Goal: Task Accomplishment & Management: Use online tool/utility

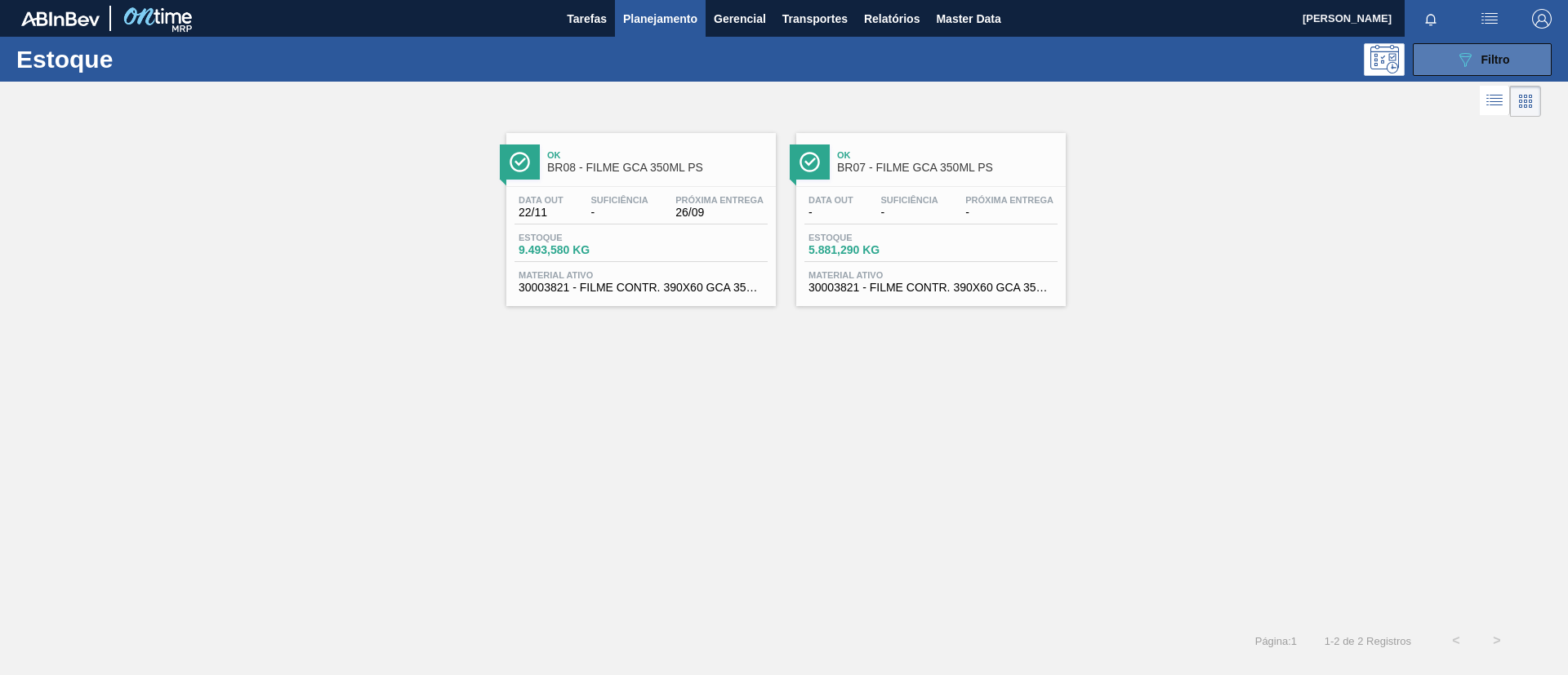
click at [1517, 58] on button "089F7B8B-B2A5-4AFE-B5C0-19BA573D28AC Filtro" at bounding box center [1482, 59] width 138 height 32
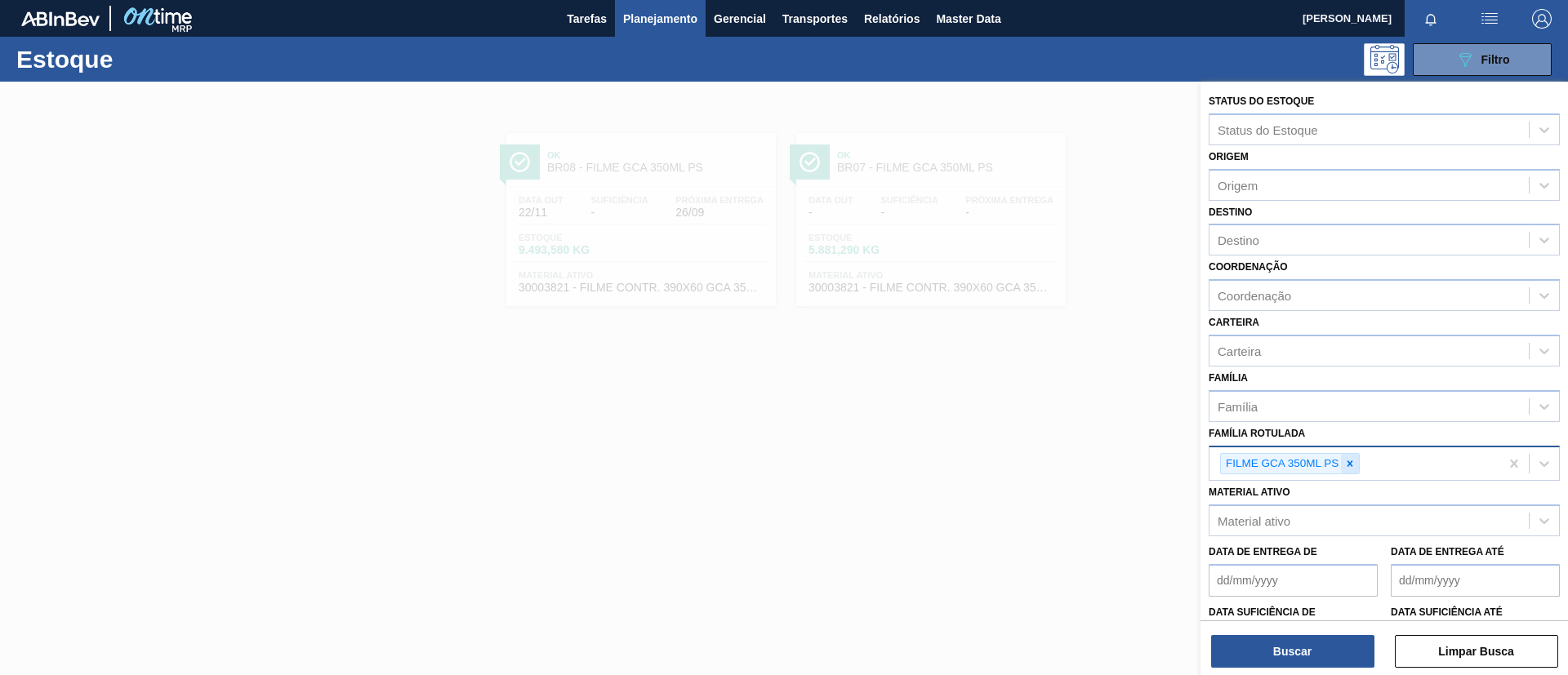
click at [1344, 473] on div at bounding box center [1350, 464] width 18 height 20
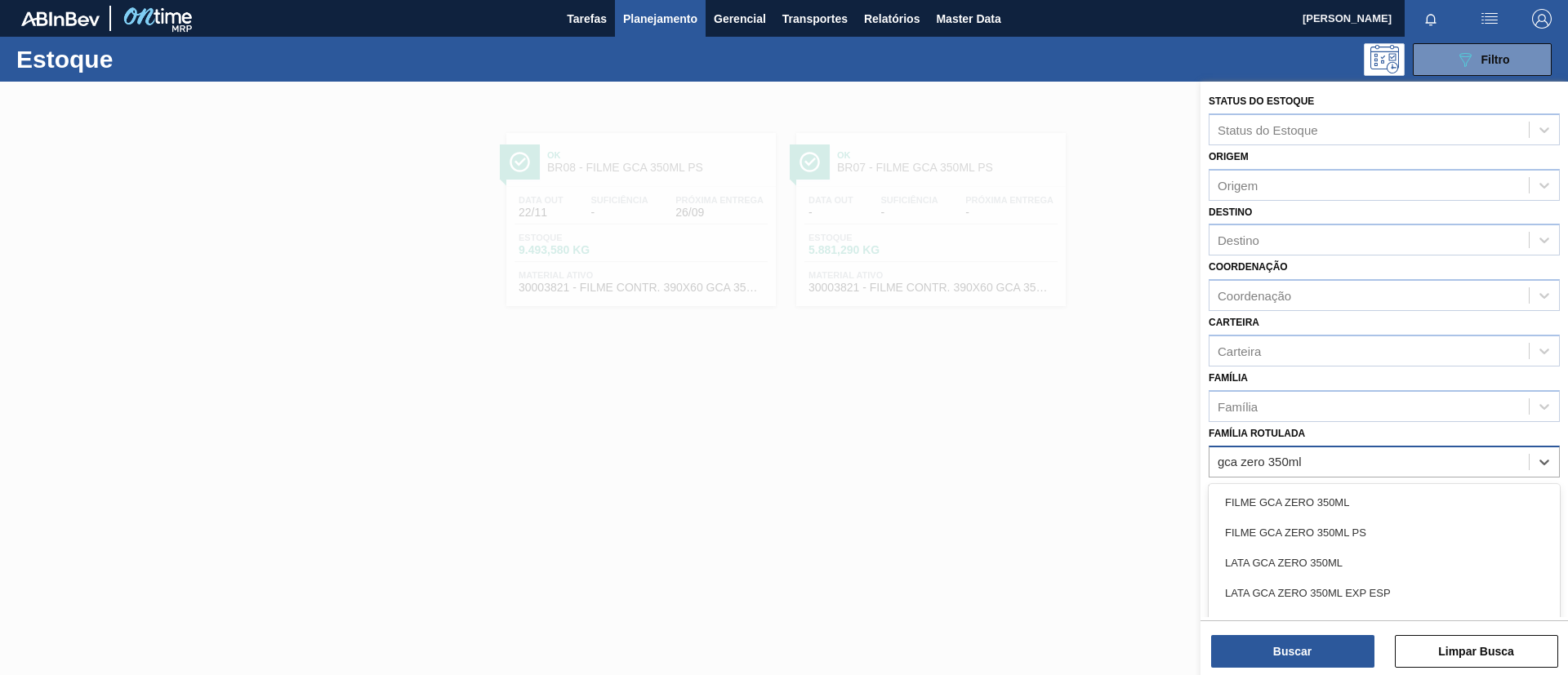
type Rotulada "gca zero 350ml p"
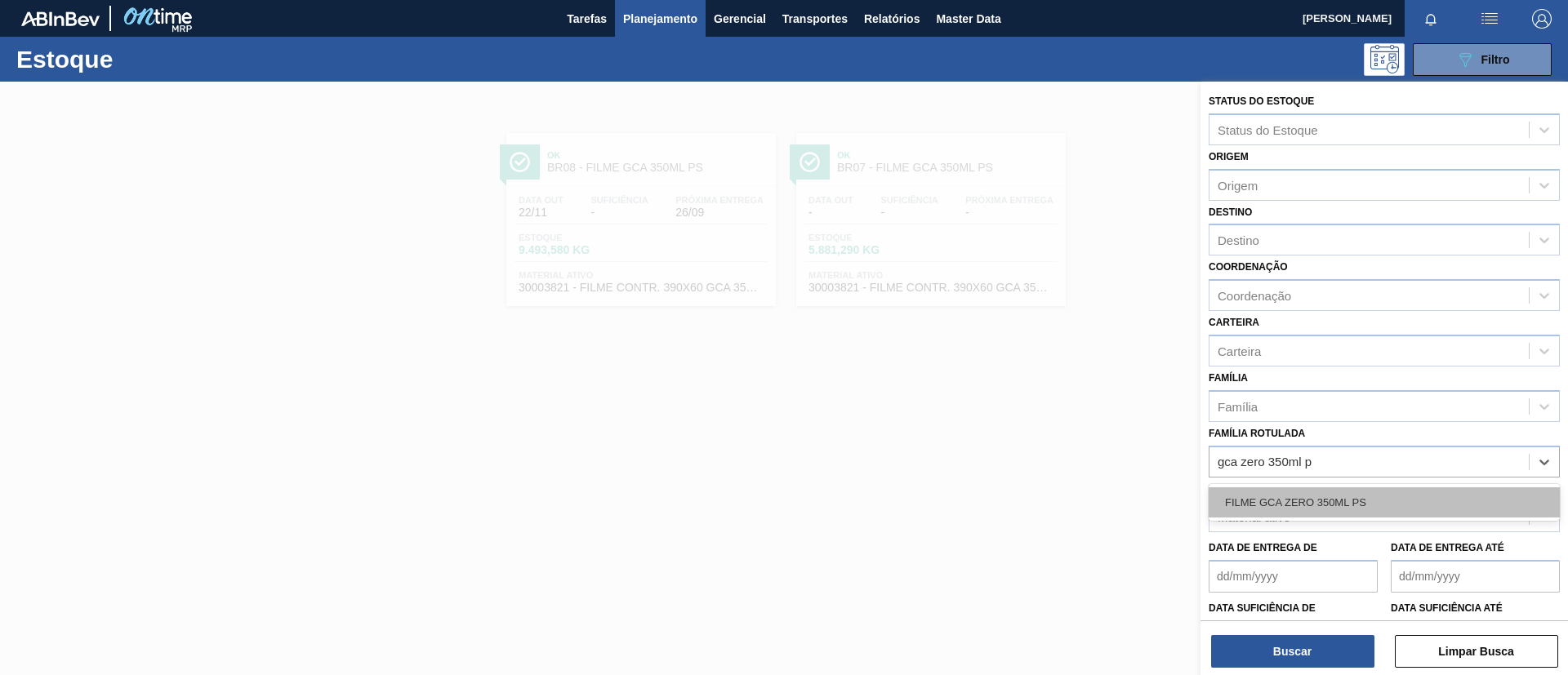
click at [1388, 498] on div "FILME GCA ZERO 350ML PS" at bounding box center [1384, 502] width 351 height 31
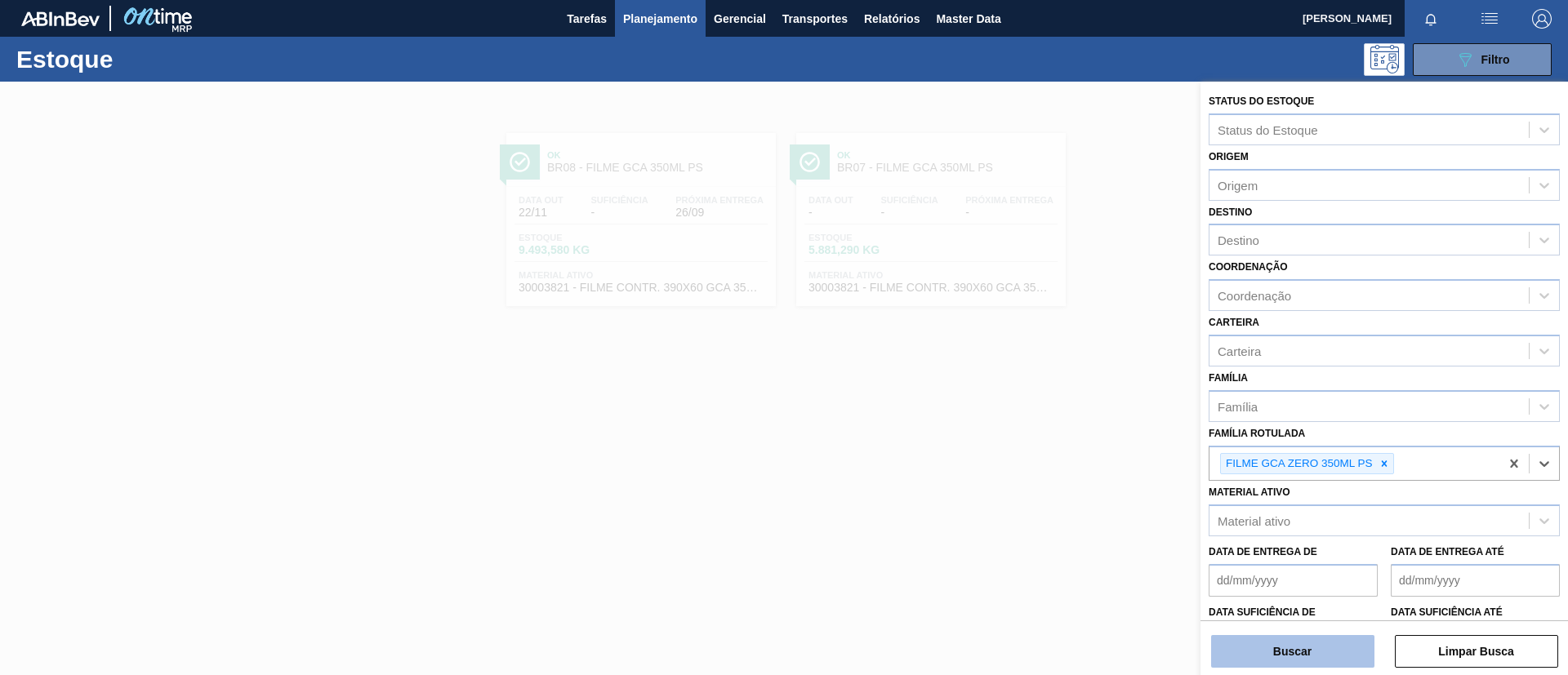
click at [1322, 649] on button "Buscar" at bounding box center [1293, 651] width 163 height 32
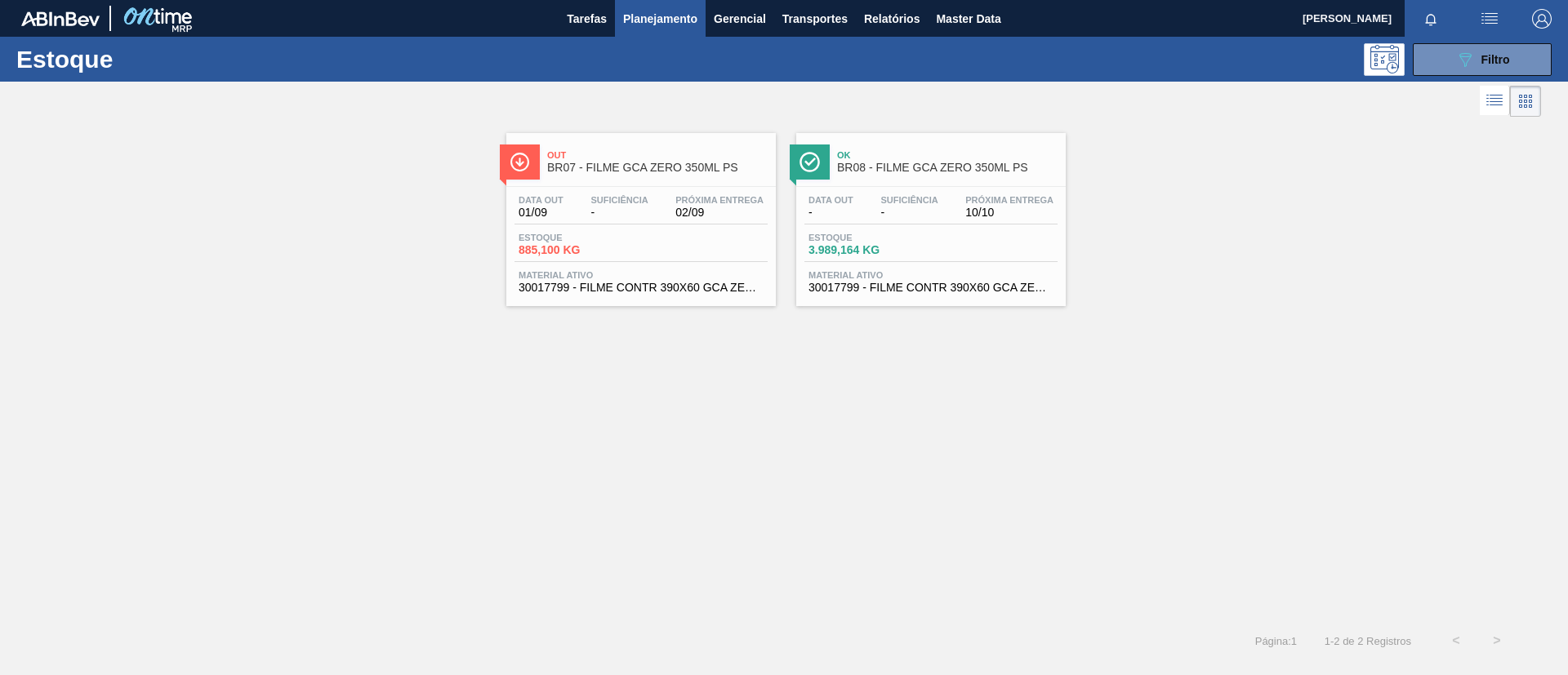
click at [633, 163] on span "BR07 - FILME GCA ZERO 350ML PS" at bounding box center [657, 167] width 220 height 12
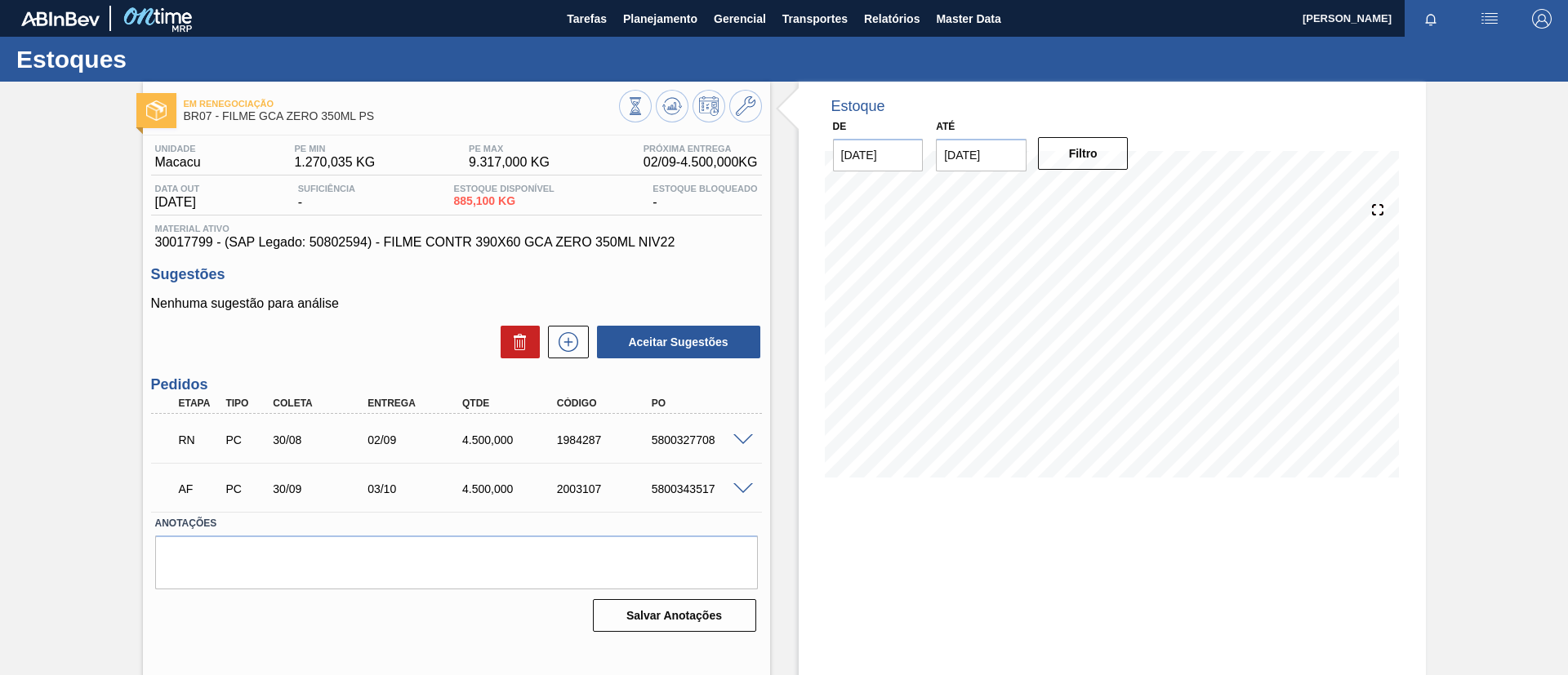
click at [740, 439] on span at bounding box center [743, 440] width 20 height 12
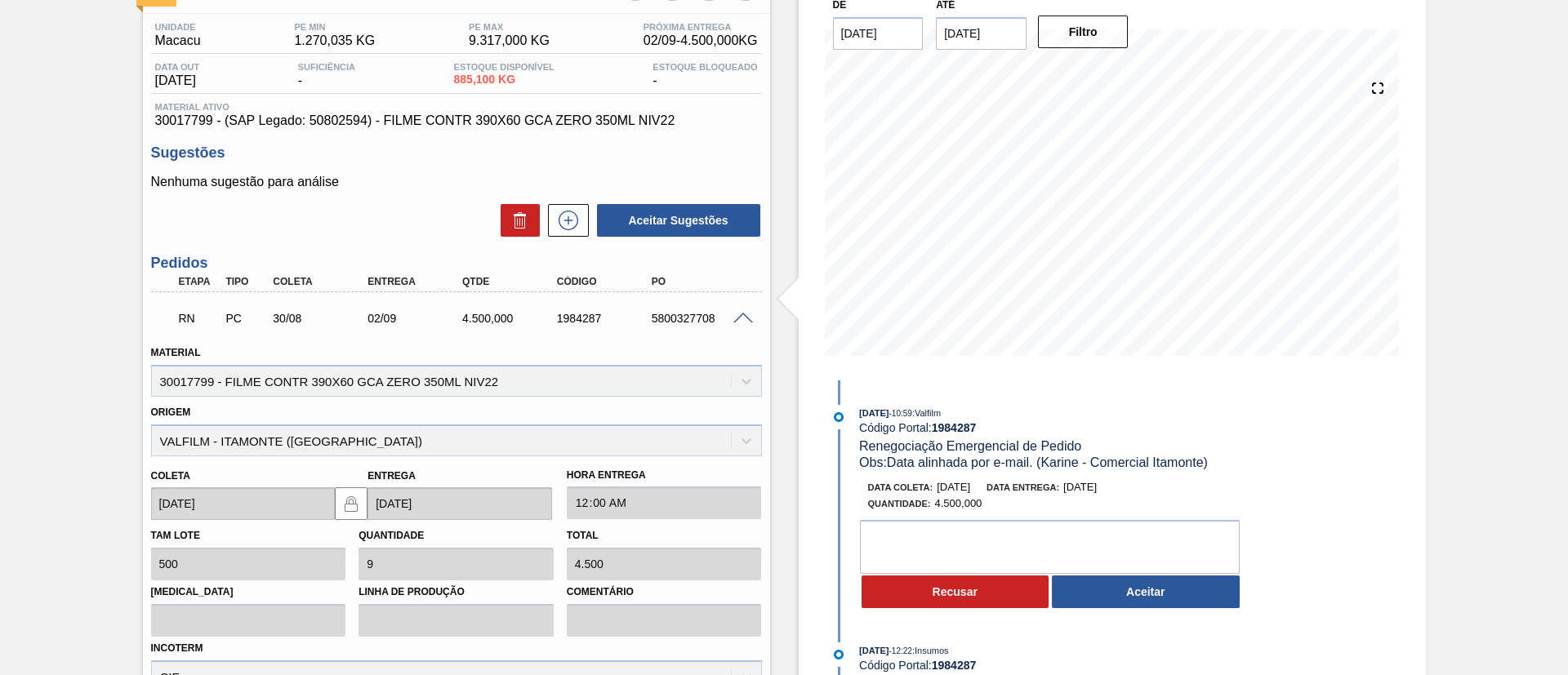
click at [1132, 589] on button "Aceitar" at bounding box center [1146, 591] width 188 height 32
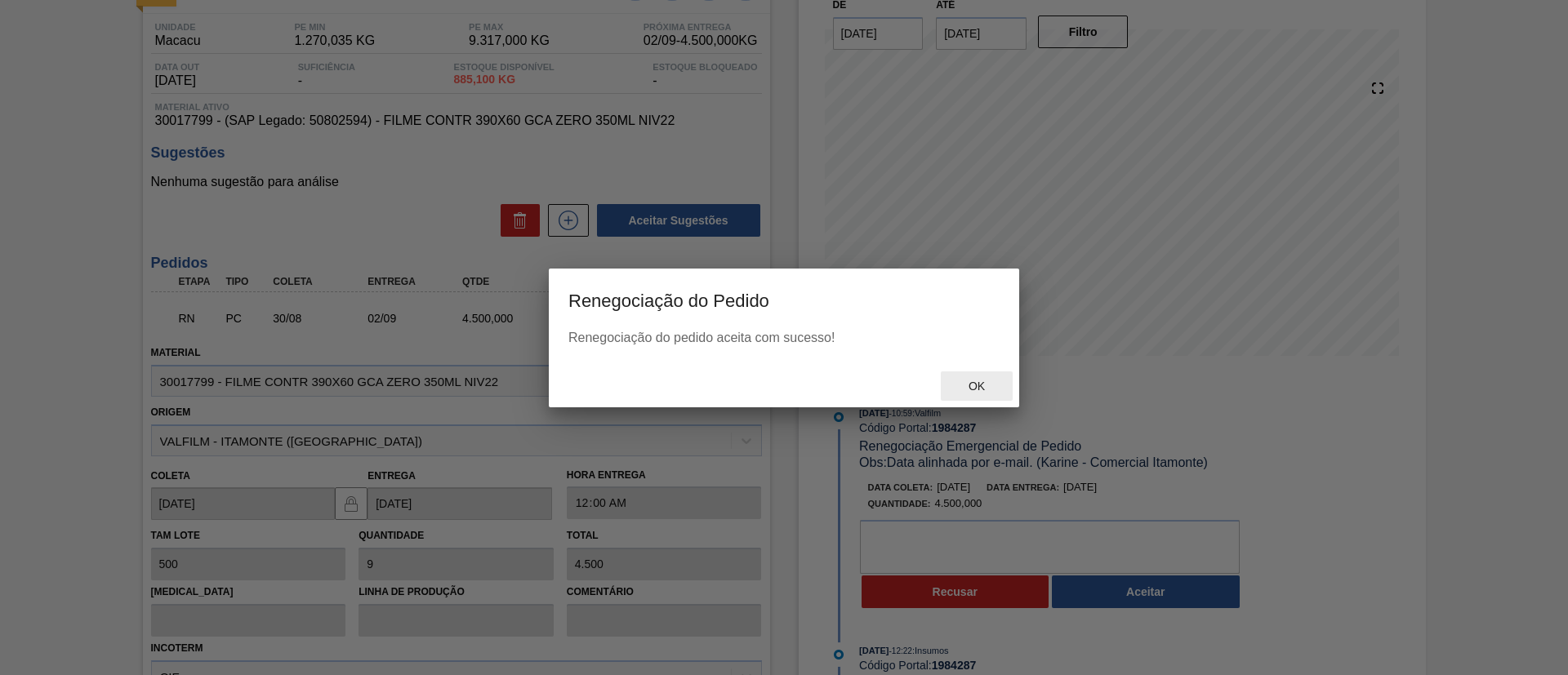
click at [984, 387] on span "Ok" at bounding box center [977, 386] width 43 height 13
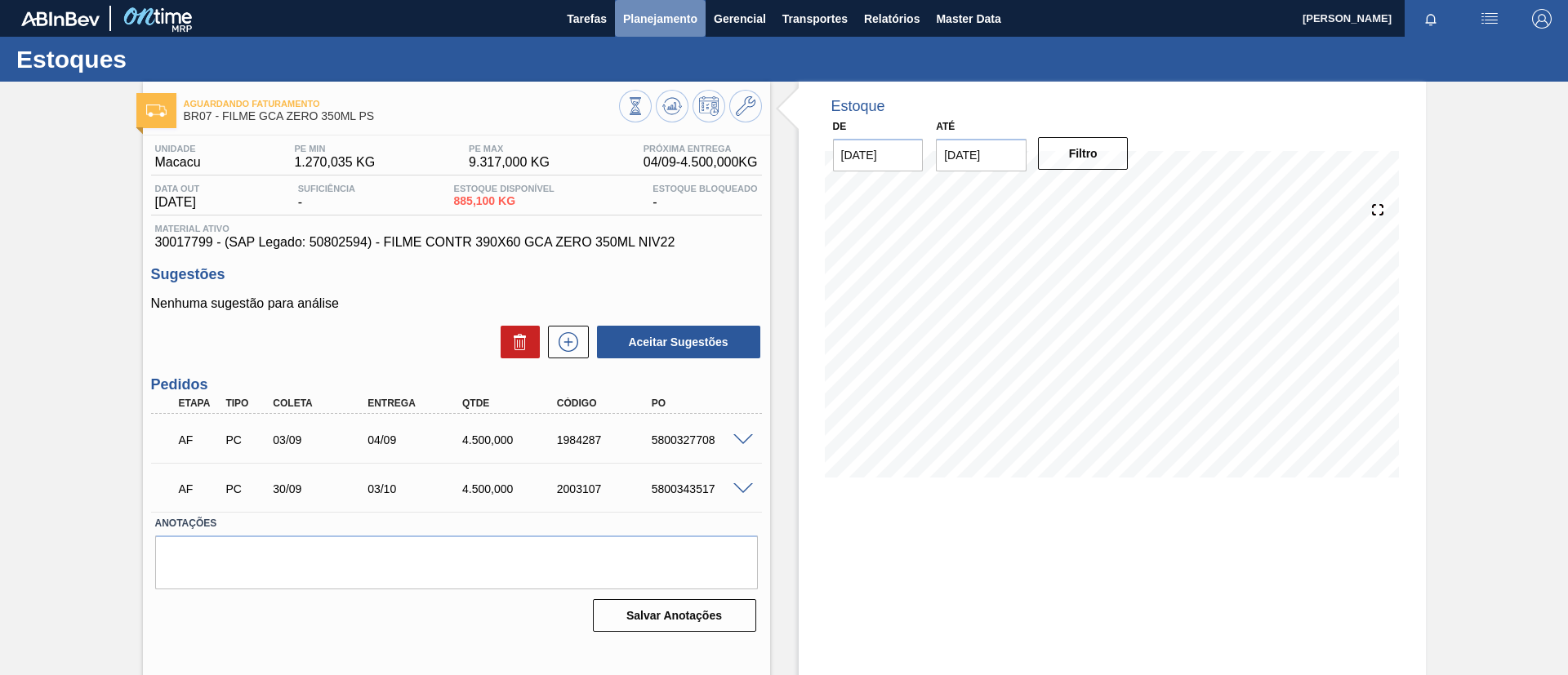
click at [647, 27] on span "Planejamento" at bounding box center [660, 19] width 74 height 19
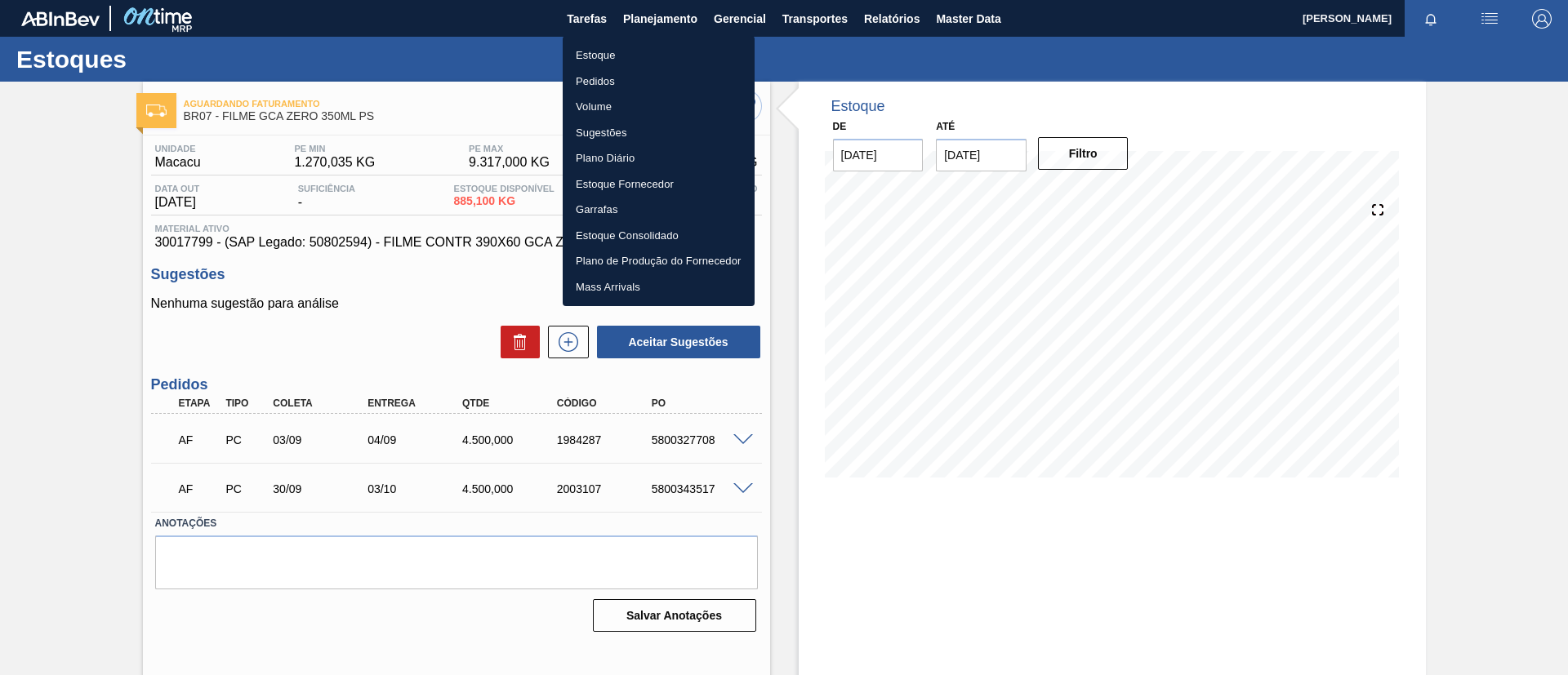
click at [0, 358] on div at bounding box center [784, 337] width 1568 height 675
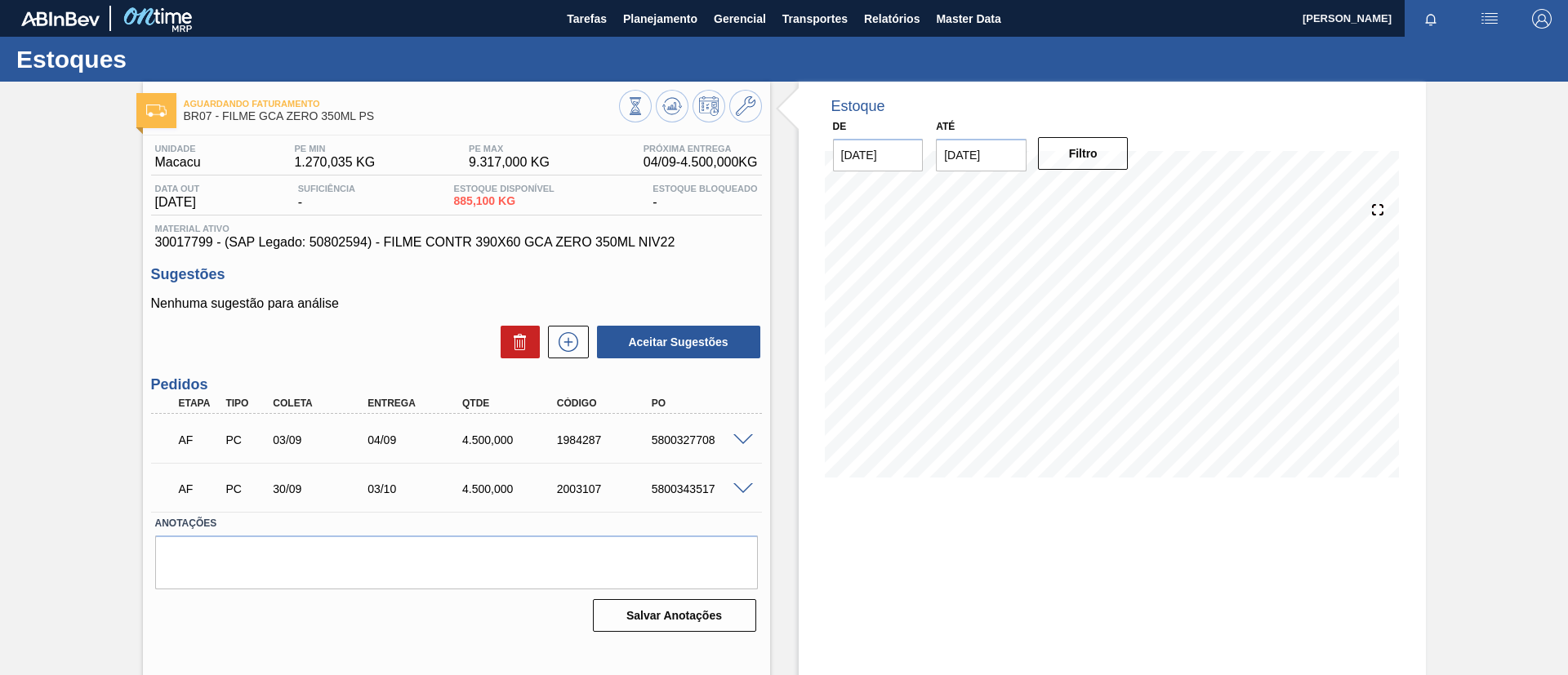
click at [687, 48] on div "Estoques" at bounding box center [784, 59] width 1568 height 45
click at [659, 25] on span "Planejamento" at bounding box center [660, 19] width 74 height 19
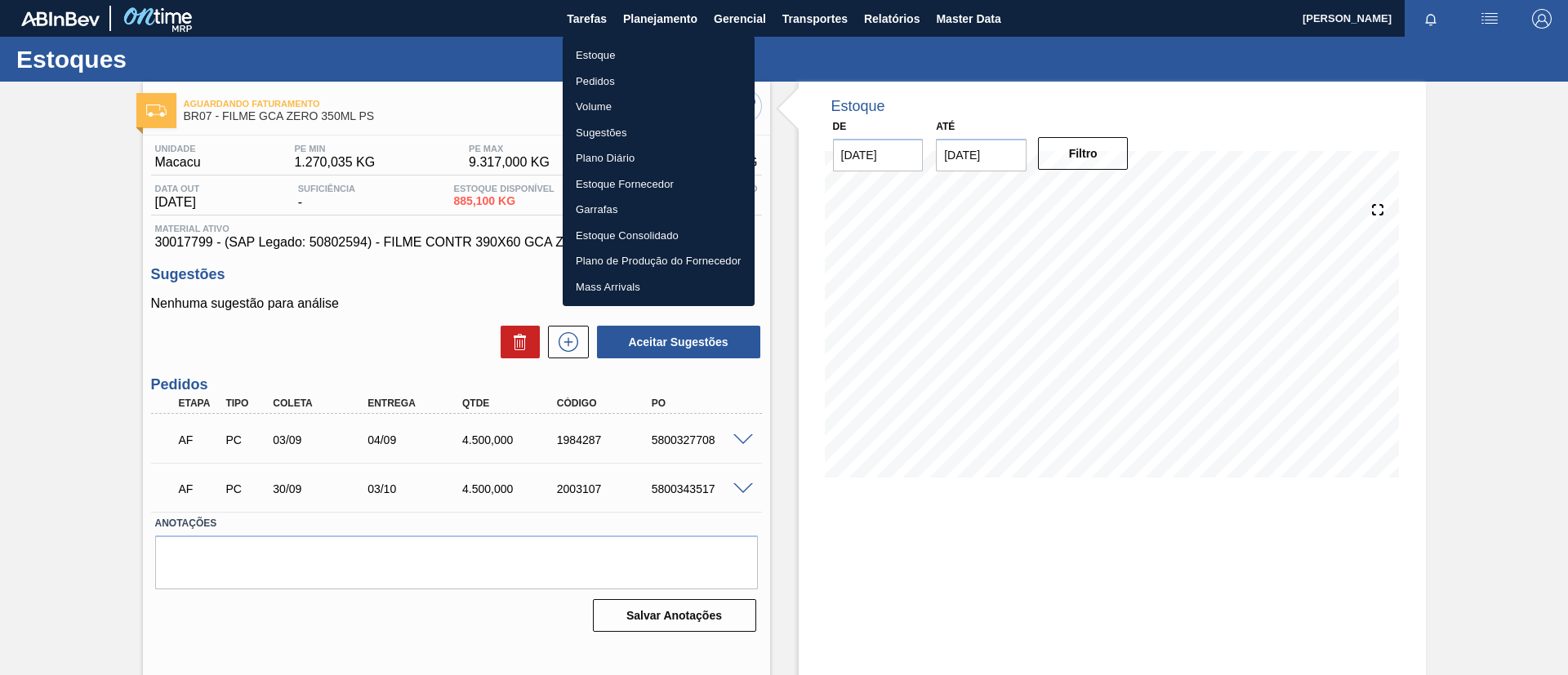
click at [660, 50] on li "Estoque" at bounding box center [659, 56] width 192 height 26
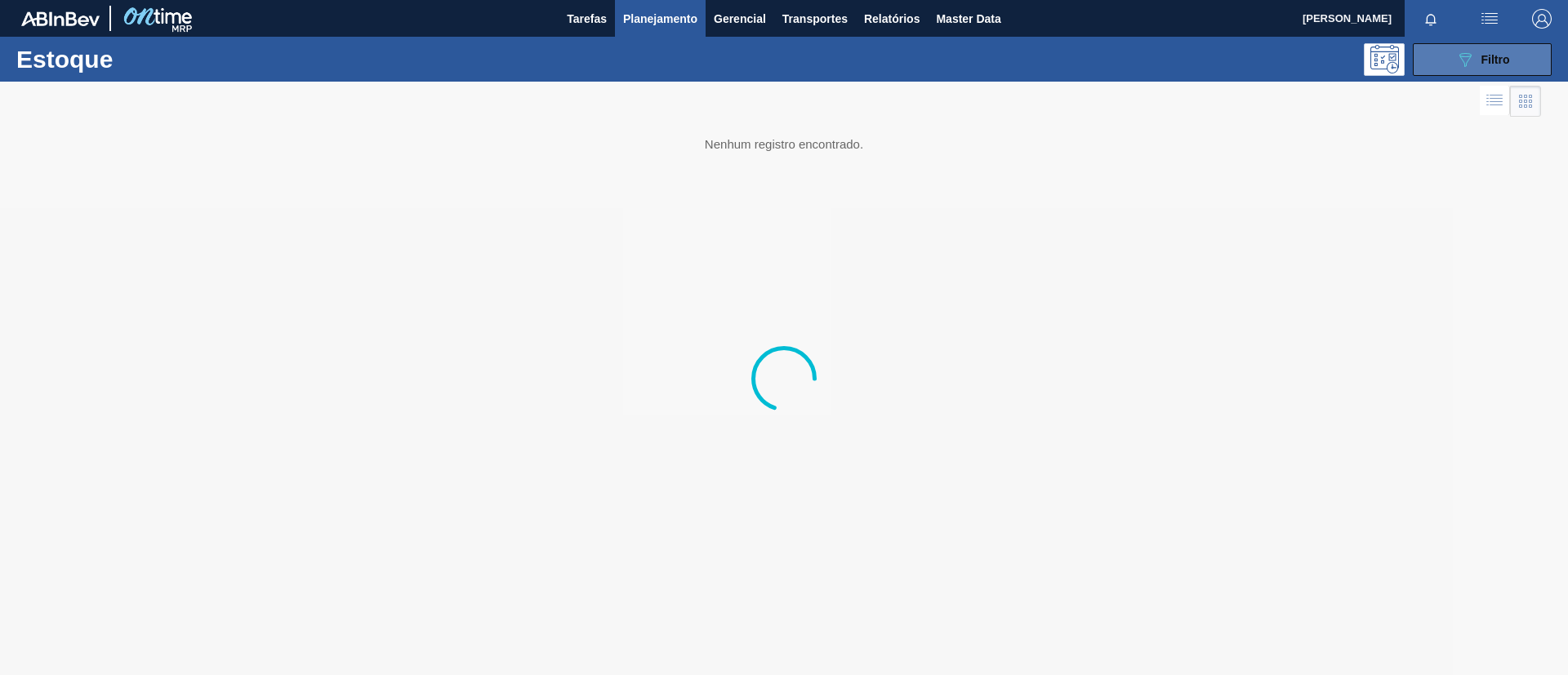
click at [1488, 56] on span "Filtro" at bounding box center [1496, 59] width 29 height 13
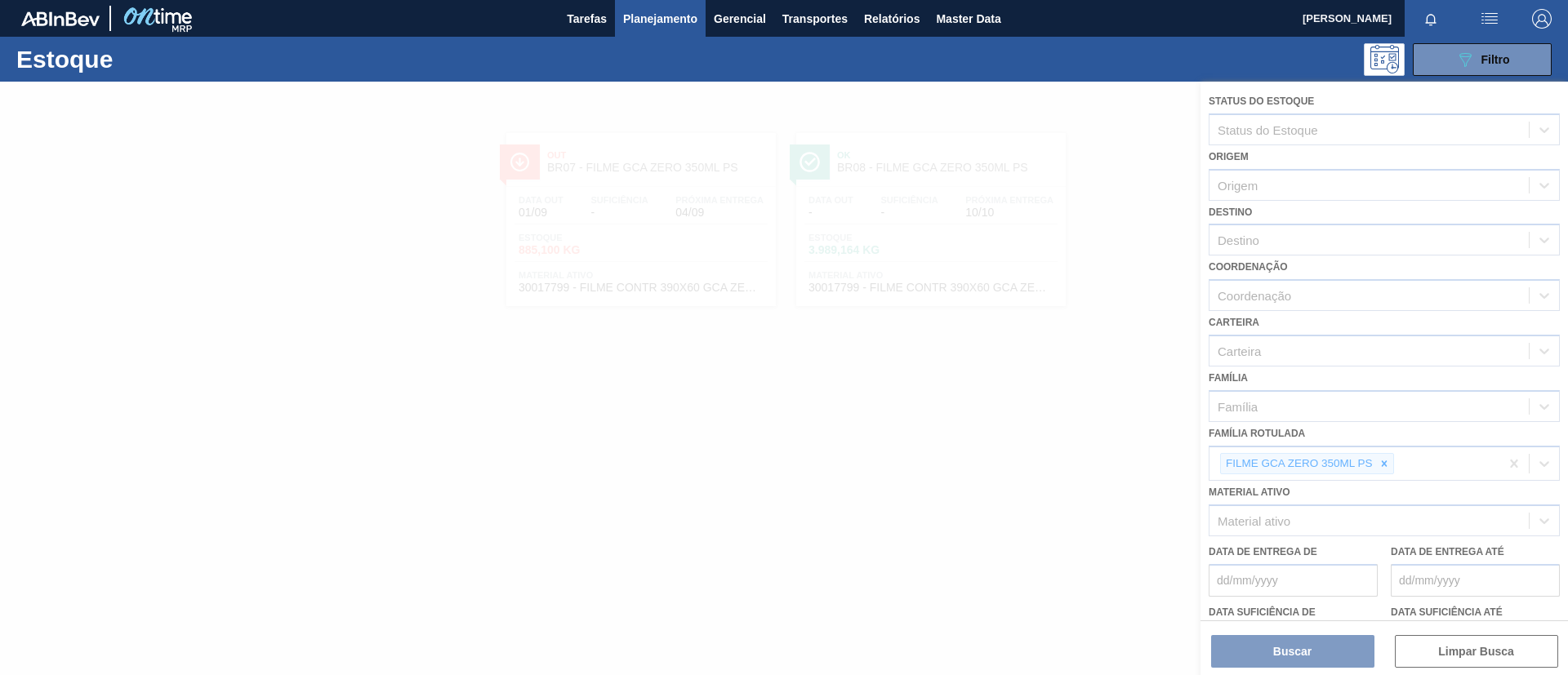
click at [1379, 463] on div at bounding box center [784, 378] width 1568 height 593
click at [1385, 465] on div at bounding box center [784, 378] width 1568 height 593
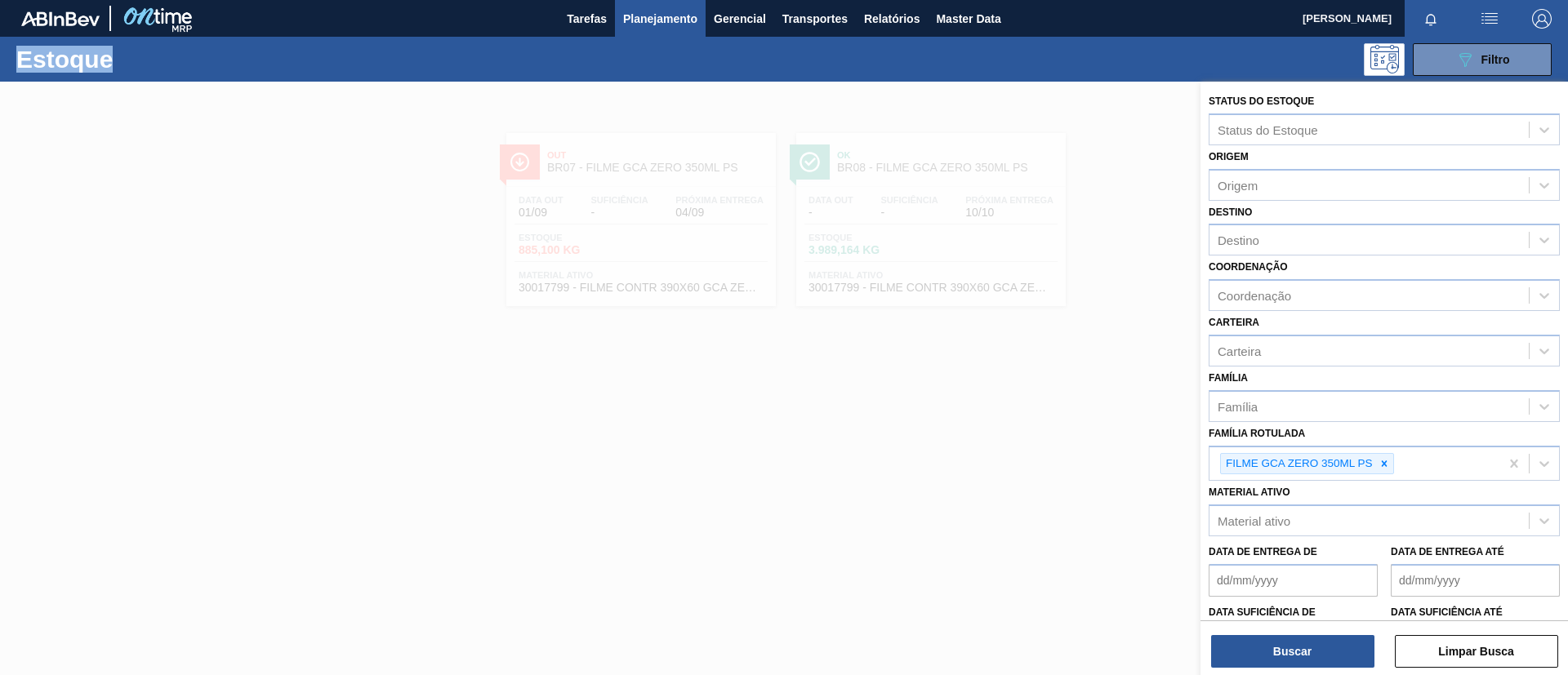
click at [1385, 465] on icon at bounding box center [1384, 463] width 6 height 6
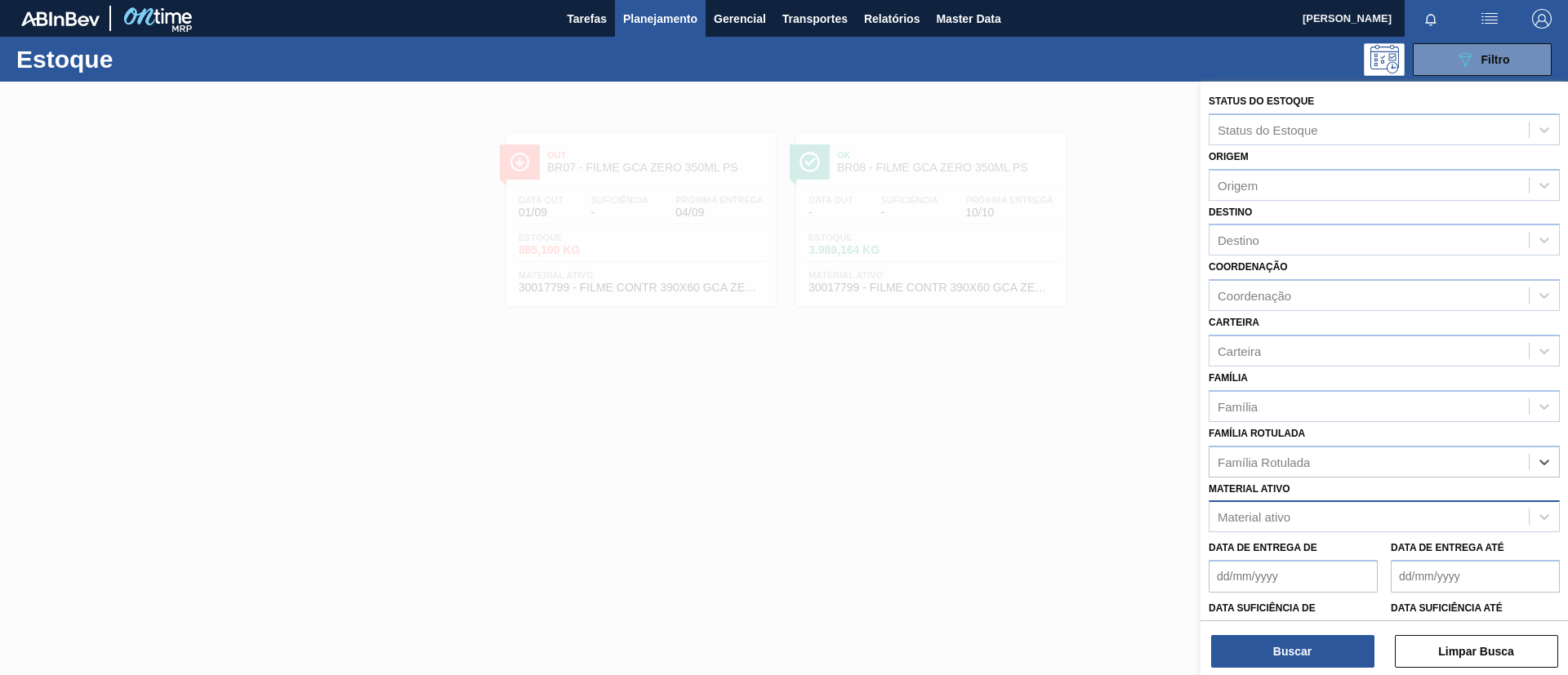
paste Rotulada "FILME BUD 473ML"
type Rotulada "FILME BUD 473ML"
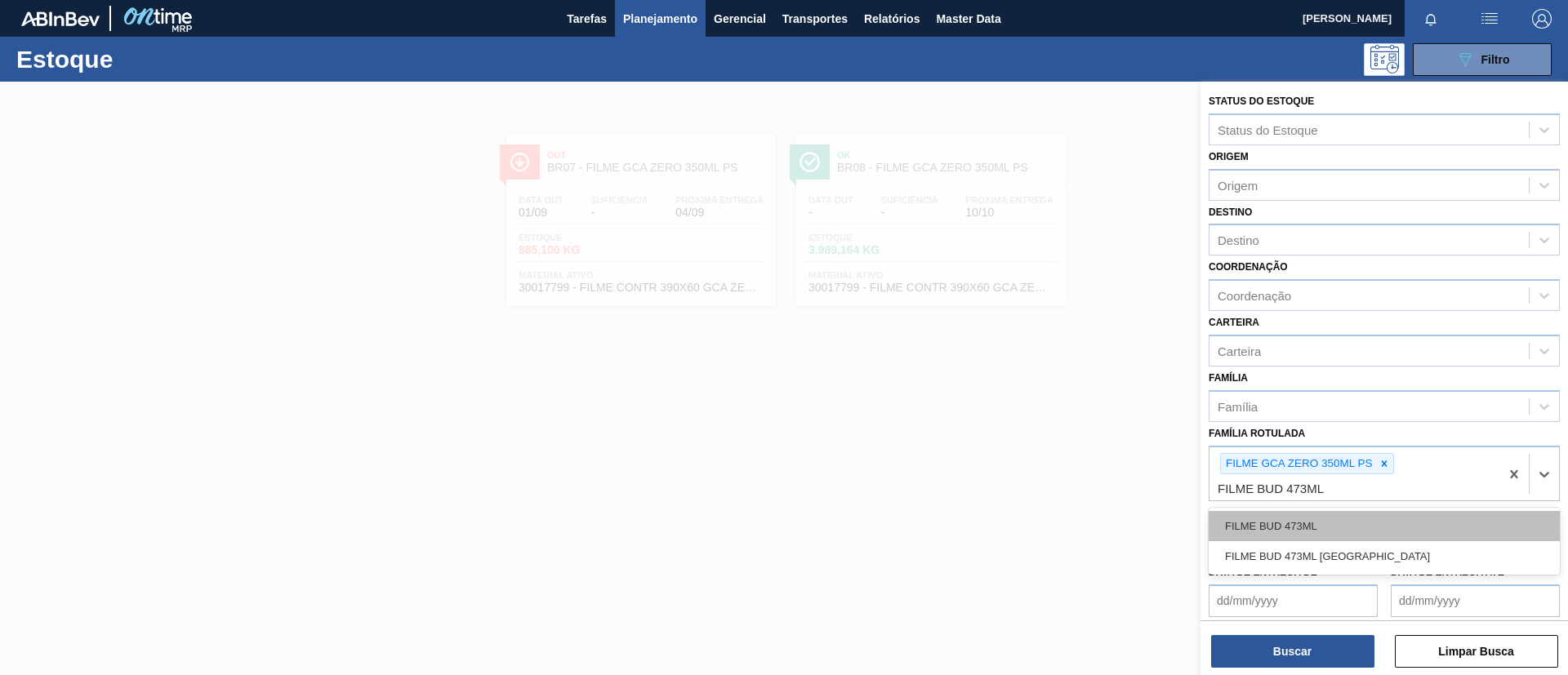
click at [1341, 518] on div "FILME BUD 473ML" at bounding box center [1384, 526] width 351 height 31
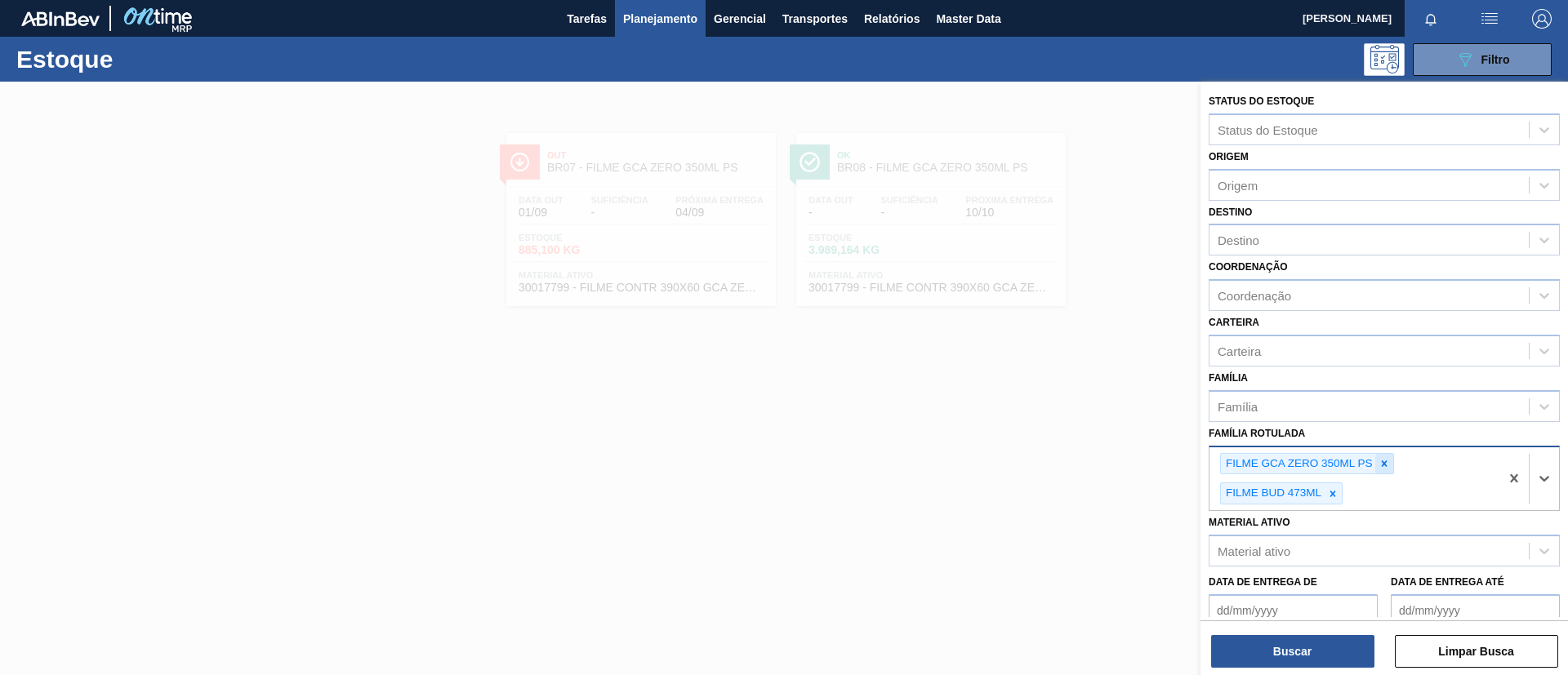
click at [1383, 468] on icon at bounding box center [1384, 463] width 11 height 11
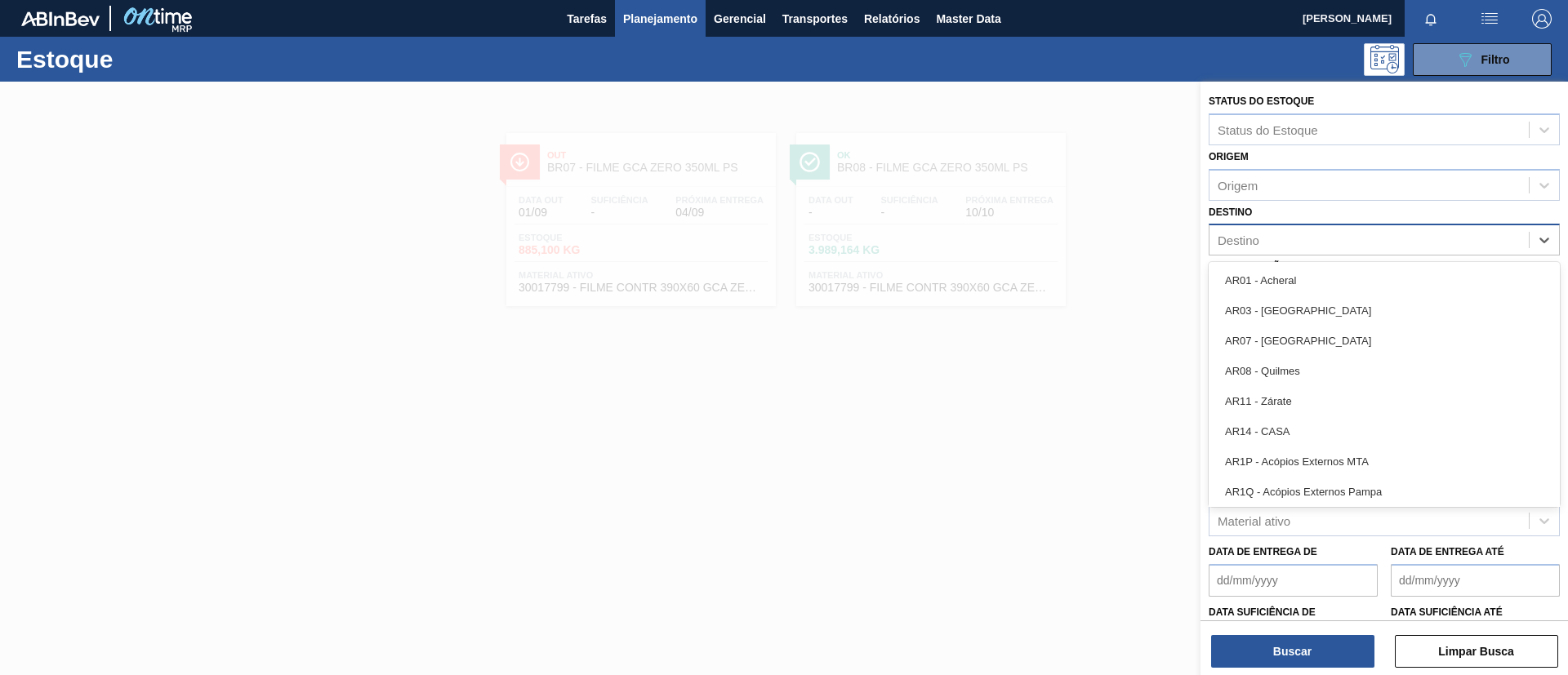
click at [1334, 238] on div "Destino" at bounding box center [1369, 240] width 320 height 24
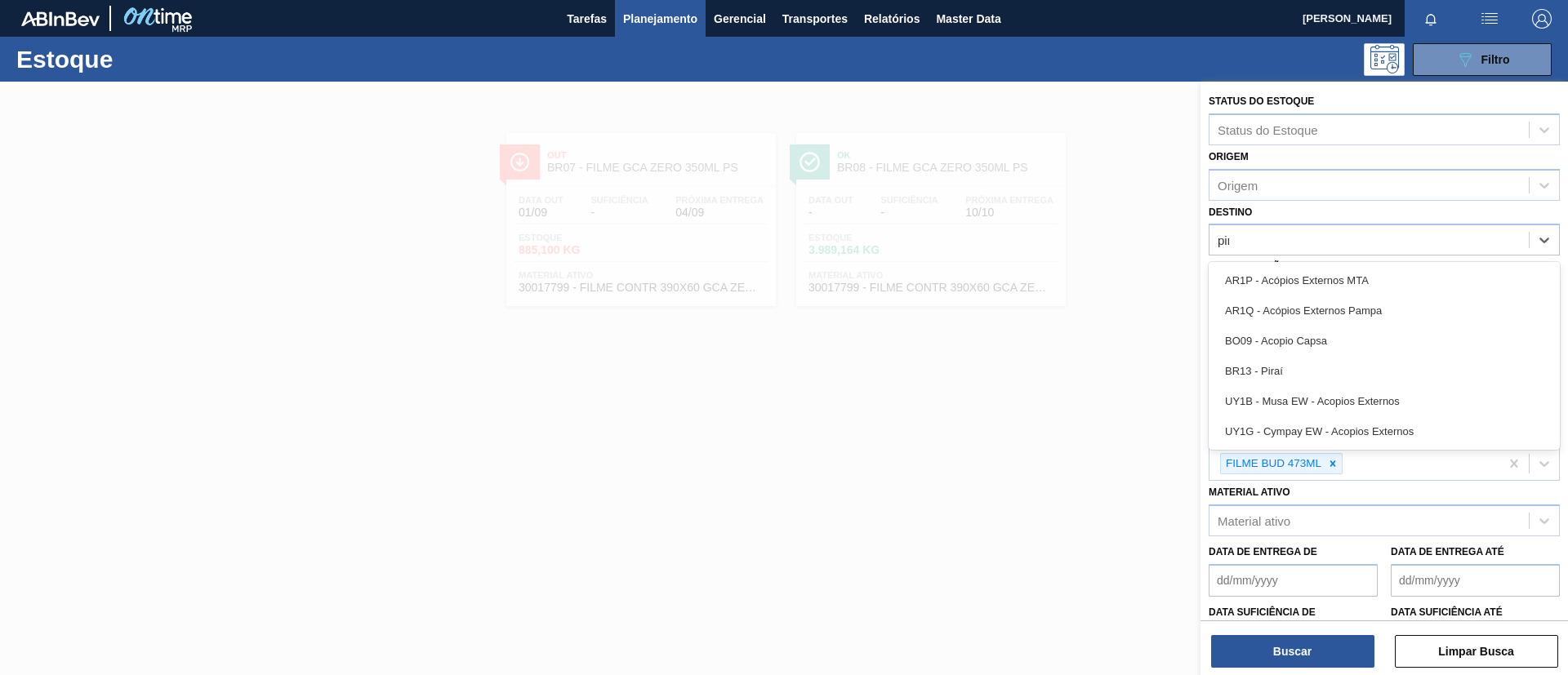
type input "pira"
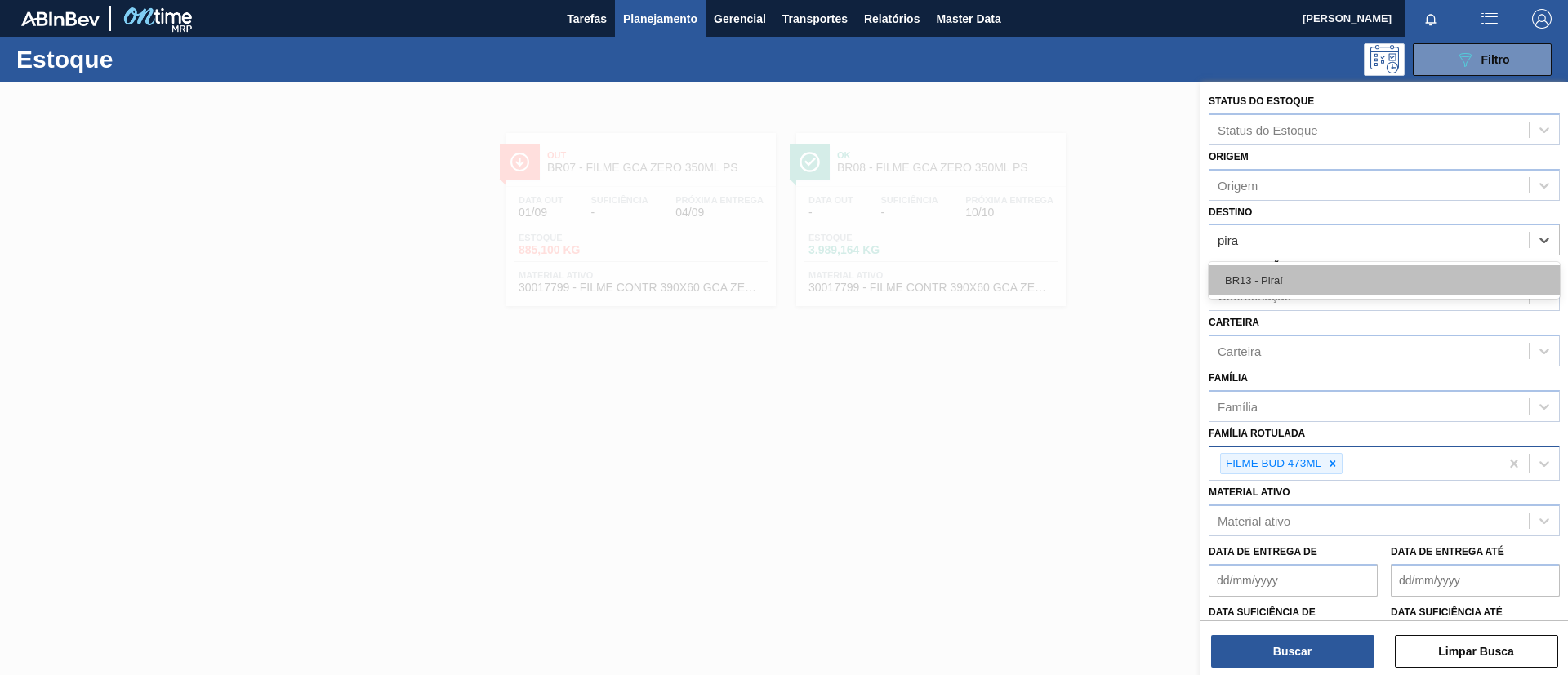
click at [1392, 284] on div "BR13 - Piraí" at bounding box center [1384, 280] width 351 height 31
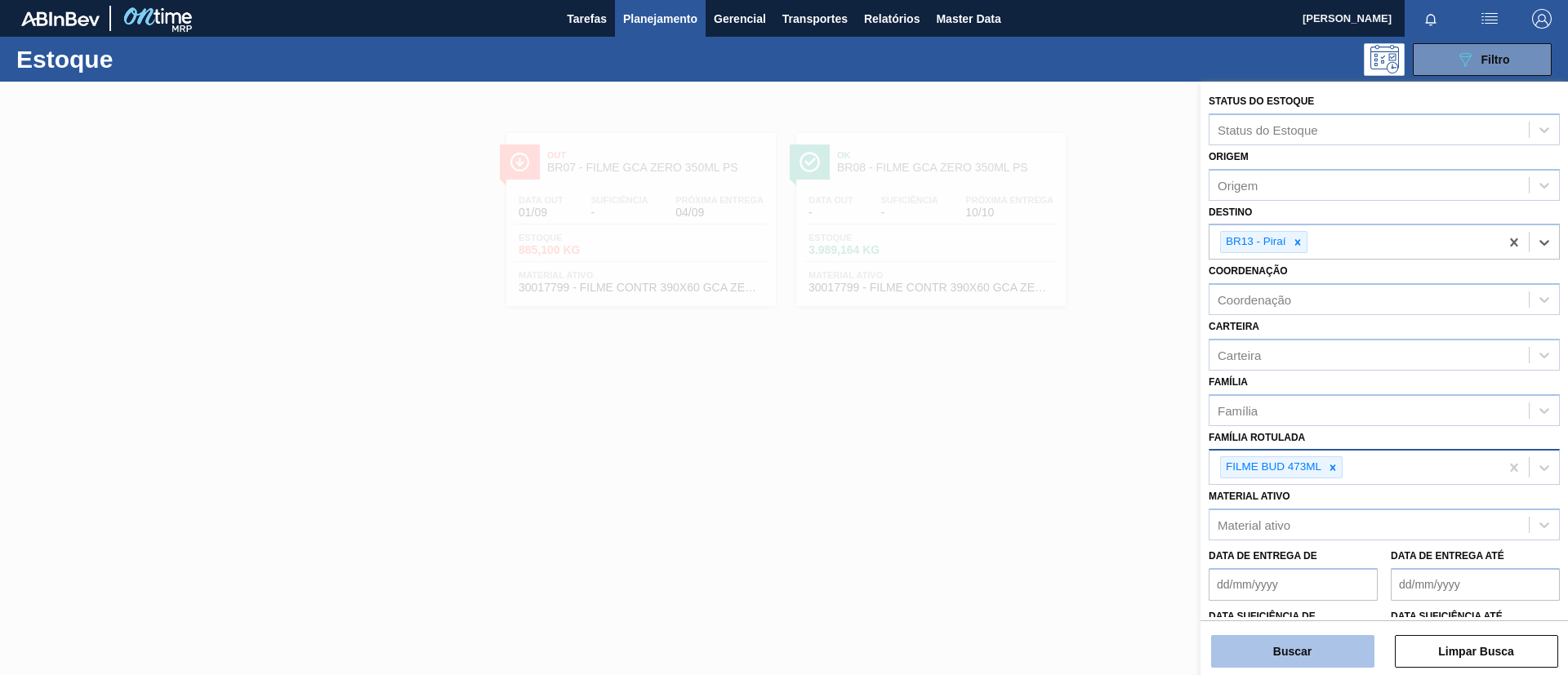
click at [1295, 642] on button "Buscar" at bounding box center [1293, 651] width 163 height 32
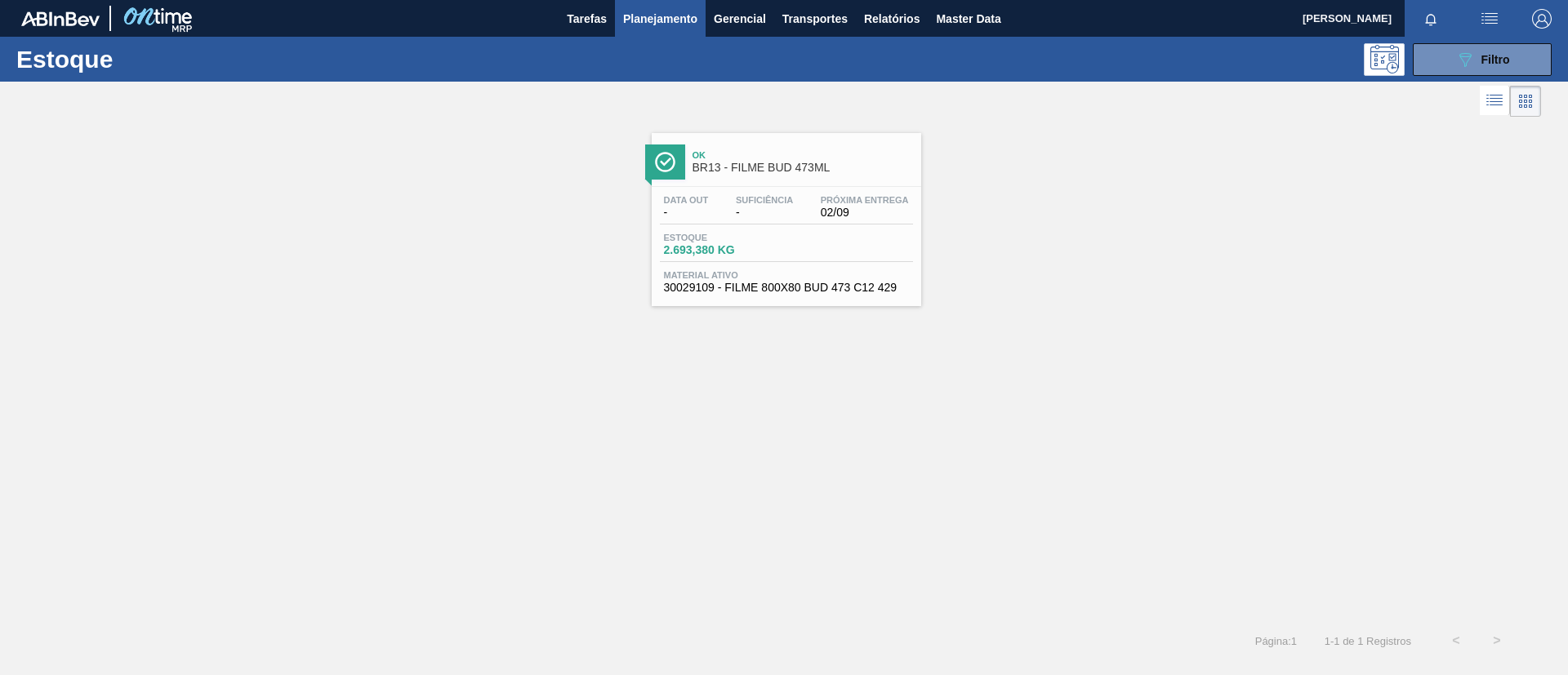
click at [843, 152] on span "Ok" at bounding box center [803, 155] width 220 height 10
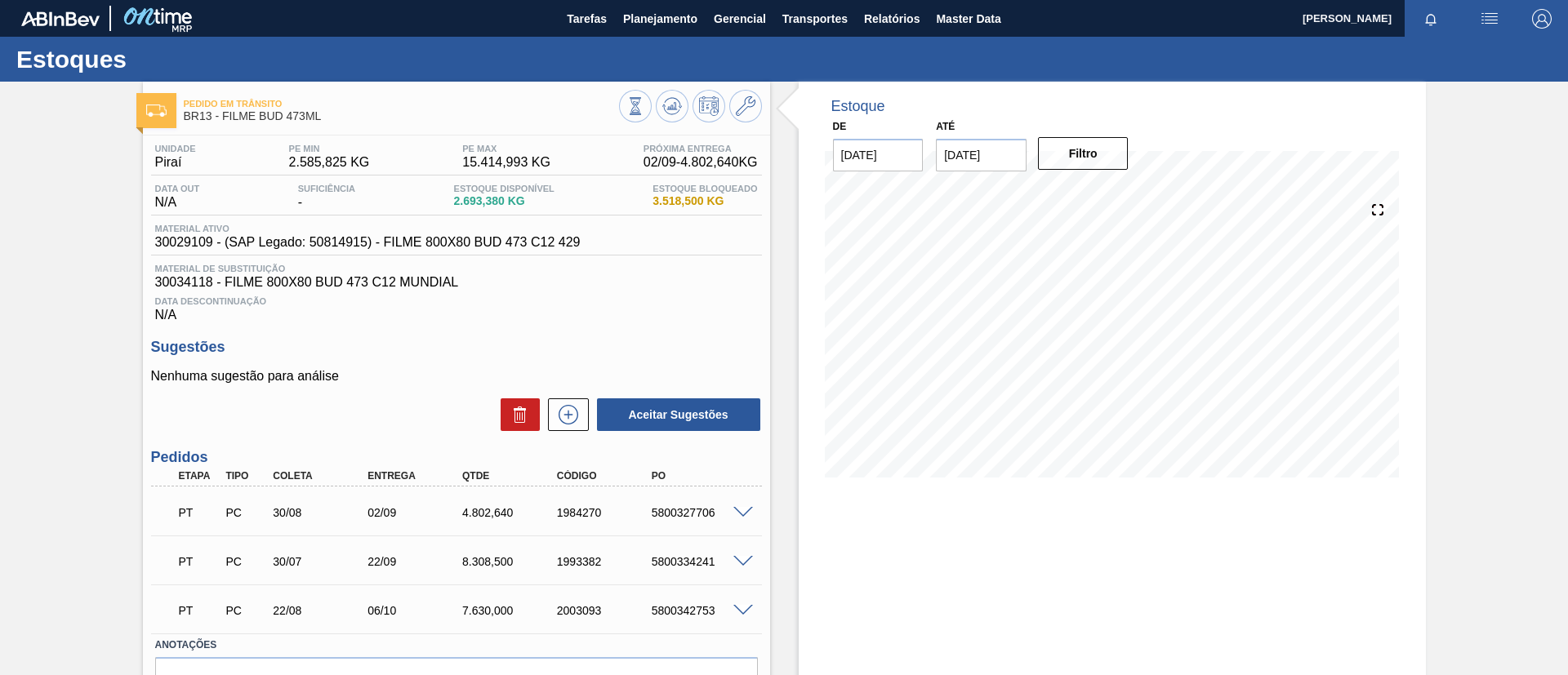
click at [735, 512] on span at bounding box center [743, 513] width 20 height 12
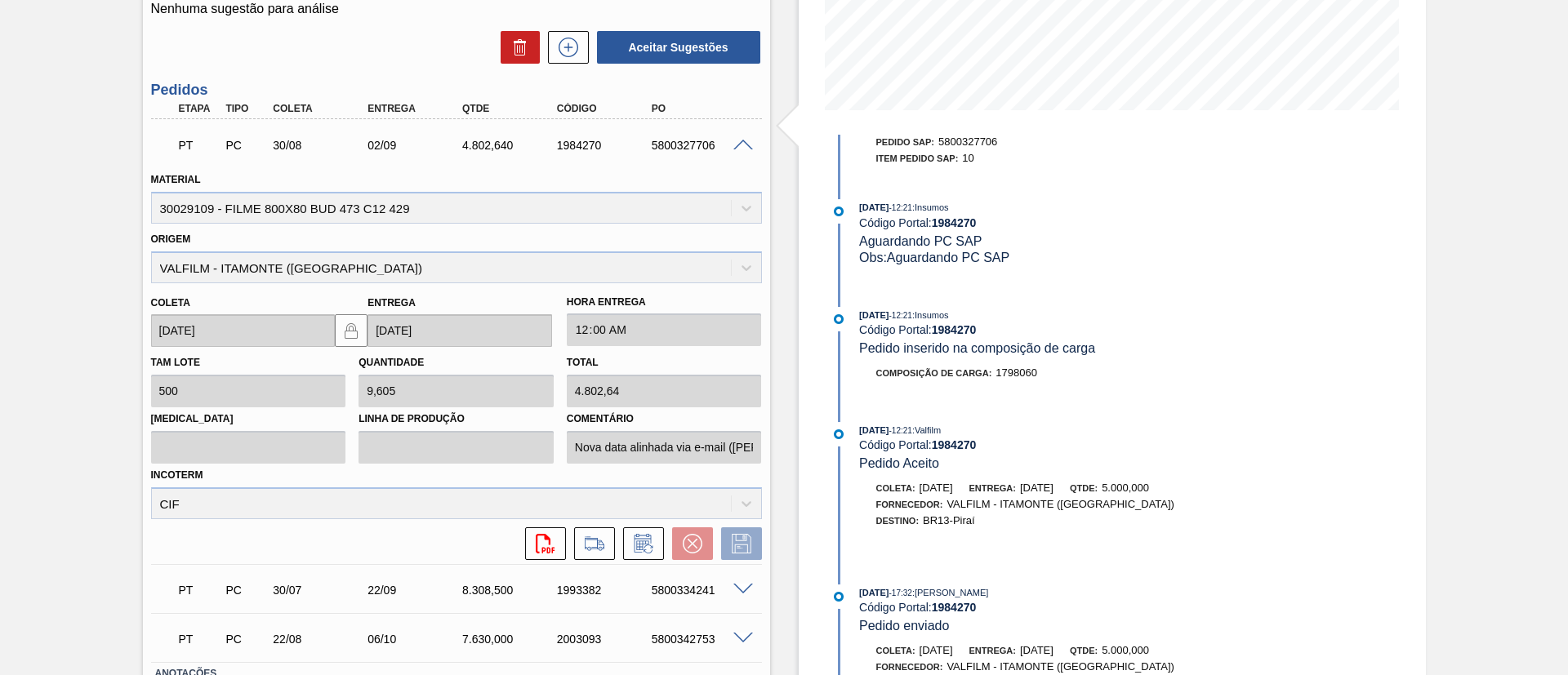
scroll to position [245, 0]
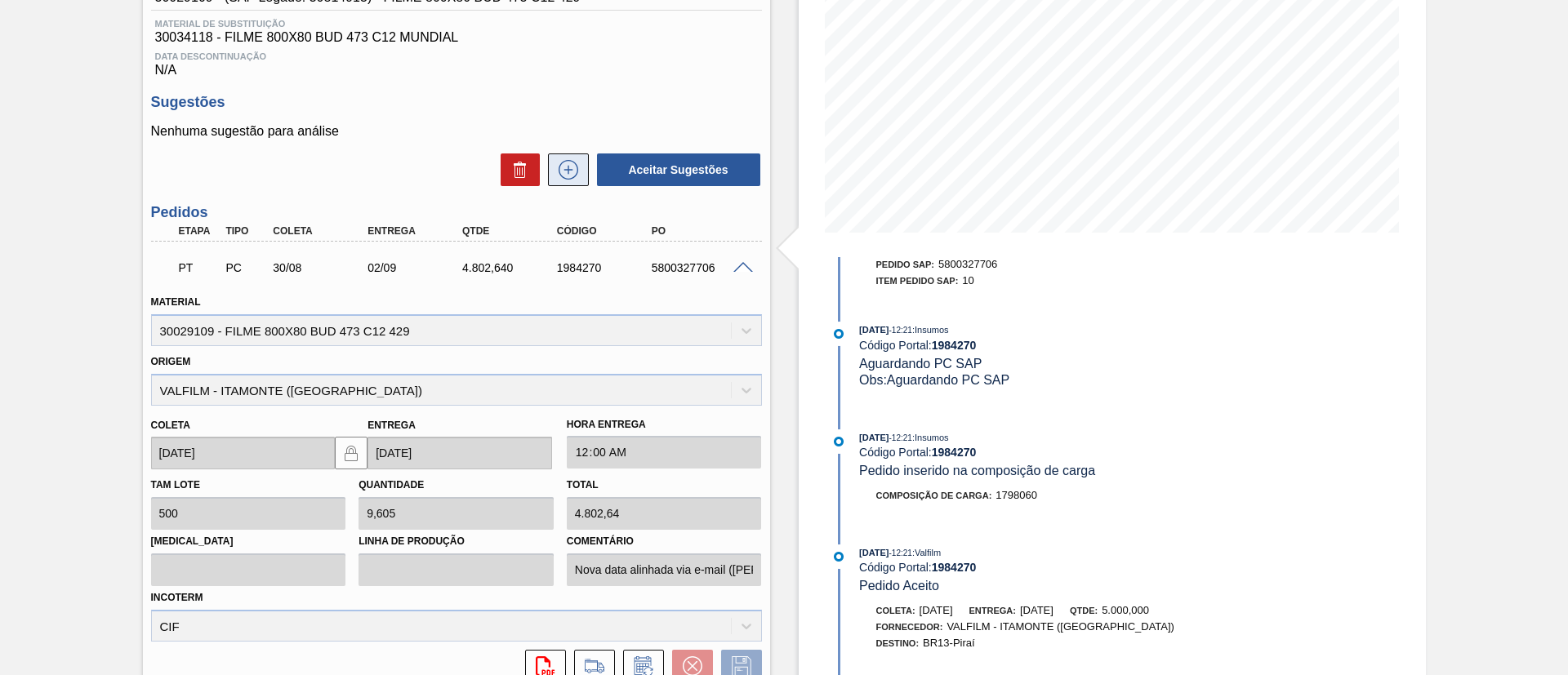
click at [554, 186] on button at bounding box center [568, 169] width 41 height 32
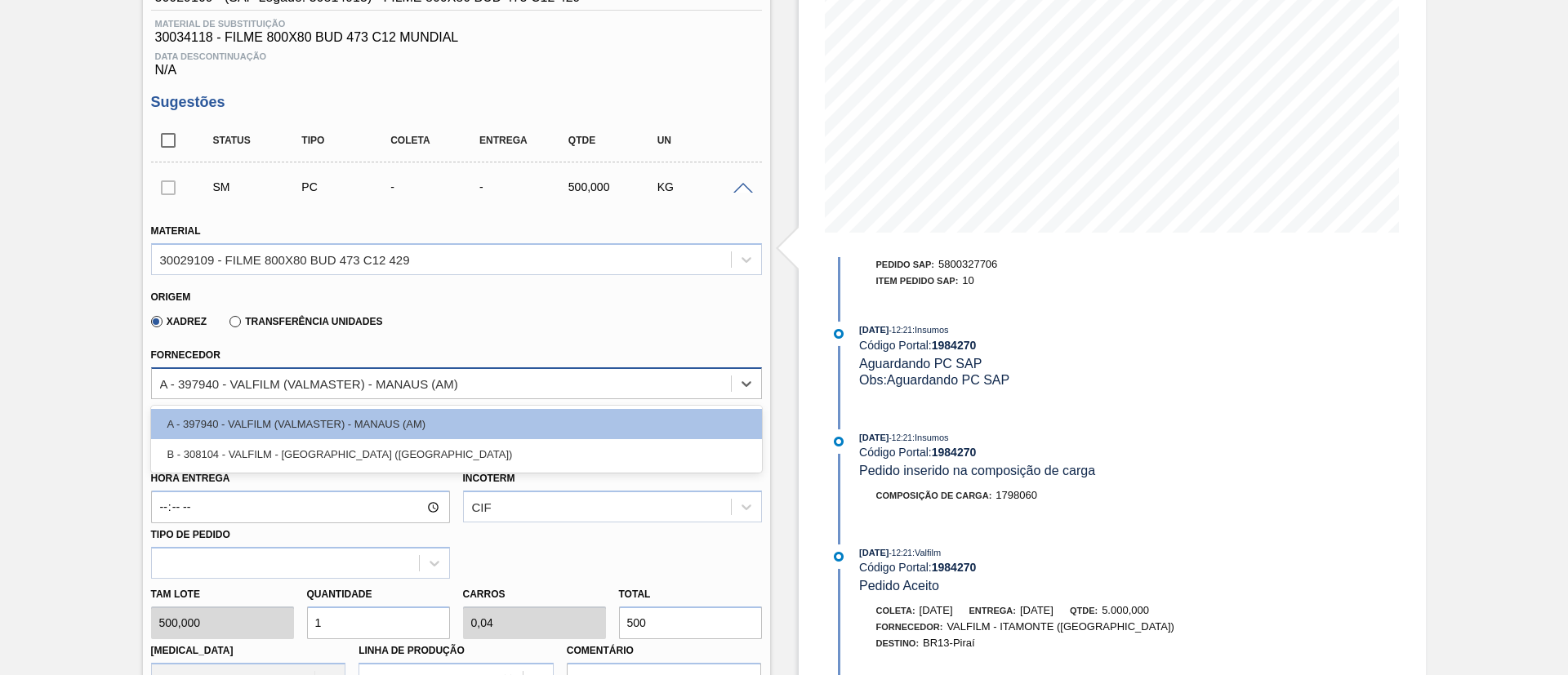
click at [461, 381] on div "A - 397940 - VALFILM (VALMASTER) - MANAUS (AM)" at bounding box center [441, 383] width 579 height 24
drag, startPoint x: 583, startPoint y: 346, endPoint x: 726, endPoint y: 237, distance: 179.8
click at [592, 344] on div "Fornecedor option A - 397940 - VALFILM (VALMASTER) - MANAUS (AM) focused, 1 of …" at bounding box center [457, 371] width 611 height 56
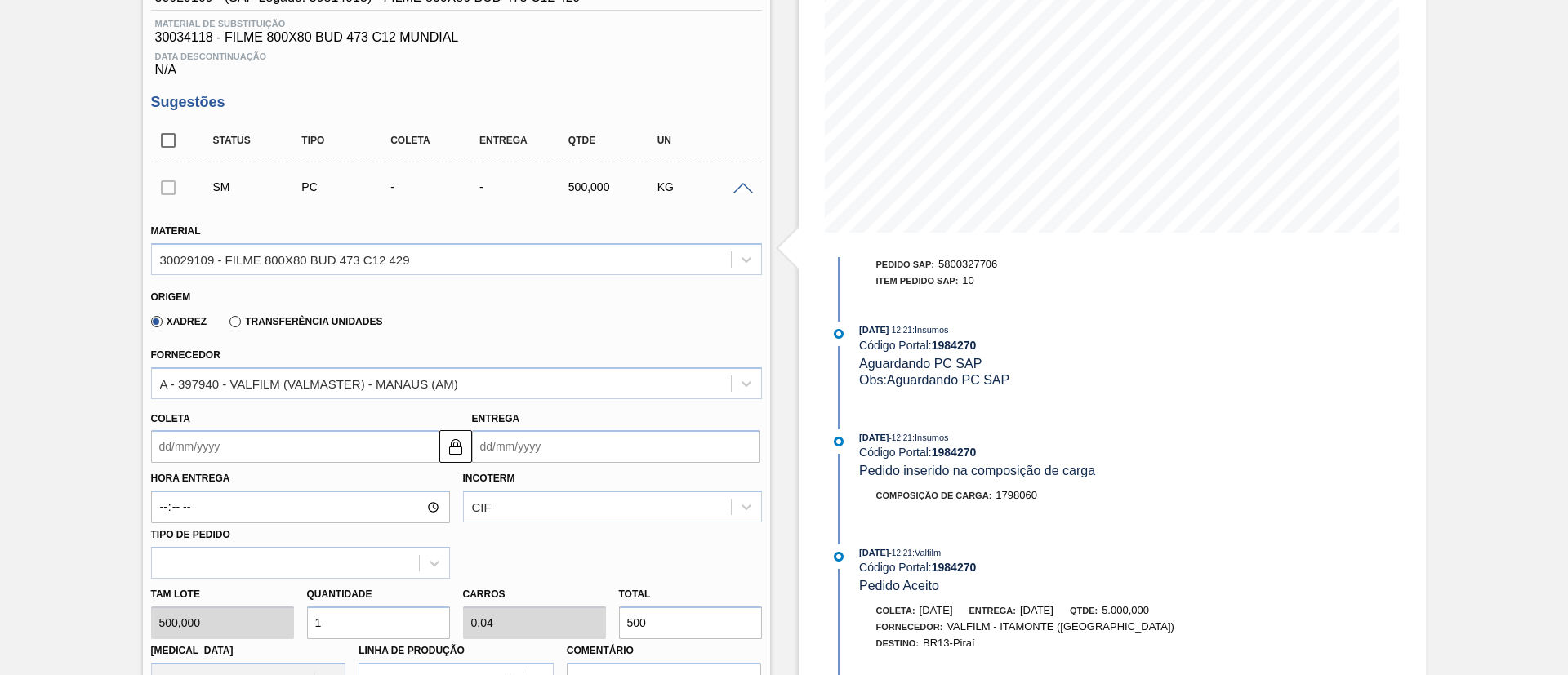
click at [741, 188] on span at bounding box center [743, 188] width 20 height 12
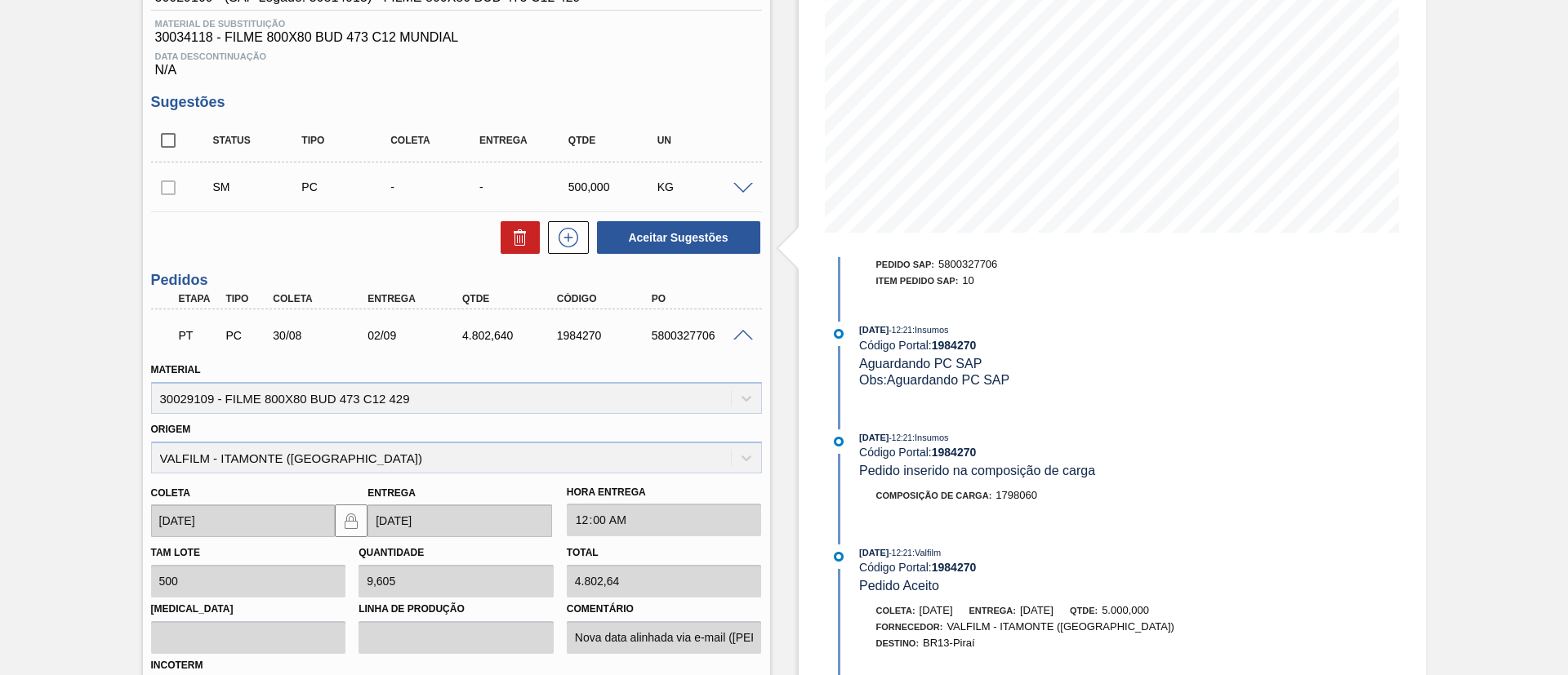
click at [735, 328] on div at bounding box center [745, 333] width 33 height 12
click at [739, 330] on div at bounding box center [745, 333] width 33 height 12
click at [743, 333] on span at bounding box center [743, 335] width 20 height 12
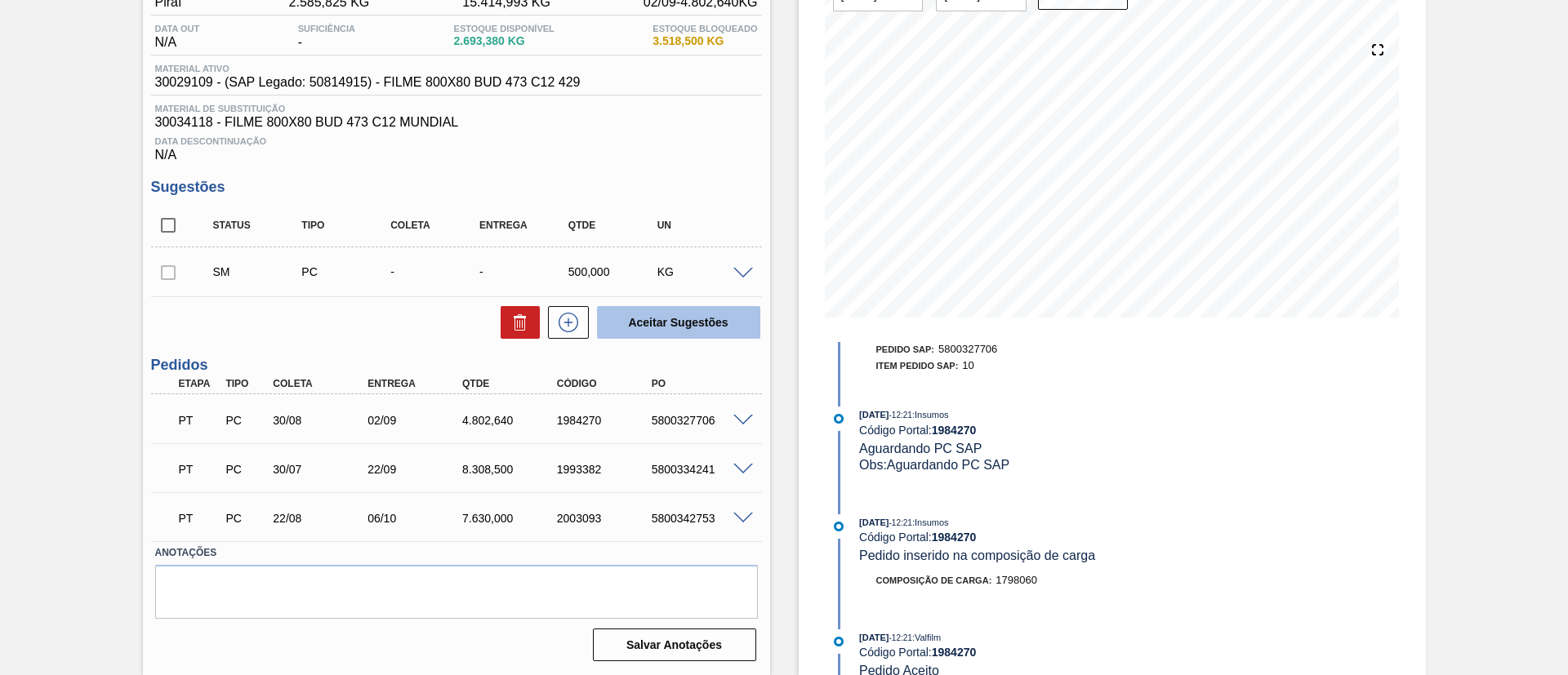
scroll to position [160, 0]
click at [742, 467] on span at bounding box center [743, 469] width 20 height 12
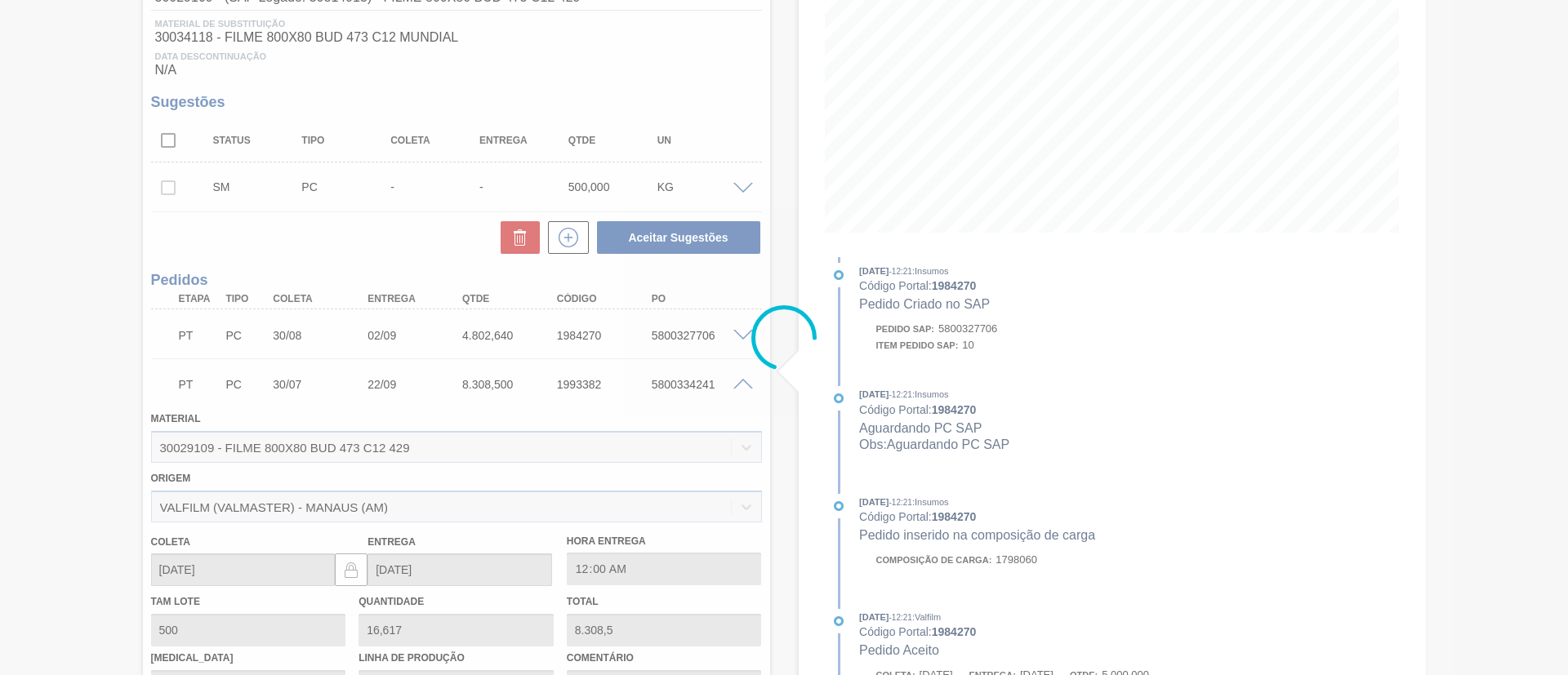
scroll to position [850, 0]
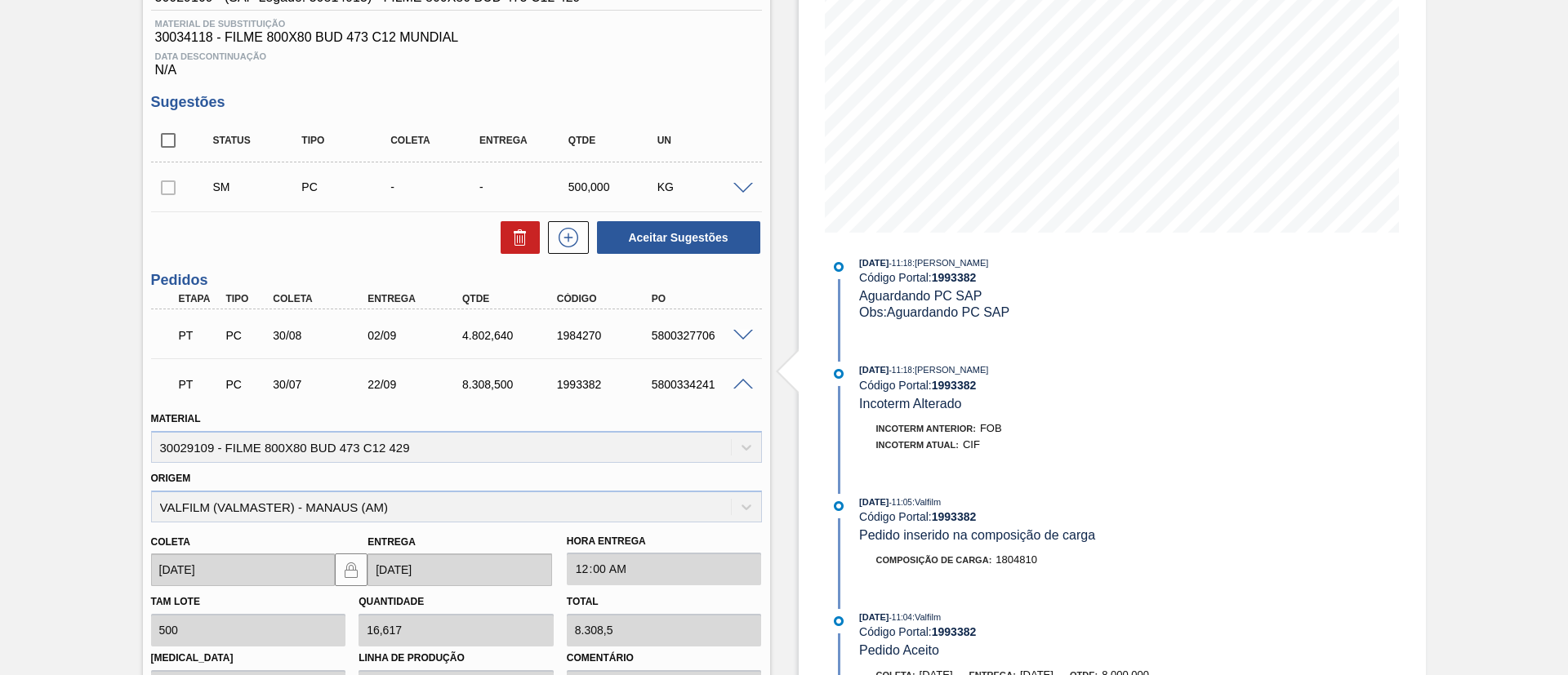
click at [746, 375] on div "PT PC 30/07 22/09 8.308,500 1993382 5800334241" at bounding box center [457, 383] width 611 height 41
click at [747, 383] on span at bounding box center [743, 384] width 20 height 12
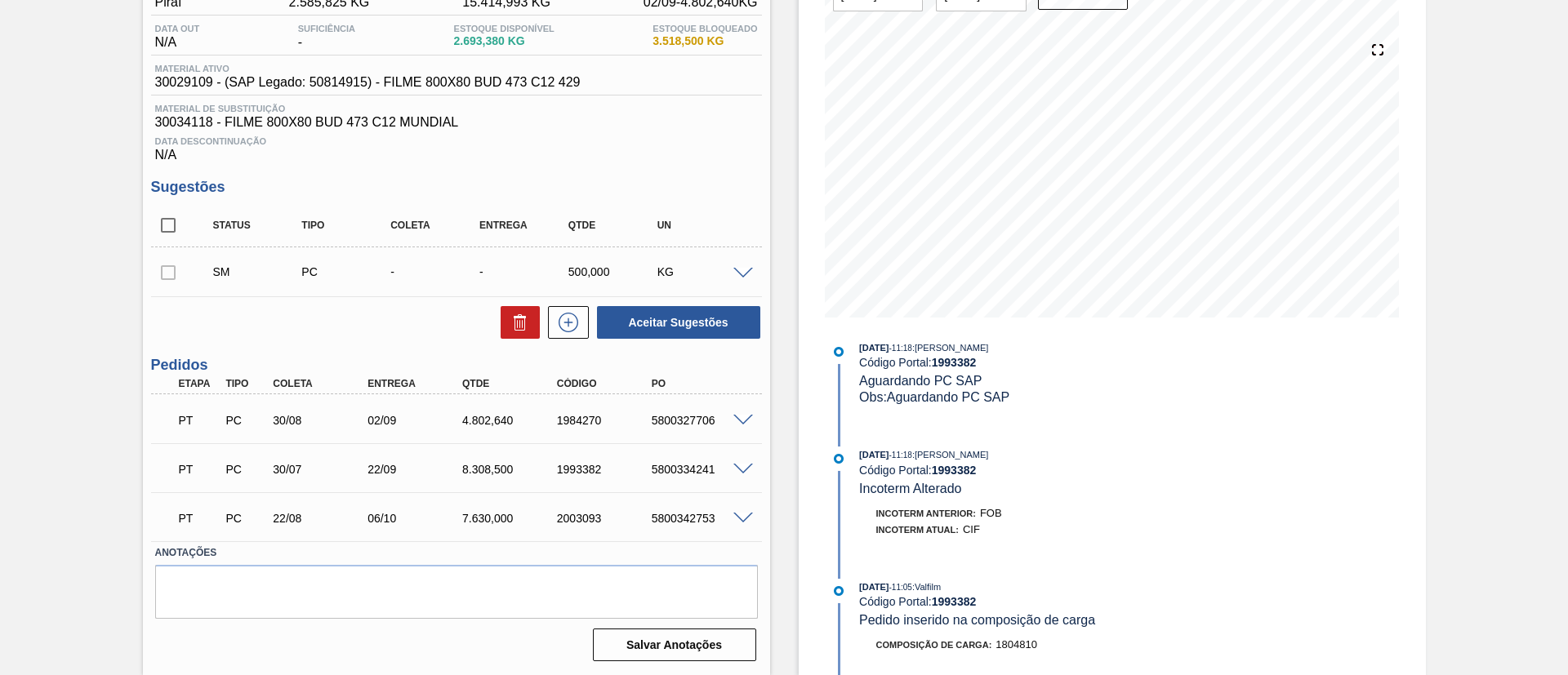
scroll to position [915, 0]
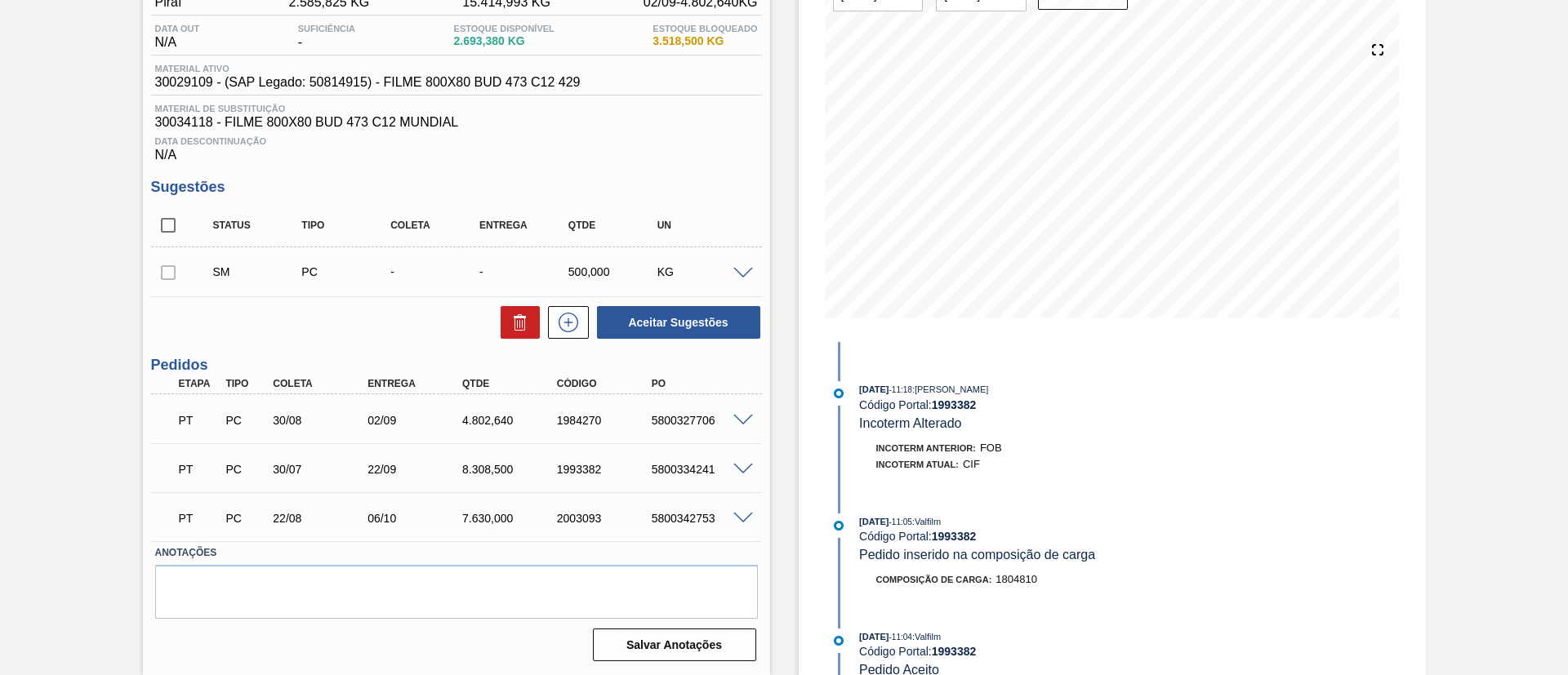
click at [743, 503] on div "PT PC 22/08 06/10 7.630,000 2003093 5800342753" at bounding box center [457, 517] width 611 height 41
click at [743, 517] on span at bounding box center [743, 518] width 20 height 12
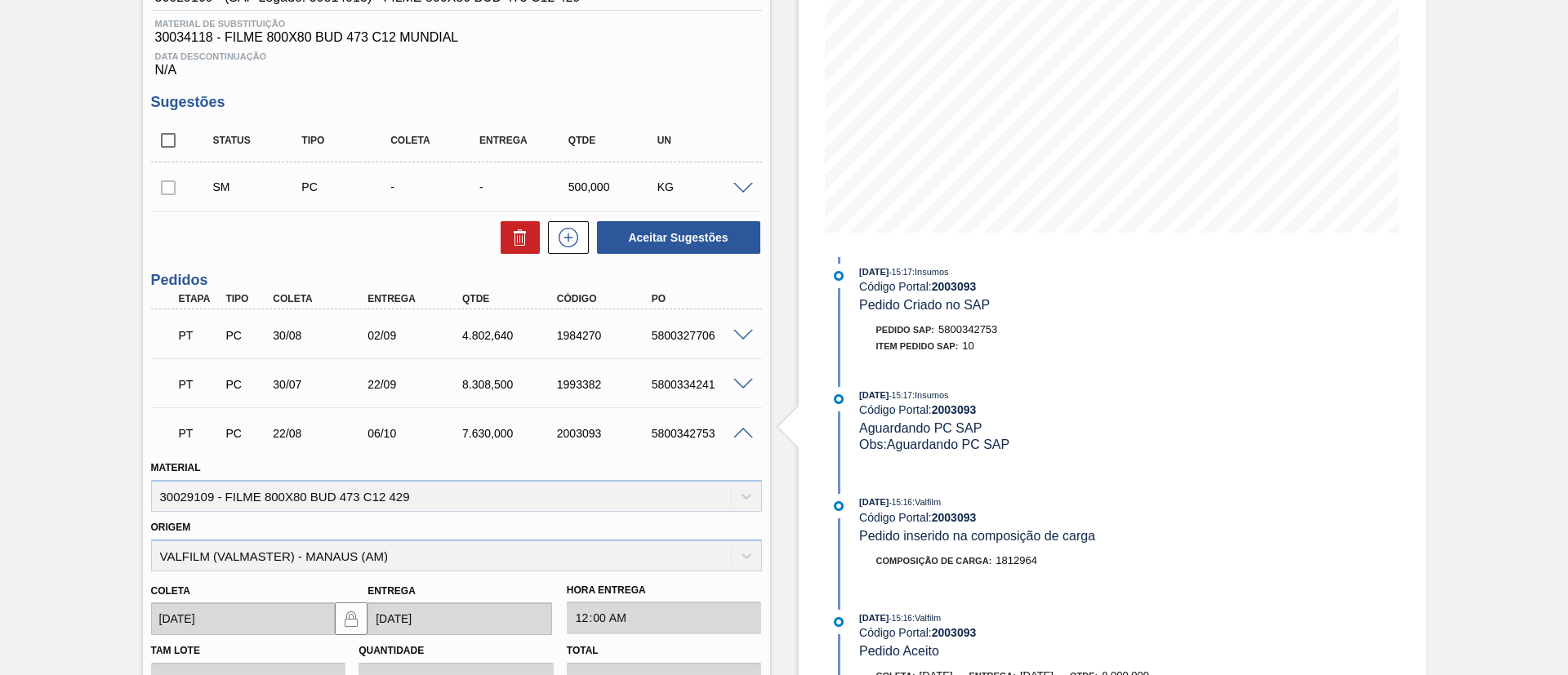
scroll to position [718, 0]
click at [740, 431] on span at bounding box center [743, 434] width 20 height 12
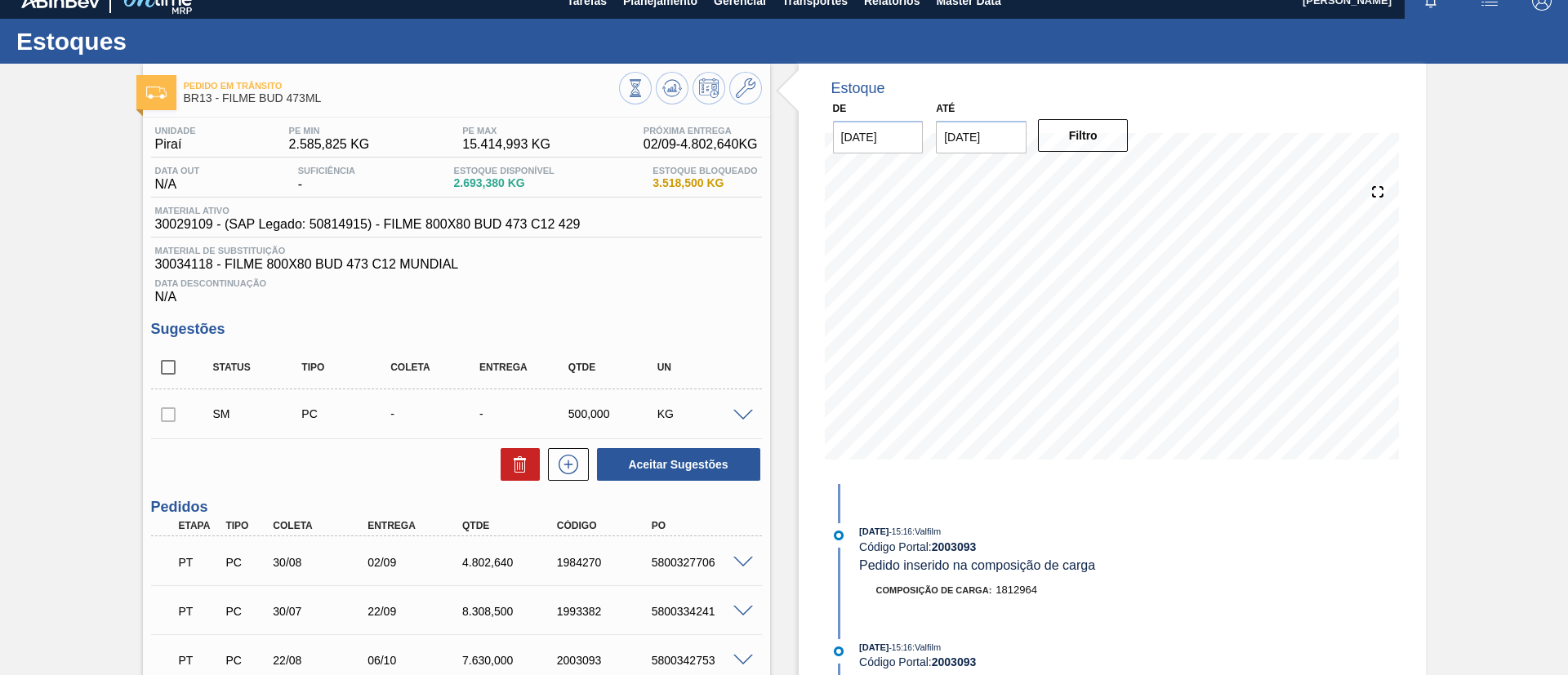
scroll to position [0, 0]
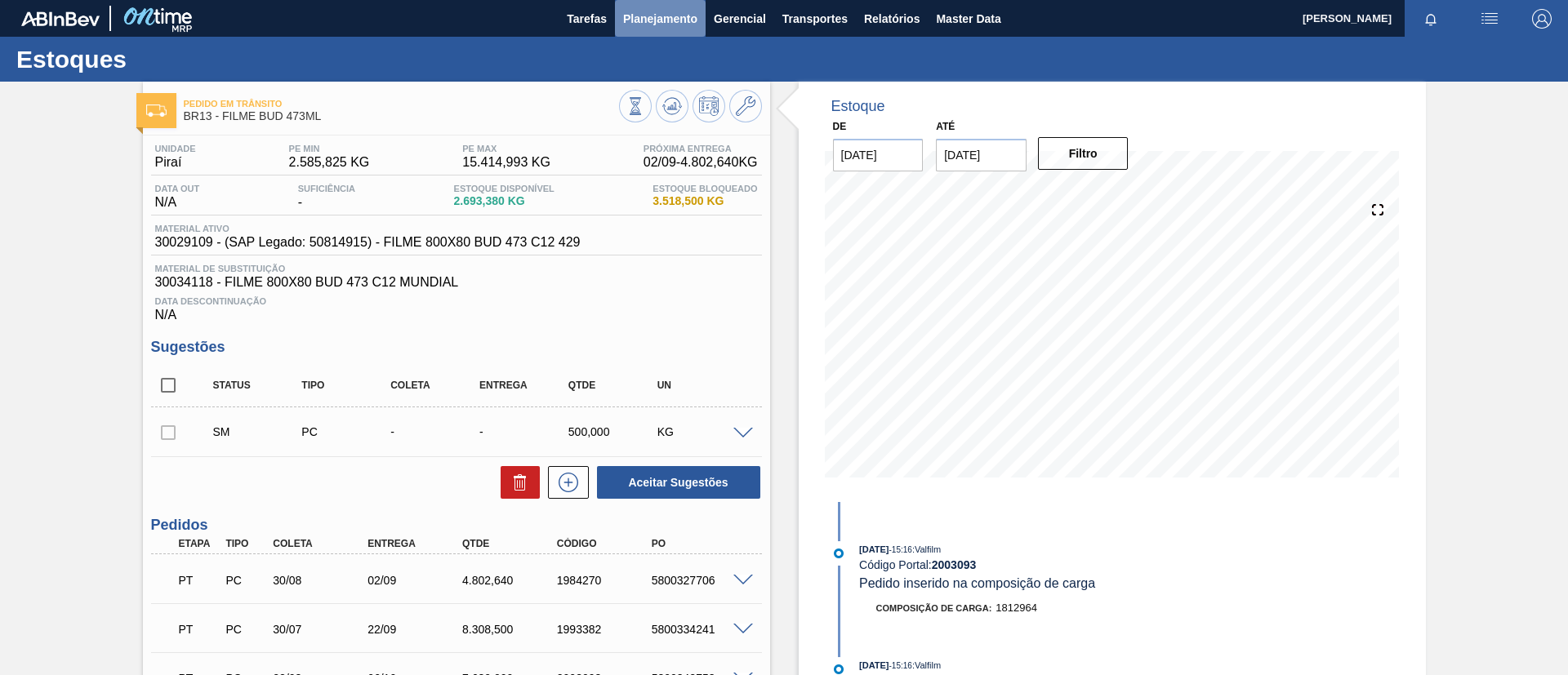
click at [640, 19] on span "Planejamento" at bounding box center [660, 19] width 74 height 19
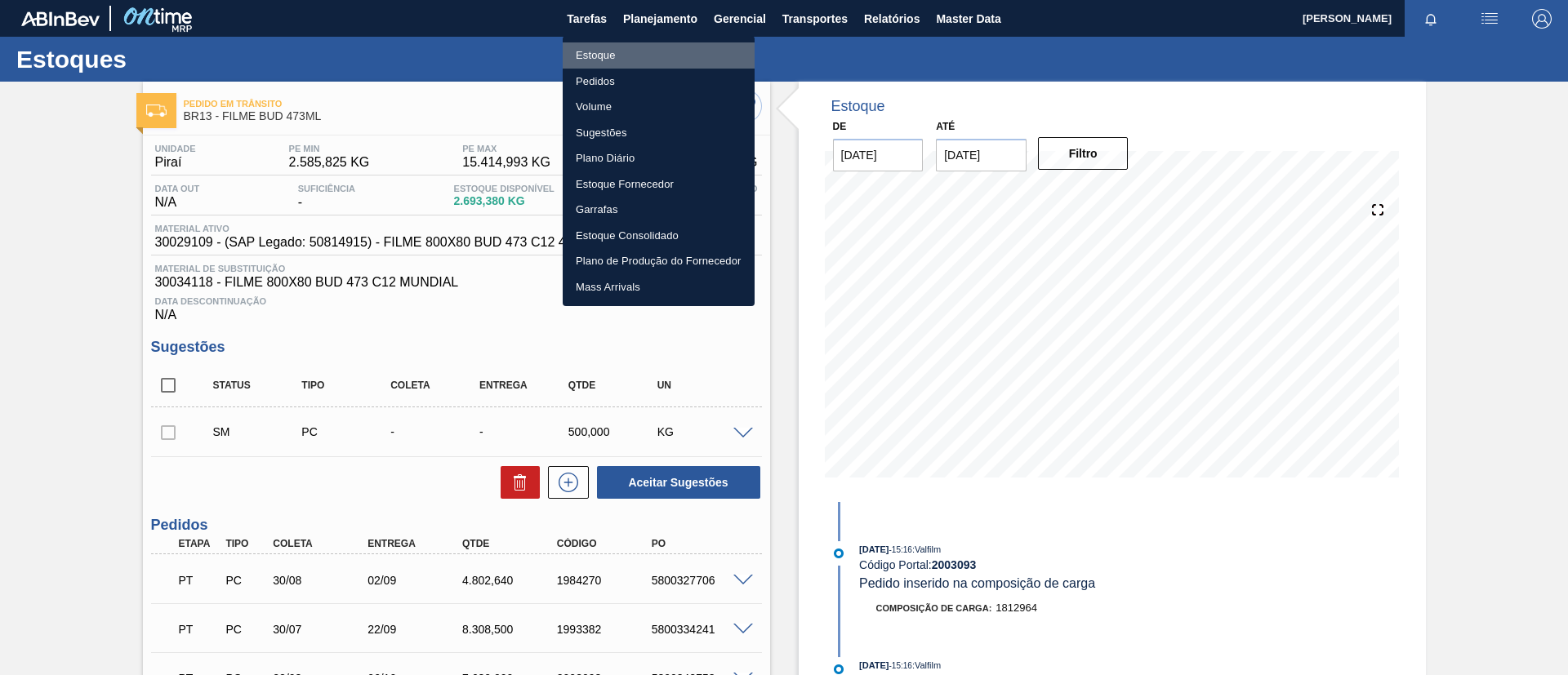
click at [646, 59] on li "Estoque" at bounding box center [659, 56] width 192 height 26
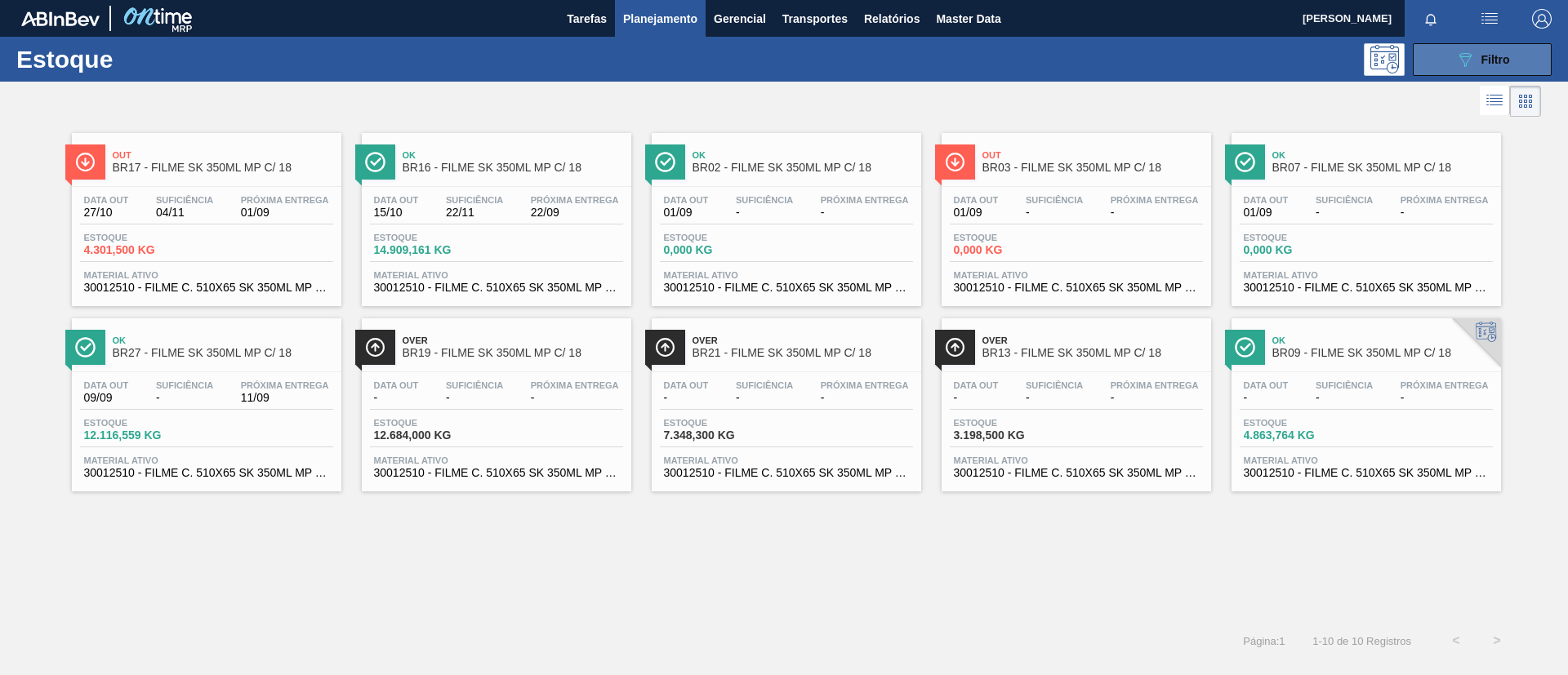
click at [1471, 55] on icon at bounding box center [1465, 59] width 12 height 14
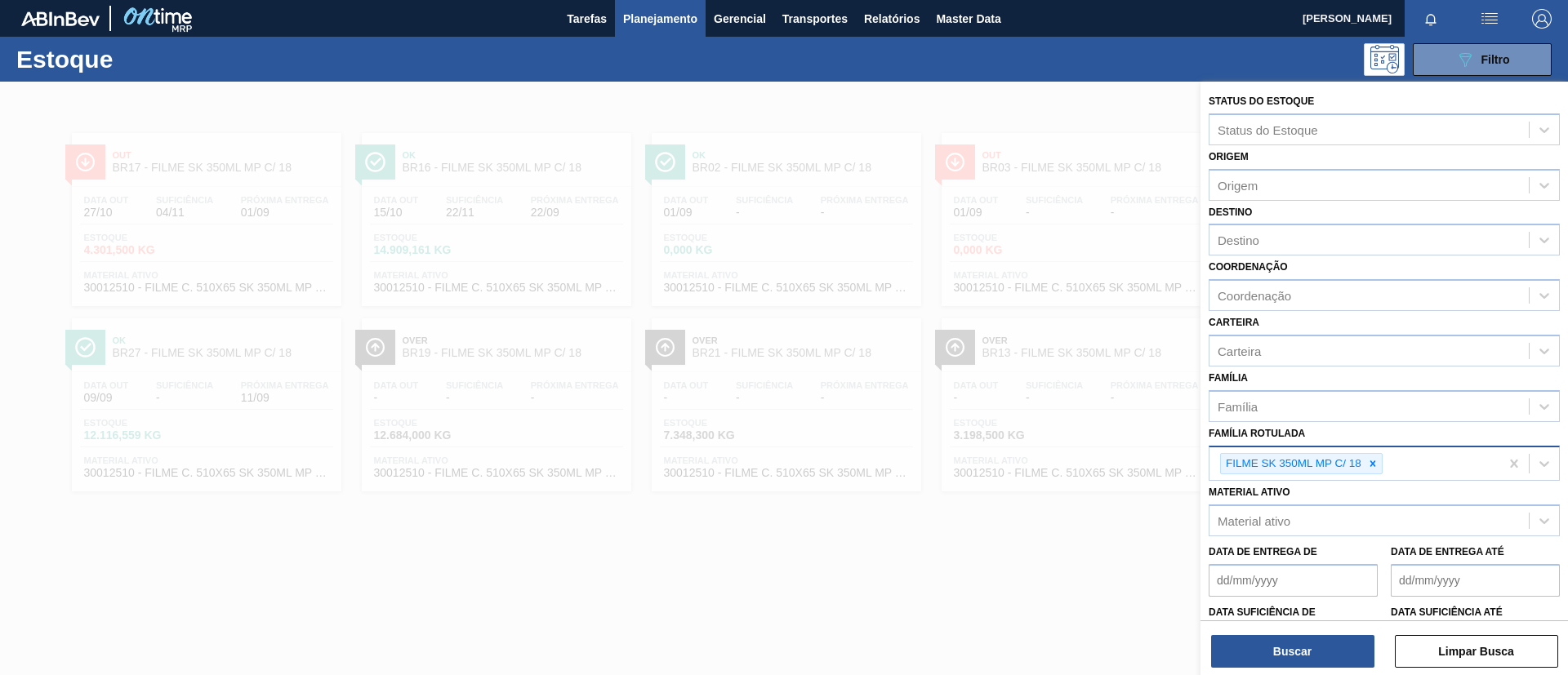
click at [1386, 457] on Rotulada "Família Rotulada" at bounding box center [1387, 463] width 2 height 14
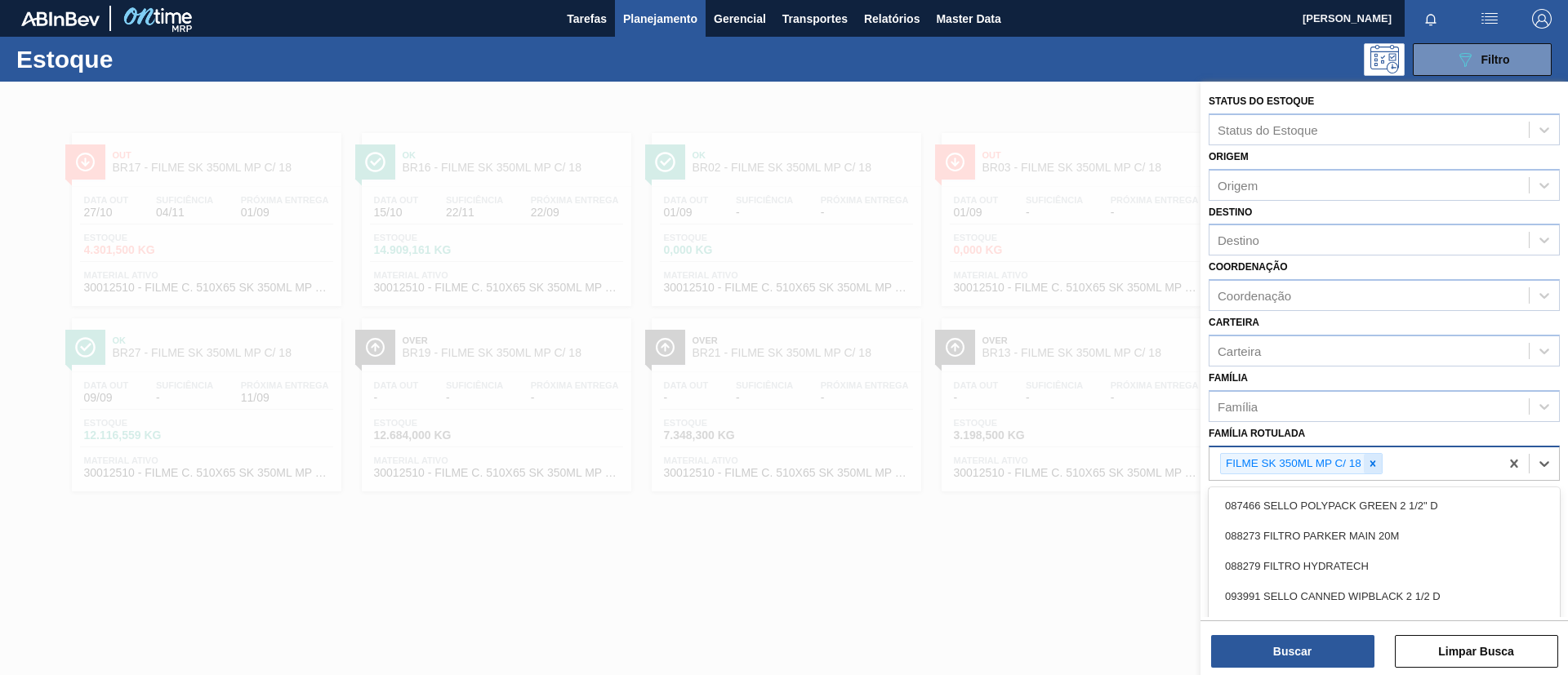
click at [1378, 461] on icon at bounding box center [1373, 463] width 11 height 11
paste Rotulada "FILME BC 350ML MP C/ 18"
type Rotulada "FILME BC 350ML MP C/ 18"
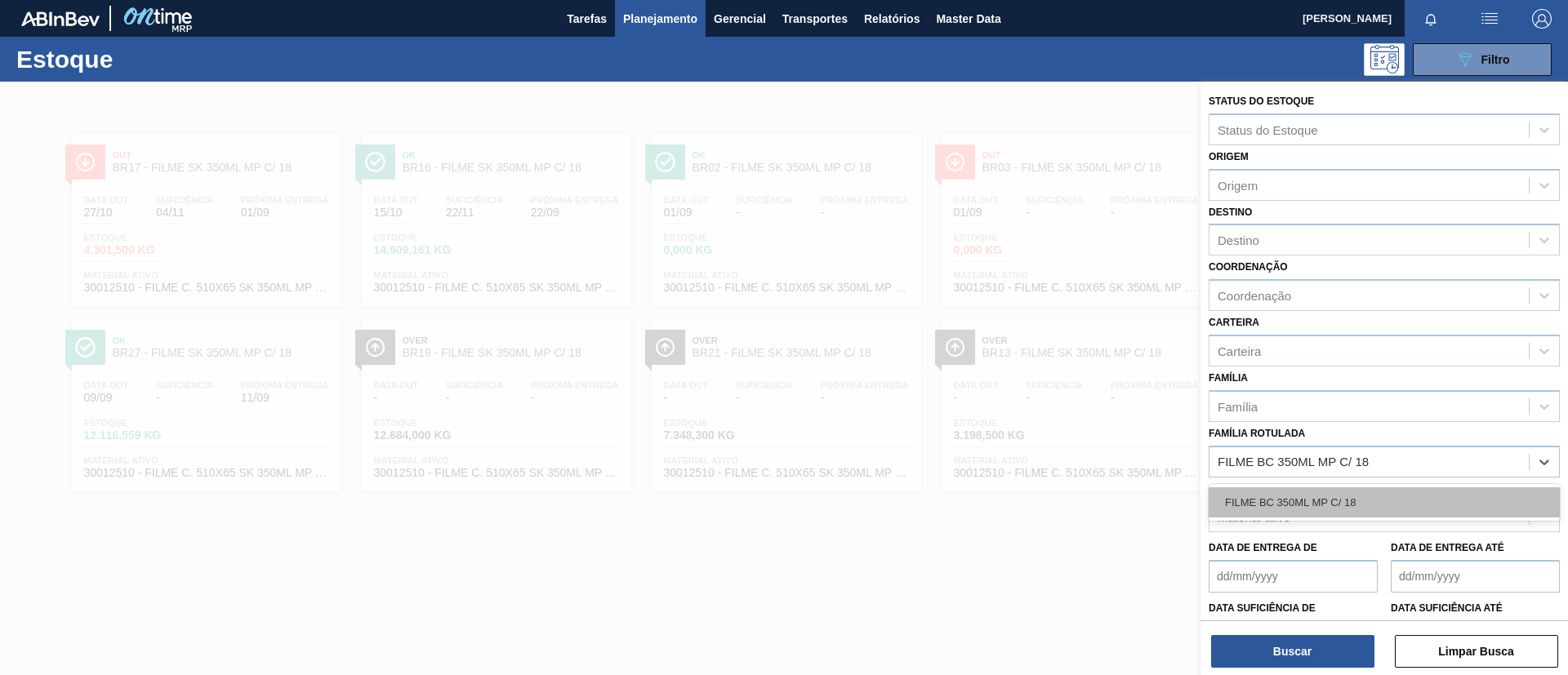
click at [1366, 499] on div "FILME BC 350ML MP C/ 18" at bounding box center [1384, 502] width 351 height 31
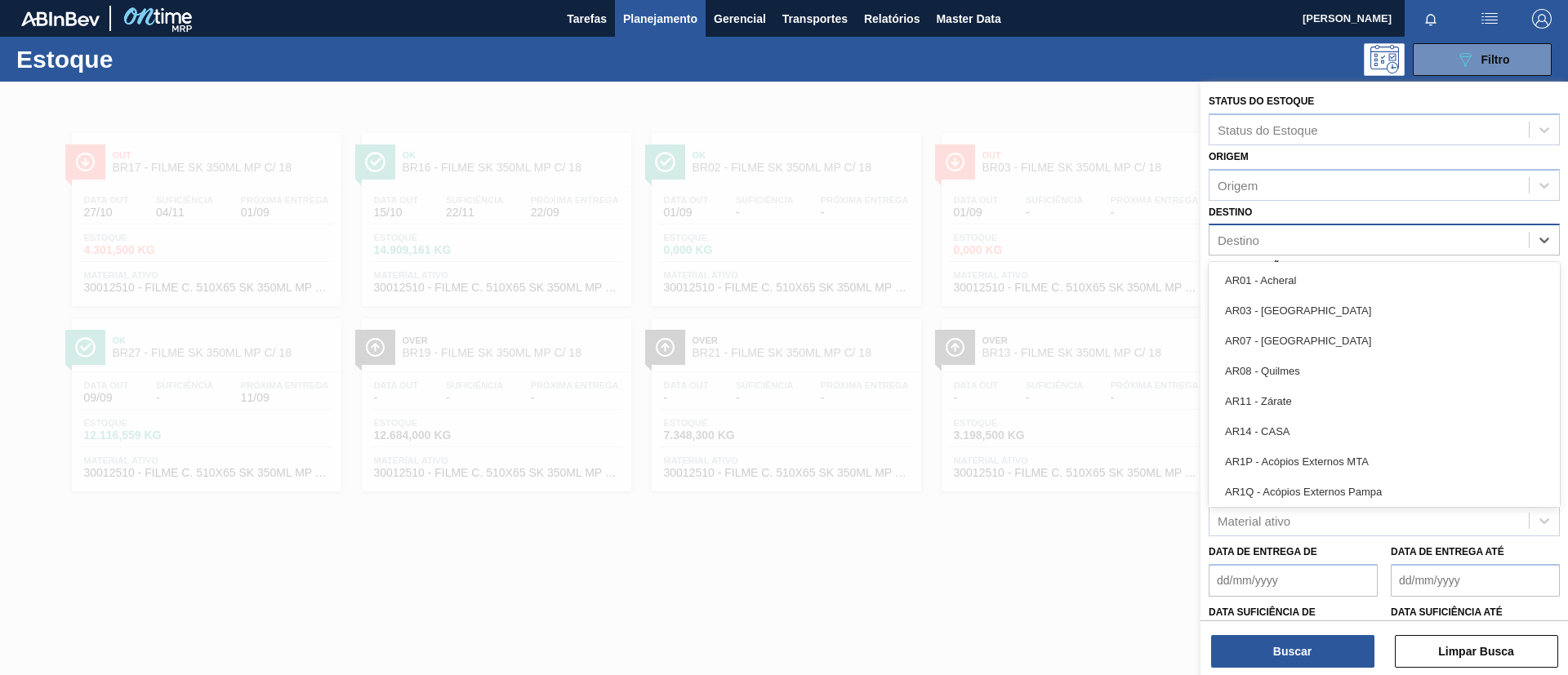
click at [1293, 241] on div "Destino" at bounding box center [1369, 240] width 320 height 24
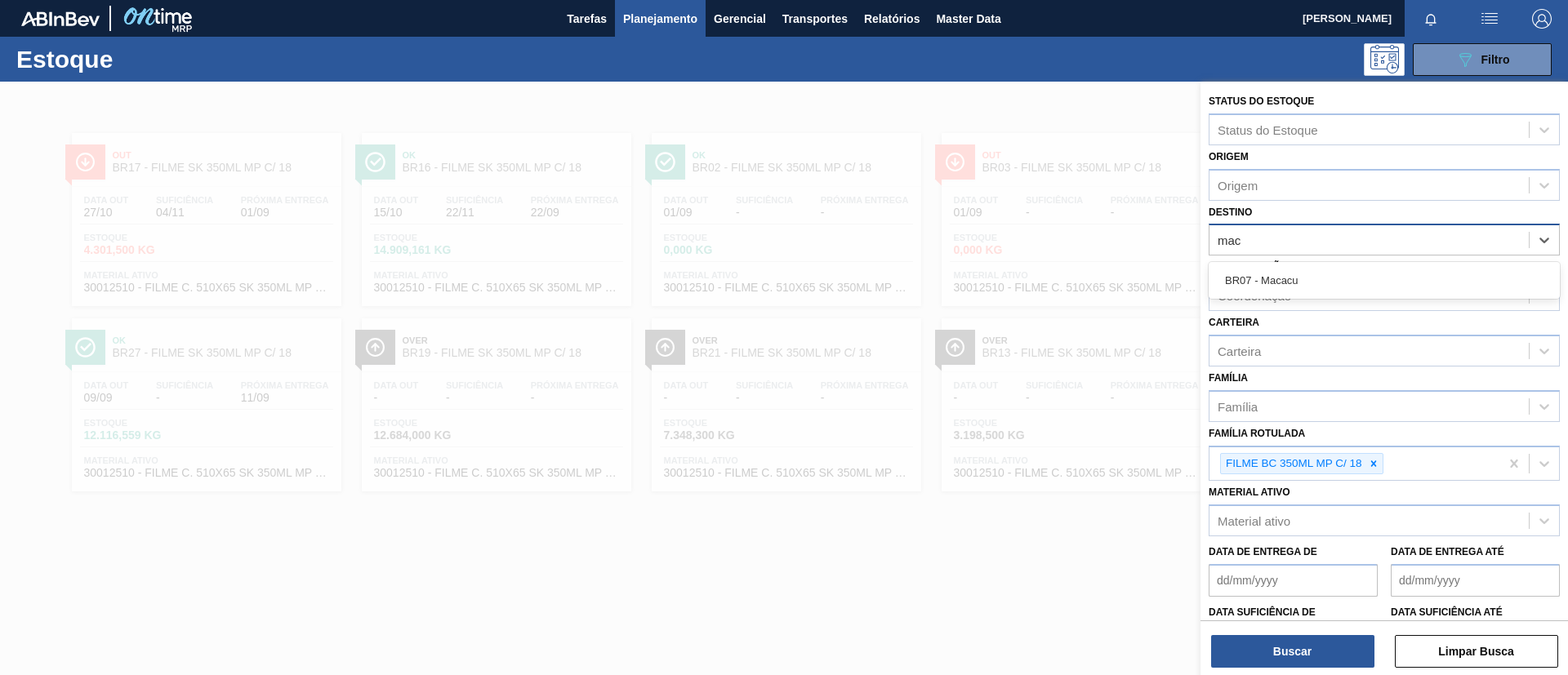
type input "maca"
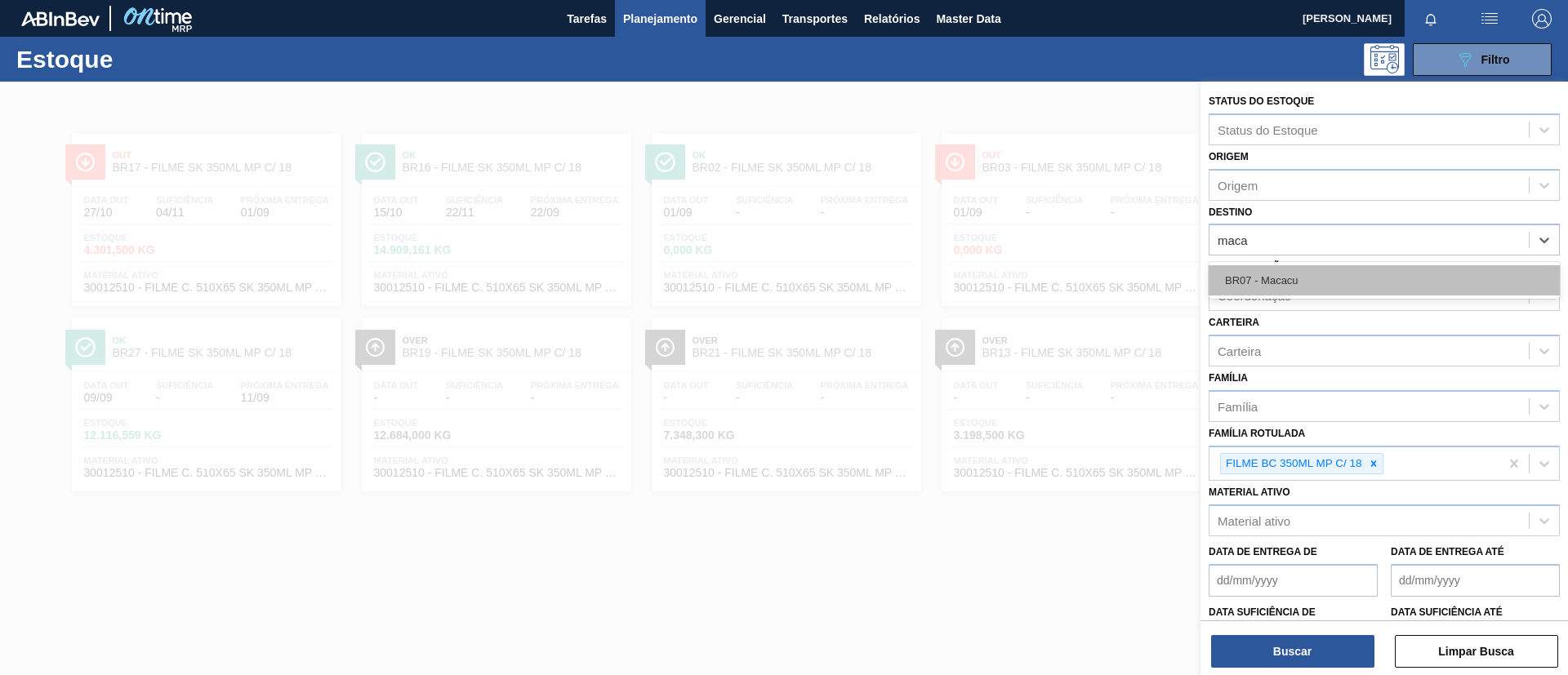
click at [1312, 279] on div "BR07 - Macacu" at bounding box center [1384, 280] width 351 height 31
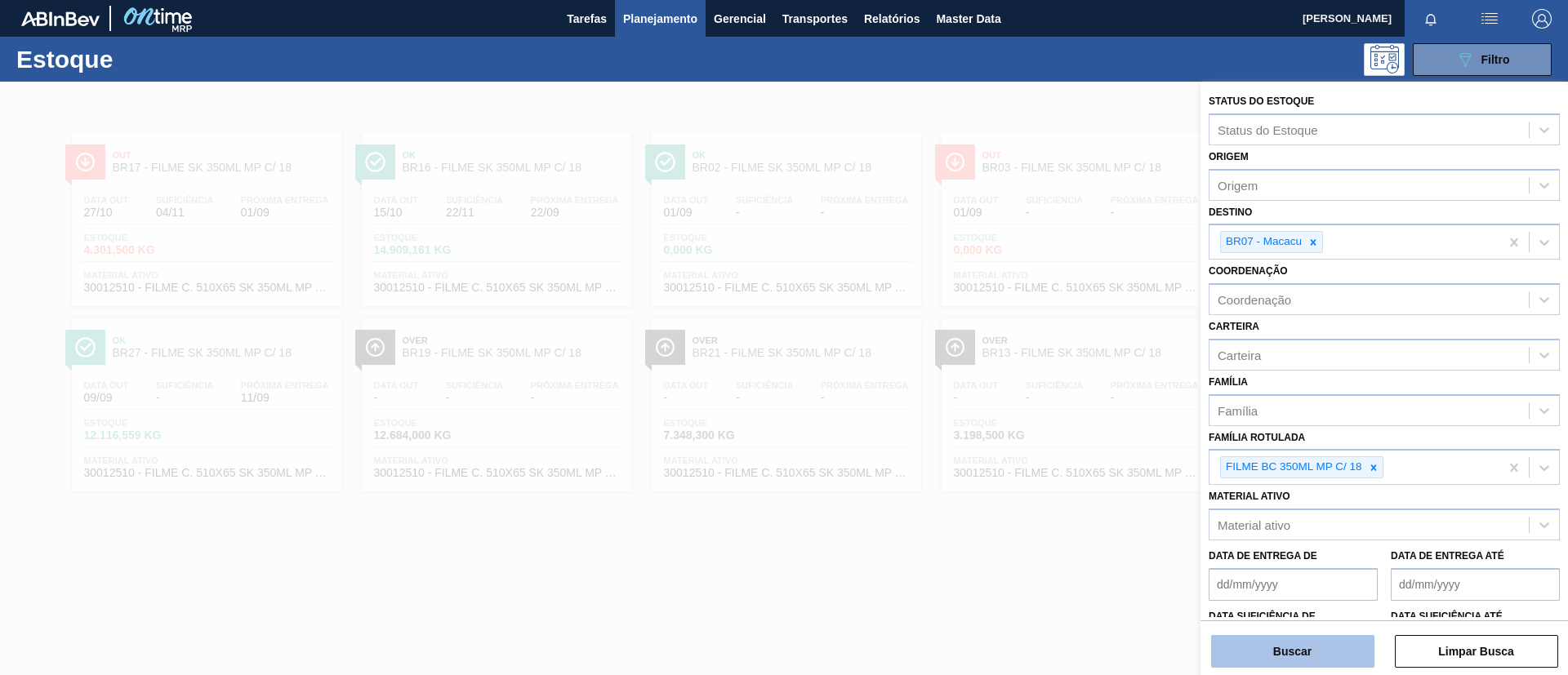
click at [1293, 635] on button "Buscar" at bounding box center [1293, 651] width 163 height 32
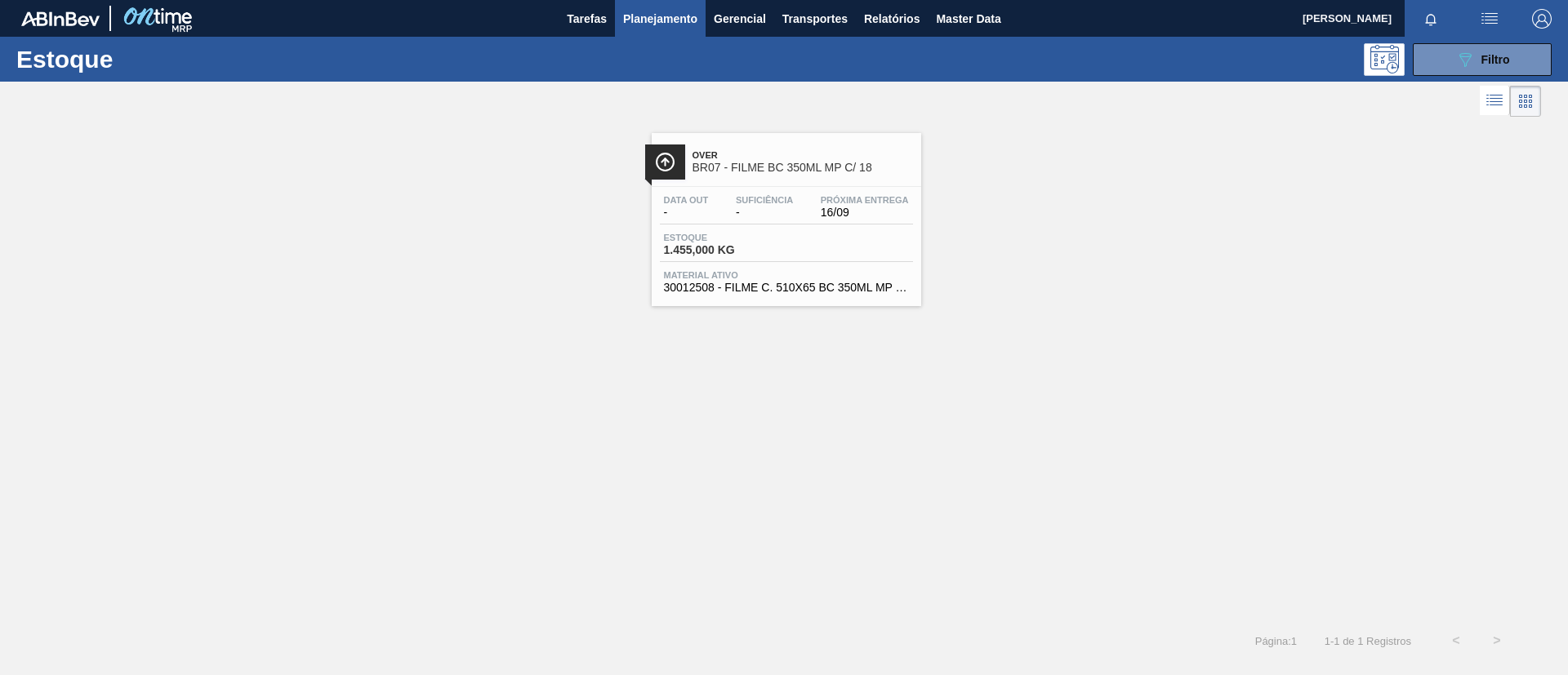
click at [754, 166] on span "BR07 - FILME BC 350ML MP C/ 18" at bounding box center [803, 167] width 220 height 12
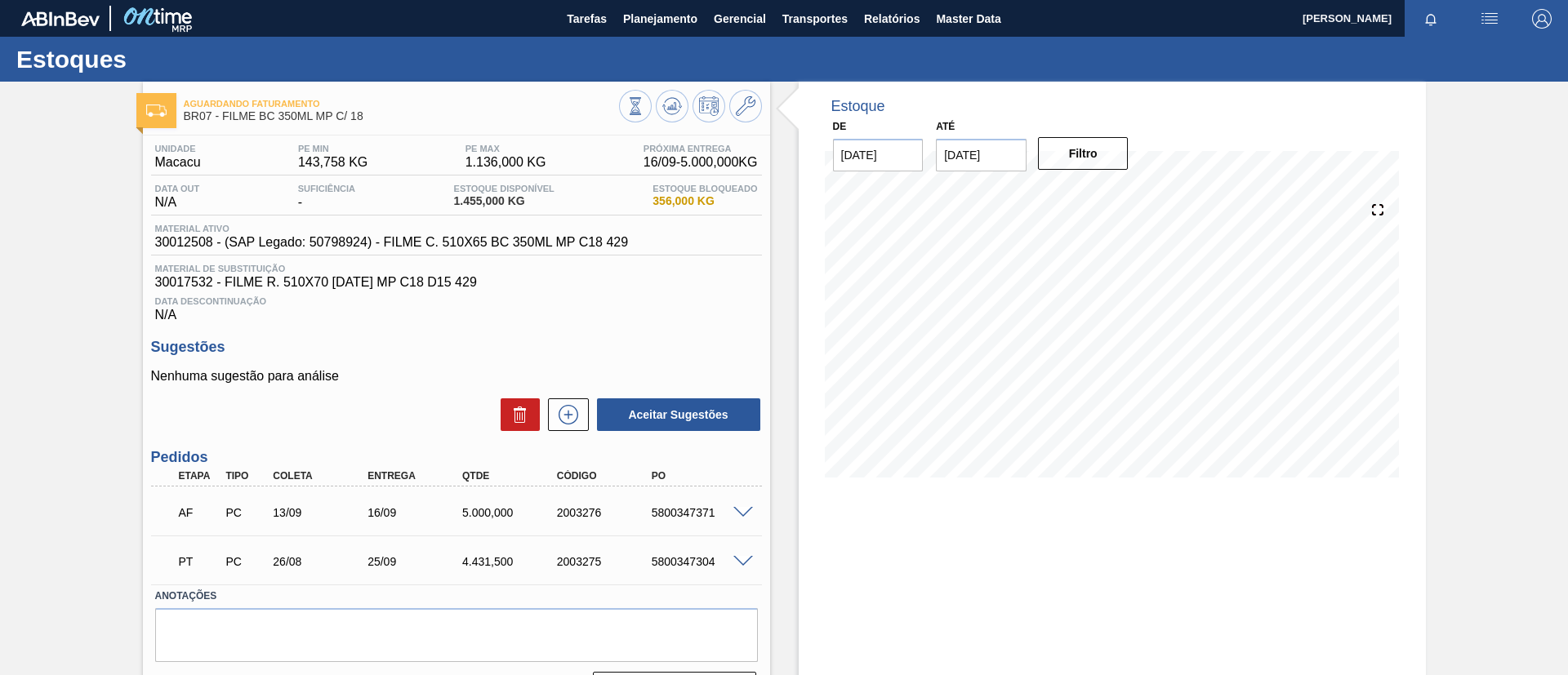
click at [741, 521] on div "AF PC 13/09 16/09 5.000,000 2003276 5800347371" at bounding box center [457, 511] width 611 height 41
click at [741, 513] on span at bounding box center [743, 513] width 20 height 12
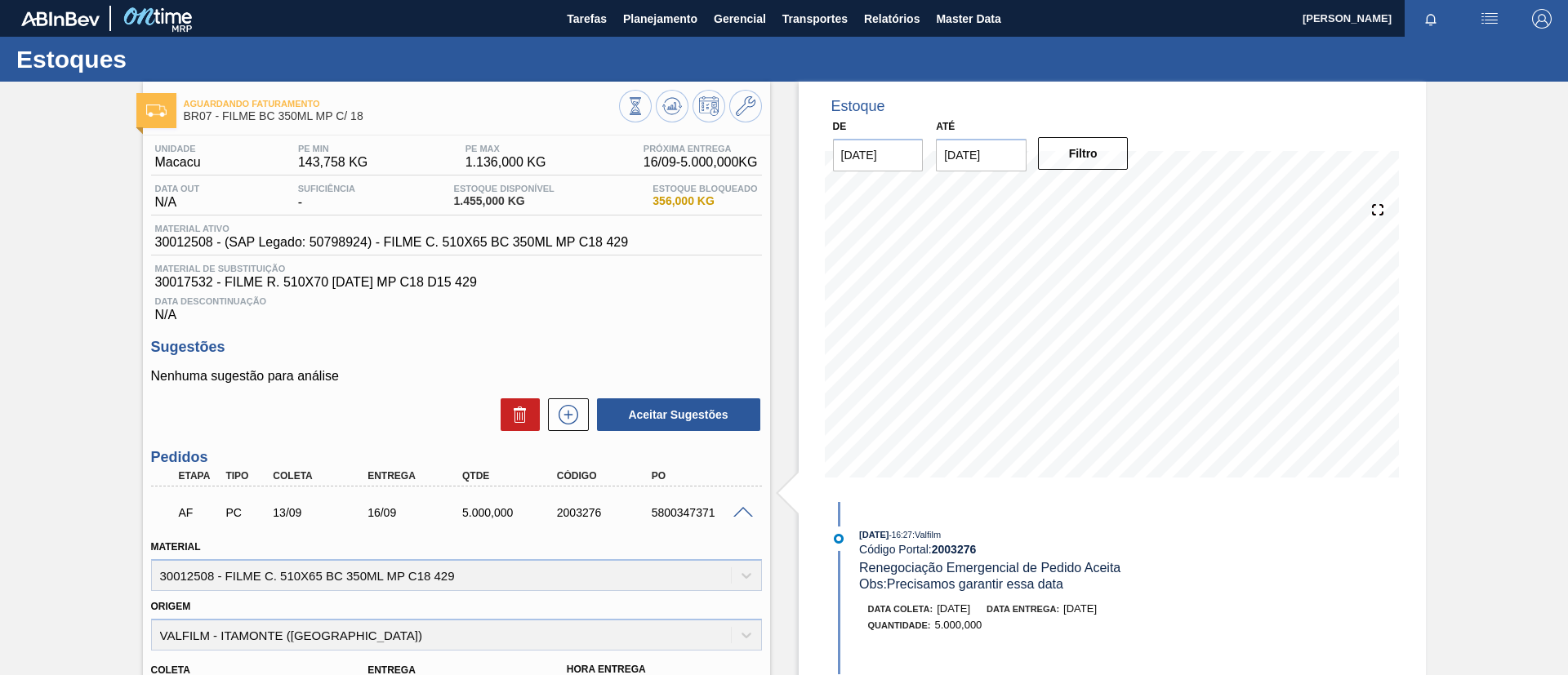
click at [745, 507] on span at bounding box center [743, 513] width 20 height 12
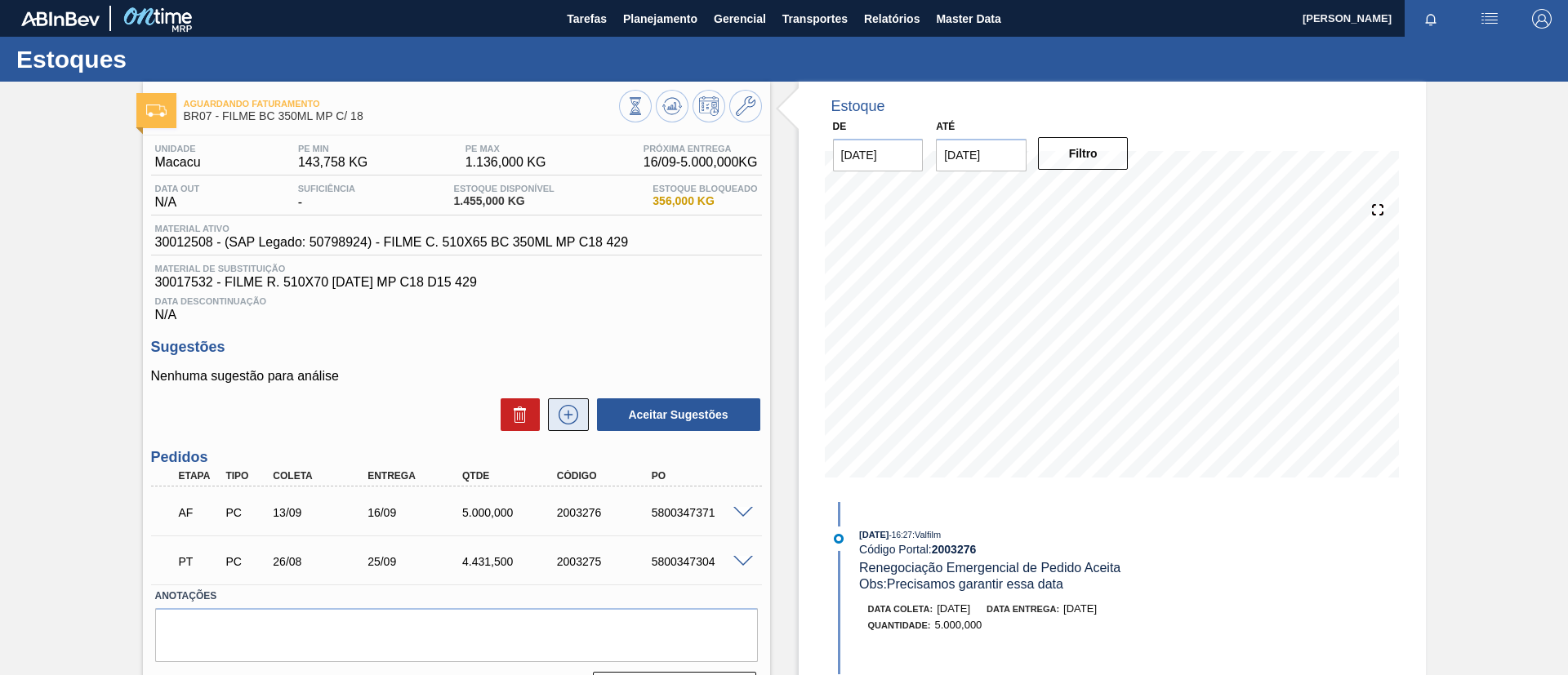
click at [583, 417] on button at bounding box center [568, 414] width 41 height 32
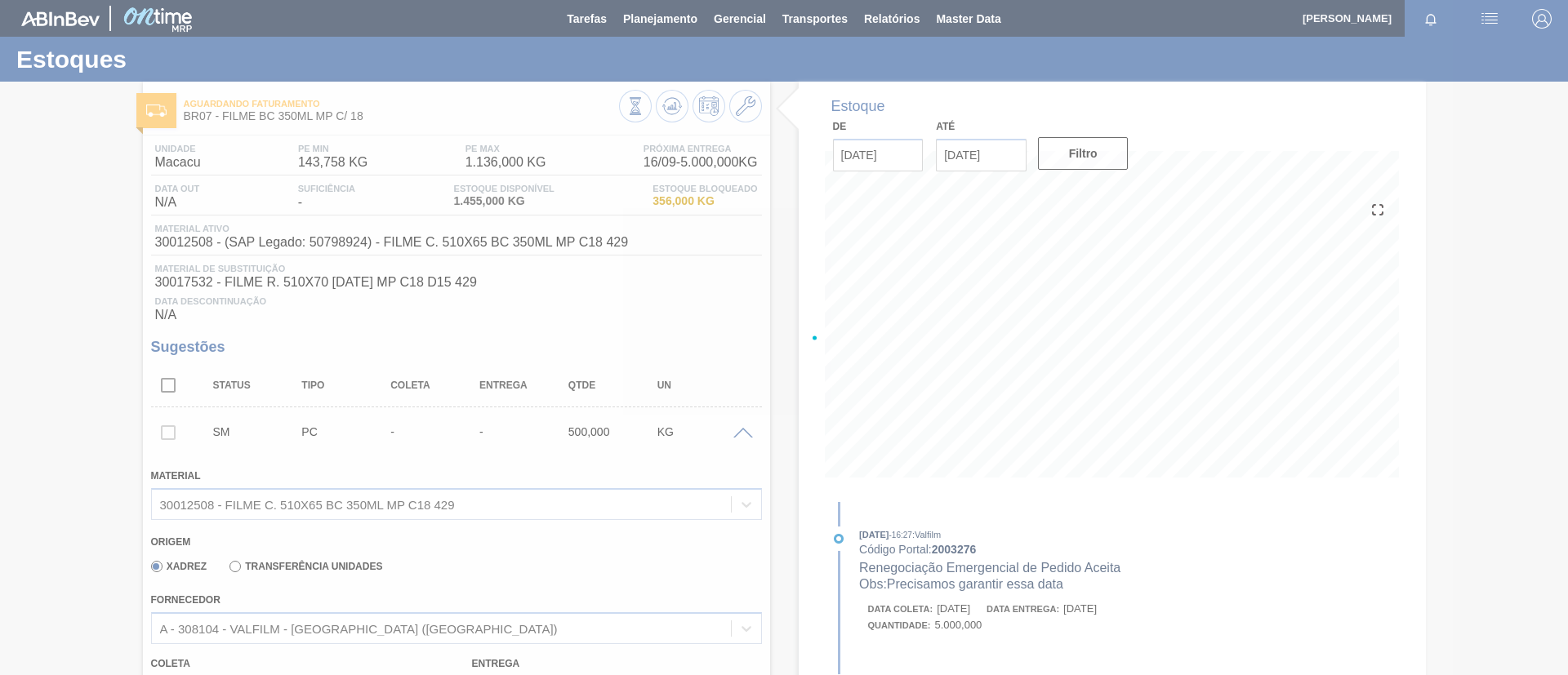
click at [444, 627] on div at bounding box center [784, 337] width 1568 height 675
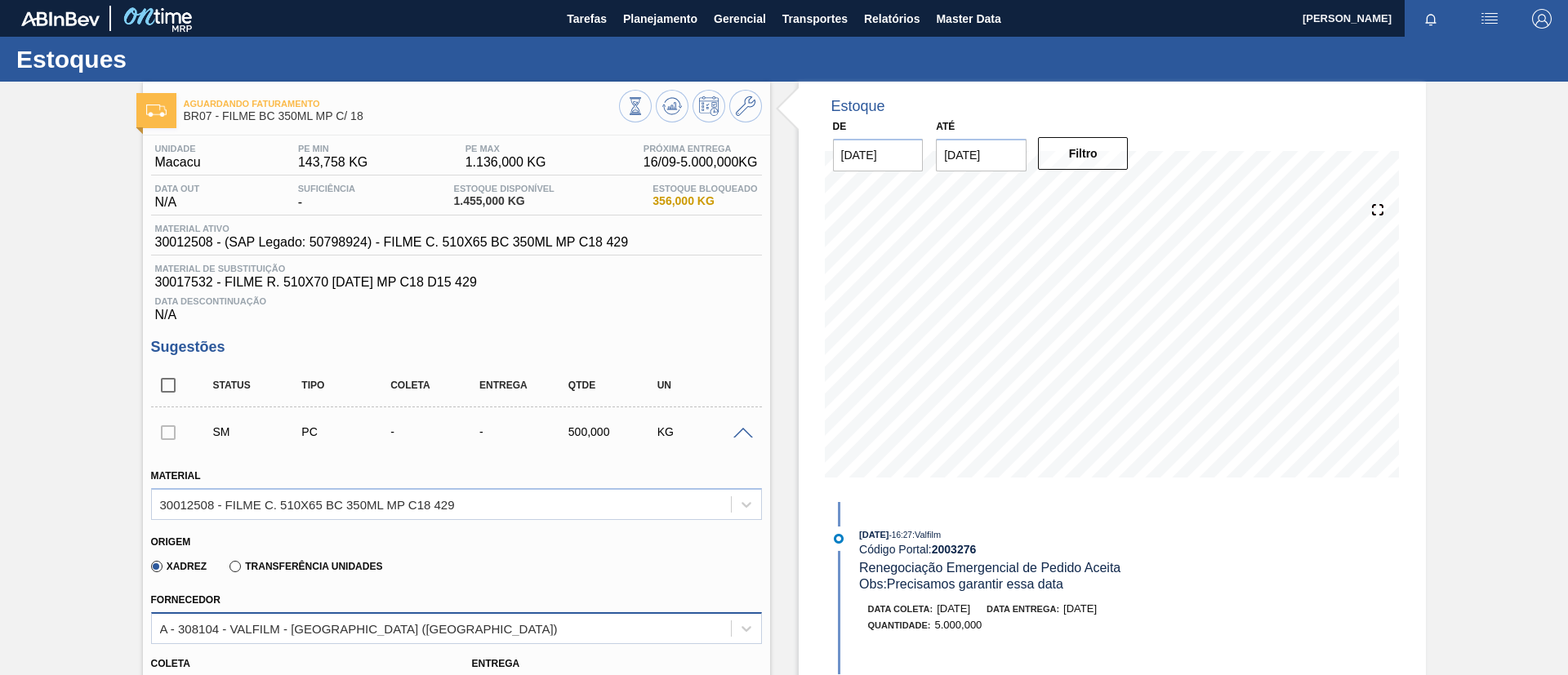
click at [447, 626] on div "A - 308104 - VALFILM - ITAMONTE (MG)" at bounding box center [457, 629] width 611 height 32
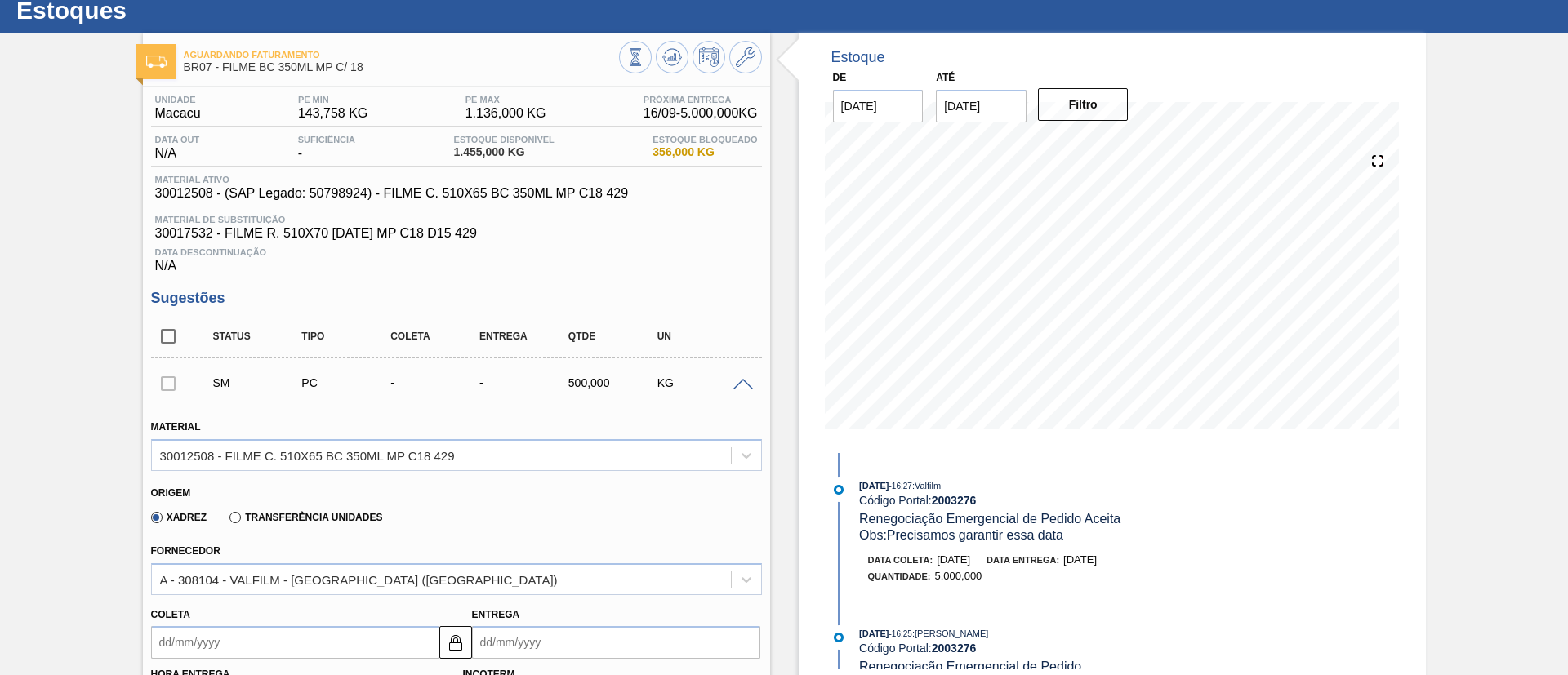
drag, startPoint x: 583, startPoint y: 522, endPoint x: 621, endPoint y: 521, distance: 38.0
click at [589, 522] on div "Xadrez Transferência Unidades" at bounding box center [450, 514] width 597 height 32
click at [743, 387] on span at bounding box center [743, 384] width 20 height 12
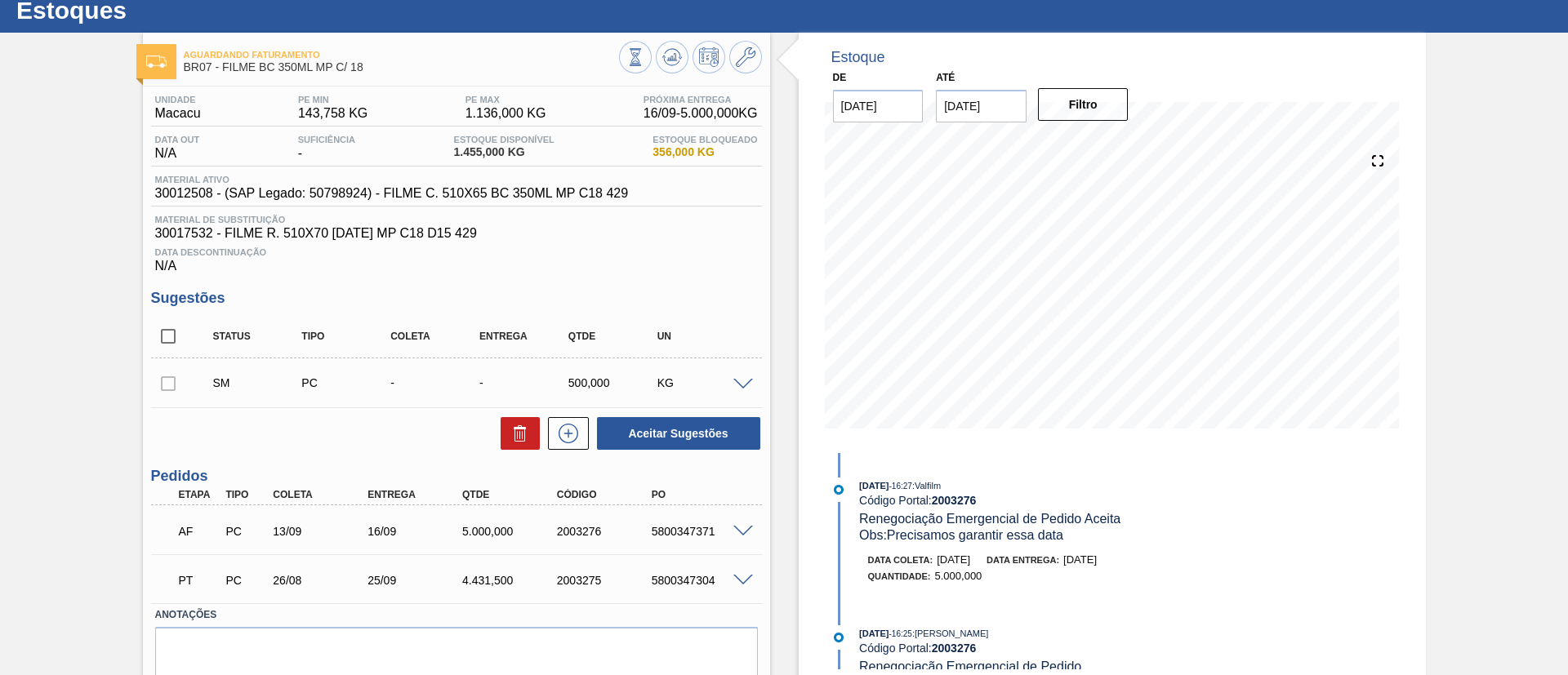
click at [748, 585] on div "5800347304" at bounding box center [700, 580] width 106 height 13
click at [746, 581] on span at bounding box center [743, 580] width 20 height 12
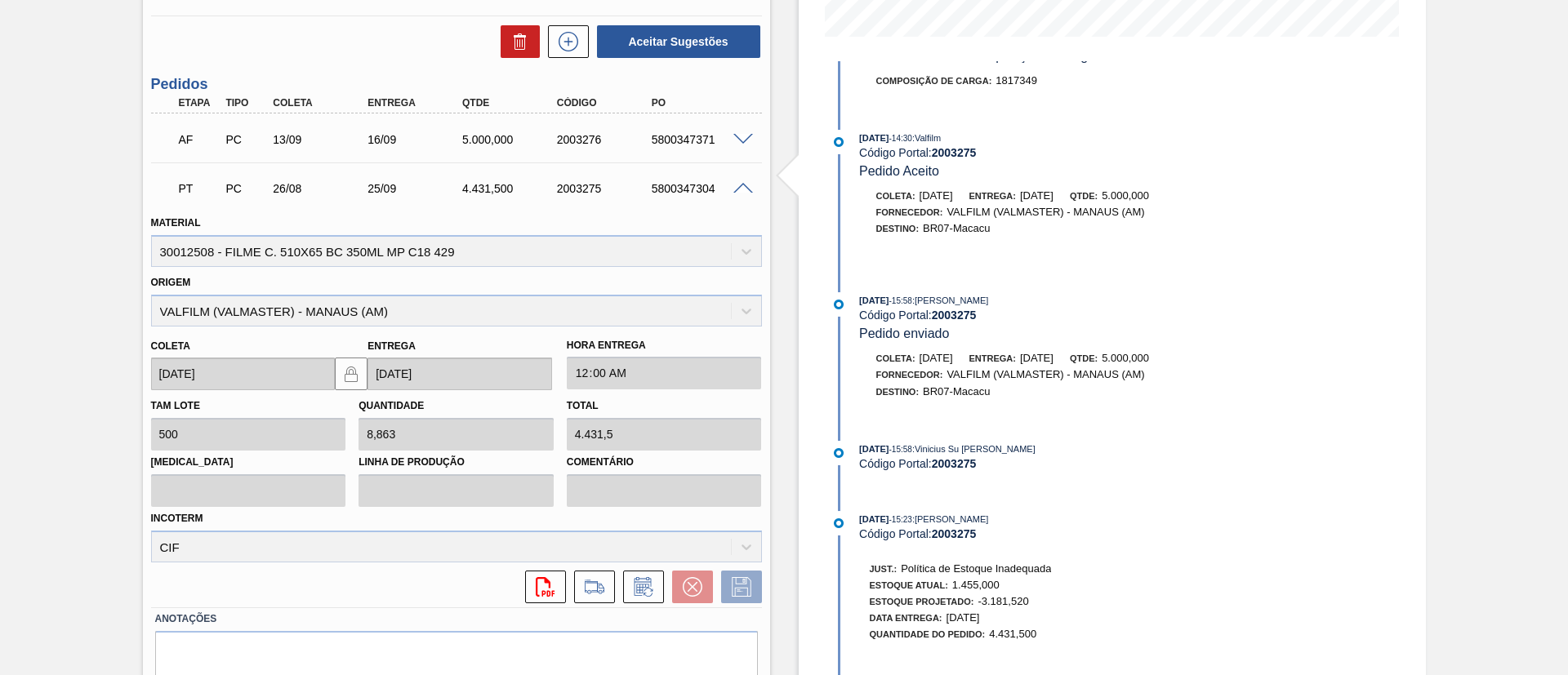
scroll to position [384, 0]
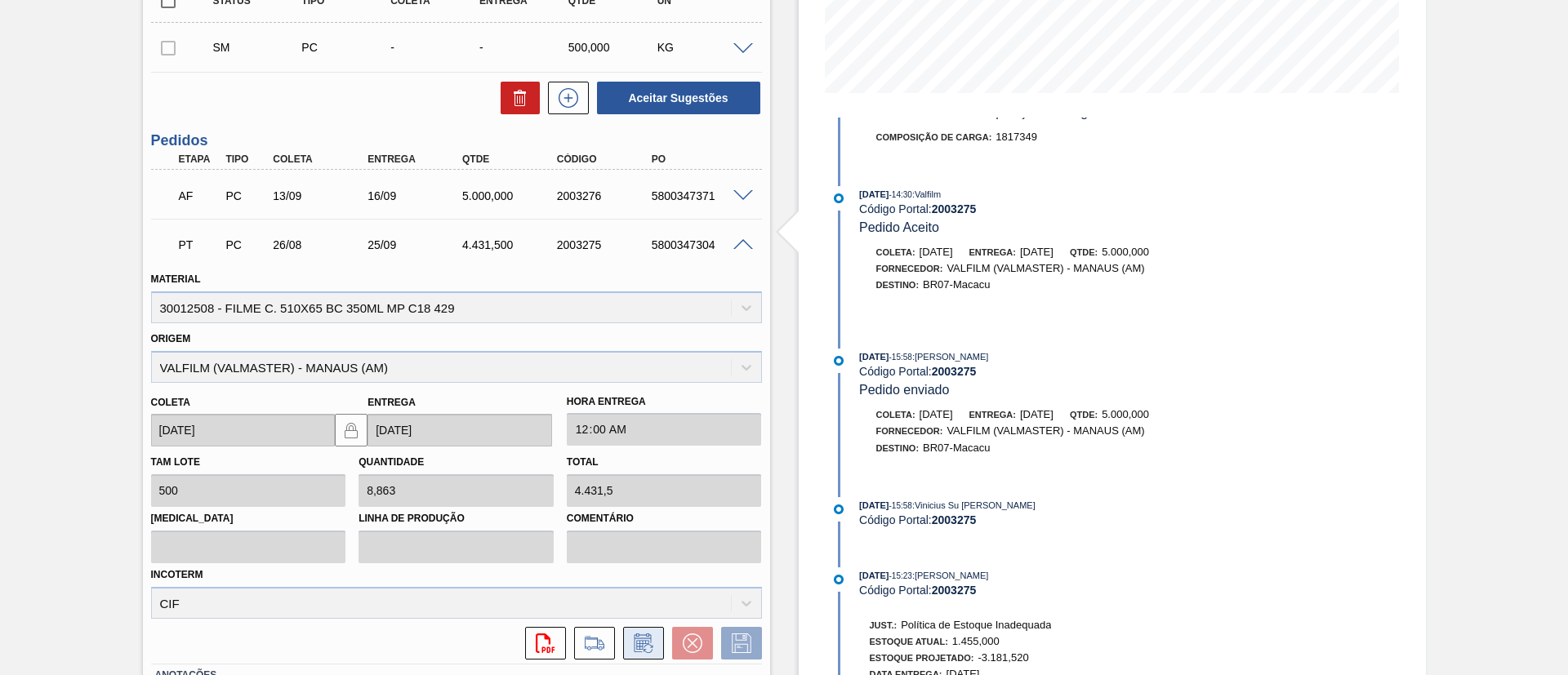
click at [636, 636] on icon at bounding box center [642, 643] width 17 height 19
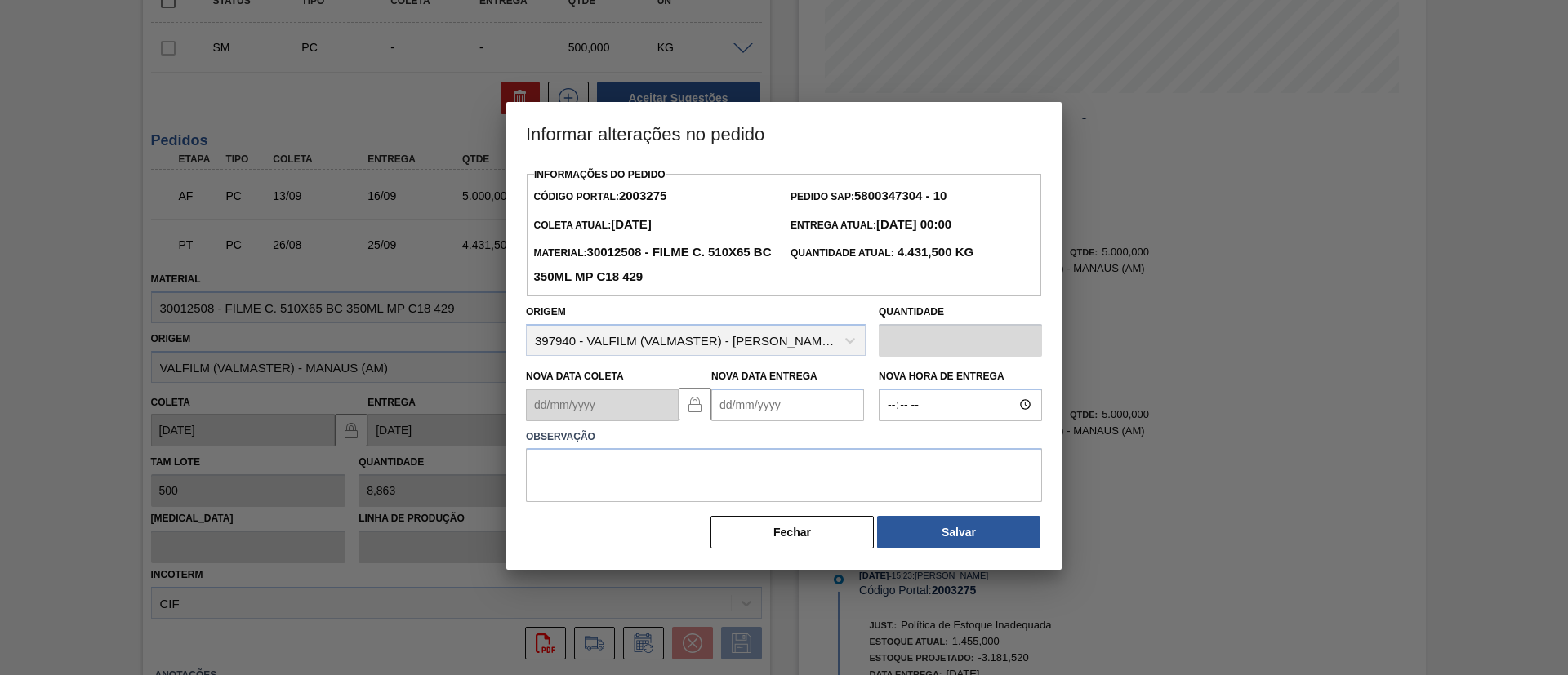
click at [811, 396] on Entrega2003275 "Nova Data Entrega" at bounding box center [788, 405] width 152 height 32
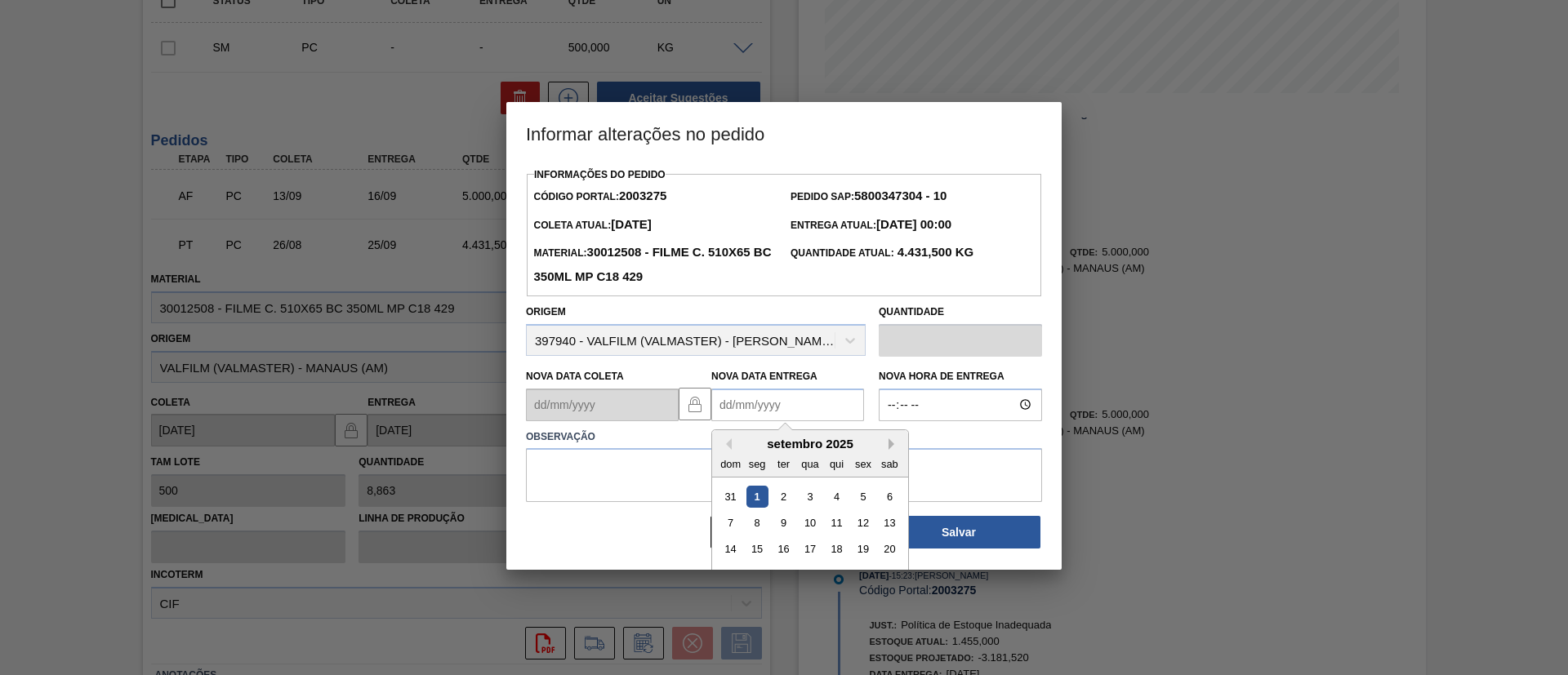
click at [895, 442] on div "Previous Month Next Month setembro 2025 dom seg ter qua qui sex sab 31 1 2 3 4 …" at bounding box center [810, 526] width 198 height 193
click at [887, 448] on div "setembro 2025" at bounding box center [810, 443] width 196 height 14
click at [889, 448] on button "Next Month" at bounding box center [895, 444] width 11 height 11
click at [891, 501] on div "4" at bounding box center [890, 496] width 22 height 22
type Entrega2003275 "[DATE]"
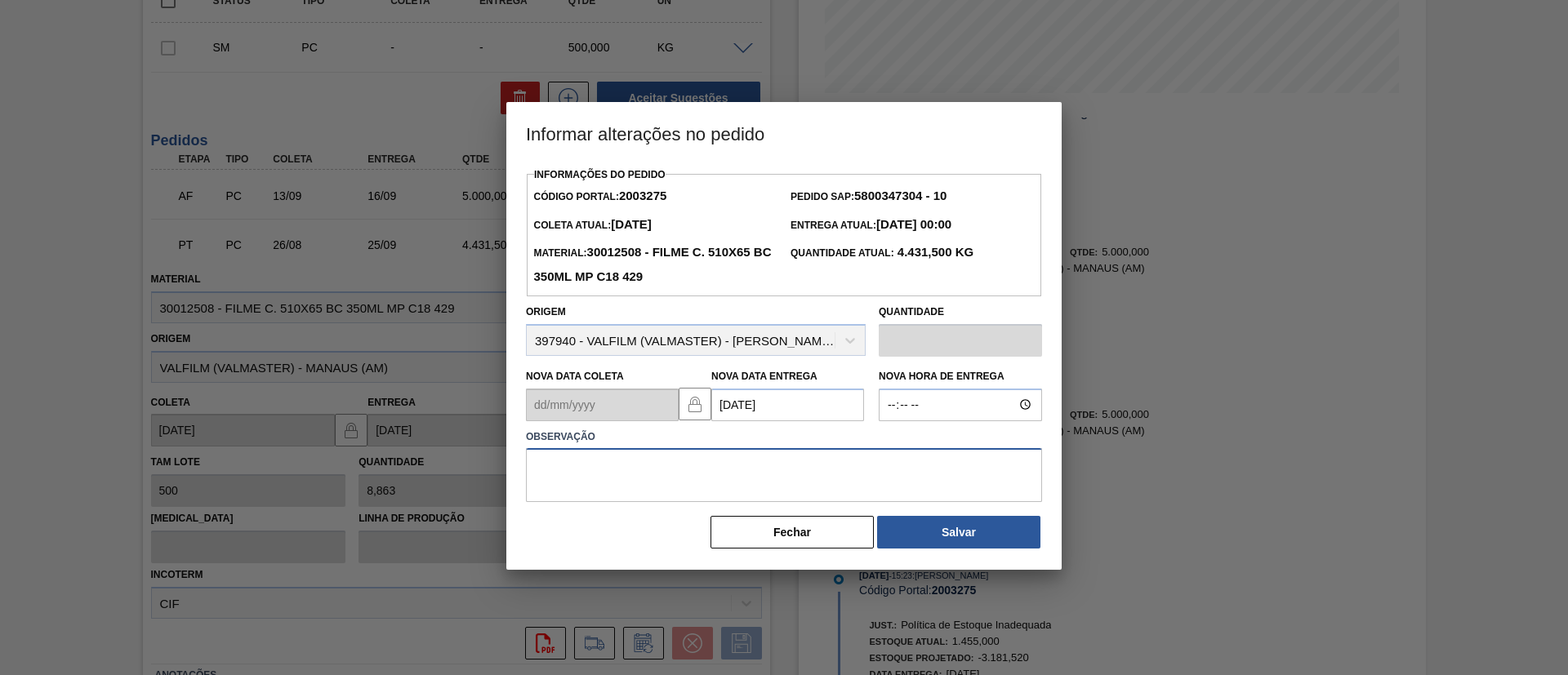
click at [869, 494] on textarea at bounding box center [784, 475] width 516 height 54
type textarea "Data Original"
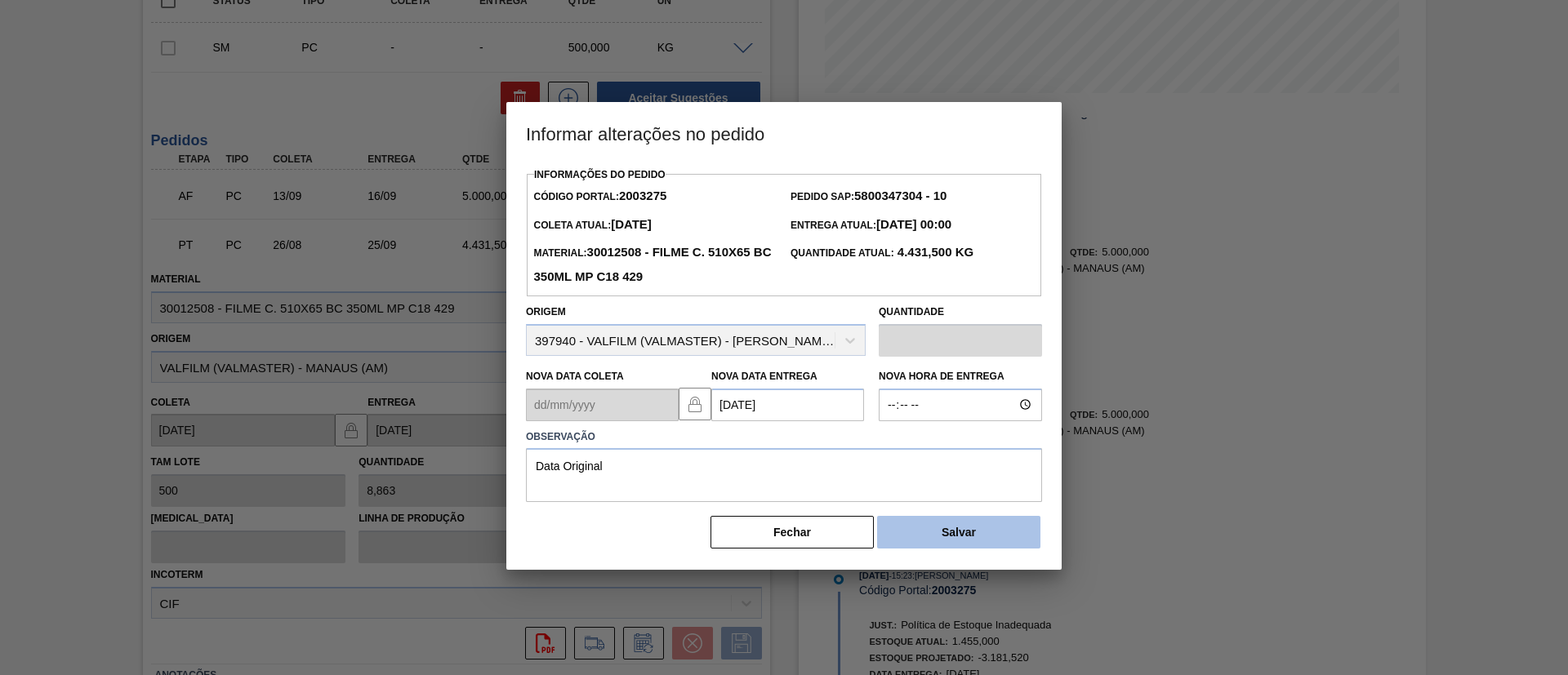
click at [937, 539] on button "Salvar" at bounding box center [959, 532] width 163 height 32
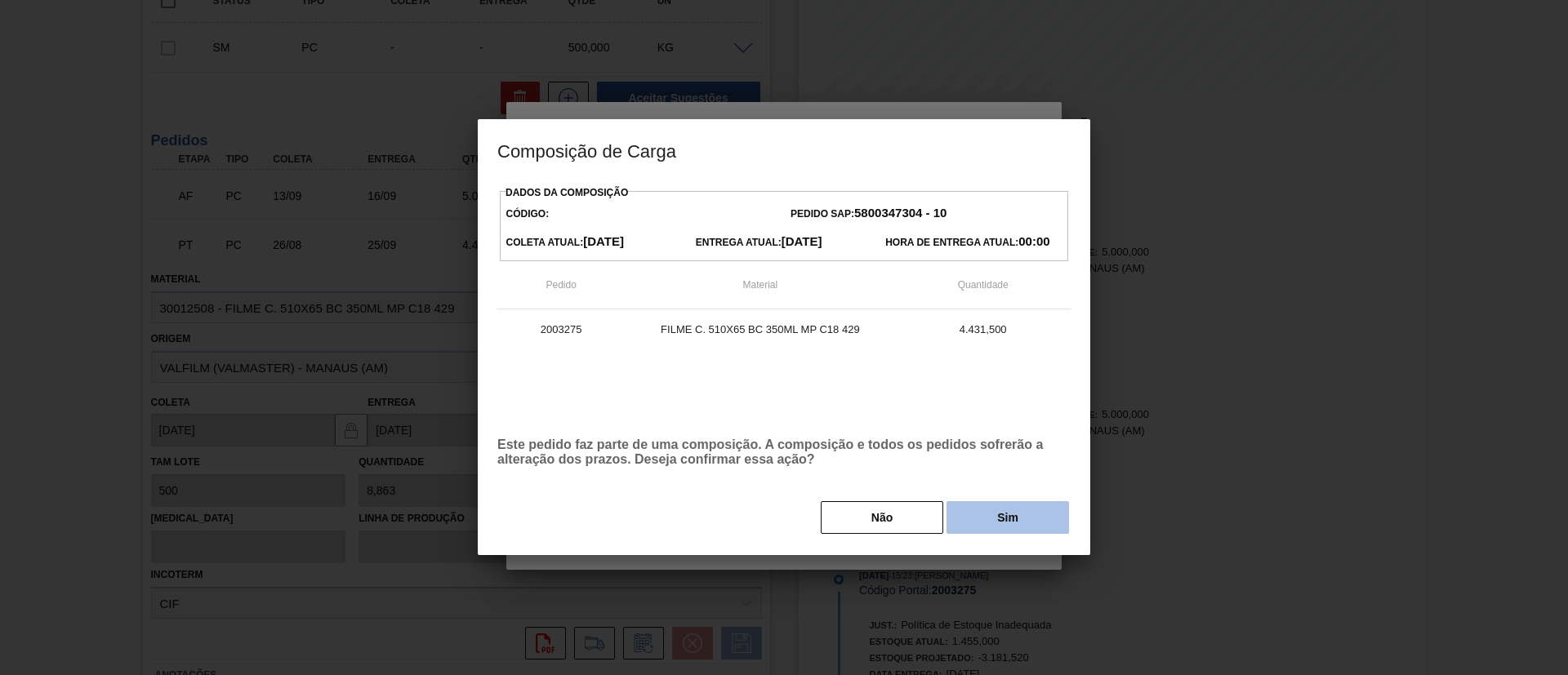
click at [1012, 512] on button "Sim" at bounding box center [1008, 517] width 123 height 32
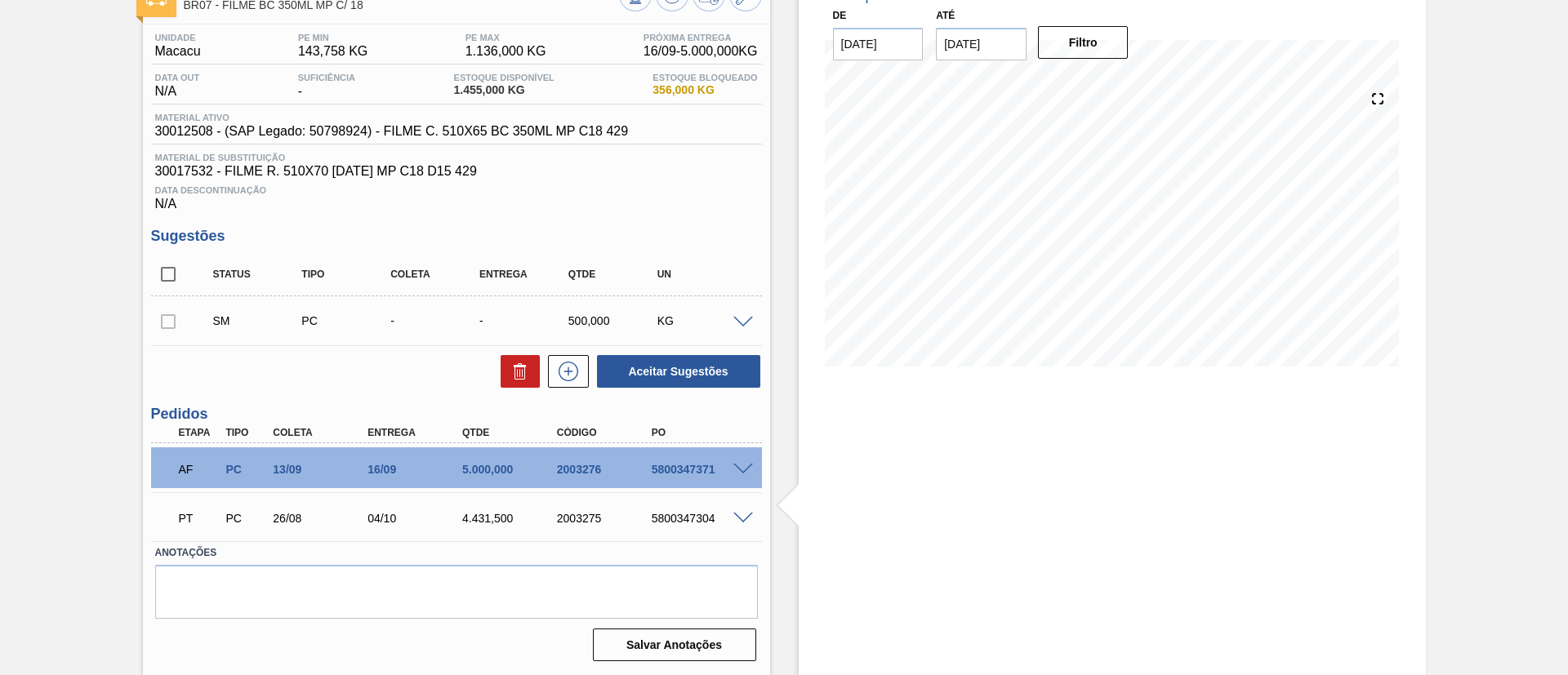
scroll to position [0, 0]
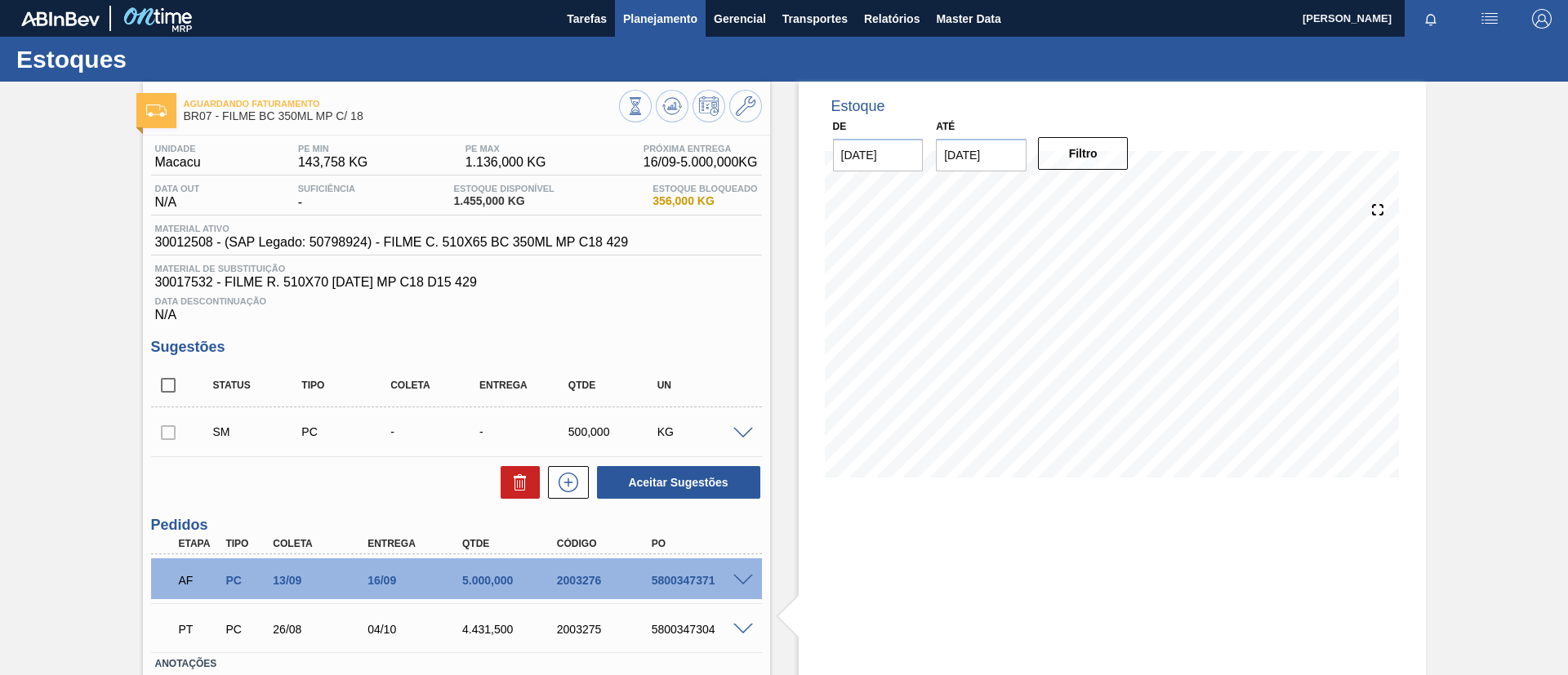
click at [681, 30] on button "Planejamento" at bounding box center [660, 19] width 91 height 37
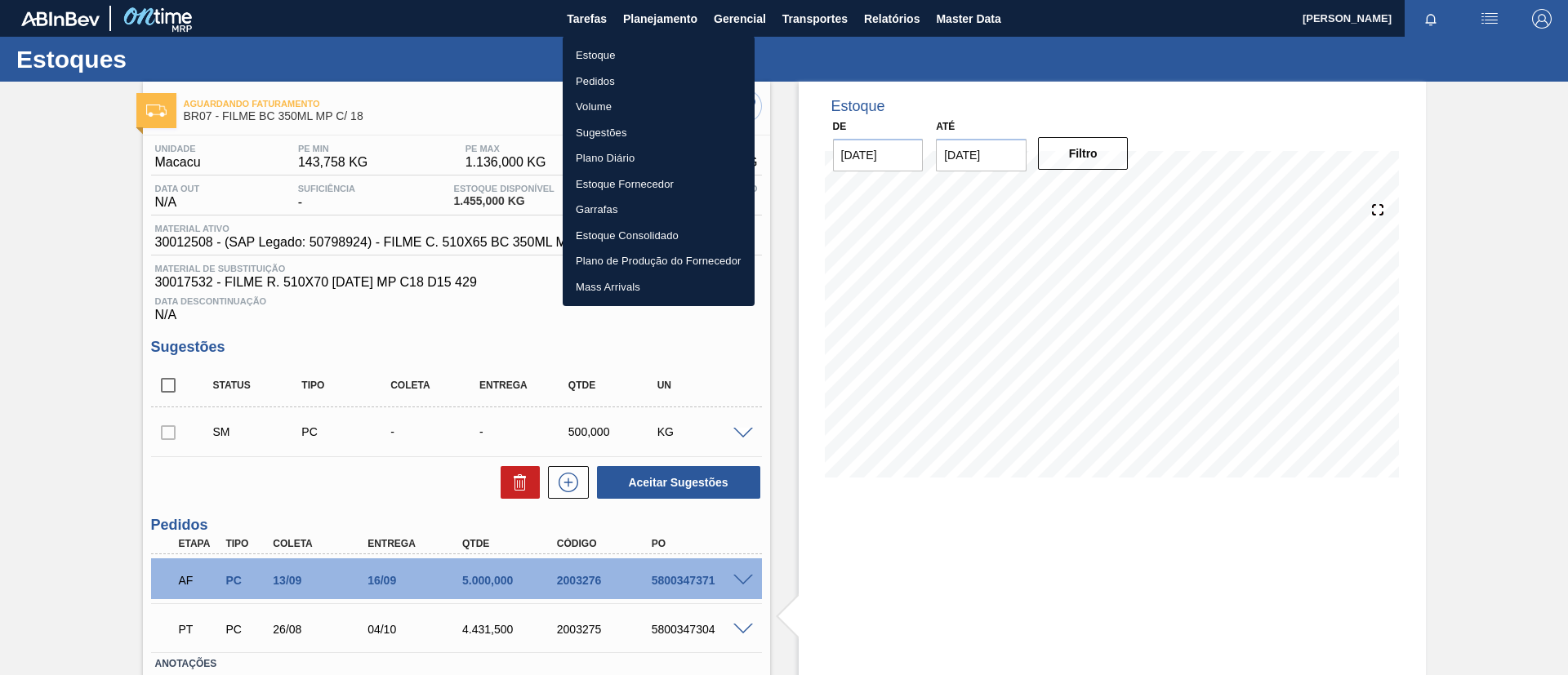
click at [672, 54] on li "Estoque" at bounding box center [659, 56] width 192 height 26
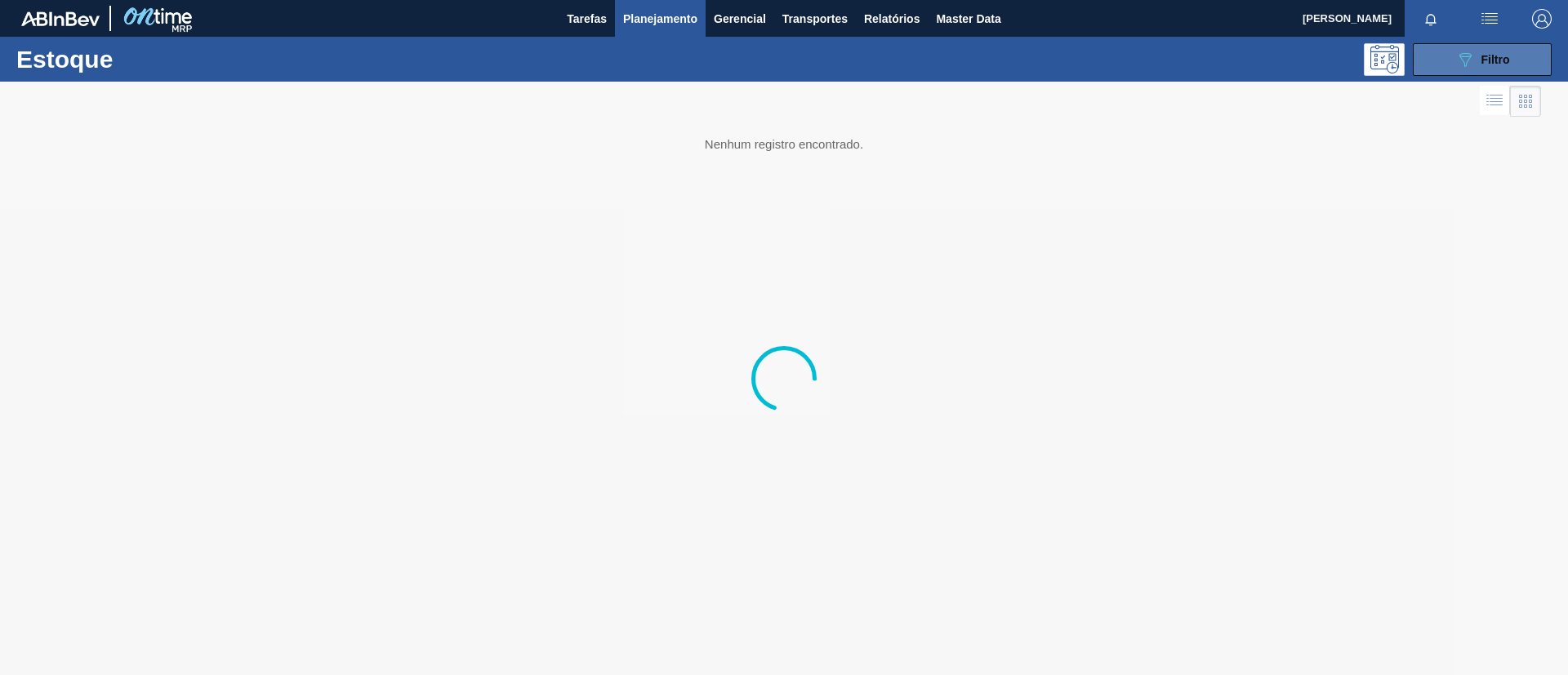
click at [1490, 50] on div "089F7B8B-B2A5-4AFE-B5C0-19BA573D28AC Filtro" at bounding box center [1483, 59] width 55 height 19
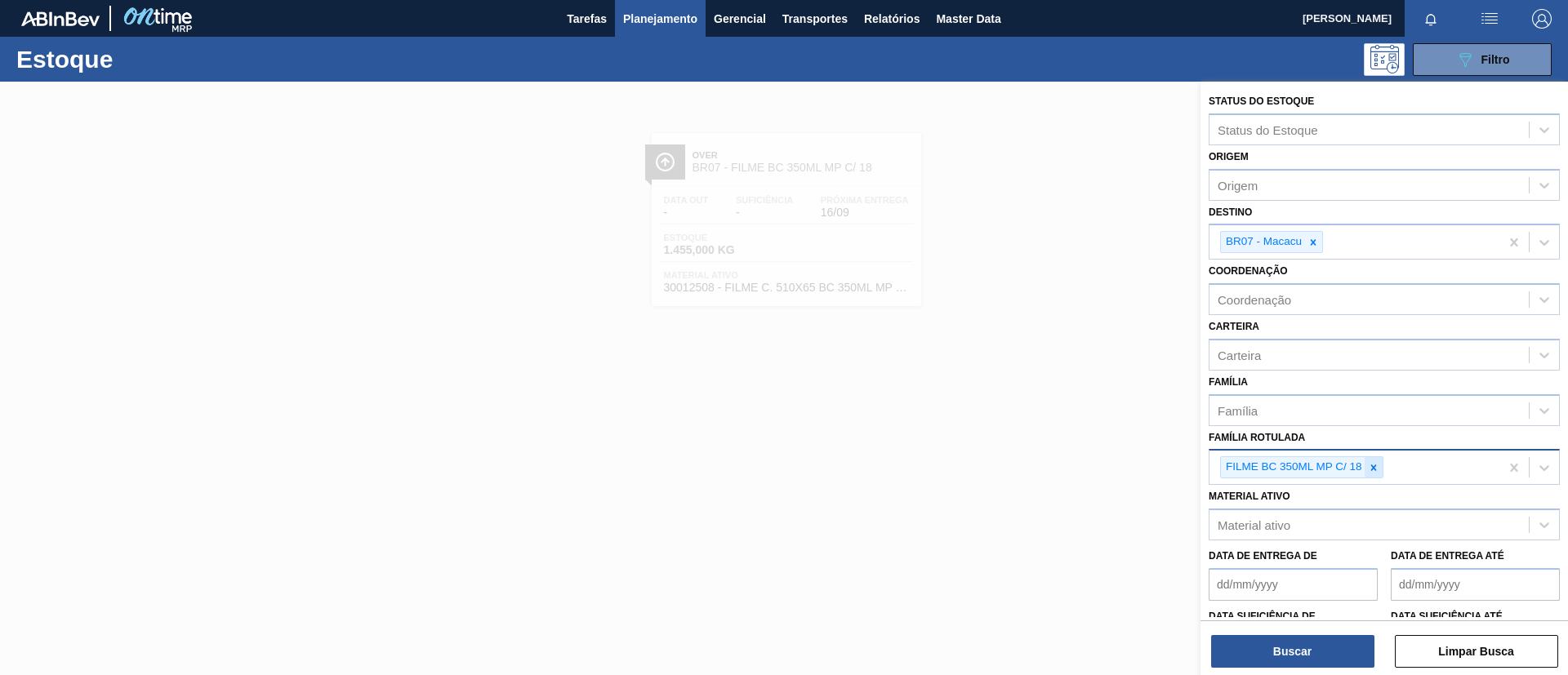
click at [1370, 461] on div at bounding box center [1373, 467] width 18 height 20
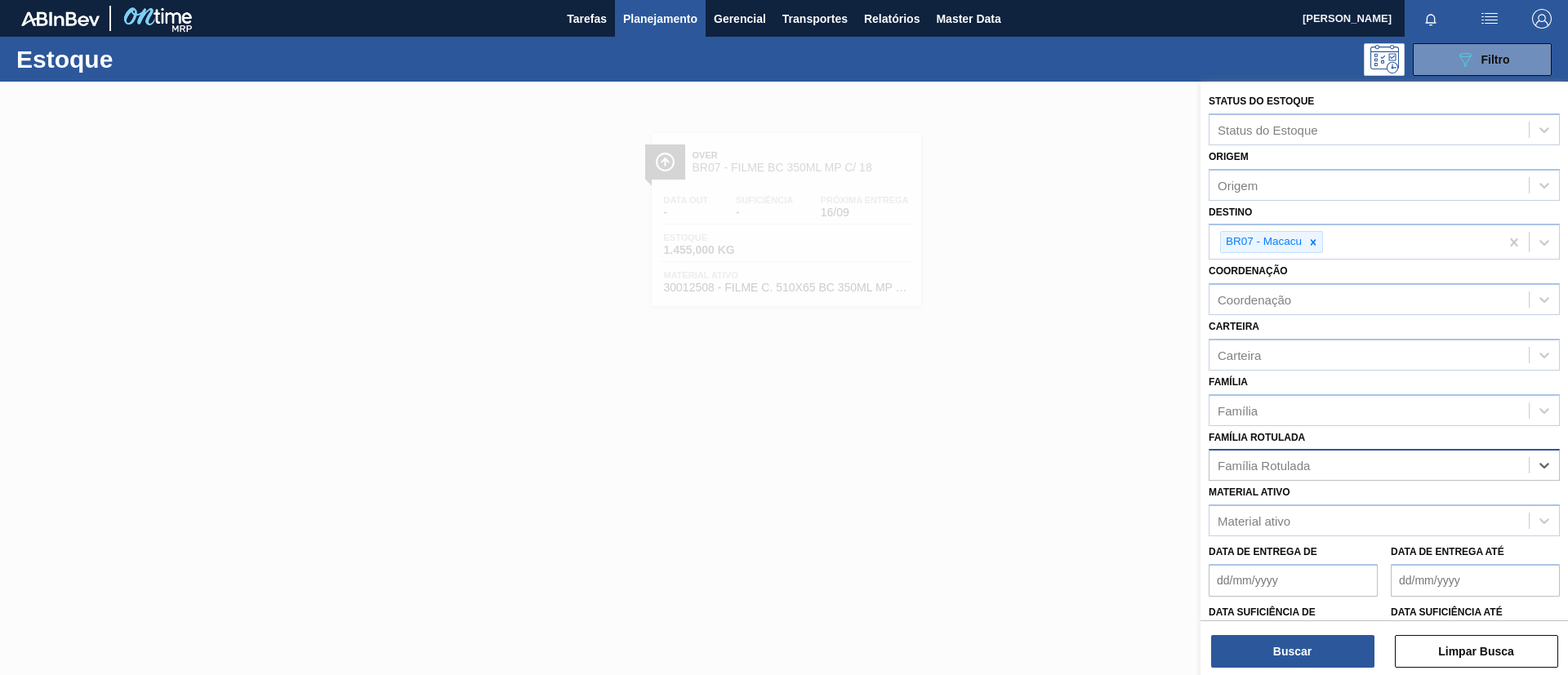
paste Rotulada "FILME BC 269ML MP C/15"
type Rotulada "FILME BC 269ML MP C/15"
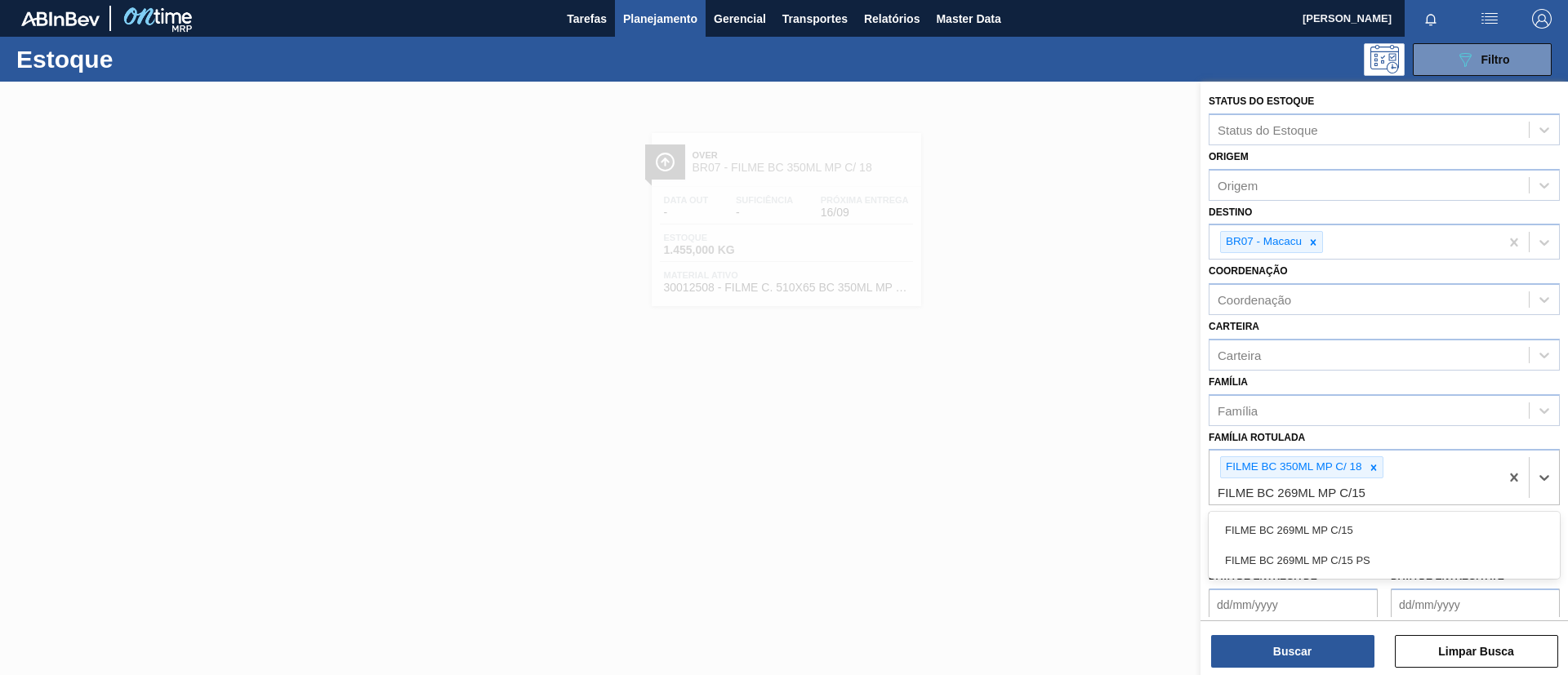
click at [1378, 525] on div "FILME BC 269ML MP C/15" at bounding box center [1384, 530] width 351 height 31
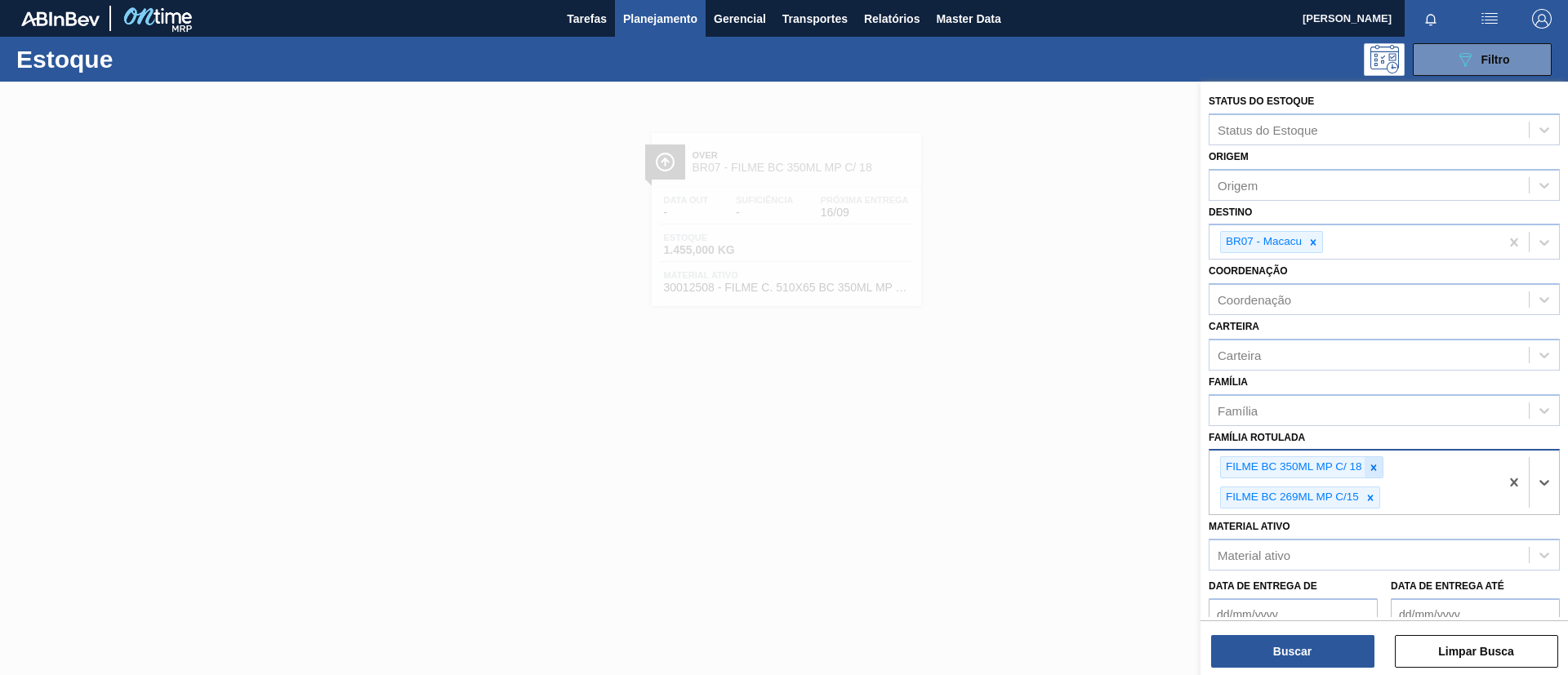
click at [1369, 462] on icon at bounding box center [1374, 468] width 11 height 11
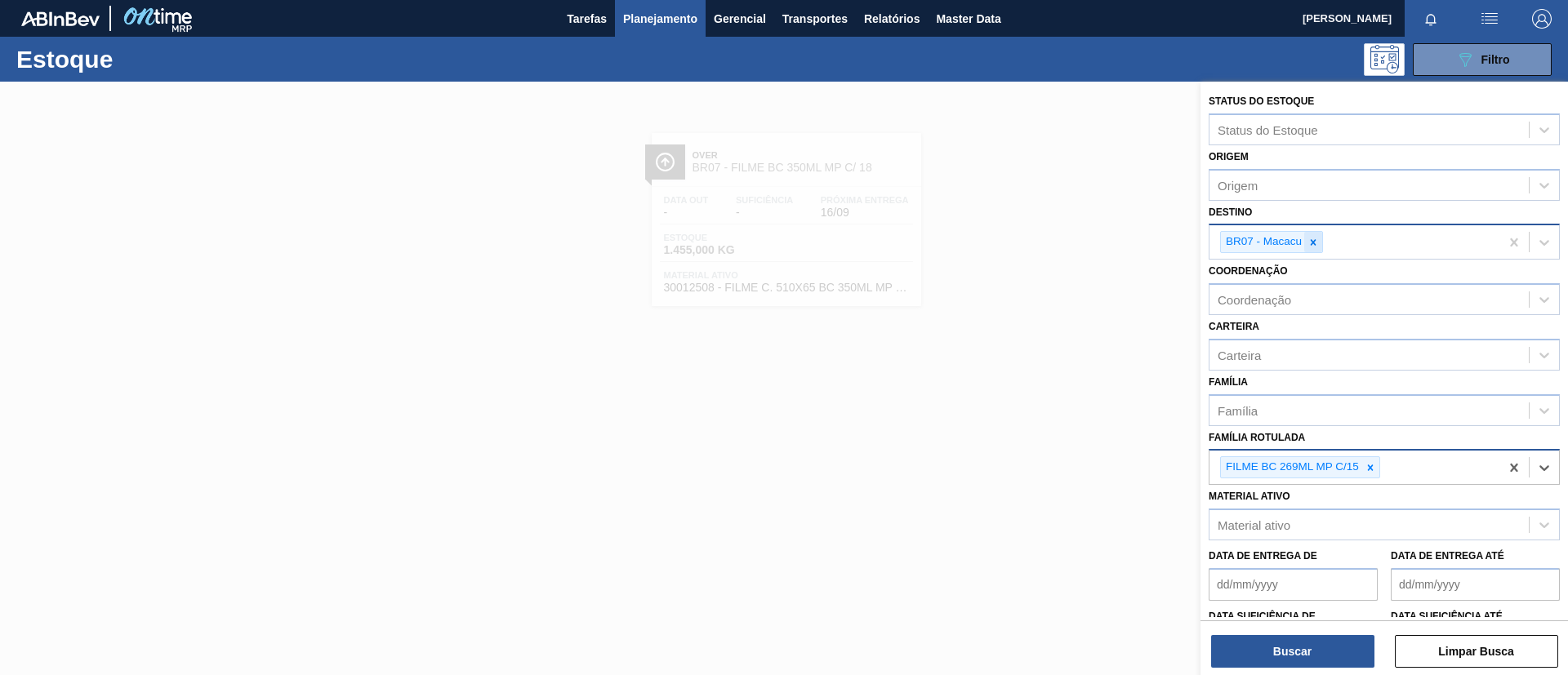
click at [1316, 247] on icon at bounding box center [1313, 242] width 11 height 11
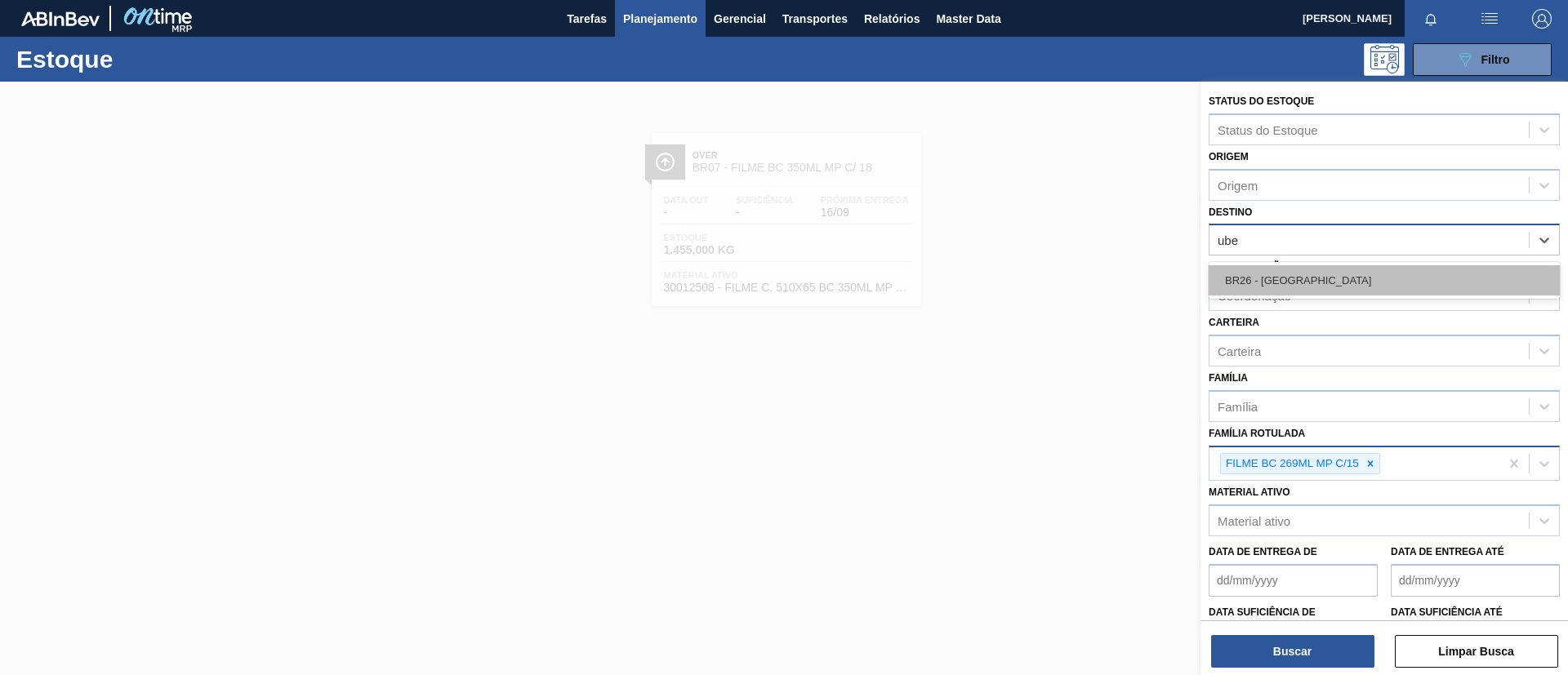
type input "uber"
click at [1335, 291] on div "BR26 - [GEOGRAPHIC_DATA]" at bounding box center [1384, 280] width 351 height 31
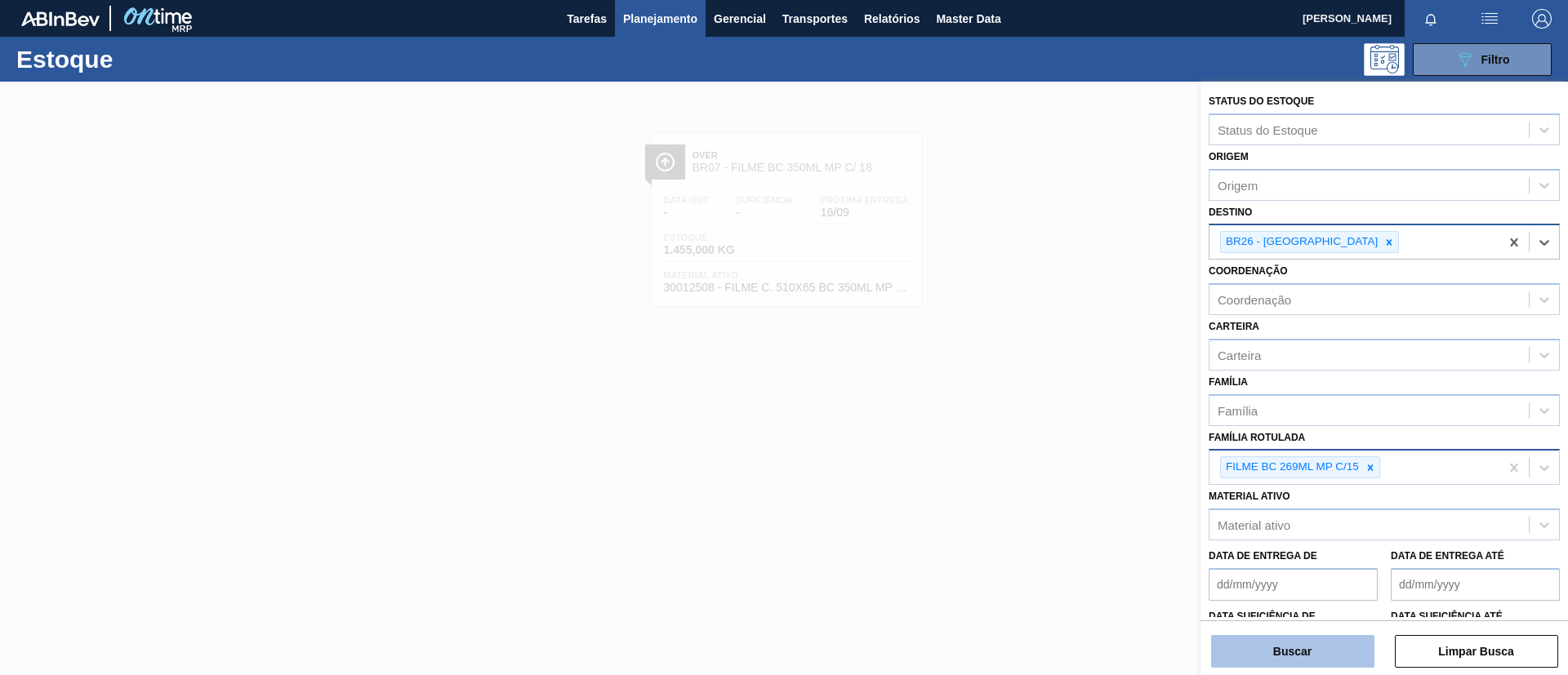
click at [1303, 647] on button "Buscar" at bounding box center [1293, 651] width 163 height 32
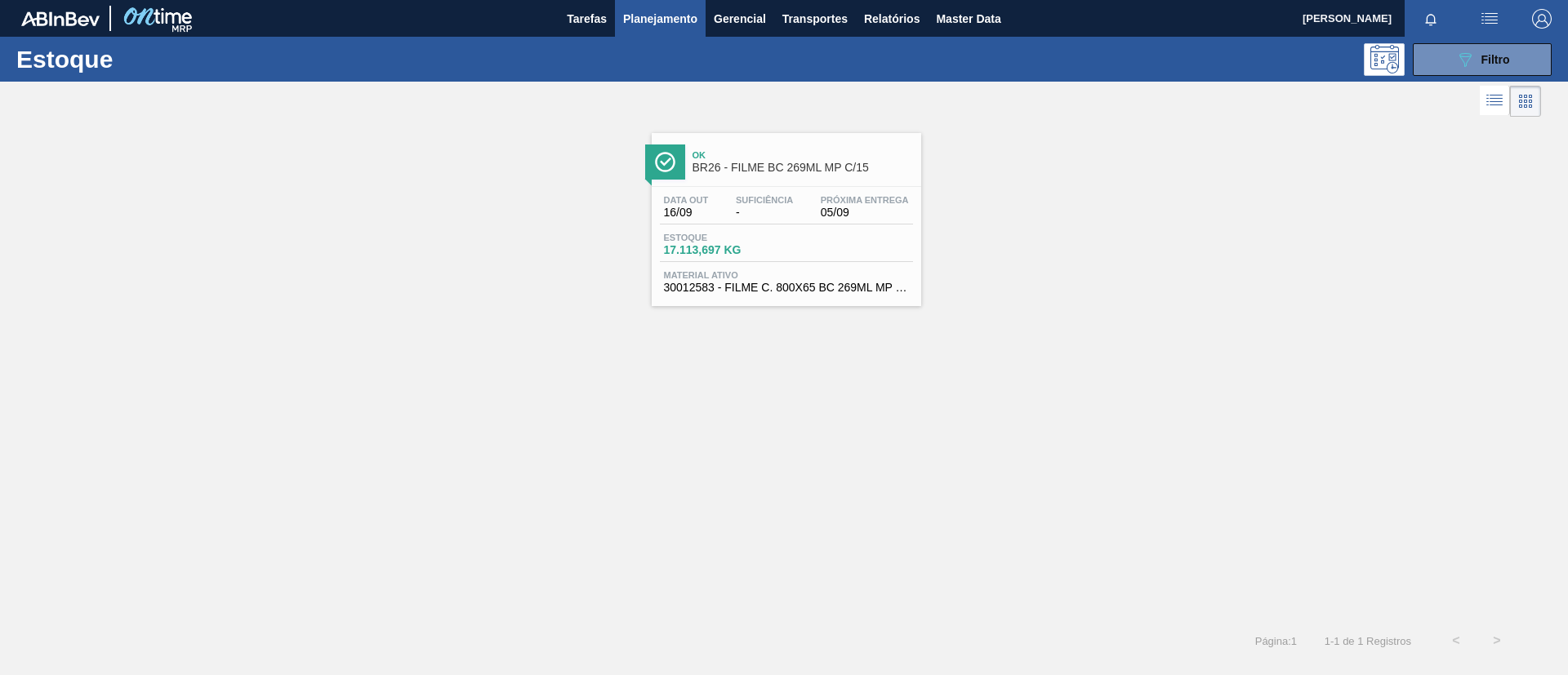
click at [1409, 473] on div "Ok BR26 - FILME BC 269ML MP C/15 Data out 16/09 Suficiência - Próxima Entrega 0…" at bounding box center [784, 370] width 1568 height 500
click at [699, 159] on span "Ok" at bounding box center [803, 155] width 220 height 10
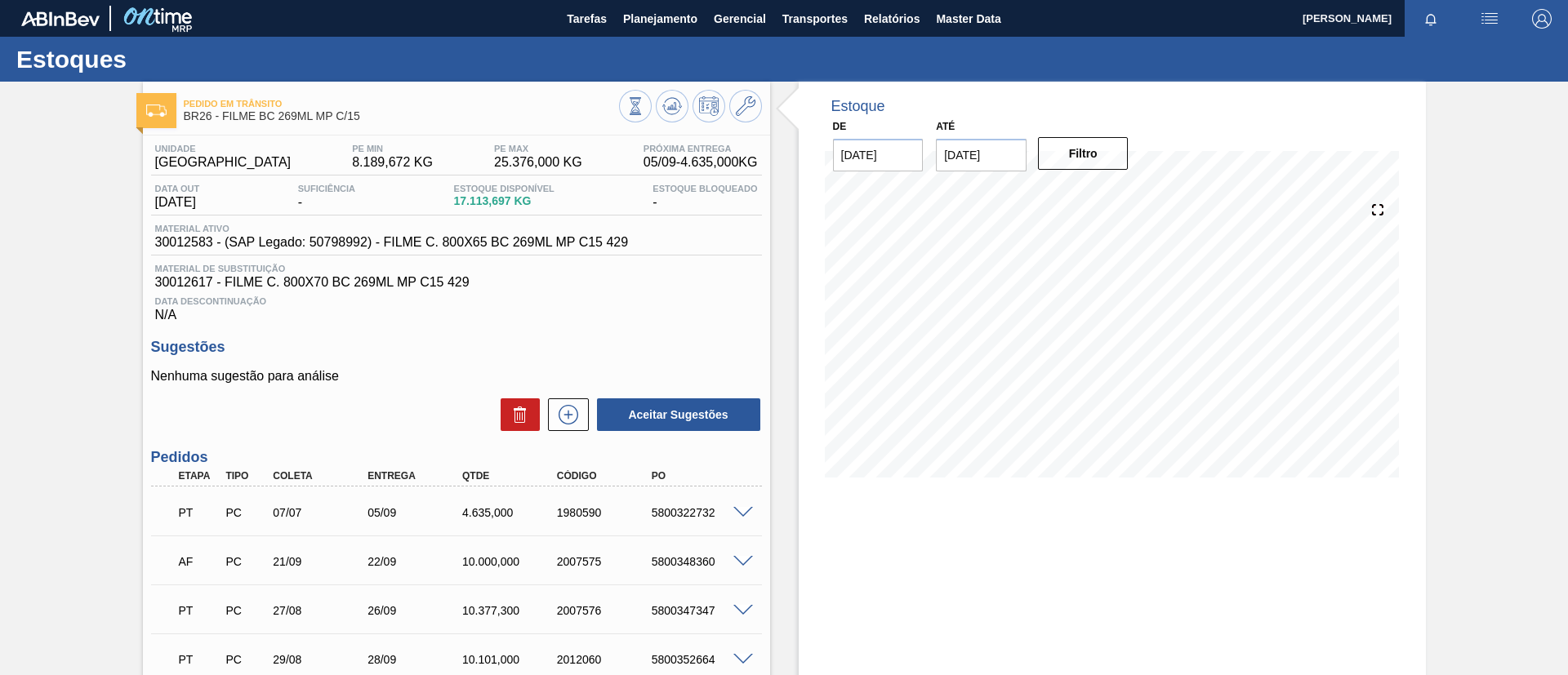
click at [629, 39] on div "Estoques" at bounding box center [784, 59] width 1568 height 45
click at [641, 25] on span "Planejamento" at bounding box center [660, 19] width 74 height 19
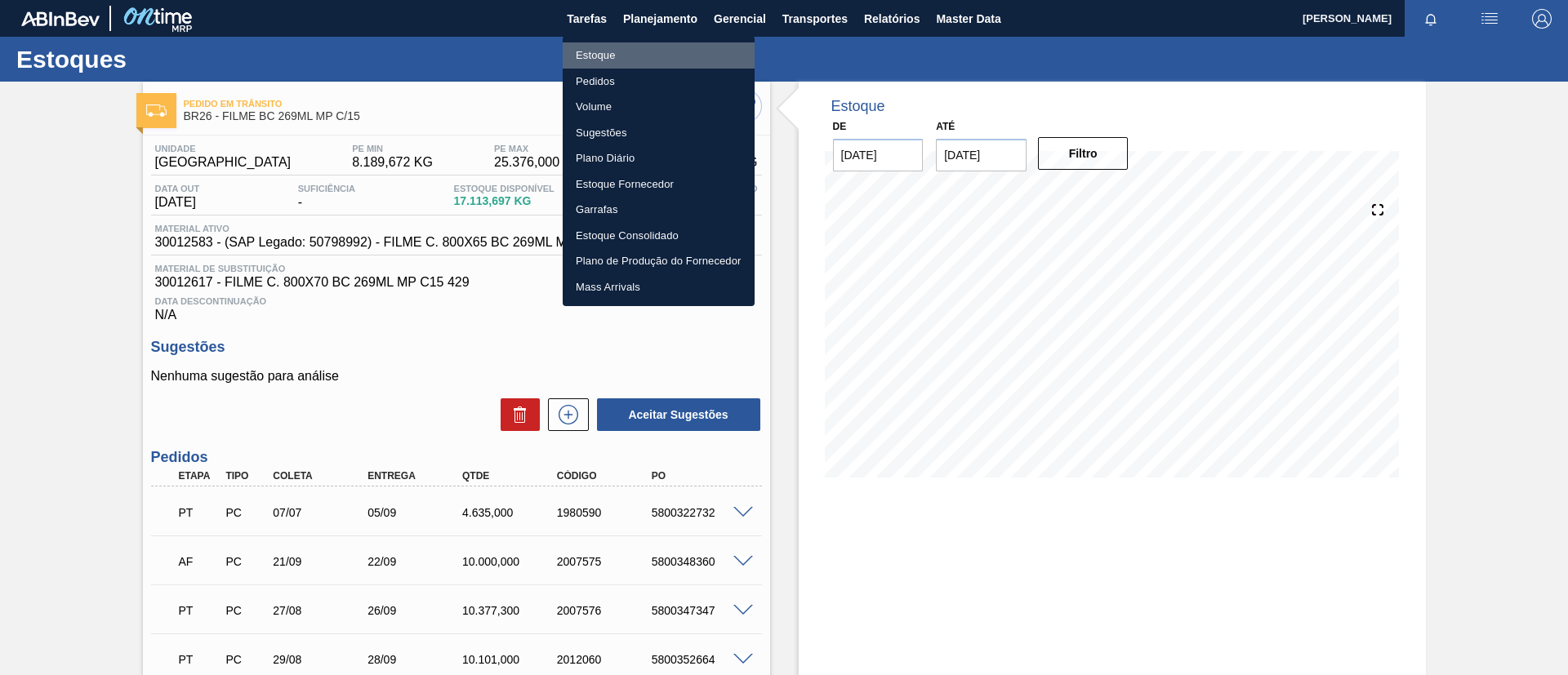
click at [633, 46] on li "Estoque" at bounding box center [659, 56] width 192 height 26
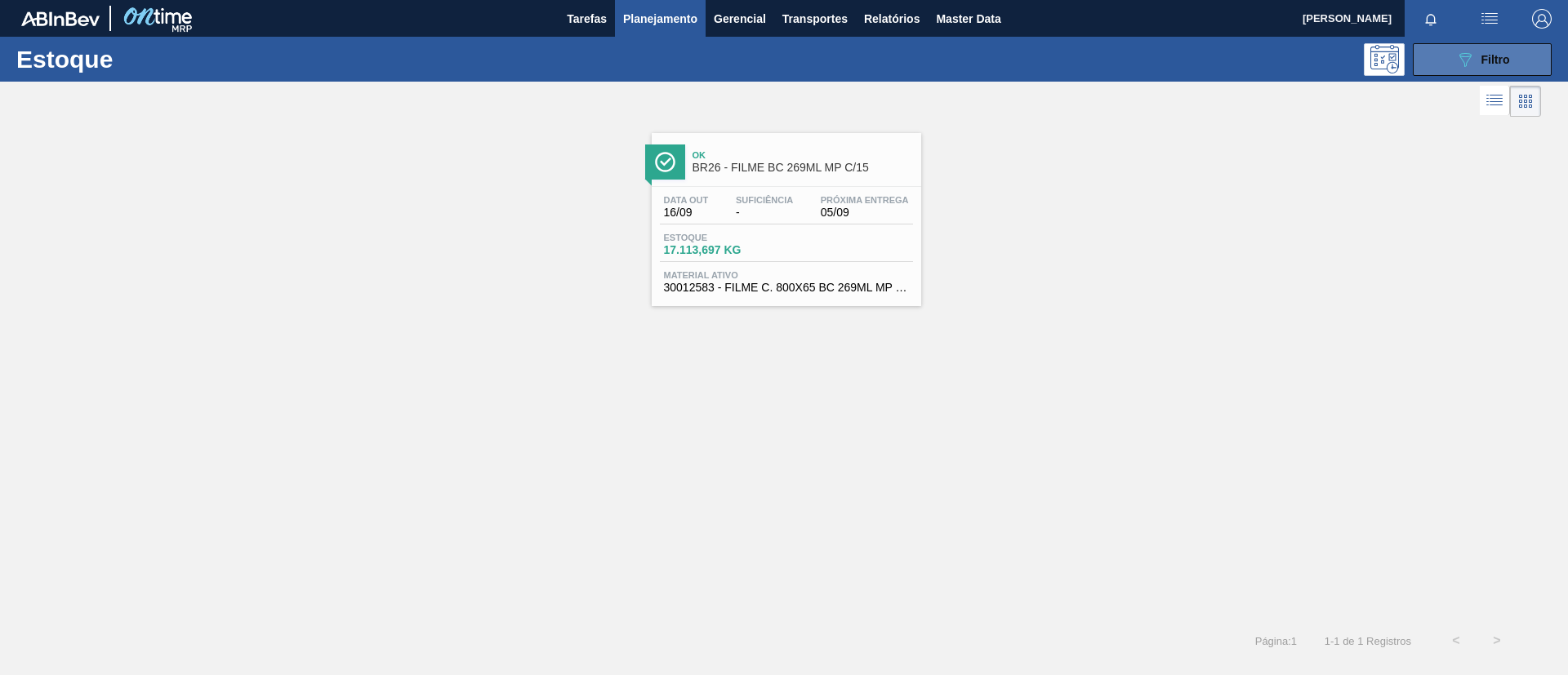
click at [1447, 59] on button "089F7B8B-B2A5-4AFE-B5C0-19BA573D28AC Filtro" at bounding box center [1482, 59] width 138 height 32
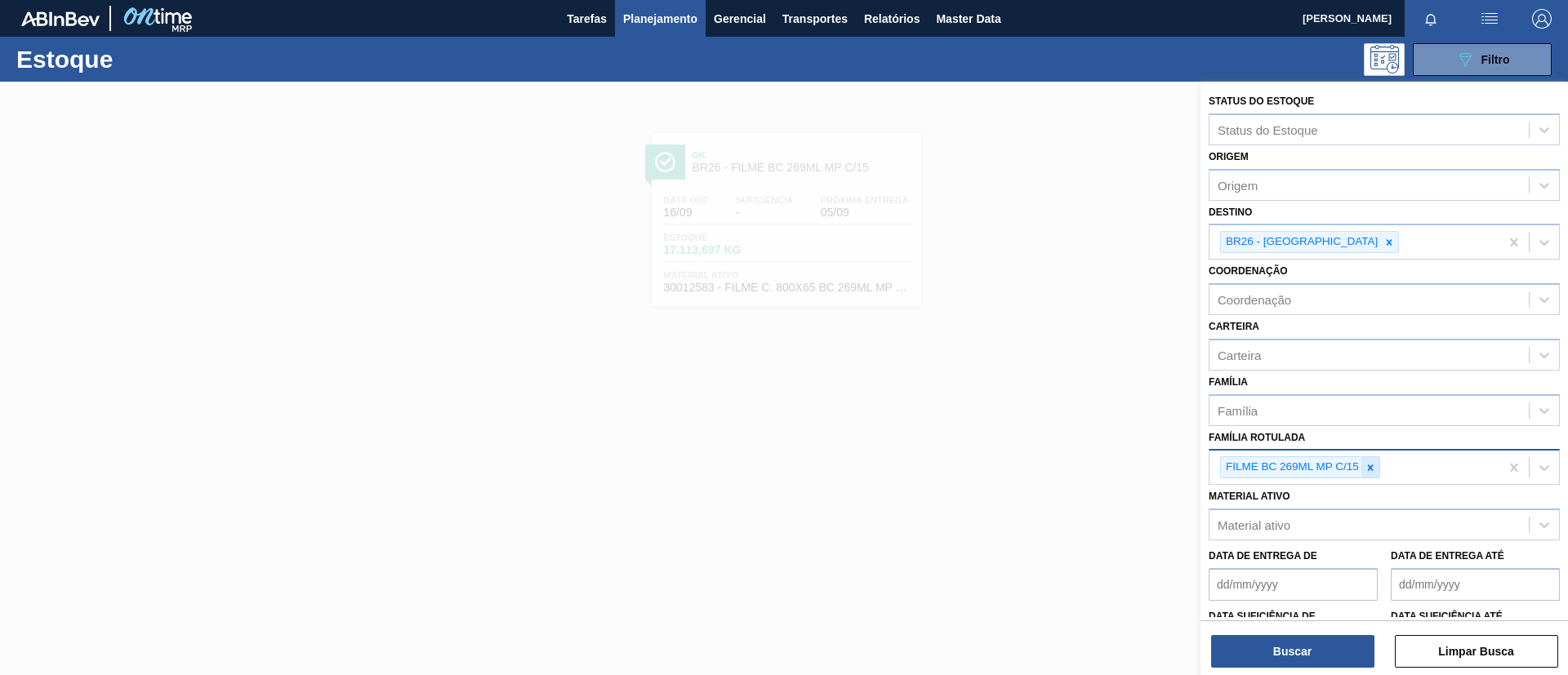
click at [1362, 470] on div at bounding box center [1370, 467] width 18 height 20
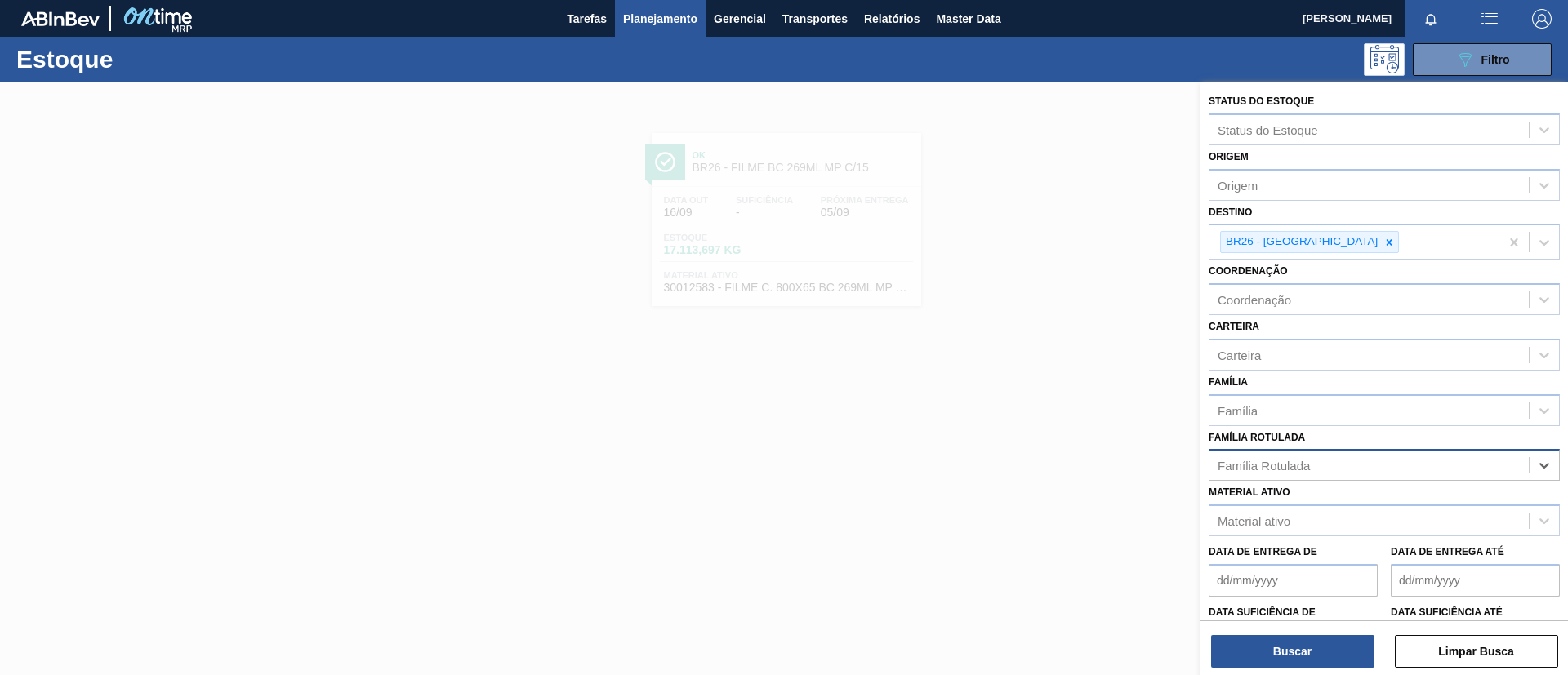
click at [1371, 469] on div "Família Rotulada" at bounding box center [1369, 466] width 320 height 24
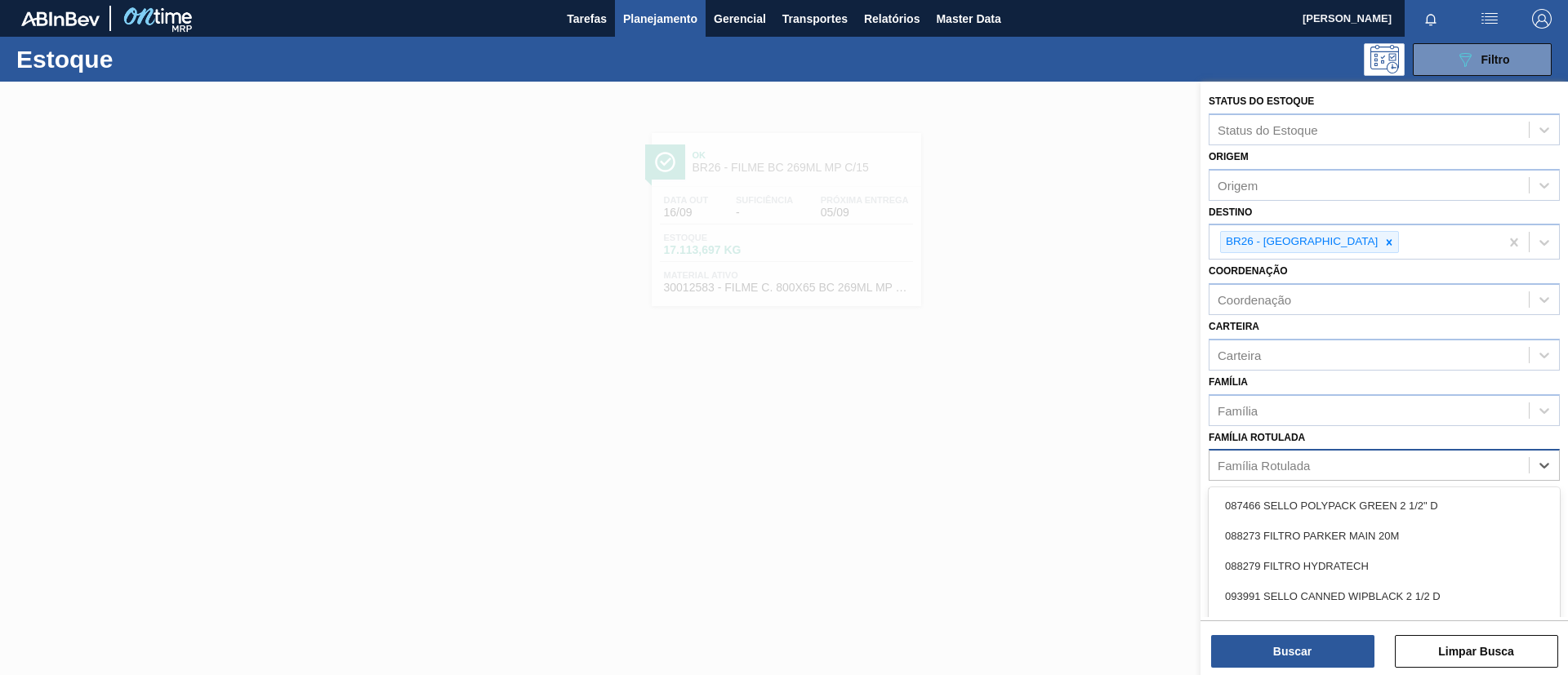
paste Rotulada "FILME PC BLACK 350ML"
type Rotulada "FILME PC BLACK 350ML"
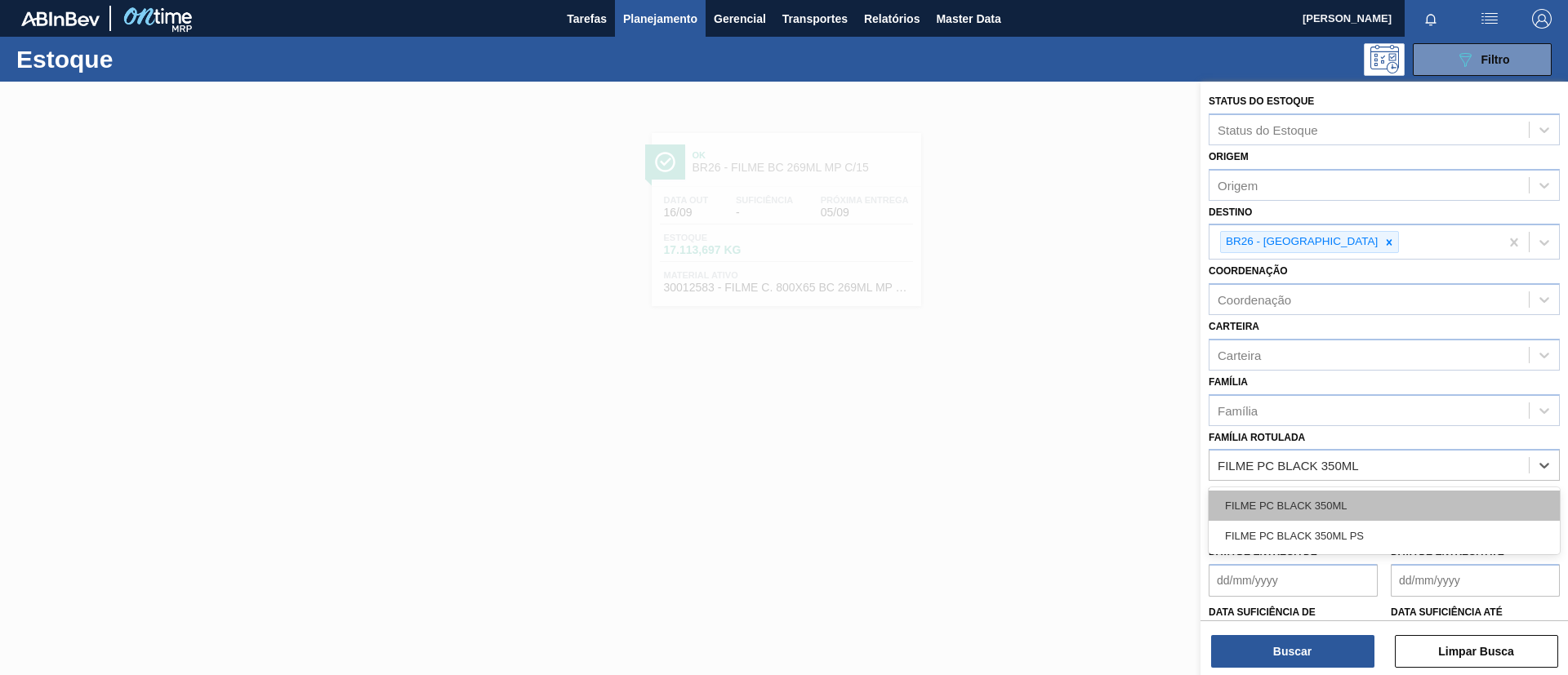
click at [1351, 491] on div "FILME PC BLACK 350ML" at bounding box center [1384, 505] width 351 height 31
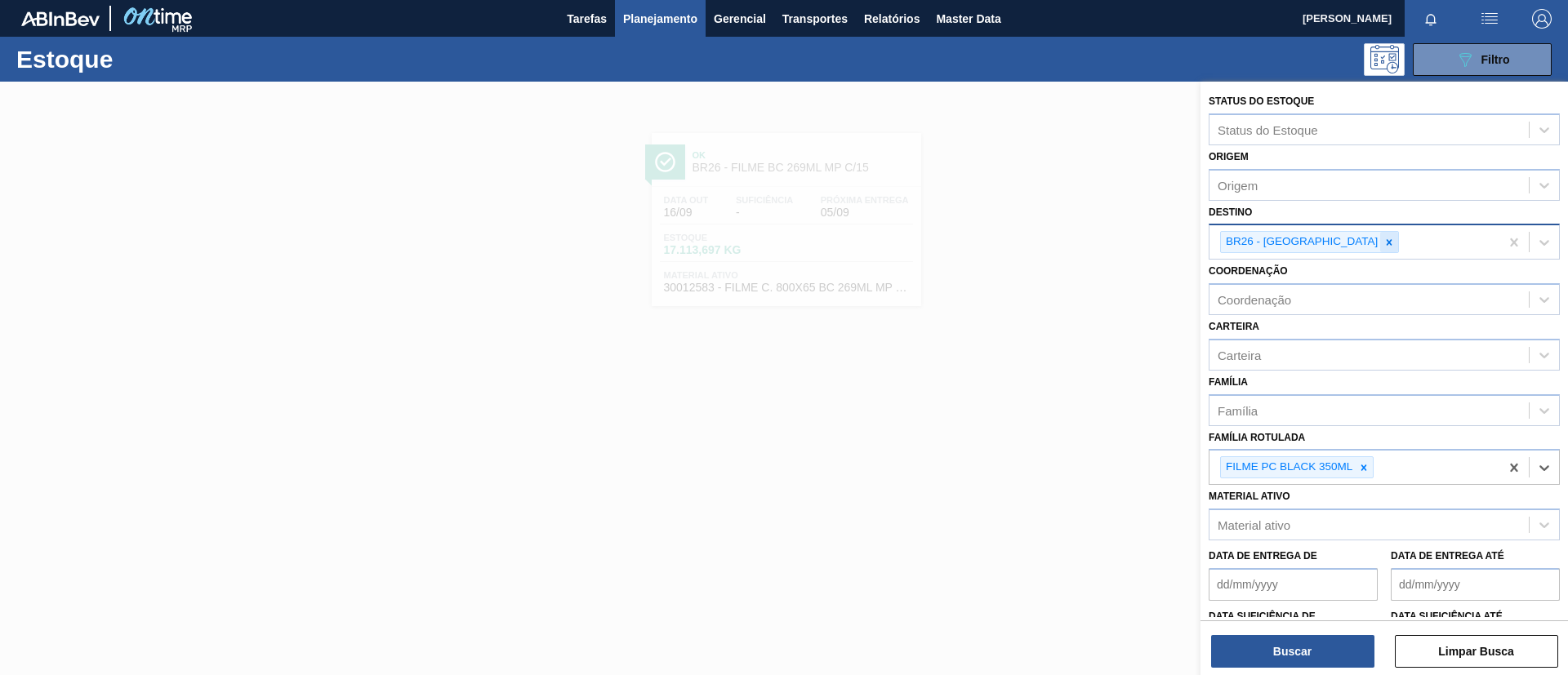
click at [1384, 240] on icon at bounding box center [1390, 242] width 11 height 11
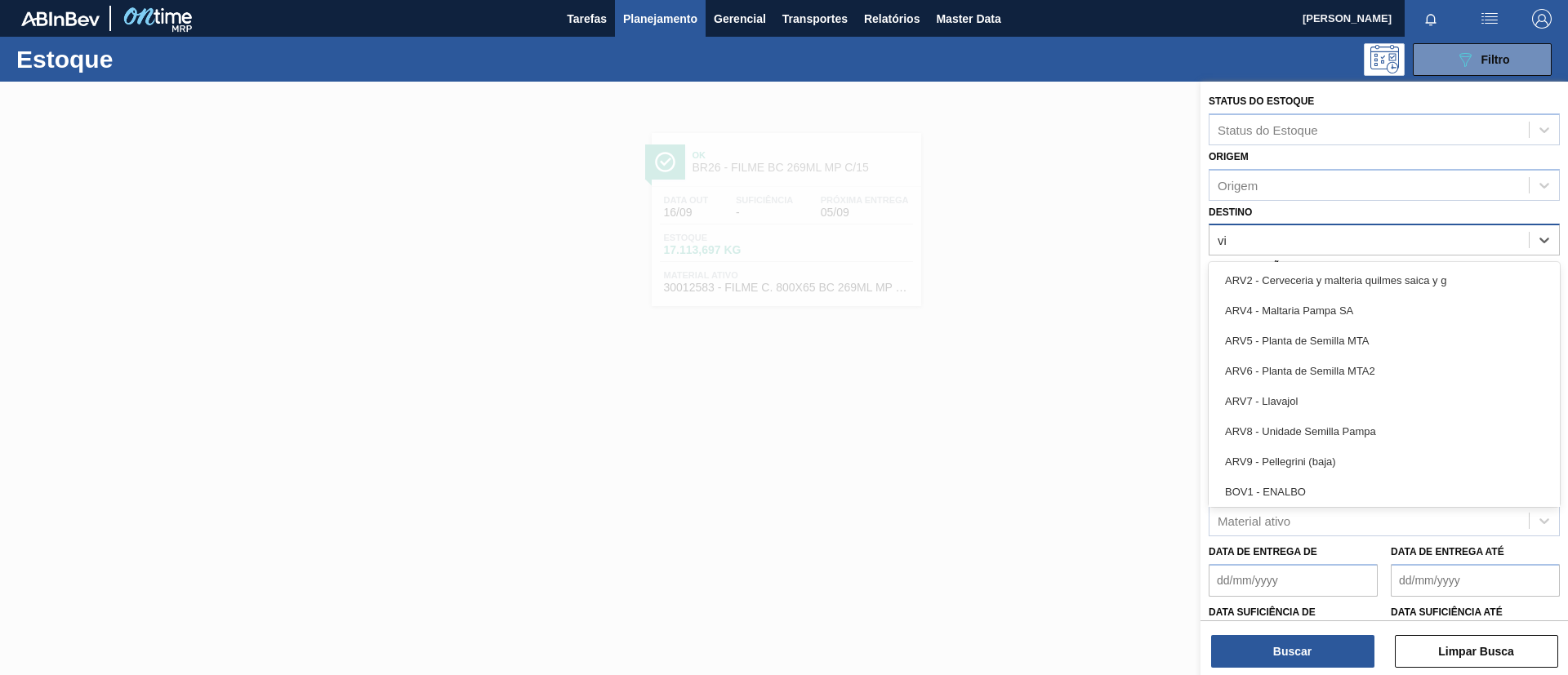
type input "viam"
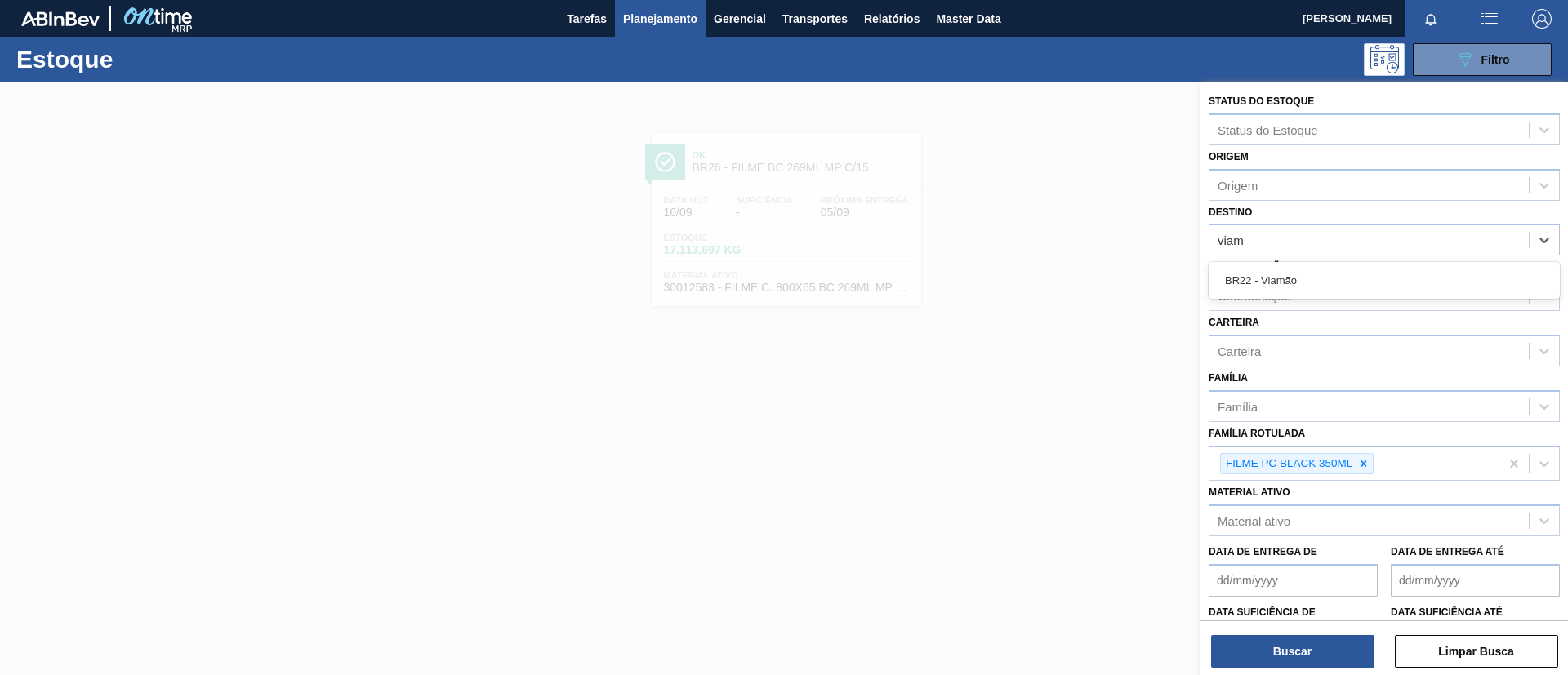
click at [1333, 272] on div "BR22 - Viamão" at bounding box center [1384, 280] width 351 height 31
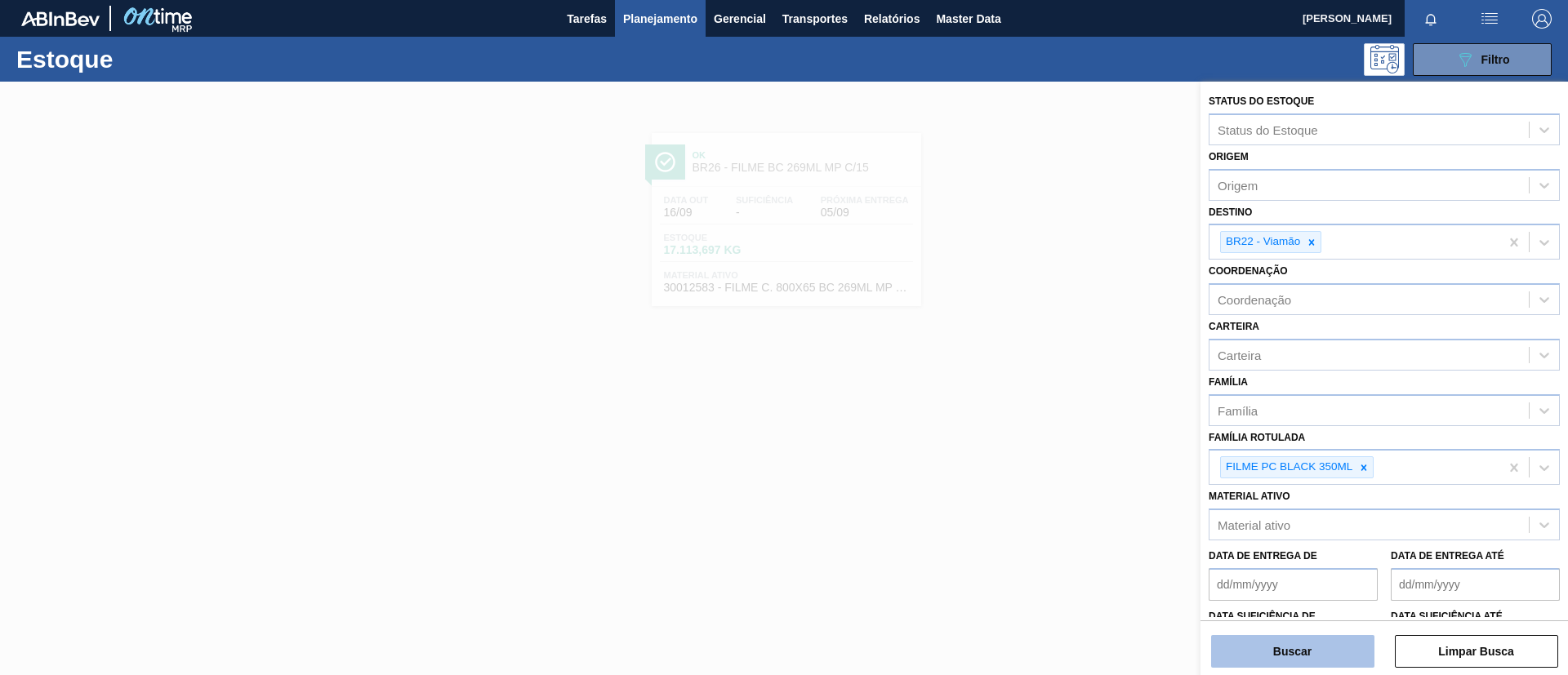
click at [1313, 646] on button "Buscar" at bounding box center [1293, 651] width 163 height 32
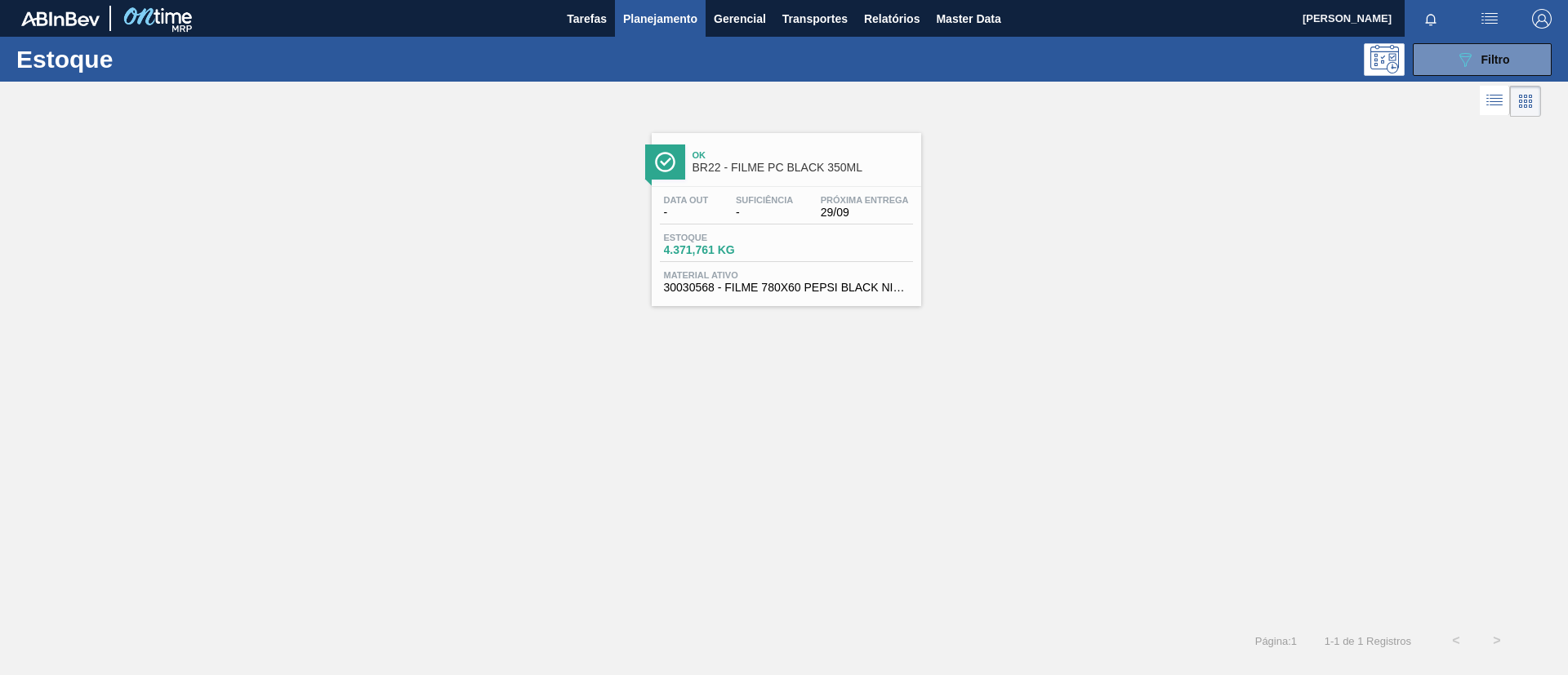
click at [815, 144] on div "Ok BR22 - FILME PC BLACK 350ML" at bounding box center [803, 162] width 220 height 37
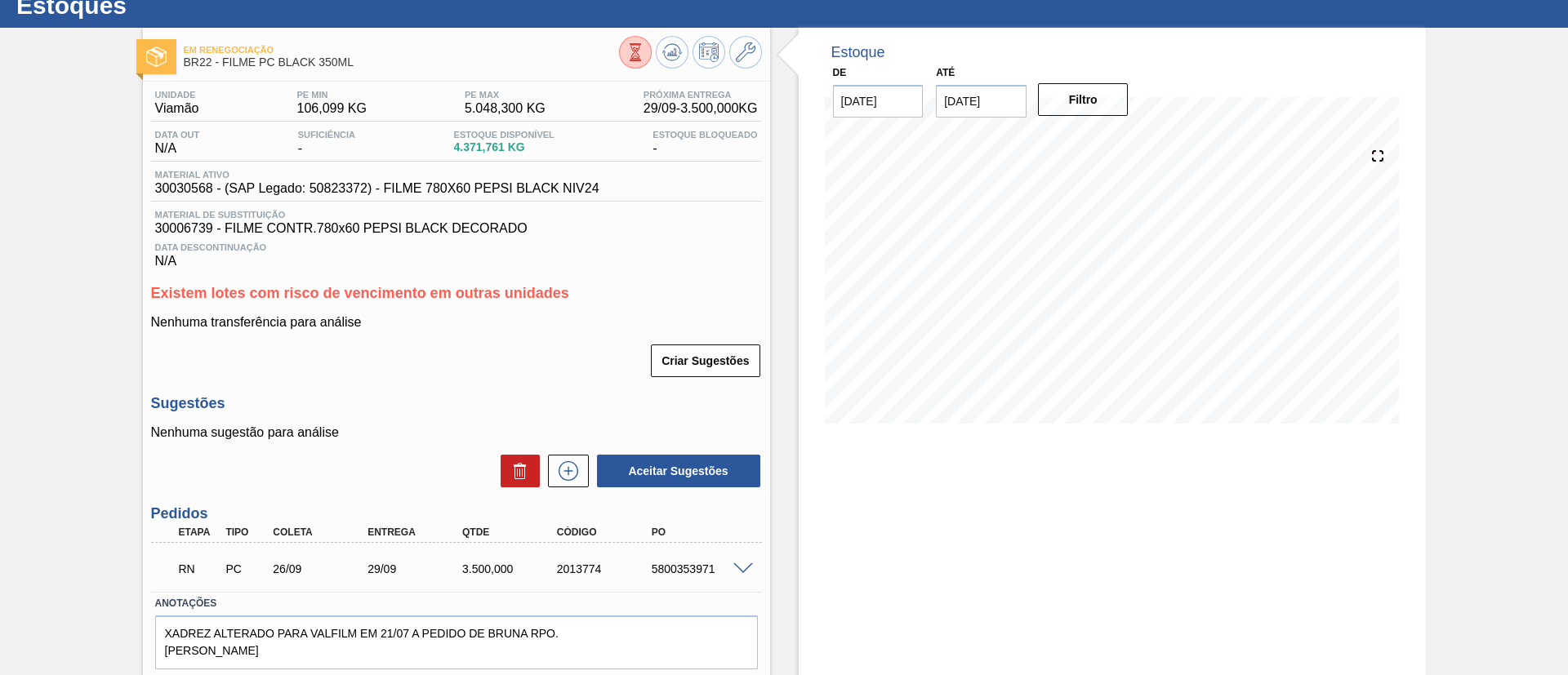
scroll to position [105, 0]
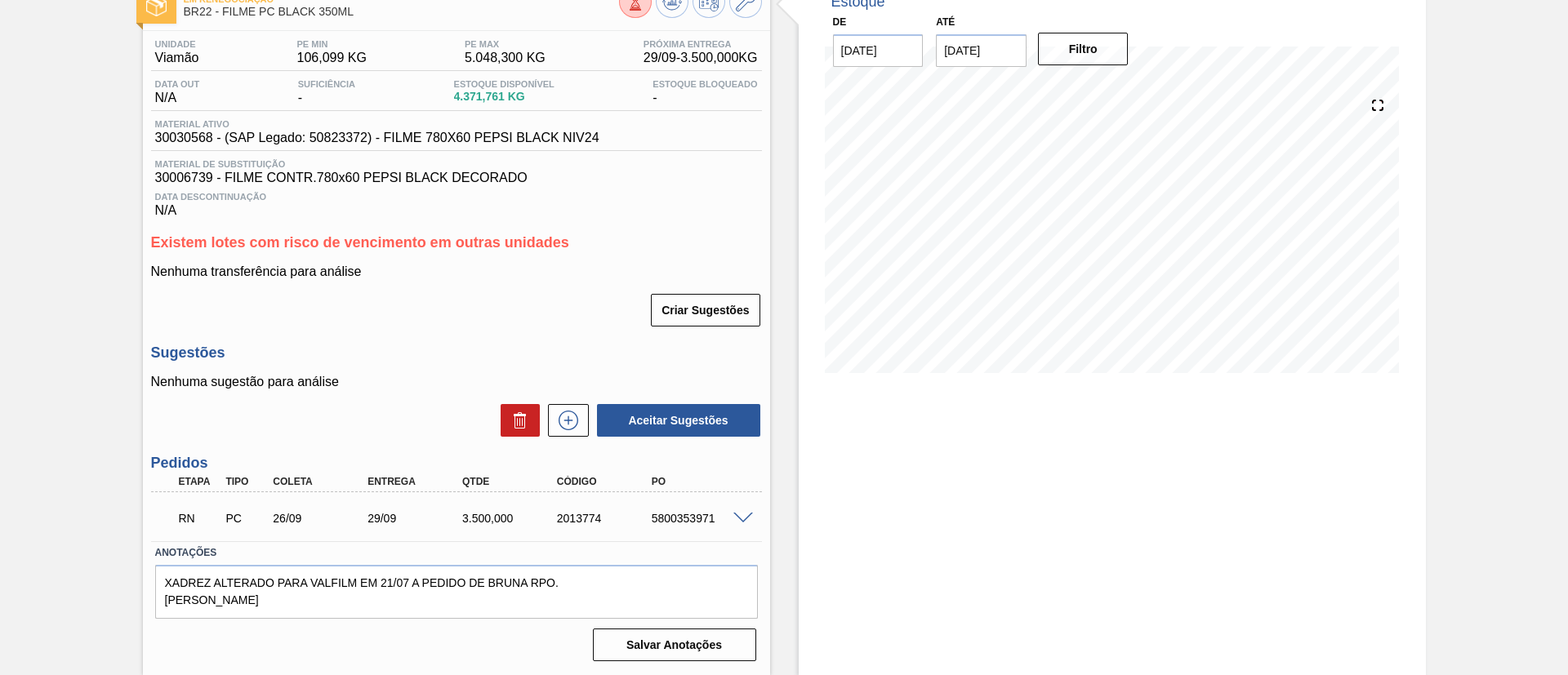
click at [748, 515] on span at bounding box center [743, 518] width 20 height 12
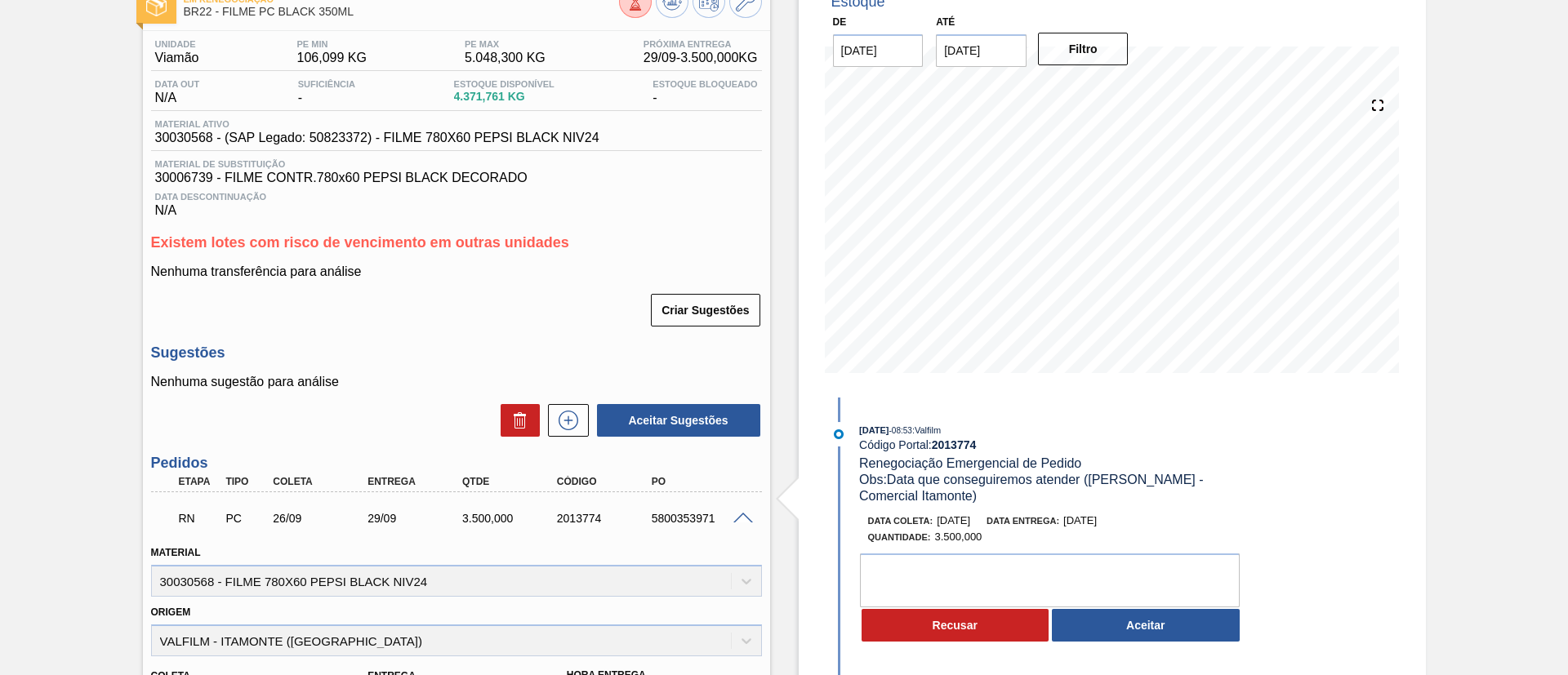
click at [571, 401] on div "Nenhuma sugestão para análise Aceitar Sugestões" at bounding box center [457, 407] width 611 height 64
click at [569, 416] on icon at bounding box center [568, 420] width 26 height 19
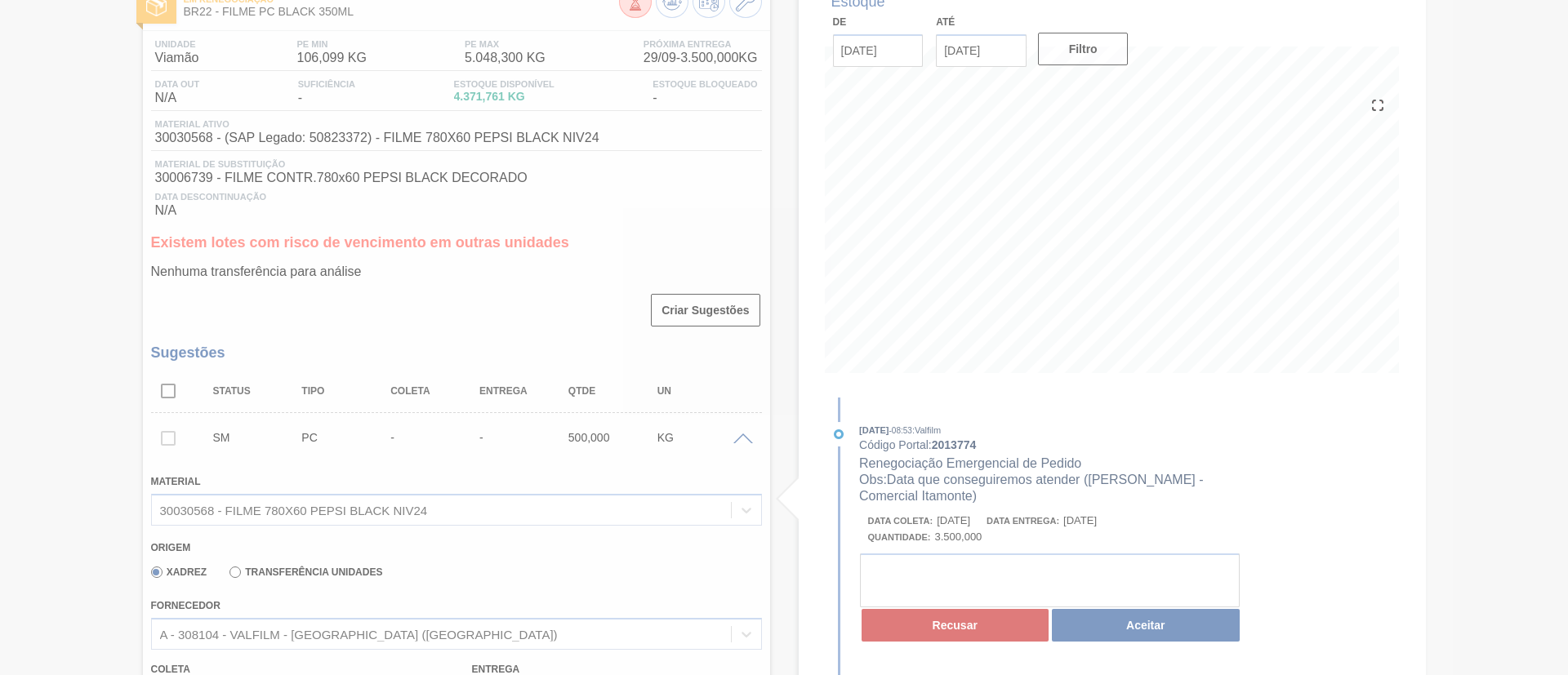
click at [451, 626] on div at bounding box center [784, 337] width 1568 height 675
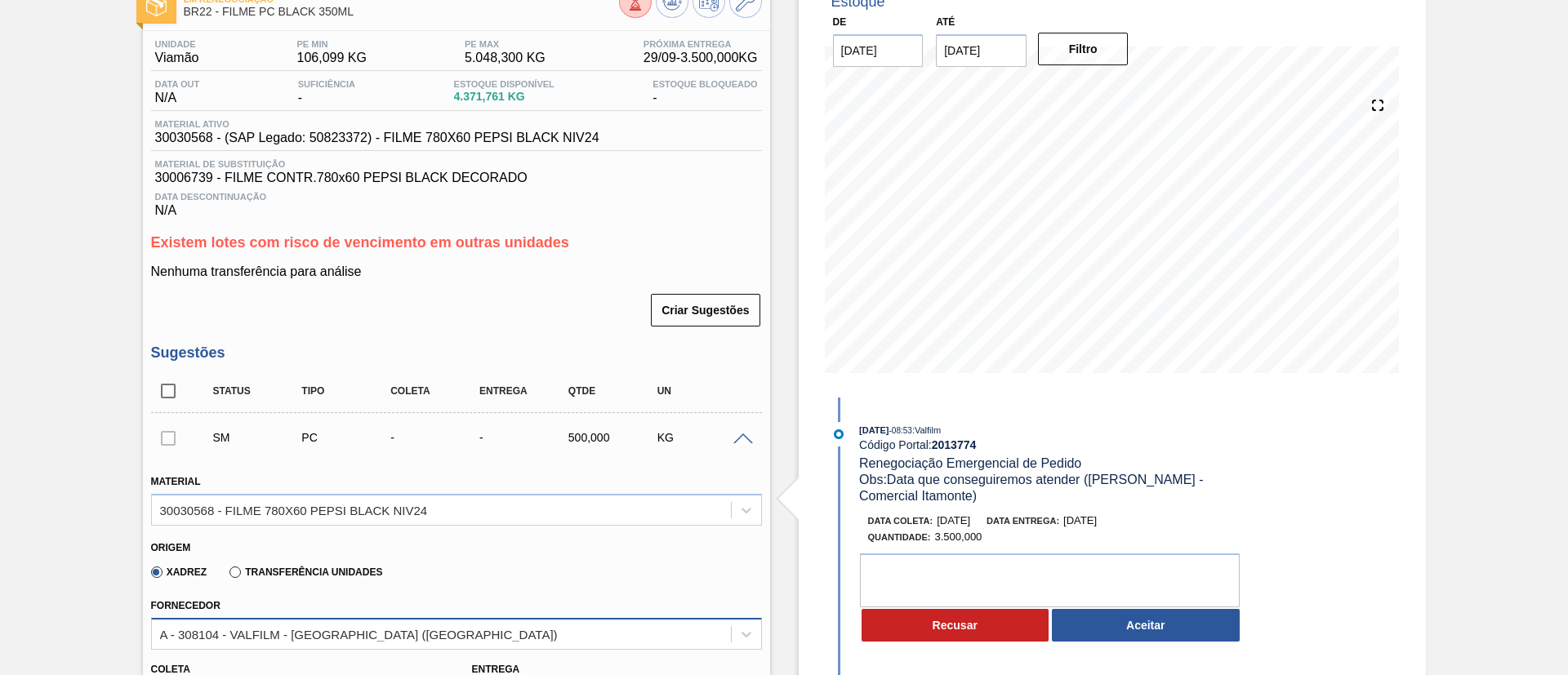
click at [456, 630] on div "A - 308104 - VALFILM - [GEOGRAPHIC_DATA] ([GEOGRAPHIC_DATA])" at bounding box center [457, 634] width 611 height 32
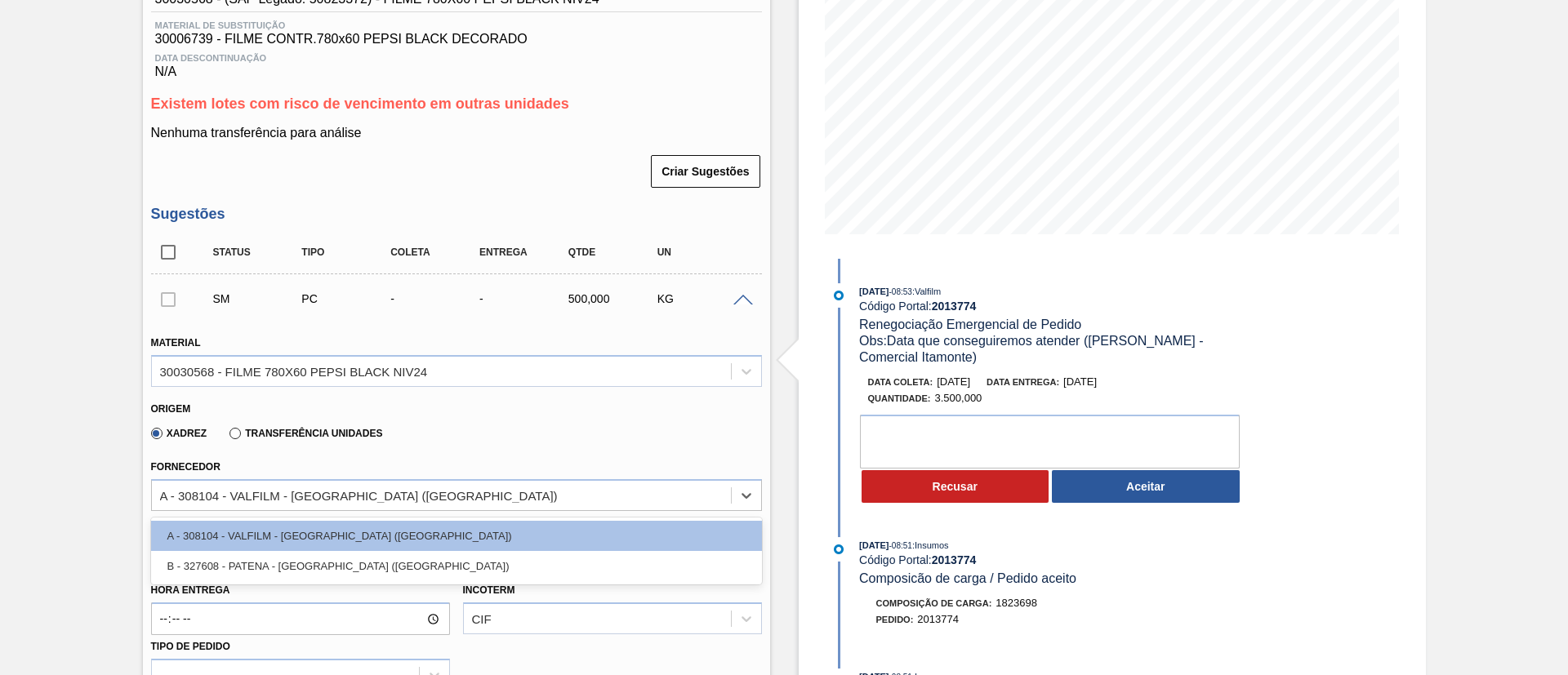
scroll to position [281, 0]
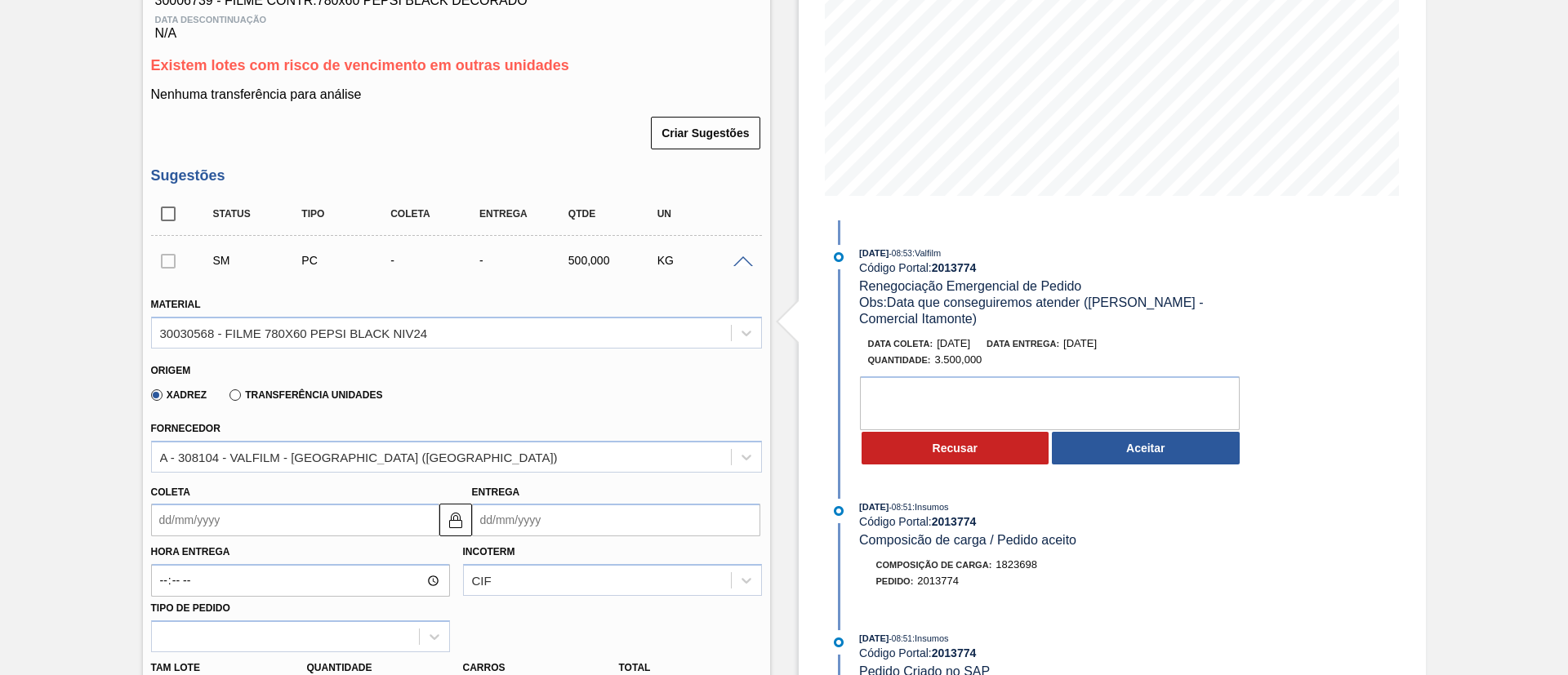
click at [738, 256] on span at bounding box center [743, 262] width 20 height 12
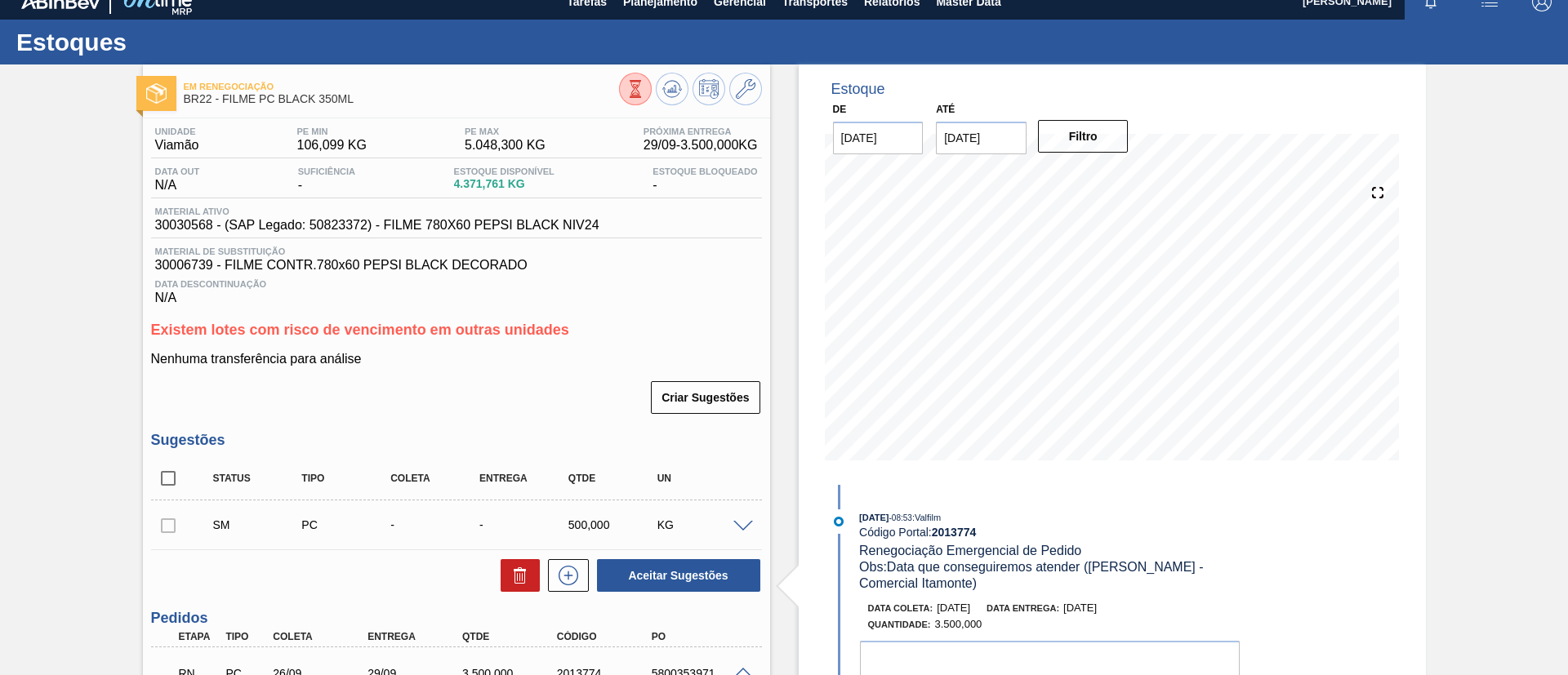
scroll to position [0, 0]
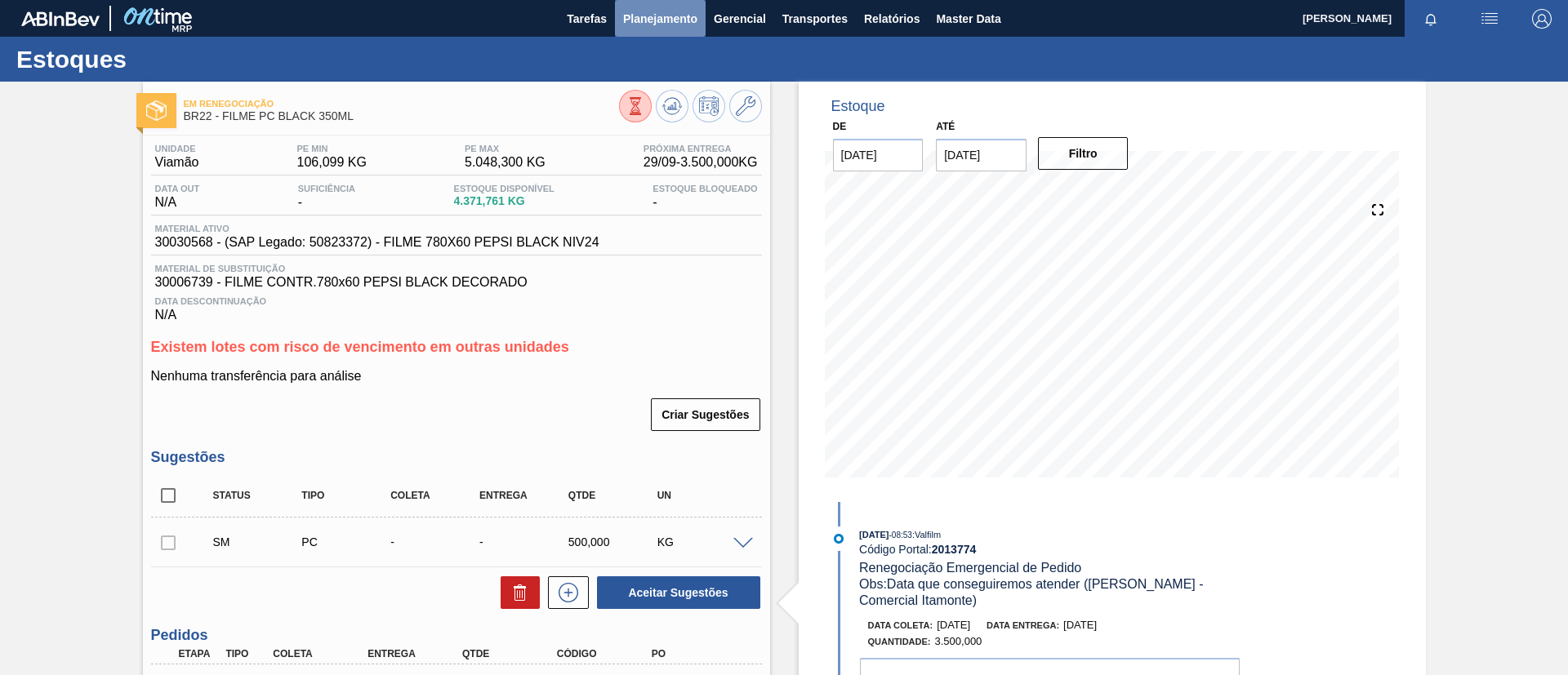
click at [642, 23] on span "Planejamento" at bounding box center [660, 19] width 74 height 19
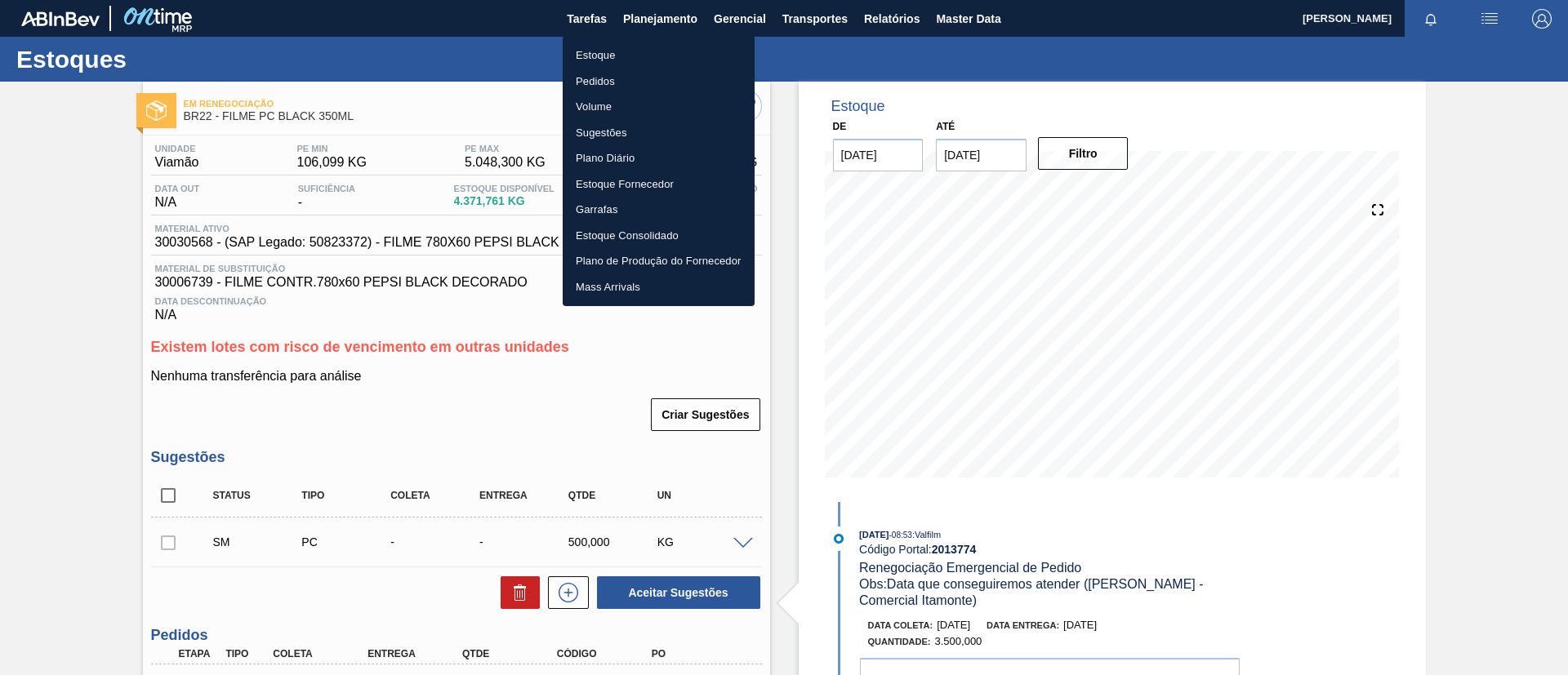
click at [648, 51] on li "Estoque" at bounding box center [659, 56] width 192 height 26
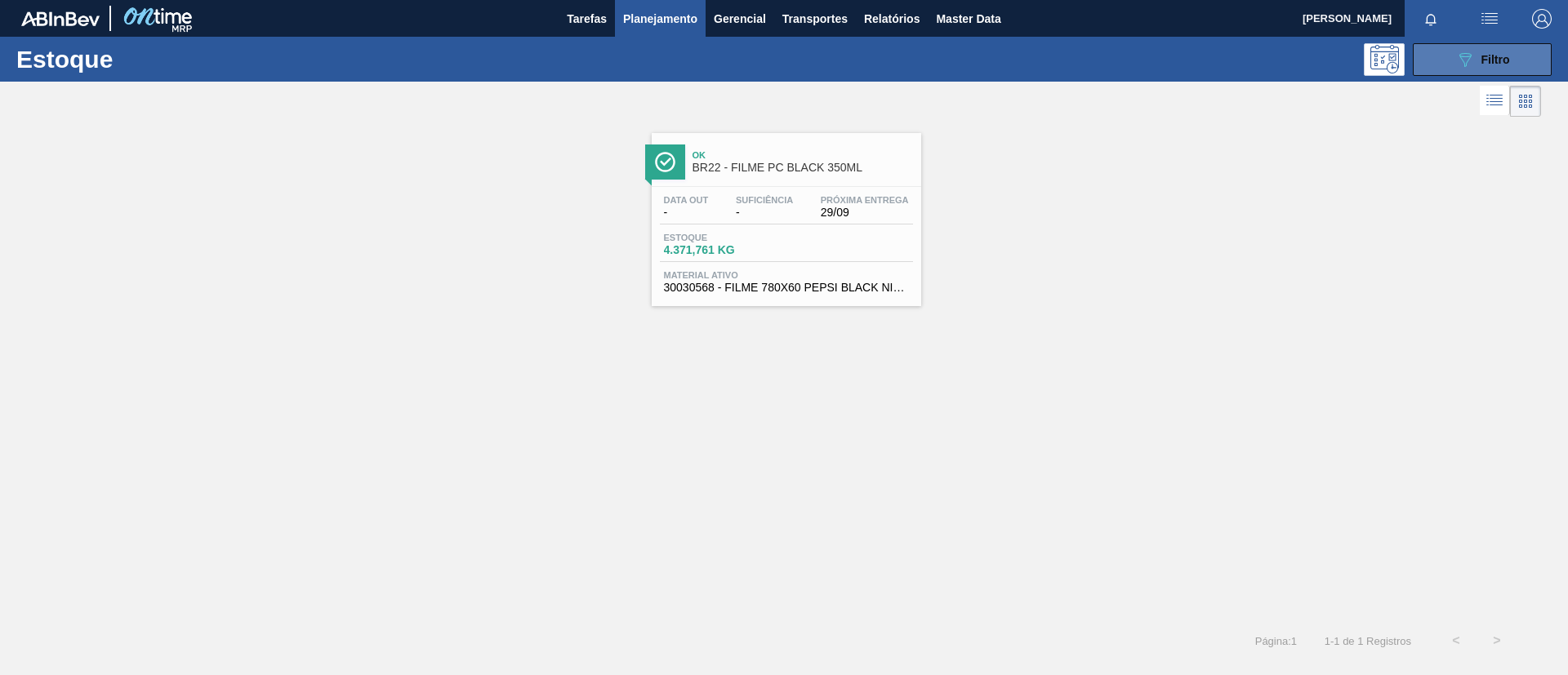
click at [1479, 45] on button "089F7B8B-B2A5-4AFE-B5C0-19BA573D28AC Filtro" at bounding box center [1482, 59] width 138 height 32
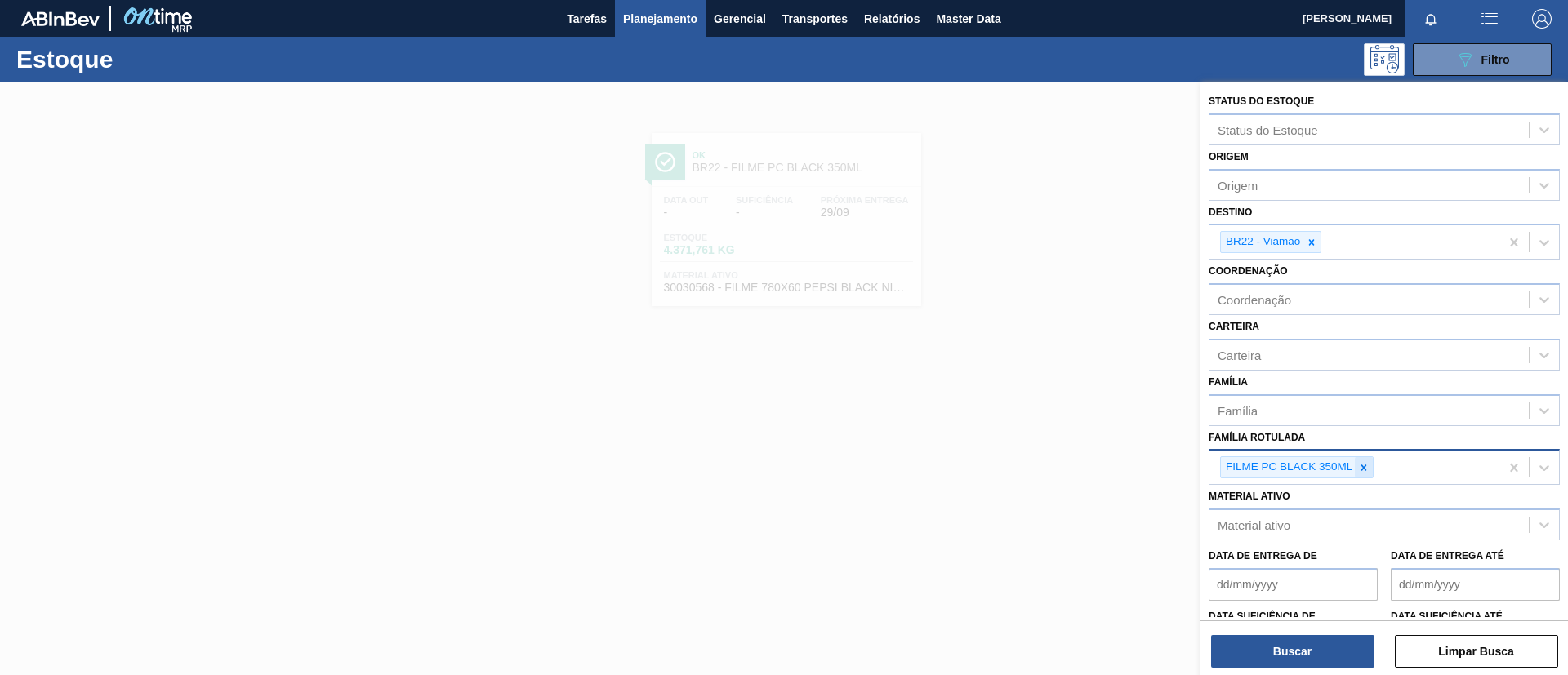
click at [1367, 469] on icon at bounding box center [1364, 468] width 11 height 11
paste Rotulada "FILME PC 350ML"
type Rotulada "FILME PC 350ML"
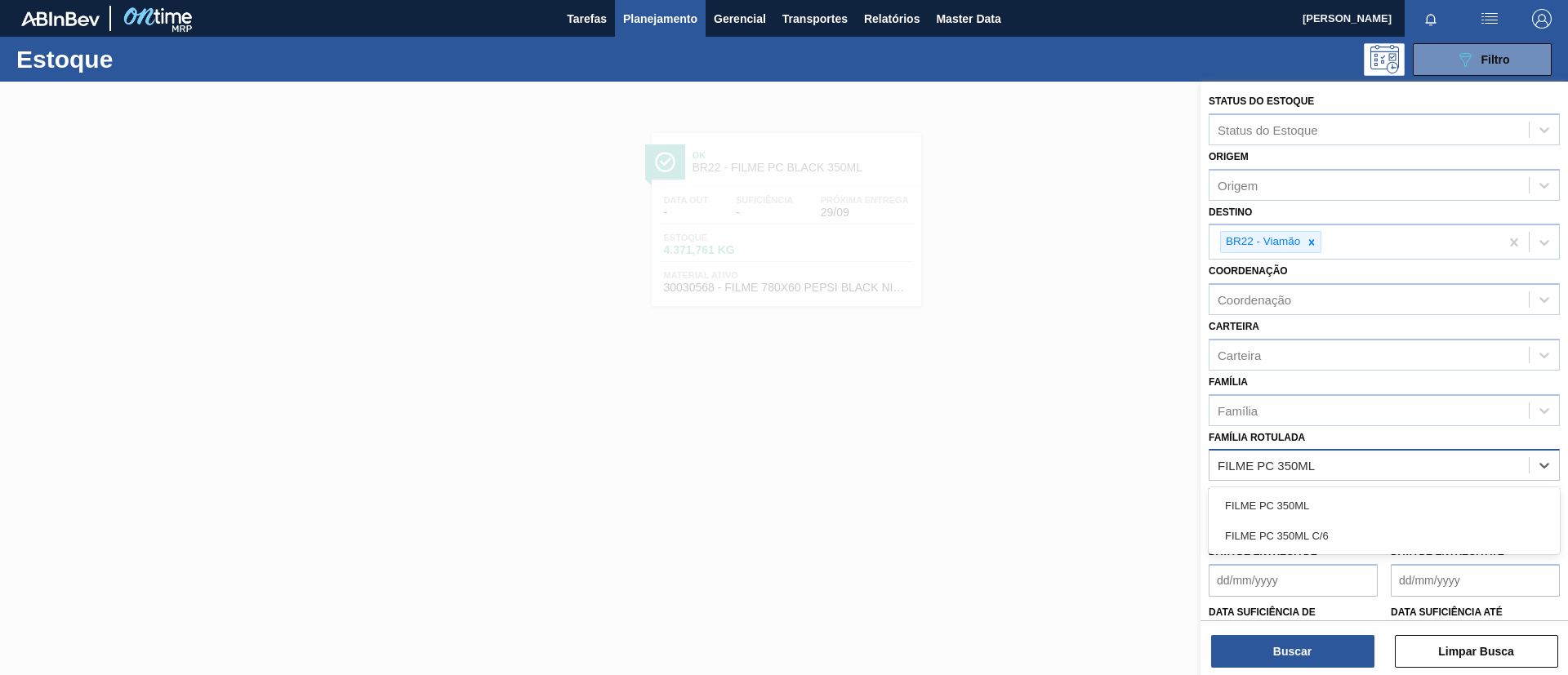
click at [1359, 498] on div "FILME PC 350ML" at bounding box center [1384, 505] width 351 height 31
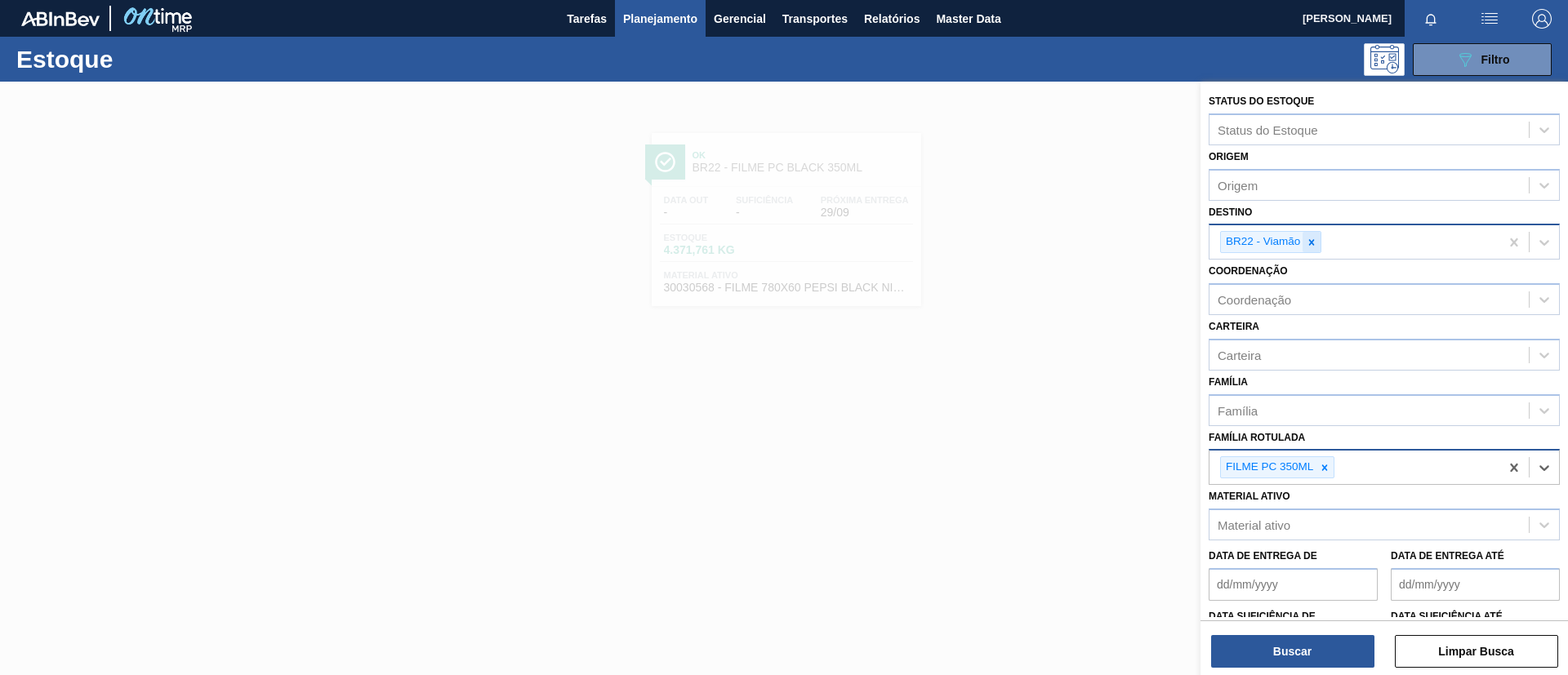
click at [1309, 239] on icon at bounding box center [1312, 242] width 11 height 11
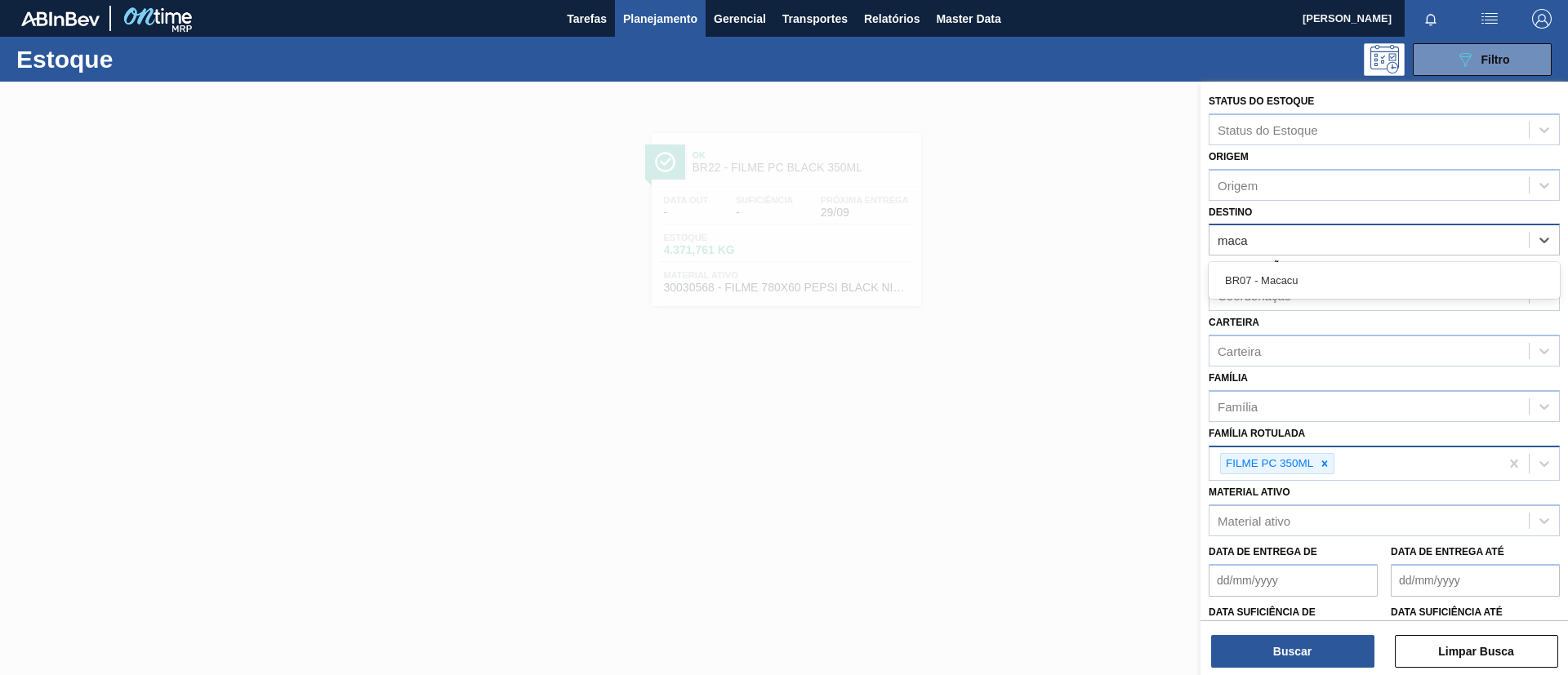
type input "macac"
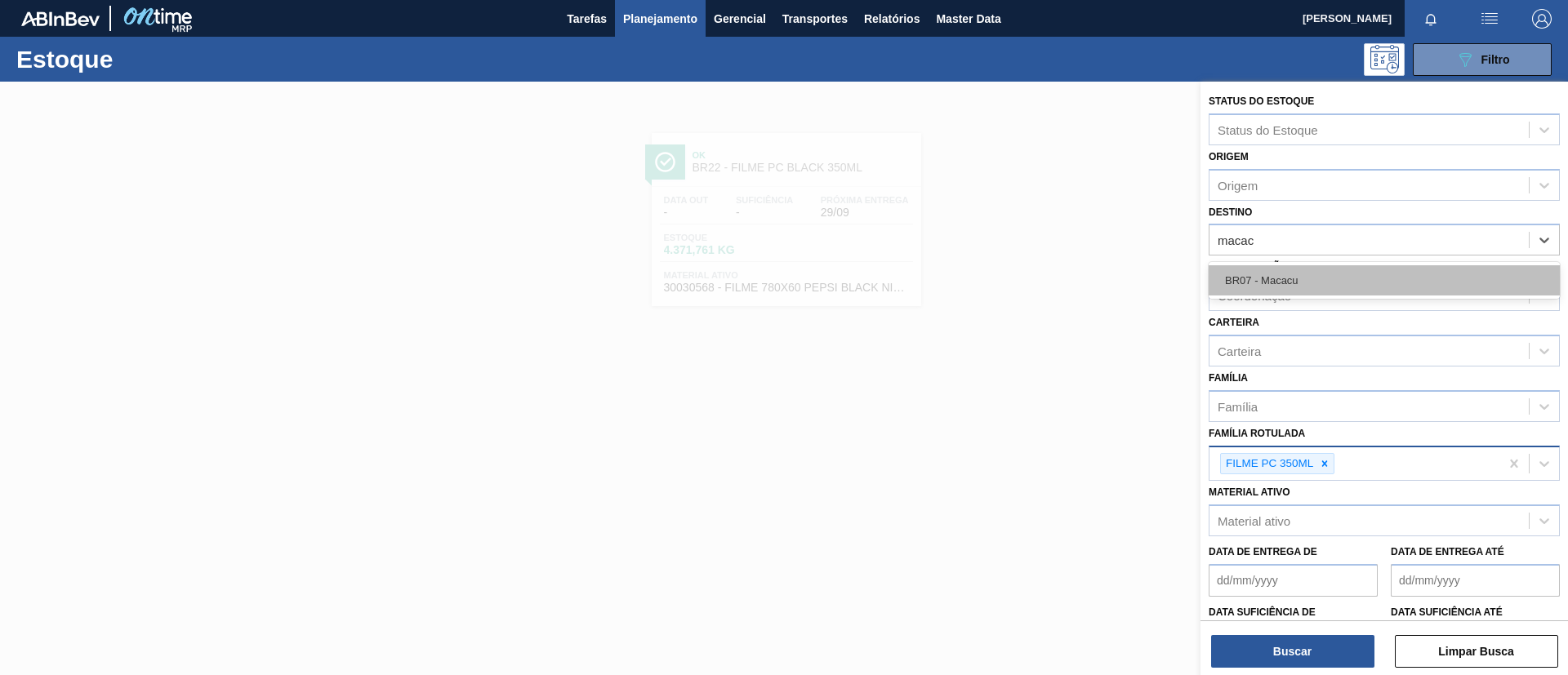
click at [1270, 279] on div "BR07 - Macacu" at bounding box center [1384, 280] width 351 height 31
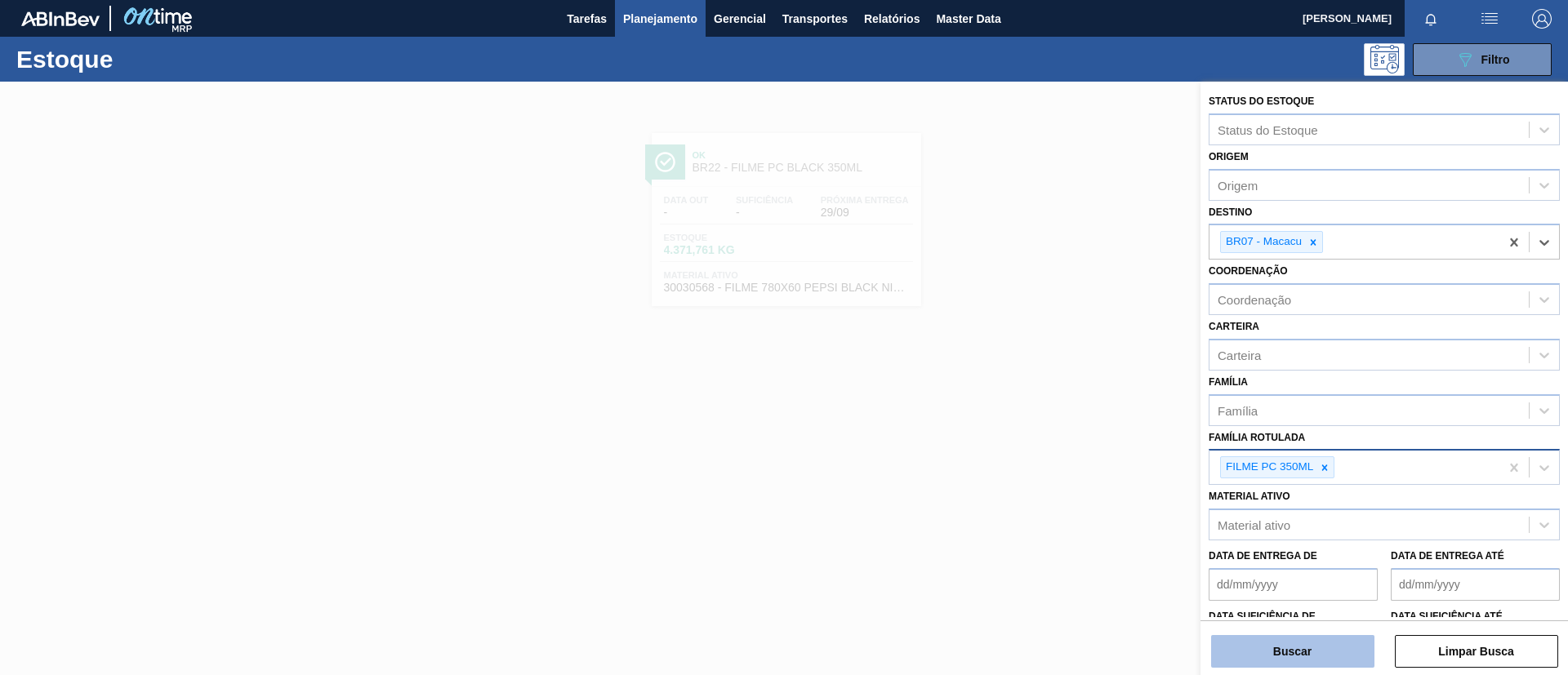
click at [1295, 635] on button "Buscar" at bounding box center [1293, 651] width 163 height 32
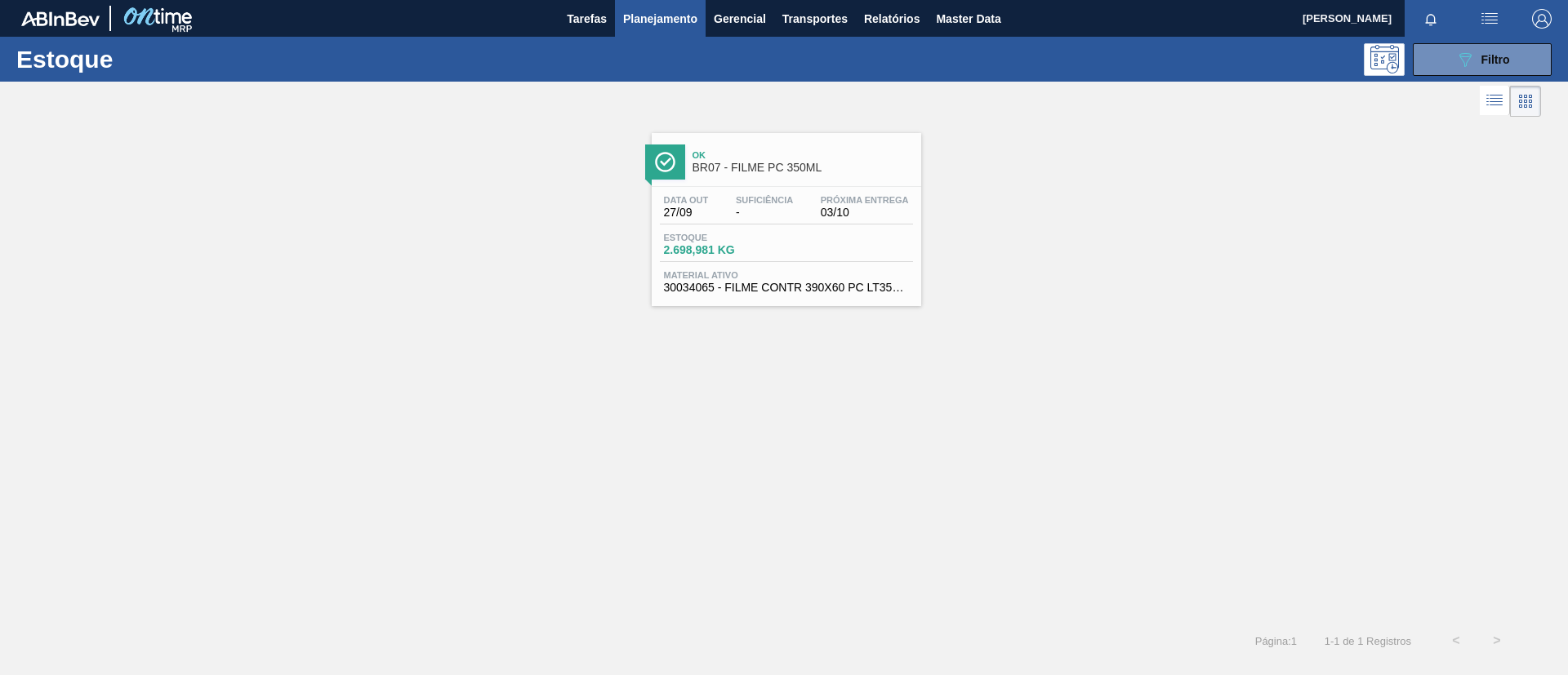
click at [730, 144] on div "Ok BR07 - FILME PC 350ML" at bounding box center [803, 162] width 220 height 37
click at [1506, 51] on div "089F7B8B-B2A5-4AFE-B5C0-19BA573D28AC Filtro" at bounding box center [1483, 59] width 55 height 19
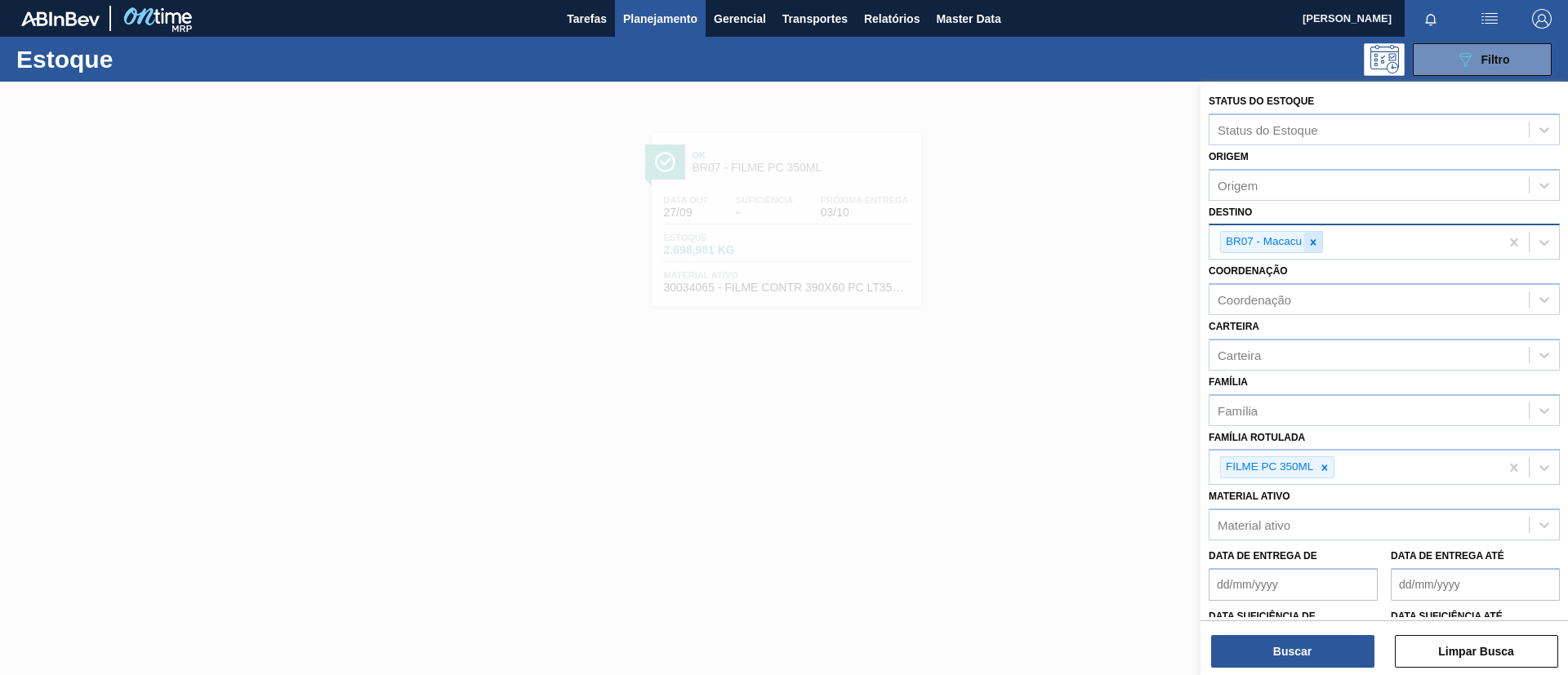
click at [1305, 248] on div at bounding box center [1313, 242] width 18 height 20
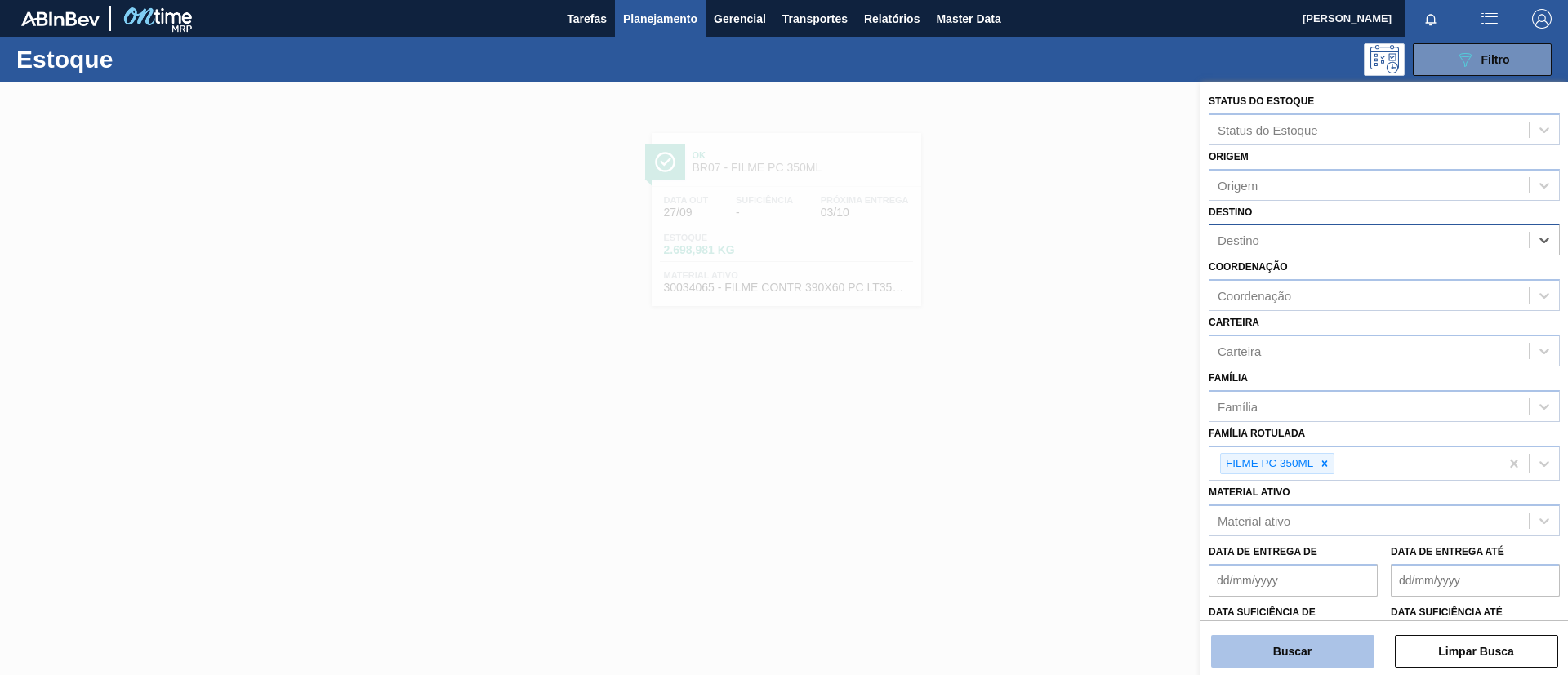
click at [1323, 641] on button "Buscar" at bounding box center [1293, 651] width 163 height 32
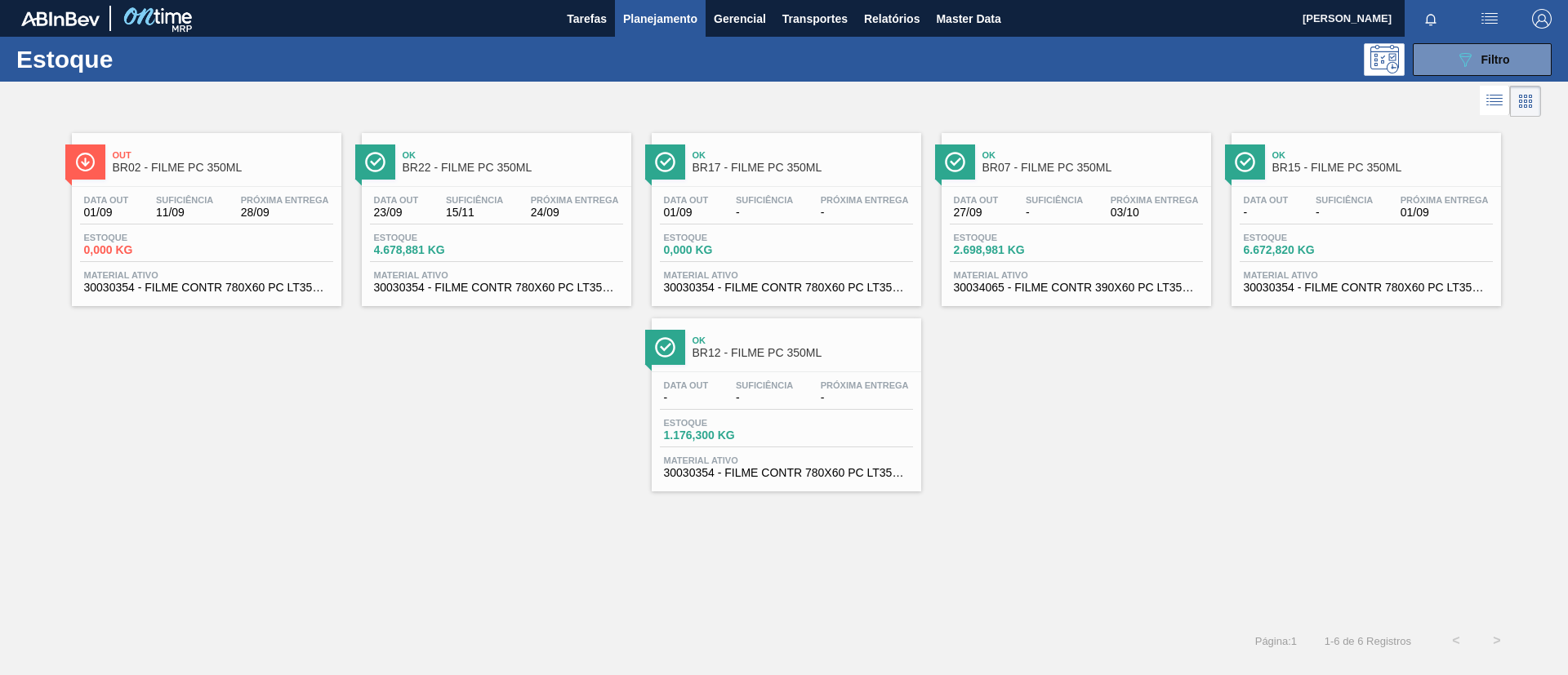
click at [762, 344] on span "Ok" at bounding box center [803, 340] width 220 height 10
click at [1494, 66] on div "089F7B8B-B2A5-4AFE-B5C0-19BA573D28AC Filtro" at bounding box center [1483, 59] width 55 height 19
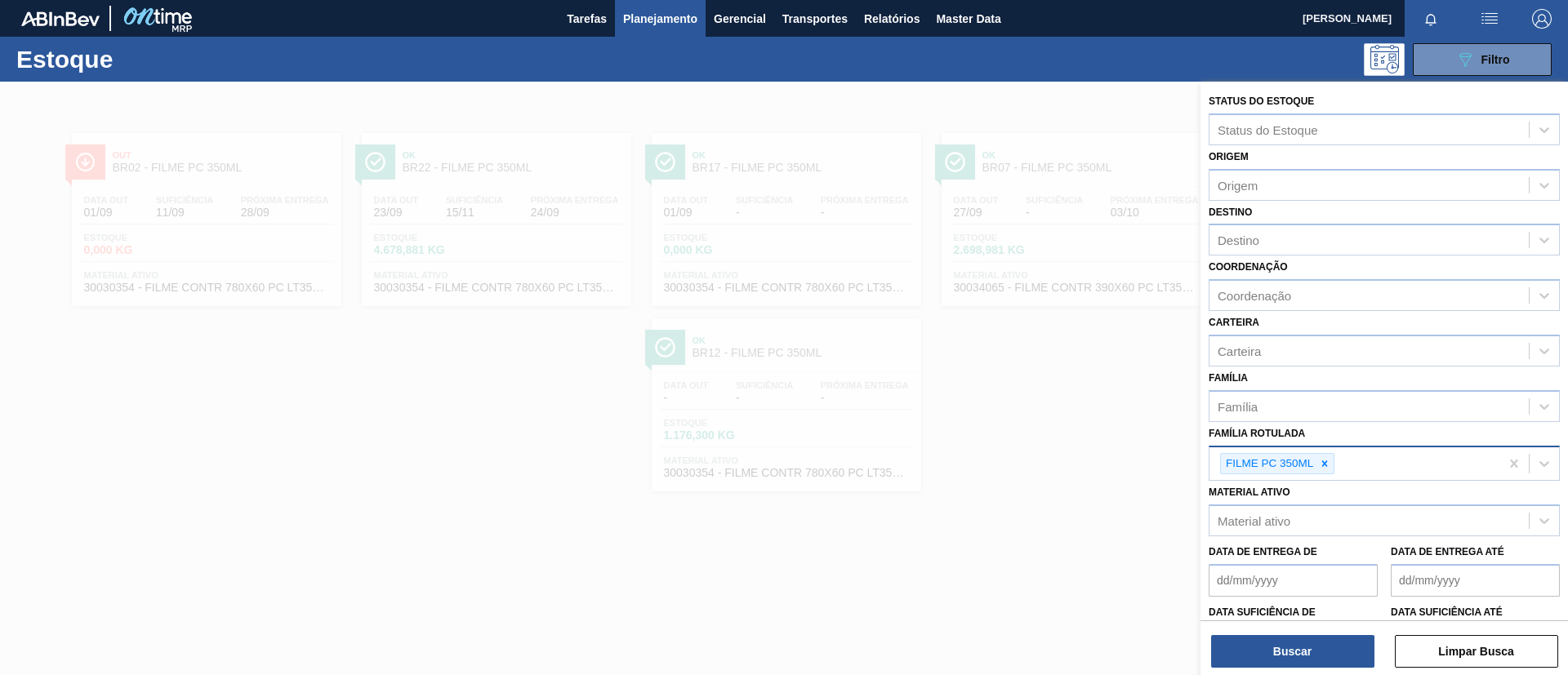
click at [1325, 458] on icon at bounding box center [1325, 463] width 11 height 11
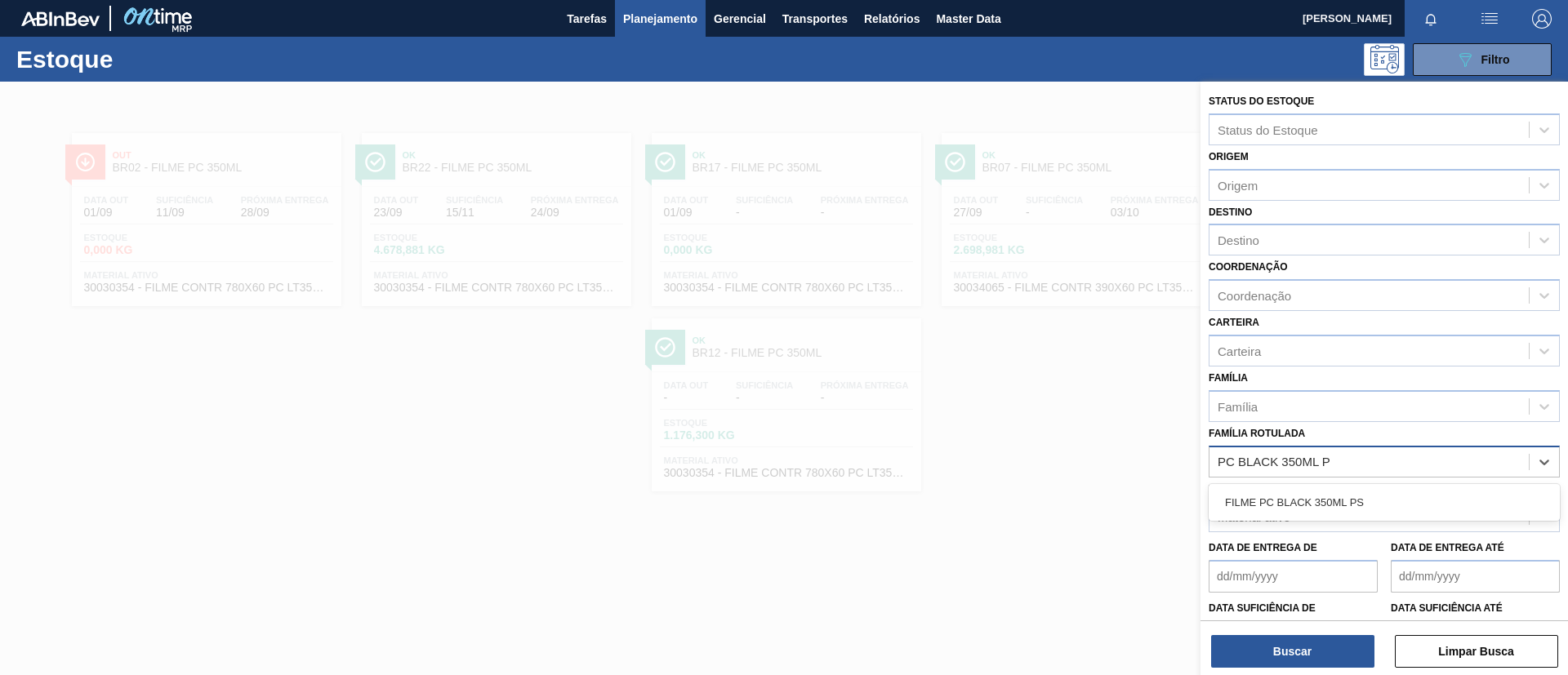
type Rotulada "PC BLACK 350ML PS"
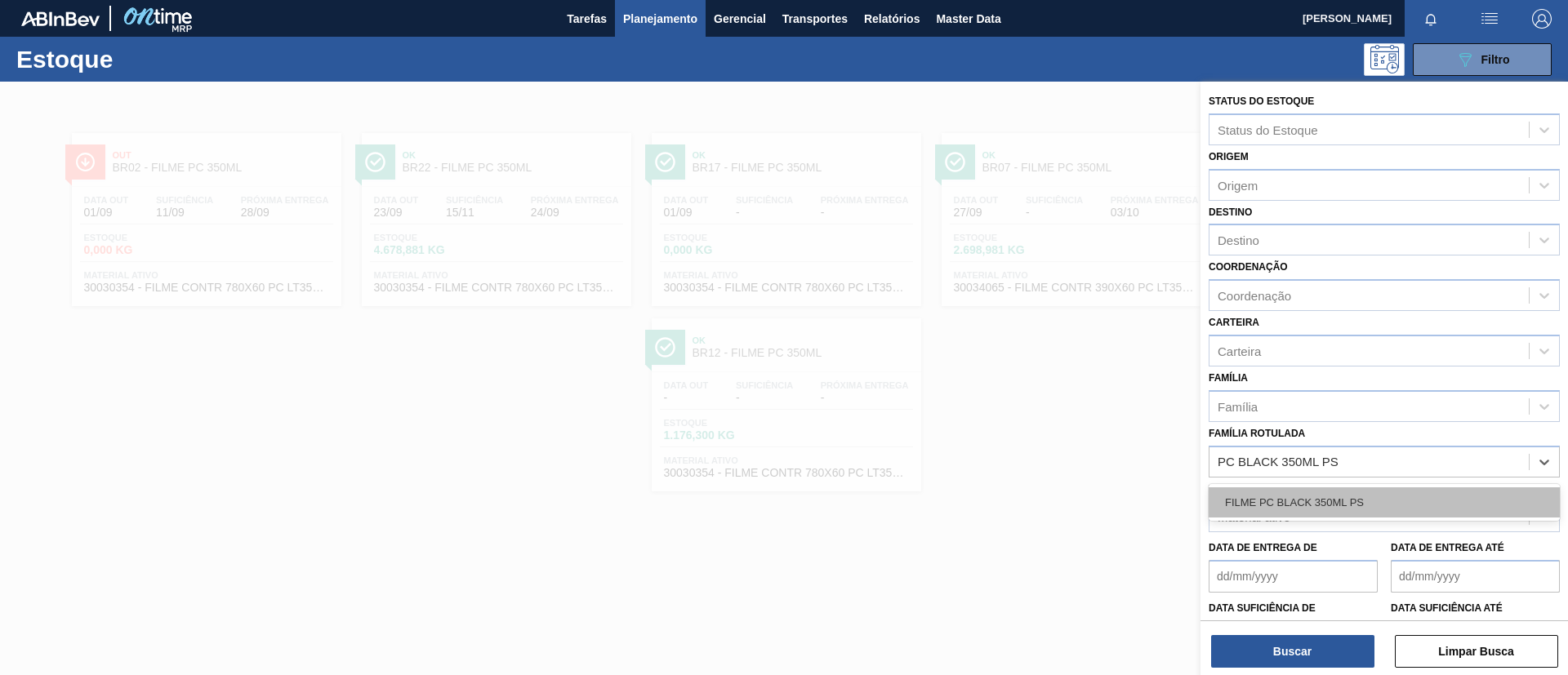
click at [1326, 490] on div "FILME PC BLACK 350ML PS" at bounding box center [1384, 502] width 351 height 31
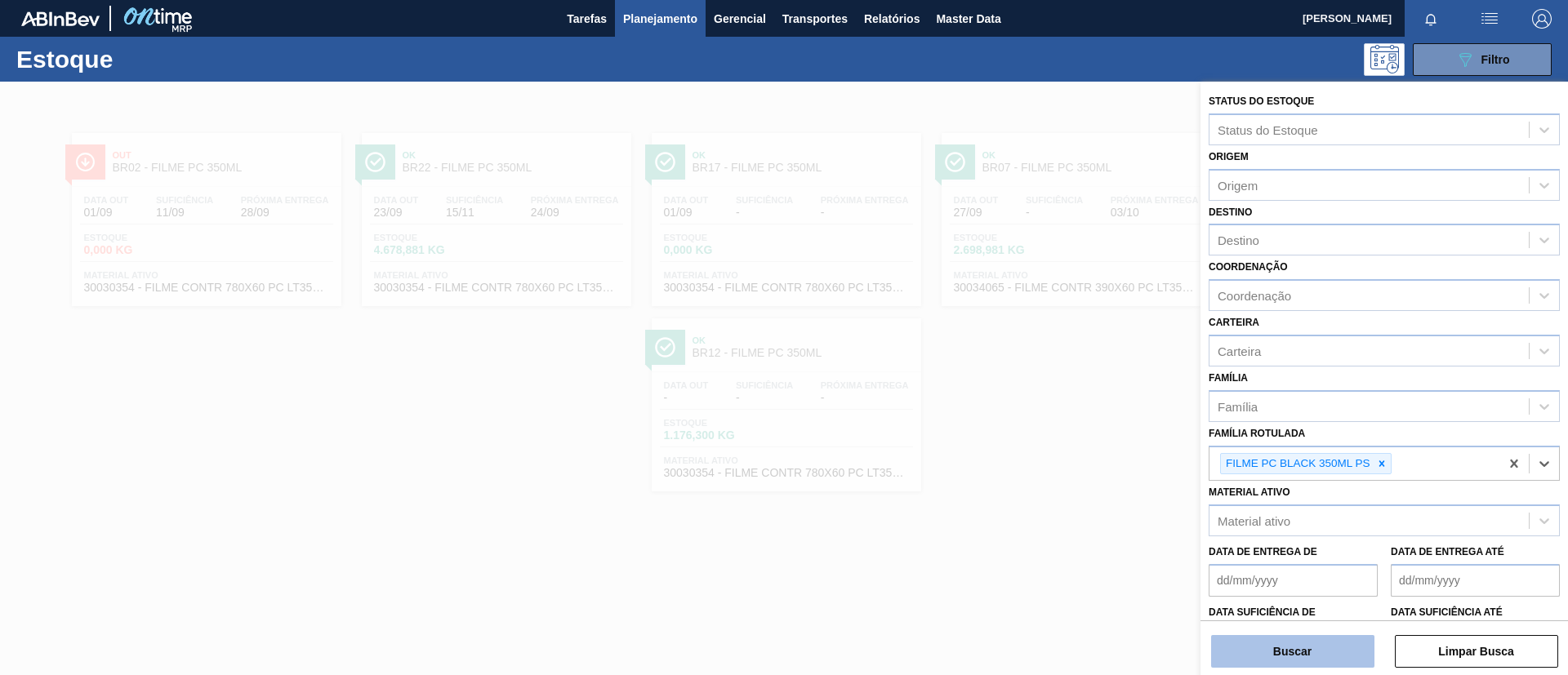
click at [1317, 646] on button "Buscar" at bounding box center [1293, 651] width 163 height 32
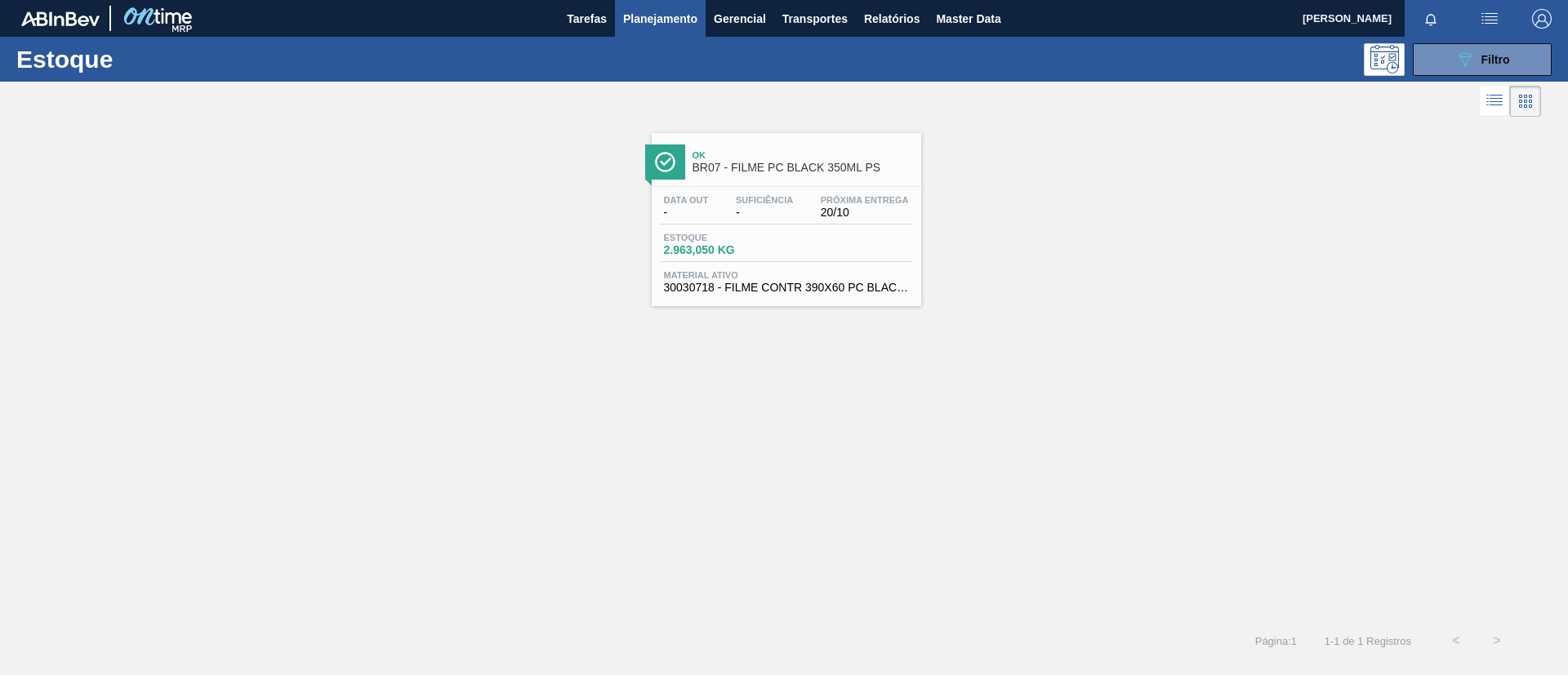
click at [694, 158] on span "Ok" at bounding box center [803, 155] width 220 height 10
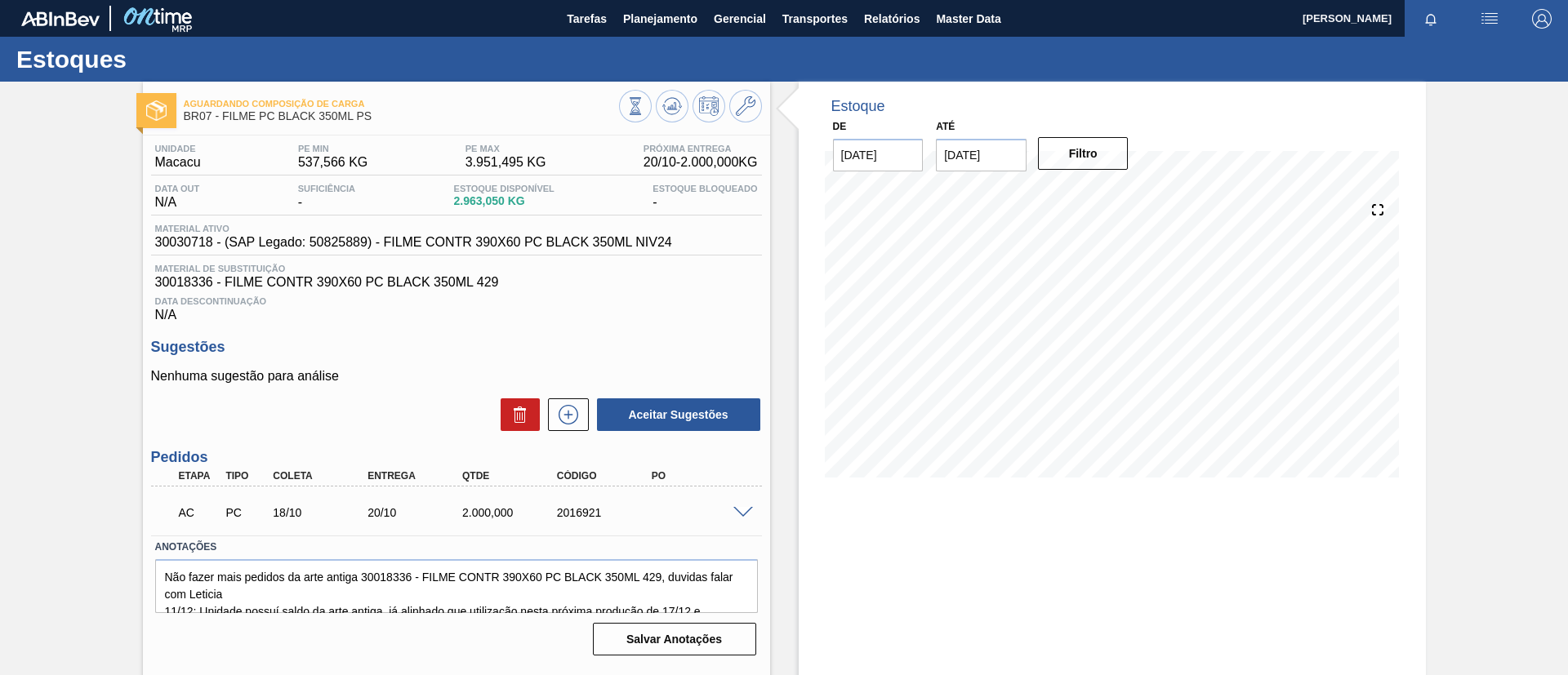
click at [747, 511] on span at bounding box center [743, 513] width 20 height 12
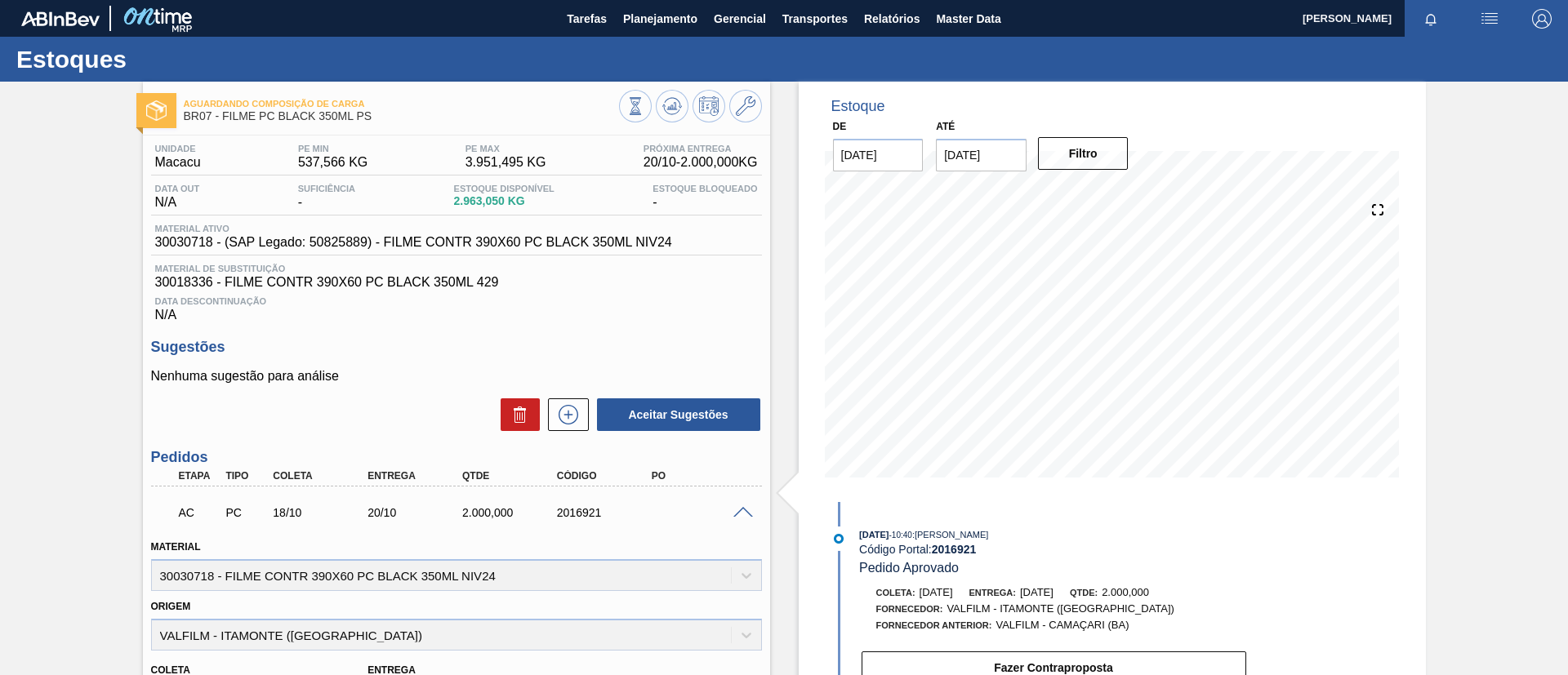
click at [747, 511] on span at bounding box center [743, 513] width 20 height 12
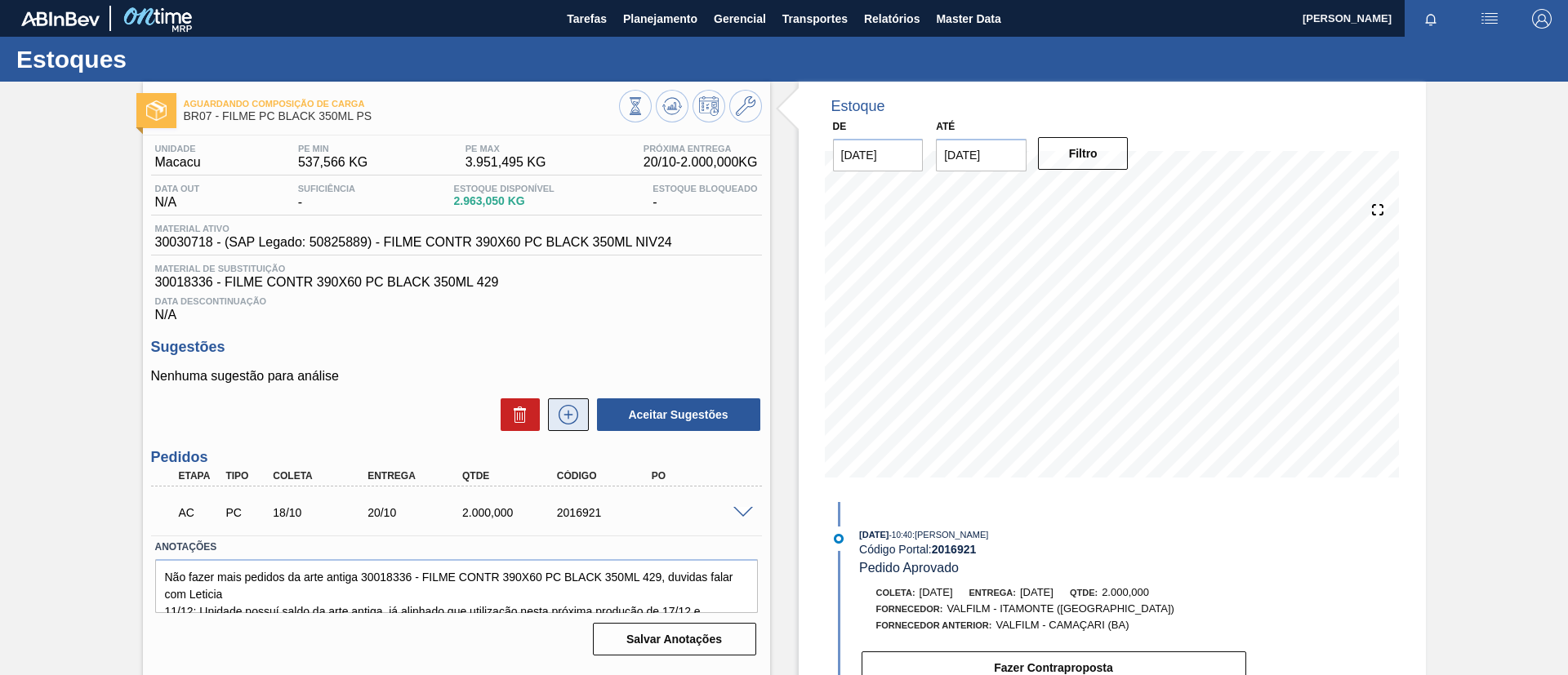
click at [565, 402] on button at bounding box center [568, 414] width 41 height 32
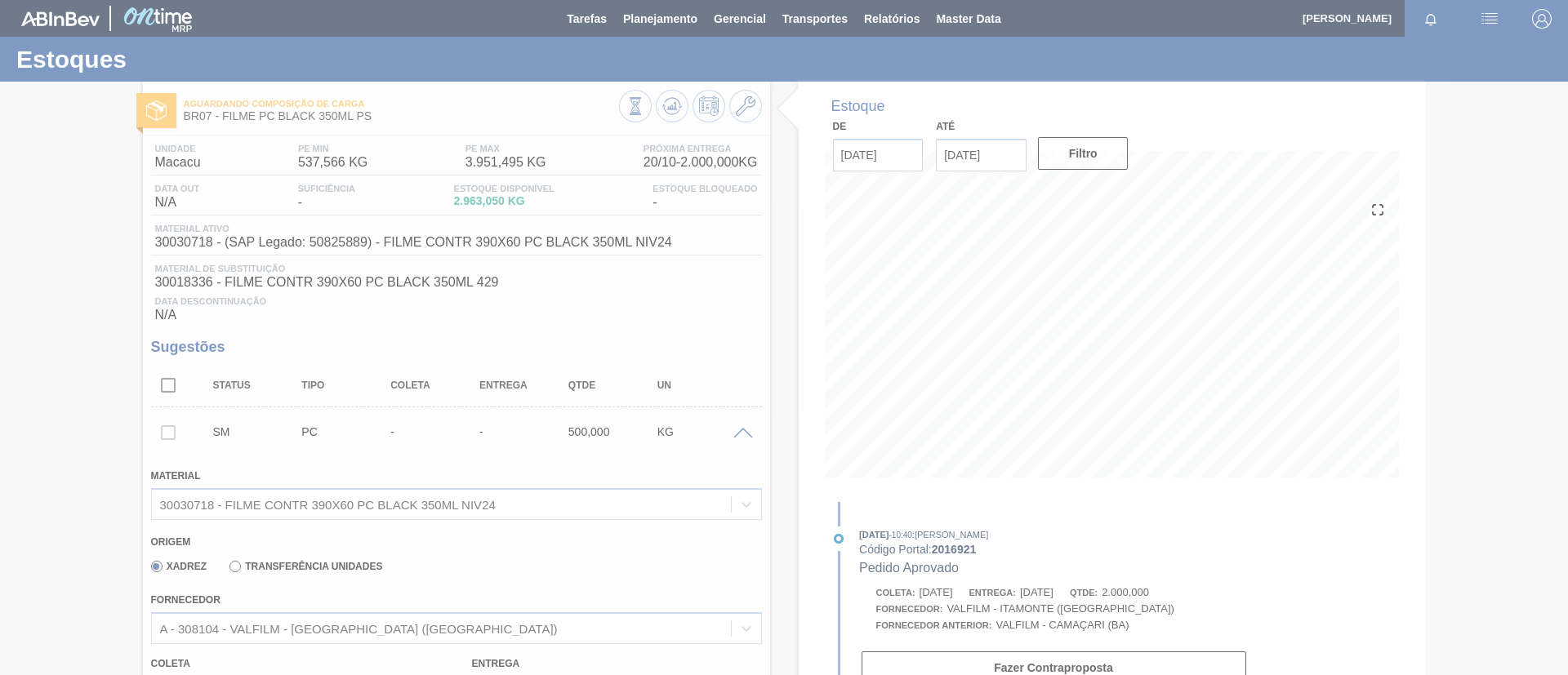
click at [400, 636] on div at bounding box center [784, 337] width 1568 height 675
click at [412, 619] on div at bounding box center [784, 337] width 1568 height 675
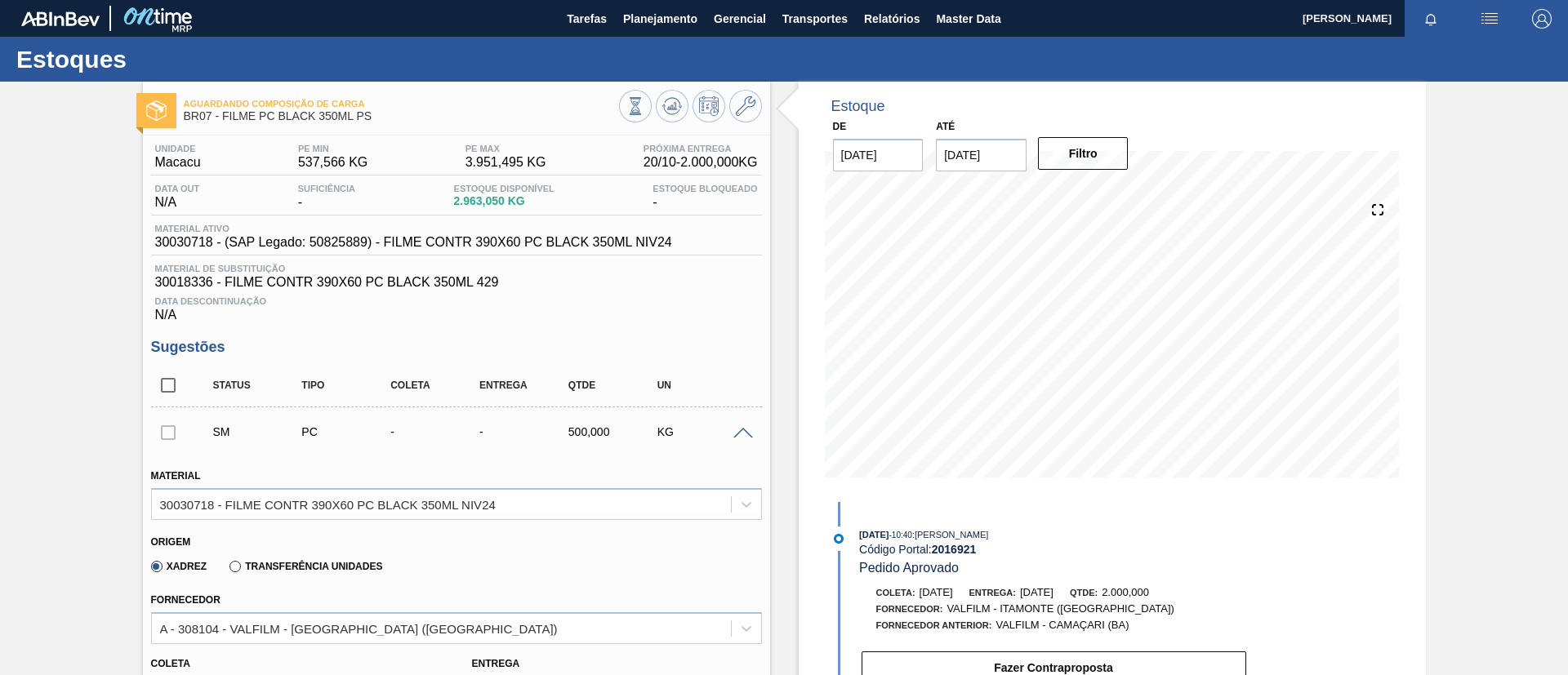
scroll to position [368, 0]
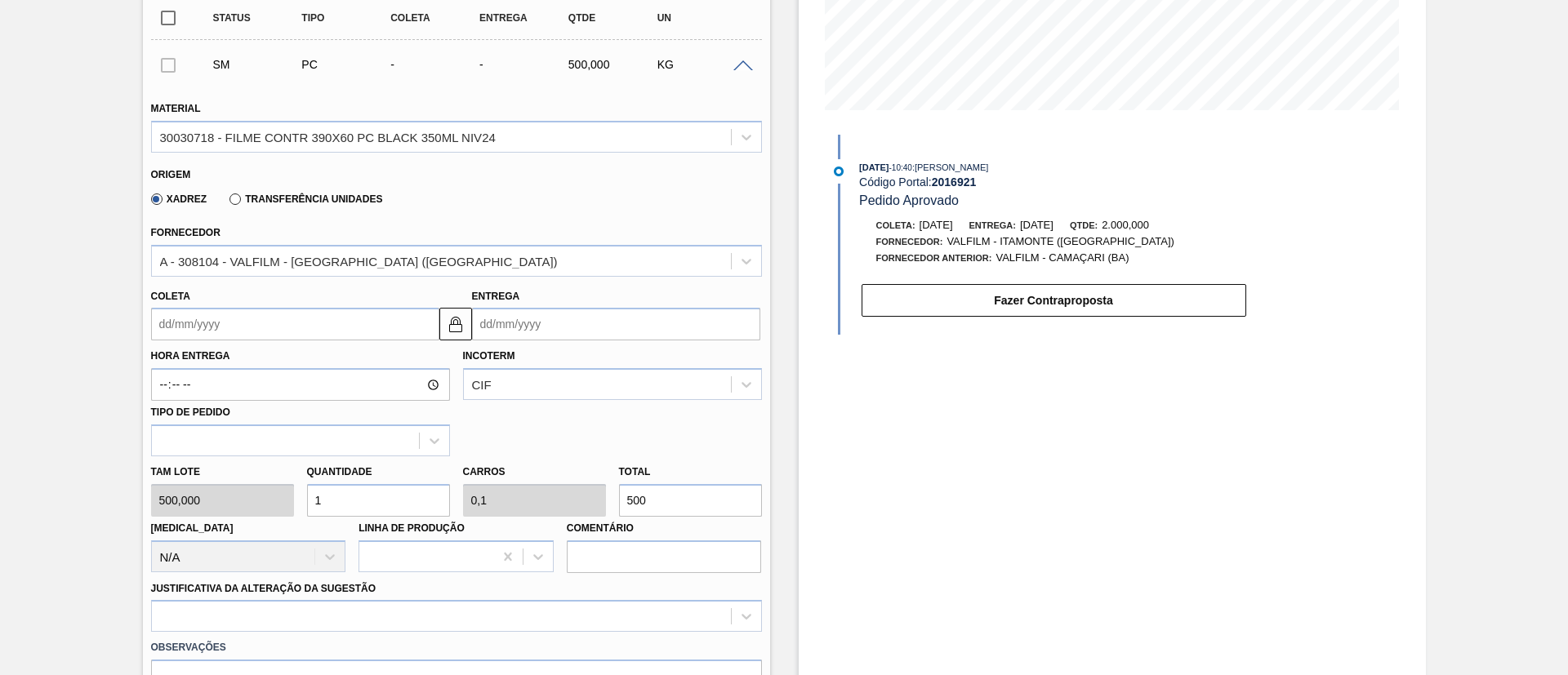
click at [503, 277] on div "Coleta Entrega" at bounding box center [457, 308] width 624 height 64
click at [506, 272] on div "A - 308104 - VALFILM - [GEOGRAPHIC_DATA] ([GEOGRAPHIC_DATA])" at bounding box center [441, 261] width 579 height 24
click at [86, 244] on div "Aguardando Composição de Carga BR07 - FILME PC BLACK 350ML PS Unidade Macacu PE…" at bounding box center [784, 376] width 1568 height 1325
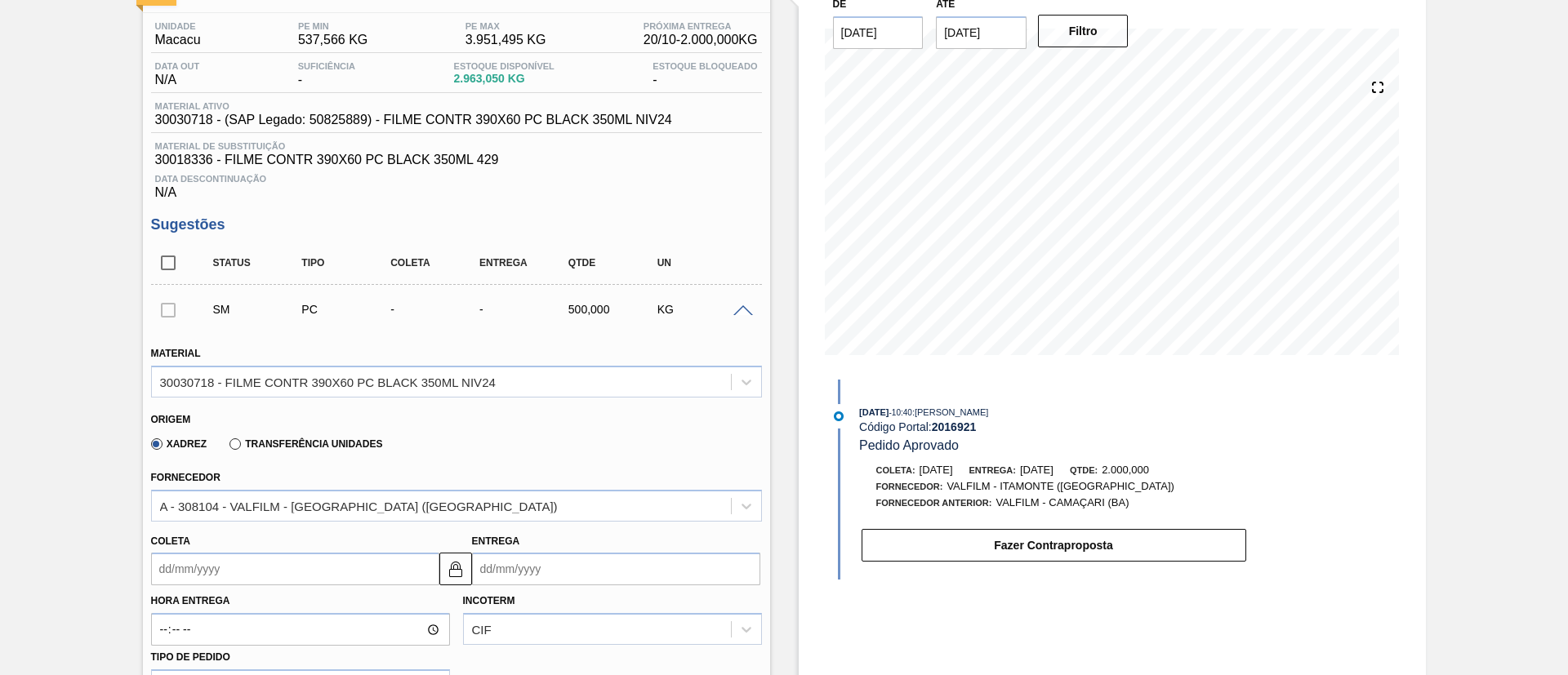
click at [735, 307] on span at bounding box center [743, 311] width 20 height 12
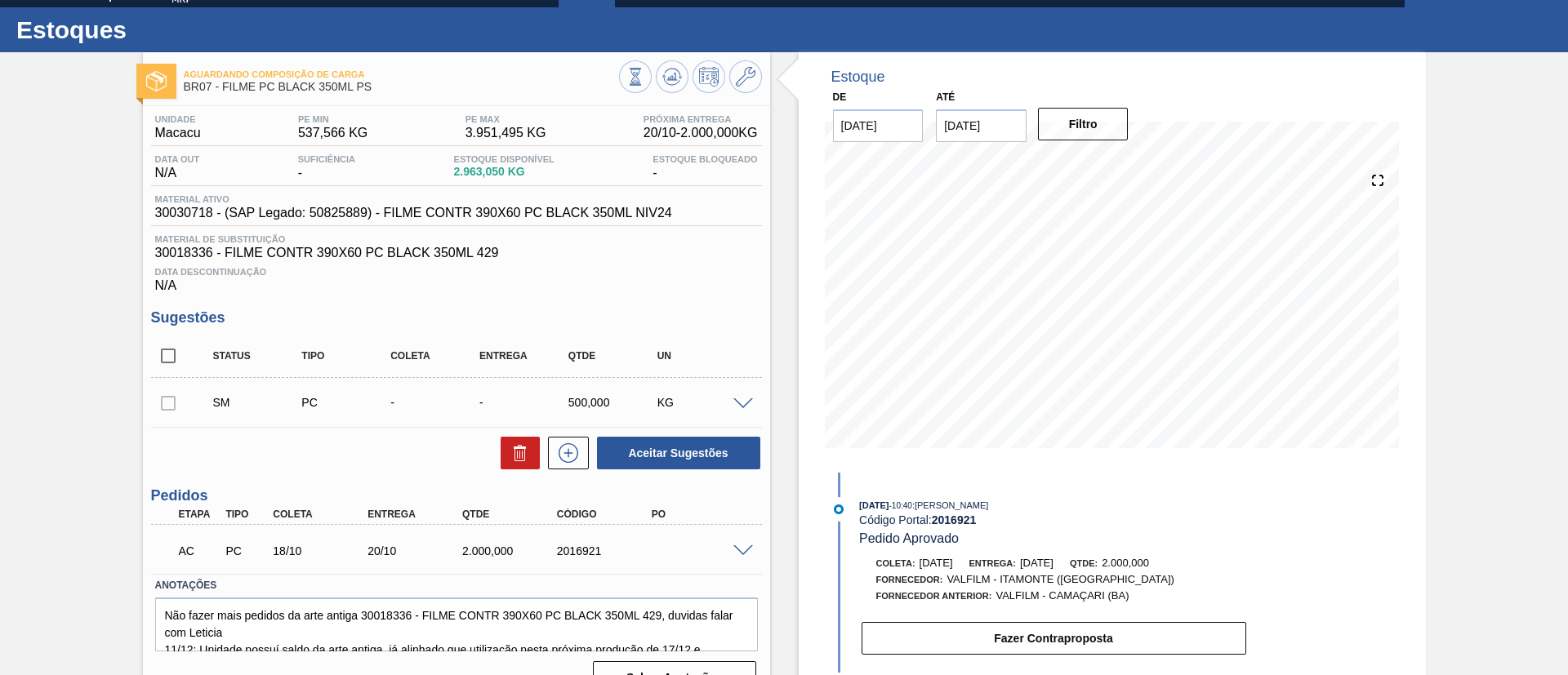
scroll to position [0, 0]
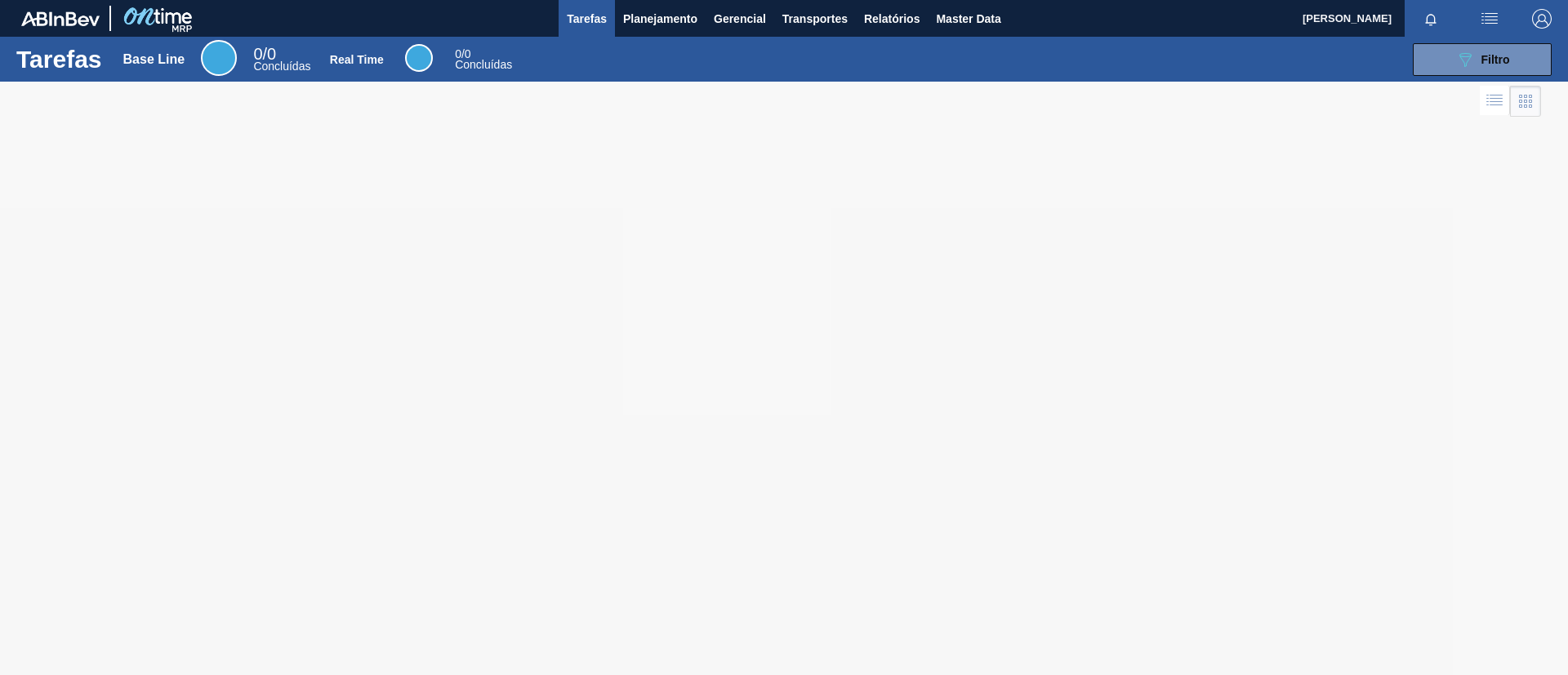
drag, startPoint x: 647, startPoint y: 32, endPoint x: 639, endPoint y: 49, distance: 18.8
click at [647, 31] on button "Planejamento" at bounding box center [660, 19] width 91 height 37
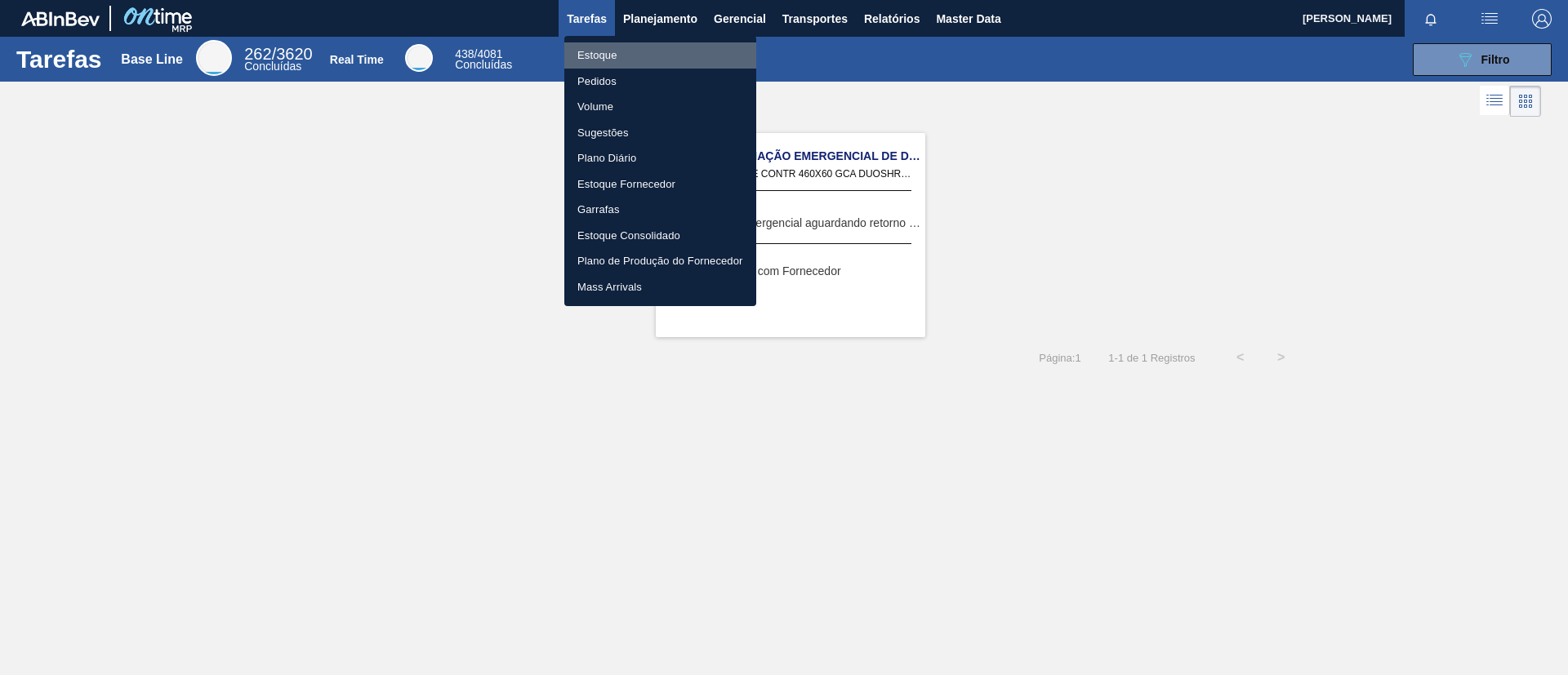
click at [628, 64] on li "Estoque" at bounding box center [660, 56] width 192 height 26
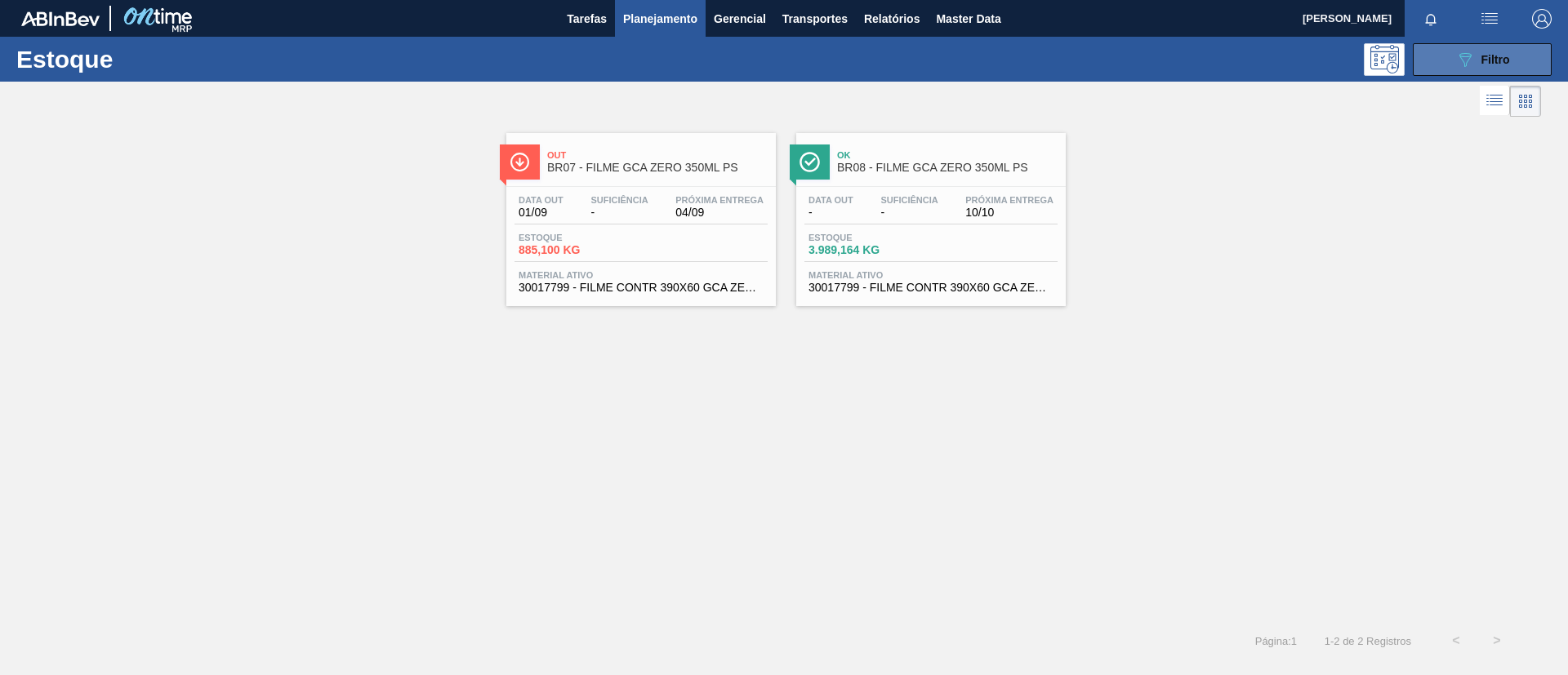
click at [1482, 48] on button "089F7B8B-B2A5-4AFE-B5C0-19BA573D28AC Filtro" at bounding box center [1482, 59] width 138 height 32
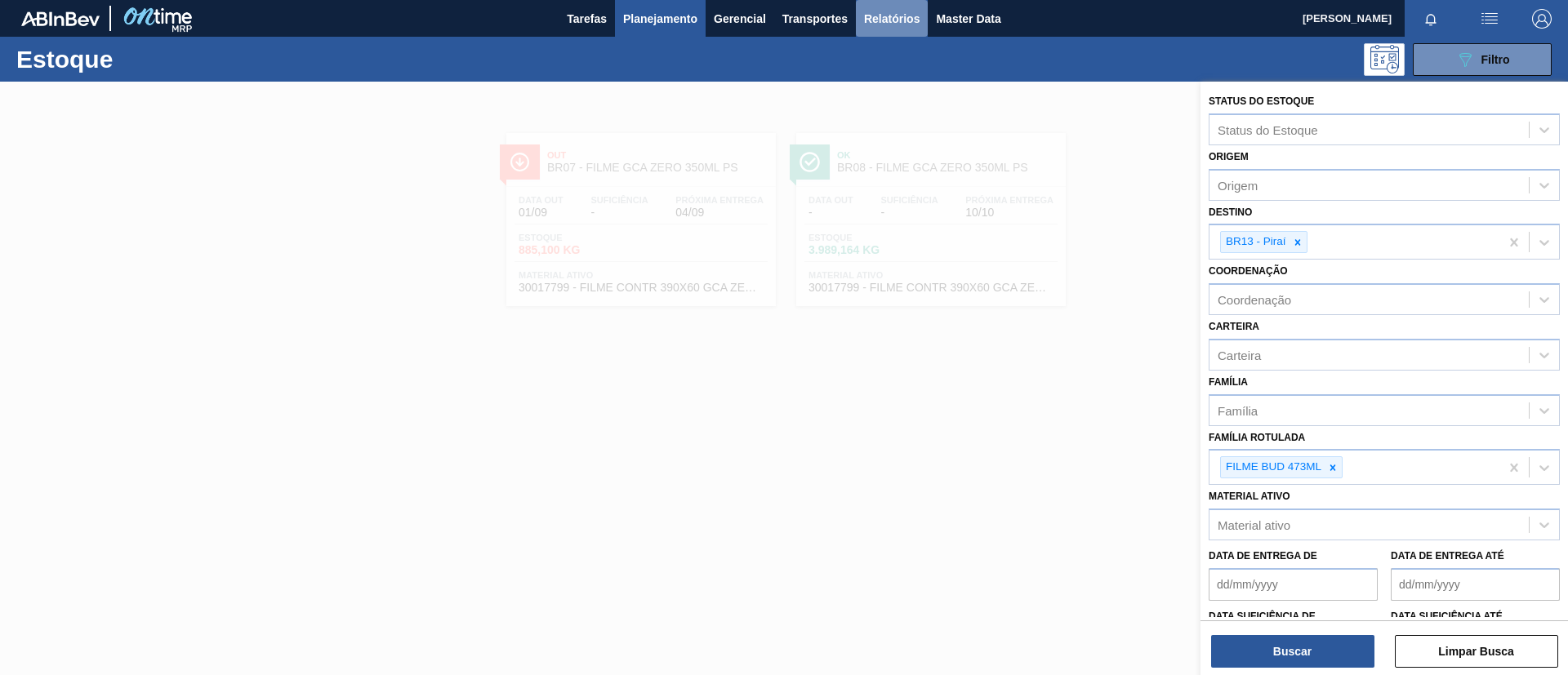
click at [906, 34] on button "Relatórios" at bounding box center [892, 19] width 72 height 37
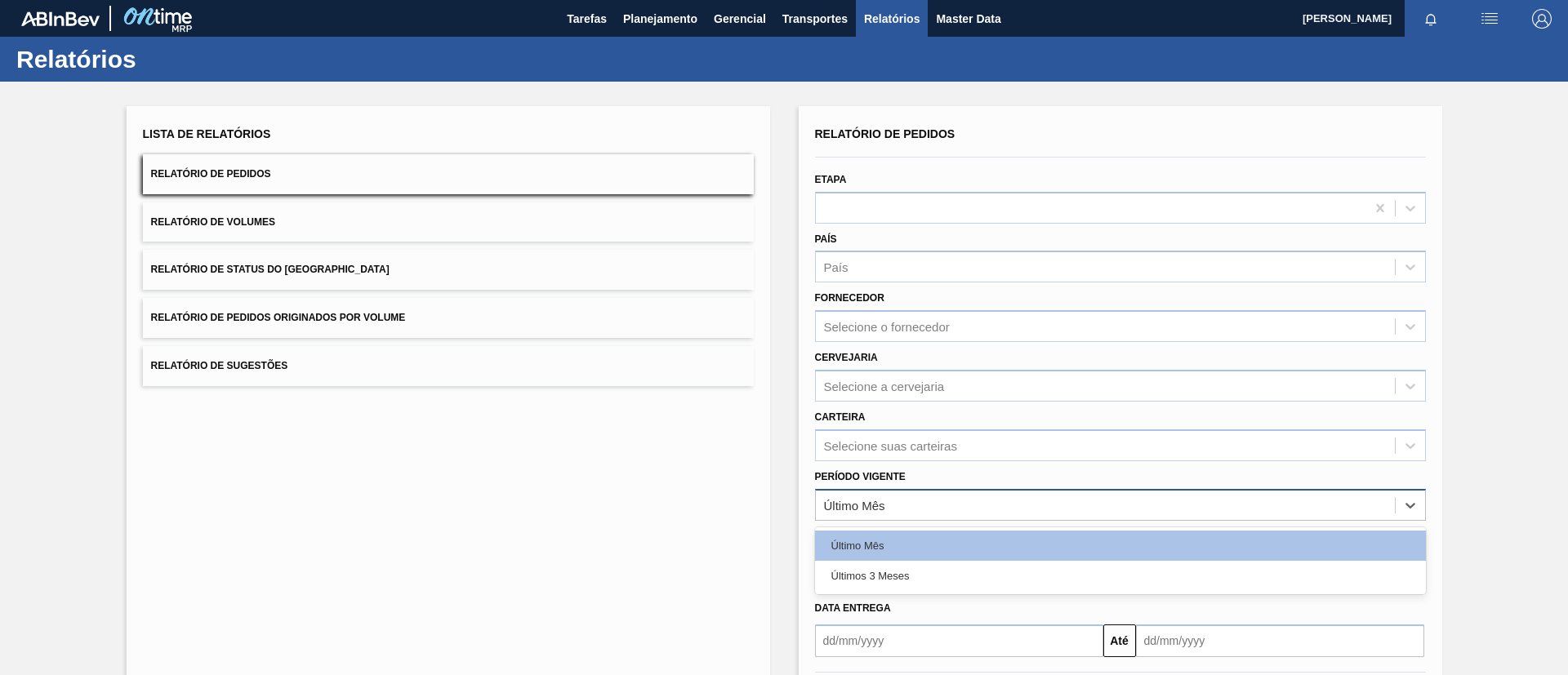
click at [954, 492] on div "Último Mês" at bounding box center [1121, 505] width 611 height 32
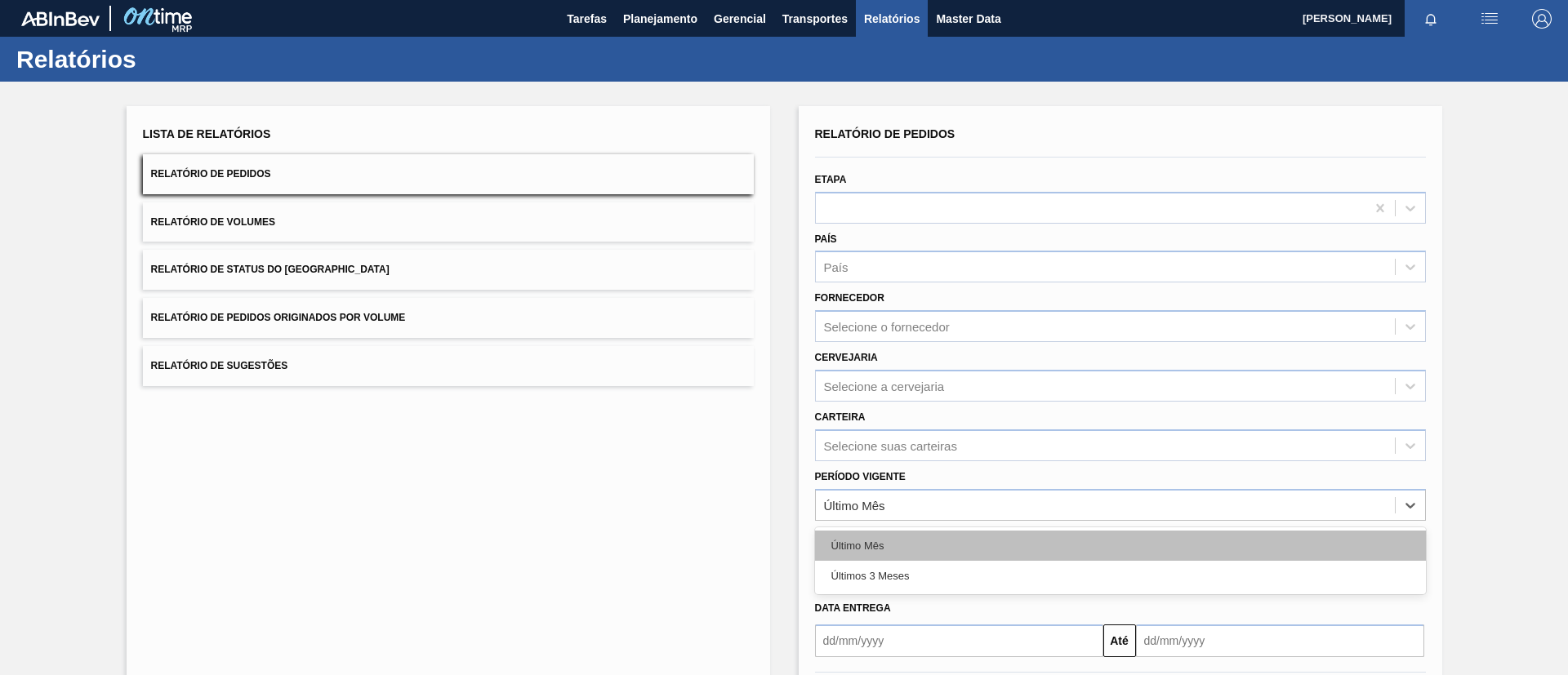
click at [939, 559] on div "Último Mês" at bounding box center [1121, 546] width 611 height 31
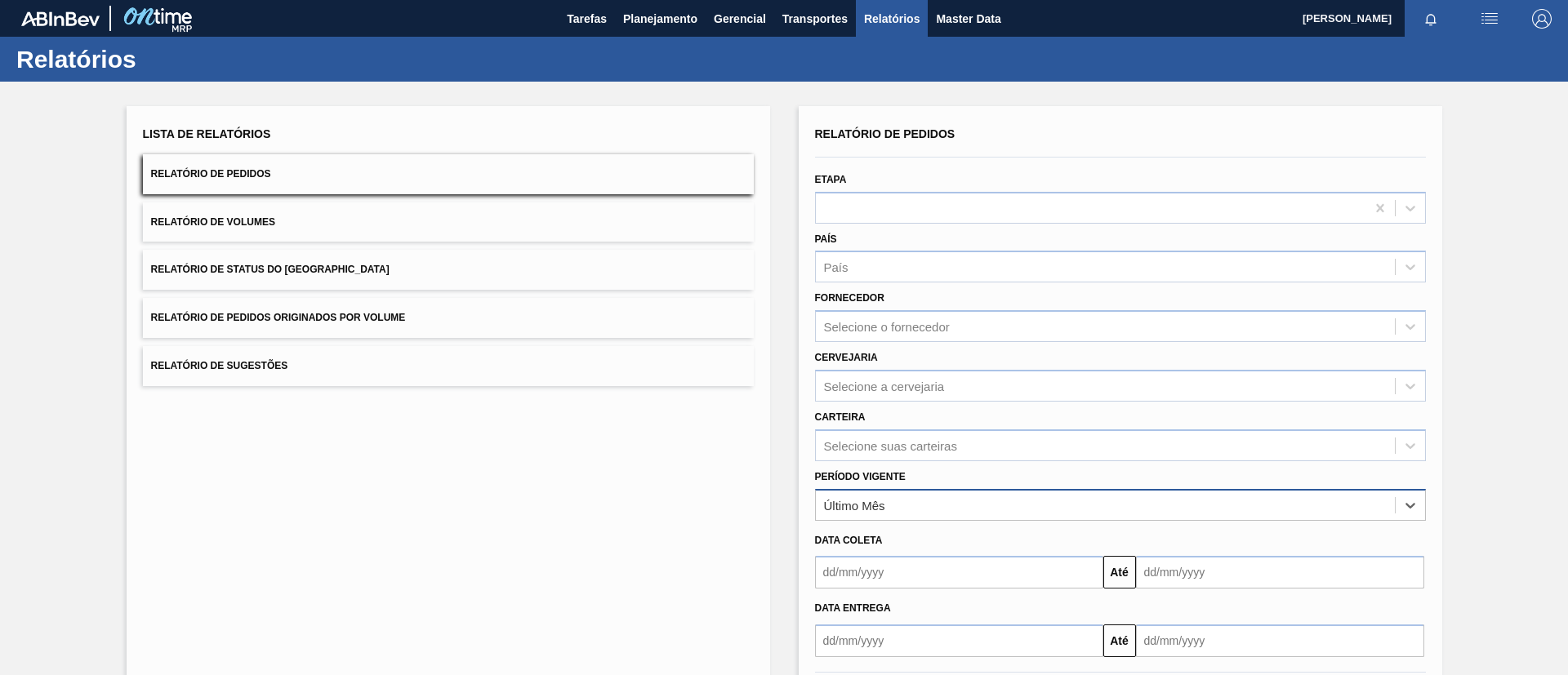
click at [931, 517] on div "Último Mês" at bounding box center [1121, 505] width 611 height 32
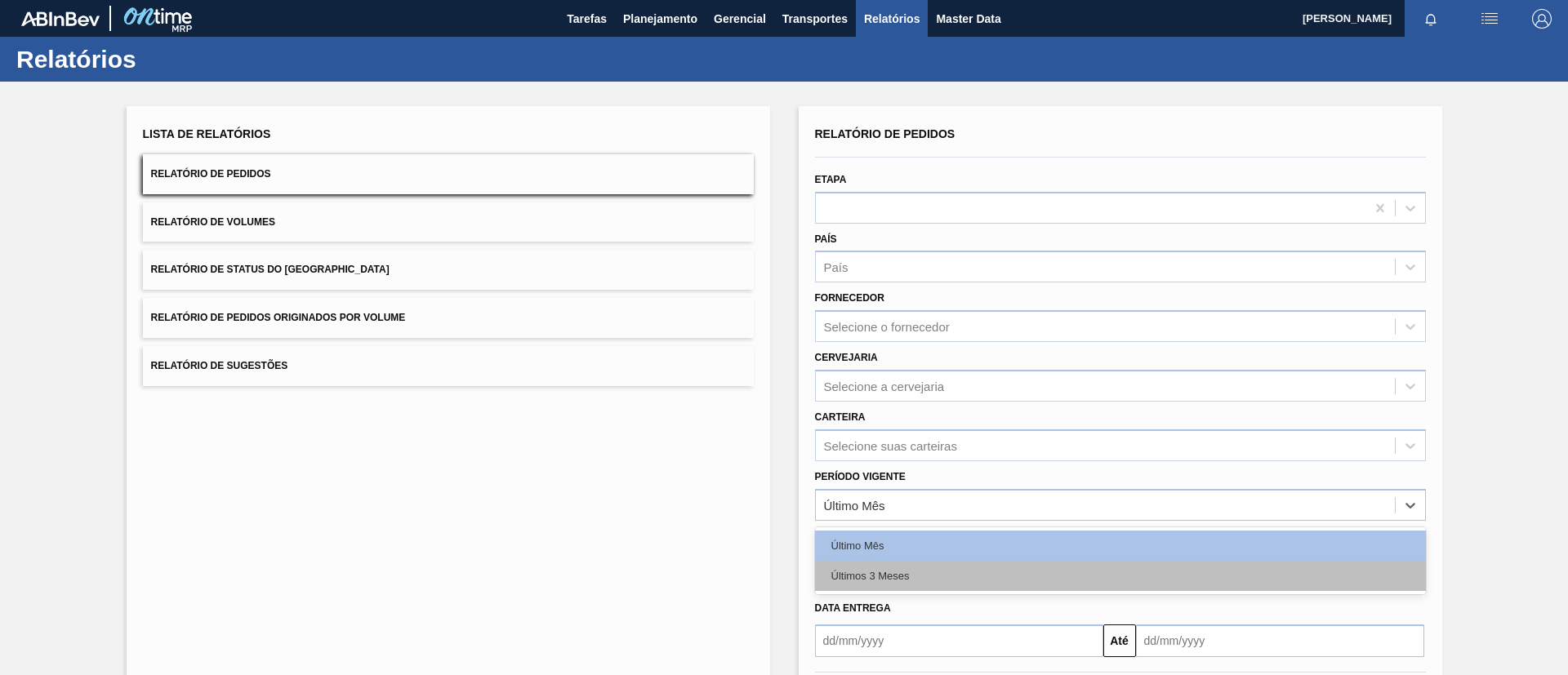
click at [915, 573] on div "Últimos 3 Meses" at bounding box center [1121, 576] width 611 height 31
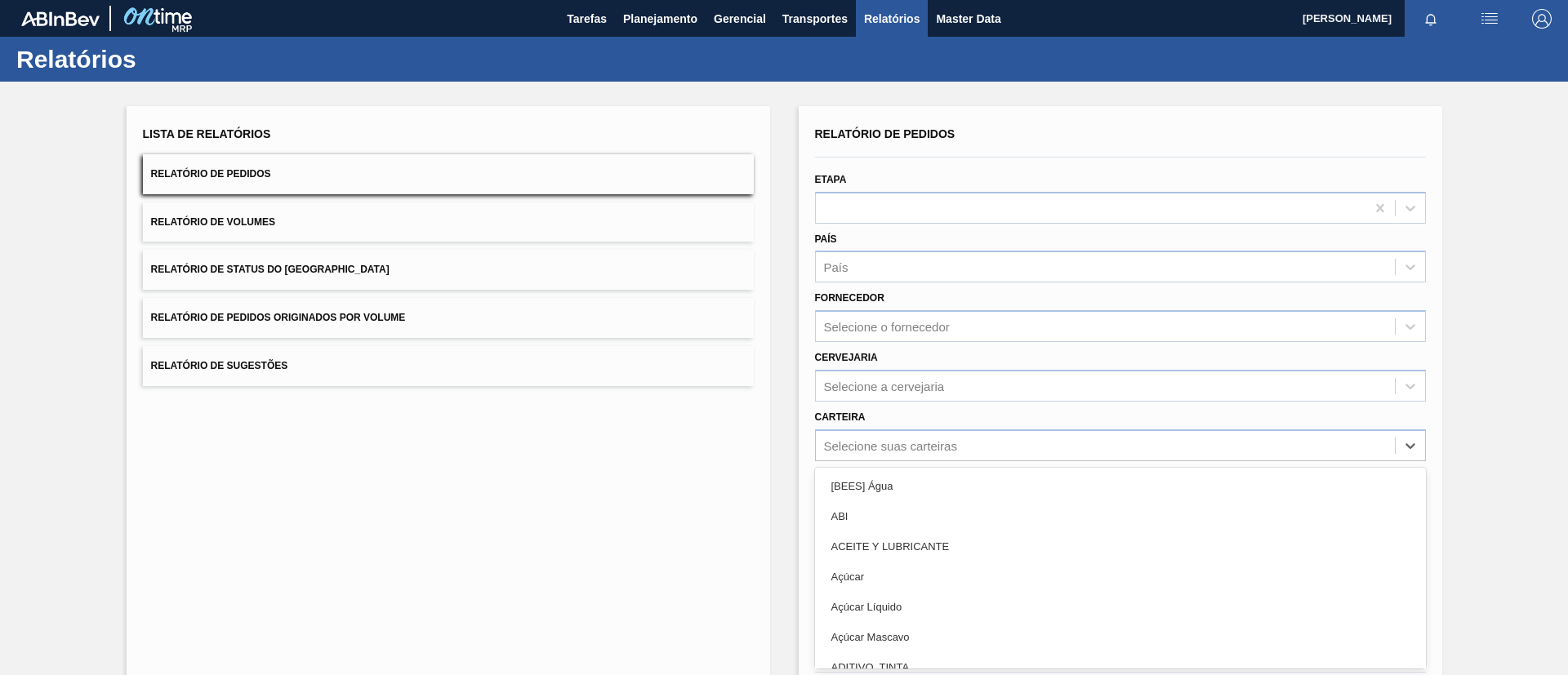
click at [920, 446] on div "option [BEES] Água focused, 1 of 101. 101 results available. Use Up and Down to…" at bounding box center [1121, 446] width 611 height 32
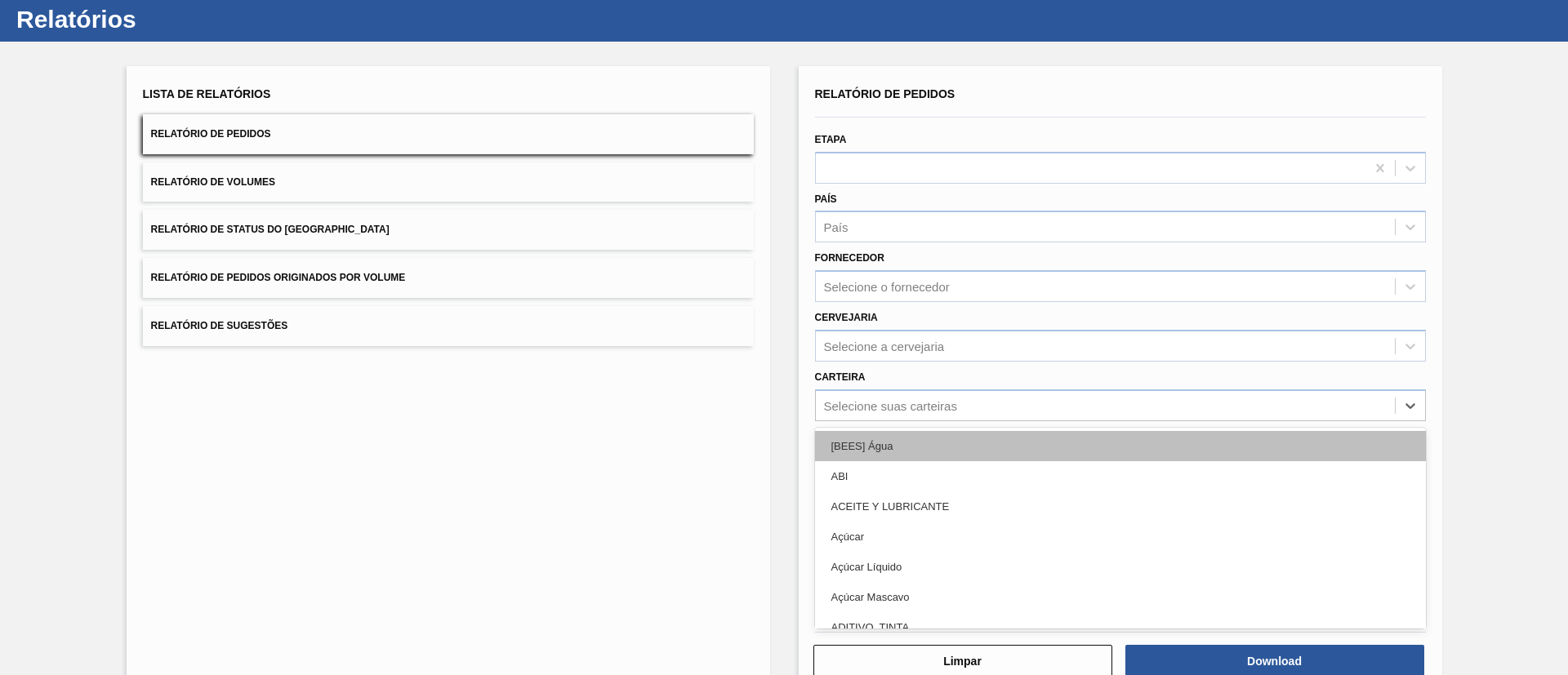
scroll to position [44, 0]
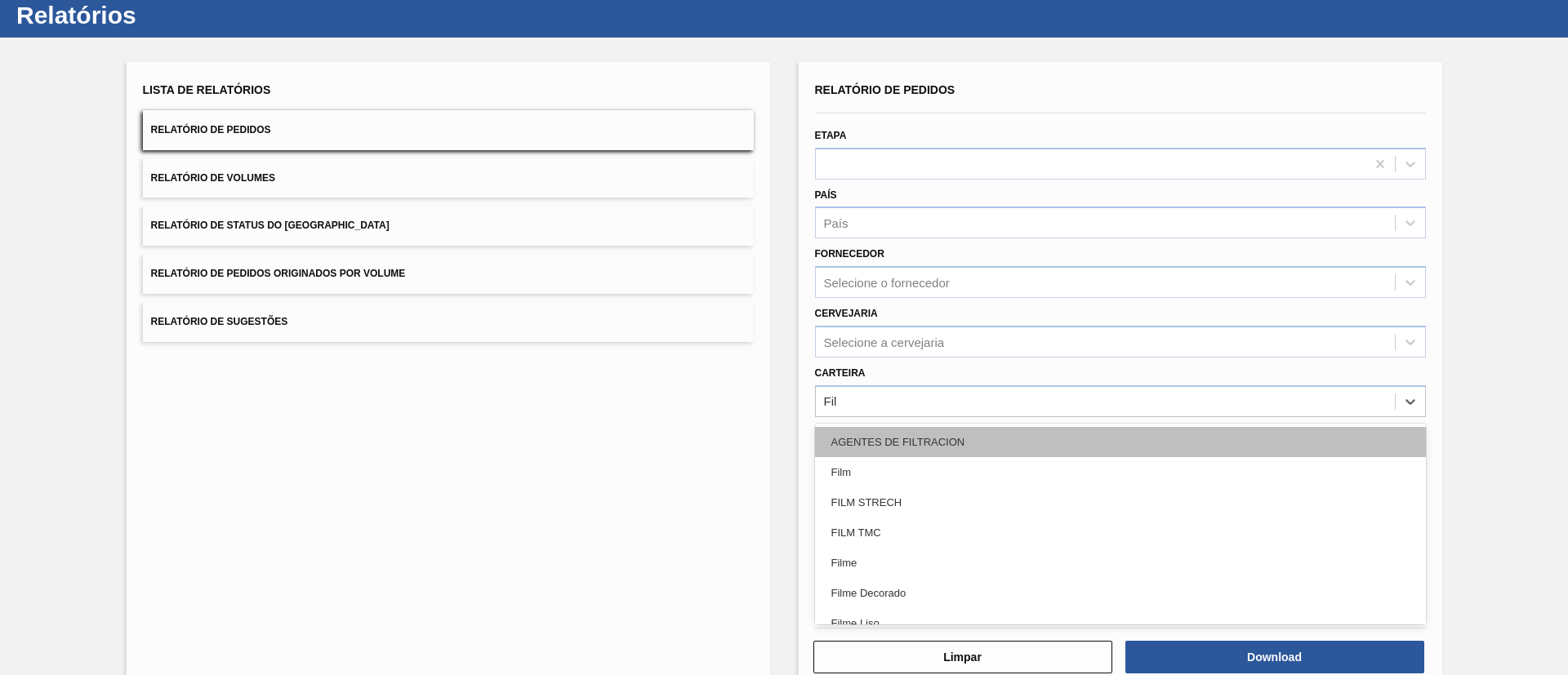
type input "Filme"
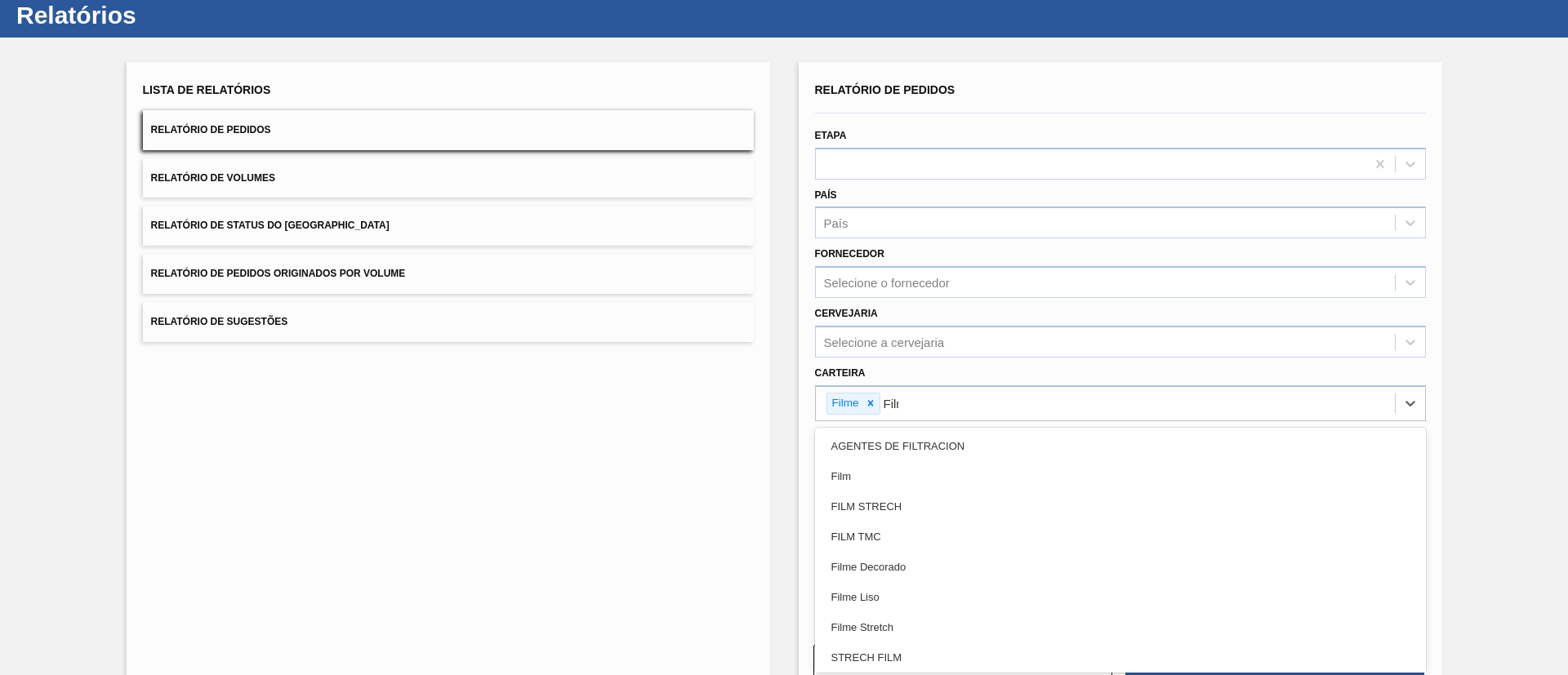
type input "Filme"
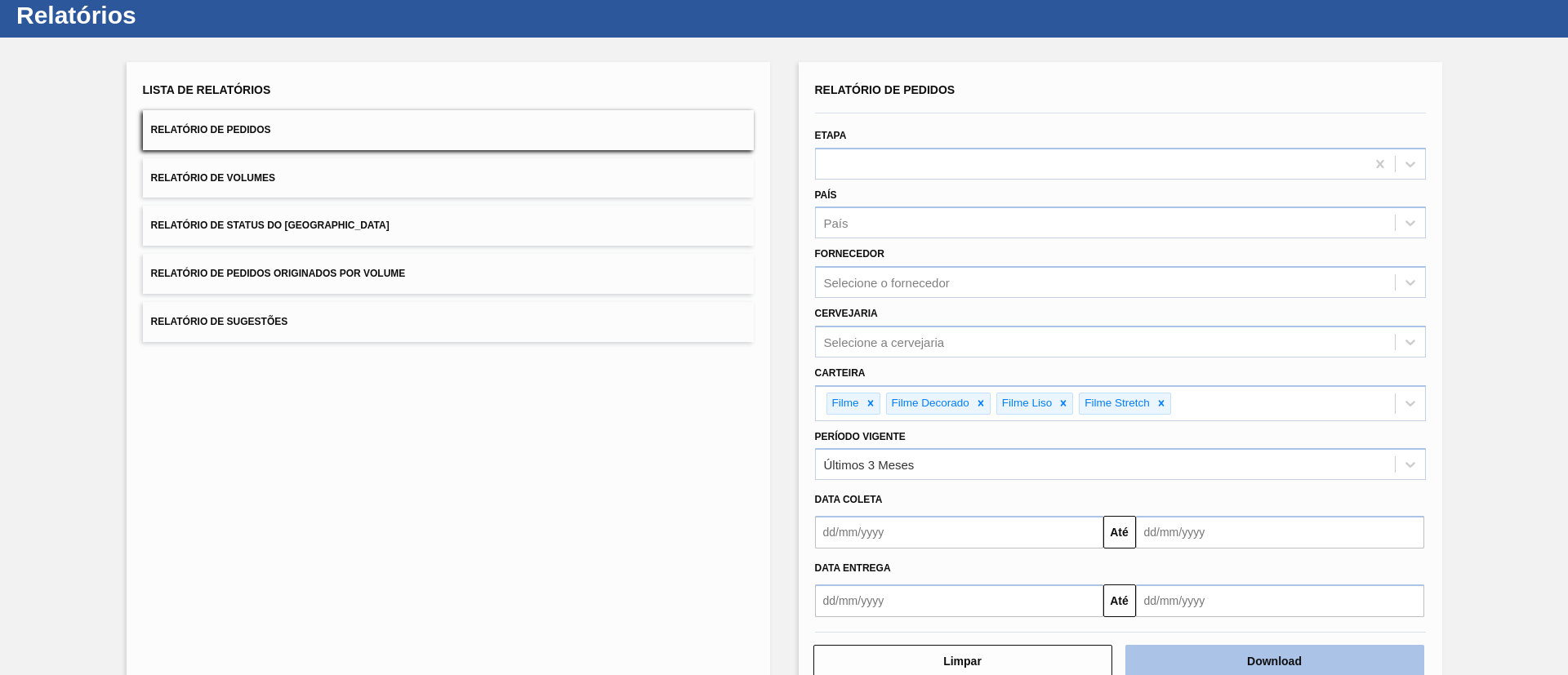
click at [1196, 651] on button "Download" at bounding box center [1275, 661] width 299 height 32
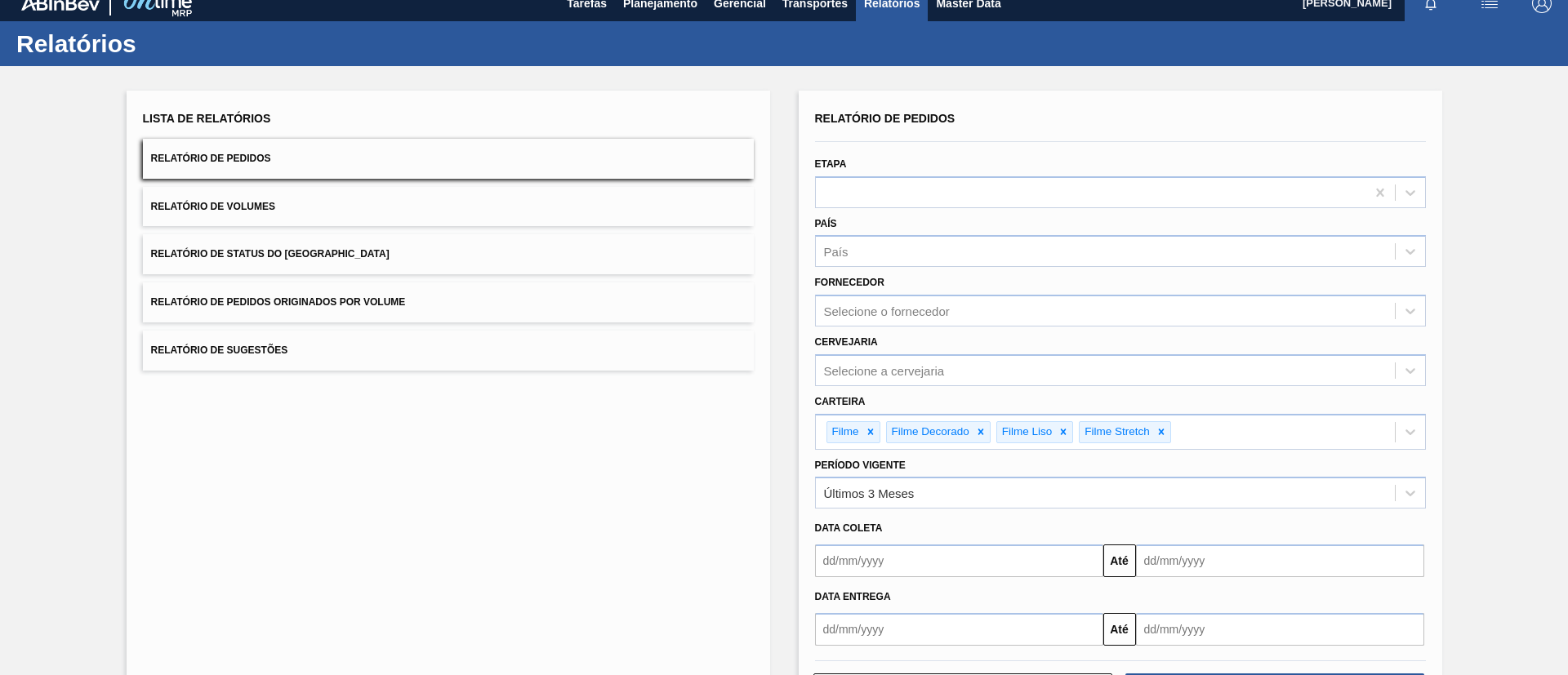
scroll to position [0, 0]
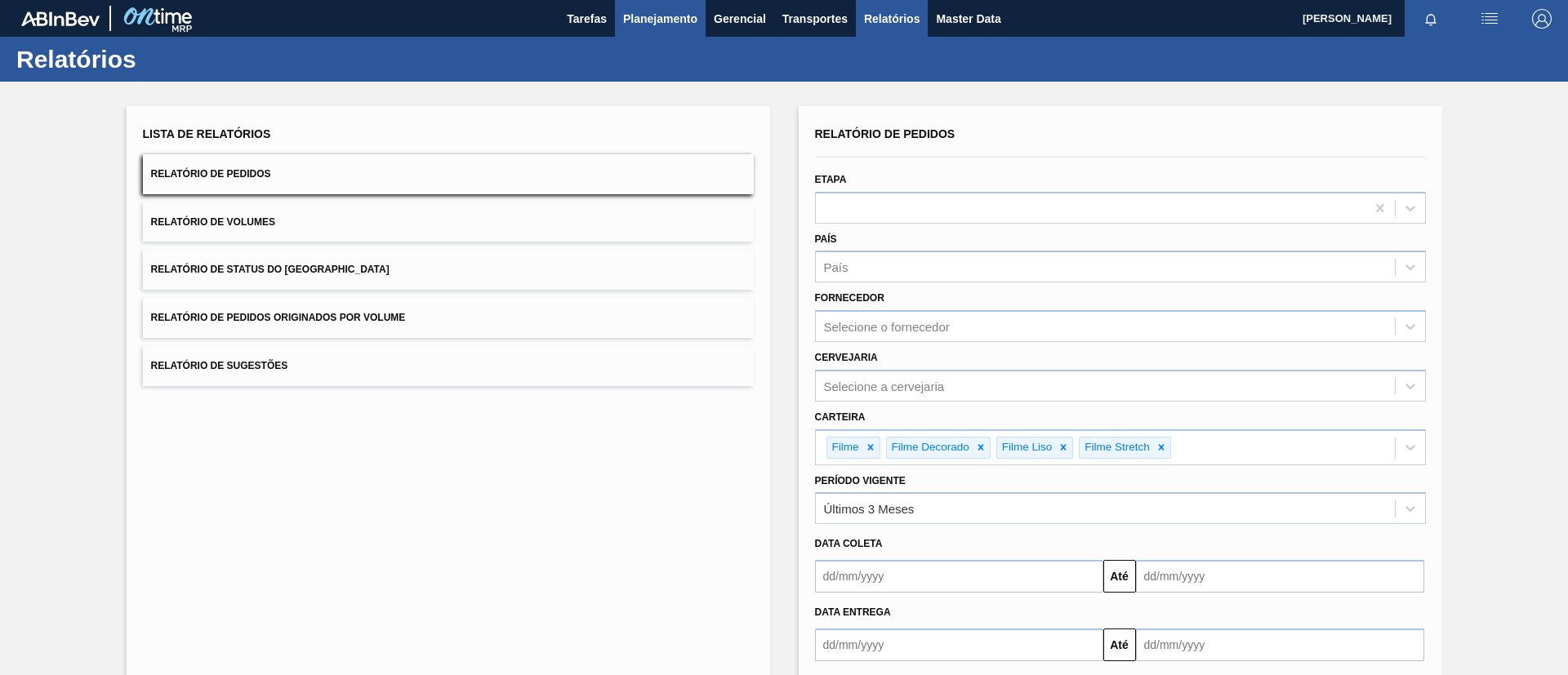
click at [683, 33] on button "Planejamento" at bounding box center [660, 19] width 91 height 37
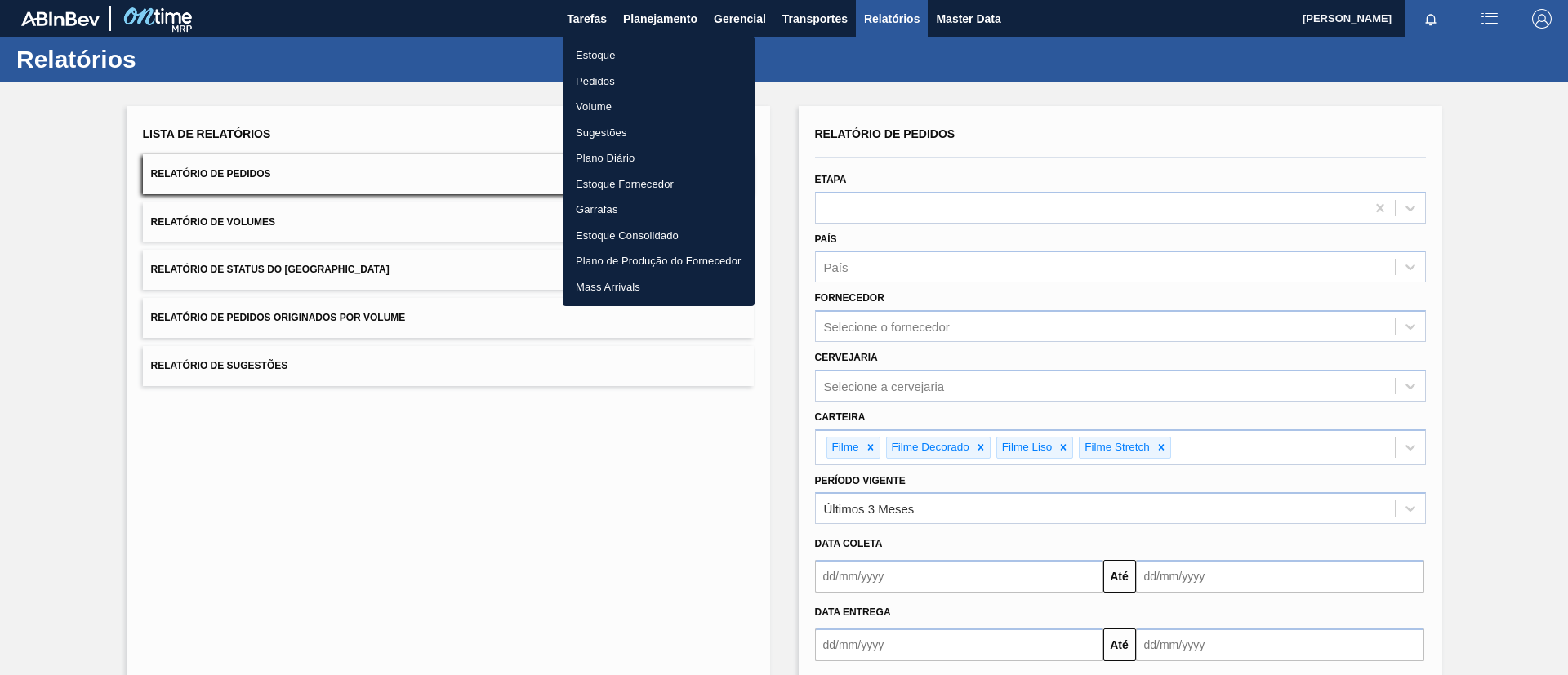
click at [673, 54] on li "Estoque" at bounding box center [659, 56] width 192 height 26
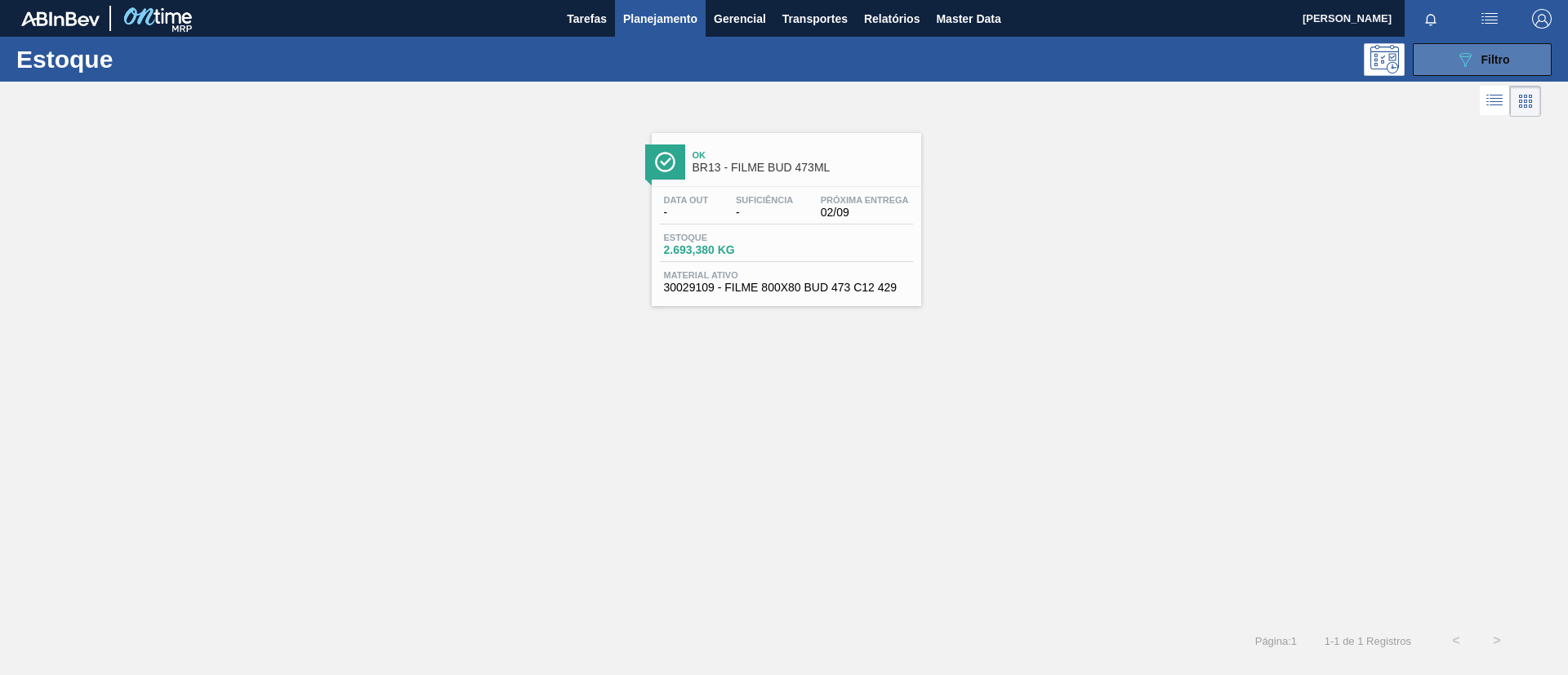
click at [1446, 58] on button "089F7B8B-B2A5-4AFE-B5C0-19BA573D28AC Filtro" at bounding box center [1482, 59] width 138 height 32
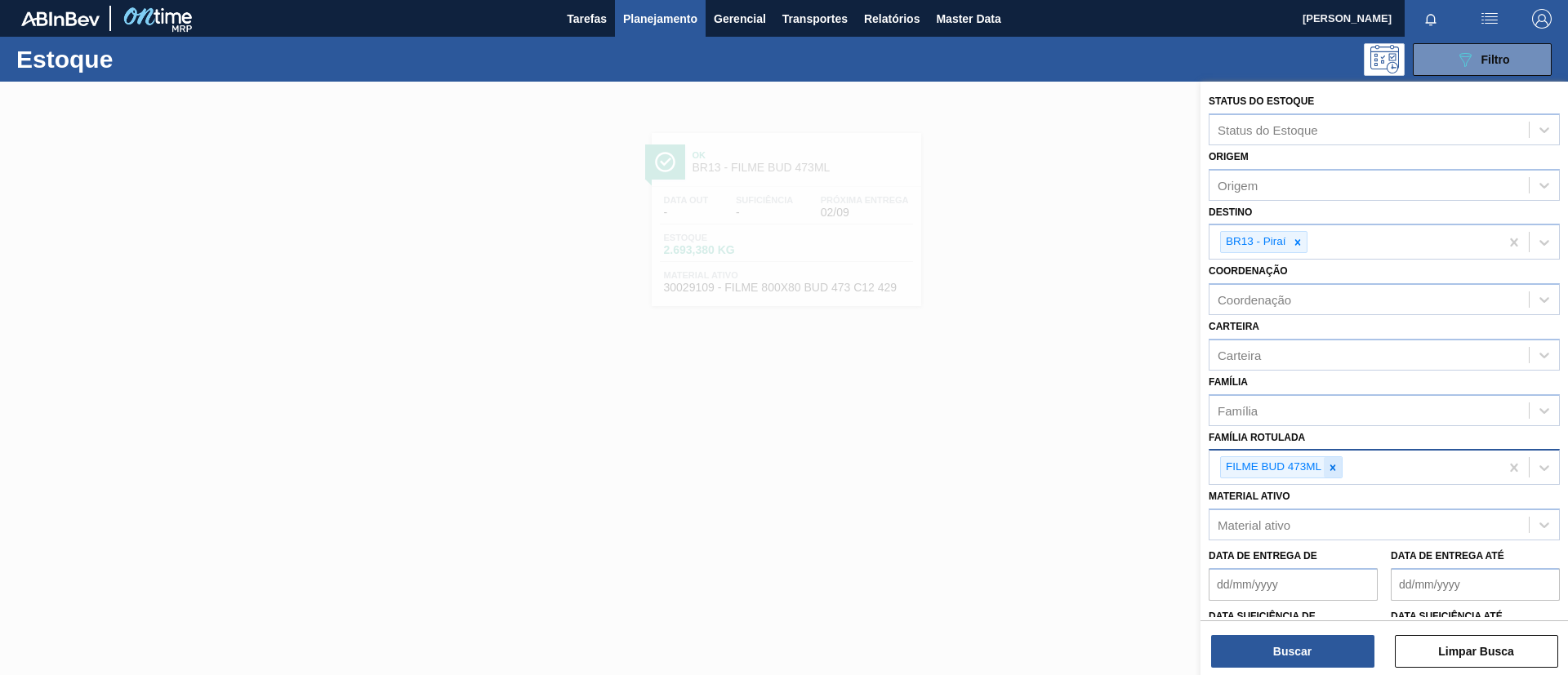
click at [1334, 462] on icon at bounding box center [1333, 468] width 11 height 11
paste Rotulada "FILME SK 350ML MP C/ 18"
type Rotulada "FILME SK 350ML MP C/ 18"
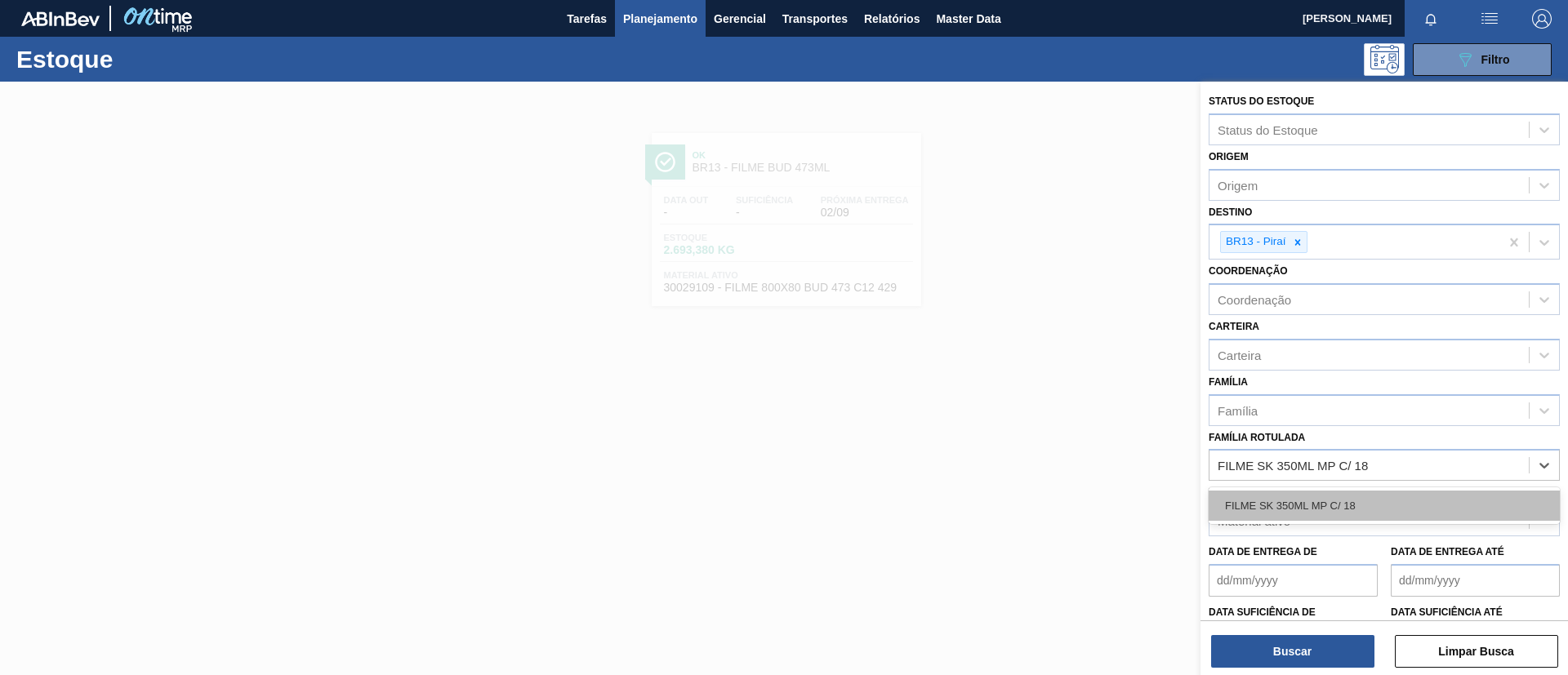
click at [1334, 492] on div "FILME SK 350ML MP C/ 18" at bounding box center [1384, 505] width 351 height 31
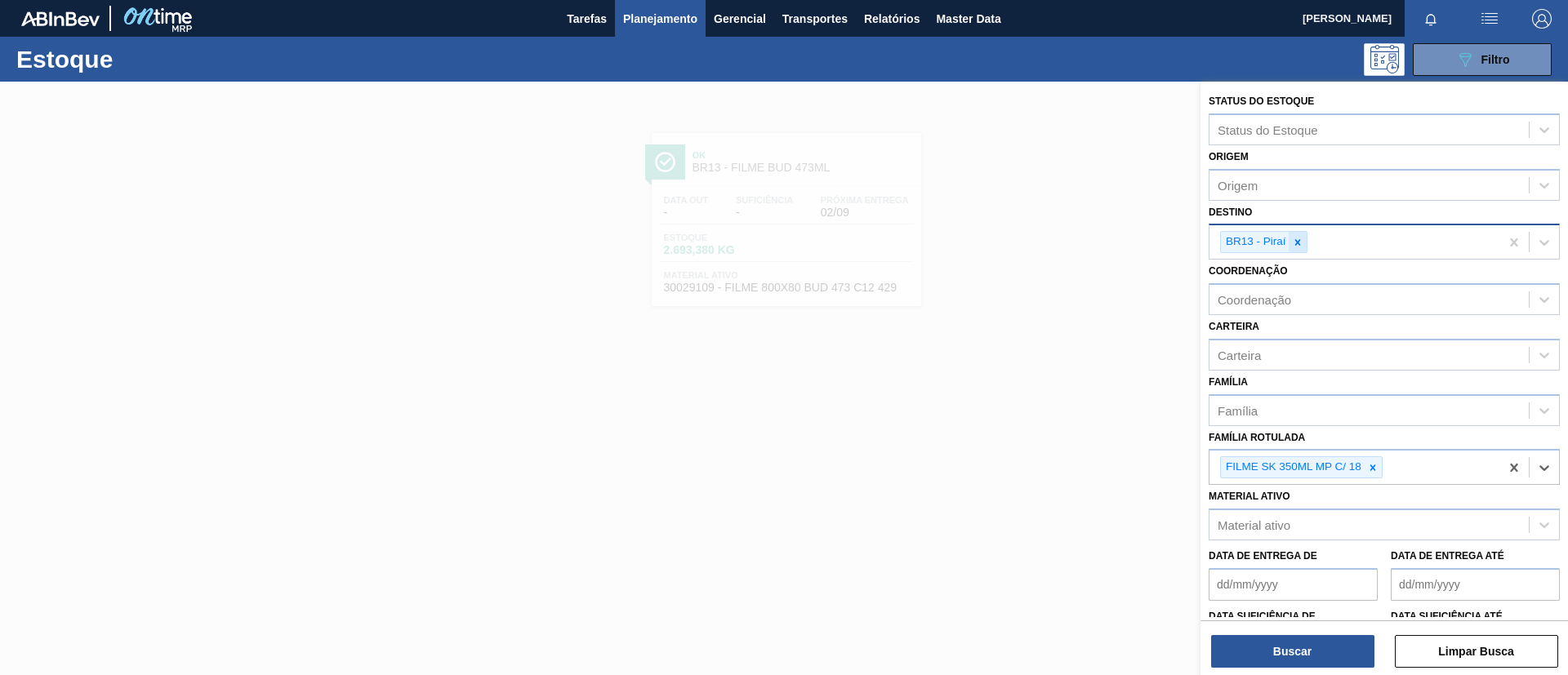
click at [1291, 238] on div at bounding box center [1298, 242] width 18 height 20
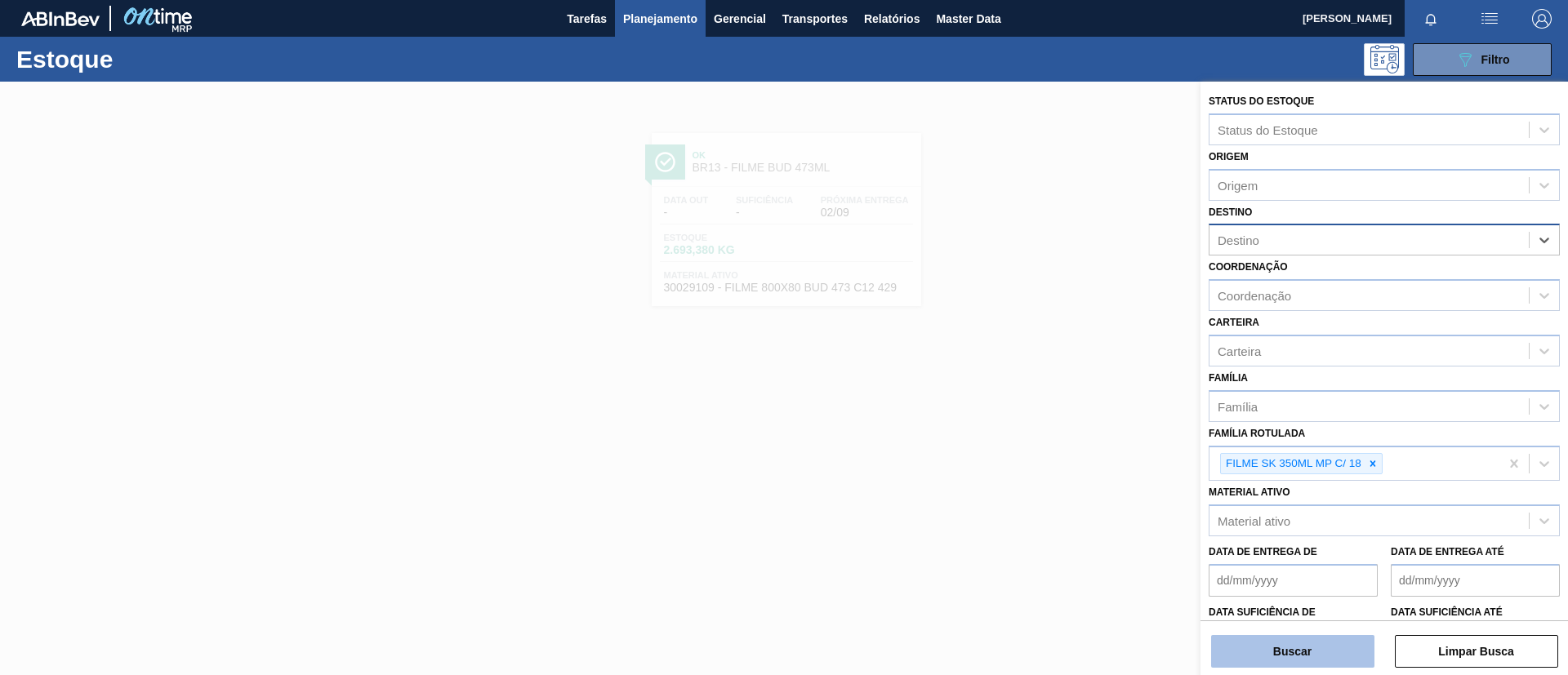
click at [1284, 646] on button "Buscar" at bounding box center [1293, 651] width 163 height 32
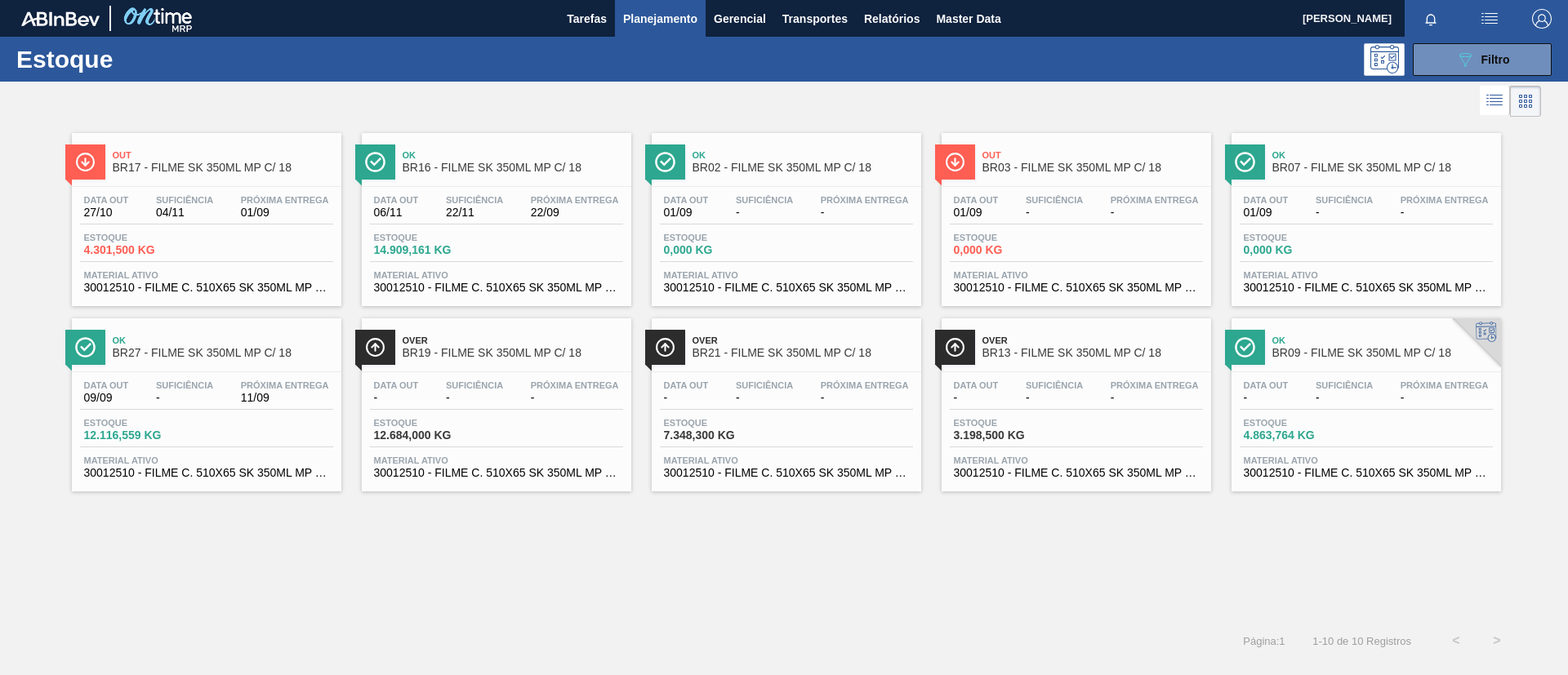
click at [549, 162] on span "BR16 - FILME SK 350ML MP C/ 18" at bounding box center [513, 167] width 220 height 12
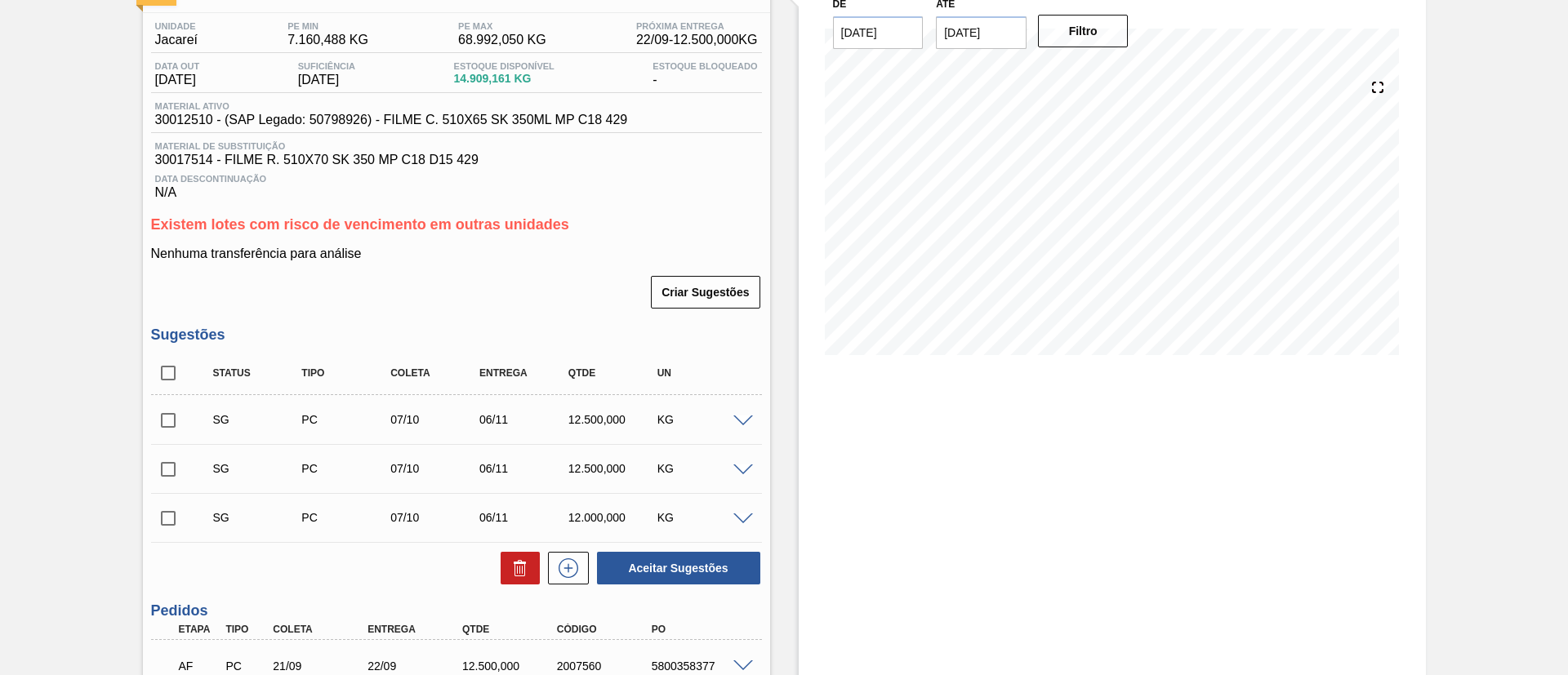
scroll to position [319, 0]
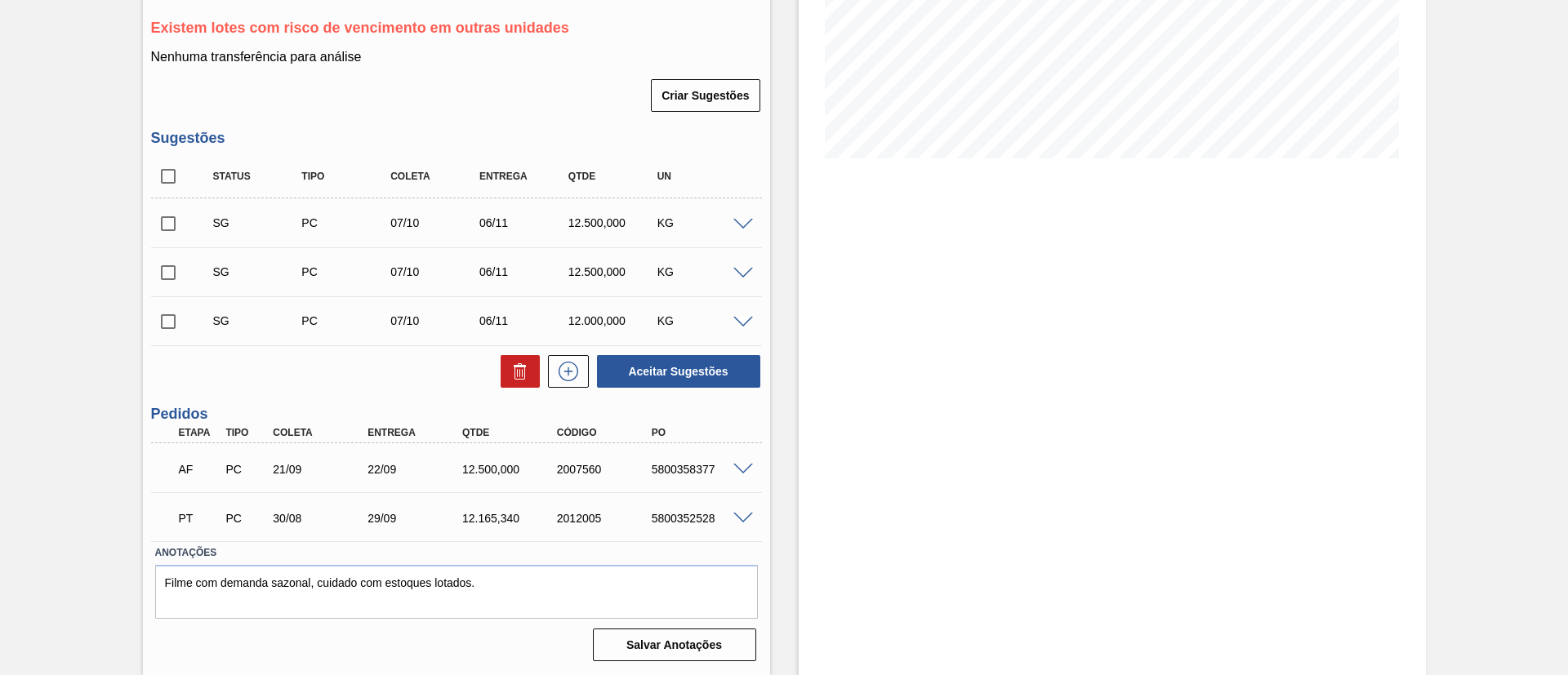
click at [735, 470] on span at bounding box center [743, 469] width 20 height 12
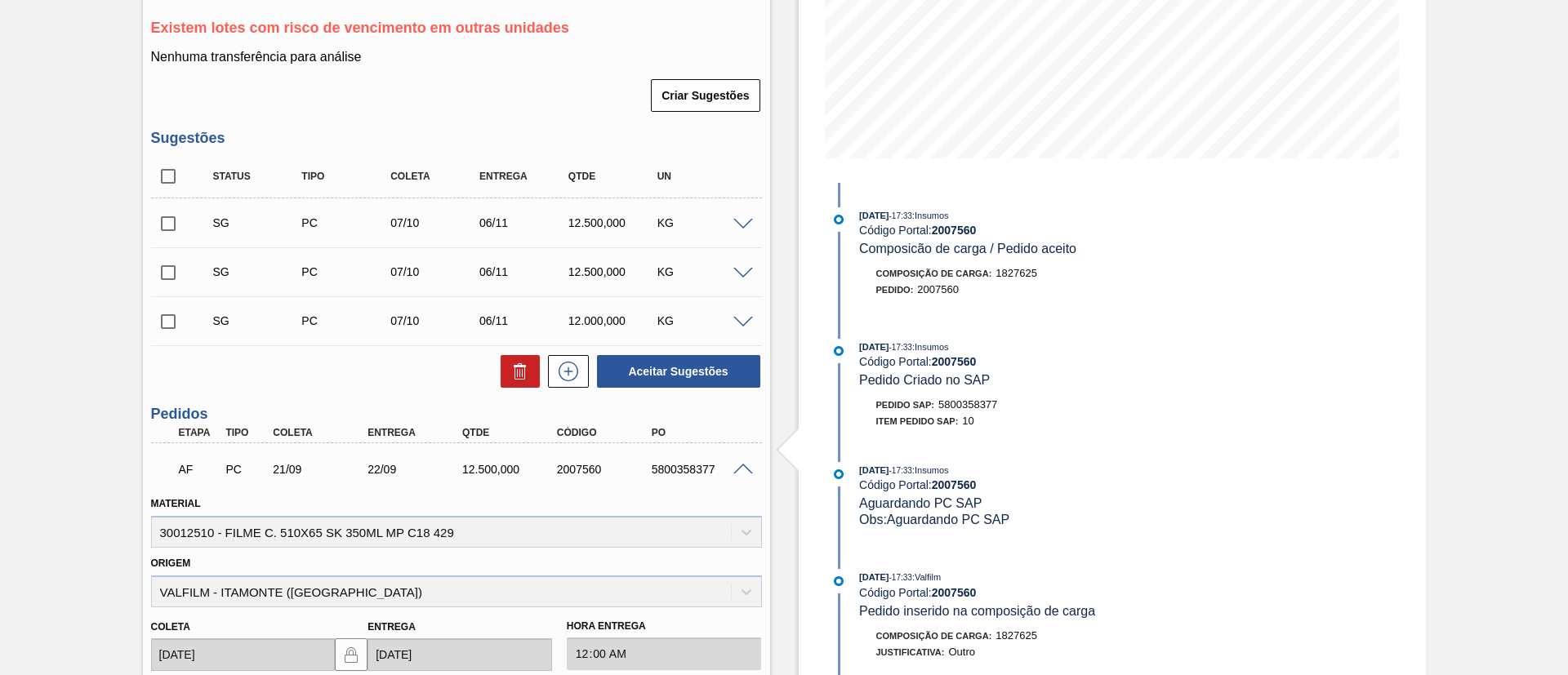
click at [740, 463] on span at bounding box center [743, 469] width 20 height 12
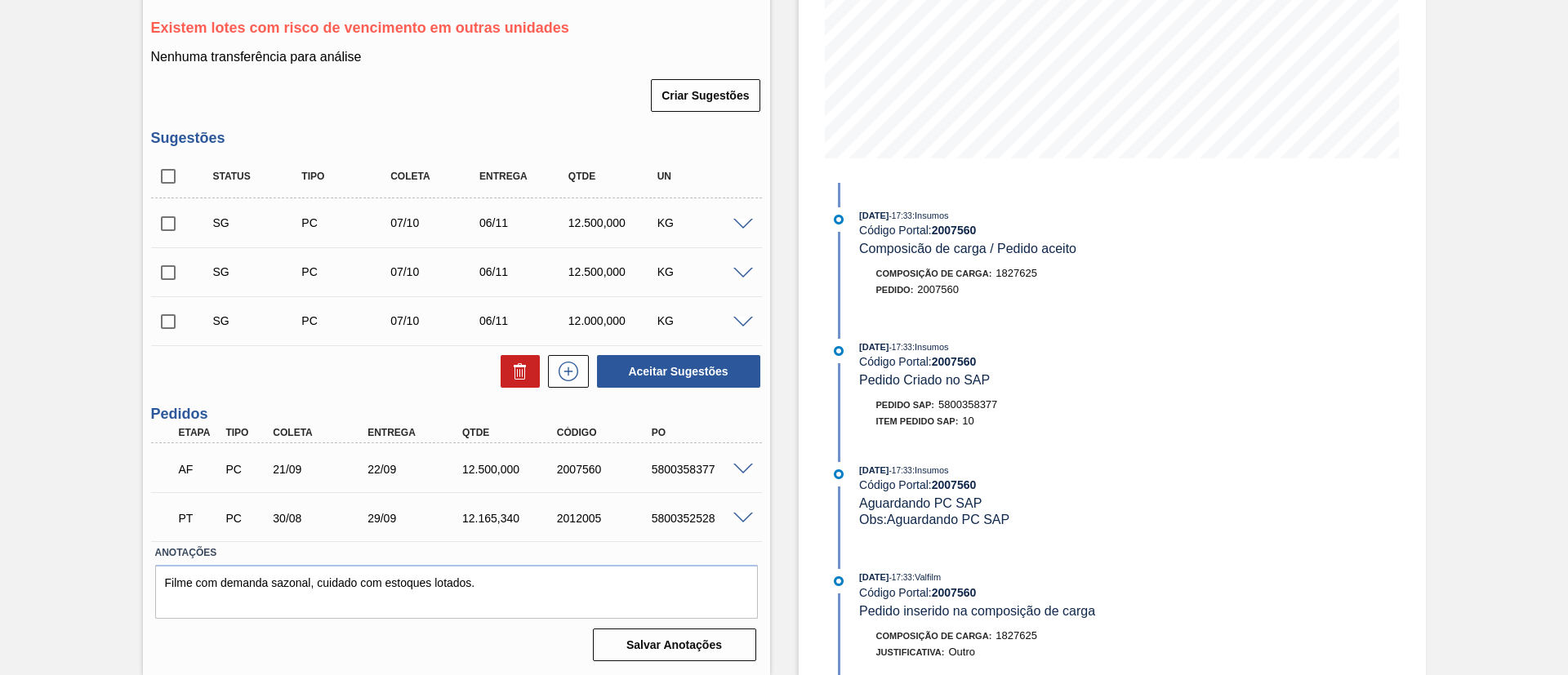
click at [737, 517] on span at bounding box center [743, 518] width 20 height 12
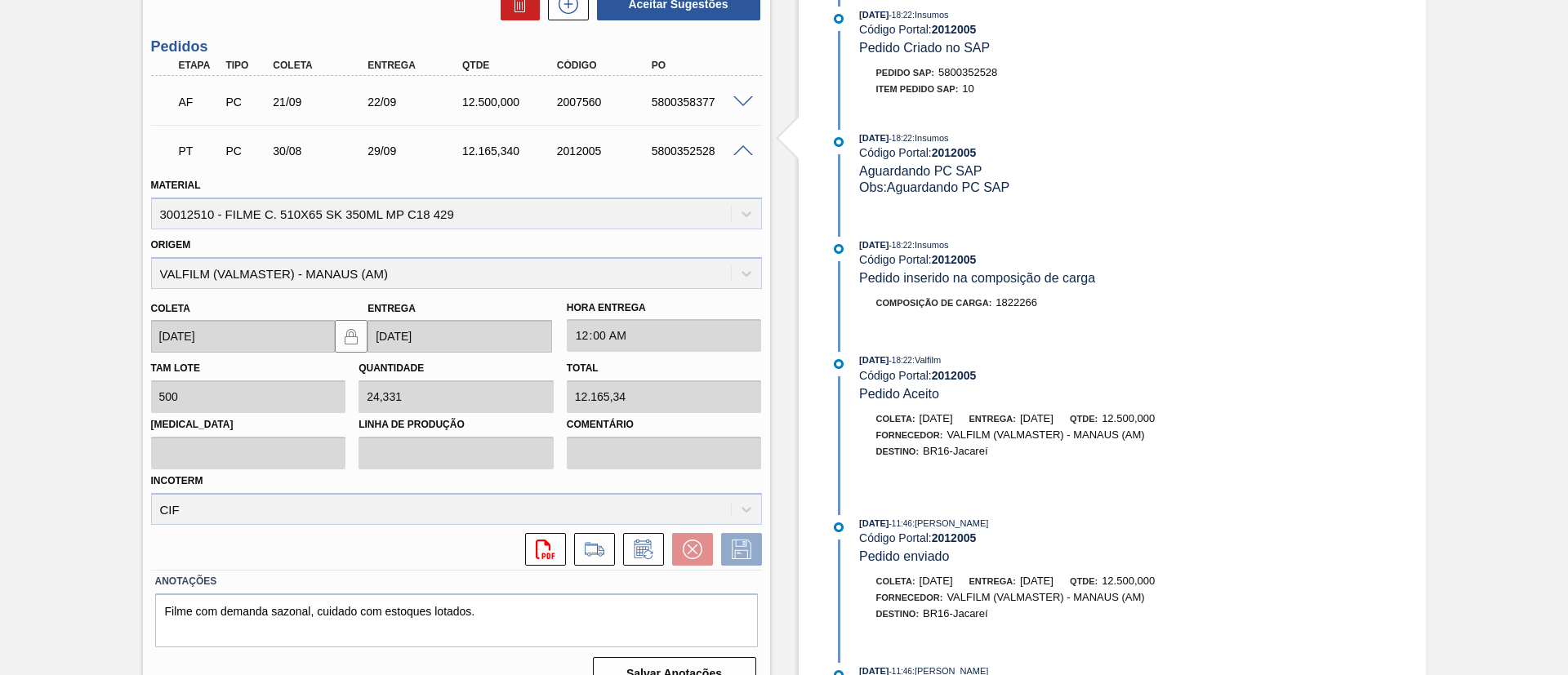
scroll to position [427, 0]
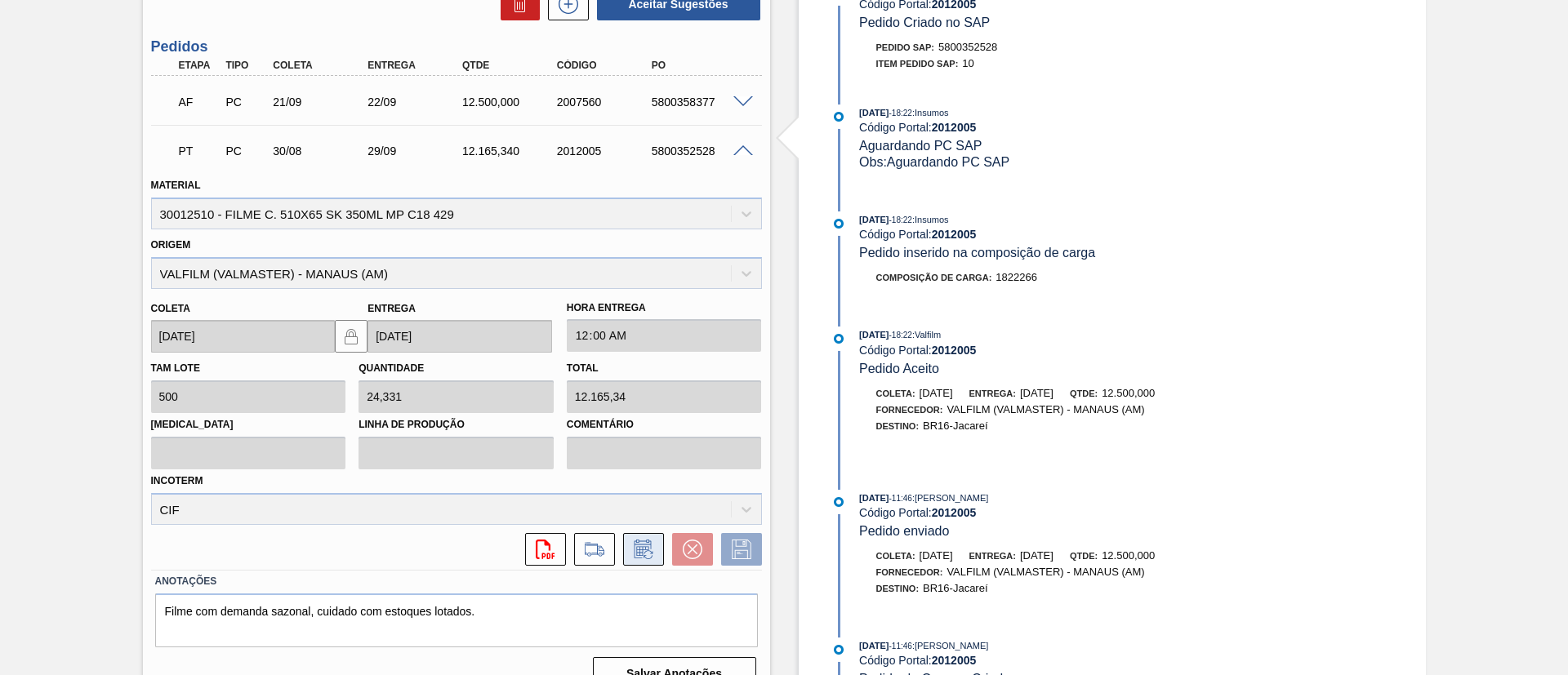
click at [650, 543] on icon at bounding box center [644, 549] width 26 height 19
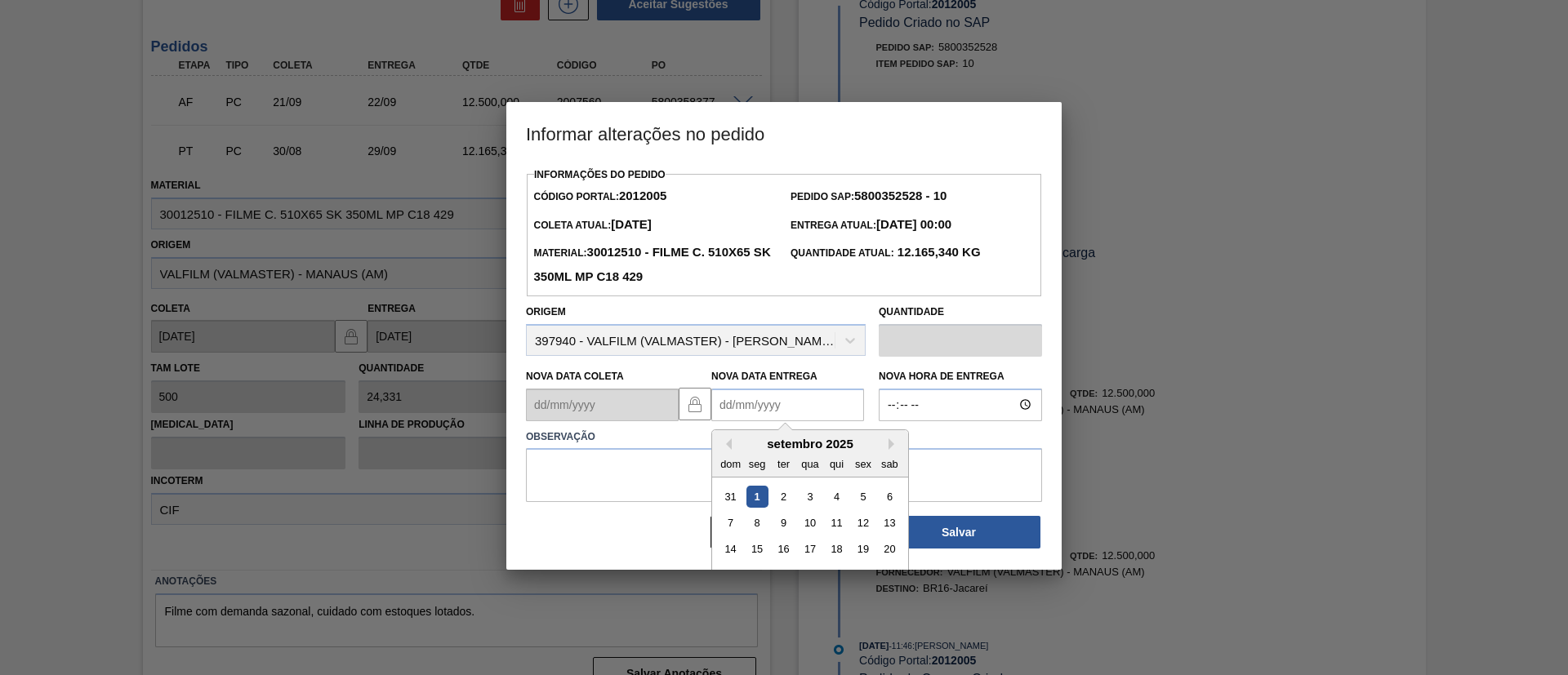
click at [759, 396] on Entrega2012005 "Nova Data Entrega" at bounding box center [788, 405] width 152 height 32
click at [885, 443] on div "setembro 2025" at bounding box center [810, 443] width 196 height 14
click at [890, 444] on button "Next Month" at bounding box center [895, 444] width 11 height 11
click at [893, 446] on button "Next Month" at bounding box center [895, 444] width 11 height 11
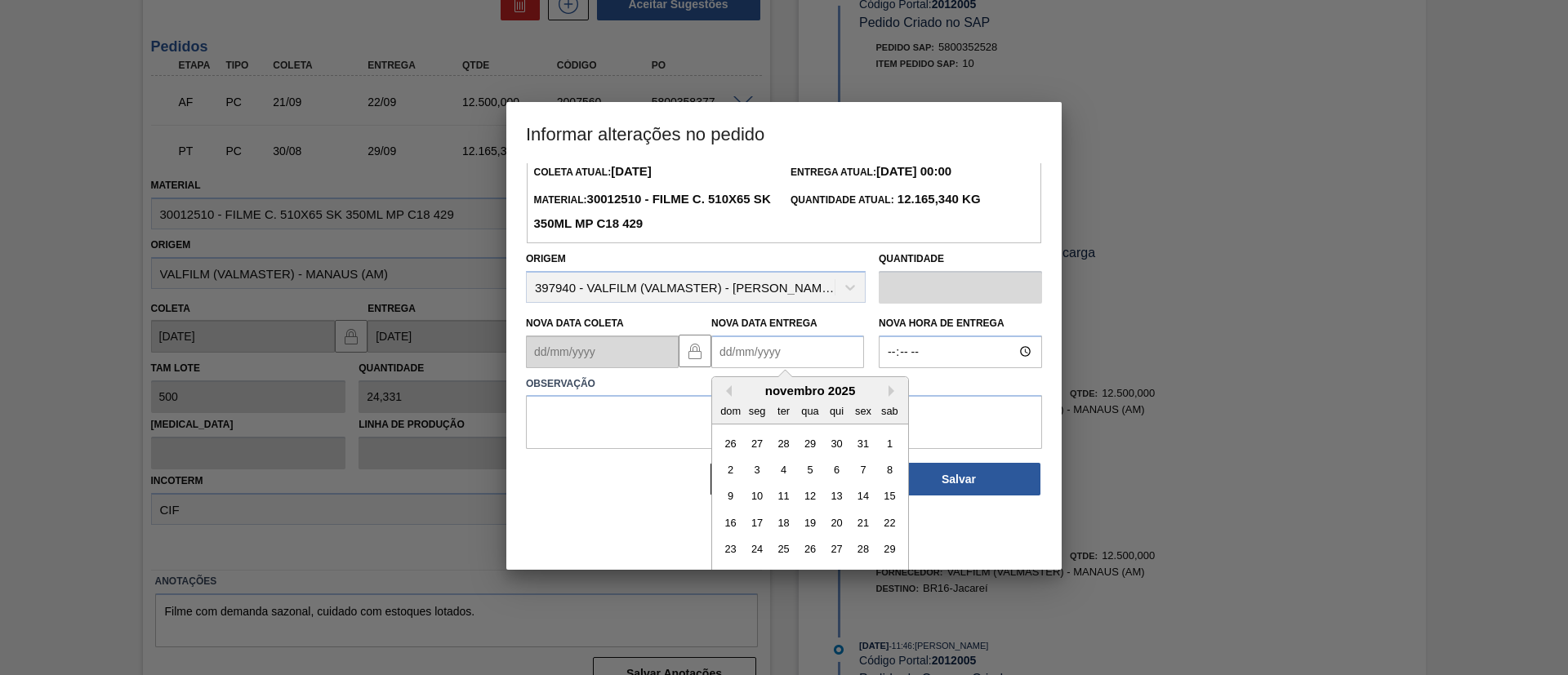
scroll to position [82, 0]
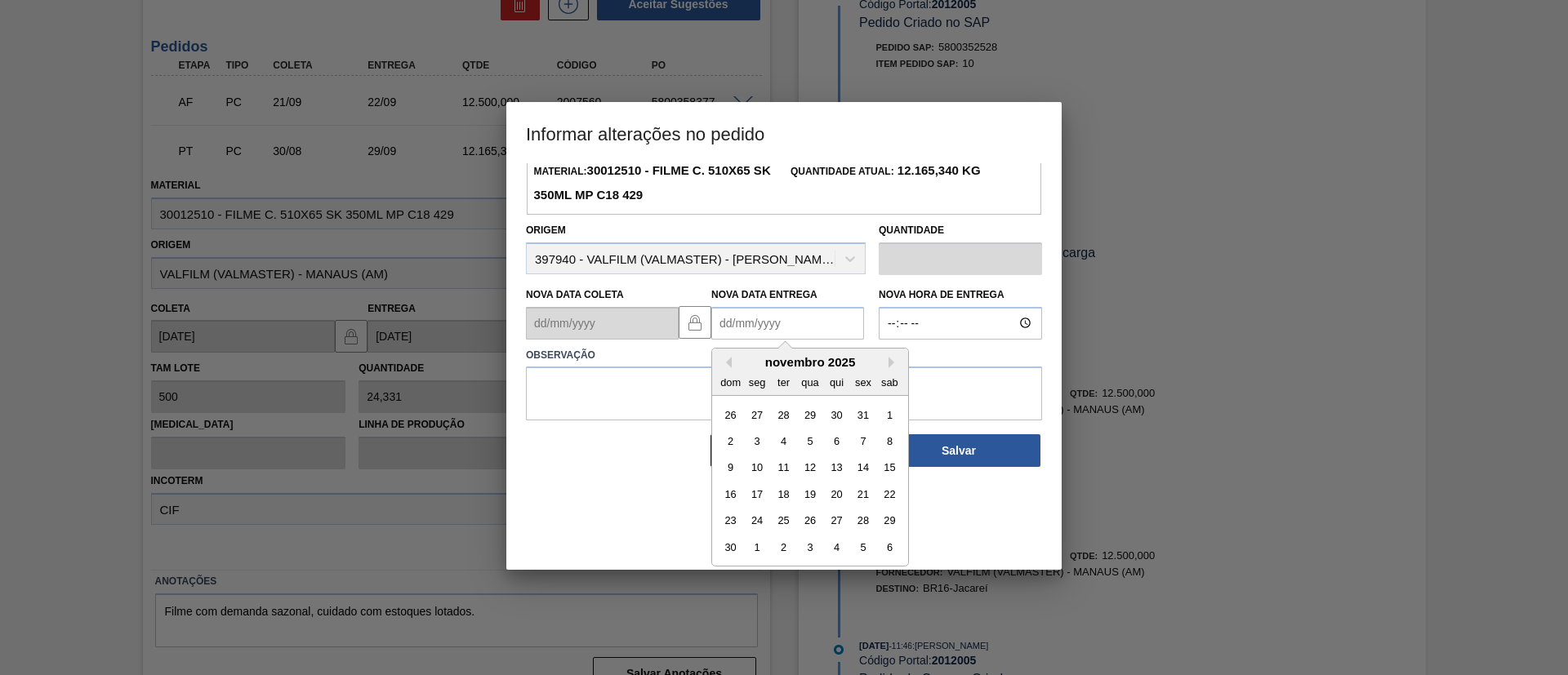
click at [726, 375] on div "dom" at bounding box center [731, 382] width 22 height 22
click at [726, 369] on button "Previous Month" at bounding box center [726, 362] width 11 height 11
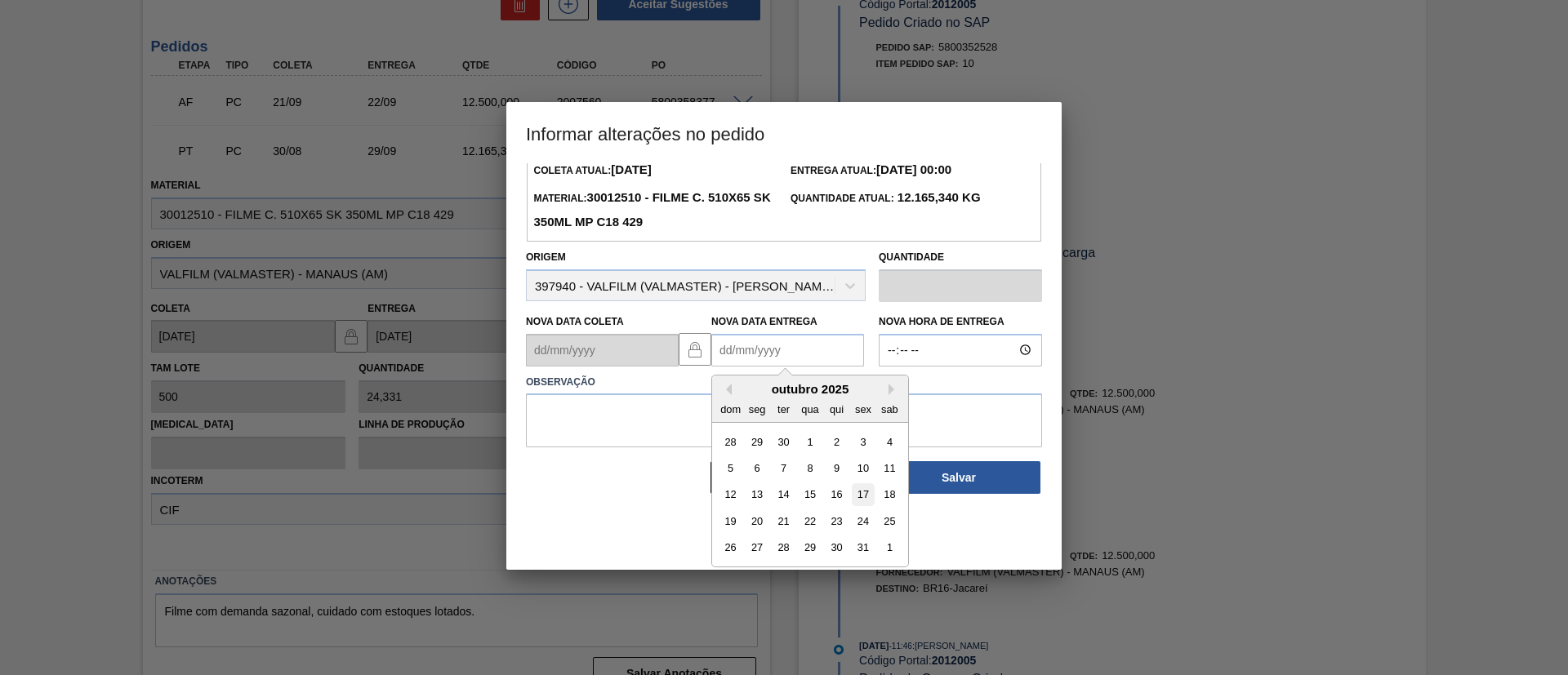
click at [866, 495] on div "17" at bounding box center [863, 495] width 22 height 22
type Entrega2012005 "17/10/2025"
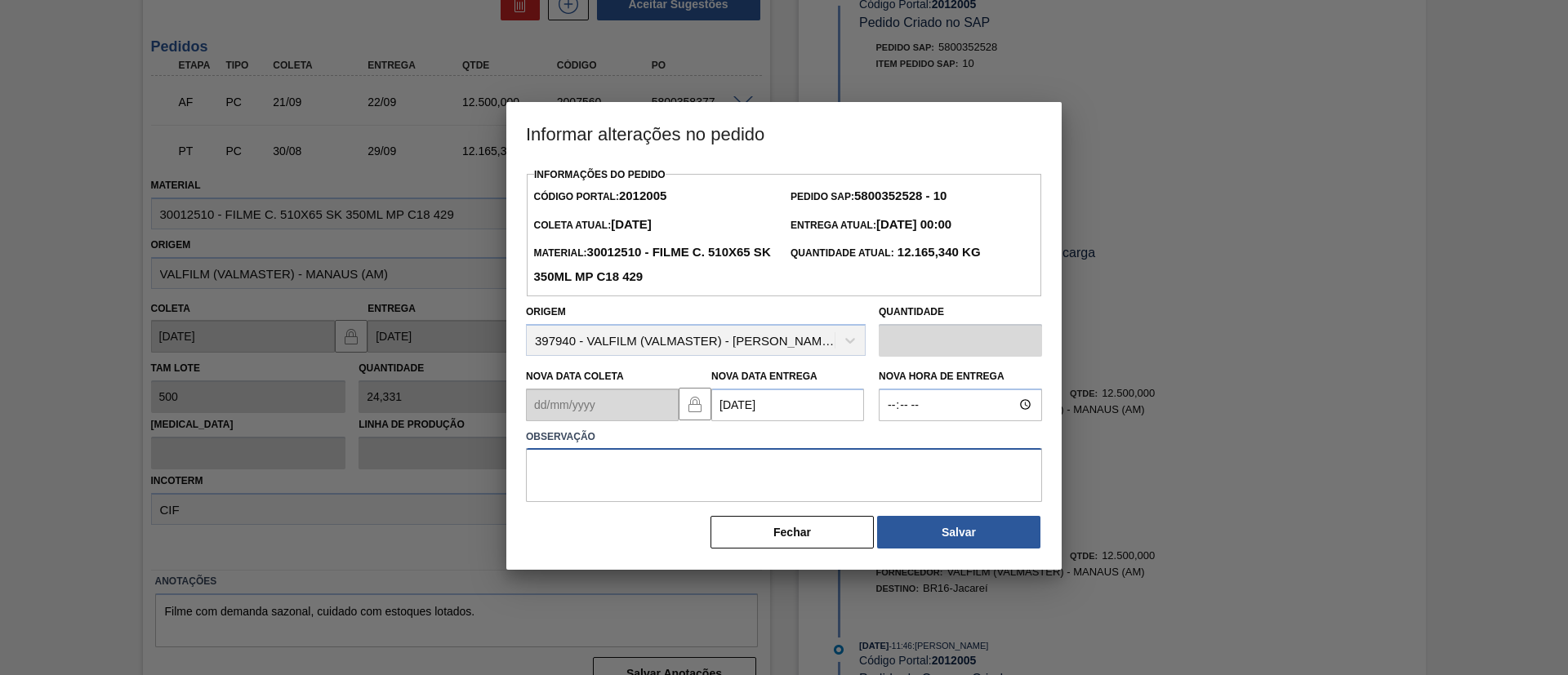
click at [836, 469] on textarea at bounding box center [784, 475] width 516 height 54
type textarea "Data Original"
click at [822, 410] on Entrega2012005 "17/10/2025" at bounding box center [788, 405] width 152 height 32
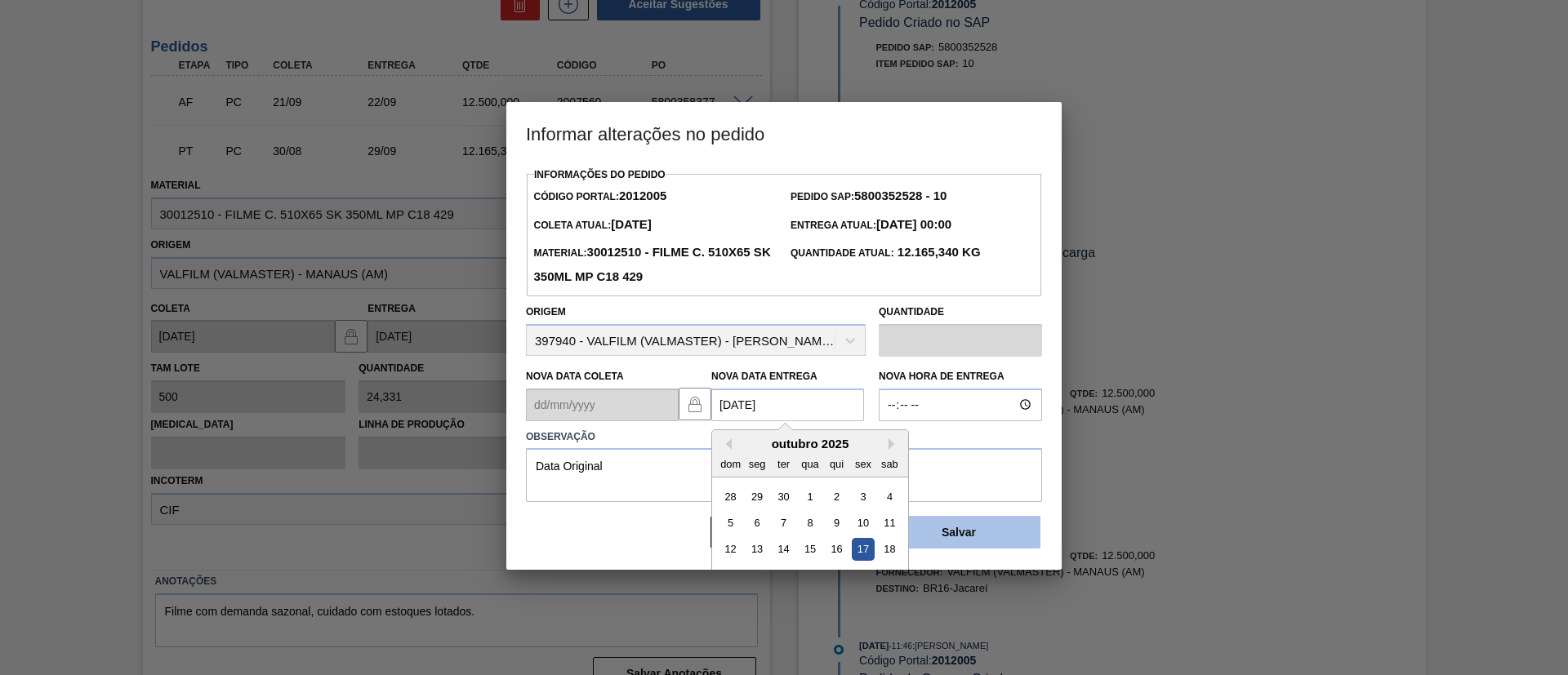
drag, startPoint x: 889, startPoint y: 551, endPoint x: 954, endPoint y: 540, distance: 65.9
click at [890, 551] on div "18" at bounding box center [890, 549] width 22 height 22
type Entrega2012005 "18/10/2025"
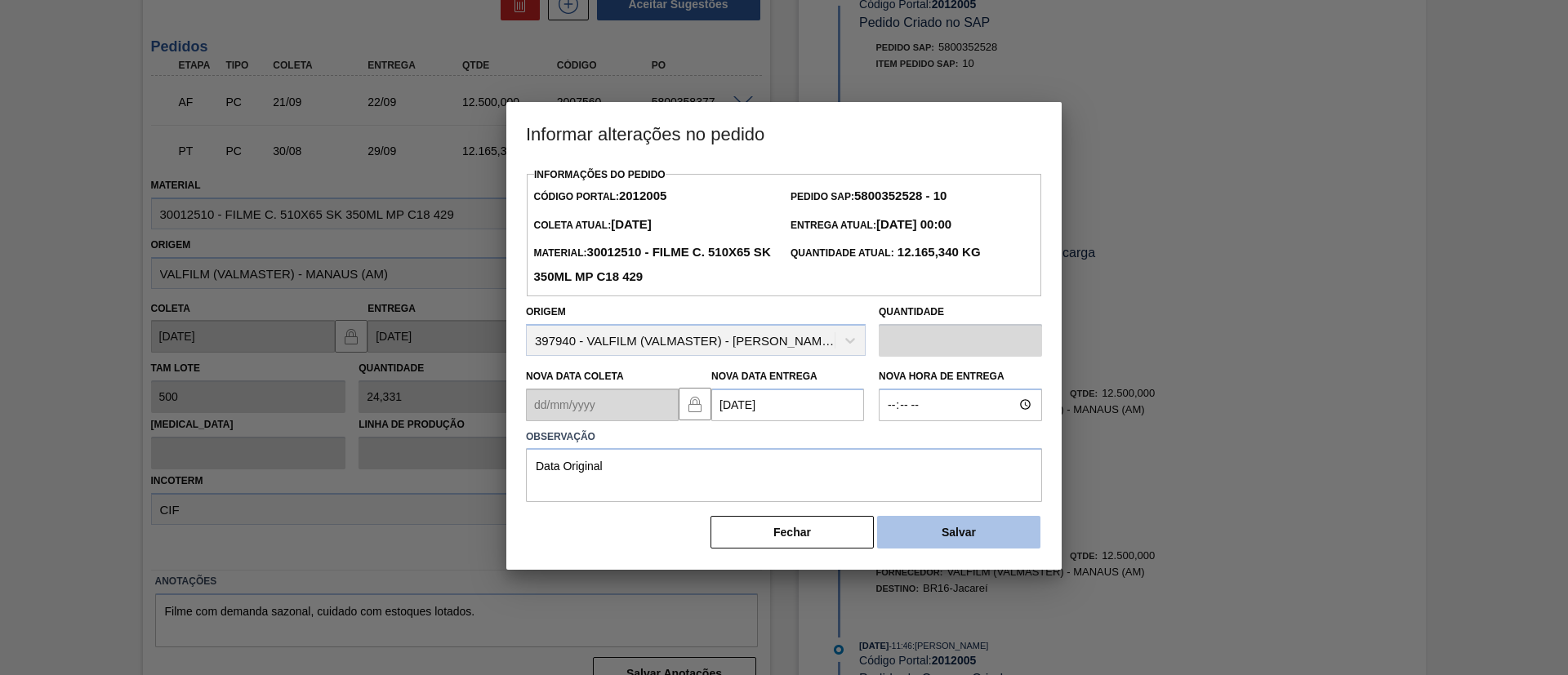
click at [958, 540] on button "Salvar" at bounding box center [959, 532] width 163 height 32
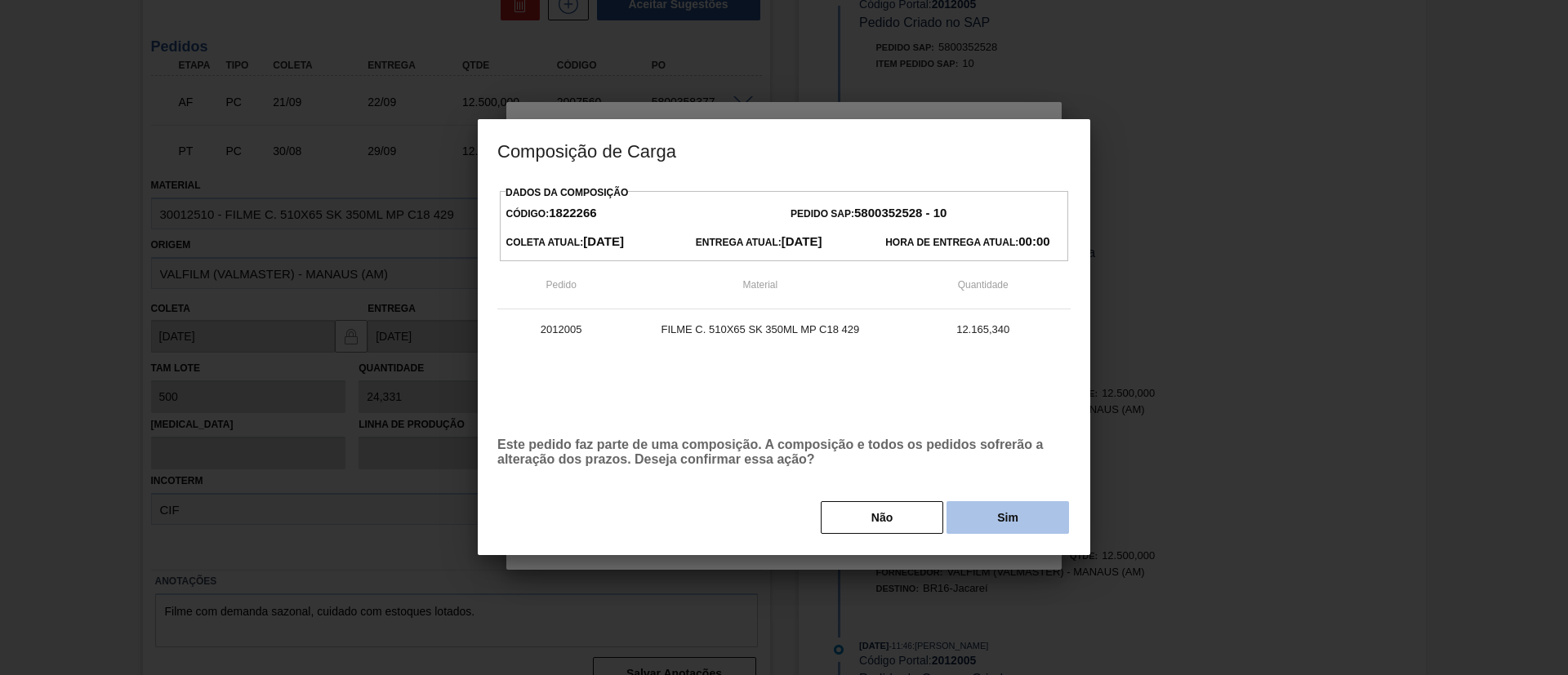
drag, startPoint x: 935, startPoint y: 500, endPoint x: 955, endPoint y: 510, distance: 22.4
click at [946, 504] on div "Dados da Composição Código: 1822266 Pedido SAP: 5800352528 - 10 Coleta Atual: 1…" at bounding box center [784, 358] width 573 height 355
click at [958, 511] on button "Sim" at bounding box center [1008, 517] width 123 height 32
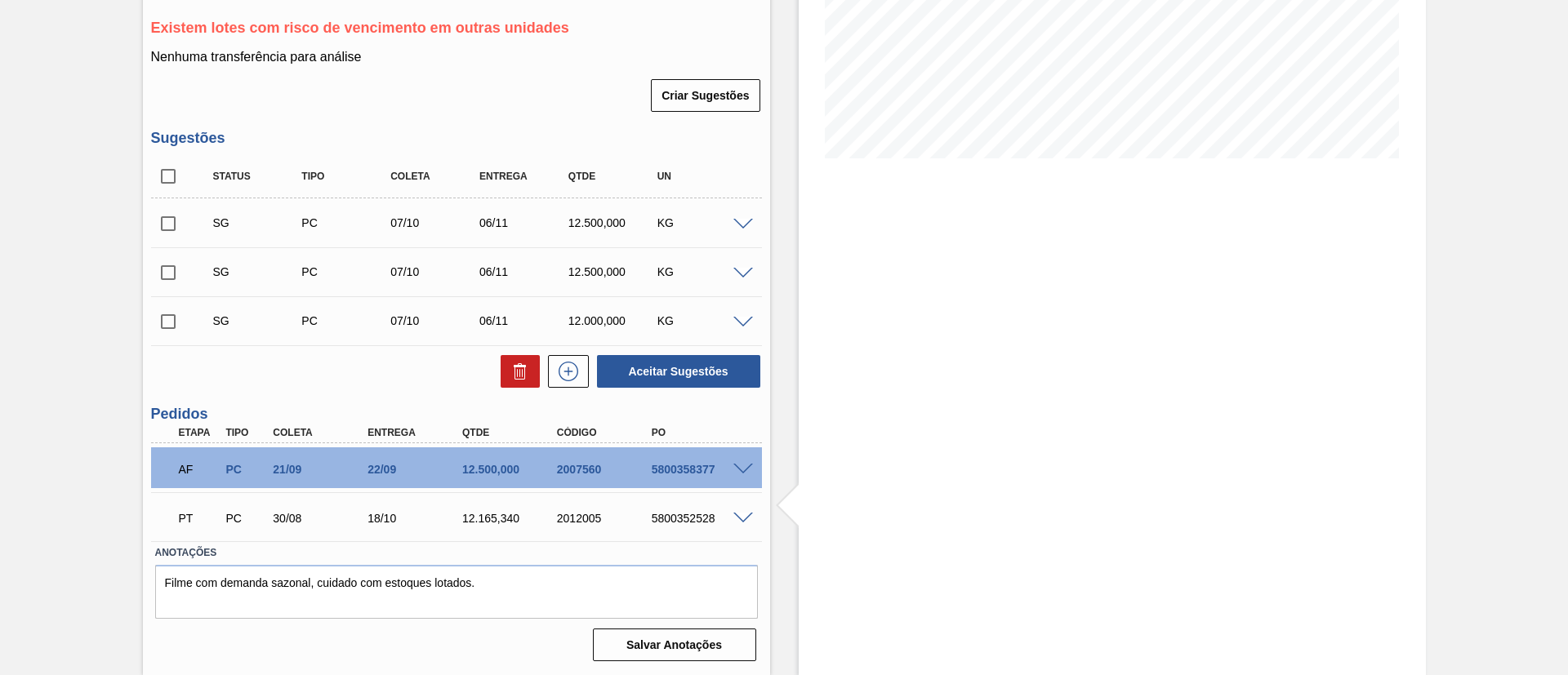
scroll to position [319, 0]
click at [752, 471] on div at bounding box center [745, 468] width 33 height 12
click at [740, 471] on span at bounding box center [743, 469] width 20 height 12
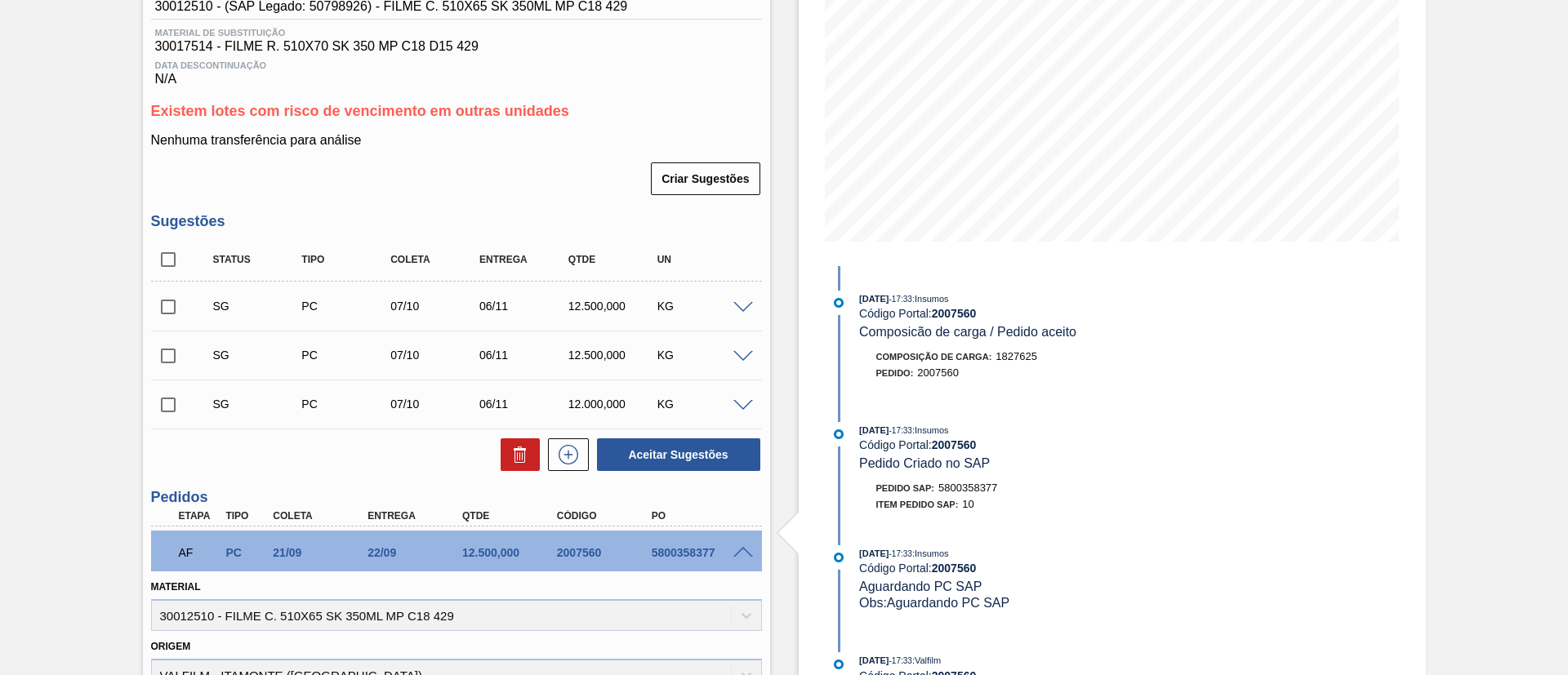
scroll to position [226, 0]
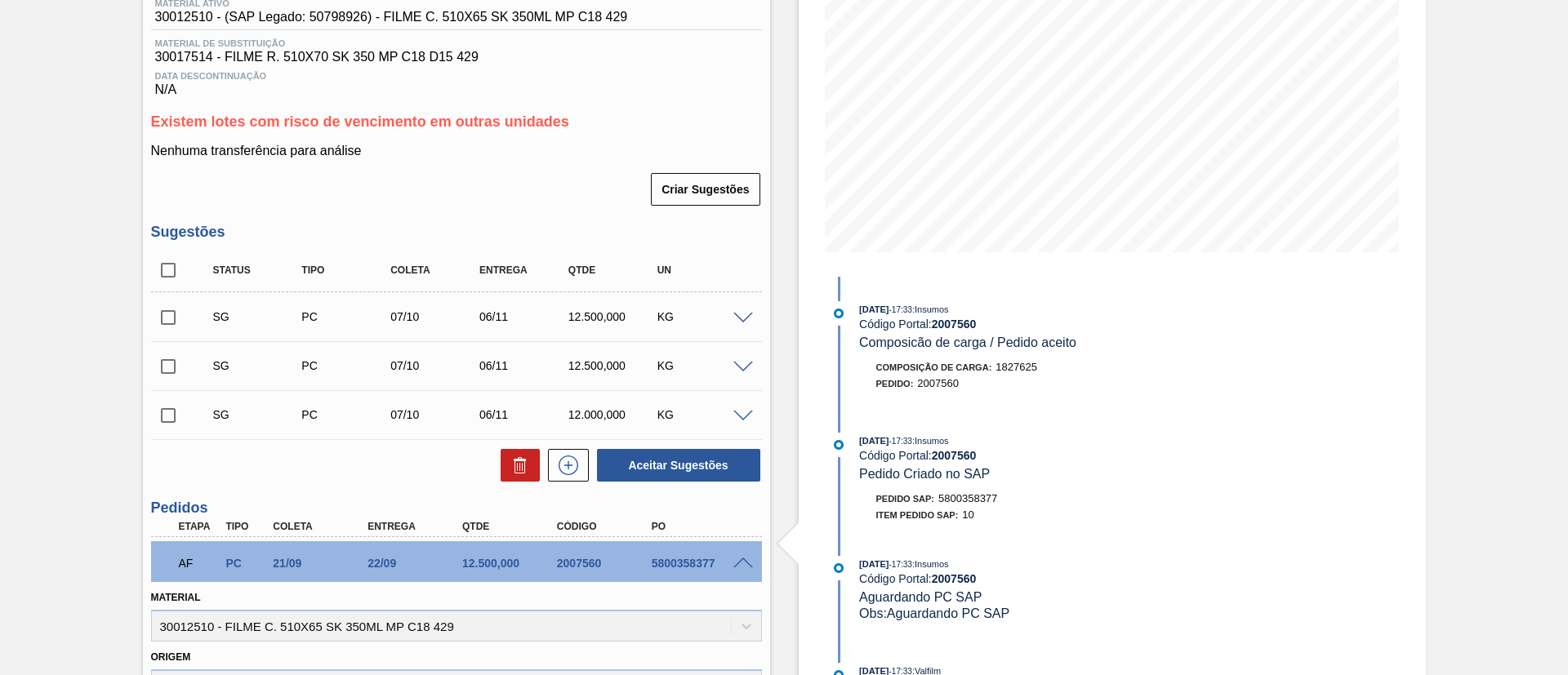
click at [741, 567] on div "5800358377" at bounding box center [700, 564] width 106 height 13
click at [732, 567] on div "5800358377" at bounding box center [700, 564] width 106 height 13
click at [735, 562] on span at bounding box center [743, 564] width 20 height 12
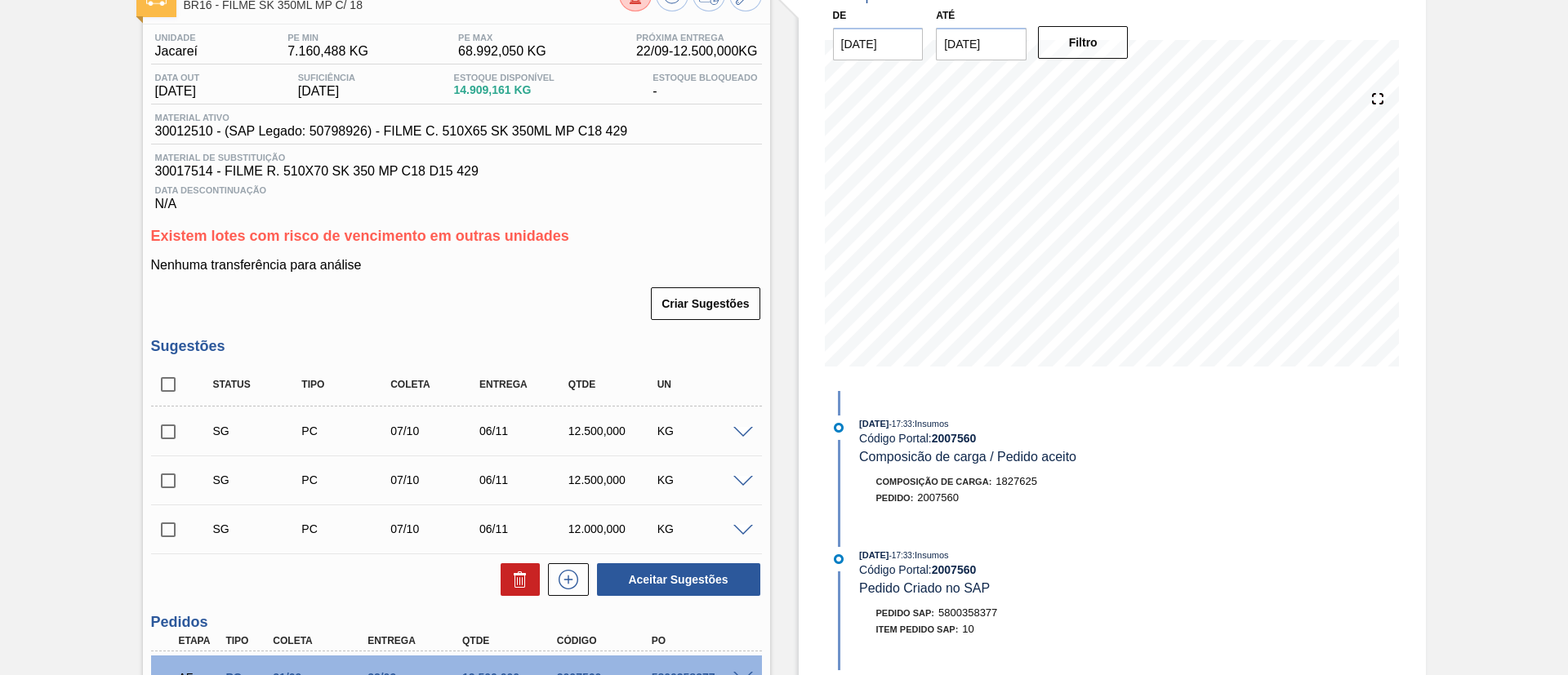
scroll to position [0, 0]
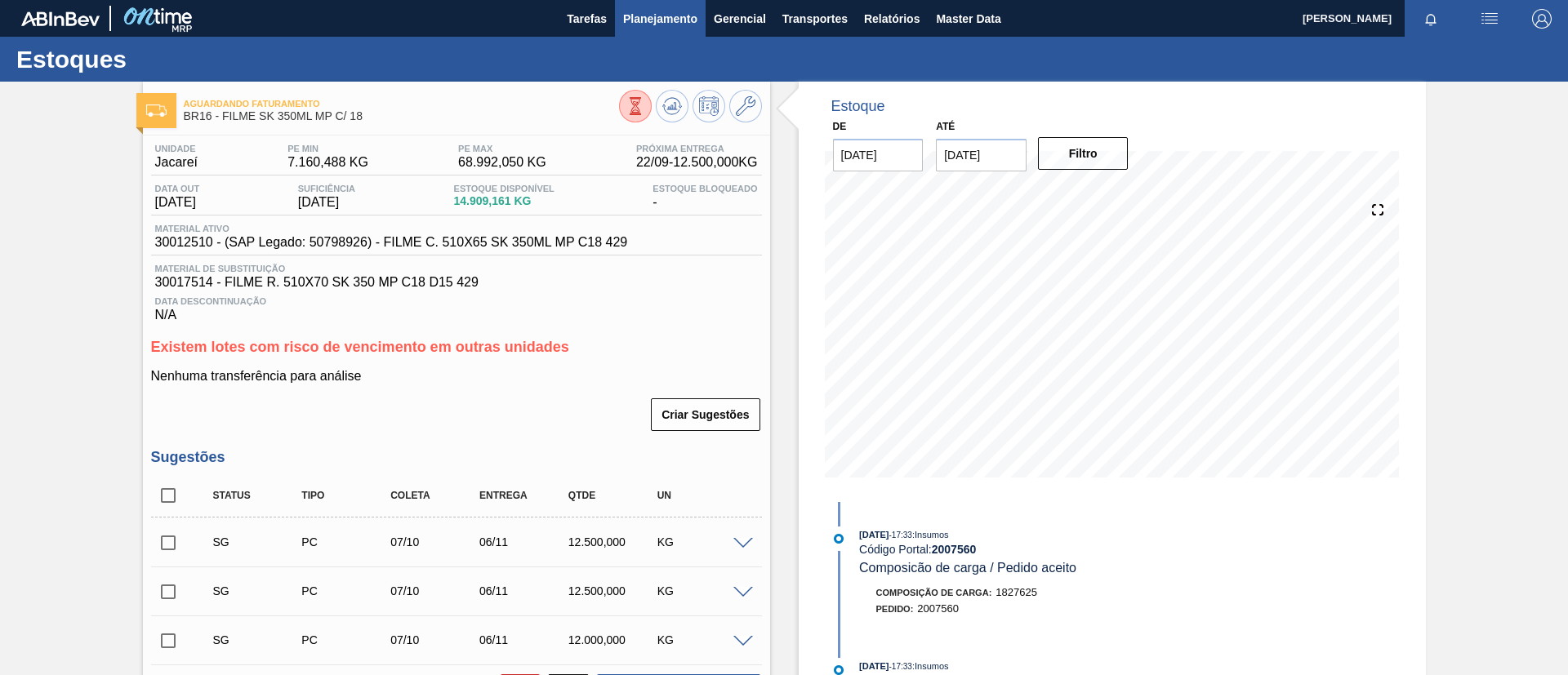
click at [671, 33] on button "Planejamento" at bounding box center [660, 19] width 91 height 37
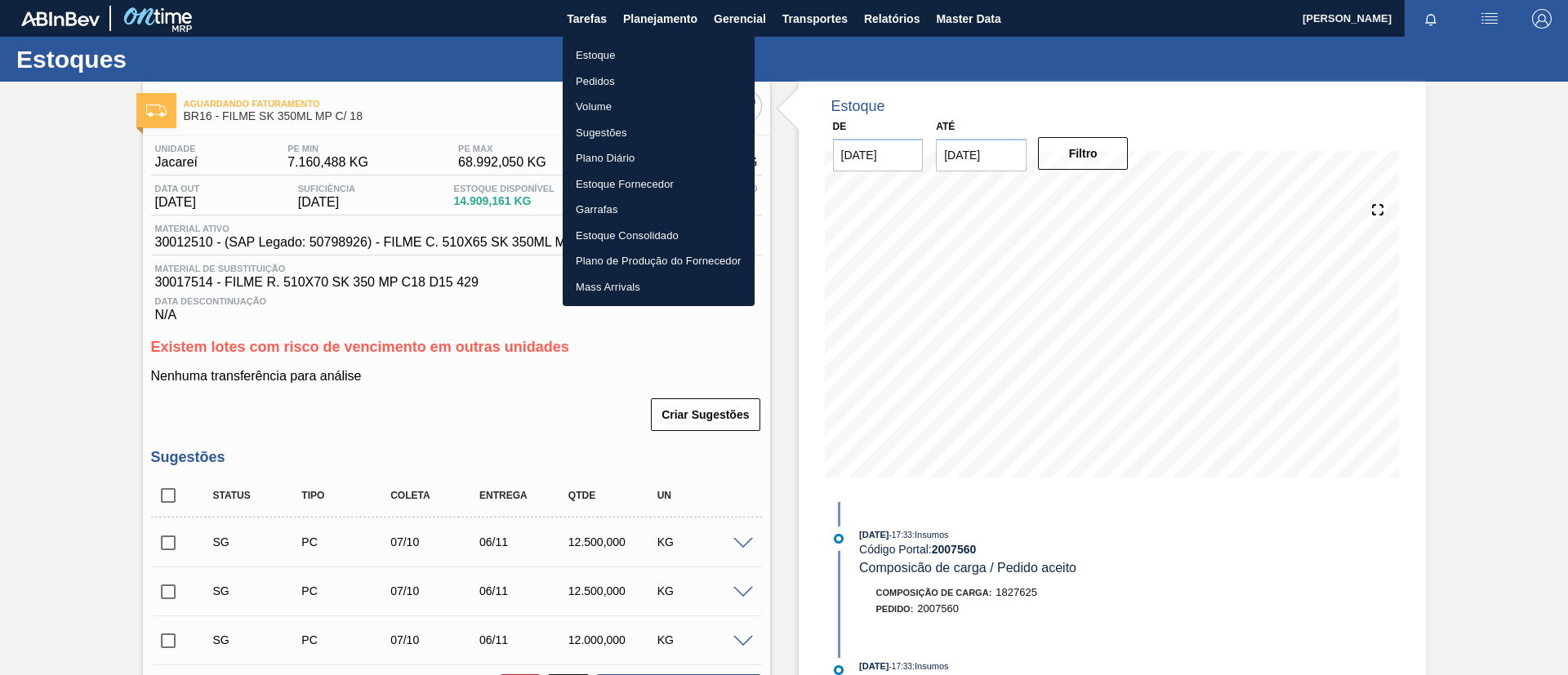
click at [666, 51] on li "Estoque" at bounding box center [659, 56] width 192 height 26
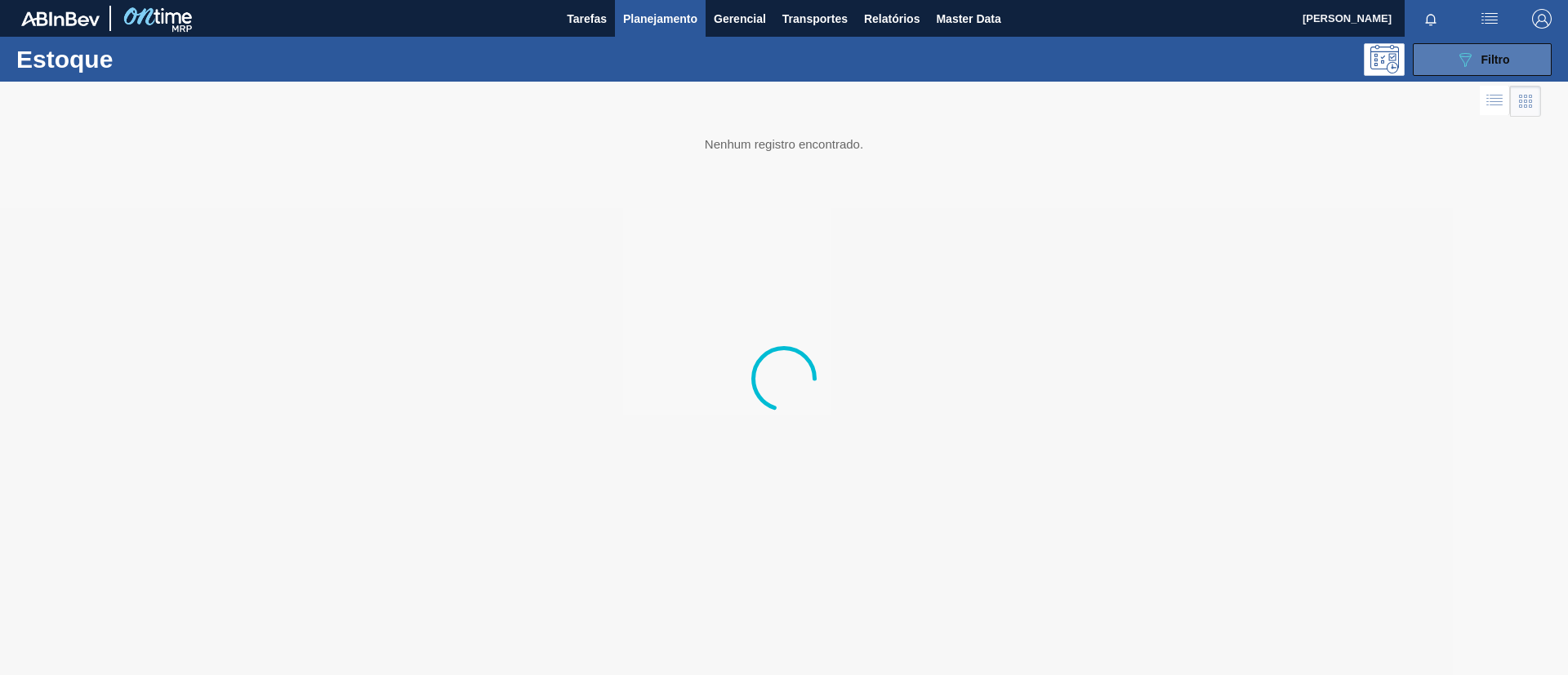
click at [1460, 66] on icon "089F7B8B-B2A5-4AFE-B5C0-19BA573D28AC" at bounding box center [1465, 59] width 20 height 19
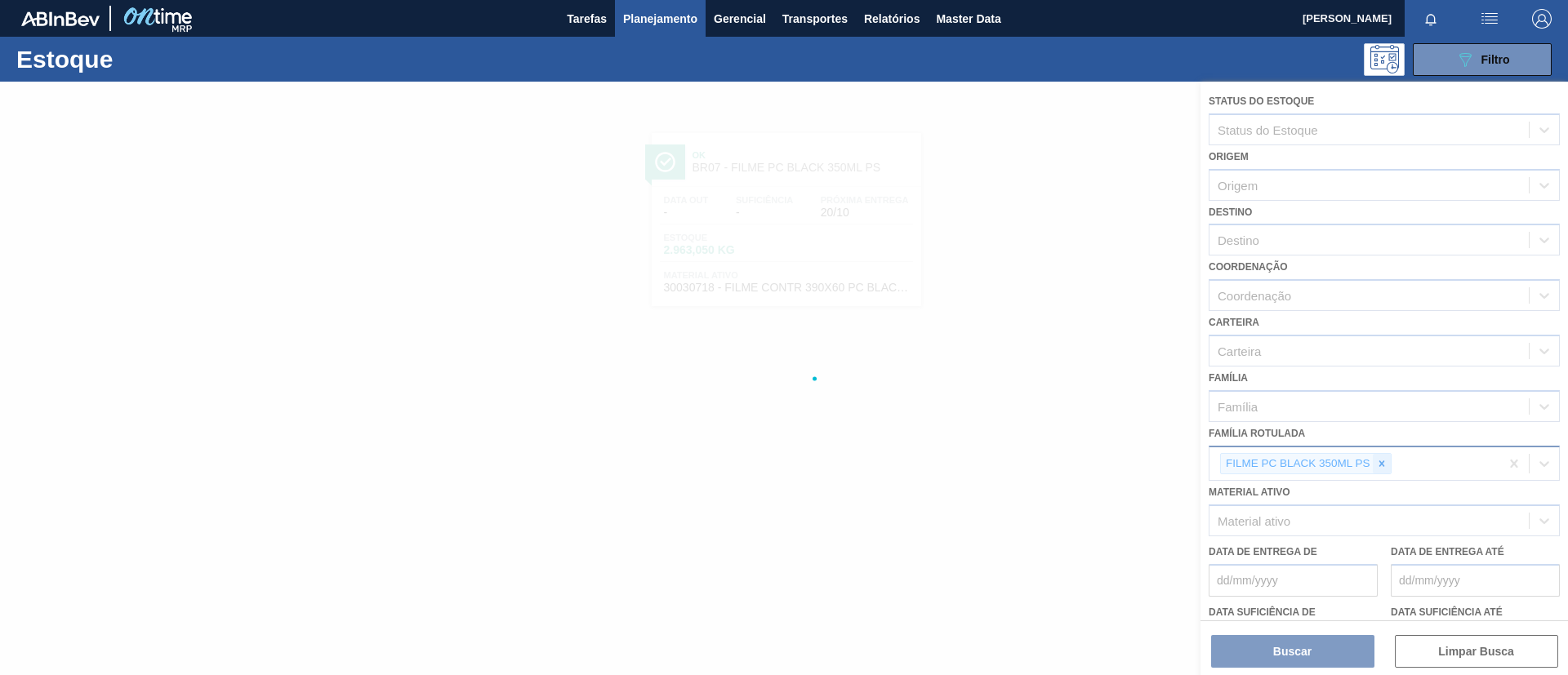
click at [1377, 461] on icon at bounding box center [1382, 463] width 11 height 11
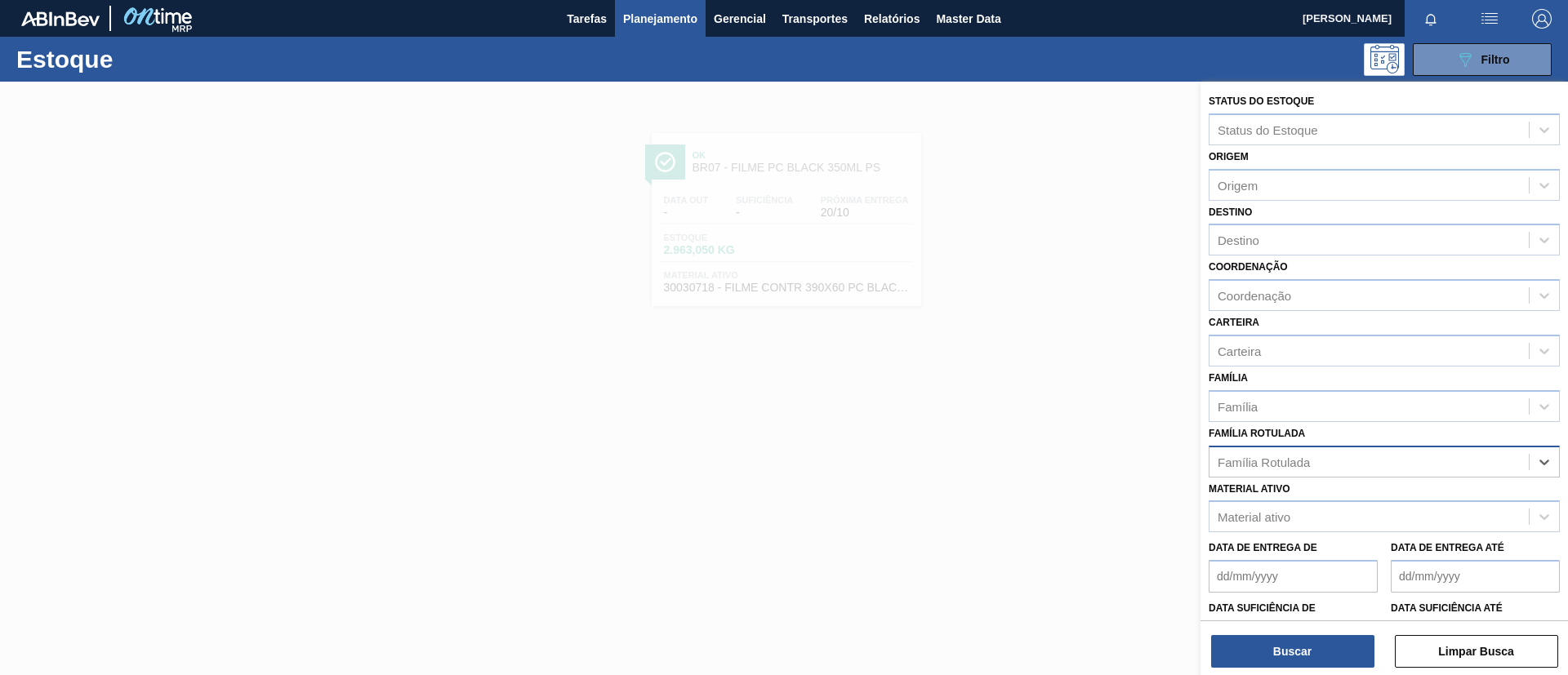
paste Rotulada "FILME BOH 269ML"
type Rotulada "FILME BOH 269ML"
drag, startPoint x: 1356, startPoint y: 496, endPoint x: 1339, endPoint y: 538, distance: 45.3
click at [1355, 496] on div "FILME BOH 269ML" at bounding box center [1384, 502] width 351 height 31
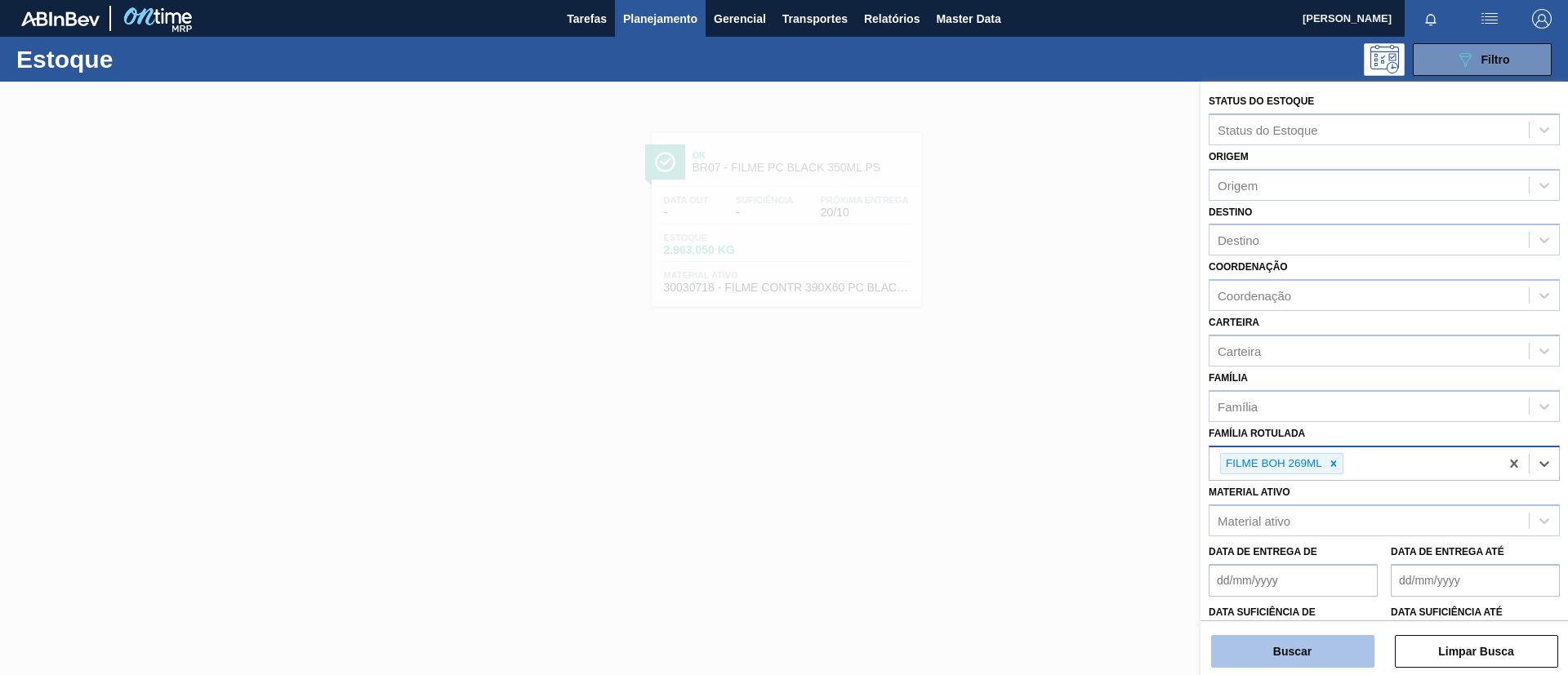
click at [1289, 659] on button "Buscar" at bounding box center [1293, 651] width 163 height 32
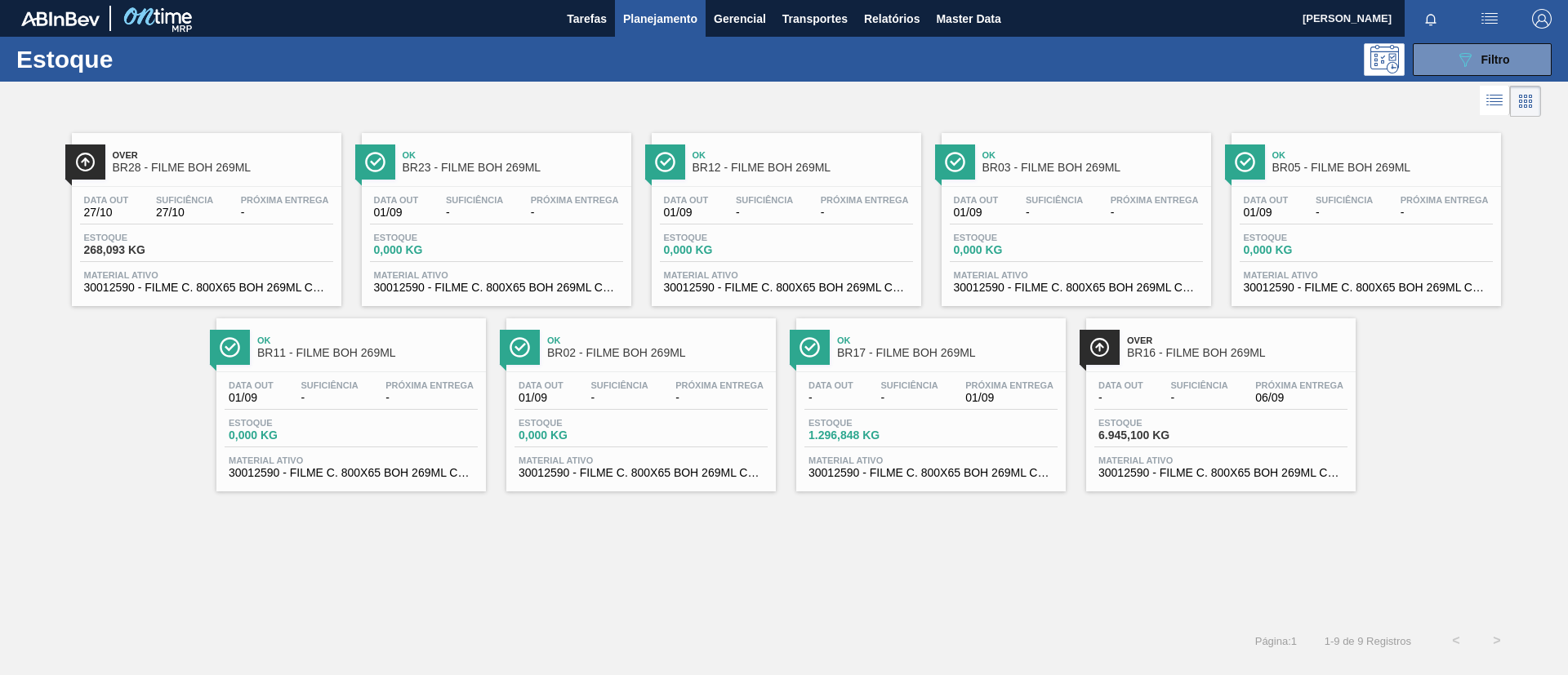
drag, startPoint x: 1244, startPoint y: 356, endPoint x: 1205, endPoint y: 344, distance: 40.8
click at [1244, 356] on span "BR16 - FILME BOH 269ML" at bounding box center [1236, 353] width 220 height 12
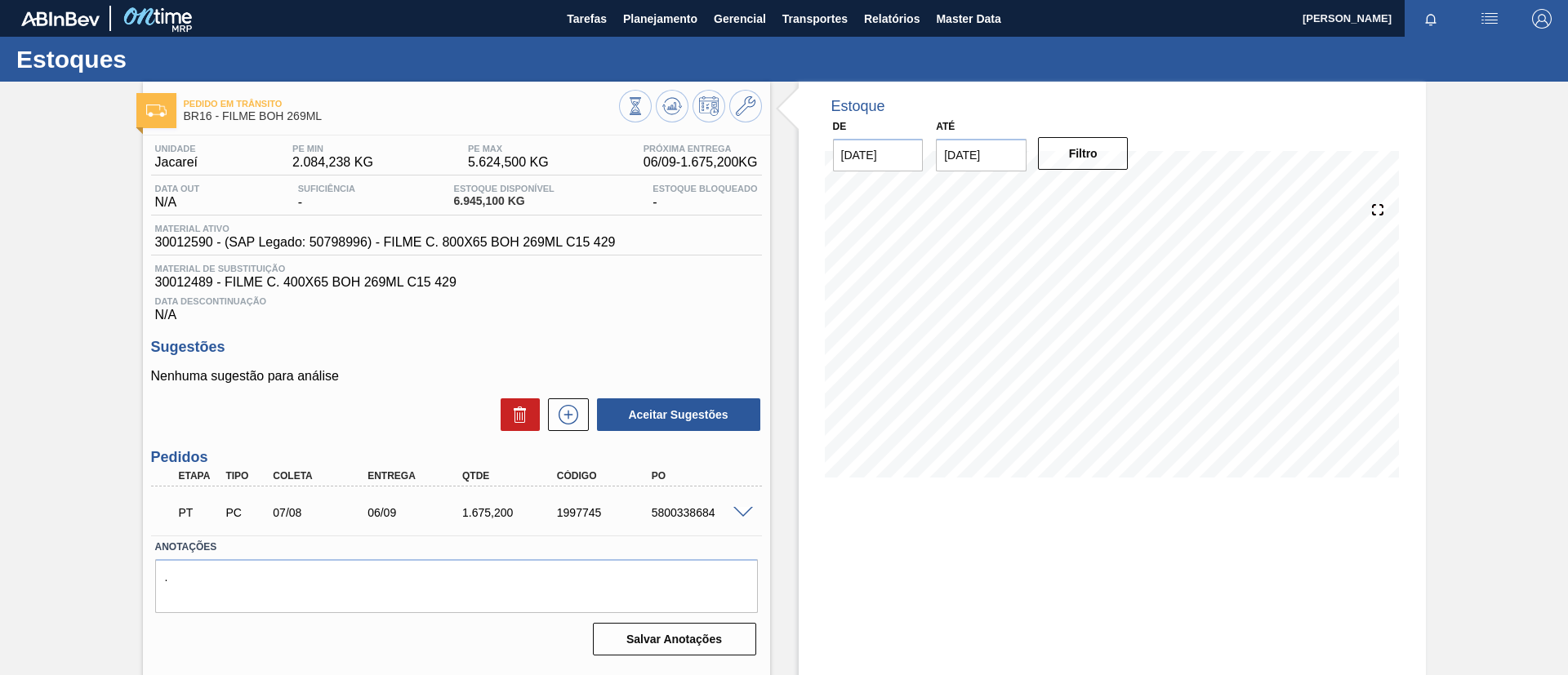
click at [738, 510] on span at bounding box center [743, 513] width 20 height 12
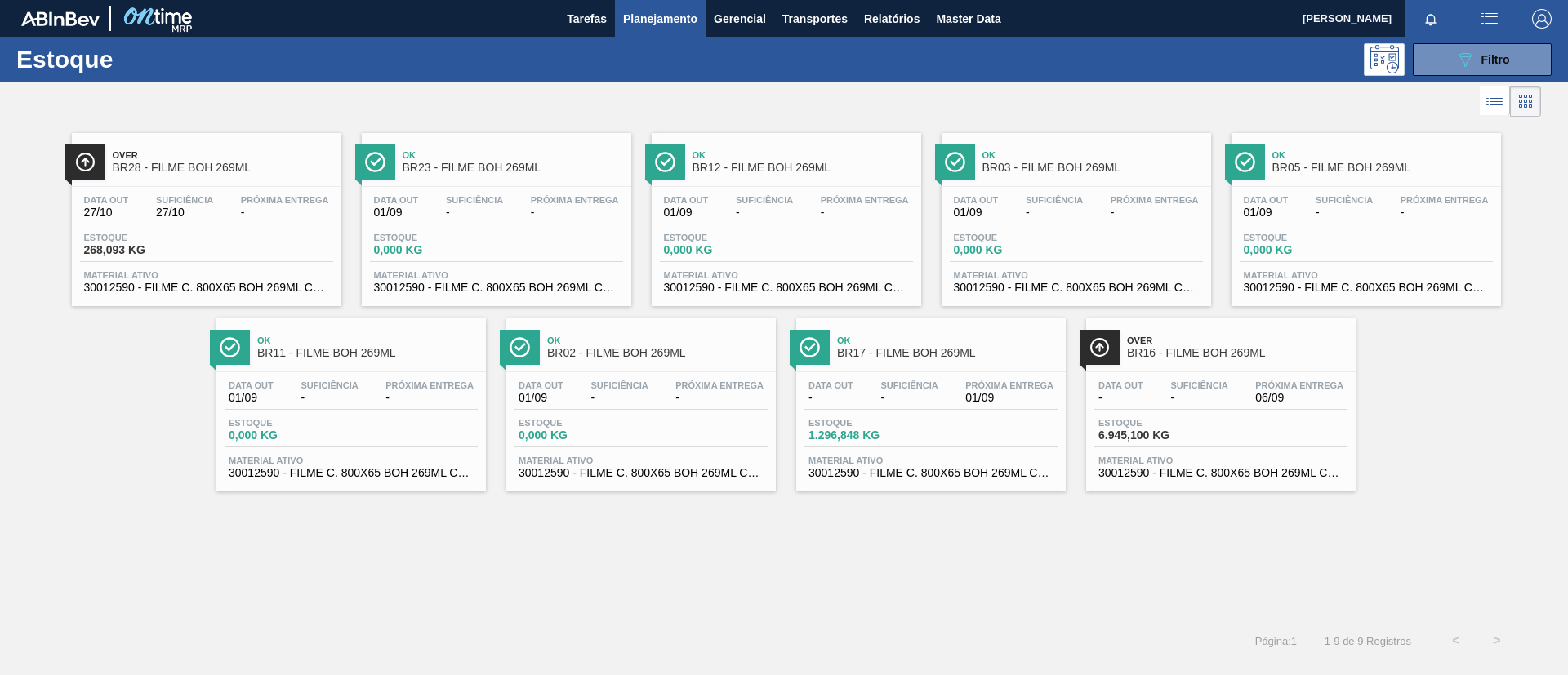
click at [911, 351] on span "BR17 - FILME BOH 269ML" at bounding box center [947, 353] width 220 height 12
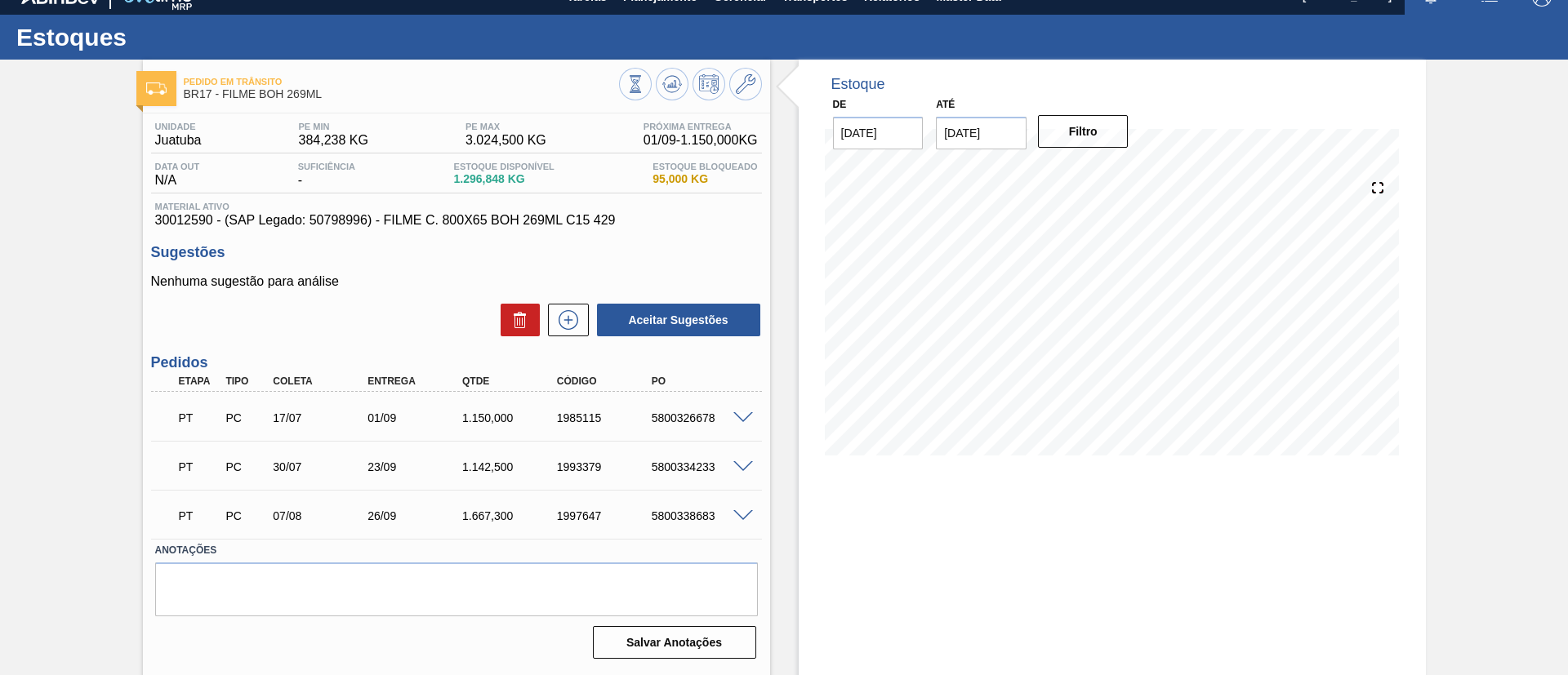
scroll to position [27, 0]
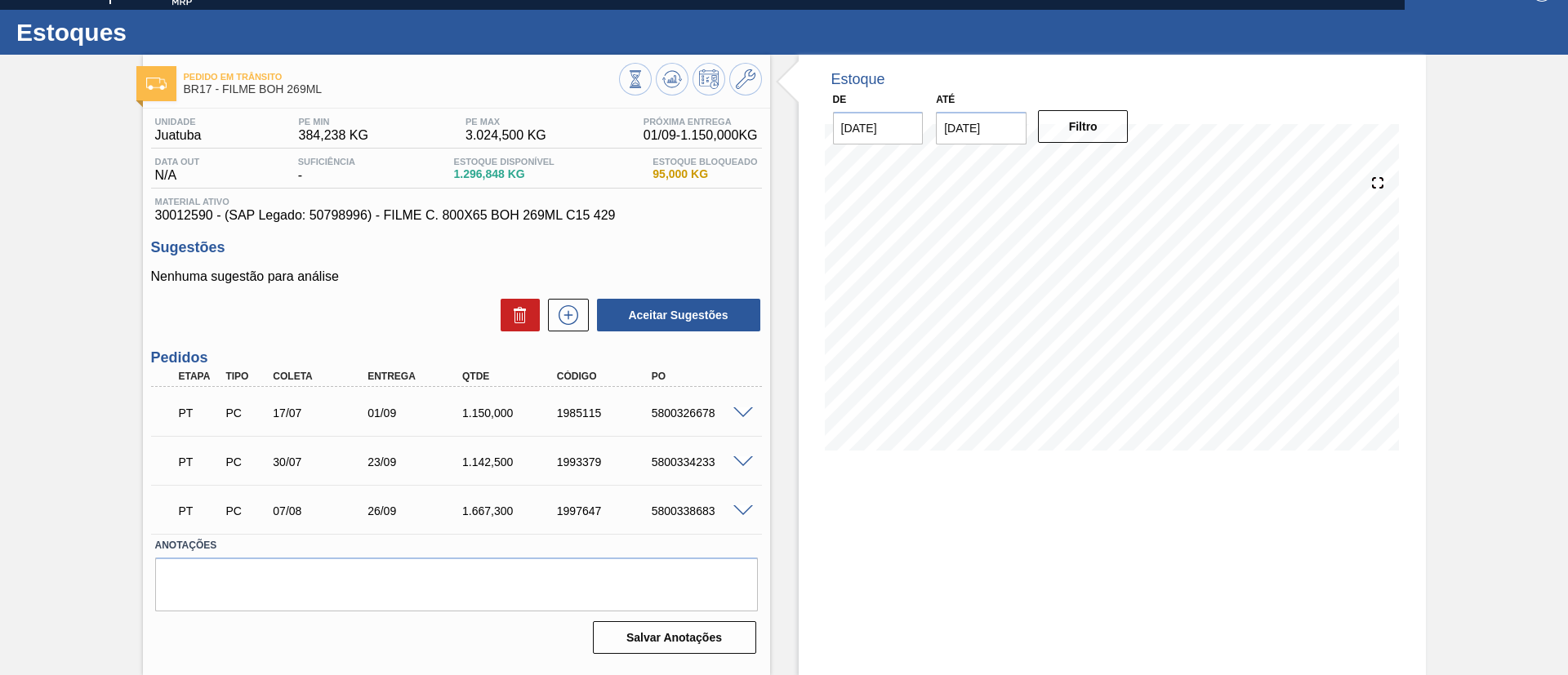
click at [738, 399] on div "PT PC 17/07 01/09 1.150,000 1985115 5800326678" at bounding box center [457, 411] width 611 height 41
click at [747, 410] on span at bounding box center [743, 413] width 20 height 12
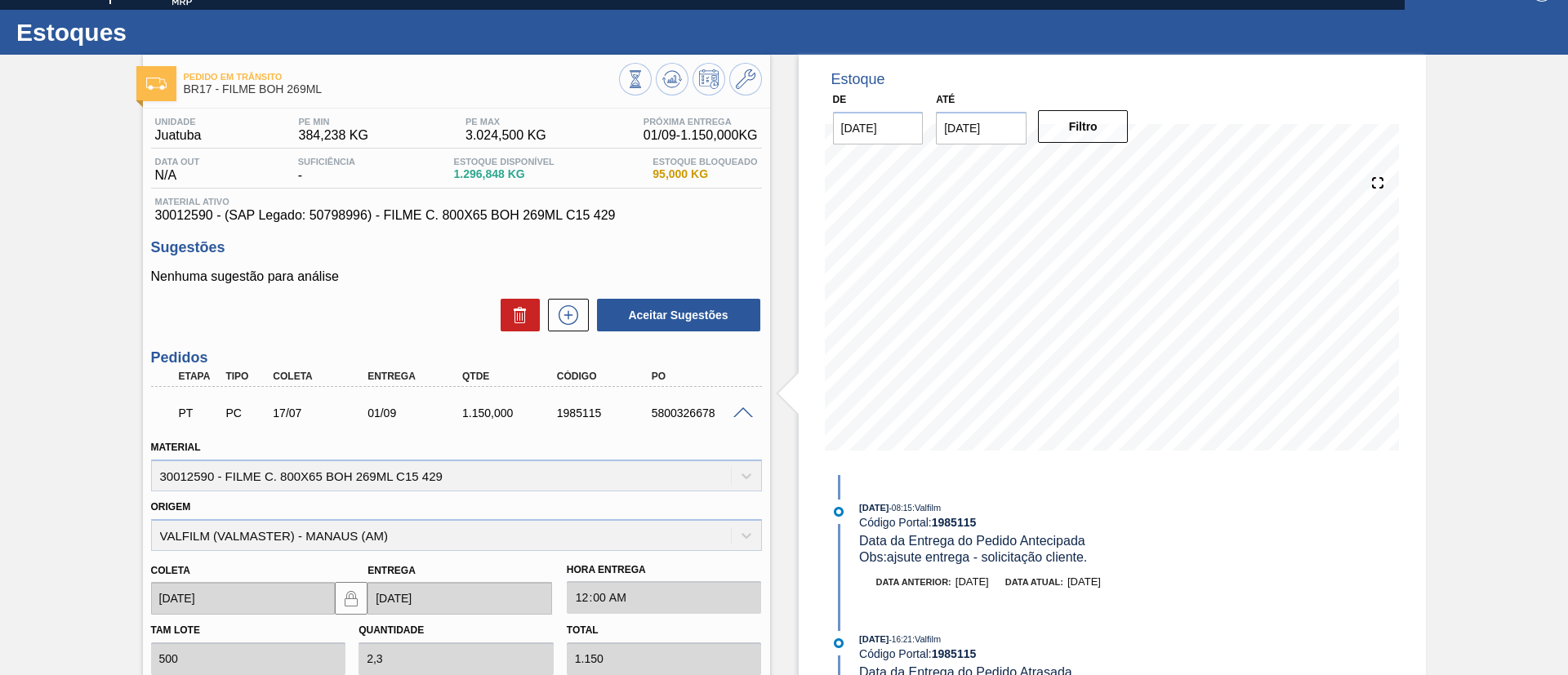
click at [741, 410] on span at bounding box center [743, 413] width 20 height 12
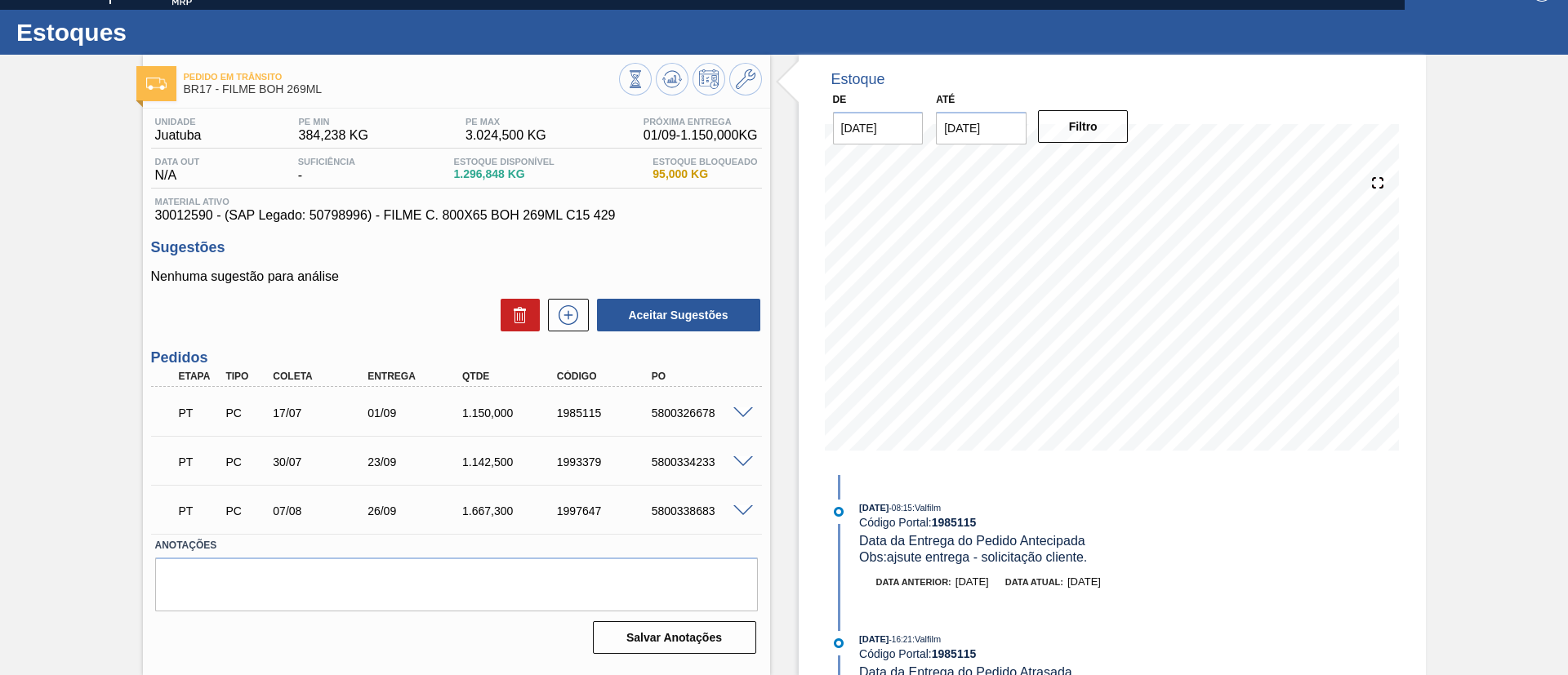
click at [736, 460] on span at bounding box center [743, 462] width 20 height 12
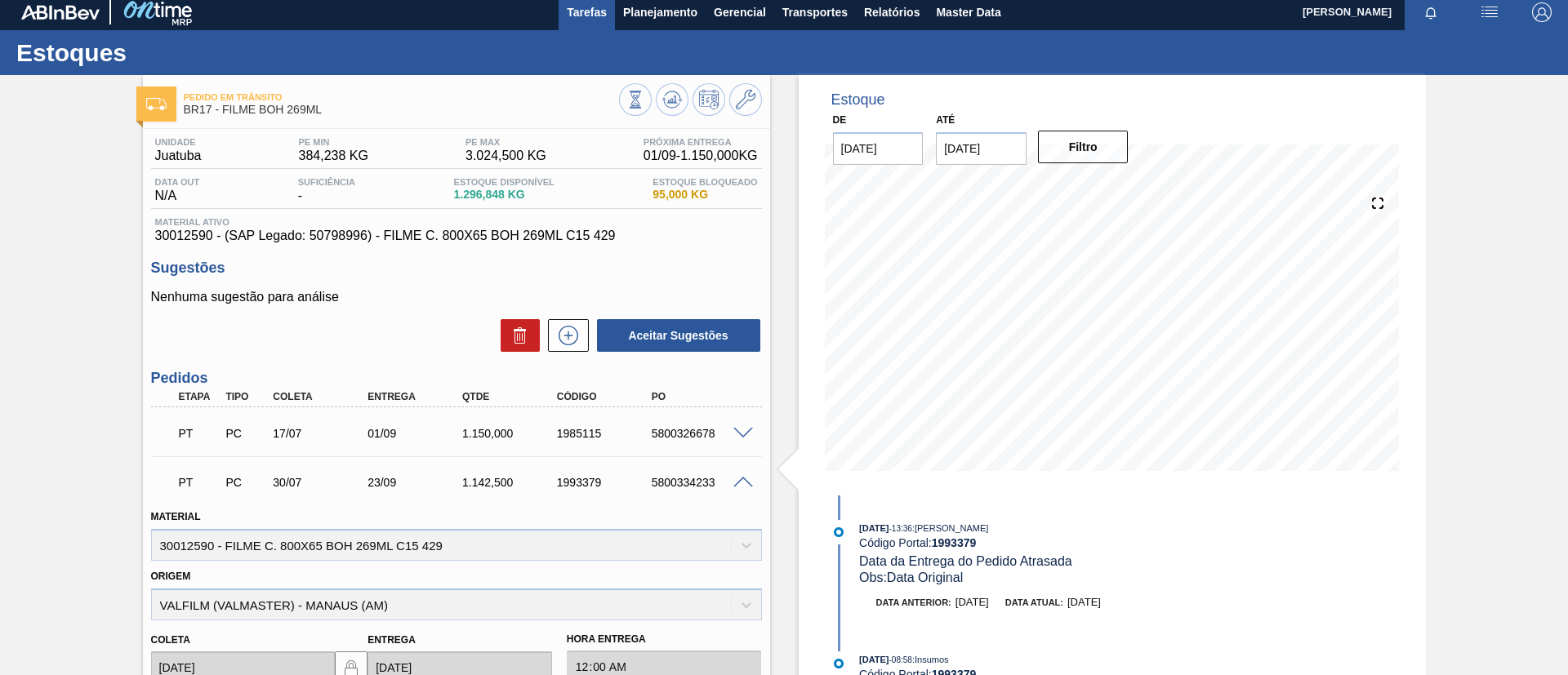
scroll to position [0, 0]
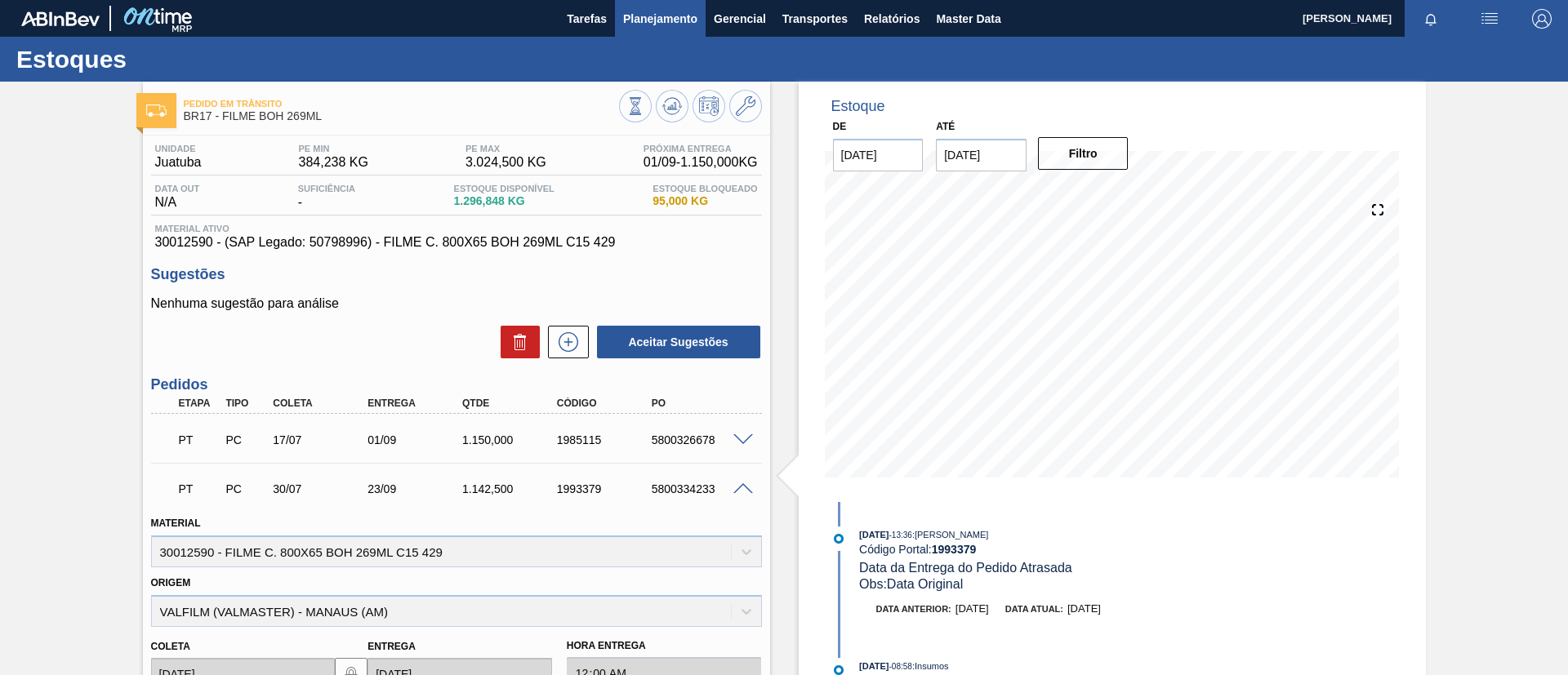
click at [639, 19] on span "Planejamento" at bounding box center [660, 19] width 74 height 19
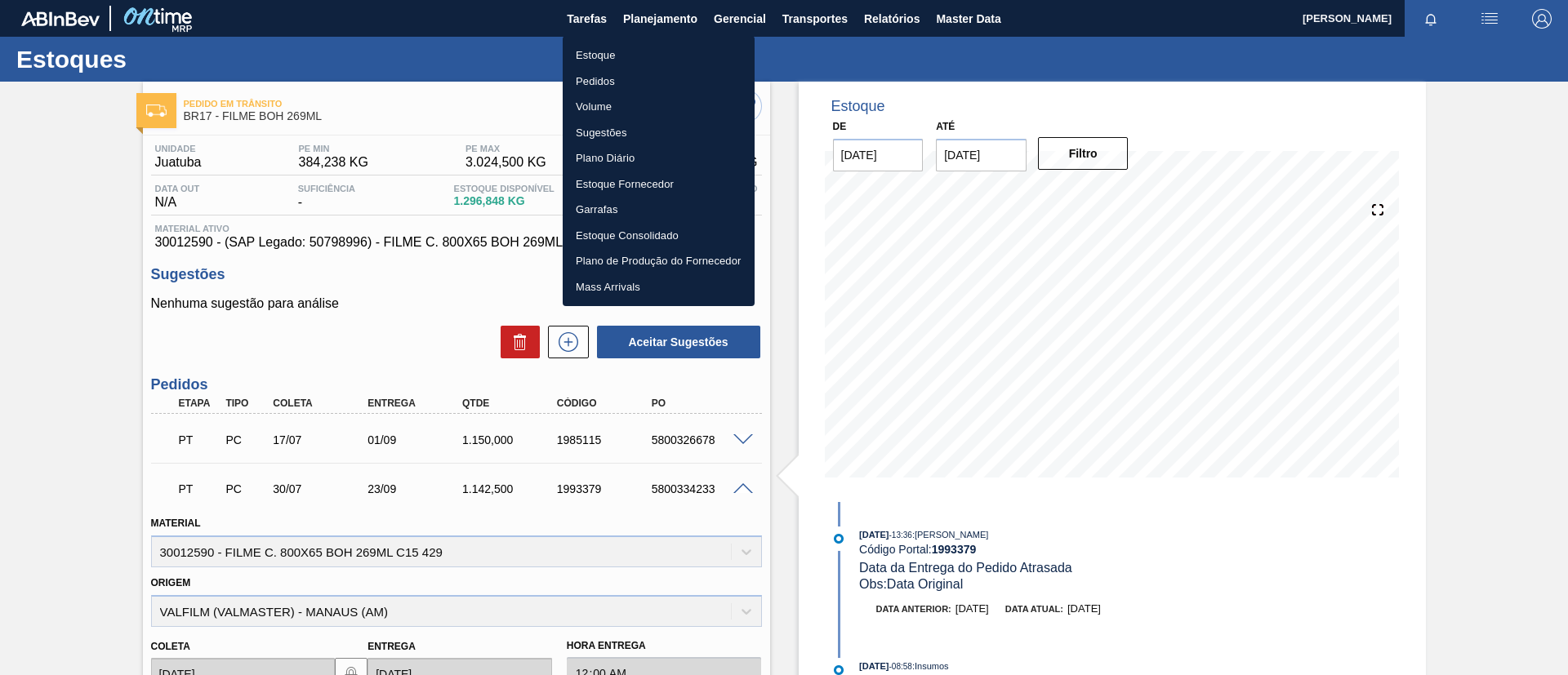
click at [647, 44] on li "Estoque" at bounding box center [659, 56] width 192 height 26
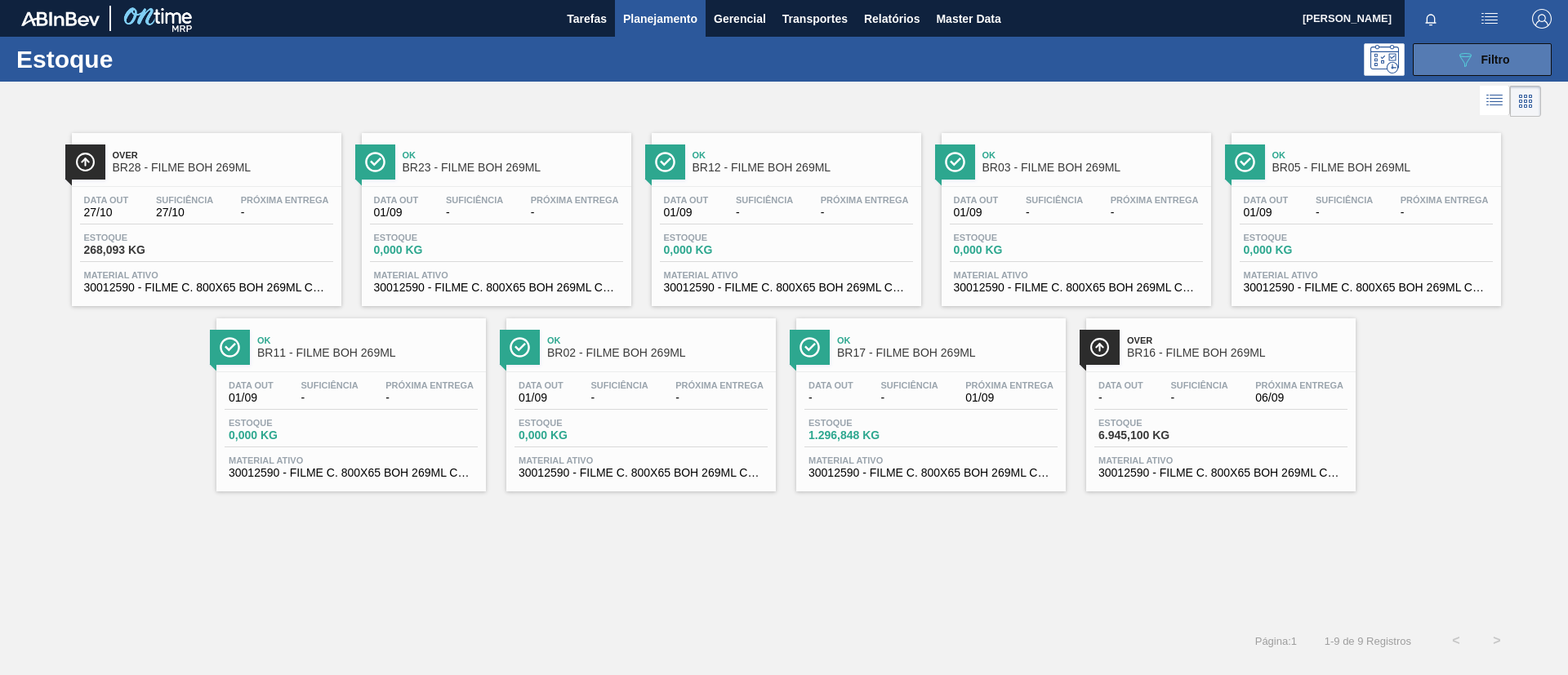
click at [1453, 60] on button "089F7B8B-B2A5-4AFE-B5C0-19BA573D28AC Filtro" at bounding box center [1482, 59] width 138 height 32
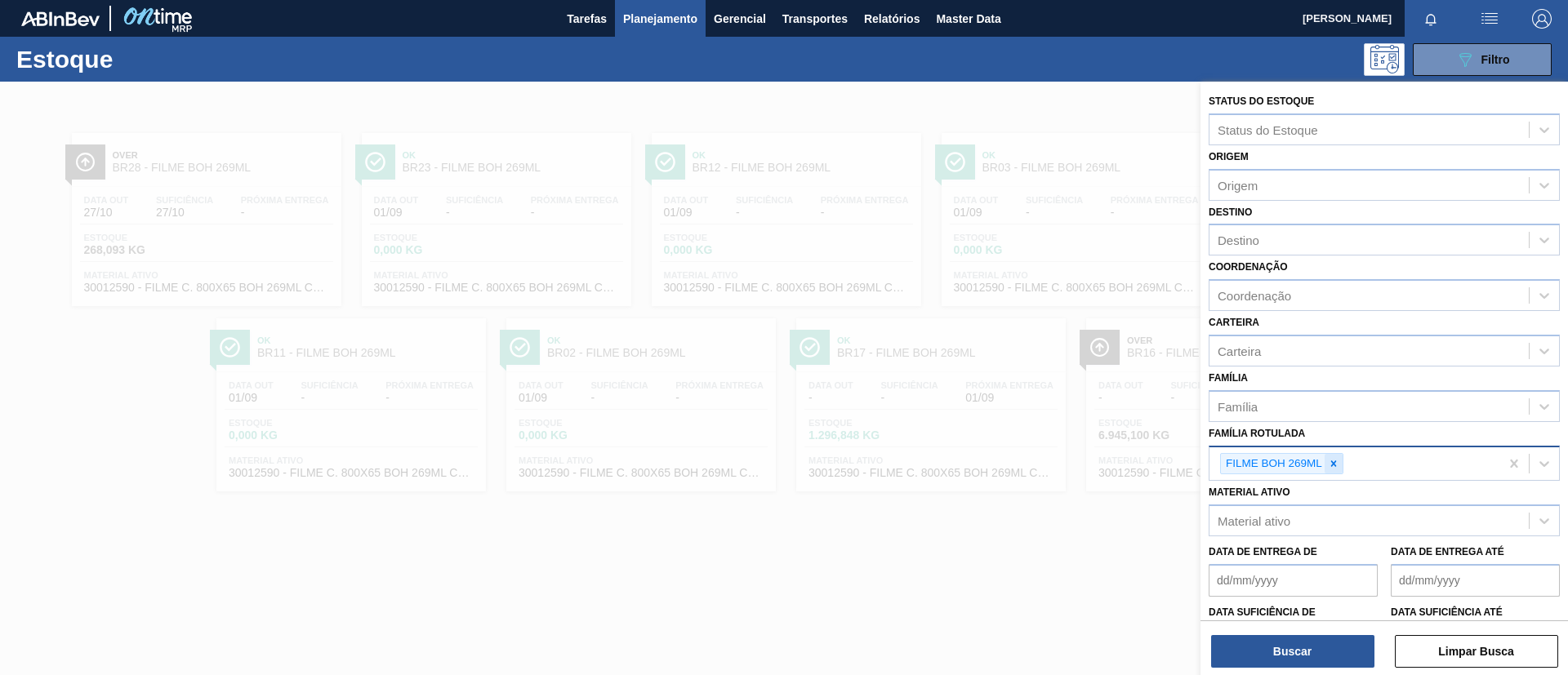
click at [1337, 466] on icon at bounding box center [1334, 463] width 11 height 11
paste Rotulada "FILME SODA 350ML PS"
type Rotulada "FILME SODA 350ML PS"
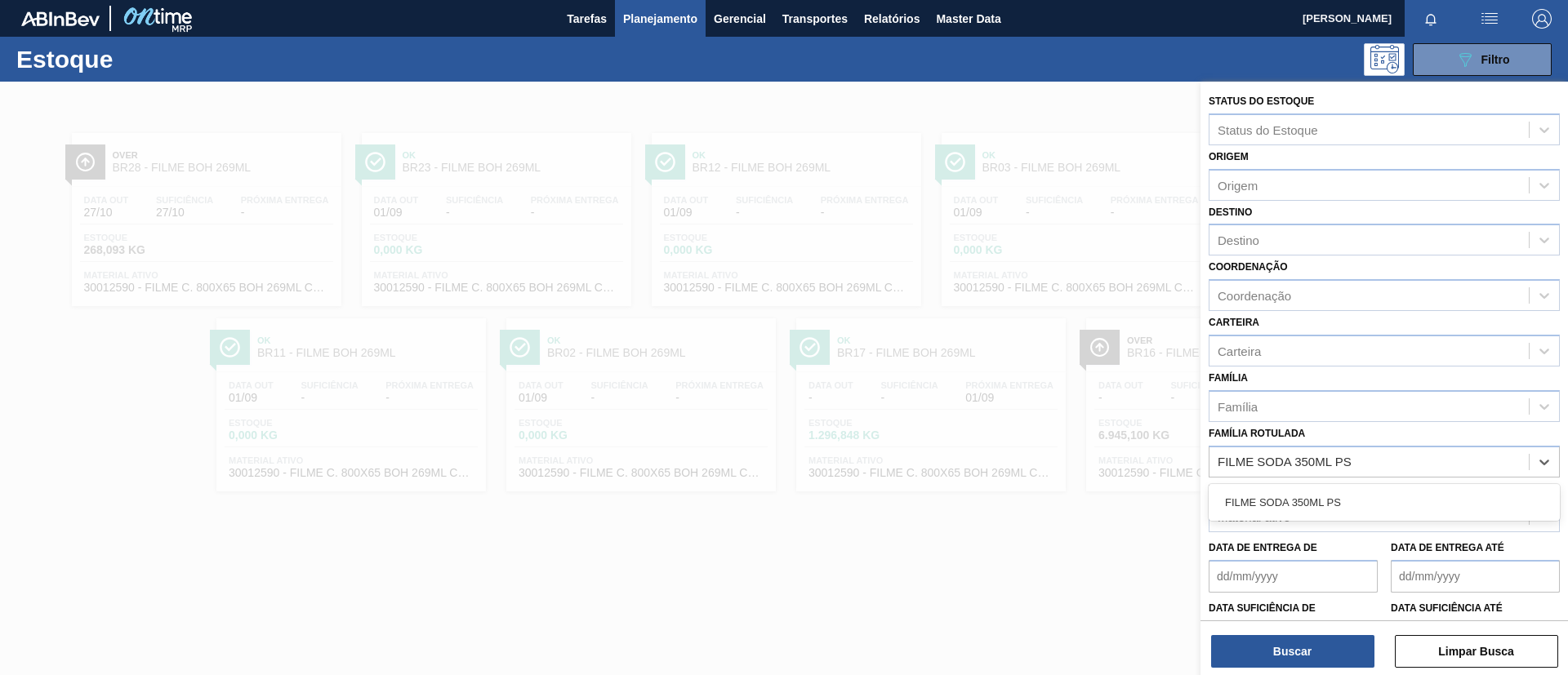
drag, startPoint x: 1344, startPoint y: 507, endPoint x: 1344, endPoint y: 520, distance: 13.0
click at [1344, 506] on div "FILME SODA 350ML PS" at bounding box center [1384, 502] width 351 height 31
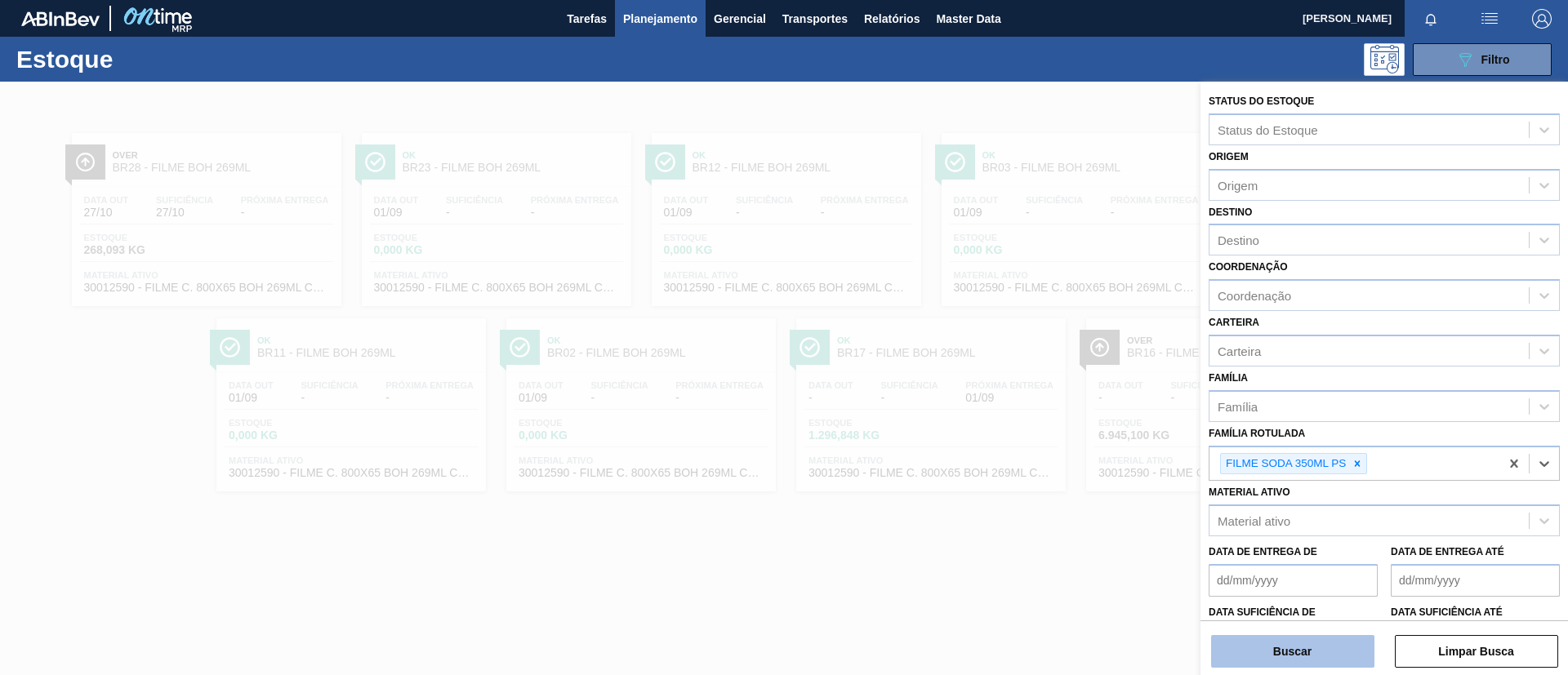
click at [1335, 655] on button "Buscar" at bounding box center [1293, 651] width 163 height 32
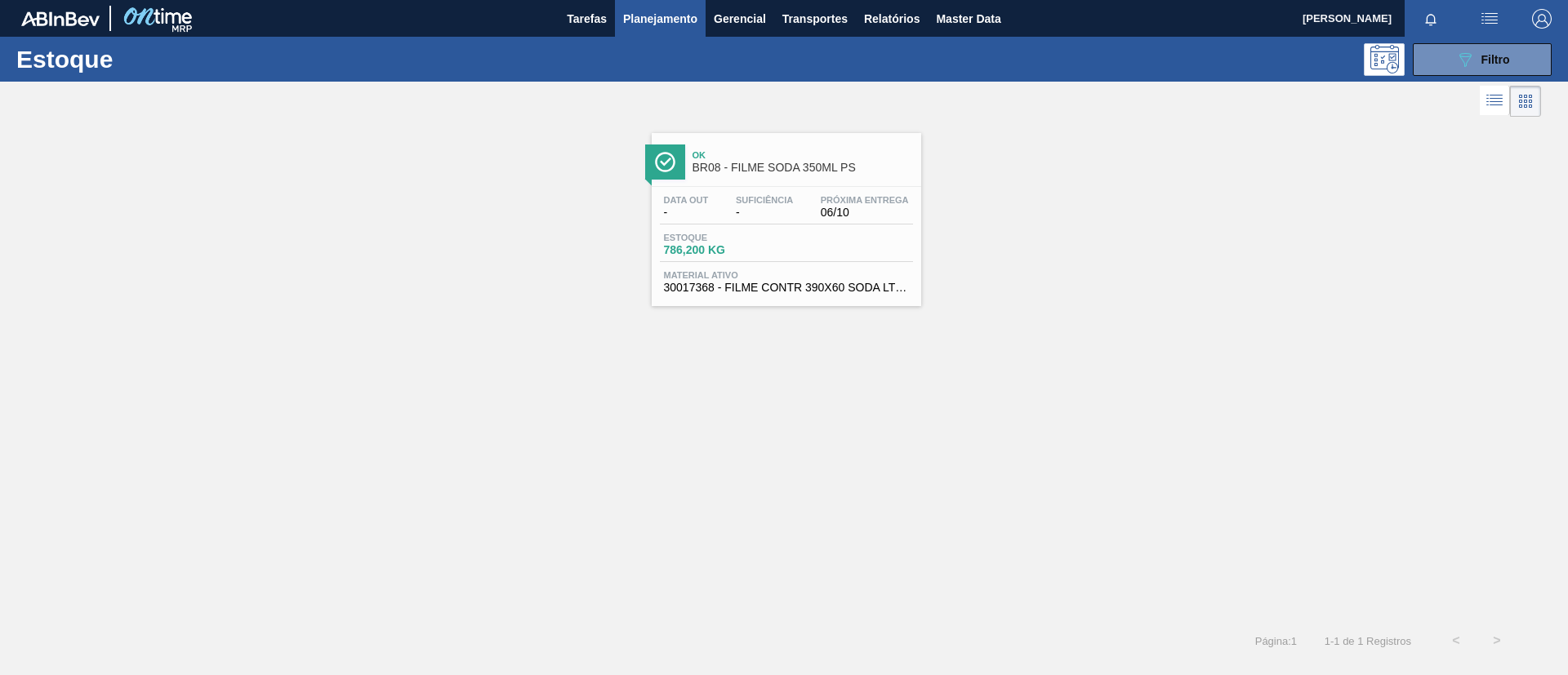
click at [782, 158] on span "Ok" at bounding box center [803, 155] width 220 height 10
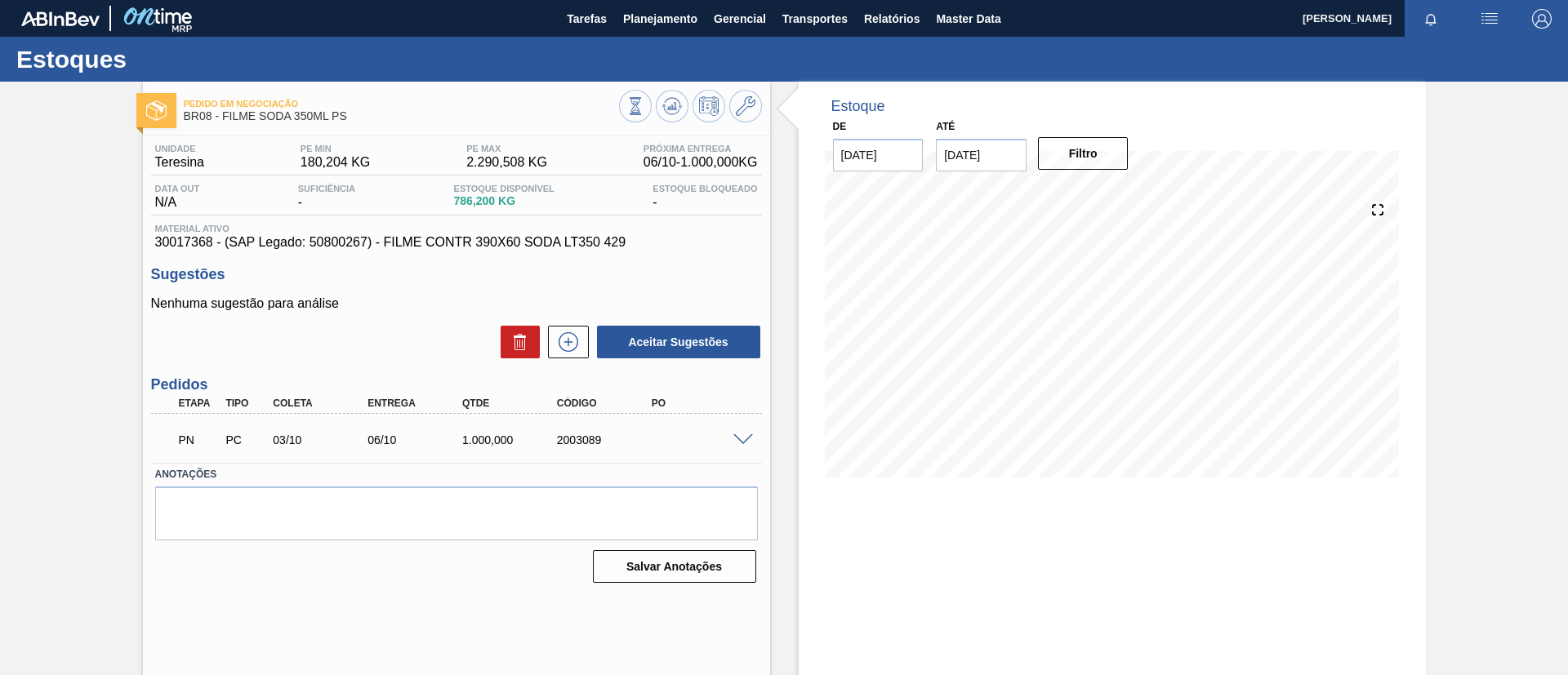
click at [738, 442] on span at bounding box center [743, 440] width 20 height 12
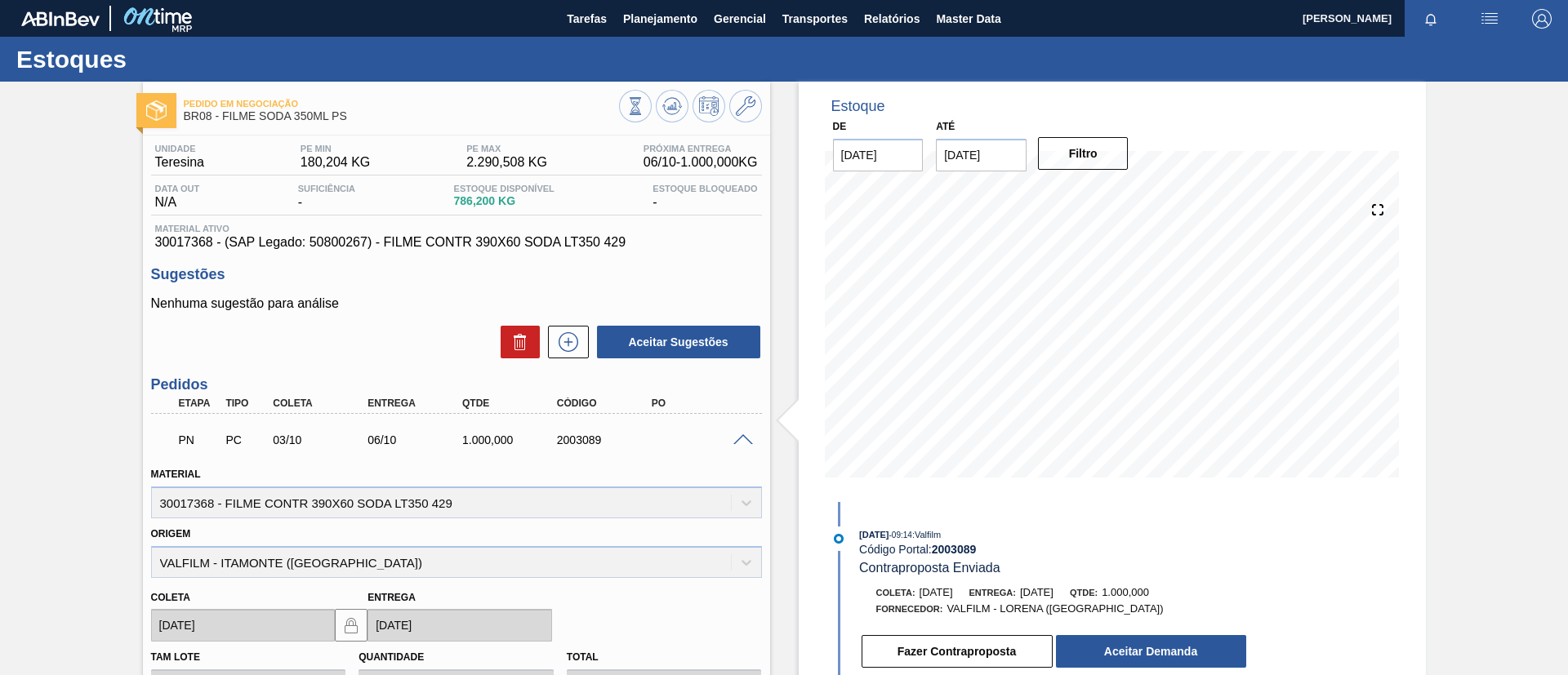
click at [738, 442] on span at bounding box center [743, 440] width 20 height 12
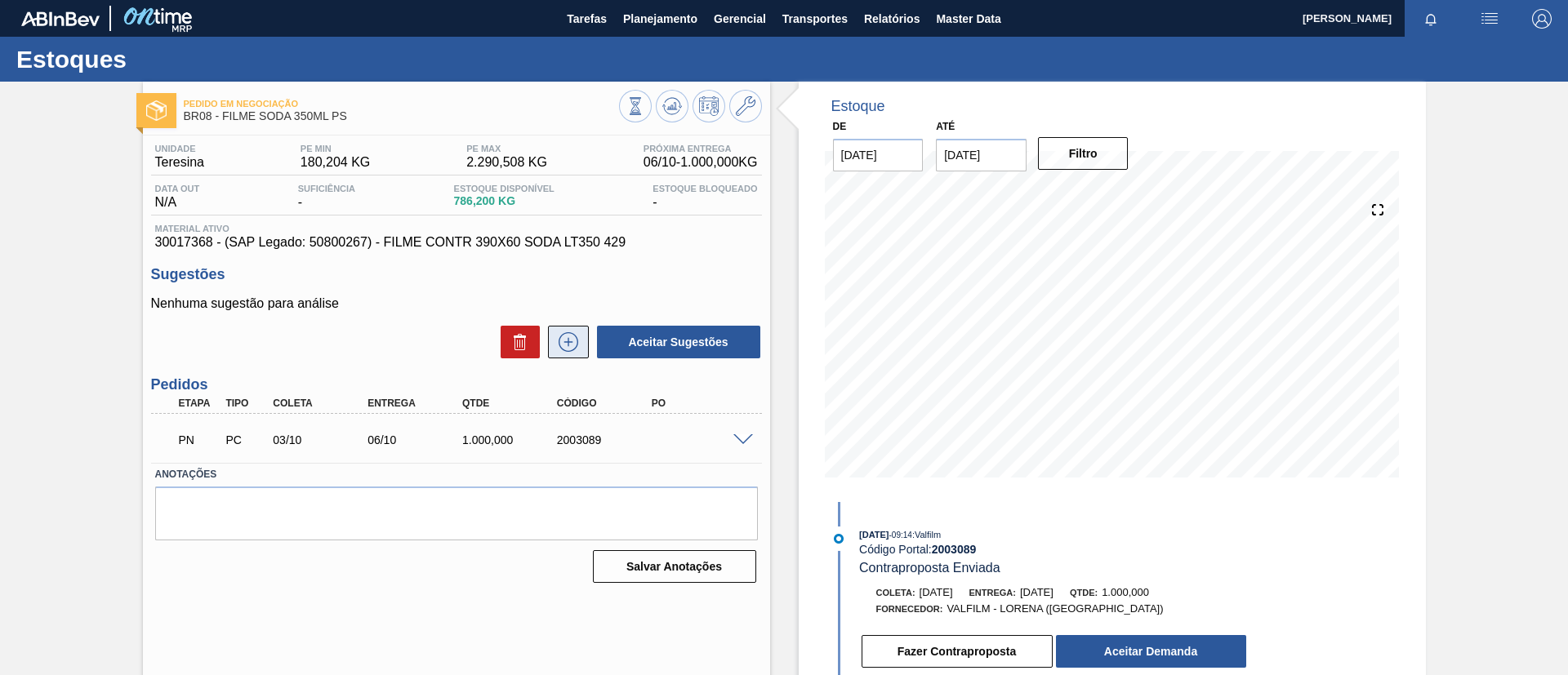
click at [575, 350] on button at bounding box center [568, 342] width 41 height 32
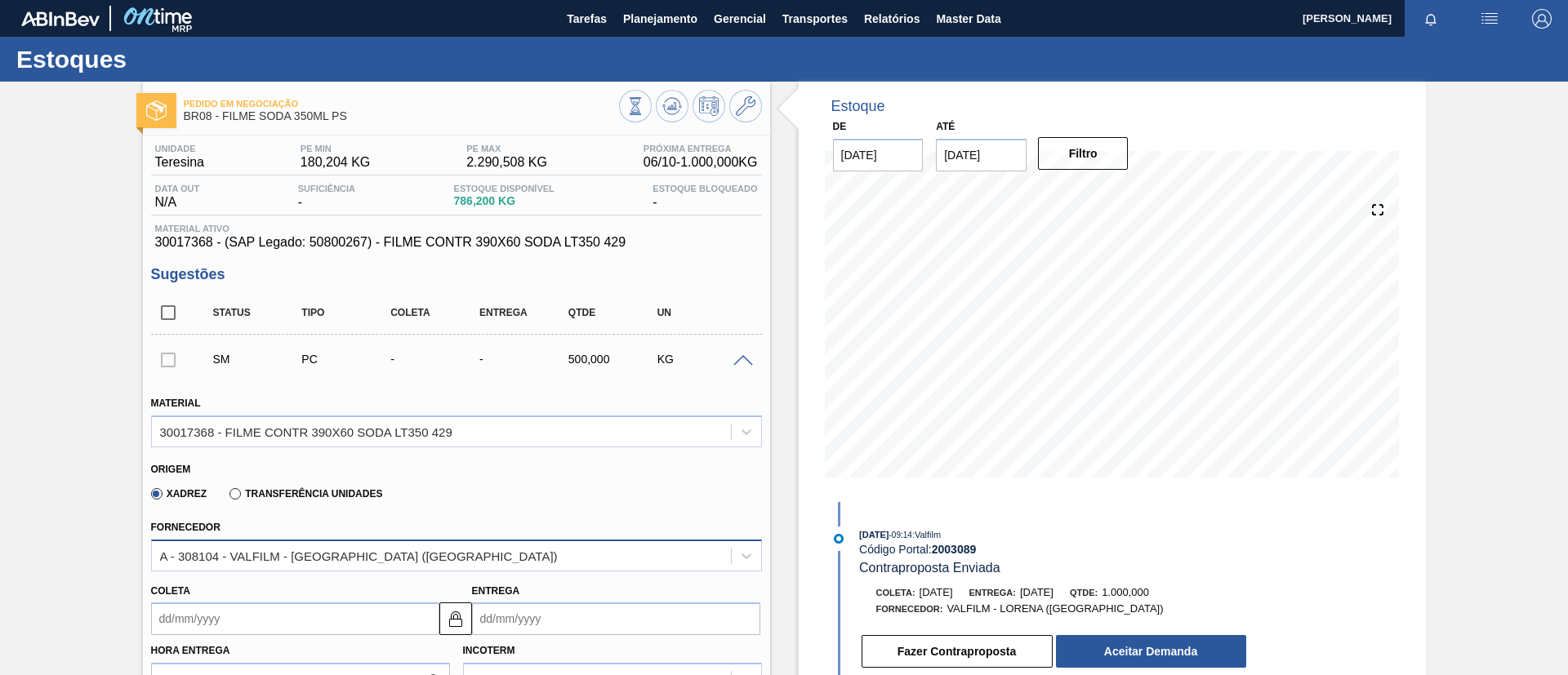
click at [490, 557] on div "A - 308104 - VALFILM - ITAMONTE (MG)" at bounding box center [441, 556] width 579 height 24
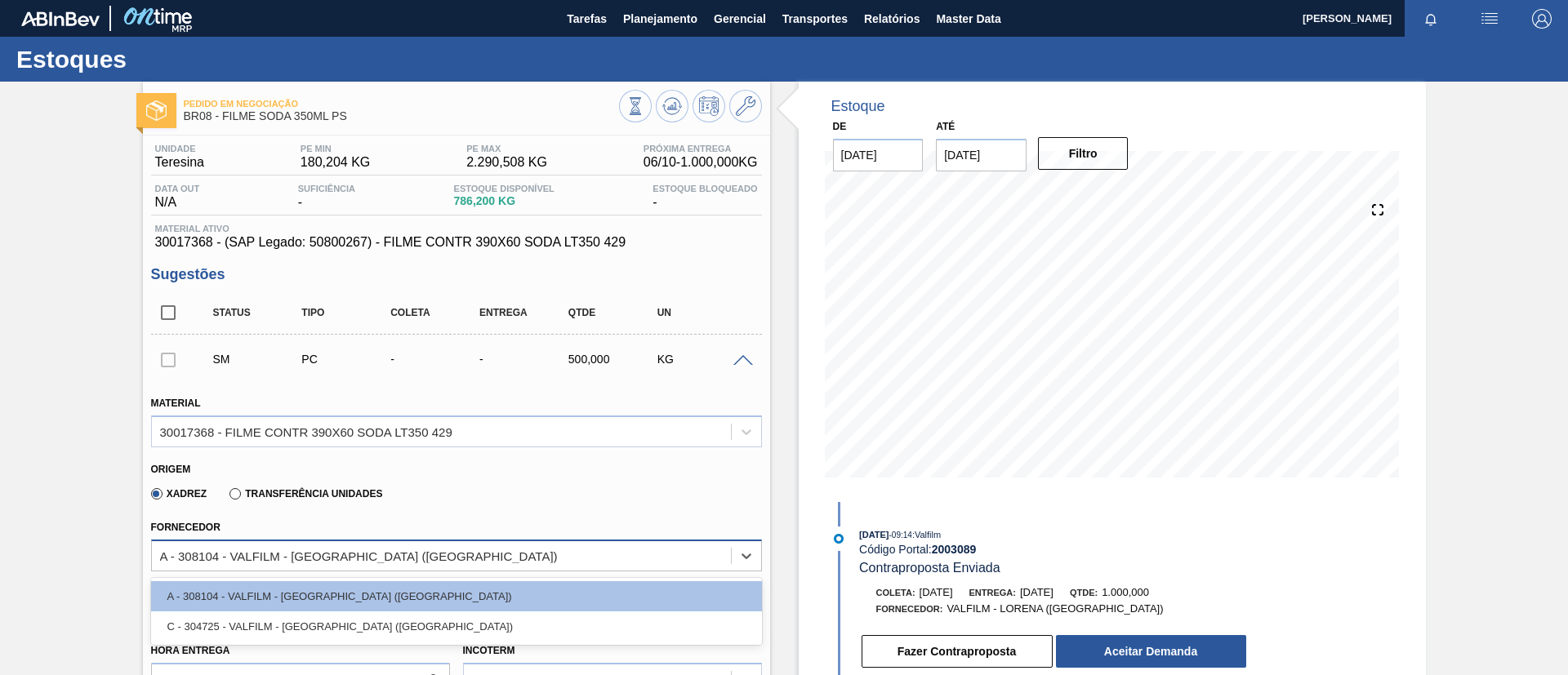
click at [499, 554] on div "A - 308104 - VALFILM - ITAMONTE (MG)" at bounding box center [441, 556] width 579 height 24
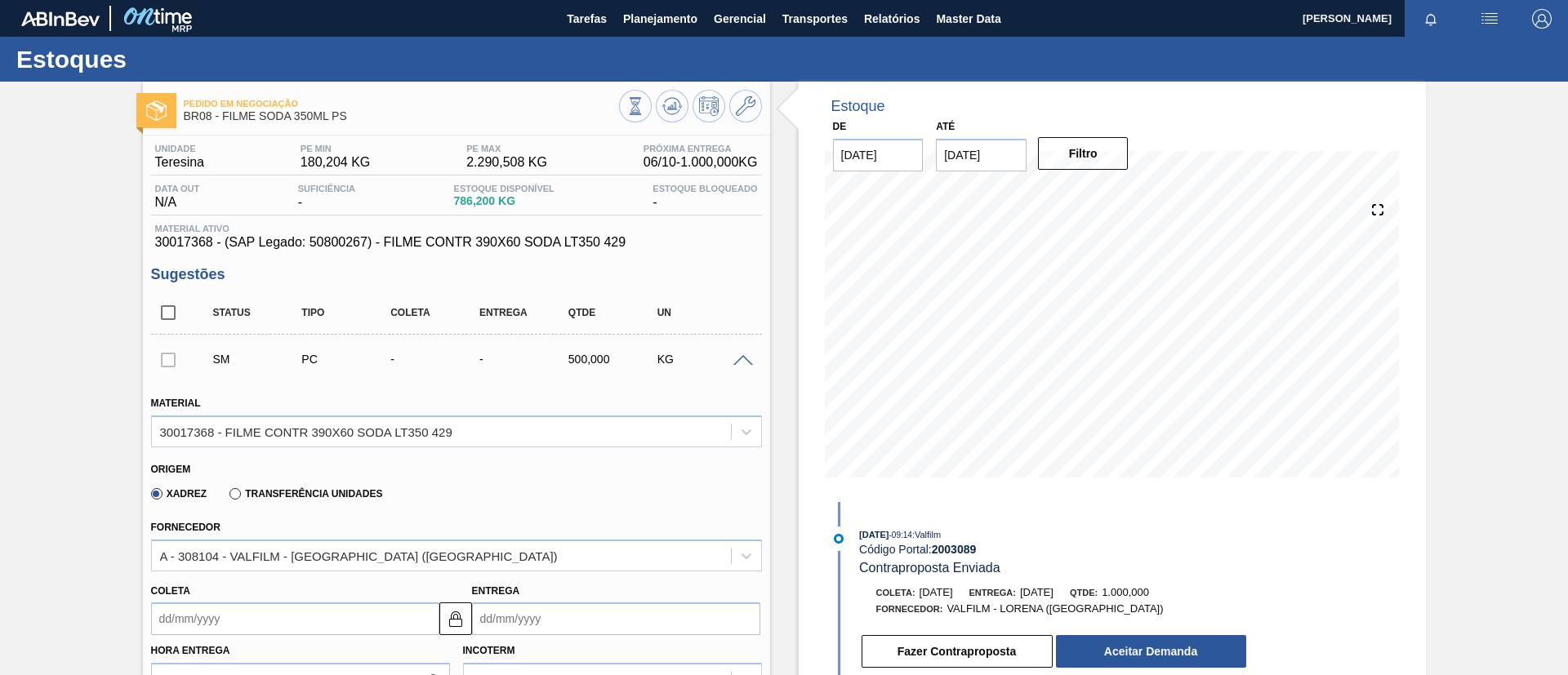
click at [748, 364] on span at bounding box center [743, 361] width 20 height 12
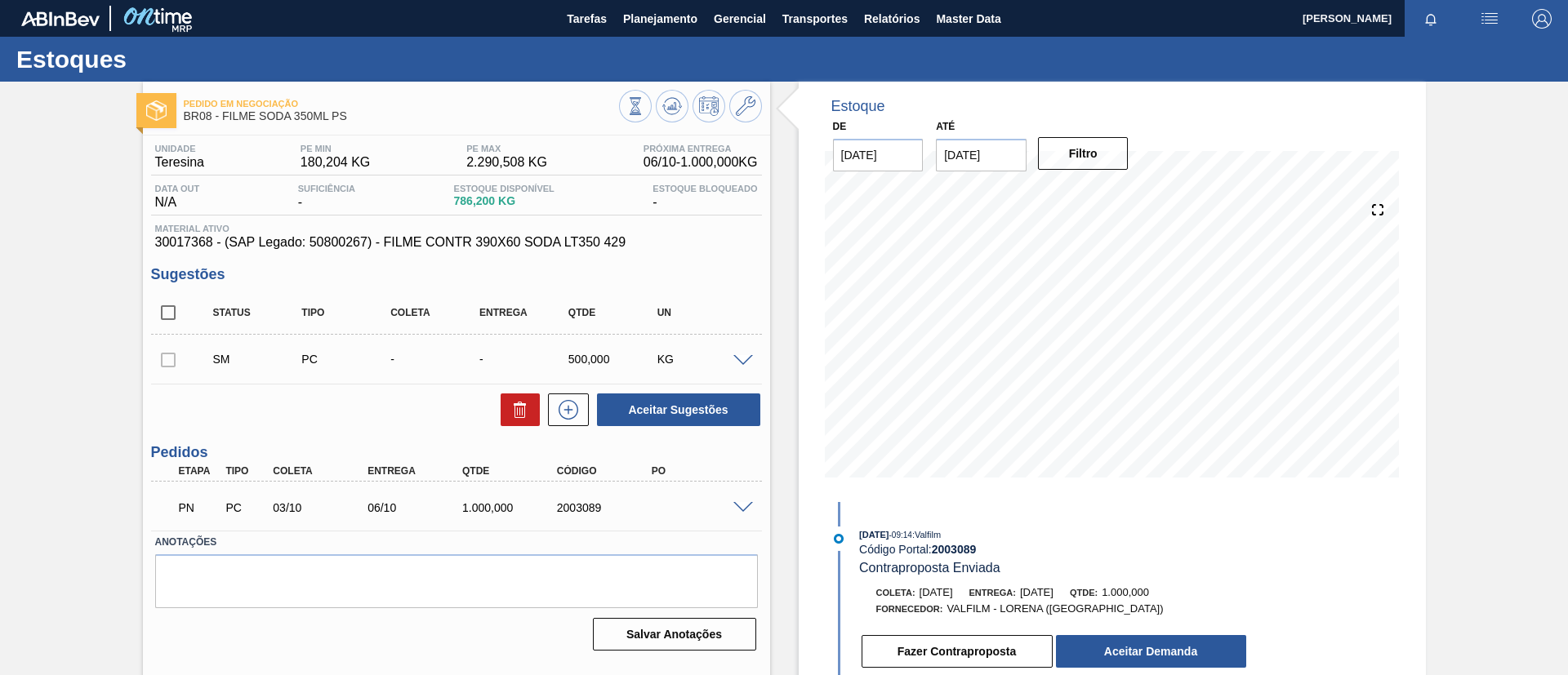
click at [23, 366] on div "Pedido em Negociação BR08 - FILME SODA 350ML PS Unidade Teresina PE MIN 180,204…" at bounding box center [784, 392] width 1568 height 620
click at [0, 435] on div "Pedido em Negociação BR08 - FILME SODA 350ML PS Unidade Teresina PE MIN 180,204…" at bounding box center [784, 392] width 1568 height 620
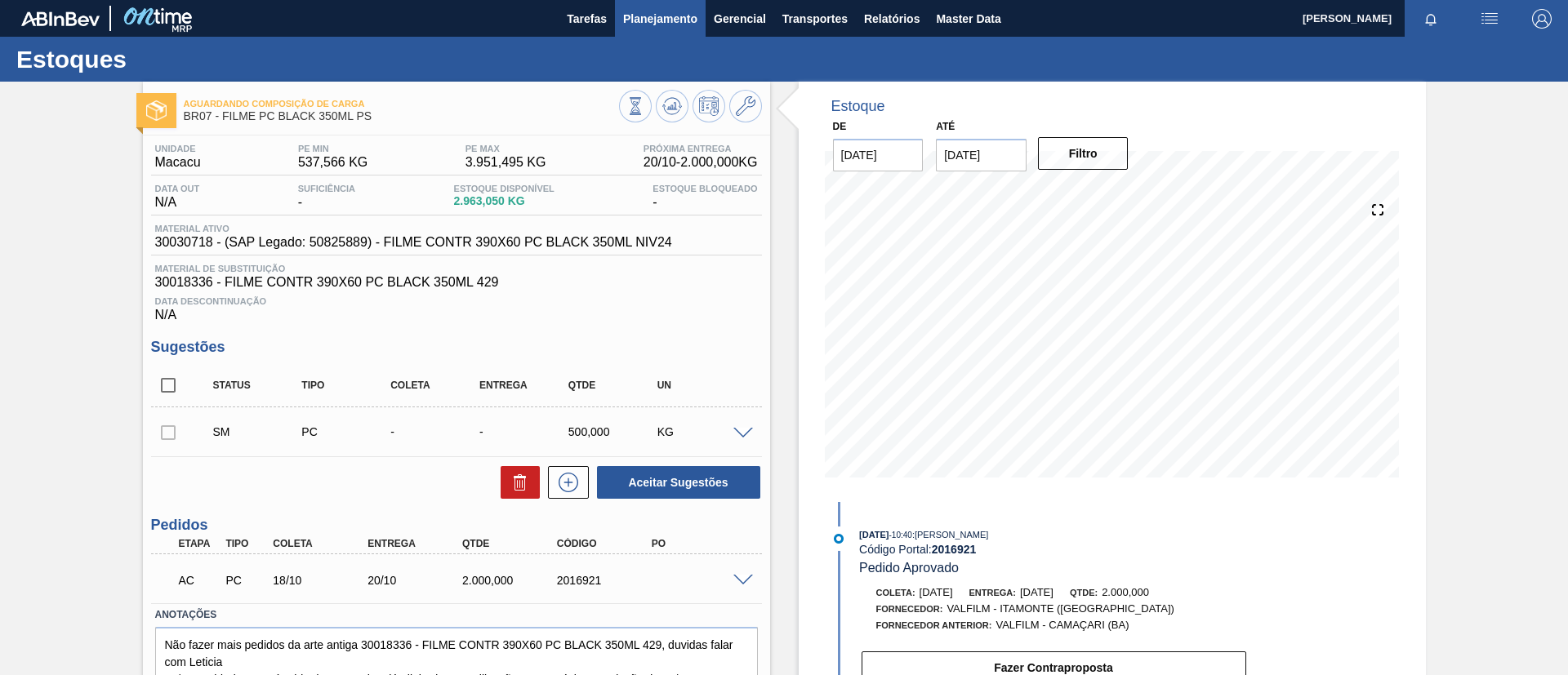
click at [694, 17] on span "Planejamento" at bounding box center [660, 19] width 74 height 19
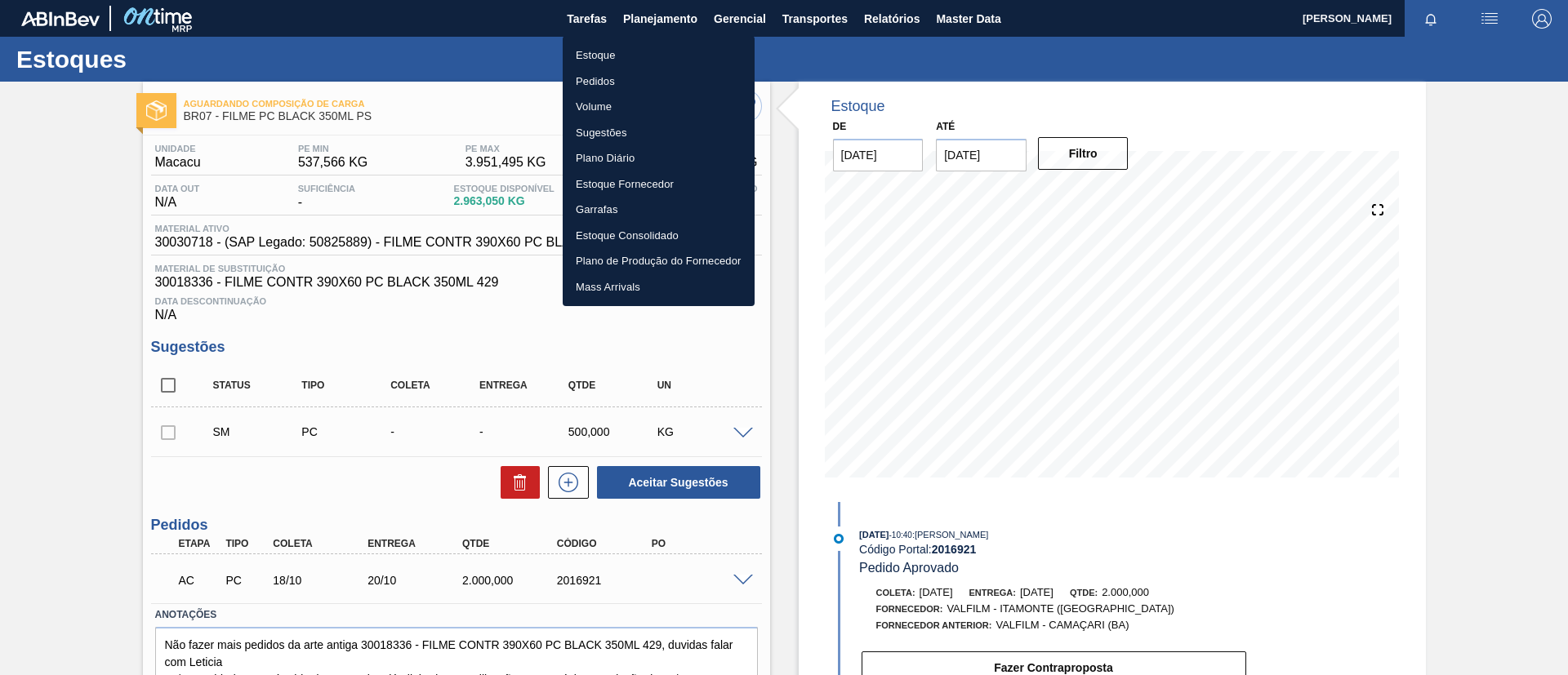
click at [640, 58] on li "Estoque" at bounding box center [659, 56] width 192 height 26
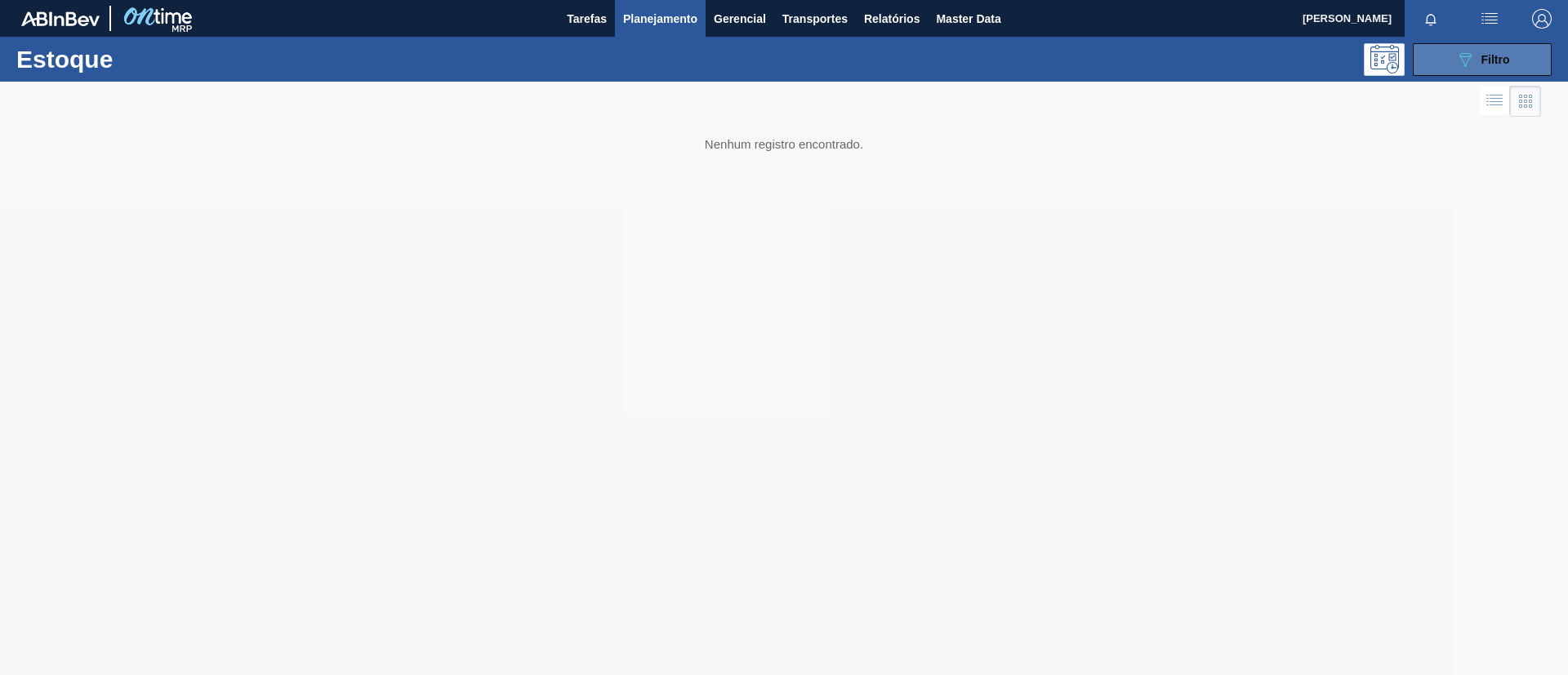
click at [1473, 71] on button "089F7B8B-B2A5-4AFE-B5C0-19BA573D28AC Filtro" at bounding box center [1482, 59] width 138 height 32
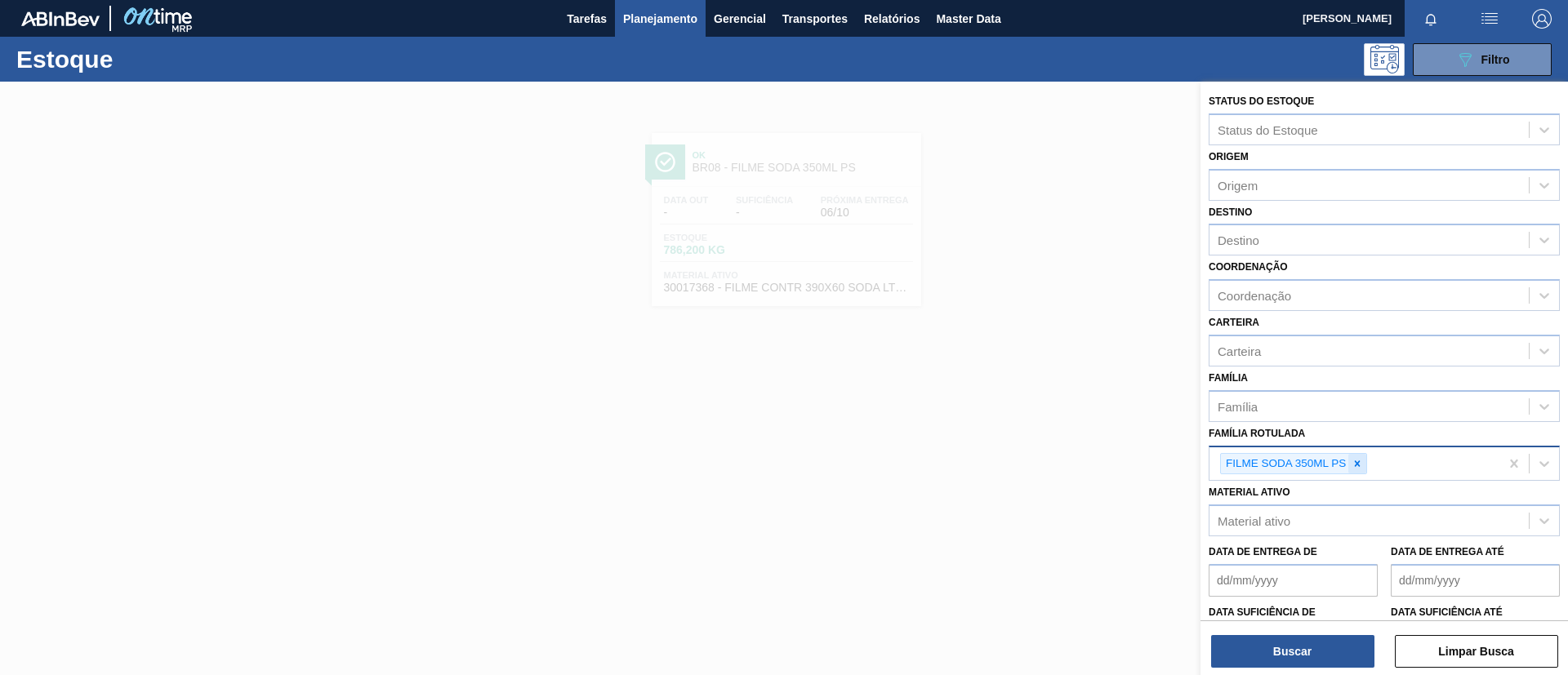
click at [1358, 463] on icon at bounding box center [1357, 463] width 11 height 11
paste Rotulada "FILME PC 350ML"
type Rotulada "FILME PC 350ML"
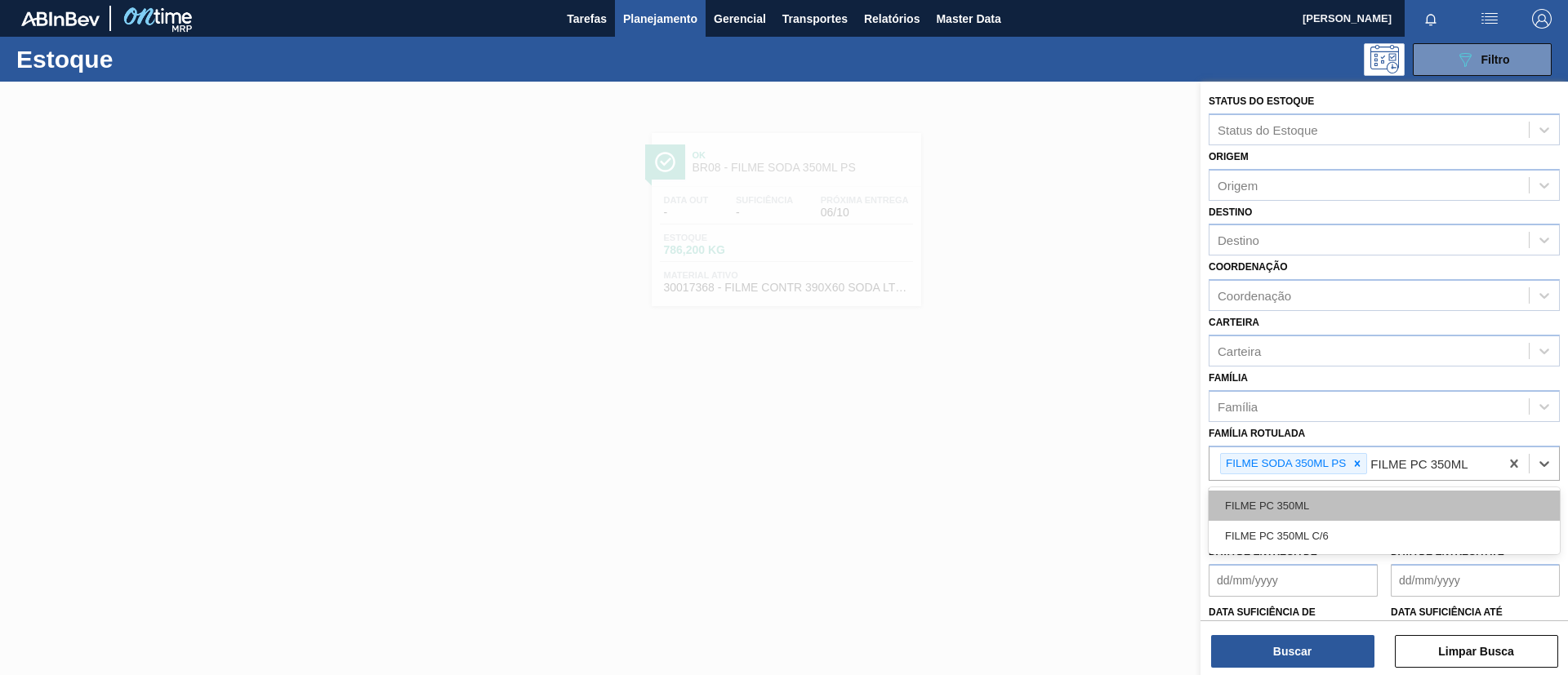
click at [1392, 498] on div "FILME PC 350ML" at bounding box center [1384, 505] width 351 height 31
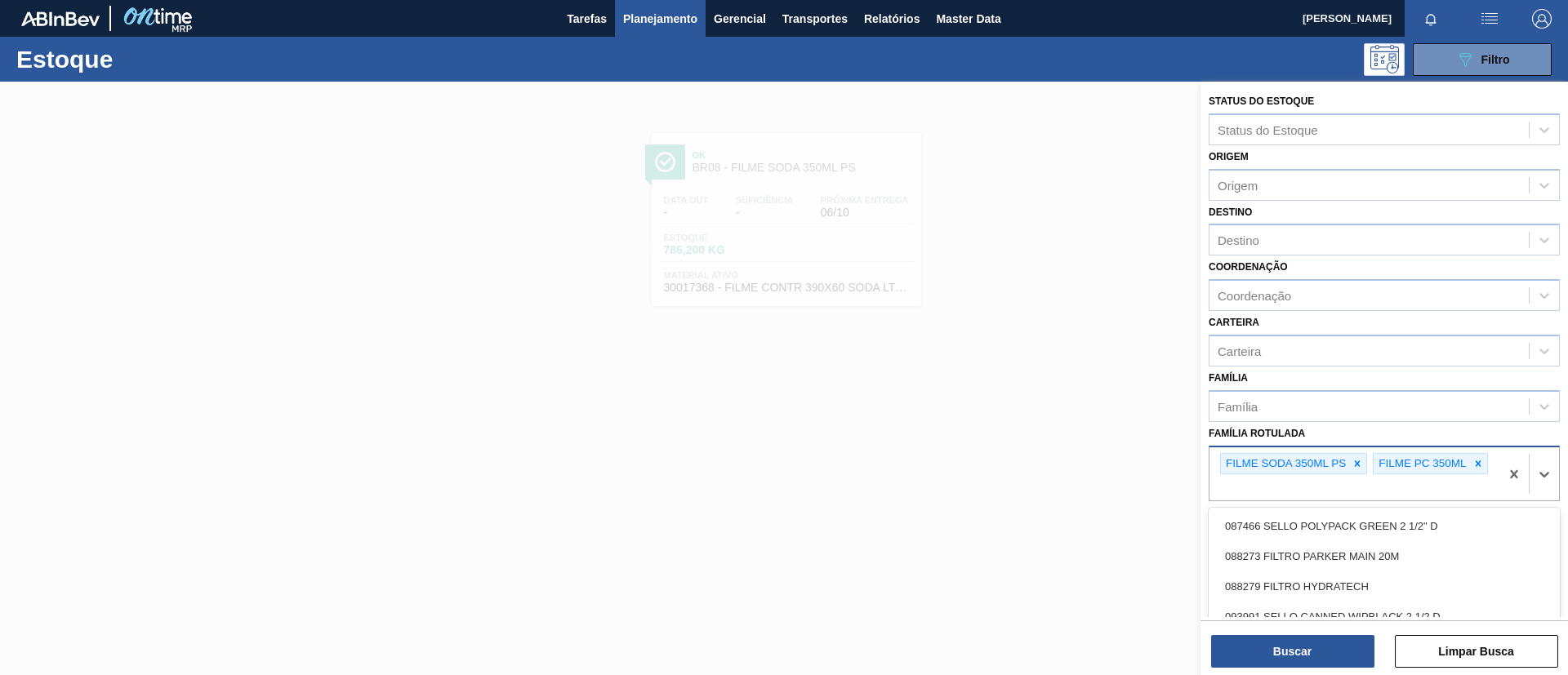
click at [1367, 468] on div "FILME SODA 350ML PS" at bounding box center [1294, 464] width 147 height 22
click at [1360, 465] on icon at bounding box center [1358, 463] width 6 height 6
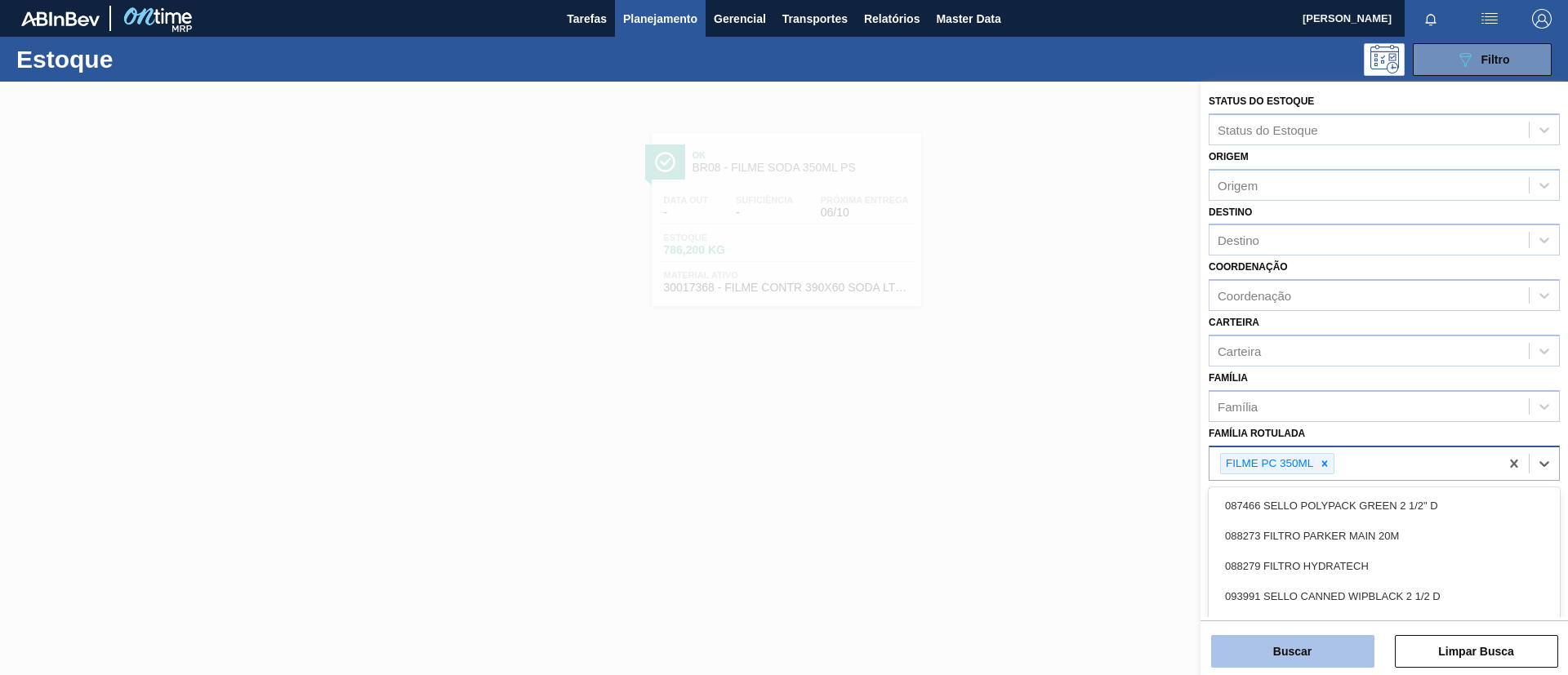
click at [1329, 645] on button "Buscar" at bounding box center [1293, 651] width 163 height 32
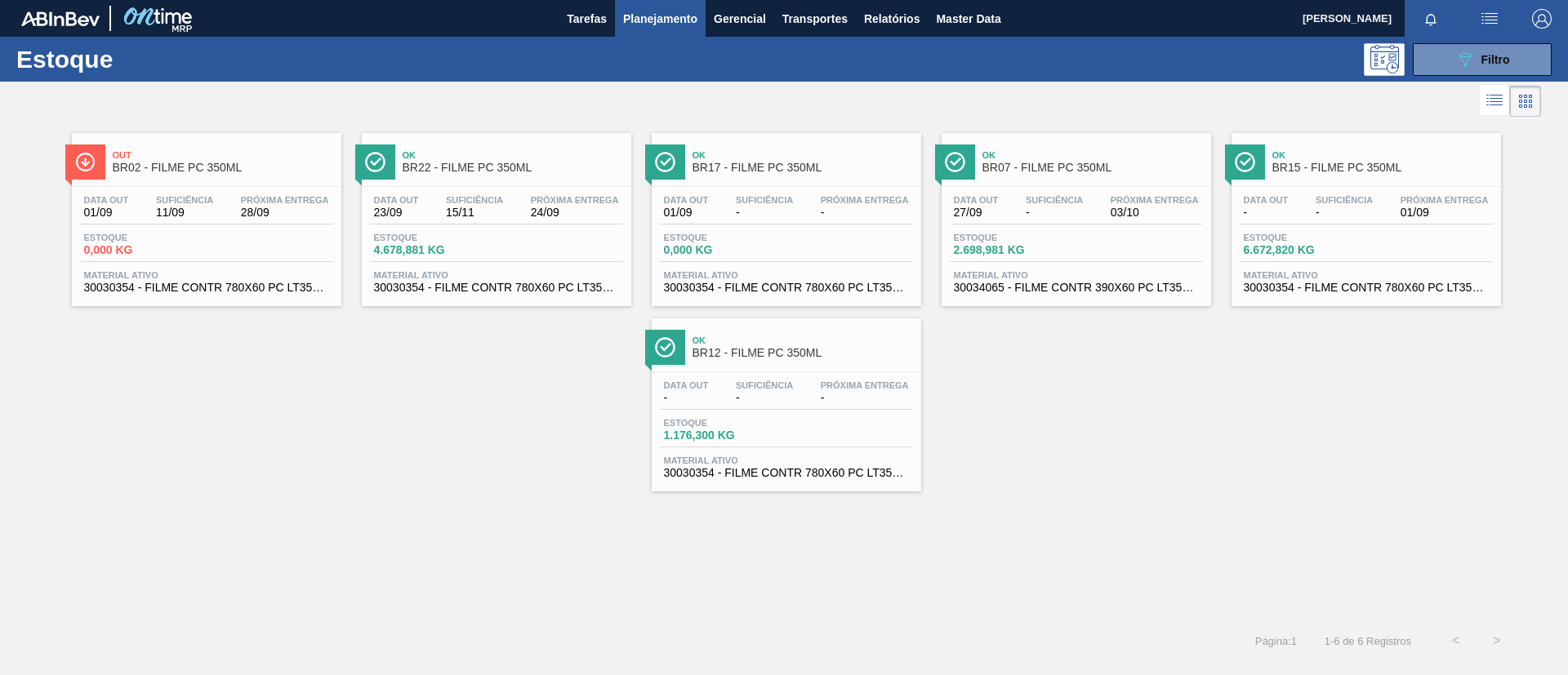
click at [1119, 167] on span "BR07 - FILME PC 350ML" at bounding box center [1092, 167] width 220 height 12
click at [806, 365] on div "Ok BR12 - FILME PC 350ML" at bounding box center [803, 347] width 220 height 37
click at [1440, 44] on button "089F7B8B-B2A5-4AFE-B5C0-19BA573D28AC Filtro" at bounding box center [1482, 59] width 138 height 32
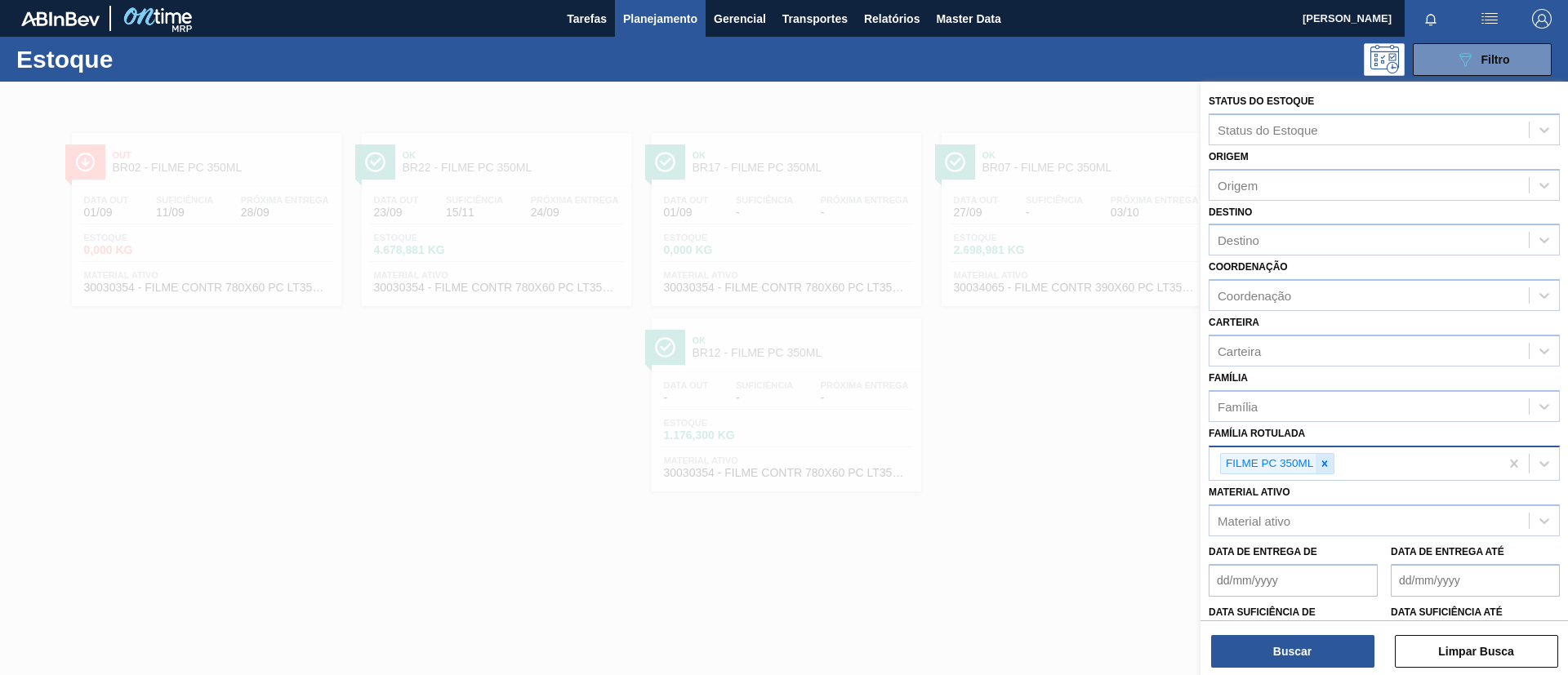
click at [1321, 460] on icon at bounding box center [1325, 463] width 11 height 11
paste Rotulada "FILME SK 350ML MP C/ 18"
type Rotulada "FILME SK 350ML MP C/ 18"
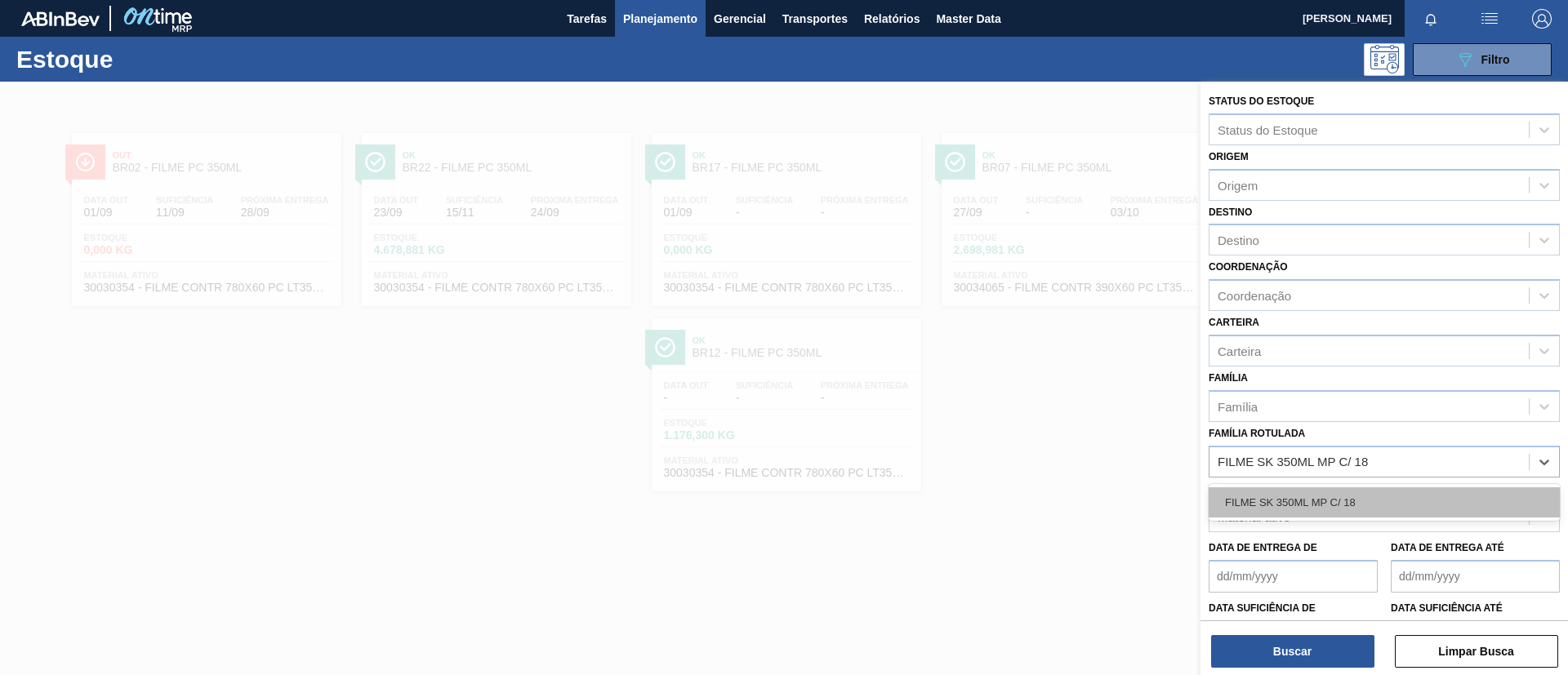
click at [1373, 493] on div "FILME SK 350ML MP C/ 18" at bounding box center [1384, 502] width 351 height 31
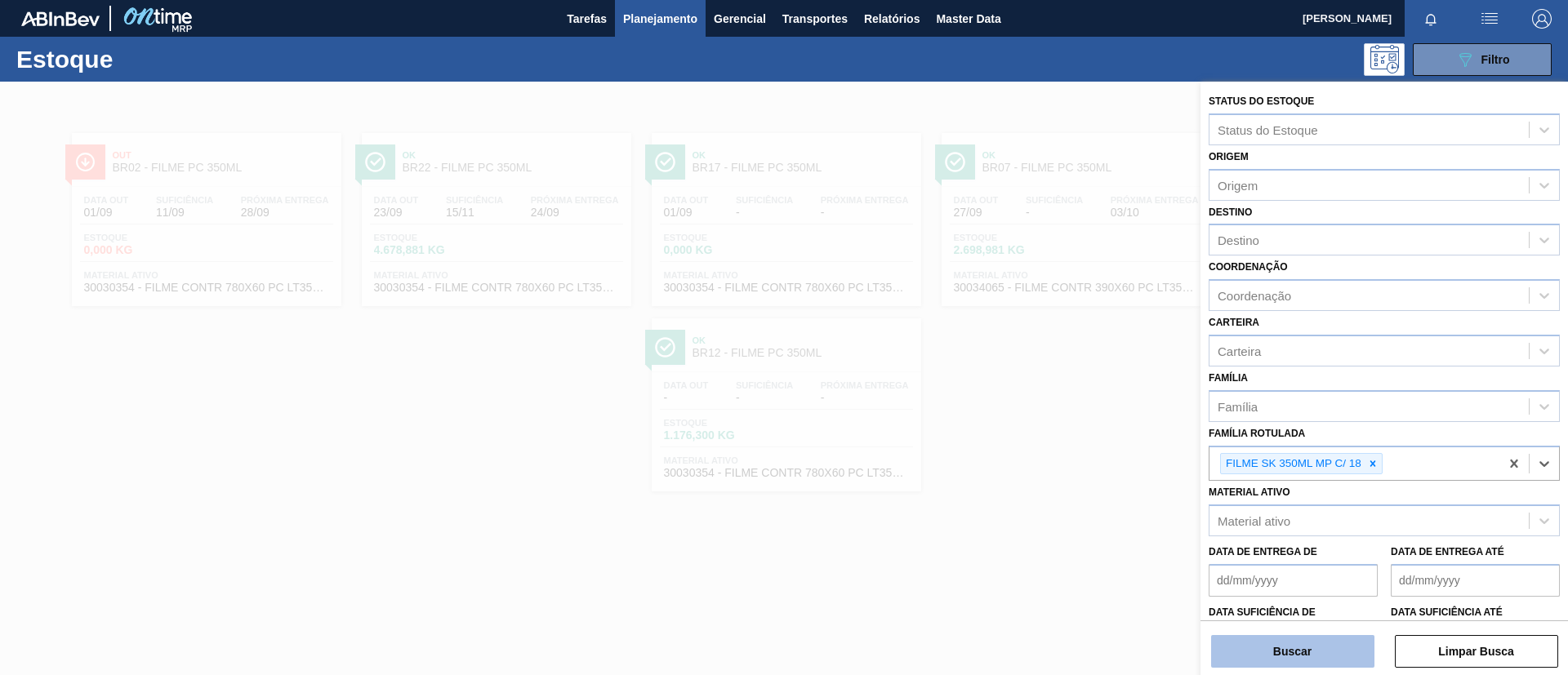
click at [1327, 657] on button "Buscar" at bounding box center [1293, 651] width 163 height 32
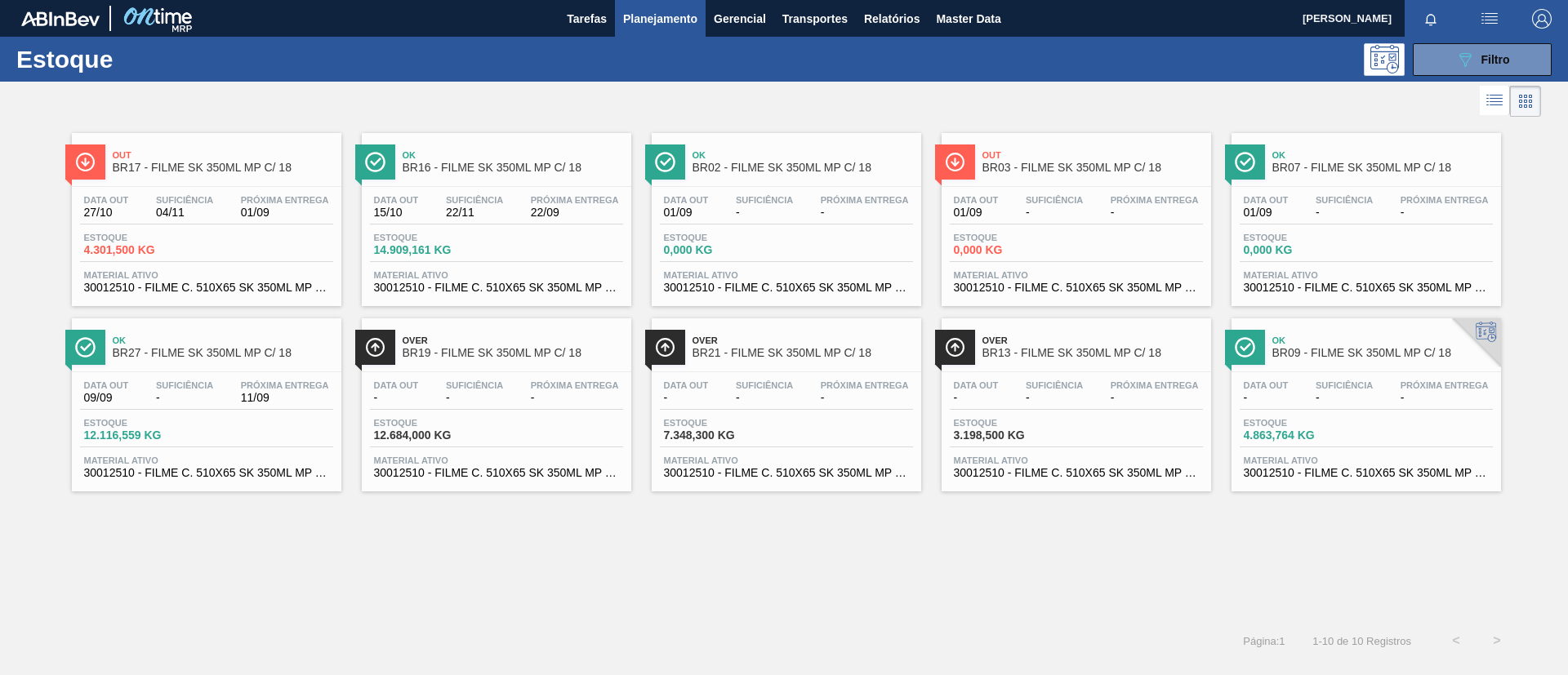
click at [439, 170] on span "BR16 - FILME SK 350ML MP C/ 18" at bounding box center [513, 167] width 220 height 12
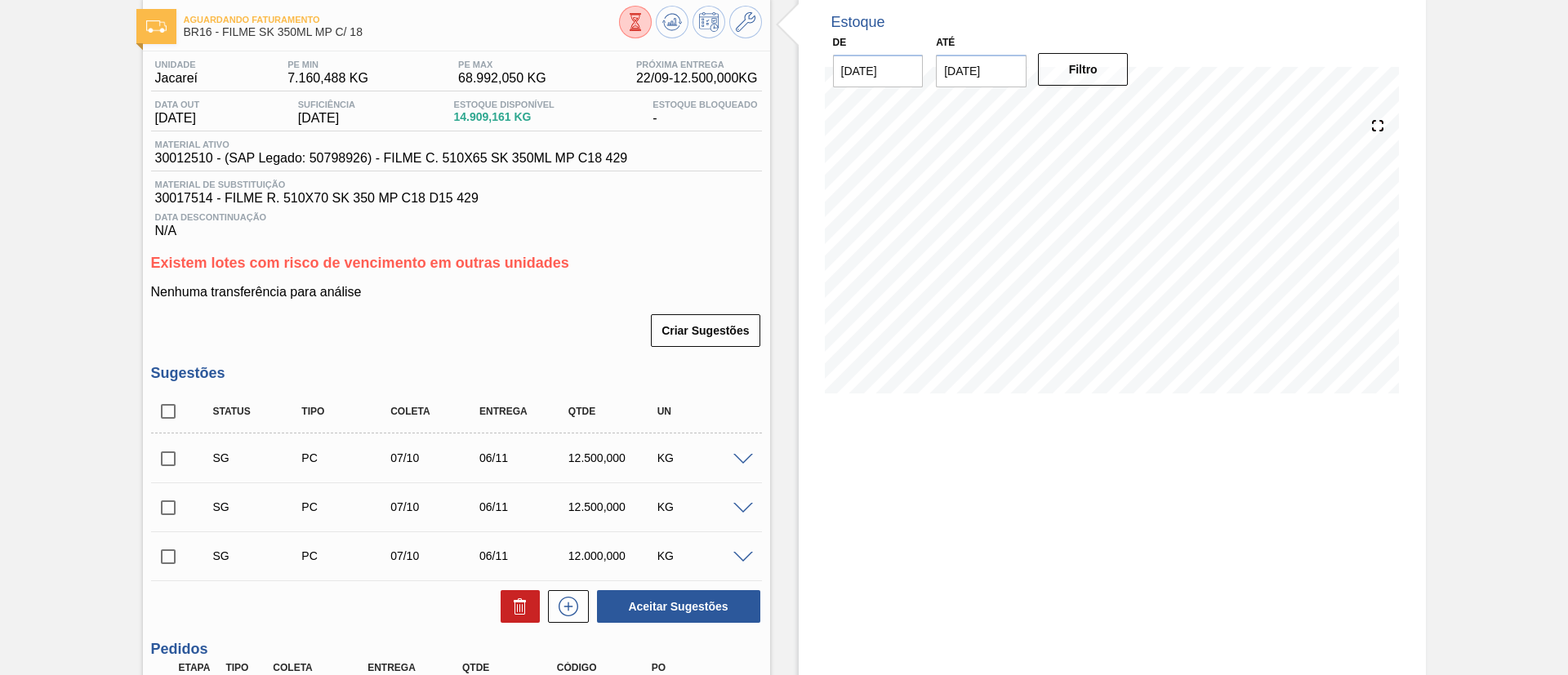
scroll to position [123, 0]
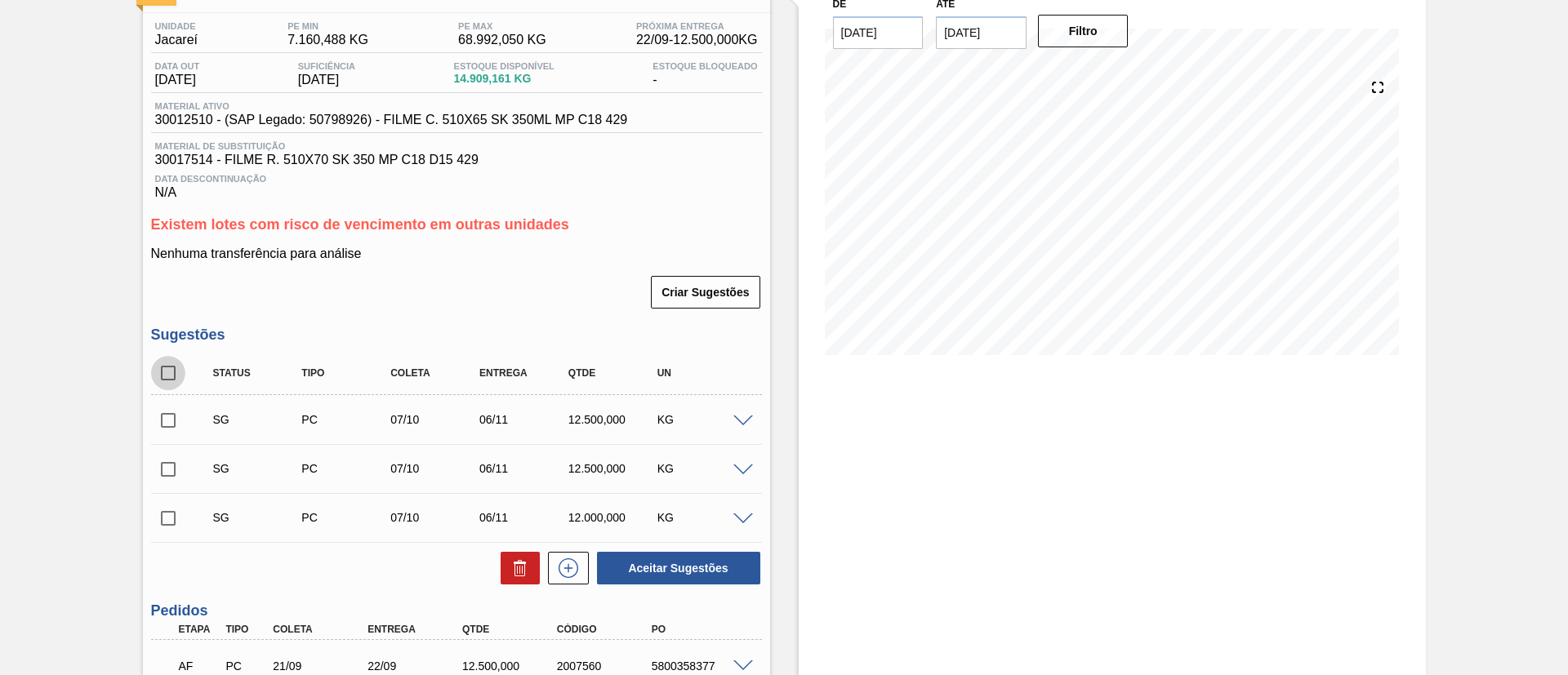
click at [177, 371] on input "checkbox" at bounding box center [168, 372] width 34 height 34
checkbox input "true"
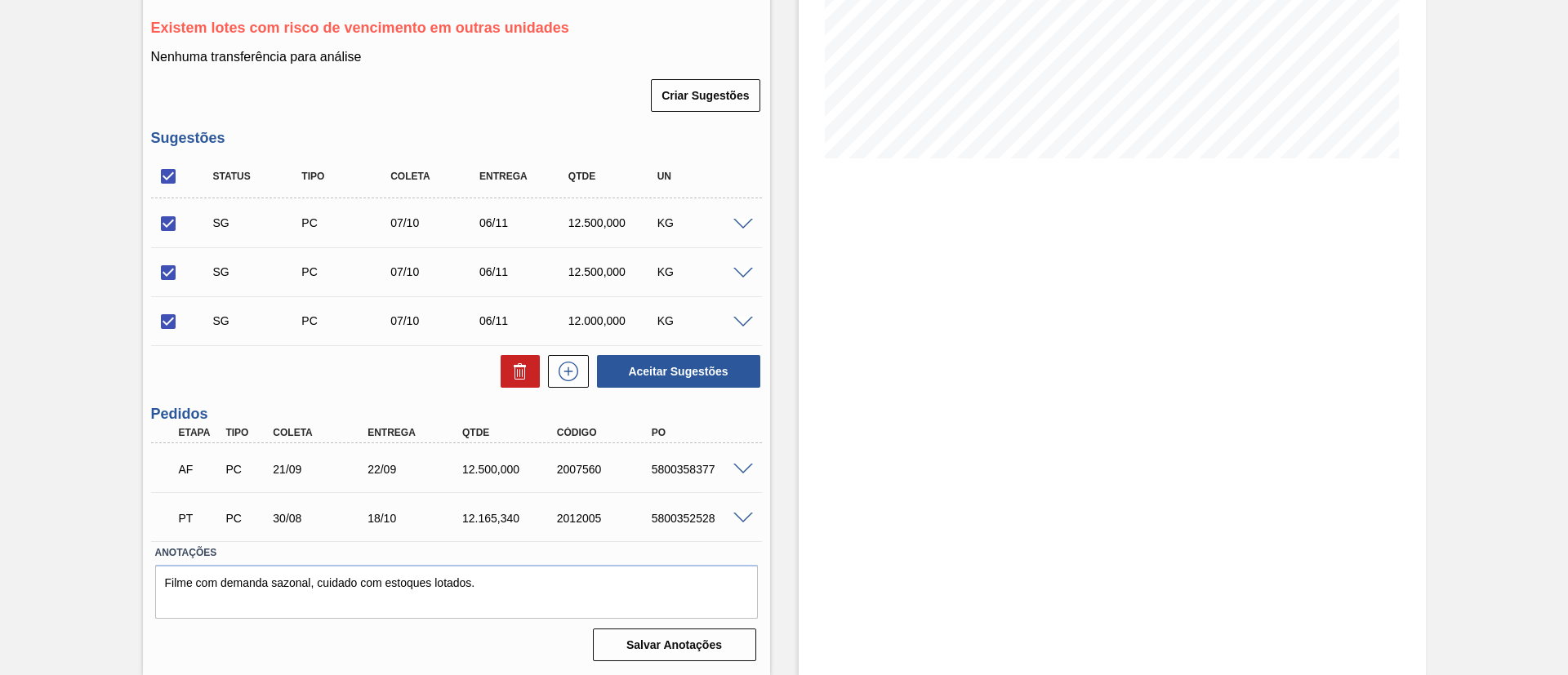
scroll to position [197, 0]
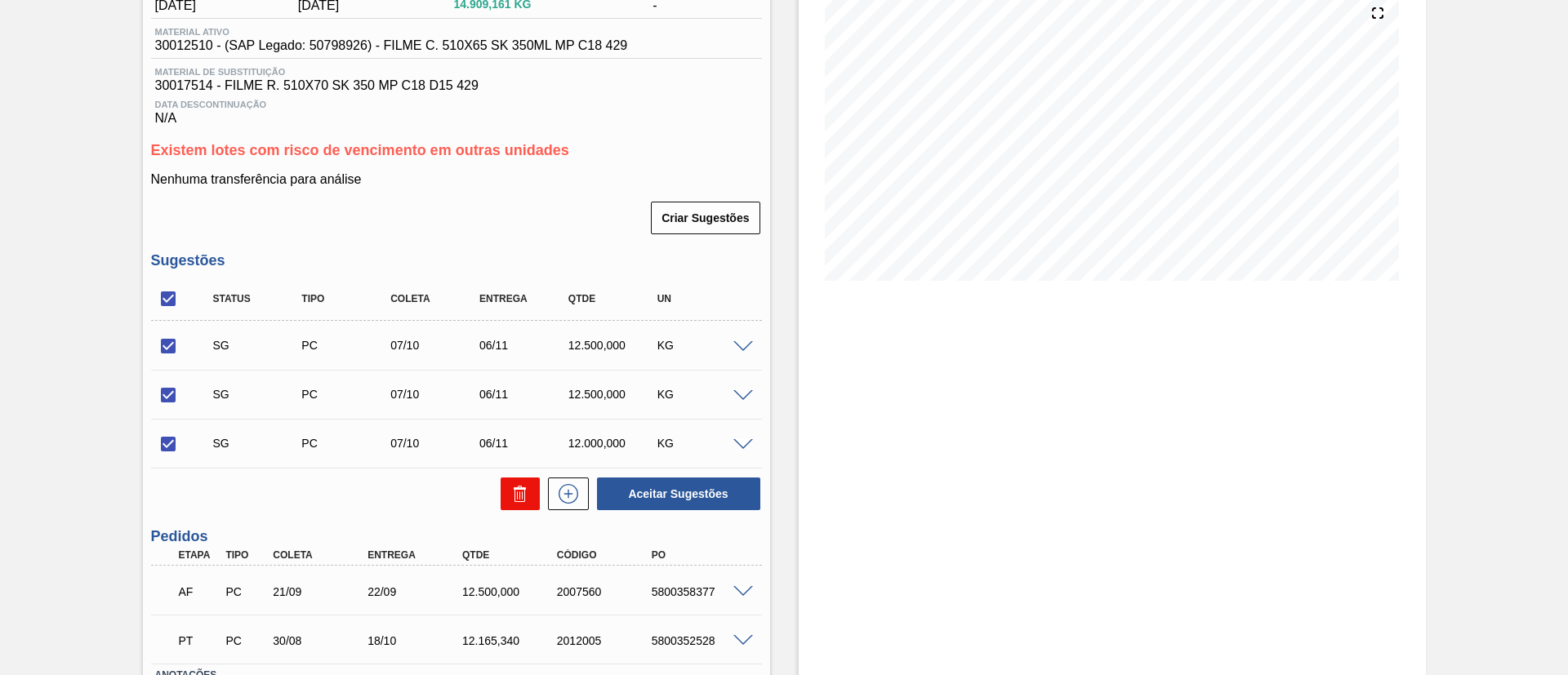
click at [512, 493] on icon at bounding box center [520, 493] width 20 height 19
checkbox input "false"
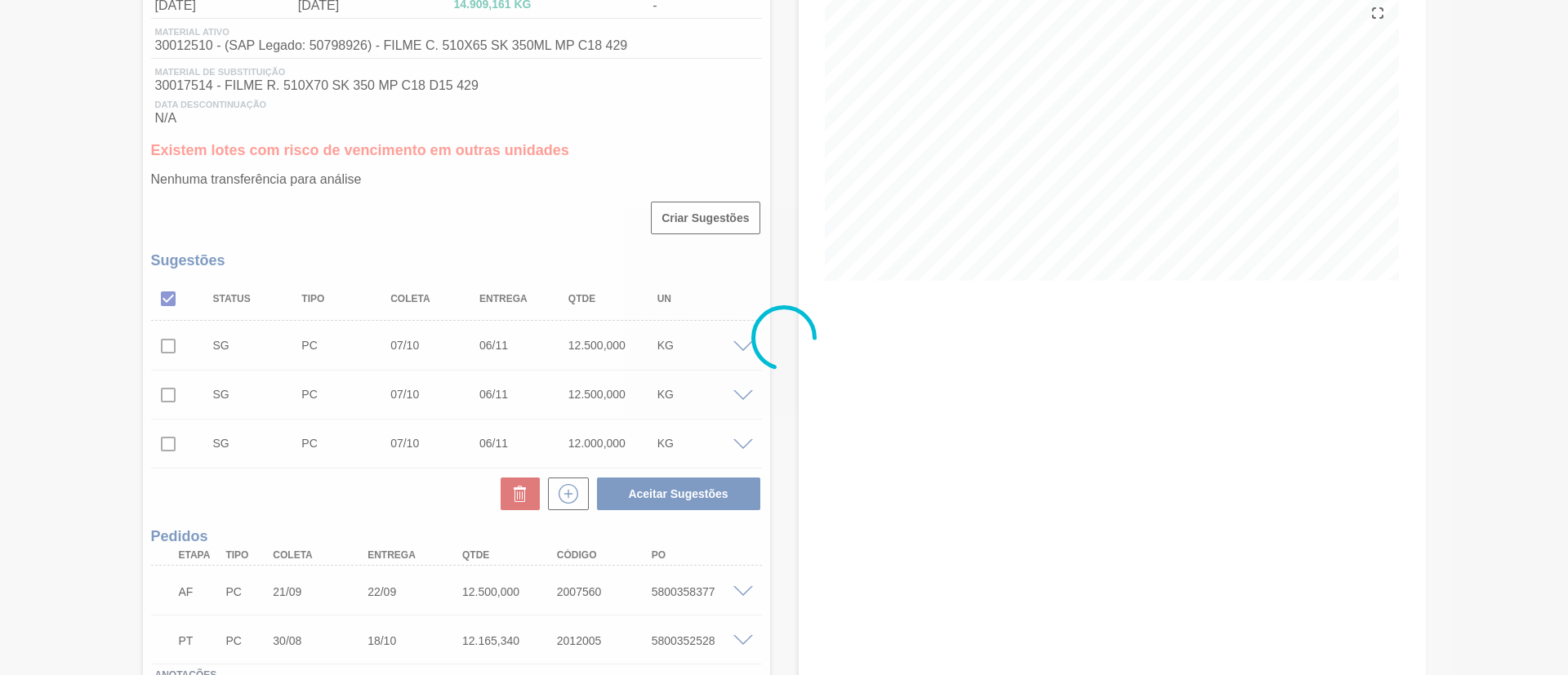
scroll to position [153, 0]
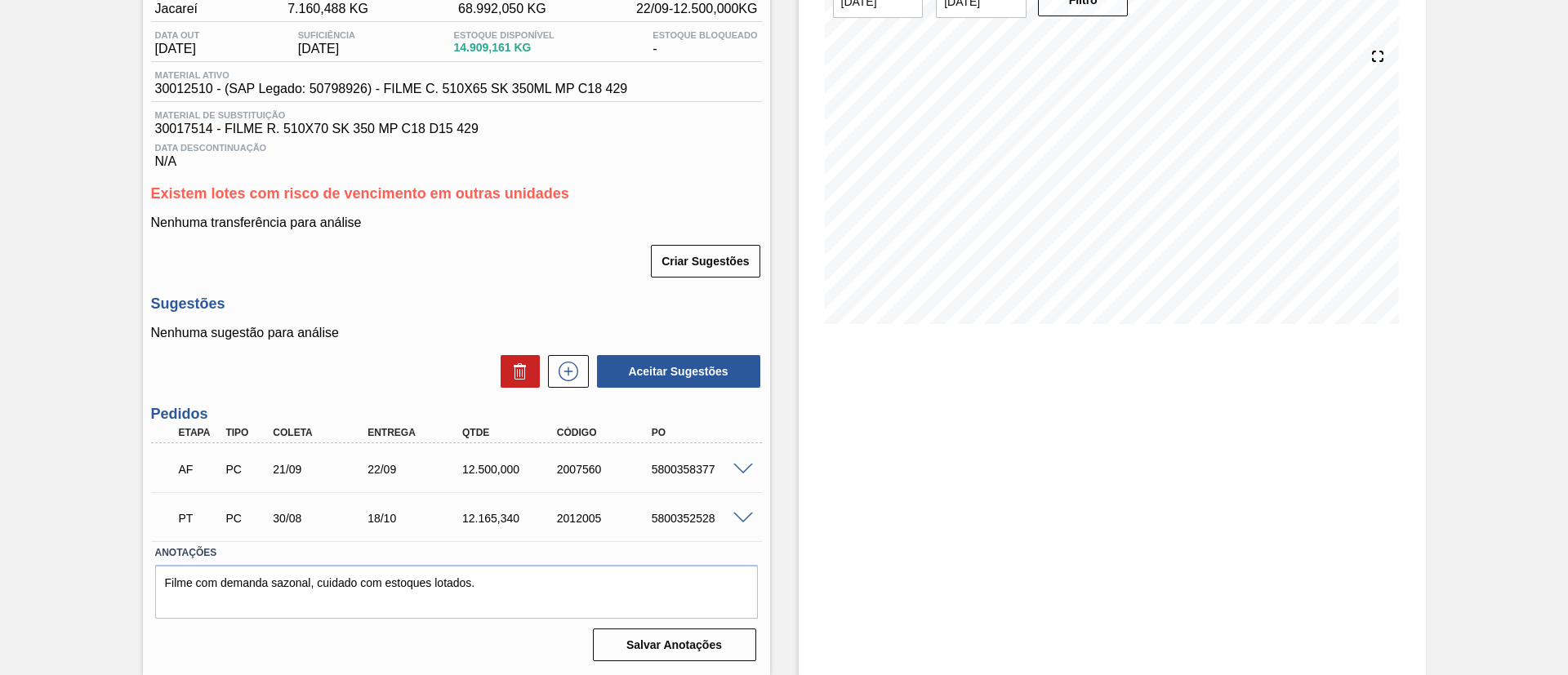
click at [744, 466] on span at bounding box center [743, 469] width 20 height 12
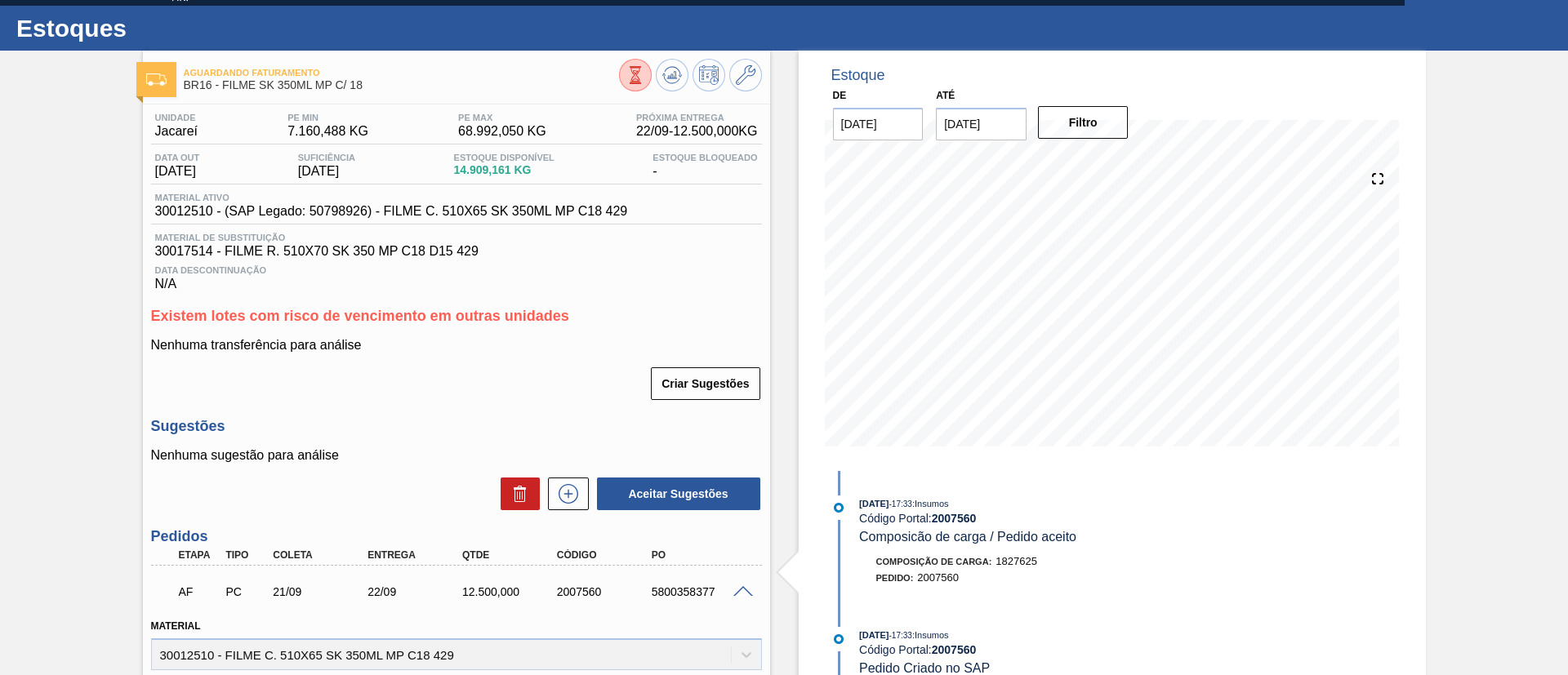
scroll to position [0, 0]
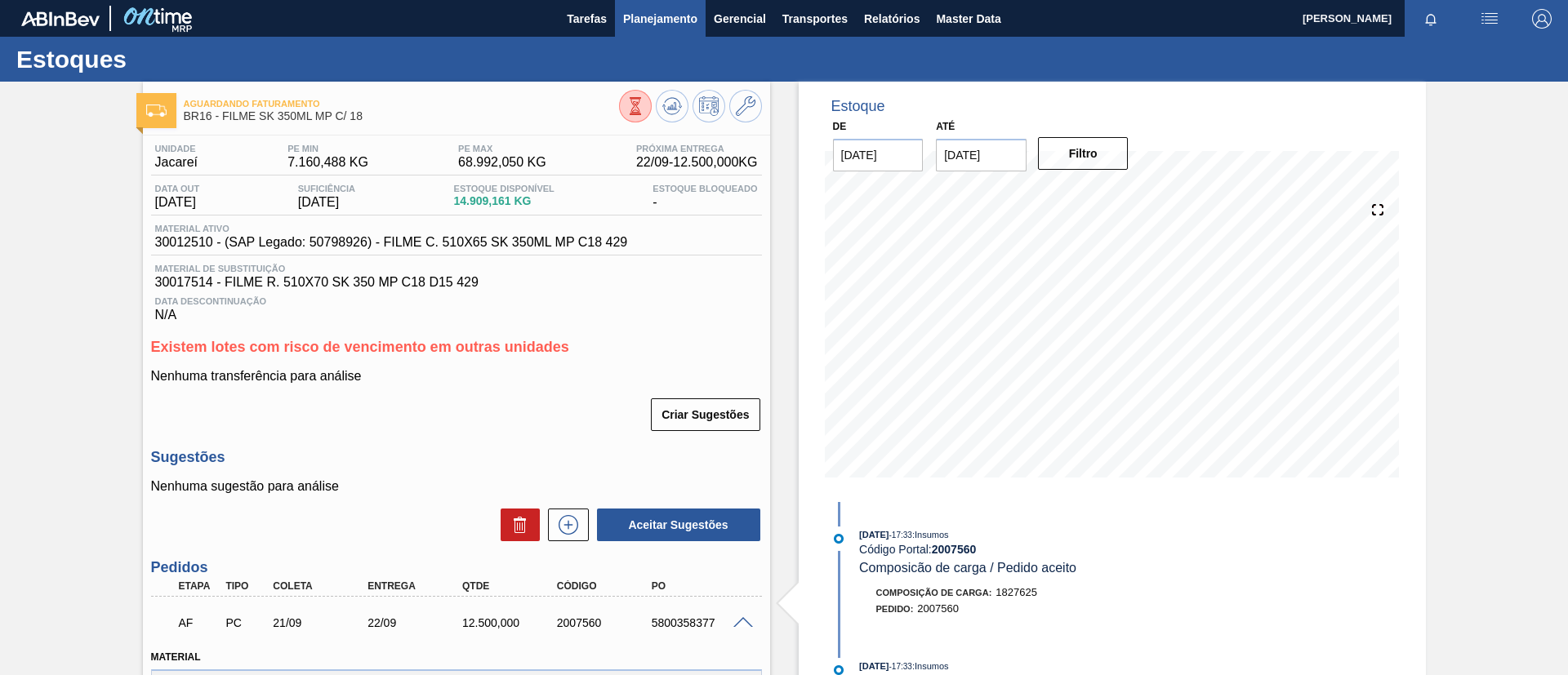
click at [687, 19] on span "Planejamento" at bounding box center [660, 19] width 74 height 19
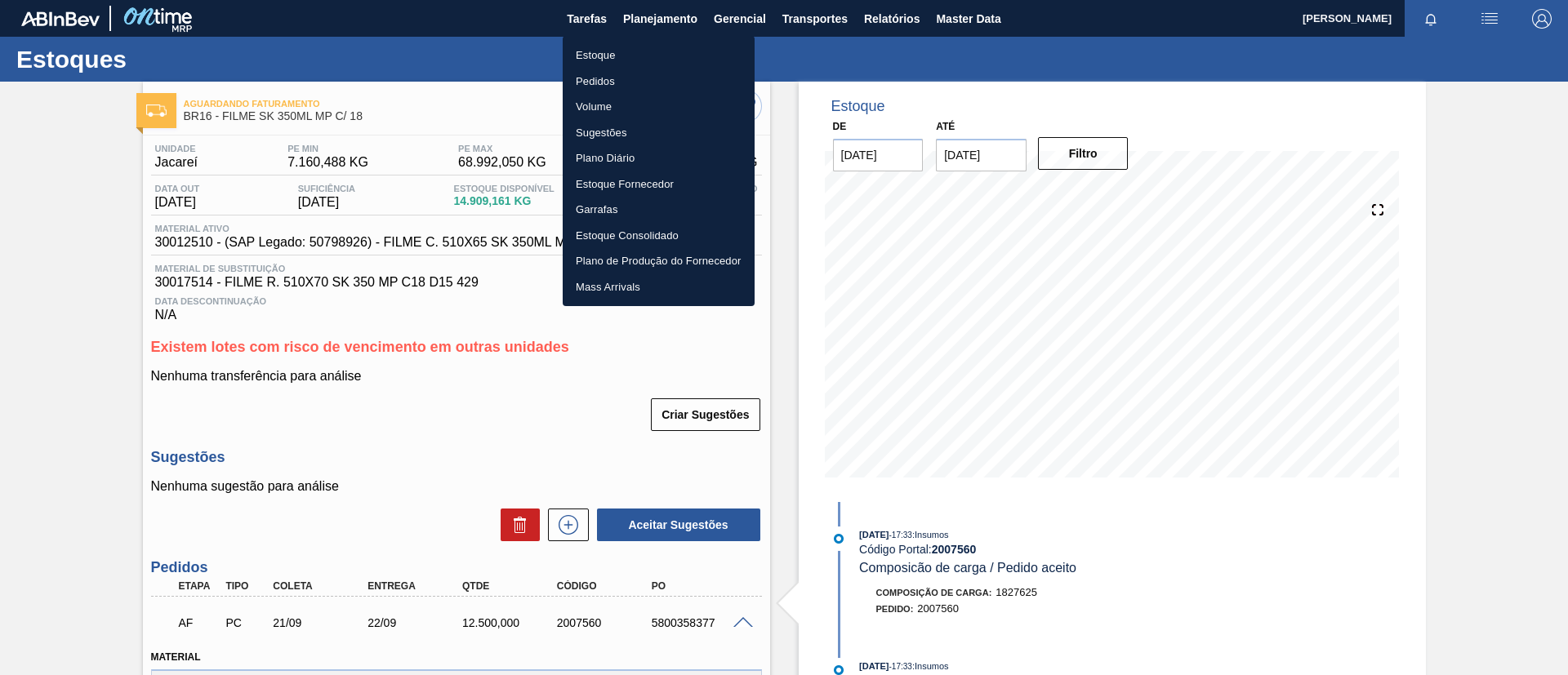
click at [663, 57] on li "Estoque" at bounding box center [659, 56] width 192 height 26
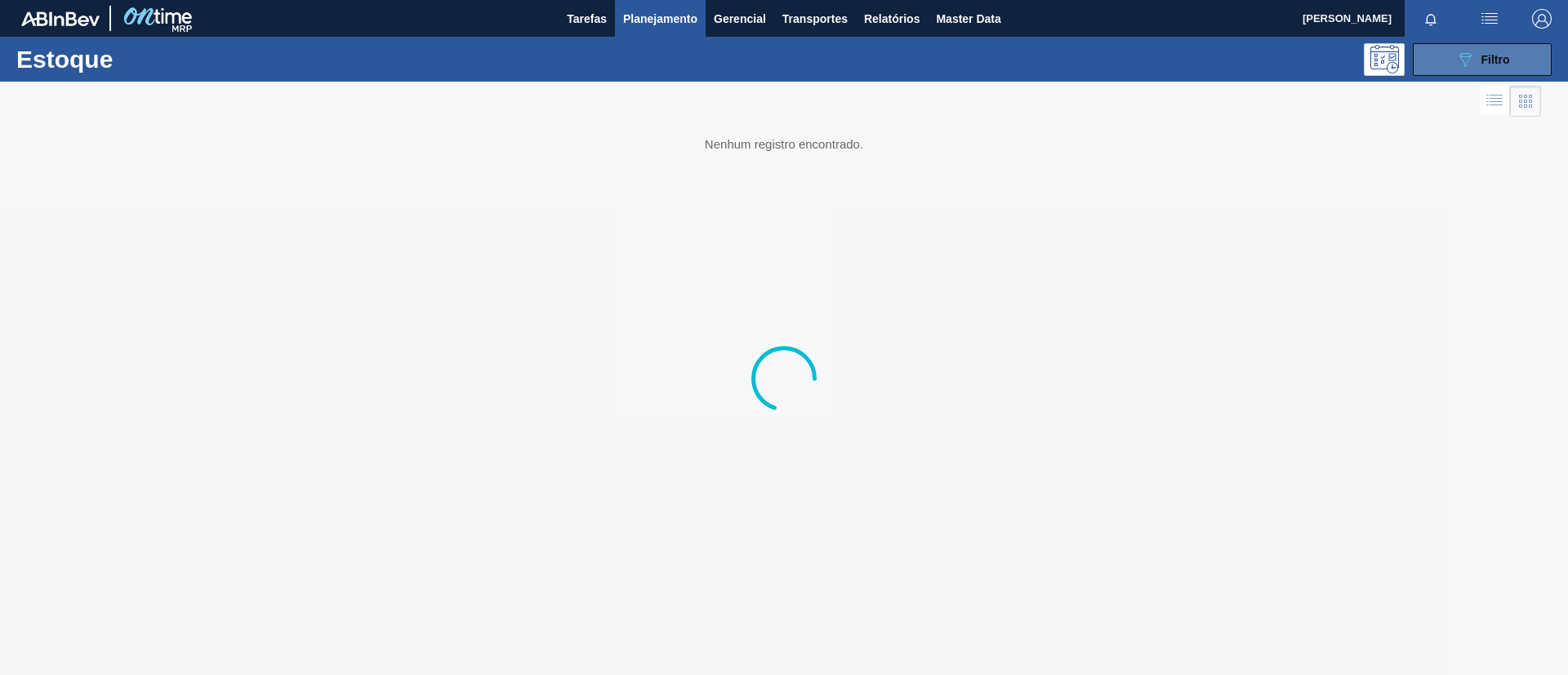
click at [1503, 65] on div "089F7B8B-B2A5-4AFE-B5C0-19BA573D28AC Filtro" at bounding box center [1483, 59] width 55 height 19
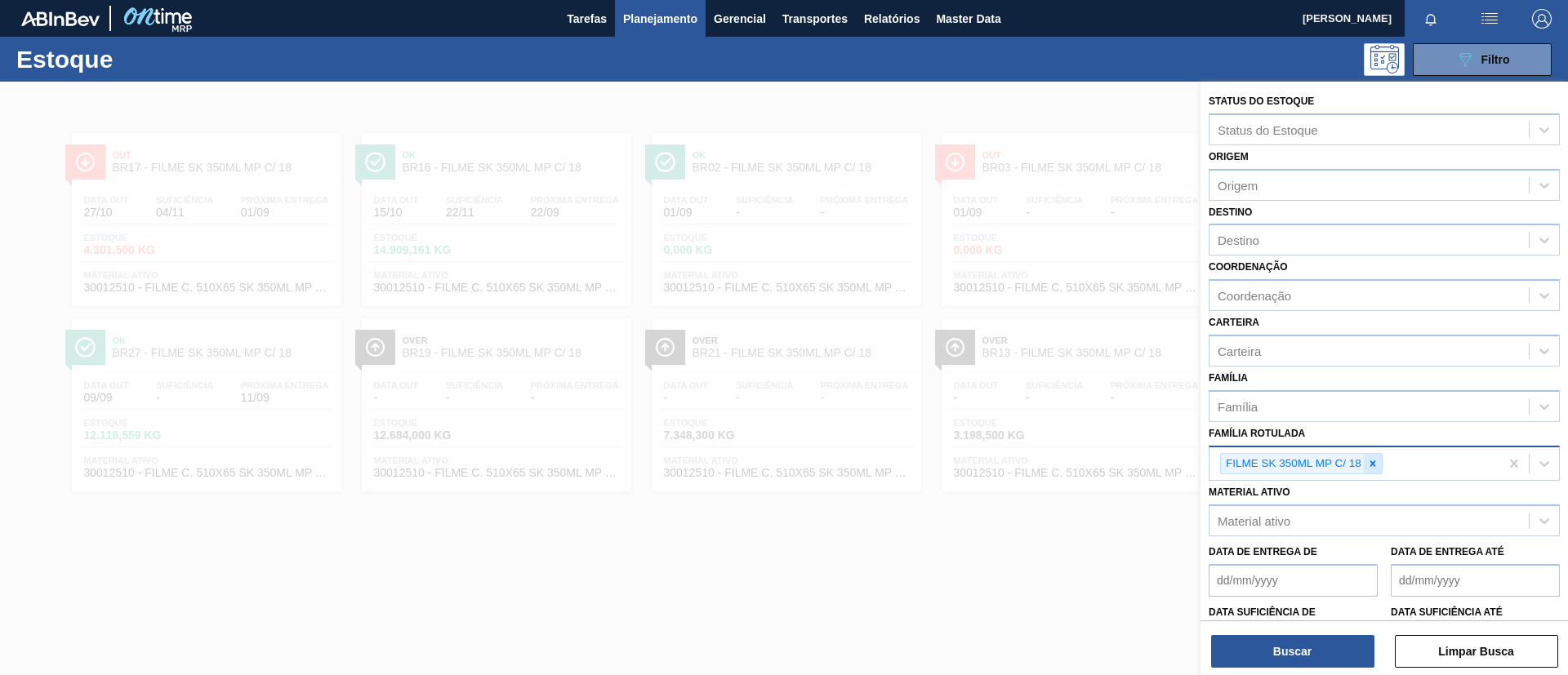
drag, startPoint x: 1365, startPoint y: 485, endPoint x: 1366, endPoint y: 465, distance: 20.0
click at [1364, 477] on div "Status do Estoque Status do Estoque Origem Origem Destino Destino Coordenação C…" at bounding box center [1385, 404] width 368 height 644
click at [1367, 463] on icon at bounding box center [1373, 463] width 11 height 11
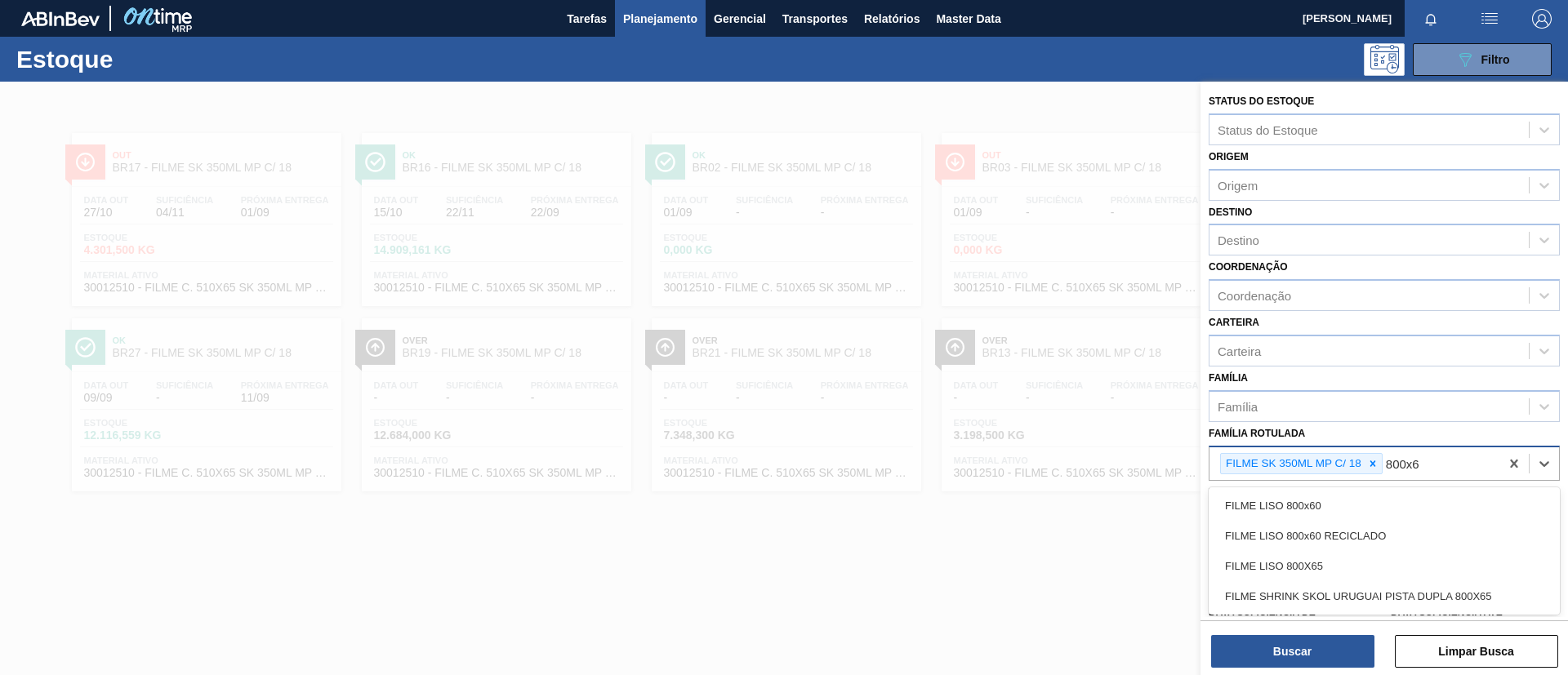
type Rotulada "800x60"
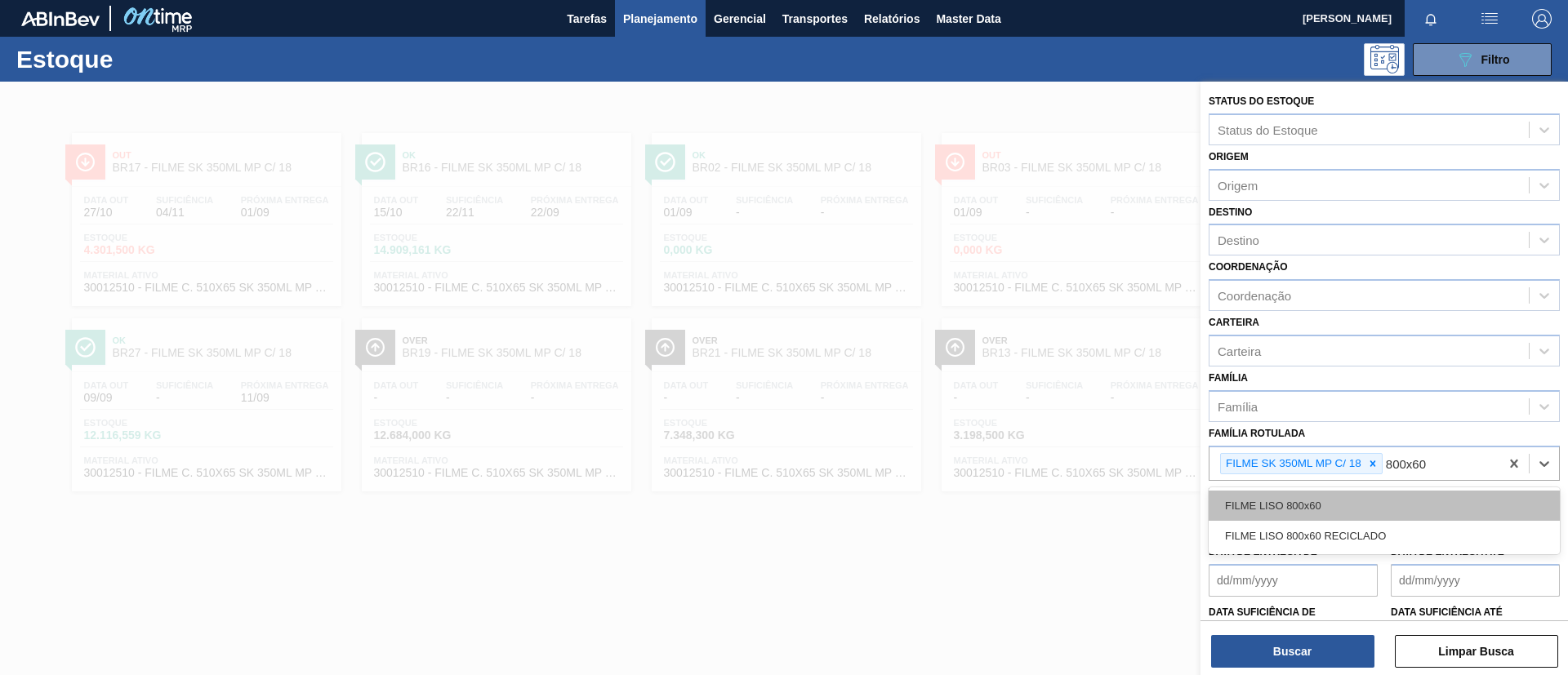
click at [1303, 504] on div "FILME LISO 800x60" at bounding box center [1384, 505] width 351 height 31
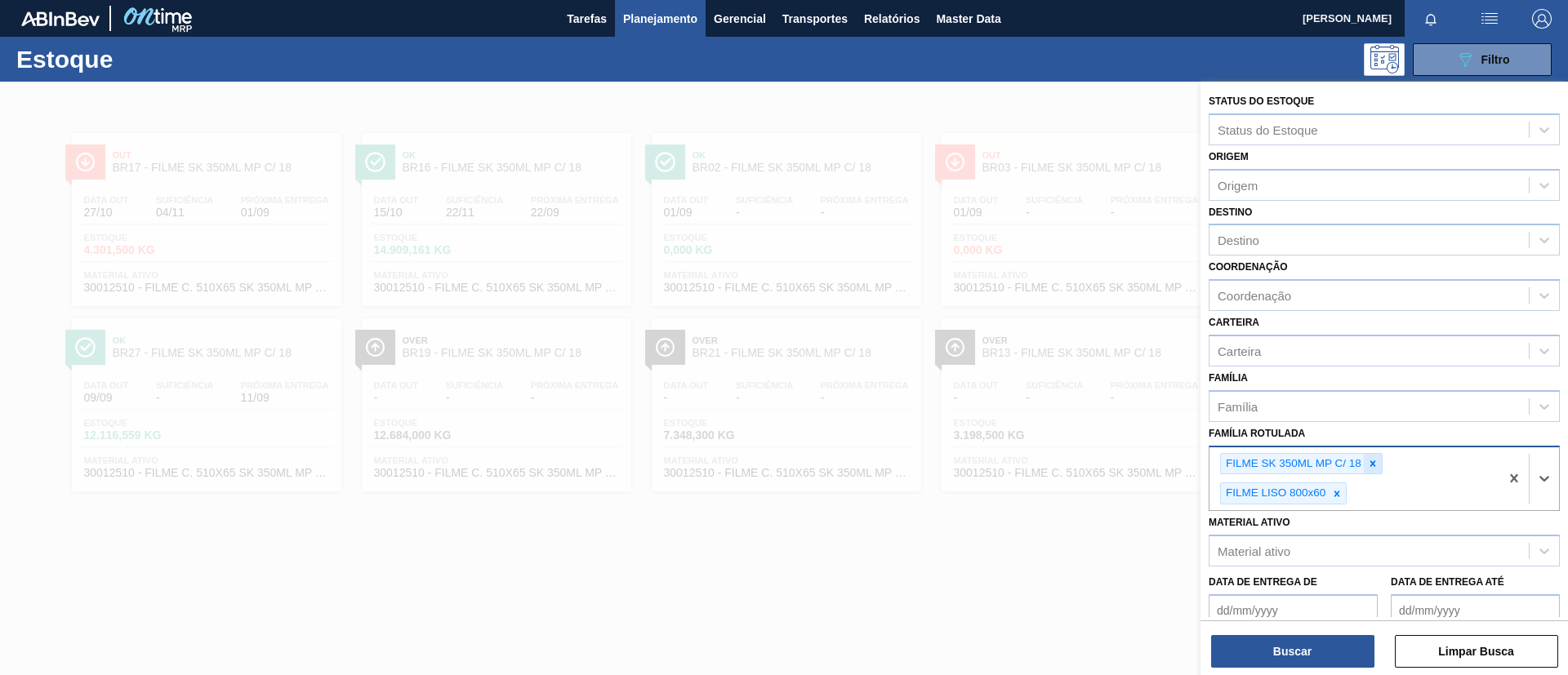
click at [1373, 470] on div at bounding box center [1372, 464] width 18 height 20
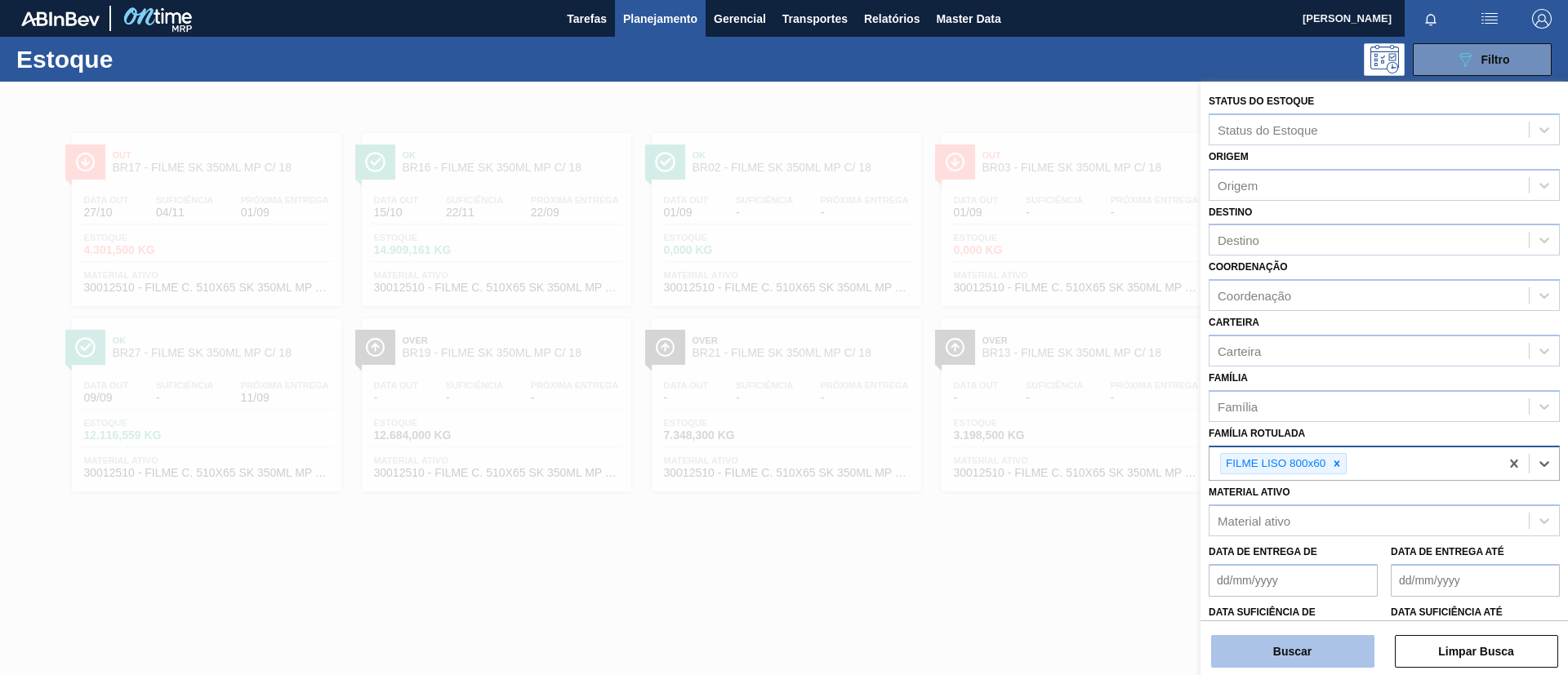
click at [1328, 654] on button "Buscar" at bounding box center [1293, 651] width 163 height 32
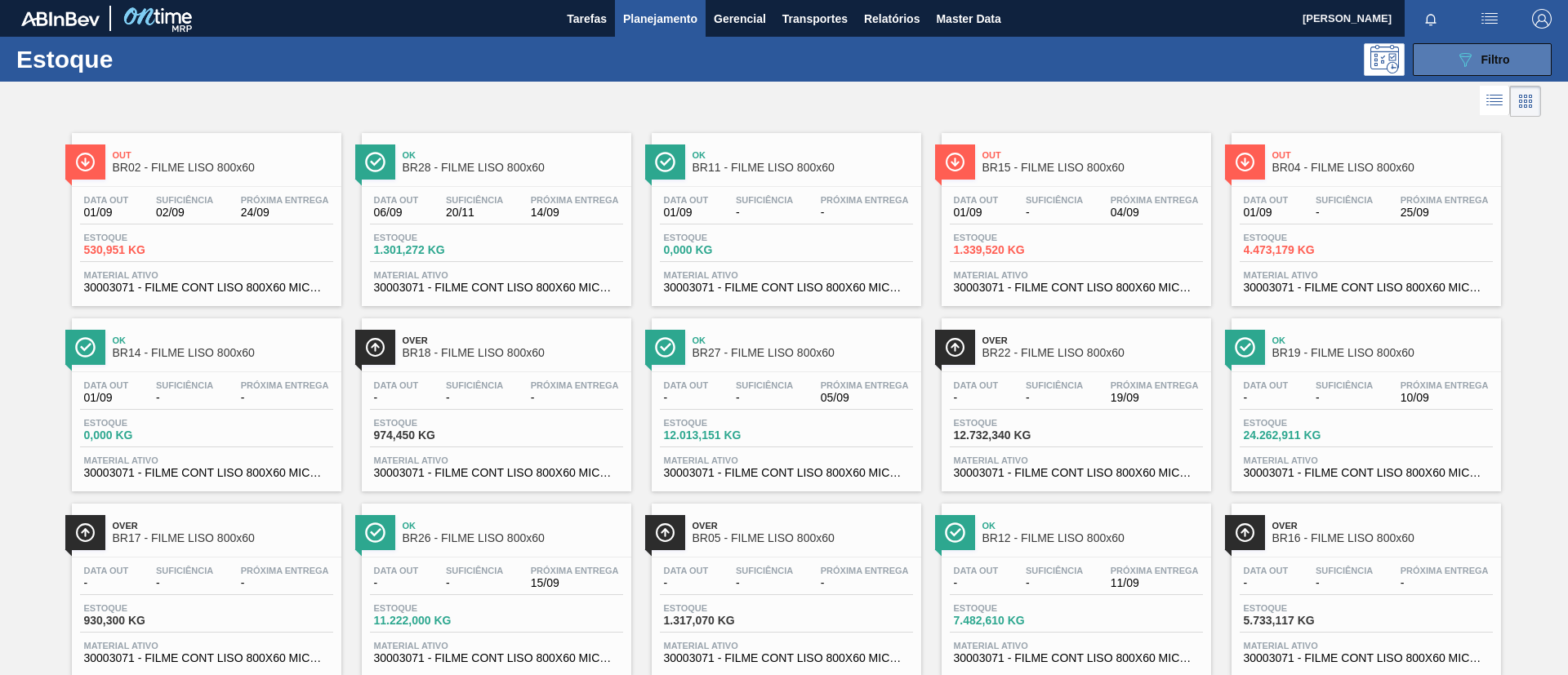
click at [1466, 64] on icon "089F7B8B-B2A5-4AFE-B5C0-19BA573D28AC" at bounding box center [1465, 59] width 20 height 19
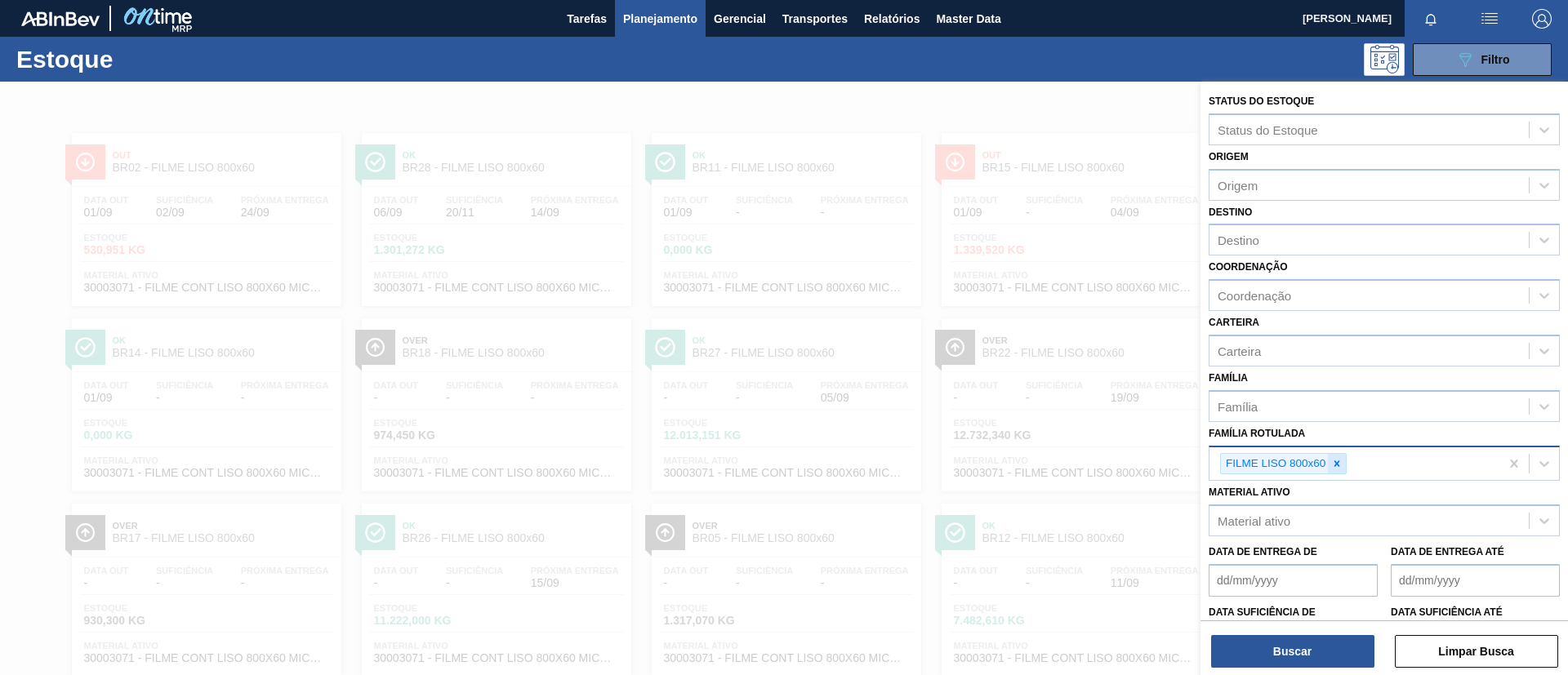
click at [1339, 458] on icon at bounding box center [1337, 463] width 11 height 11
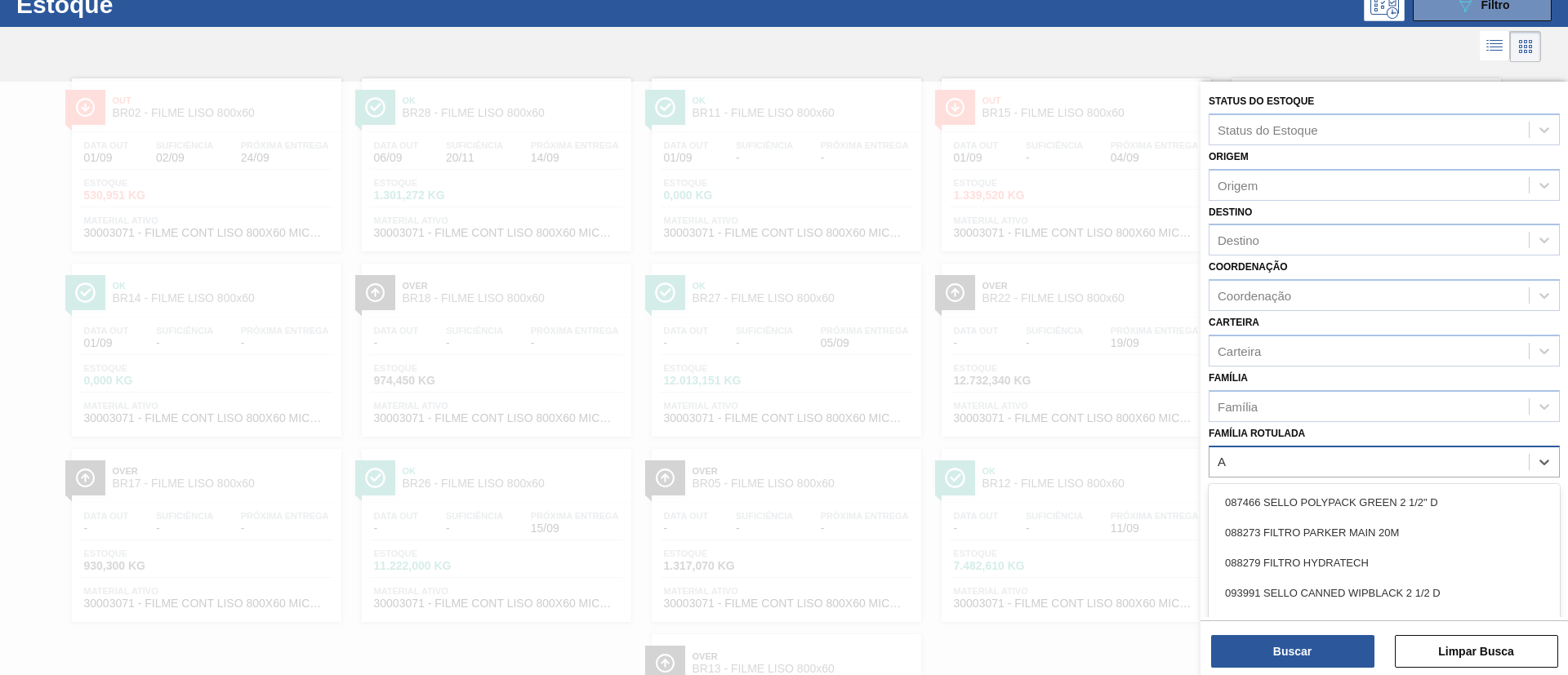
scroll to position [60, 0]
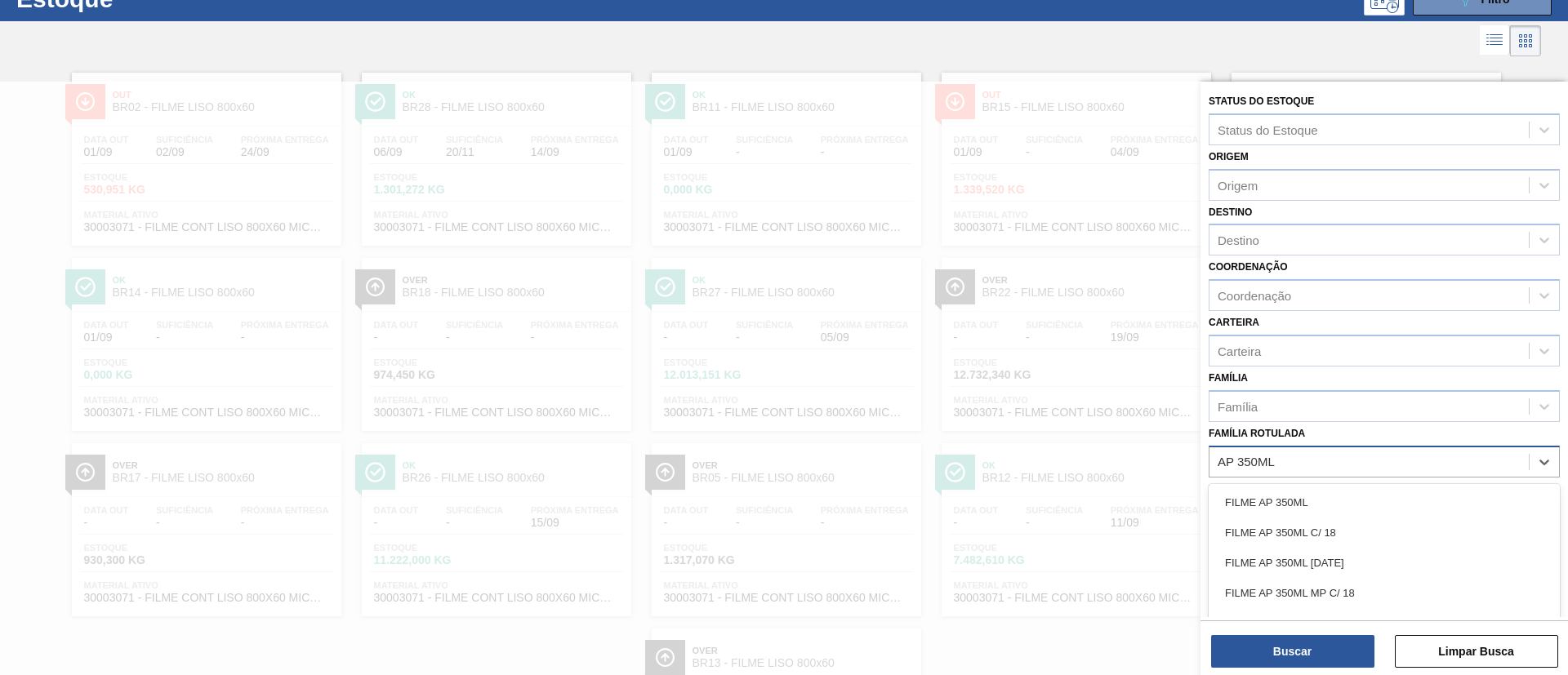
type Rotulada "AP 350ML MP"
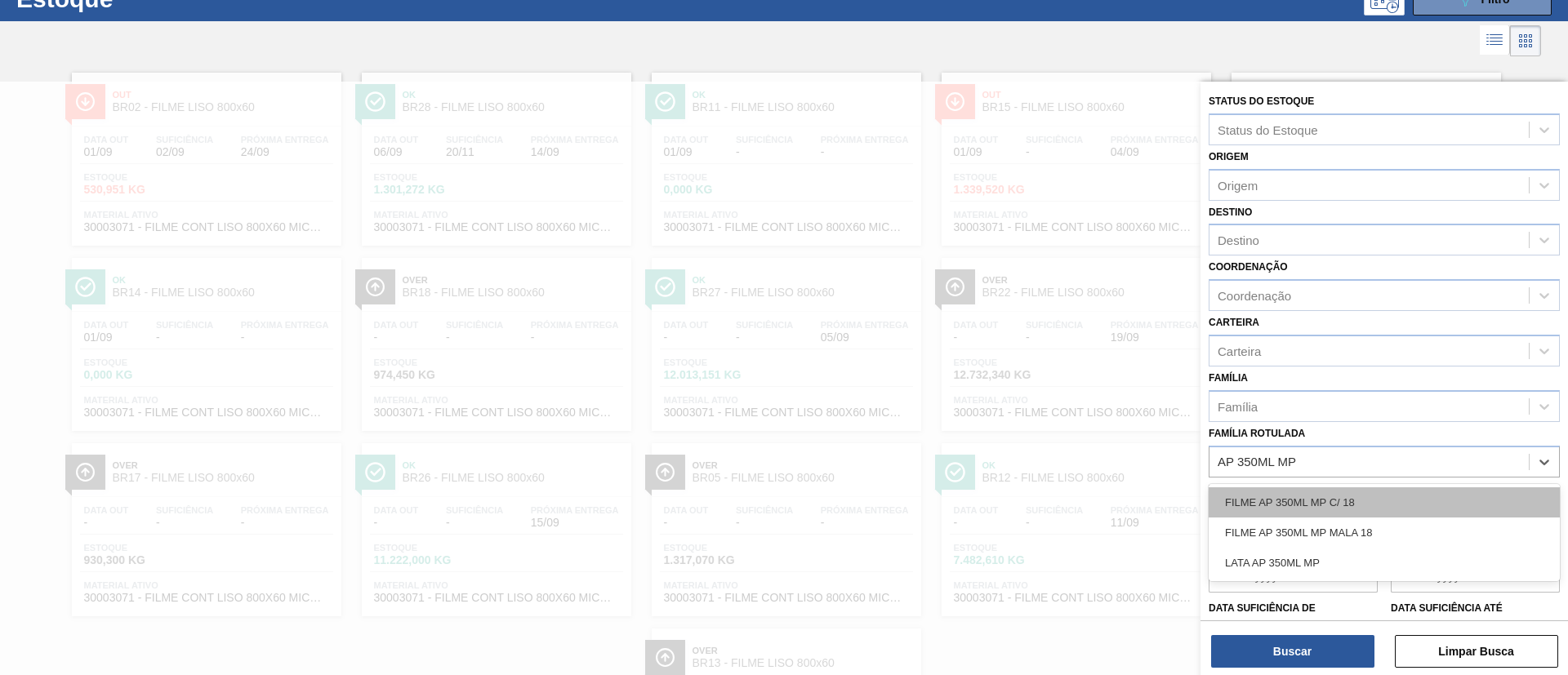
click at [1397, 500] on div "FILME AP 350ML MP C/ 18" at bounding box center [1384, 502] width 351 height 31
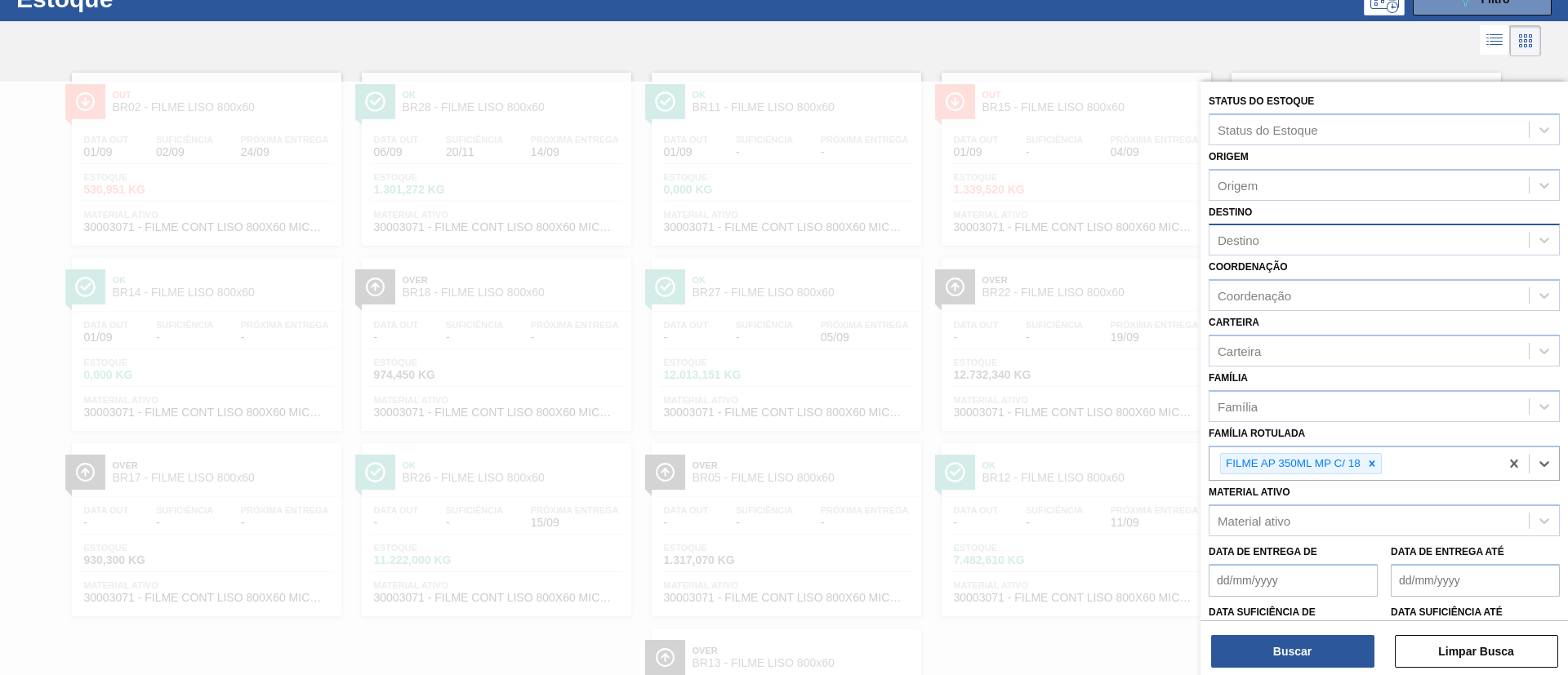
click at [1279, 247] on div "Destino" at bounding box center [1369, 240] width 320 height 24
type input "macac"
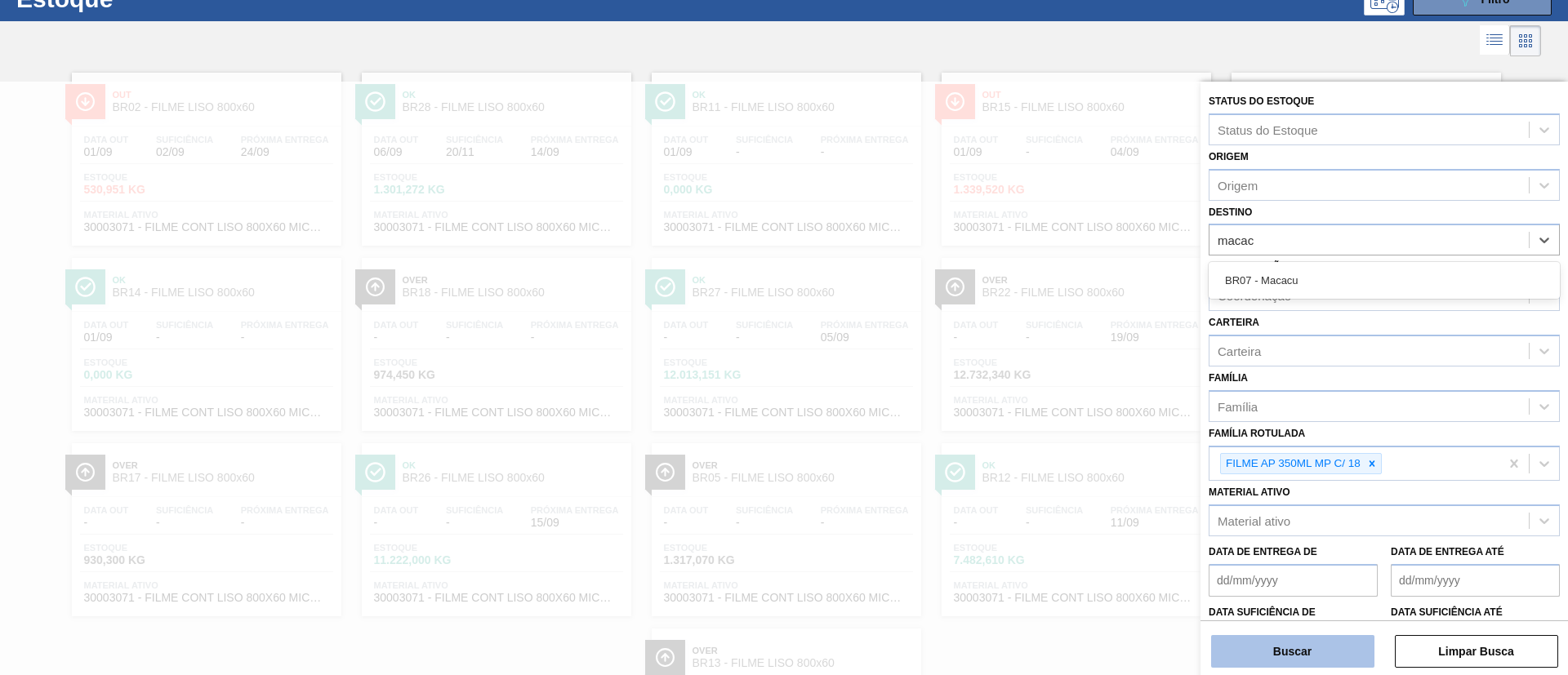
drag, startPoint x: 1306, startPoint y: 278, endPoint x: 1306, endPoint y: 663, distance: 385.0
click at [1307, 279] on div "BR07 - Macacu" at bounding box center [1384, 280] width 351 height 31
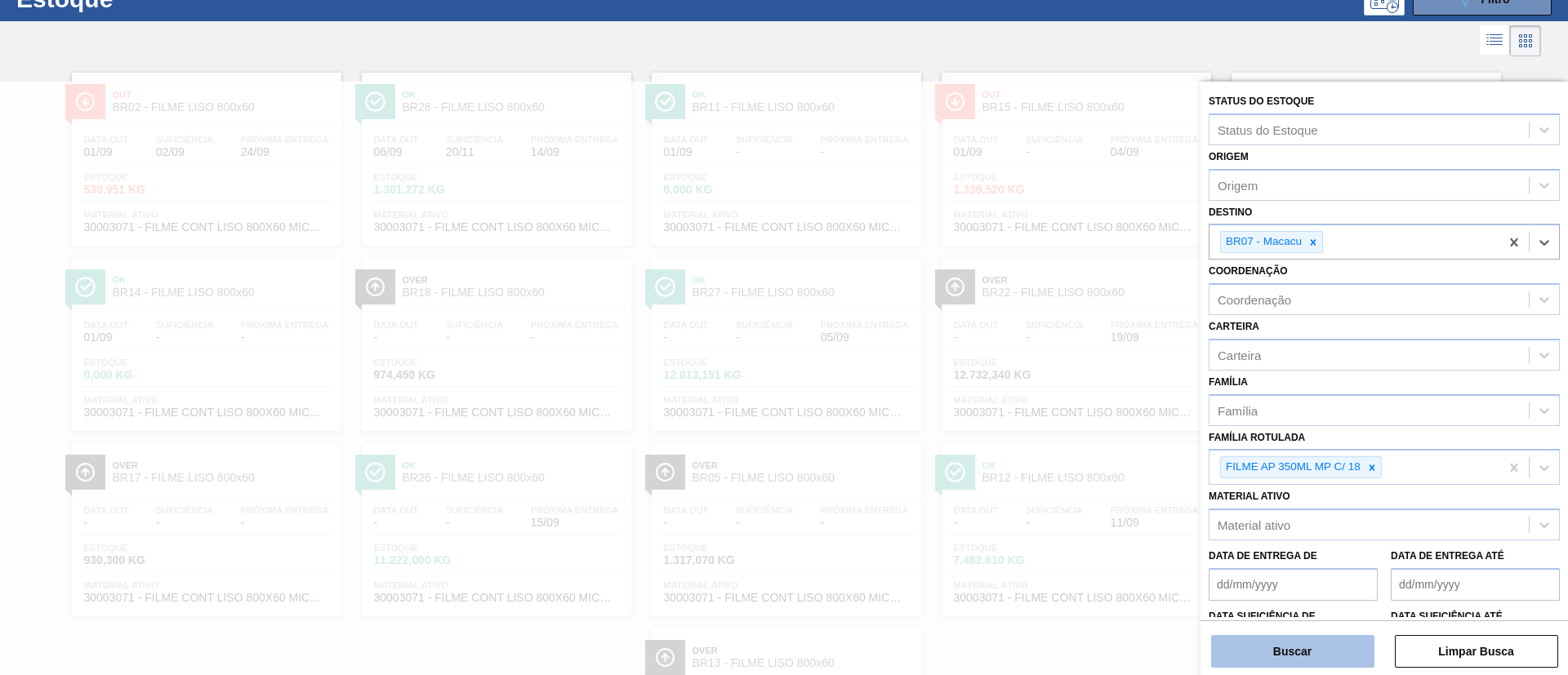
click at [1310, 646] on button "Buscar" at bounding box center [1293, 651] width 163 height 32
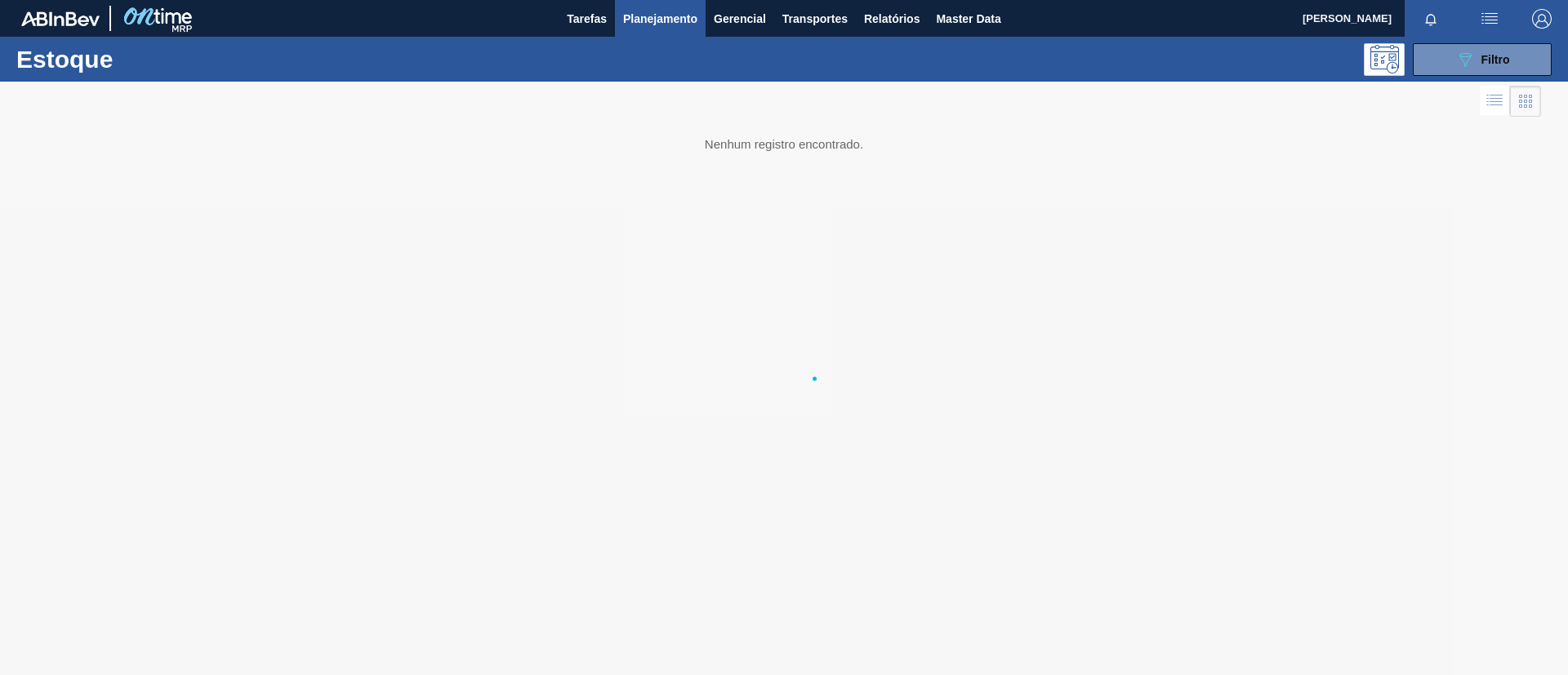
scroll to position [0, 0]
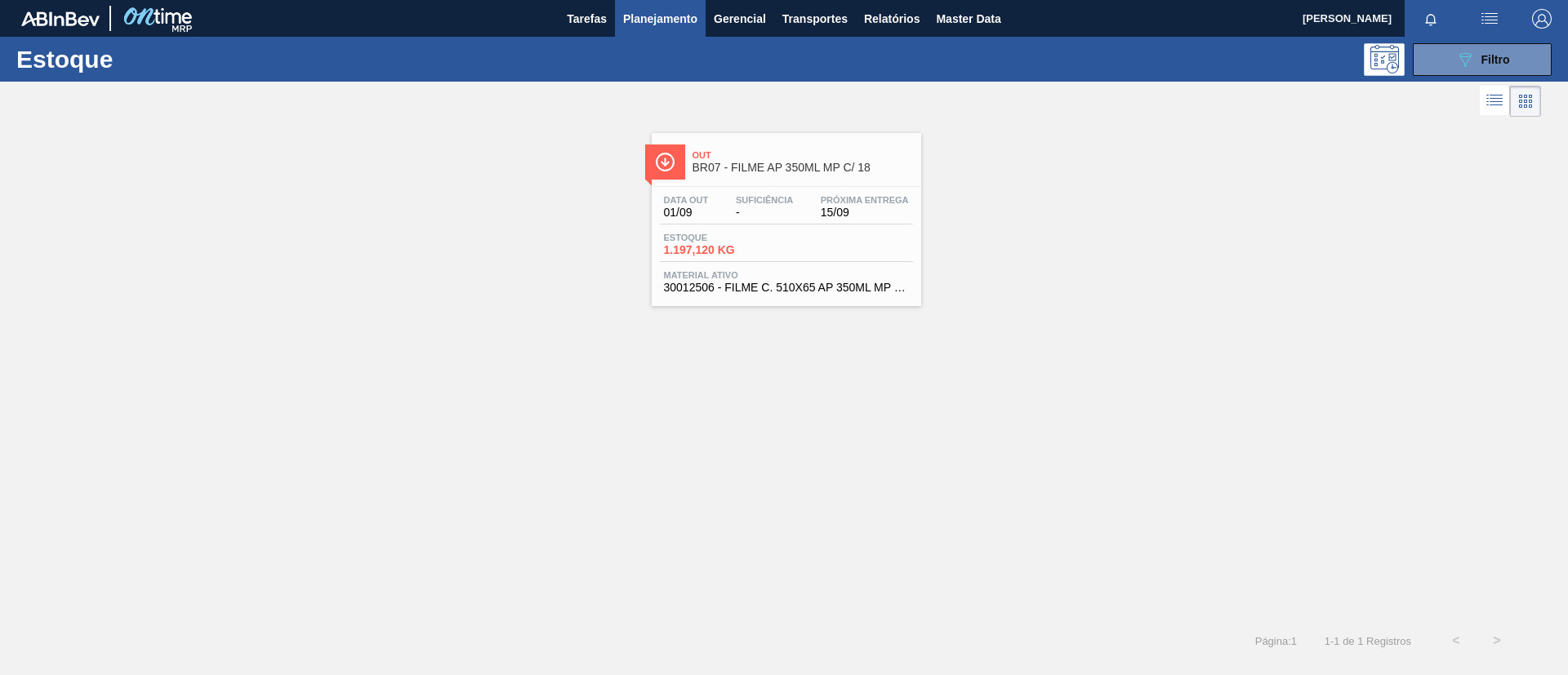
click at [850, 210] on span "15/09" at bounding box center [865, 212] width 88 height 12
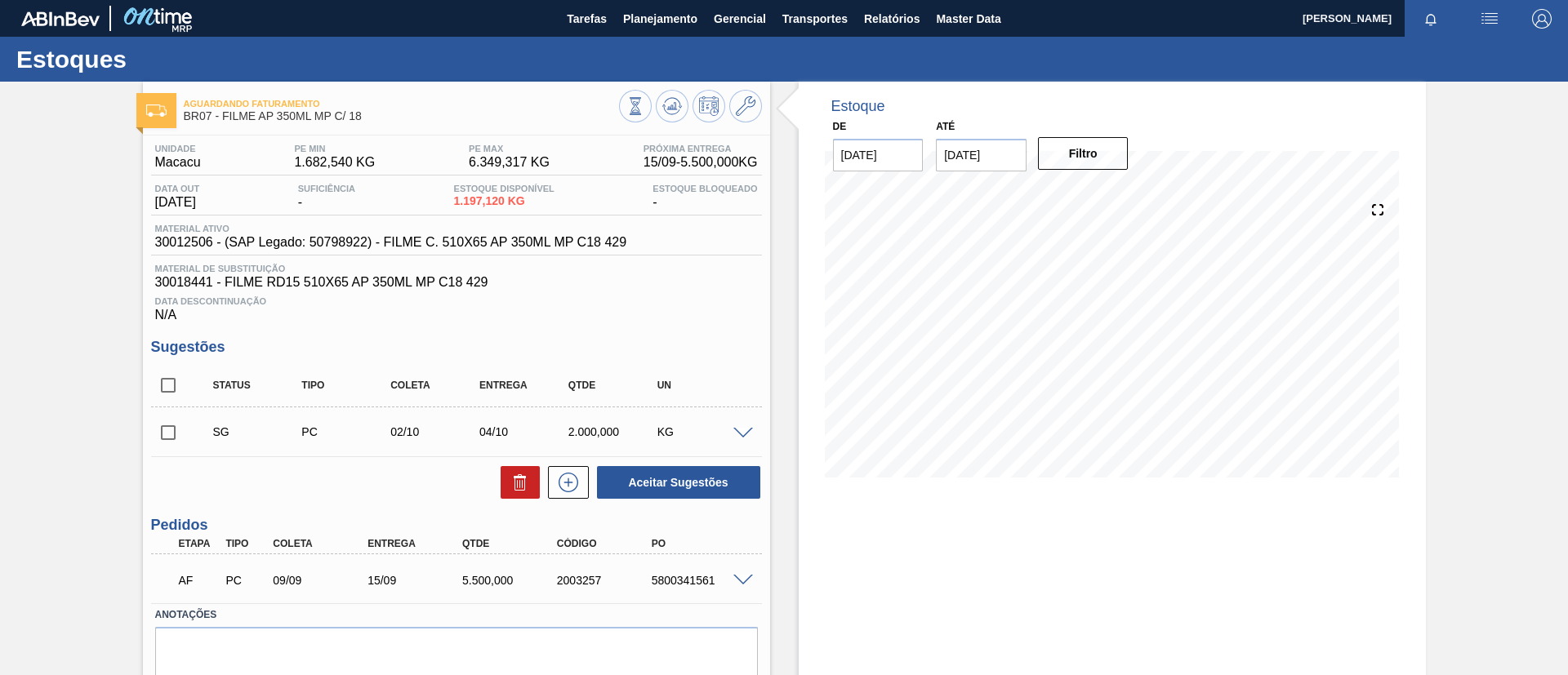
click at [744, 579] on span at bounding box center [743, 580] width 20 height 12
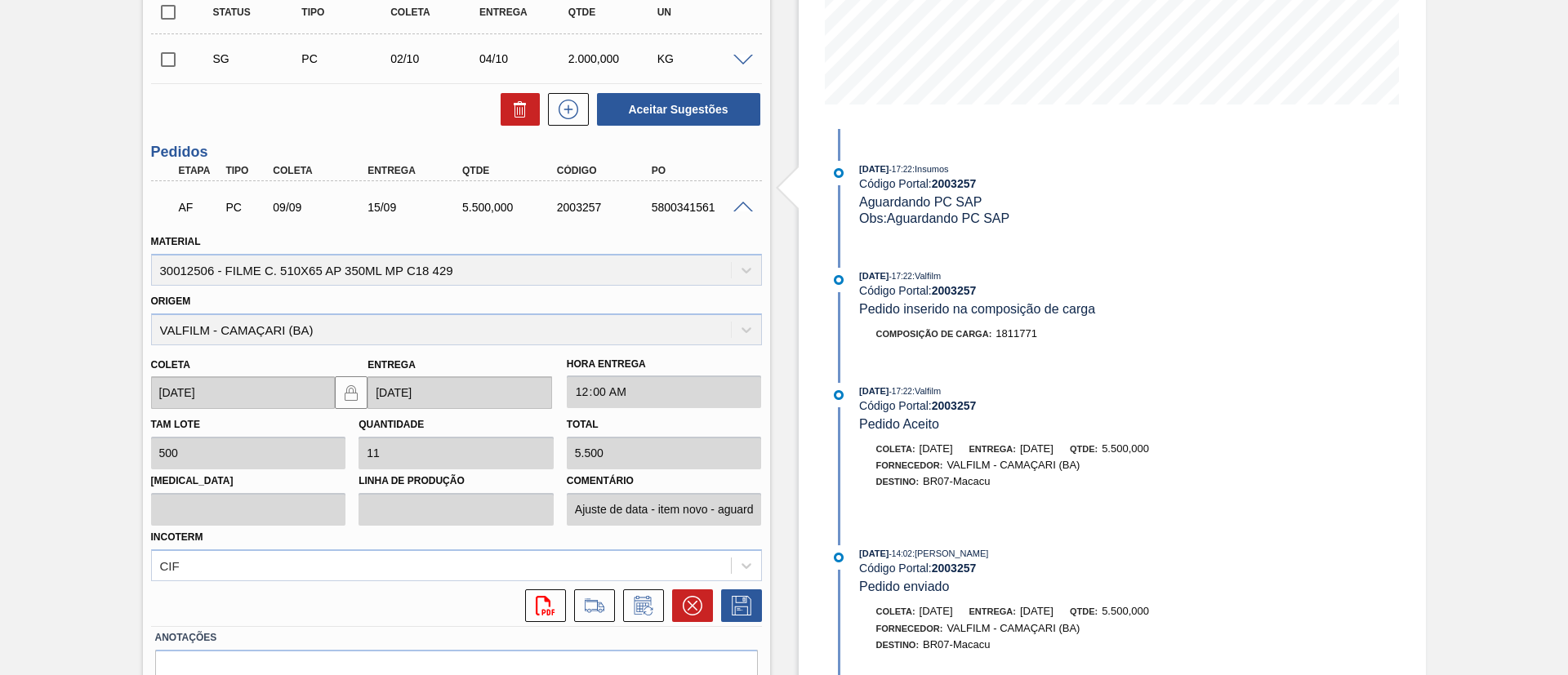
scroll to position [335, 0]
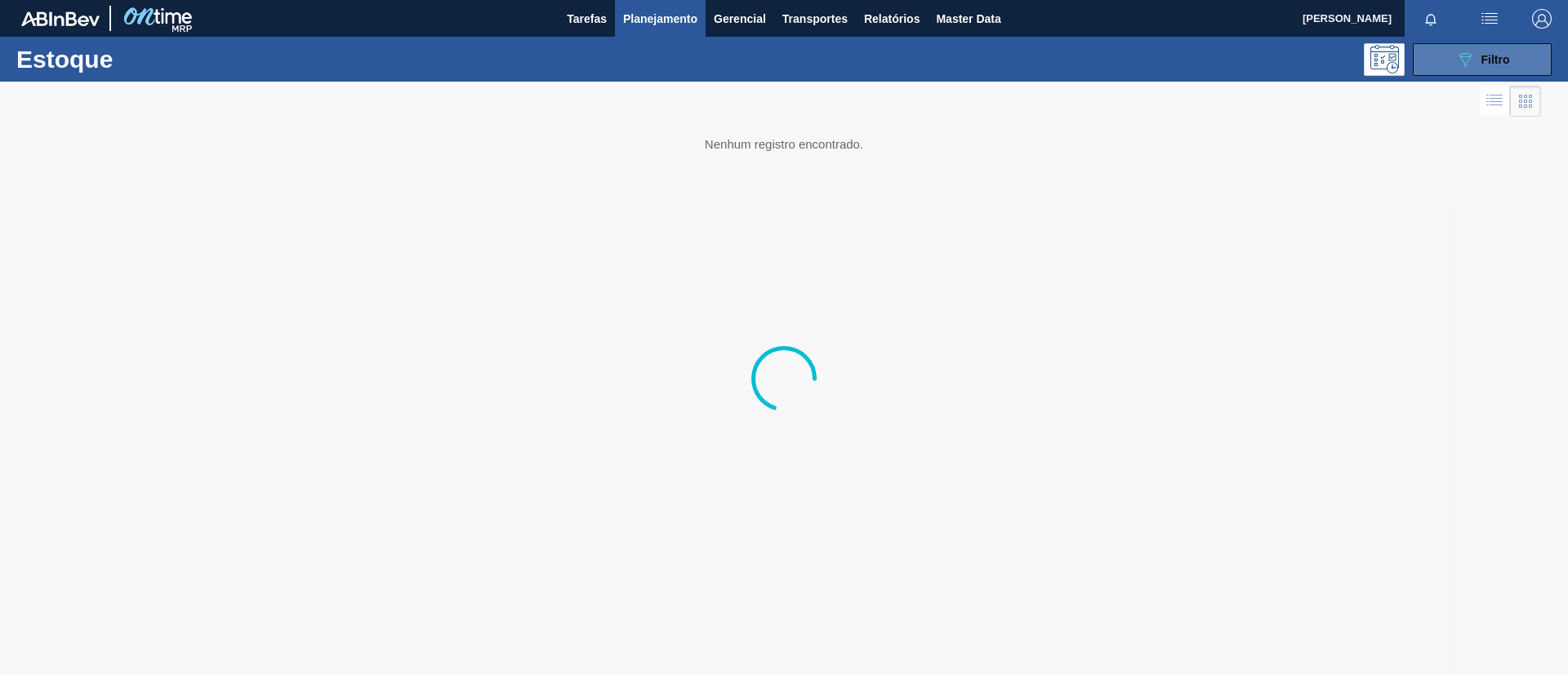
click at [1478, 67] on div "089F7B8B-B2A5-4AFE-B5C0-19BA573D28AC Filtro" at bounding box center [1483, 59] width 55 height 19
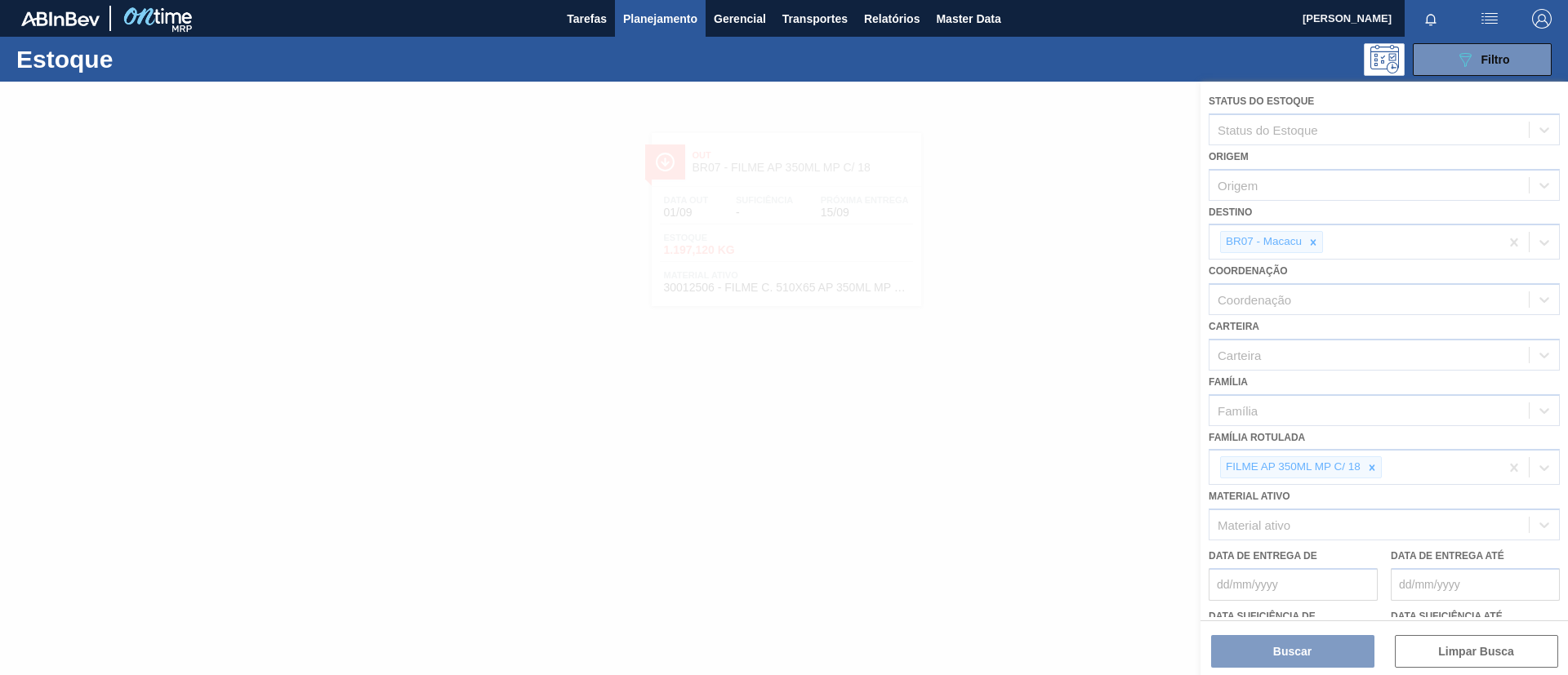
click at [1371, 469] on icon at bounding box center [1373, 467] width 6 height 6
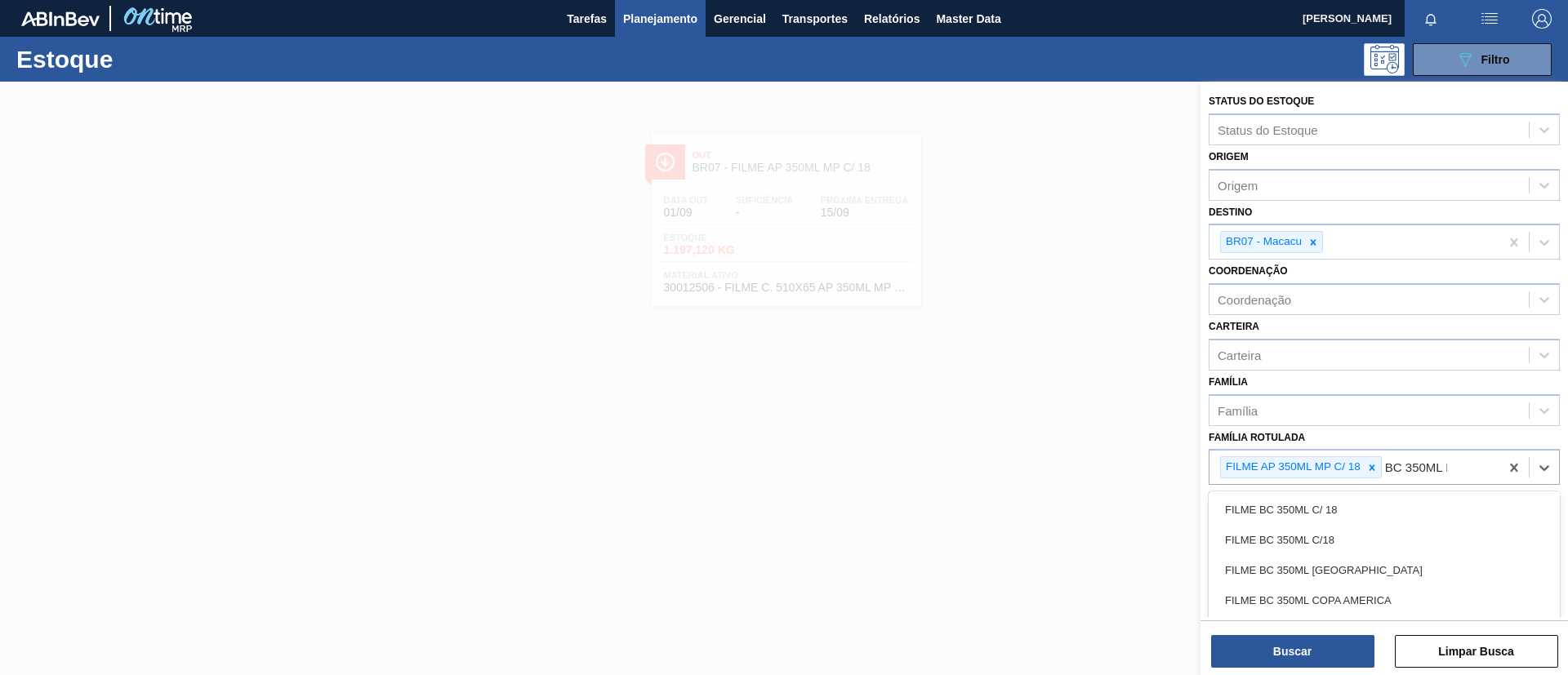
type Rotulada "BC 350ML MP"
click at [1382, 498] on div "FILME BC 350ML MP C/ 18" at bounding box center [1384, 510] width 351 height 31
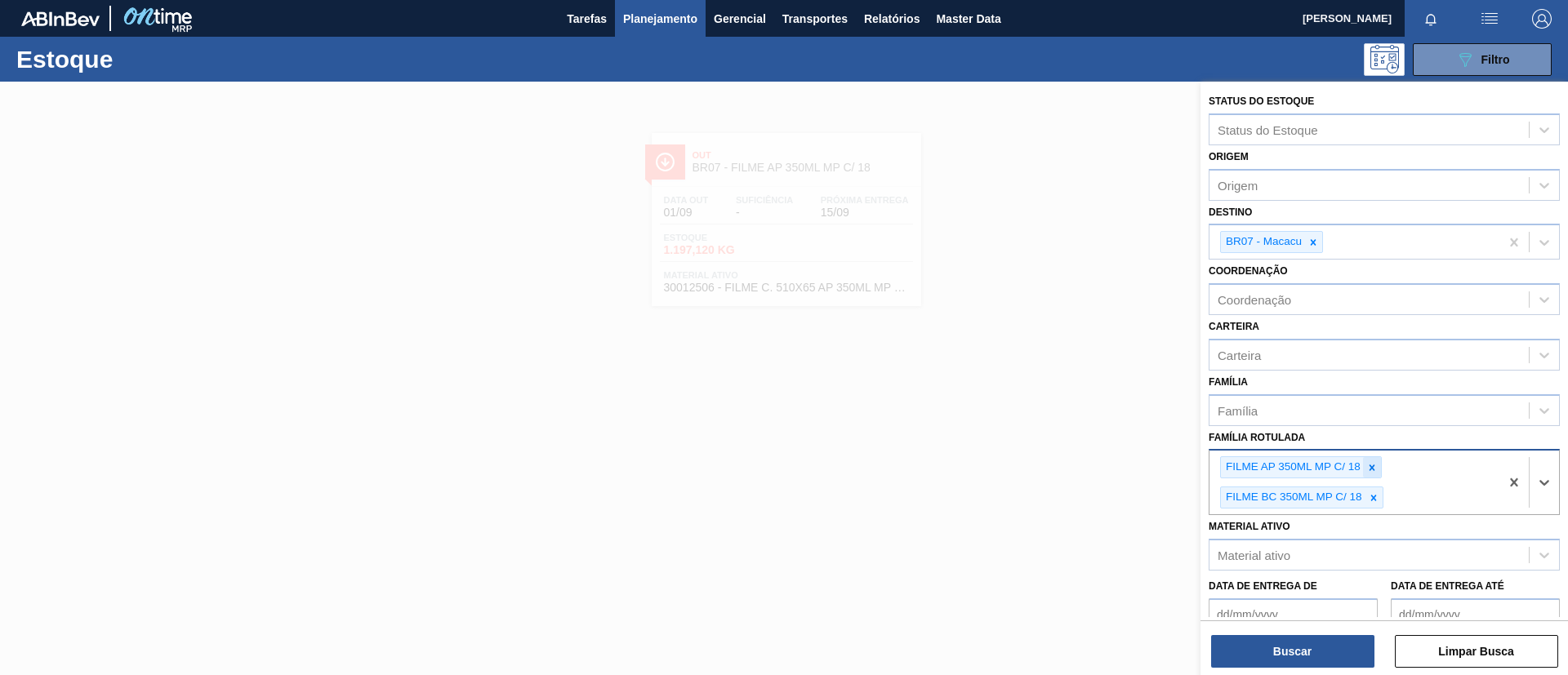
click at [1370, 466] on icon at bounding box center [1372, 468] width 11 height 11
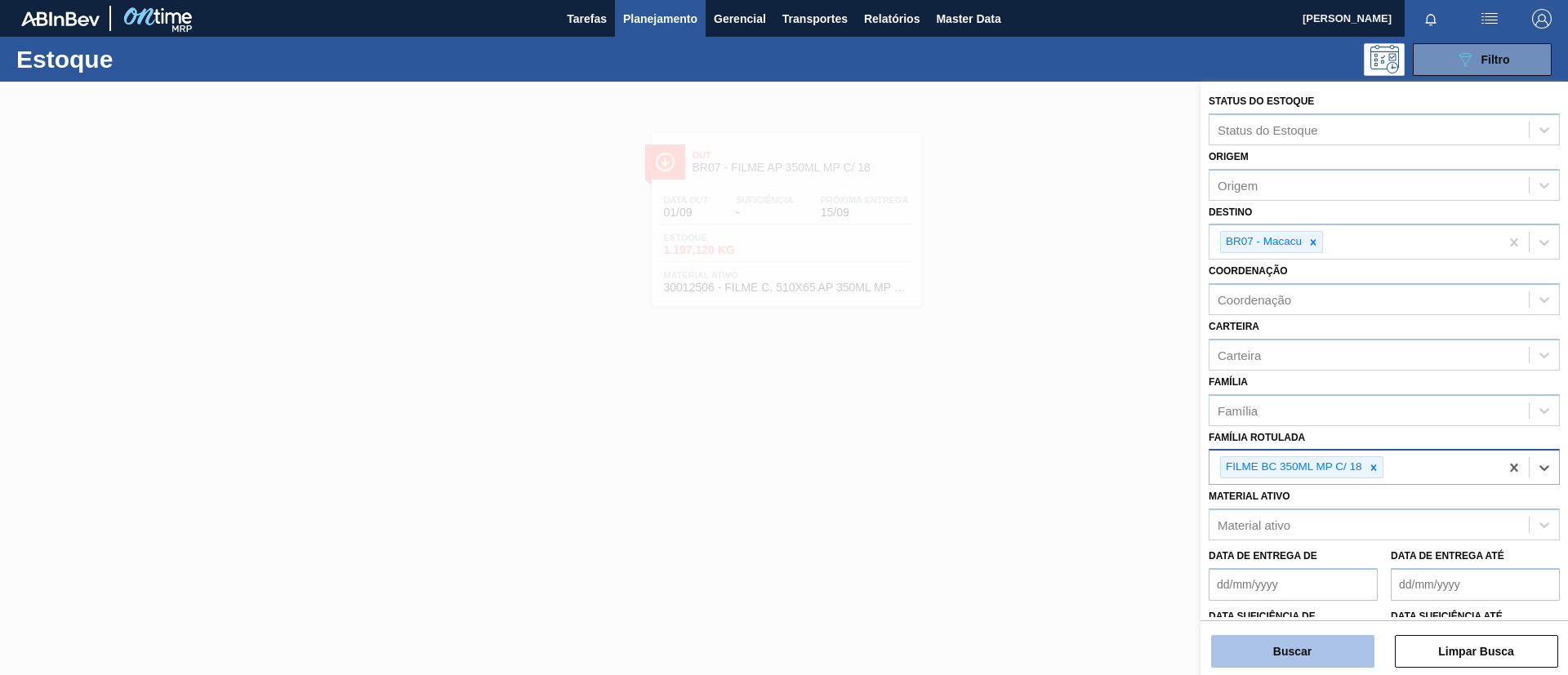
click at [1326, 643] on button "Buscar" at bounding box center [1293, 651] width 163 height 32
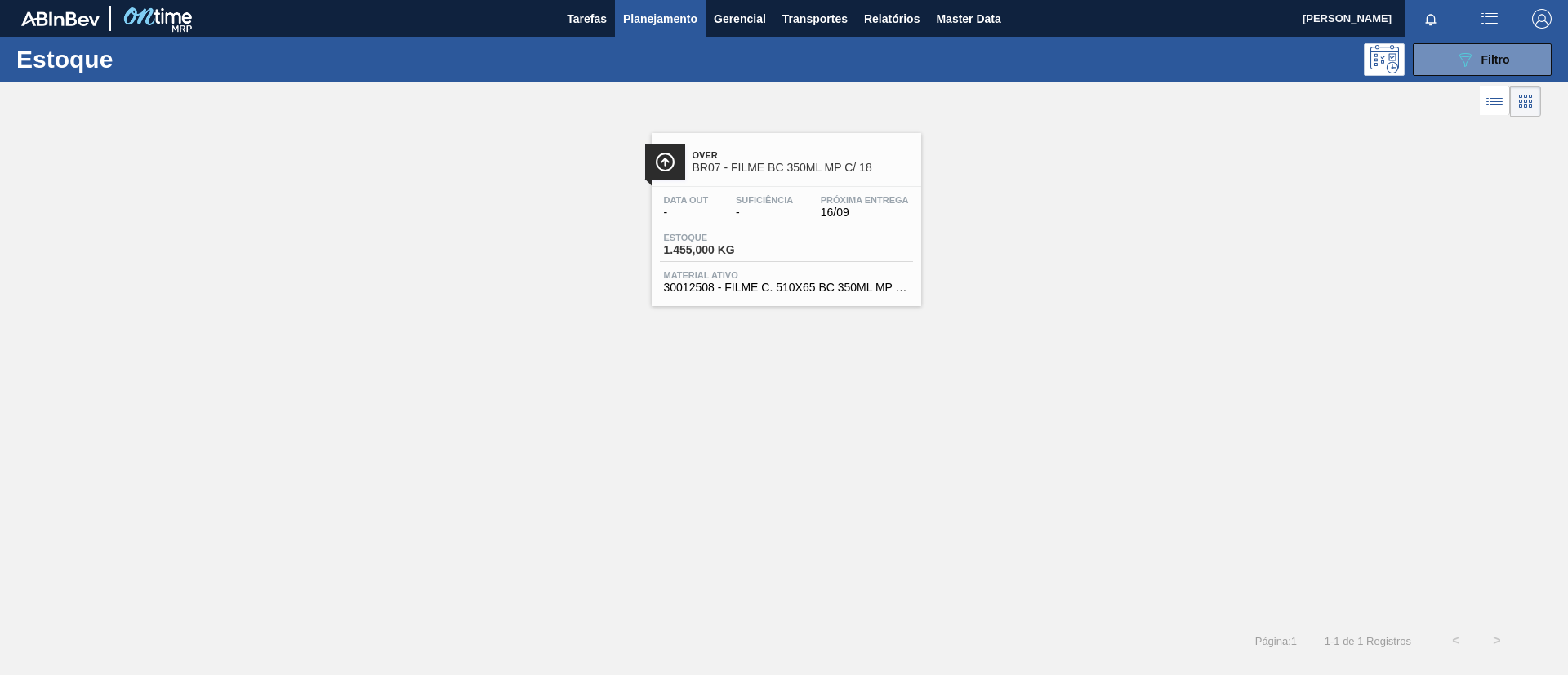
drag, startPoint x: 696, startPoint y: 169, endPoint x: 674, endPoint y: 144, distance: 33.3
click at [696, 170] on span "BR07 - FILME BC 350ML MP C/ 18" at bounding box center [803, 167] width 220 height 12
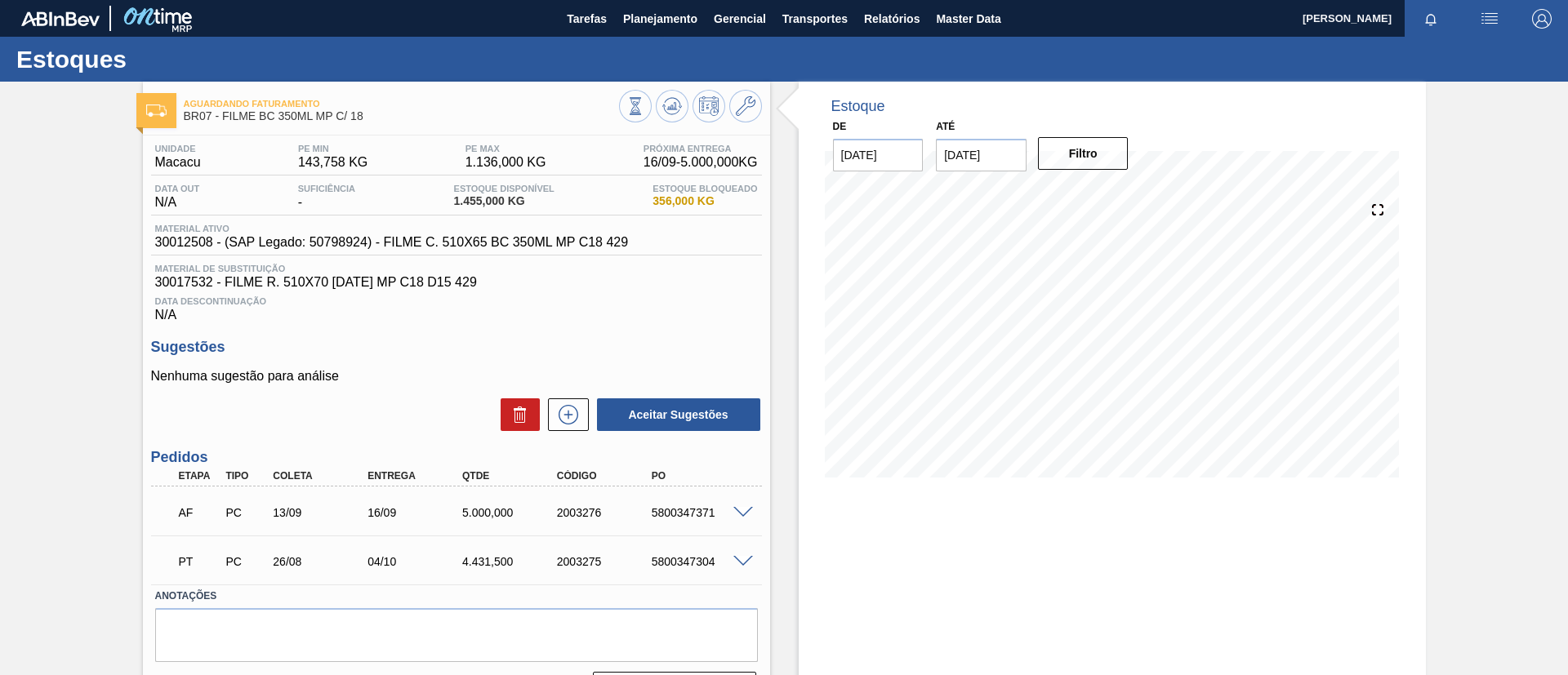
click at [738, 509] on span at bounding box center [743, 513] width 20 height 12
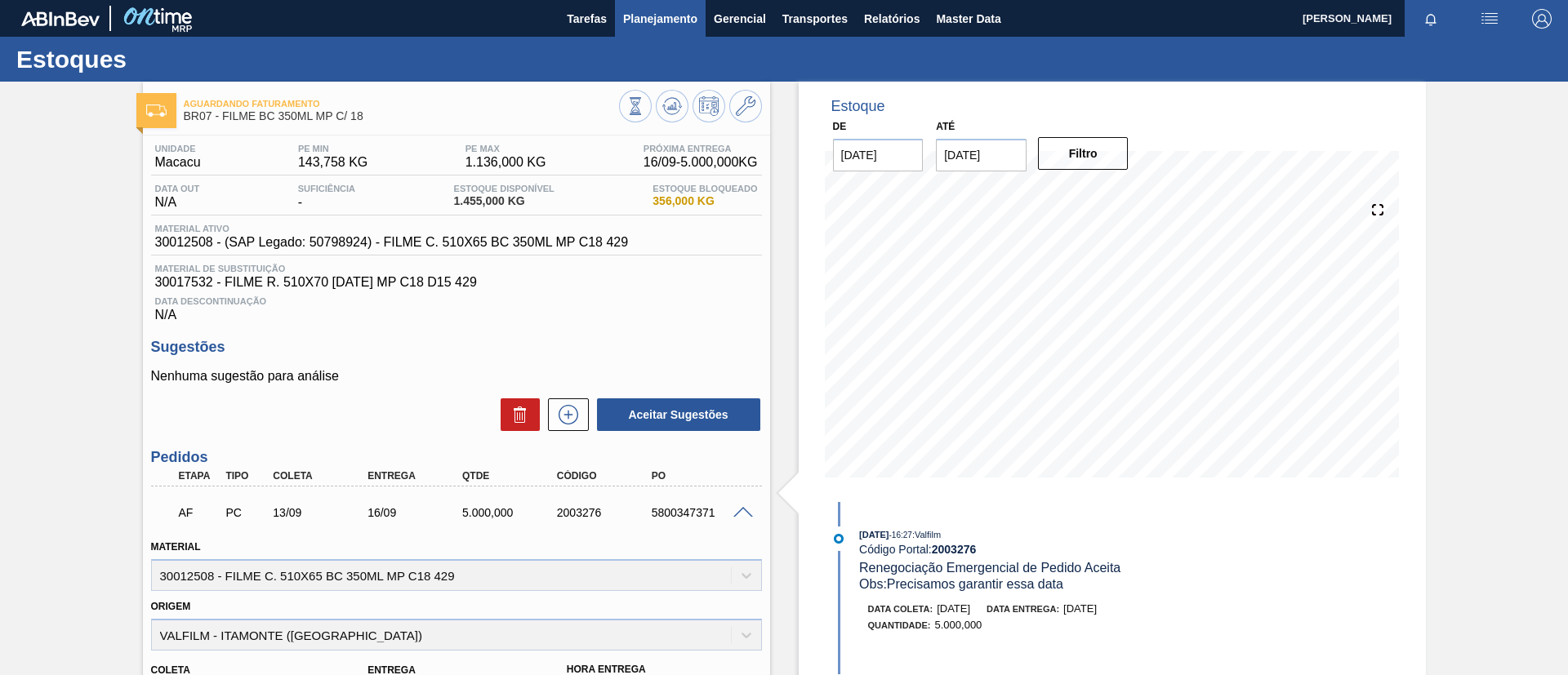
click at [653, 31] on button "Planejamento" at bounding box center [660, 19] width 91 height 37
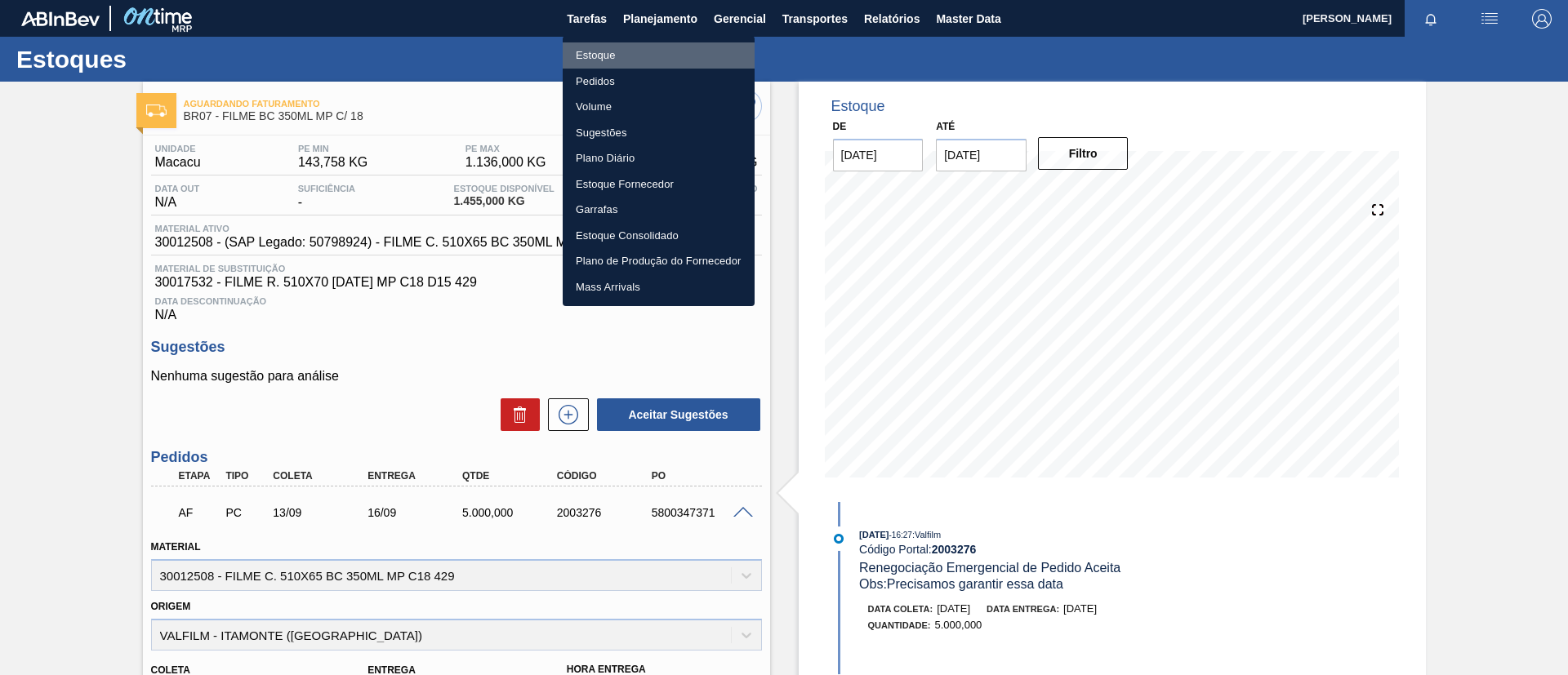
click at [668, 62] on li "Estoque" at bounding box center [659, 56] width 192 height 26
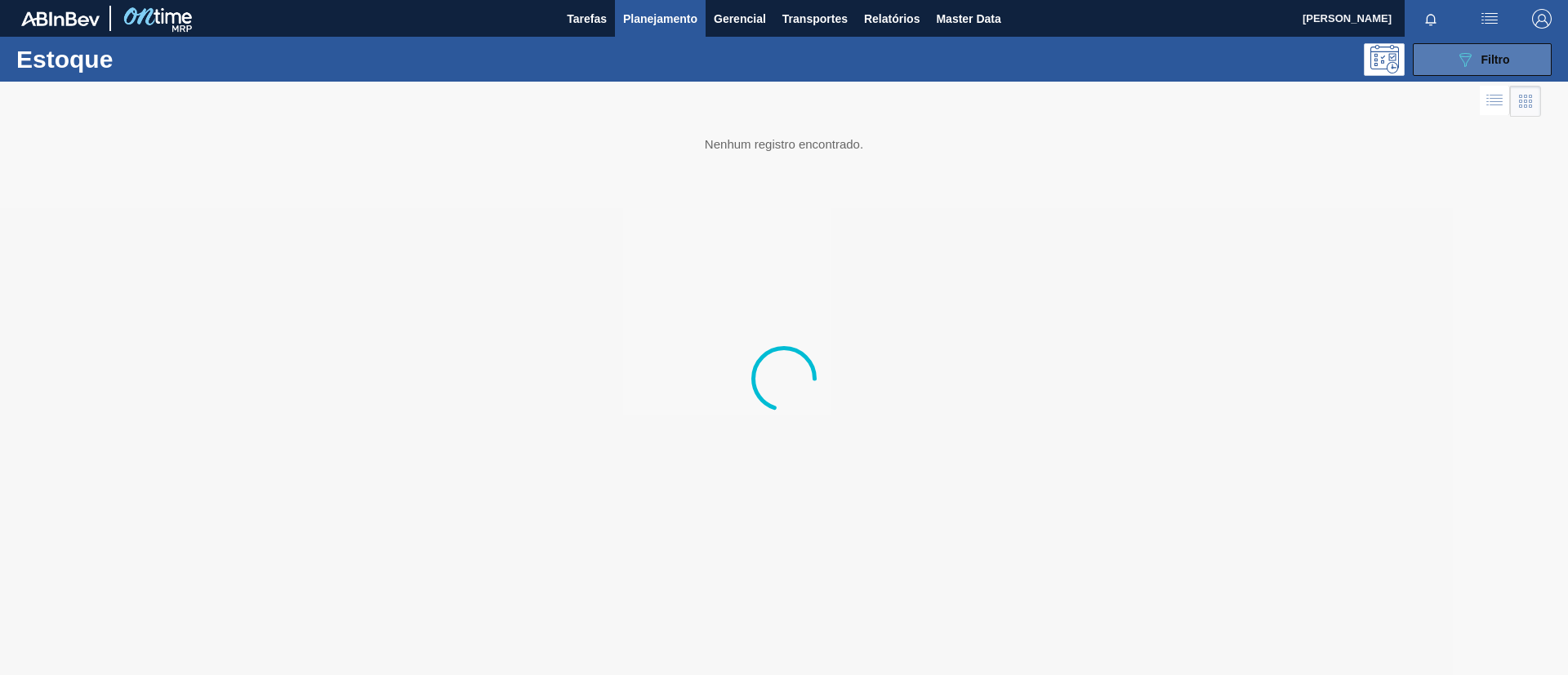
click at [1485, 64] on div "089F7B8B-B2A5-4AFE-B5C0-19BA573D28AC Filtro" at bounding box center [1483, 59] width 55 height 19
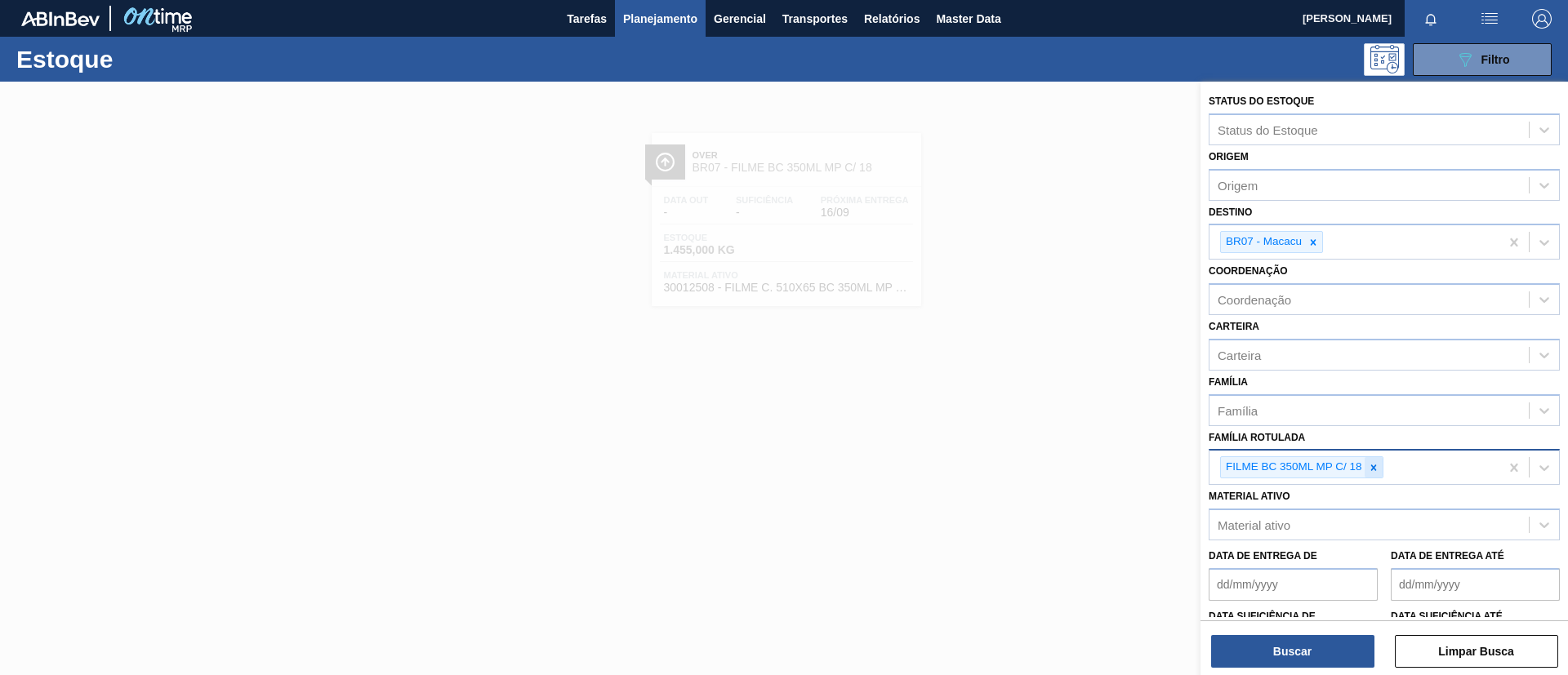
click at [1378, 472] on icon at bounding box center [1374, 468] width 11 height 11
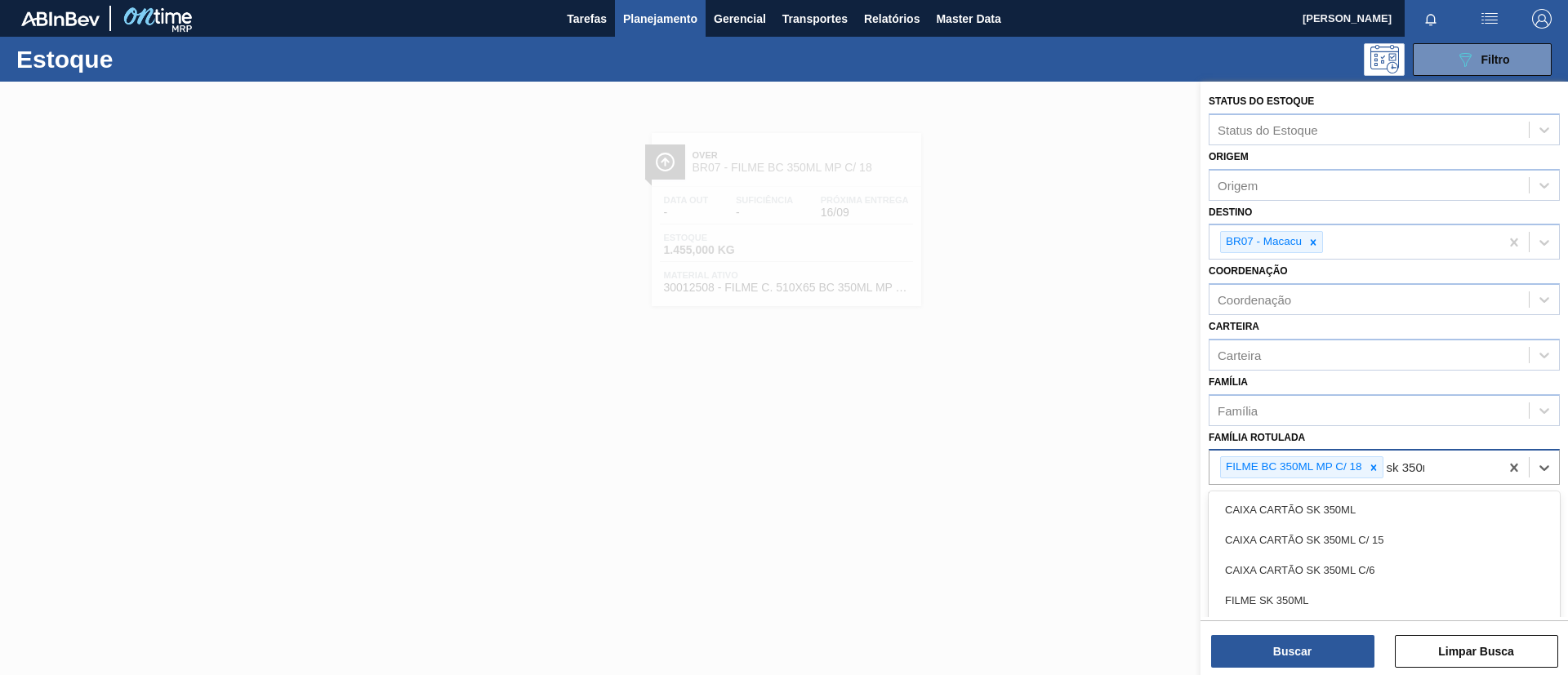
type Rotulada "sk 350ml"
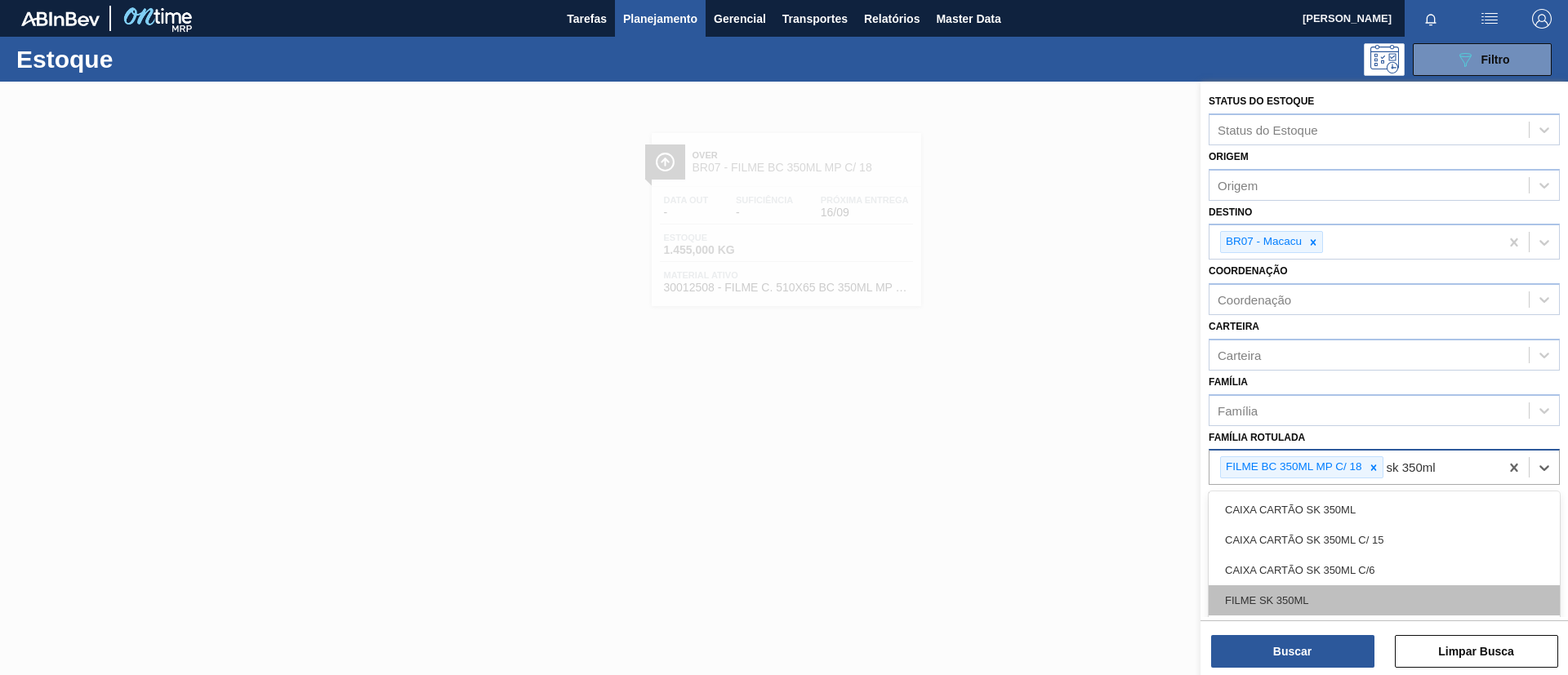
click at [1340, 603] on div "FILME SK 350ML" at bounding box center [1384, 600] width 351 height 31
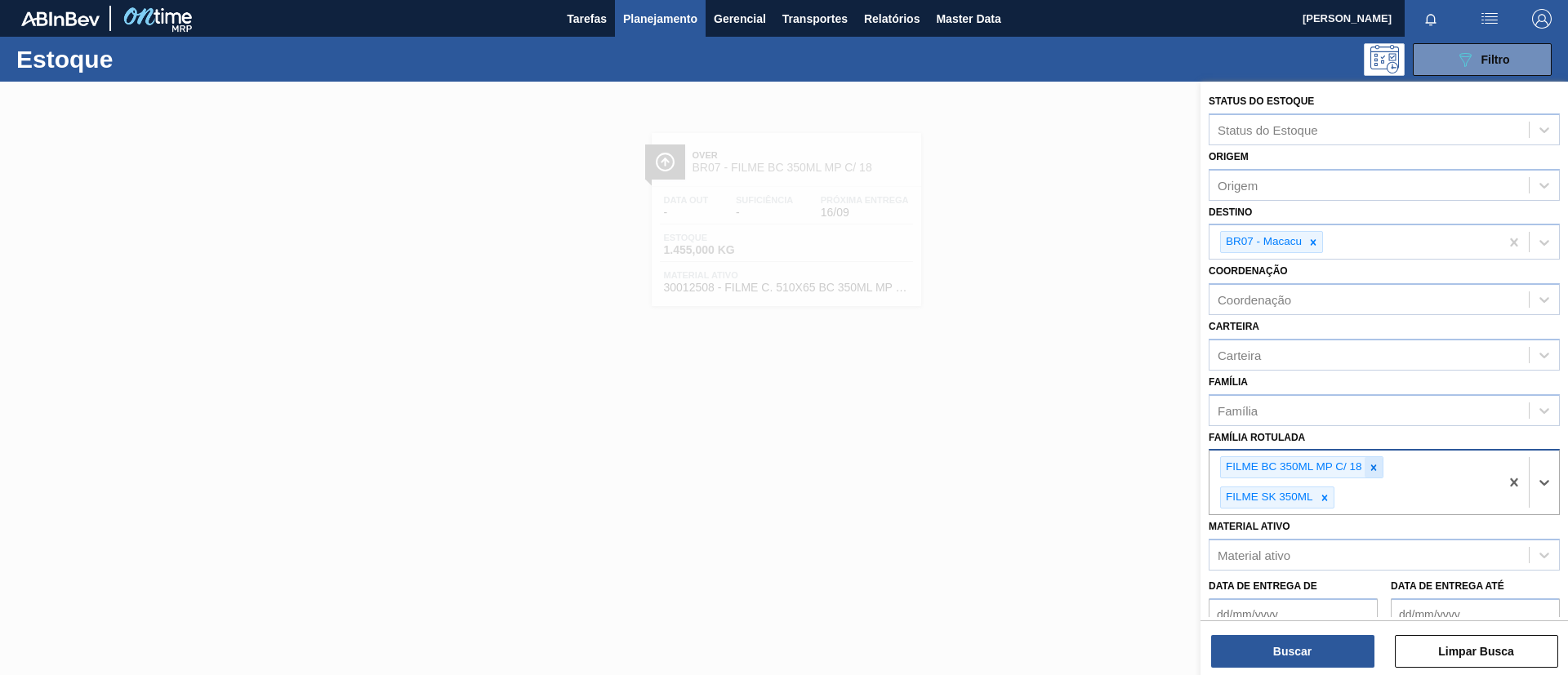
click at [1373, 465] on icon at bounding box center [1374, 468] width 11 height 11
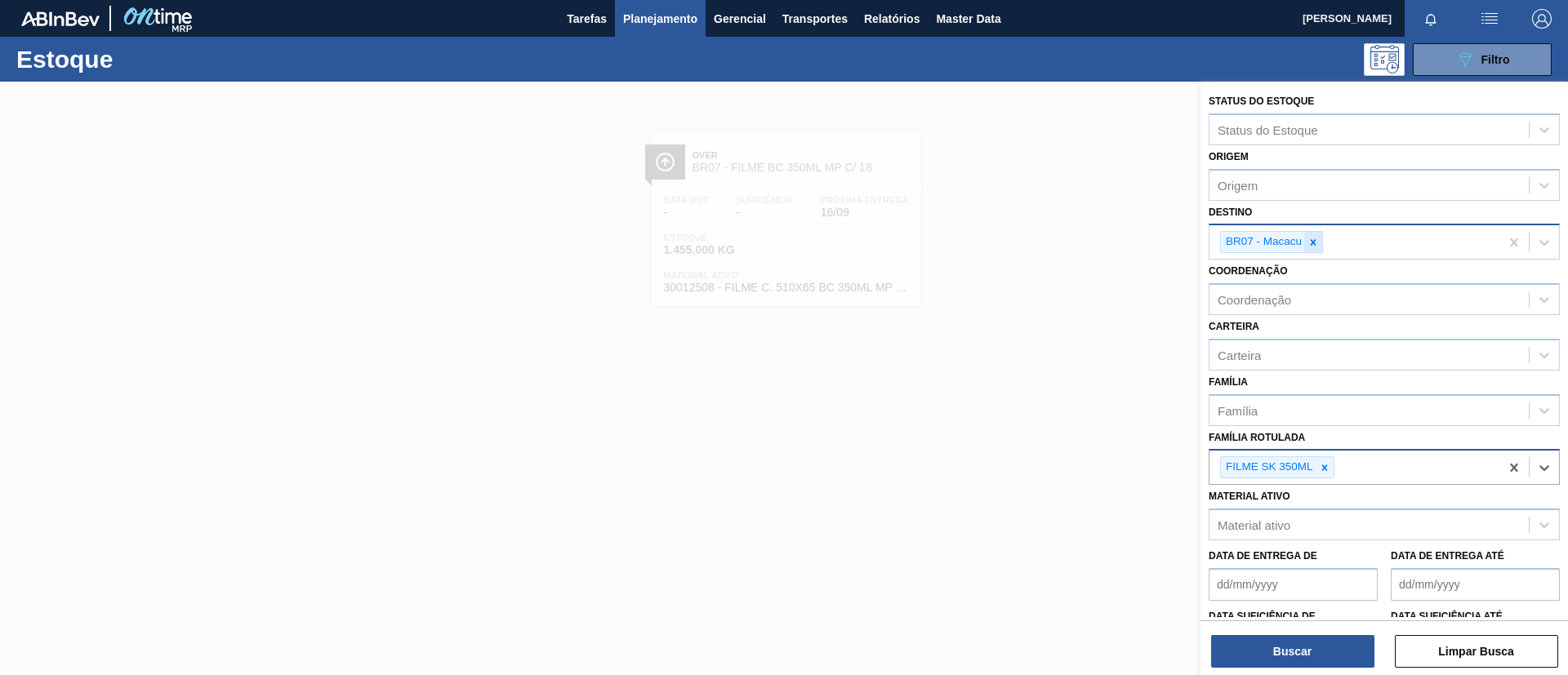
click at [1316, 238] on icon at bounding box center [1313, 242] width 11 height 11
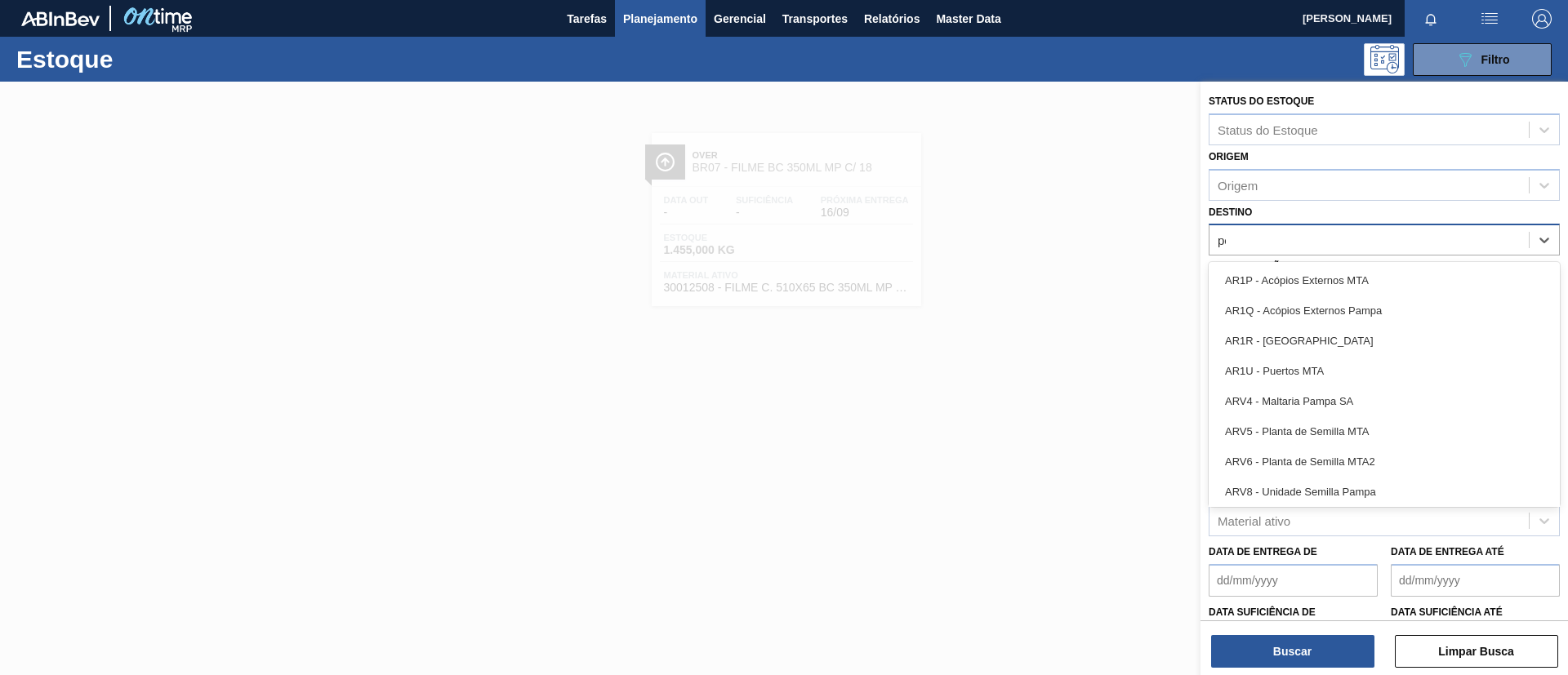
type input "per"
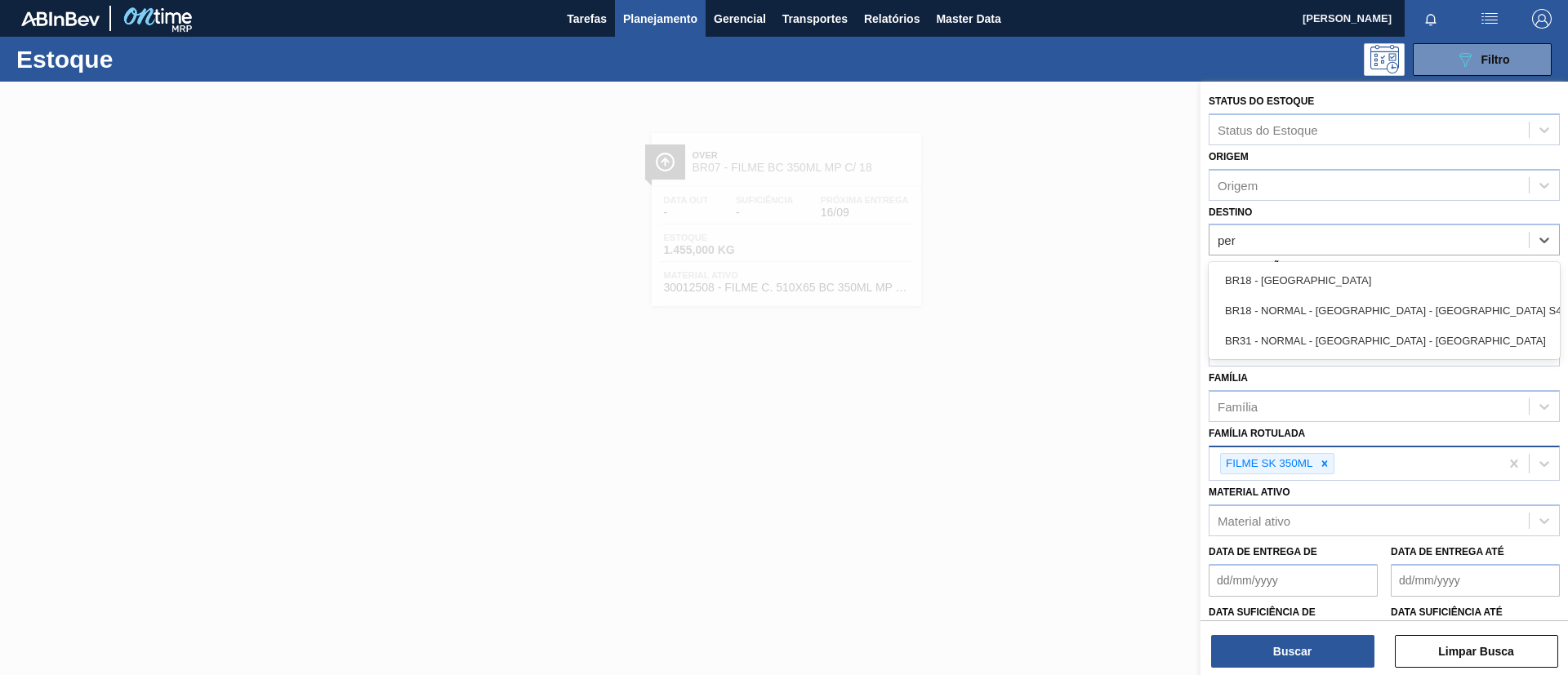
click at [1326, 273] on div "BR18 - [GEOGRAPHIC_DATA]" at bounding box center [1384, 280] width 351 height 31
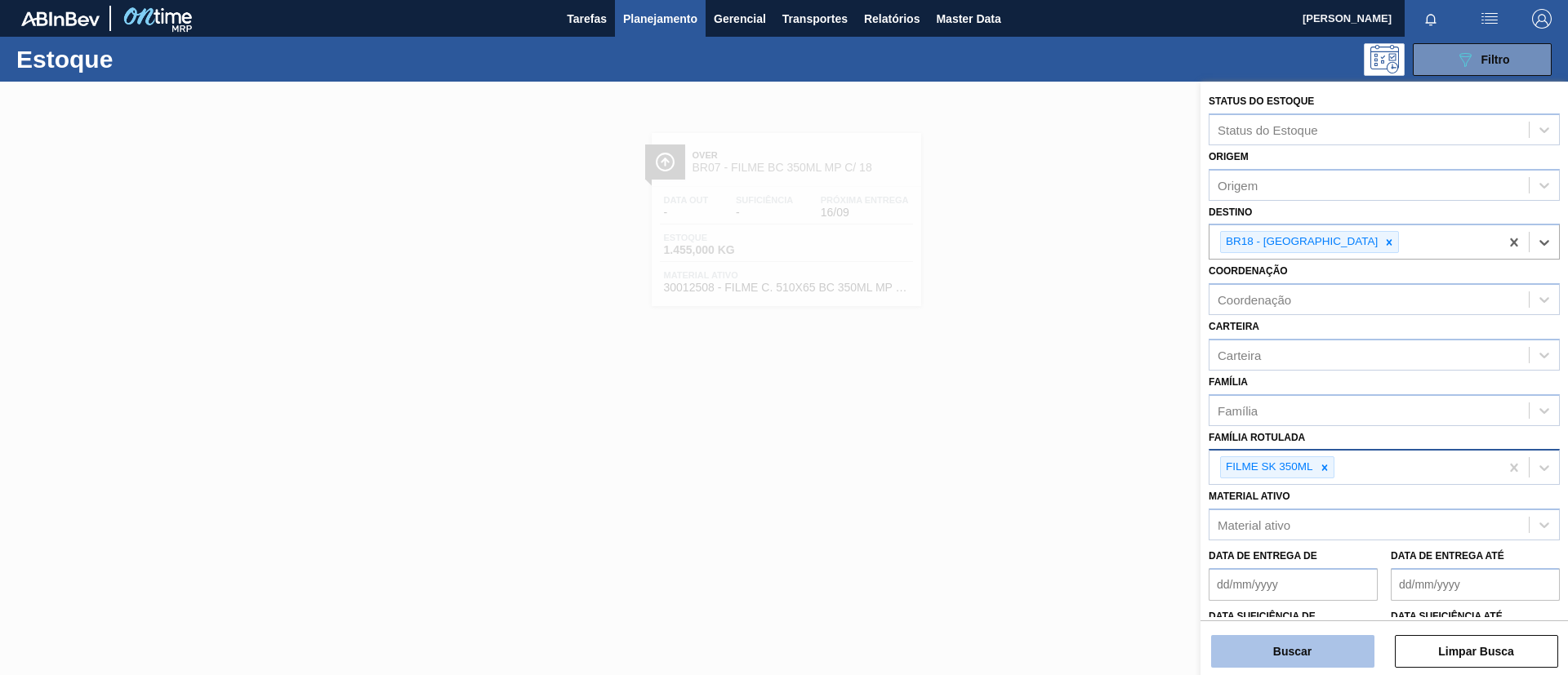
click at [1329, 649] on button "Buscar" at bounding box center [1293, 651] width 163 height 32
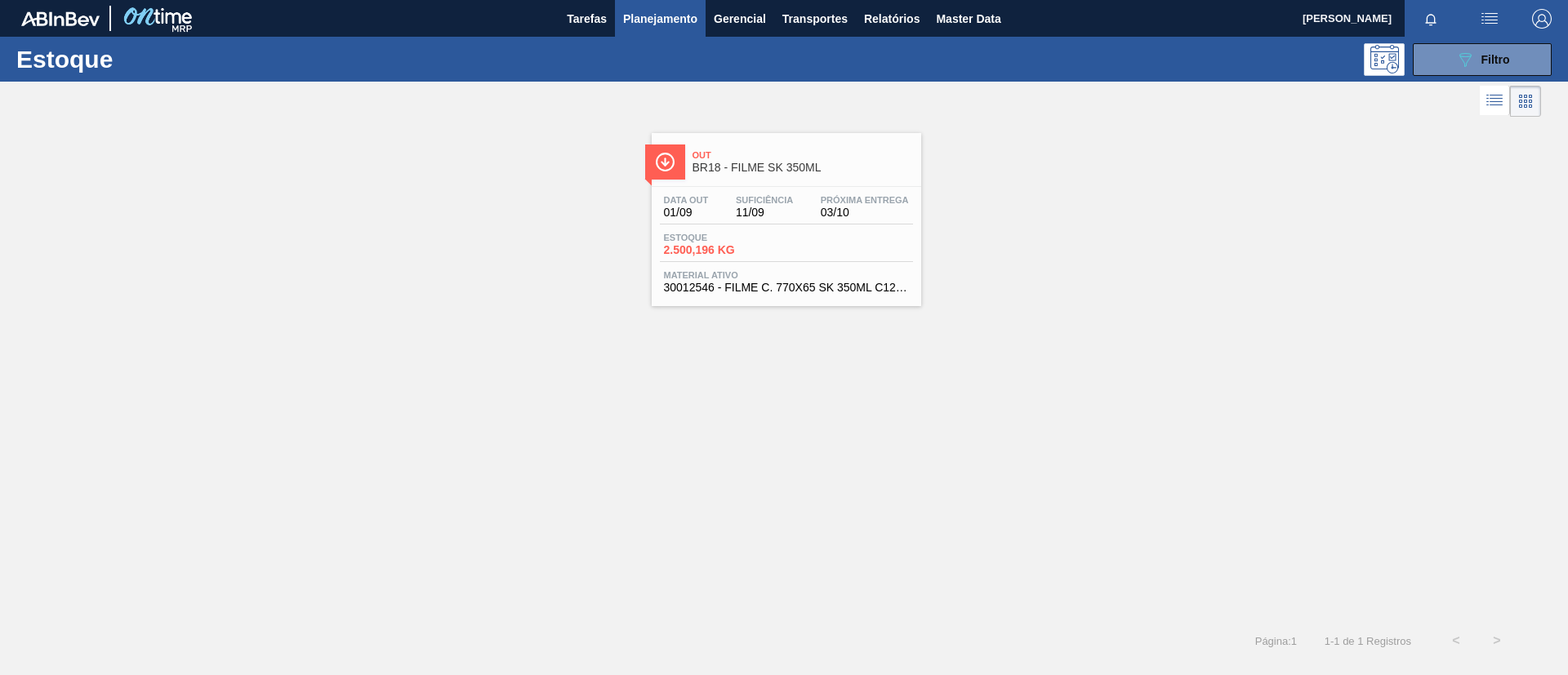
click at [882, 170] on span "BR18 - FILME SK 350ML" at bounding box center [803, 167] width 220 height 12
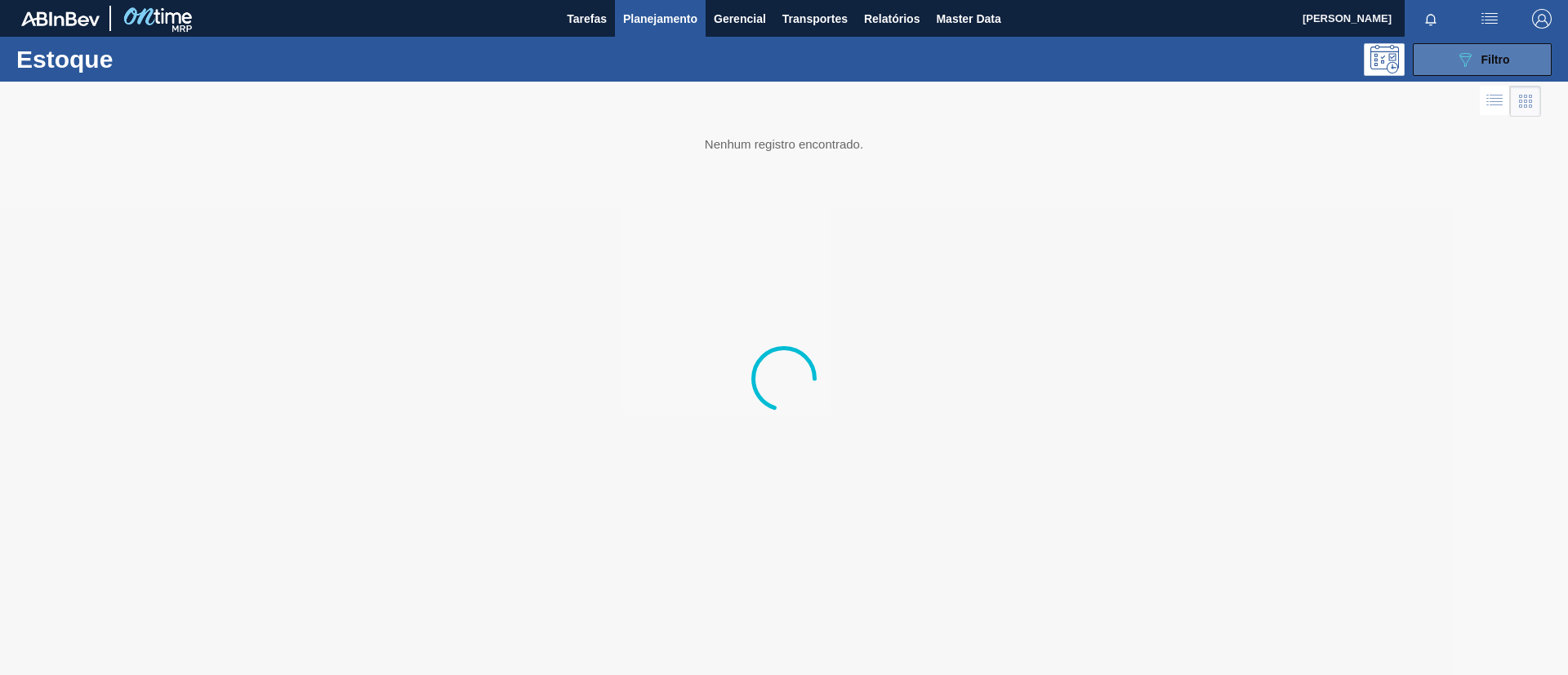
click at [1525, 44] on button "089F7B8B-B2A5-4AFE-B5C0-19BA573D28AC Filtro" at bounding box center [1482, 59] width 138 height 32
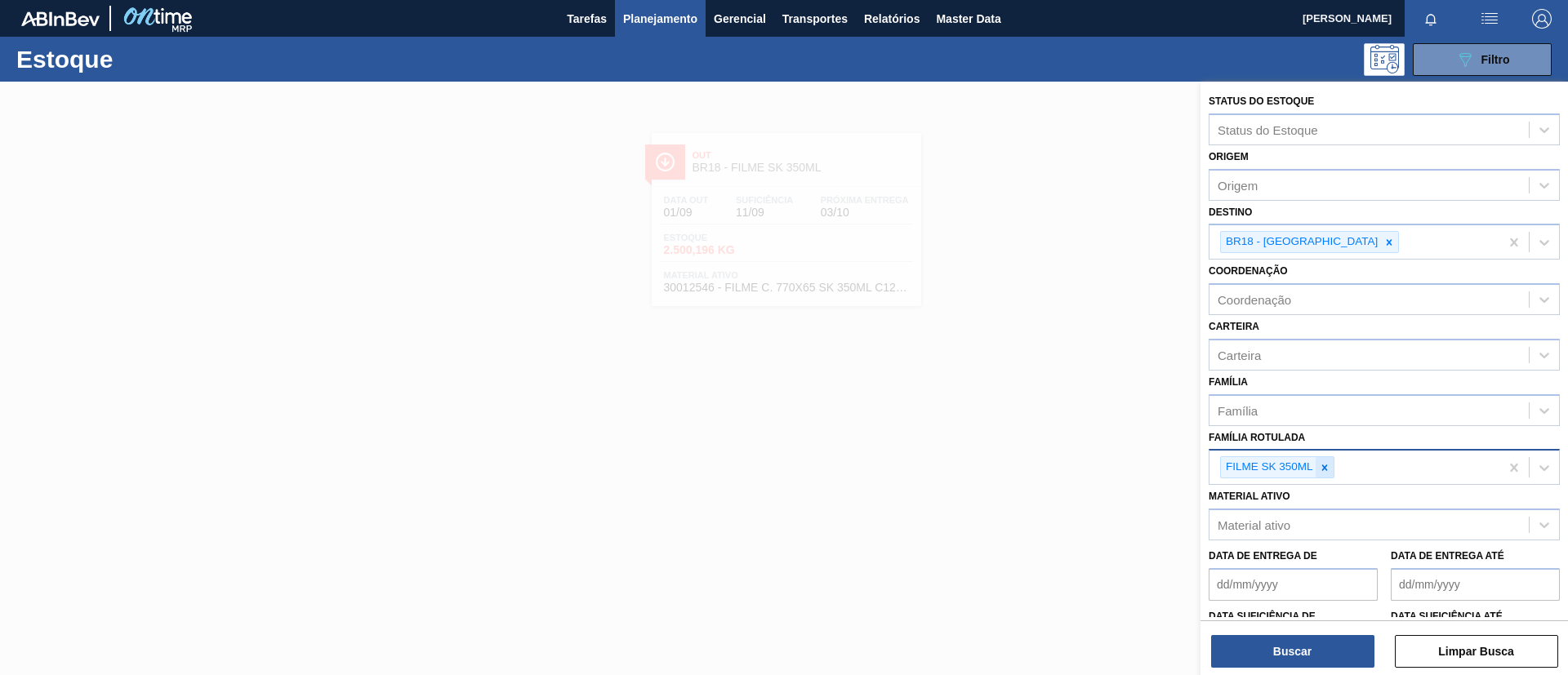
click at [1324, 464] on icon at bounding box center [1325, 468] width 11 height 11
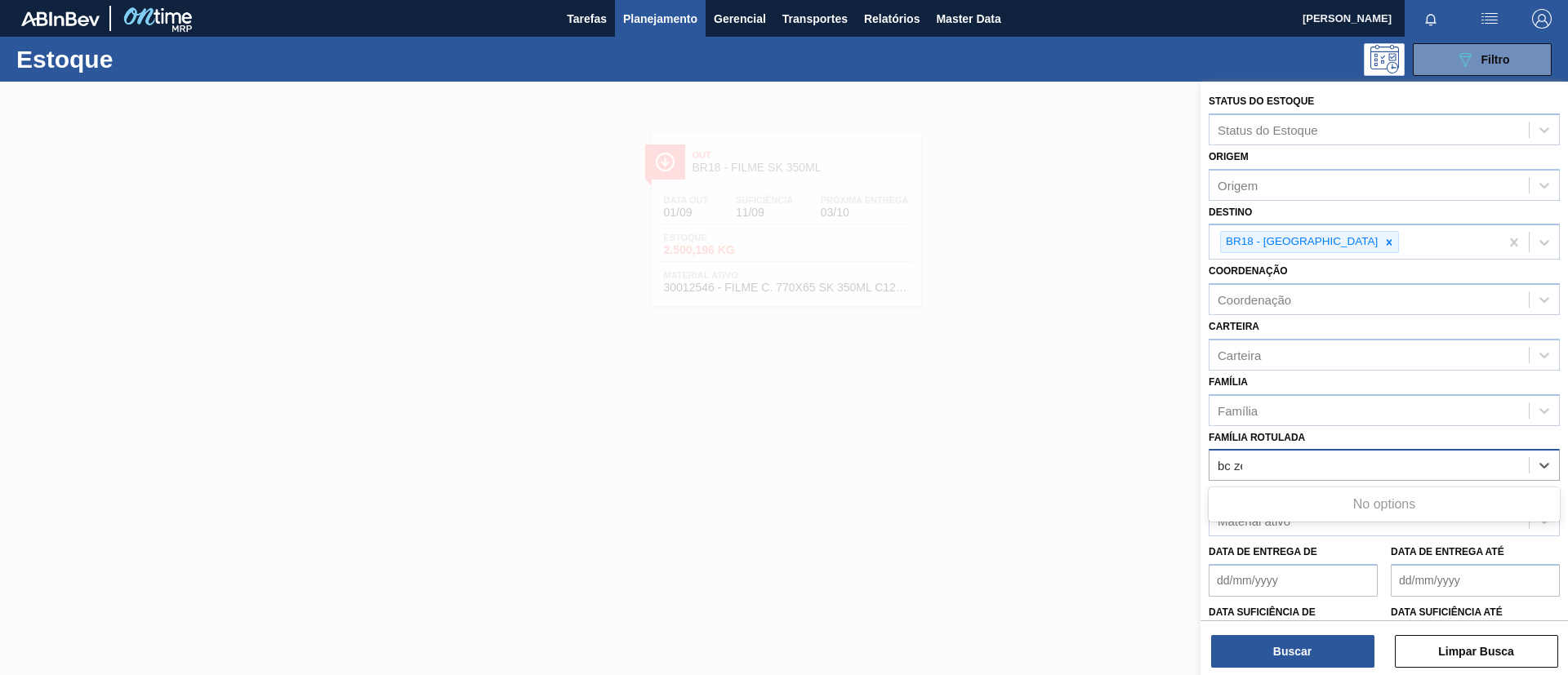
type Rotulada "bc zero"
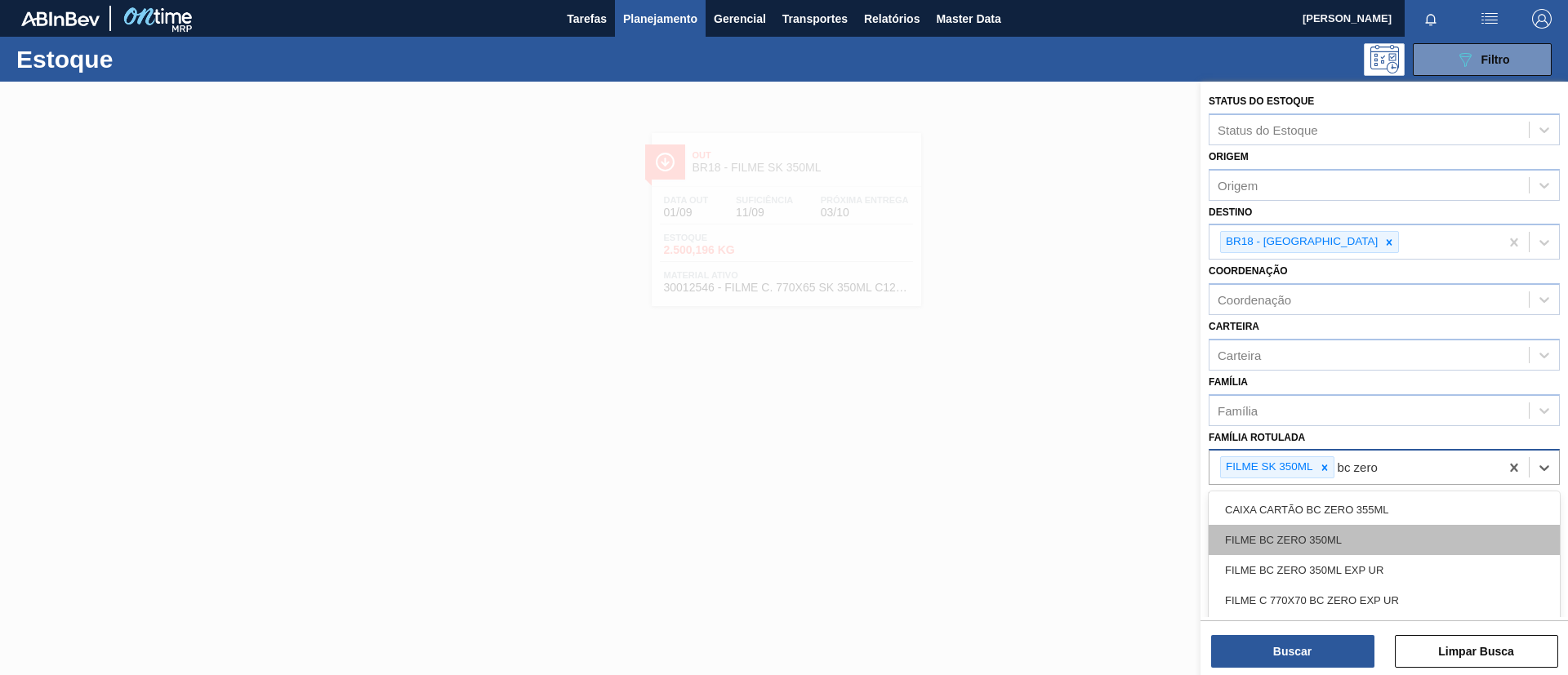
click at [1334, 541] on div "FILME BC ZERO 350ML" at bounding box center [1384, 539] width 351 height 31
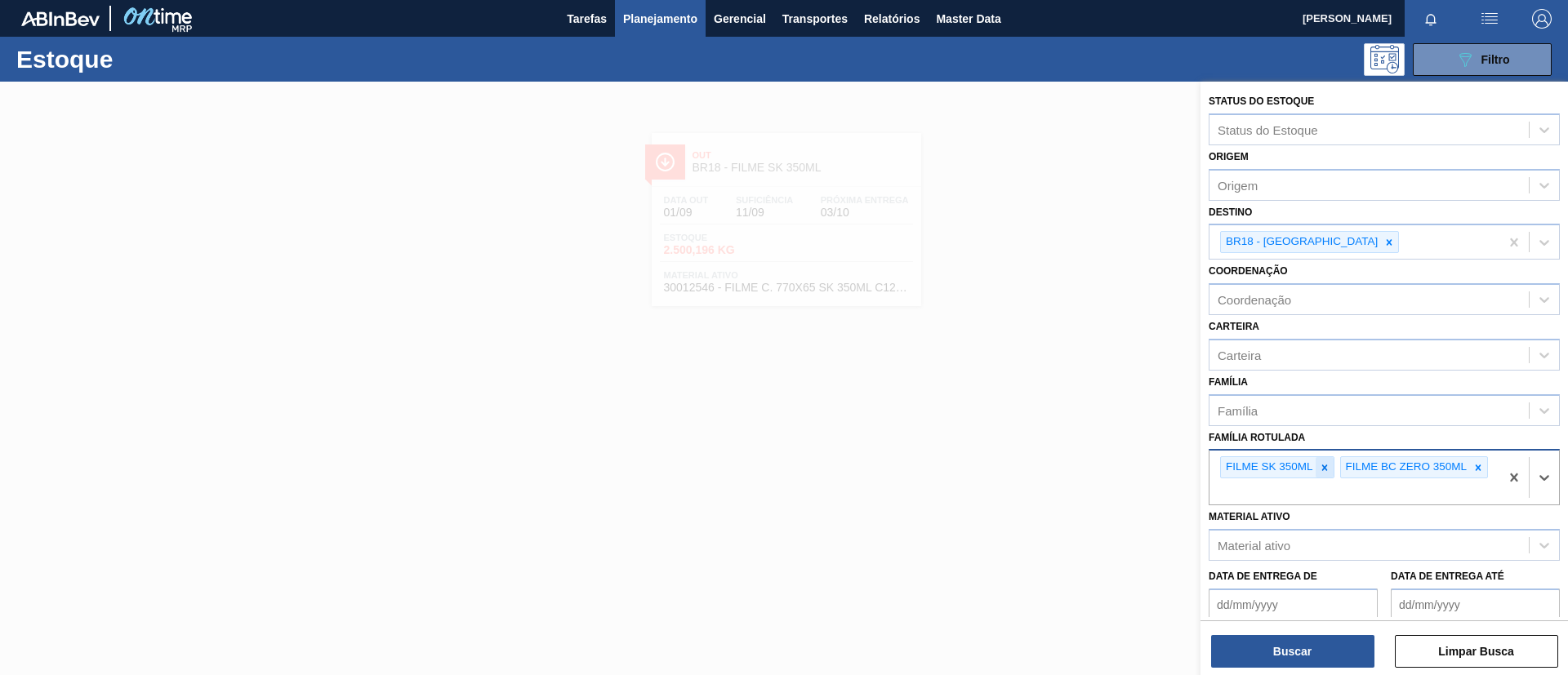
click at [1316, 469] on div at bounding box center [1325, 467] width 18 height 20
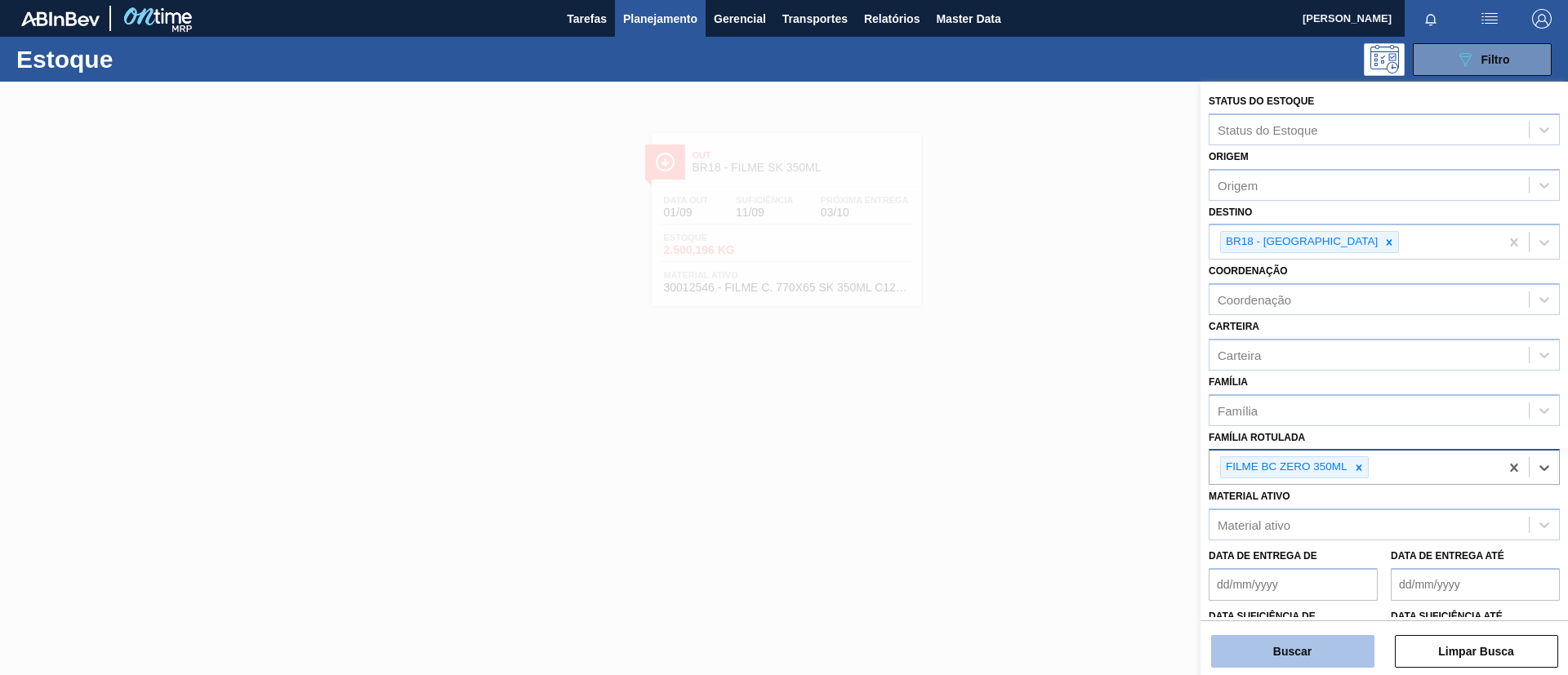
click at [1325, 647] on button "Buscar" at bounding box center [1293, 651] width 163 height 32
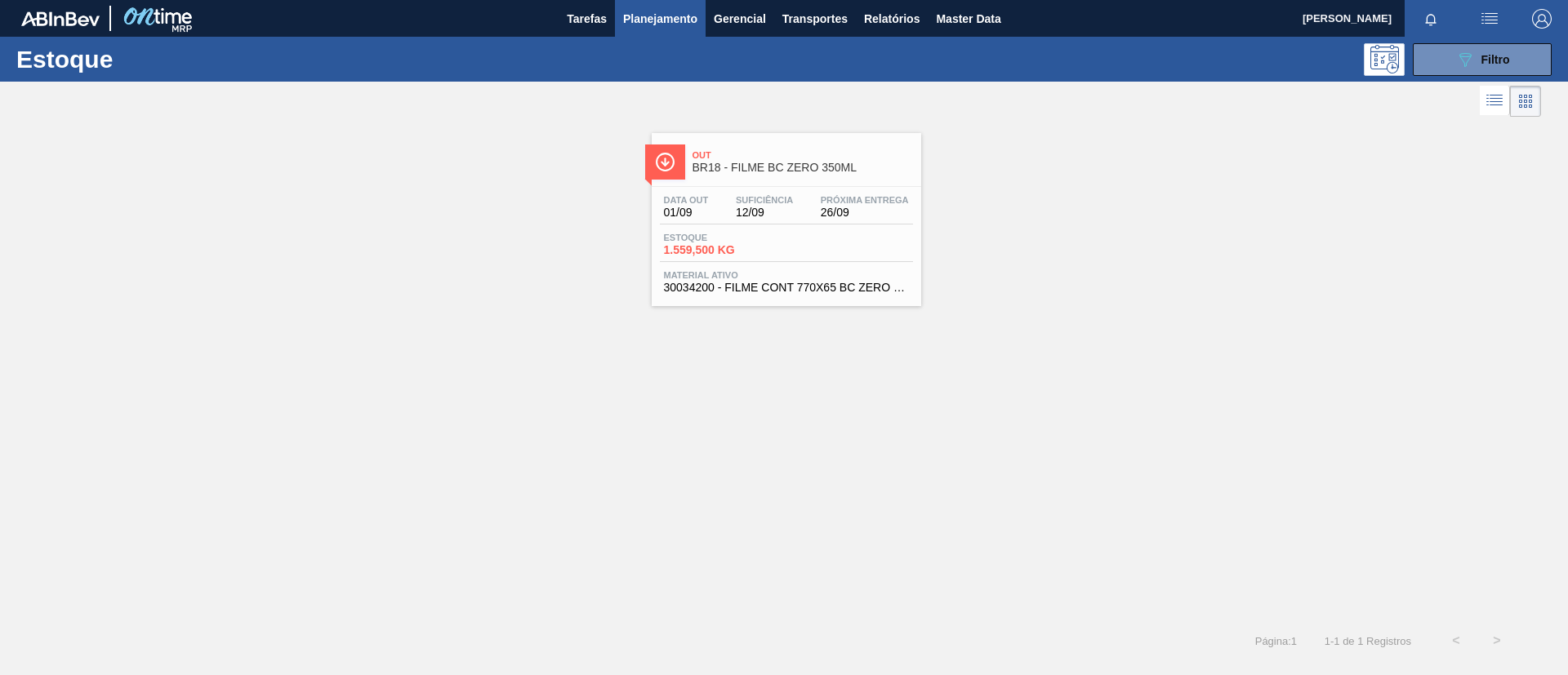
click at [783, 199] on span "Suficiência" at bounding box center [764, 200] width 58 height 10
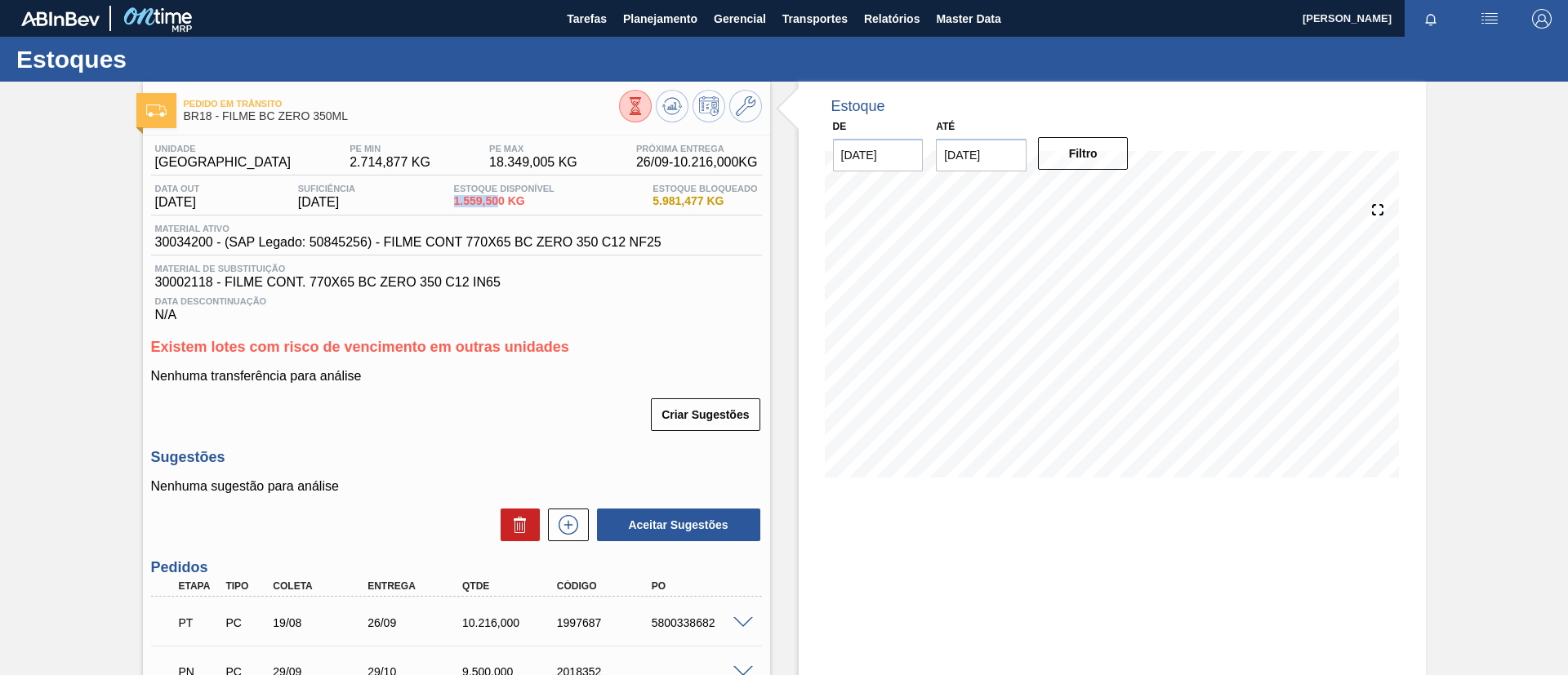
drag, startPoint x: 457, startPoint y: 207, endPoint x: 507, endPoint y: 208, distance: 50.0
click at [507, 208] on div "Data out 01/09/2025 Suficiência 12/09/2025 Estoque Disponível 1.559,500 KG Esto…" at bounding box center [457, 200] width 611 height 32
click at [0, 193] on div "Pedido em Trânsito BR18 - FILME BC ZERO 350ML Unidade Pernambuco PE MIN 2.714,8…" at bounding box center [784, 455] width 1568 height 747
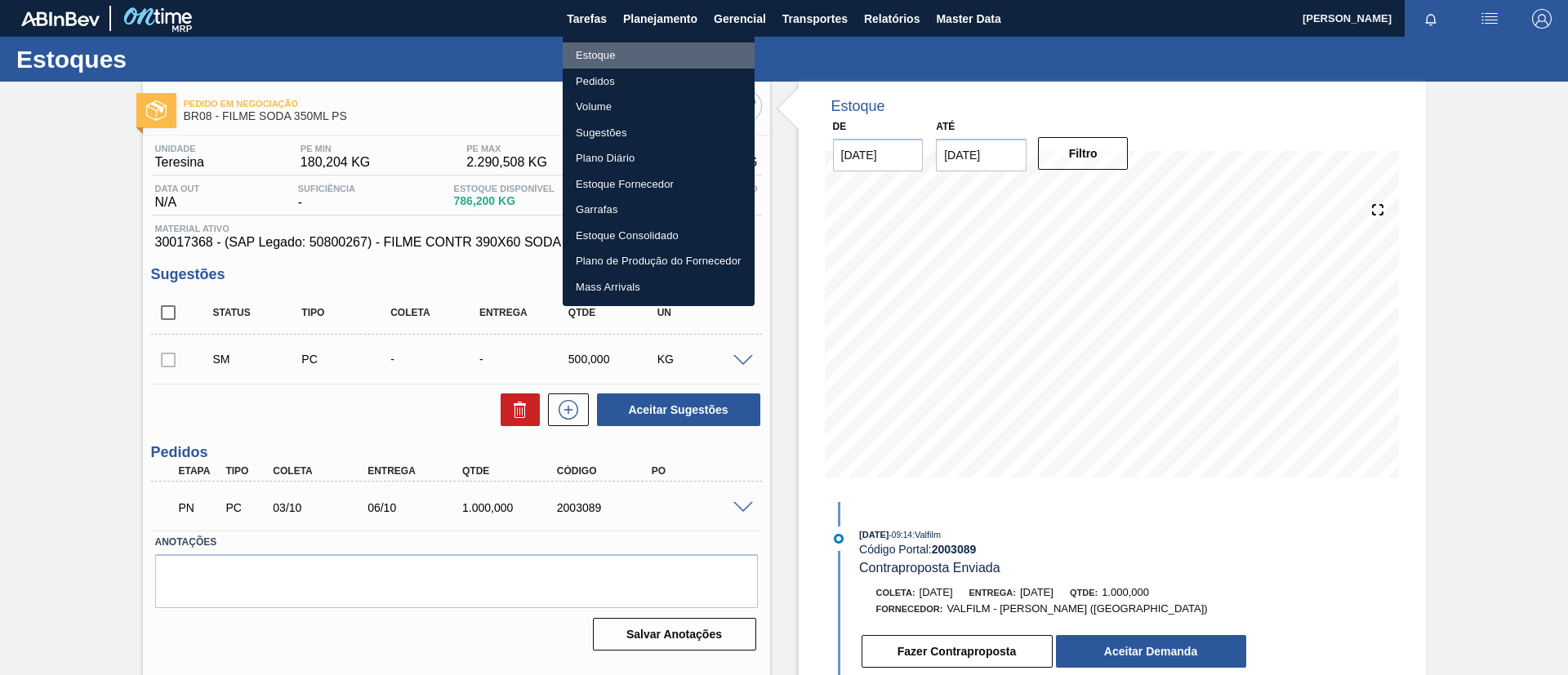
click at [657, 49] on li "Estoque" at bounding box center [659, 56] width 192 height 26
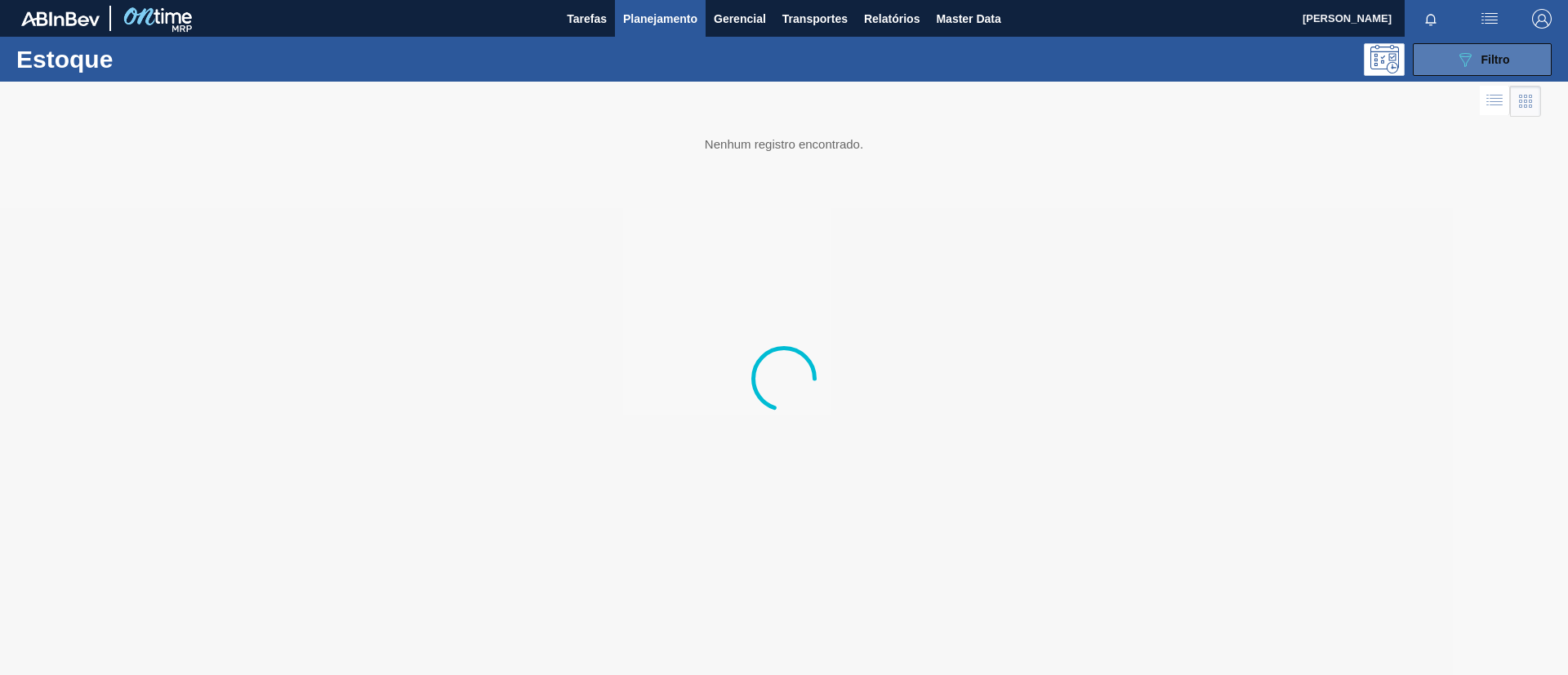
click at [1486, 64] on span "Filtro" at bounding box center [1496, 59] width 29 height 13
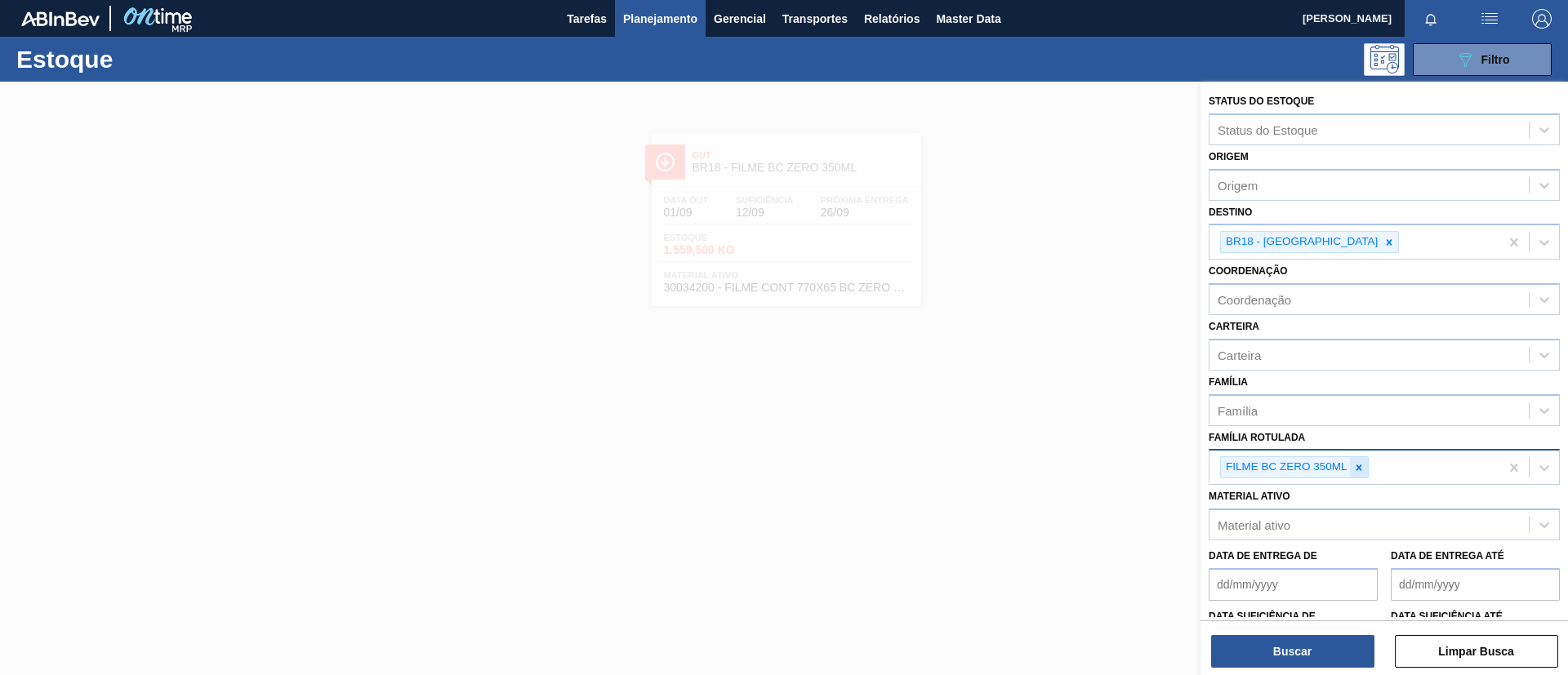
click at [1361, 463] on icon at bounding box center [1359, 468] width 11 height 11
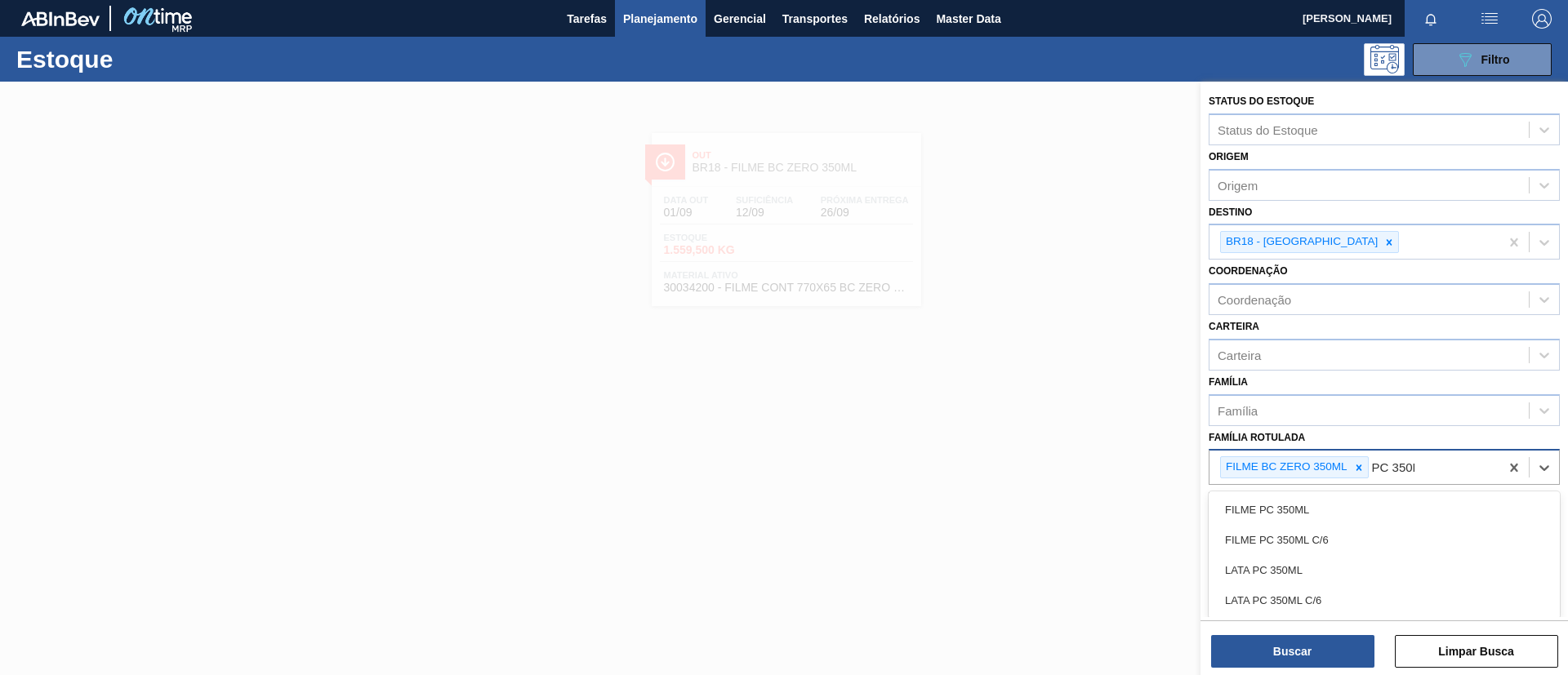
type Rotulada "PC 350ML"
click at [1351, 503] on div "FILME PC 350ML" at bounding box center [1384, 510] width 351 height 31
click at [1364, 474] on div at bounding box center [1359, 467] width 18 height 20
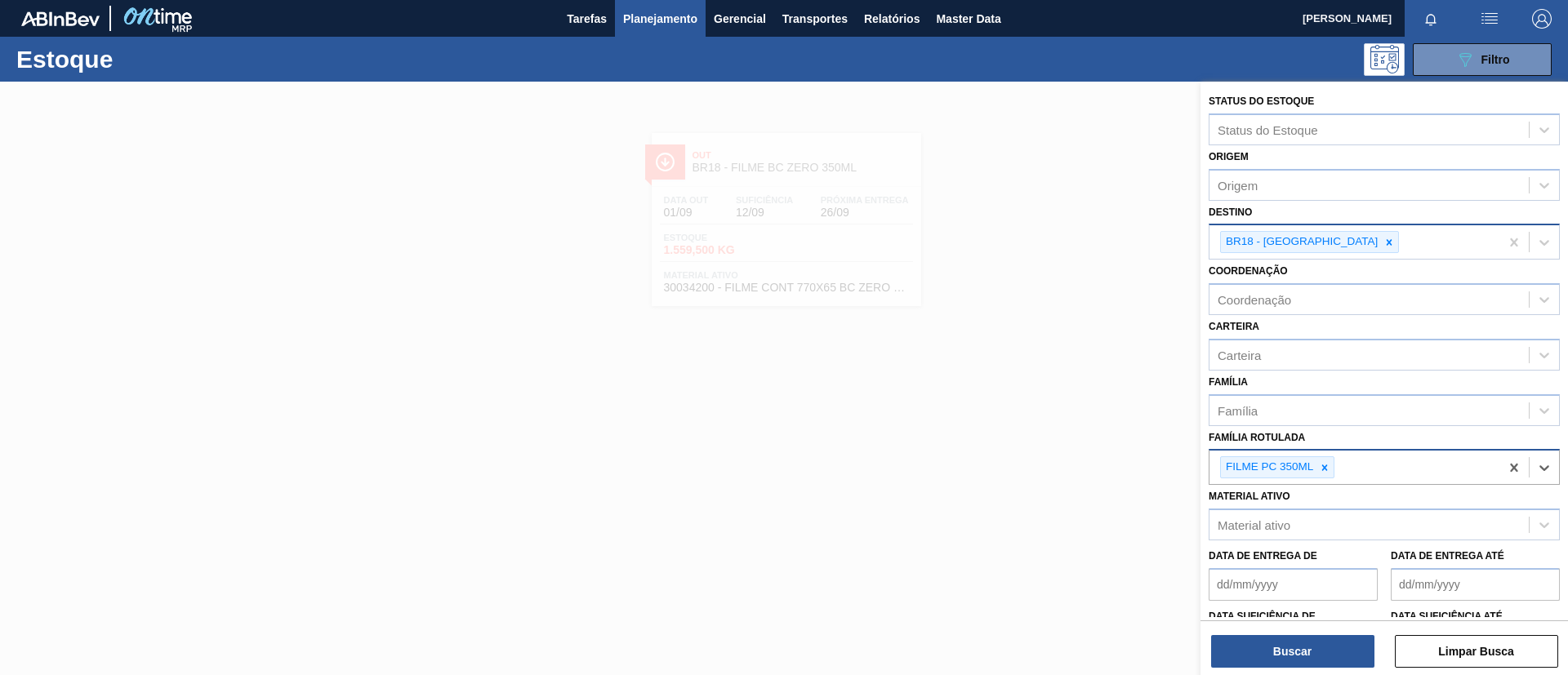
click at [1338, 253] on div "BR18 - [GEOGRAPHIC_DATA]" at bounding box center [1310, 242] width 179 height 22
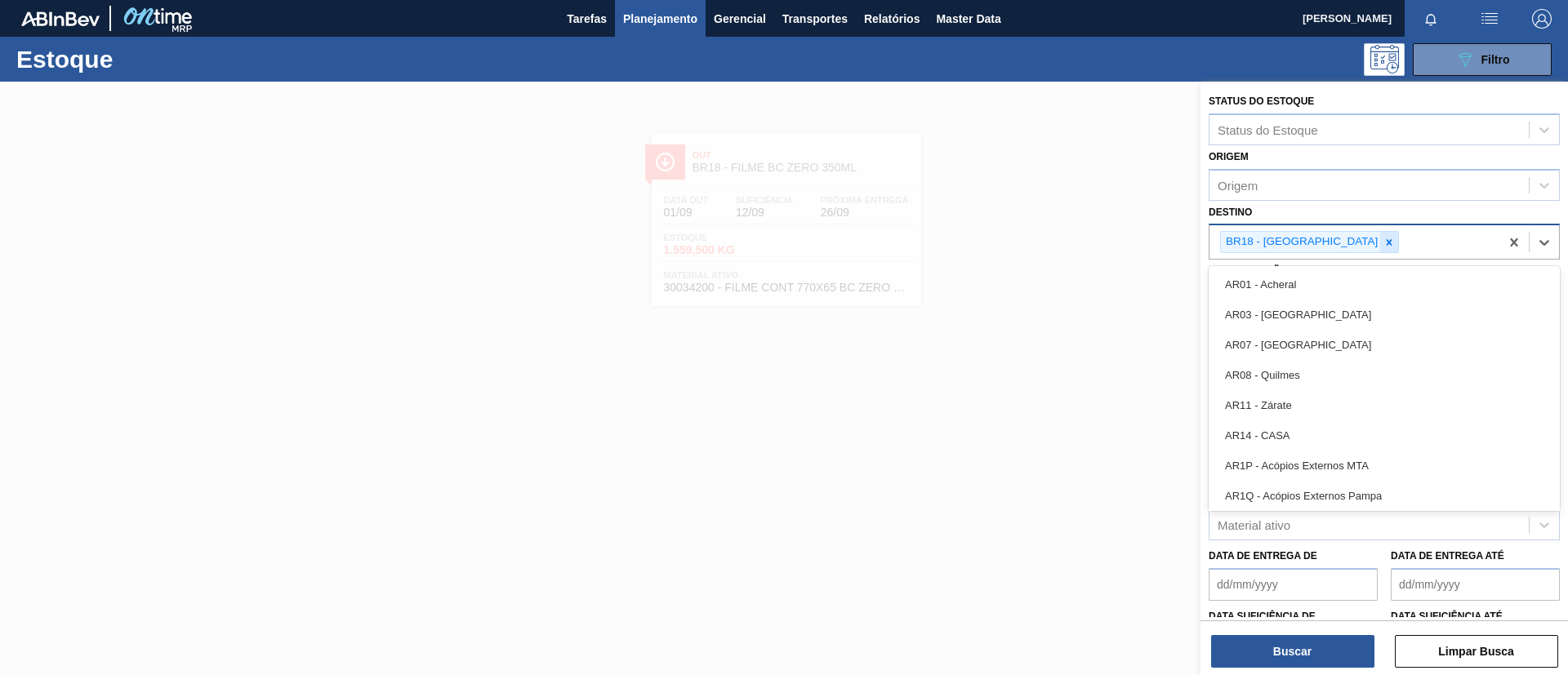
click at [1384, 247] on icon at bounding box center [1390, 242] width 11 height 11
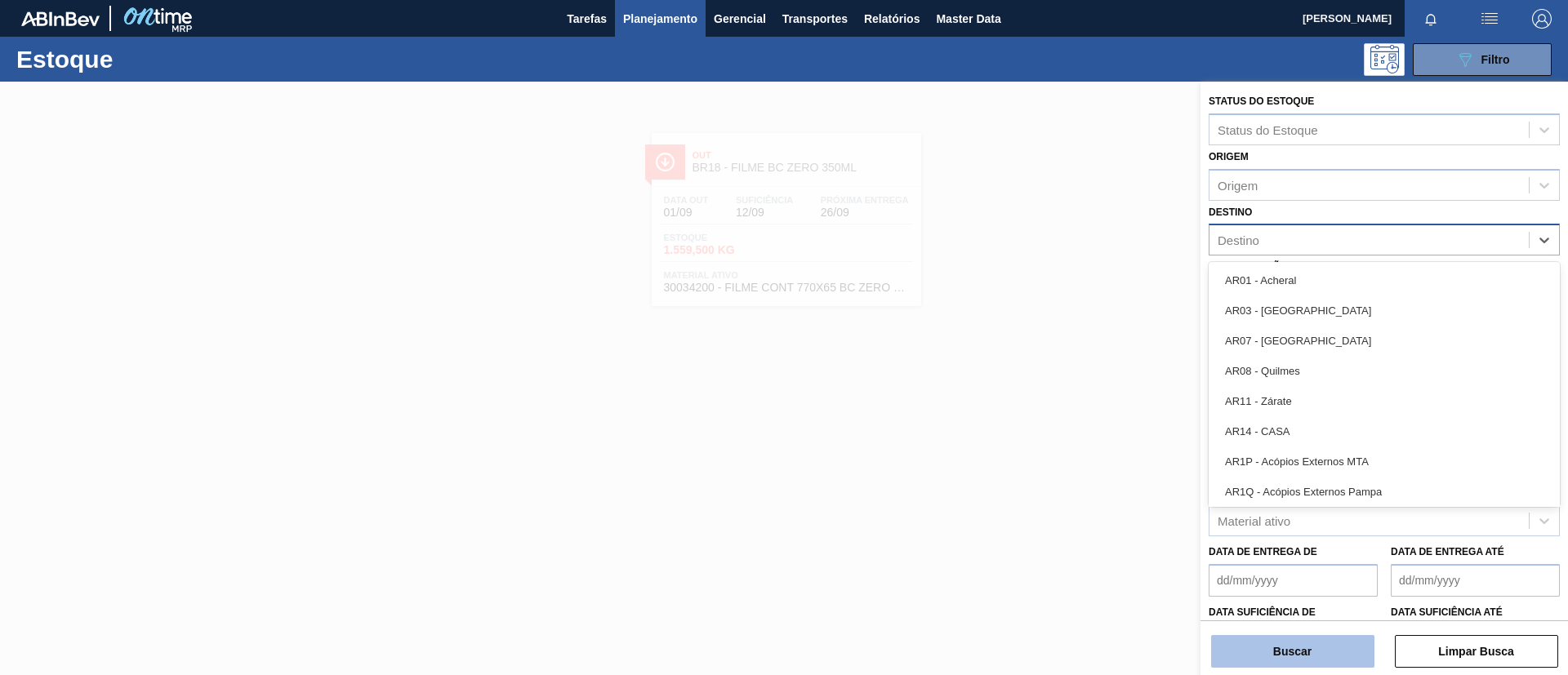
click at [1310, 649] on button "Buscar" at bounding box center [1293, 651] width 163 height 32
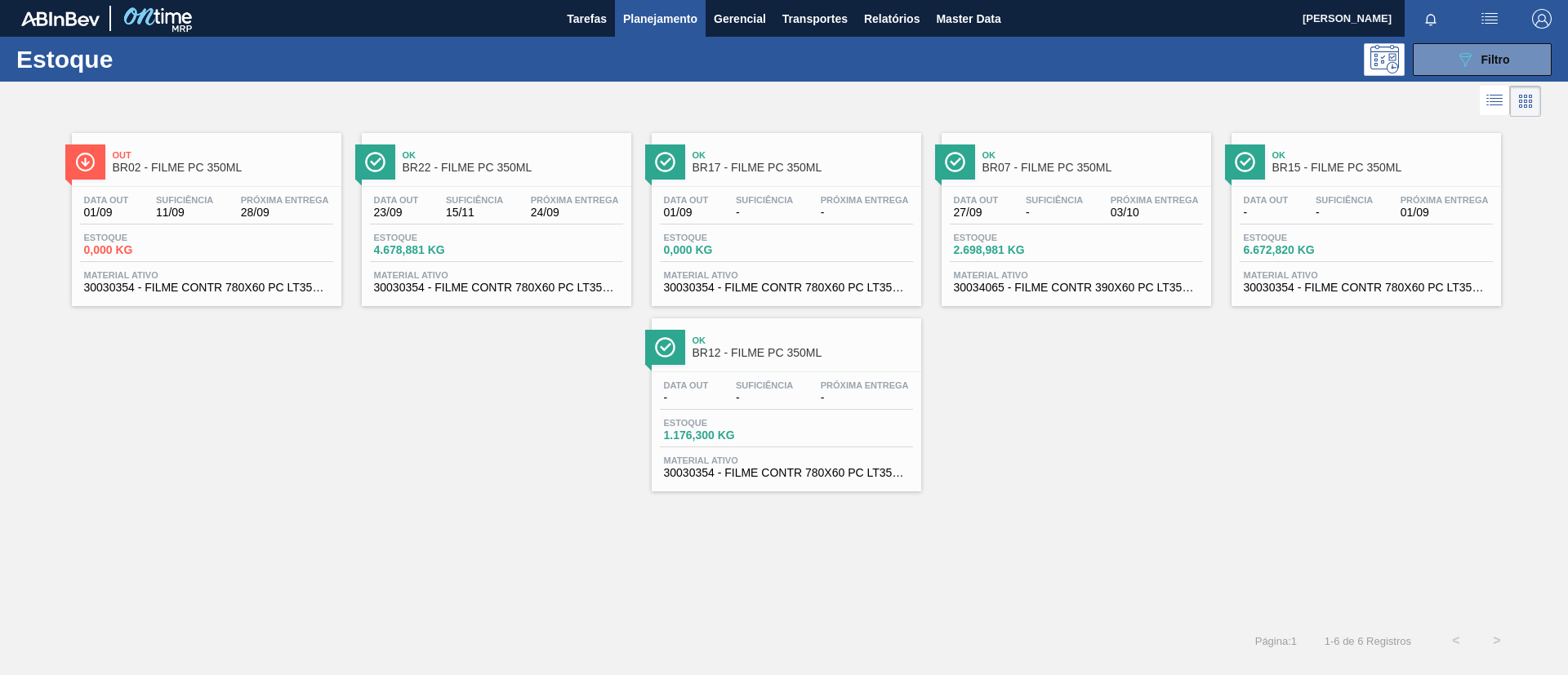
click at [1055, 192] on div "Data out 27/09 Suficiência - Próxima Entrega 03/10 Estoque 2.698,981 KG Materia…" at bounding box center [1077, 242] width 269 height 111
click at [857, 355] on span "BR12 - FILME PC 350ML" at bounding box center [803, 353] width 220 height 12
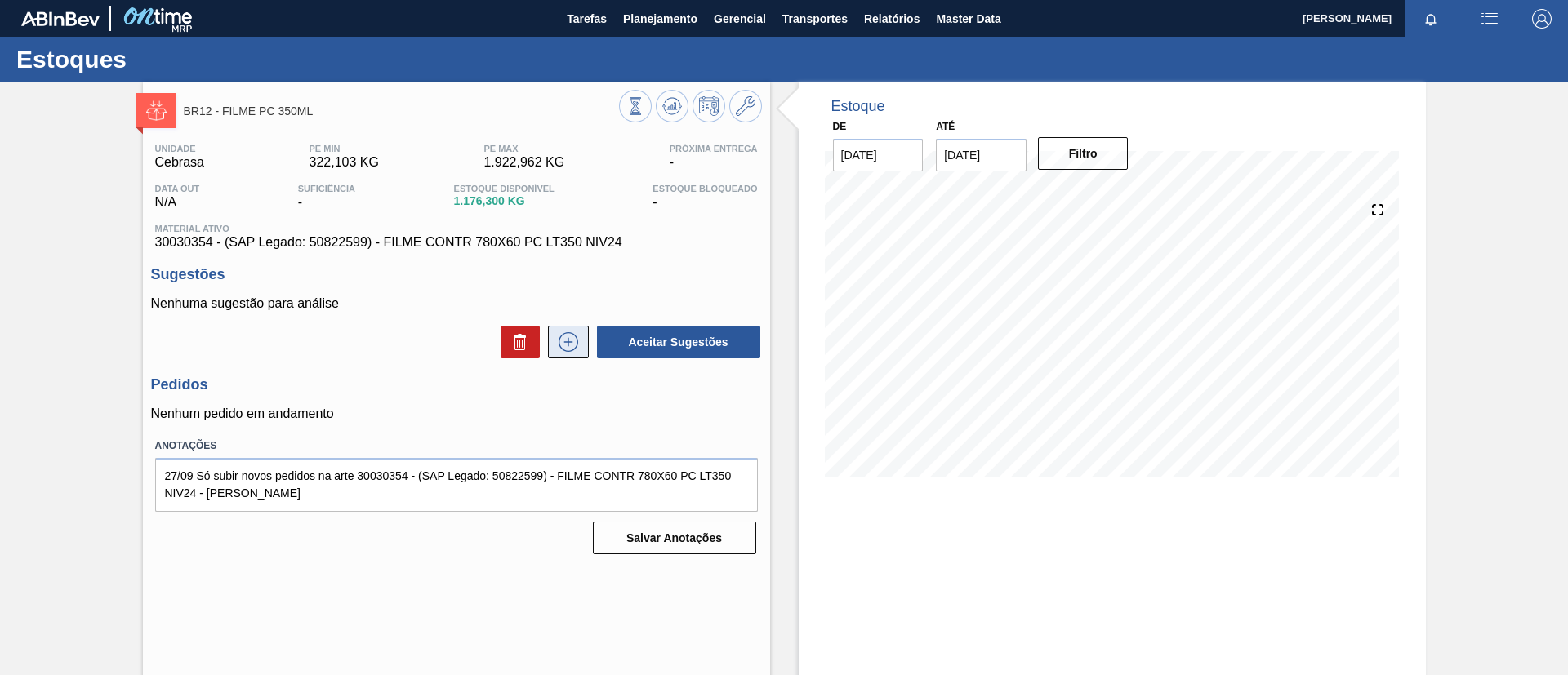
click at [559, 346] on icon at bounding box center [568, 342] width 26 height 19
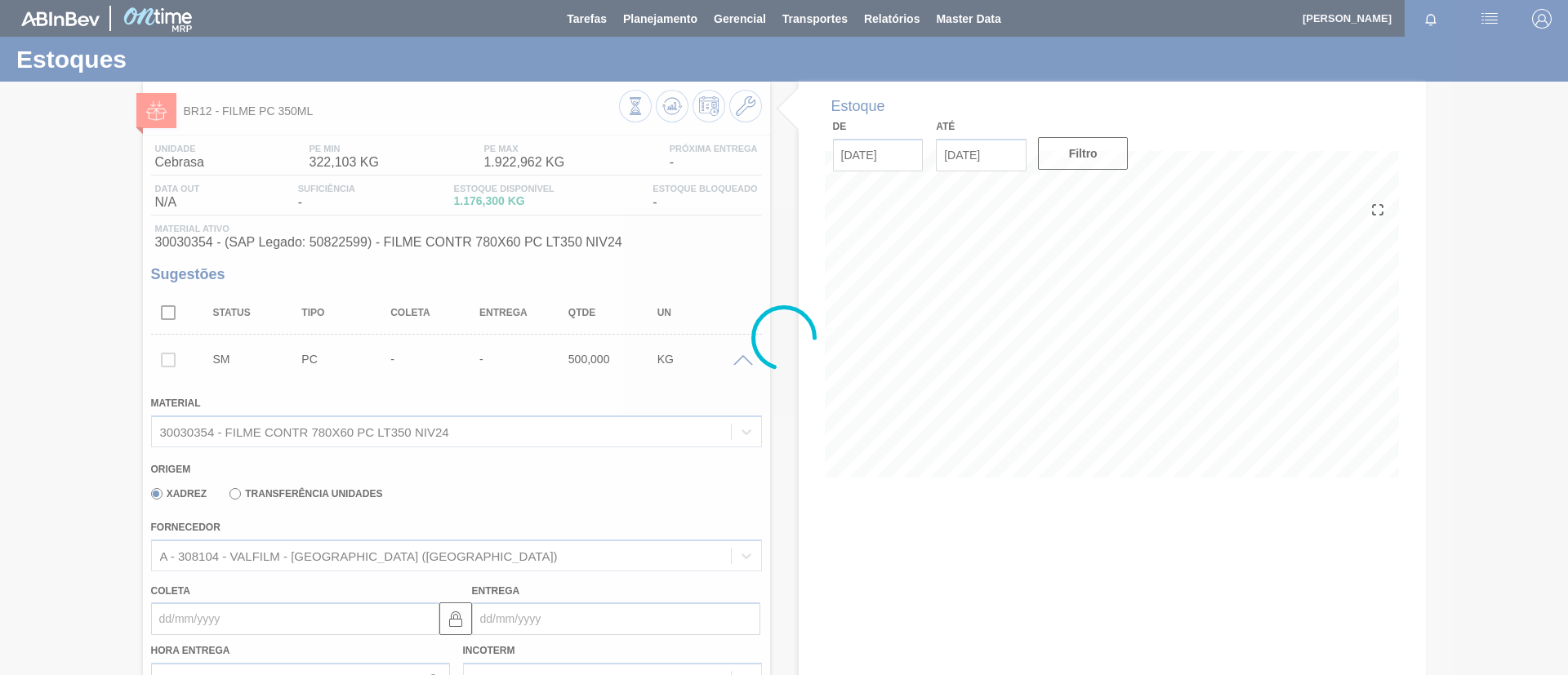
click at [375, 547] on div at bounding box center [784, 337] width 1568 height 675
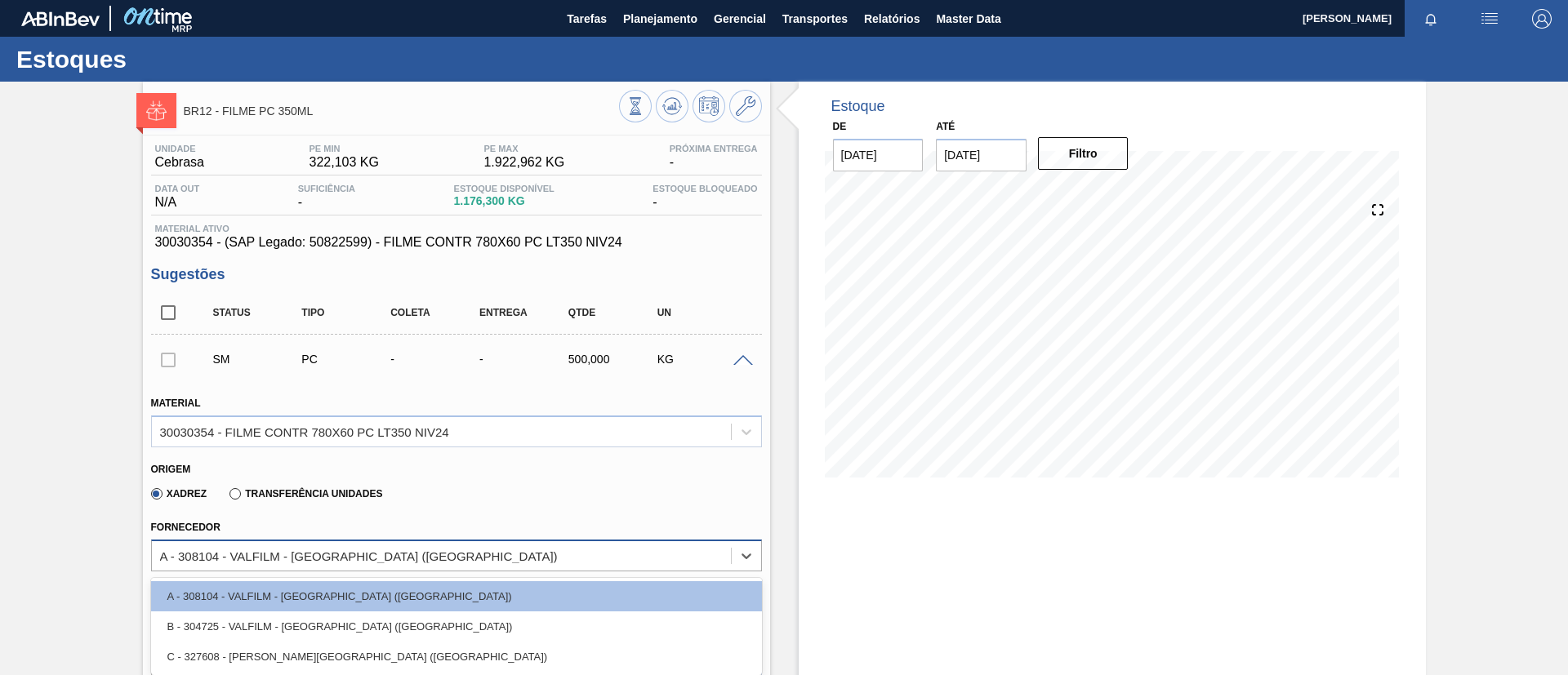
click at [375, 557] on div "A - 308104 - VALFILM - [GEOGRAPHIC_DATA] ([GEOGRAPHIC_DATA])" at bounding box center [359, 555] width 398 height 14
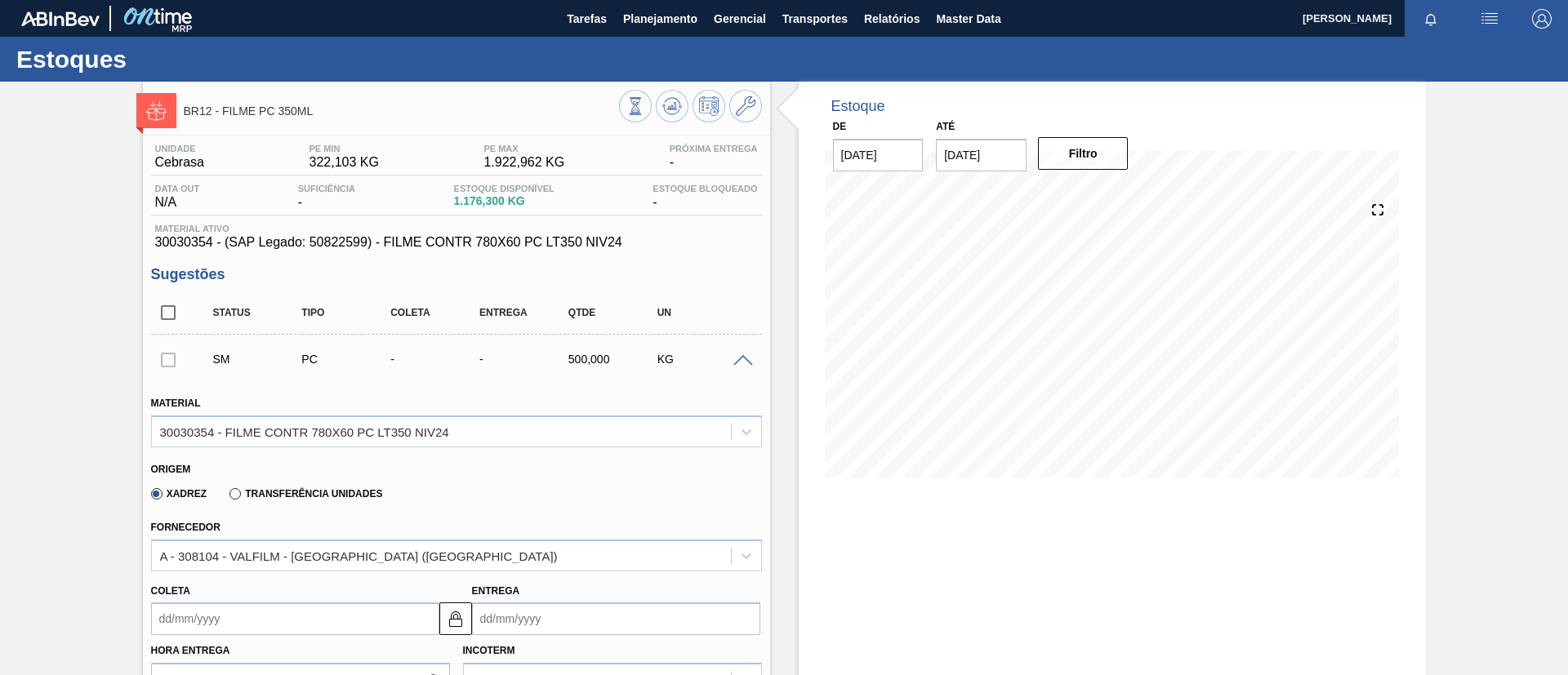
drag, startPoint x: 11, startPoint y: 517, endPoint x: 297, endPoint y: 486, distance: 287.7
click at [755, 365] on div "SM PC - - 500,000 KG" at bounding box center [457, 359] width 611 height 41
click at [739, 354] on div at bounding box center [745, 359] width 33 height 12
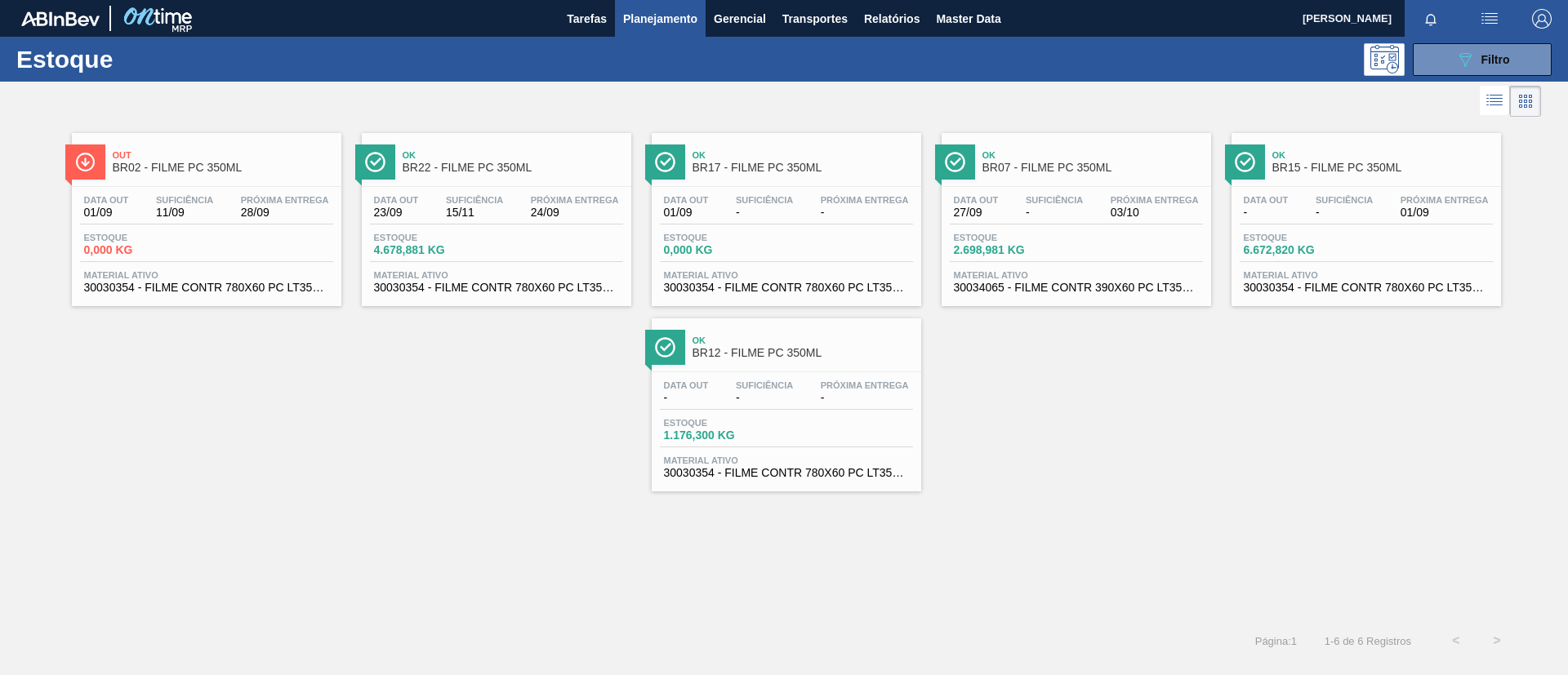
click at [236, 188] on div "Data out 01/09 Suficiência 11/09 Próxima Entrega 28/09 Estoque 0,000 KG Materia…" at bounding box center [206, 242] width 269 height 111
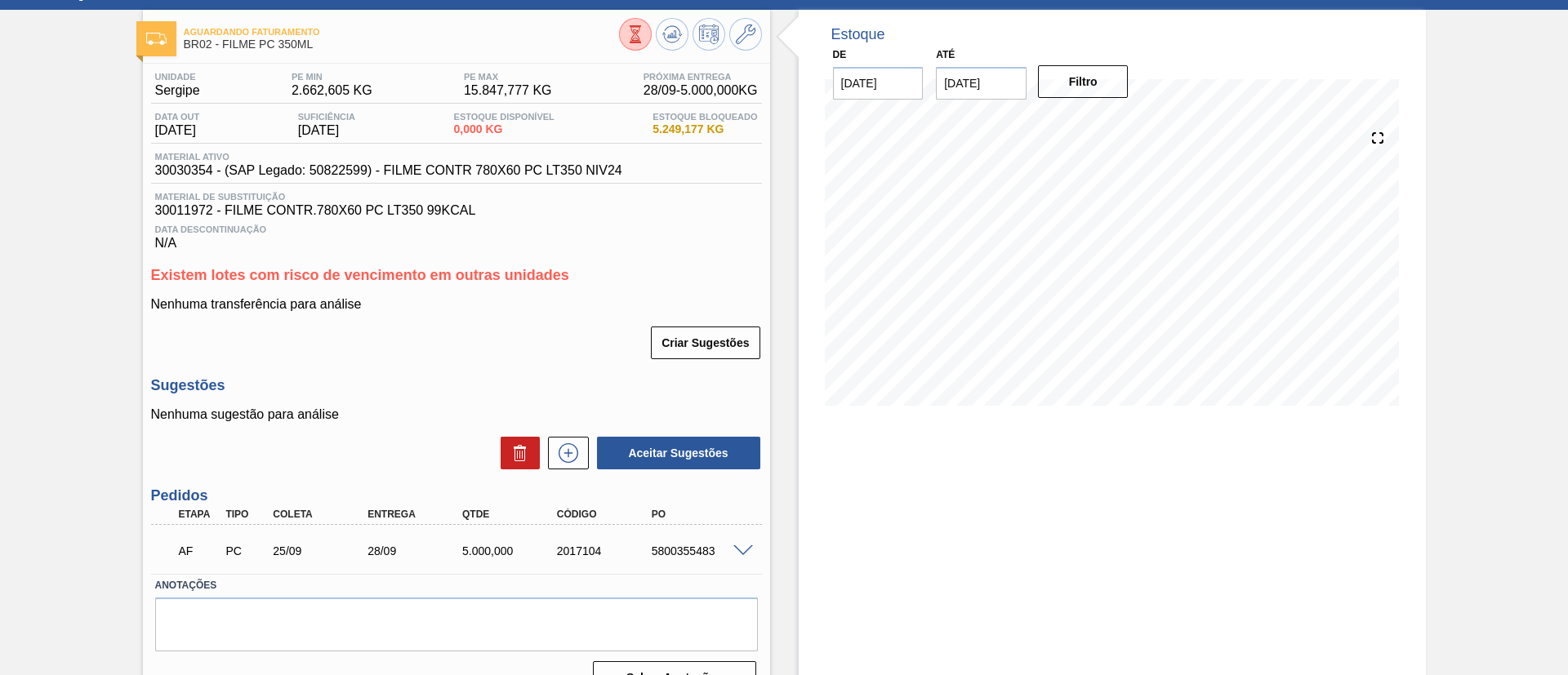
scroll to position [105, 0]
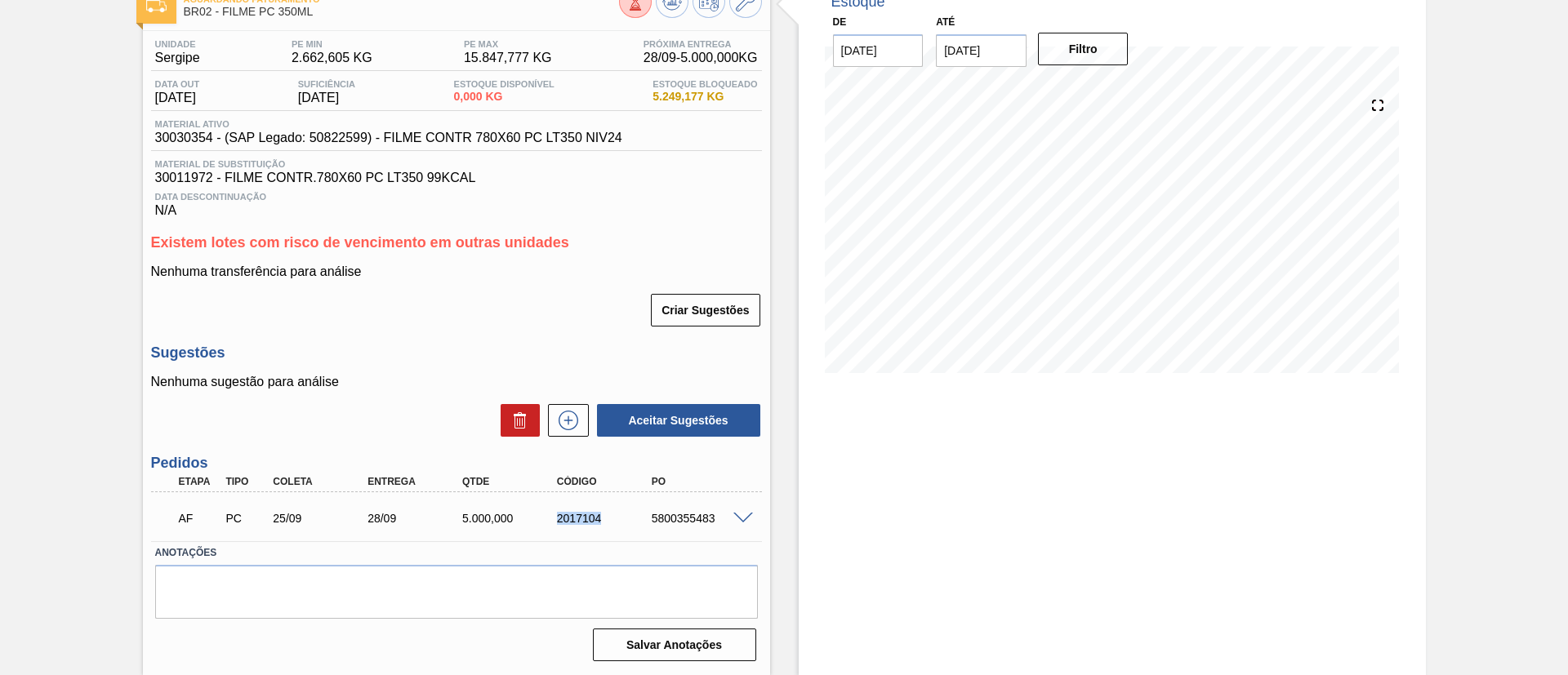
drag, startPoint x: 547, startPoint y: 531, endPoint x: 604, endPoint y: 533, distance: 57.0
click at [604, 533] on div "AF PC 25/09 28/09 5.000,000 2017104 5800355483" at bounding box center [457, 517] width 611 height 41
copy div "2017104"
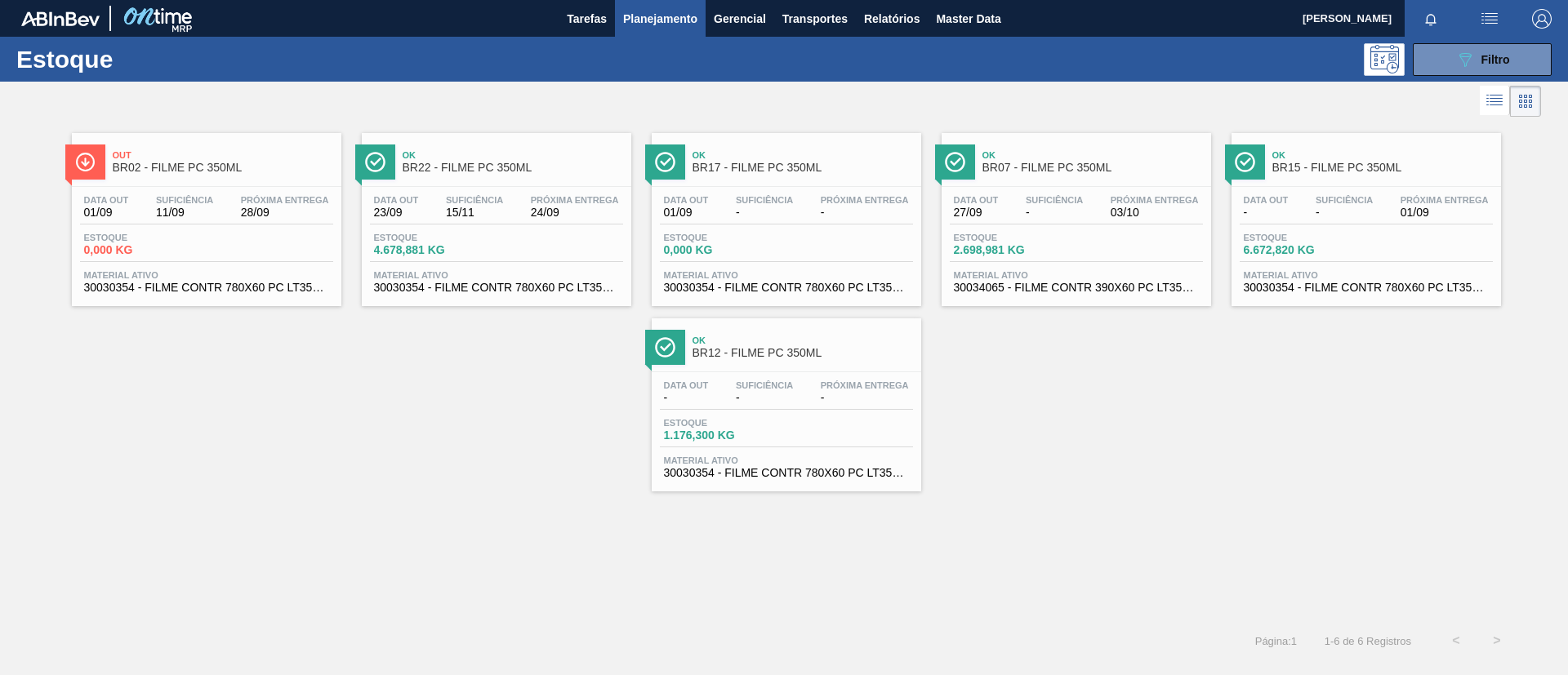
click at [782, 361] on div "Ok BR12 - FILME PC 350ML" at bounding box center [803, 347] width 220 height 37
click at [1462, 56] on icon at bounding box center [1465, 59] width 12 height 14
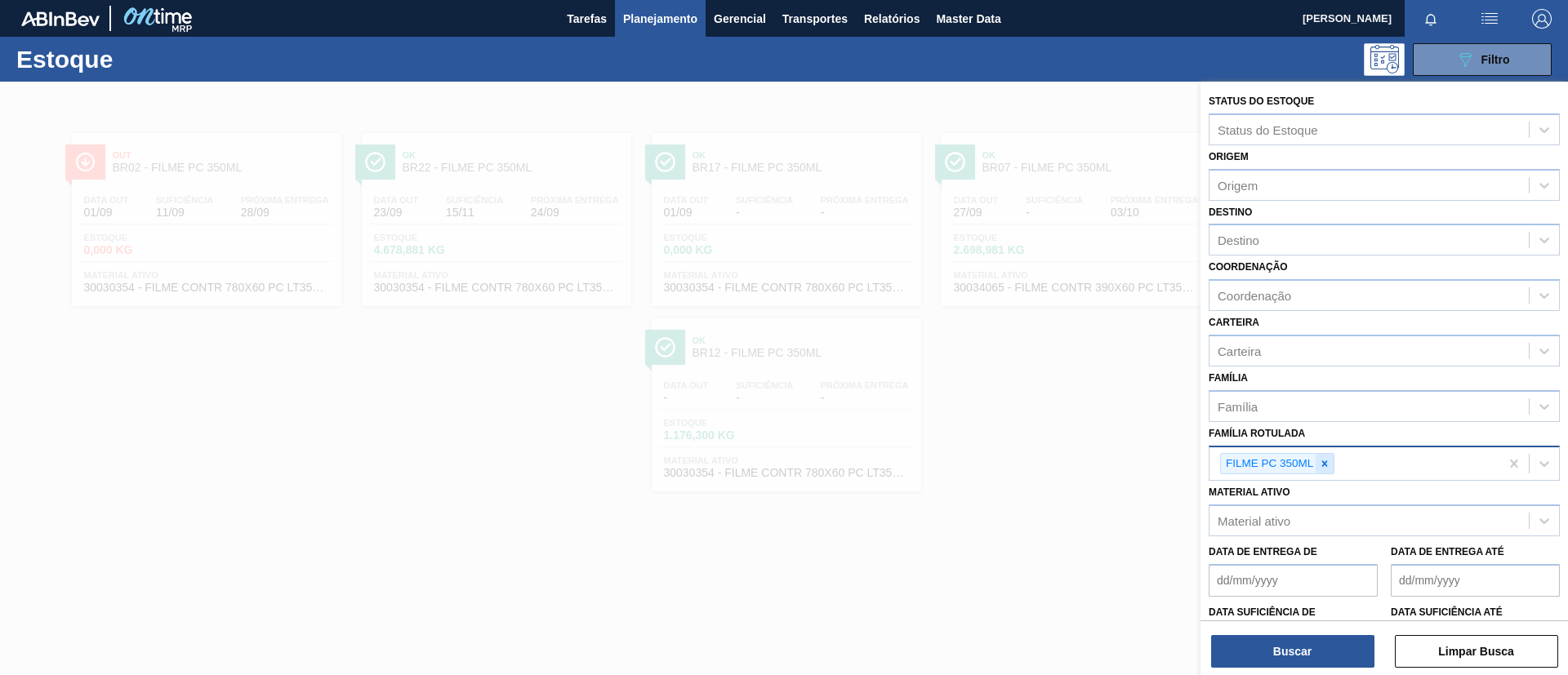
click at [1326, 463] on icon at bounding box center [1326, 463] width 6 height 6
paste Rotulada "FILME GCA 350ML PS"
type Rotulada "FILME GCA 350ML PS"
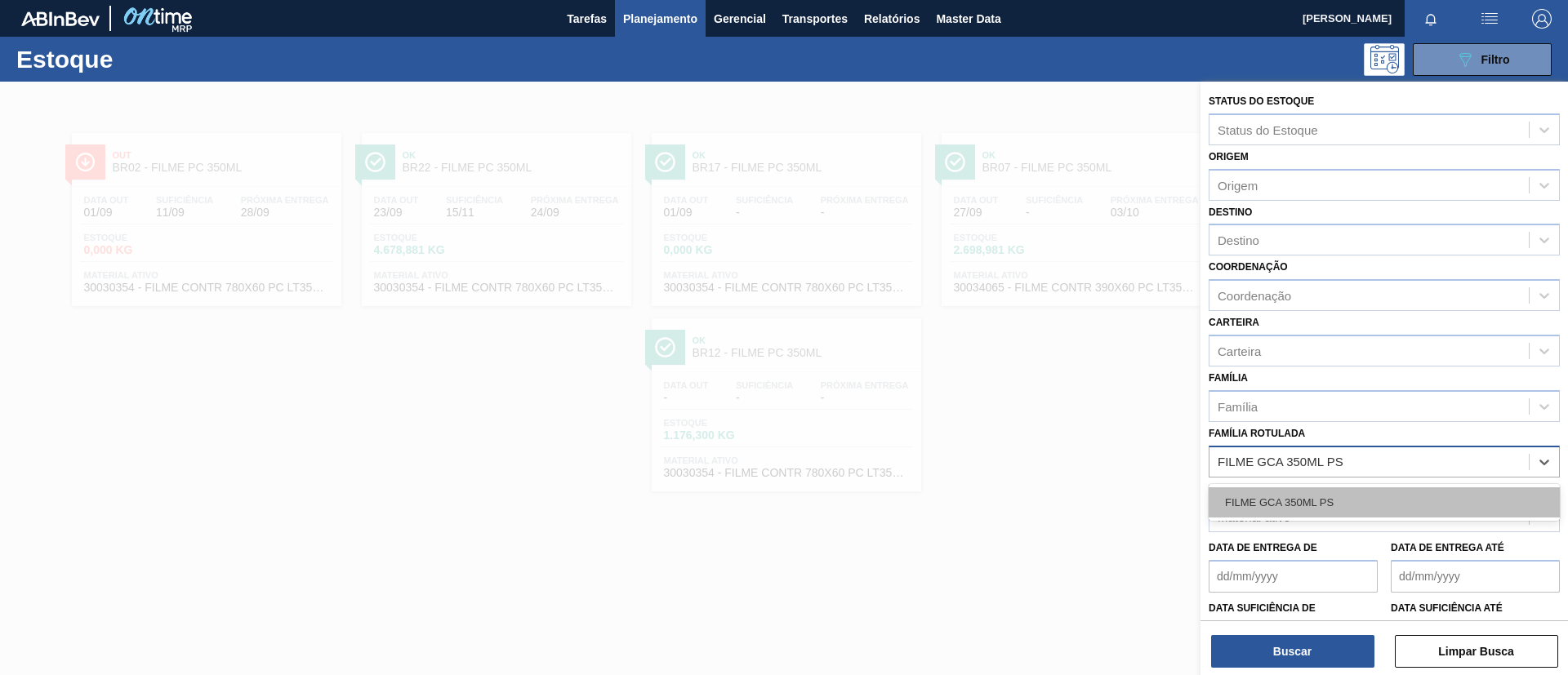
click at [1346, 491] on div "FILME GCA 350ML PS" at bounding box center [1384, 502] width 351 height 31
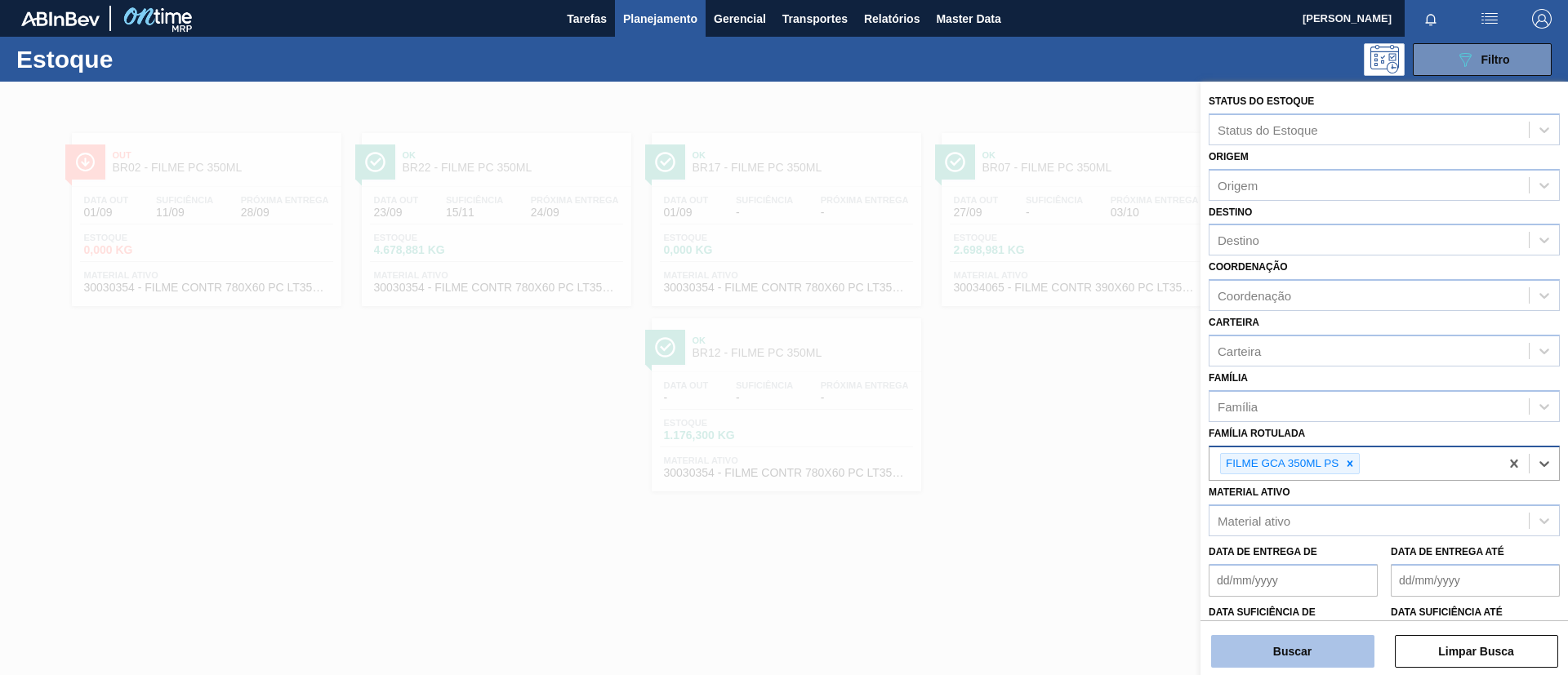
click at [1263, 658] on button "Buscar" at bounding box center [1293, 651] width 163 height 32
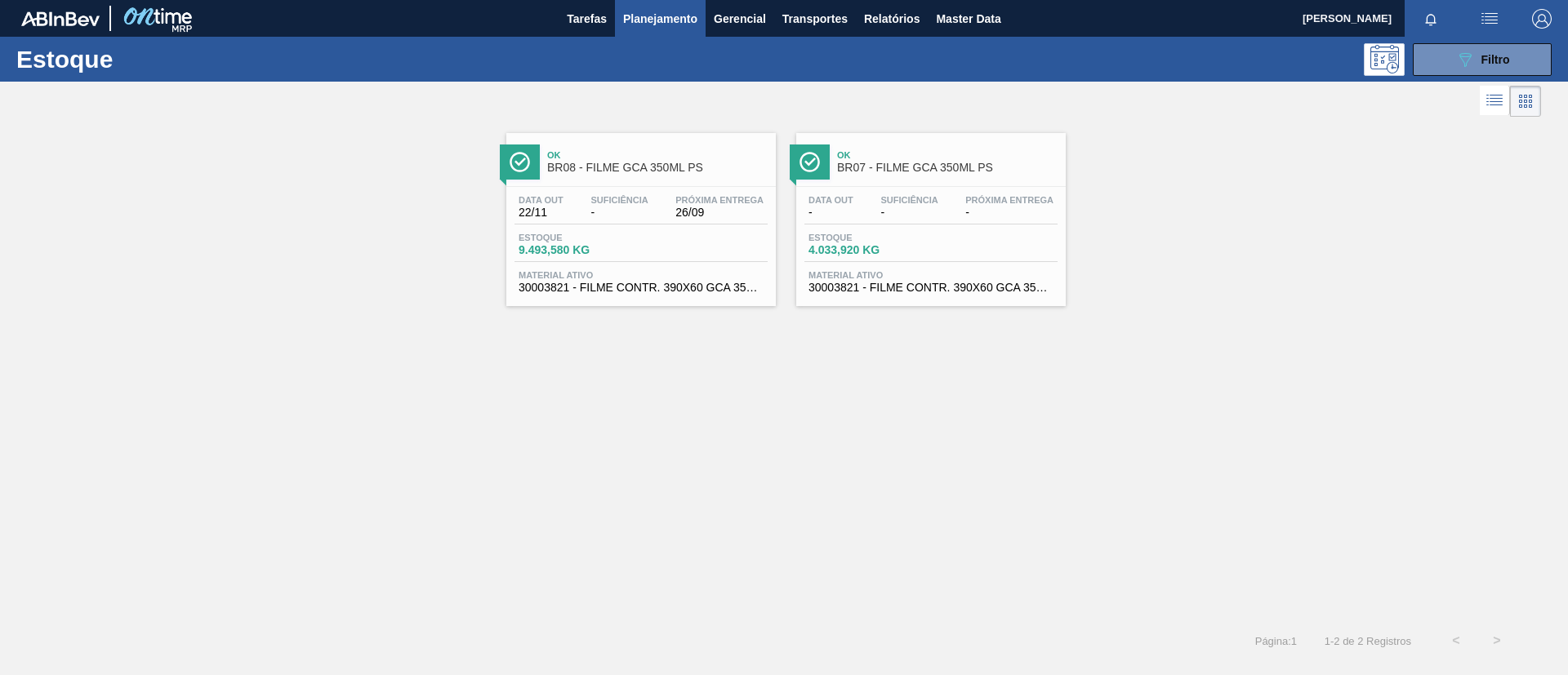
click at [931, 186] on div at bounding box center [931, 186] width 242 height 1
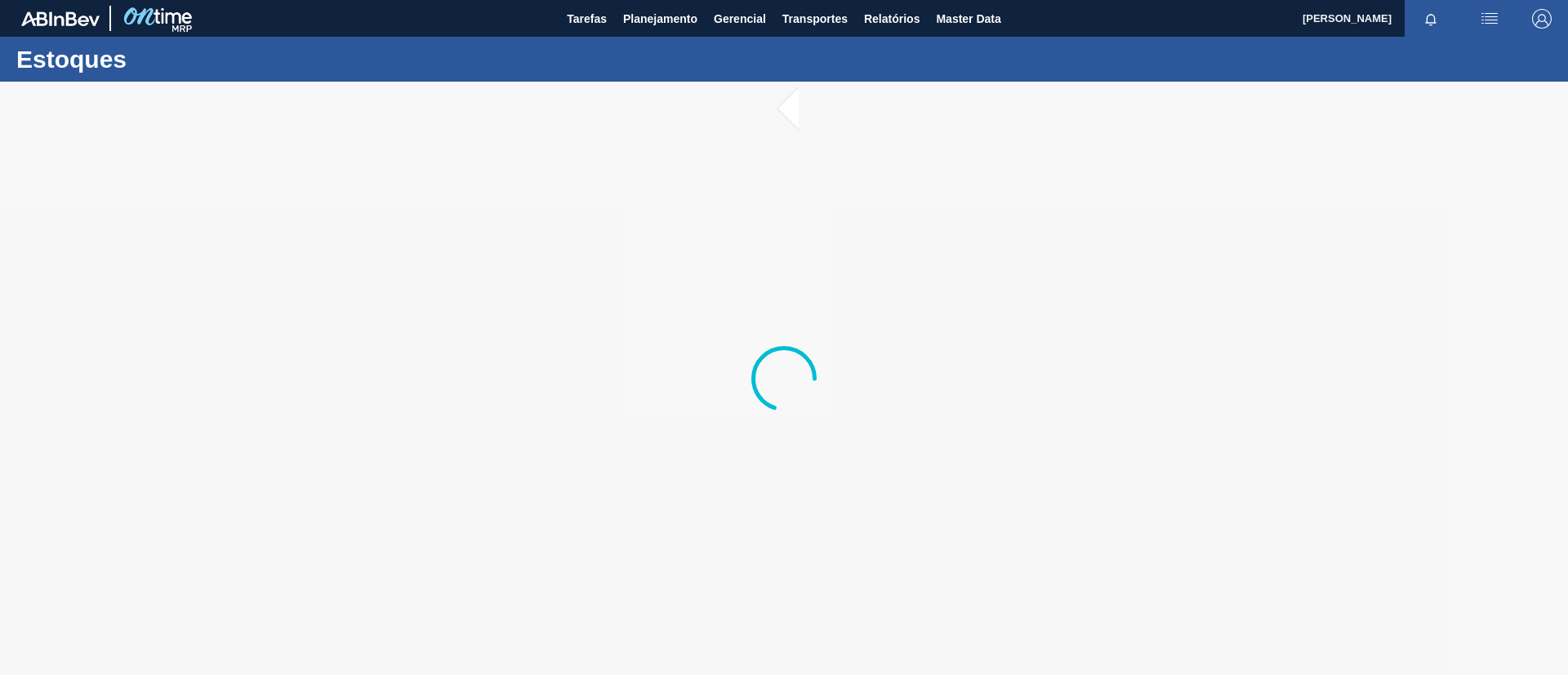
click at [617, 511] on div at bounding box center [784, 378] width 1568 height 593
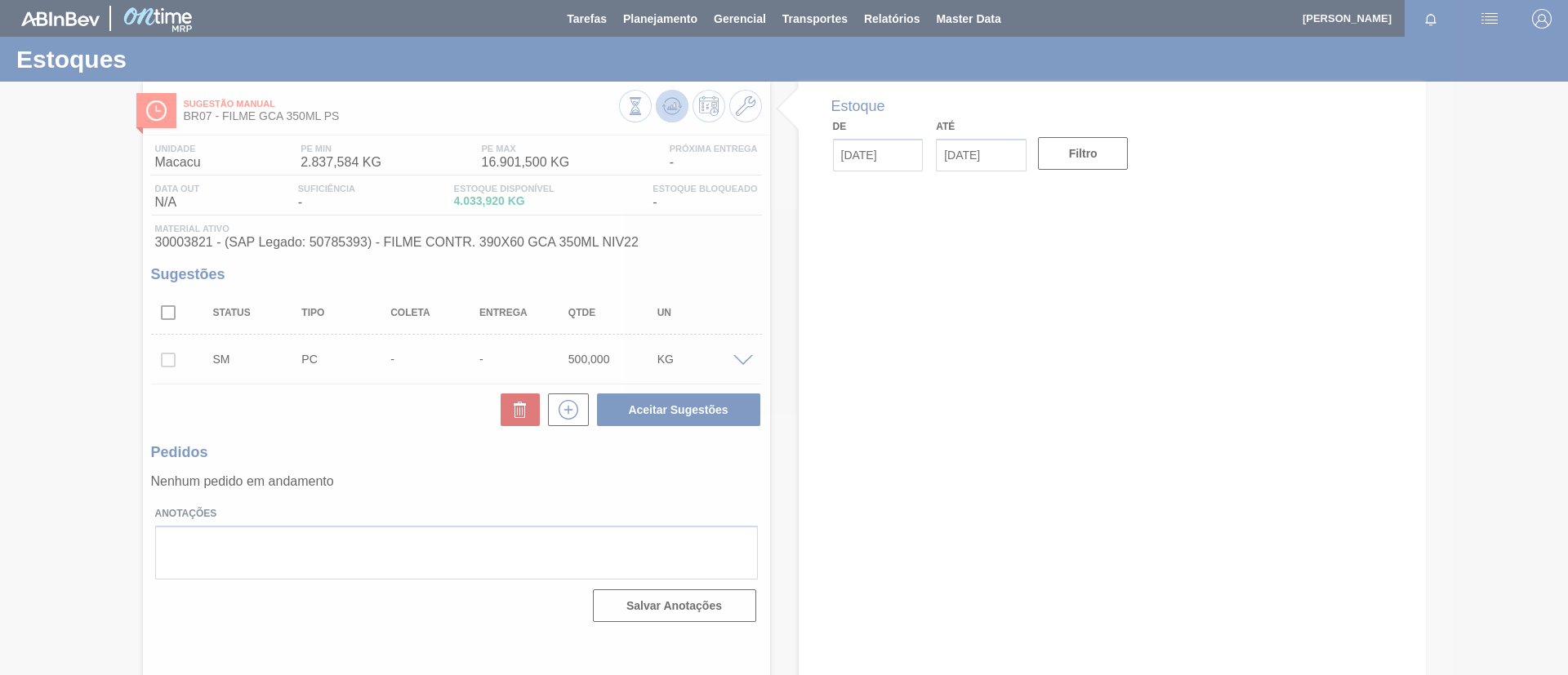
click at [668, 107] on icon at bounding box center [672, 106] width 10 height 7
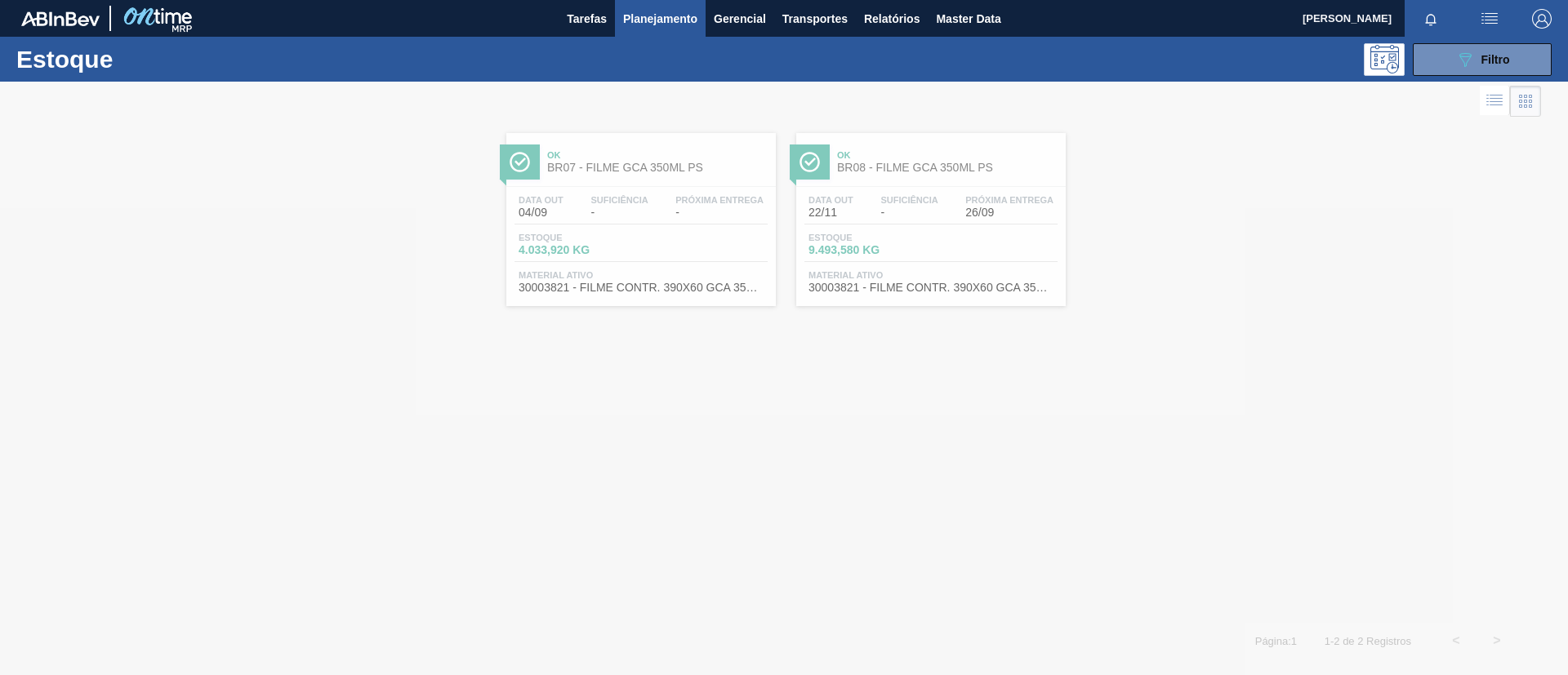
click at [601, 168] on div at bounding box center [784, 378] width 1568 height 593
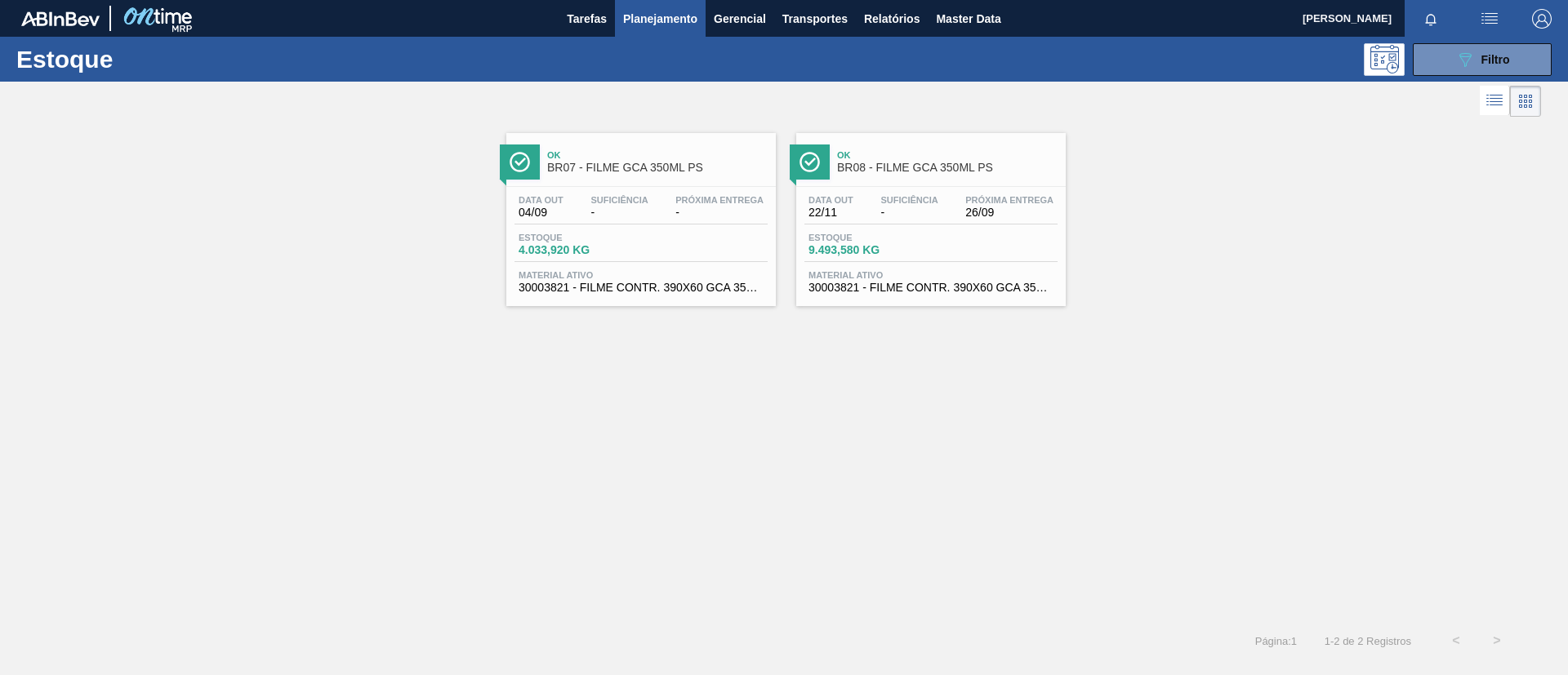
click at [976, 160] on div "Ok BR08 - FILME GCA 350ML PS" at bounding box center [947, 162] width 220 height 37
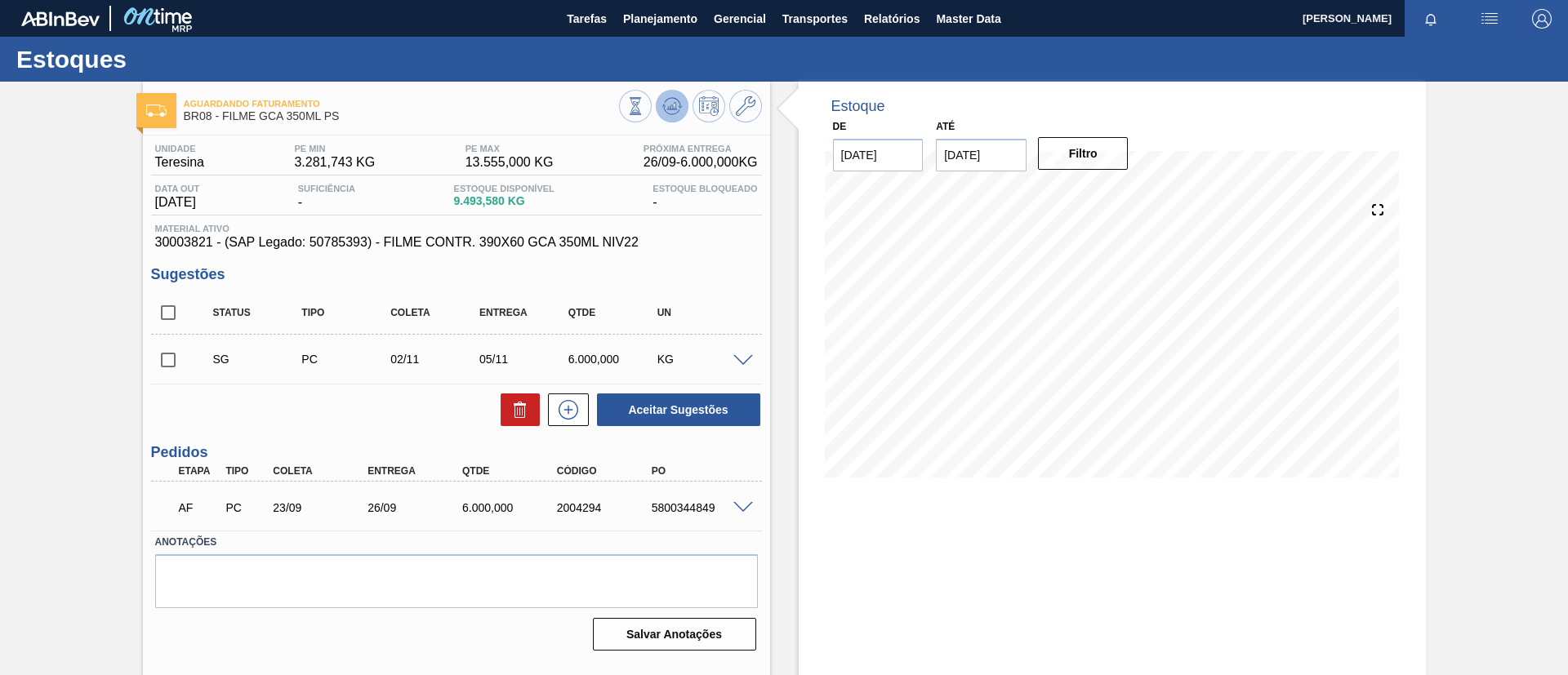
click at [672, 102] on icon at bounding box center [672, 106] width 20 height 19
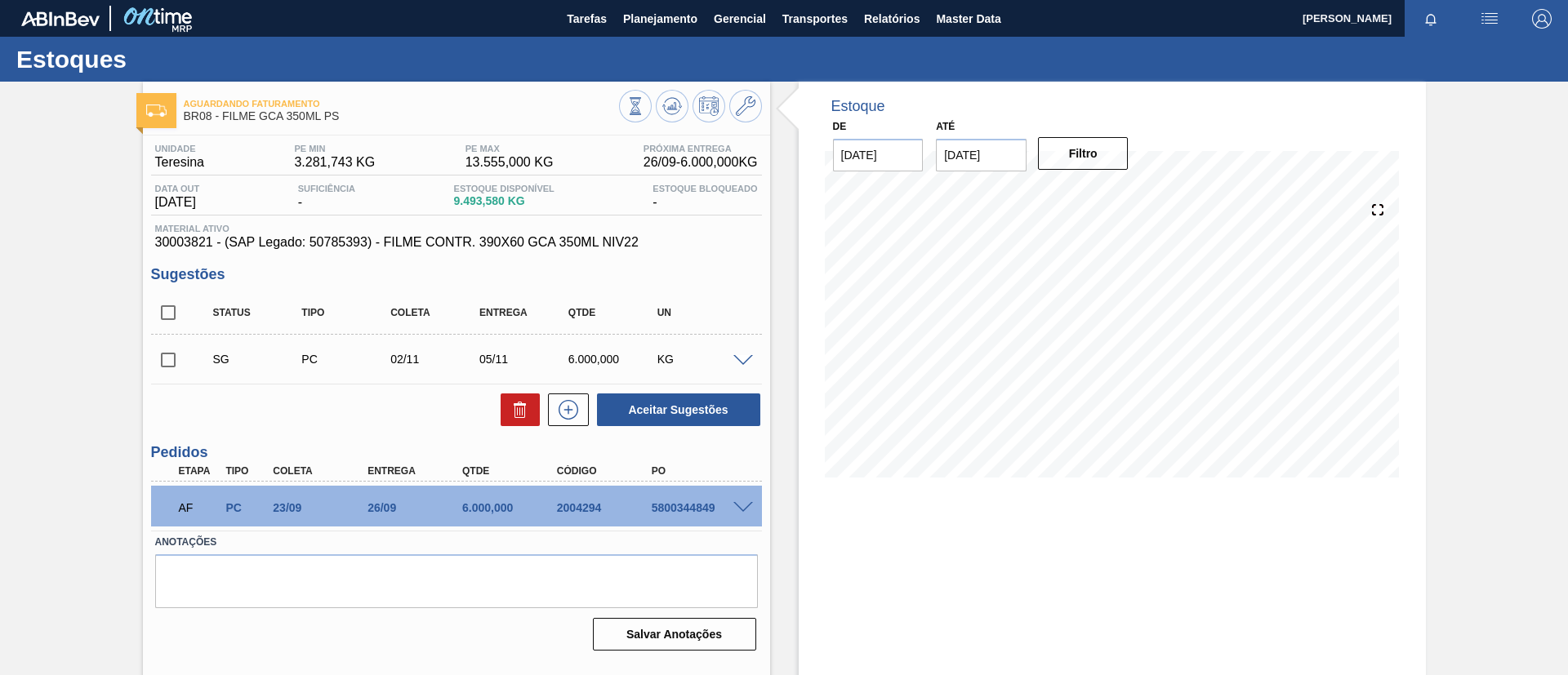
drag, startPoint x: 163, startPoint y: 361, endPoint x: 581, endPoint y: 356, distance: 418.0
click at [167, 361] on input "checkbox" at bounding box center [168, 359] width 34 height 34
checkbox input "true"
click at [742, 369] on div "SG PC 02/11 05/11 6.000,000 KG" at bounding box center [457, 359] width 611 height 41
click at [743, 368] on div "SG PC 02/11 05/11 6.000,000 KG" at bounding box center [457, 359] width 611 height 41
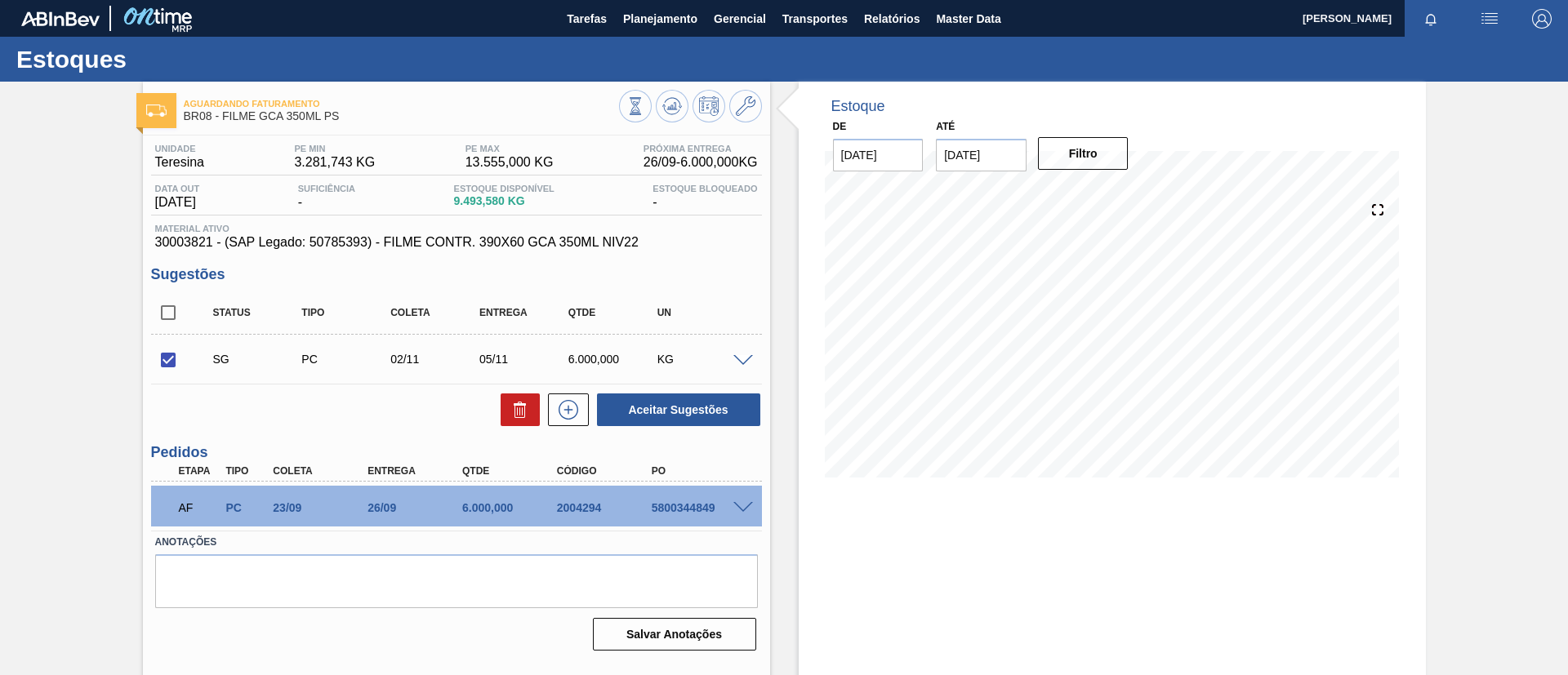
click at [744, 365] on div "KG" at bounding box center [702, 359] width 98 height 13
click at [741, 362] on span at bounding box center [743, 361] width 20 height 12
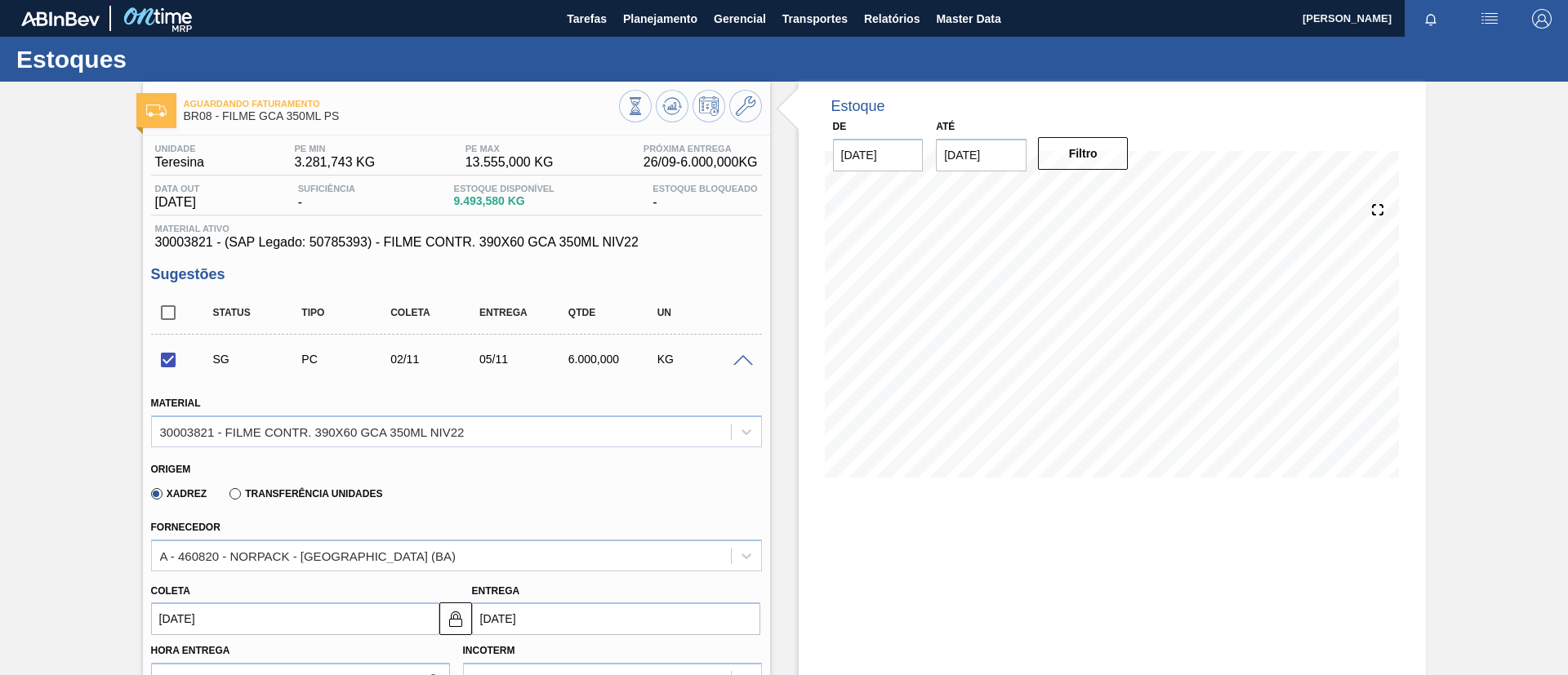
click at [515, 538] on div "Fornecedor A - 460820 - NORPACK - [GEOGRAPHIC_DATA] (BA)" at bounding box center [457, 544] width 611 height 56
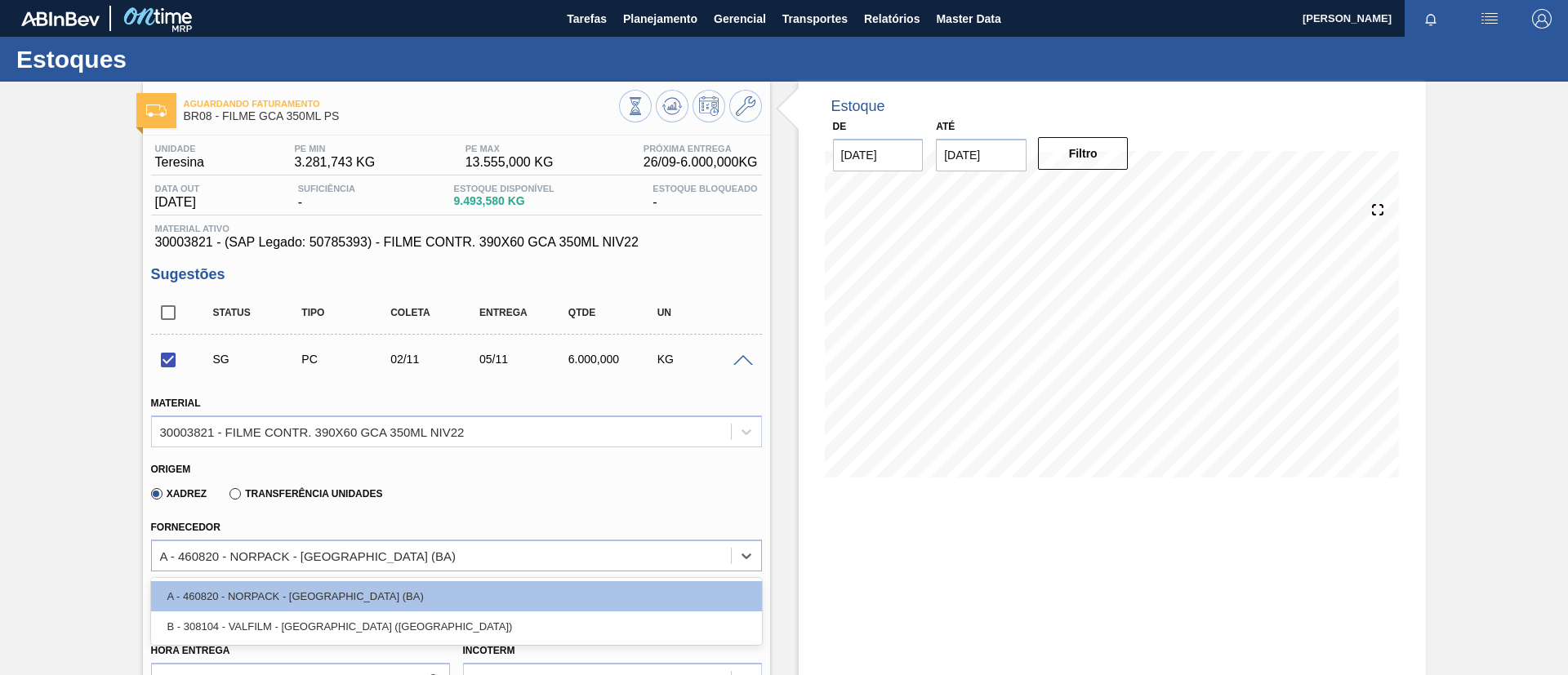
click at [608, 531] on div "Fornecedor option A - 460820 - NORPACK - CAMAÇARI (BA) focused, 1 of 2. 2 resul…" at bounding box center [457, 544] width 611 height 56
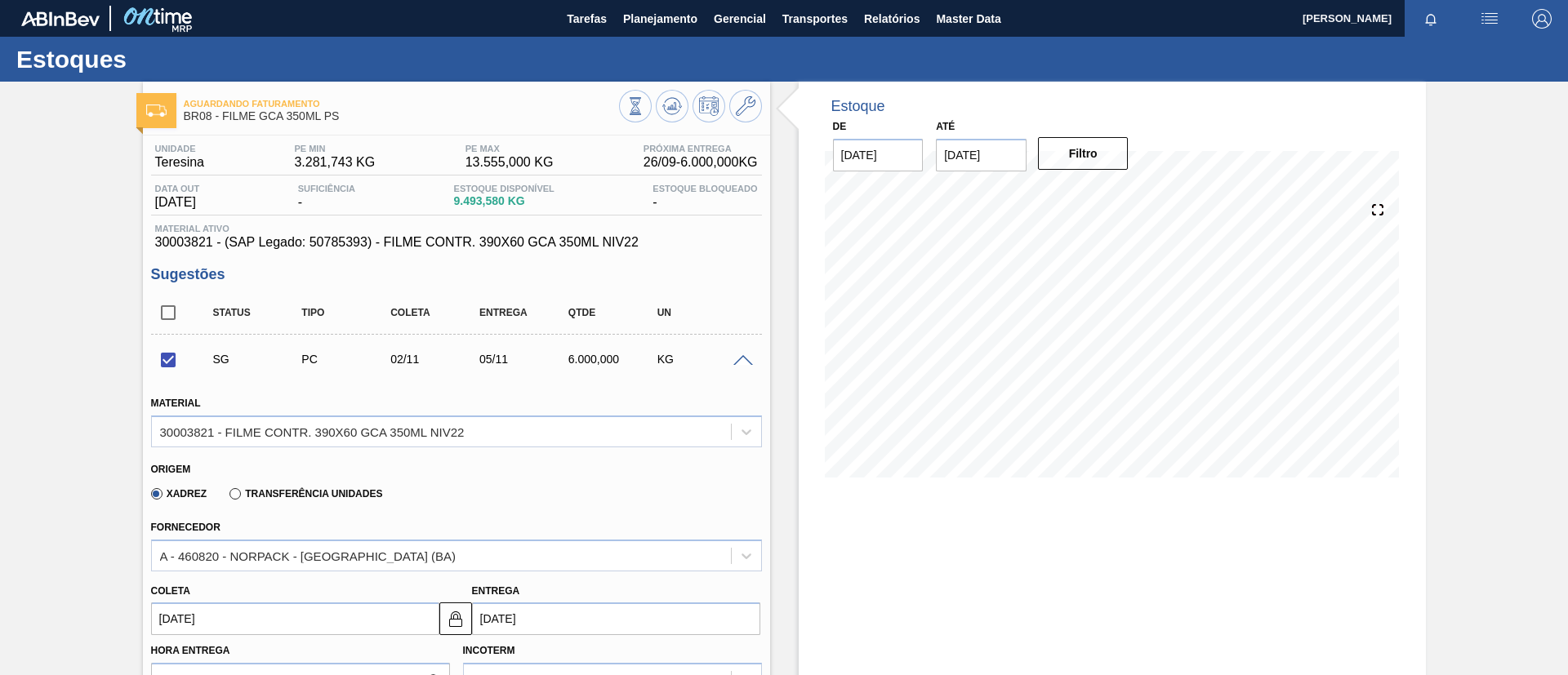
click at [737, 360] on span at bounding box center [743, 361] width 20 height 12
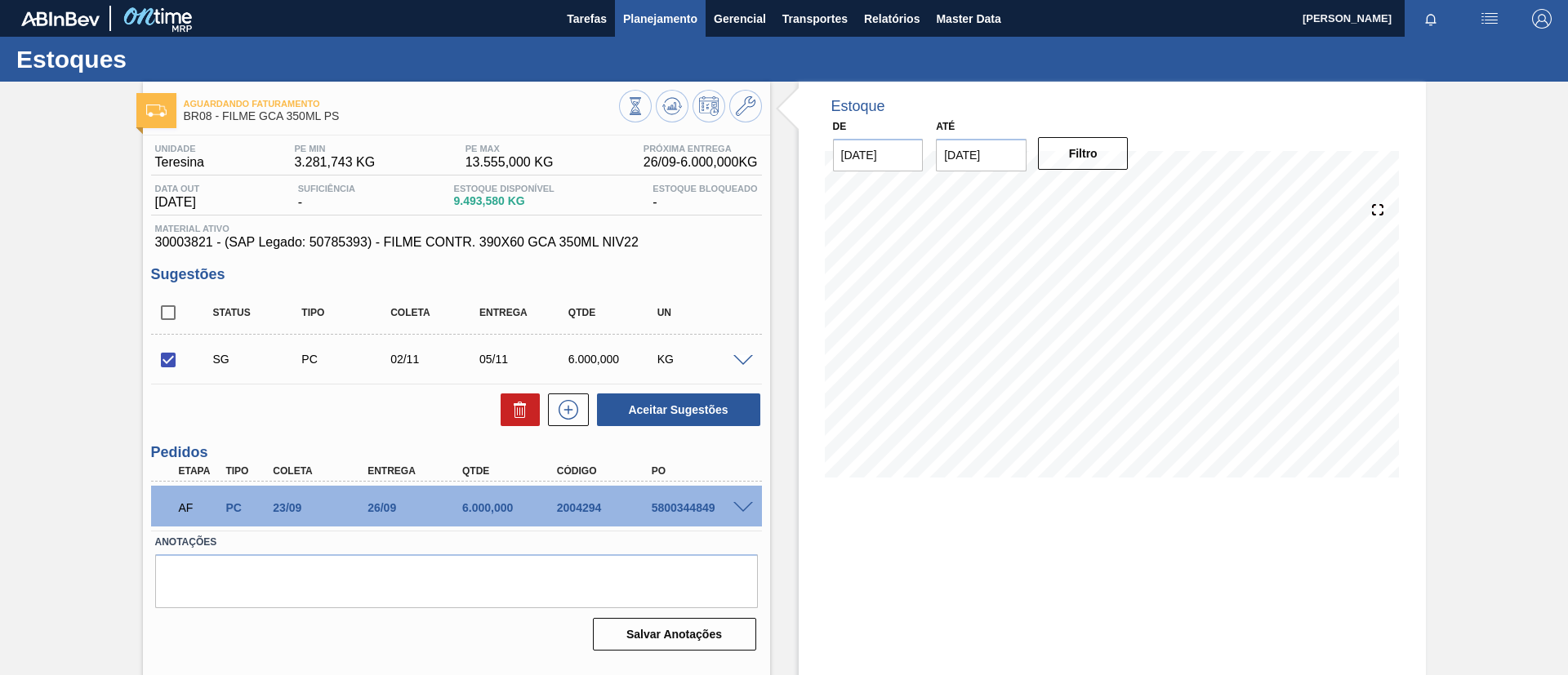
click at [677, 25] on span "Planejamento" at bounding box center [660, 19] width 74 height 19
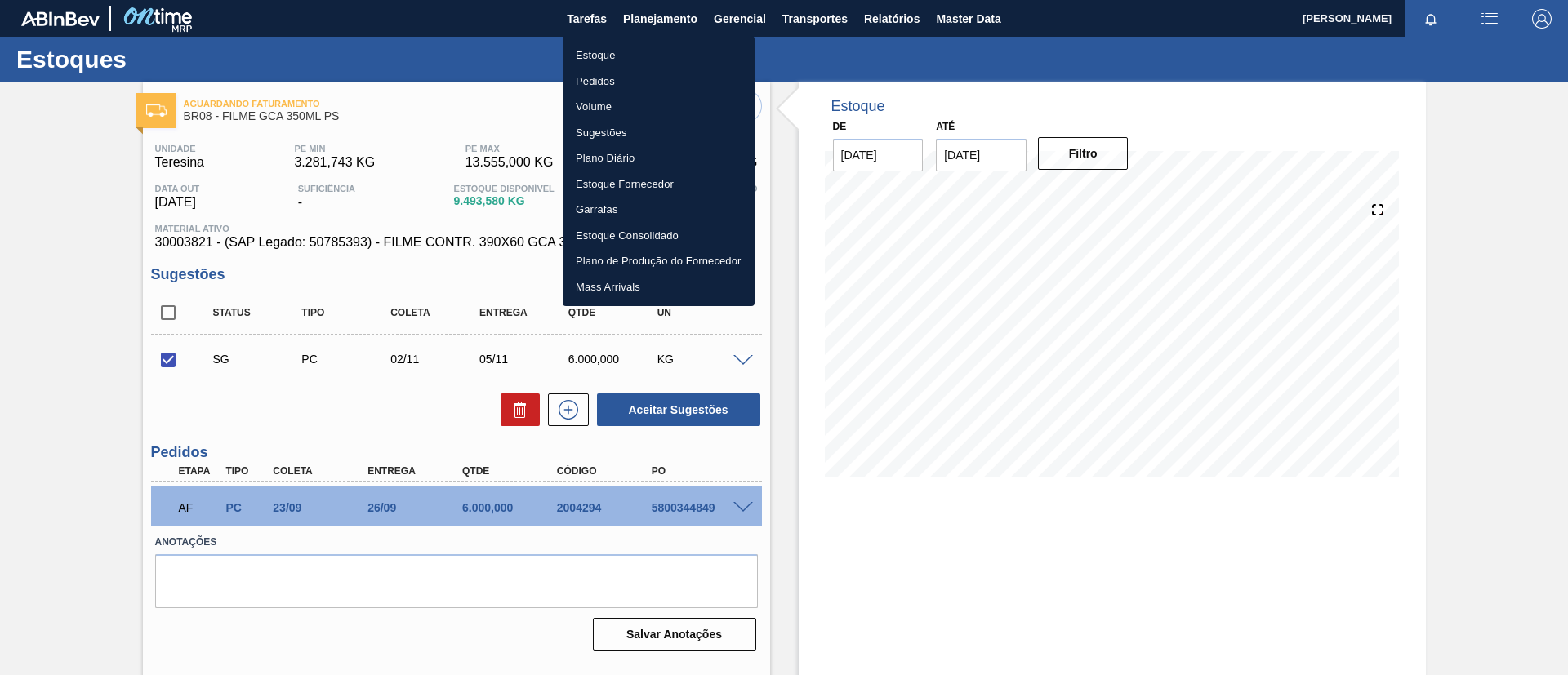
click at [635, 48] on li "Estoque" at bounding box center [659, 56] width 192 height 26
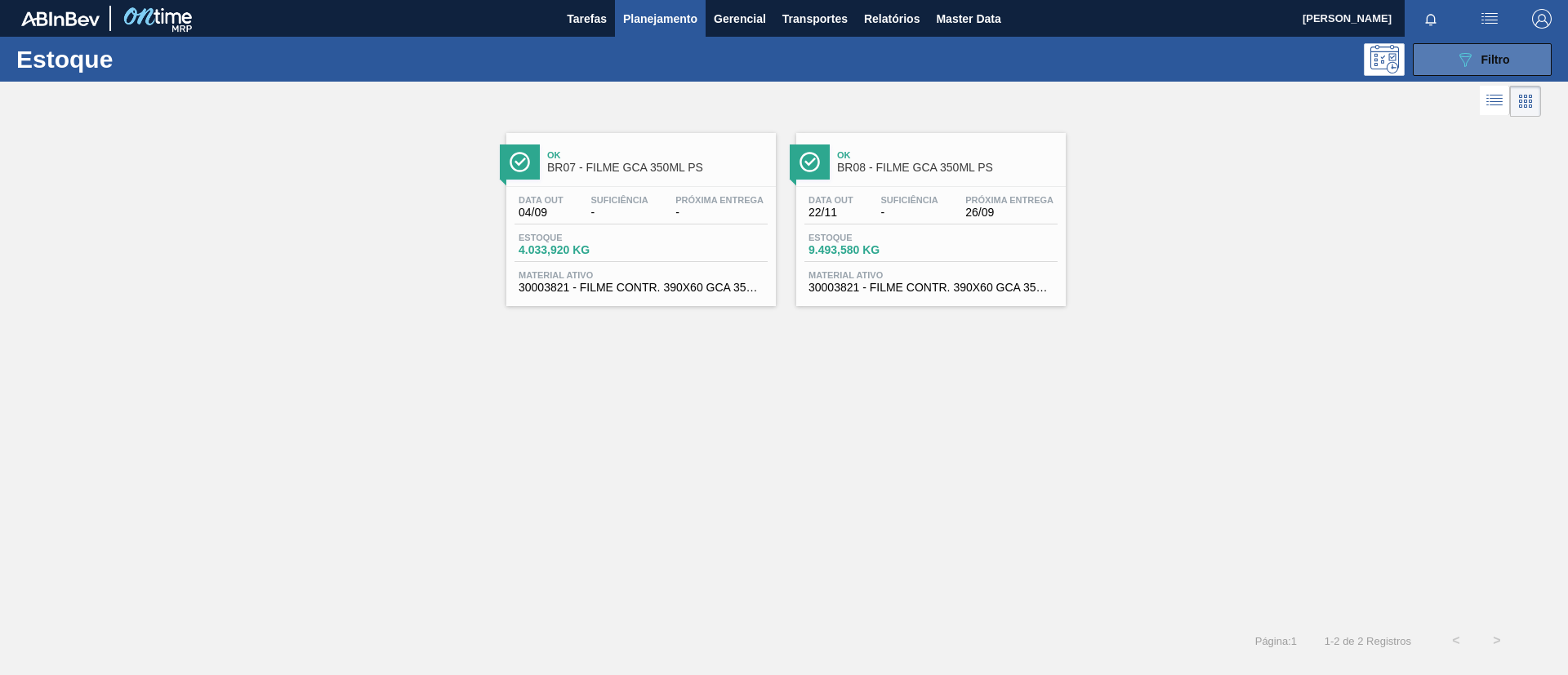
click at [1484, 57] on span "Filtro" at bounding box center [1496, 59] width 29 height 13
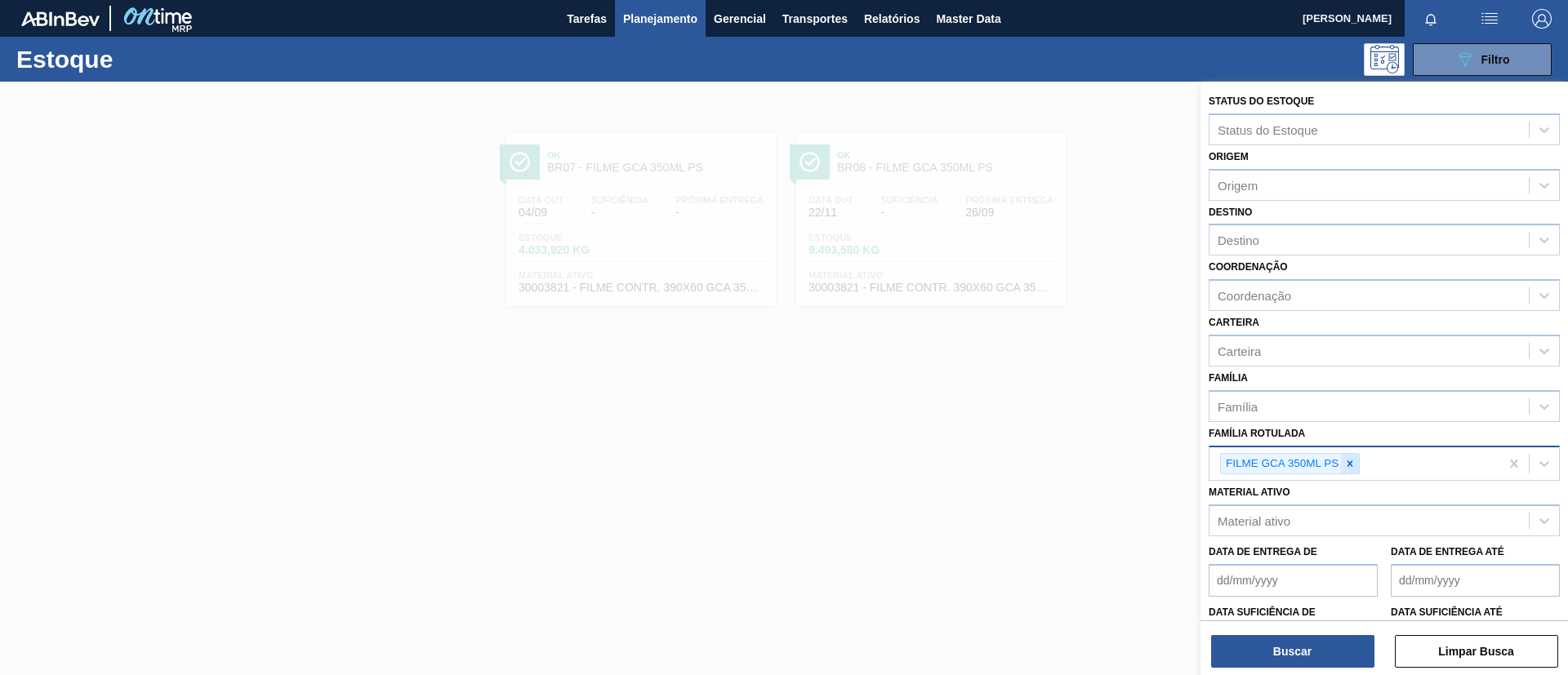
click at [1347, 463] on icon at bounding box center [1350, 463] width 11 height 11
paste Rotulada "FILME GCA ZERO 350ML PS"
type Rotulada "FILME GCA ZERO 350ML PS"
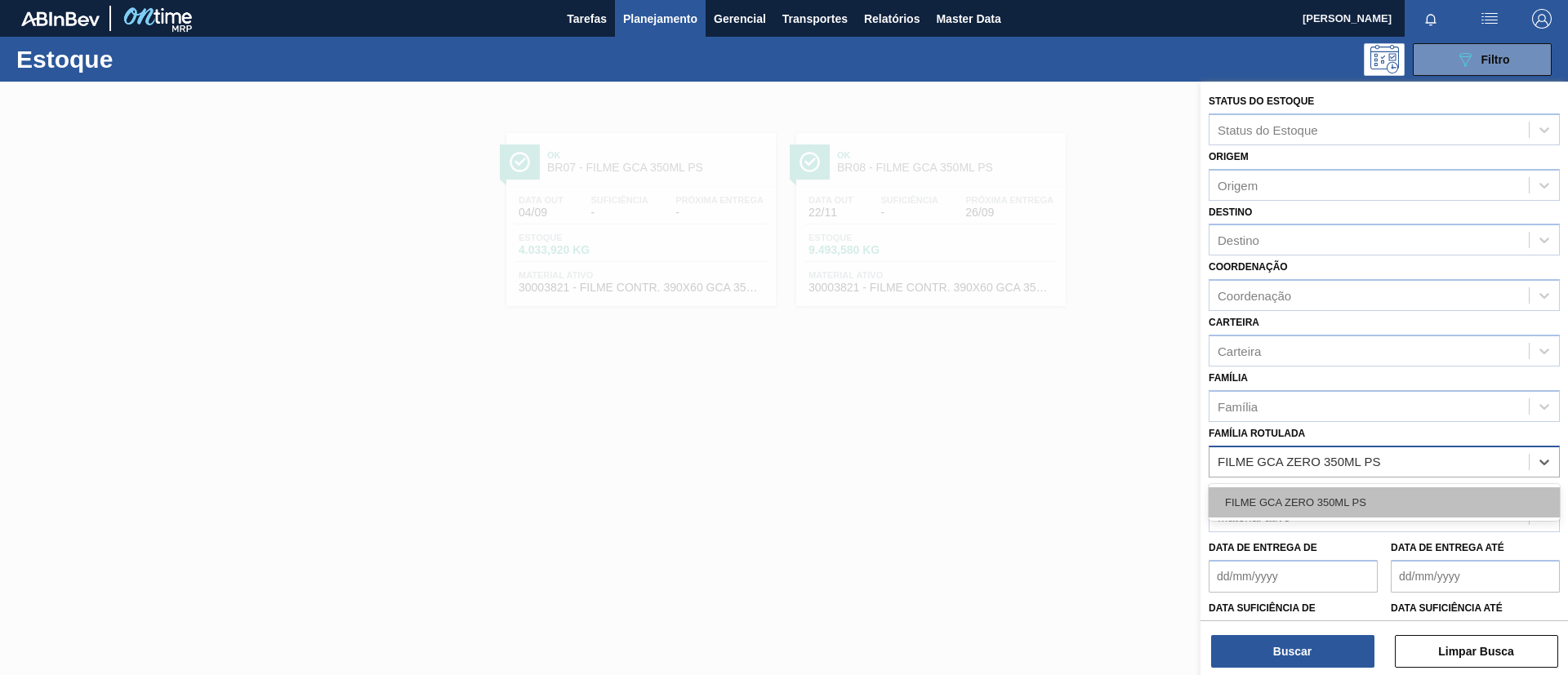
click at [1357, 497] on div "FILME GCA ZERO 350ML PS" at bounding box center [1384, 502] width 351 height 31
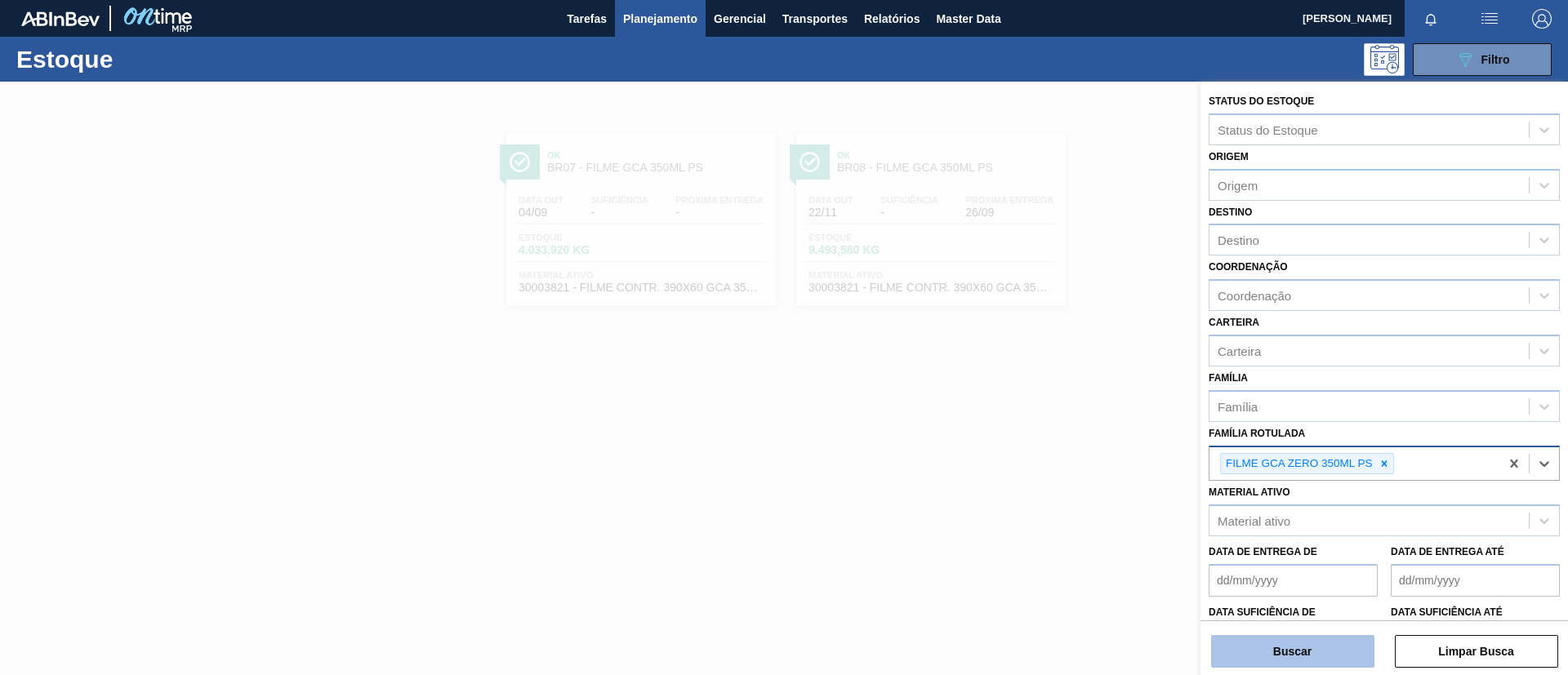
click at [1283, 651] on button "Buscar" at bounding box center [1293, 651] width 163 height 32
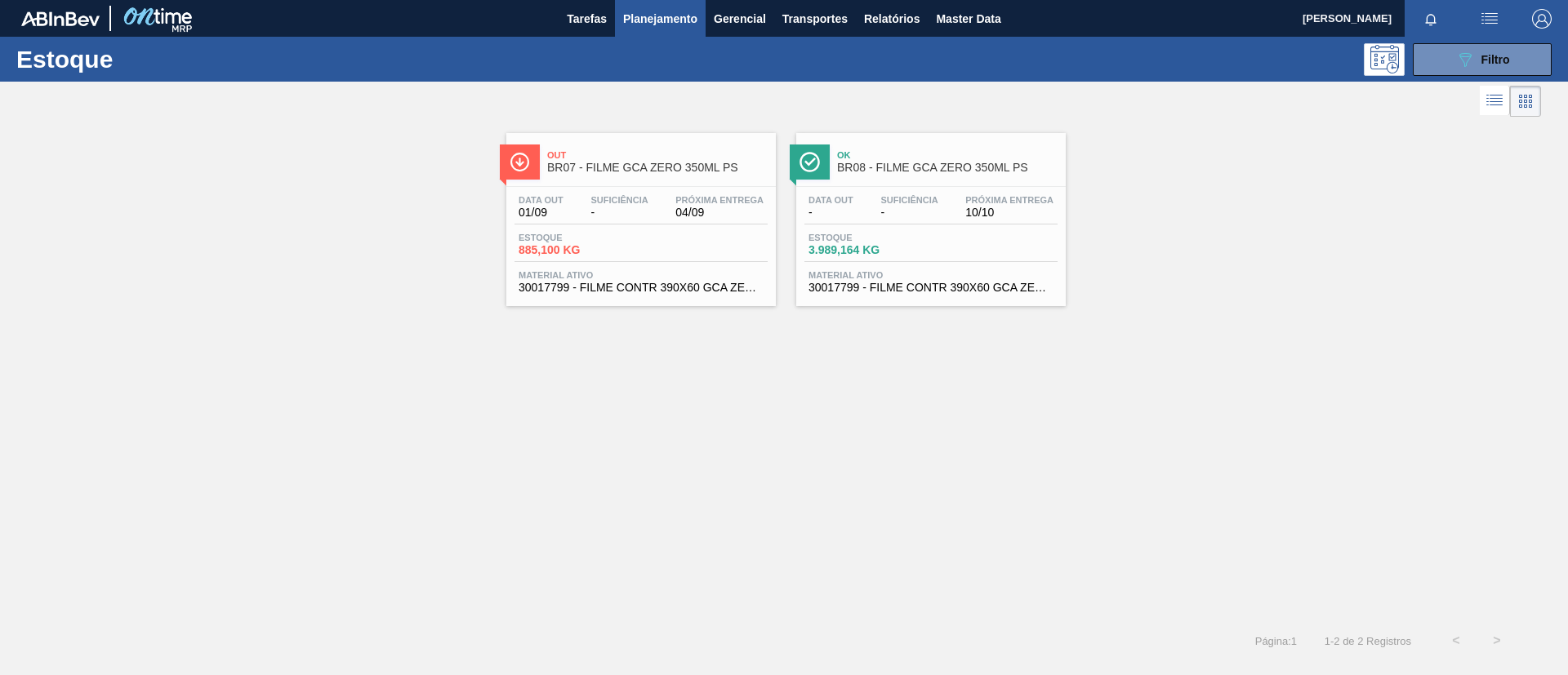
click at [712, 160] on div "Out BR07 - FILME GCA ZERO 350ML PS" at bounding box center [657, 162] width 220 height 37
click at [901, 168] on span "BR08 - FILME GCA ZERO 350ML PS" at bounding box center [947, 167] width 220 height 12
click at [650, 177] on div "Out BR07 - FILME GCA ZERO 350ML PS" at bounding box center [657, 162] width 220 height 37
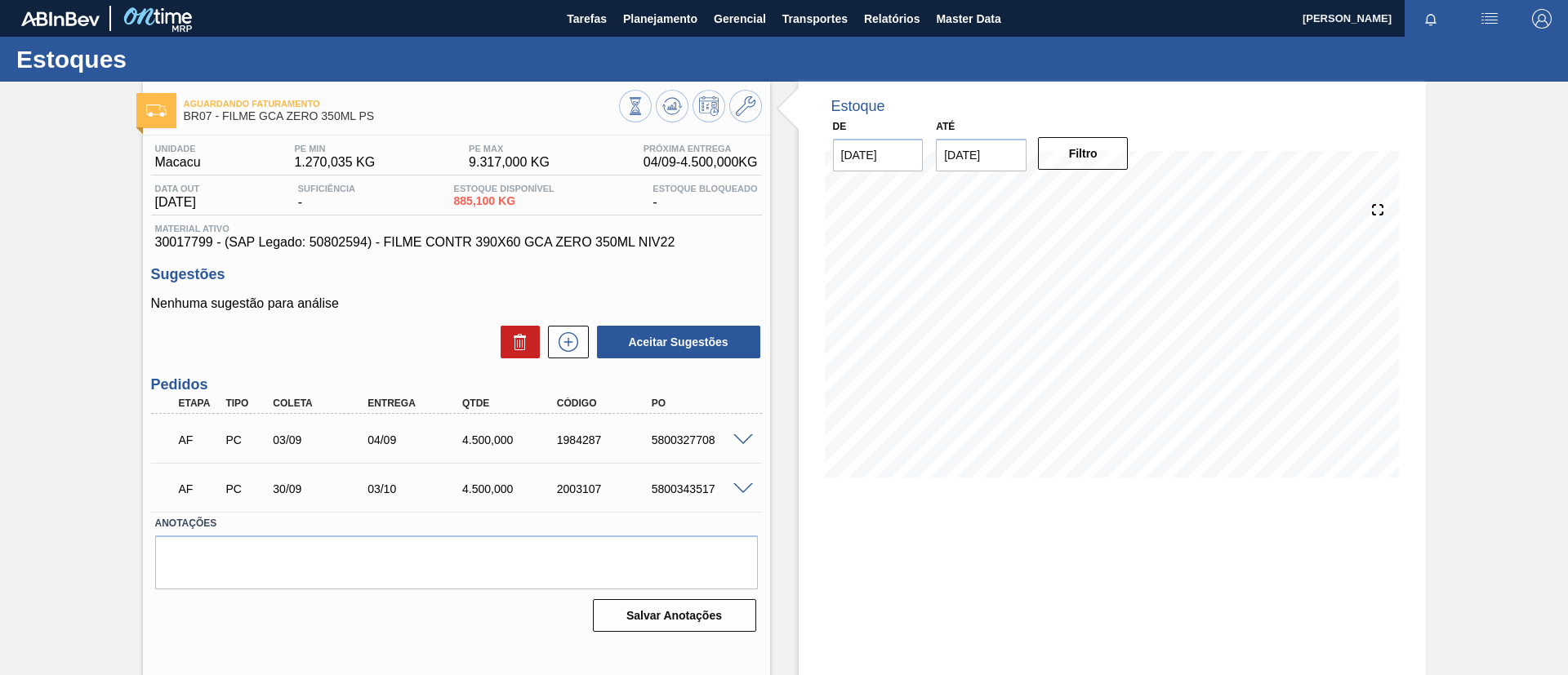
click at [743, 435] on span at bounding box center [743, 440] width 20 height 12
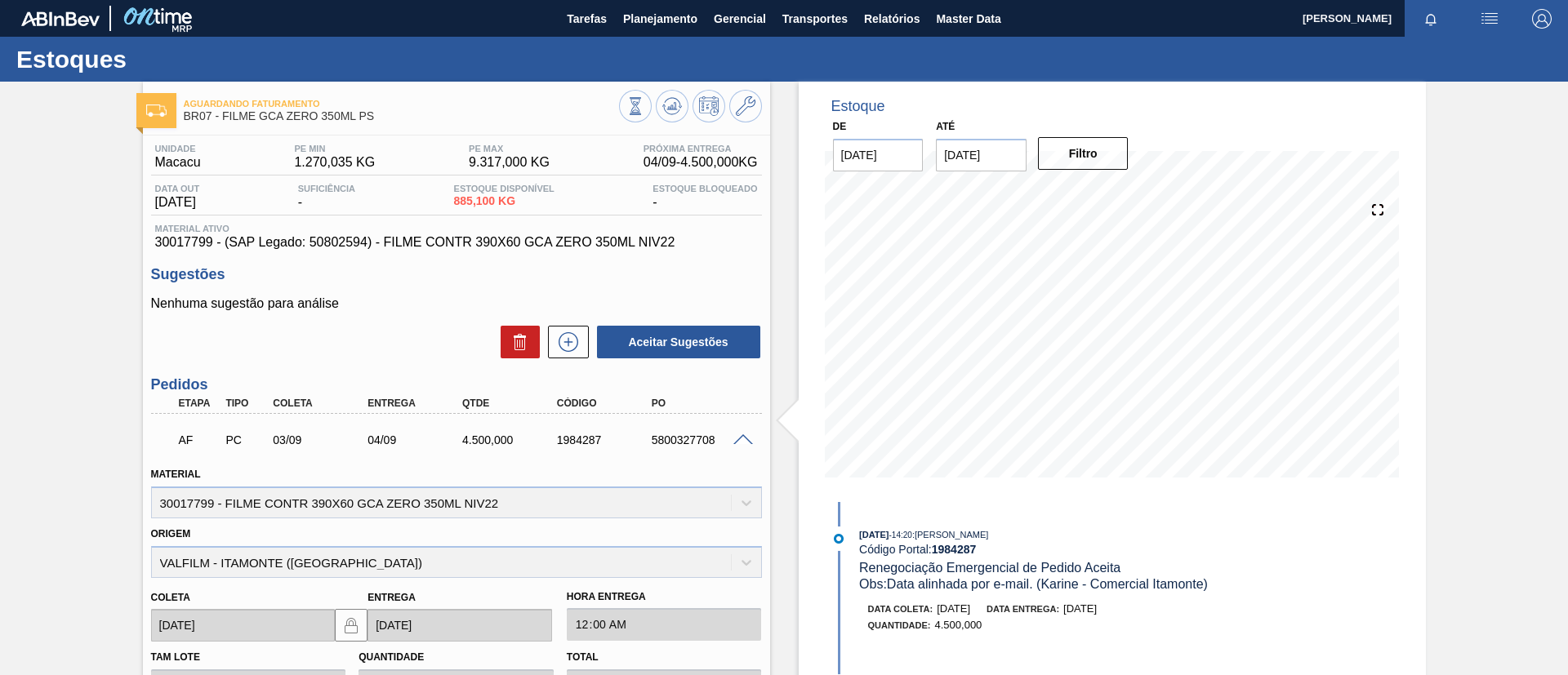
click at [743, 435] on span at bounding box center [743, 440] width 20 height 12
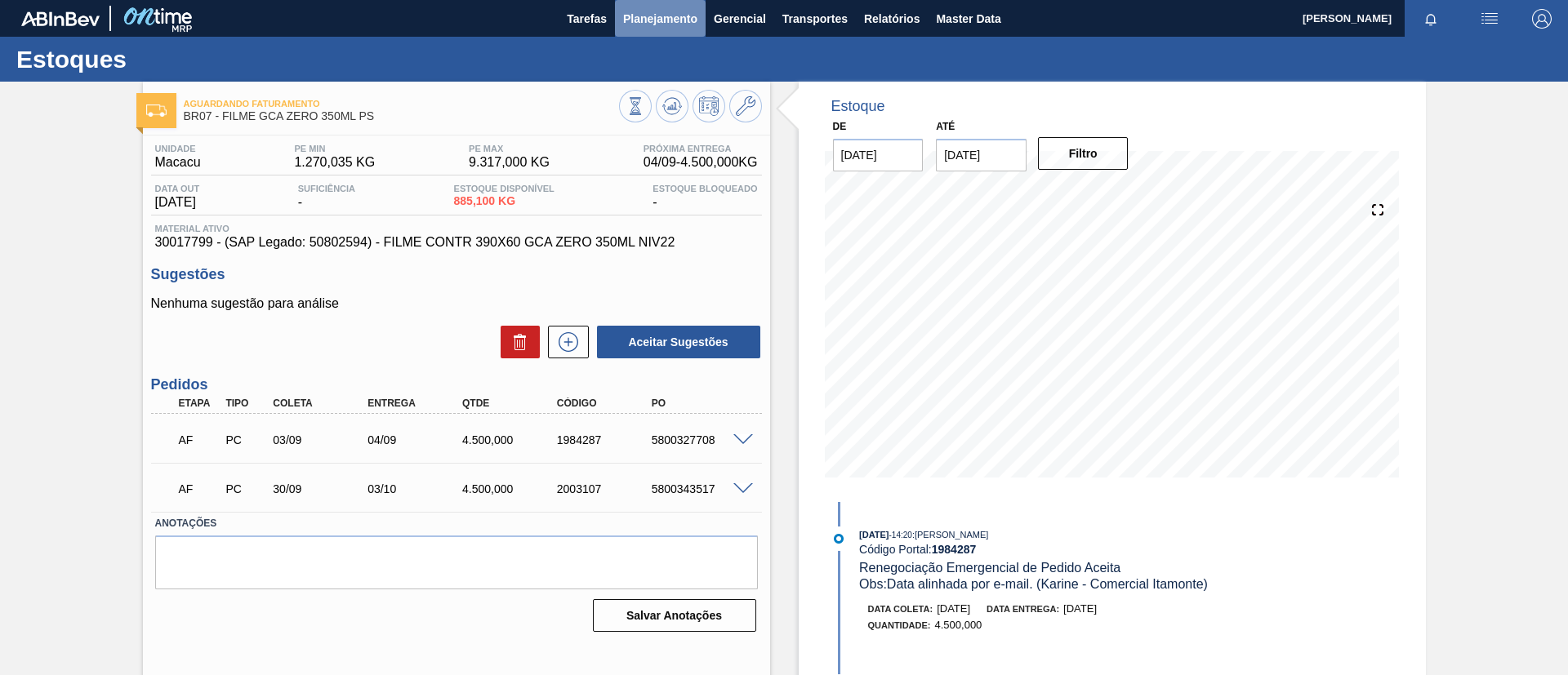
click at [673, 11] on span "Planejamento" at bounding box center [660, 19] width 74 height 19
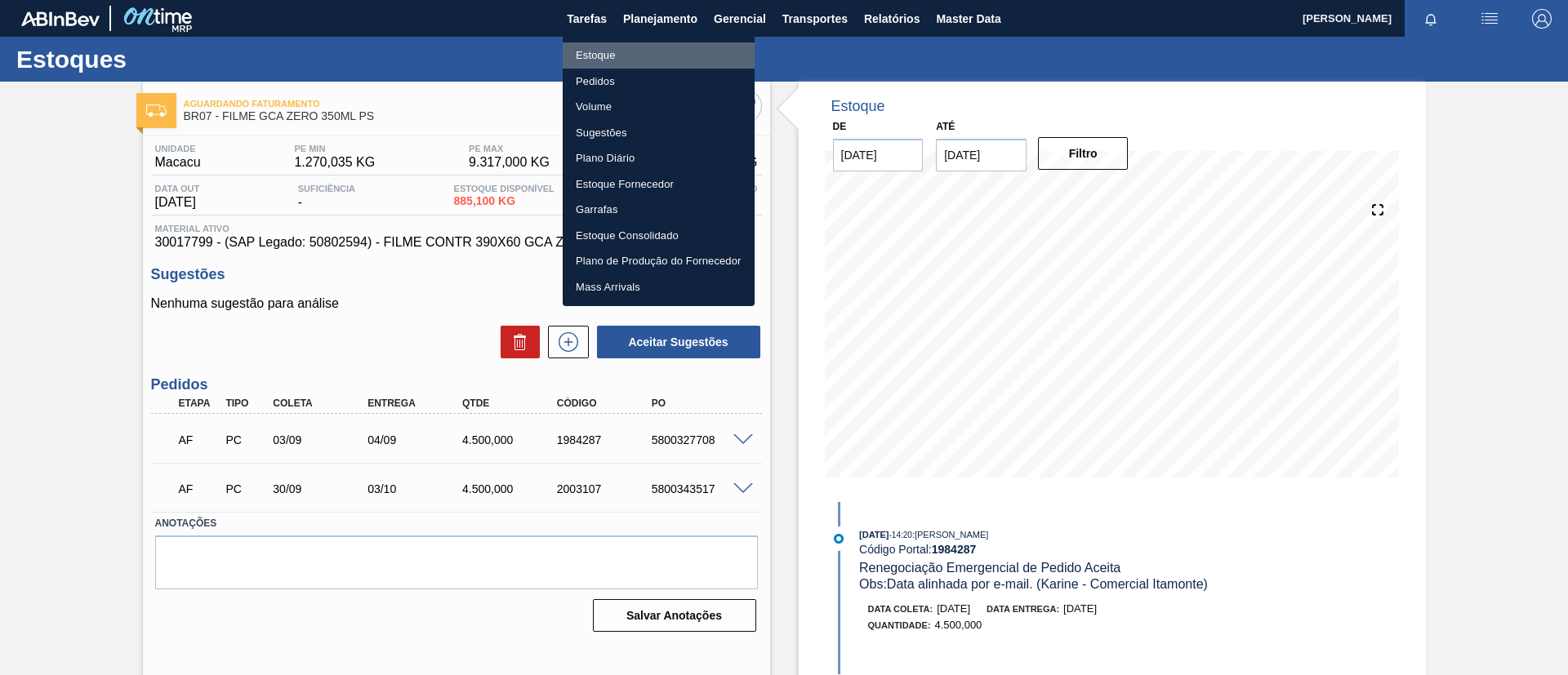
click at [658, 51] on li "Estoque" at bounding box center [659, 56] width 192 height 26
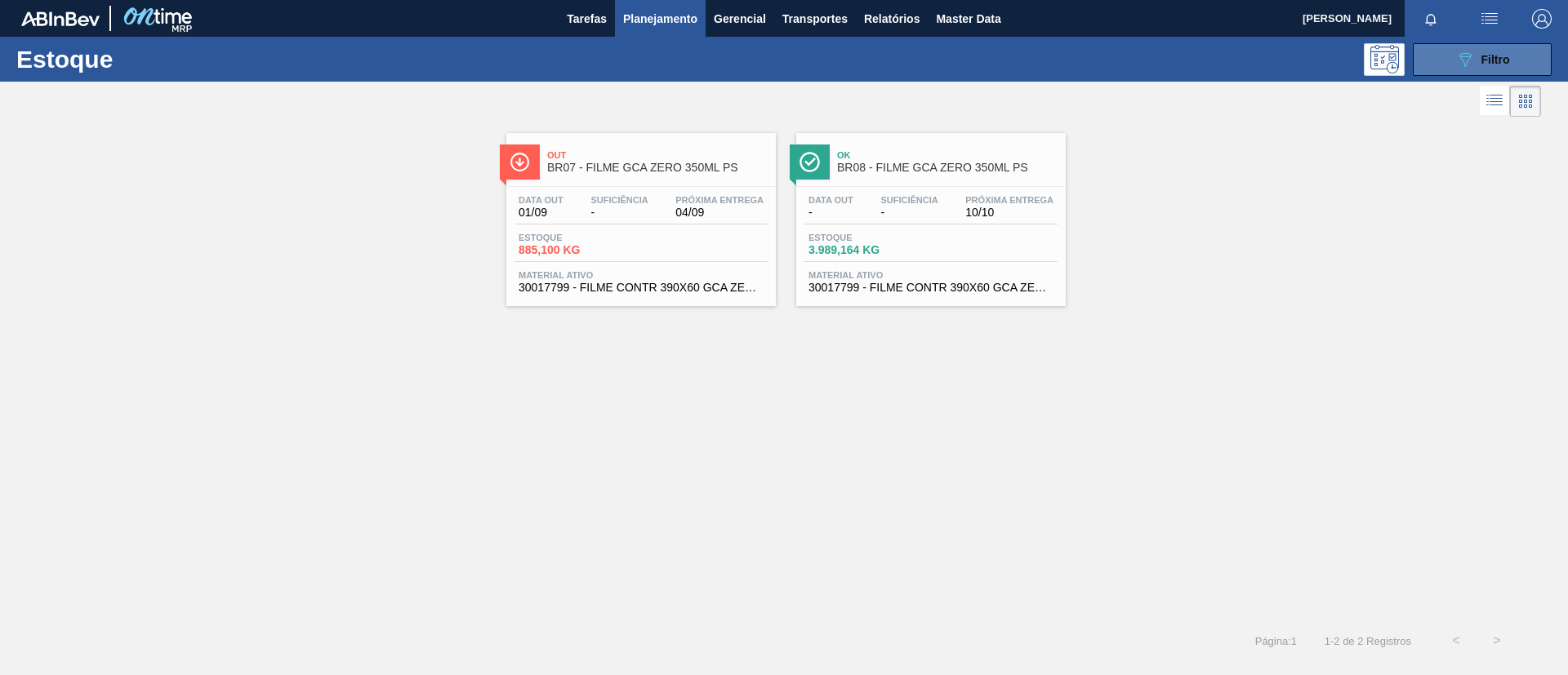
click at [1482, 64] on span "Filtro" at bounding box center [1496, 59] width 29 height 13
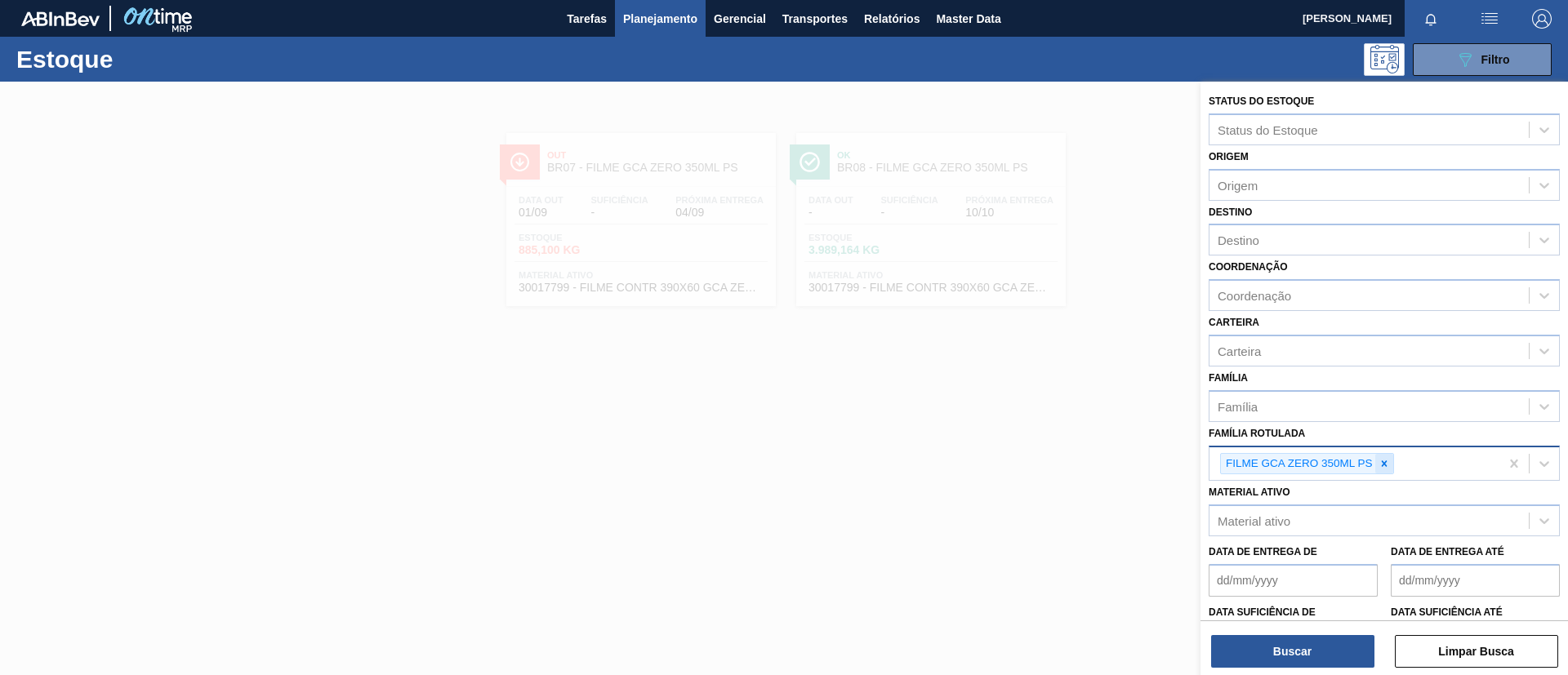
click at [1390, 473] on div at bounding box center [1384, 464] width 18 height 20
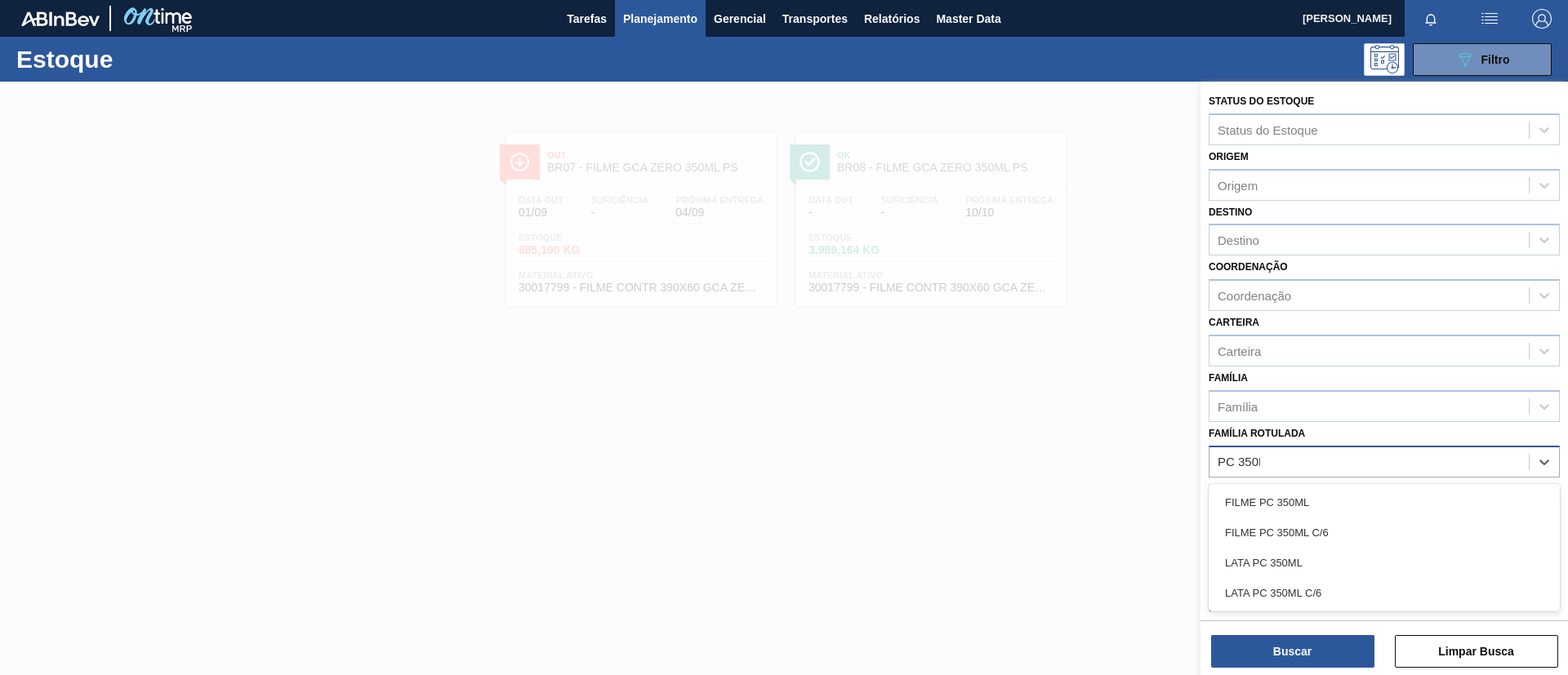
type Rotulada "PC 350ML"
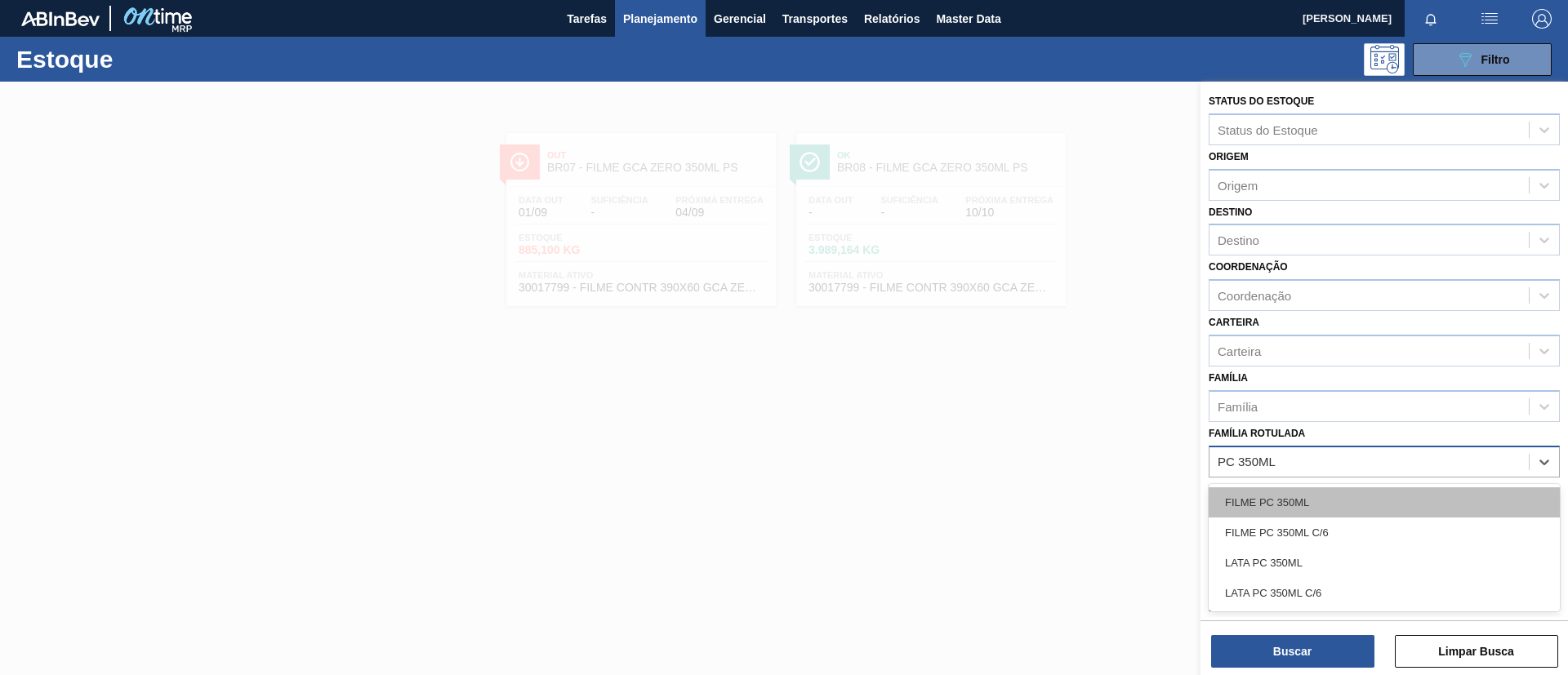
click at [1379, 493] on div "FILME PC 350ML" at bounding box center [1384, 502] width 351 height 31
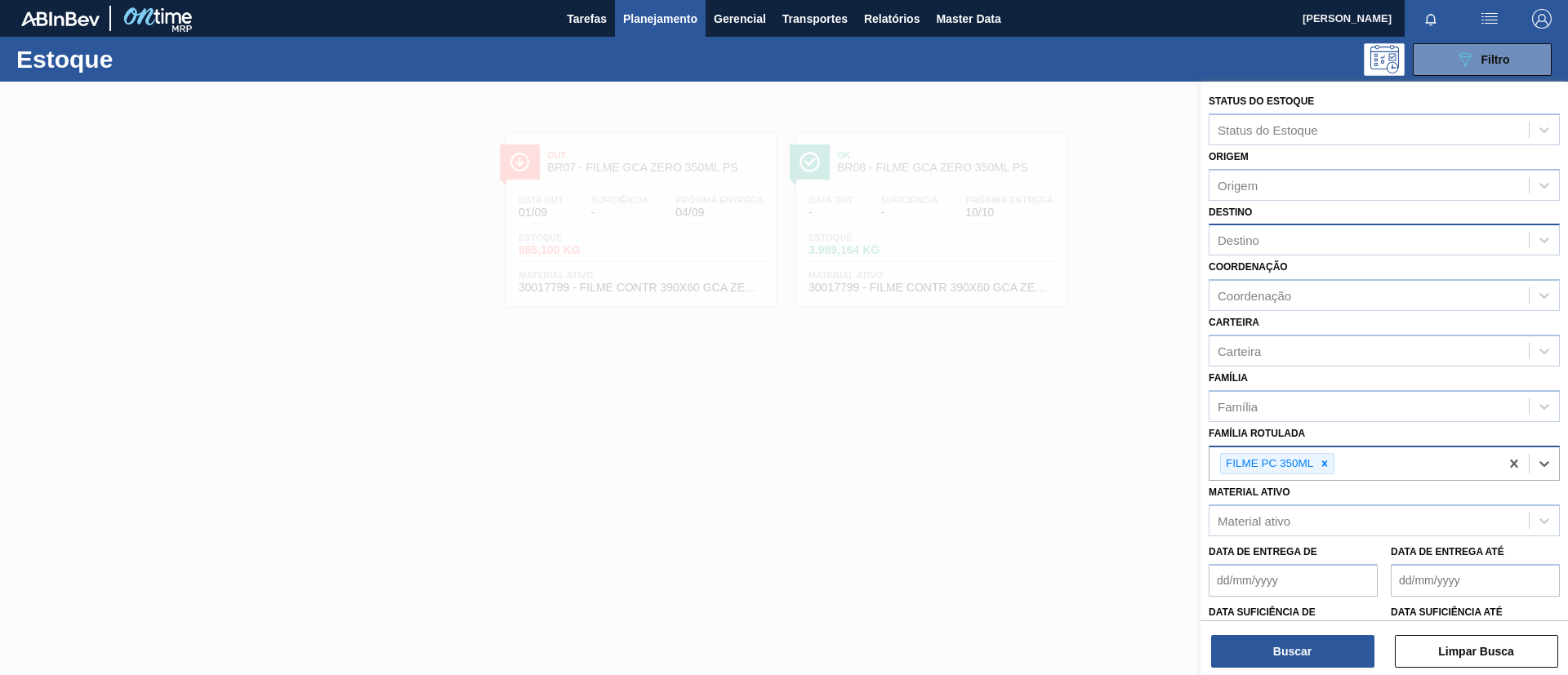
click at [1313, 236] on div "Destino" at bounding box center [1369, 240] width 320 height 24
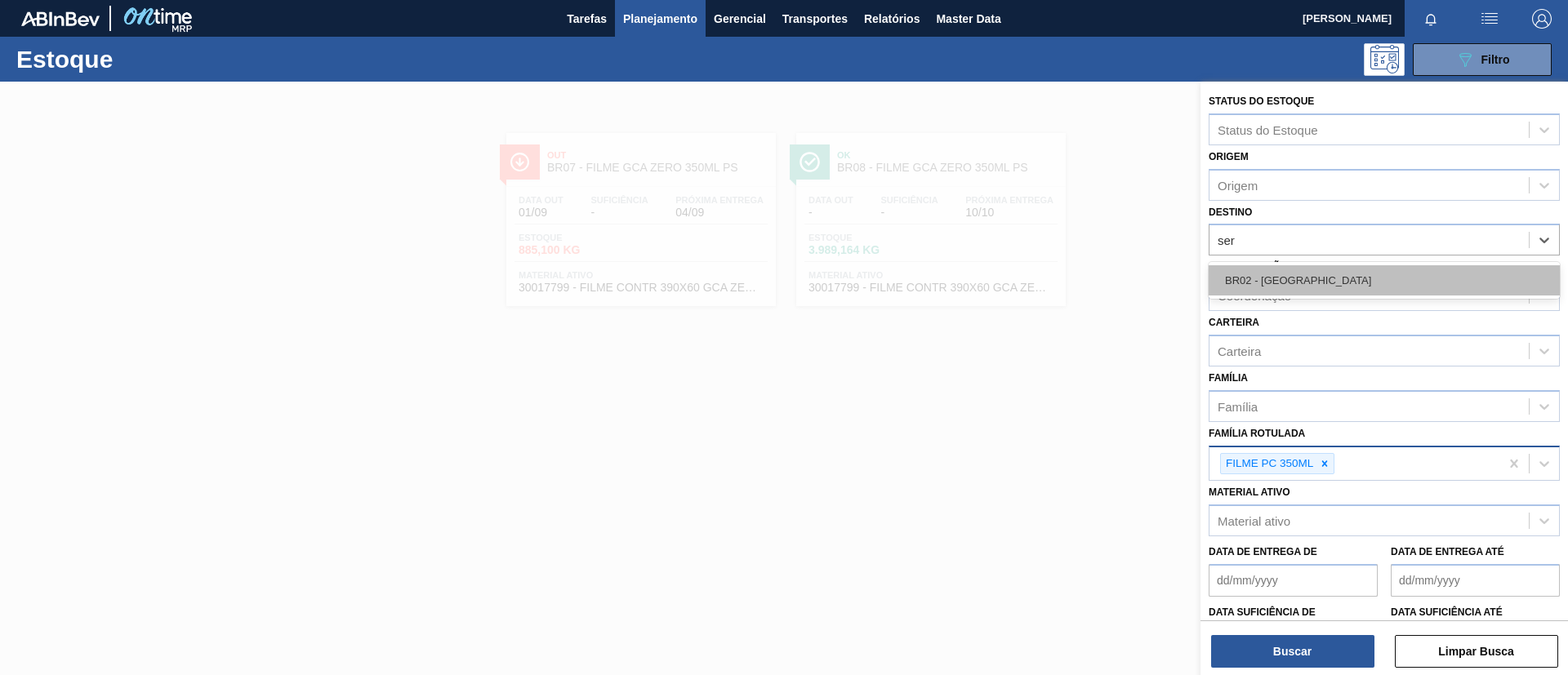
type input "serg"
click at [1316, 268] on div "BR02 - [GEOGRAPHIC_DATA]" at bounding box center [1384, 280] width 351 height 31
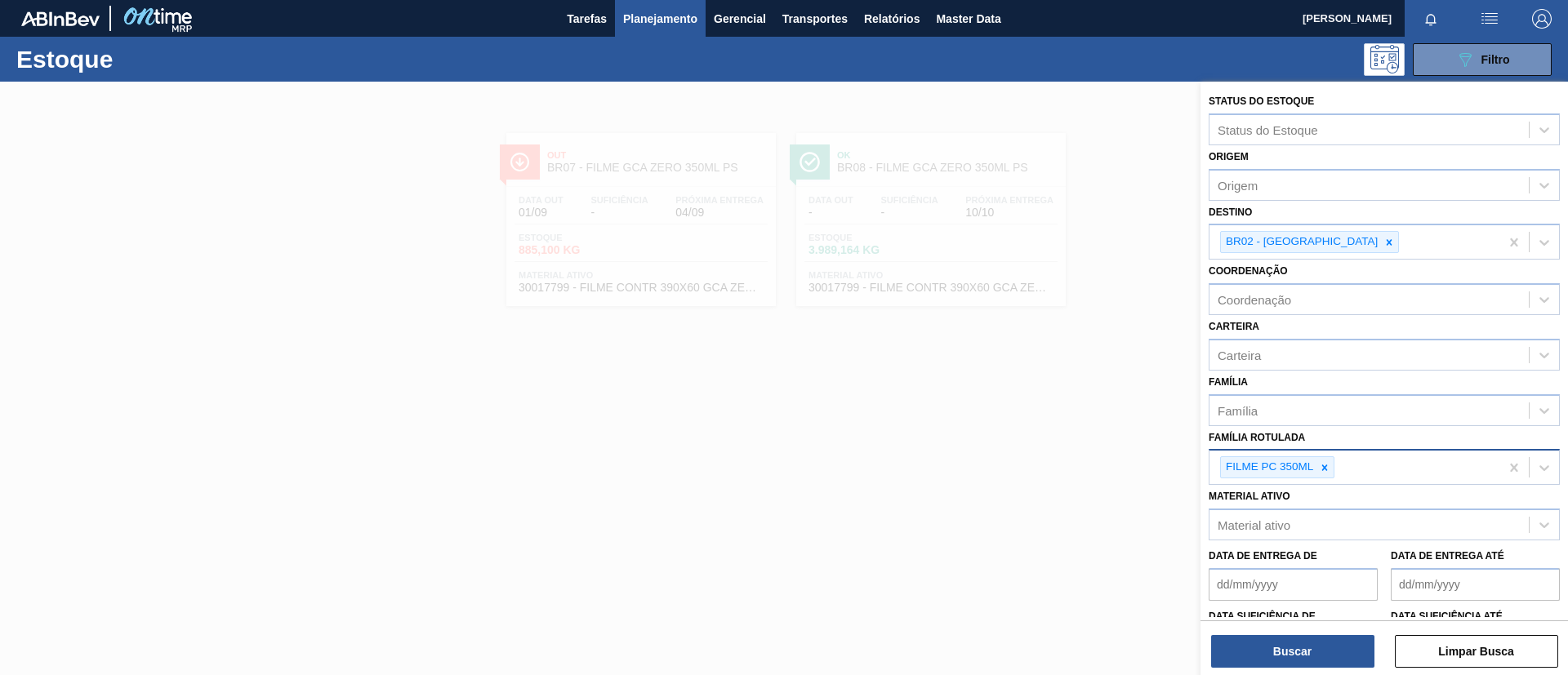
click at [1293, 629] on div "Buscar Limpar Busca" at bounding box center [1385, 643] width 368 height 45
click at [1297, 642] on button "Buscar" at bounding box center [1293, 651] width 163 height 32
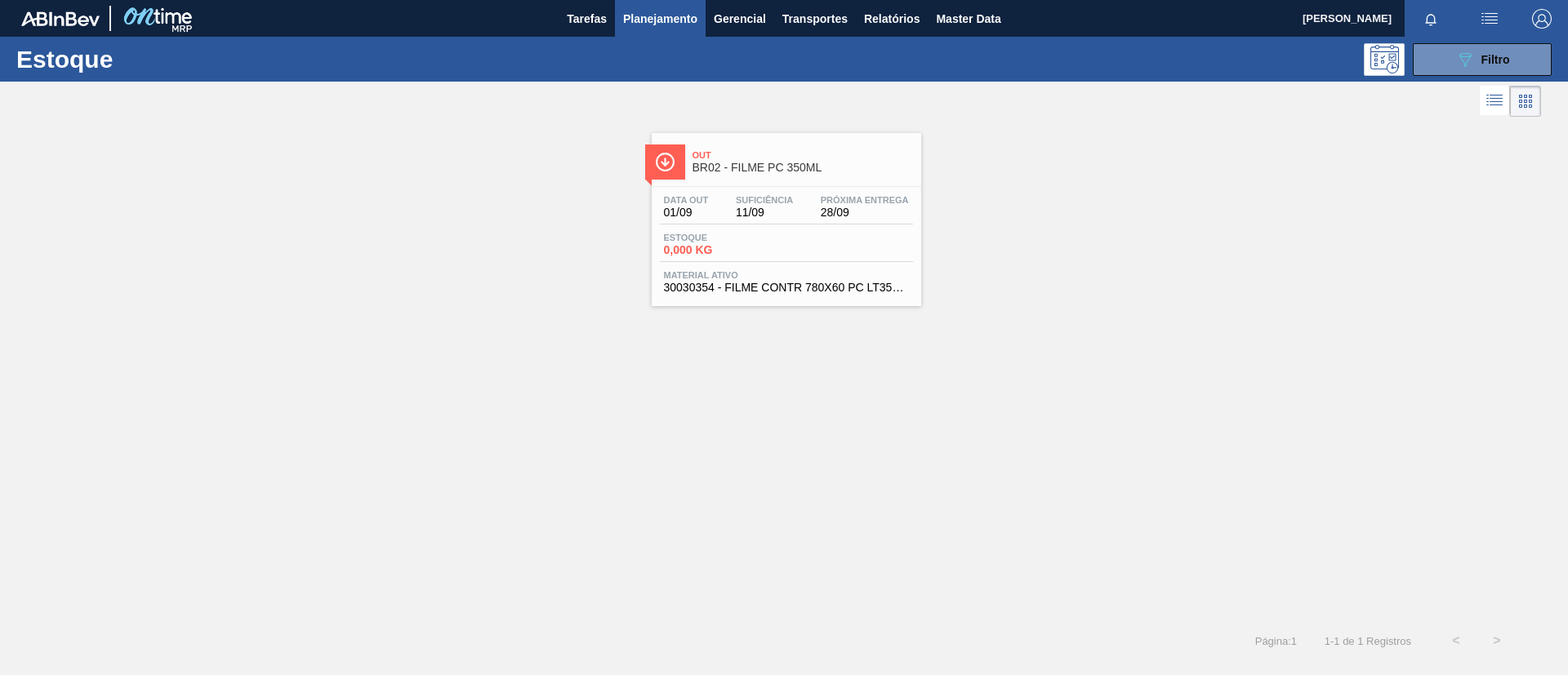
click at [746, 183] on div "Out BR02 - FILME PC 350ML Data out 01/09 Suficiência 11/09 Próxima Entrega 28/0…" at bounding box center [787, 219] width 269 height 173
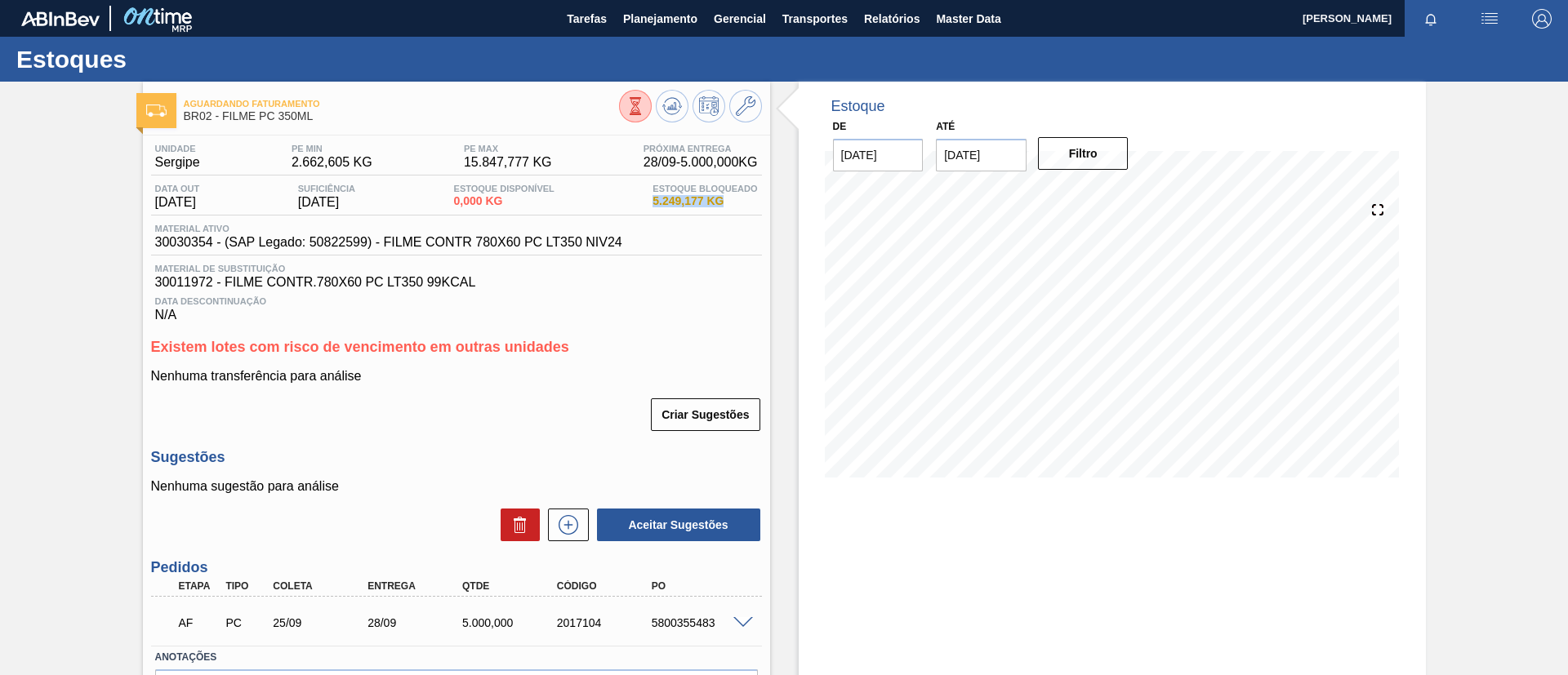
drag, startPoint x: 644, startPoint y: 201, endPoint x: 727, endPoint y: 211, distance: 83.6
click at [727, 211] on div "Data out 01/09/2025 Suficiência 11/09/2025 Estoque Disponível 0,000 KG Estoque …" at bounding box center [457, 200] width 611 height 32
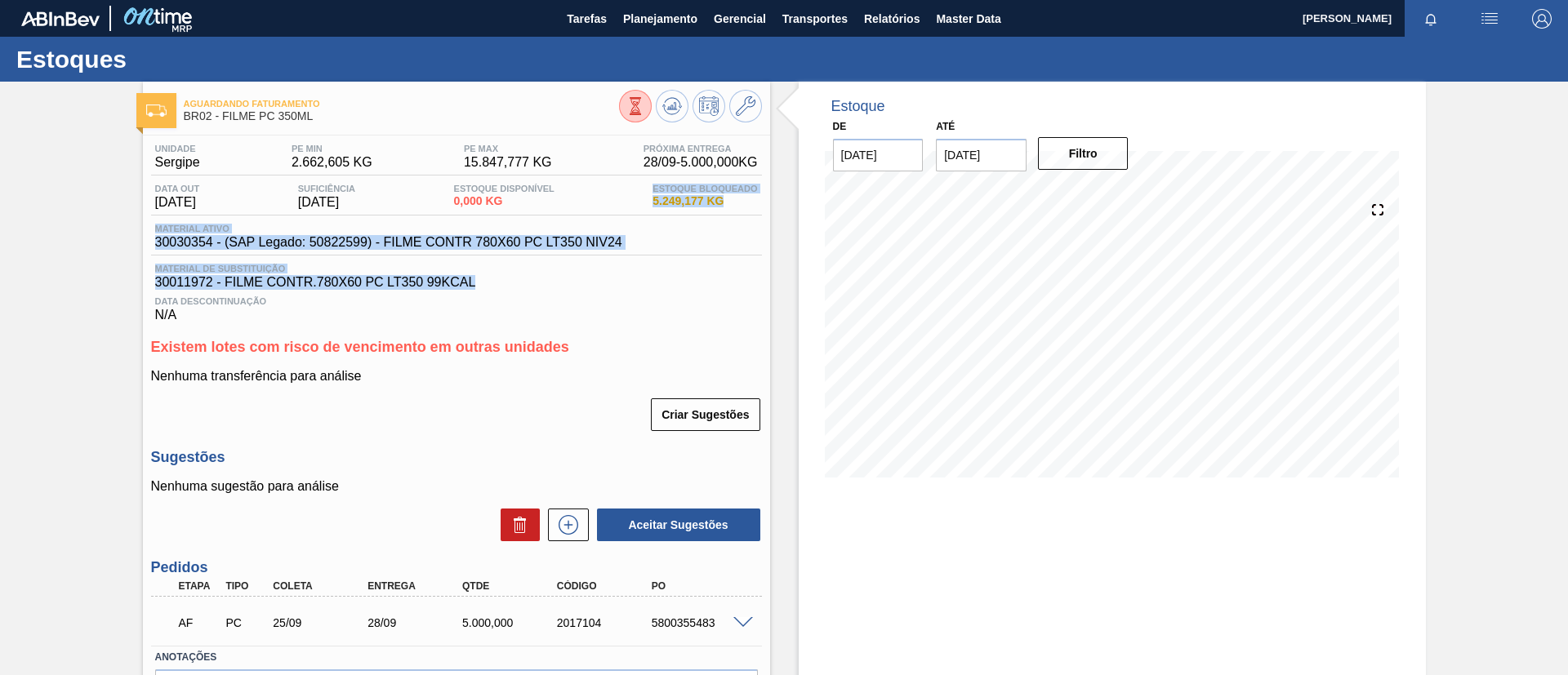
drag, startPoint x: 643, startPoint y: 191, endPoint x: 576, endPoint y: 274, distance: 106.7
click at [576, 274] on div "Unidade Sergipe PE MIN 2.662,605 KG PE MAX 15.847,777 KG Próxima Entrega 28/09 …" at bounding box center [457, 233] width 611 height 179
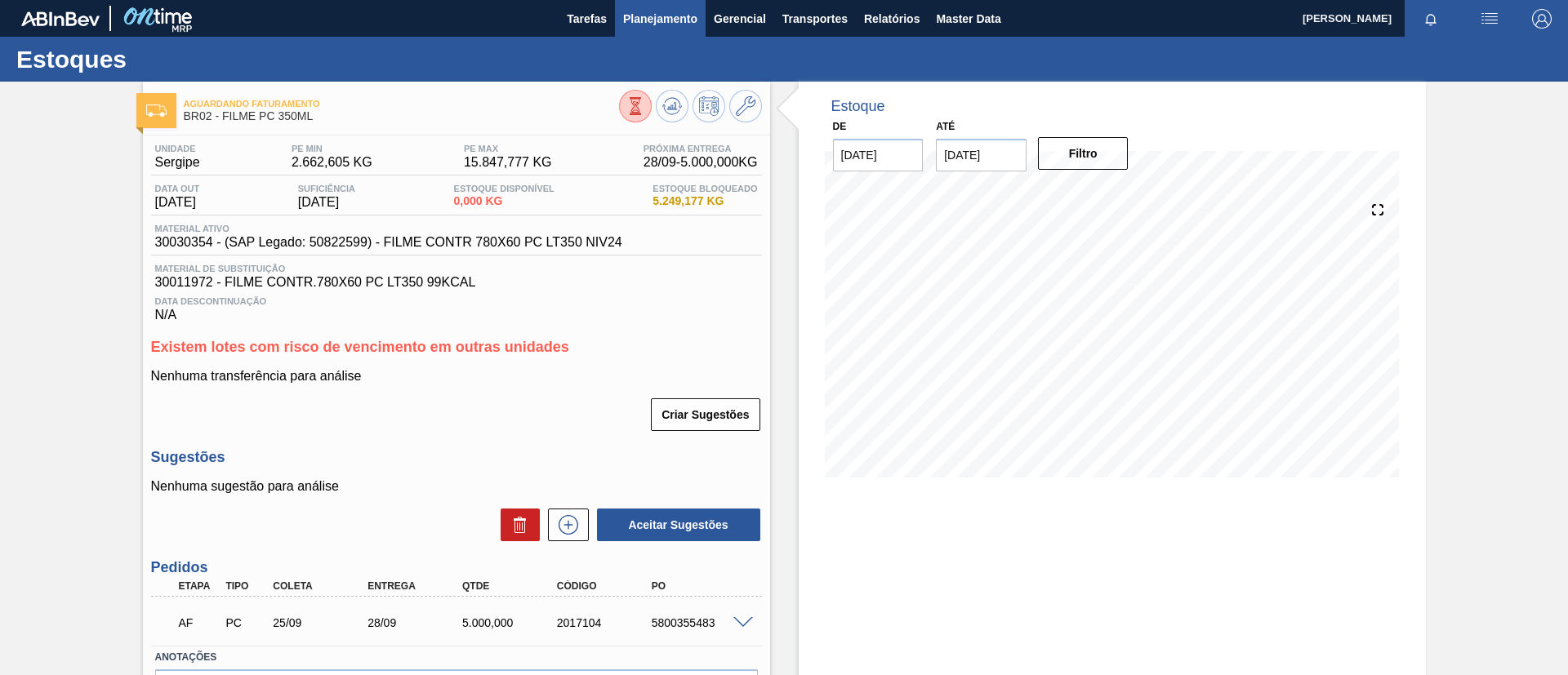
drag, startPoint x: 697, startPoint y: 37, endPoint x: 661, endPoint y: 11, distance: 44.4
click at [695, 34] on main "Tarefas Planejamento Gerencial Transportes Relatórios Master Data TOMAS SIMOES …" at bounding box center [784, 337] width 1568 height 675
click at [656, 9] on span "Planejamento" at bounding box center [660, 19] width 74 height 19
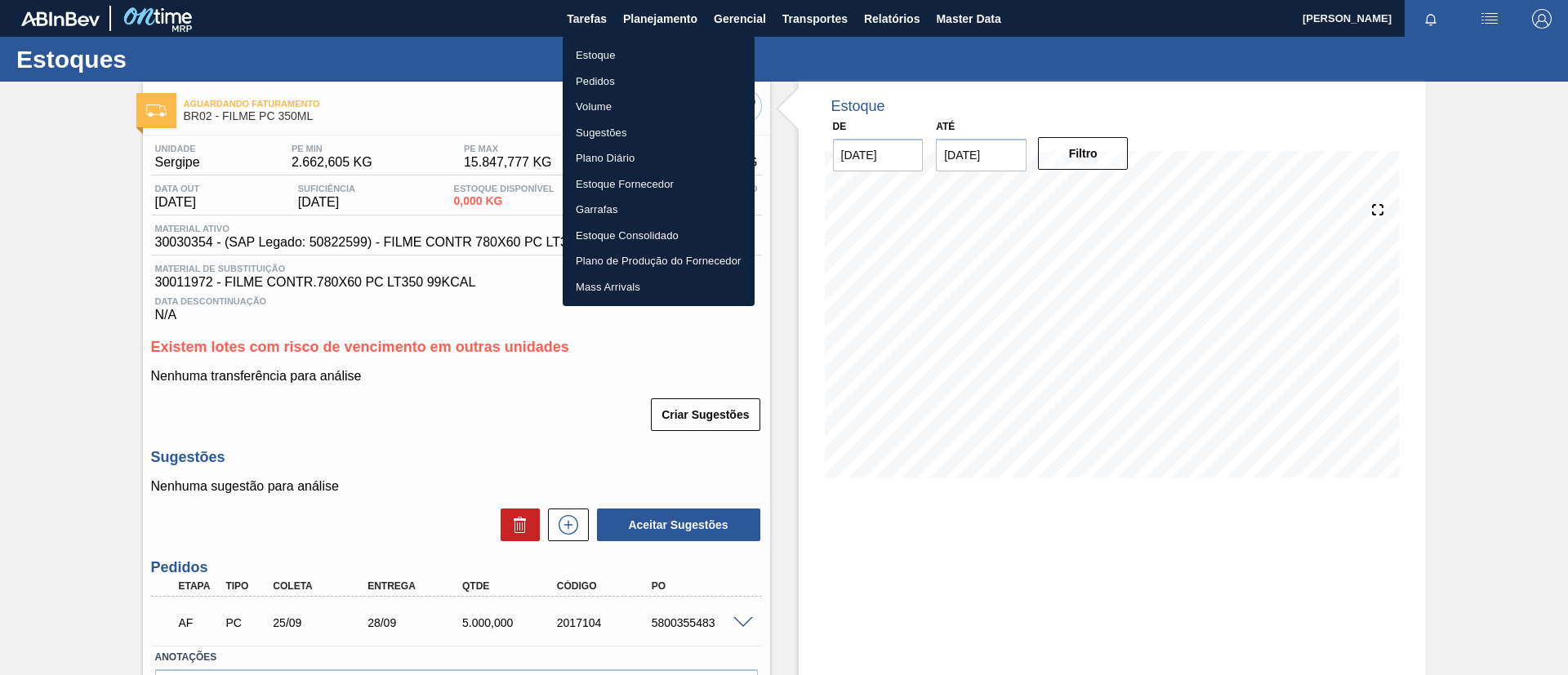
click at [653, 39] on ul "Estoque Pedidos Volume Sugestões Plano Diário Estoque Fornecedor Garrafas Estoq…" at bounding box center [659, 171] width 192 height 270
click at [660, 51] on li "Estoque" at bounding box center [659, 56] width 192 height 26
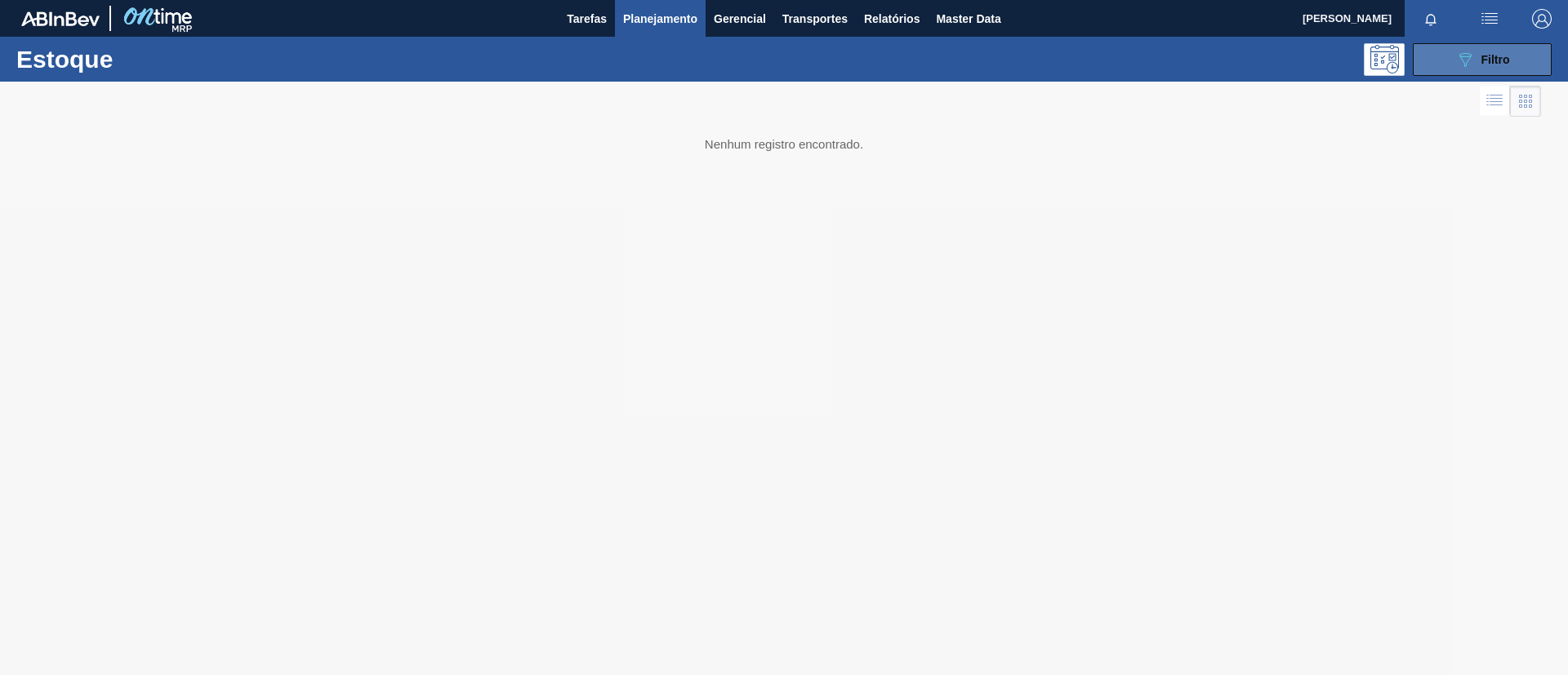
click at [1468, 55] on icon "089F7B8B-B2A5-4AFE-B5C0-19BA573D28AC" at bounding box center [1465, 59] width 20 height 19
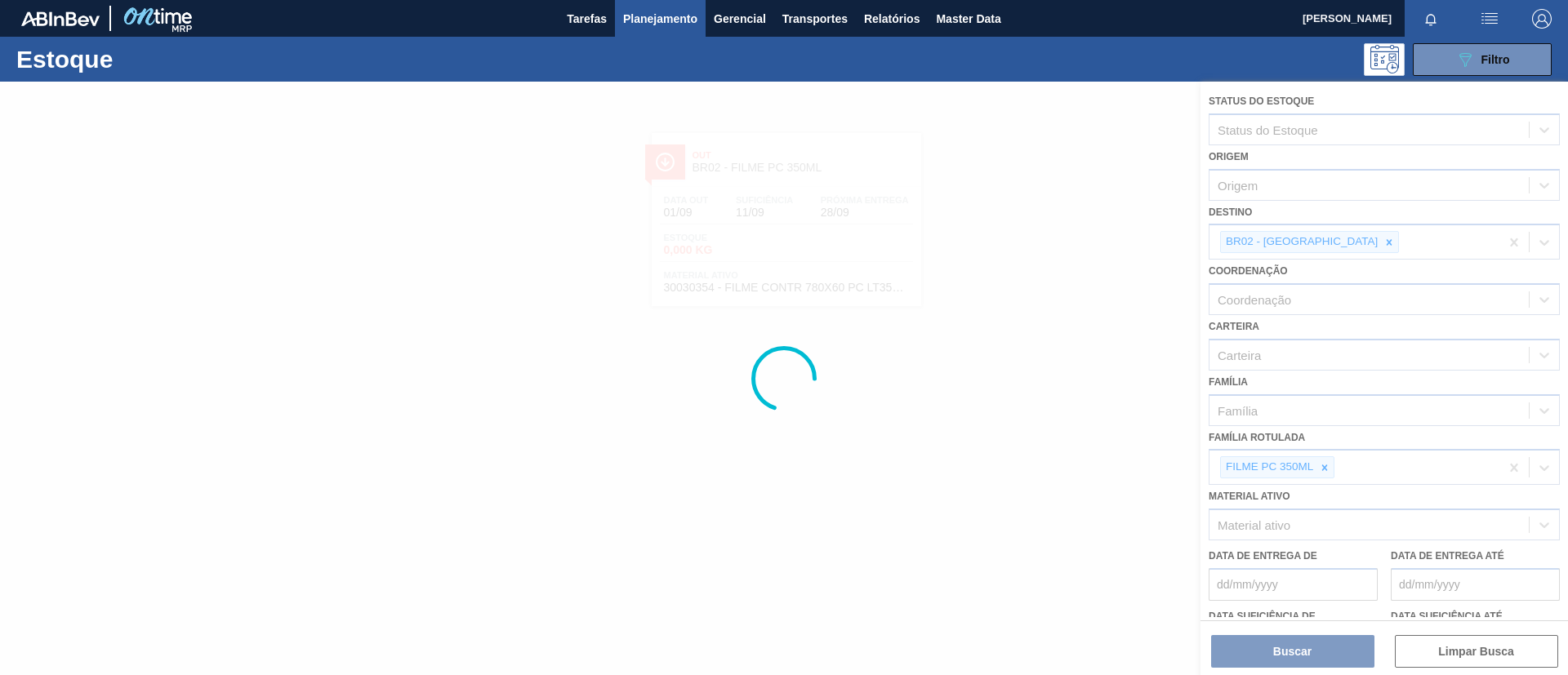
click at [1328, 470] on div at bounding box center [784, 378] width 1568 height 593
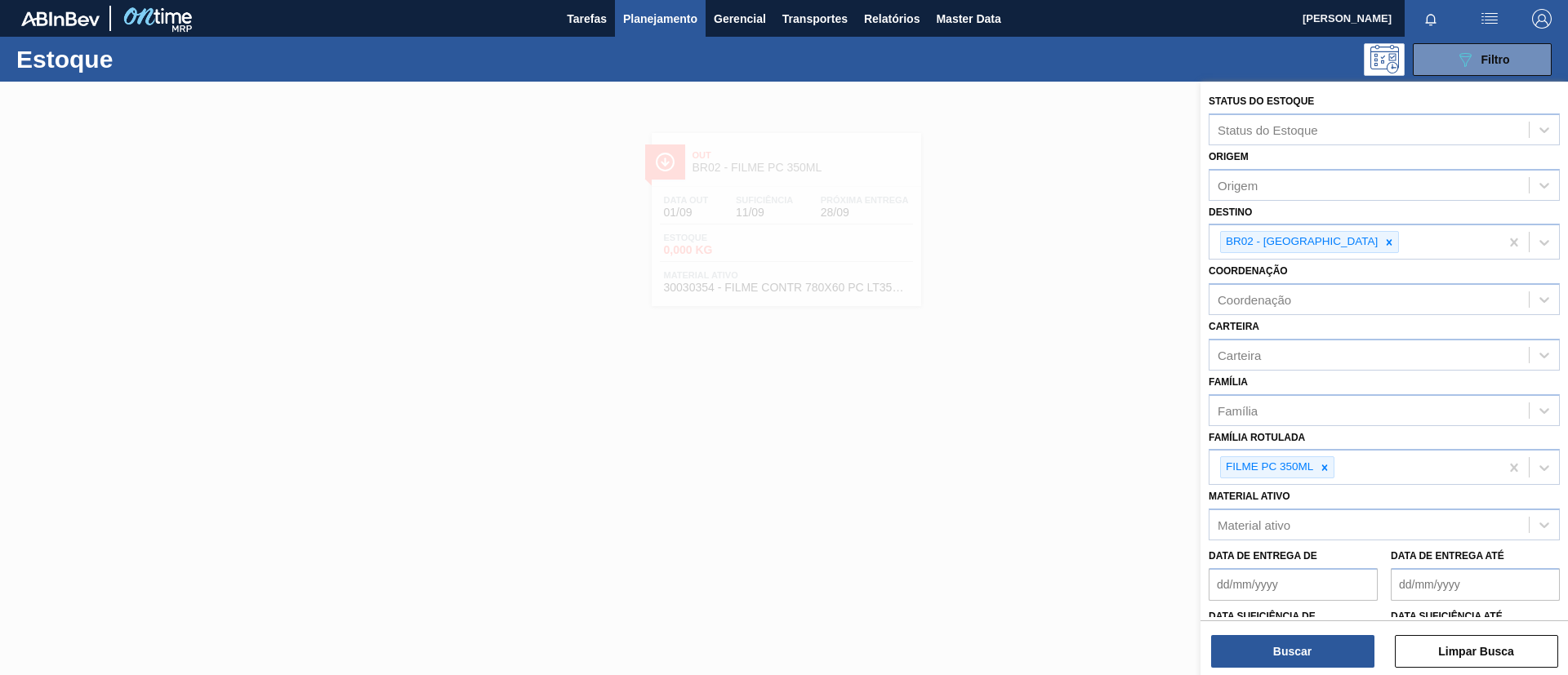
click at [1328, 470] on icon at bounding box center [1325, 468] width 11 height 11
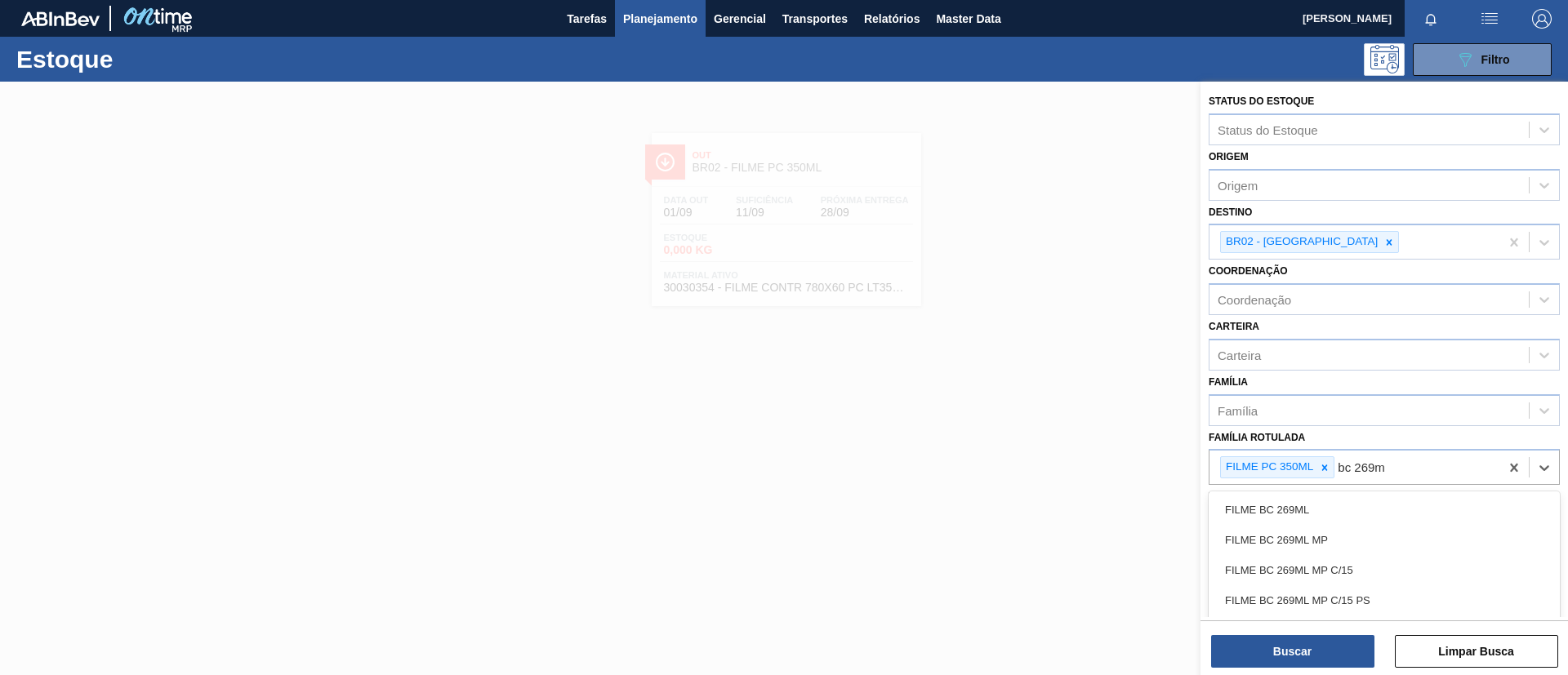
type Rotulada "bc 269ml"
click at [1341, 500] on div "FILME BC 269ML" at bounding box center [1384, 510] width 351 height 31
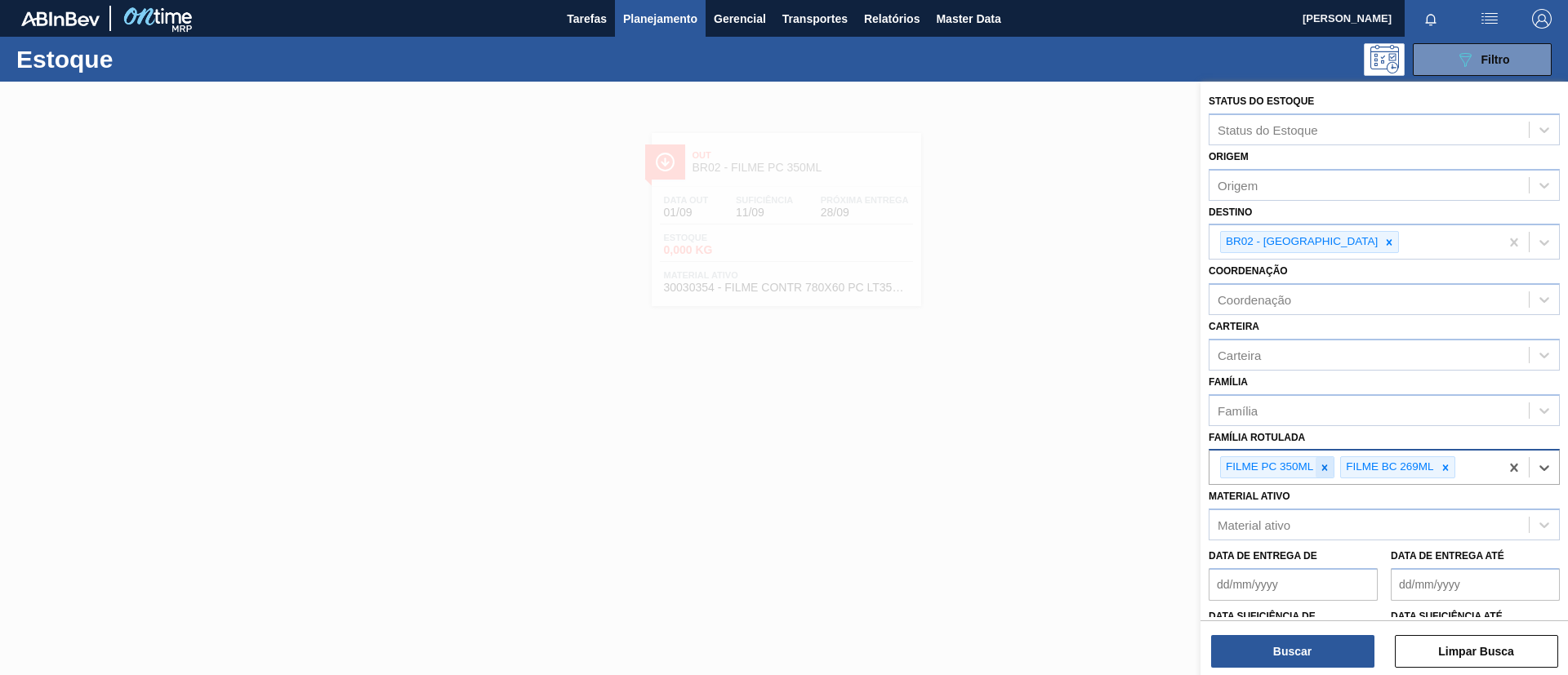
click at [1328, 470] on icon at bounding box center [1325, 468] width 11 height 11
click at [1384, 241] on icon at bounding box center [1390, 242] width 11 height 11
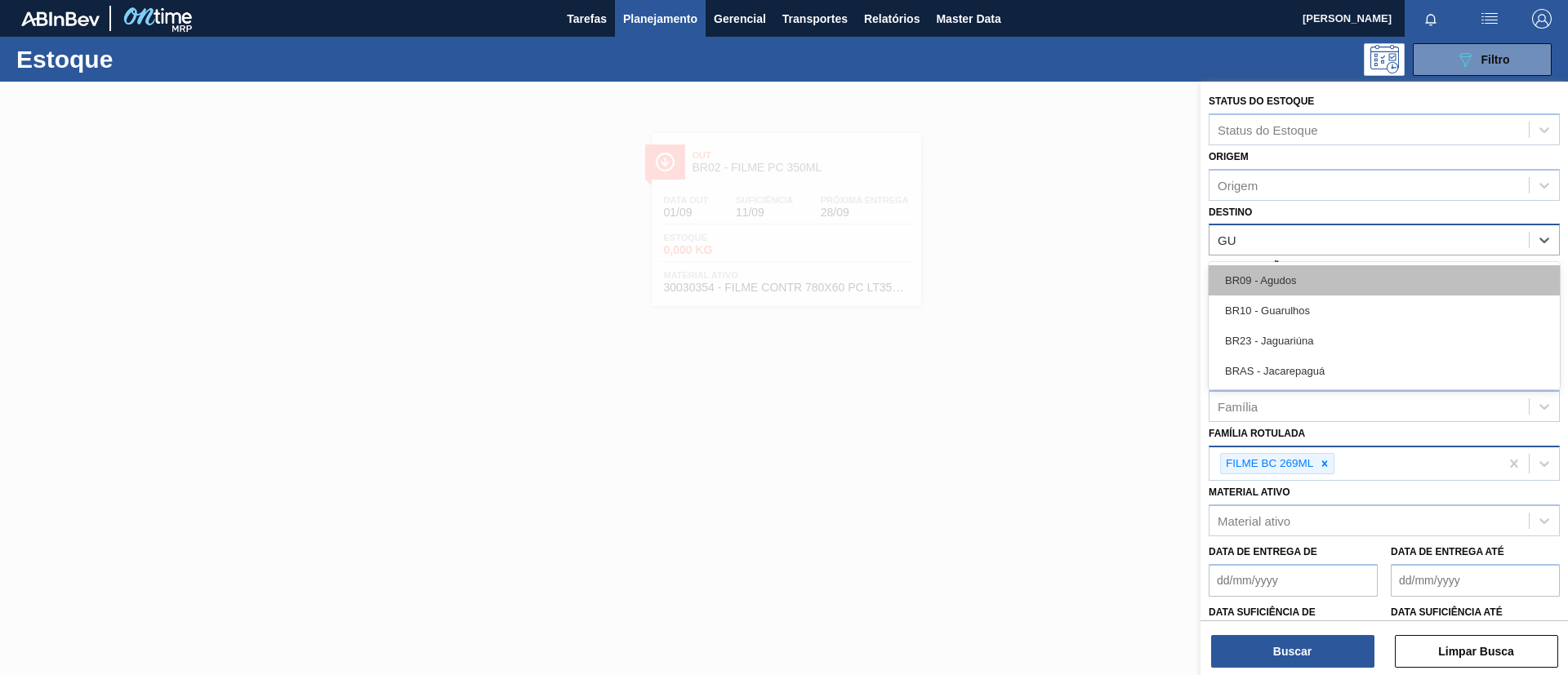
type input "GUA"
click at [1316, 270] on div "BR10 - Guarulhos" at bounding box center [1384, 280] width 351 height 31
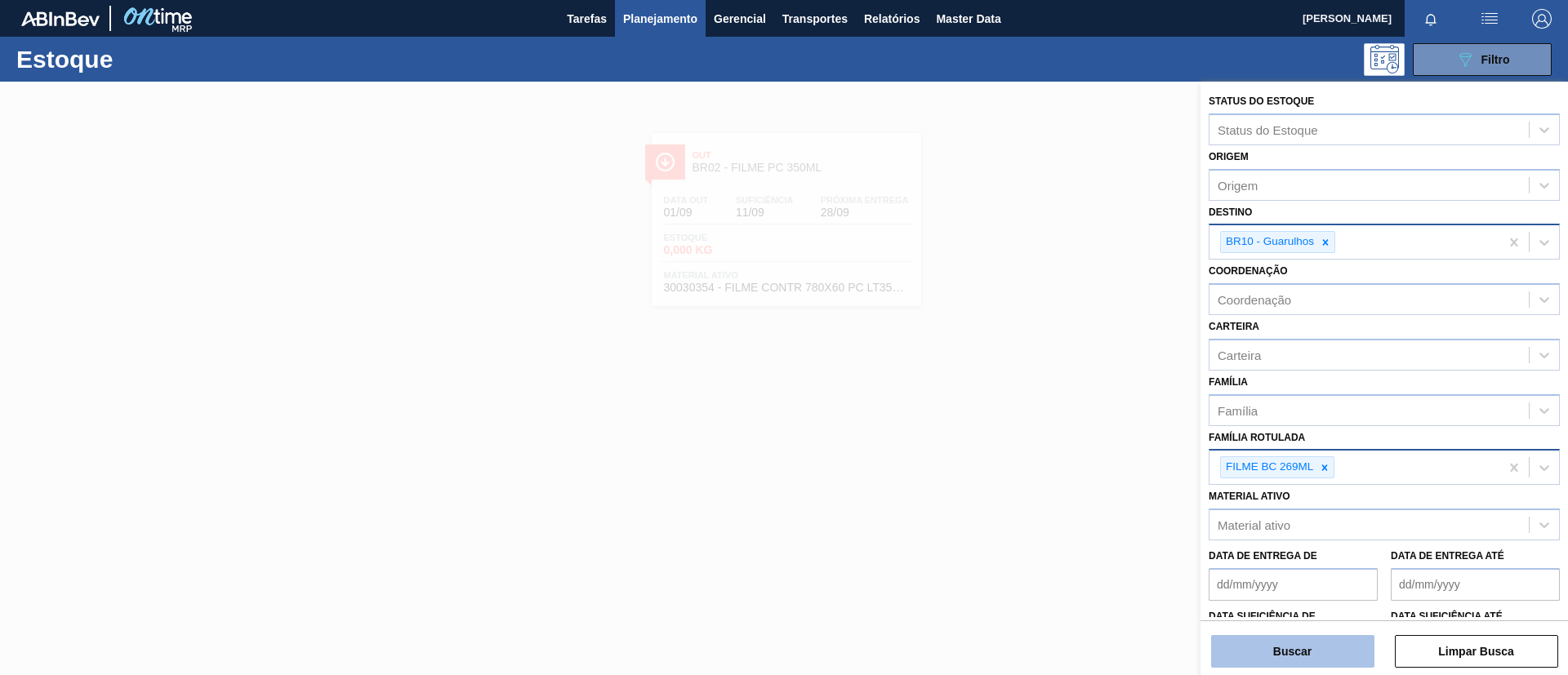
click at [1288, 646] on button "Buscar" at bounding box center [1293, 651] width 163 height 32
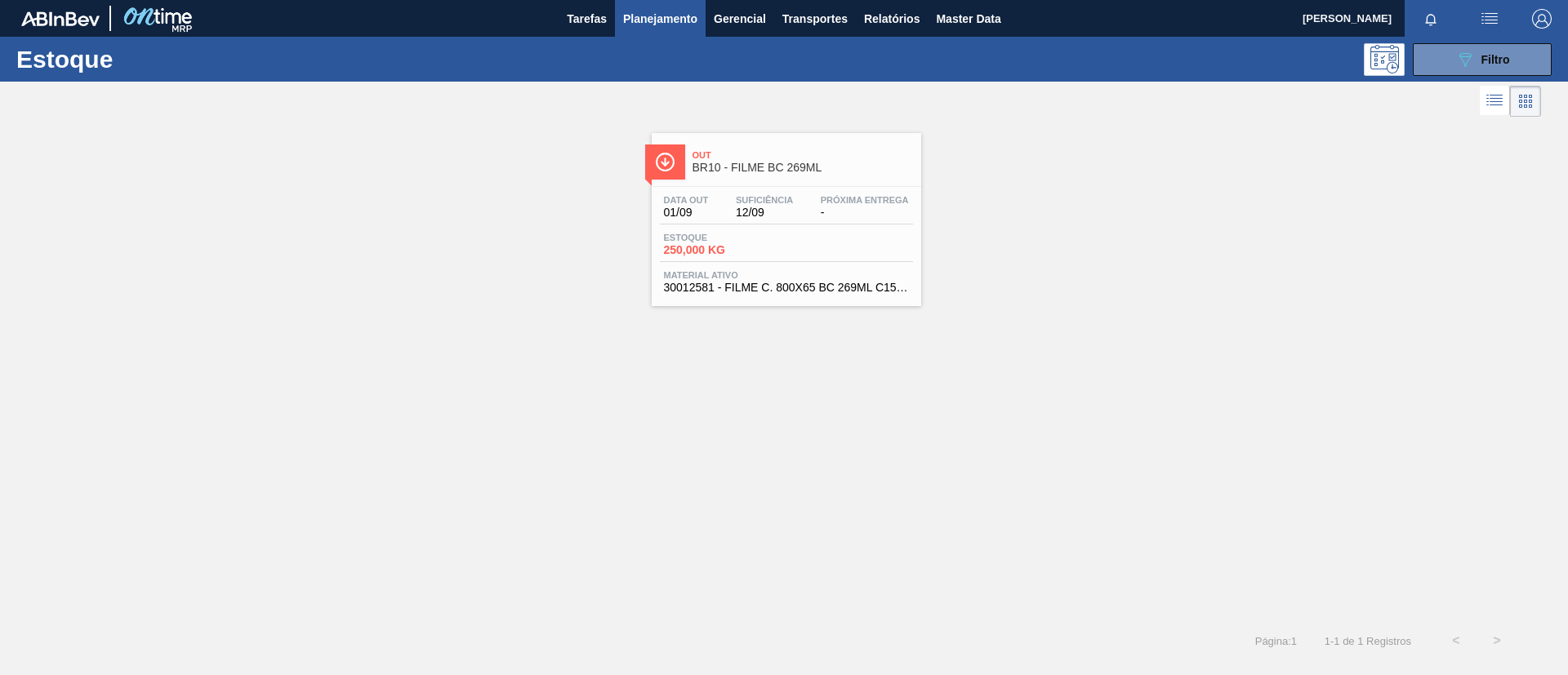
click at [798, 165] on span "BR10 - FILME BC 269ML" at bounding box center [803, 167] width 220 height 12
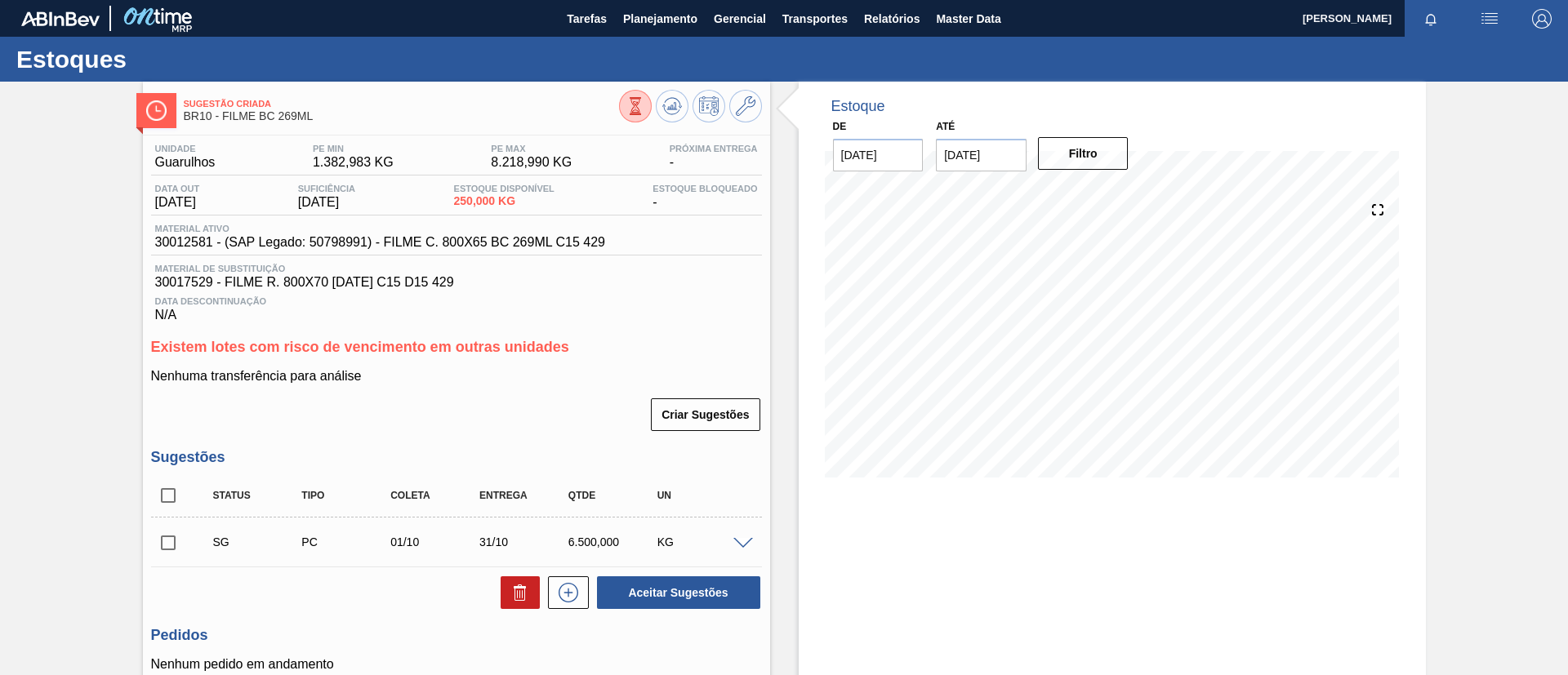
click at [745, 547] on span at bounding box center [743, 543] width 20 height 12
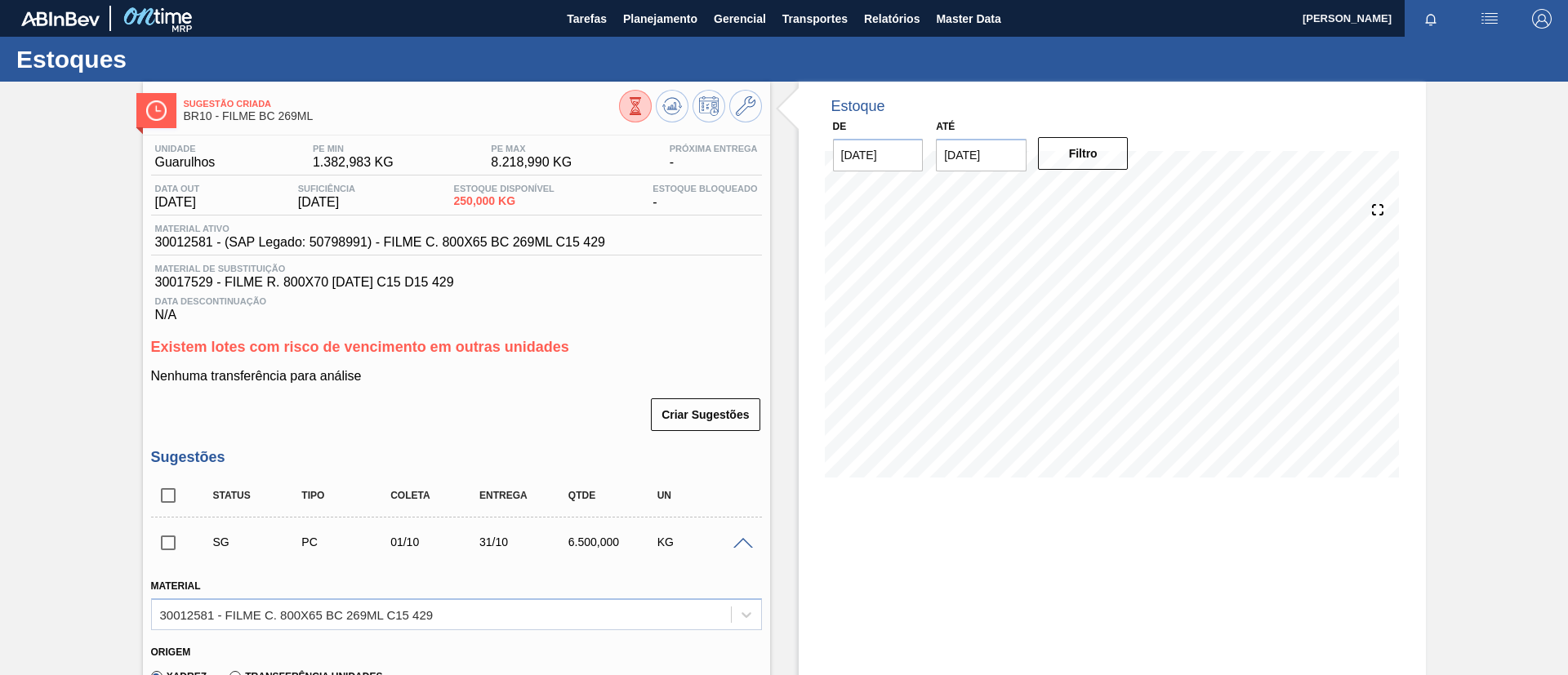
click at [740, 545] on span at bounding box center [743, 543] width 20 height 12
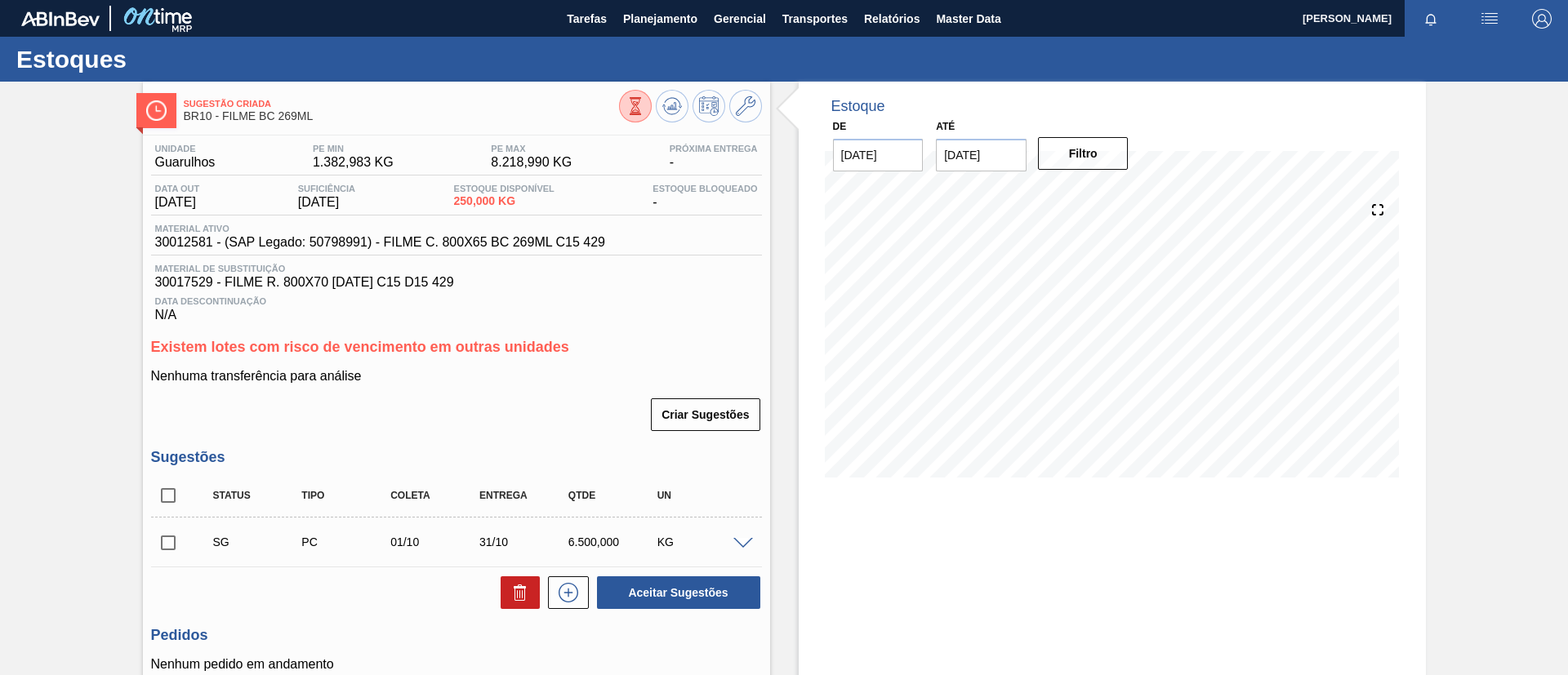
click at [740, 545] on span at bounding box center [743, 543] width 20 height 12
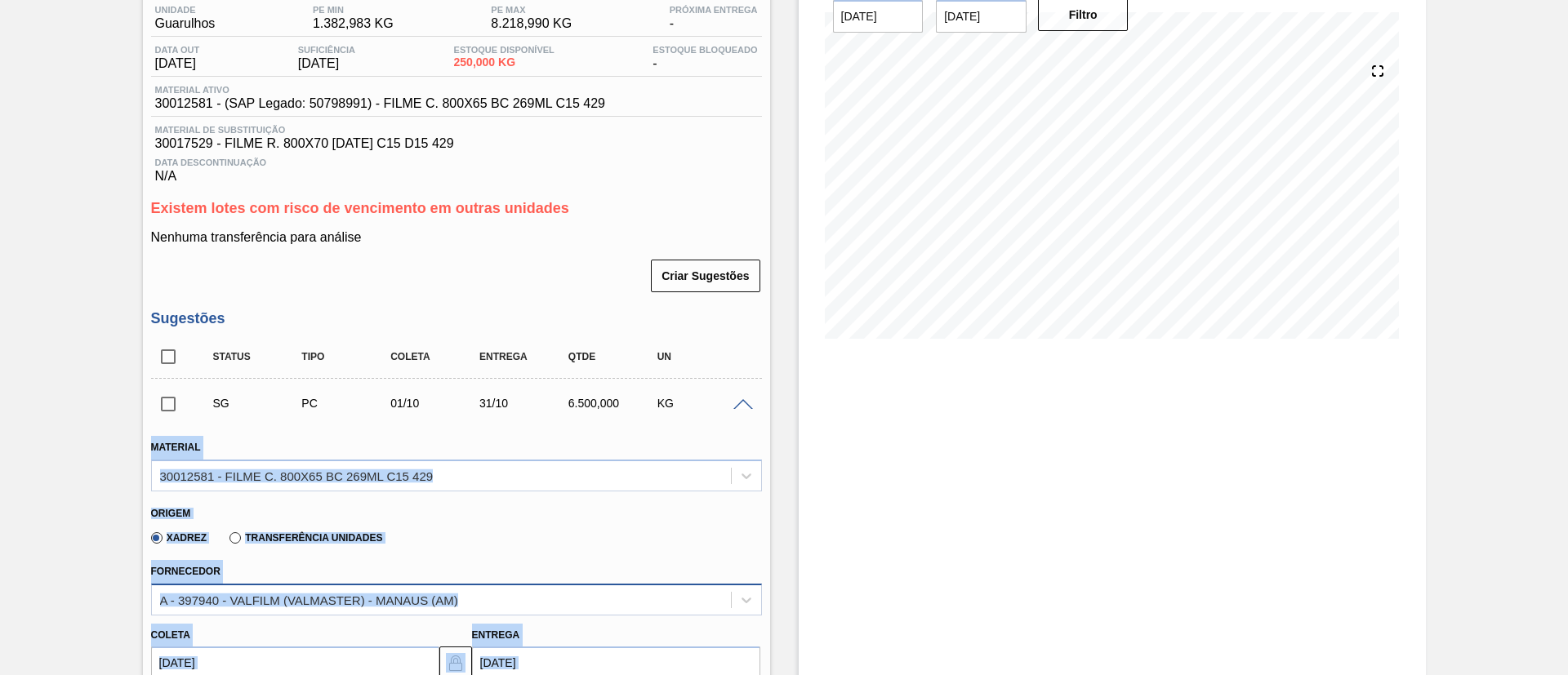
scroll to position [245, 0]
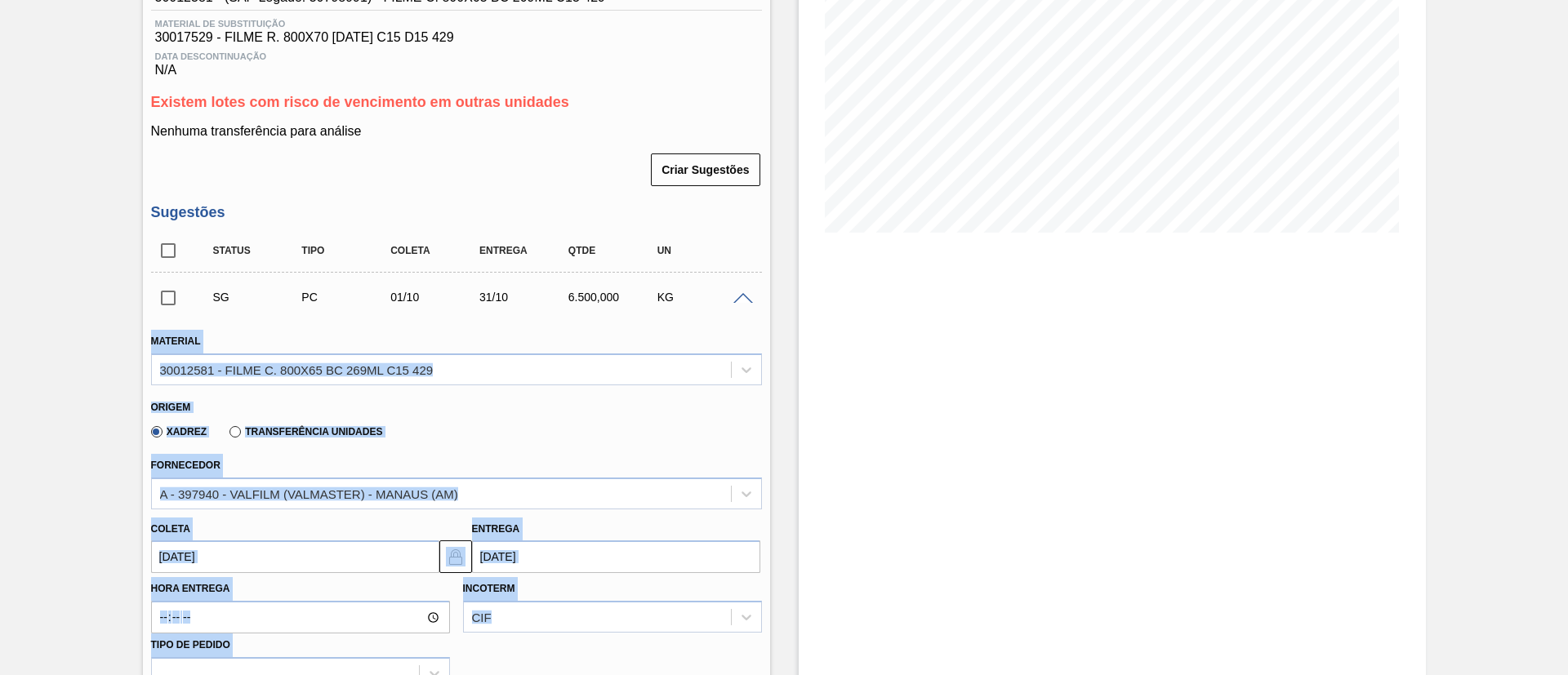
click at [0, 400] on div "Sugestão Criada BR10 - FILME BC 269ML Unidade Guarulhos PE MIN 1.382,983 KG PE …" at bounding box center [784, 510] width 1568 height 1347
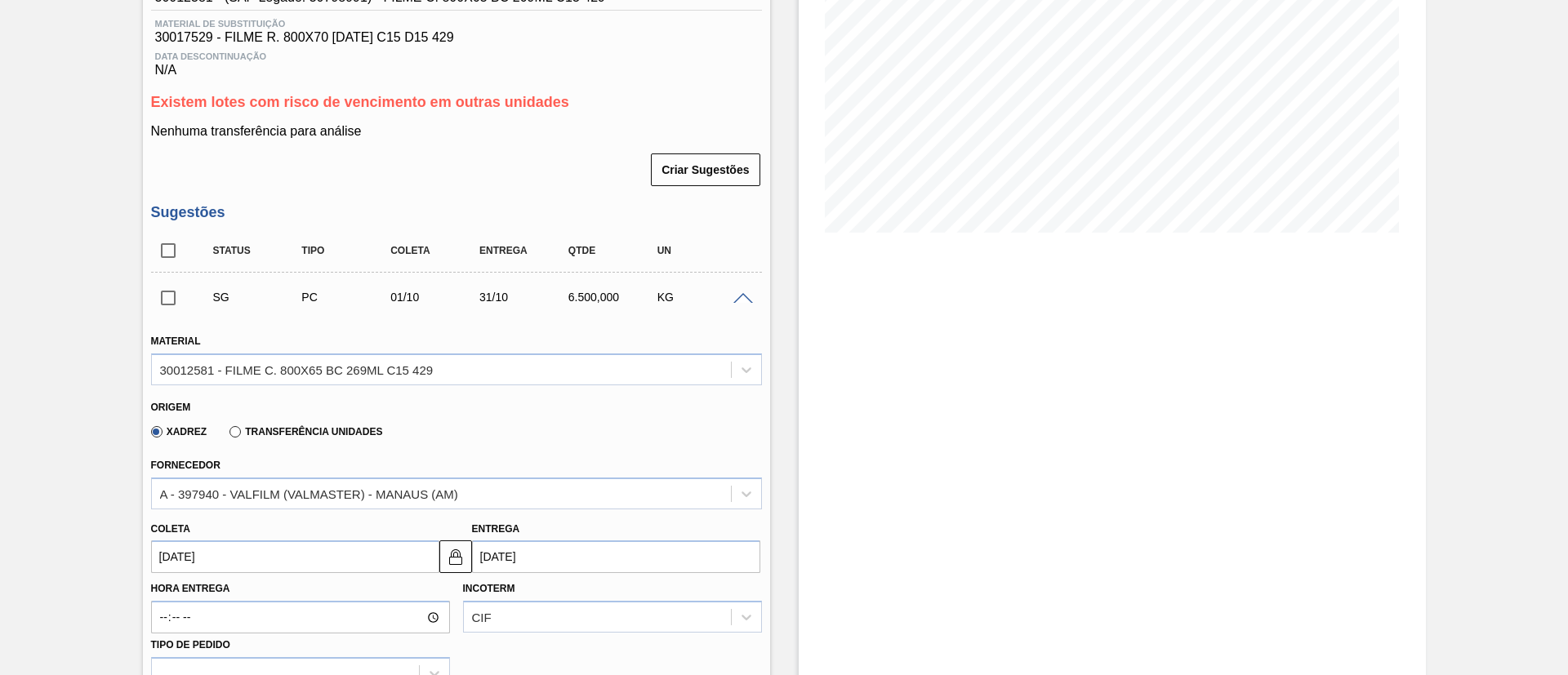
click at [748, 288] on div "SG PC 01/10 31/10 6.500,000 KG" at bounding box center [457, 297] width 611 height 41
click at [744, 295] on span at bounding box center [743, 299] width 20 height 12
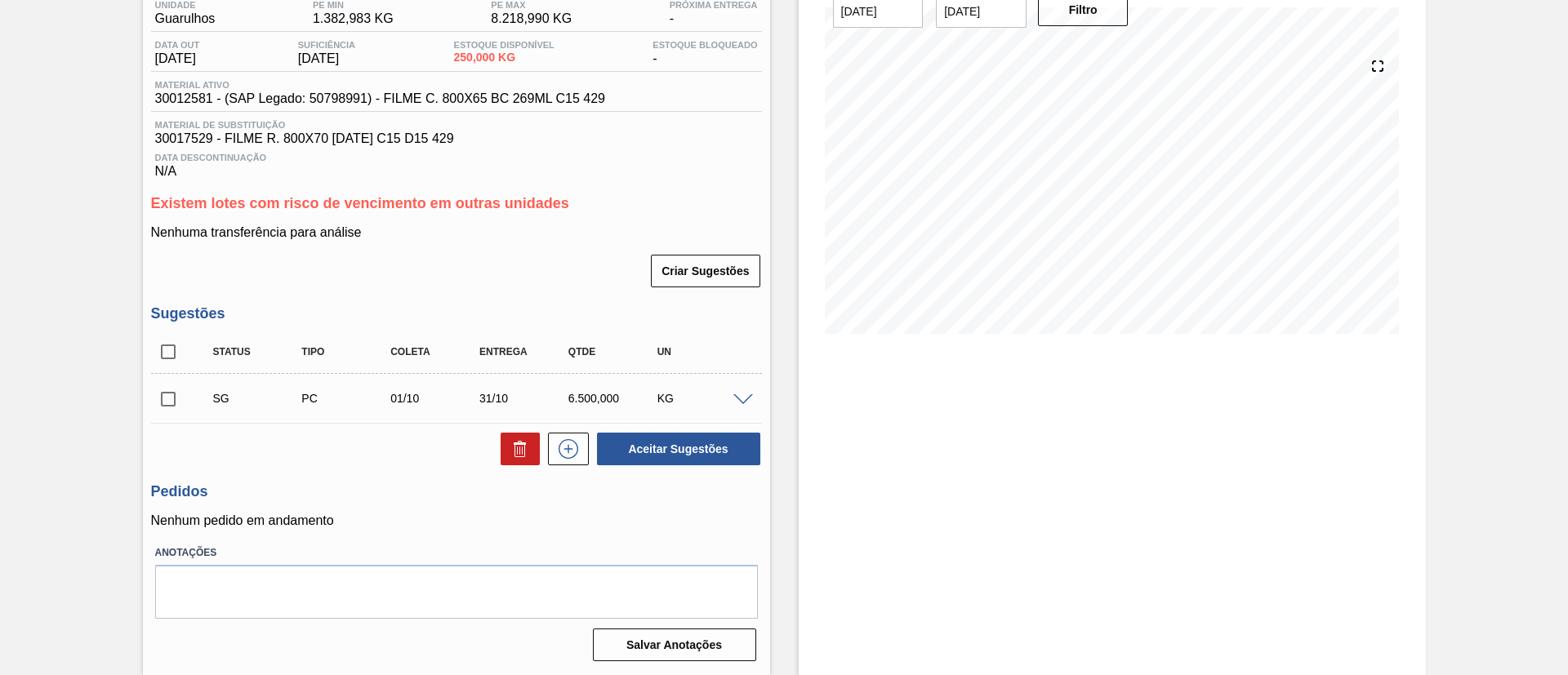
scroll to position [144, 0]
click at [741, 395] on span at bounding box center [743, 400] width 20 height 12
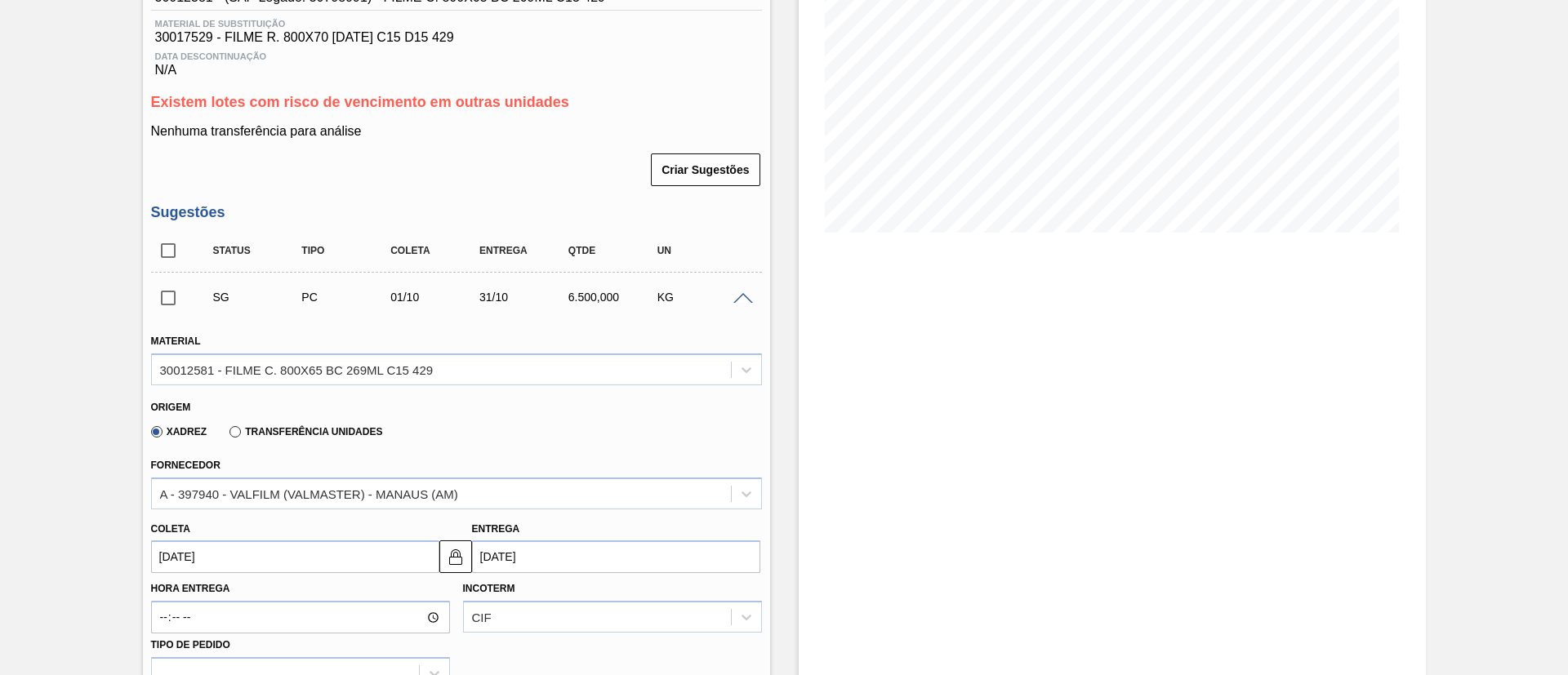
click at [742, 294] on span at bounding box center [743, 299] width 20 height 12
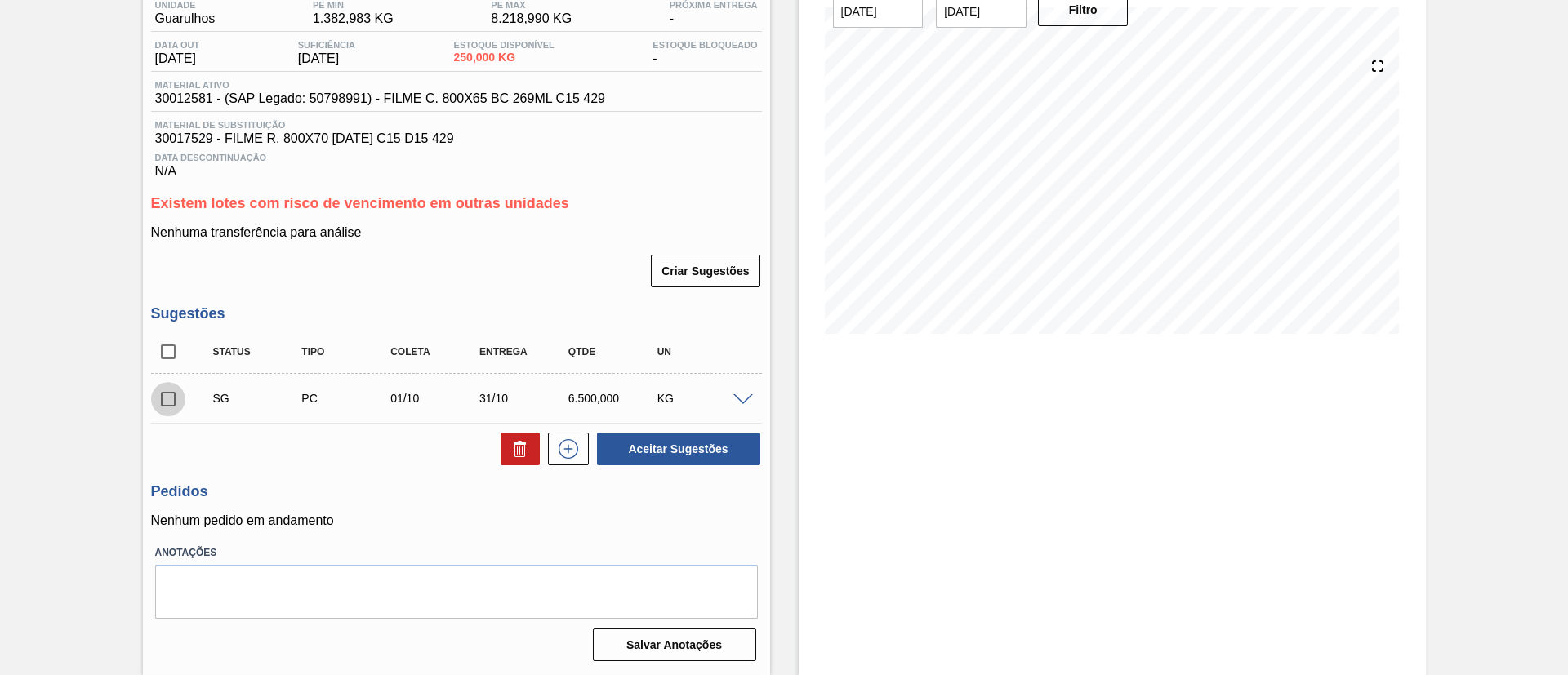
click at [182, 401] on input "checkbox" at bounding box center [168, 399] width 34 height 34
click at [629, 453] on button "Aceitar Sugestões" at bounding box center [679, 448] width 163 height 32
checkbox input "false"
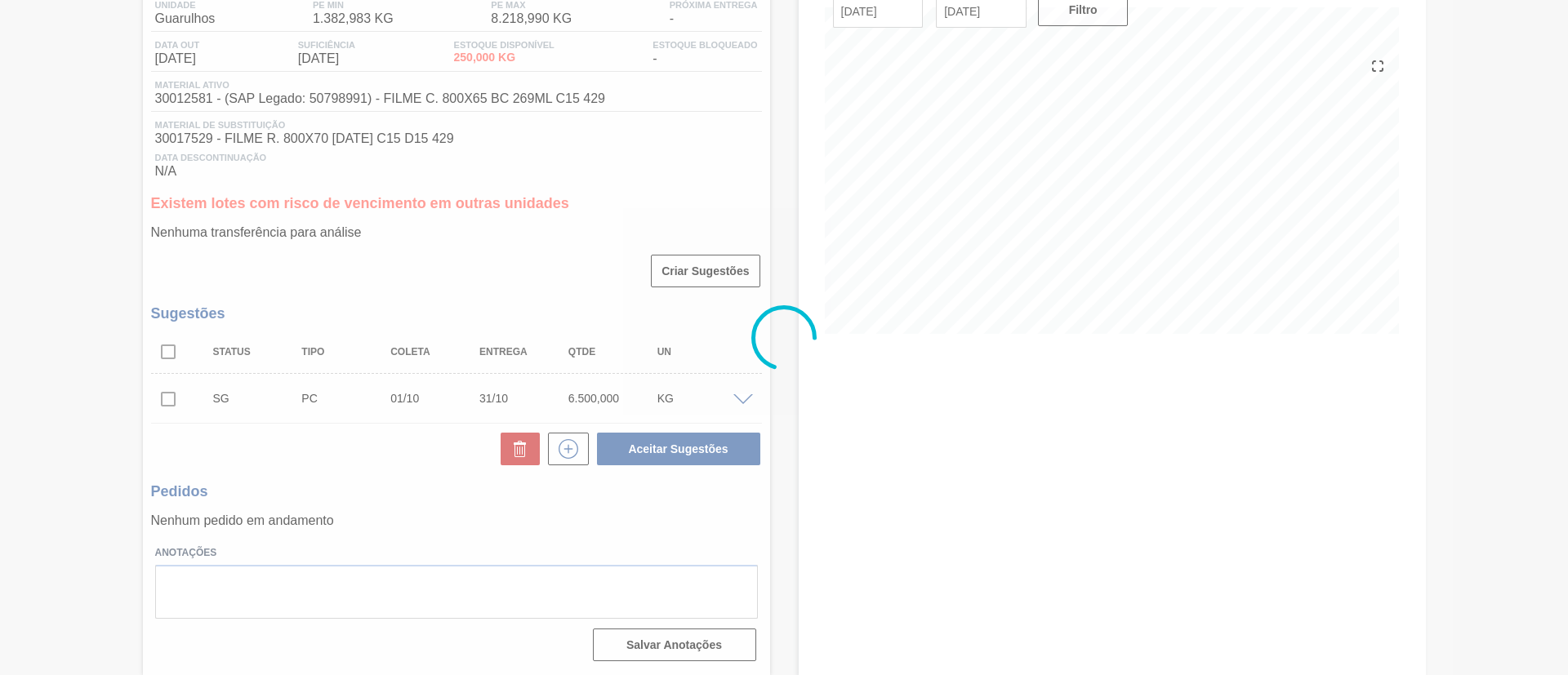
scroll to position [105, 0]
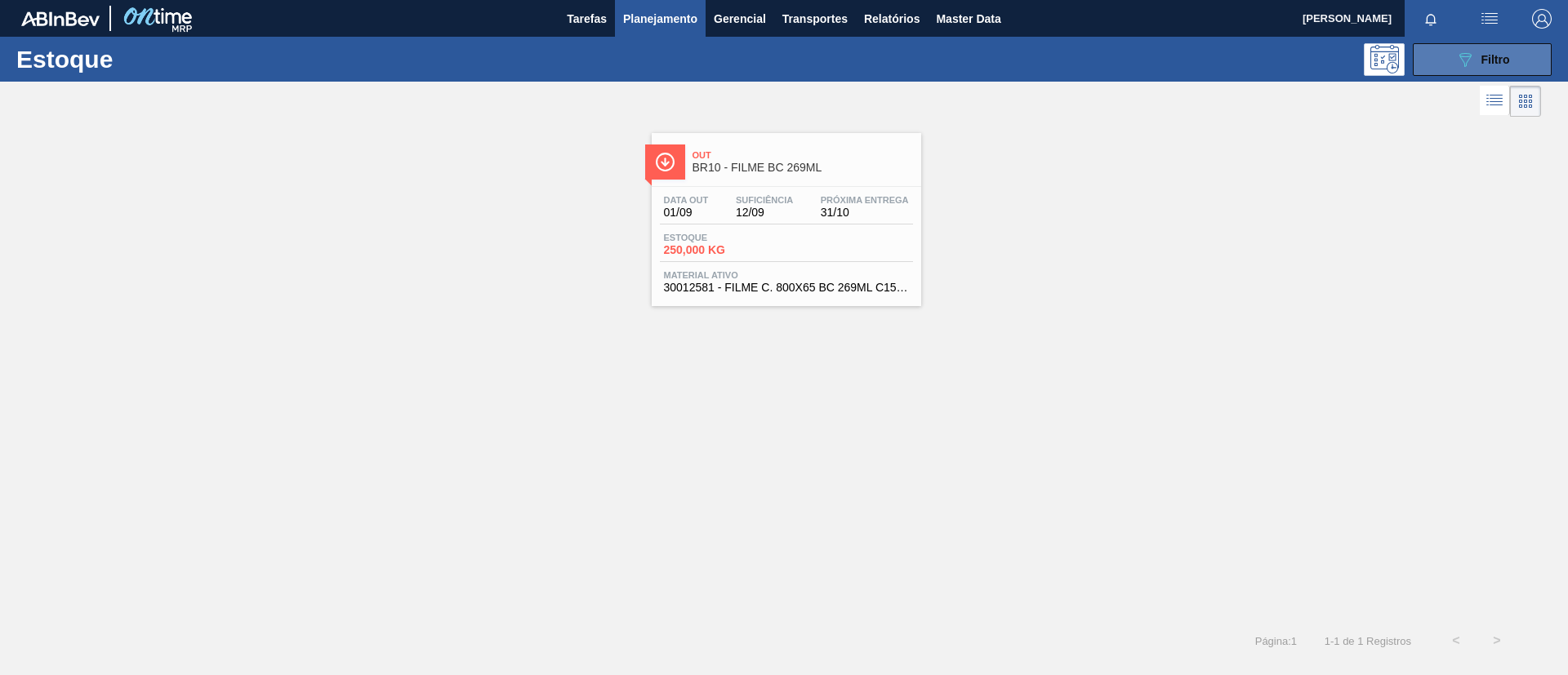
click at [1459, 58] on icon "089F7B8B-B2A5-4AFE-B5C0-19BA573D28AC" at bounding box center [1465, 59] width 20 height 19
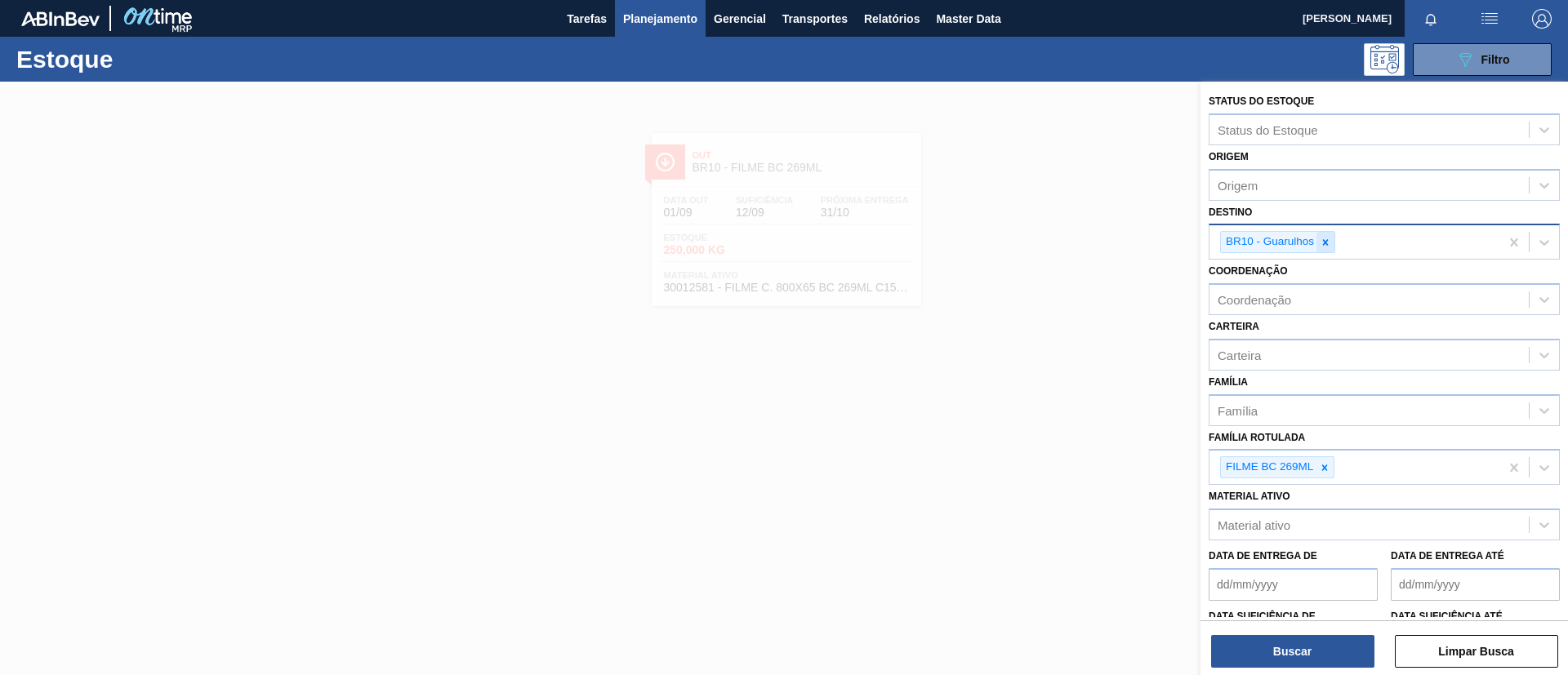
click at [1329, 243] on icon at bounding box center [1326, 242] width 11 height 11
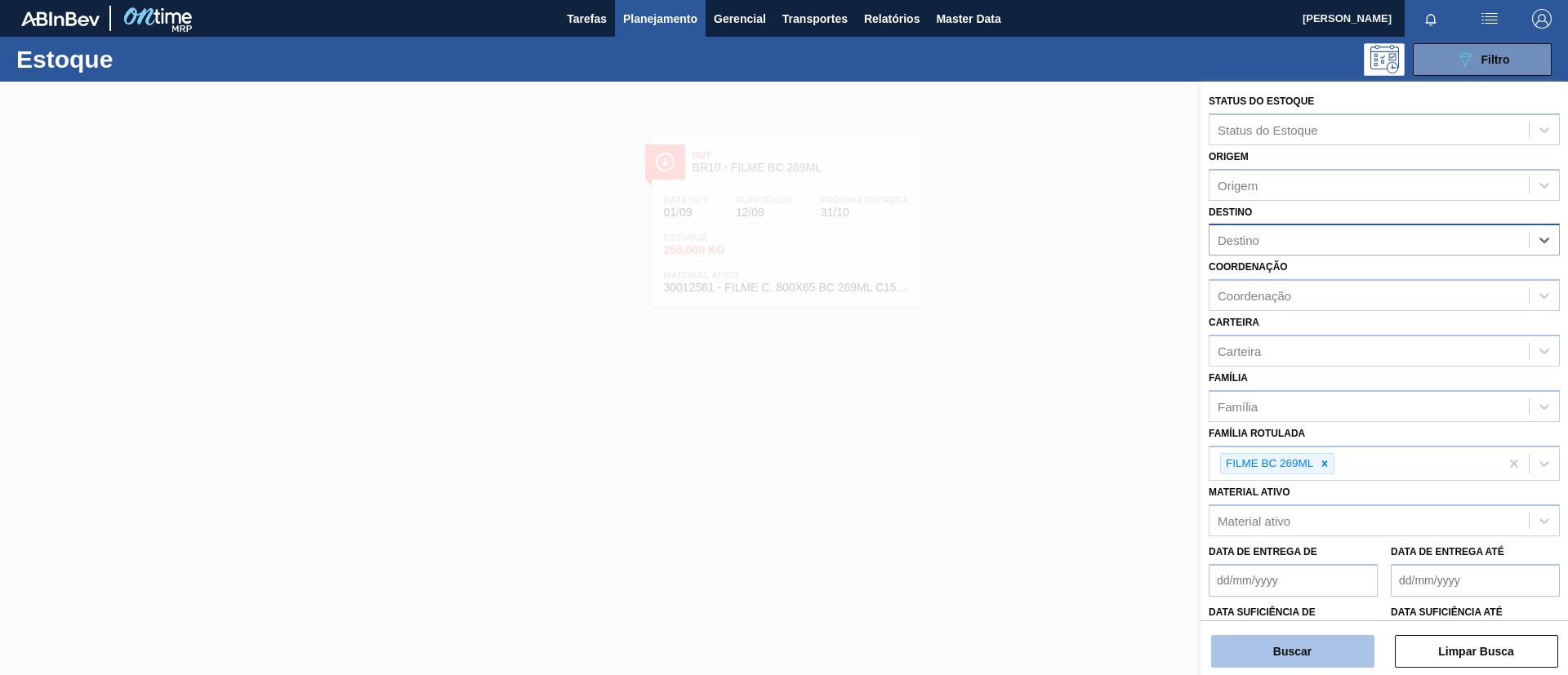
click at [1300, 648] on button "Buscar" at bounding box center [1293, 651] width 163 height 32
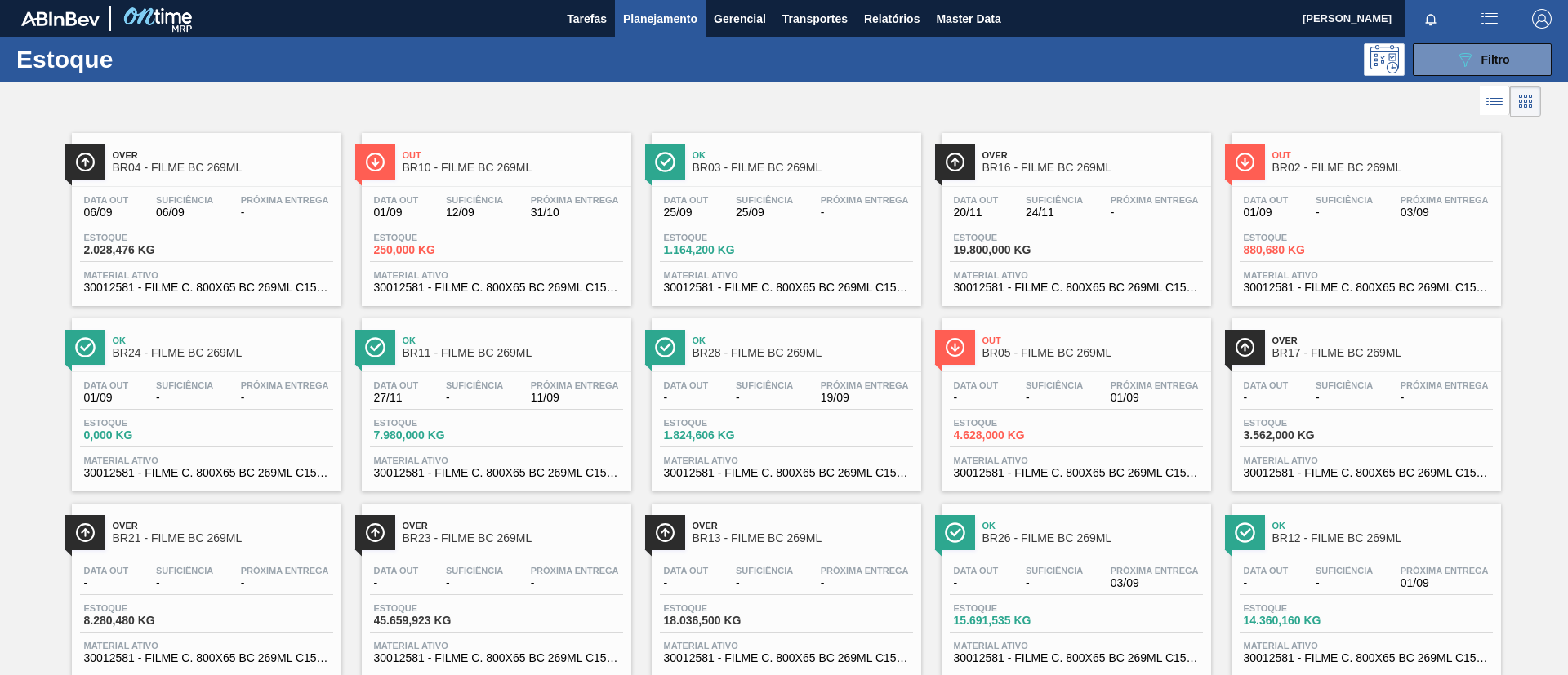
scroll to position [43, 0]
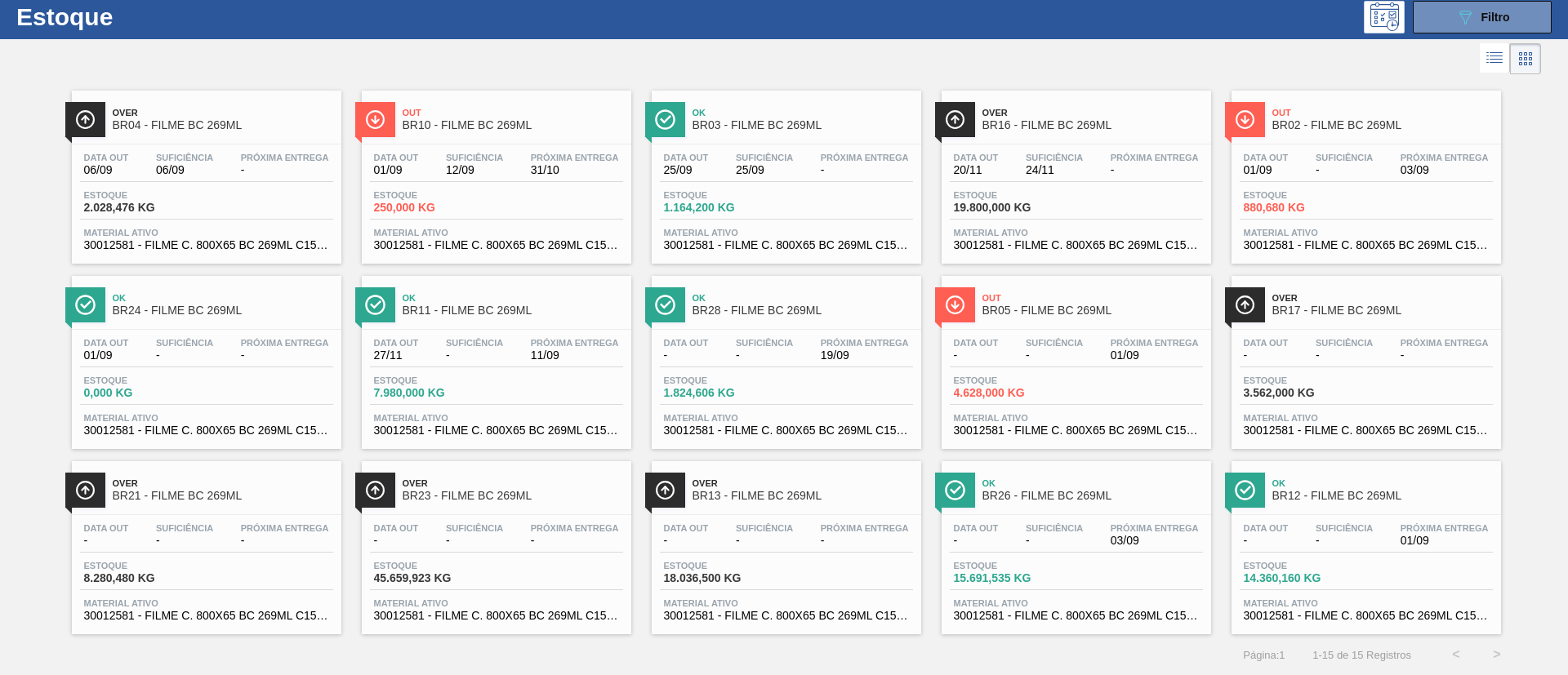
click at [510, 490] on span "BR23 - FILME BC 269ML" at bounding box center [513, 496] width 220 height 12
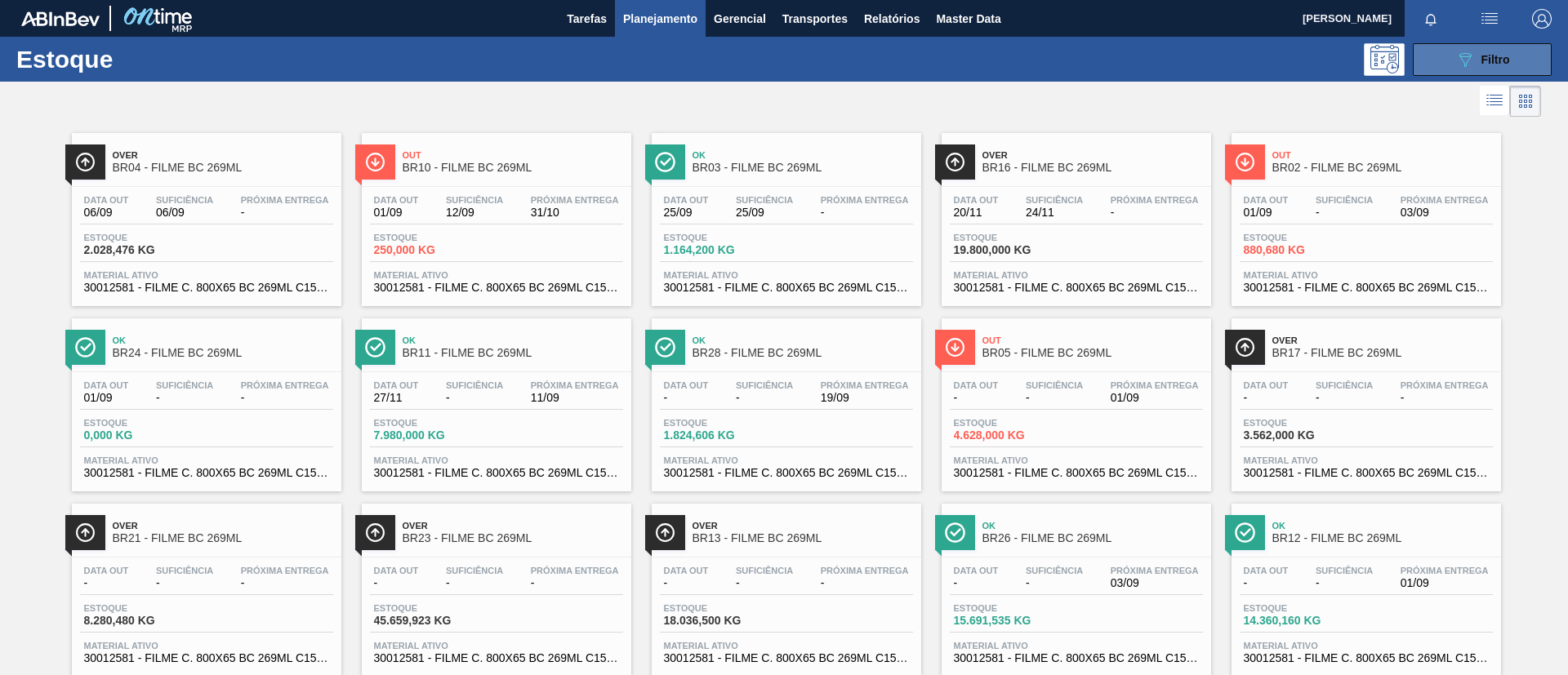
click at [1492, 44] on button "089F7B8B-B2A5-4AFE-B5C0-19BA573D28AC Filtro" at bounding box center [1482, 59] width 138 height 32
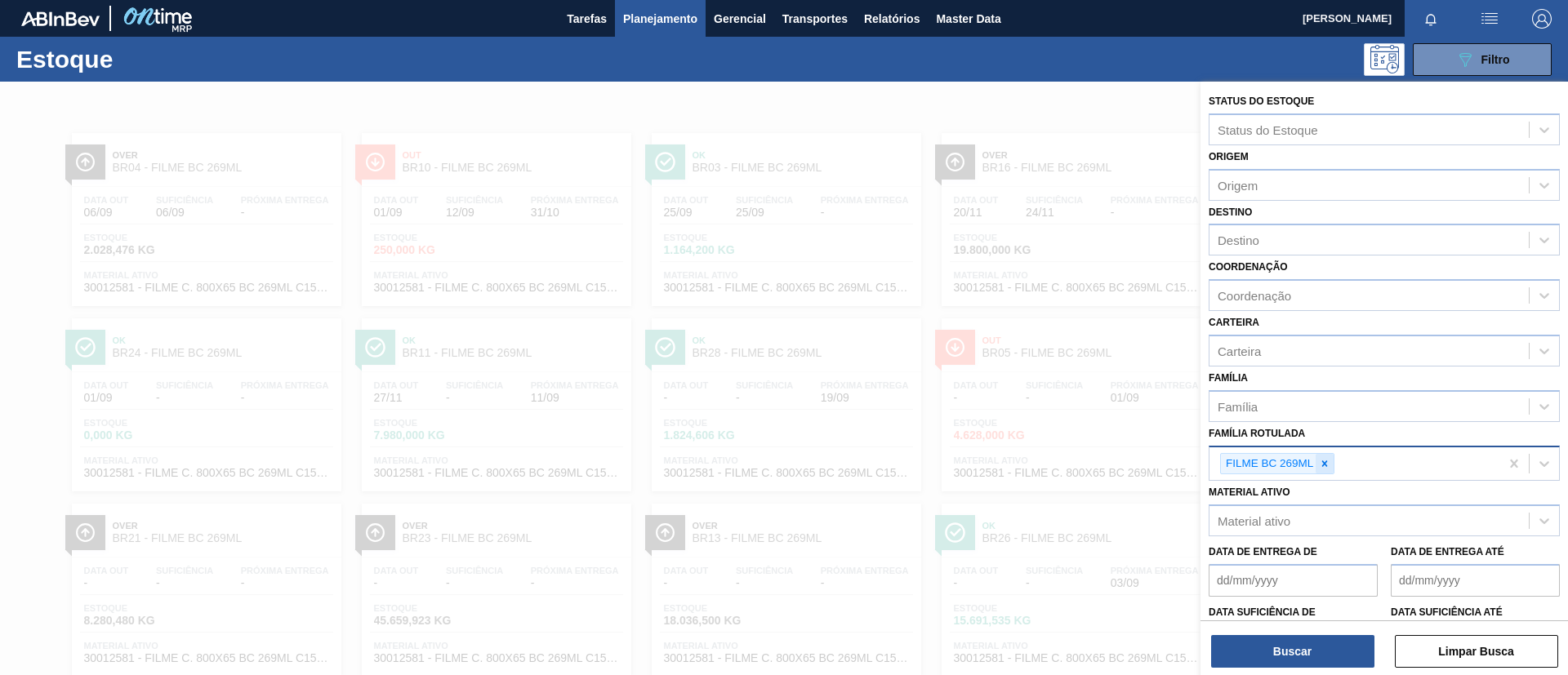
click at [1323, 458] on icon at bounding box center [1325, 463] width 11 height 11
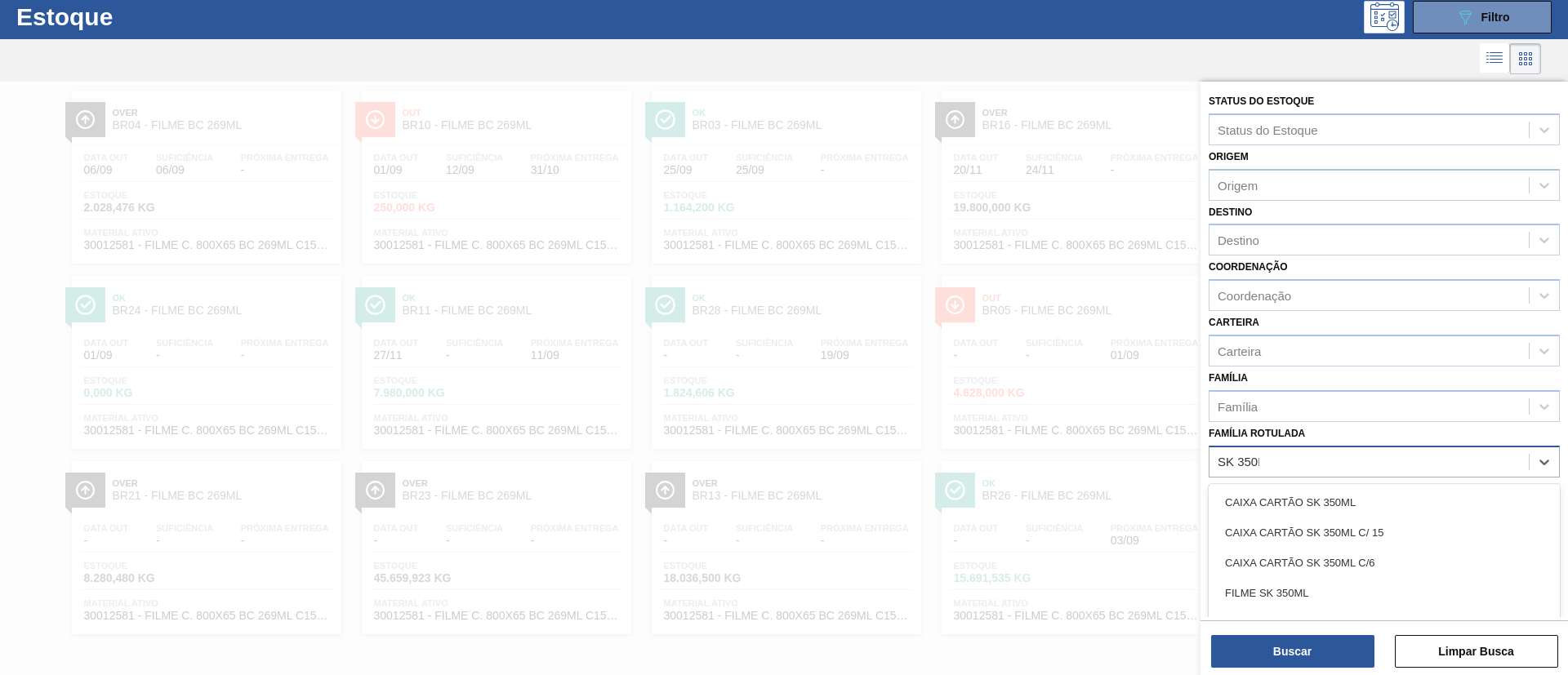
type Rotulada "SK 350ML"
click at [1292, 578] on div "FILME SK 350ML" at bounding box center [1384, 593] width 351 height 31
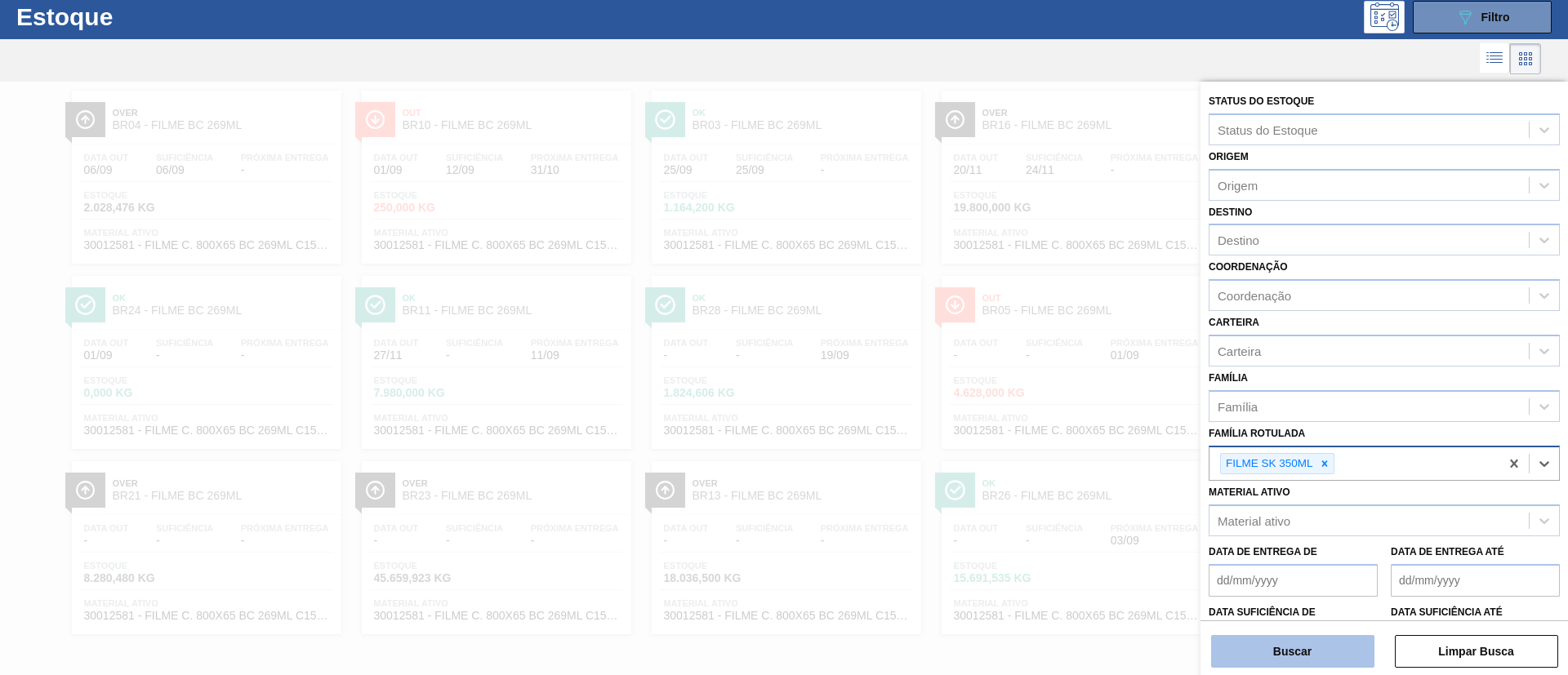
click at [1309, 644] on button "Buscar" at bounding box center [1293, 651] width 163 height 32
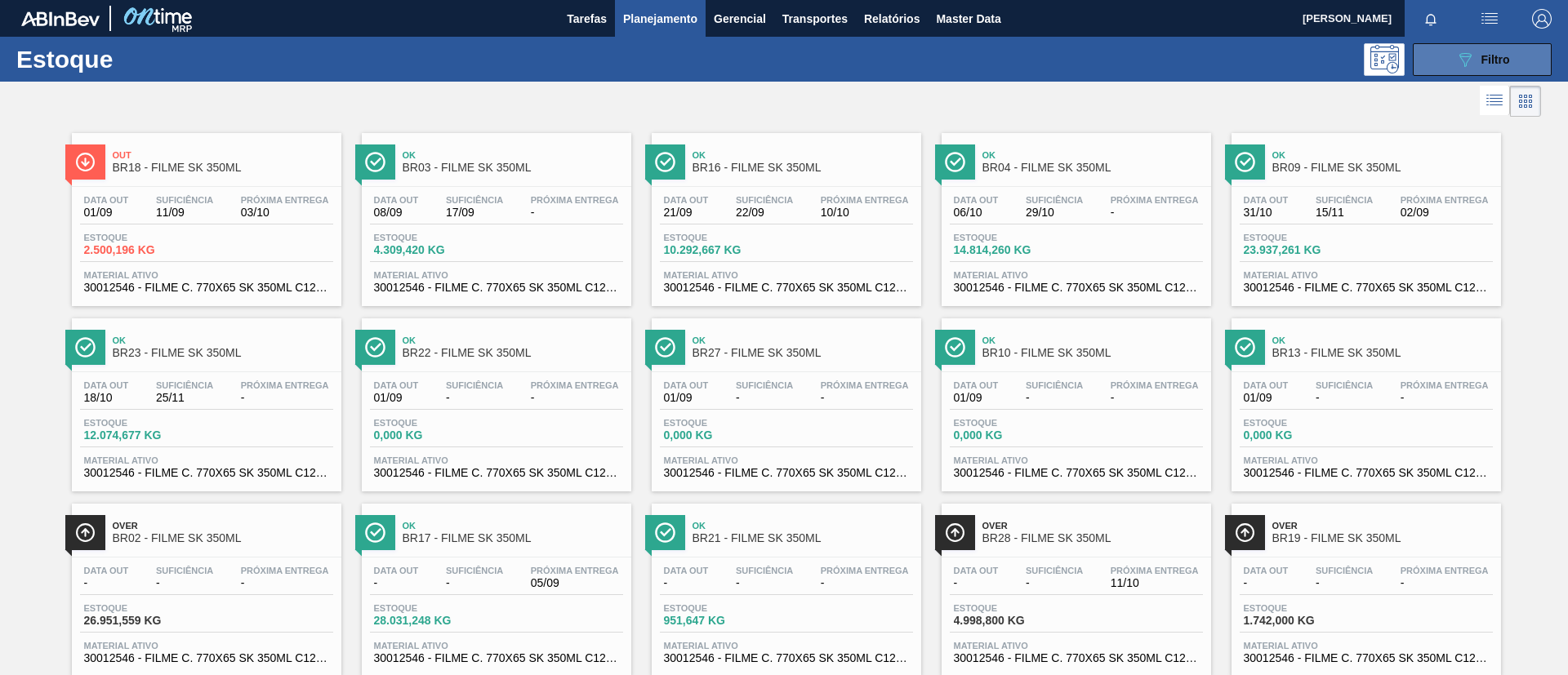
click at [1462, 54] on icon "089F7B8B-B2A5-4AFE-B5C0-19BA573D28AC" at bounding box center [1465, 59] width 20 height 19
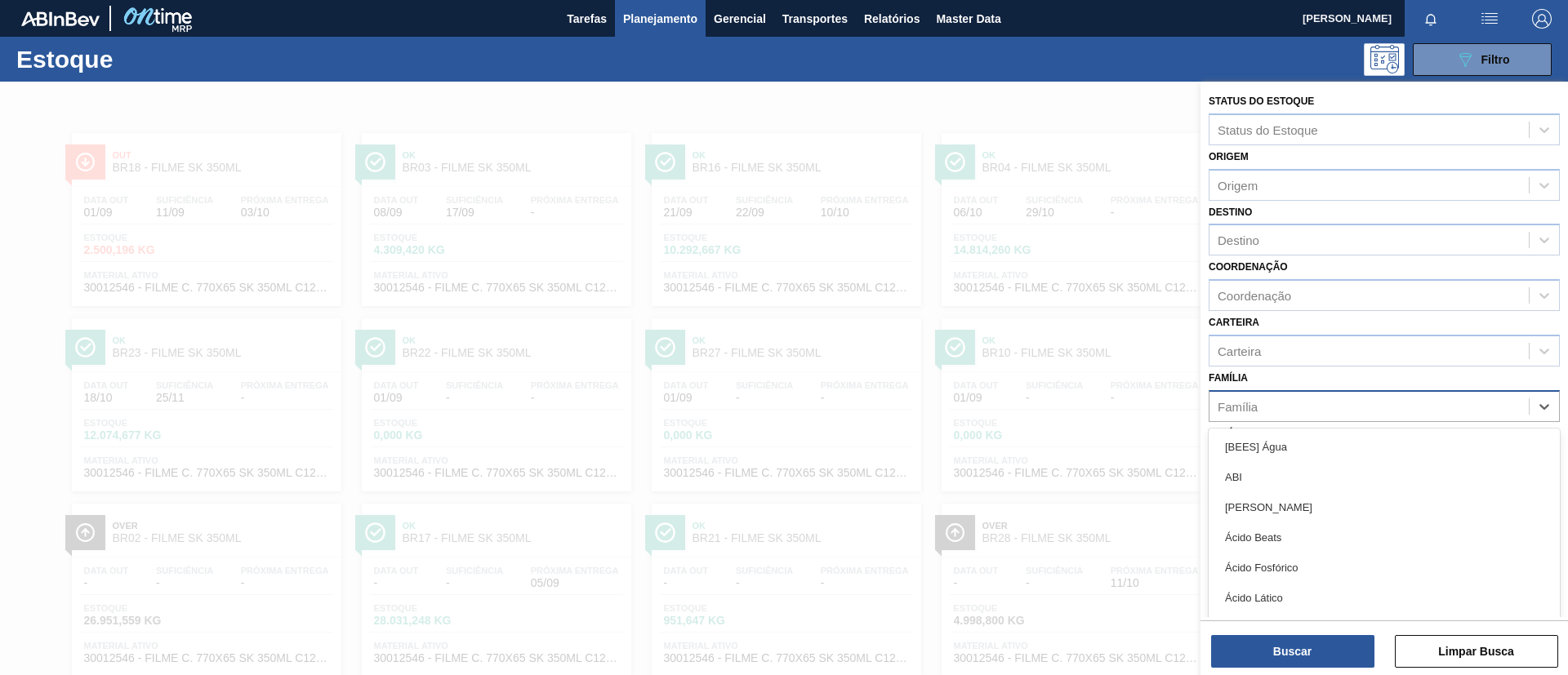
click at [1303, 403] on div "Família" at bounding box center [1369, 407] width 320 height 24
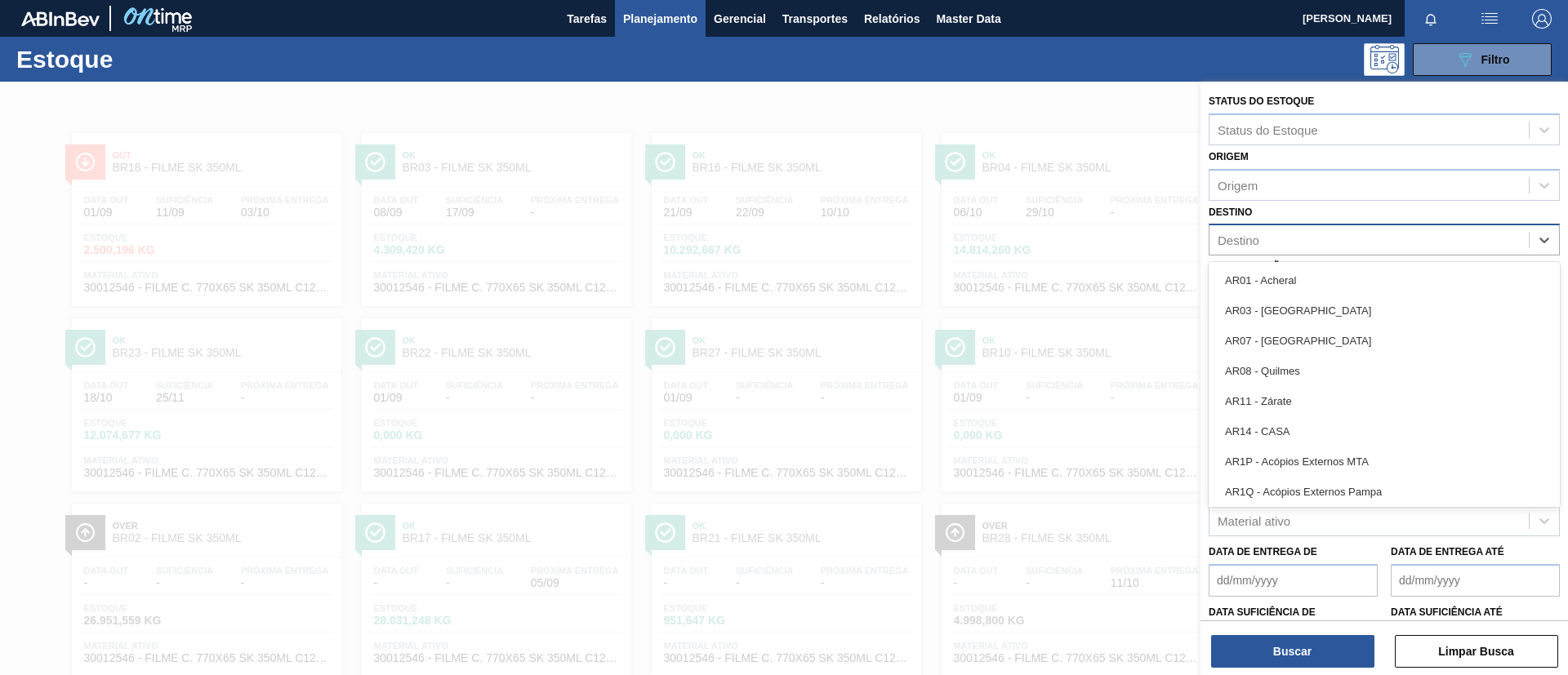
click at [1313, 254] on div "Destino" at bounding box center [1384, 240] width 351 height 32
type input "pern"
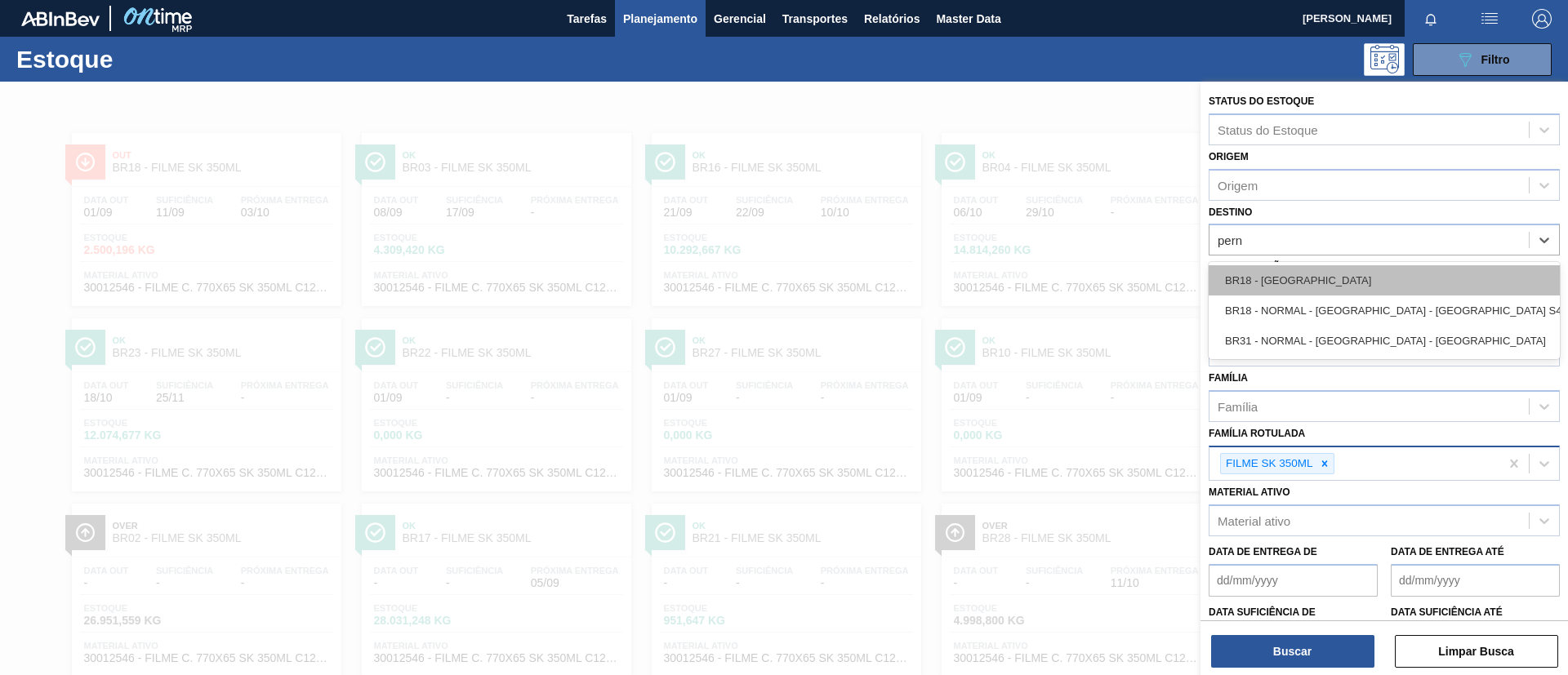
click at [1327, 268] on div "BR18 - Pernambuco" at bounding box center [1384, 280] width 351 height 31
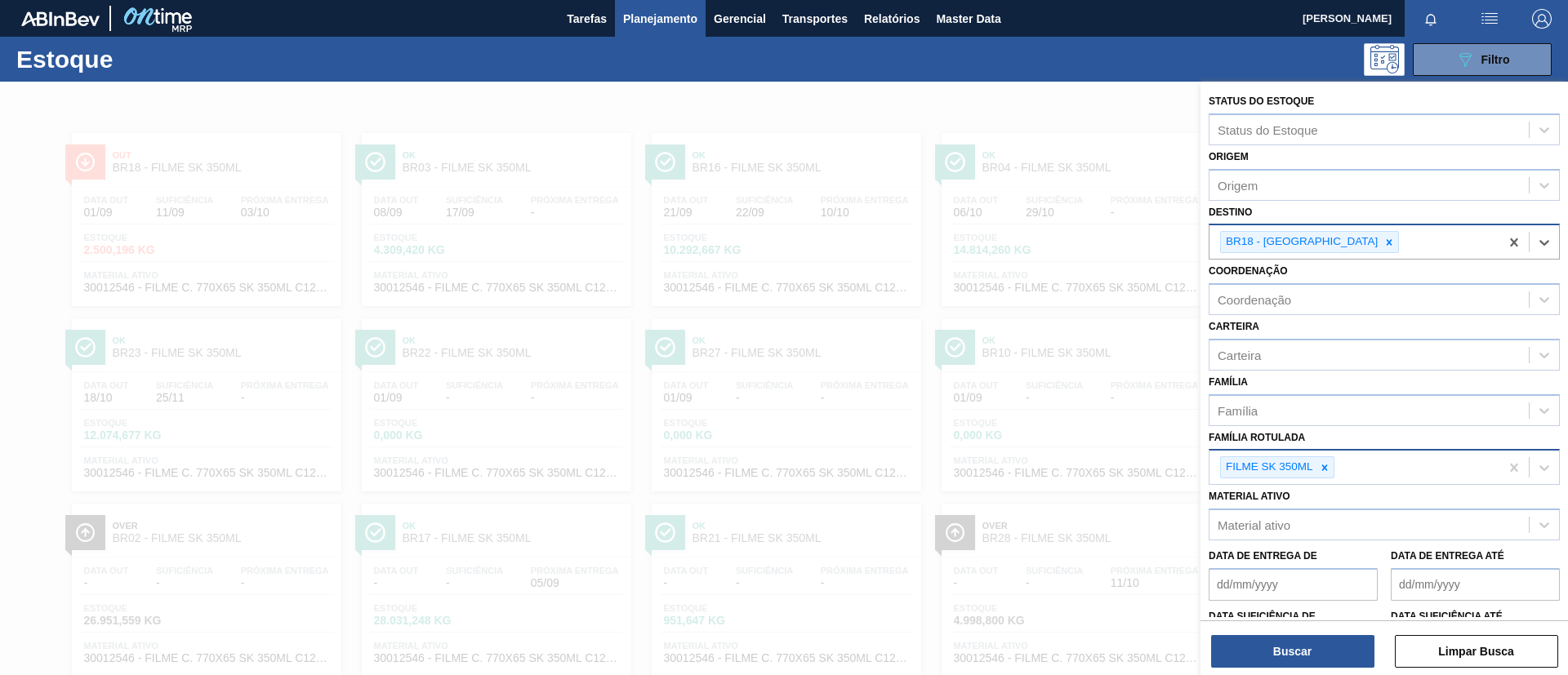
click at [1384, 246] on icon at bounding box center [1390, 242] width 11 height 11
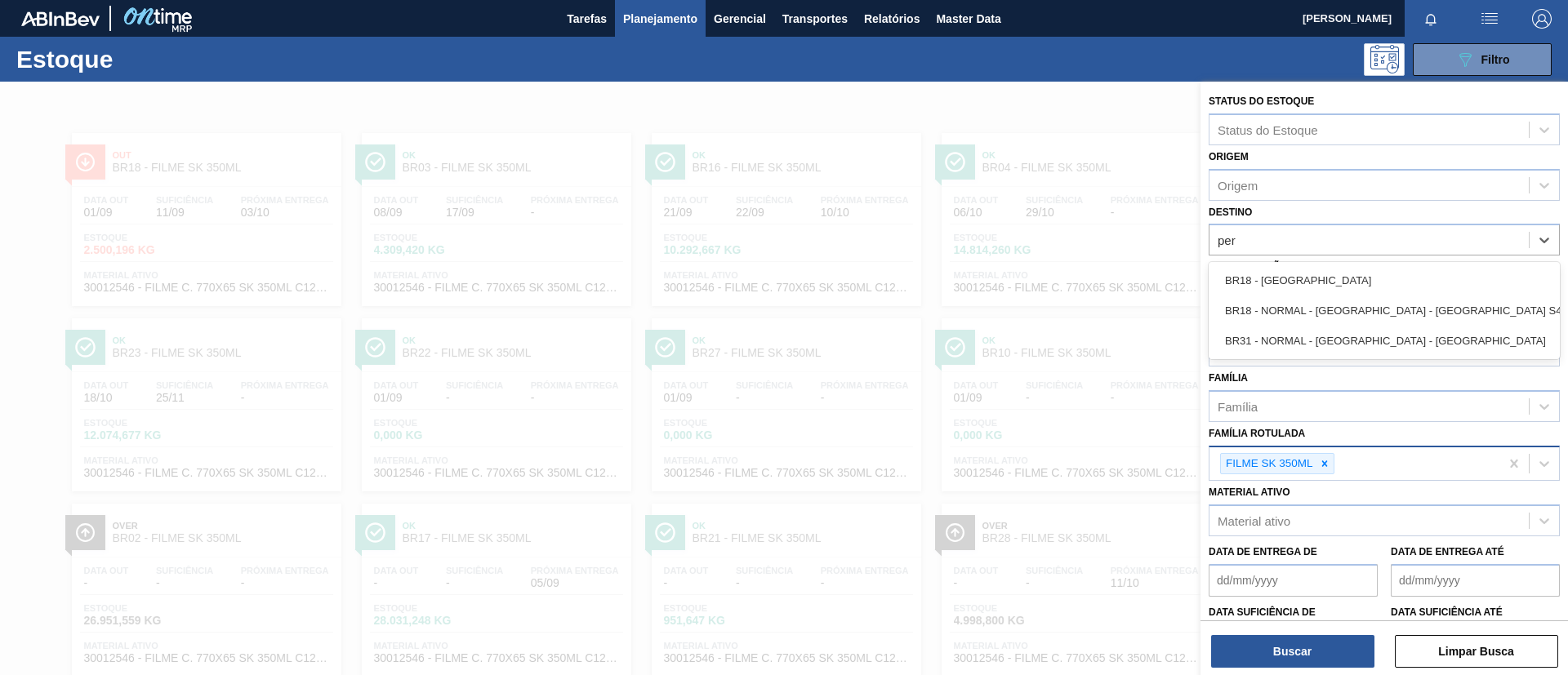
type input "pern"
click at [1344, 264] on div "BR18 - Pernambuco BR18 - NORMAL - Pernambuco - Porto S4 BR31 - NORMAL - Pernamb…" at bounding box center [1384, 310] width 351 height 97
click at [1344, 270] on div "BR18 - Pernambuco" at bounding box center [1384, 280] width 351 height 31
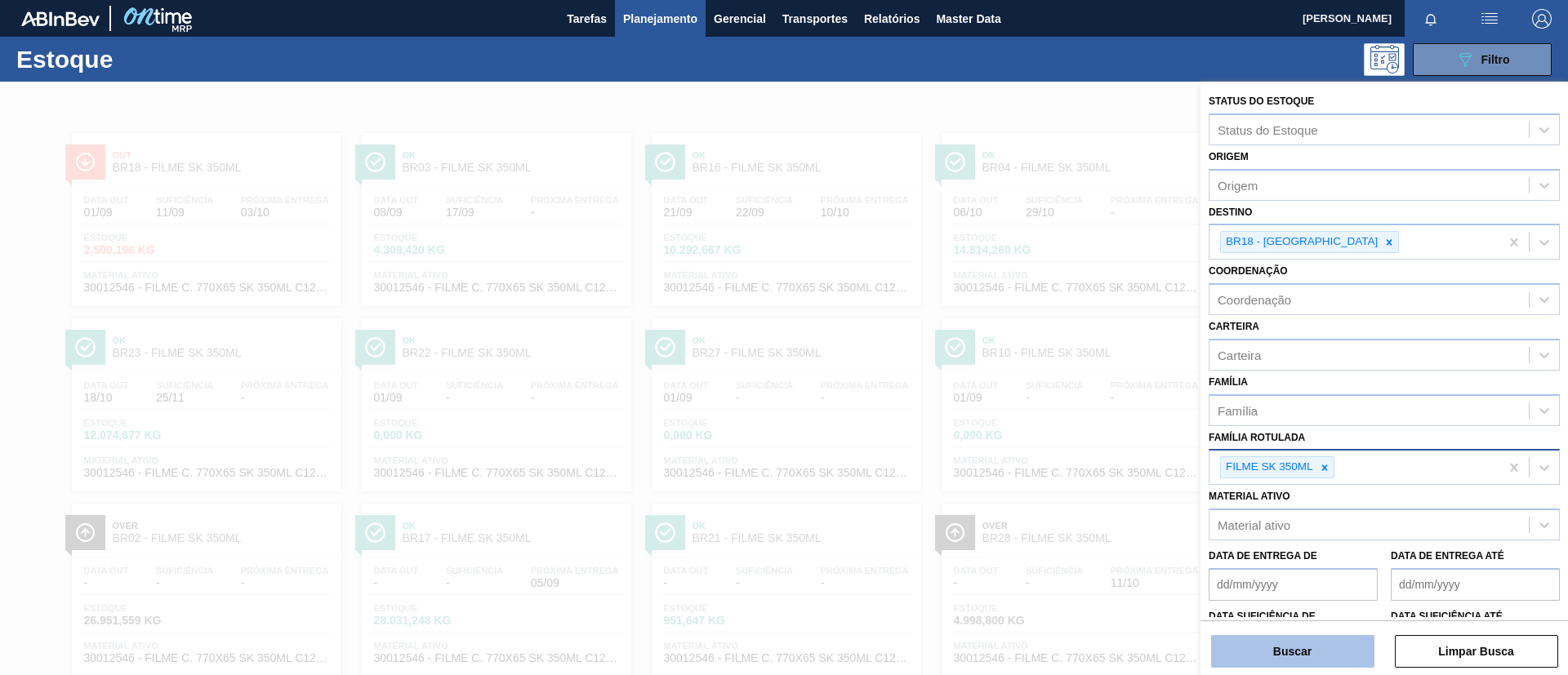
click at [1315, 635] on button "Buscar" at bounding box center [1293, 651] width 163 height 32
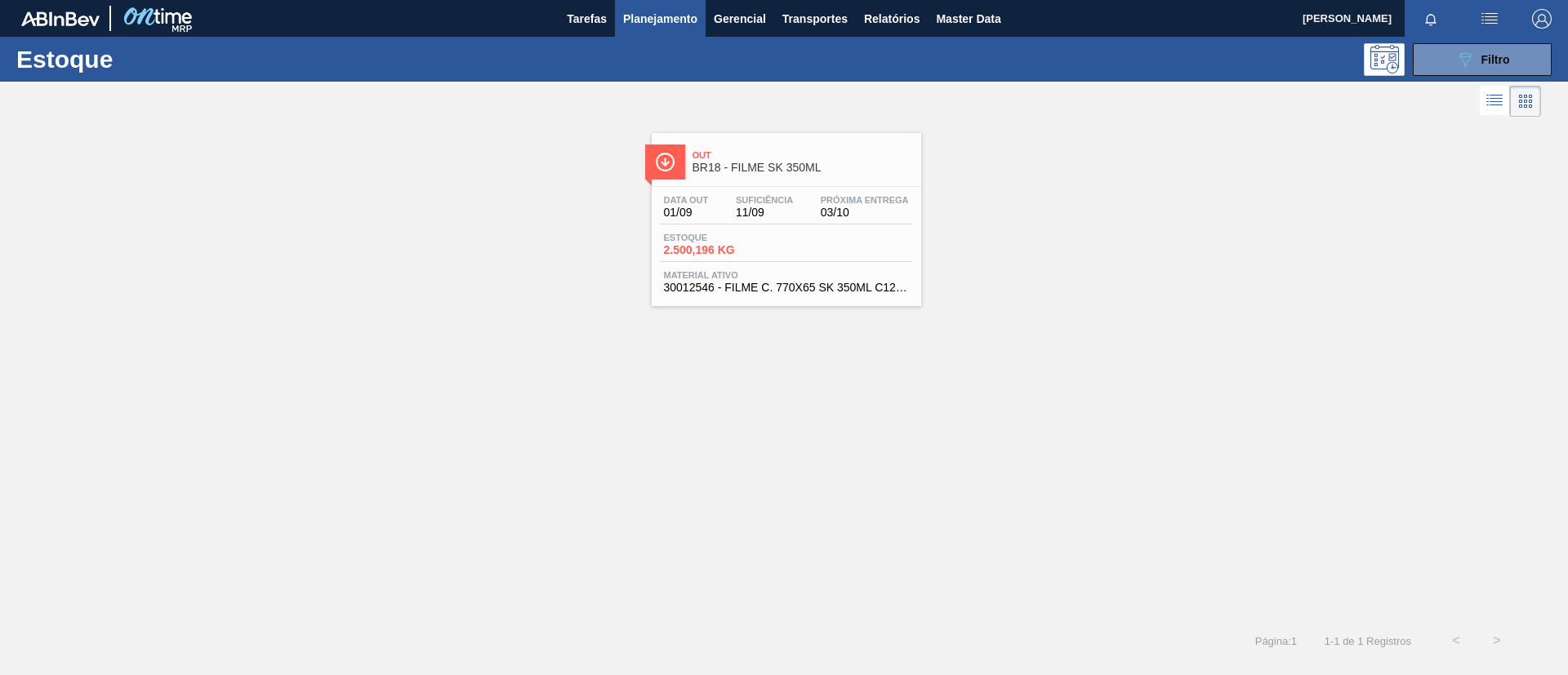
click at [805, 178] on div "Out BR18 - FILME SK 350ML" at bounding box center [803, 162] width 220 height 37
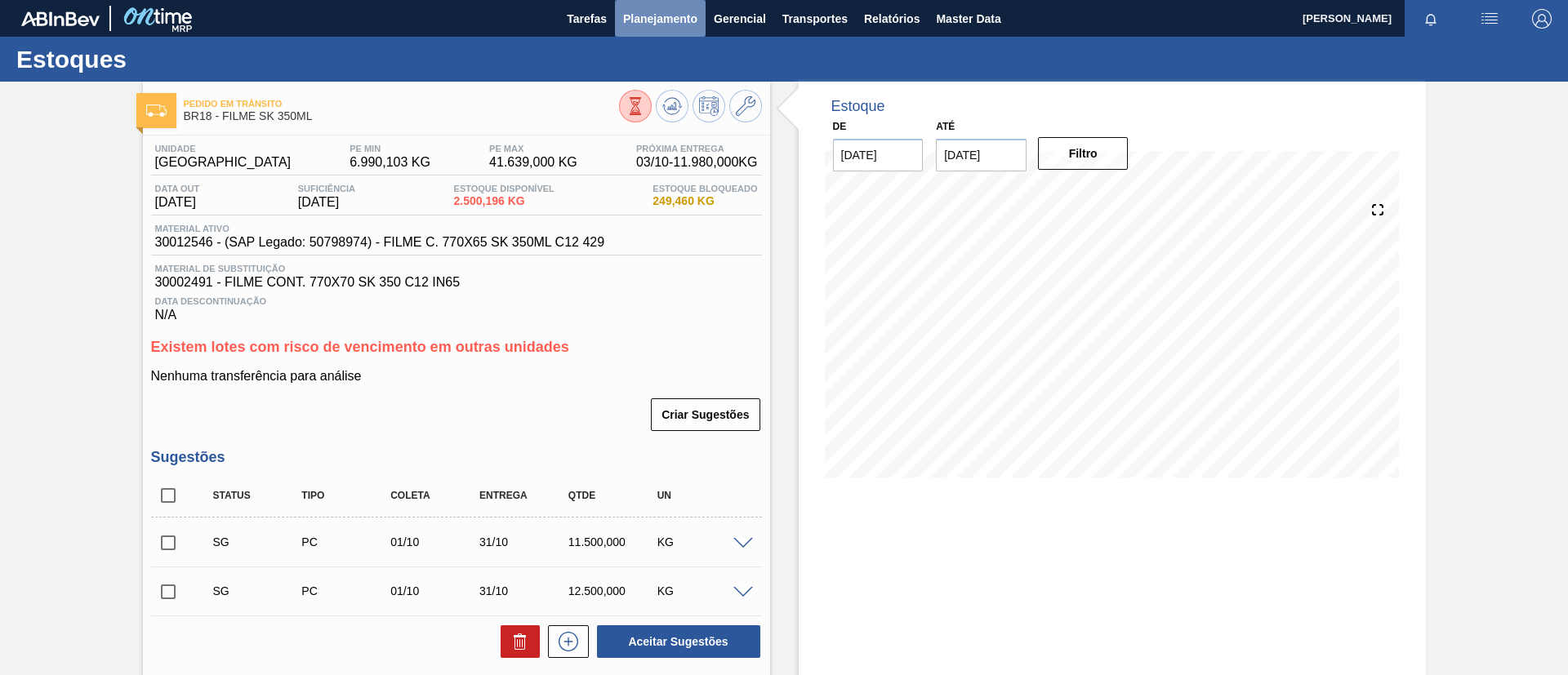
click at [664, 33] on button "Planejamento" at bounding box center [660, 19] width 91 height 37
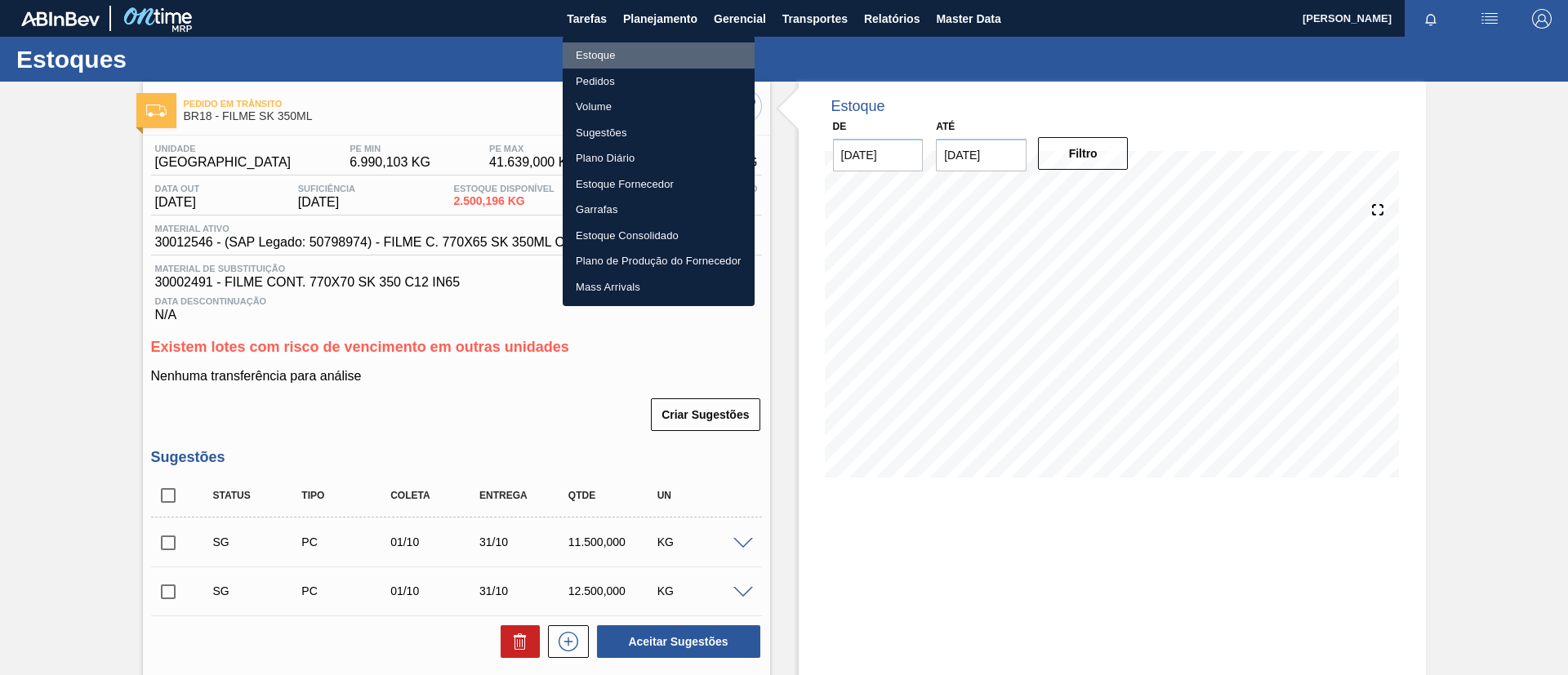
click at [658, 50] on li "Estoque" at bounding box center [659, 56] width 192 height 26
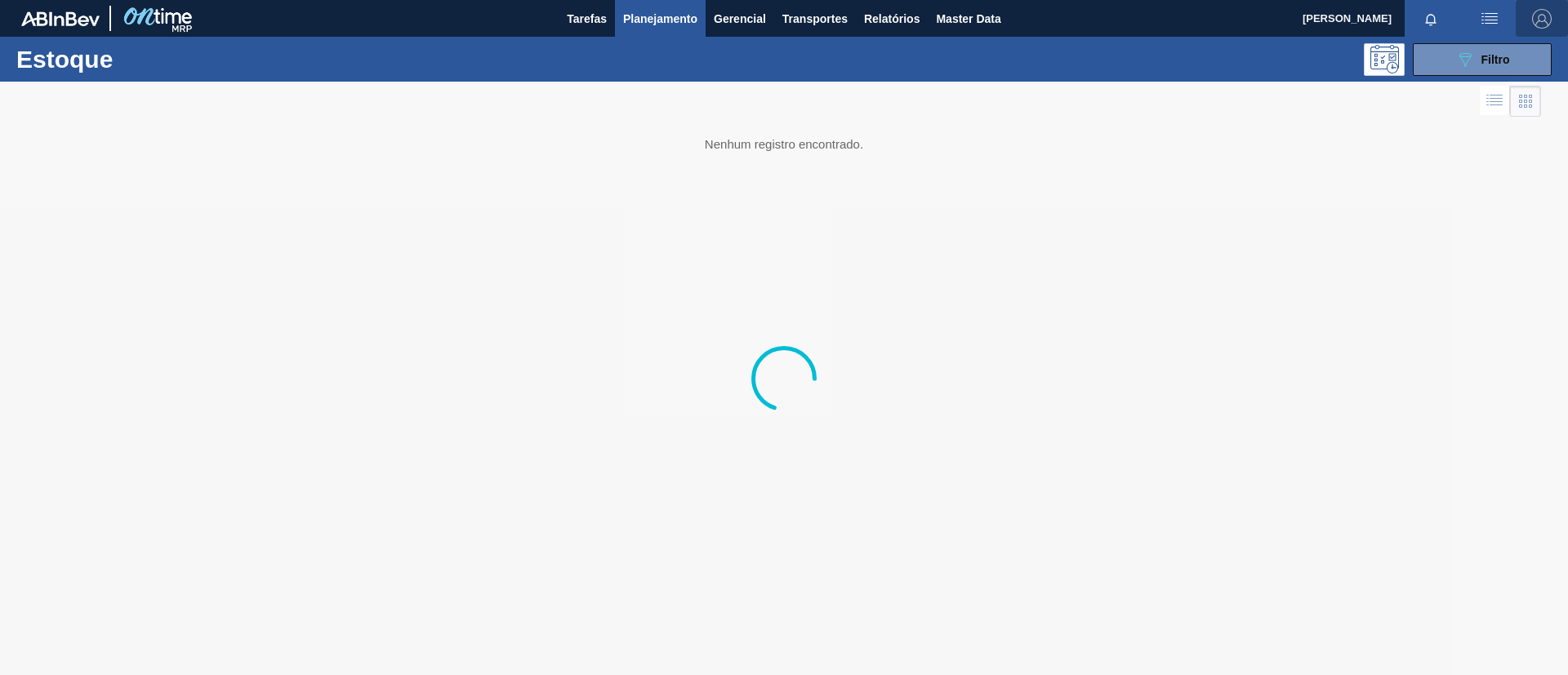
click at [1521, 34] on button "button" at bounding box center [1542, 19] width 52 height 37
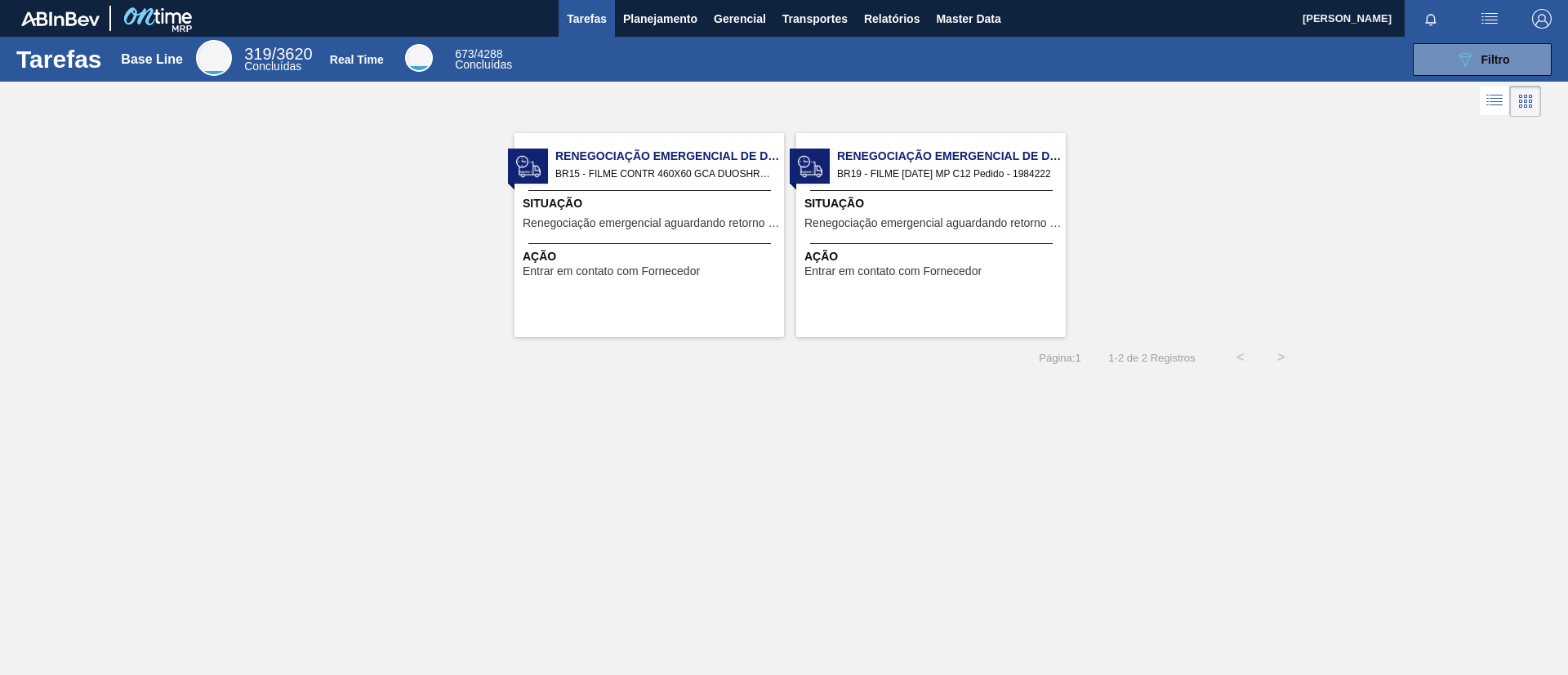
click at [662, 38] on div "Tarefas Base Line 319 / 3620 Concluídas Real Time 673 / 4288 Concluídas 089F7B8…" at bounding box center [784, 59] width 1568 height 45
click at [663, 28] on button "Planejamento" at bounding box center [660, 19] width 91 height 37
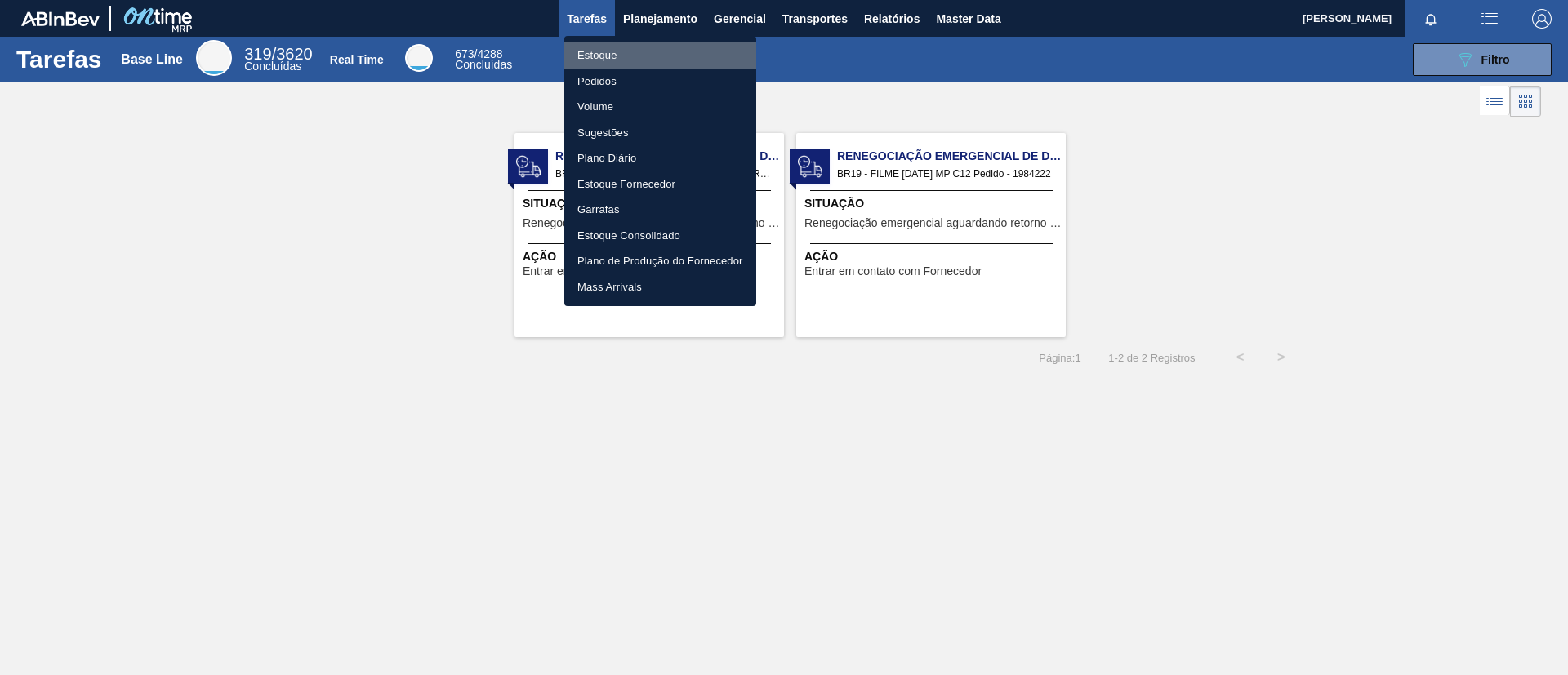
drag, startPoint x: 665, startPoint y: 54, endPoint x: 775, endPoint y: 63, distance: 110.4
click at [666, 55] on li "Estoque" at bounding box center [660, 56] width 192 height 26
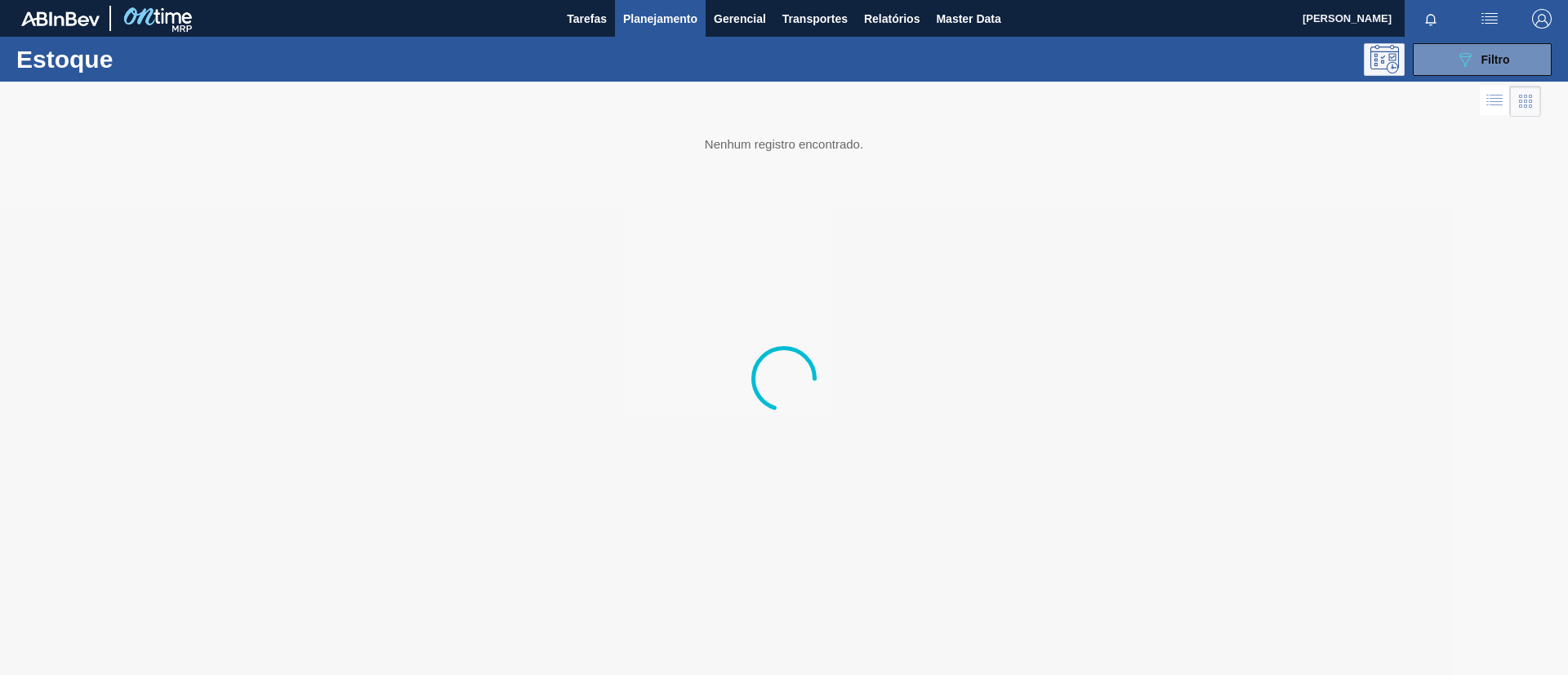
click at [1405, 50] on div "089F7B8B-B2A5-4AFE-B5C0-19BA573D28AC Filtro" at bounding box center [1482, 59] width 155 height 32
click at [1432, 64] on button "089F7B8B-B2A5-4AFE-B5C0-19BA573D28AC Filtro" at bounding box center [1482, 59] width 138 height 32
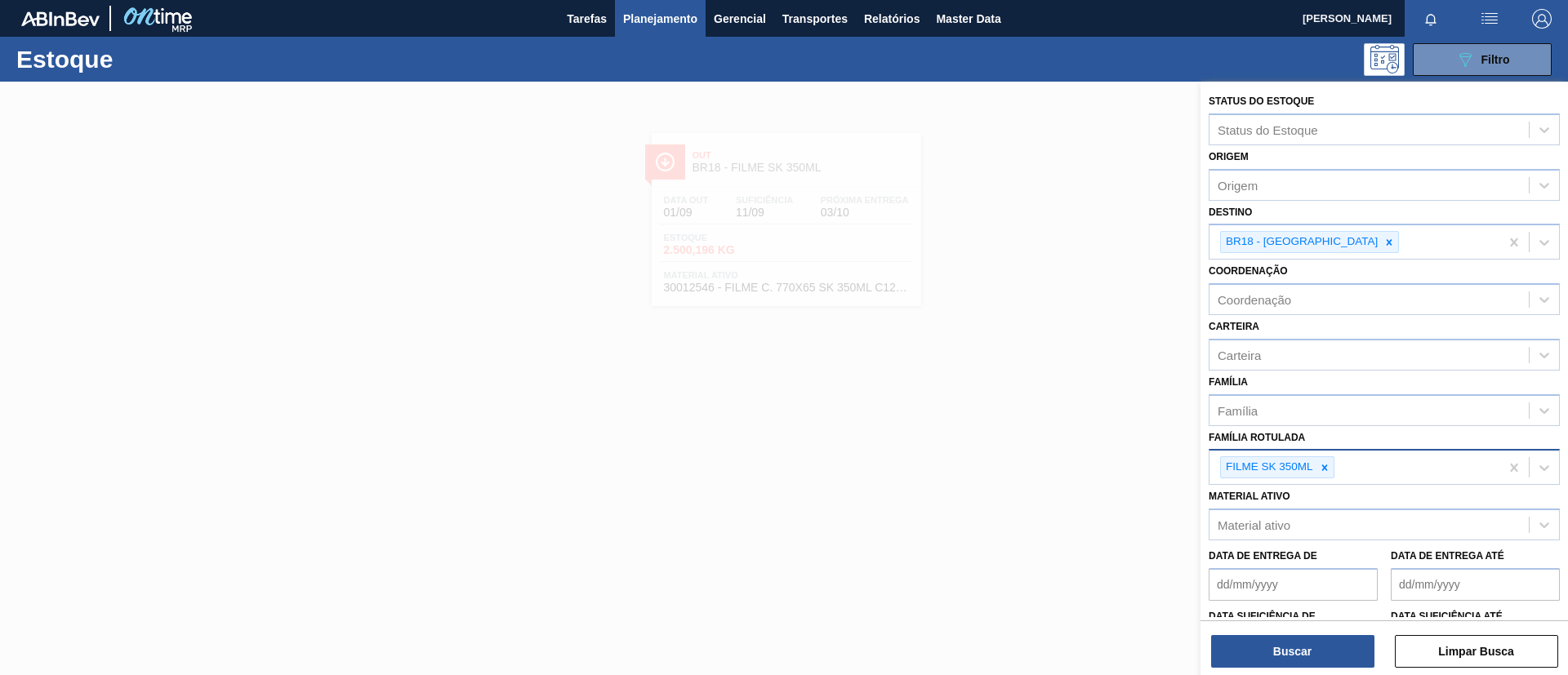
click at [1337, 467] on div "FILME SK 350ML" at bounding box center [1354, 467] width 290 height 33
click at [1330, 467] on icon at bounding box center [1325, 468] width 11 height 11
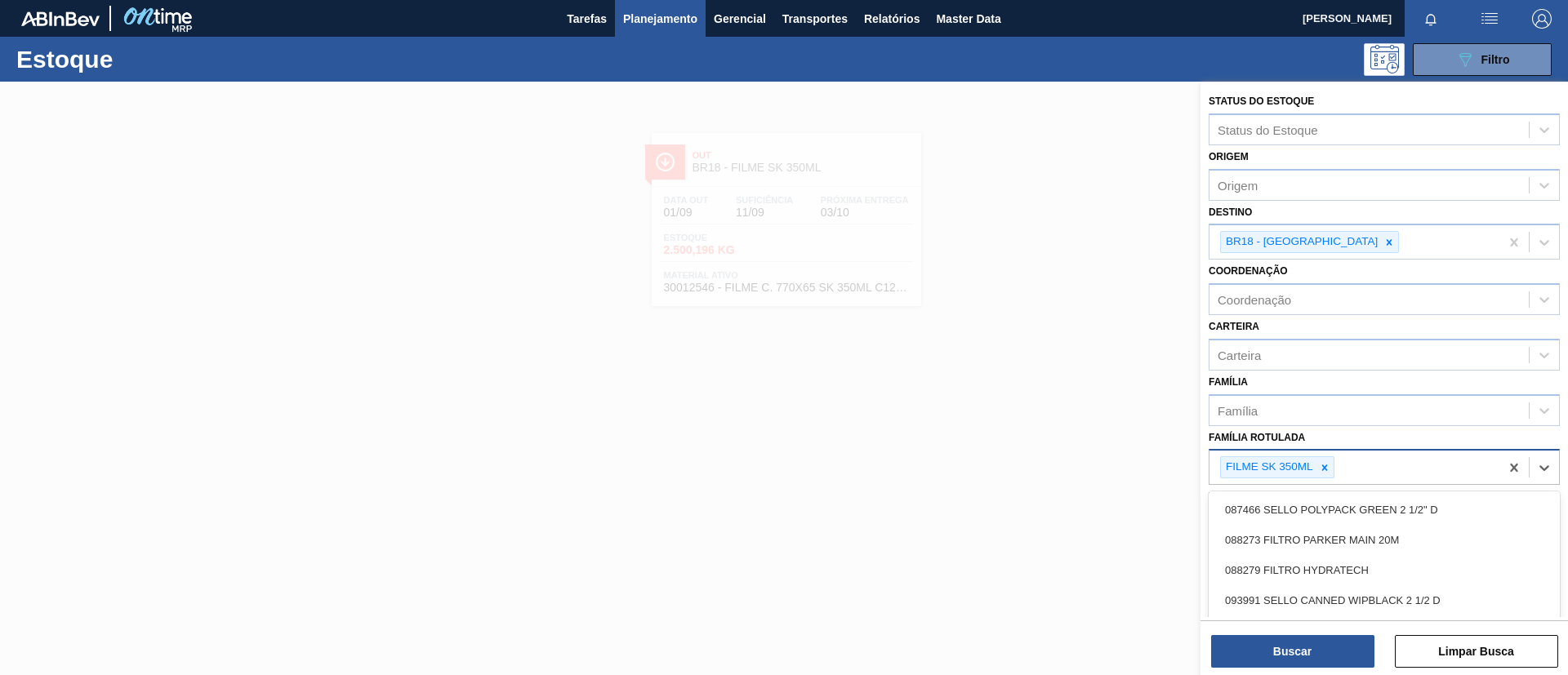
click at [1330, 468] on div at bounding box center [1325, 467] width 18 height 20
paste Rotulada "FILME SK 269ML MP C/15"
type Rotulada "FILME SK 269ML MP C/15"
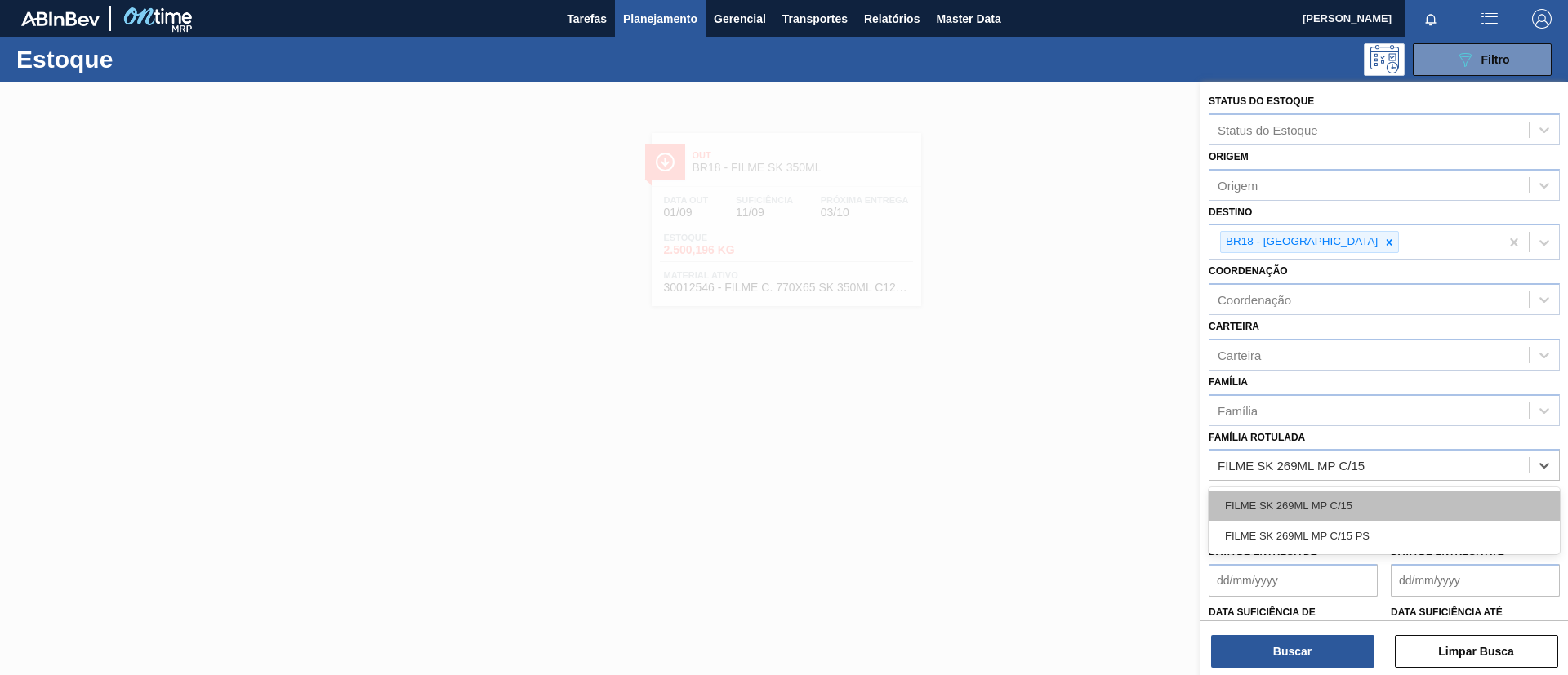
click at [1330, 498] on div "FILME SK 269ML MP C/15" at bounding box center [1384, 505] width 351 height 31
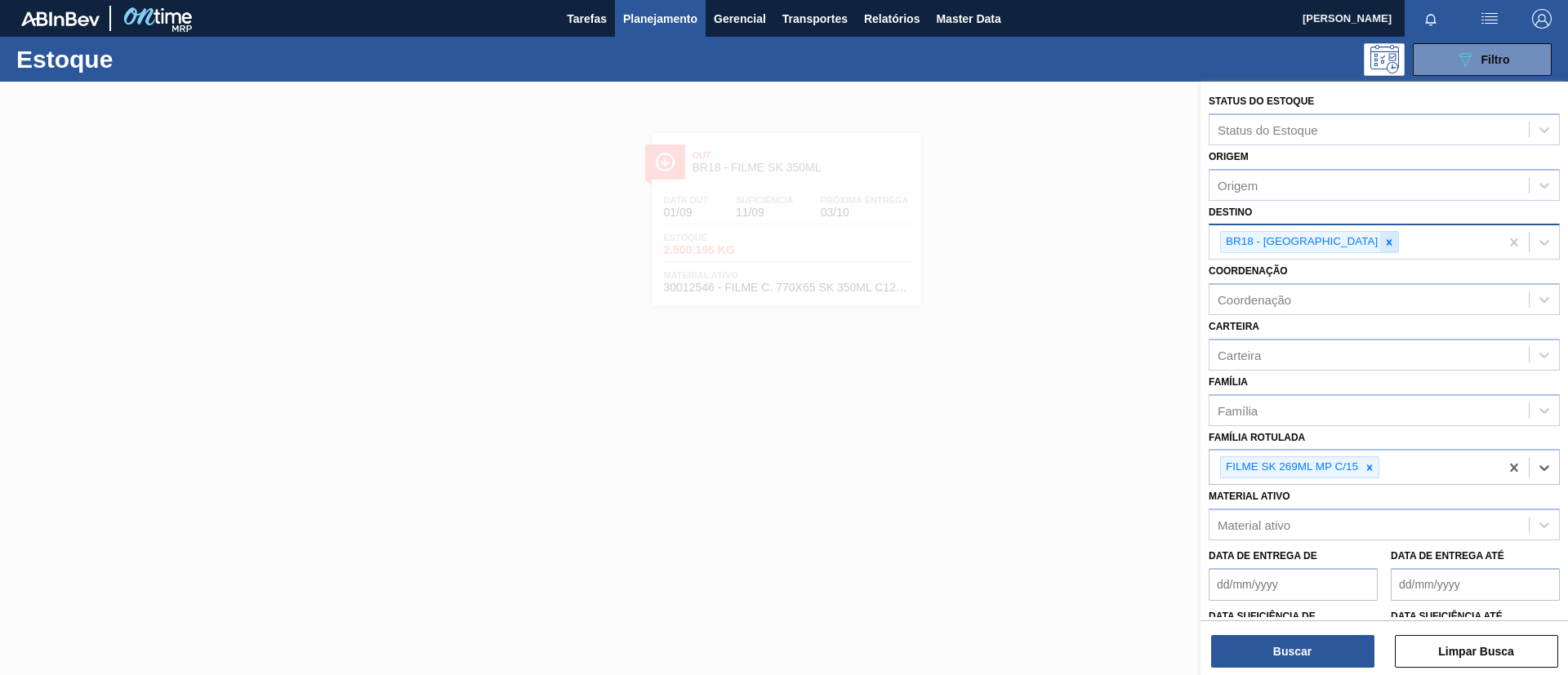
click at [1387, 242] on icon at bounding box center [1390, 242] width 6 height 6
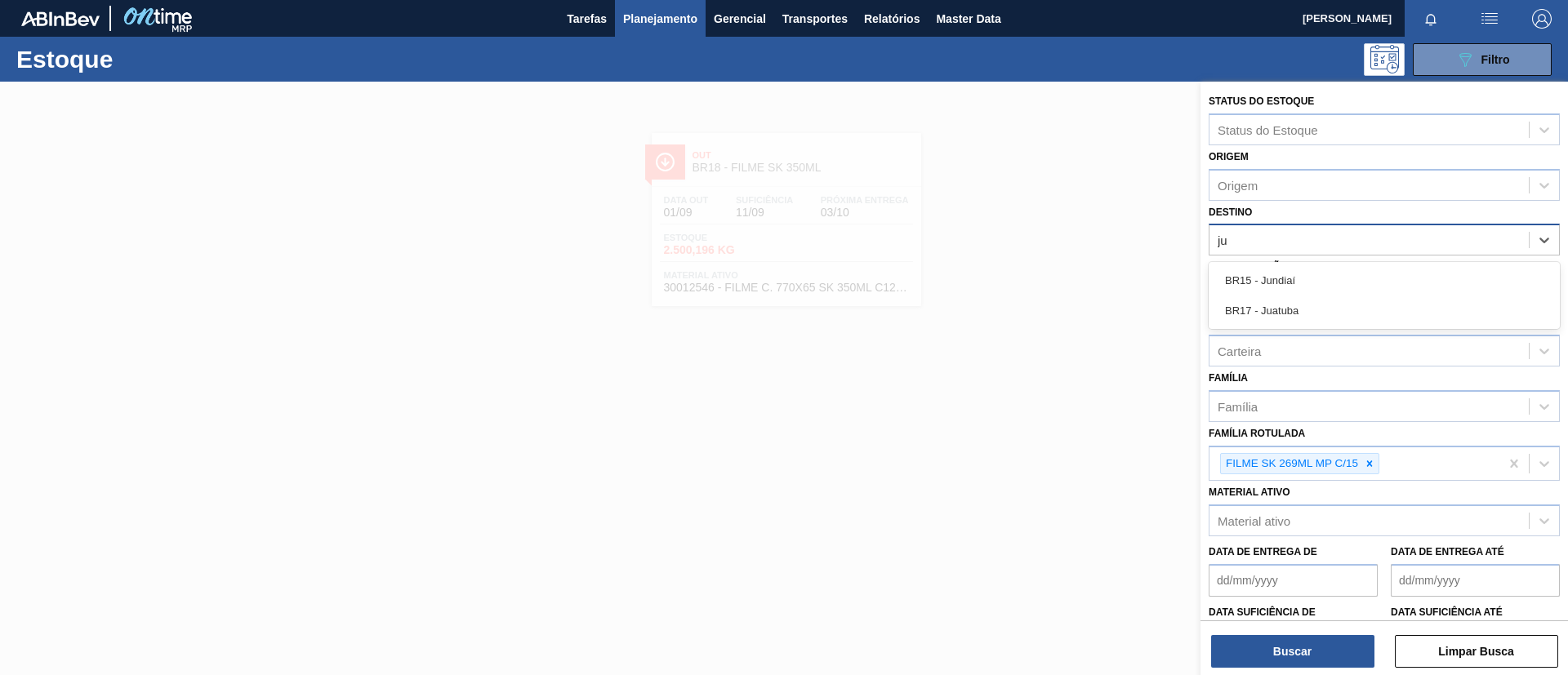
type input "jua"
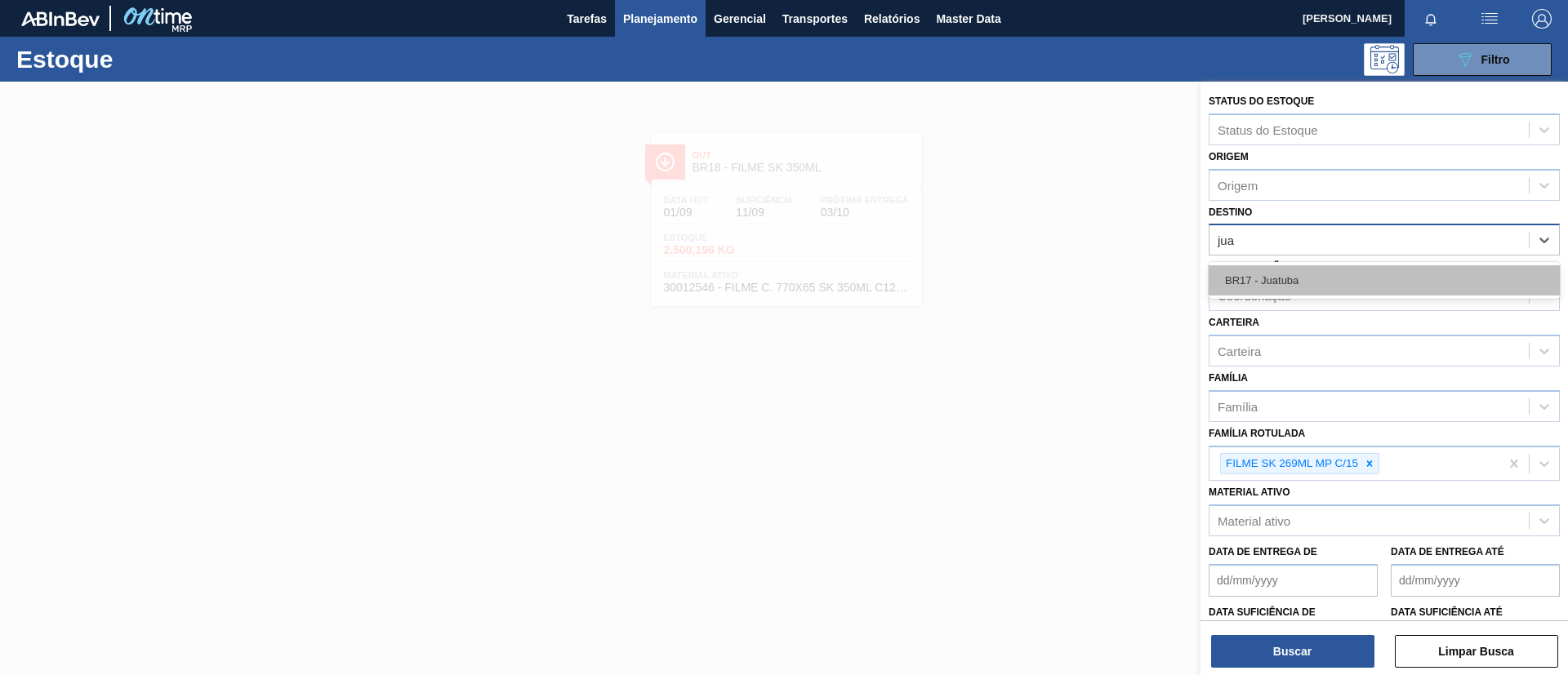
click at [1339, 278] on div "BR17 - Juatuba" at bounding box center [1384, 280] width 351 height 31
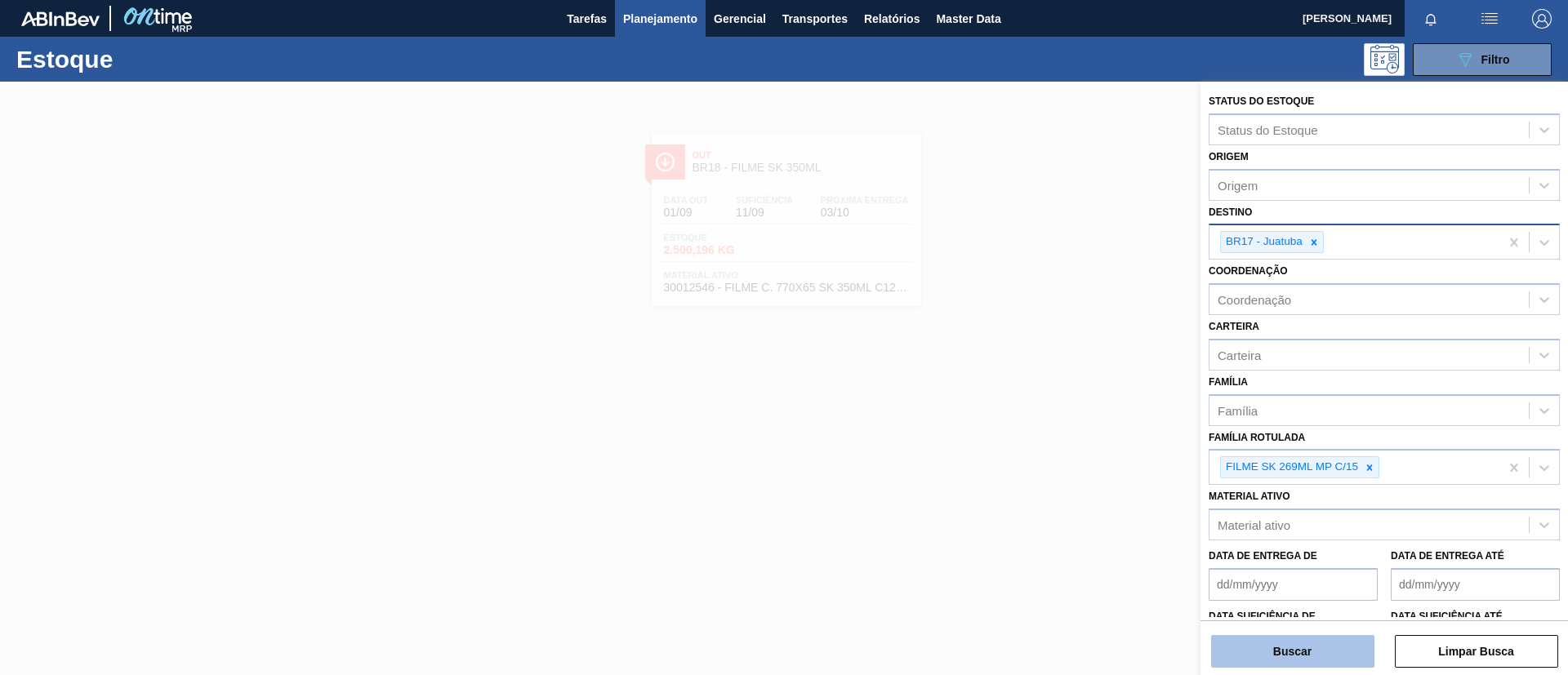
click at [1337, 650] on button "Buscar" at bounding box center [1293, 651] width 163 height 32
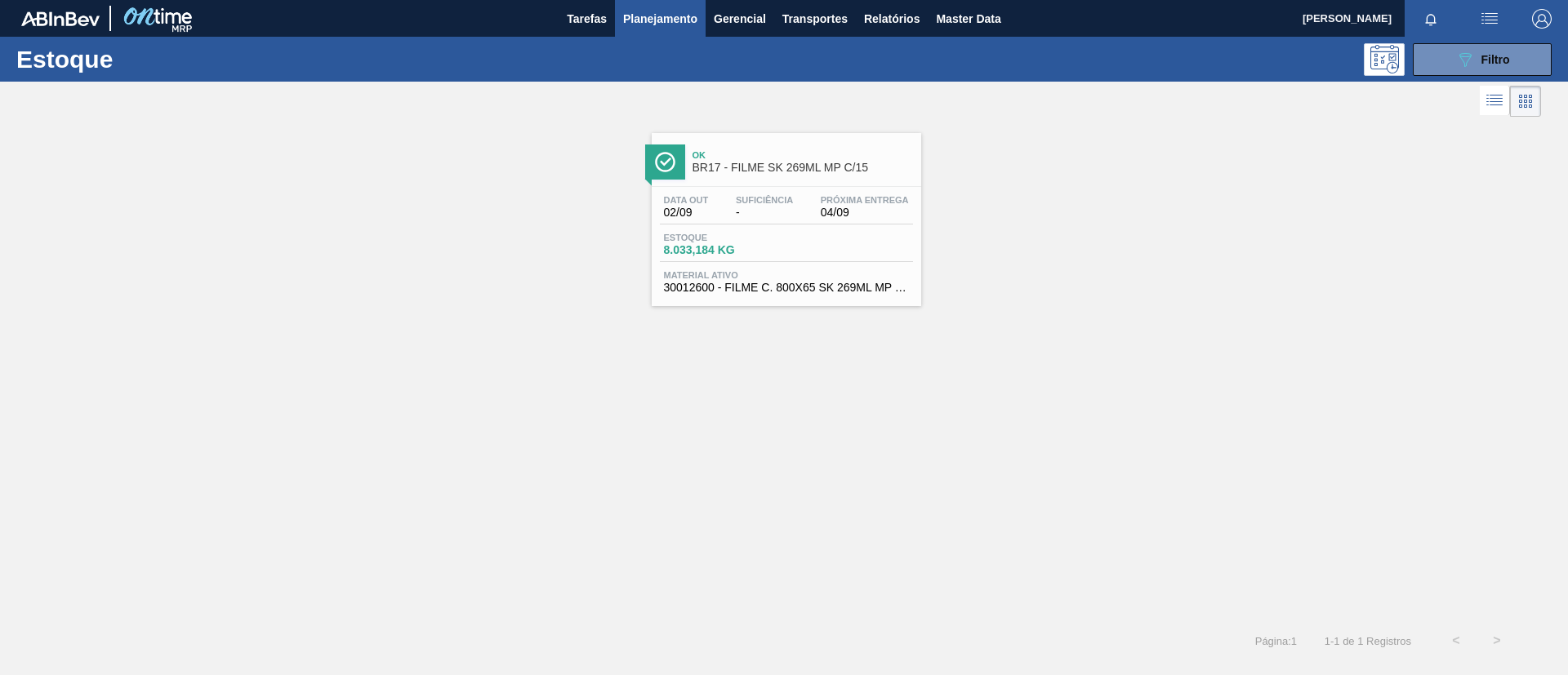
click at [806, 185] on div "Ok BR17 - FILME SK 269ML MP C/15 Data out 02/09 Suficiência - Próxima Entrega 0…" at bounding box center [787, 219] width 269 height 173
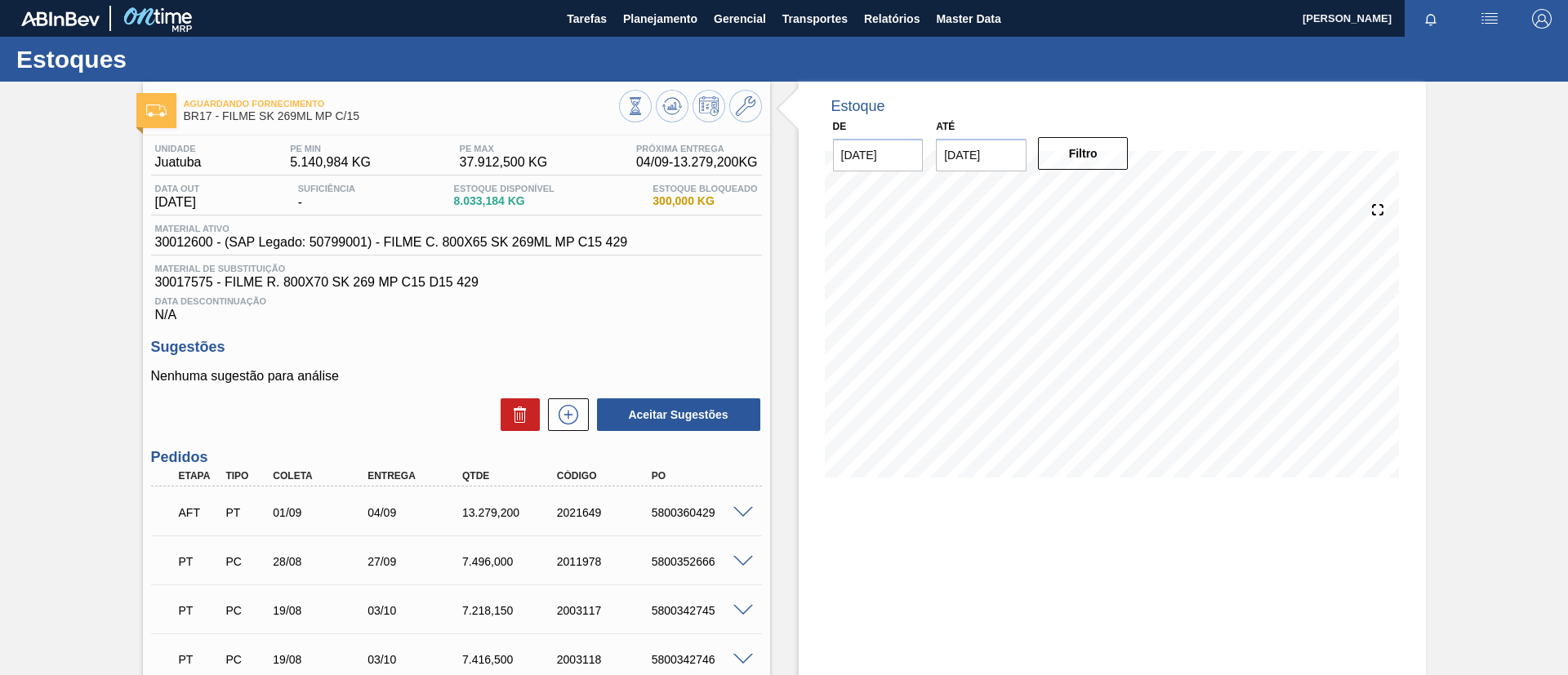
click at [748, 507] on span at bounding box center [743, 513] width 20 height 12
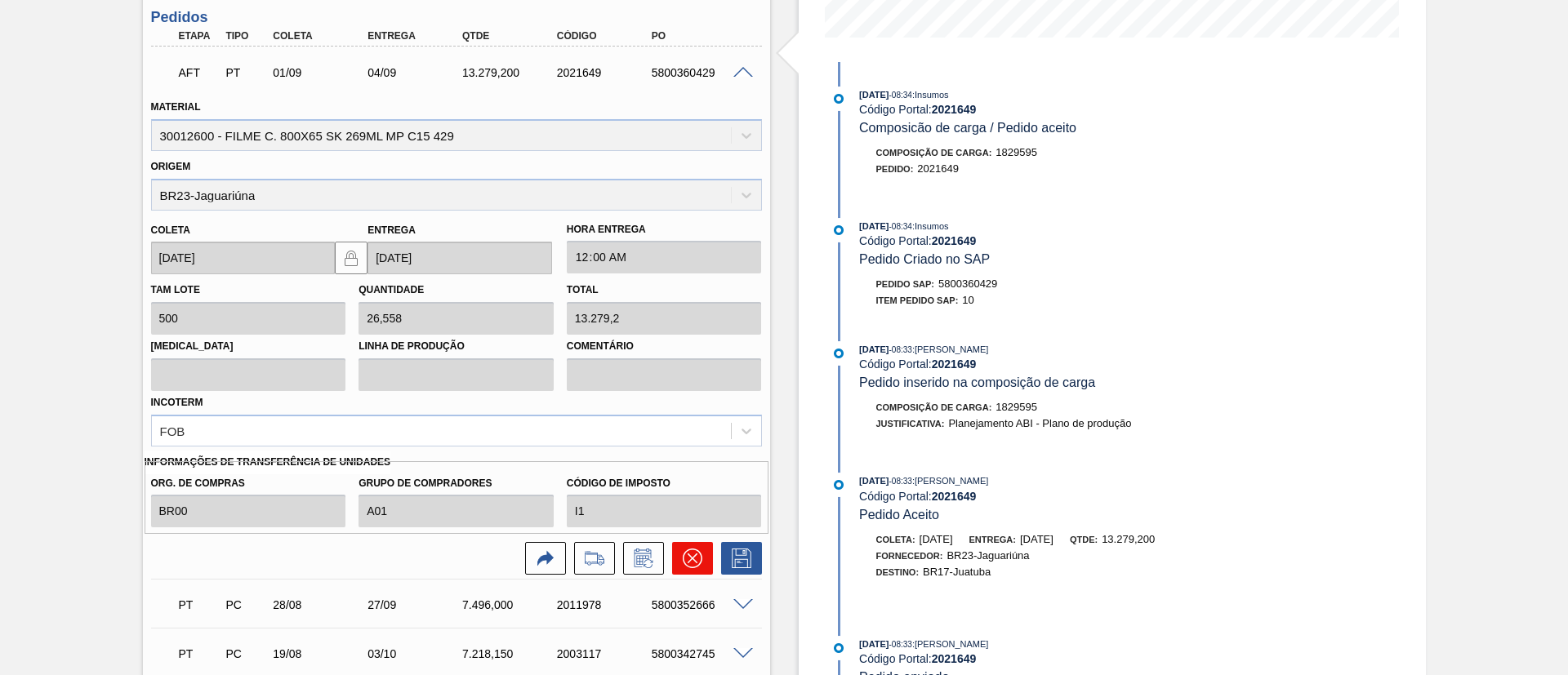
scroll to position [490, 0]
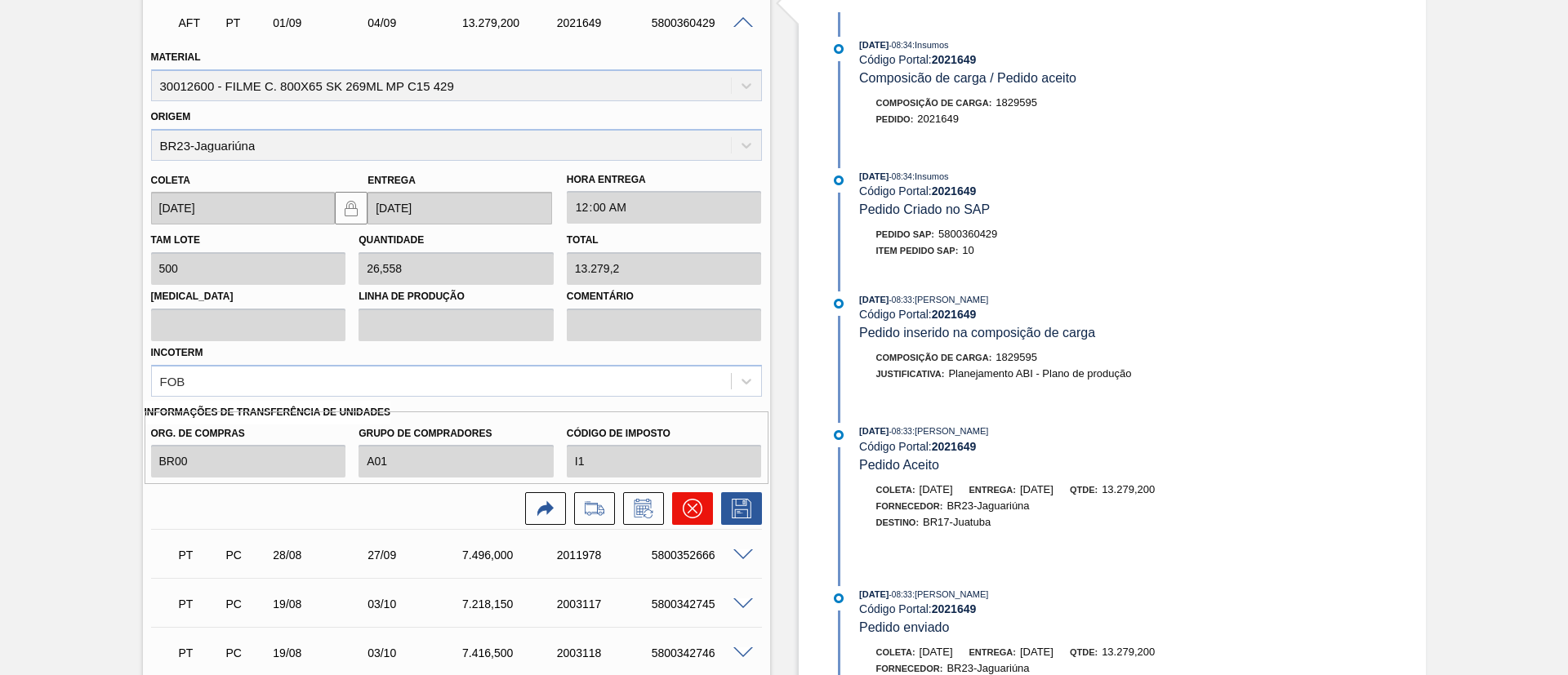
click at [687, 504] on icon at bounding box center [692, 509] width 10 height 10
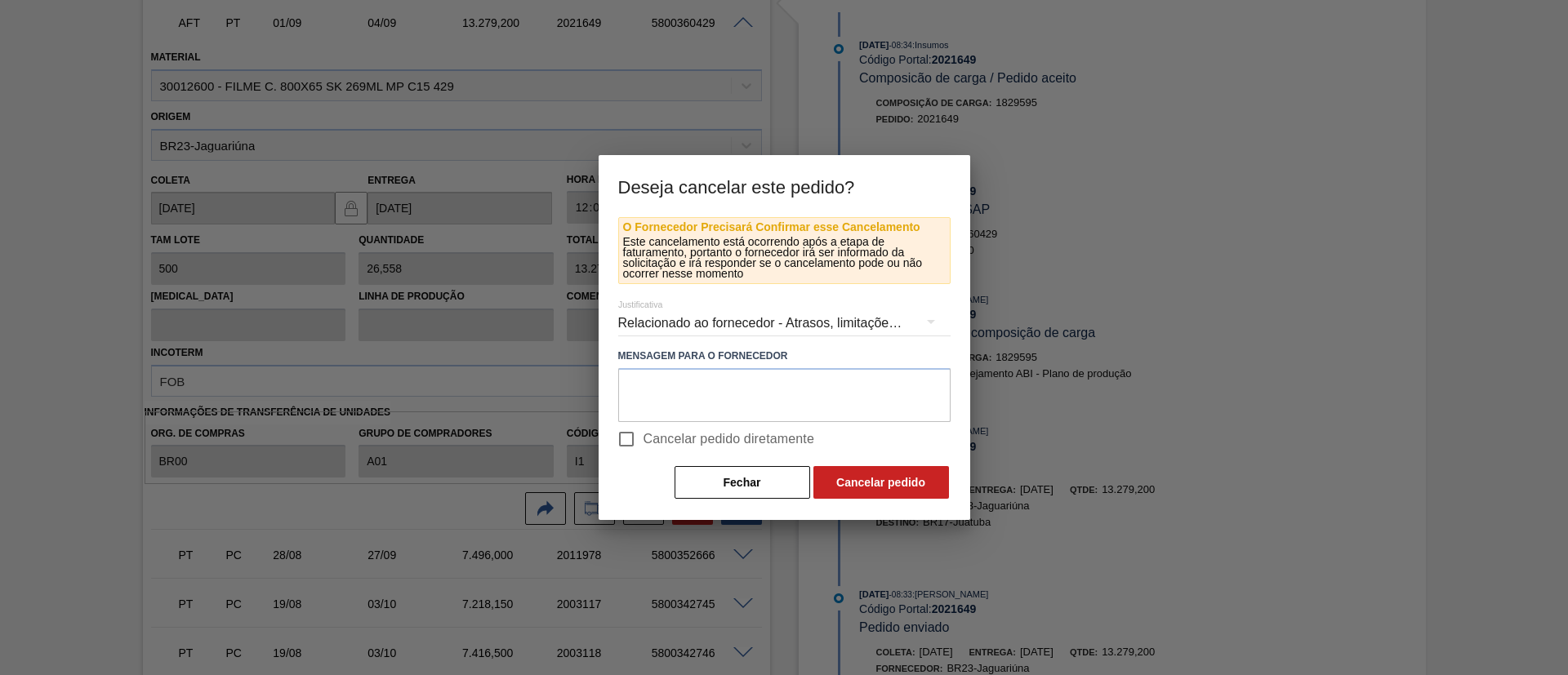
click at [651, 426] on label "Cancelar pedido diretamente" at bounding box center [712, 439] width 206 height 34
click at [644, 426] on input "Cancelar pedido diretamente" at bounding box center [626, 439] width 34 height 34
checkbox input "true"
click at [835, 474] on button "Cancelar pedido" at bounding box center [882, 482] width 136 height 32
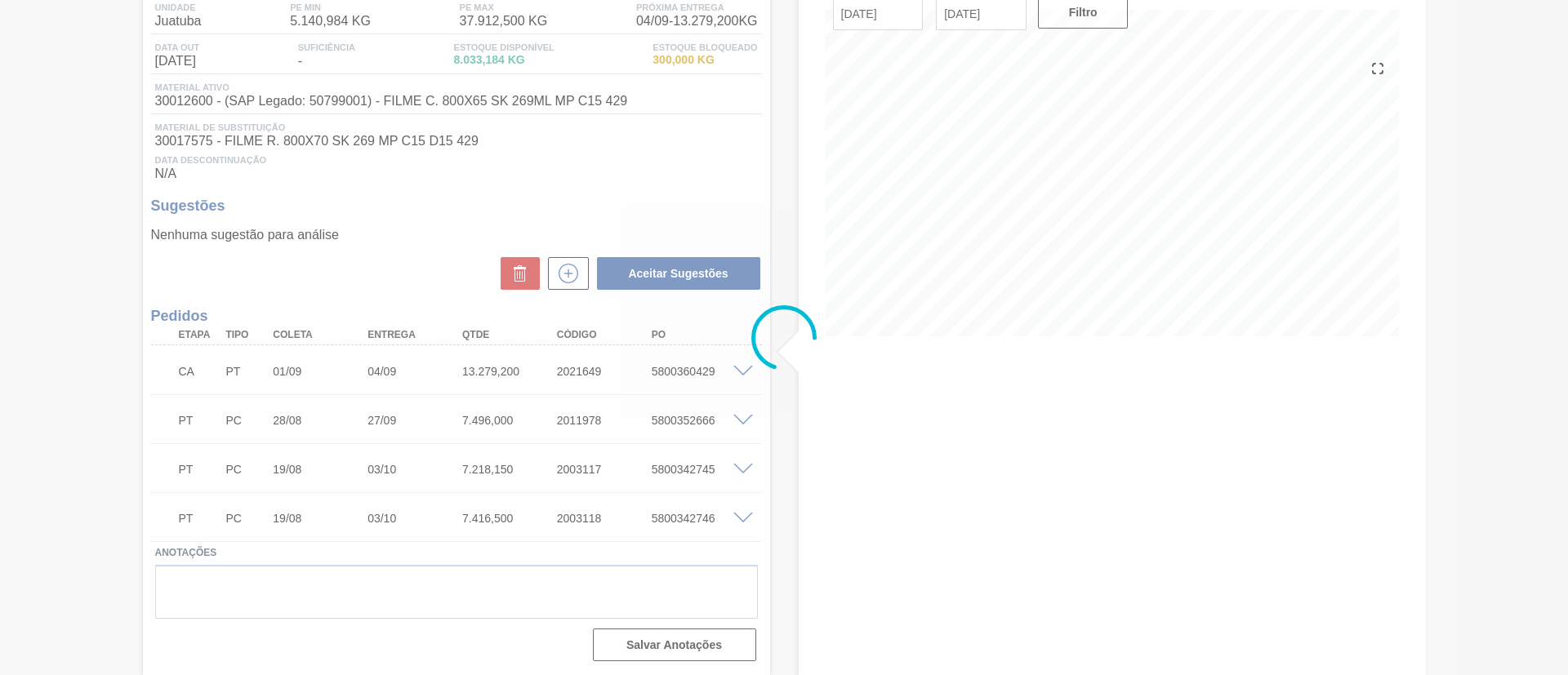
scroll to position [141, 0]
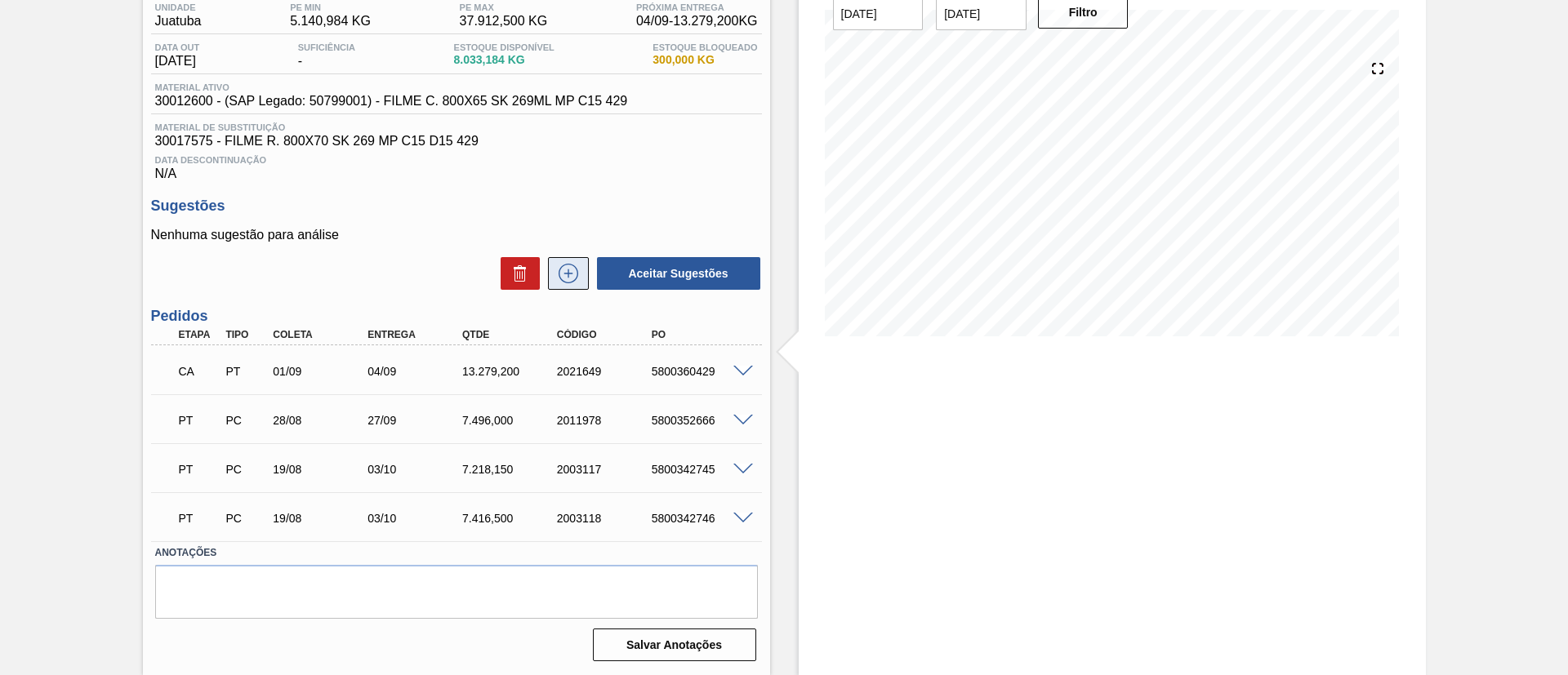
click at [579, 266] on icon at bounding box center [568, 273] width 26 height 19
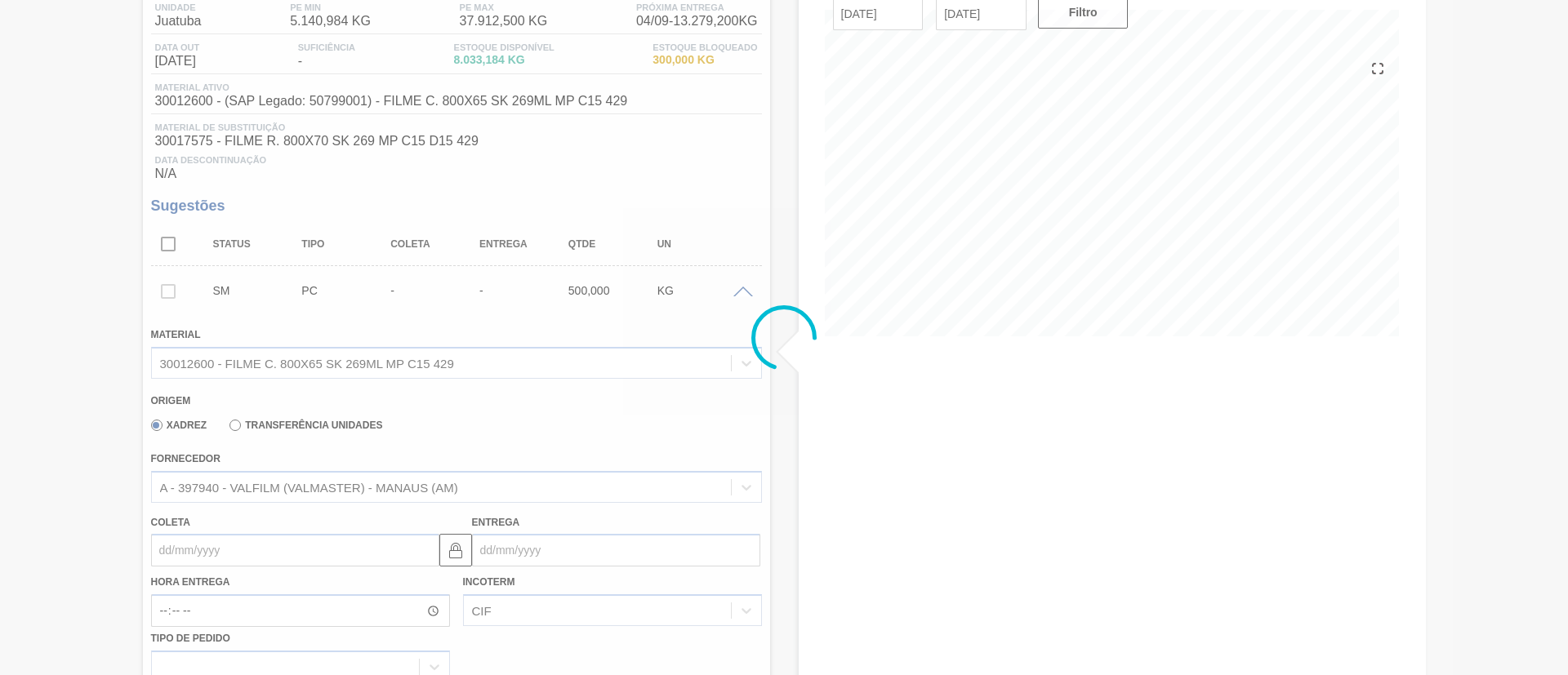
click at [318, 420] on div at bounding box center [784, 337] width 1568 height 675
click at [322, 422] on label "Transferência Unidades" at bounding box center [306, 425] width 152 height 11
click at [227, 429] on input "Transferência Unidades" at bounding box center [227, 429] width 0 height 0
type input "0,063"
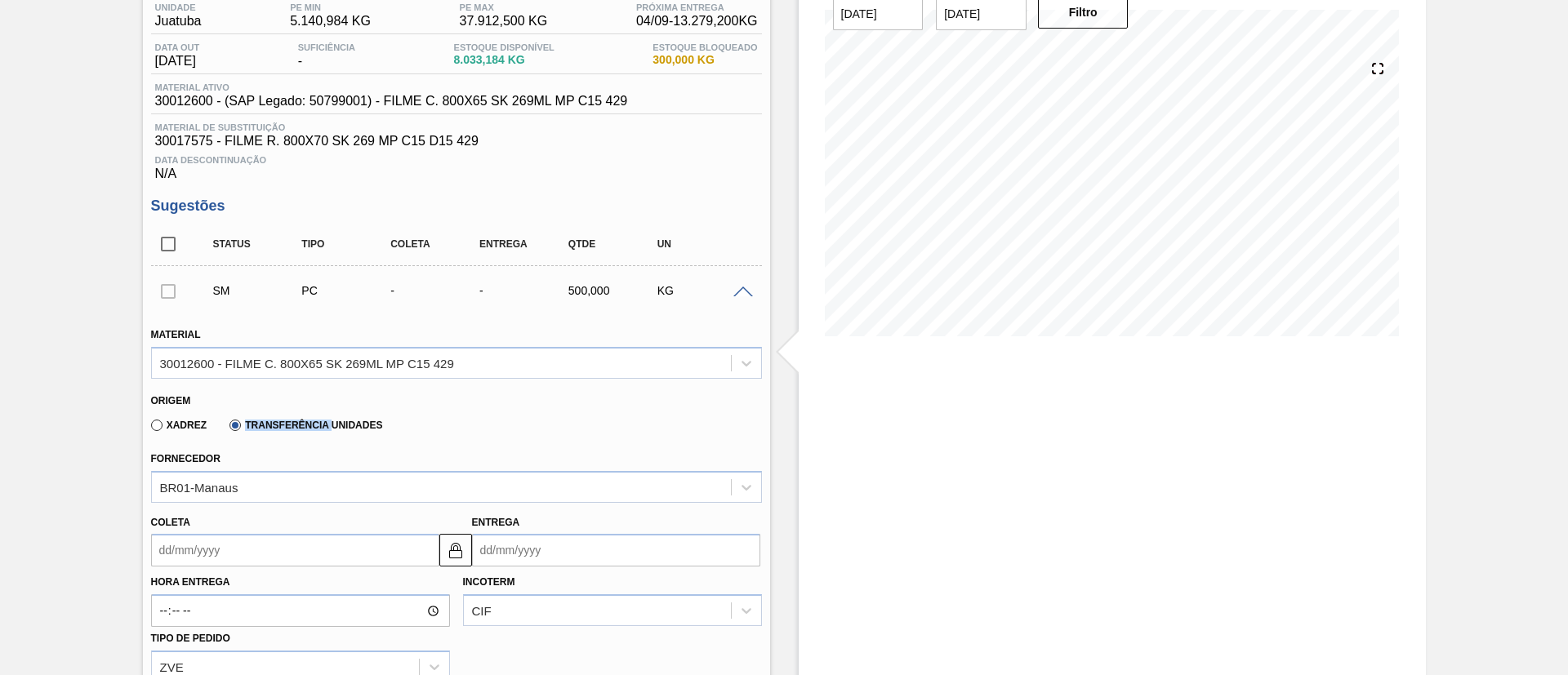
click at [324, 423] on label "Transferência Unidades" at bounding box center [306, 425] width 152 height 11
click at [227, 429] on input "Transferência Unidades" at bounding box center [227, 429] width 0 height 0
click at [320, 462] on div "Fornecedor BR01-Manaus" at bounding box center [457, 475] width 611 height 56
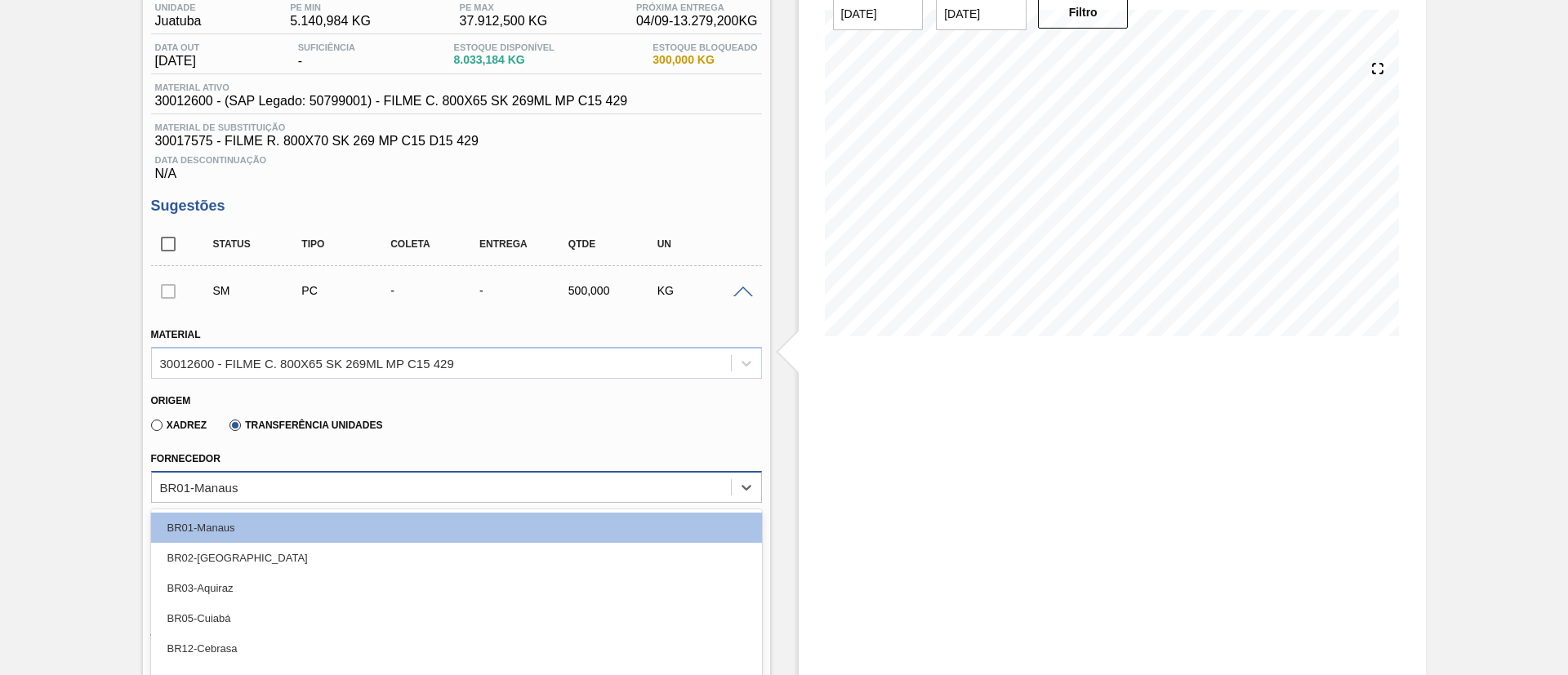
click at [336, 483] on div "option BR02-Sergipe focused, 2 of 12. 12 results available. Use Up and Down to …" at bounding box center [457, 487] width 611 height 32
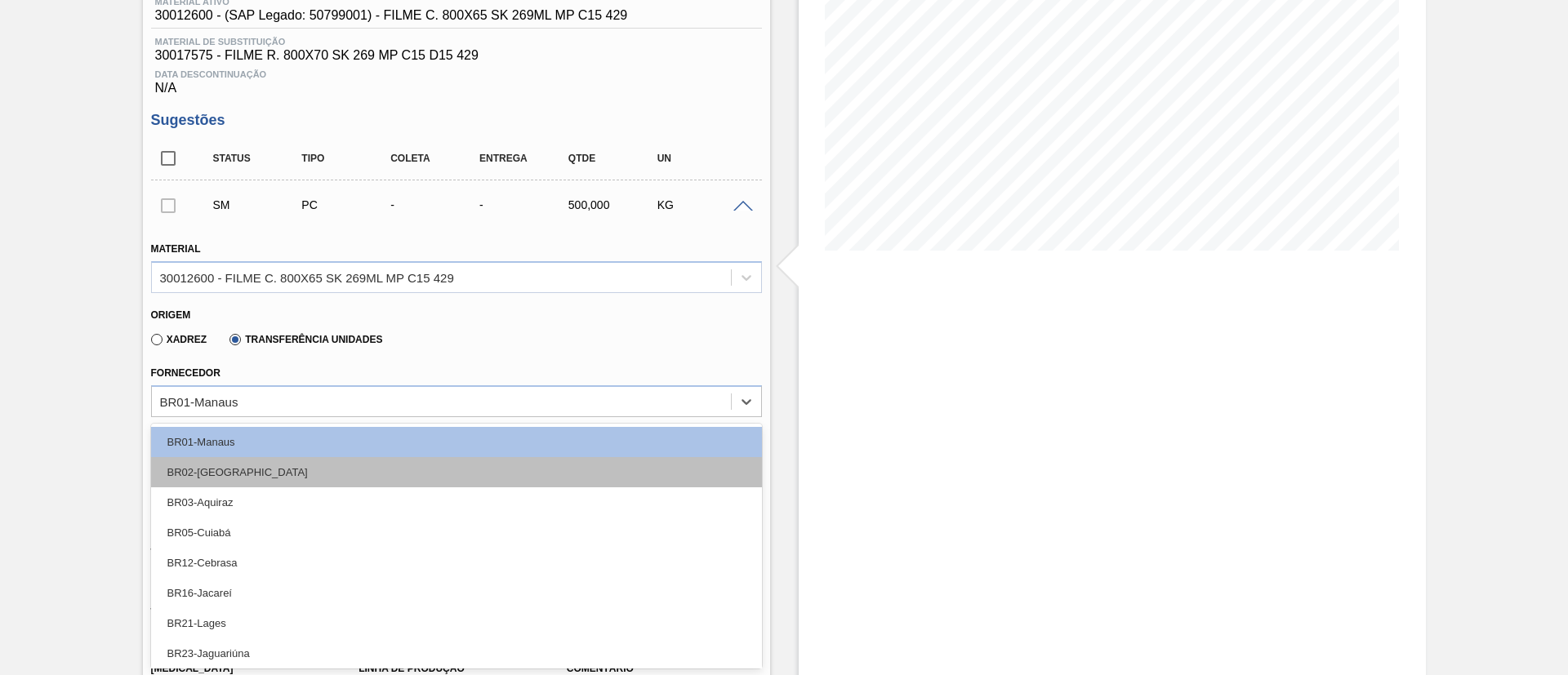
type input "j"
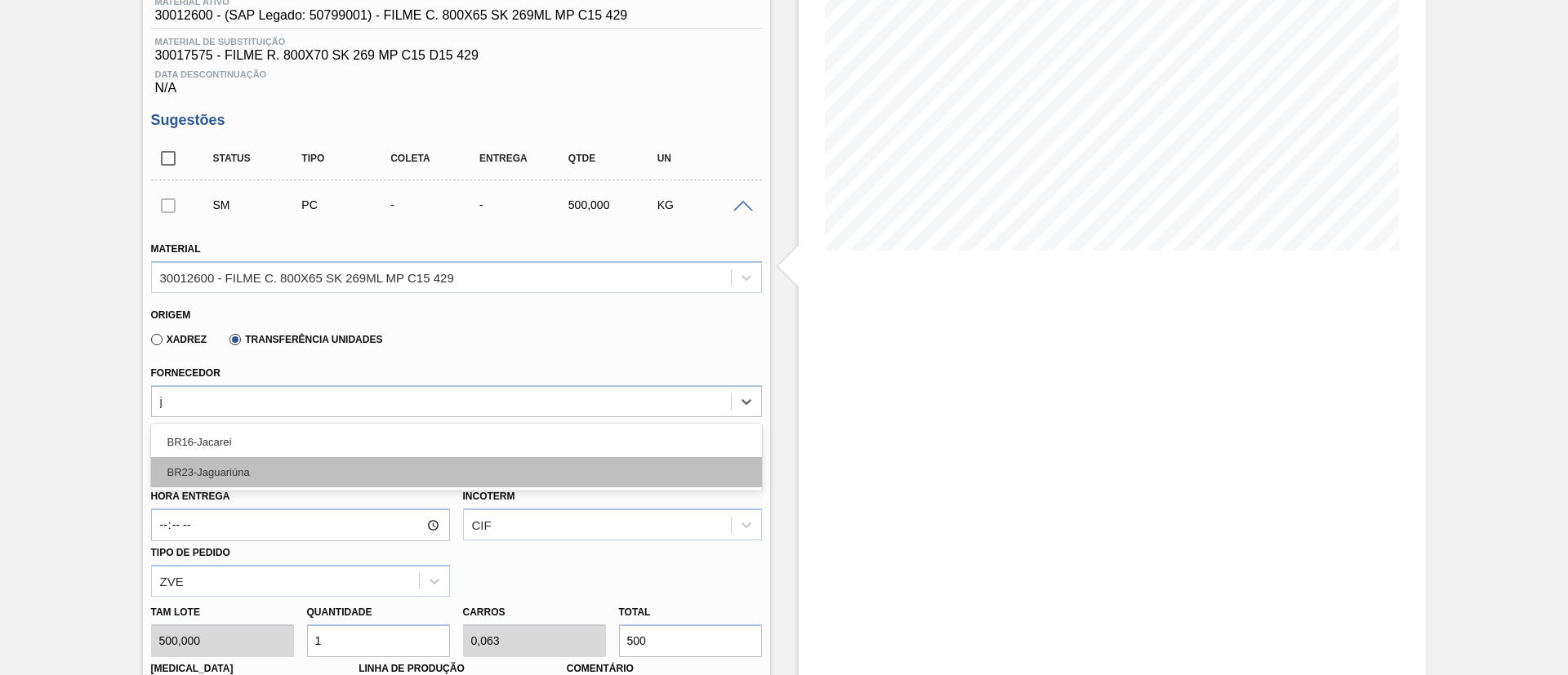
click at [321, 463] on div "BR23-Jaguariúna" at bounding box center [457, 472] width 611 height 31
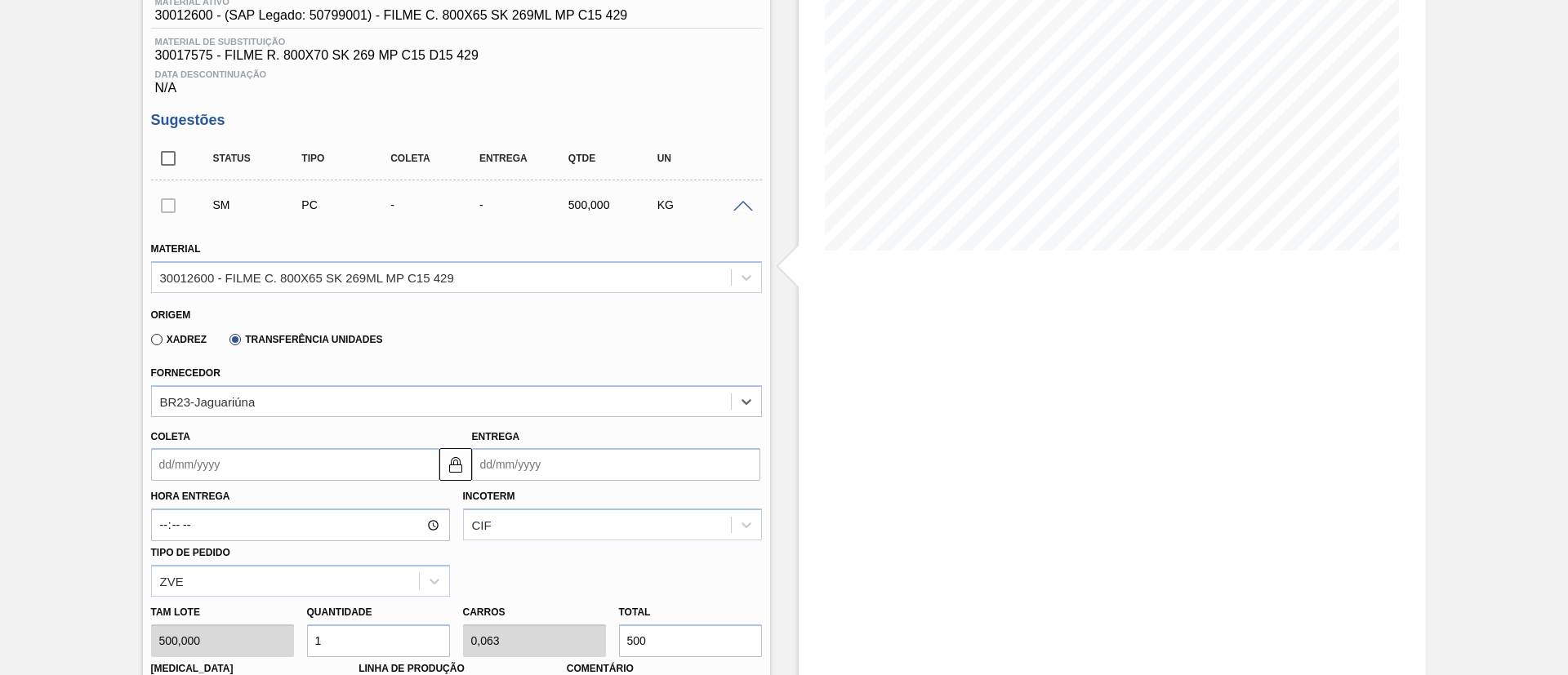
click at [344, 457] on input "Coleta" at bounding box center [295, 464] width 288 height 32
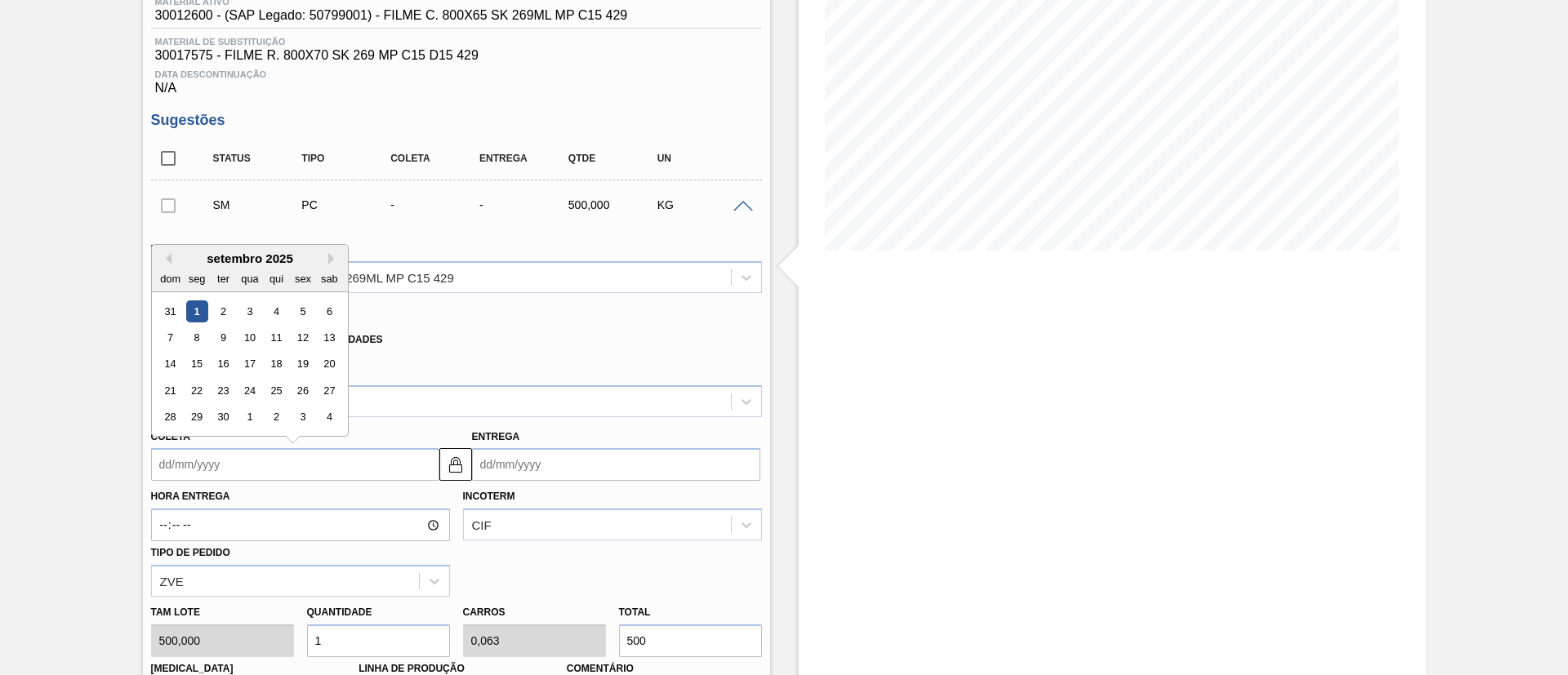
drag, startPoint x: 193, startPoint y: 315, endPoint x: 373, endPoint y: 362, distance: 186.0
click at [196, 315] on div "1" at bounding box center [197, 312] width 22 height 22
type input "[DATE]"
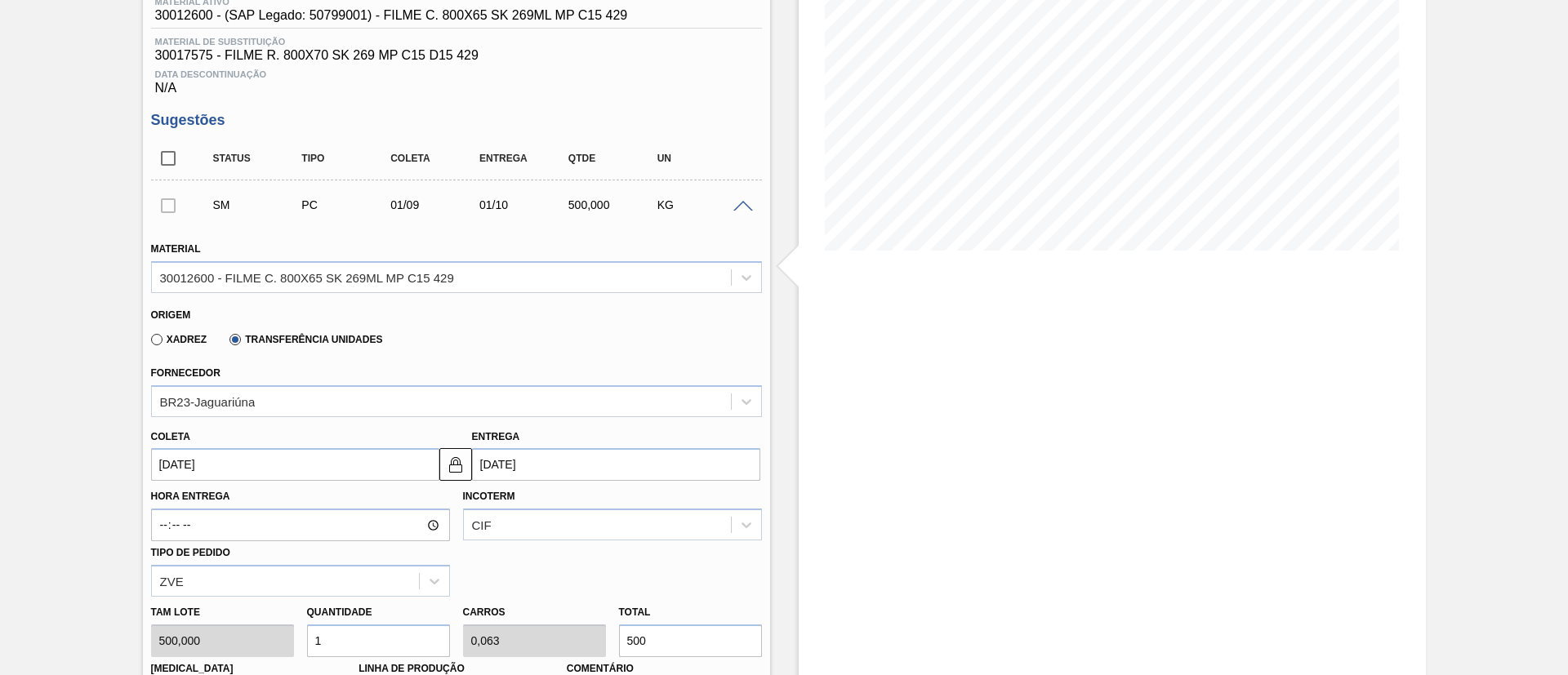
drag, startPoint x: 446, startPoint y: 462, endPoint x: 495, endPoint y: 462, distance: 49.0
click at [447, 462] on img at bounding box center [455, 464] width 20 height 19
click at [516, 462] on input "01/10/2025" at bounding box center [616, 464] width 288 height 32
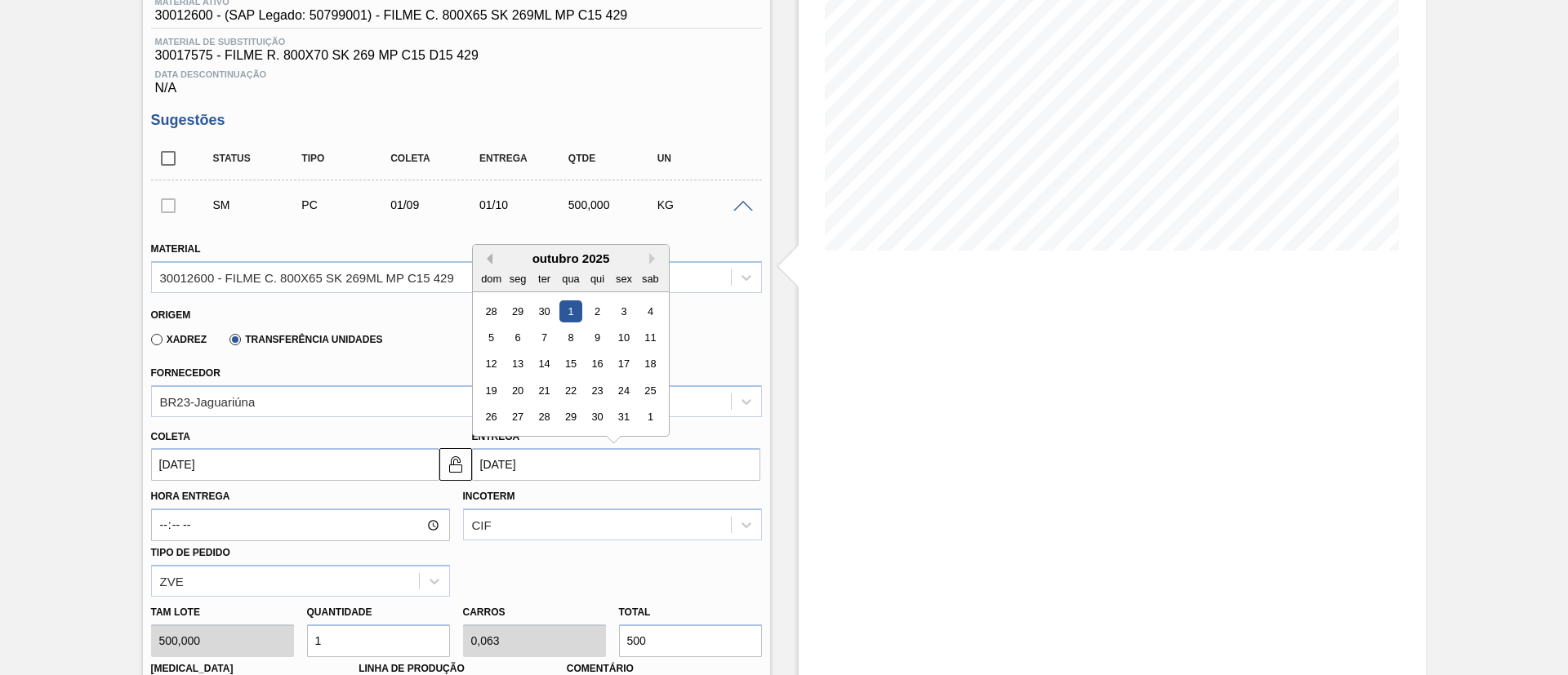
click at [489, 256] on button "Previous Month" at bounding box center [487, 259] width 11 height 11
click at [587, 314] on div "4" at bounding box center [596, 312] width 22 height 22
type input "04/09/2025"
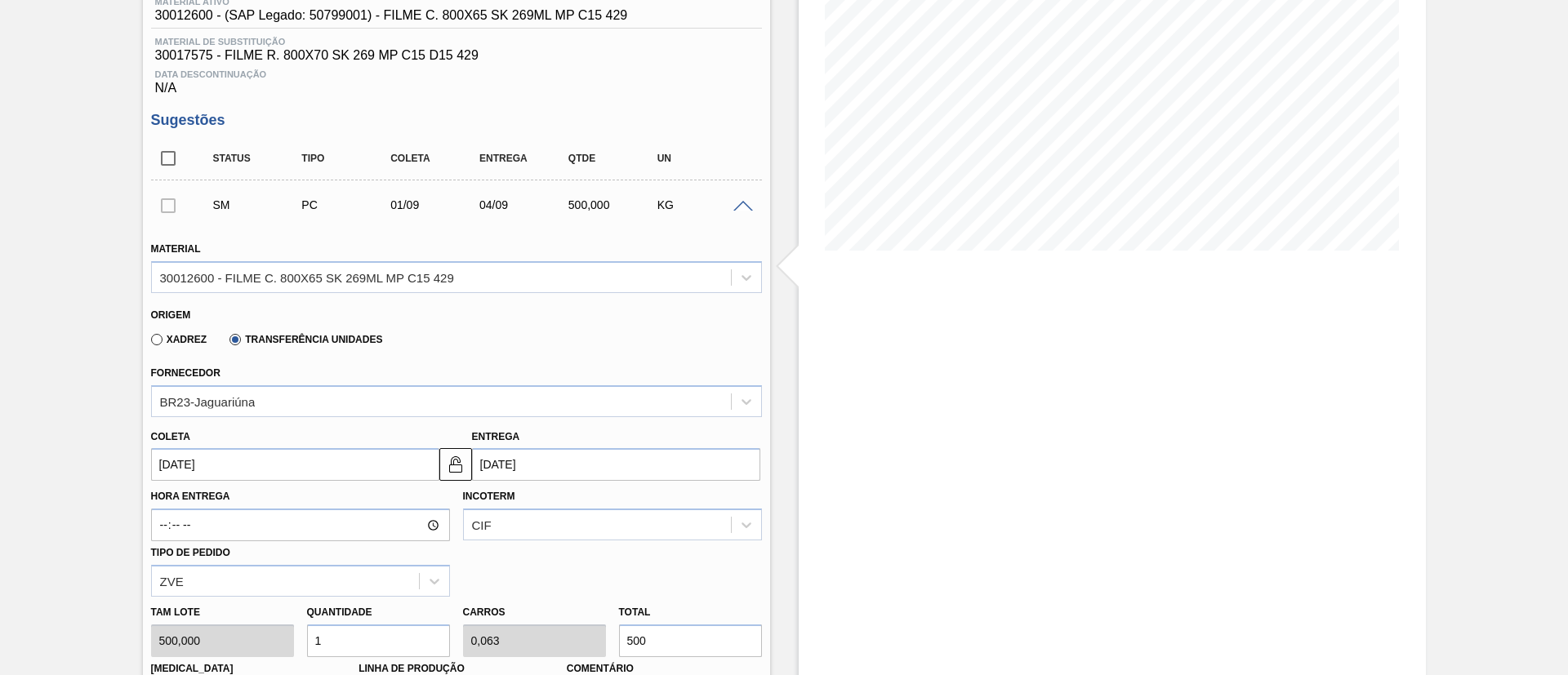
click at [556, 500] on div "Incoterm CIF" at bounding box center [613, 513] width 299 height 56
click at [555, 518] on div "CIF" at bounding box center [613, 525] width 299 height 32
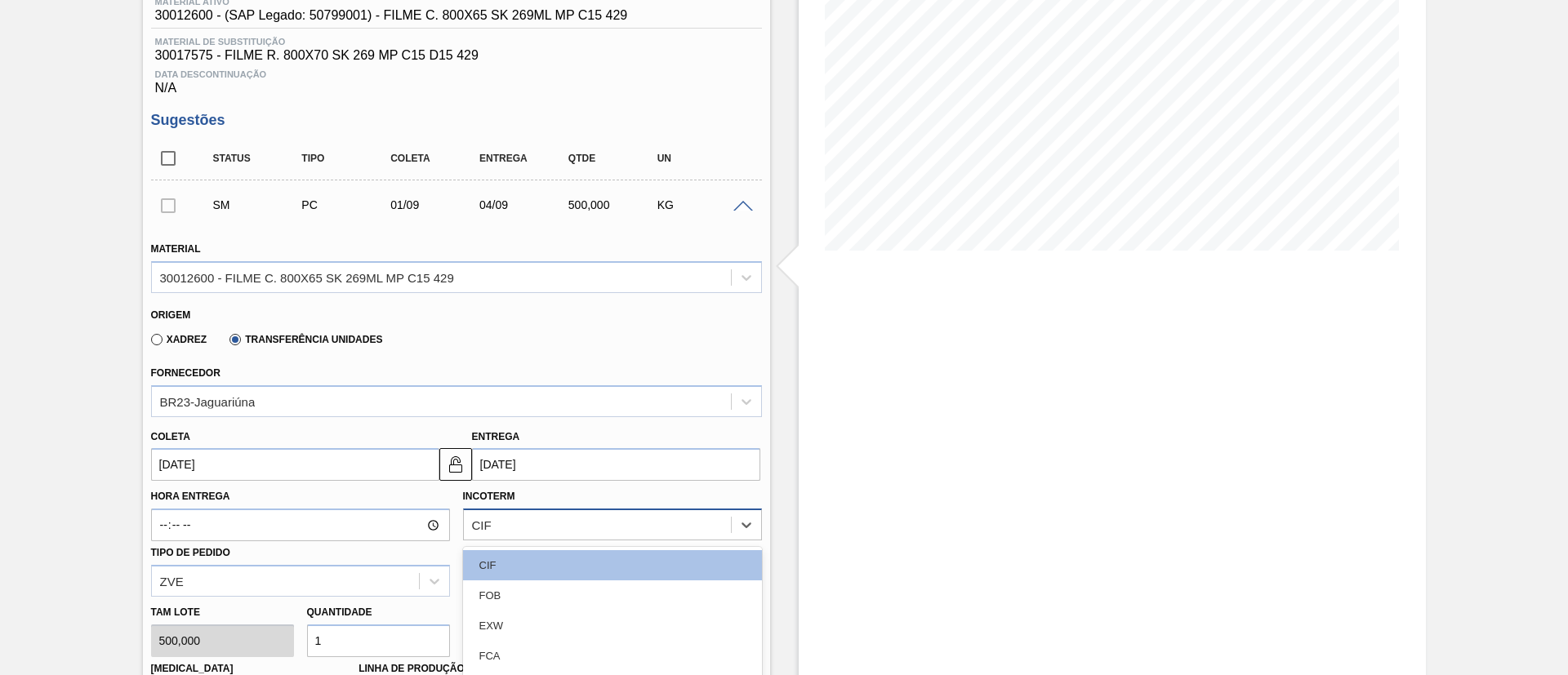
scroll to position [350, 0]
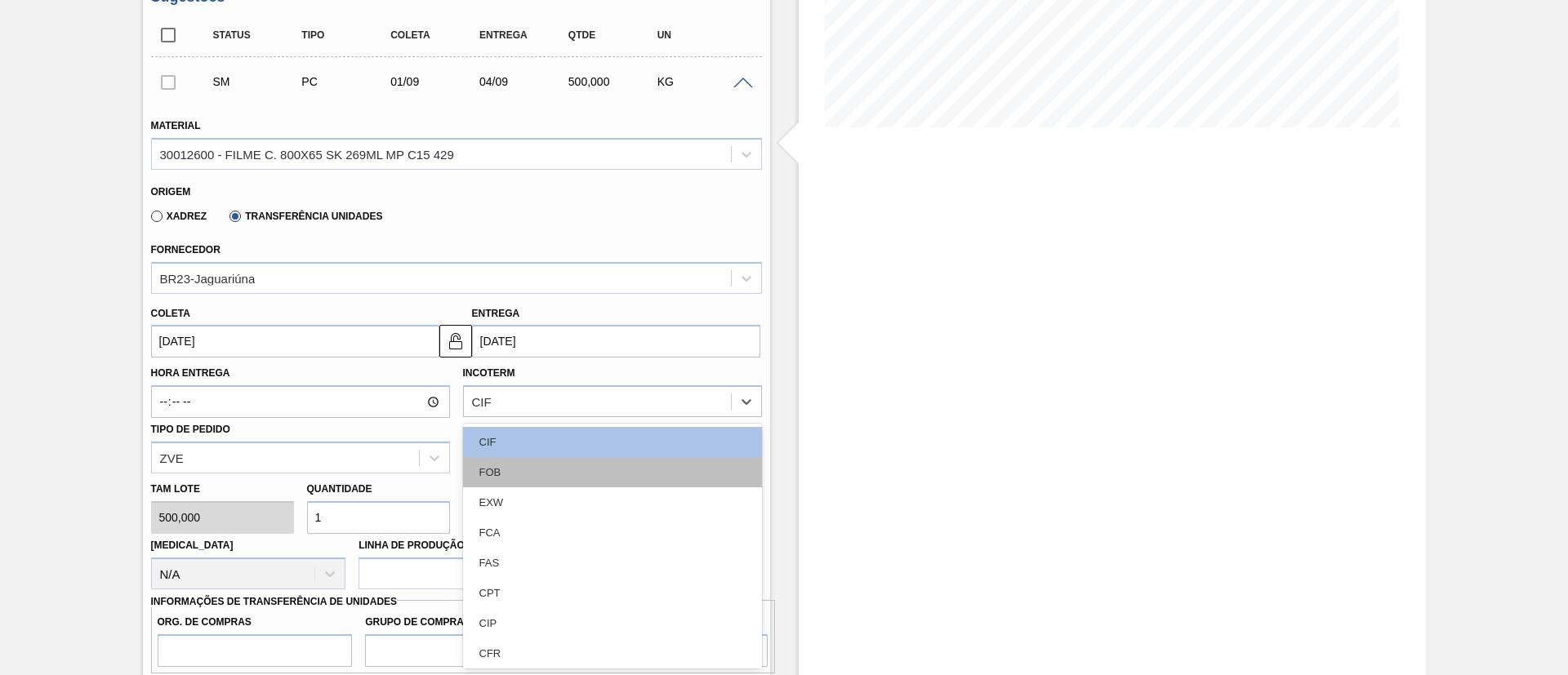
click at [538, 461] on div "FOB" at bounding box center [613, 472] width 299 height 31
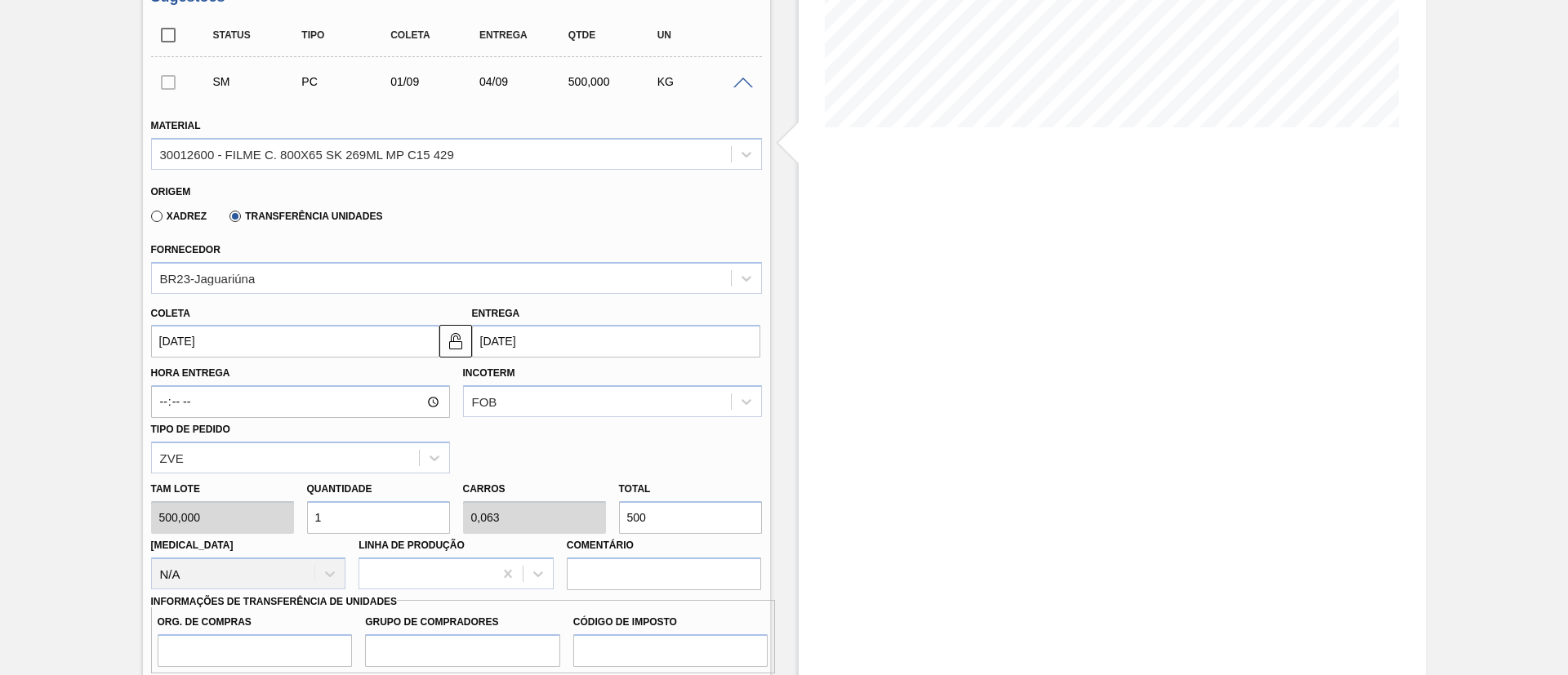
click at [552, 513] on div "Tam lote 500,000 Quantidade 1 Carros 0,063 Total 500 Doca N/A Linha de Produção…" at bounding box center [457, 532] width 624 height 117
paste input "NaN"
type input "0"
type input "NaN"
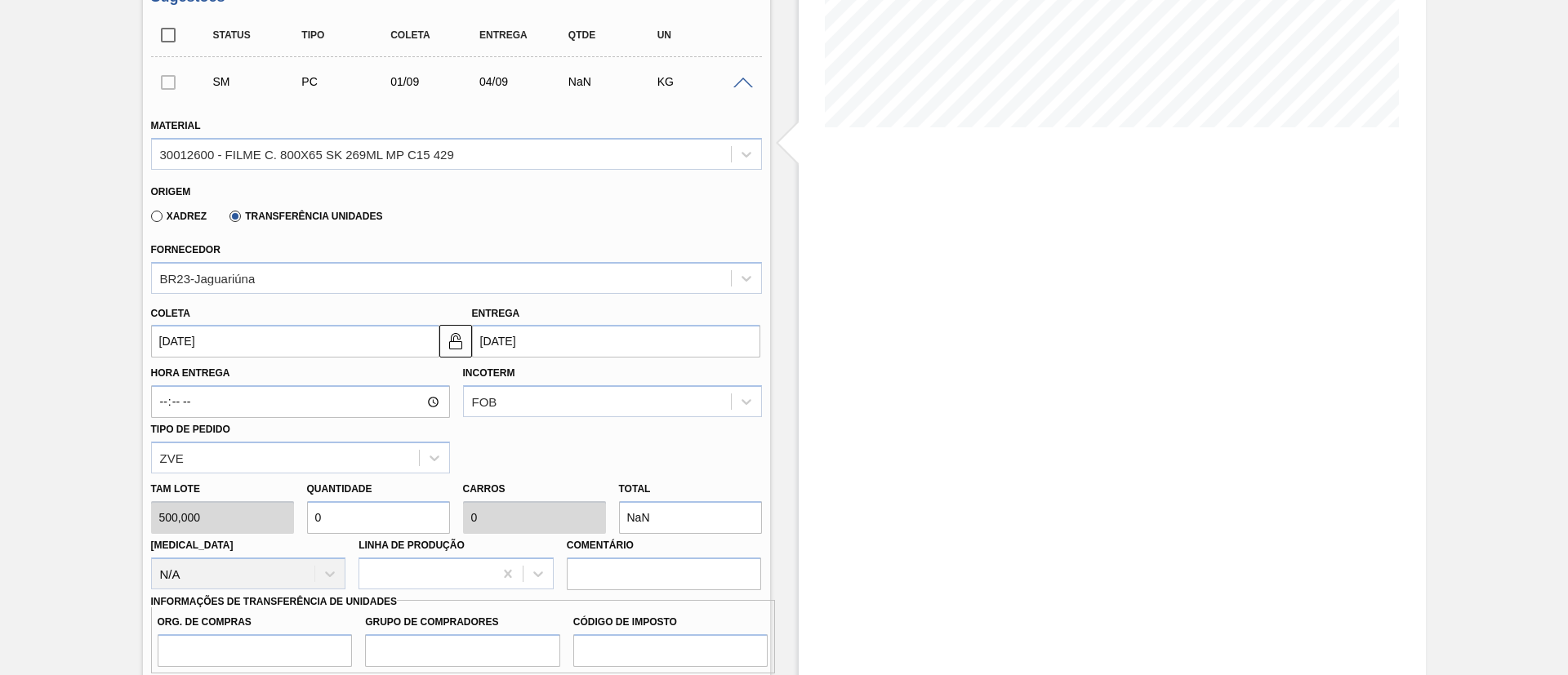
click at [546, 522] on div "Tam lote 500,000 Quantidade 0 Carros 0 Total NaN Doca N/A Linha de Produção Com…" at bounding box center [457, 532] width 624 height 117
type input "0,002"
type input "1"
type input "0,024"
type input "0,002"
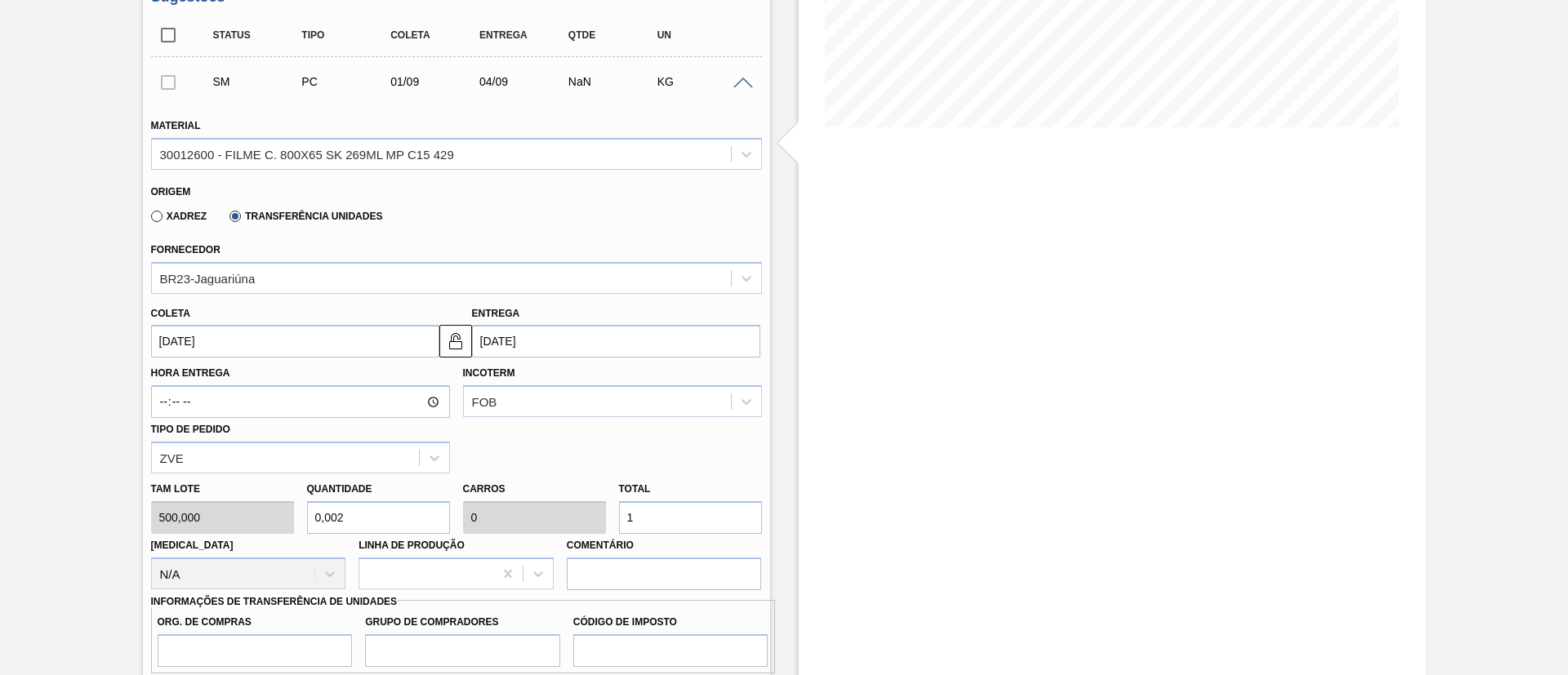
type input "12"
type input "0,254"
type input "0,016"
type input "127"
type input "2,552"
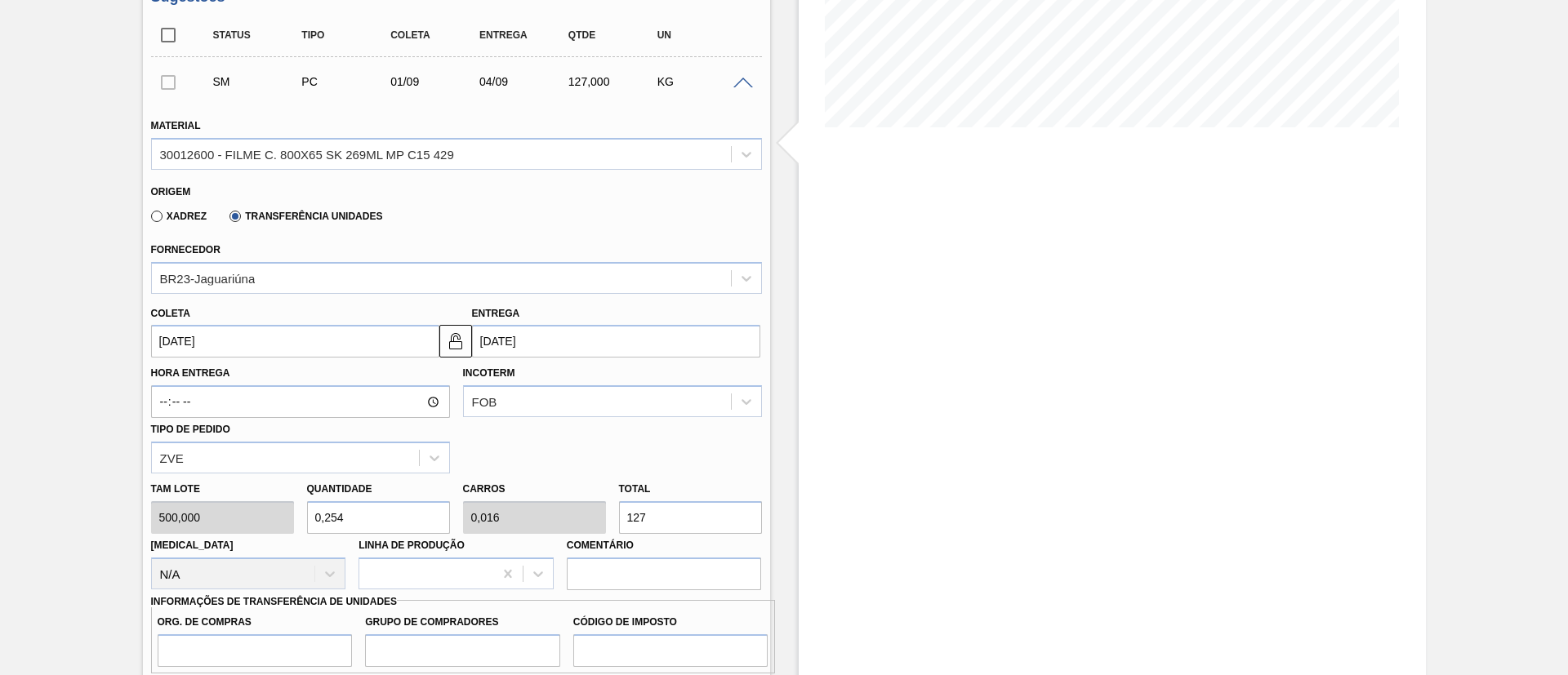
type input "0,16"
type input "1.276"
type input "25,52"
type input "1,595"
type input "12.760,"
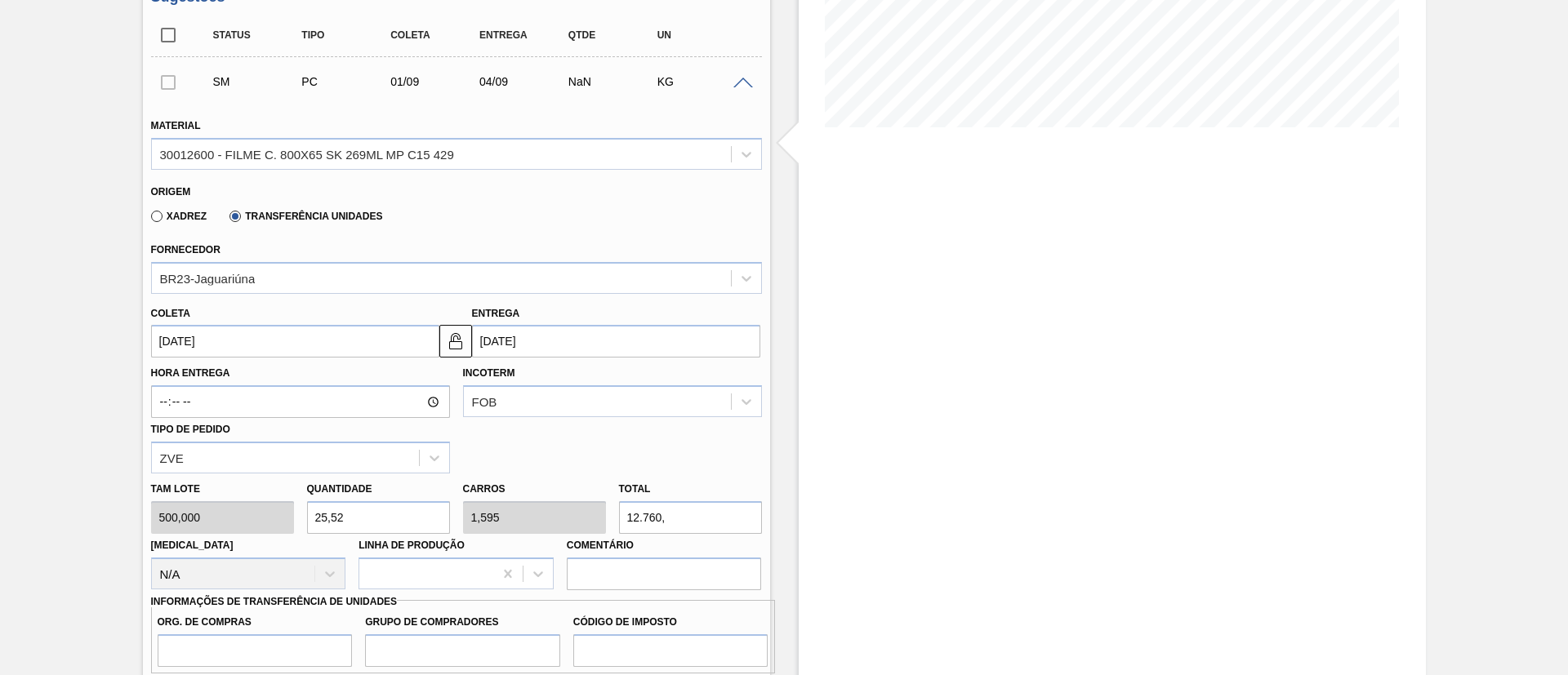
type input "25,521"
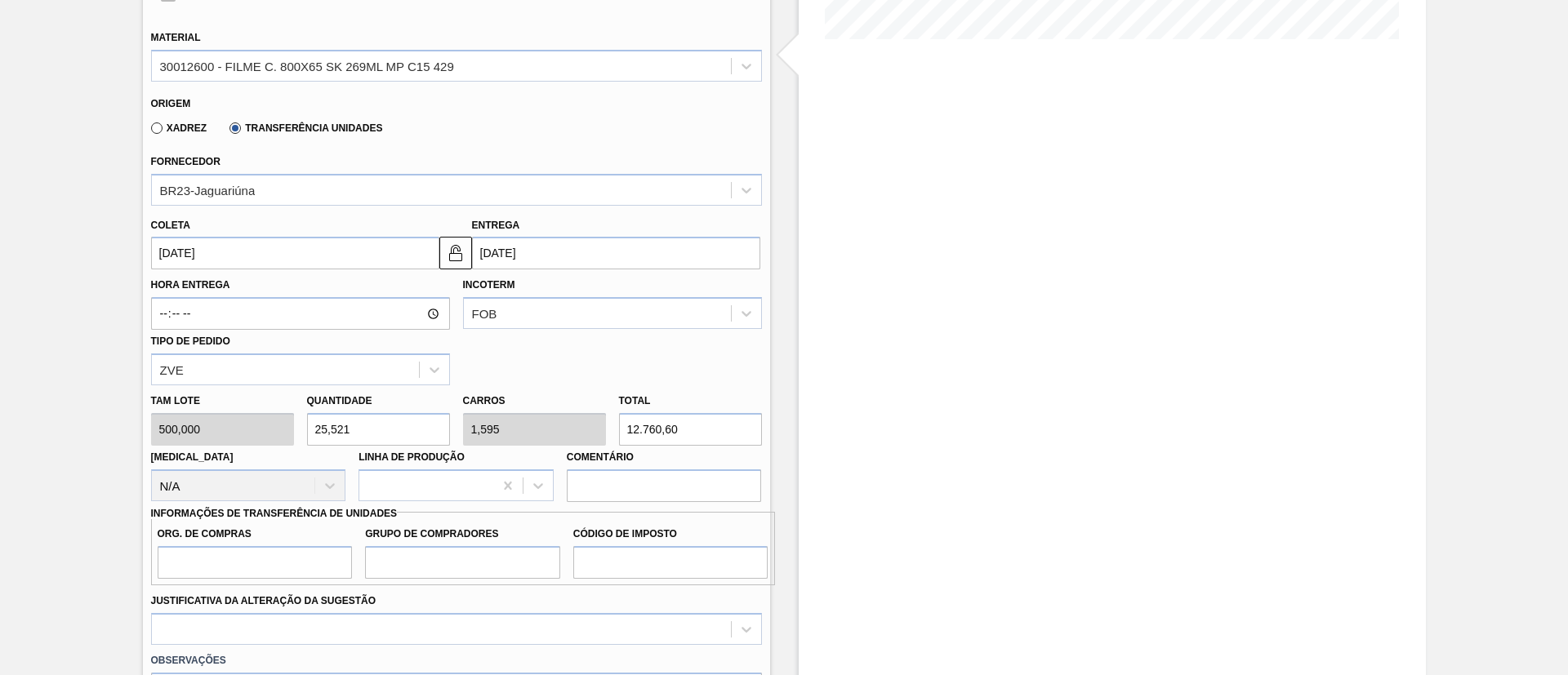
scroll to position [473, 0]
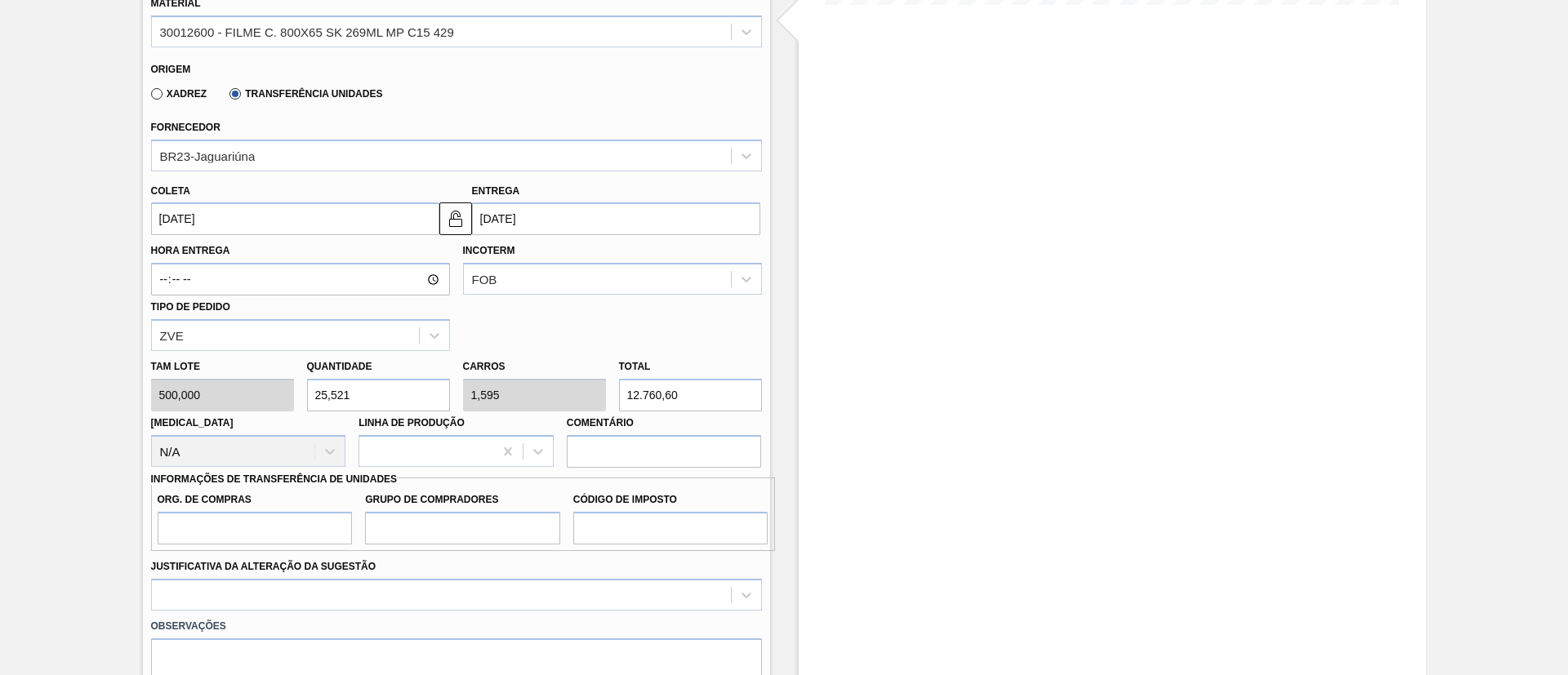
type input "12.760,60"
click at [261, 523] on input "Org. de Compras" at bounding box center [255, 527] width 195 height 32
type input "BR00"
click at [441, 518] on input "Grupo de Compradores" at bounding box center [463, 527] width 195 height 32
type input "A01"
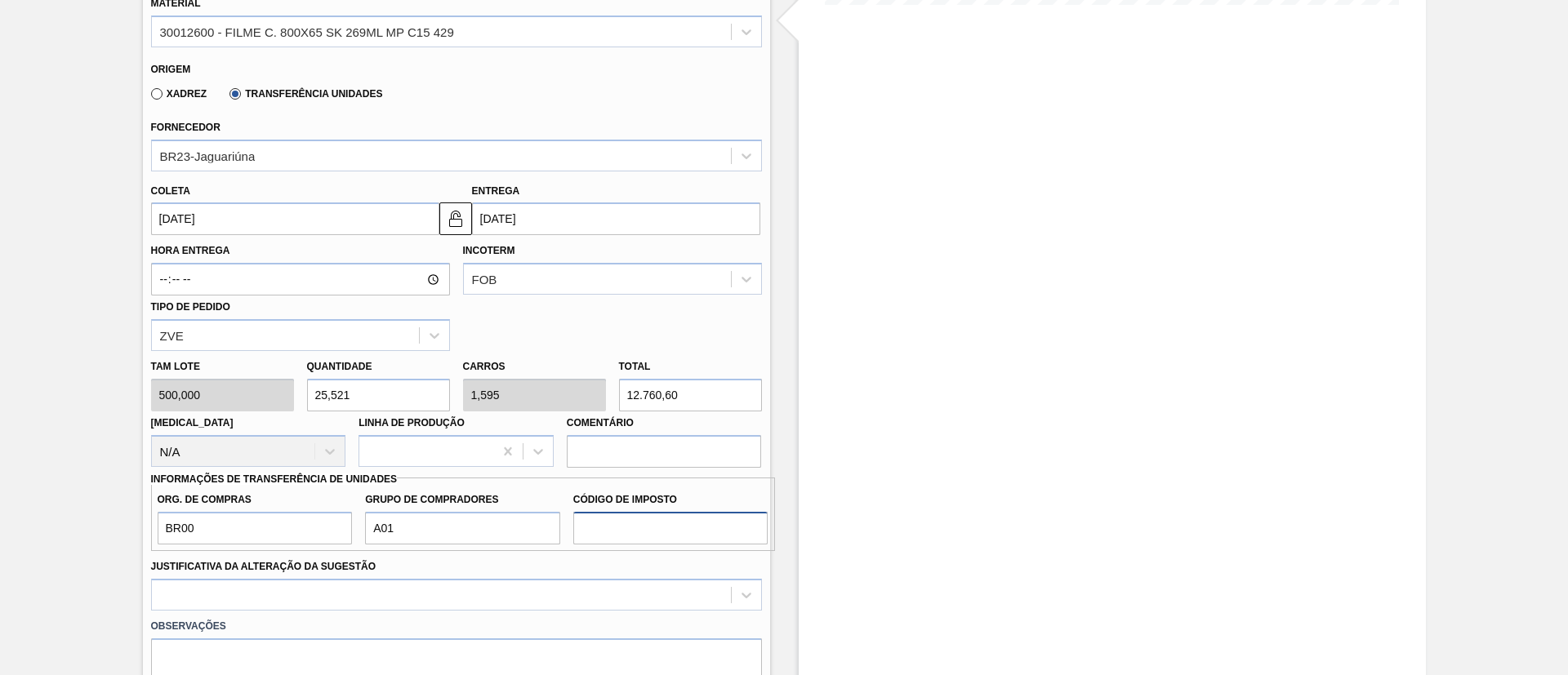
click at [682, 530] on input "Código de Imposto" at bounding box center [671, 527] width 195 height 32
type input "I1"
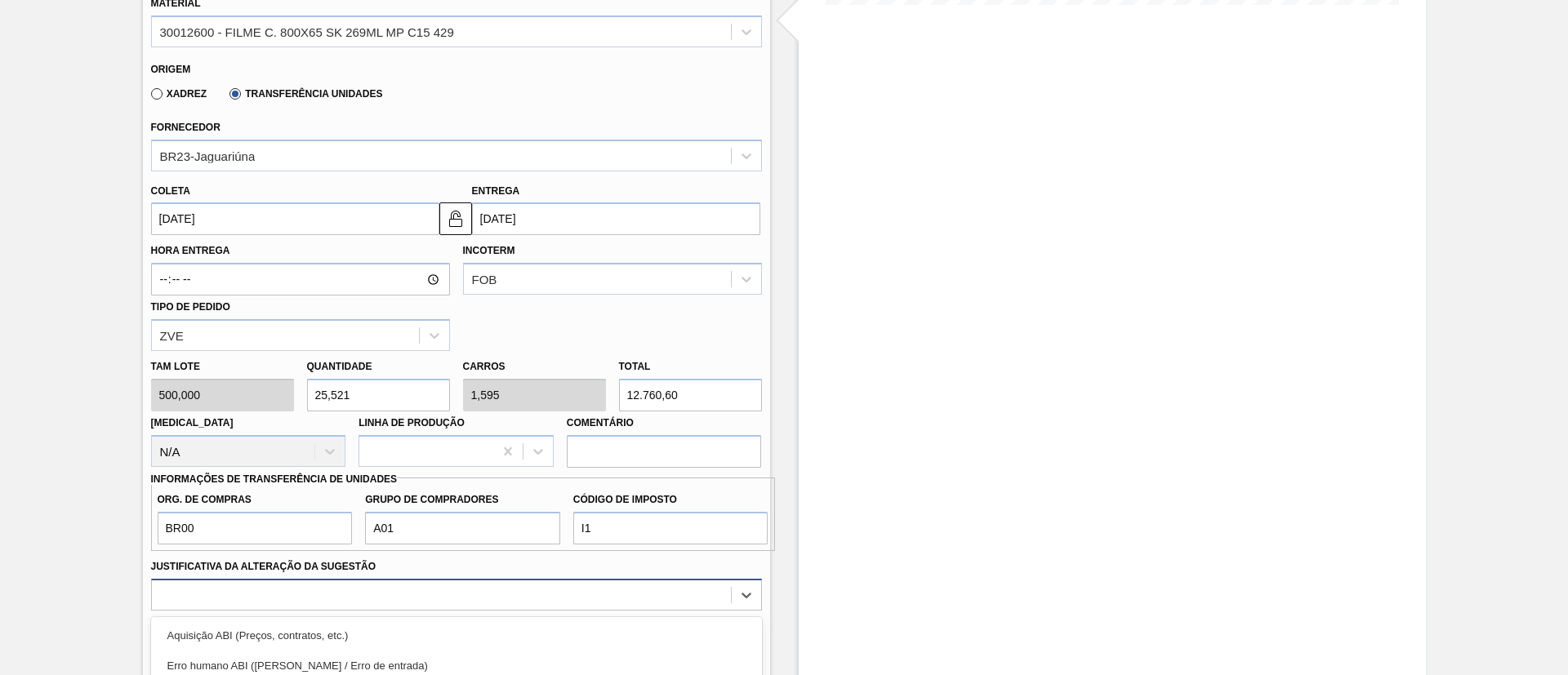
click at [514, 578] on div "option Outro focused, 6 of 18. 18 results available. Use Up and Down to choose …" at bounding box center [457, 594] width 611 height 32
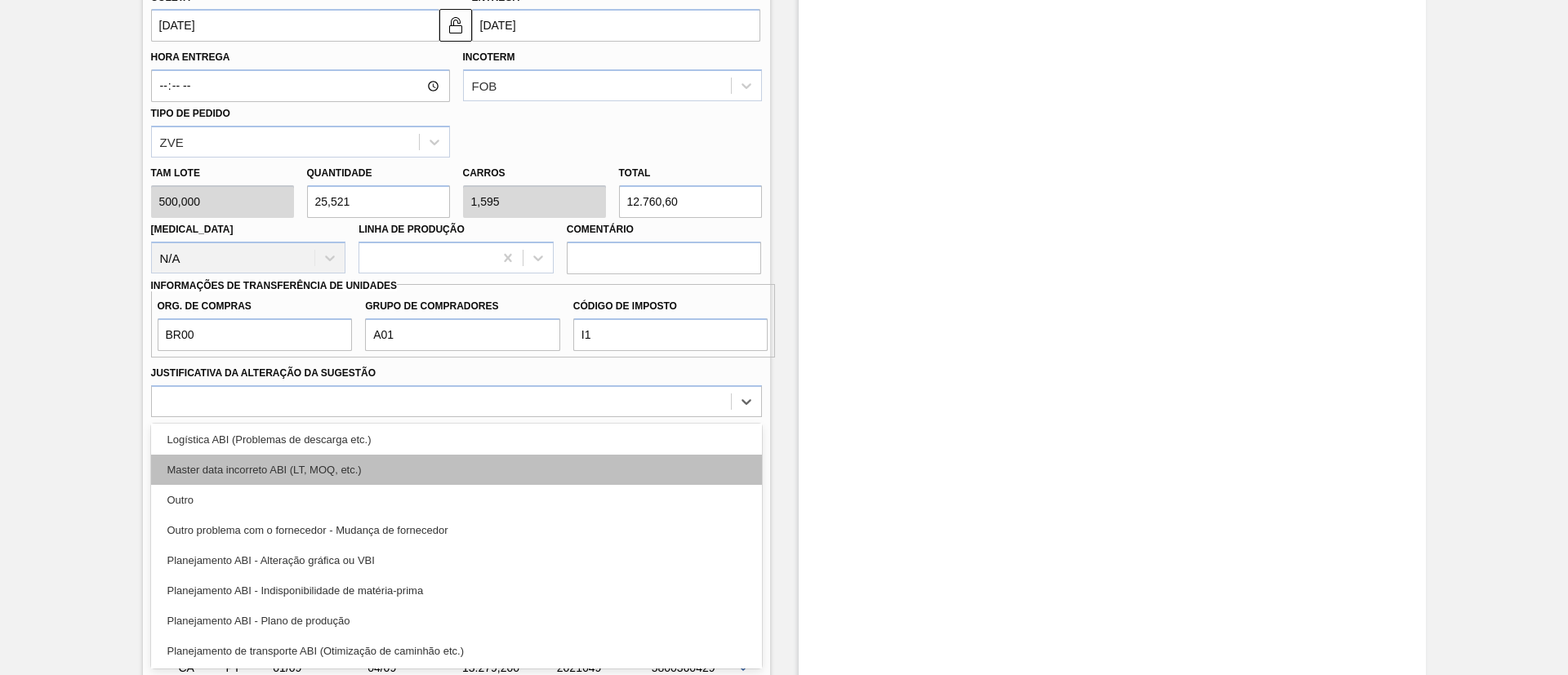
scroll to position [123, 0]
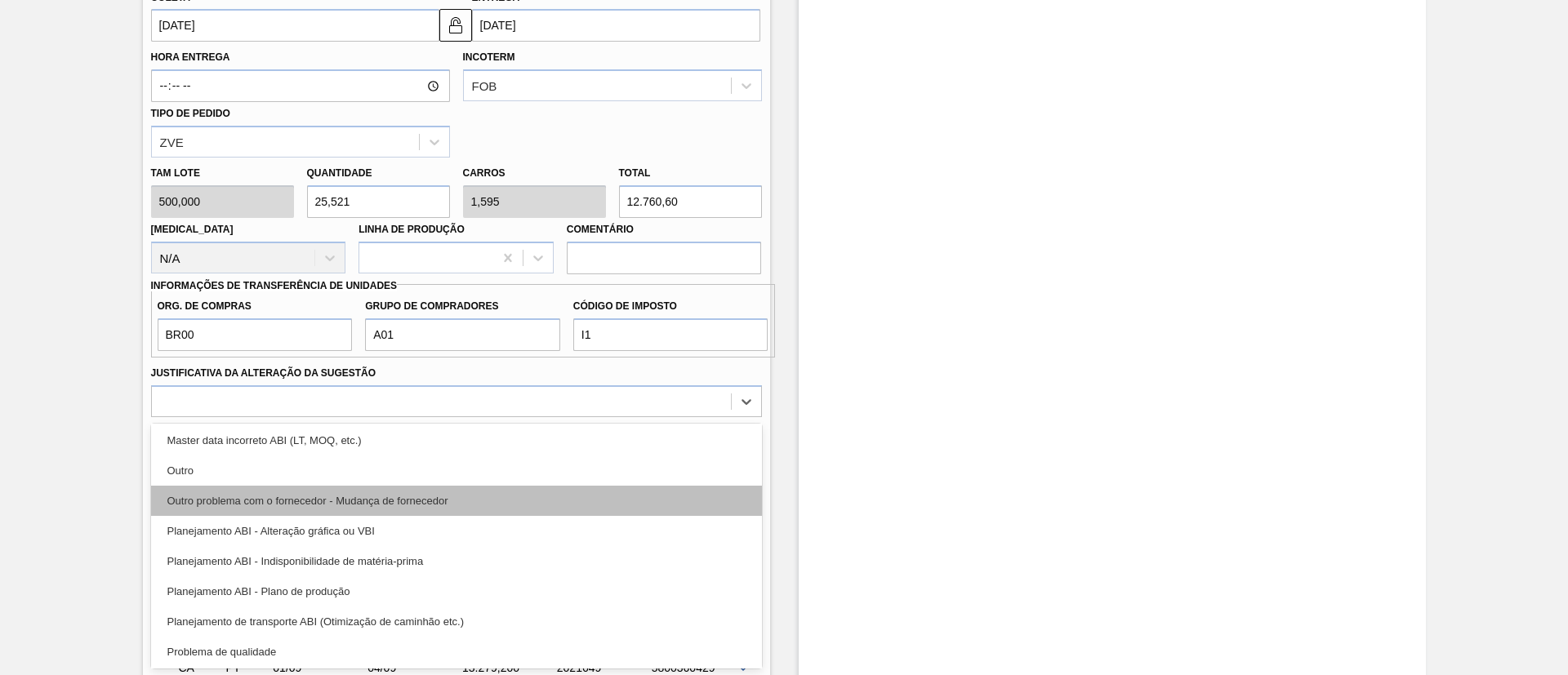
click at [410, 507] on div "Outro problema com o fornecedor - Mudança de fornecedor" at bounding box center [457, 500] width 611 height 31
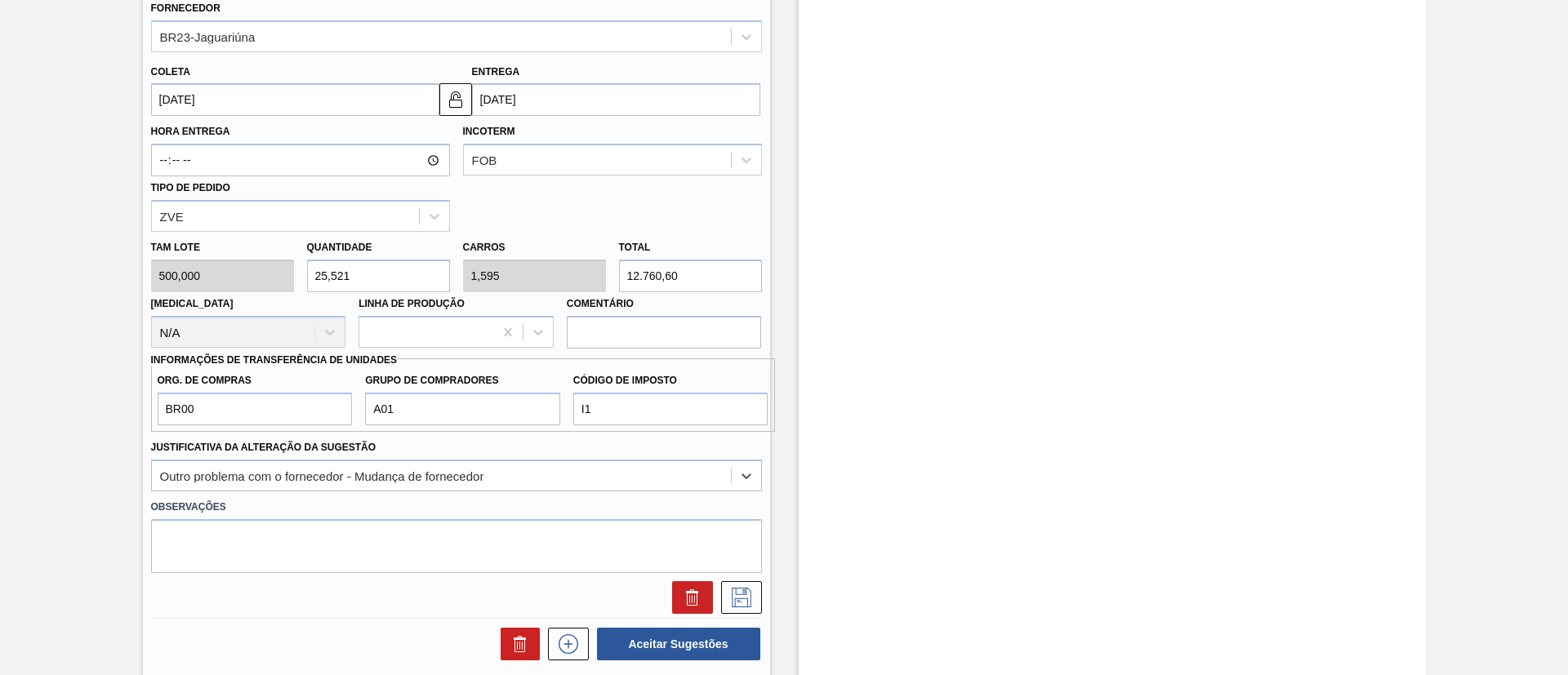
scroll to position [667, 0]
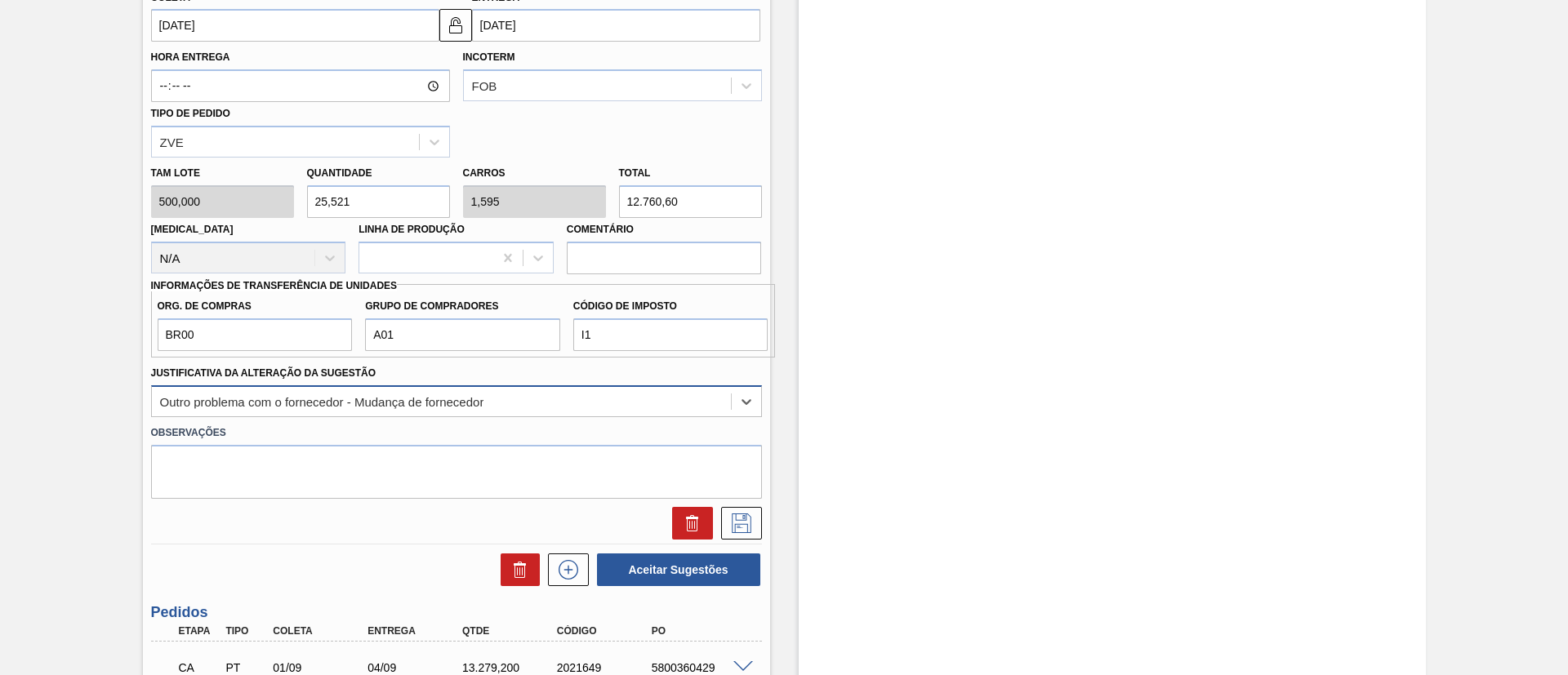
click at [439, 409] on div "Outro problema com o fornecedor - Mudança de fornecedor" at bounding box center [441, 401] width 579 height 24
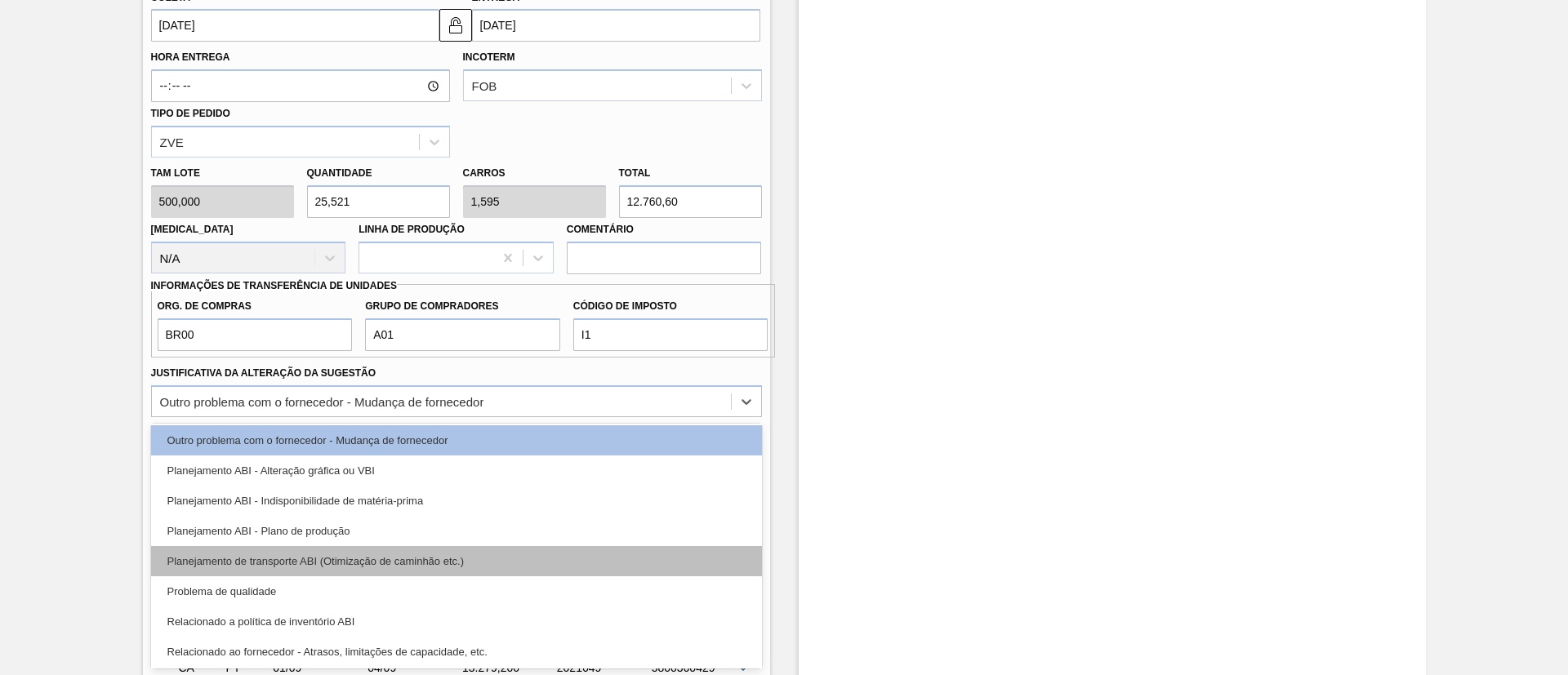
scroll to position [245, 0]
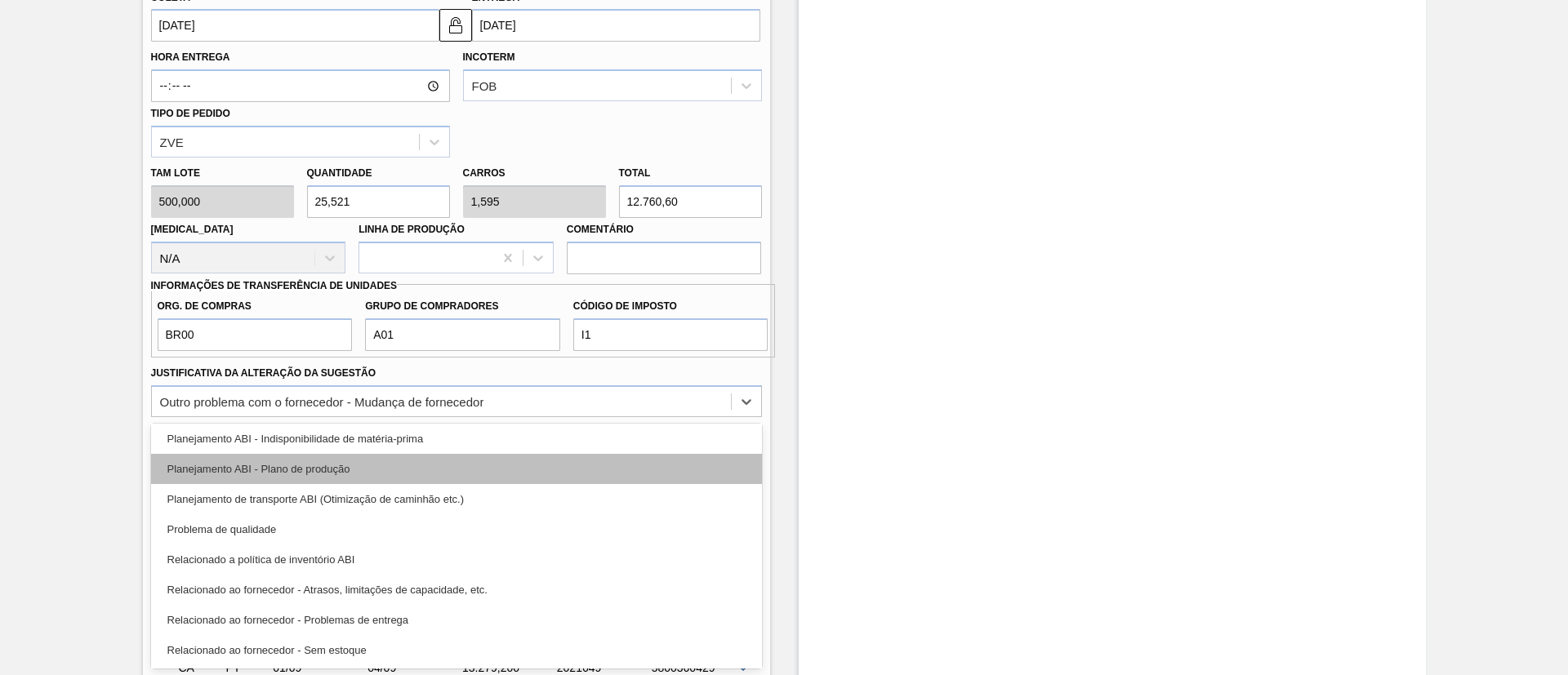
drag, startPoint x: 390, startPoint y: 477, endPoint x: 511, endPoint y: 485, distance: 121.3
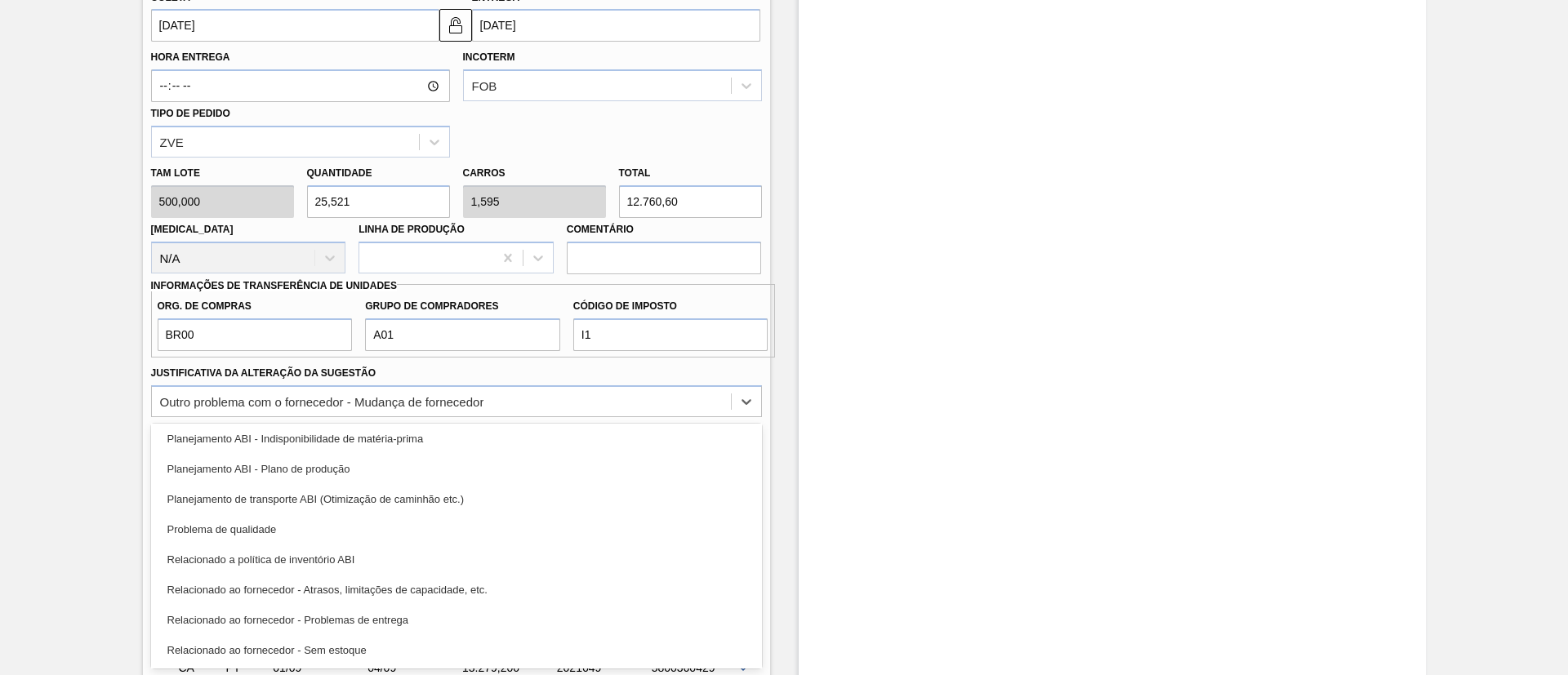
click at [391, 476] on div "Planejamento ABI - Plano de produção" at bounding box center [457, 469] width 611 height 31
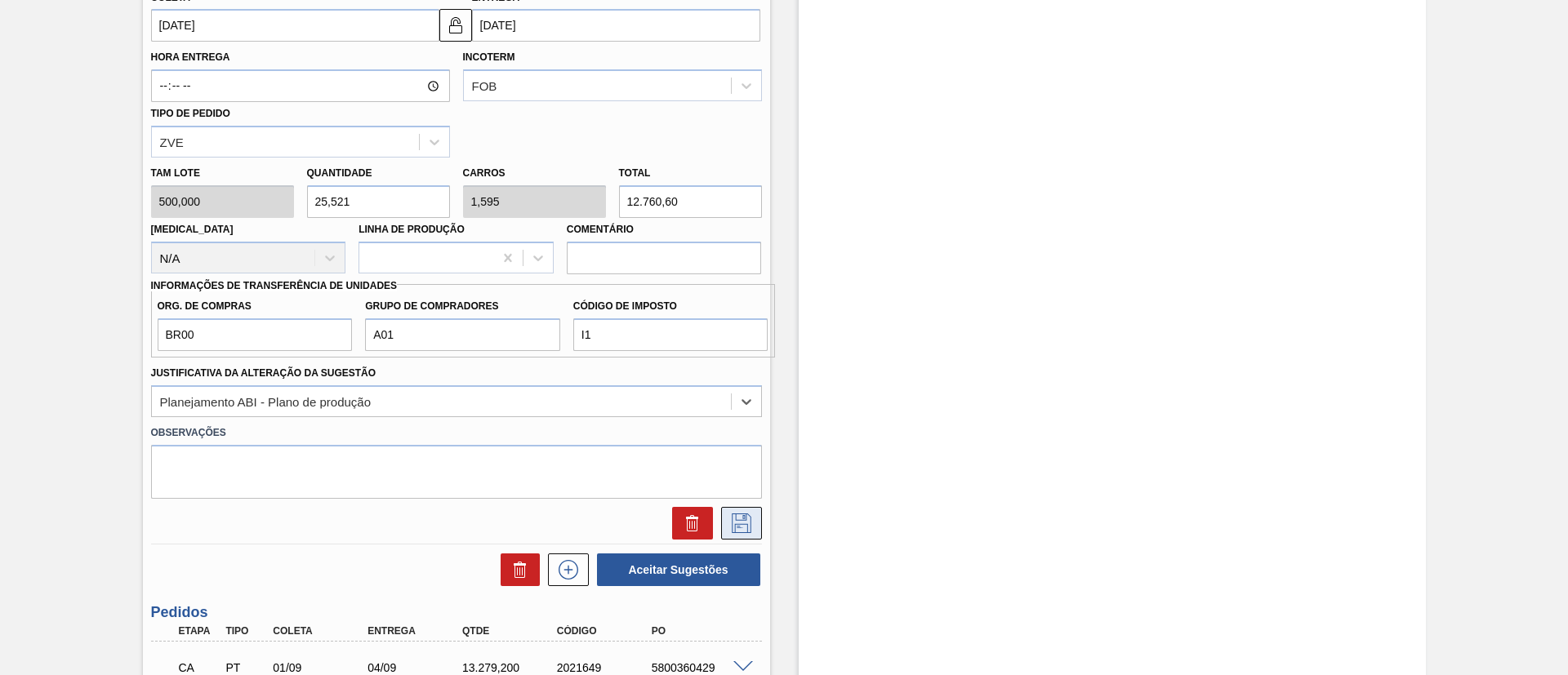
click at [748, 522] on icon at bounding box center [741, 523] width 26 height 19
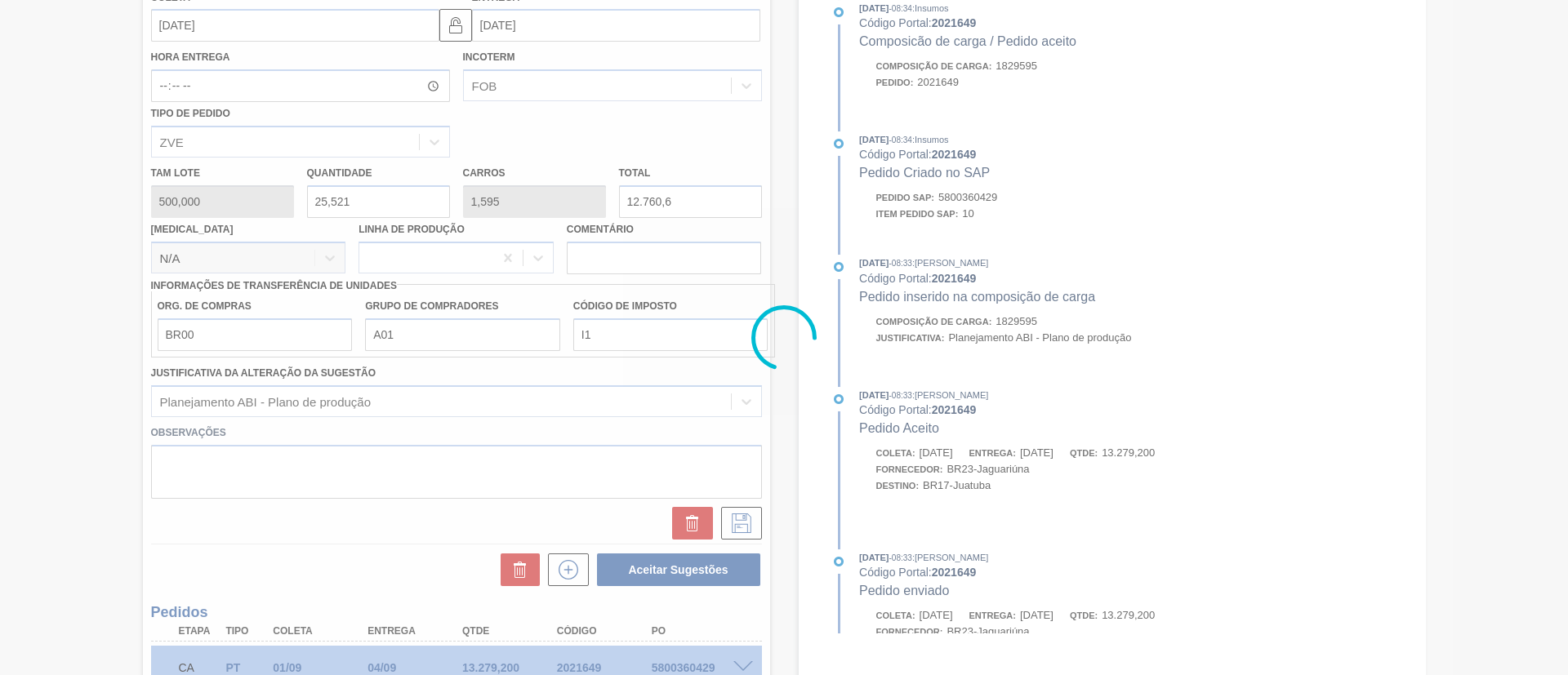
scroll to position [160, 0]
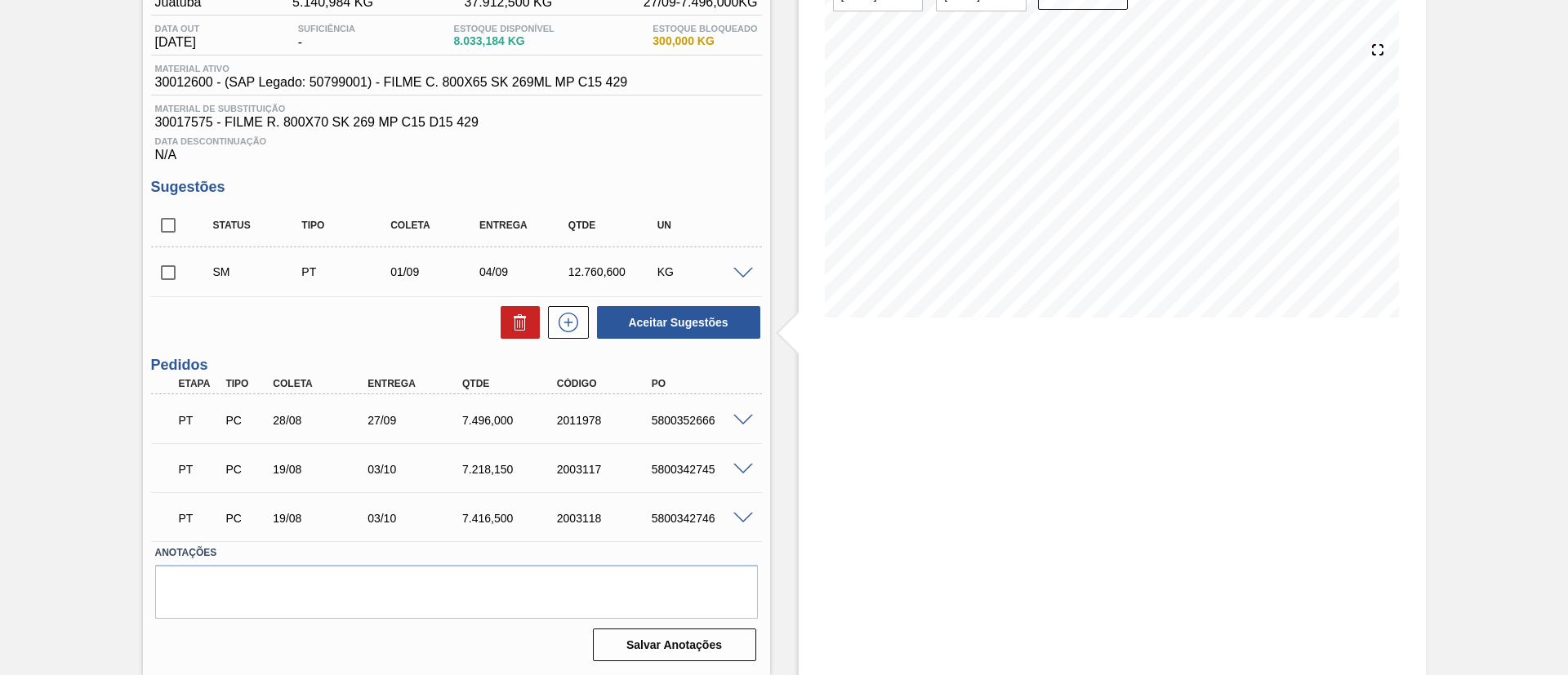
click at [173, 275] on input "checkbox" at bounding box center [168, 272] width 34 height 34
click at [714, 322] on button "Aceitar Sugestões" at bounding box center [679, 322] width 163 height 32
checkbox input "false"
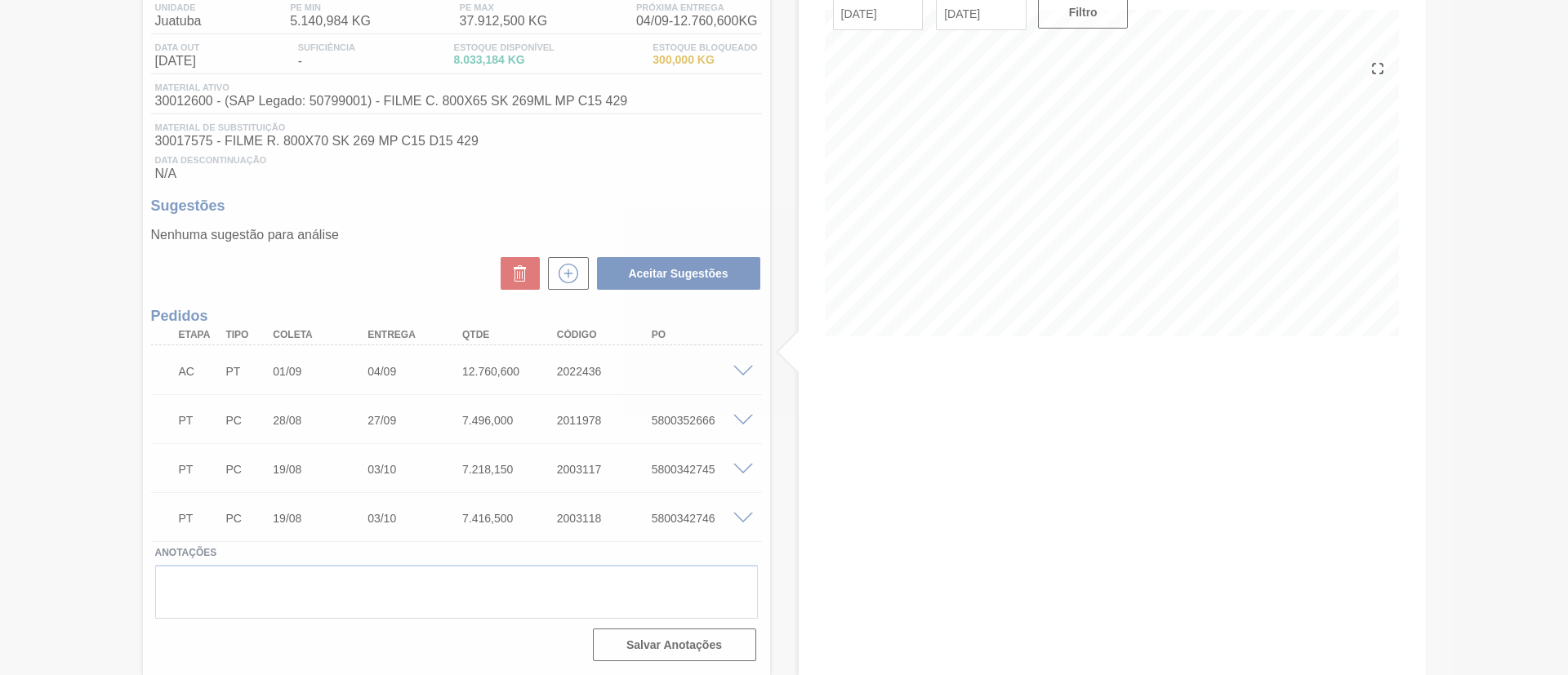
scroll to position [141, 0]
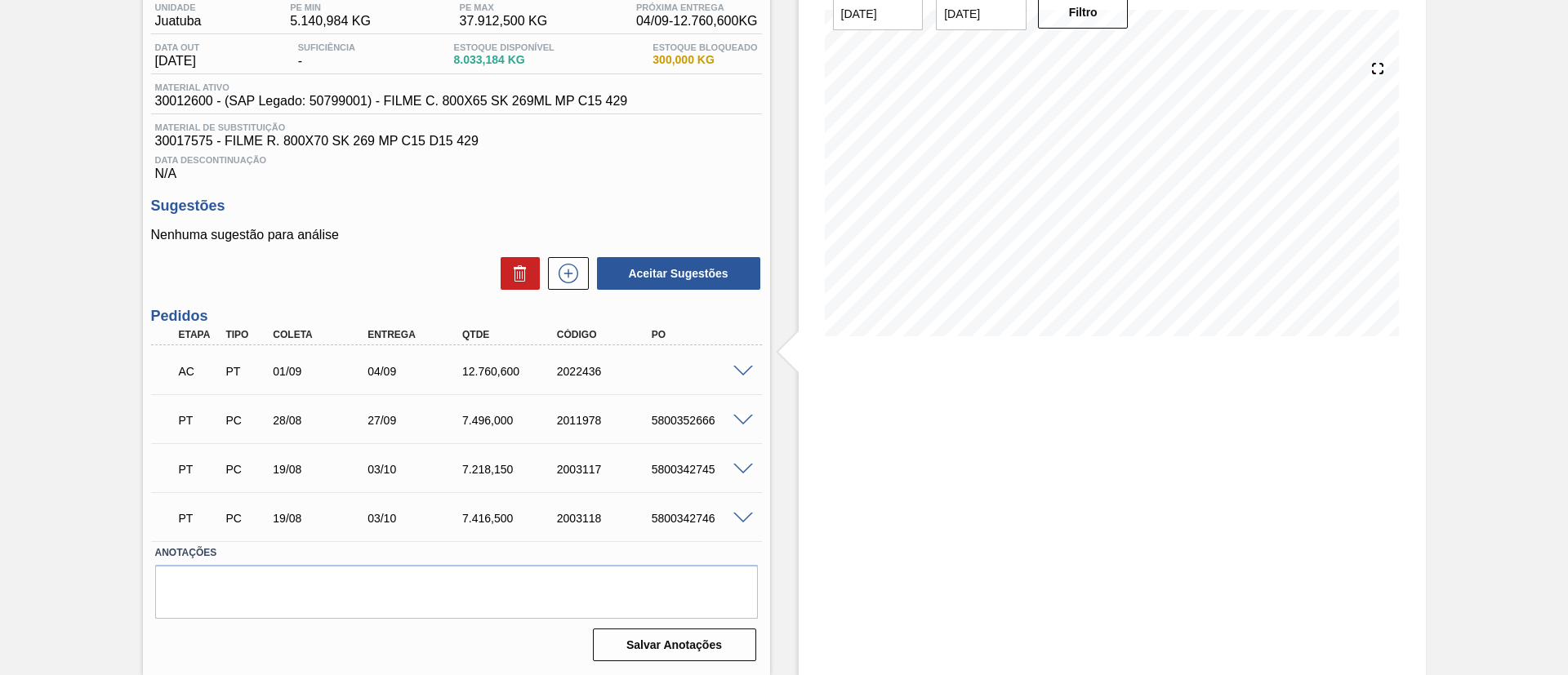
click at [736, 369] on span at bounding box center [743, 371] width 20 height 12
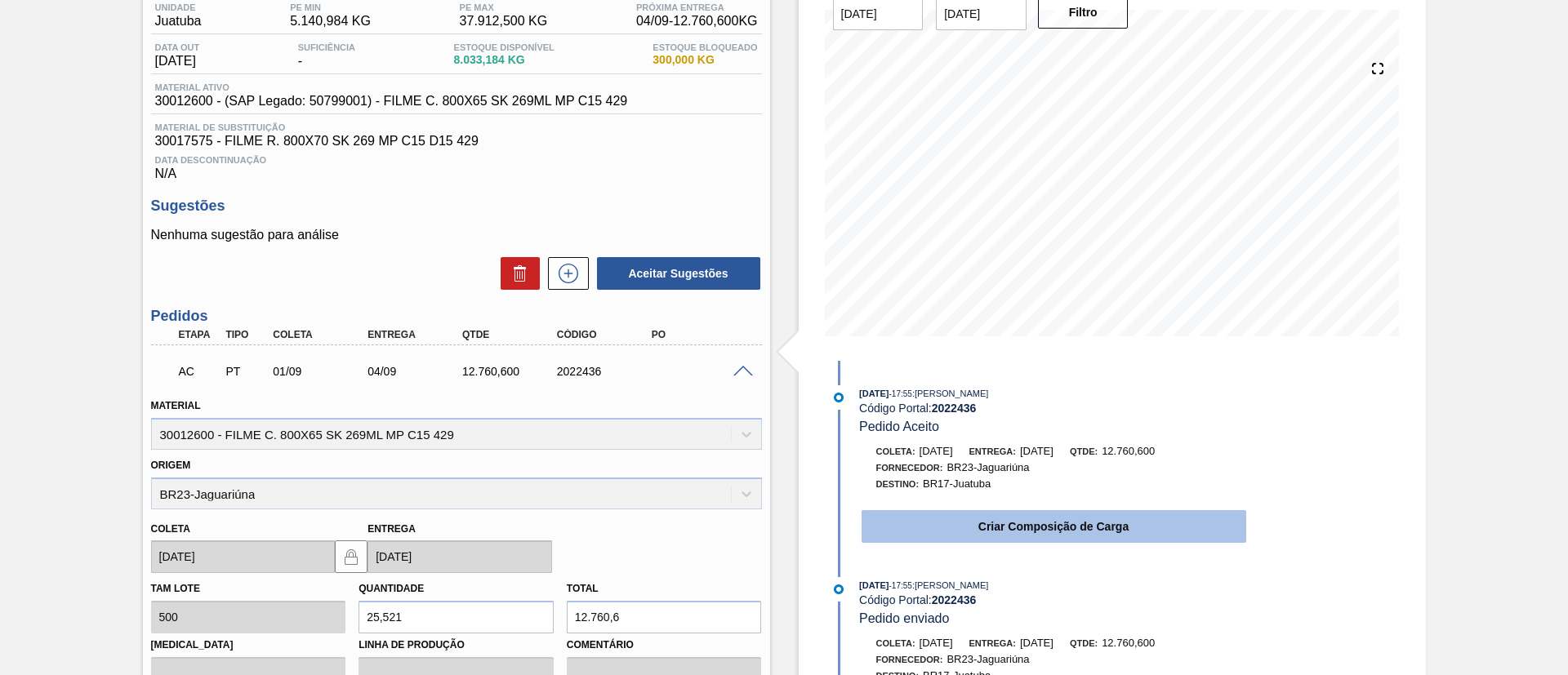
click at [982, 515] on button "Criar Composição de Carga" at bounding box center [1054, 526] width 385 height 32
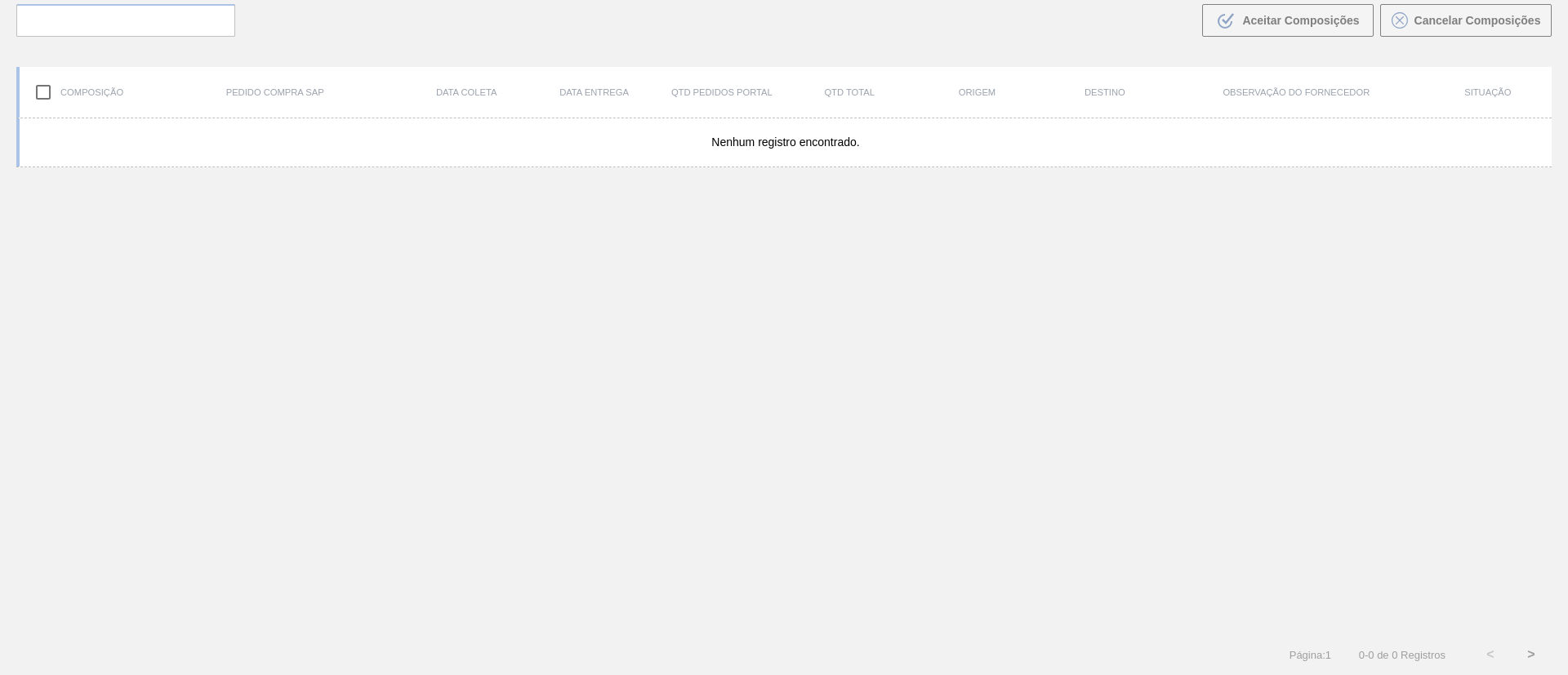
scroll to position [118, 0]
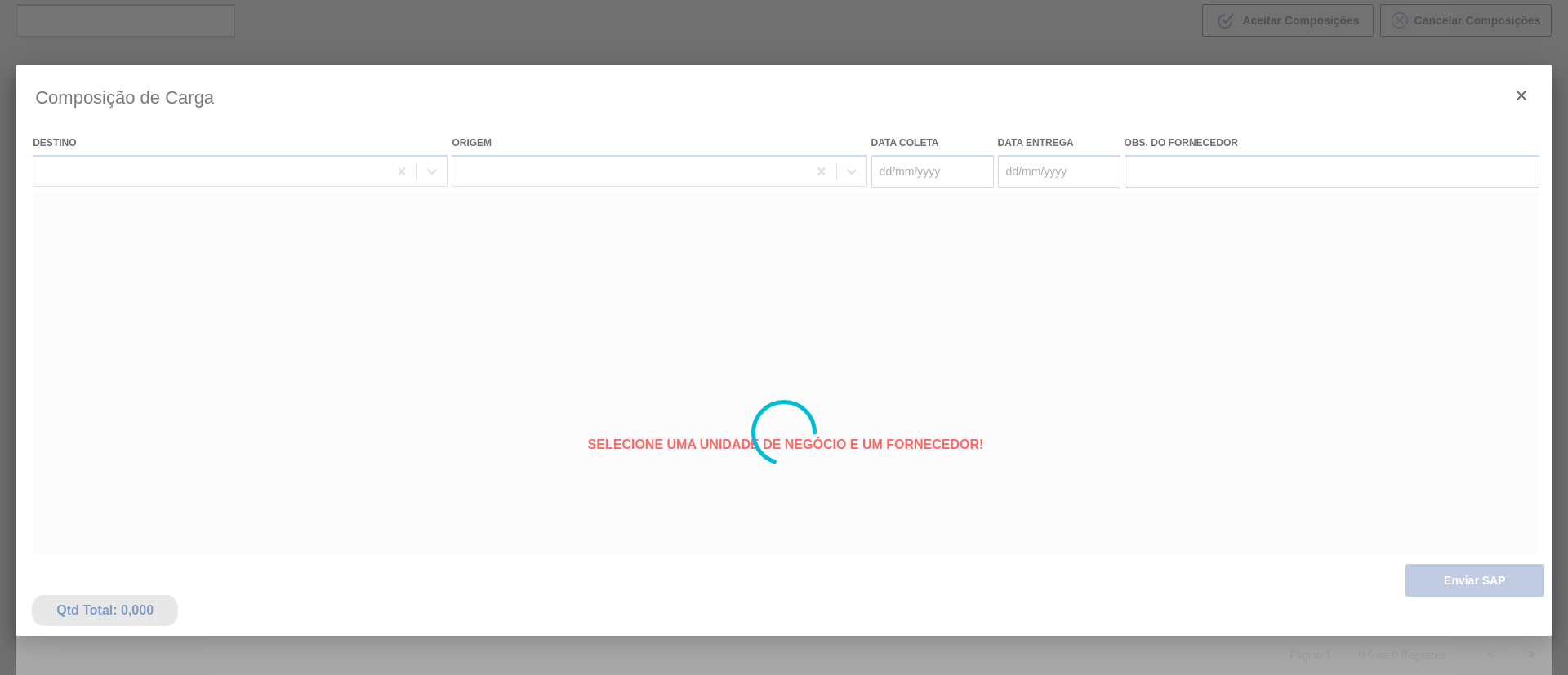
type coleta "[DATE]"
type entrega "04/09/2025"
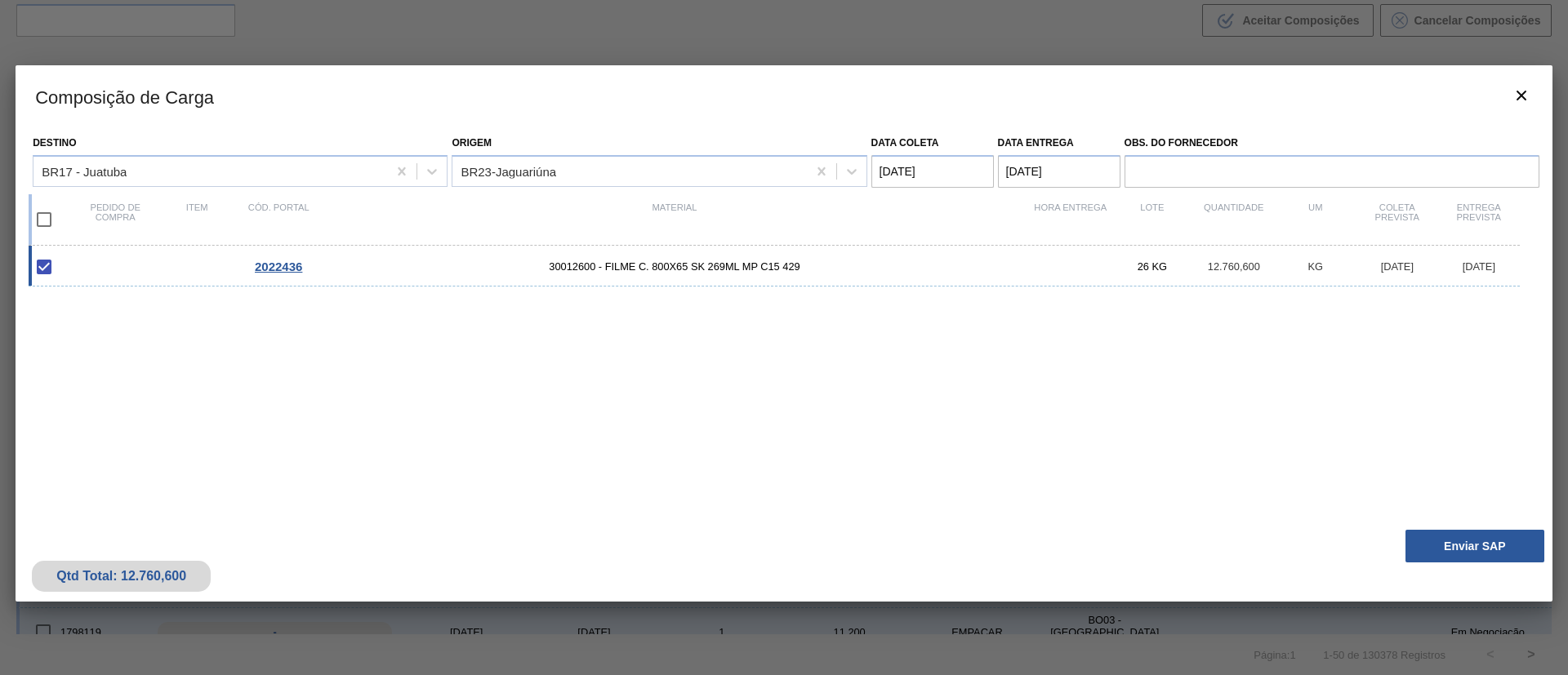
click at [1469, 542] on button "Enviar SAP" at bounding box center [1474, 546] width 138 height 32
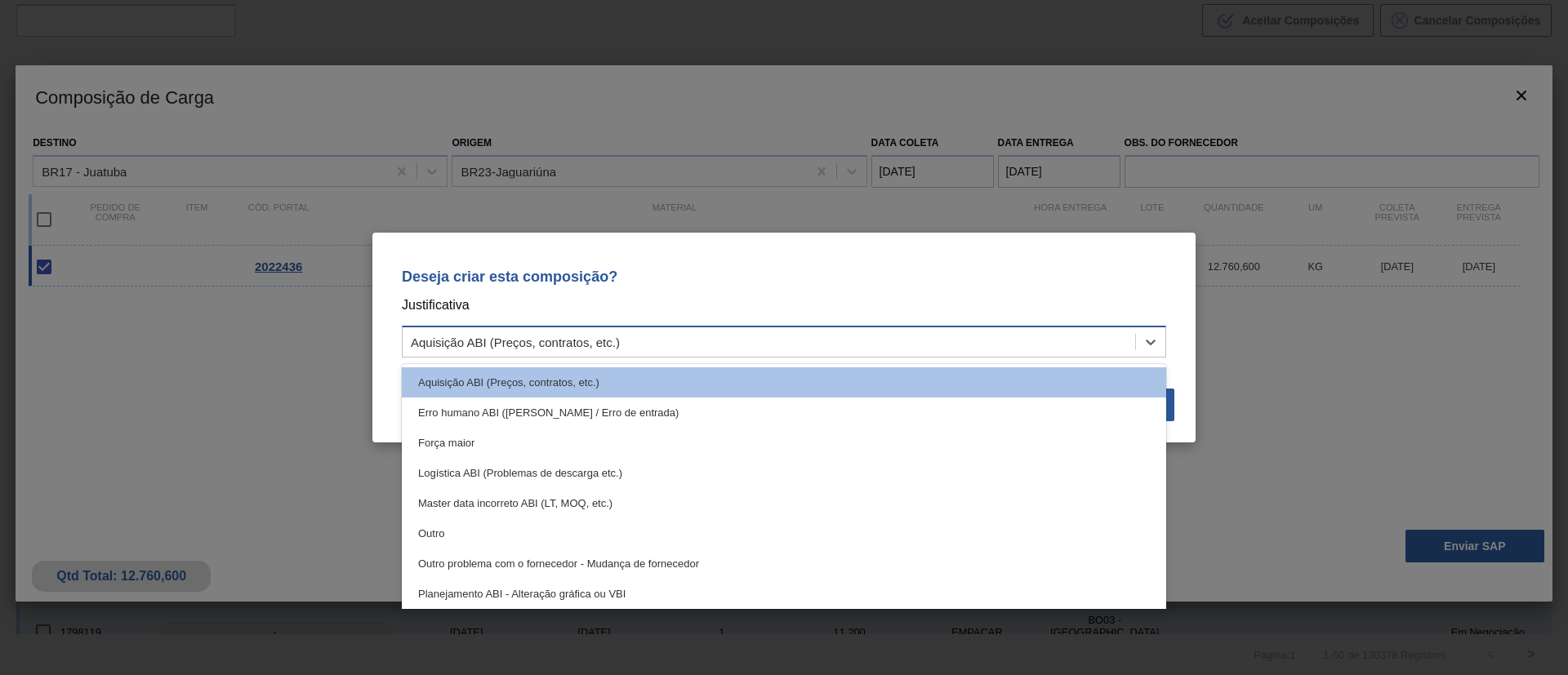
click at [1008, 347] on div "Aquisição ABI (Preços, contratos, etc.)" at bounding box center [769, 343] width 733 height 24
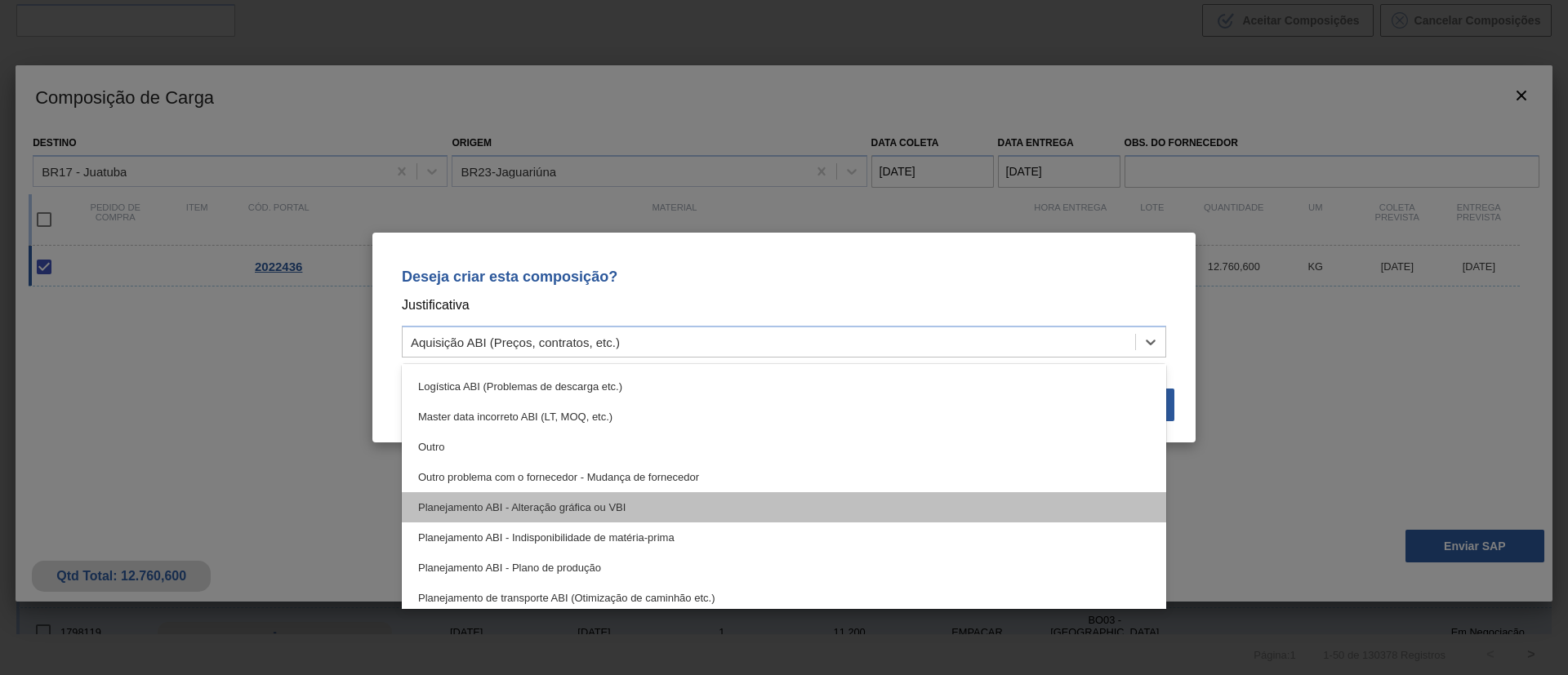
scroll to position [123, 0]
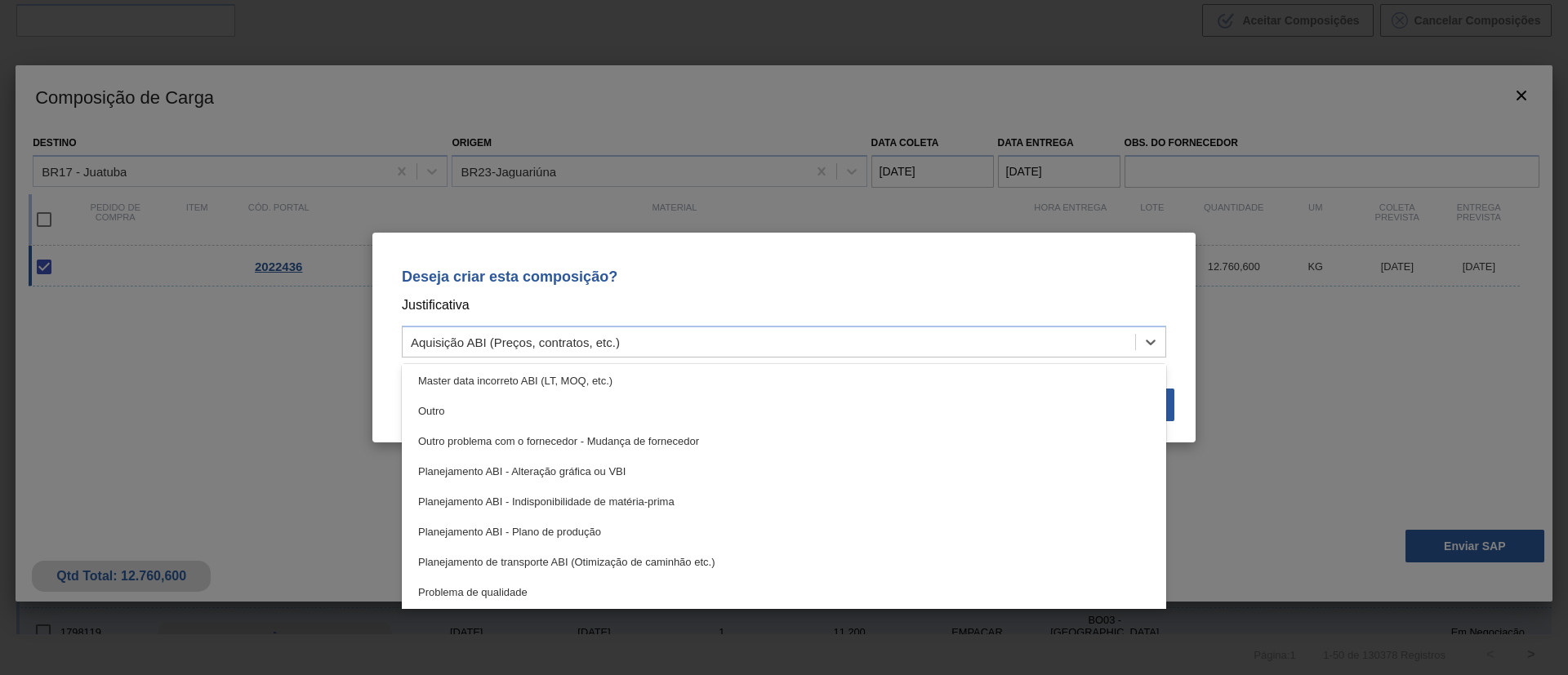
drag, startPoint x: 561, startPoint y: 532, endPoint x: 685, endPoint y: 512, distance: 125.6
click at [574, 531] on div "Planejamento ABI - Plano de produção" at bounding box center [784, 532] width 764 height 31
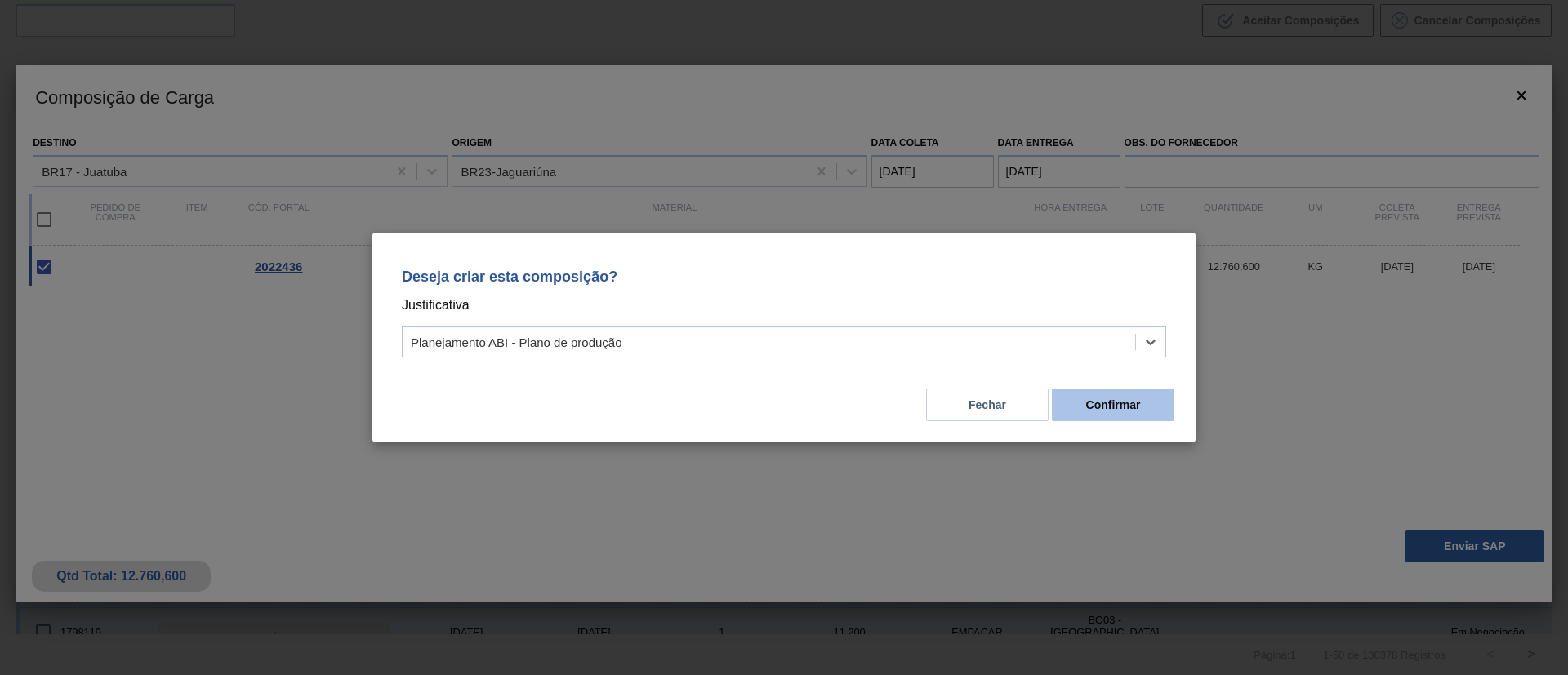
click at [1143, 410] on button "Confirmar" at bounding box center [1114, 405] width 123 height 32
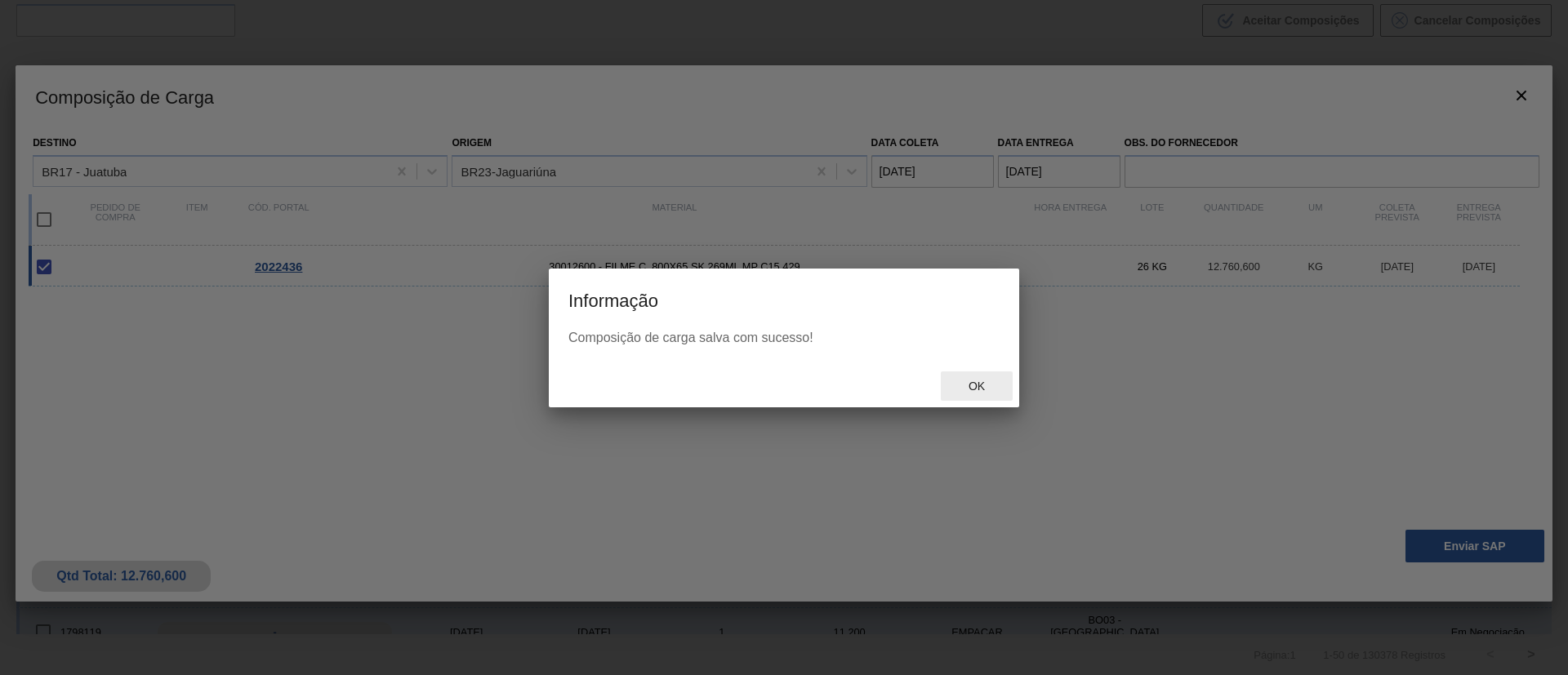
click at [975, 396] on div "Ok" at bounding box center [976, 386] width 72 height 31
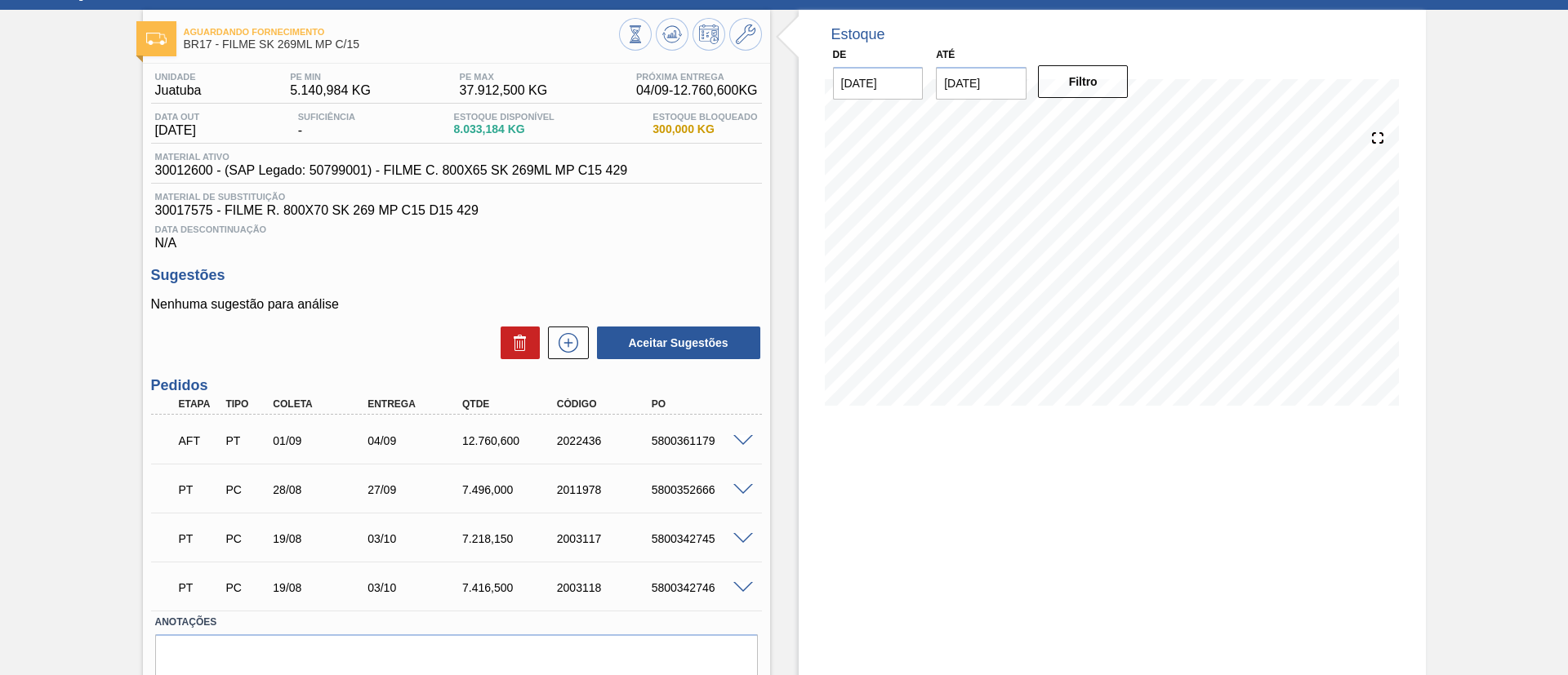
scroll to position [123, 0]
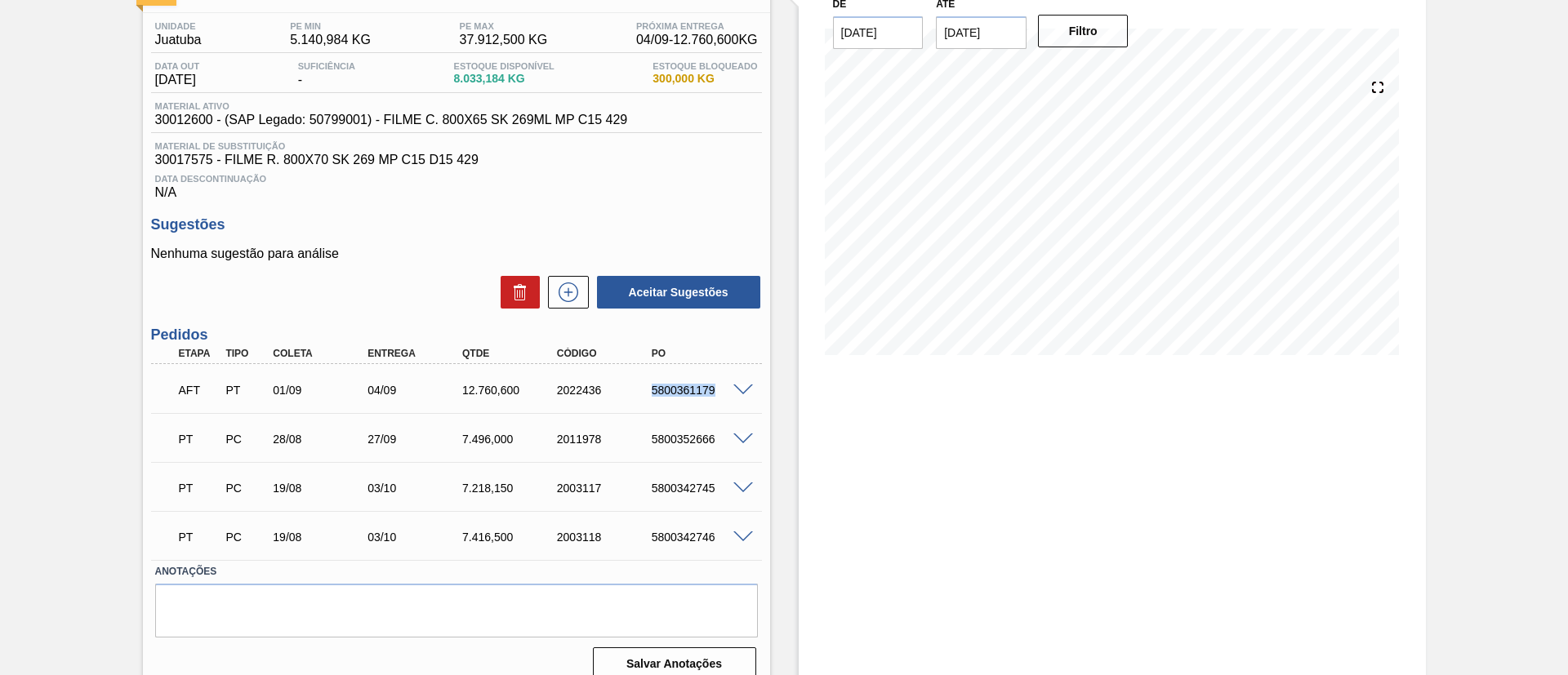
drag, startPoint x: 647, startPoint y: 394, endPoint x: 721, endPoint y: 385, distance: 74.5
click at [721, 385] on div "5800361179" at bounding box center [700, 390] width 106 height 13
copy div "5800361179"
click at [0, 292] on div "Aguardando Fornecimento BR17 - FILME SK 269ML MP C/15 Unidade Juatuba PE MIN 5.…" at bounding box center [784, 326] width 1568 height 734
click at [830, 672] on div "Estoque De 01/09/2025 Até 28/04/2026 Filtro" at bounding box center [1112, 326] width 627 height 734
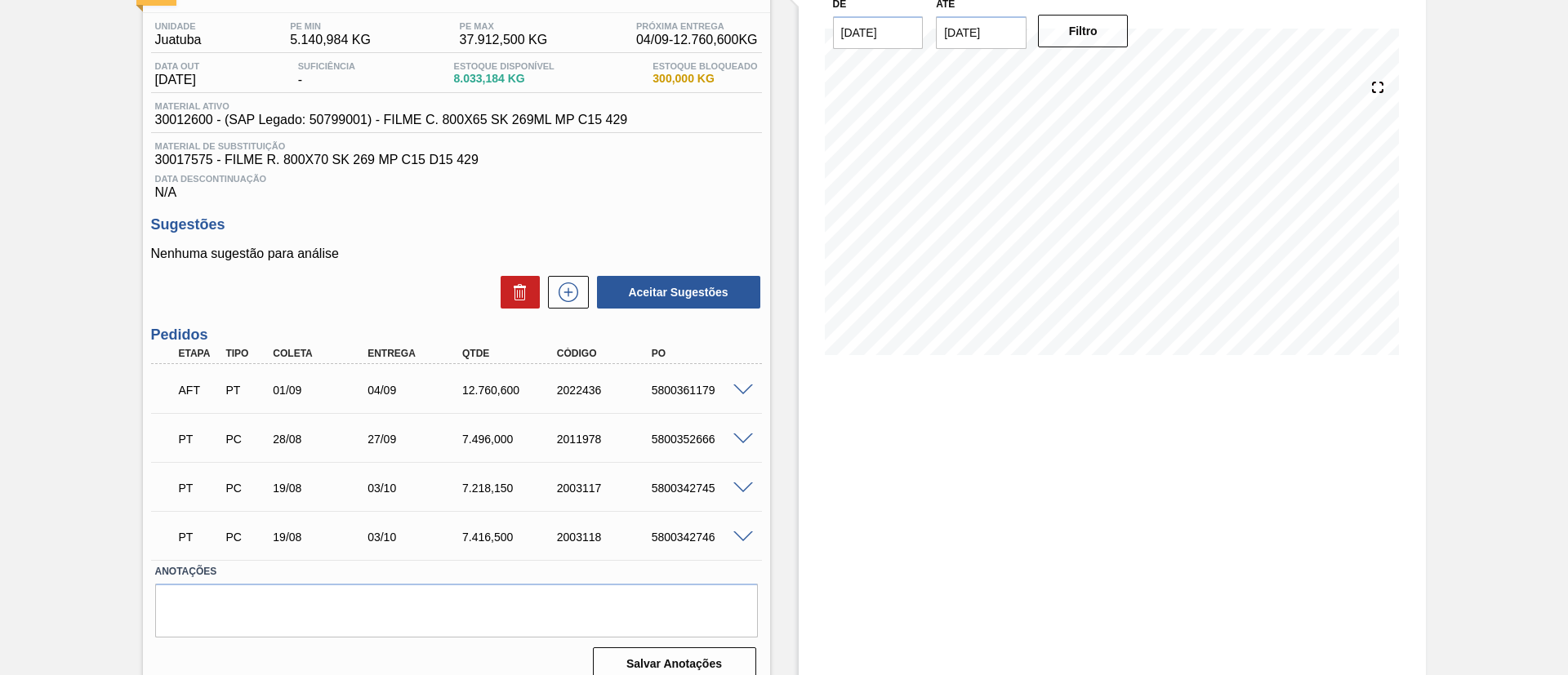
scroll to position [0, 0]
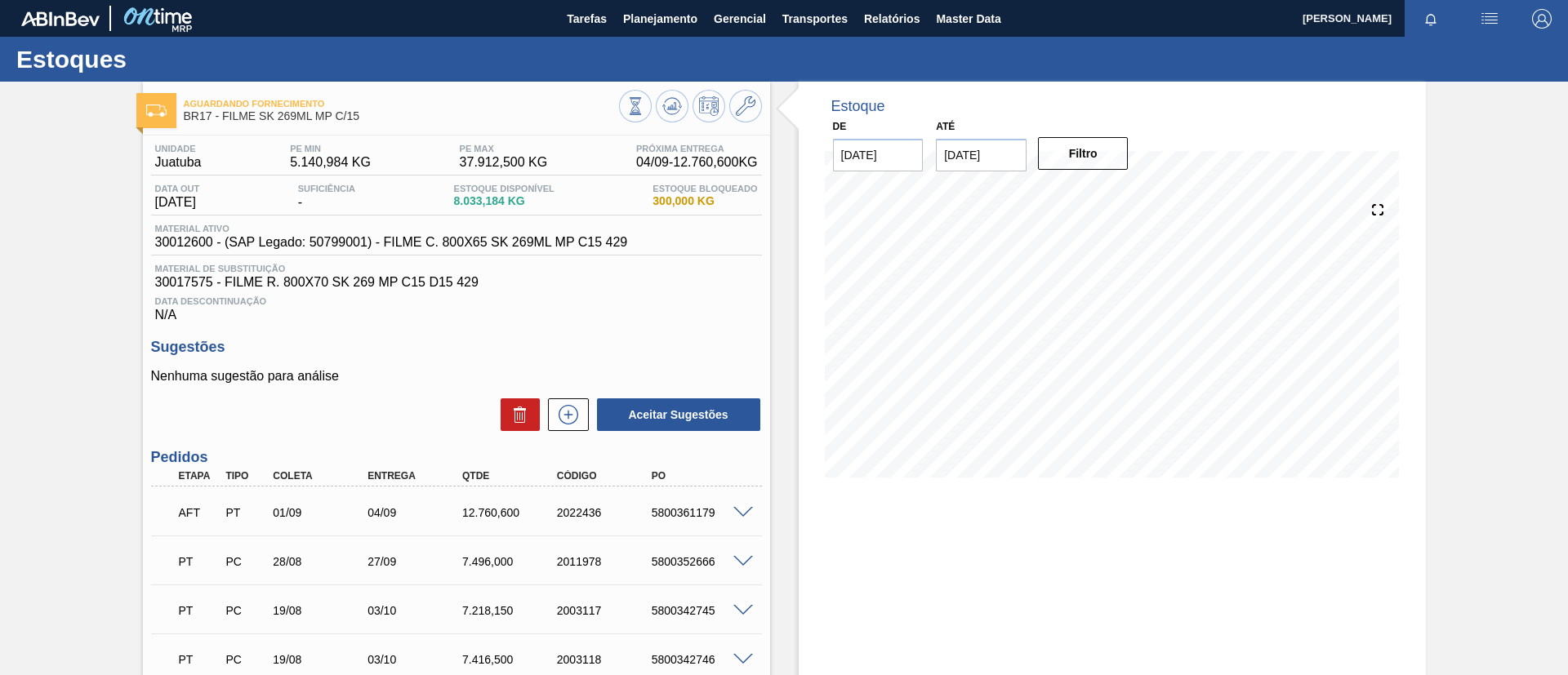
click at [639, 40] on div "Estoques" at bounding box center [784, 59] width 1568 height 45
click at [634, 9] on span "Planejamento" at bounding box center [660, 19] width 74 height 19
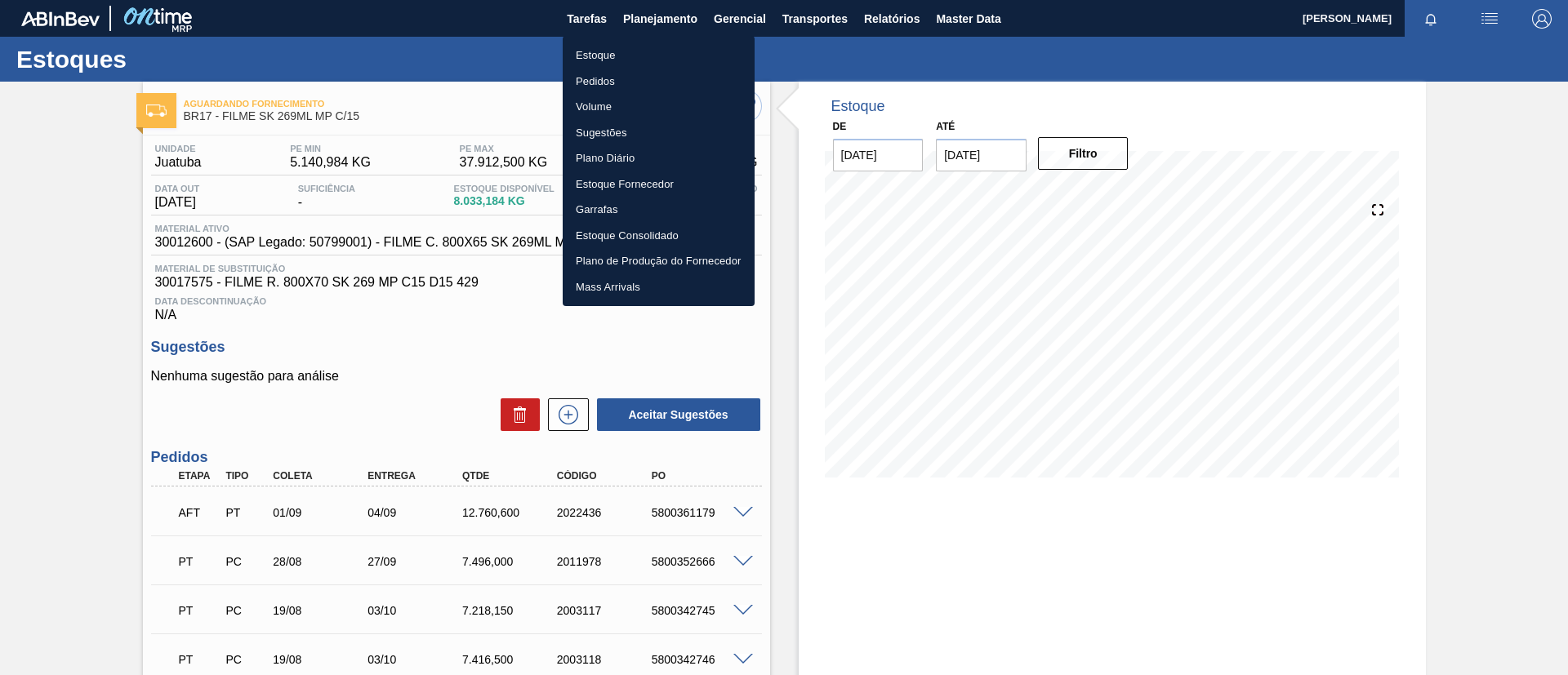
click at [641, 58] on li "Estoque" at bounding box center [659, 56] width 192 height 26
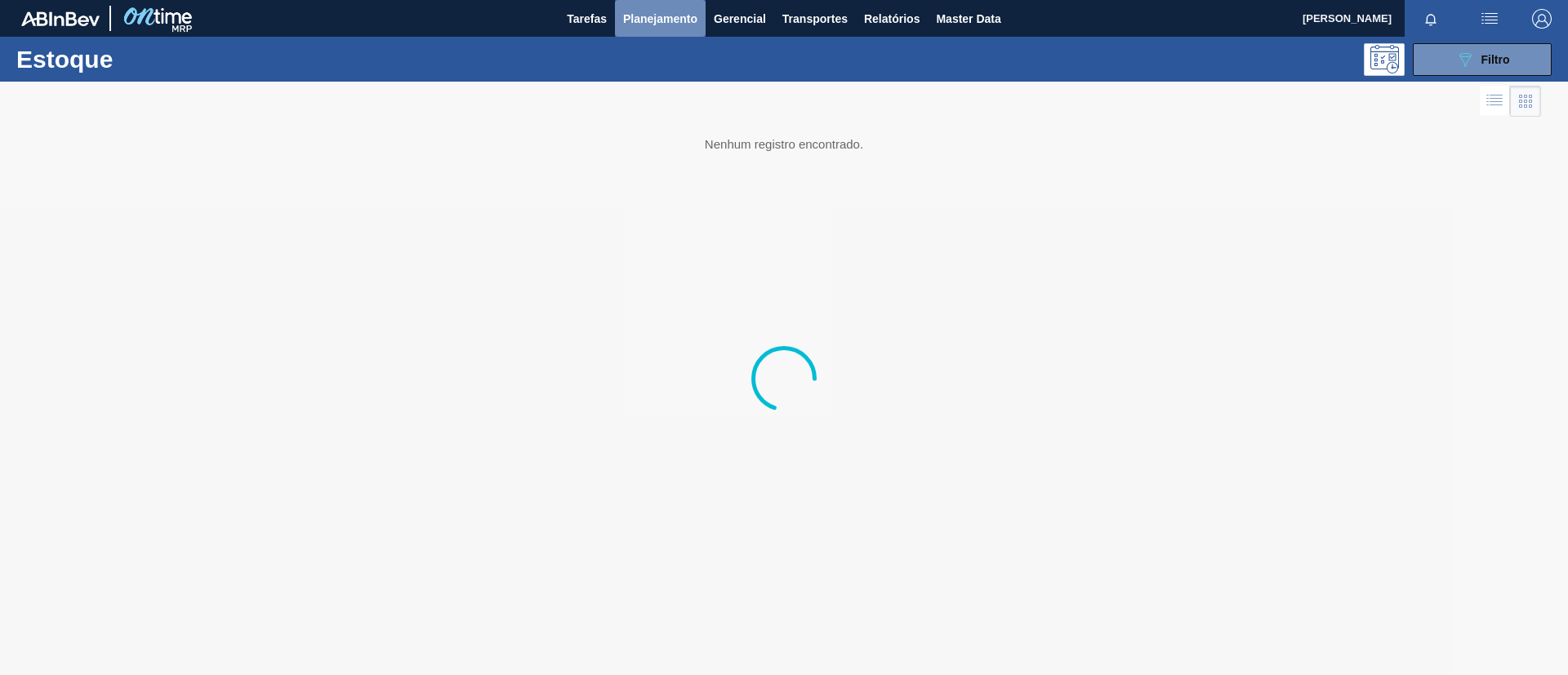
click at [663, 31] on button "Planejamento" at bounding box center [660, 19] width 91 height 37
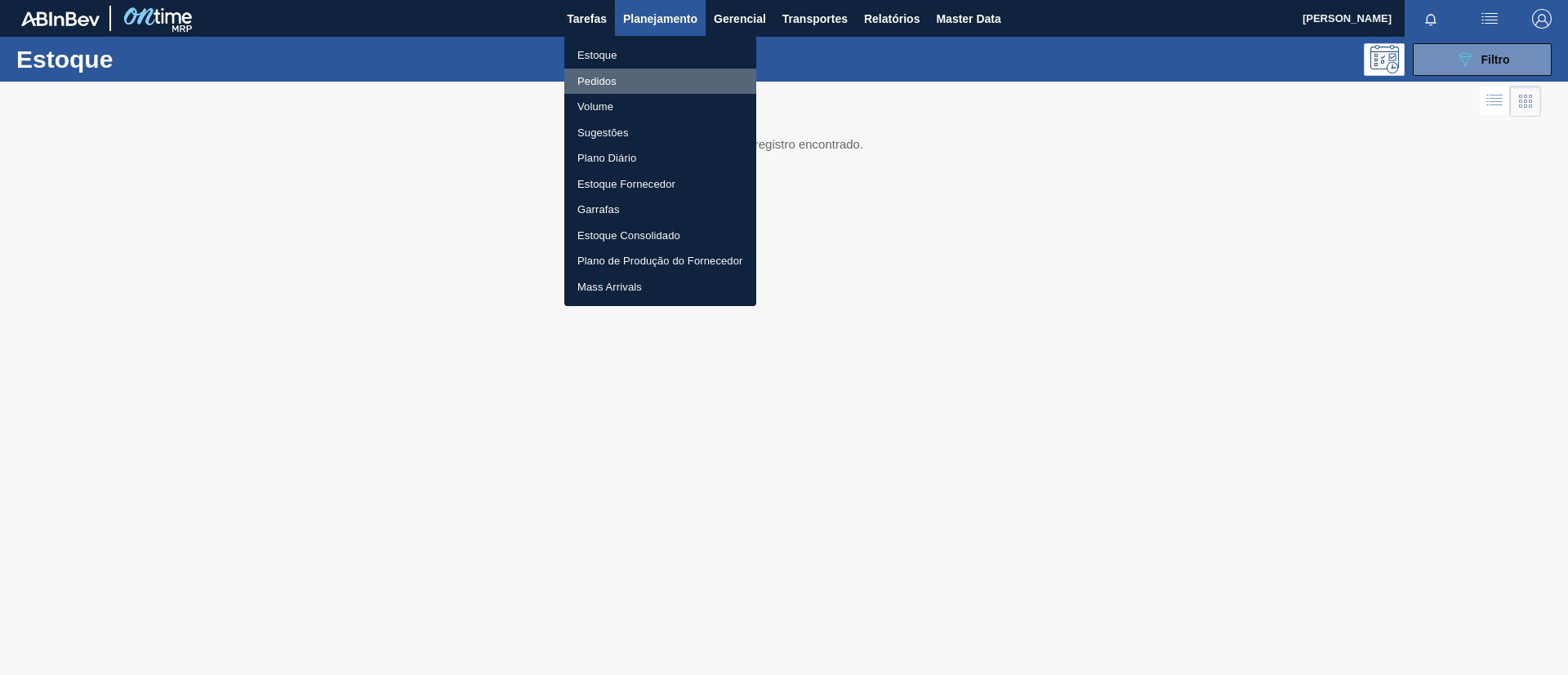
click at [643, 70] on li "Pedidos" at bounding box center [660, 82] width 192 height 26
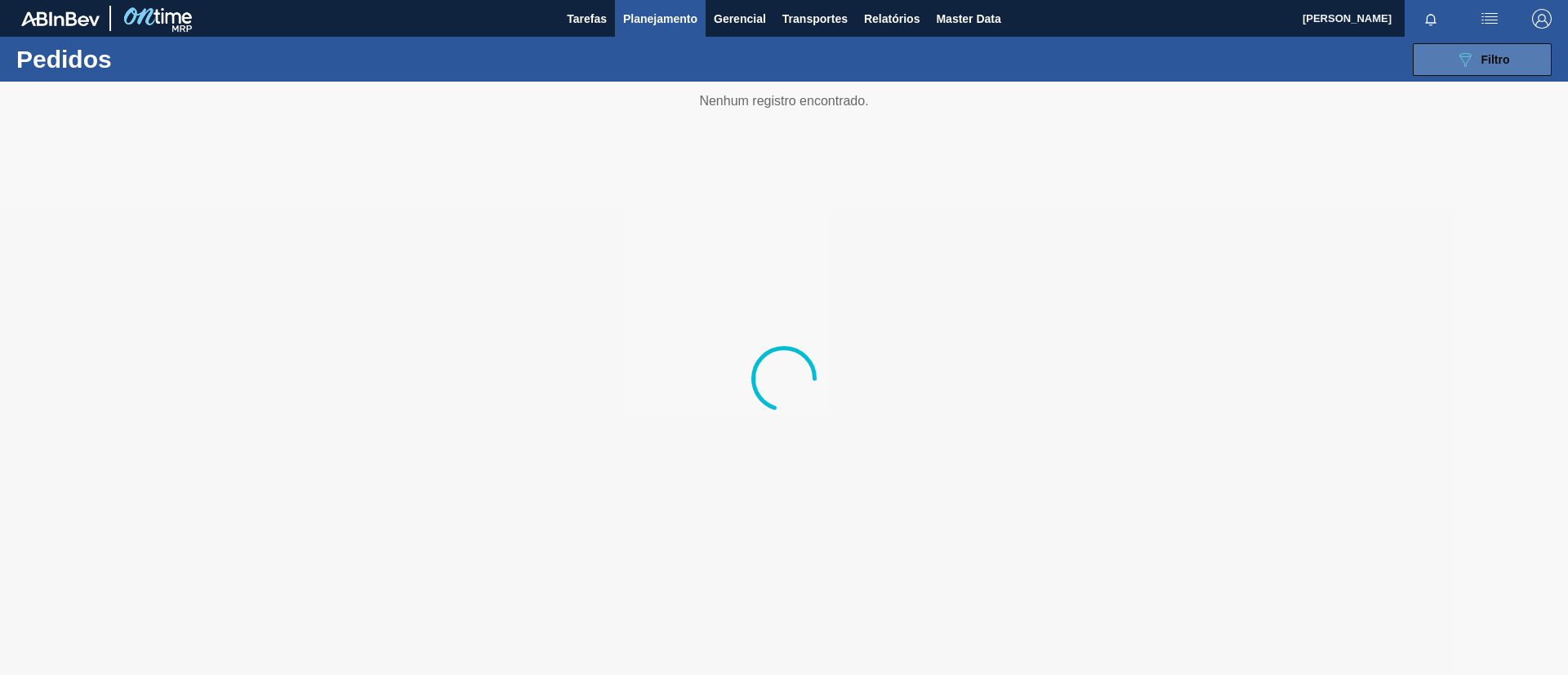
click at [1458, 64] on icon "089F7B8B-B2A5-4AFE-B5C0-19BA573D28AC" at bounding box center [1465, 59] width 20 height 19
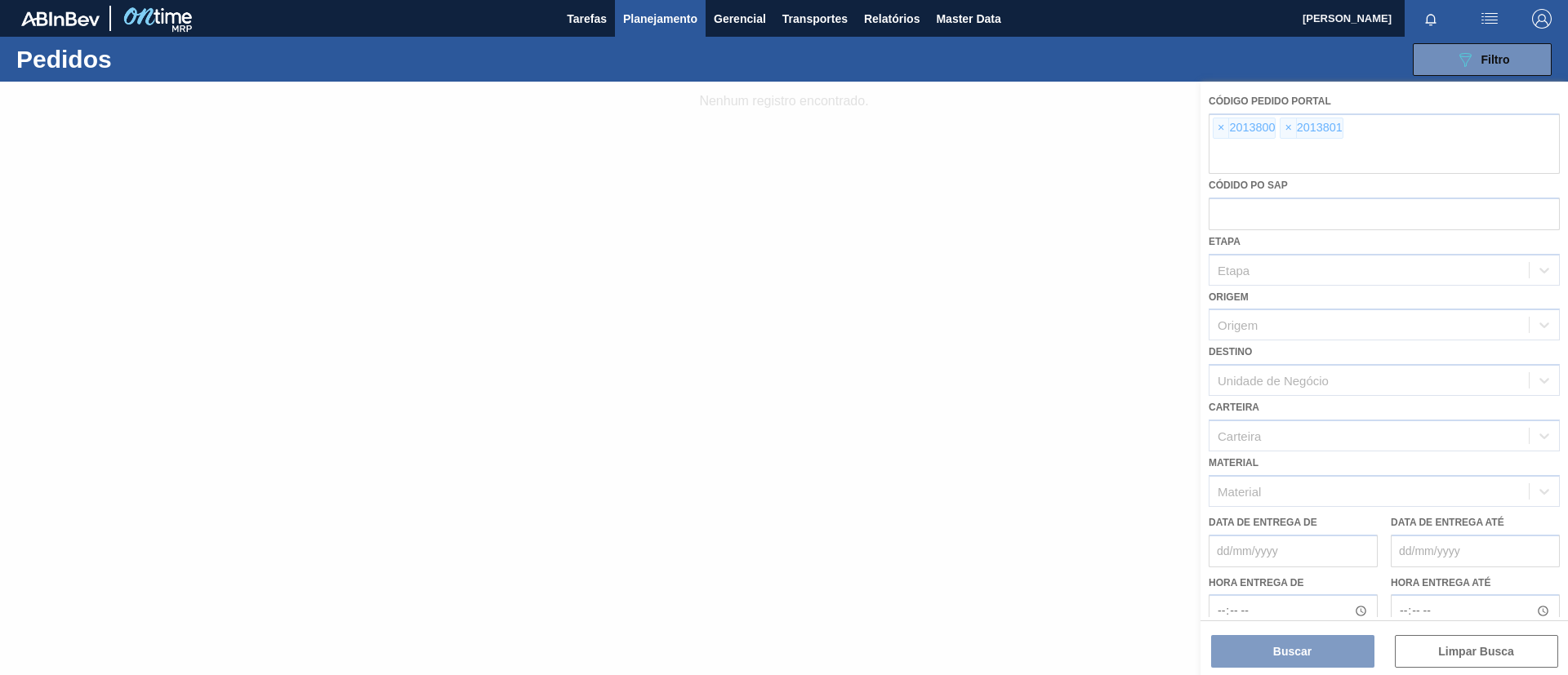
click at [1219, 125] on div at bounding box center [784, 378] width 1568 height 593
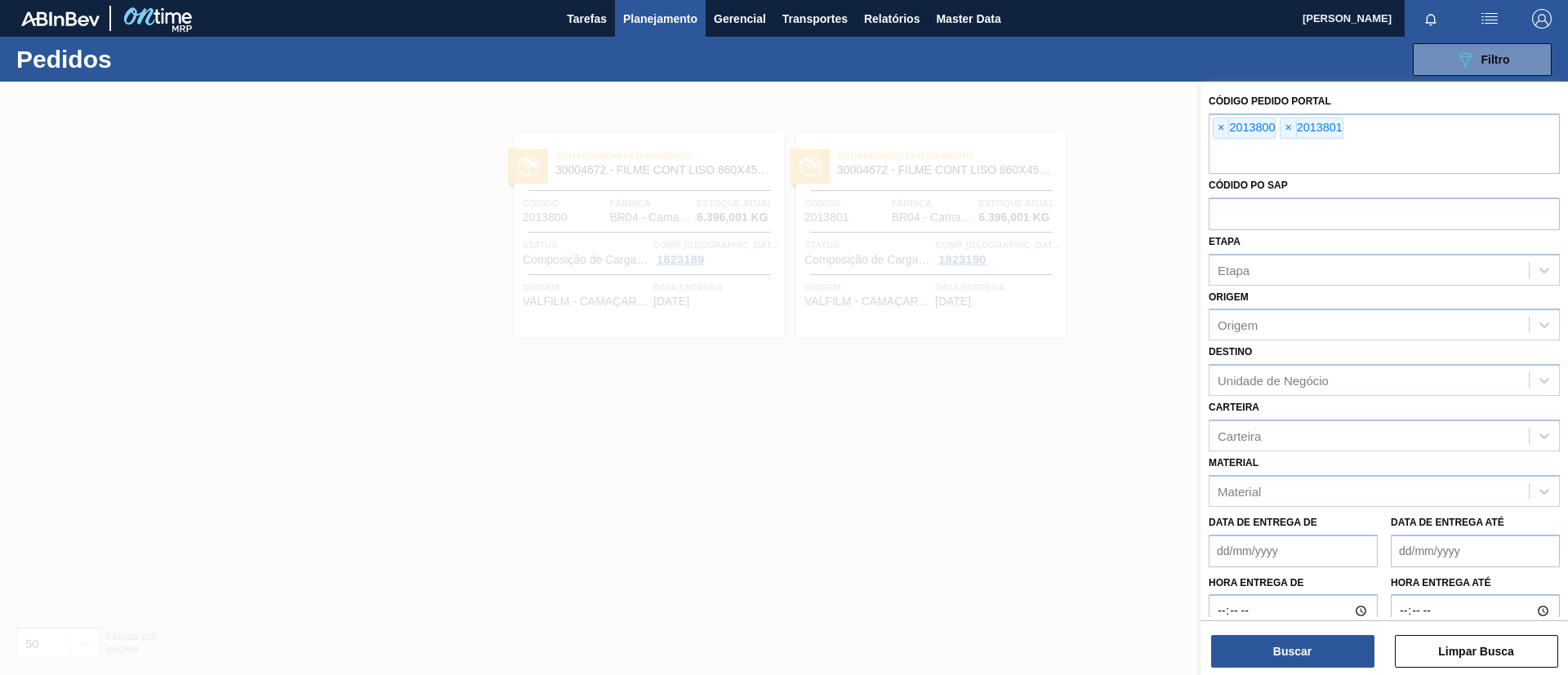
click at [1219, 125] on span "×" at bounding box center [1222, 128] width 16 height 19
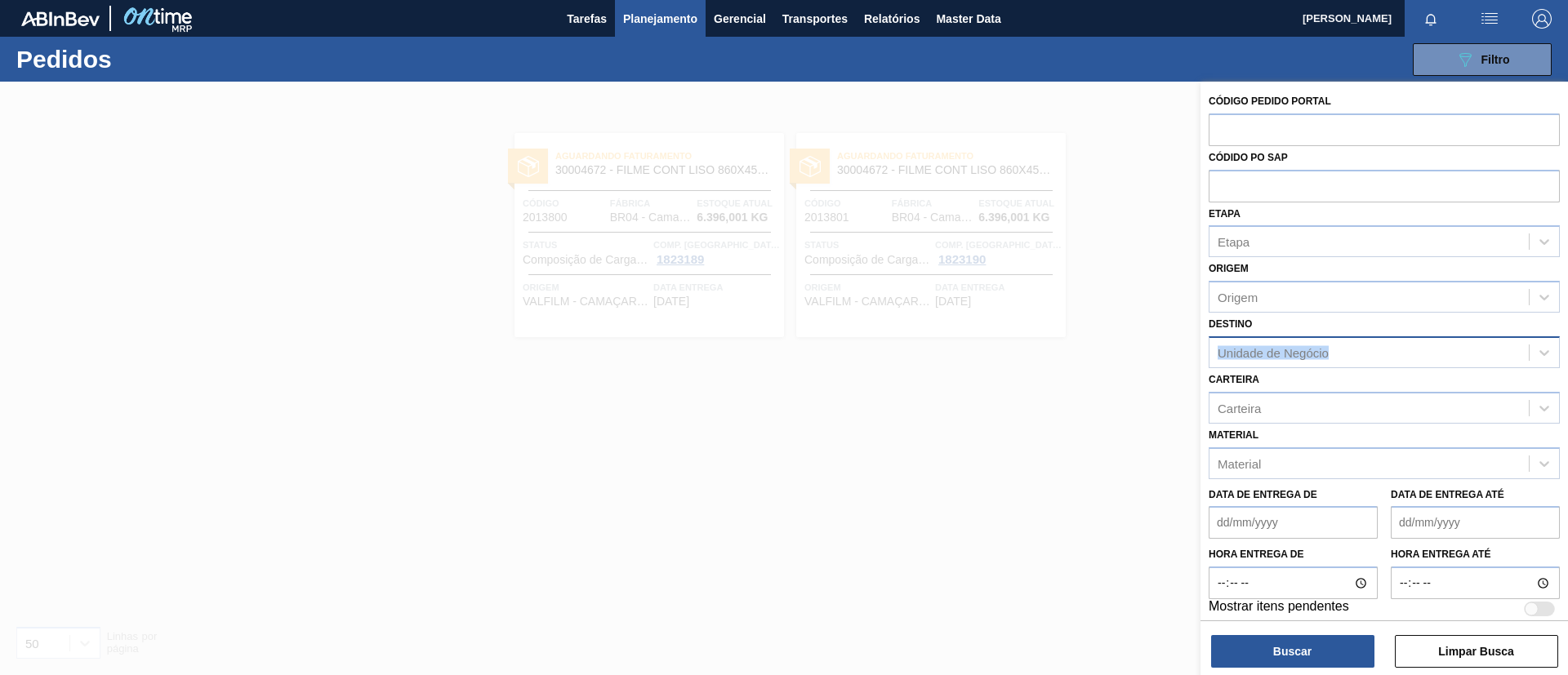
click at [1273, 337] on div "Destino Unidade de Negócio" at bounding box center [1384, 341] width 351 height 56
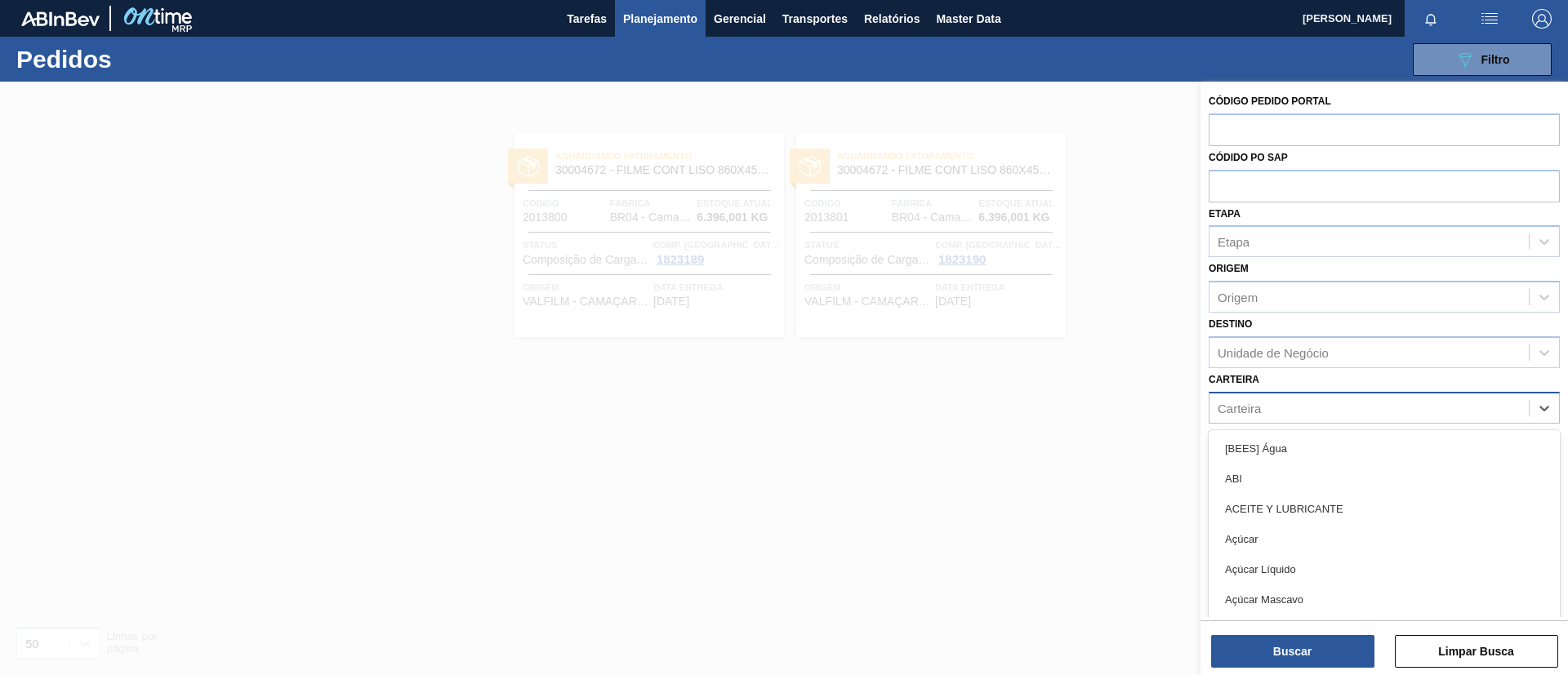
click at [1267, 397] on div "Carteira" at bounding box center [1369, 408] width 320 height 24
click at [1285, 371] on div "Carteira option [BEES] Água focused, 1 of 101. 101 results available. Use Up an…" at bounding box center [1384, 396] width 351 height 56
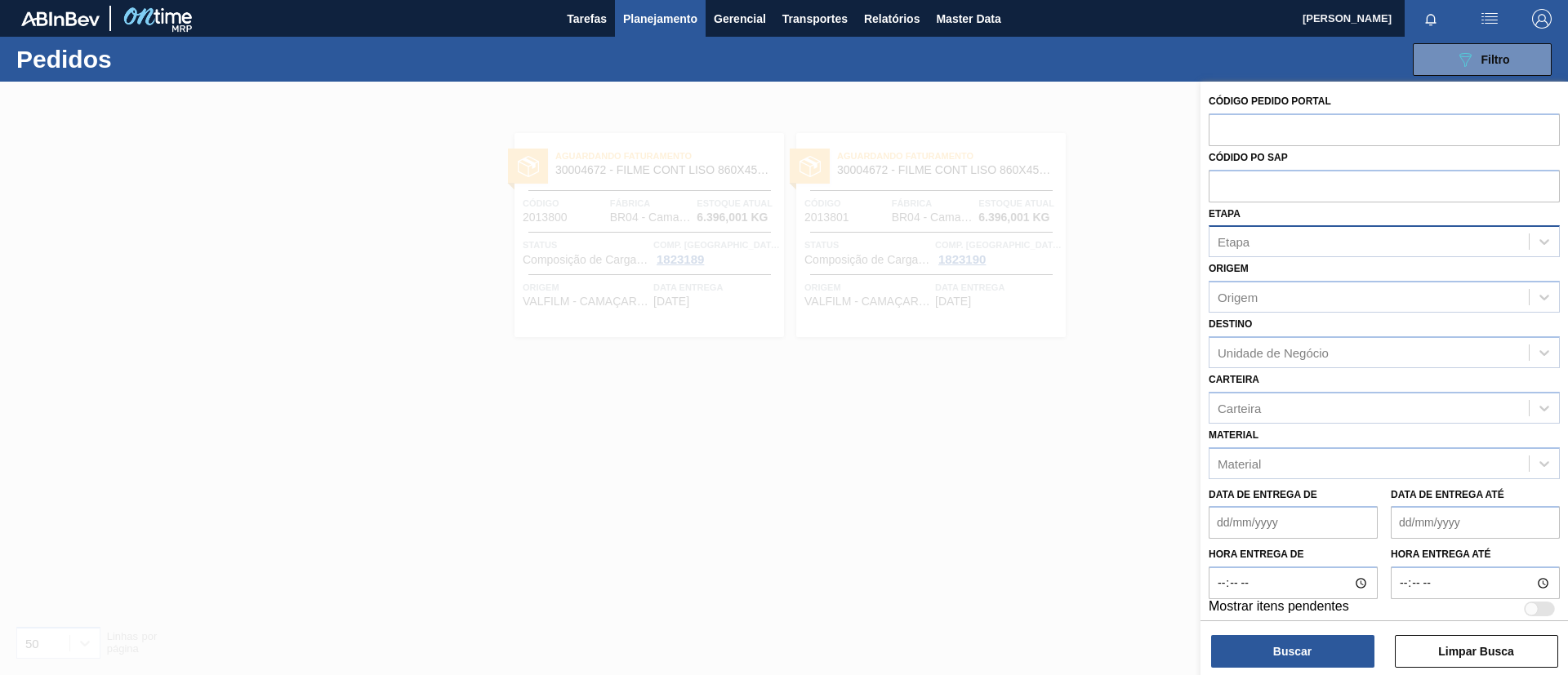
click at [1267, 240] on div "Etapa" at bounding box center [1369, 242] width 320 height 24
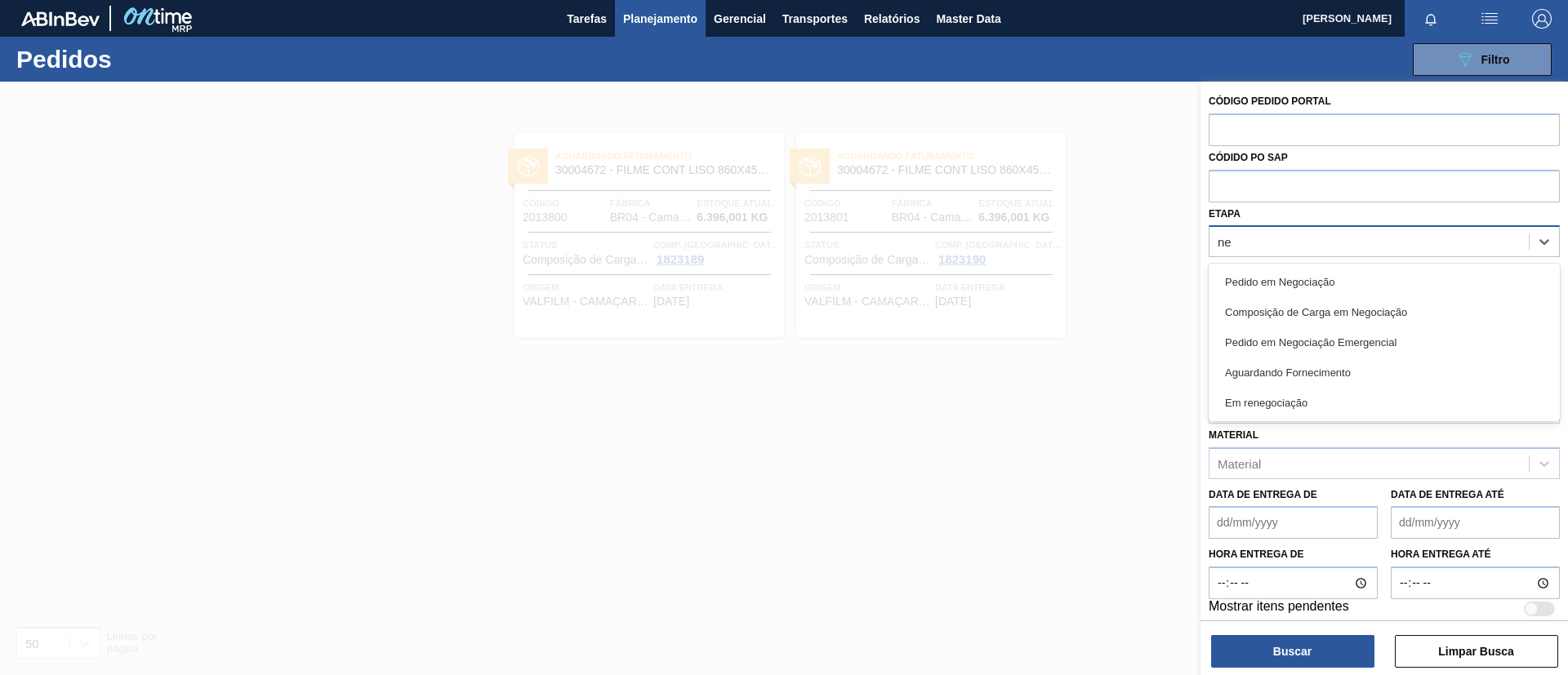
type input "neg"
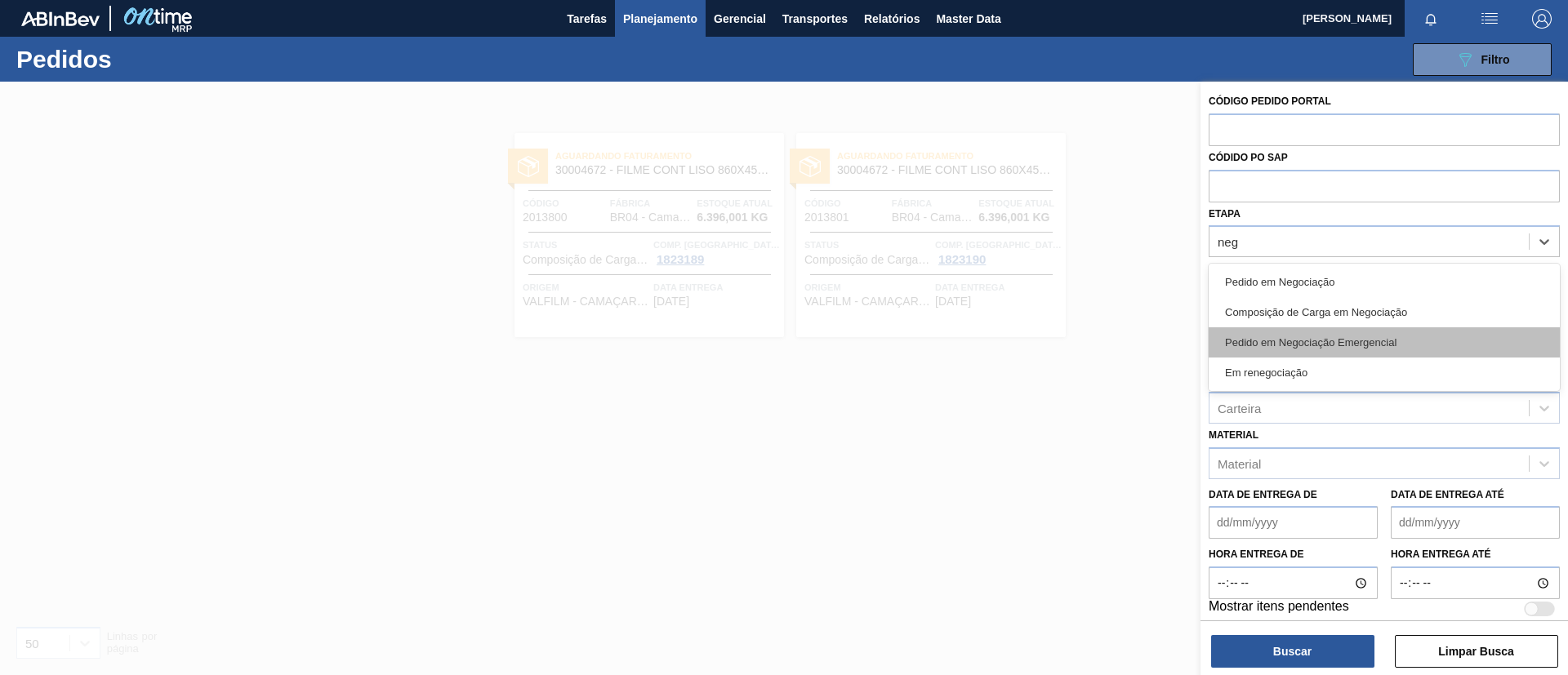
click at [1361, 351] on div "Pedido em Negociação Emergencial" at bounding box center [1384, 343] width 351 height 31
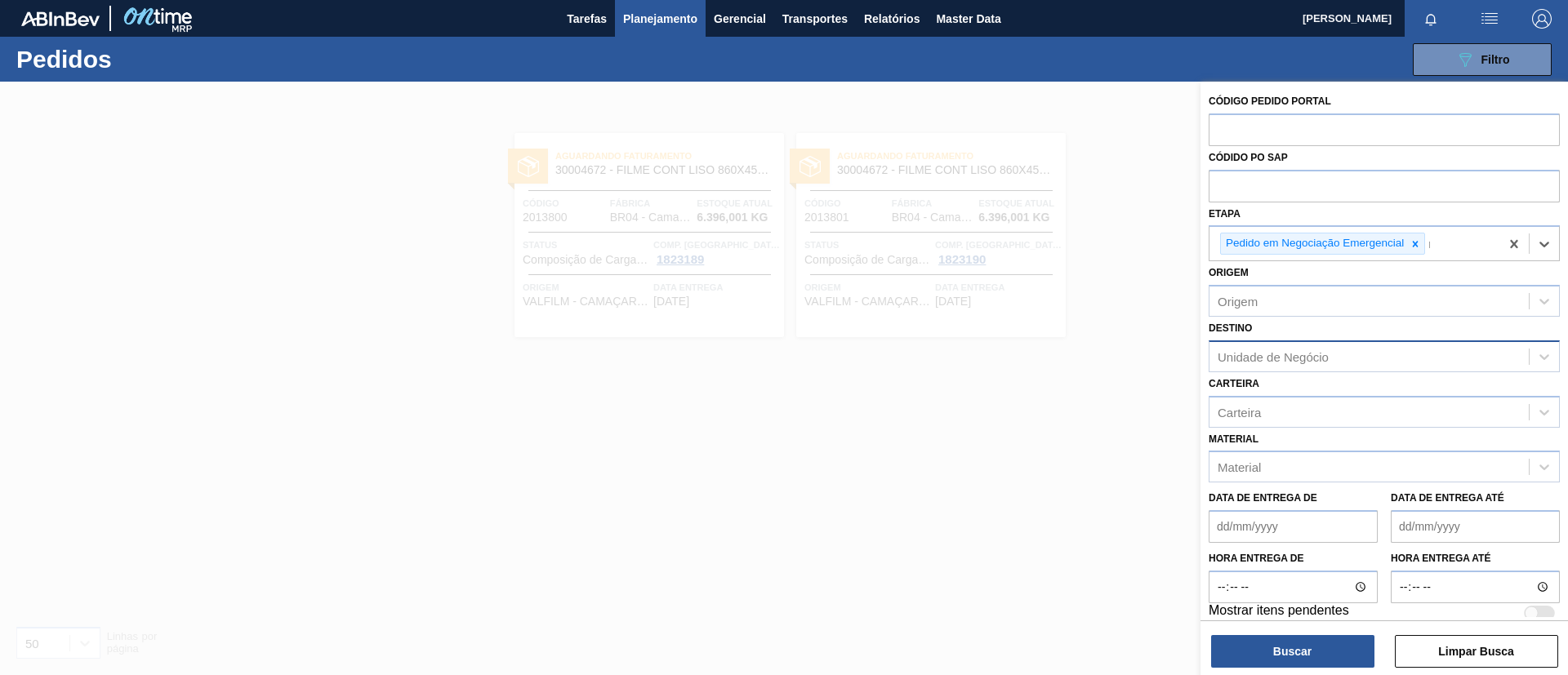
type input "re"
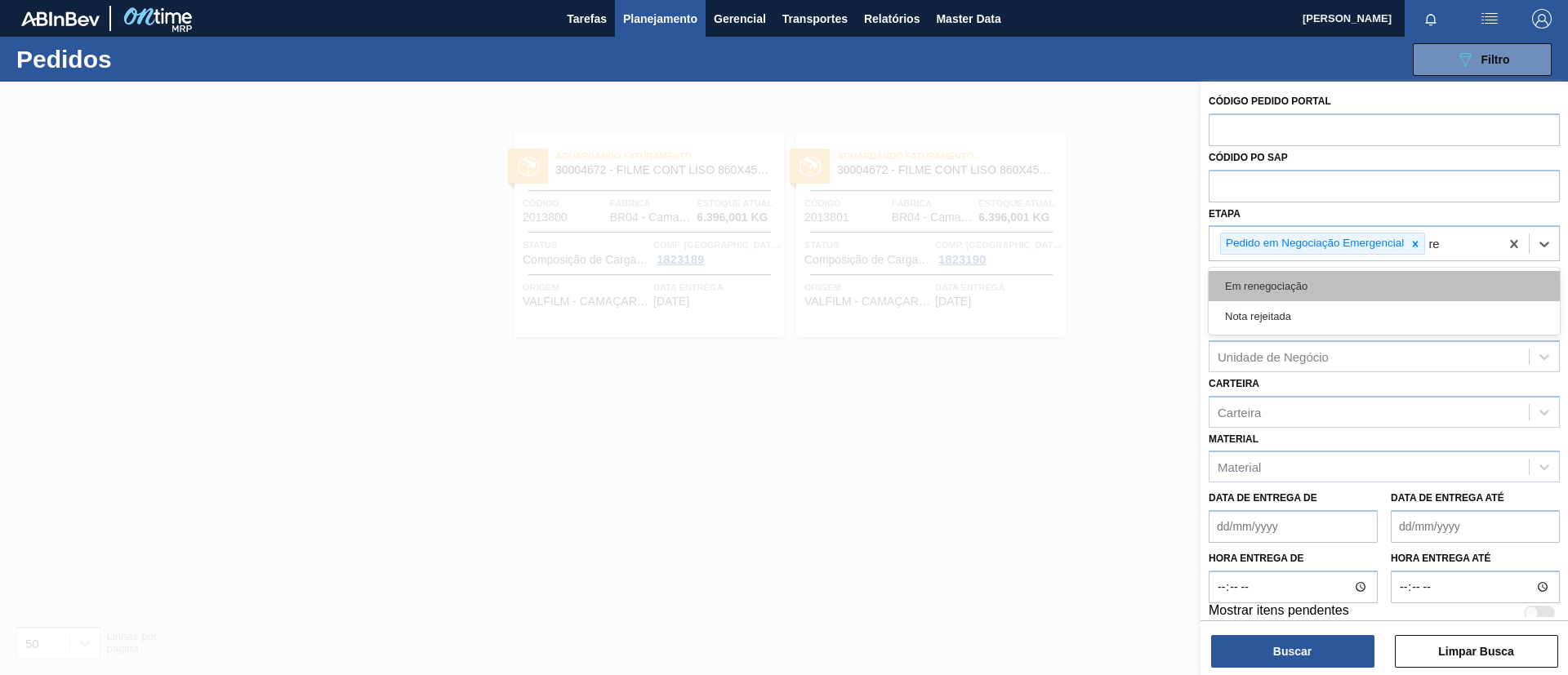
click at [1334, 297] on div "Em renegociação" at bounding box center [1384, 286] width 351 height 31
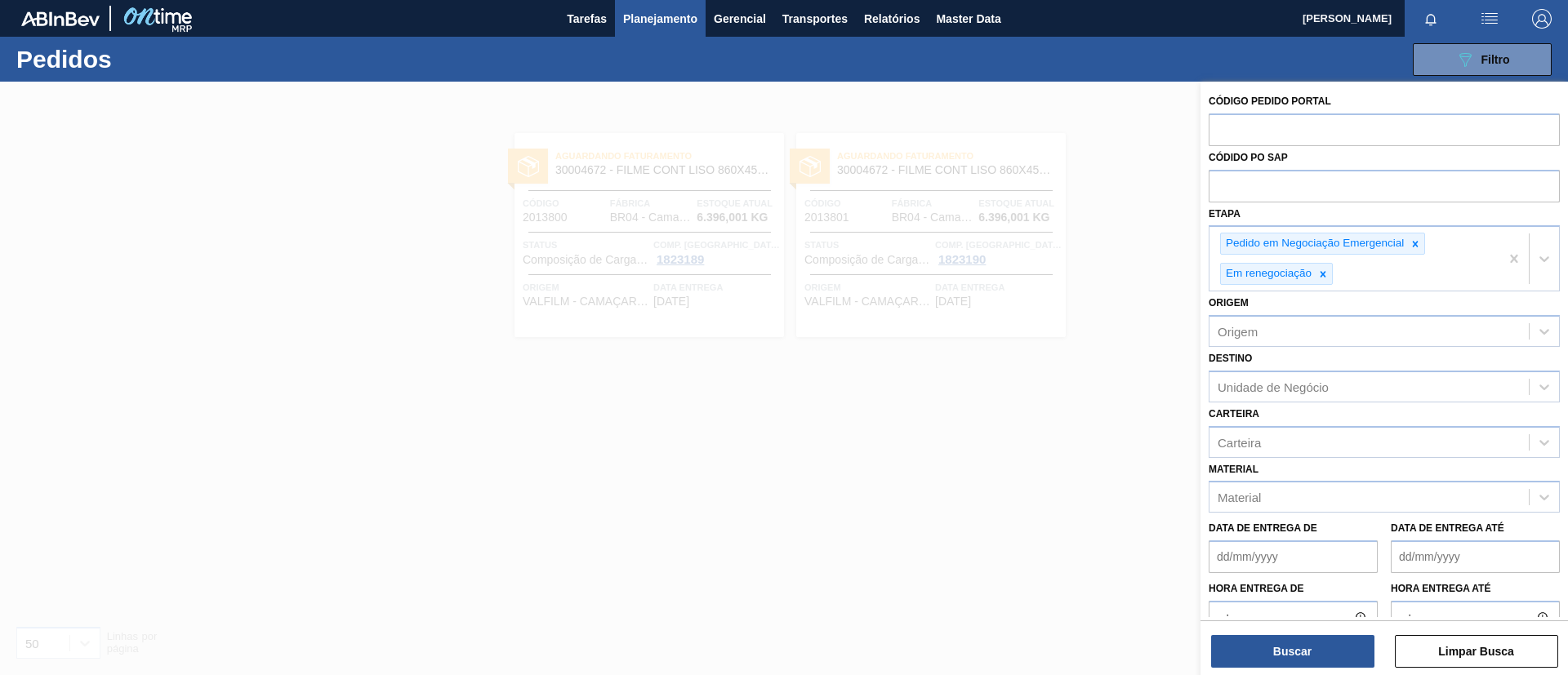
click at [1345, 627] on div "Buscar Limpar Busca" at bounding box center [1385, 643] width 368 height 45
click at [1344, 650] on button "Buscar" at bounding box center [1293, 651] width 163 height 32
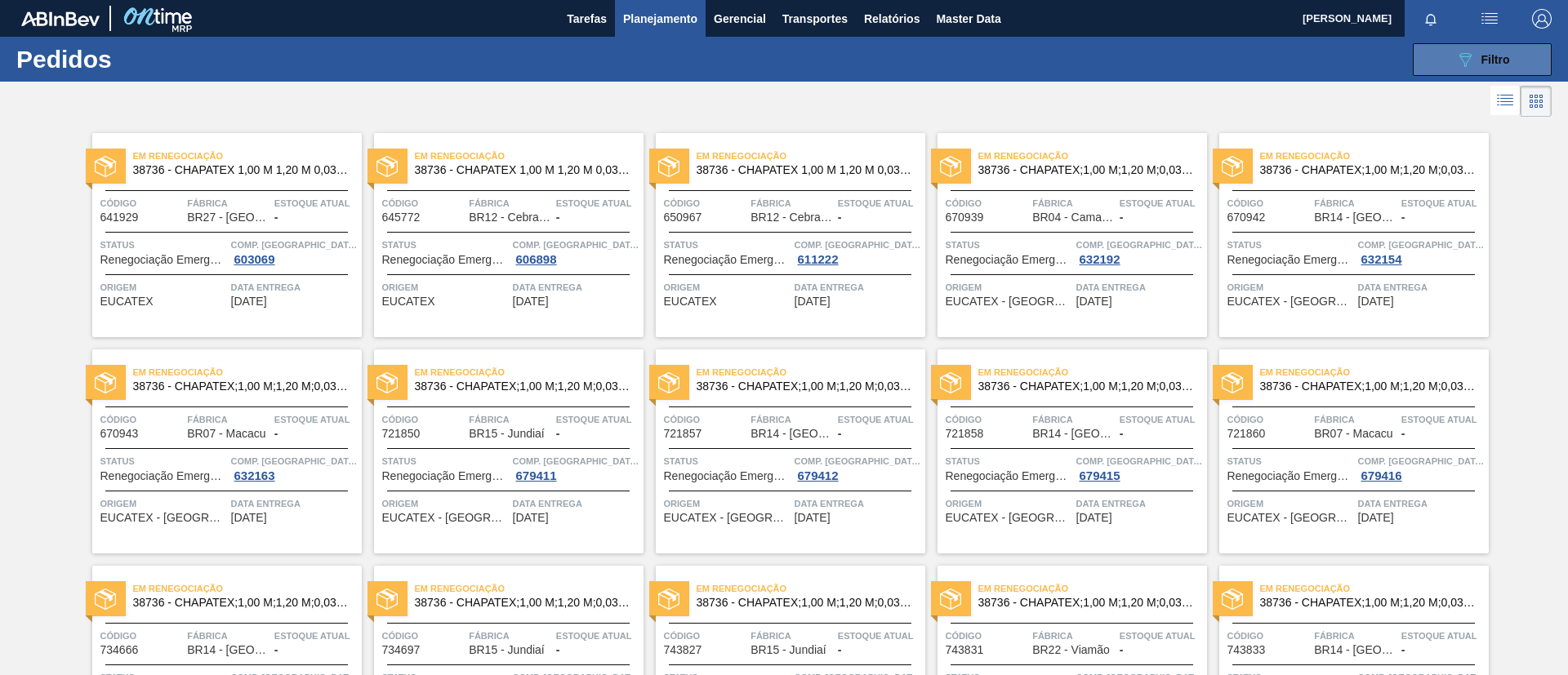
click at [1452, 58] on button "089F7B8B-B2A5-4AFE-B5C0-19BA573D28AC Filtro" at bounding box center [1482, 59] width 138 height 32
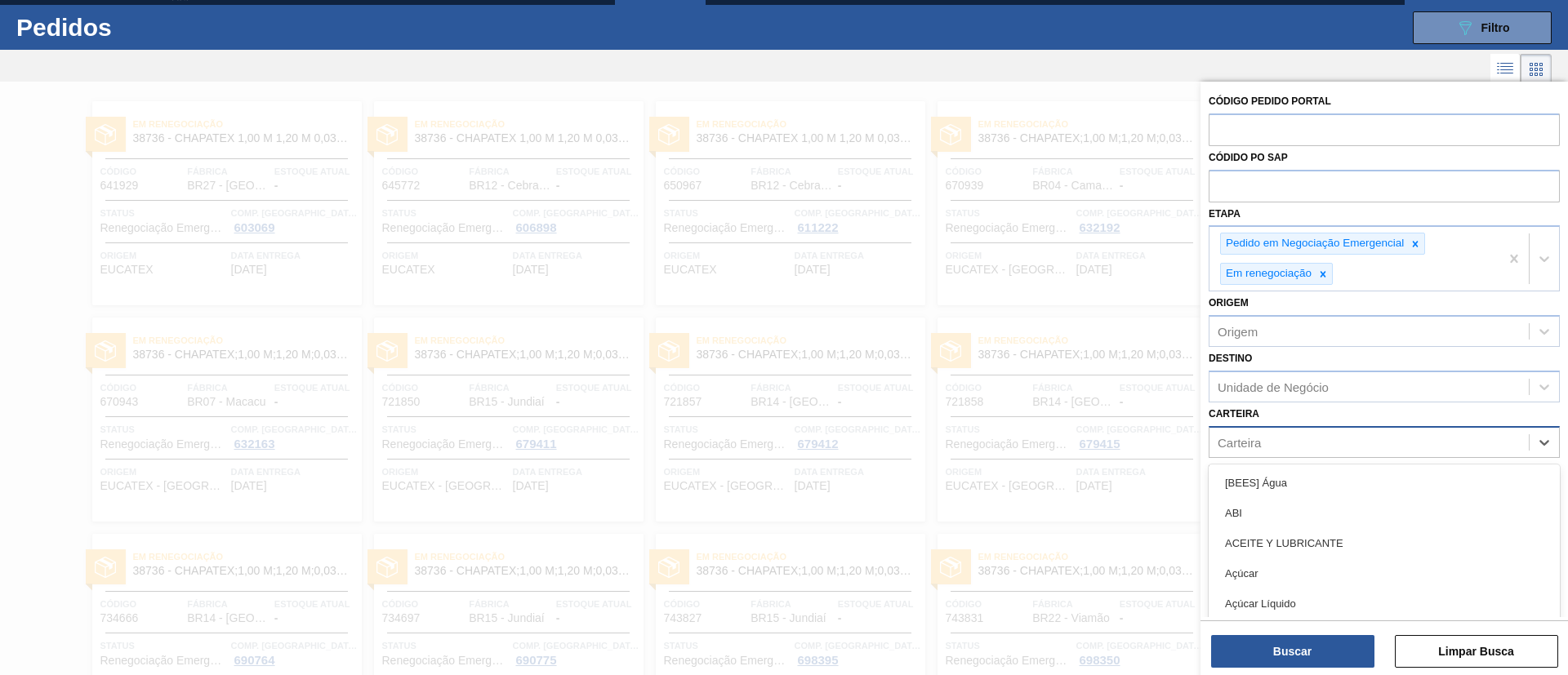
click at [1329, 447] on div "Carteira" at bounding box center [1369, 442] width 320 height 24
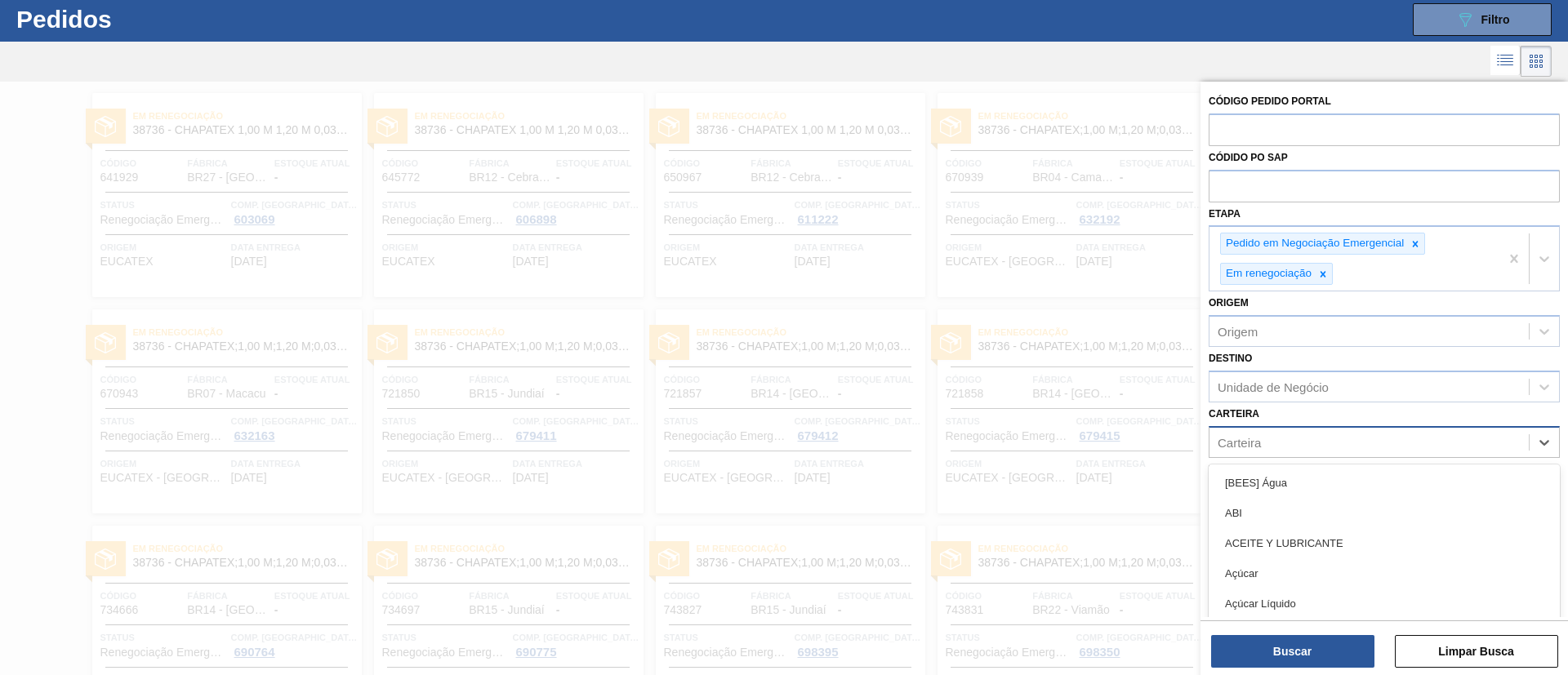
scroll to position [41, 0]
type input "Filme"
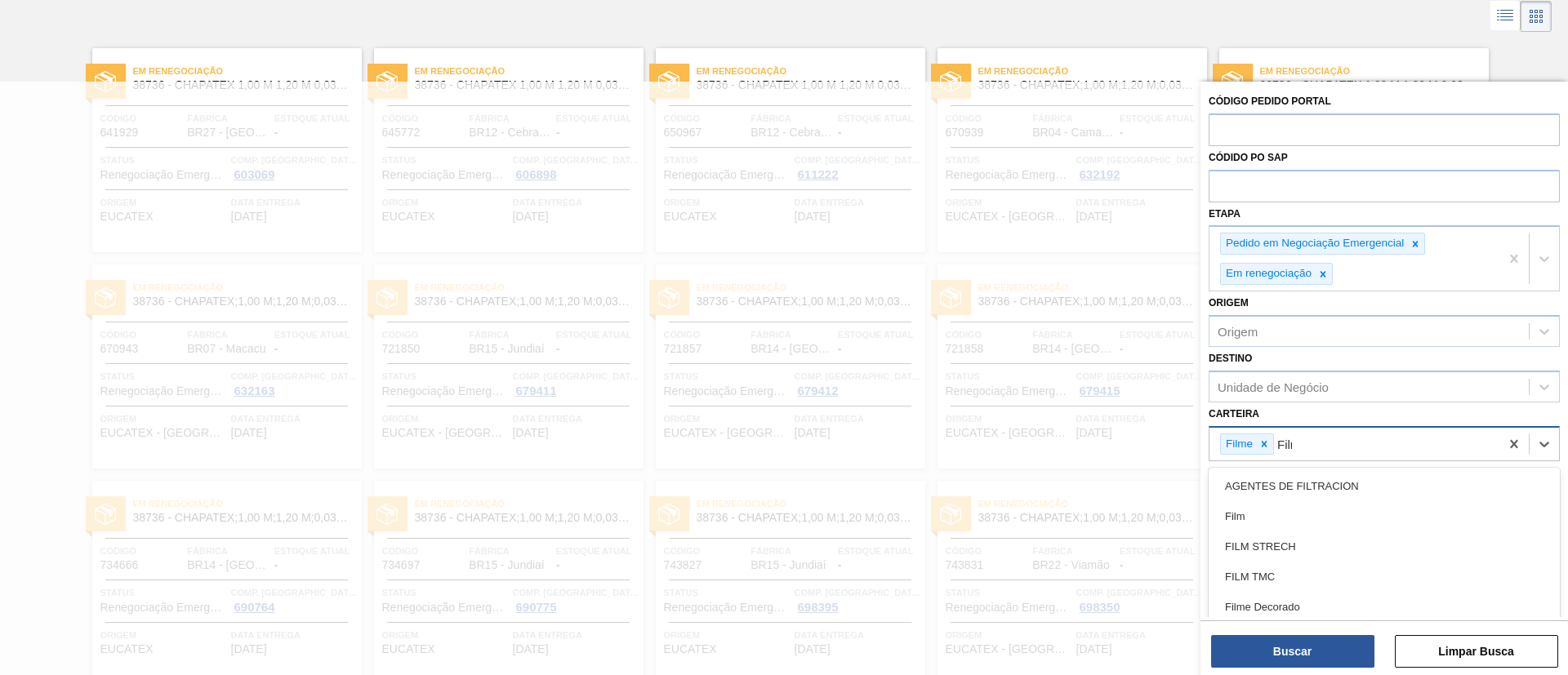
type input "Filme"
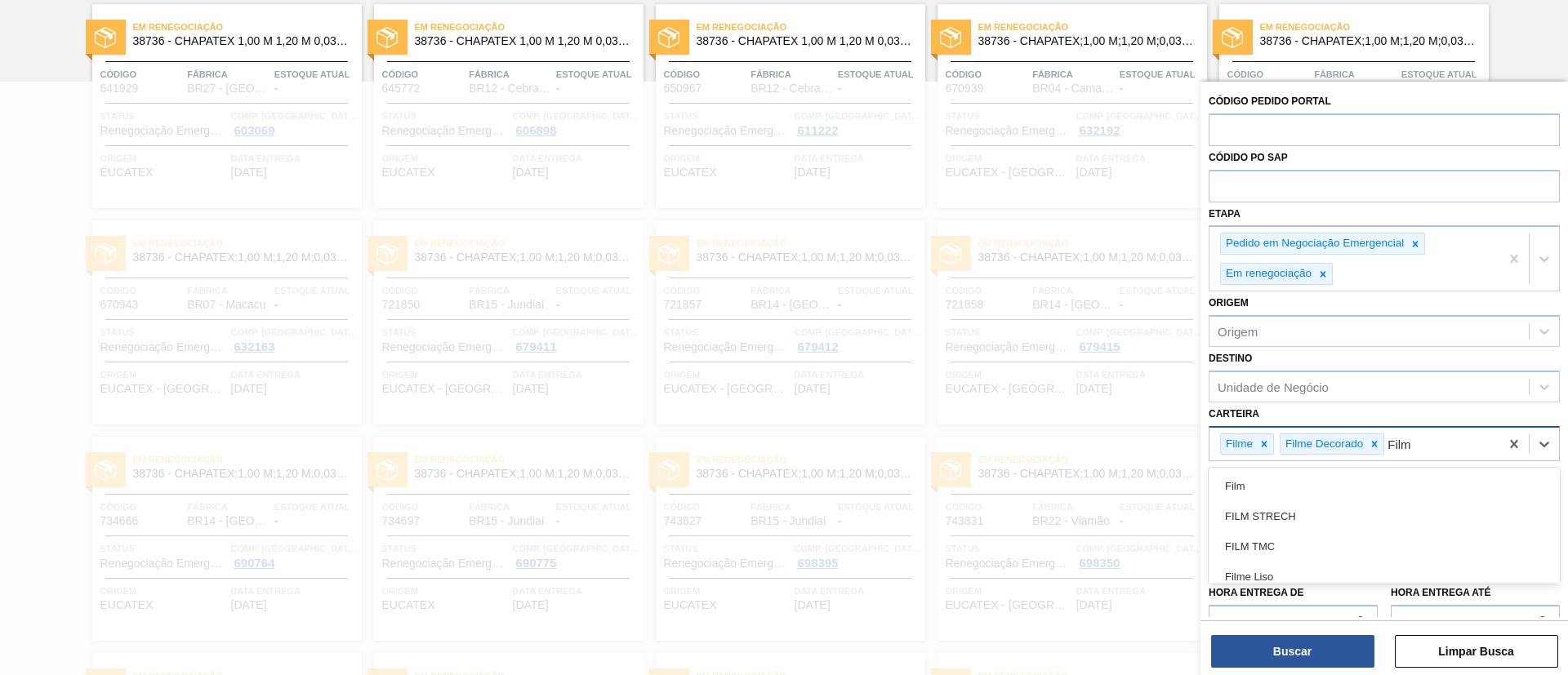
type input "Filme"
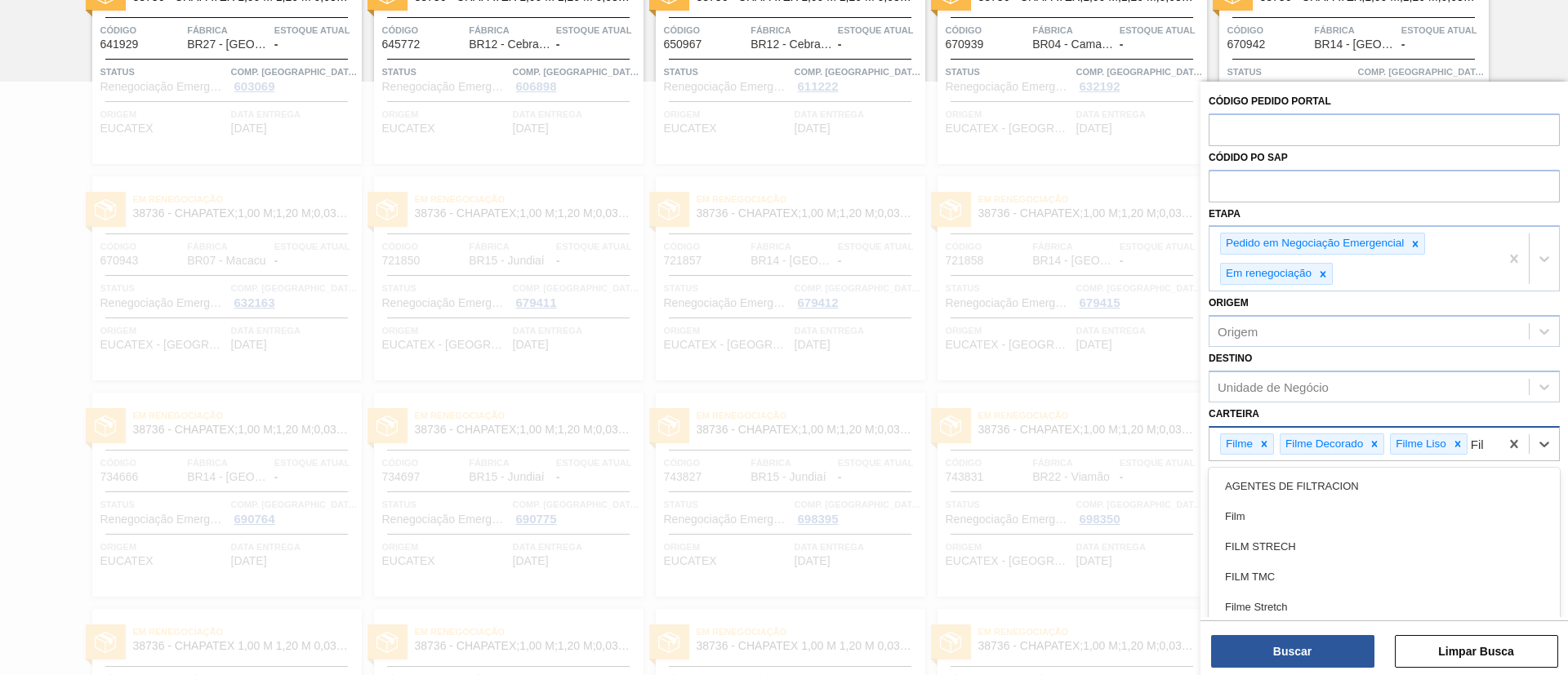
type input "Filme"
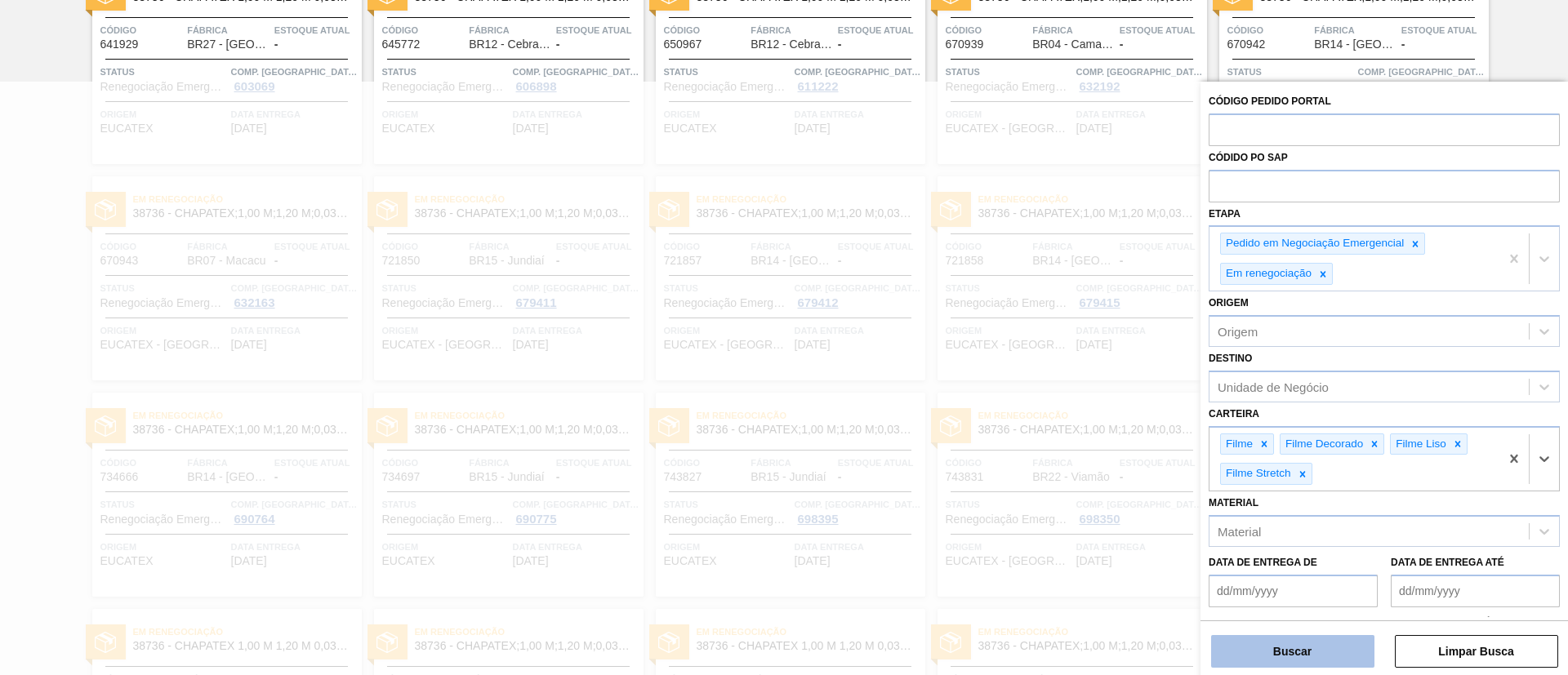
click at [1327, 637] on button "Buscar" at bounding box center [1293, 651] width 163 height 32
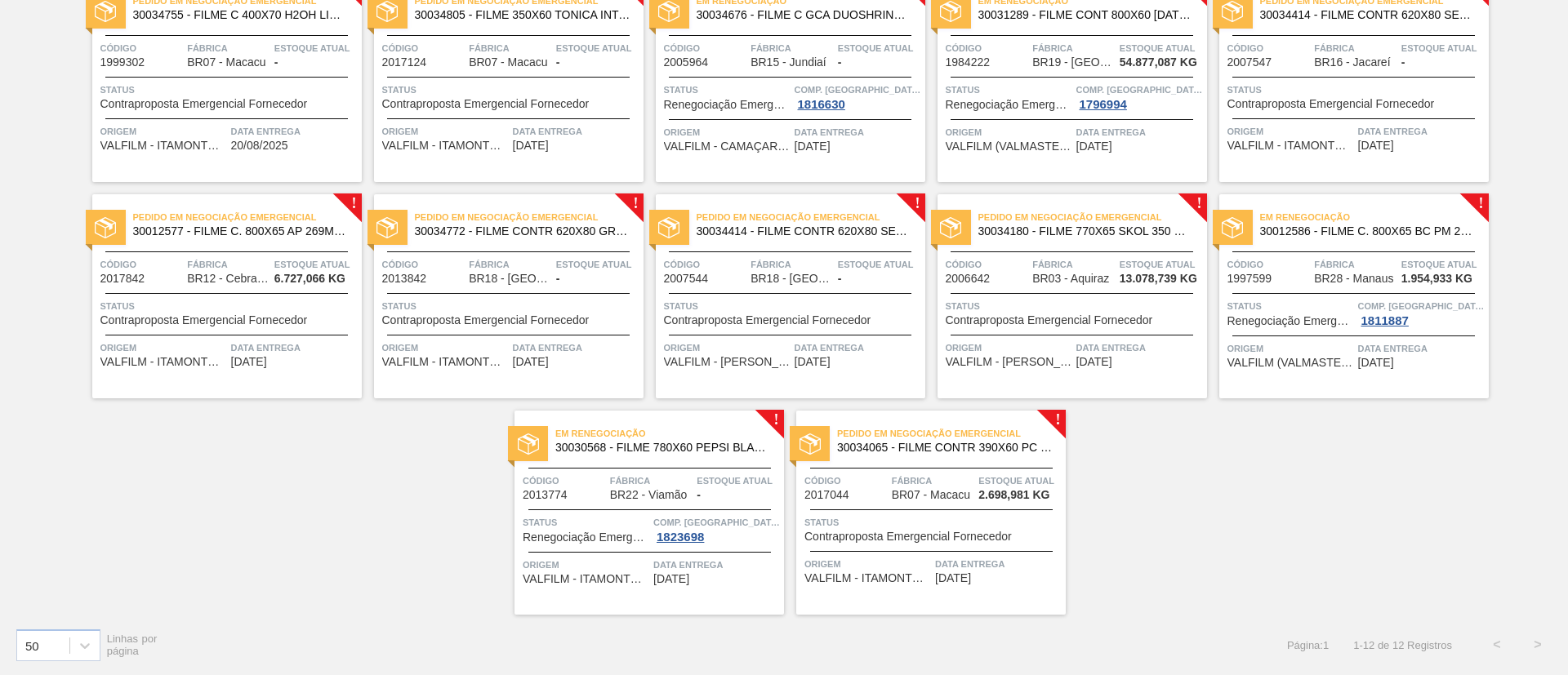
scroll to position [0, 0]
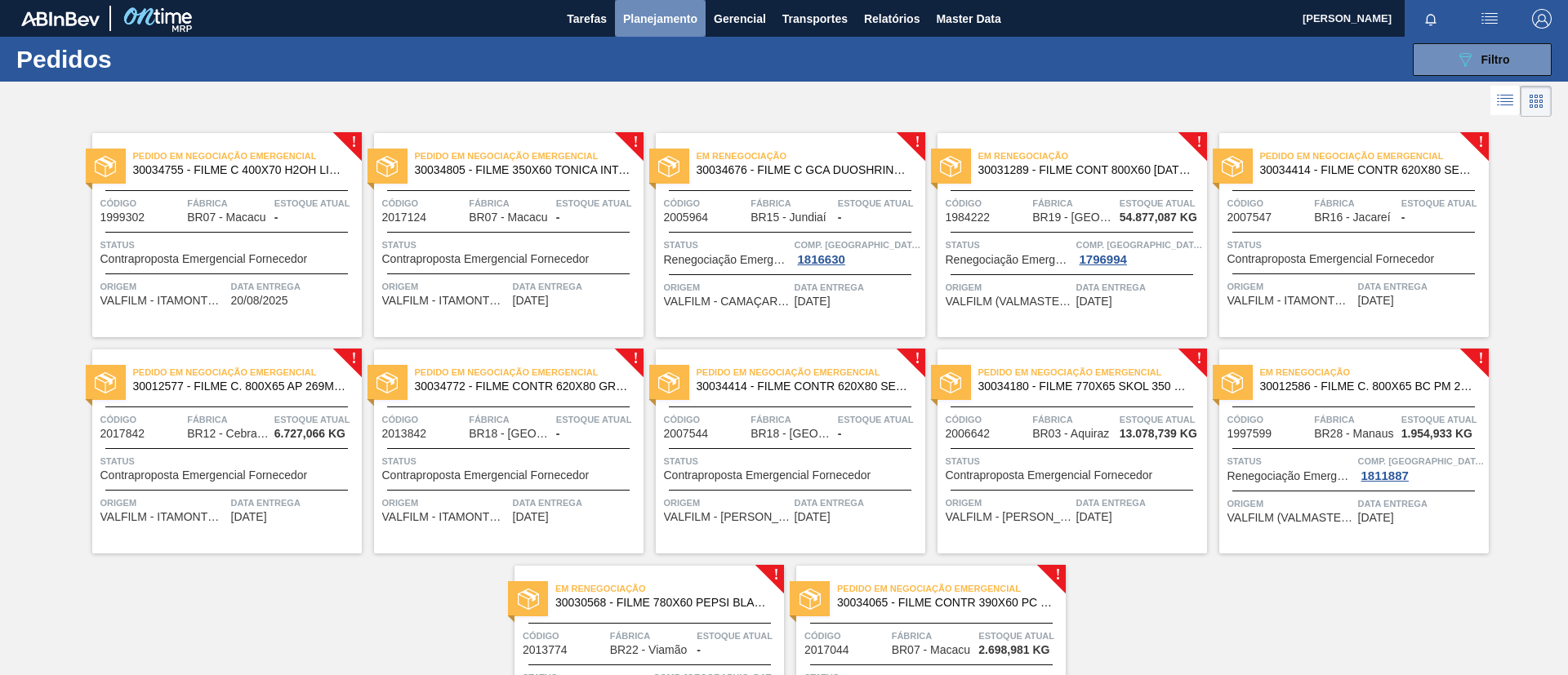
click at [664, 25] on span "Planejamento" at bounding box center [660, 19] width 74 height 19
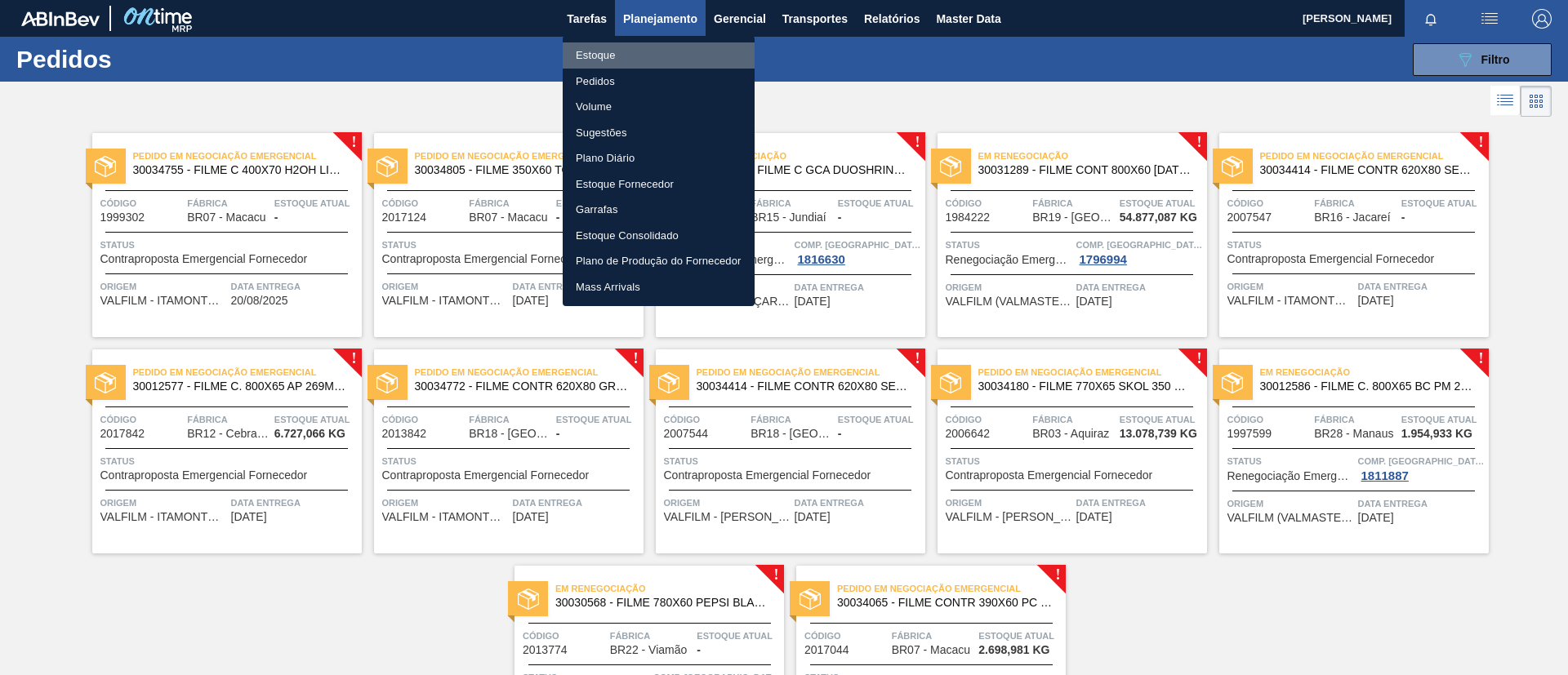
click at [666, 43] on li "Estoque" at bounding box center [659, 56] width 192 height 26
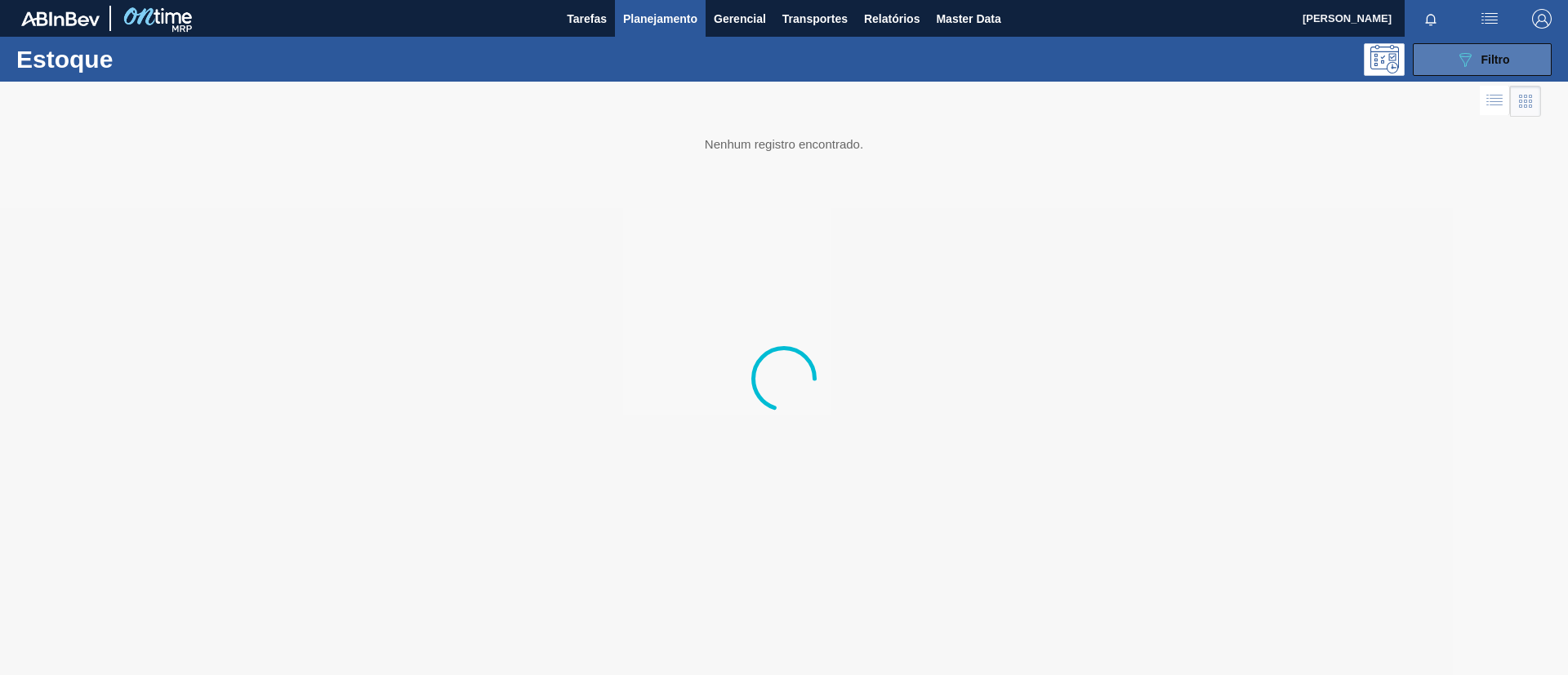
click at [1488, 71] on button "089F7B8B-B2A5-4AFE-B5C0-19BA573D28AC Filtro" at bounding box center [1482, 59] width 138 height 32
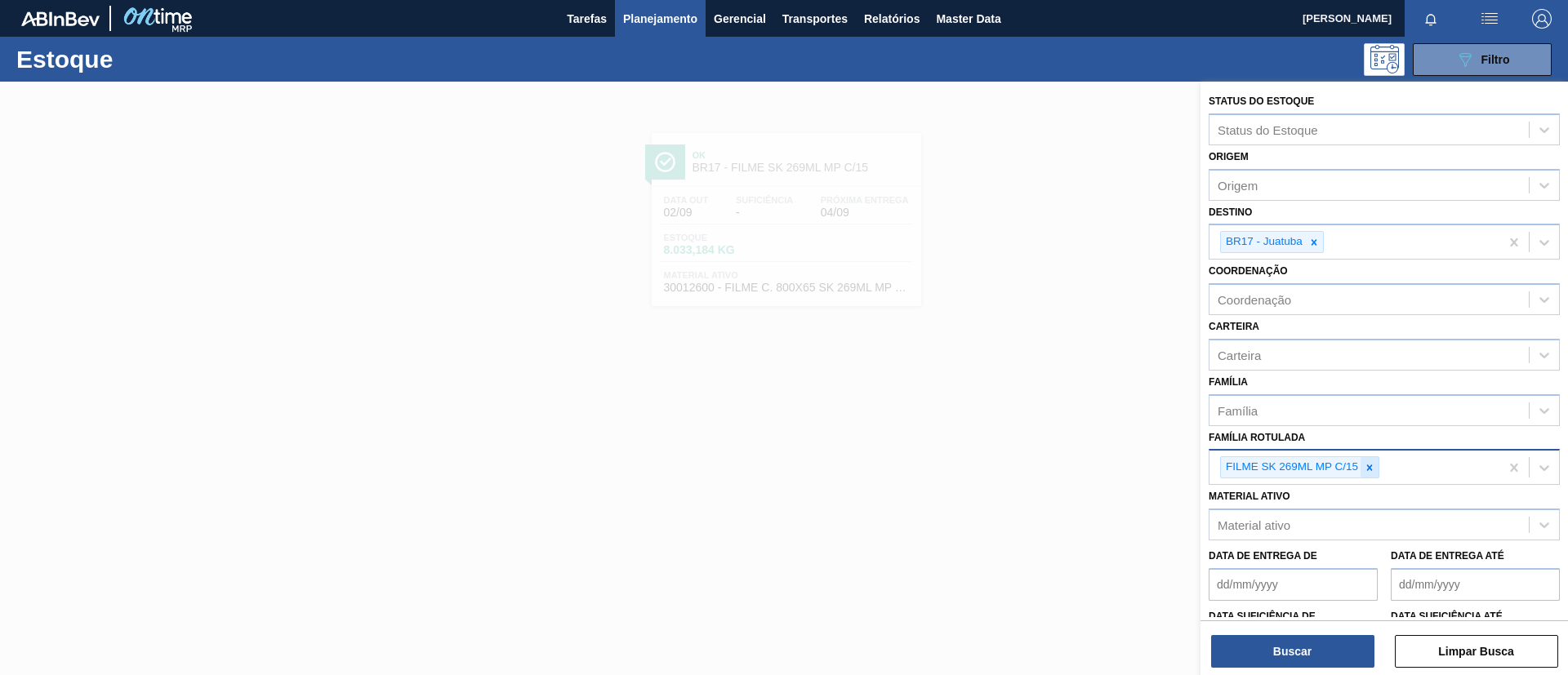
click at [1368, 471] on icon at bounding box center [1369, 468] width 11 height 11
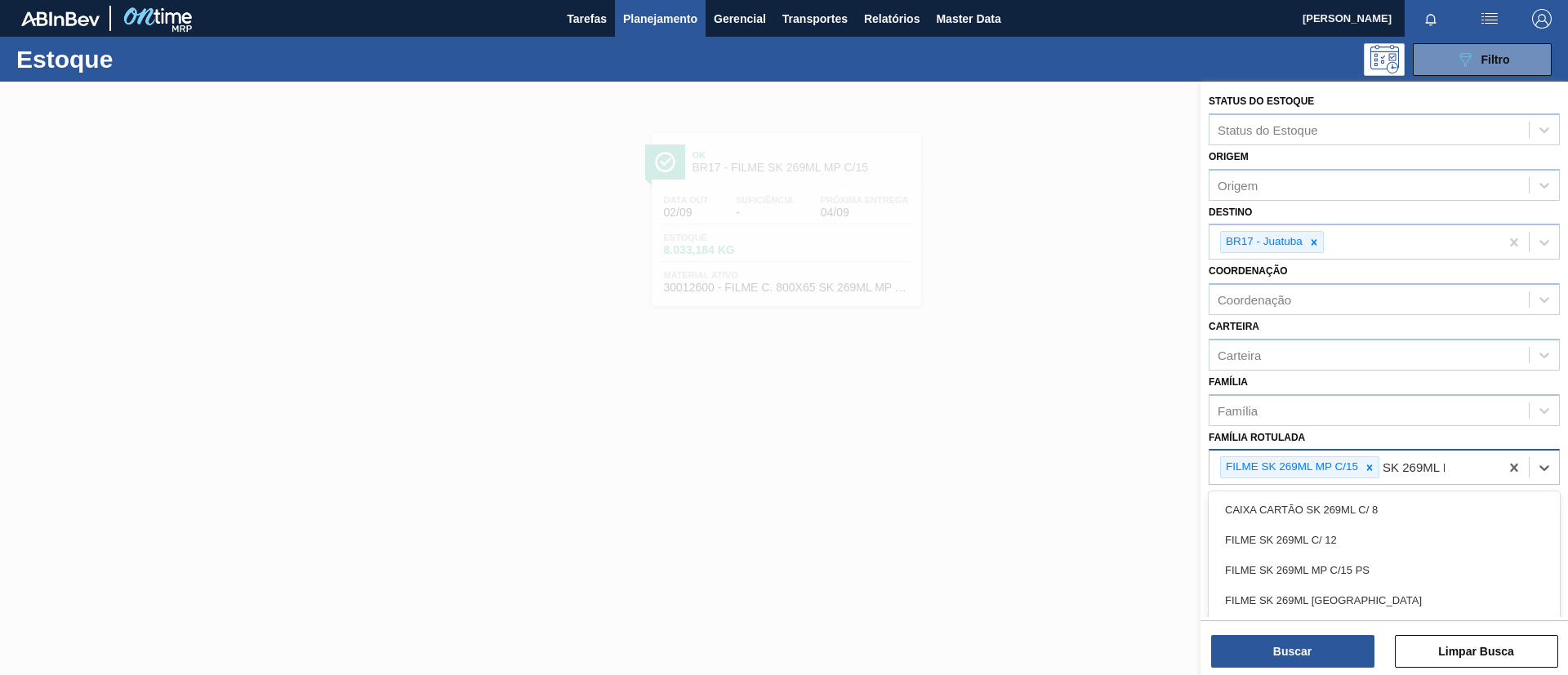
type Rotulada "SK 269ML MP"
click at [1369, 473] on icon at bounding box center [1369, 468] width 11 height 11
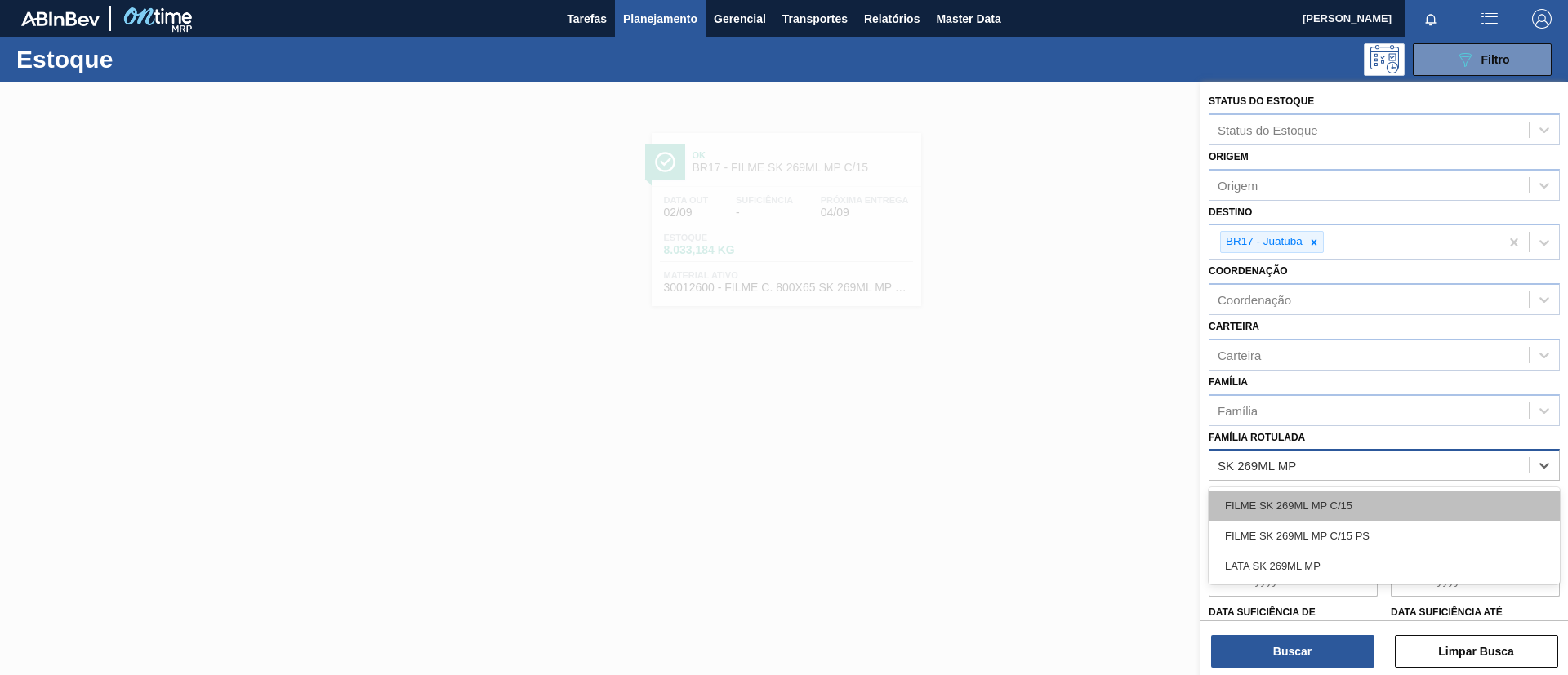
click at [1357, 495] on div "FILME SK 269ML MP C/15" at bounding box center [1384, 505] width 351 height 31
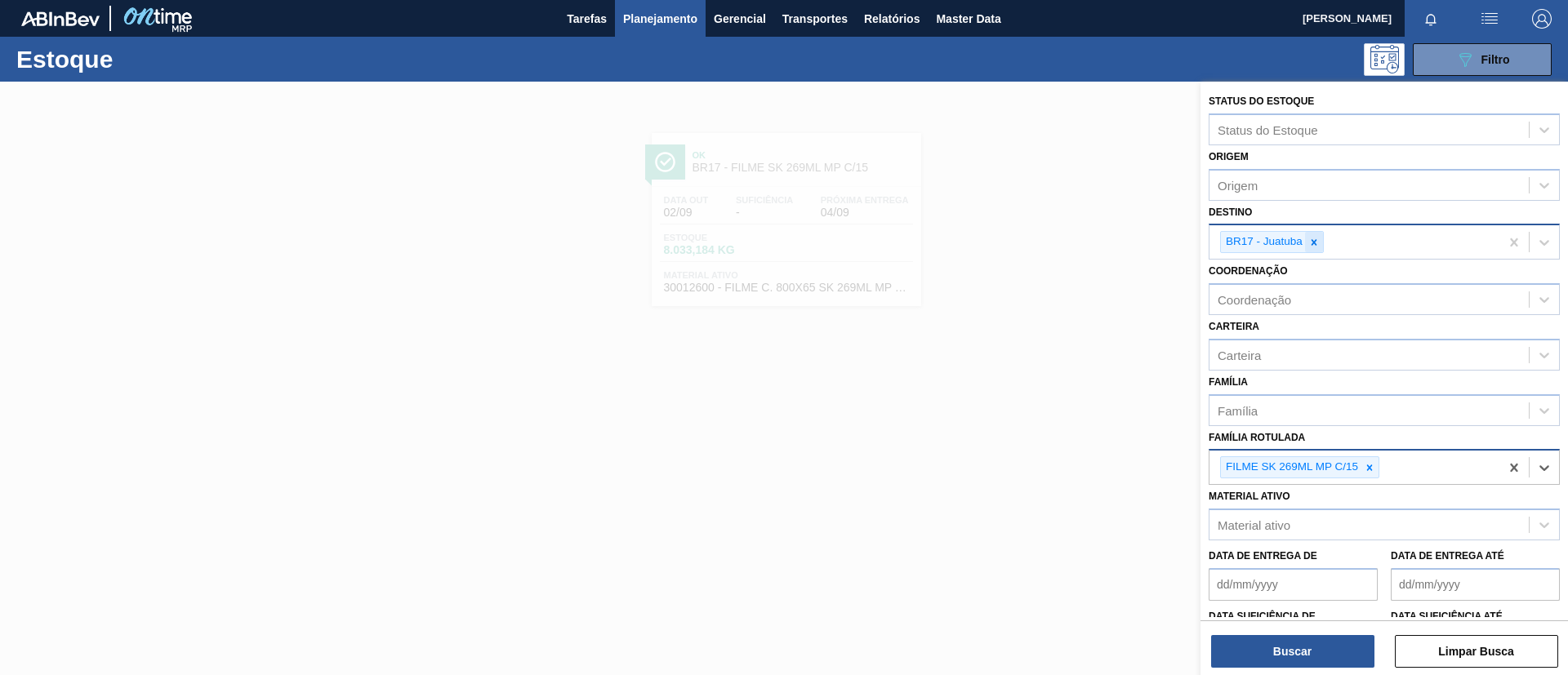
click at [1312, 248] on div at bounding box center [1313, 242] width 18 height 20
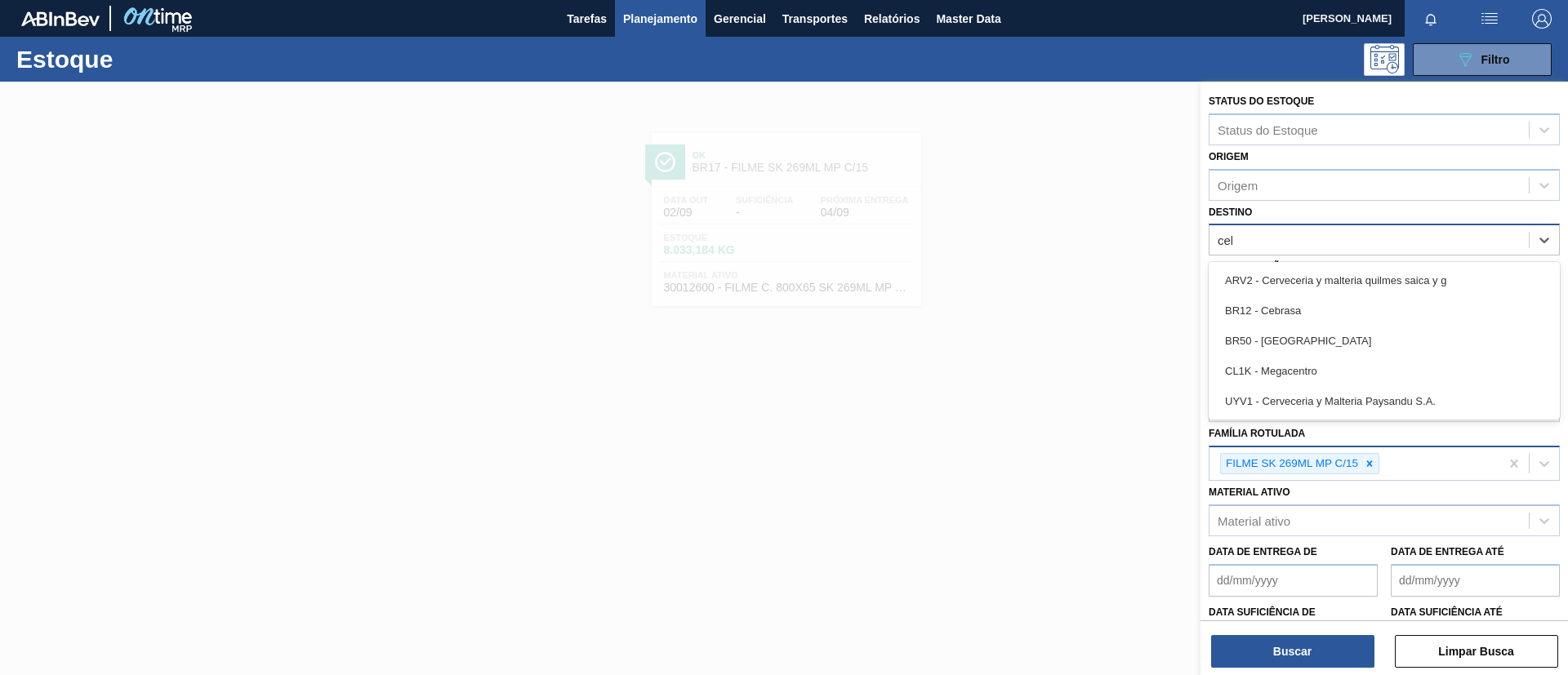
type input "cebr"
drag, startPoint x: 1318, startPoint y: 278, endPoint x: 1302, endPoint y: 487, distance: 209.6
click at [1318, 279] on div "BR12 - Cebrasa" at bounding box center [1384, 280] width 351 height 31
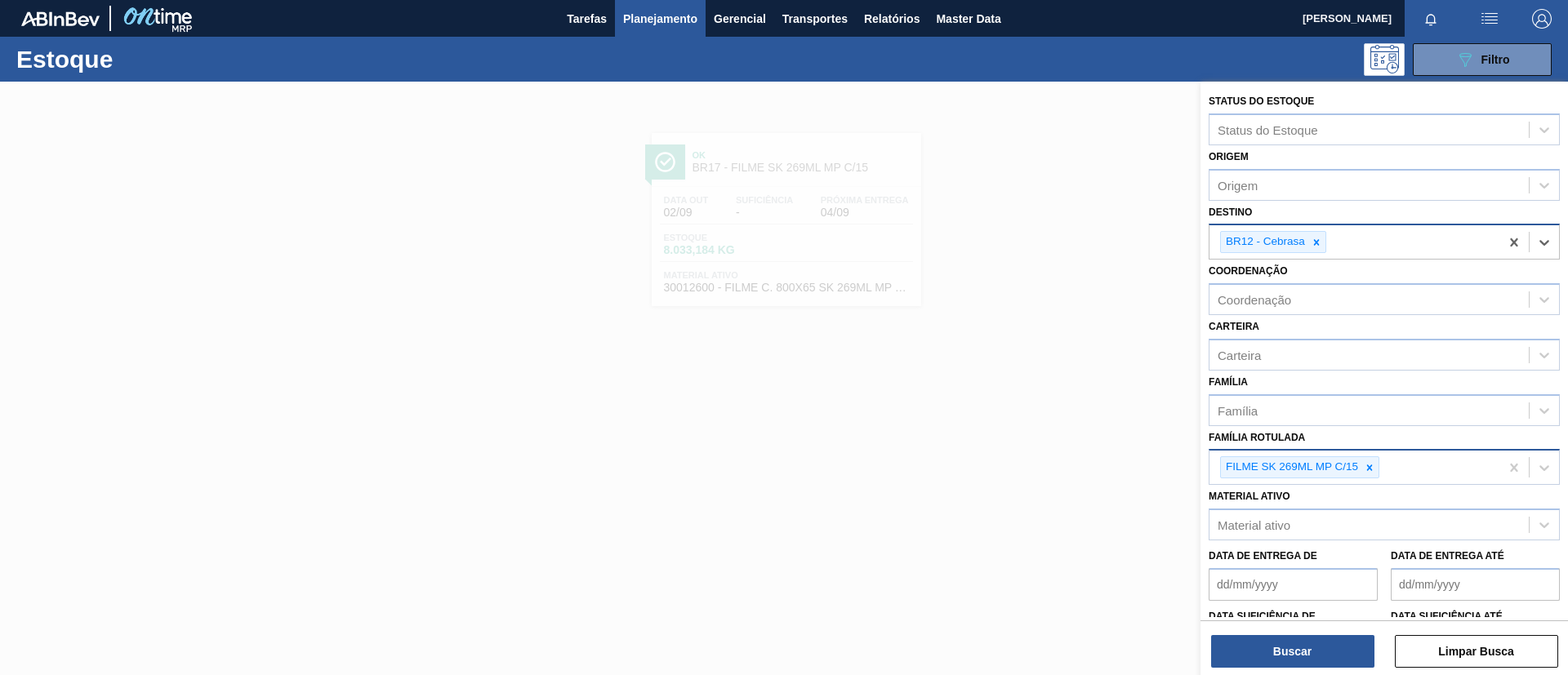
click at [1324, 239] on div at bounding box center [1316, 242] width 18 height 20
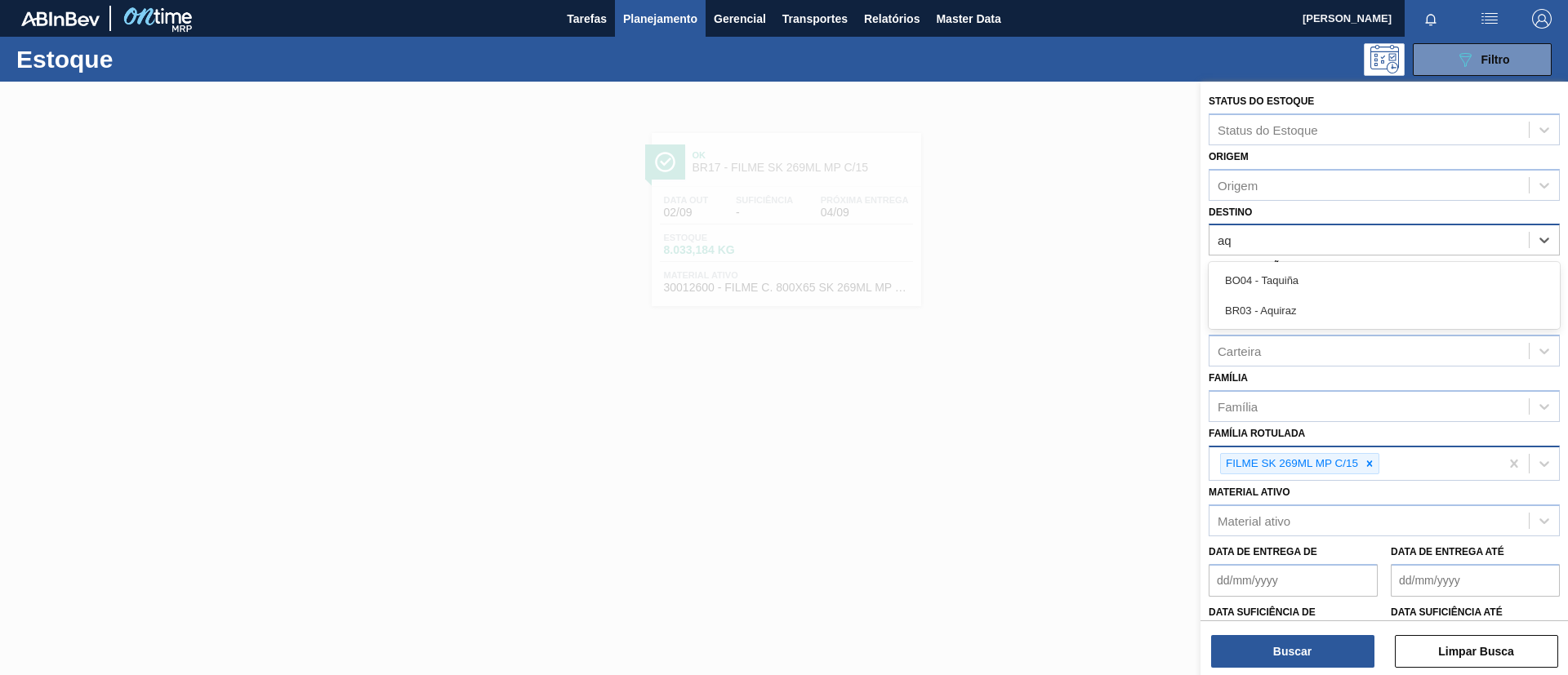
type input "a"
type input "serg"
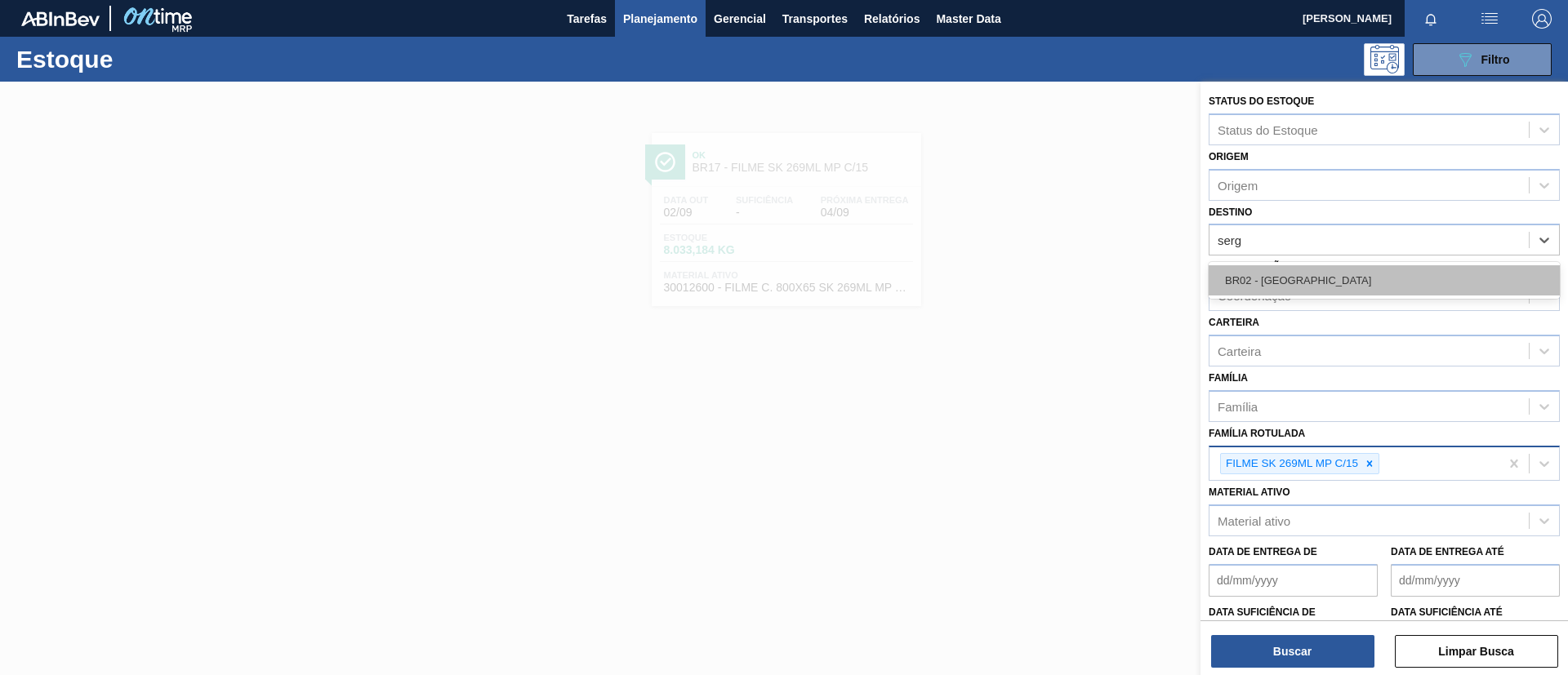
click at [1339, 274] on div "BR02 - Sergipe" at bounding box center [1384, 280] width 351 height 31
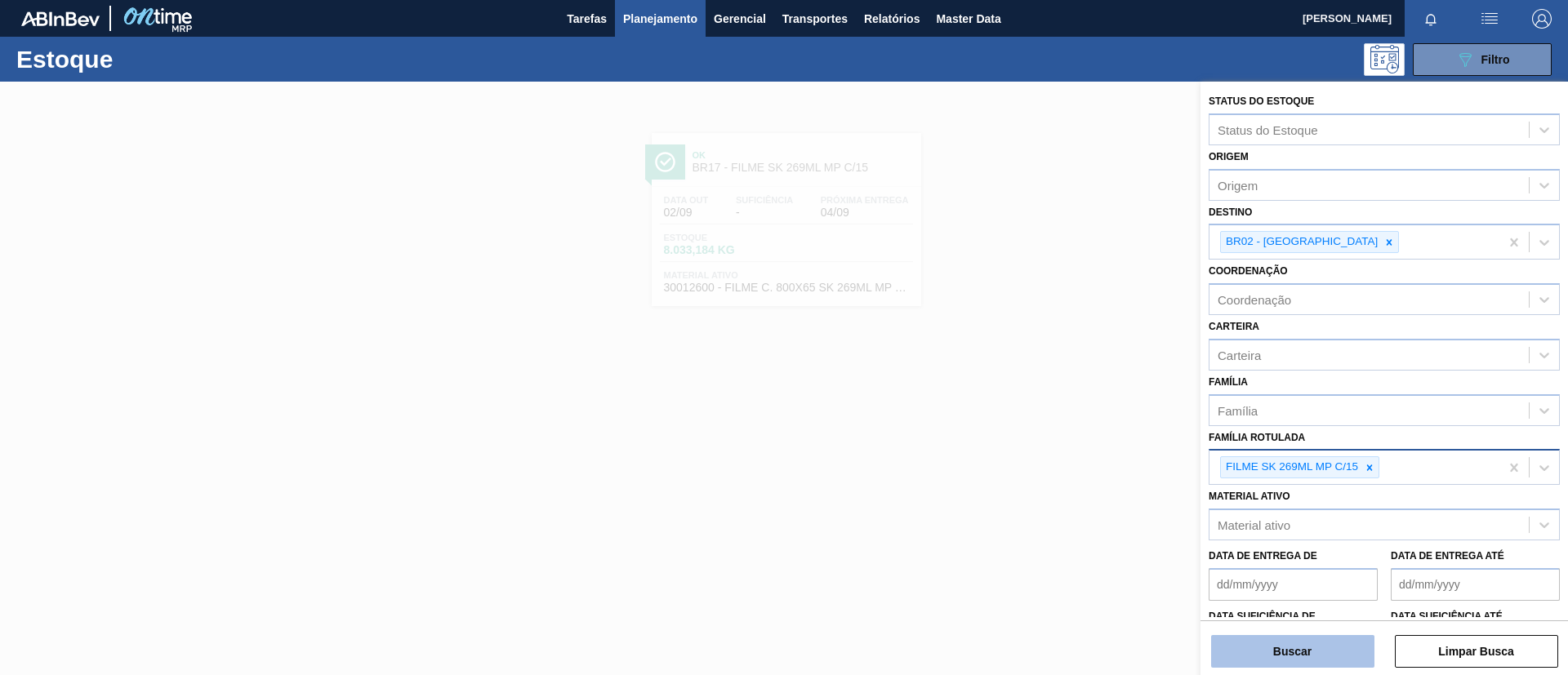
click at [1313, 635] on button "Buscar" at bounding box center [1293, 651] width 163 height 32
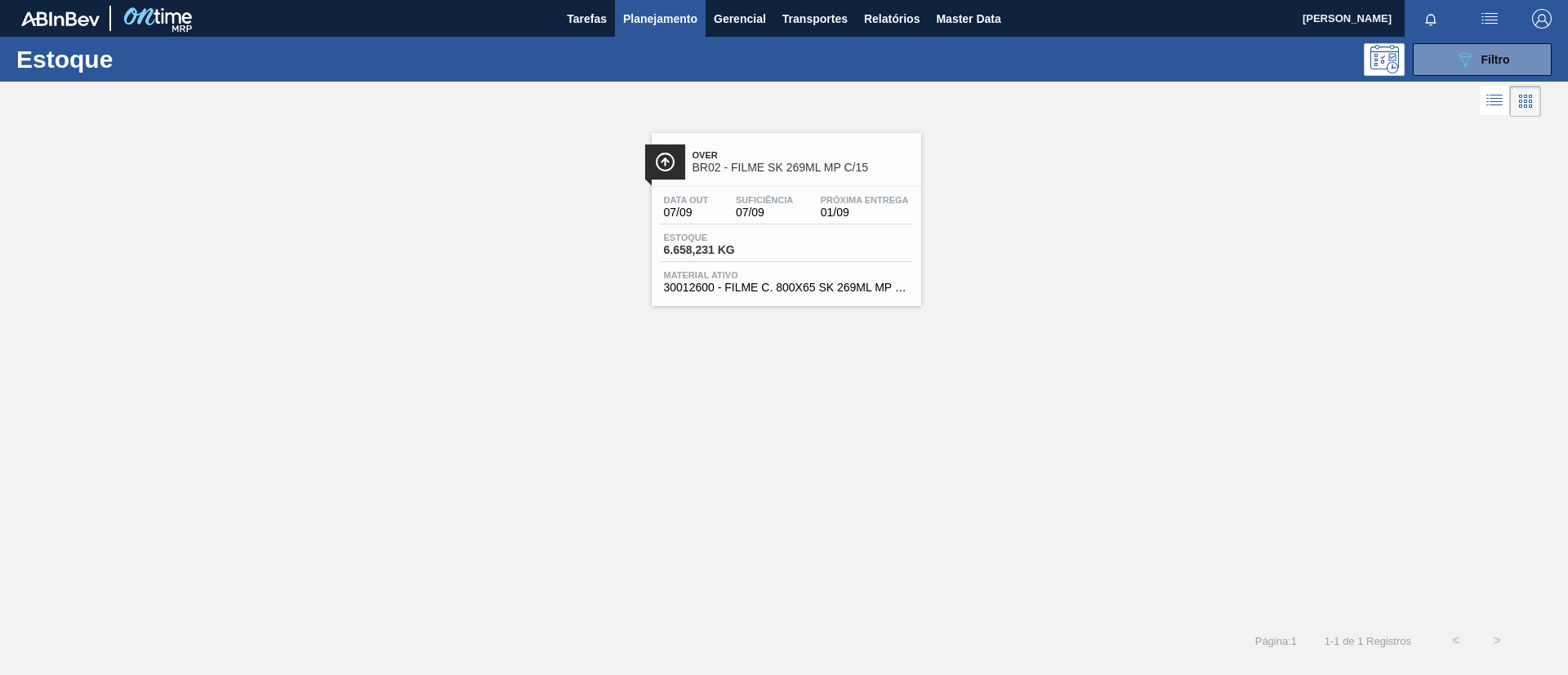
click at [827, 180] on div "Over BR02 - FILME SK 269ML MP C/15 Data out 07/09 Suficiência 07/09 Próxima Ent…" at bounding box center [787, 219] width 269 height 173
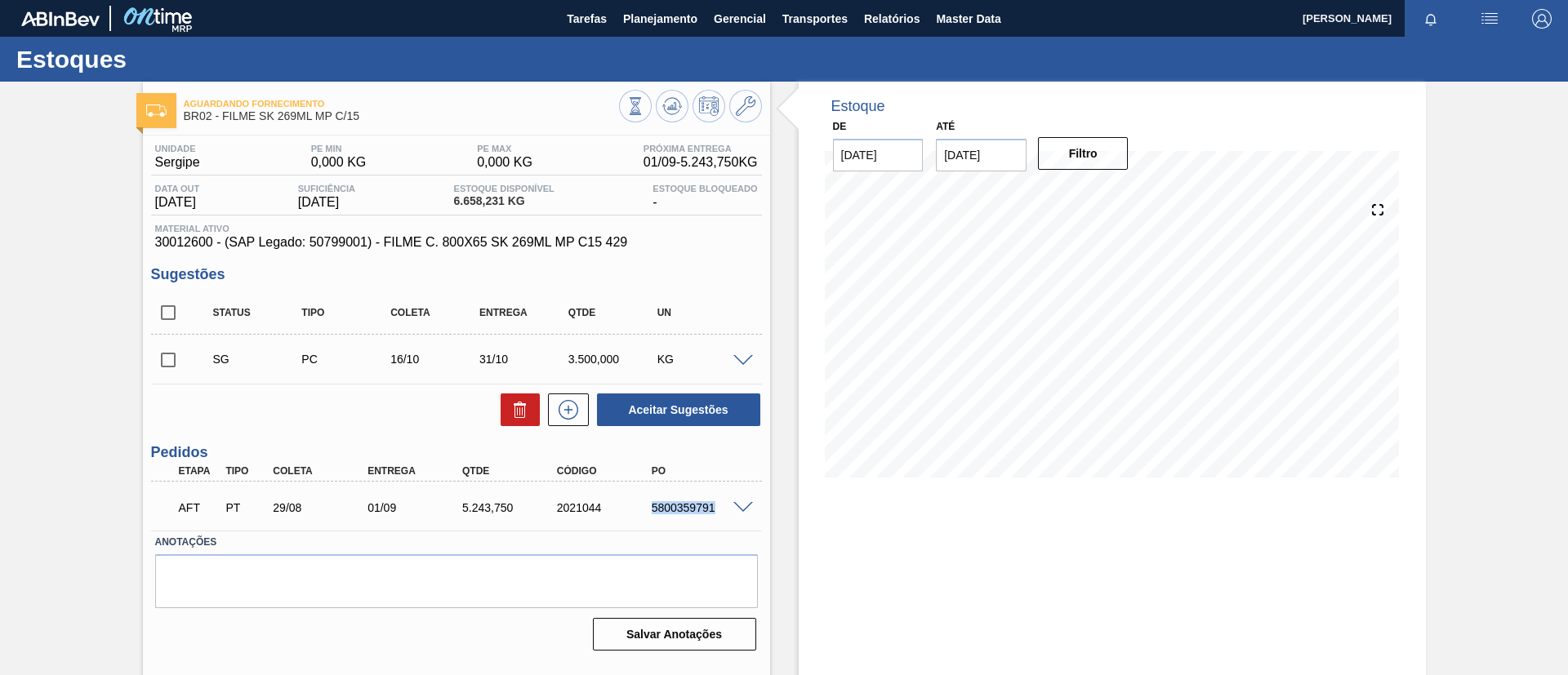
drag, startPoint x: 644, startPoint y: 510, endPoint x: 720, endPoint y: 515, distance: 76.2
click at [720, 515] on div "AFT PT 29/08 01/09 5.243,750 2021044 5800359791" at bounding box center [451, 506] width 568 height 32
copy div "5800359791"
click at [720, 533] on label "Anotações" at bounding box center [456, 543] width 603 height 24
click at [670, 19] on span "Planejamento" at bounding box center [660, 19] width 74 height 19
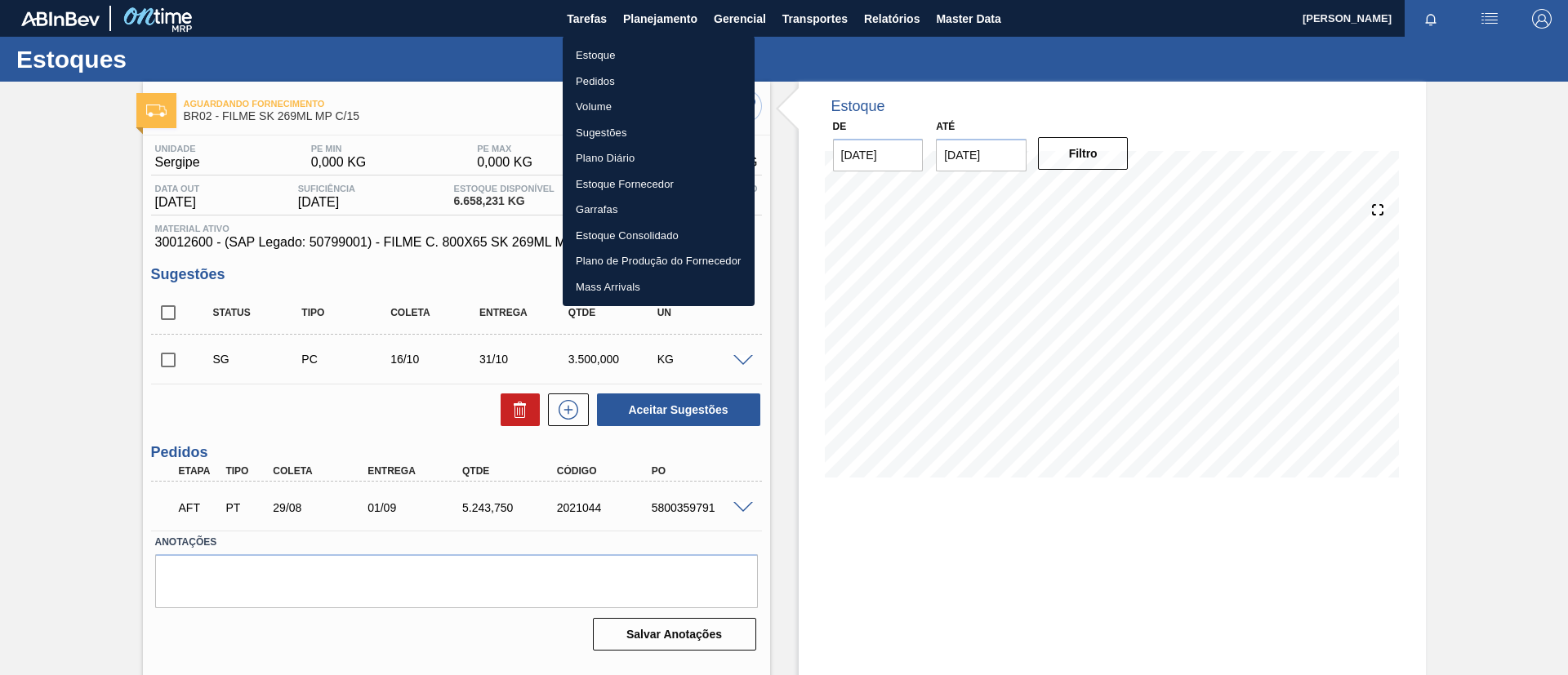
click at [690, 52] on li "Estoque" at bounding box center [659, 56] width 192 height 26
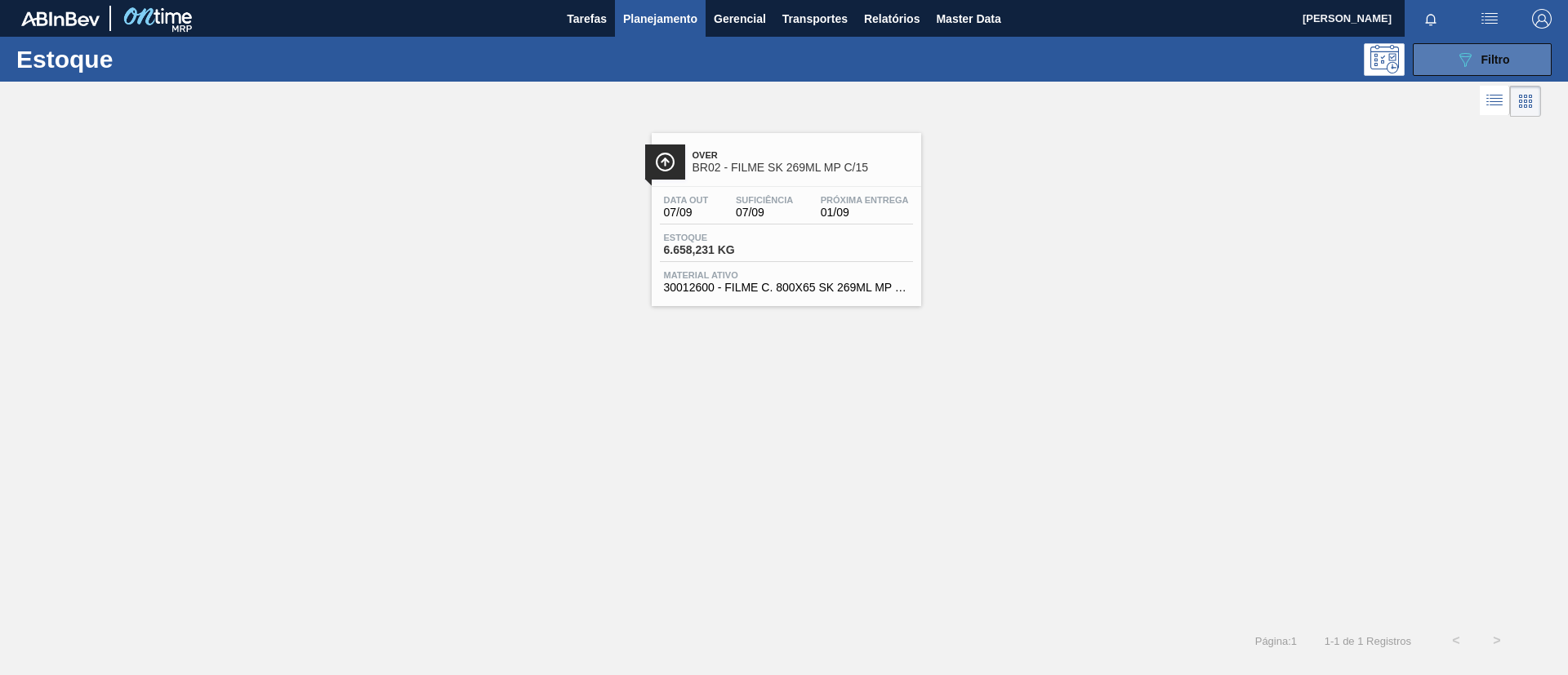
click at [1507, 61] on span "Filtro" at bounding box center [1496, 59] width 29 height 13
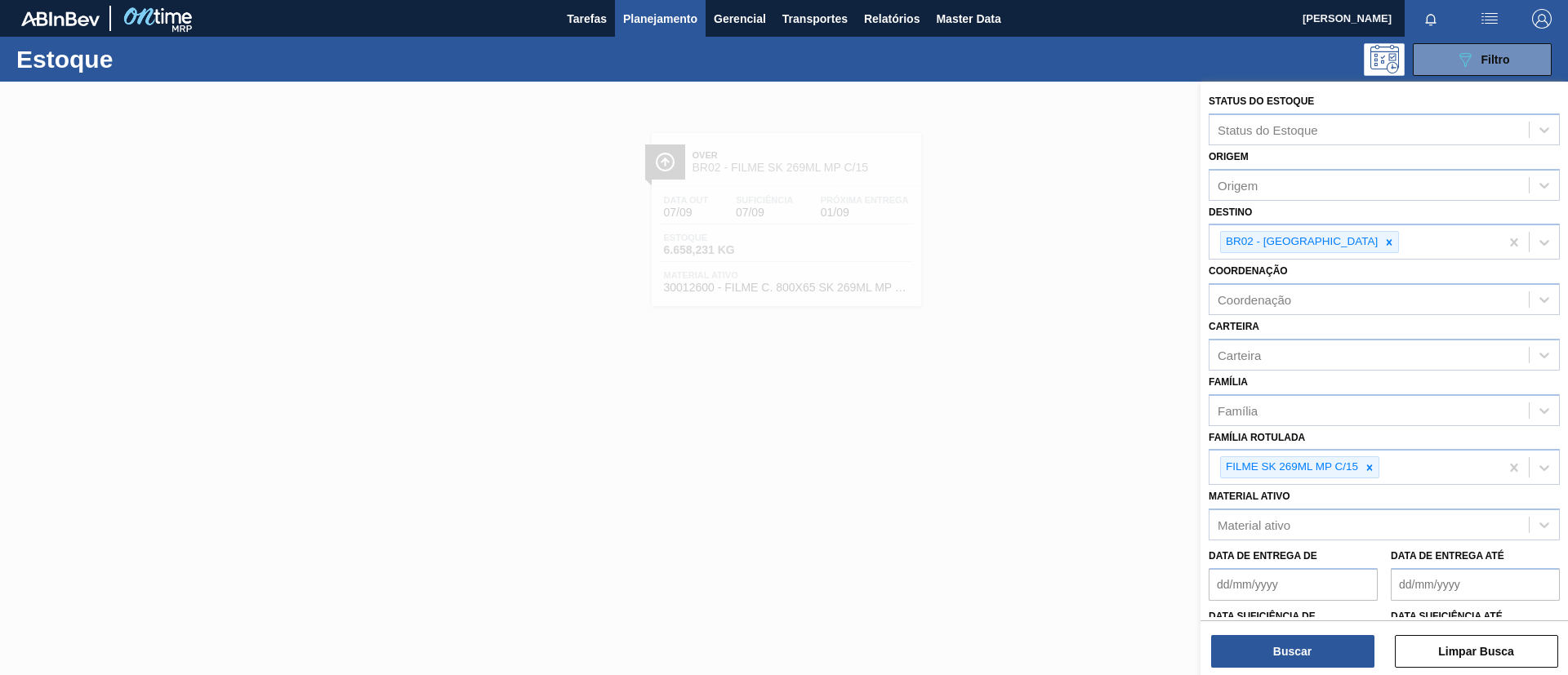
drag, startPoint x: 1316, startPoint y: 242, endPoint x: 1394, endPoint y: 443, distance: 215.6
click at [1384, 243] on icon at bounding box center [1390, 242] width 11 height 11
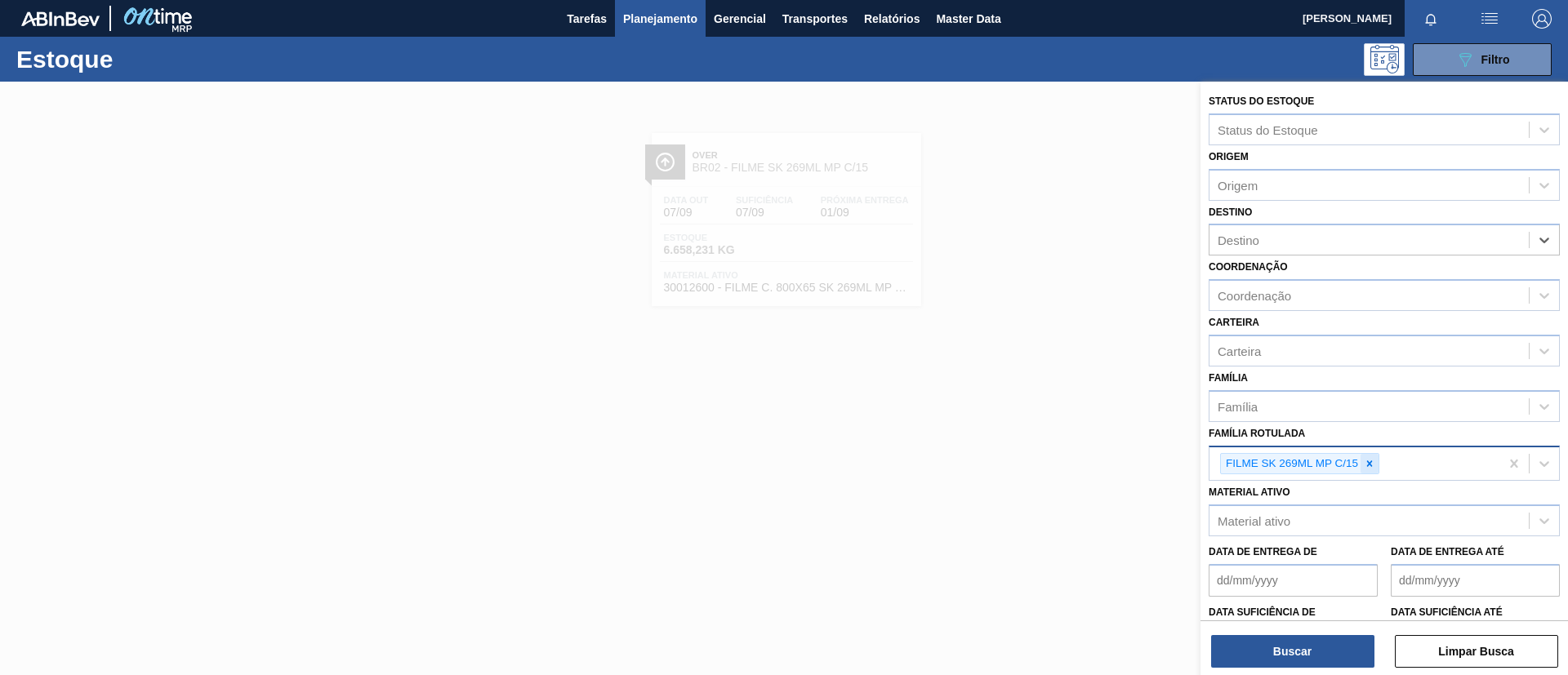
click at [1370, 466] on icon at bounding box center [1369, 463] width 11 height 11
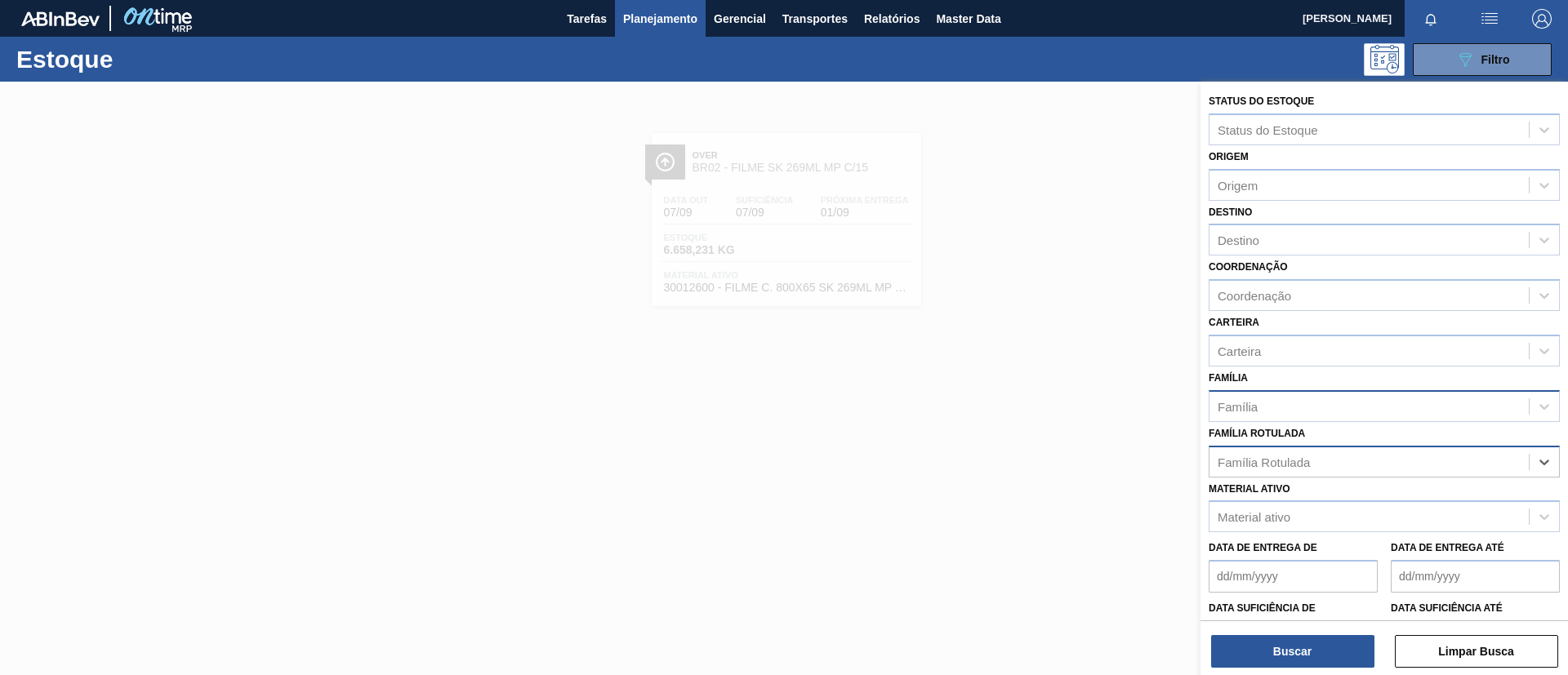
click at [1303, 397] on div "Família" at bounding box center [1369, 407] width 320 height 24
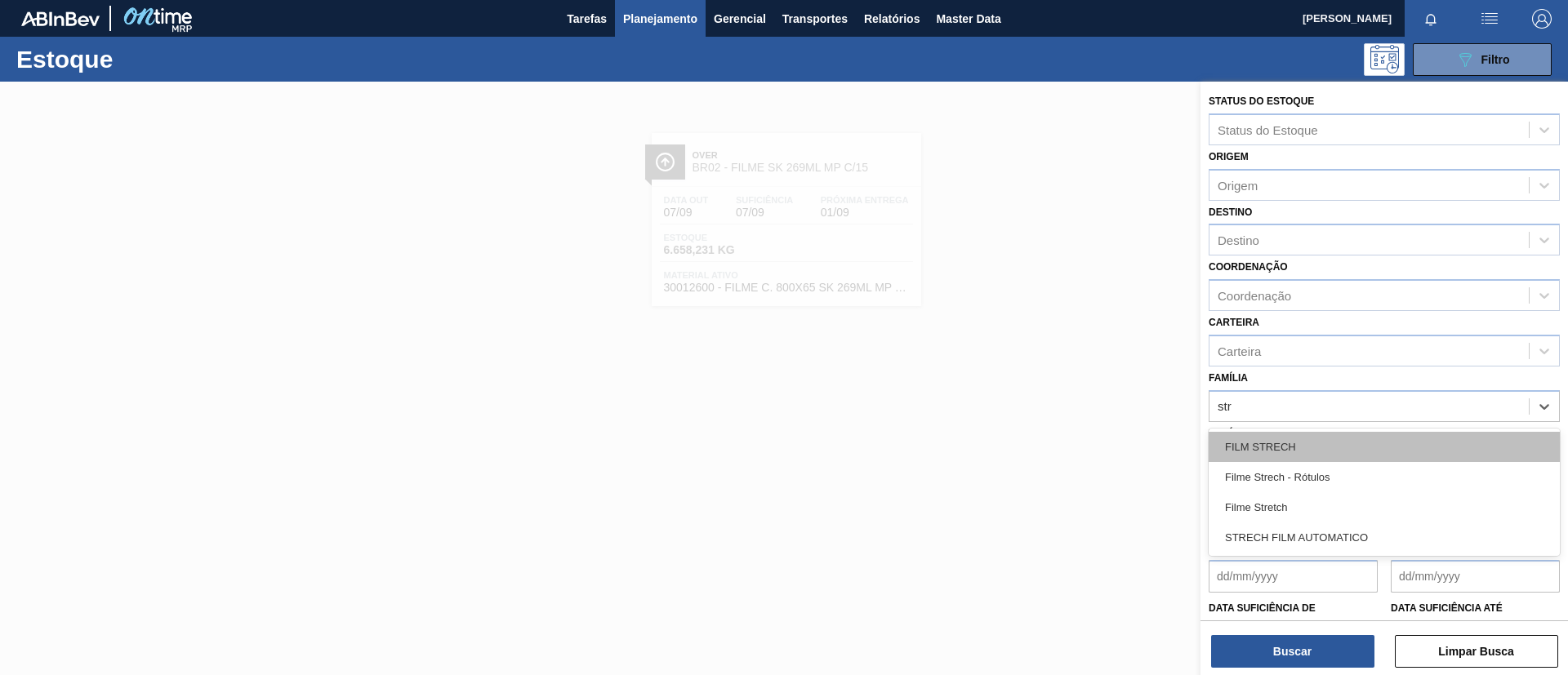
type input "stre"
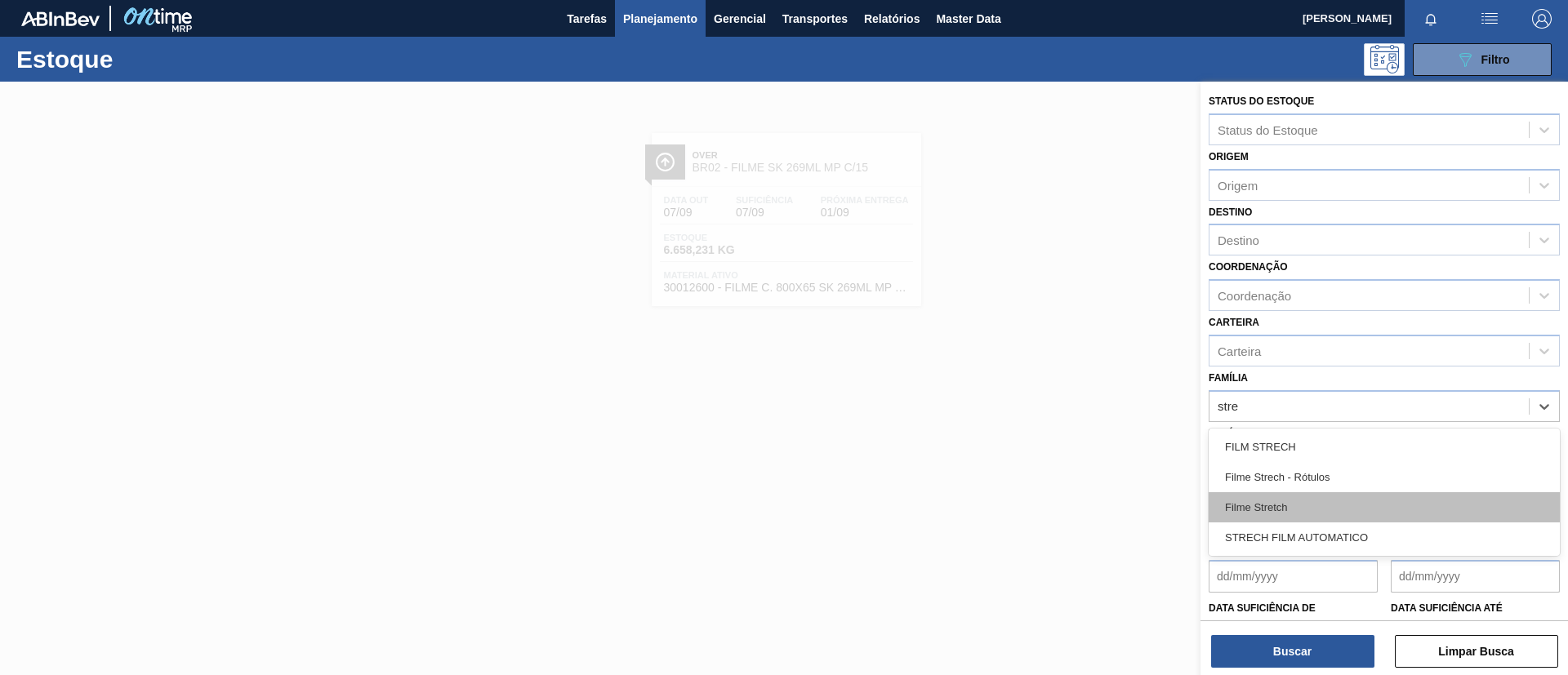
click at [1314, 513] on div "Filme Stretch" at bounding box center [1384, 507] width 351 height 31
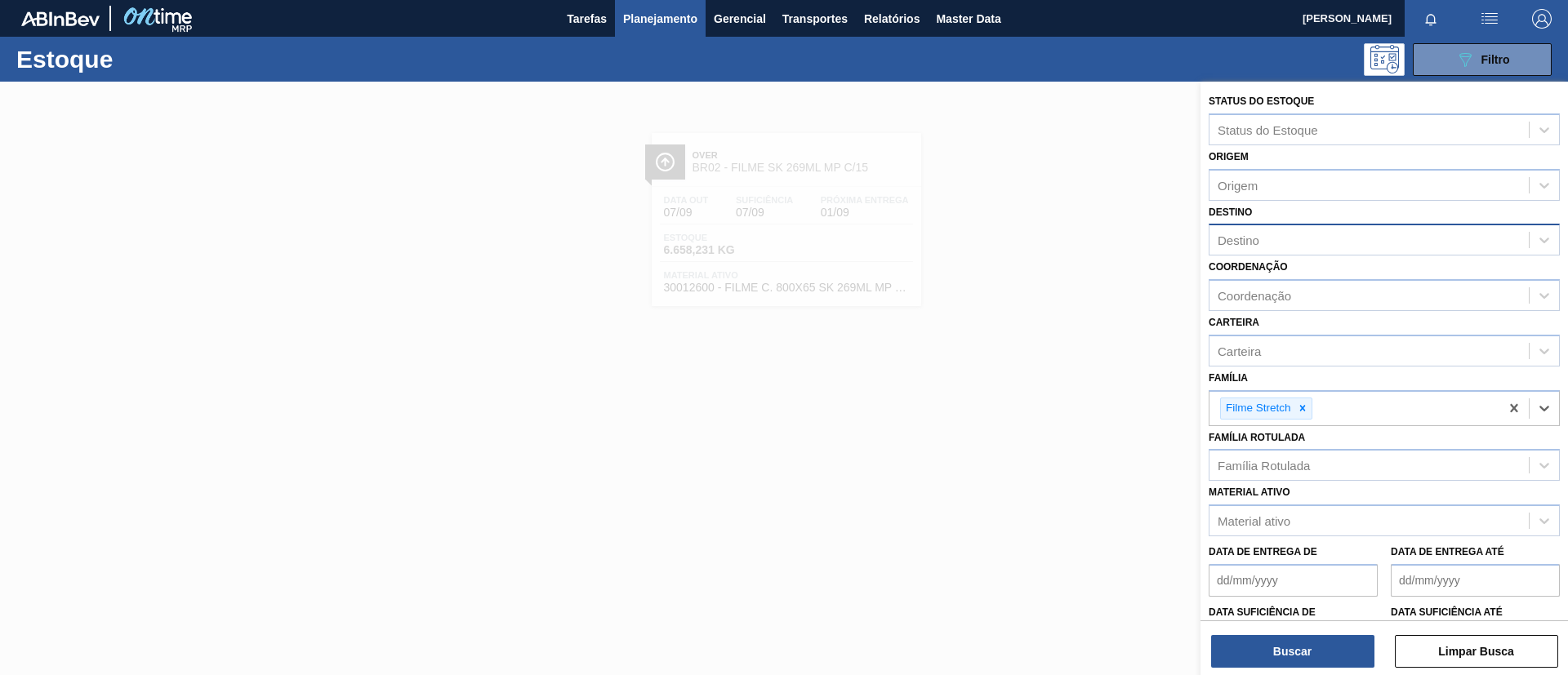
click at [1265, 234] on div "Destino" at bounding box center [1369, 240] width 320 height 24
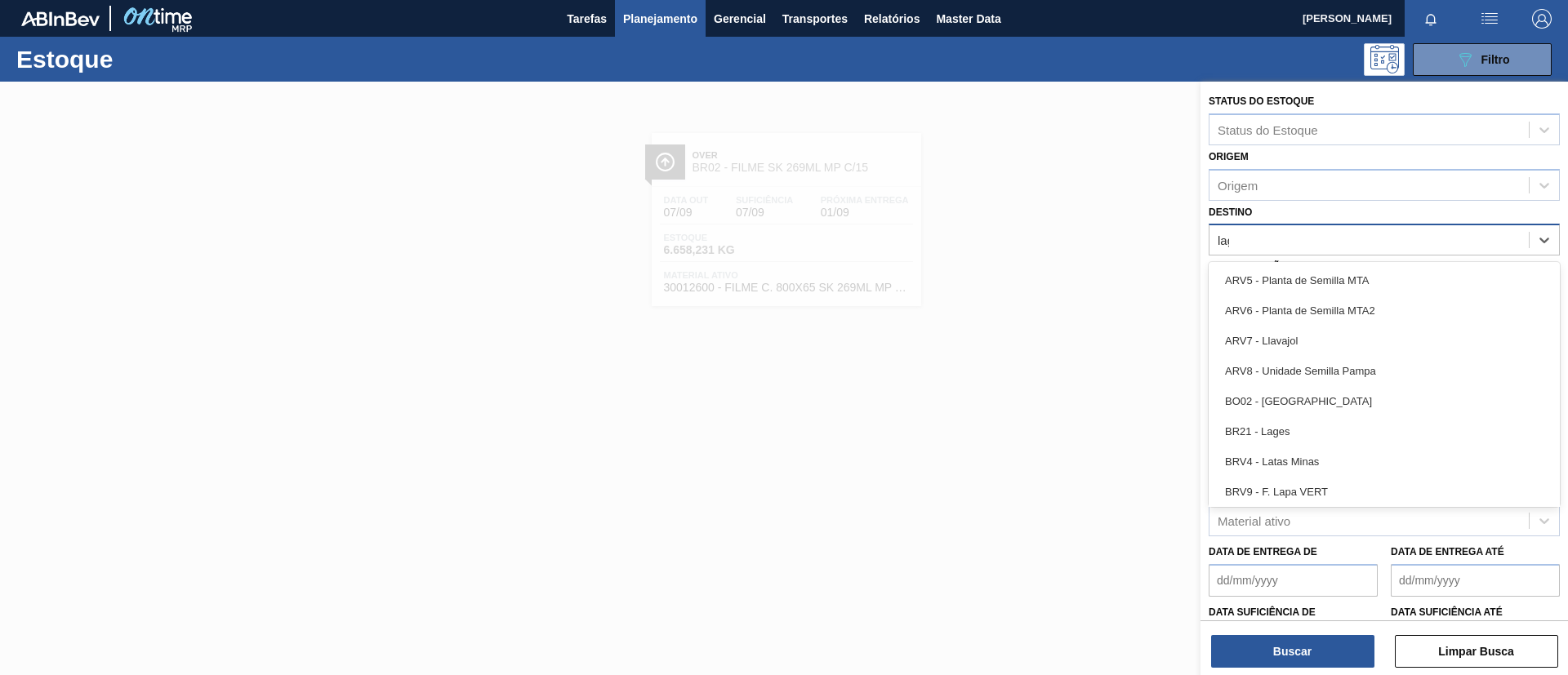
type input "lages"
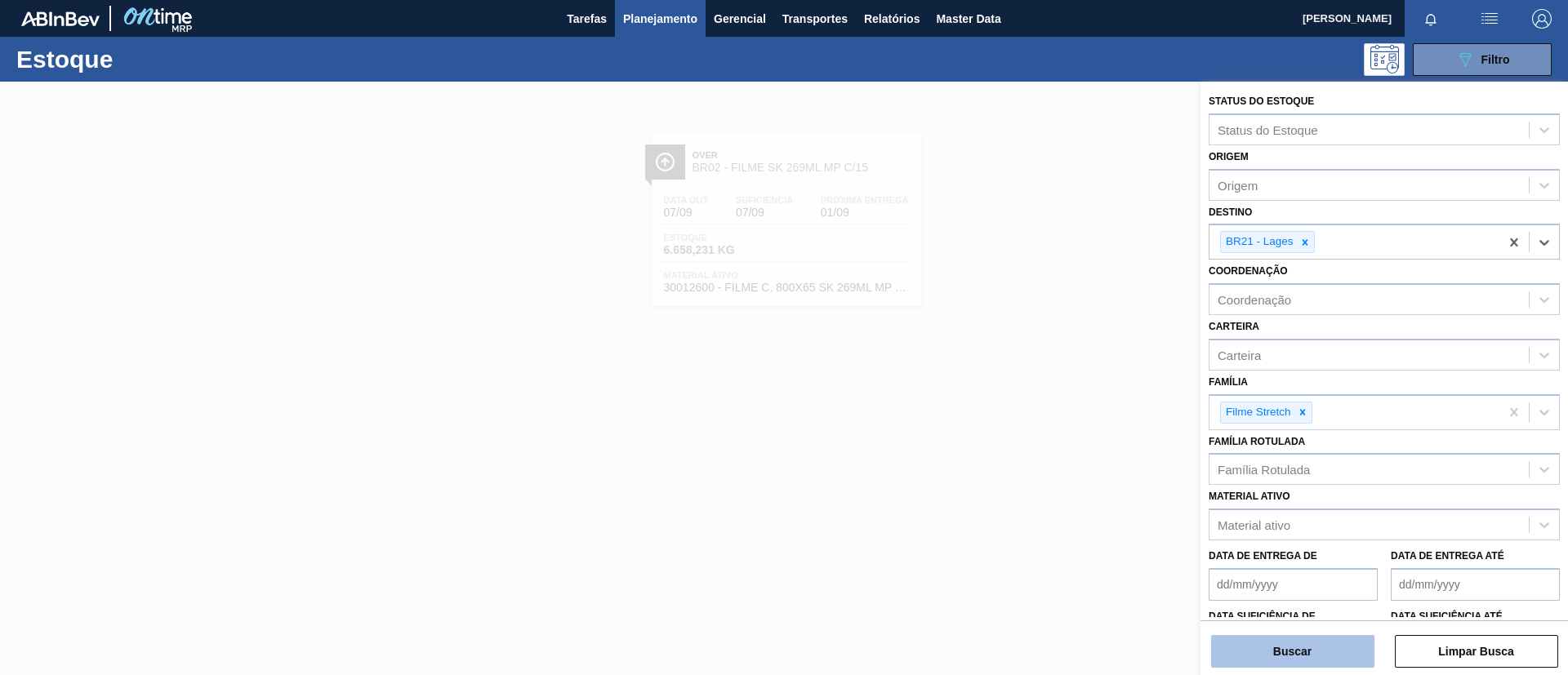
click at [1327, 633] on div "Buscar Limpar Busca" at bounding box center [1385, 643] width 368 height 45
click at [1327, 641] on button "Buscar" at bounding box center [1293, 651] width 163 height 32
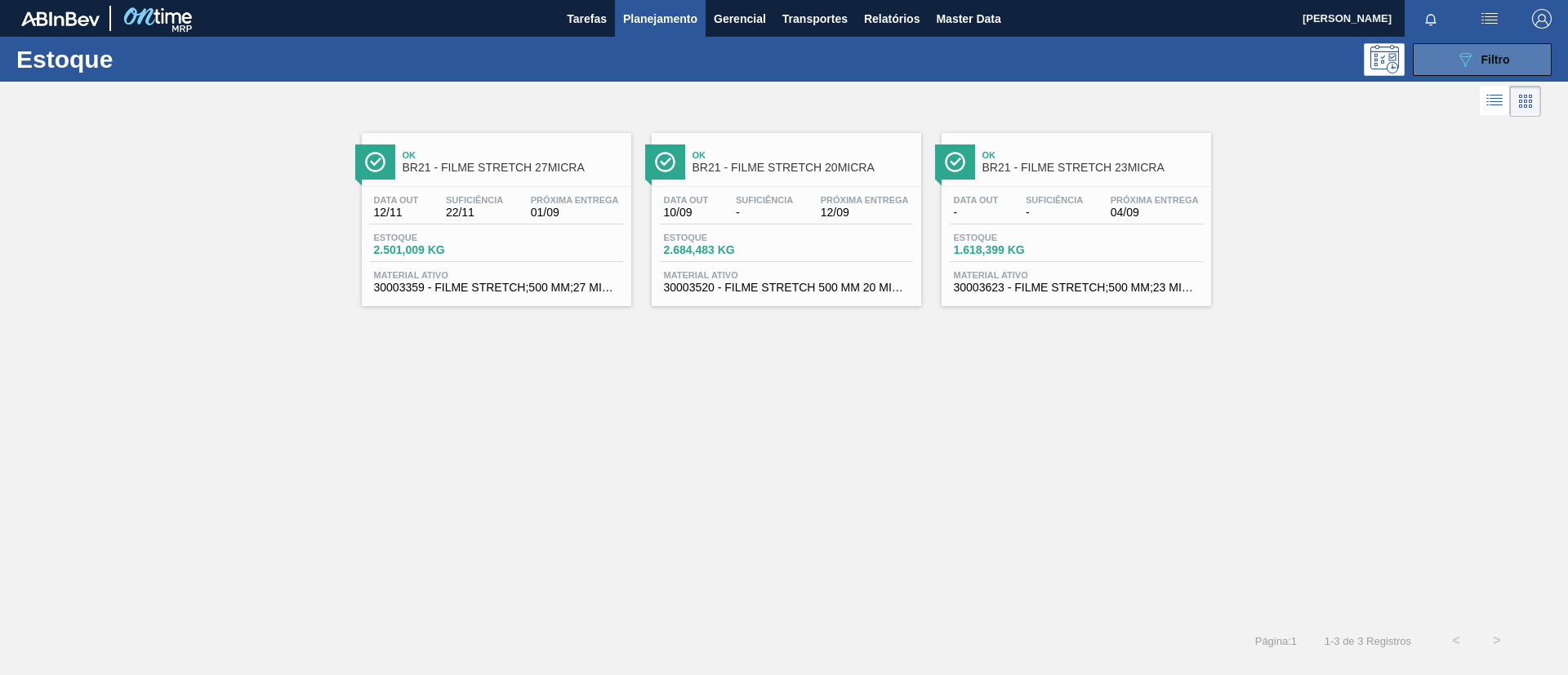
click at [1470, 71] on button "089F7B8B-B2A5-4AFE-B5C0-19BA573D28AC Filtro" at bounding box center [1482, 59] width 138 height 32
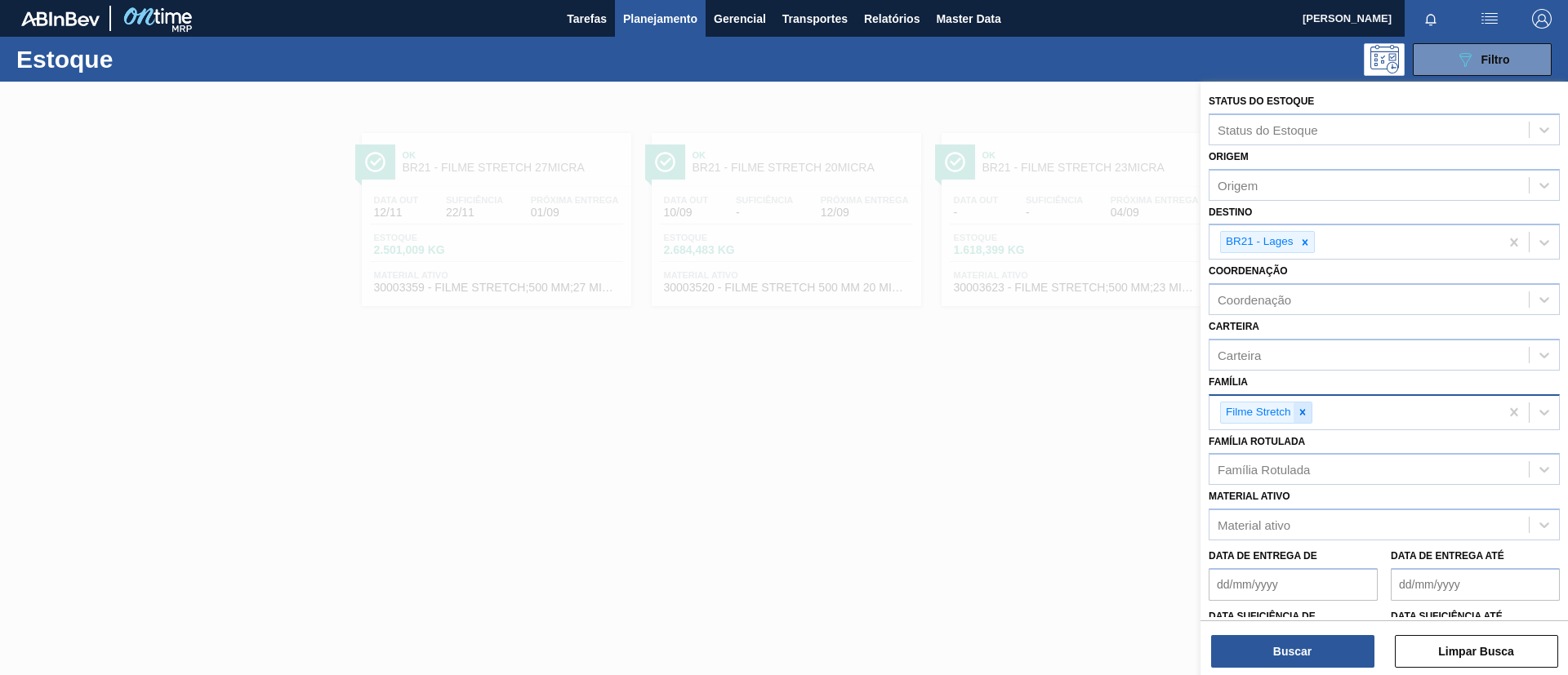
click at [1299, 411] on icon at bounding box center [1302, 412] width 11 height 11
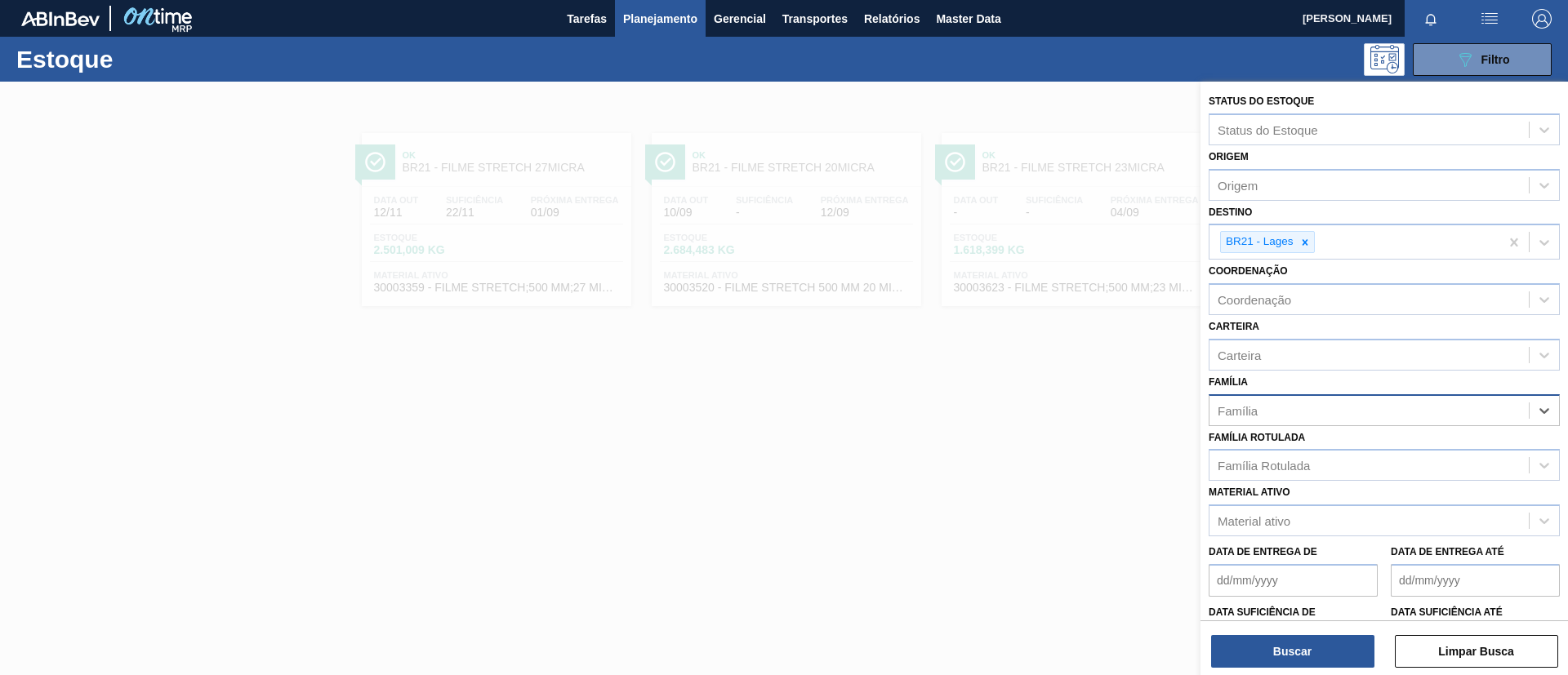
click at [1298, 464] on div "Família Rotulada" at bounding box center [1263, 465] width 92 height 14
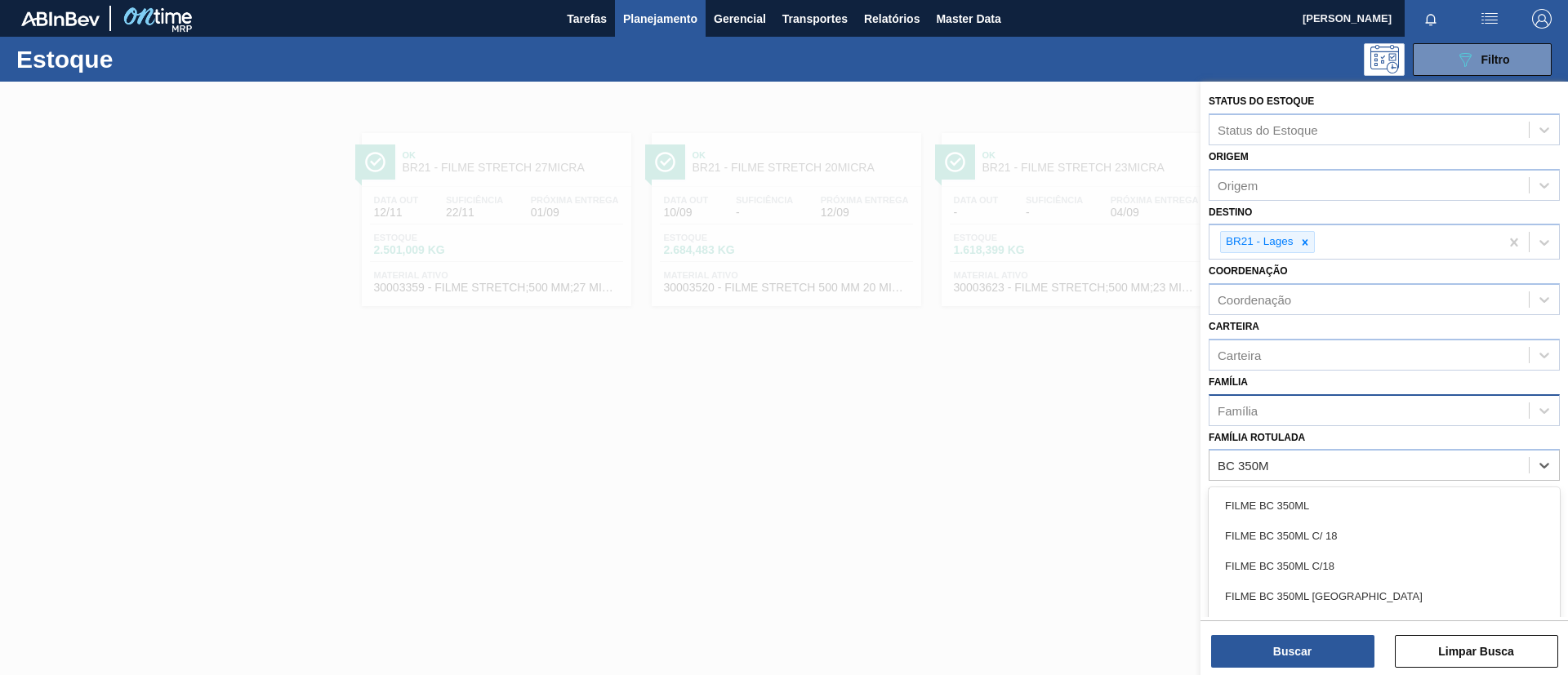
type Rotulada "BC 350ML"
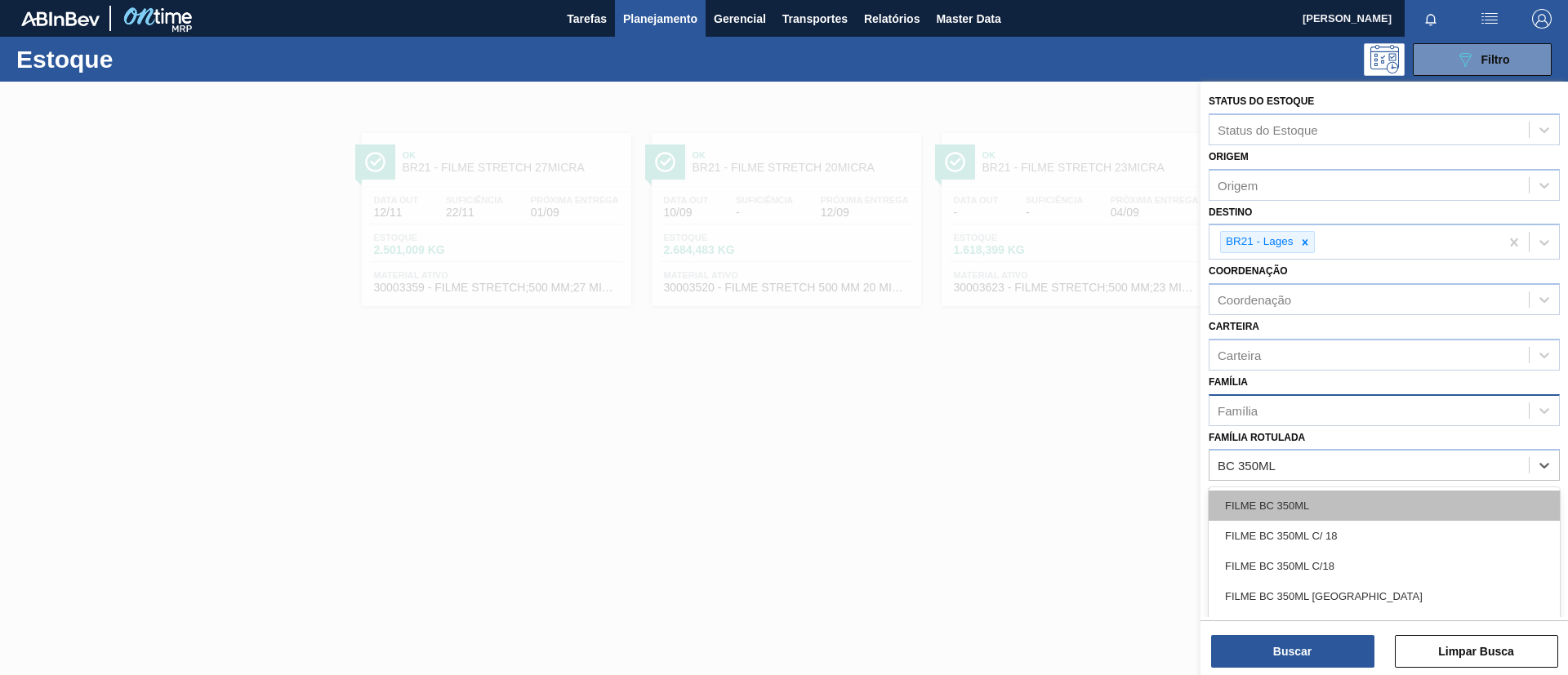
click at [1290, 506] on div "FILME BC 350ML" at bounding box center [1384, 505] width 351 height 31
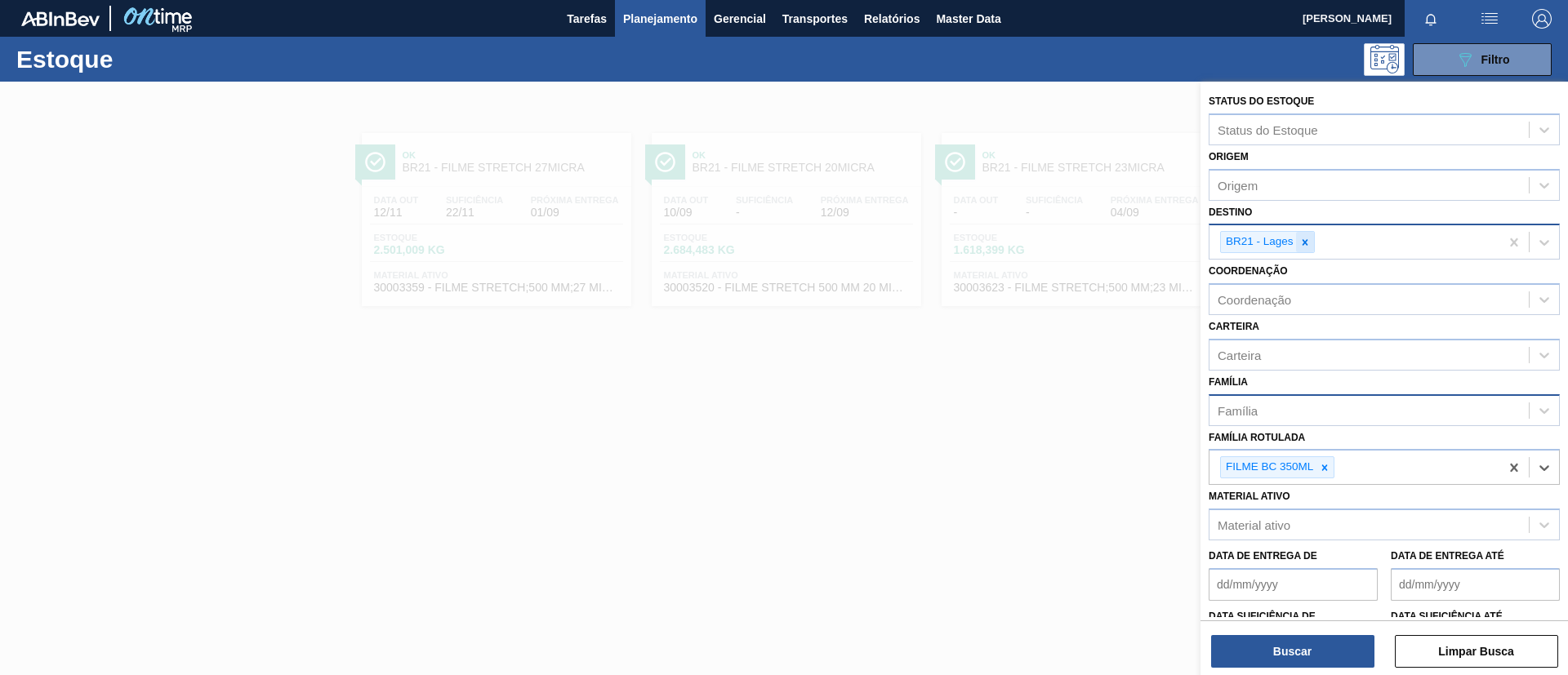
click at [1305, 240] on icon at bounding box center [1305, 242] width 11 height 11
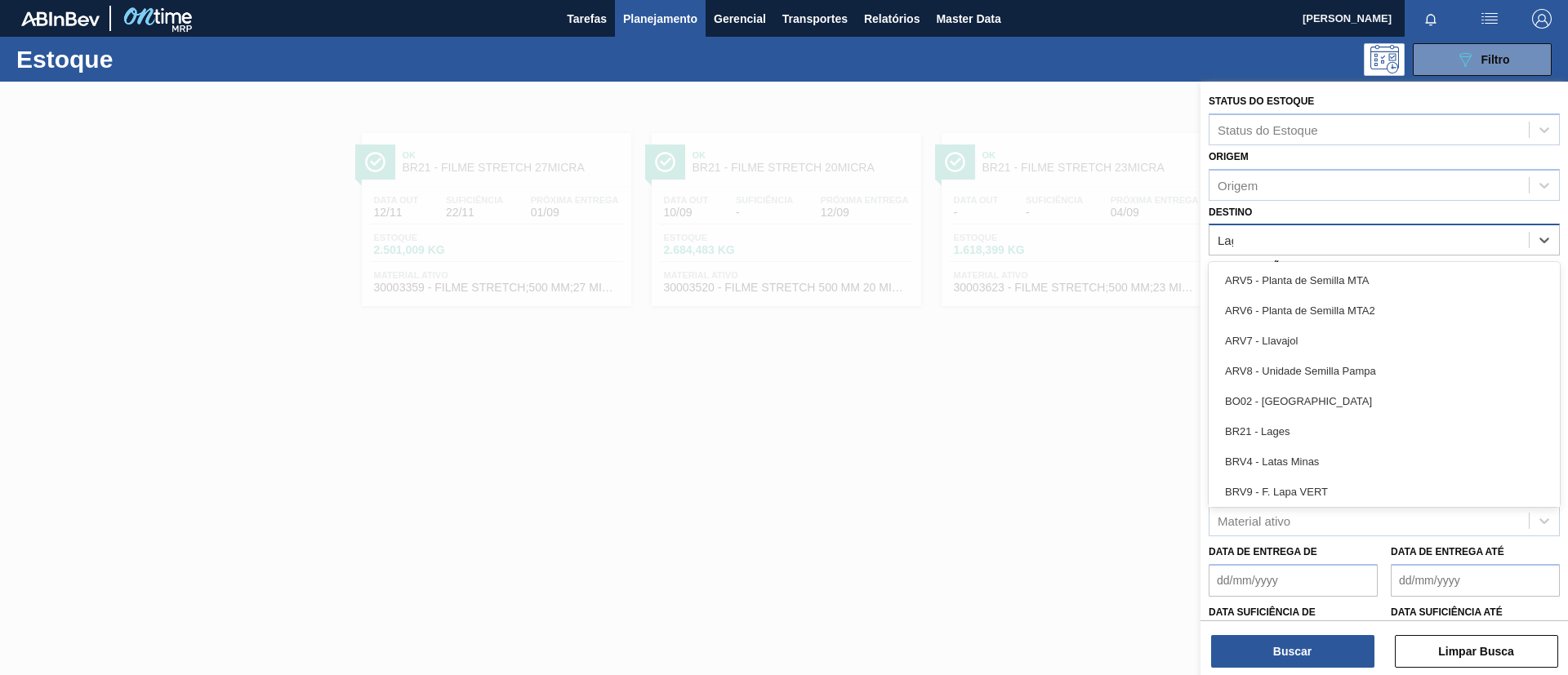
type input "Lage"
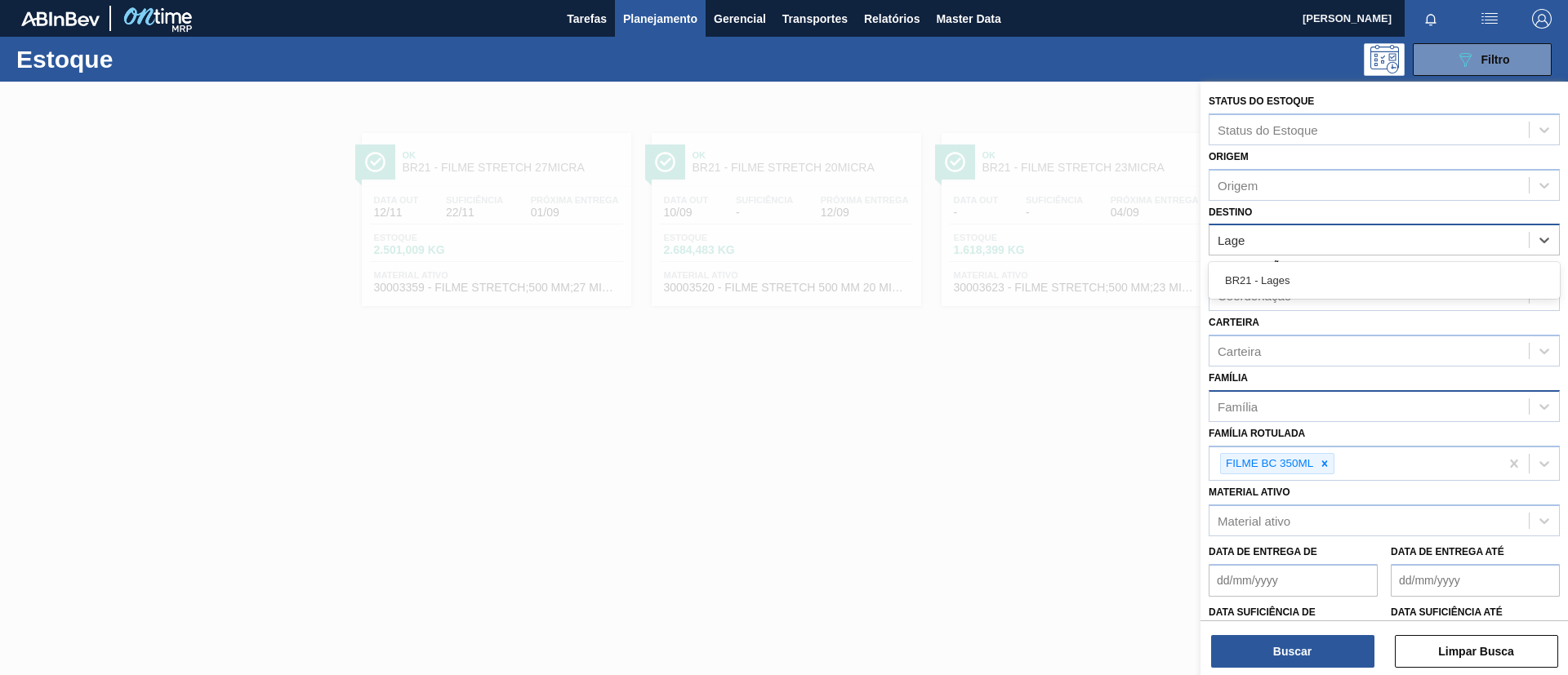
click at [1261, 297] on div "BR21 - Lages" at bounding box center [1384, 280] width 351 height 37
click at [1265, 286] on div "BR21 - Lages" at bounding box center [1384, 280] width 351 height 31
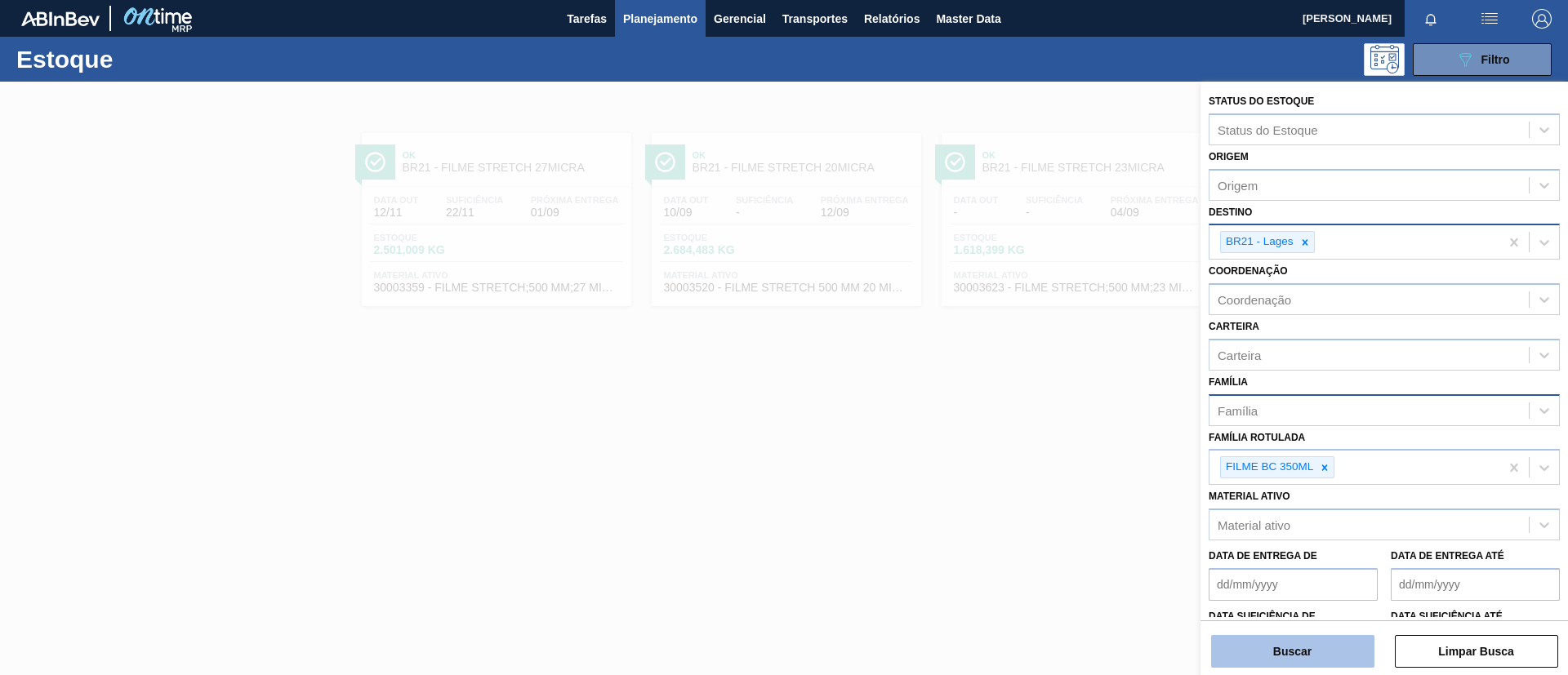
click at [1303, 643] on button "Buscar" at bounding box center [1293, 651] width 163 height 32
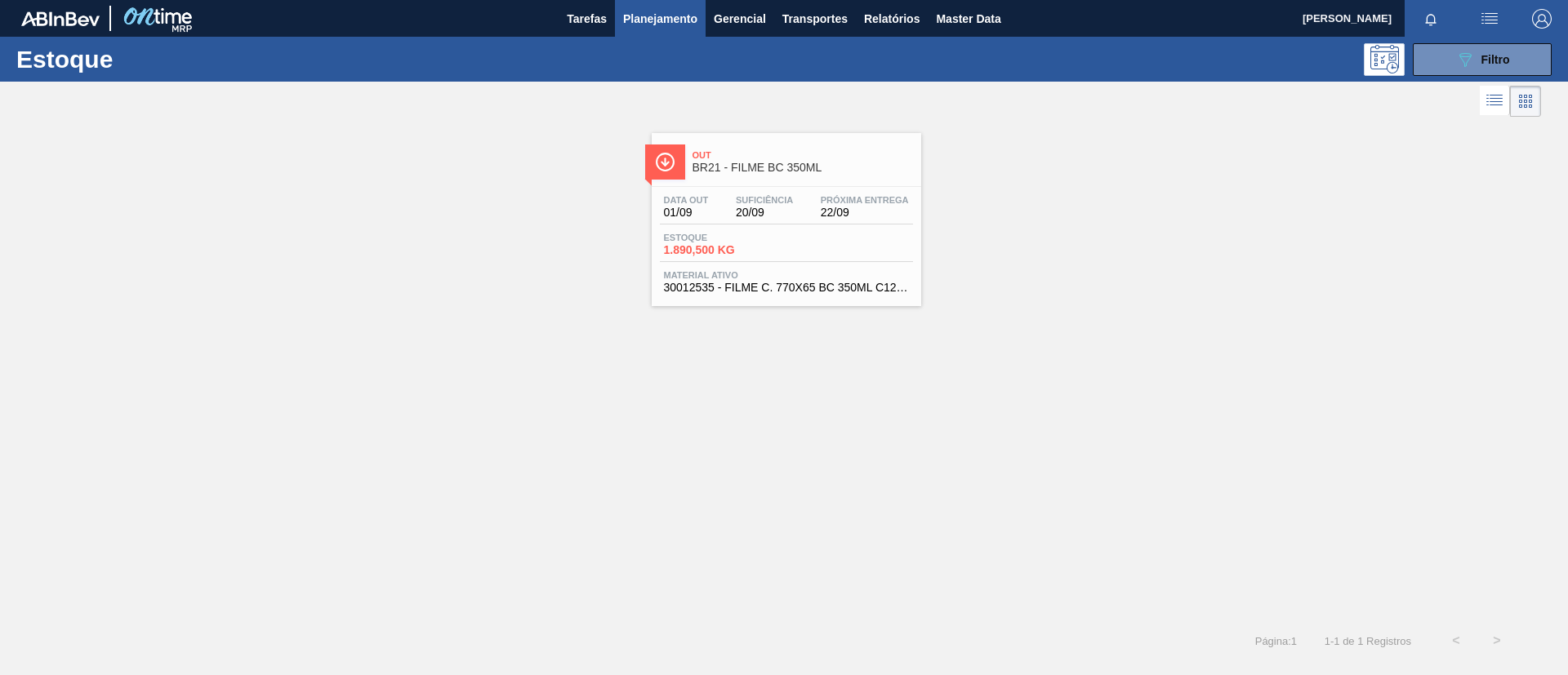
click at [714, 125] on link "Out BR21 - FILME BC 350ML Data out 01/09 Suficiência 20/09 Próxima Entrega 22/0…" at bounding box center [785, 214] width 290 height 186
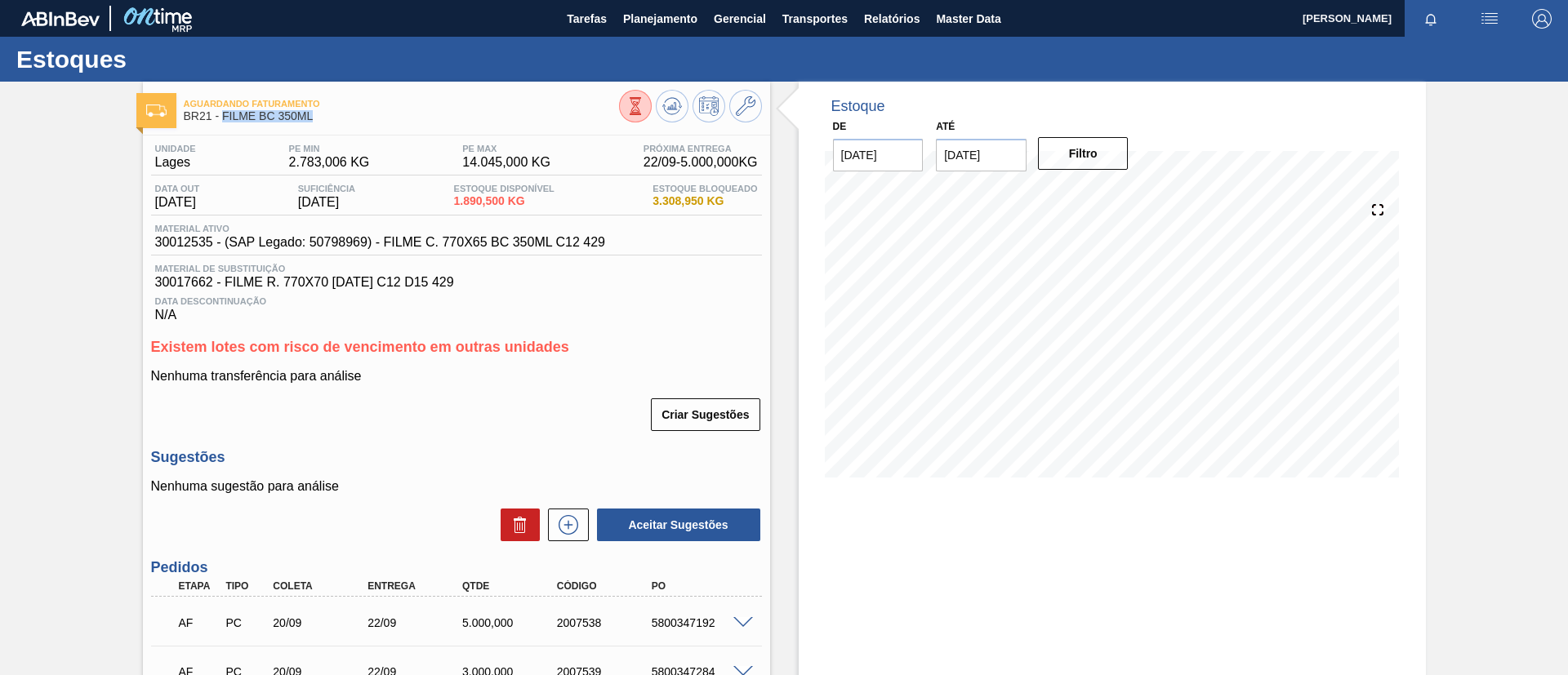
drag, startPoint x: 305, startPoint y: 116, endPoint x: 222, endPoint y: 121, distance: 83.2
click at [222, 121] on span "BR21 - FILME BC 350ML" at bounding box center [401, 116] width 436 height 12
copy span "FILME BC 350ML"
click at [0, 309] on div "Aguardando Faturamento BR21 - FILME BC 350ML Unidade Lages PE MIN 2.783,006 KG …" at bounding box center [784, 504] width 1568 height 845
click at [666, 110] on icon at bounding box center [672, 106] width 20 height 19
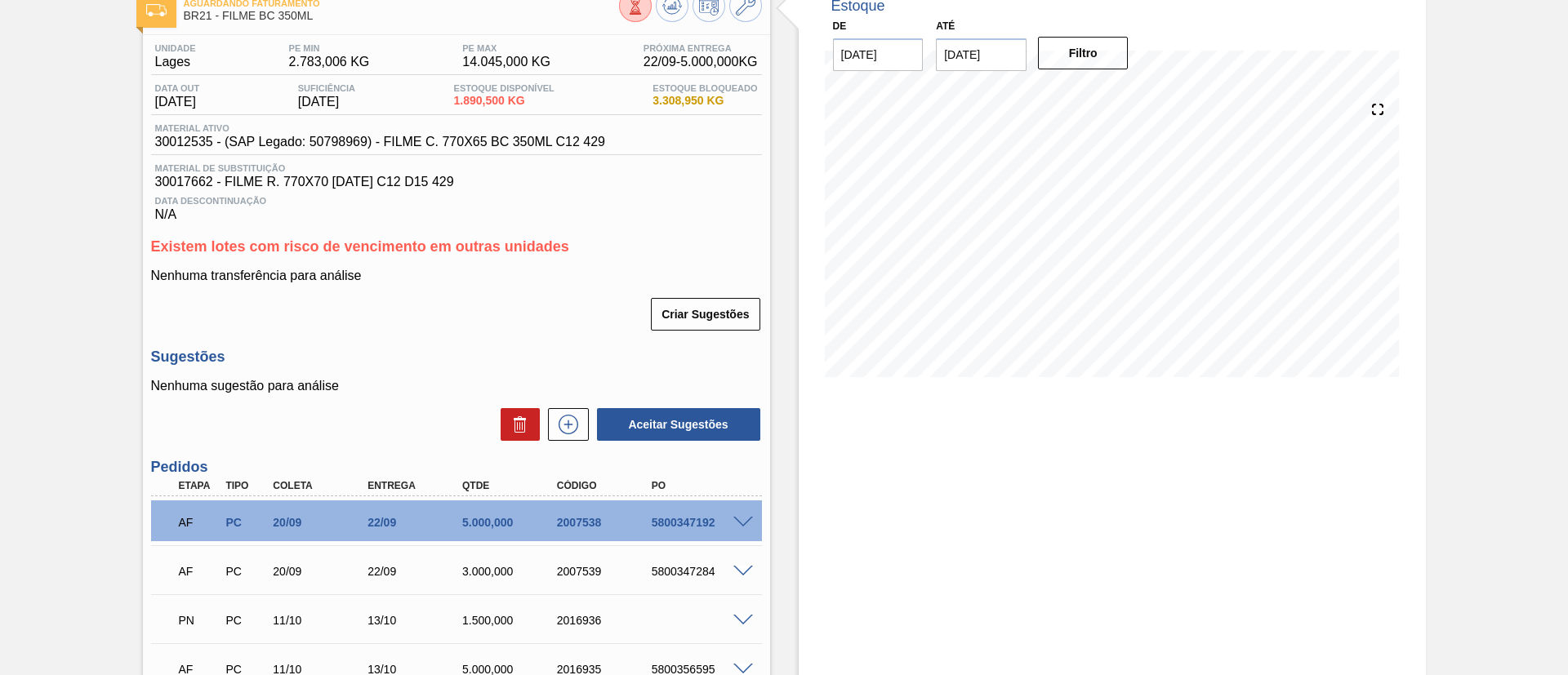
scroll to position [252, 0]
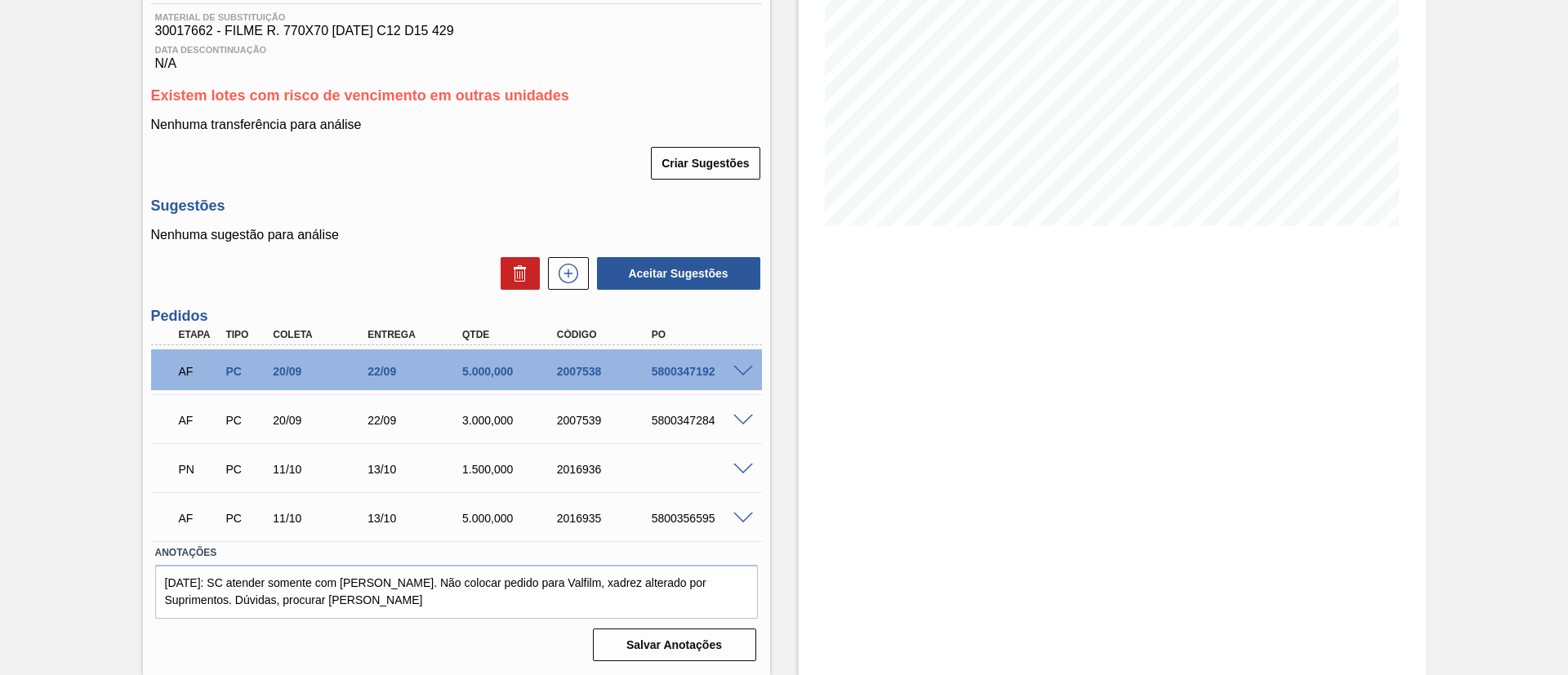
click at [737, 470] on span at bounding box center [743, 469] width 20 height 12
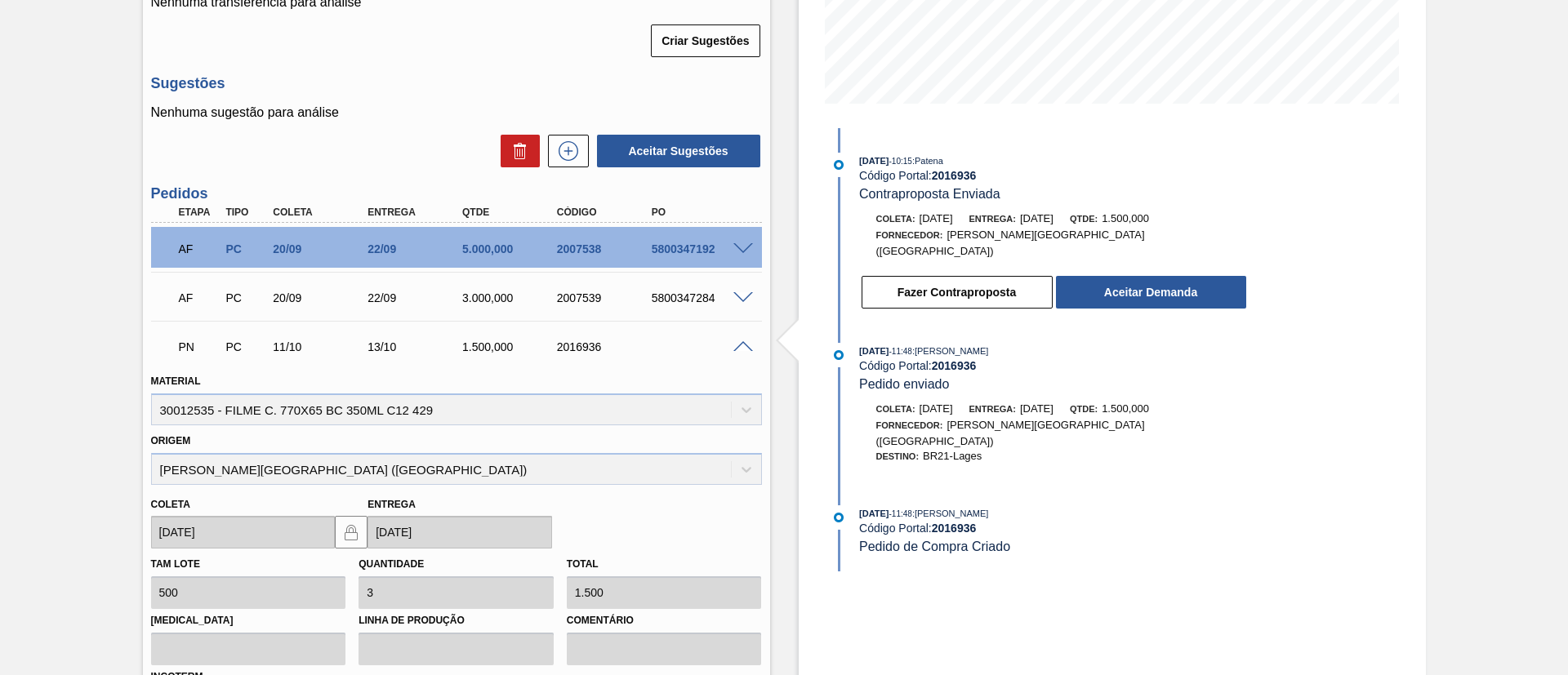
scroll to position [497, 0]
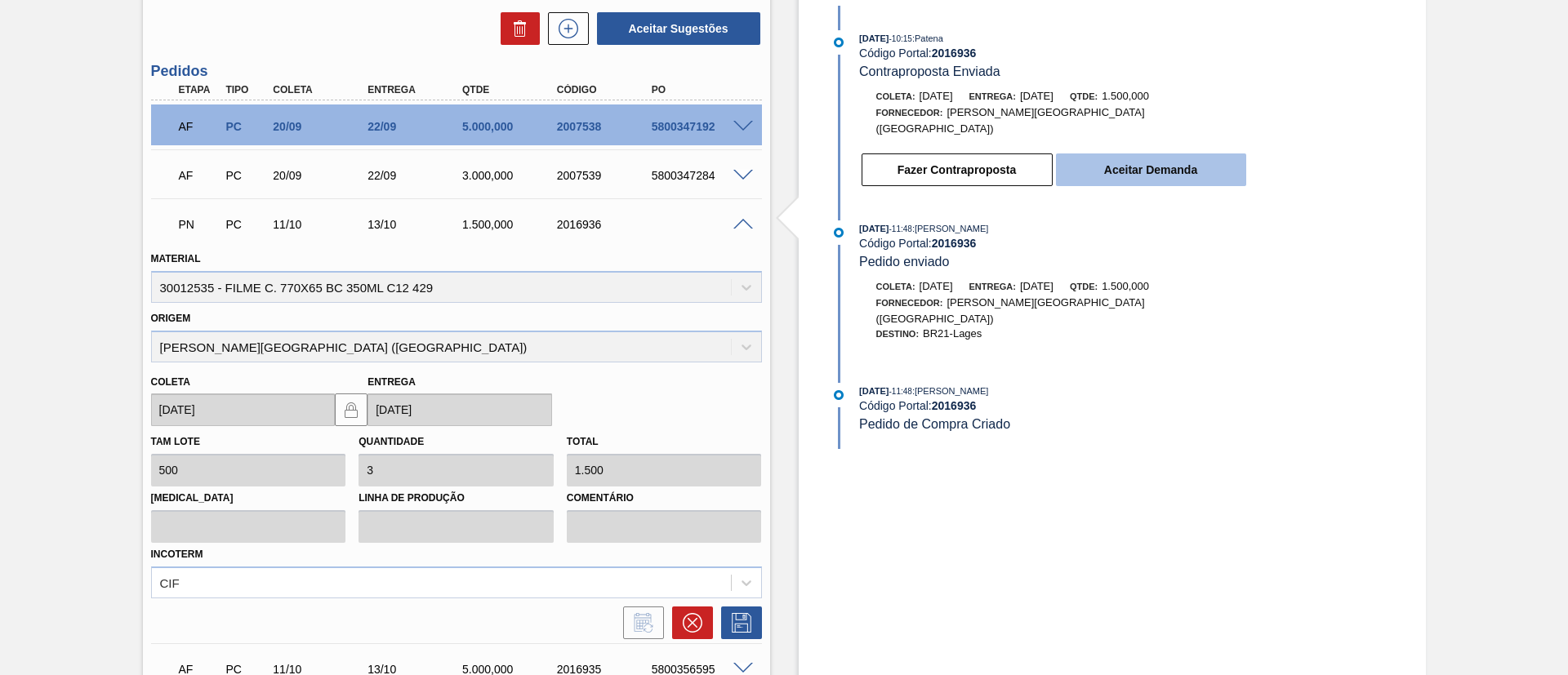
click at [1139, 162] on button "Aceitar Demanda" at bounding box center [1151, 169] width 190 height 32
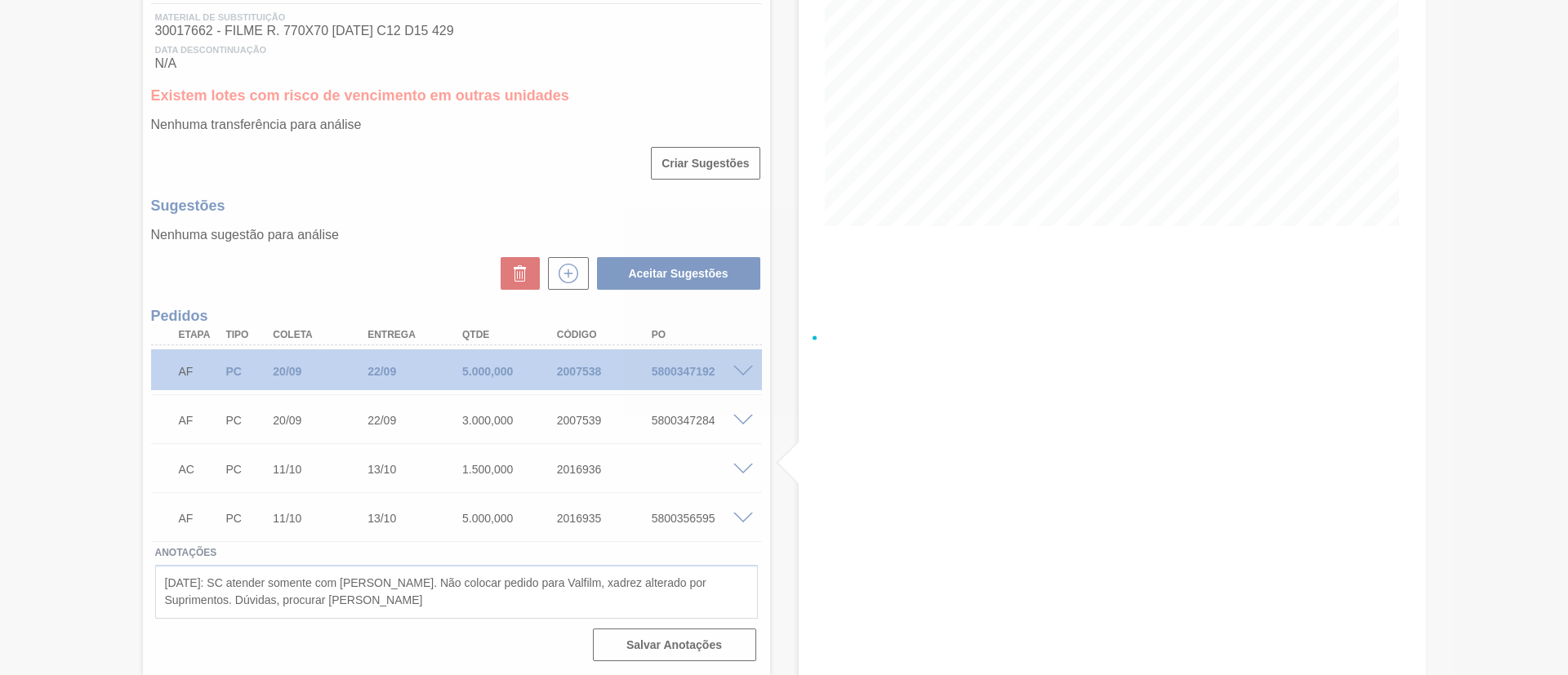
scroll to position [252, 0]
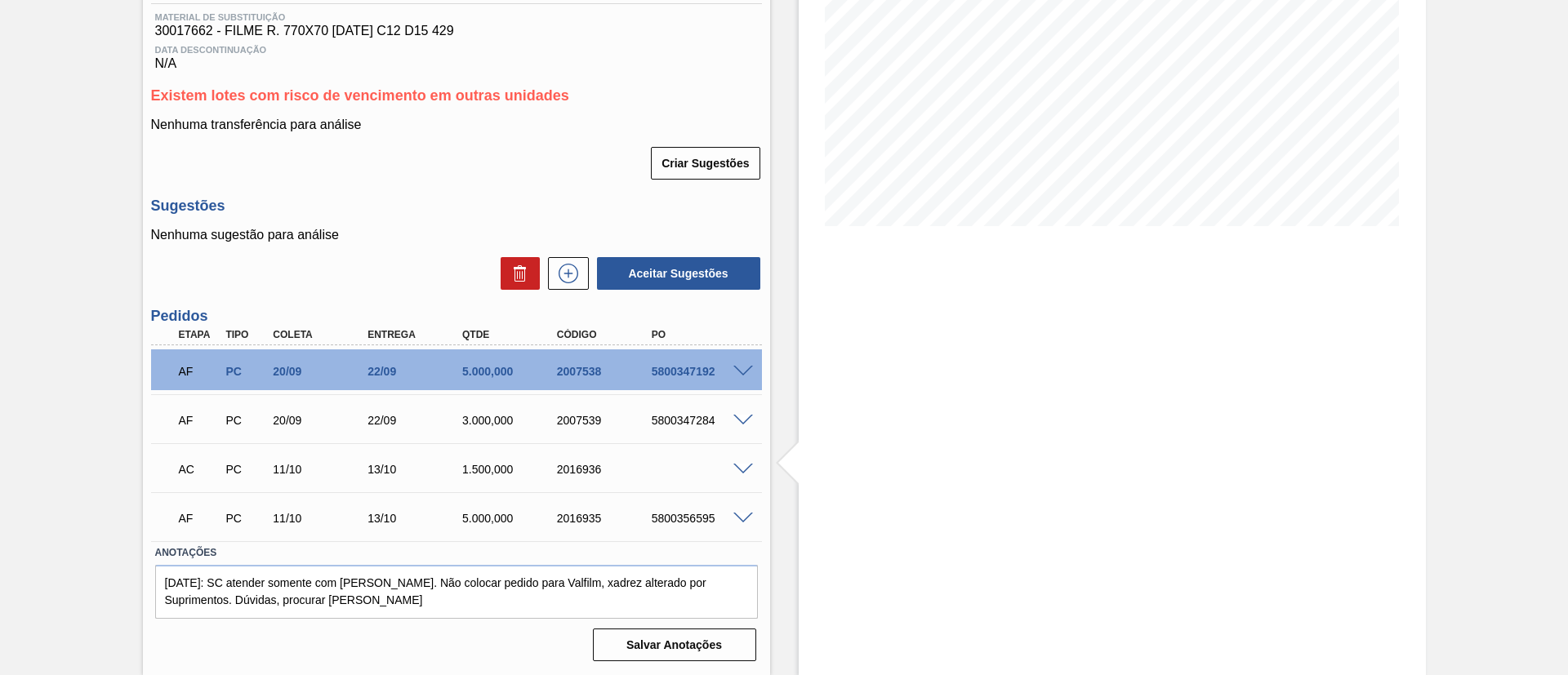
click at [741, 416] on span at bounding box center [743, 421] width 20 height 12
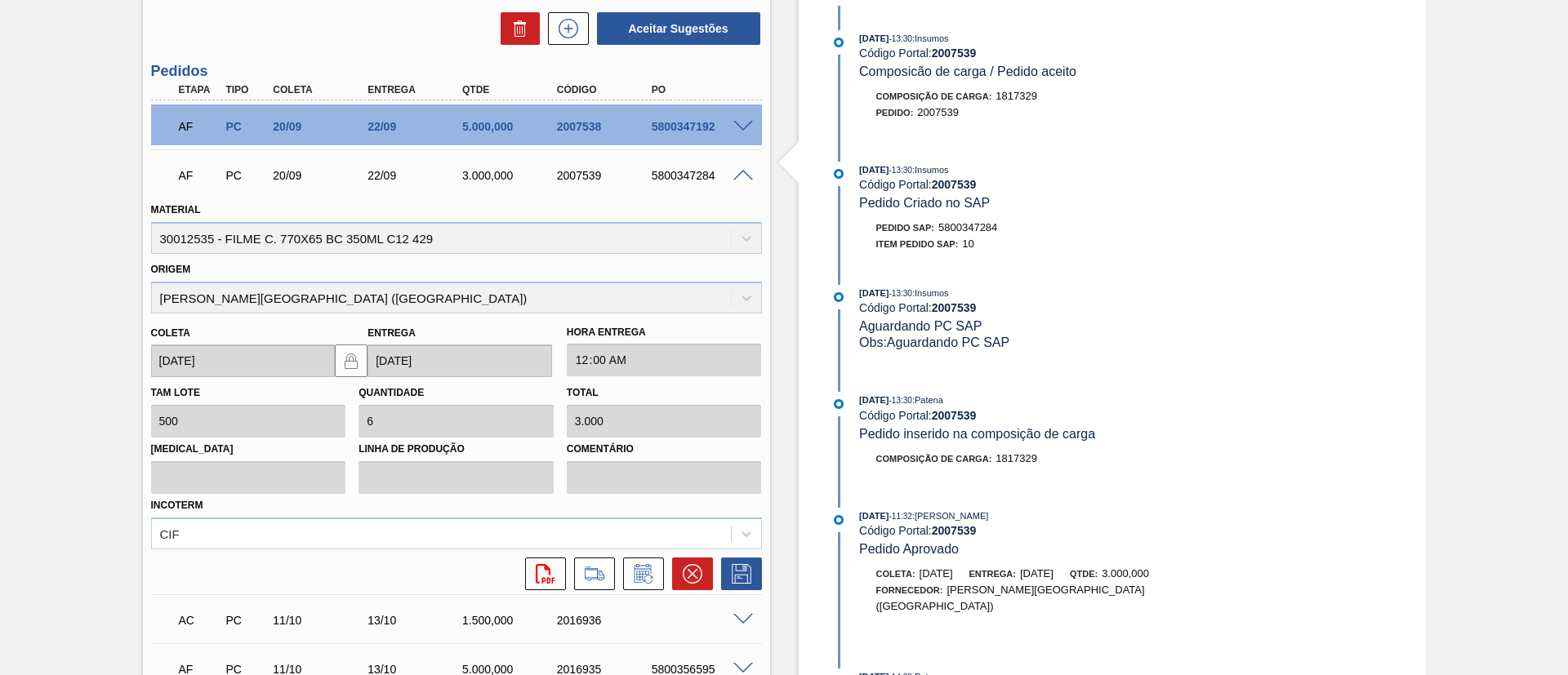
click at [751, 137] on div "AF PC 20/09 22/09 5.000,000 2007538 5800347192" at bounding box center [457, 125] width 611 height 41
click at [746, 130] on span at bounding box center [743, 126] width 20 height 12
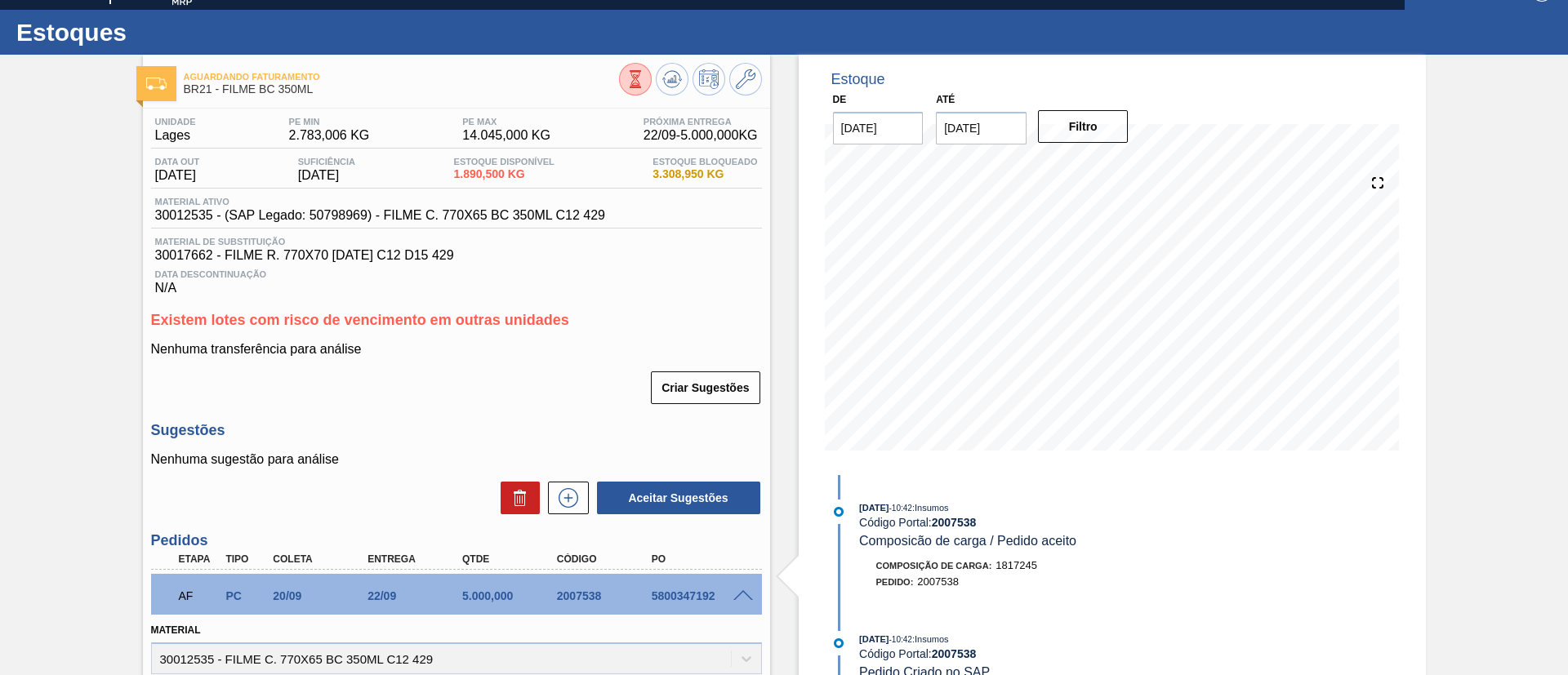
scroll to position [6, 0]
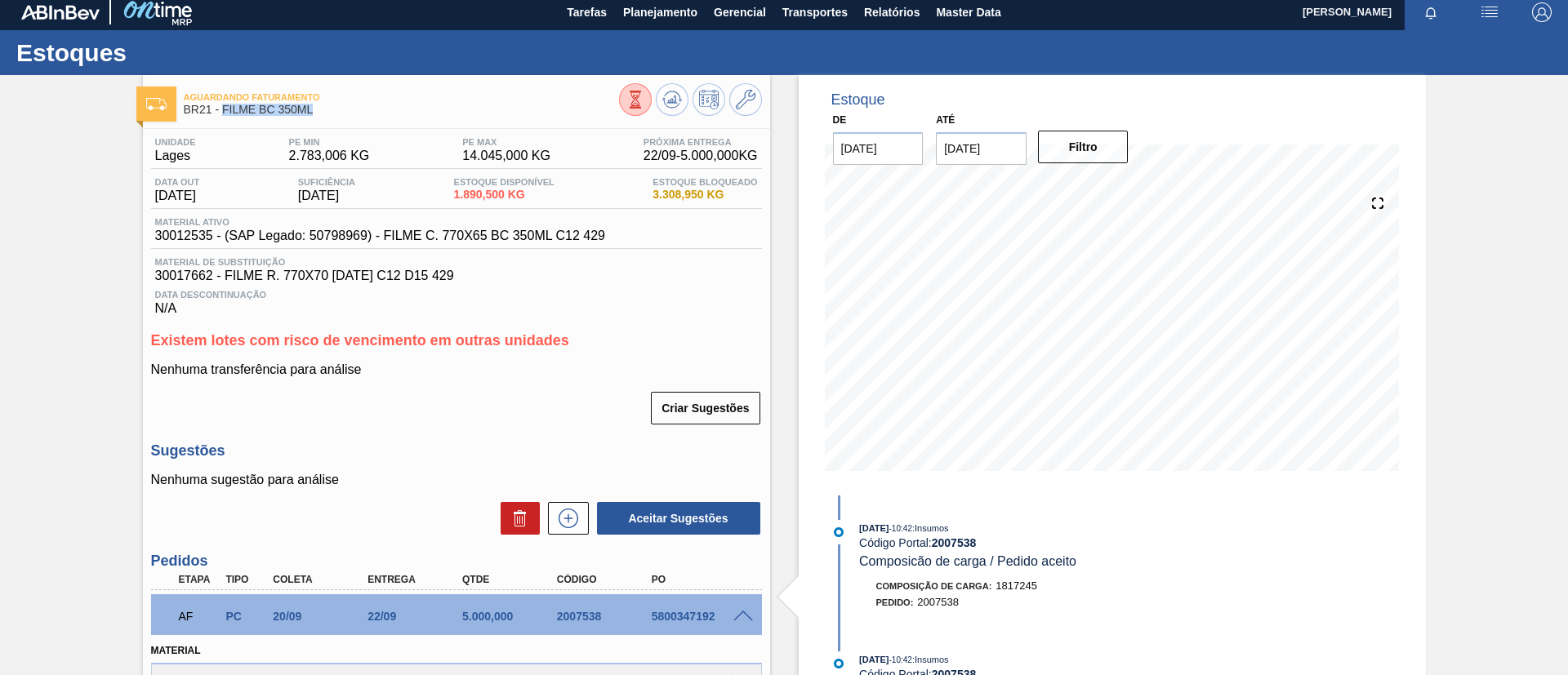
drag, startPoint x: 335, startPoint y: 106, endPoint x: 224, endPoint y: 108, distance: 111.0
click at [224, 108] on span "BR21 - FILME BC 350ML" at bounding box center [401, 110] width 436 height 12
copy span "FILME BC 350ML"
click at [647, 17] on span "Planejamento" at bounding box center [660, 12] width 74 height 19
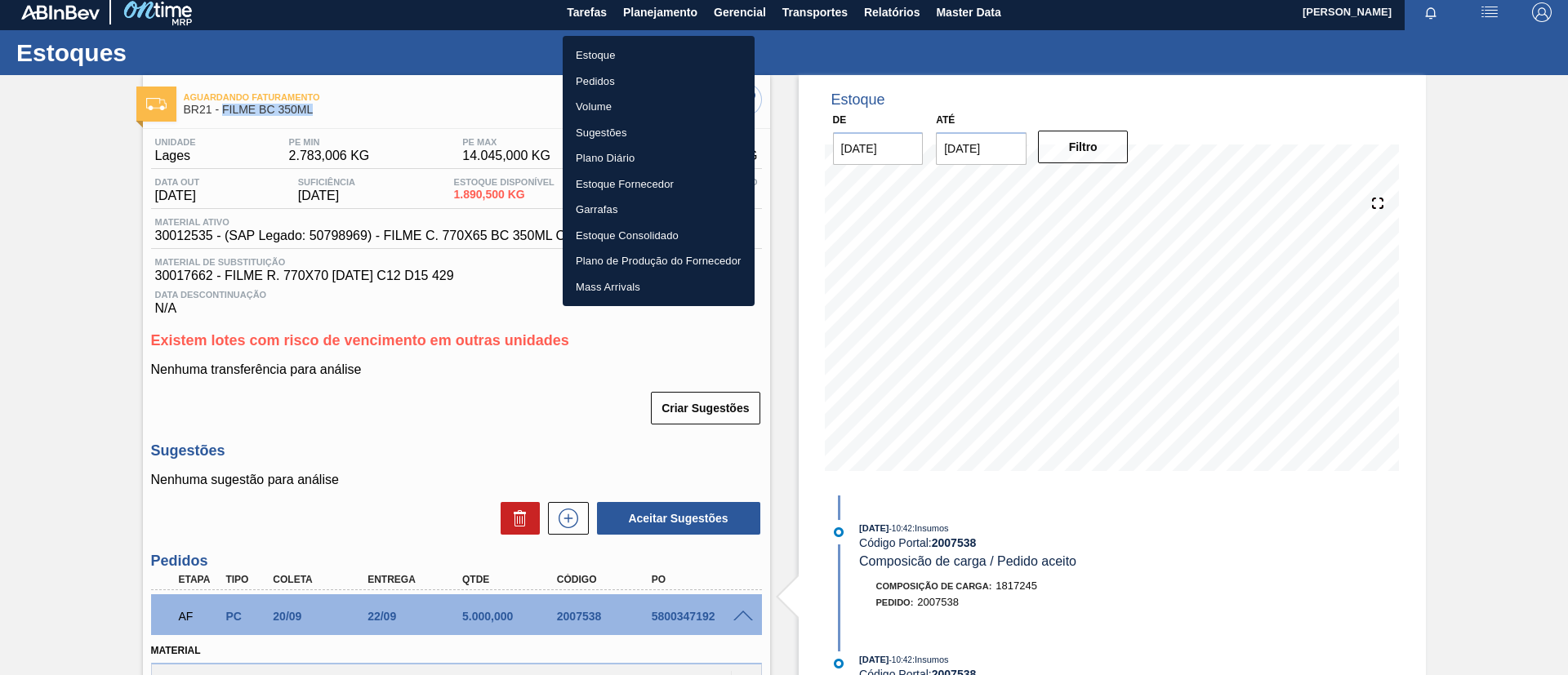
click at [641, 45] on li "Estoque" at bounding box center [659, 56] width 192 height 26
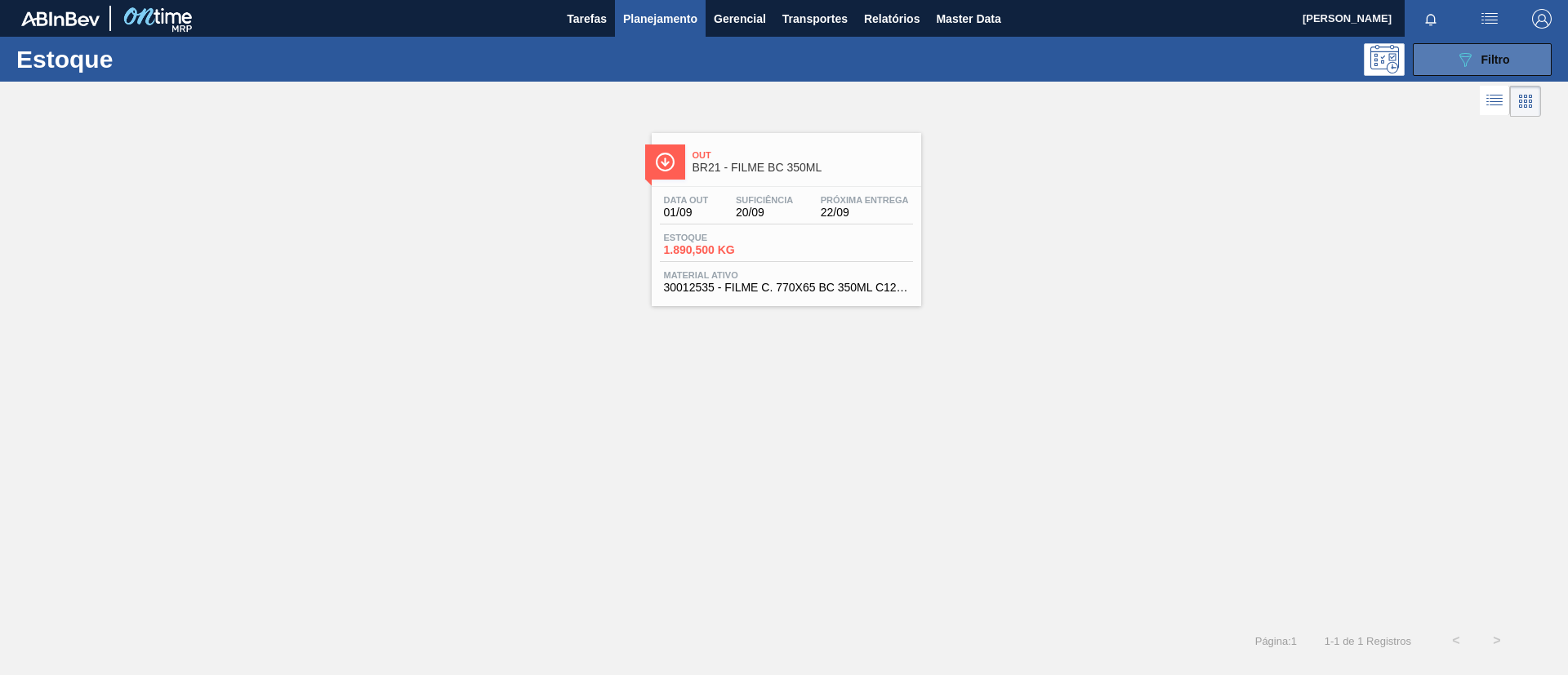
click at [1513, 68] on button "089F7B8B-B2A5-4AFE-B5C0-19BA573D28AC Filtro" at bounding box center [1482, 59] width 138 height 32
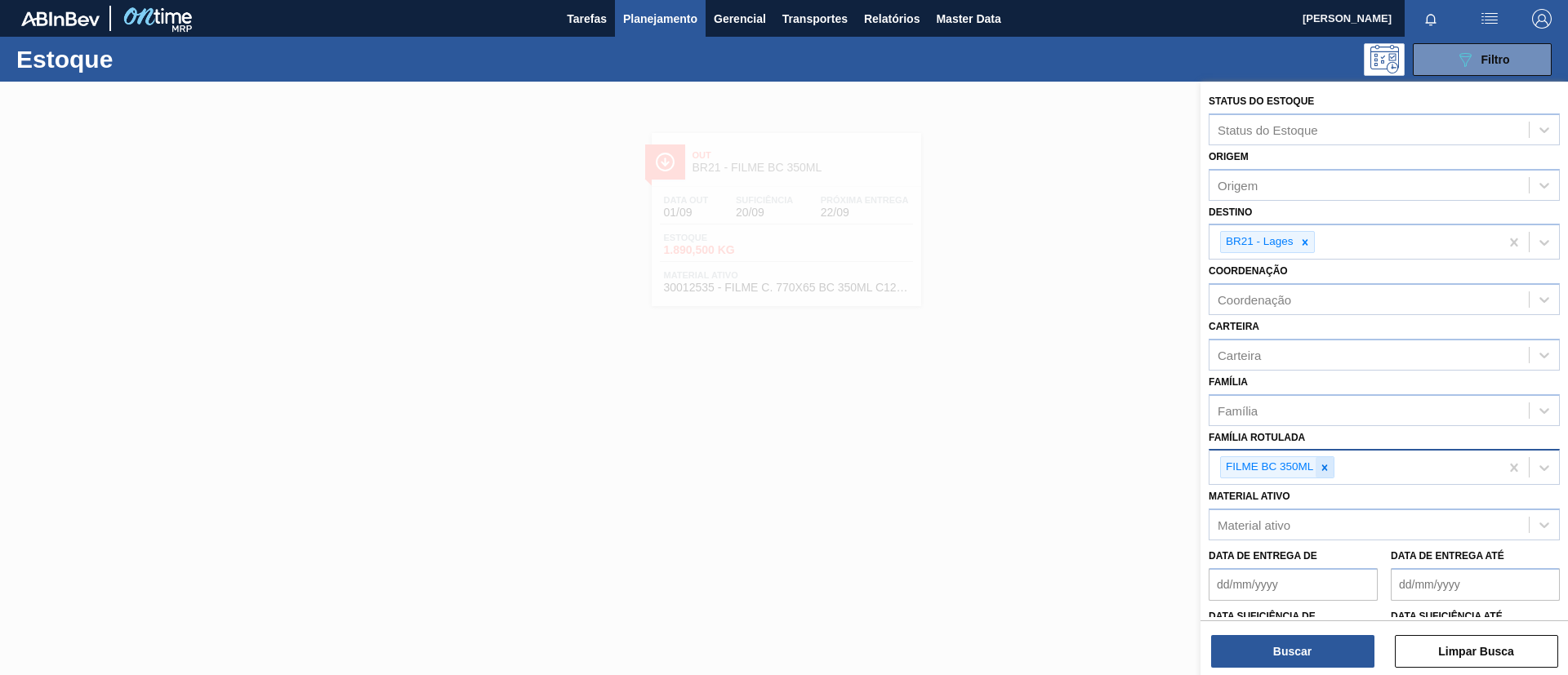
click at [1324, 466] on icon at bounding box center [1326, 467] width 6 height 6
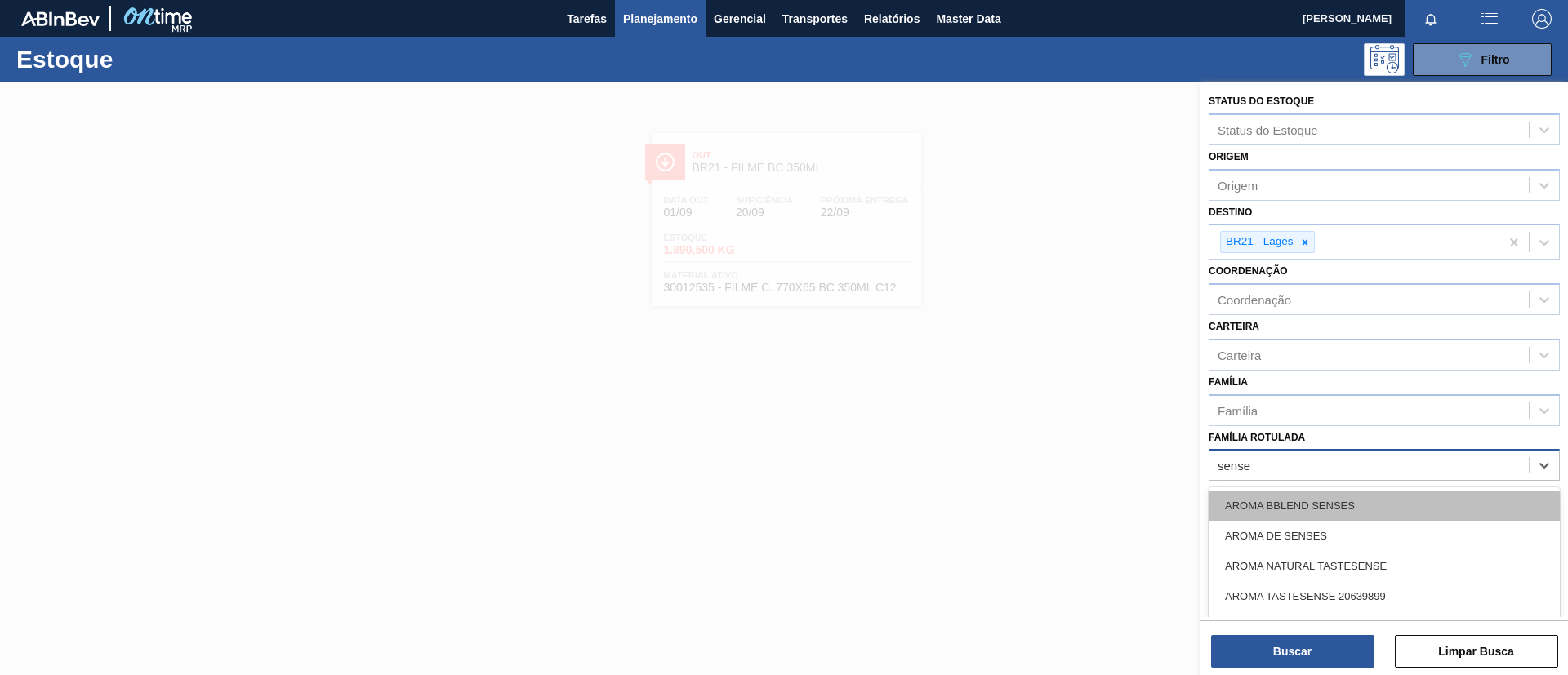
type Rotulada "senses"
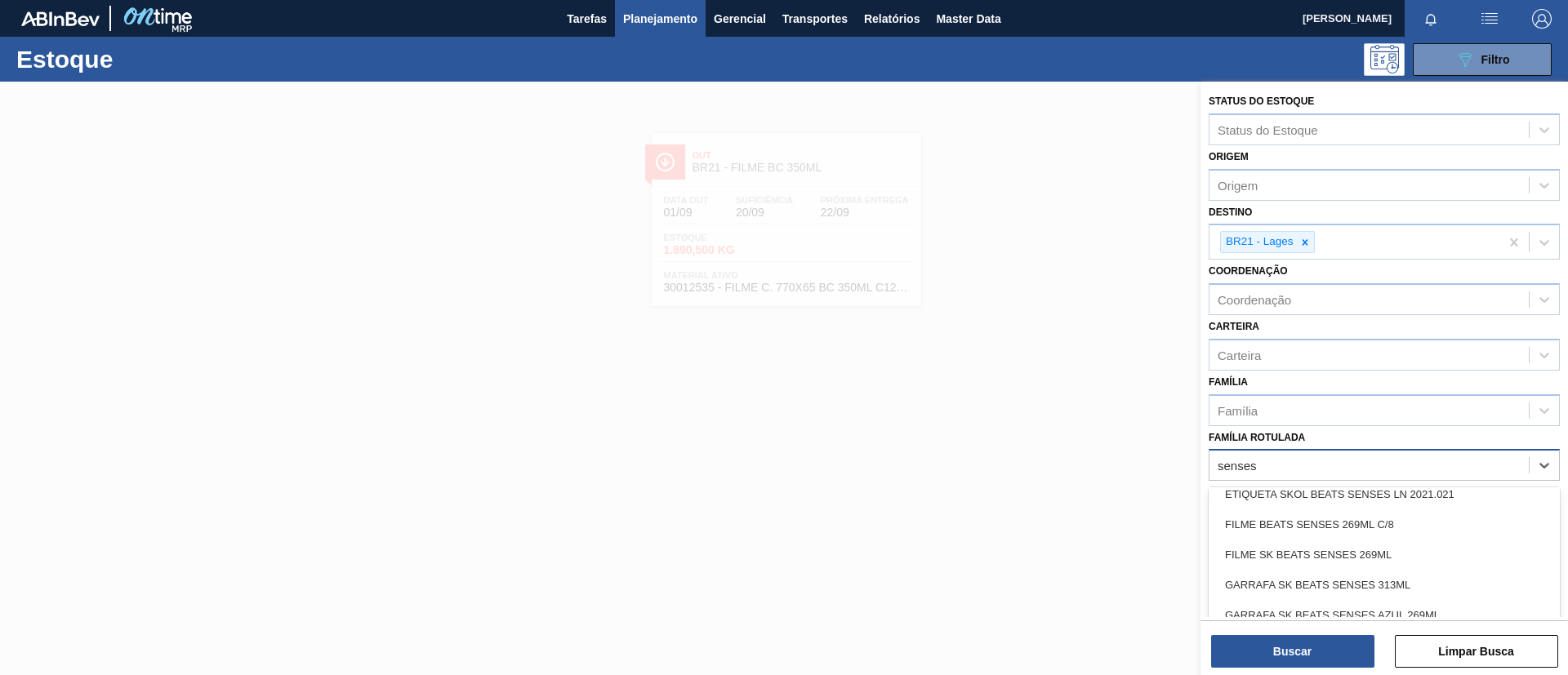
scroll to position [245, 0]
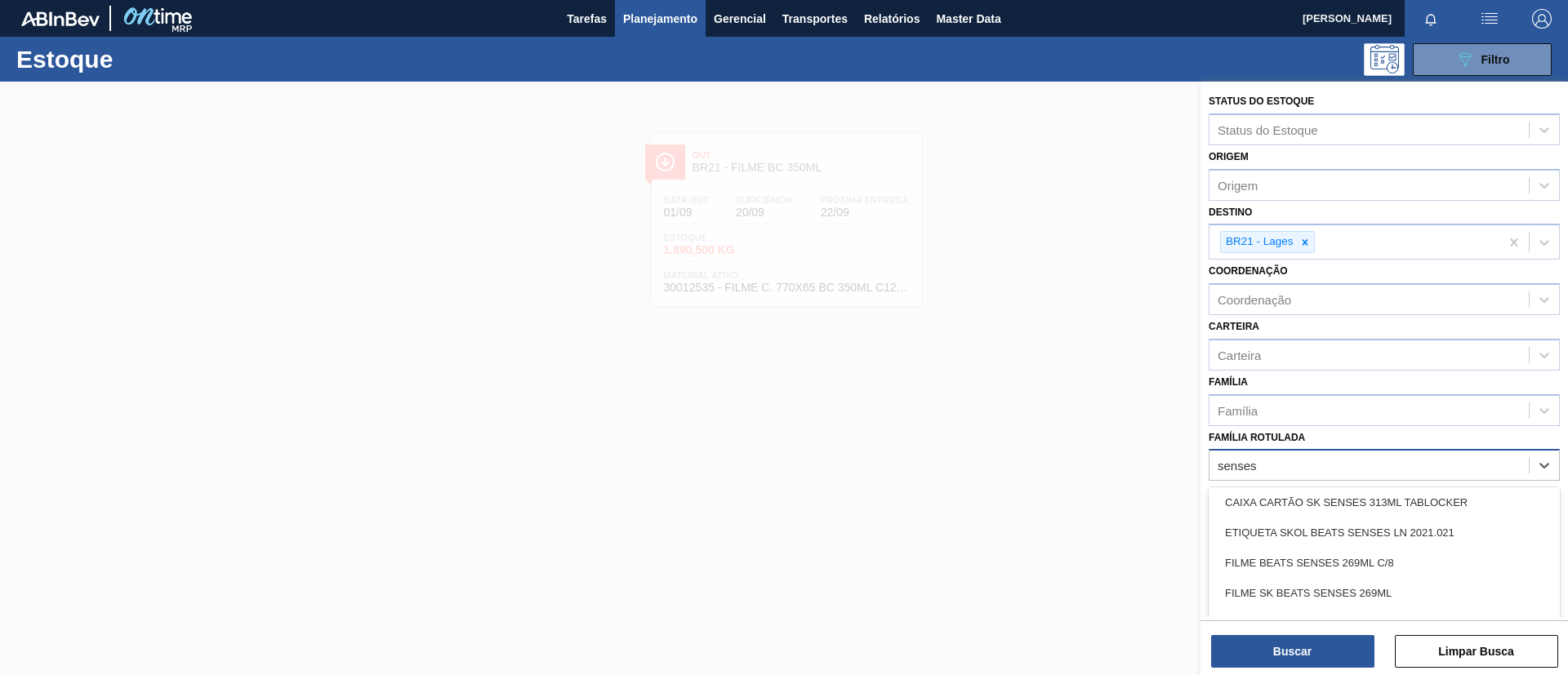
drag, startPoint x: 1349, startPoint y: 568, endPoint x: 1341, endPoint y: 522, distance: 46.7
click at [1349, 567] on div "FILME BEATS SENSES 269ML C/8" at bounding box center [1384, 563] width 351 height 31
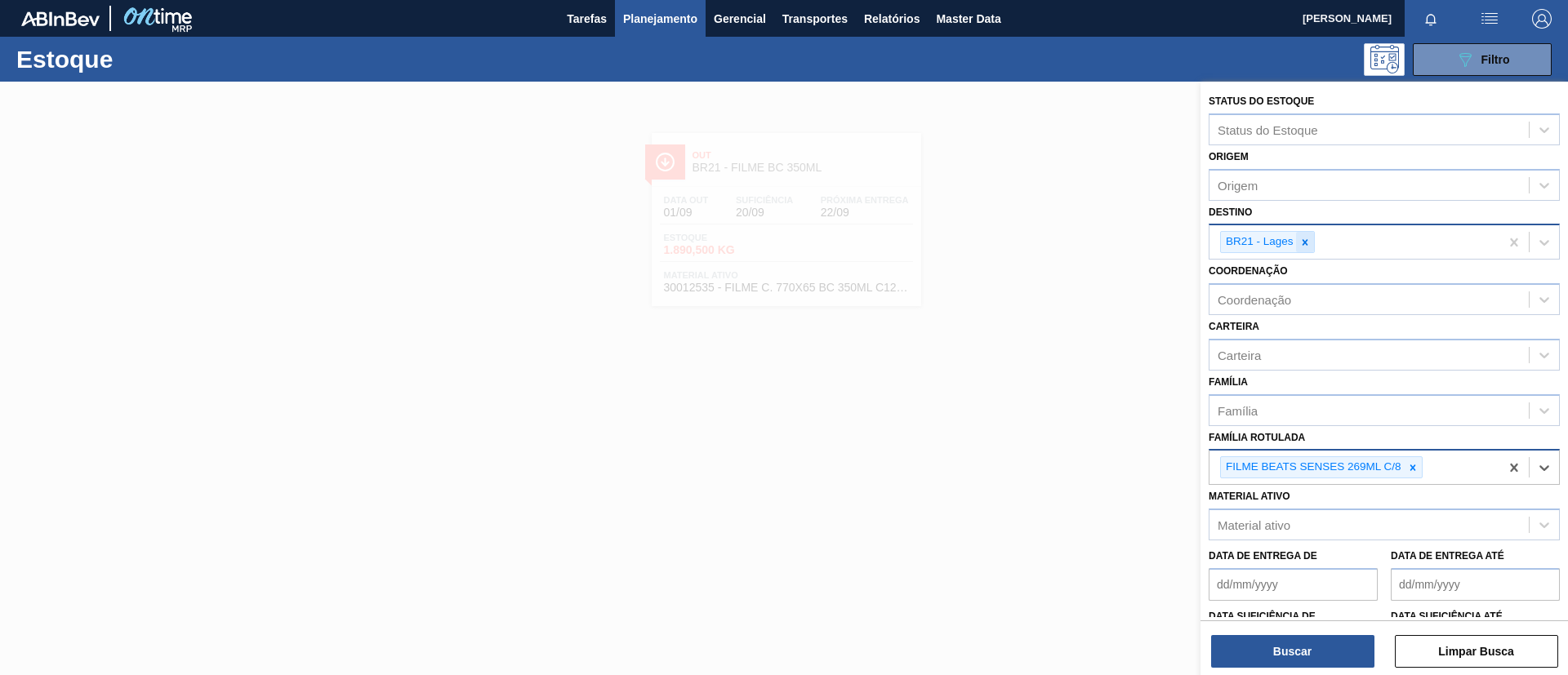
click at [1309, 237] on icon at bounding box center [1305, 242] width 11 height 11
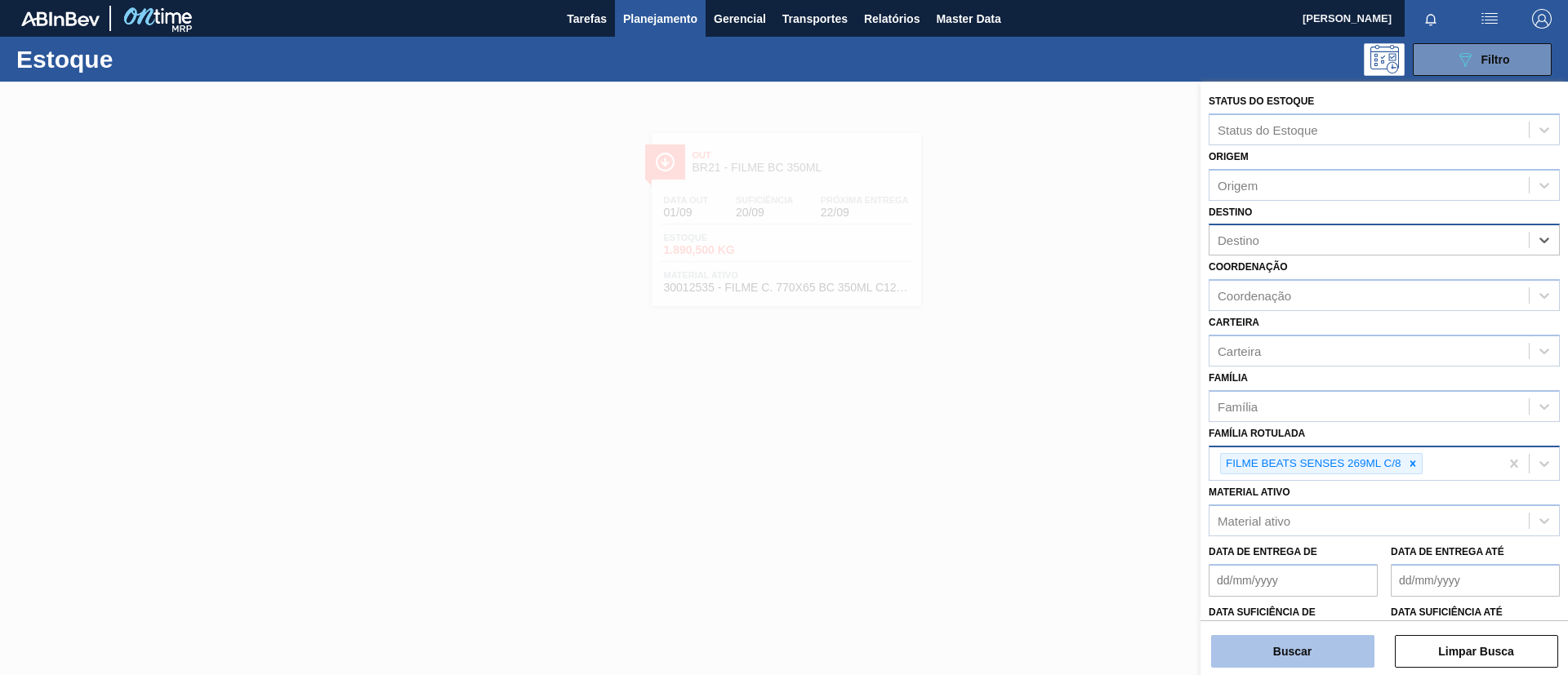
click at [1319, 659] on button "Buscar" at bounding box center [1293, 651] width 163 height 32
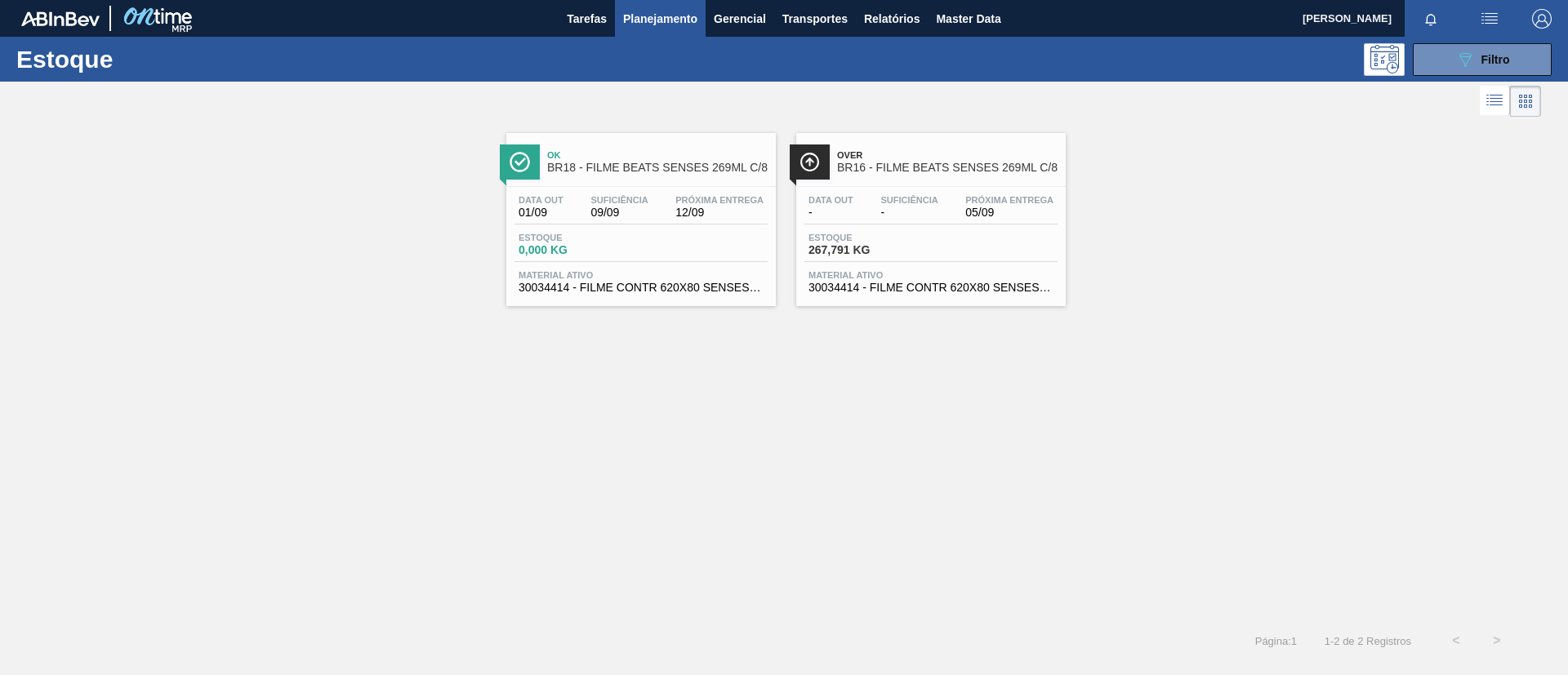
click at [926, 158] on span "Over" at bounding box center [947, 155] width 220 height 10
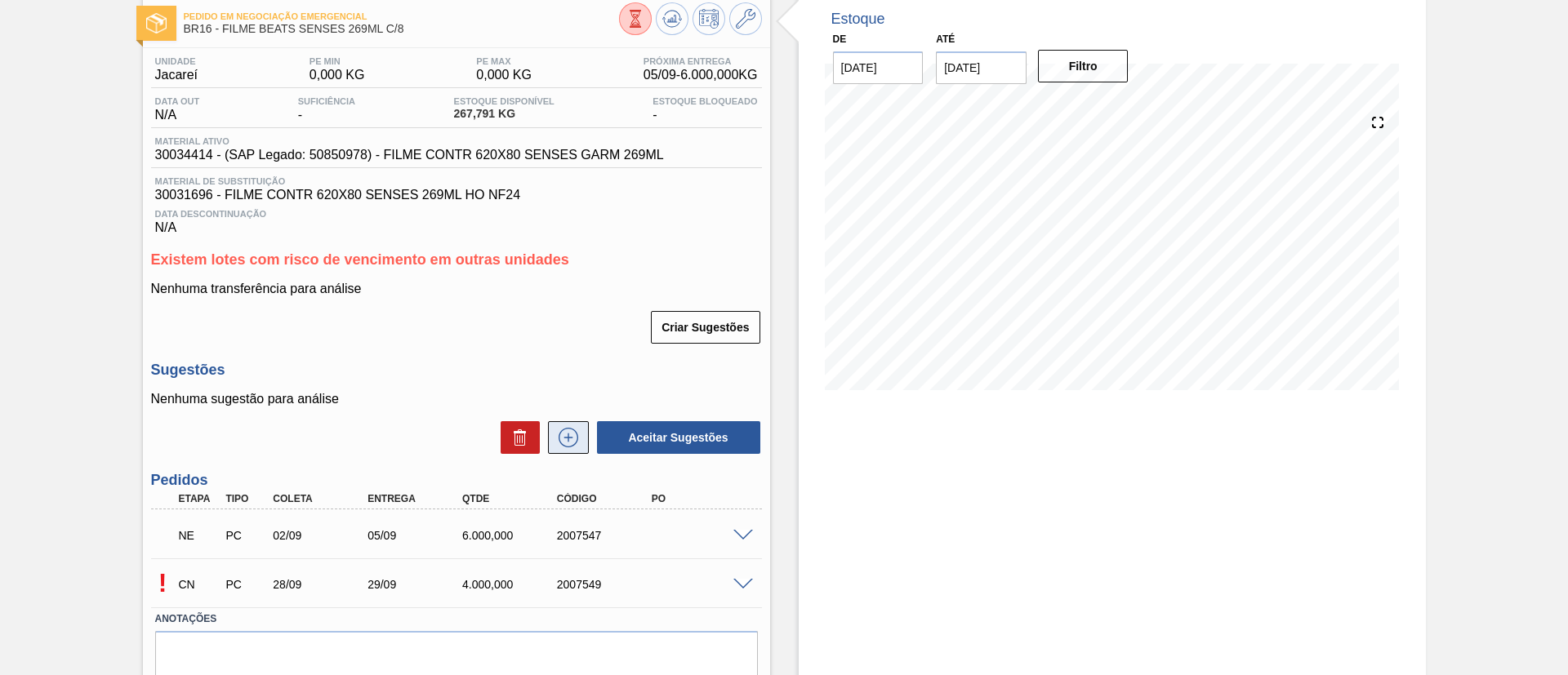
scroll to position [123, 0]
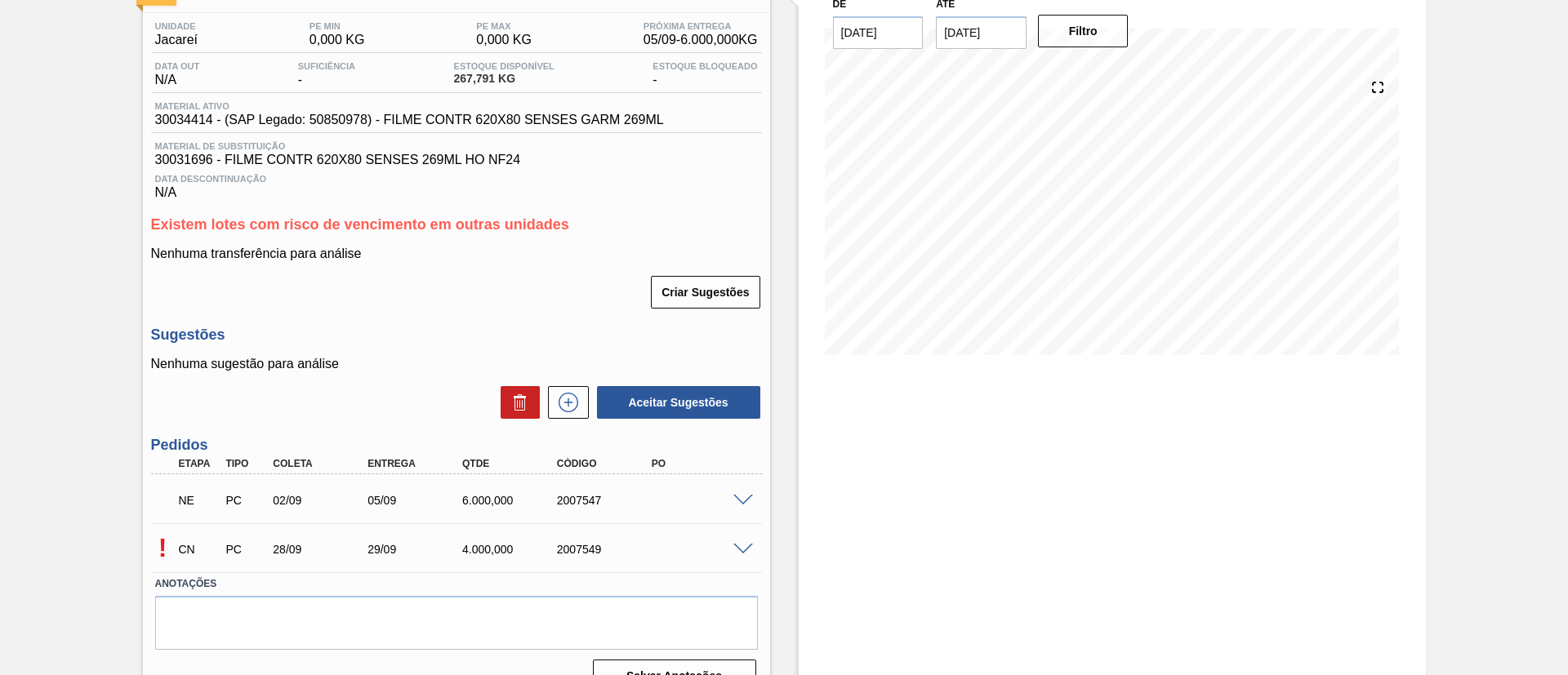
click at [738, 547] on span at bounding box center [743, 550] width 20 height 12
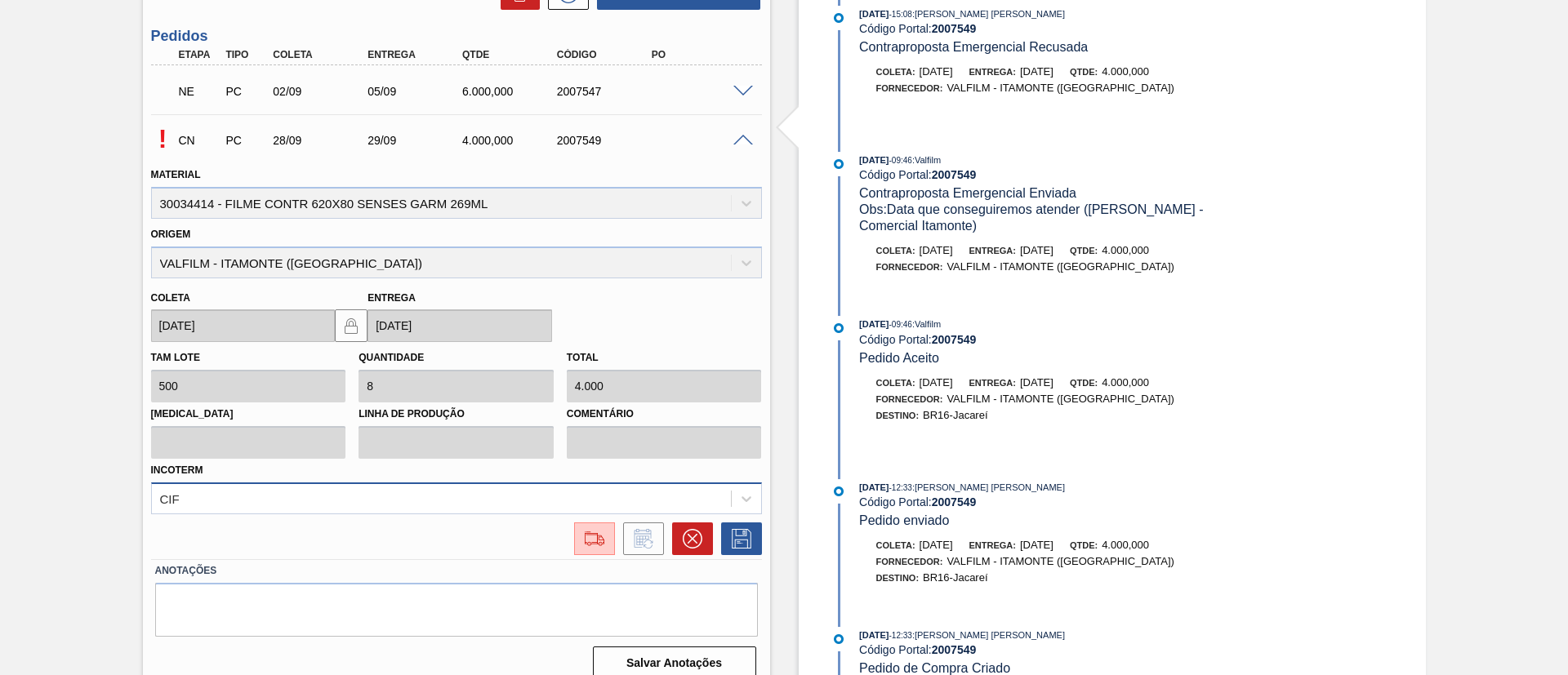
scroll to position [550, 0]
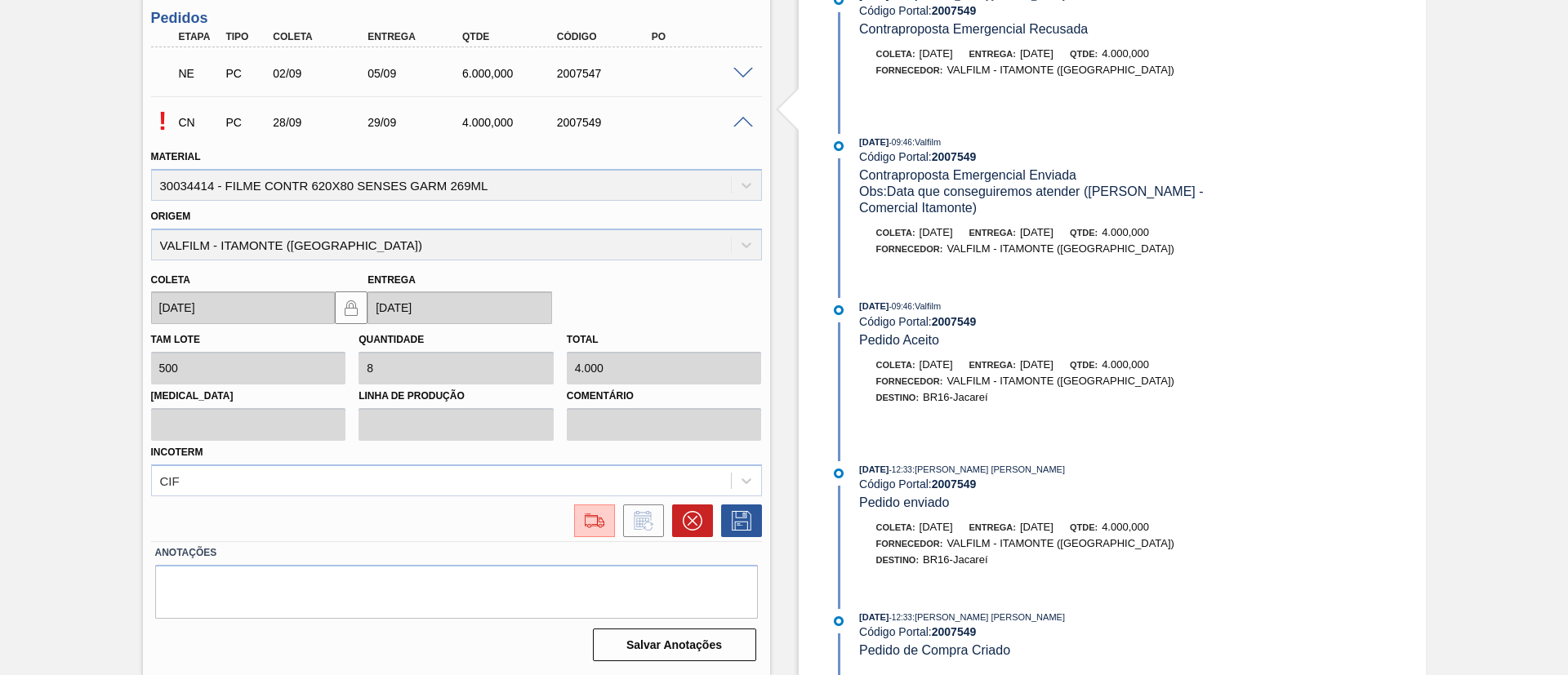
click at [747, 121] on span at bounding box center [743, 123] width 20 height 12
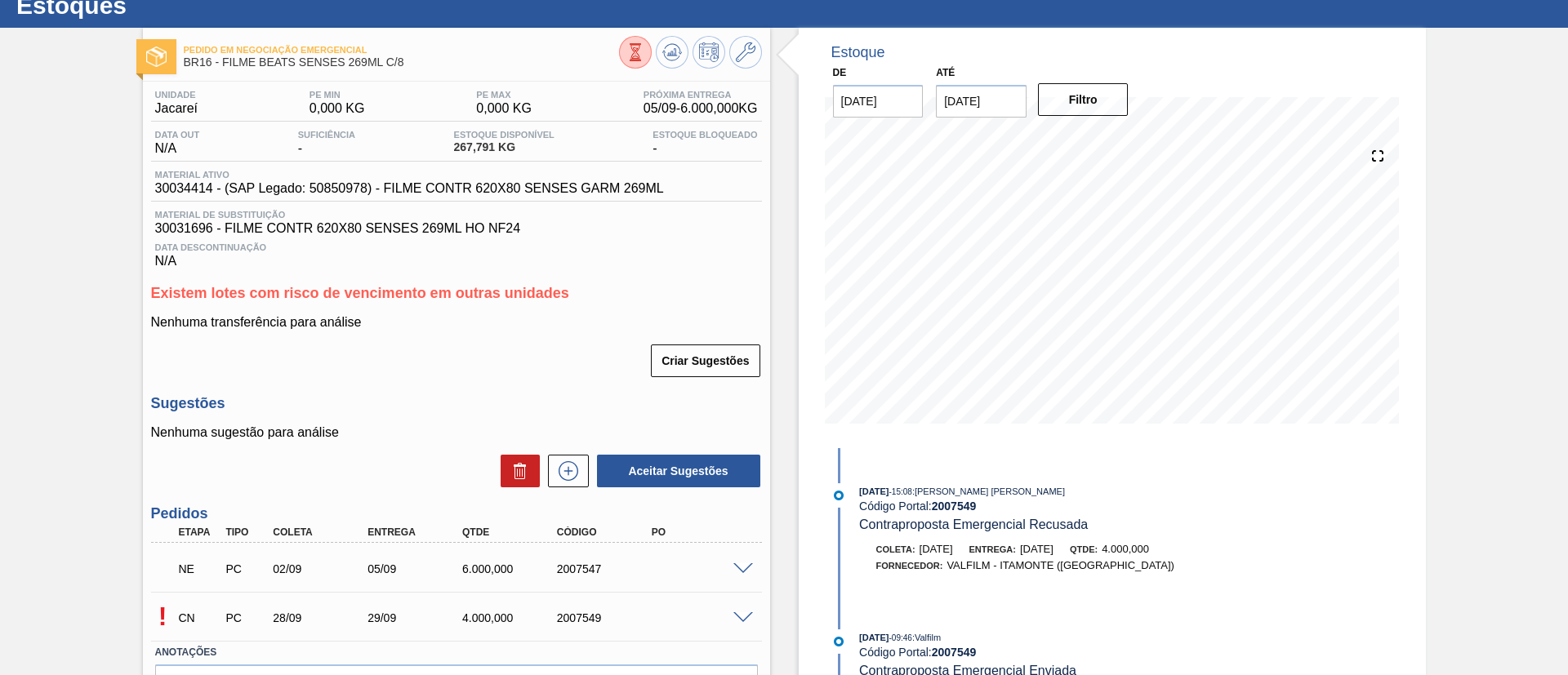
scroll to position [31, 0]
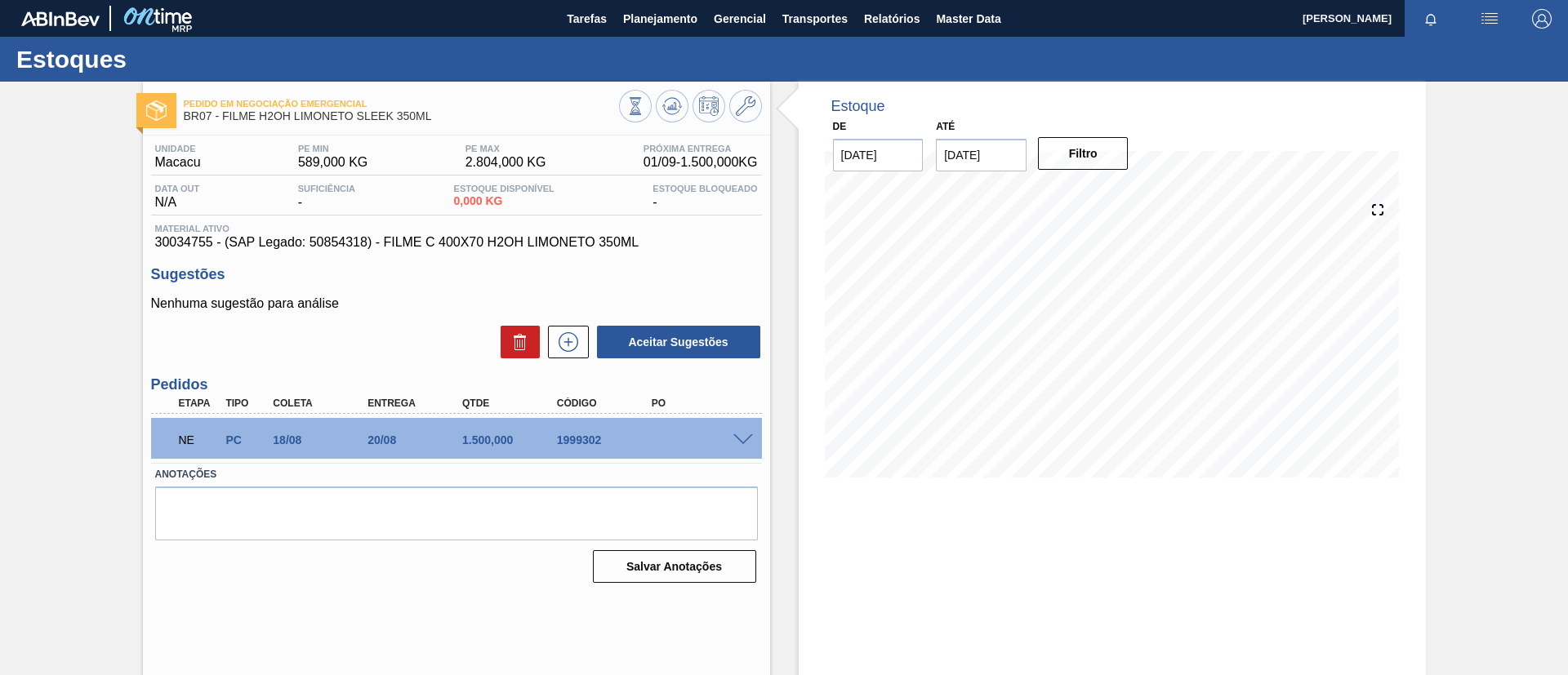
click at [738, 435] on span at bounding box center [743, 440] width 20 height 12
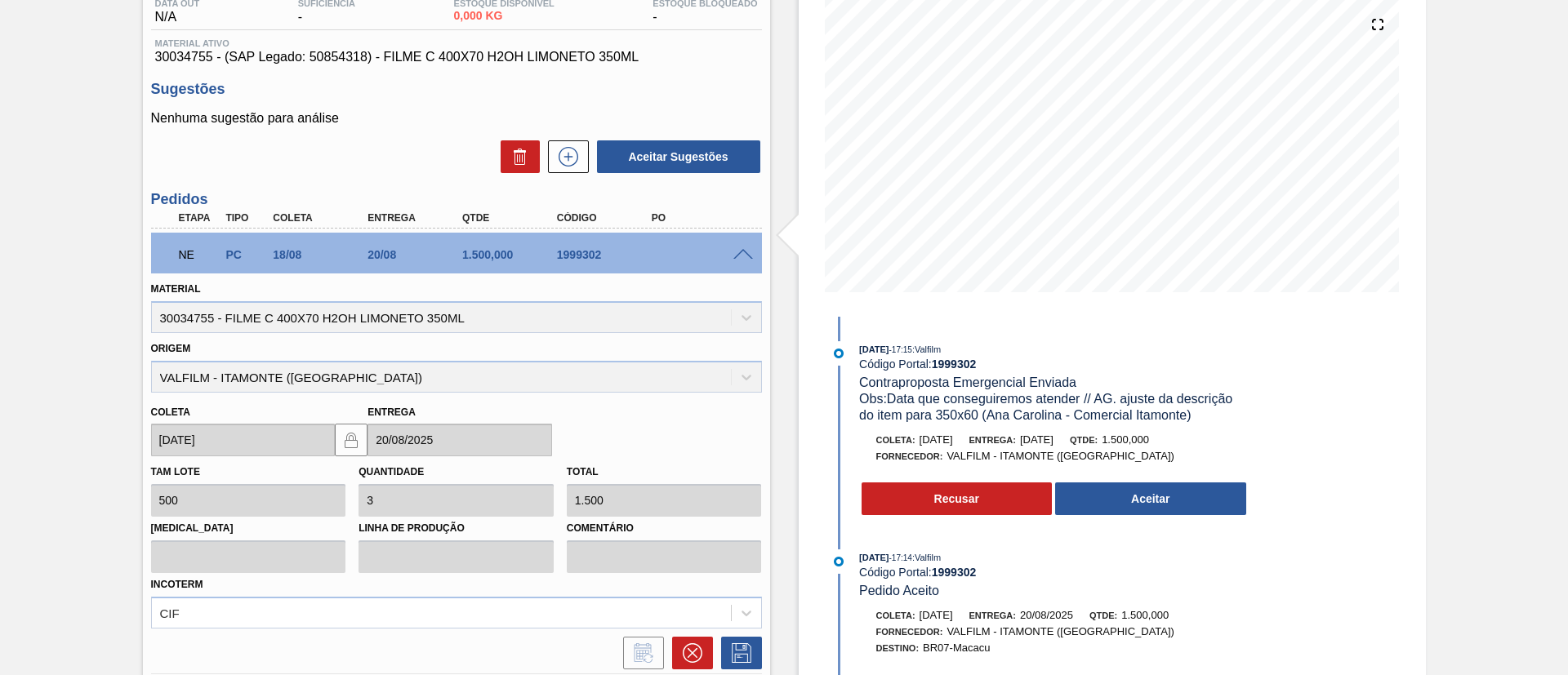
scroll to position [72, 0]
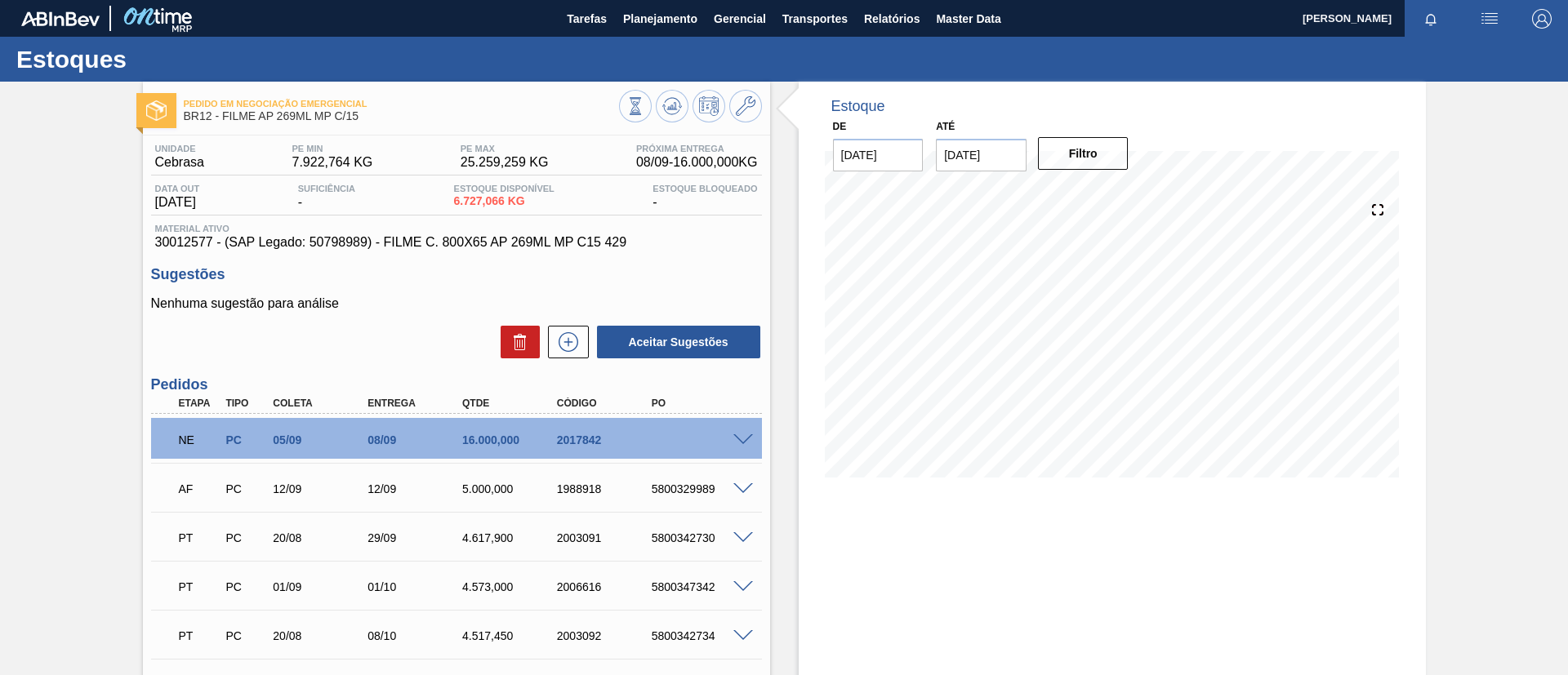
click at [745, 436] on span at bounding box center [743, 440] width 20 height 12
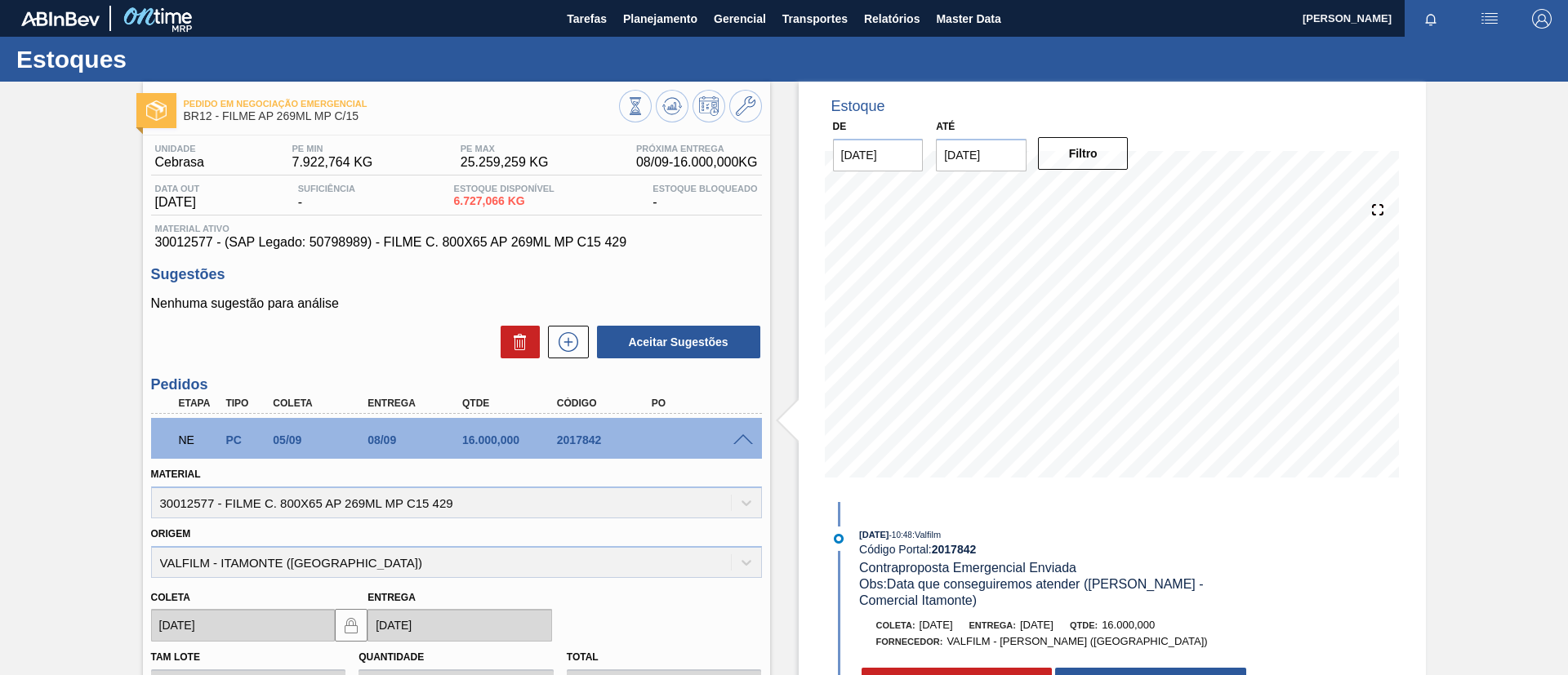
click at [654, 471] on div "Material 30012577 - FILME C. 800X65 AP 269ML MP C15 429" at bounding box center [457, 491] width 611 height 56
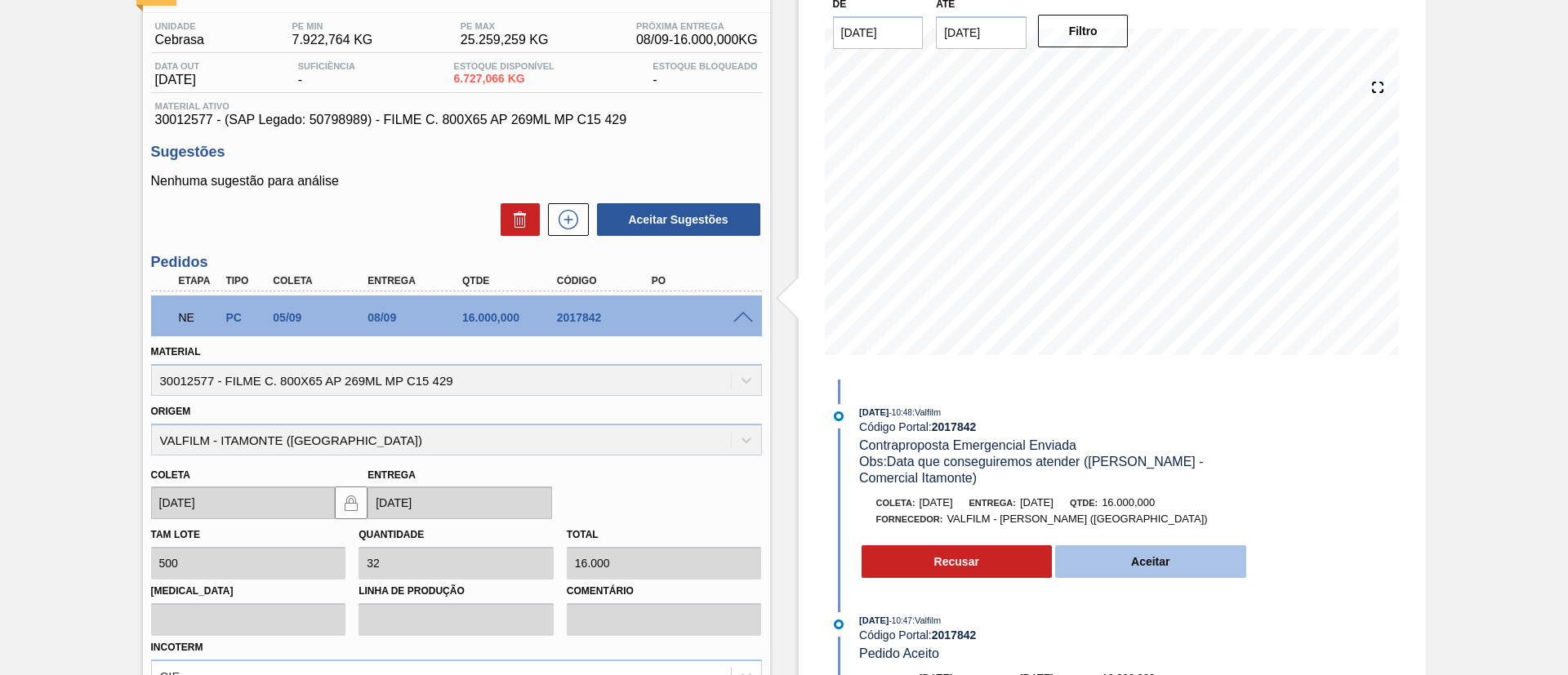
click at [1188, 561] on button "Aceitar" at bounding box center [1151, 561] width 191 height 32
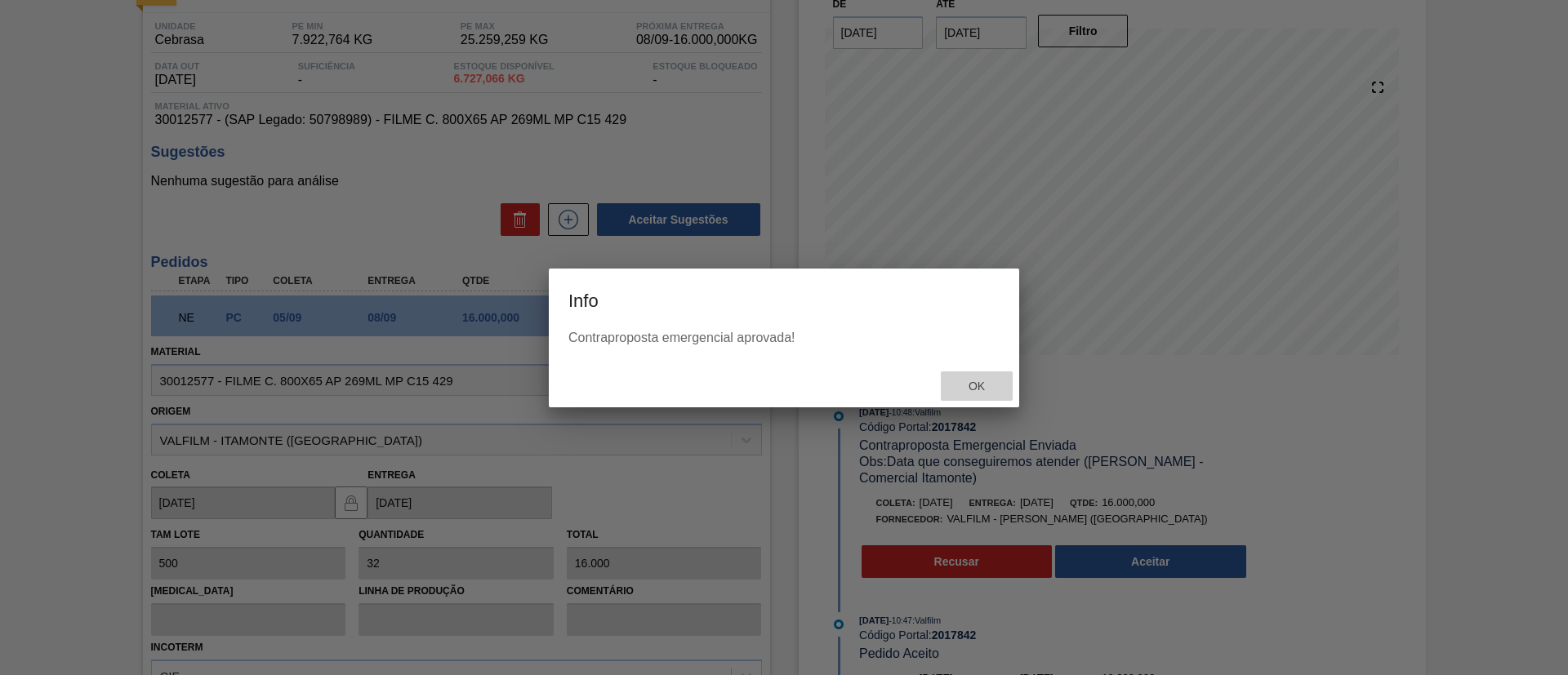
click at [987, 371] on div "Ok" at bounding box center [976, 386] width 72 height 31
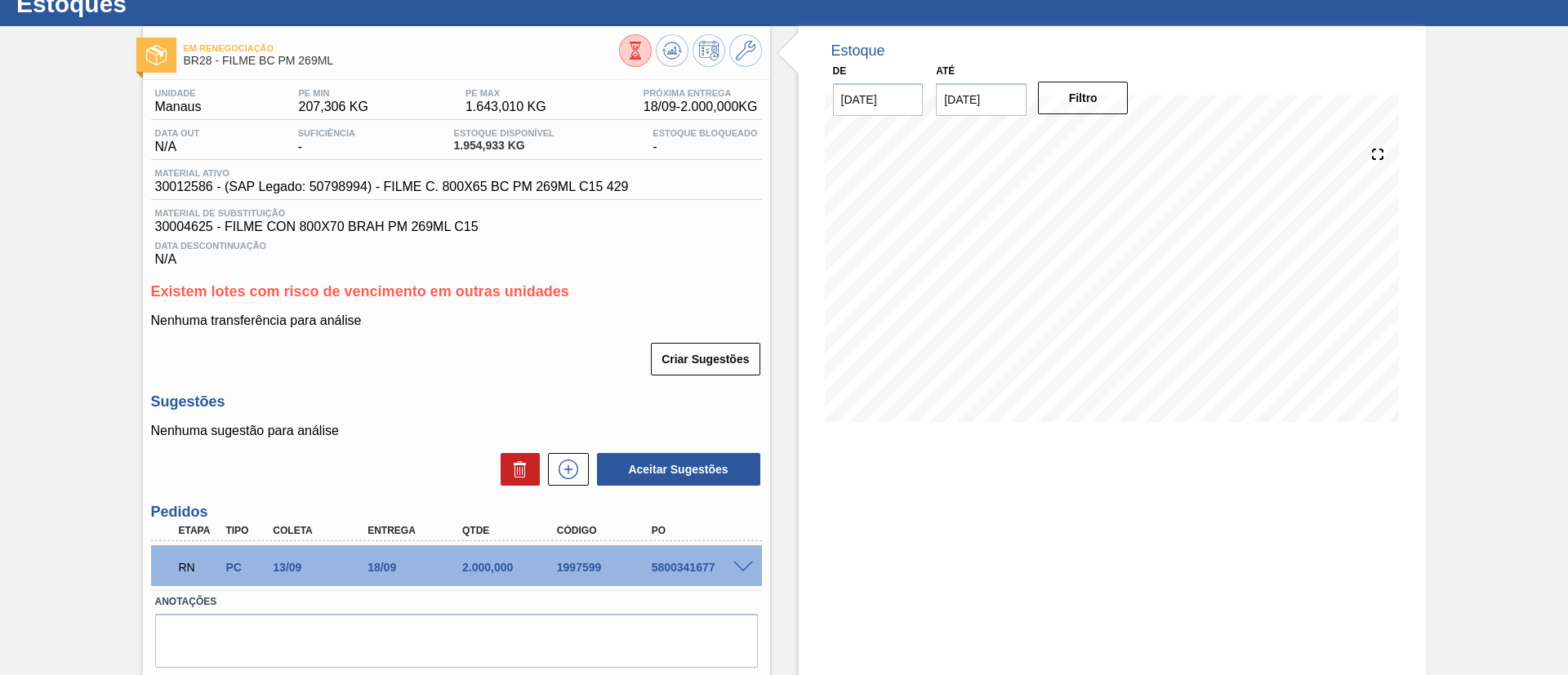
scroll to position [105, 0]
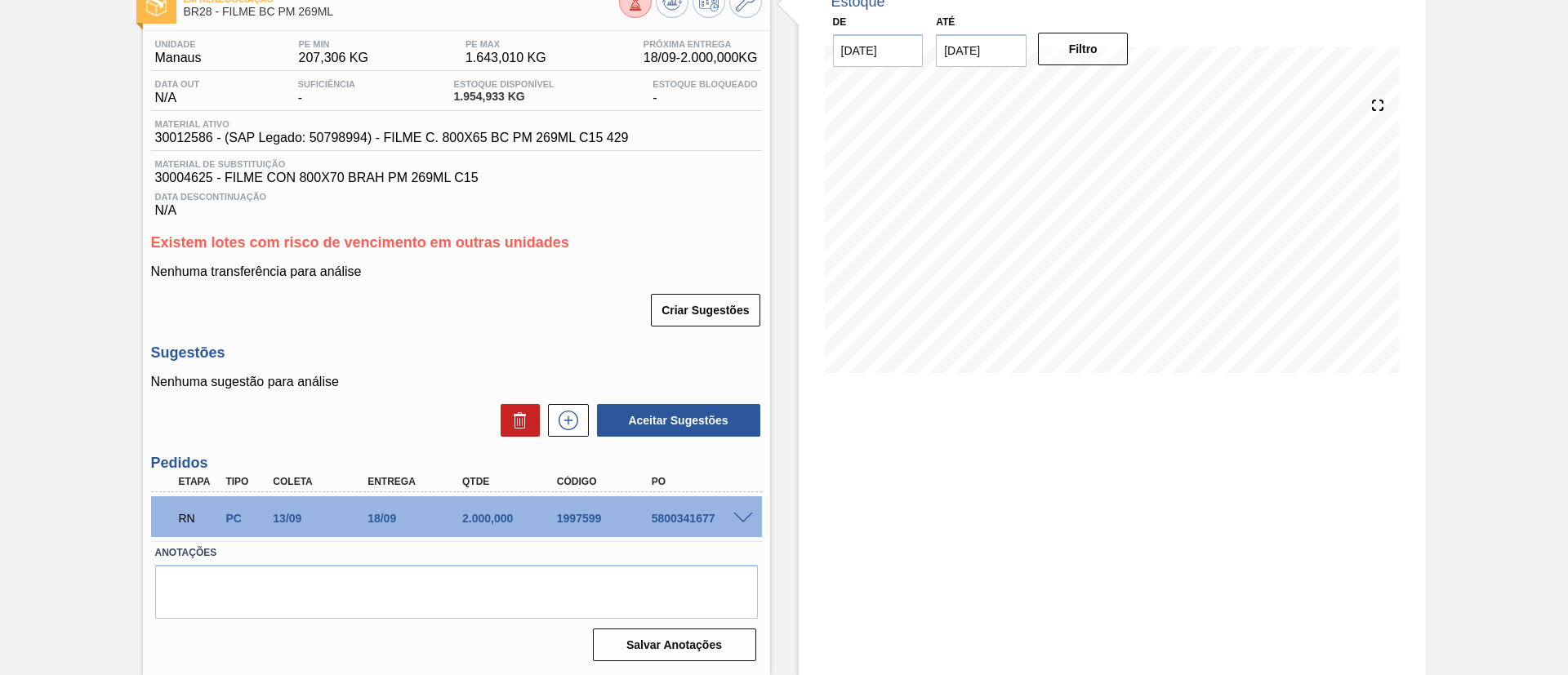
click at [746, 511] on div "RN PC 13/09 18/09 2.000,000 1997599 5800341677" at bounding box center [457, 517] width 611 height 41
click at [746, 517] on span at bounding box center [743, 518] width 20 height 12
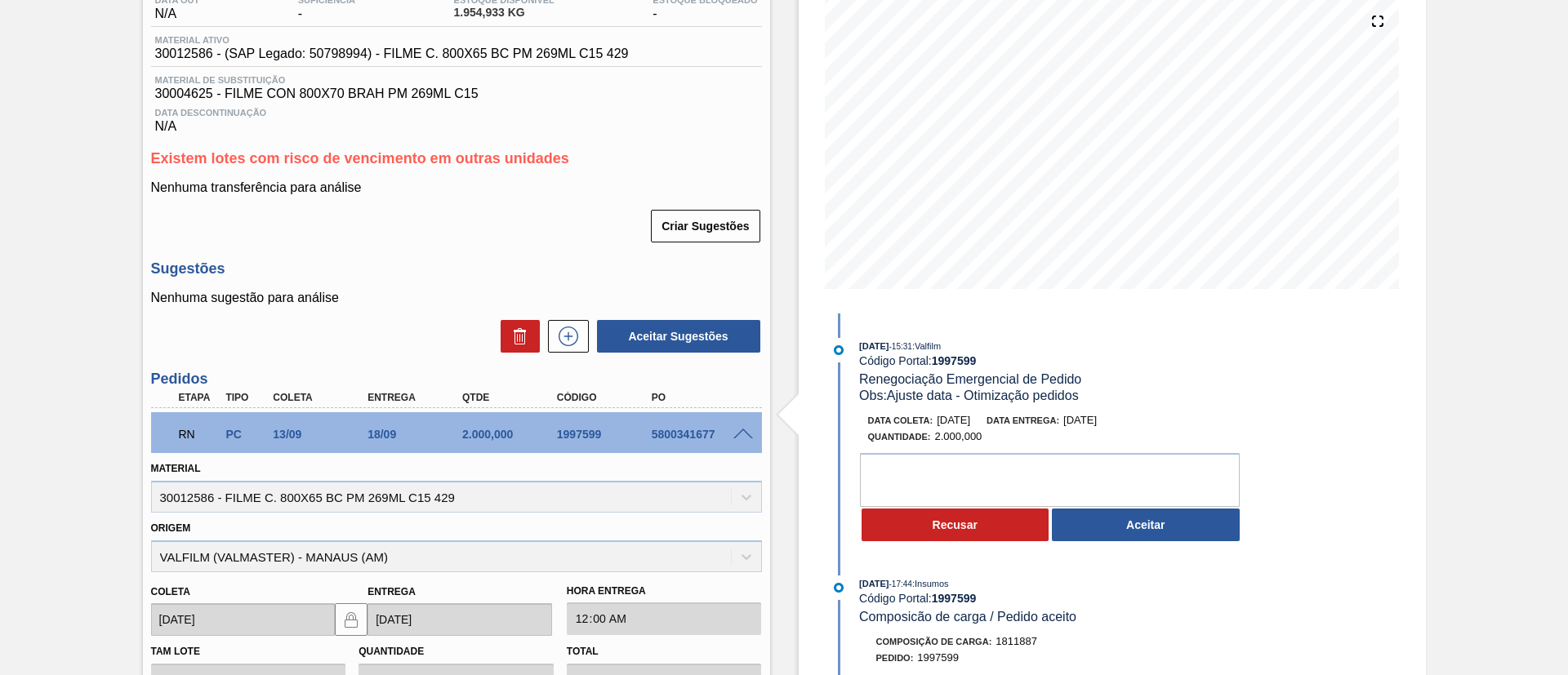
scroll to position [227, 0]
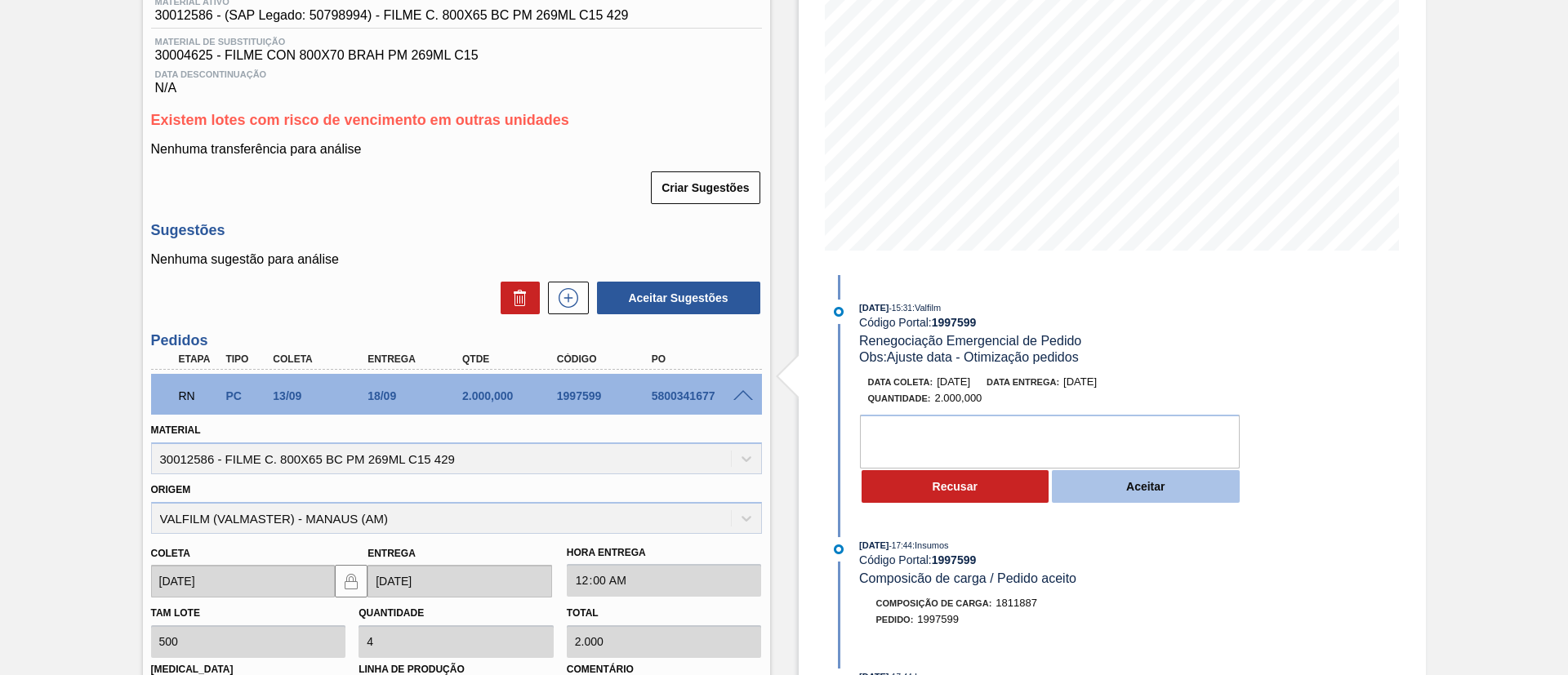
click at [1108, 490] on button "Aceitar" at bounding box center [1146, 486] width 188 height 32
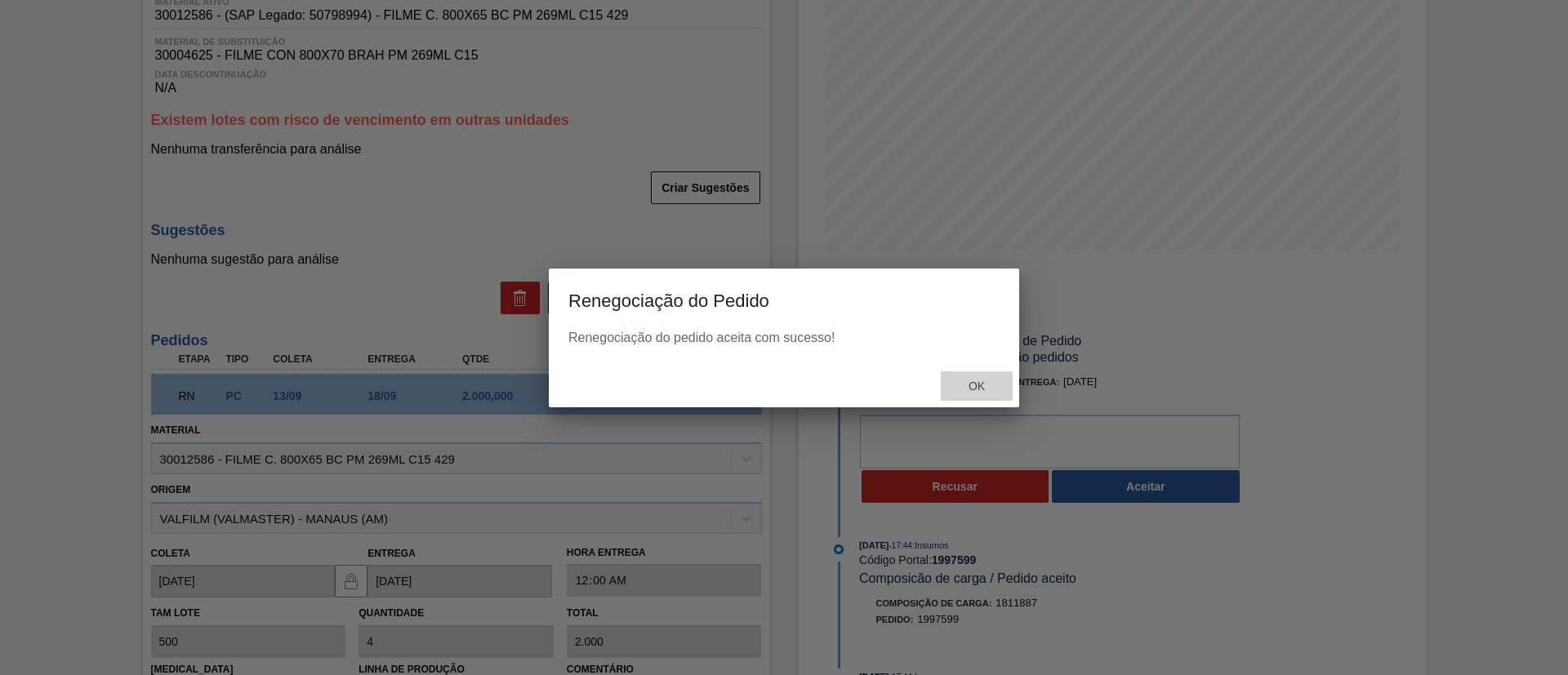
click at [966, 389] on span "Ok" at bounding box center [977, 386] width 43 height 13
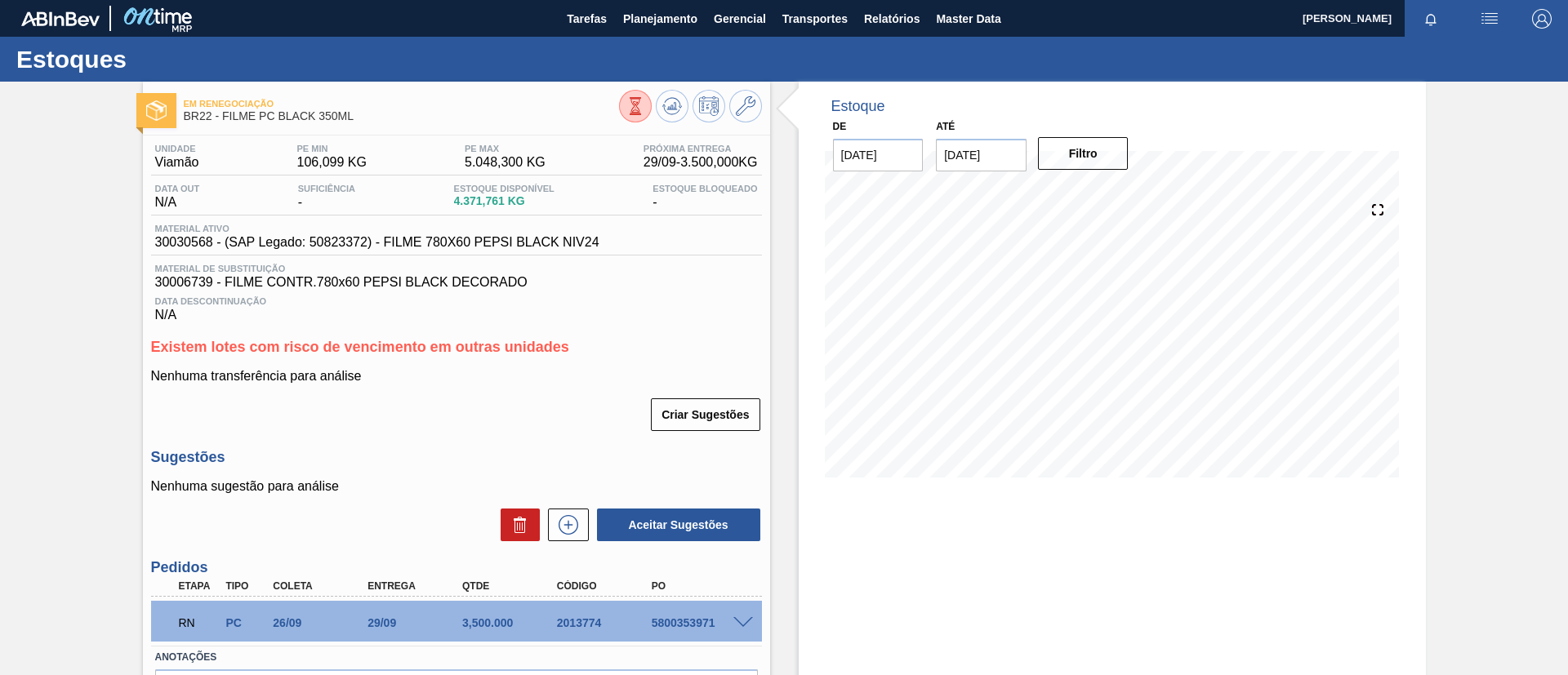
scroll to position [105, 0]
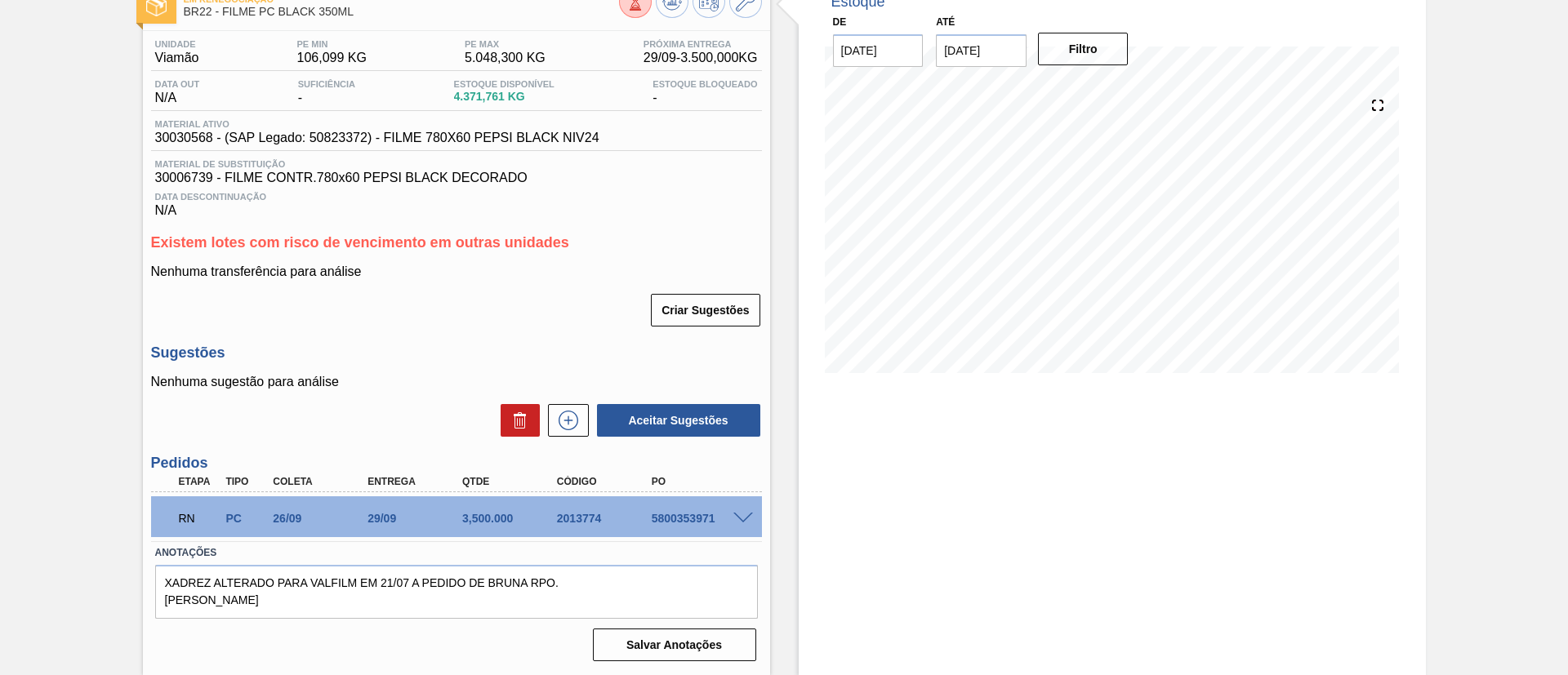
click at [741, 511] on div at bounding box center [745, 516] width 33 height 12
click at [741, 513] on span at bounding box center [743, 518] width 20 height 12
type input "3.500"
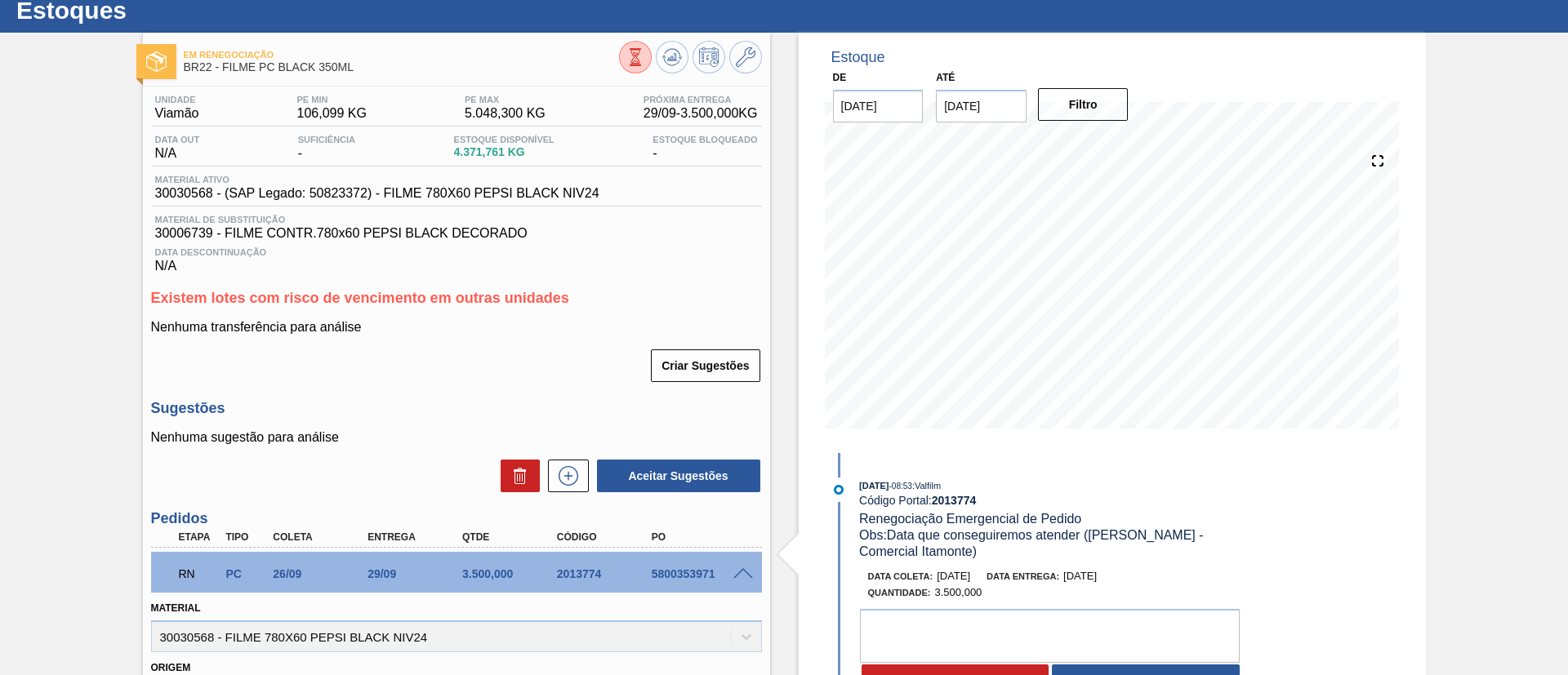
scroll to position [10, 0]
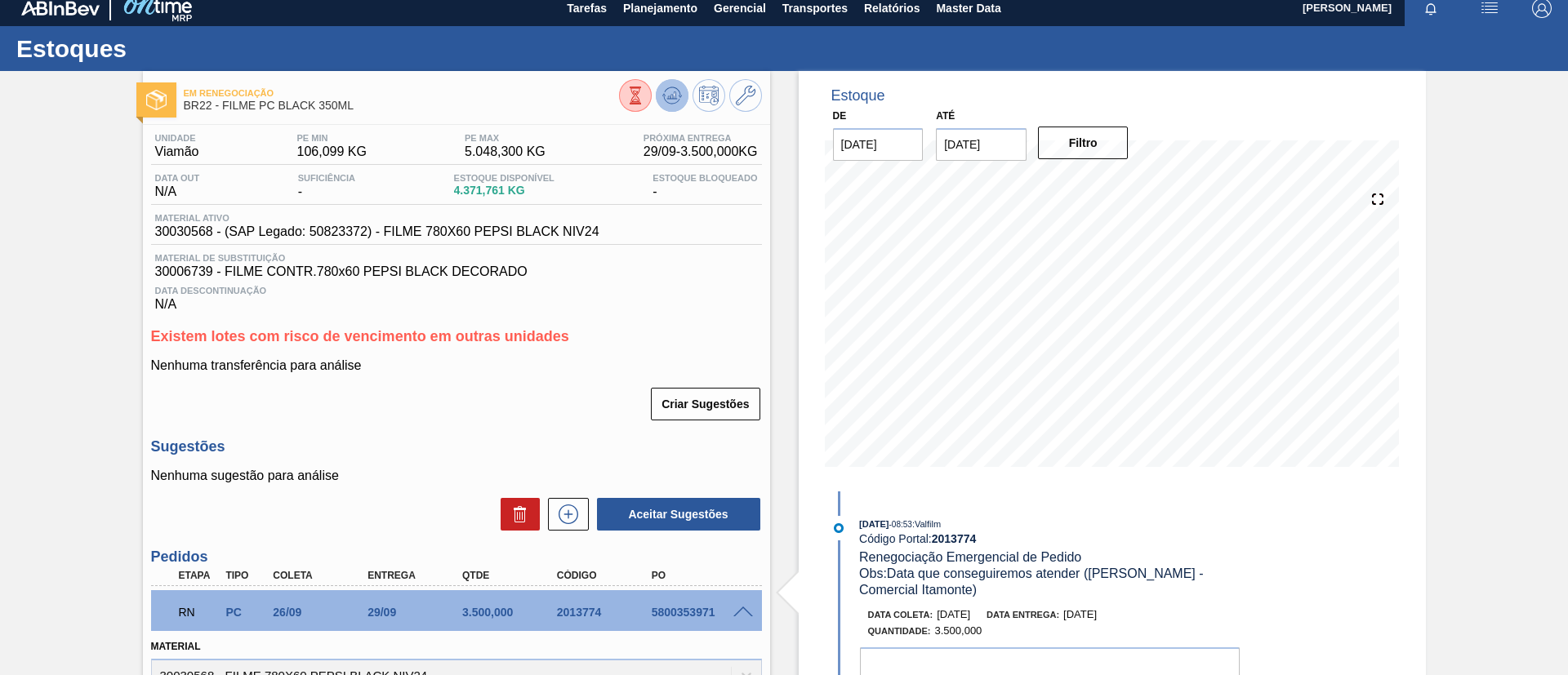
click at [673, 87] on icon at bounding box center [673, 92] width 17 height 9
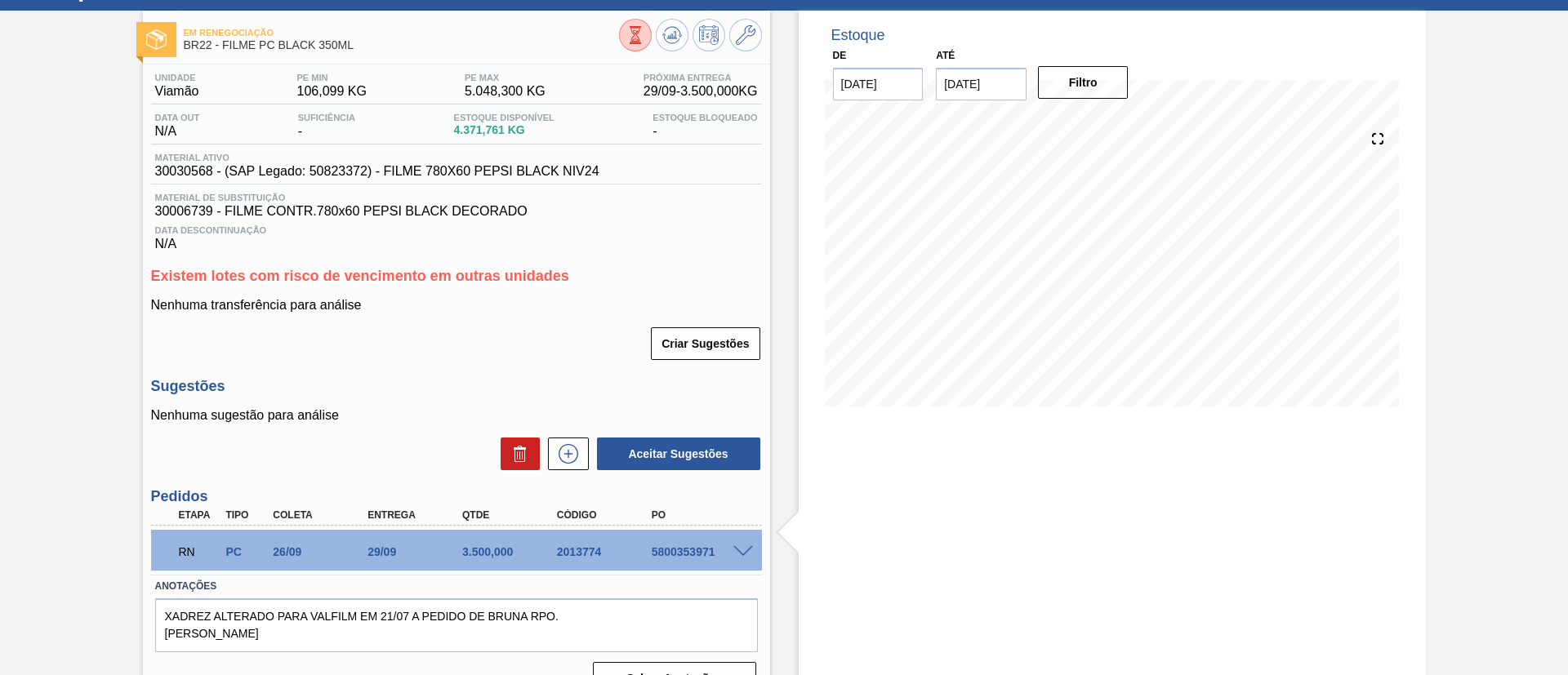
scroll to position [105, 0]
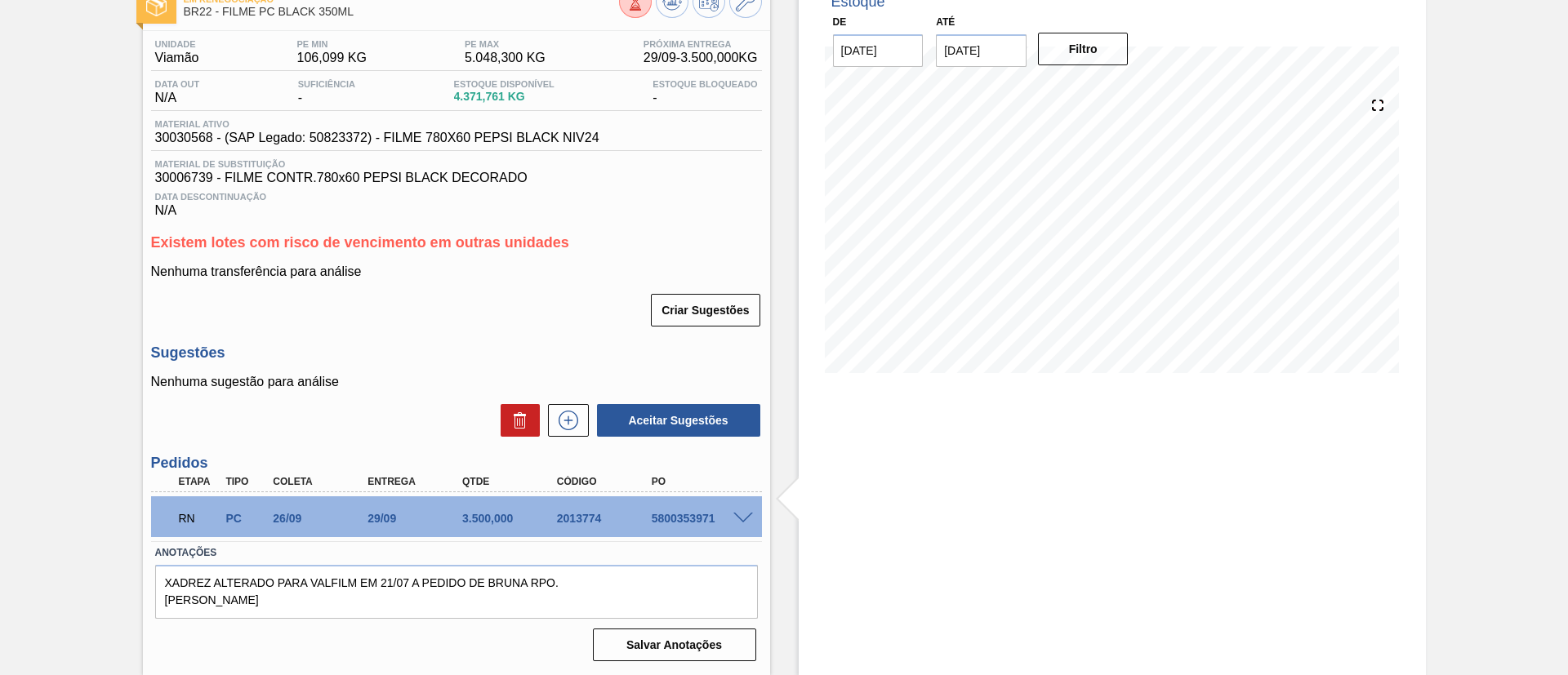
click at [738, 514] on span at bounding box center [743, 518] width 20 height 12
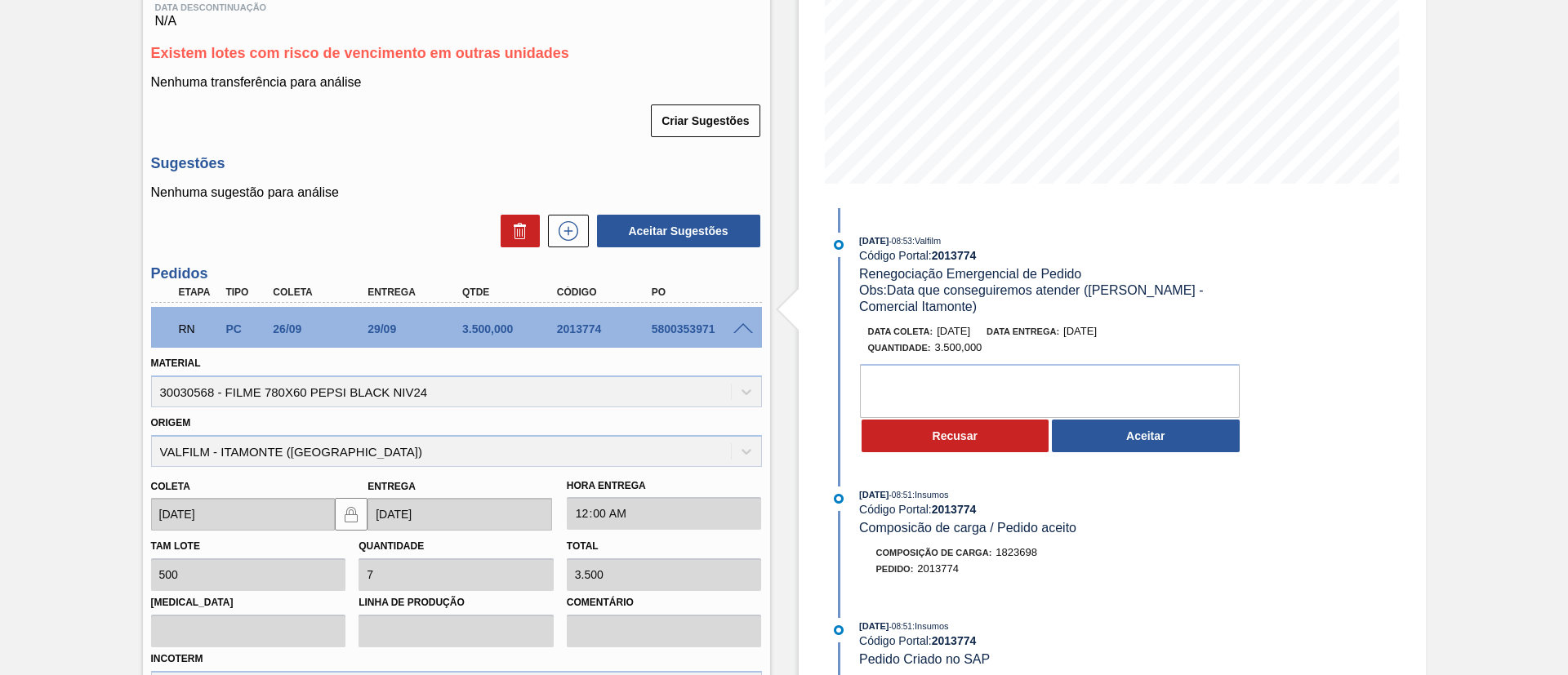
scroll to position [255, 0]
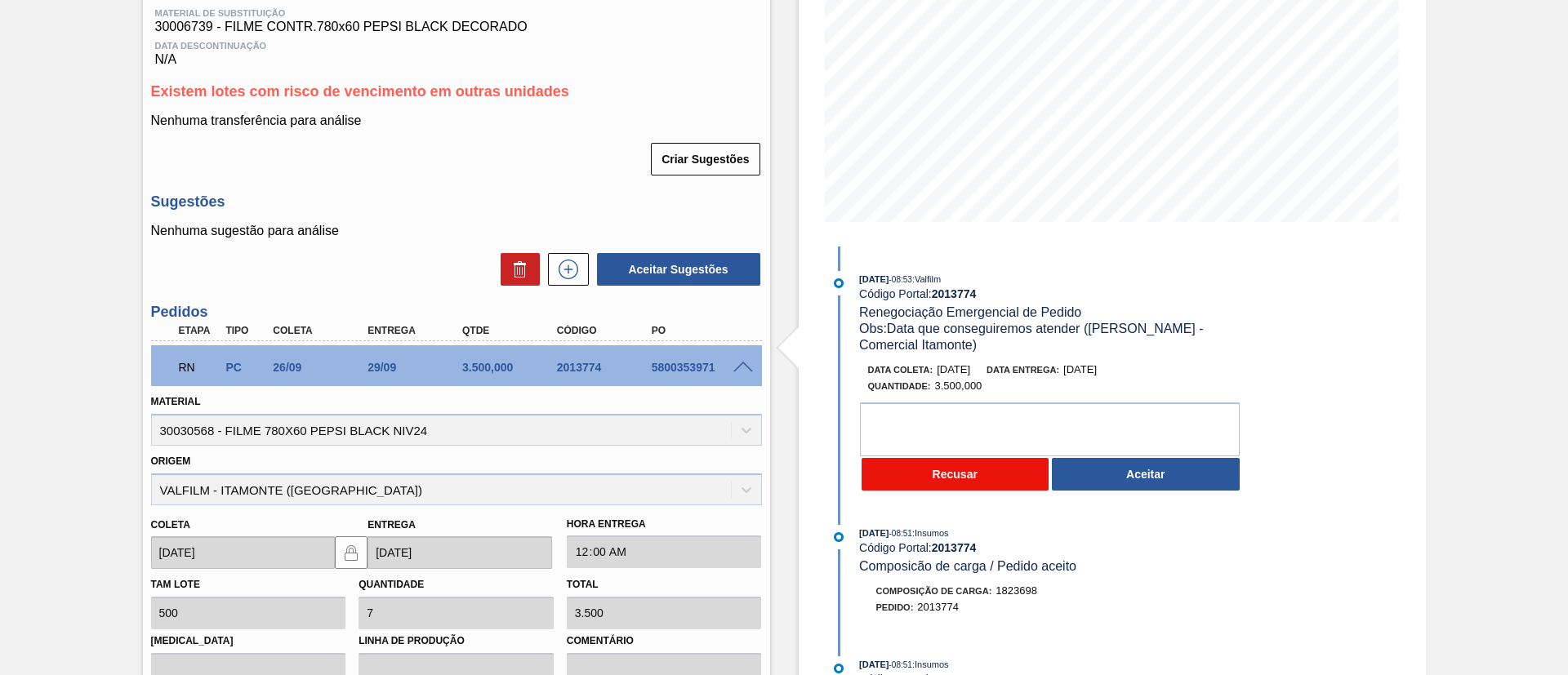
click at [989, 473] on button "Recusar" at bounding box center [956, 474] width 188 height 32
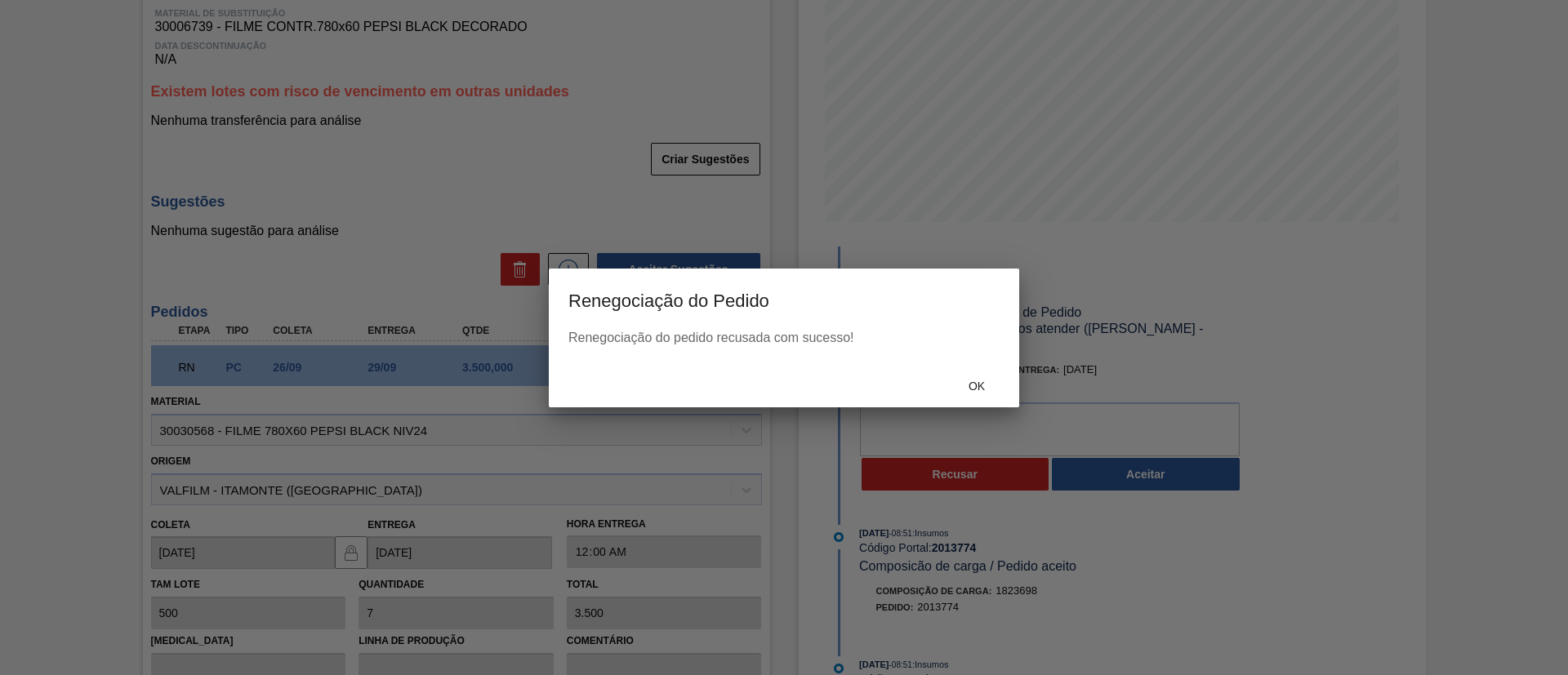
click at [947, 385] on div "Ok" at bounding box center [976, 386] width 72 height 31
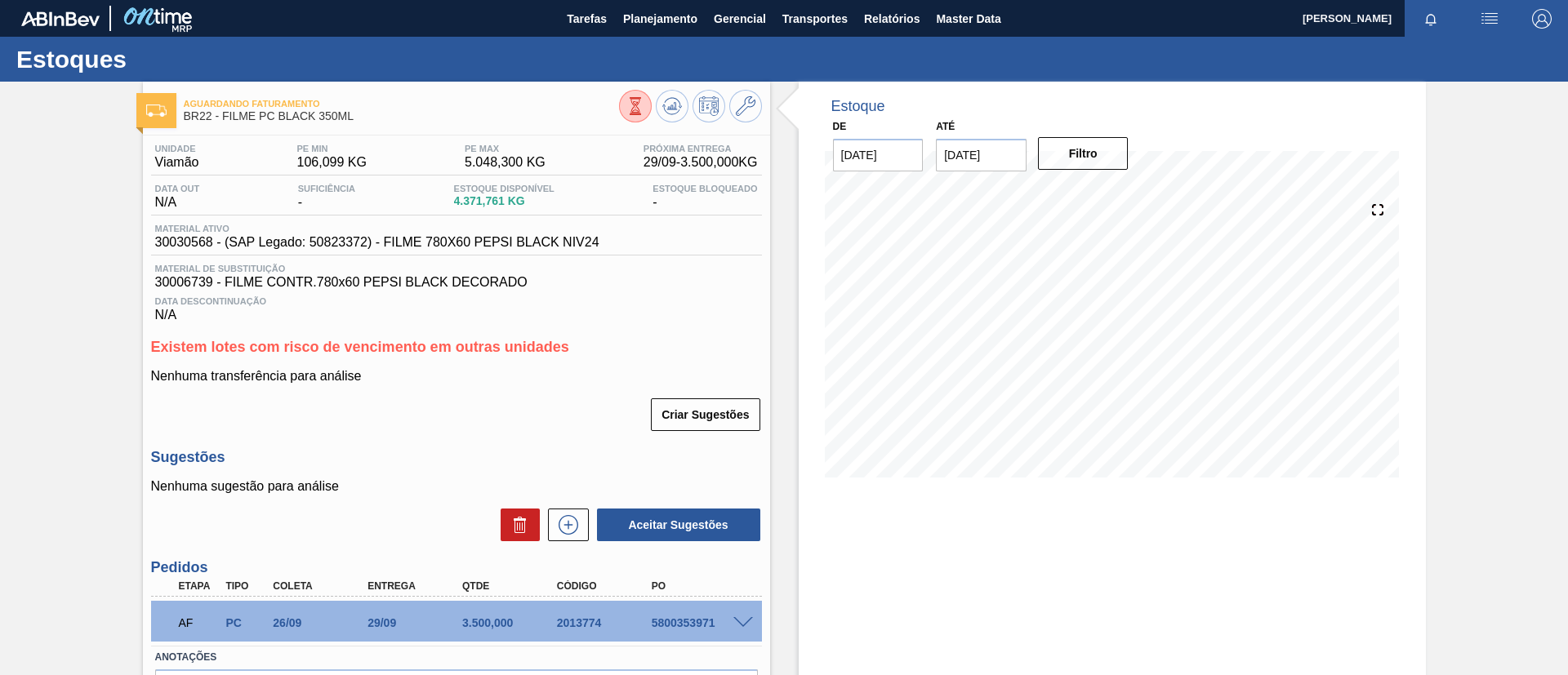
click at [741, 623] on span at bounding box center [743, 623] width 20 height 12
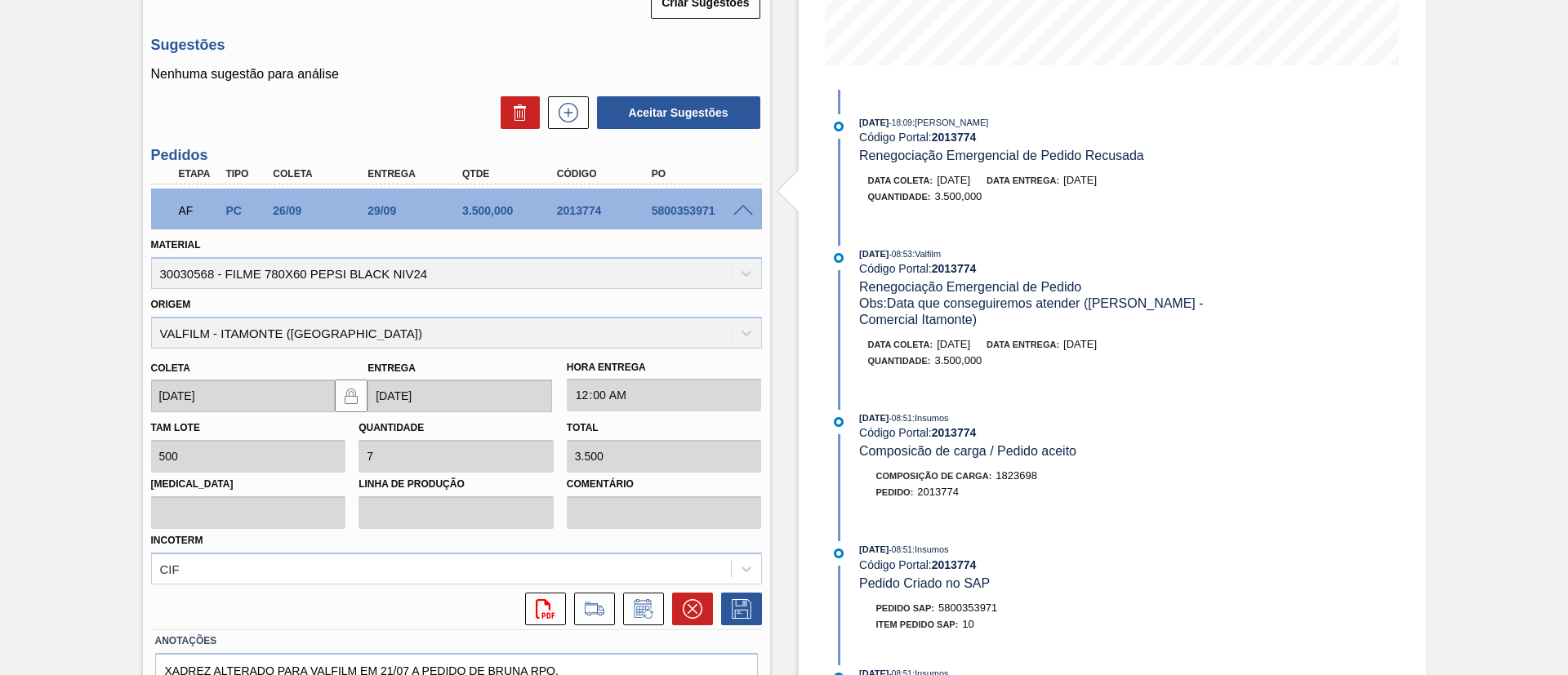
scroll to position [500, 0]
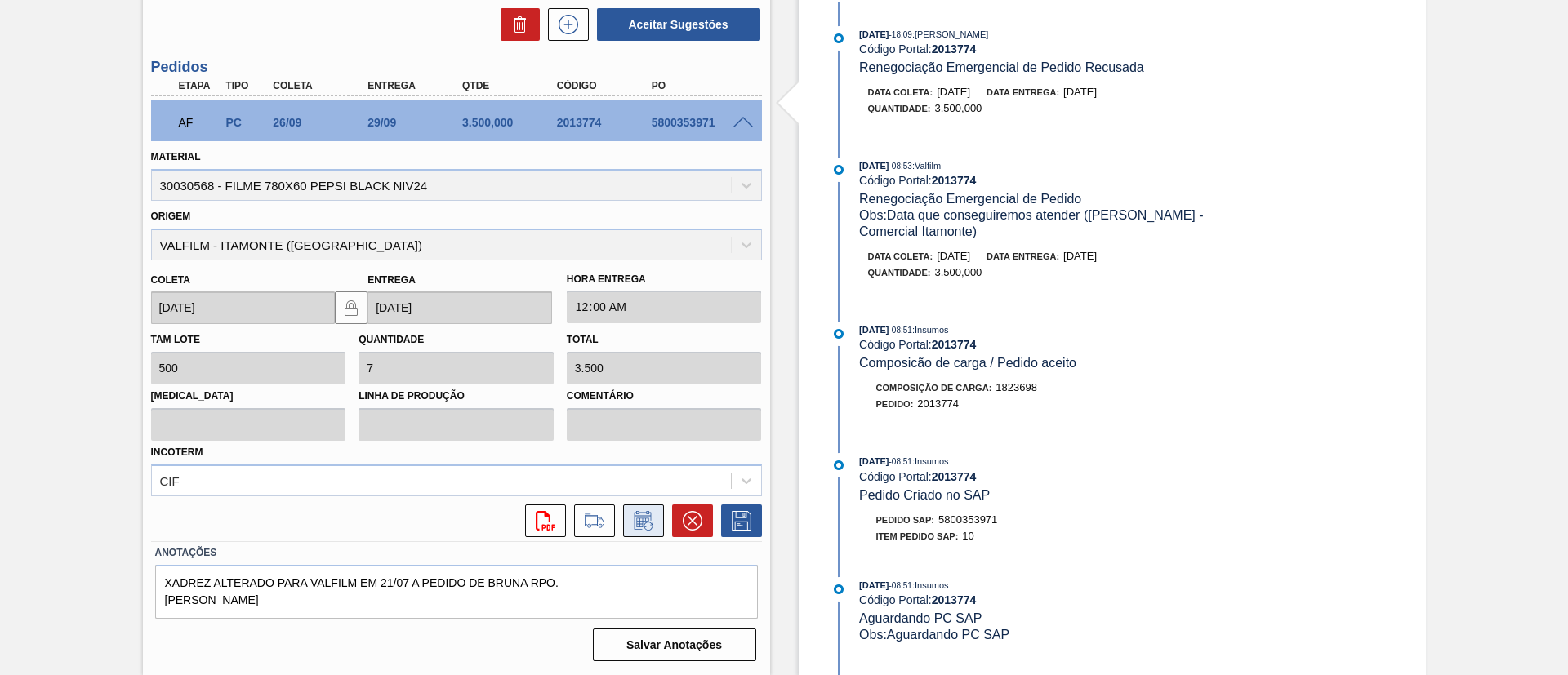
click at [635, 532] on button at bounding box center [644, 520] width 41 height 32
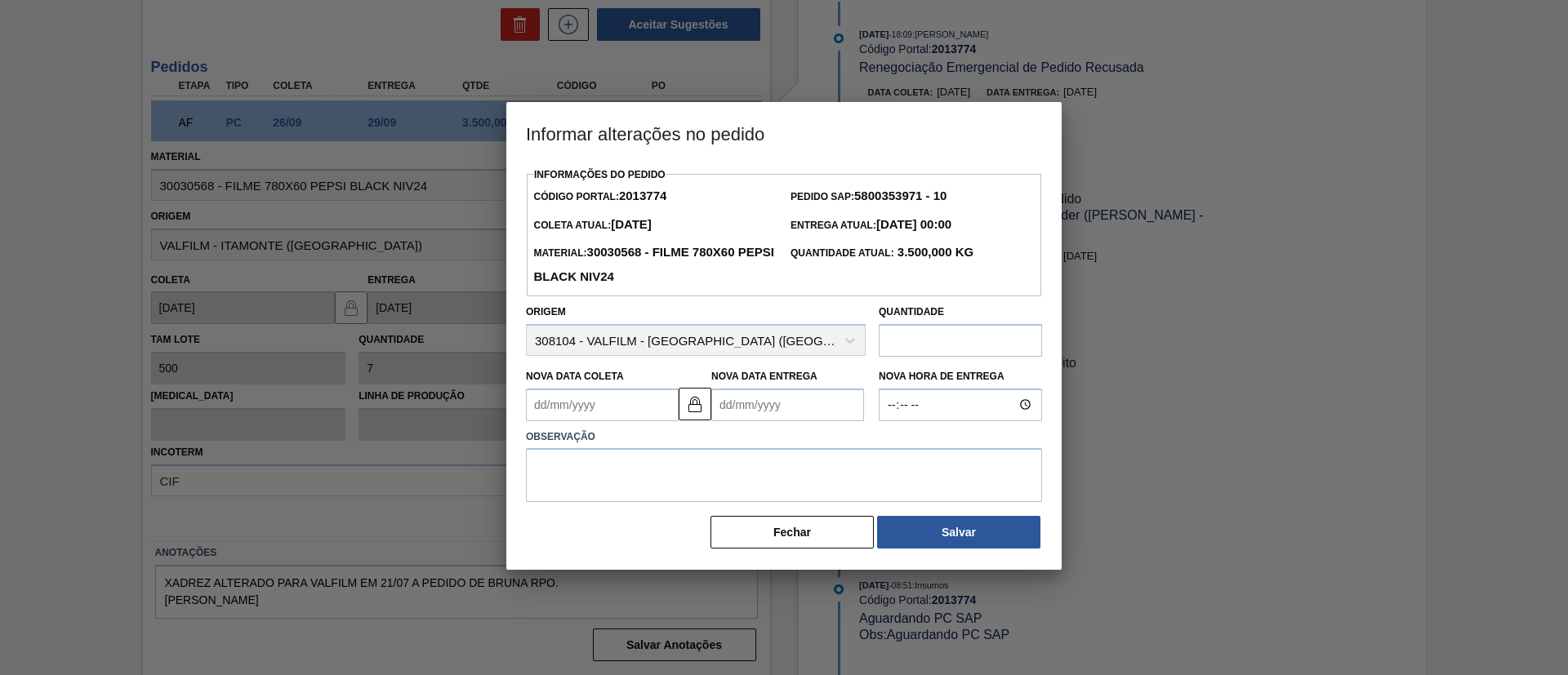
click at [628, 402] on Coleta2013774 "Nova Data Coleta" at bounding box center [602, 405] width 152 height 32
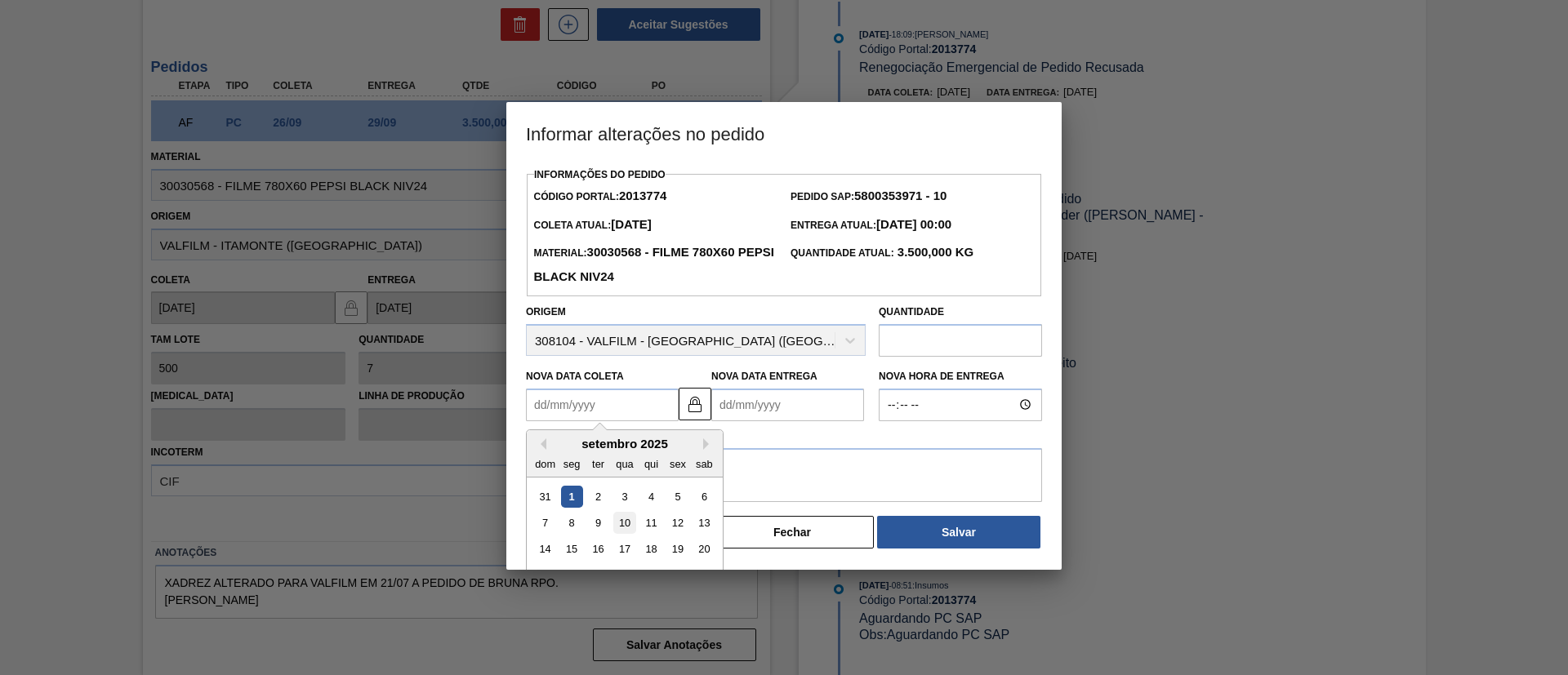
scroll to position [55, 0]
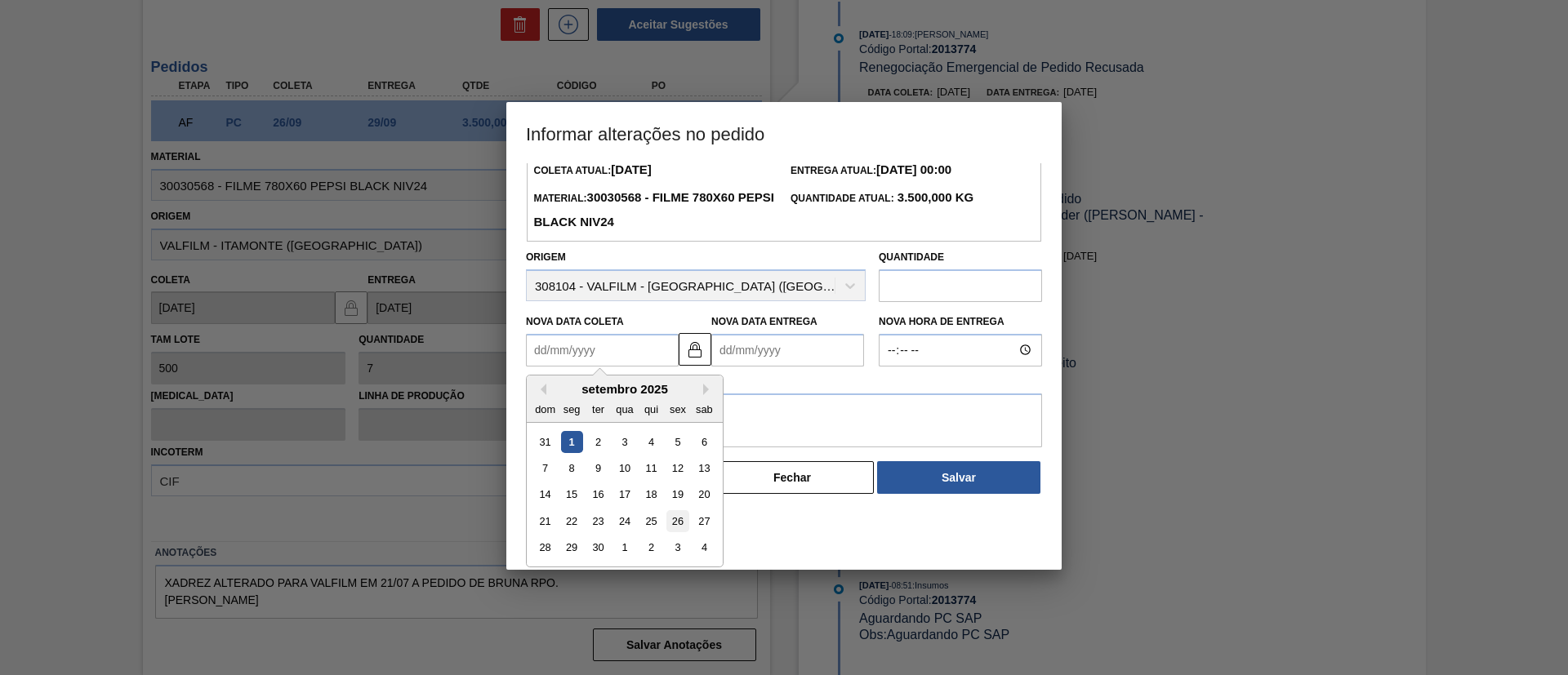
click at [673, 521] on div "26" at bounding box center [678, 522] width 22 height 22
type Coleta2013774 "26/09/2025"
type Entrega2013774 "29/09/2025"
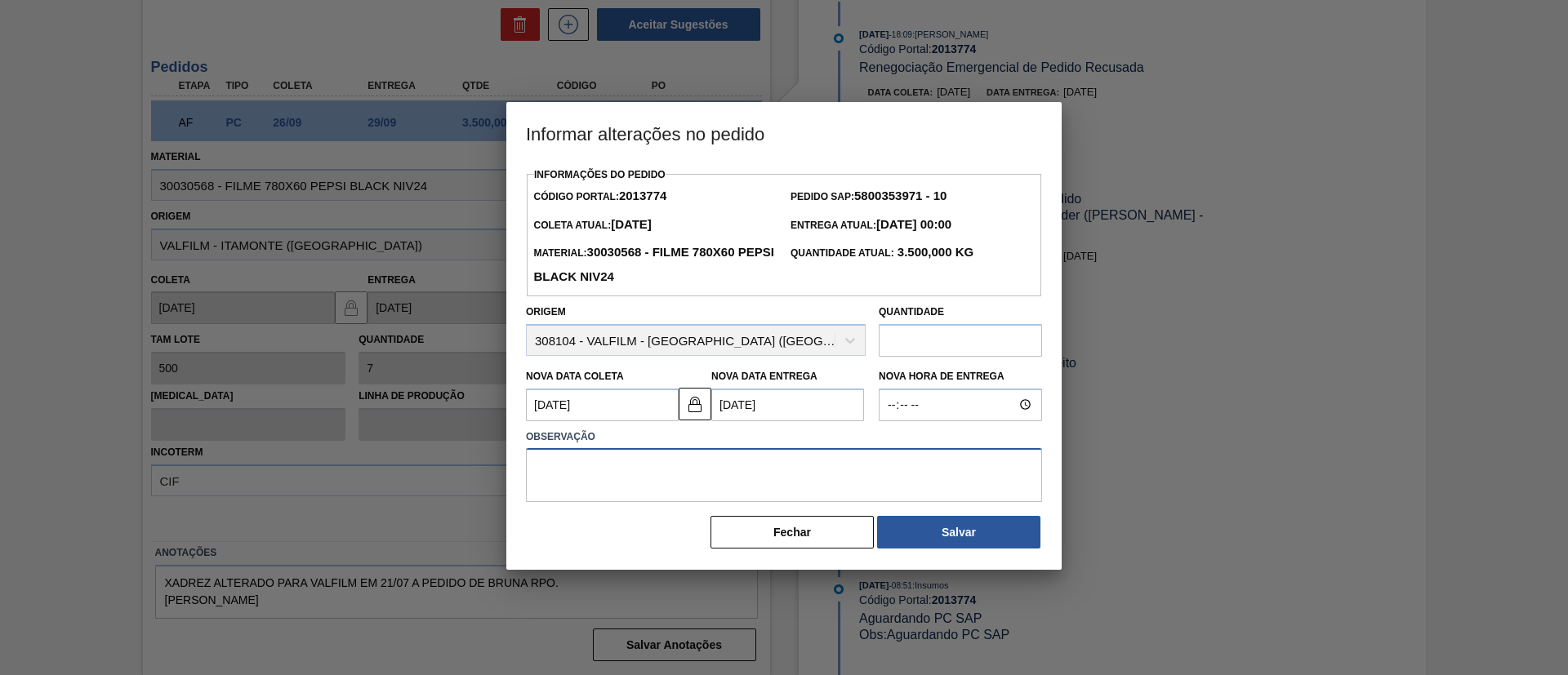
click at [913, 477] on textarea at bounding box center [784, 475] width 516 height 54
type textarea "Precisamos manter a data"
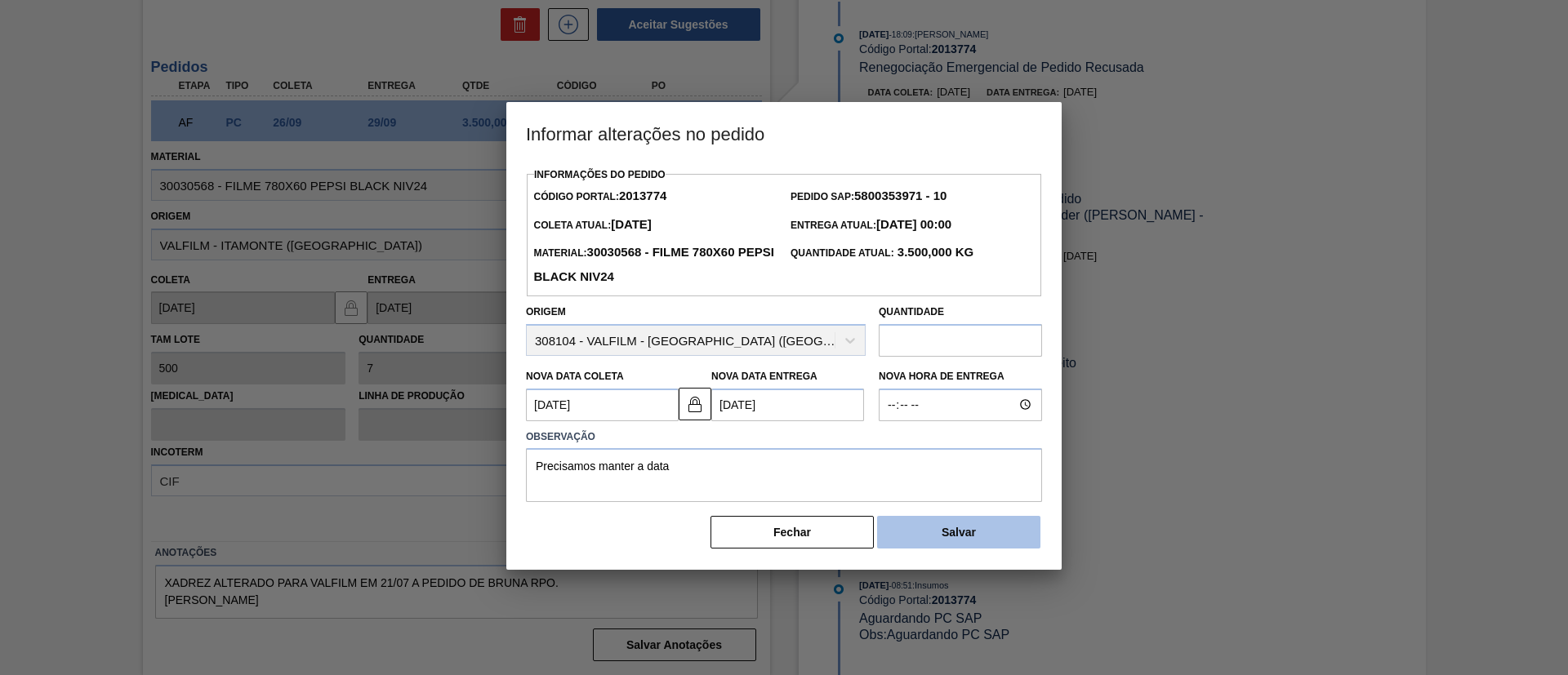
click at [951, 544] on button "Salvar" at bounding box center [959, 532] width 163 height 32
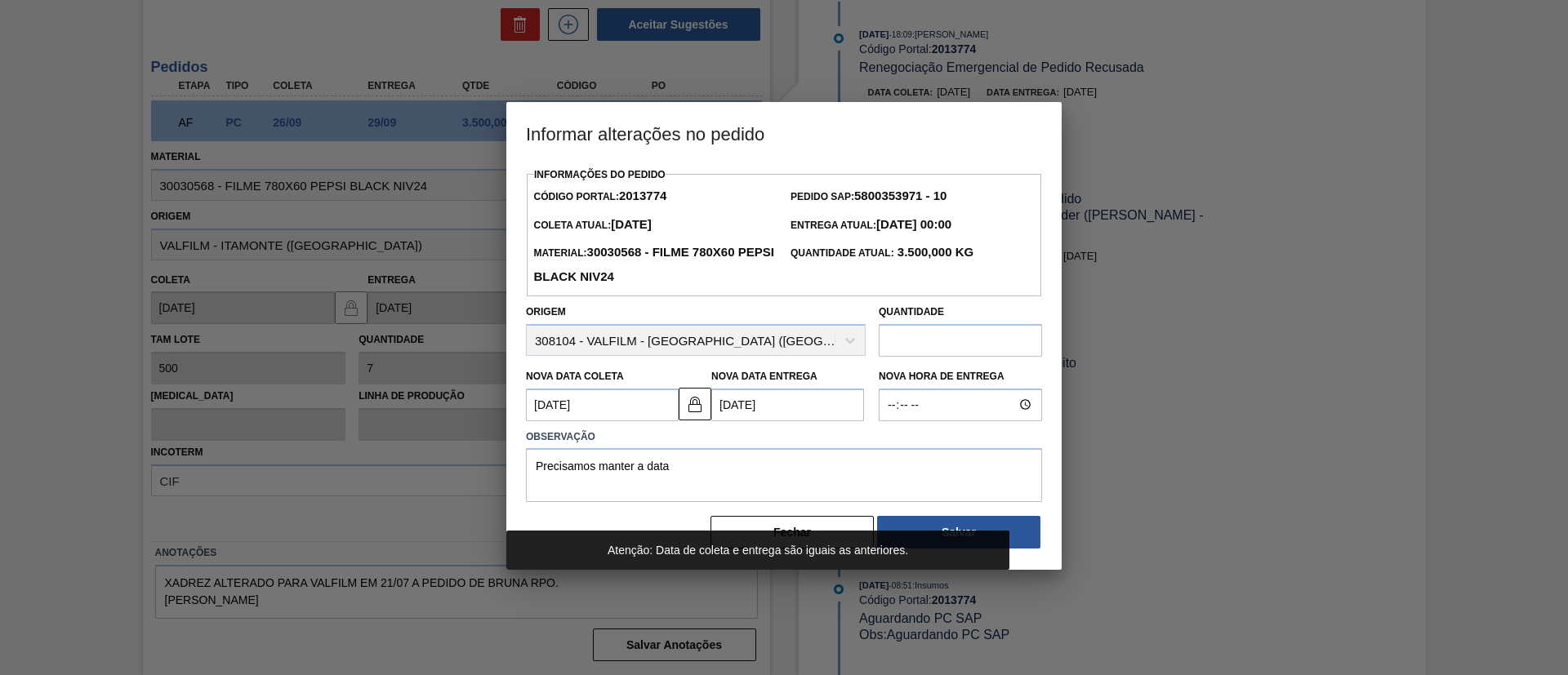
click at [599, 402] on Coleta2013774 "26/09/2025" at bounding box center [602, 405] width 152 height 32
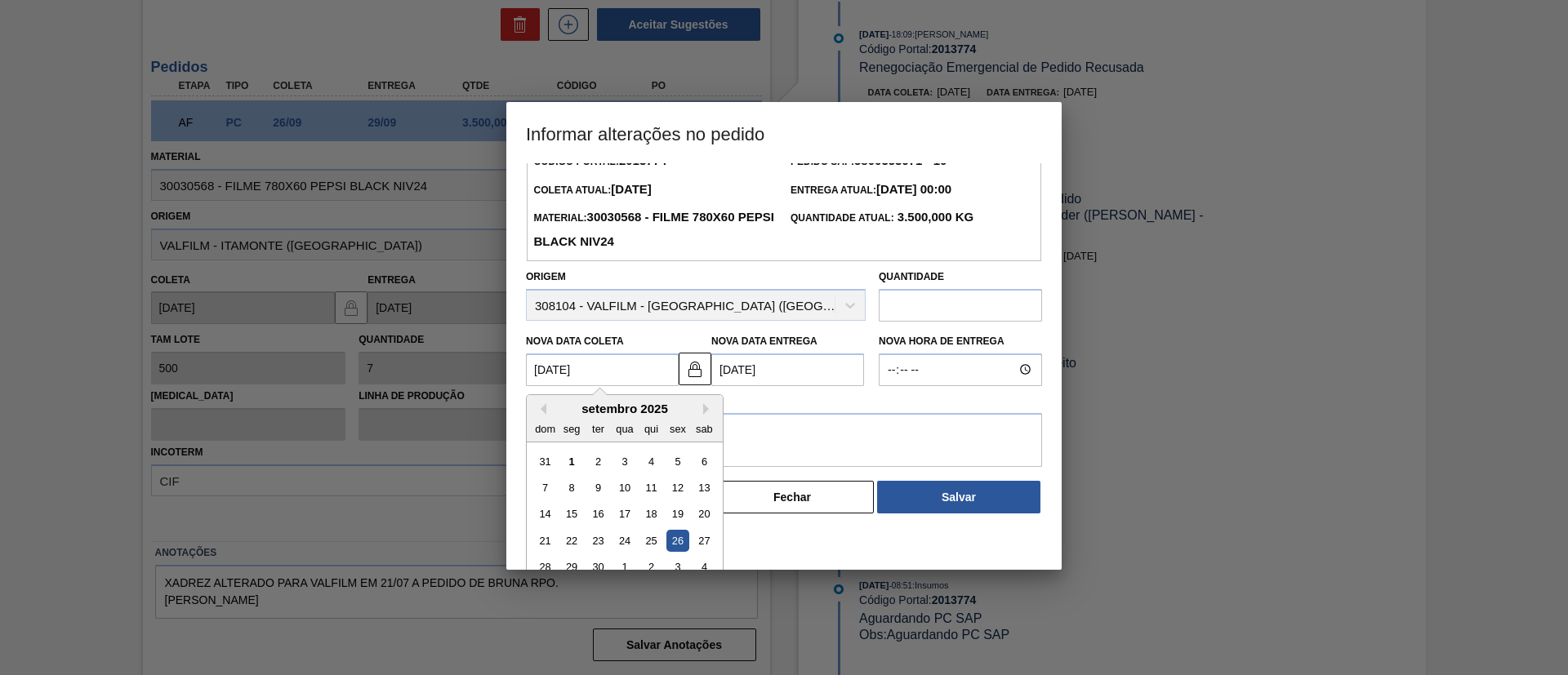
scroll to position [55, 0]
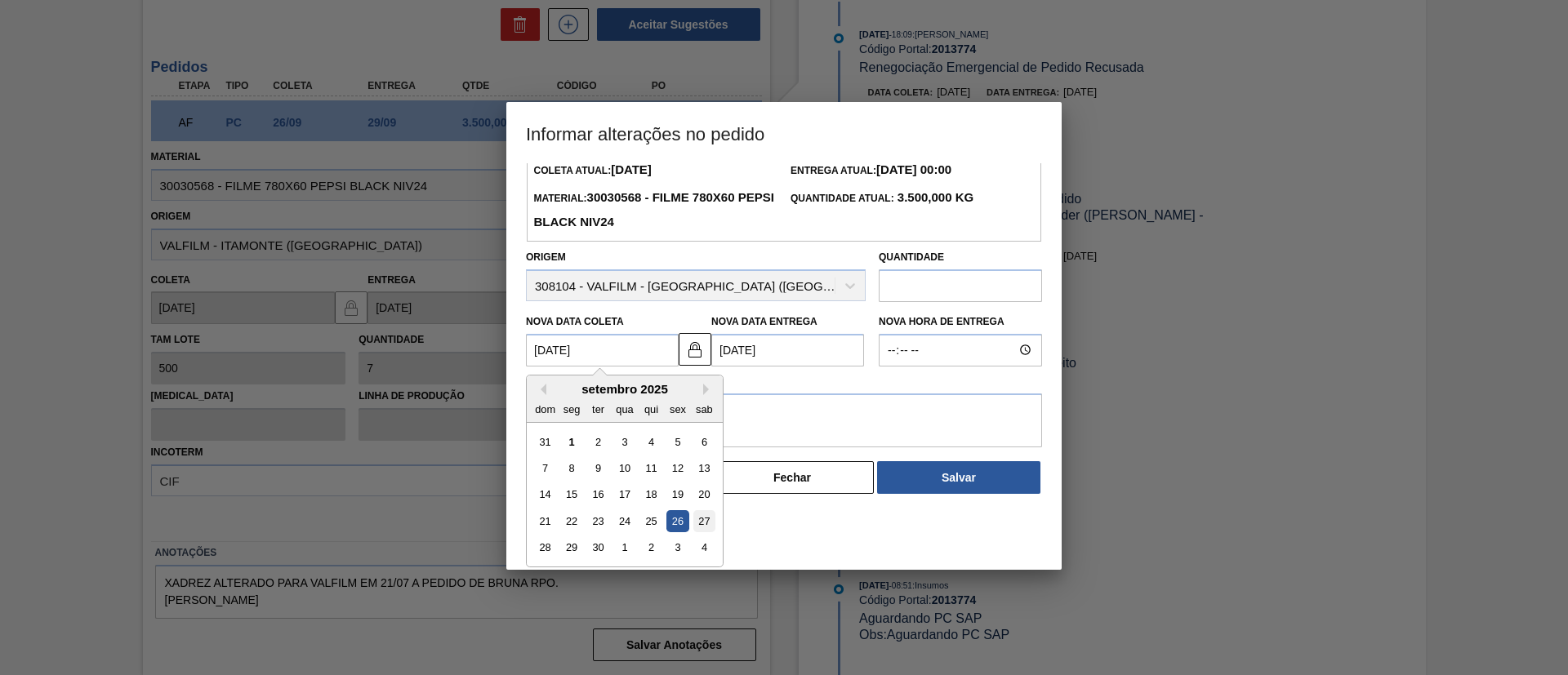
click at [699, 523] on div "27" at bounding box center [705, 522] width 22 height 22
type Coleta2013774 "27/09/2025"
type Entrega2013774 "30/09/2025"
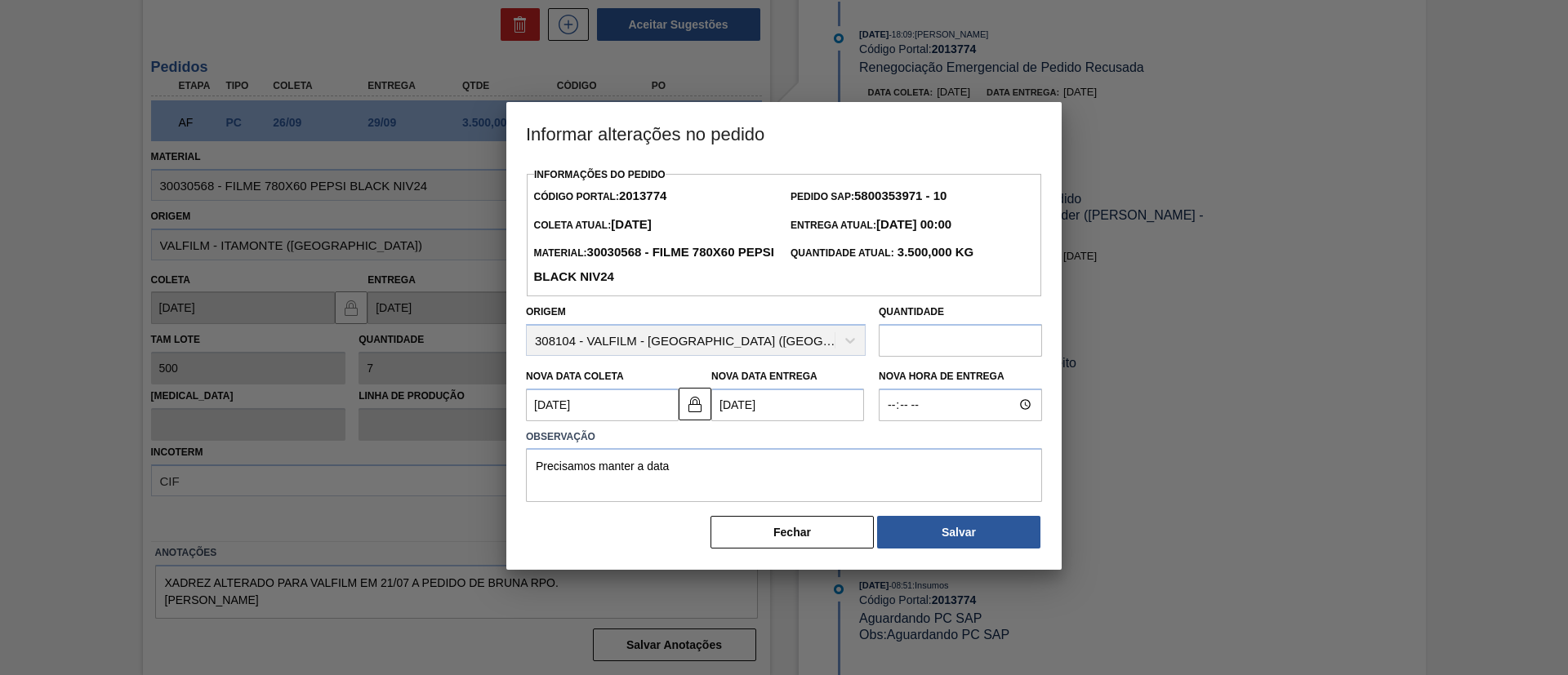
scroll to position [0, 0]
click at [701, 479] on textarea "Precisamos manter a data" at bounding box center [784, 475] width 516 height 54
click at [625, 422] on Coleta2013774 "27/09/2025" at bounding box center [602, 405] width 152 height 32
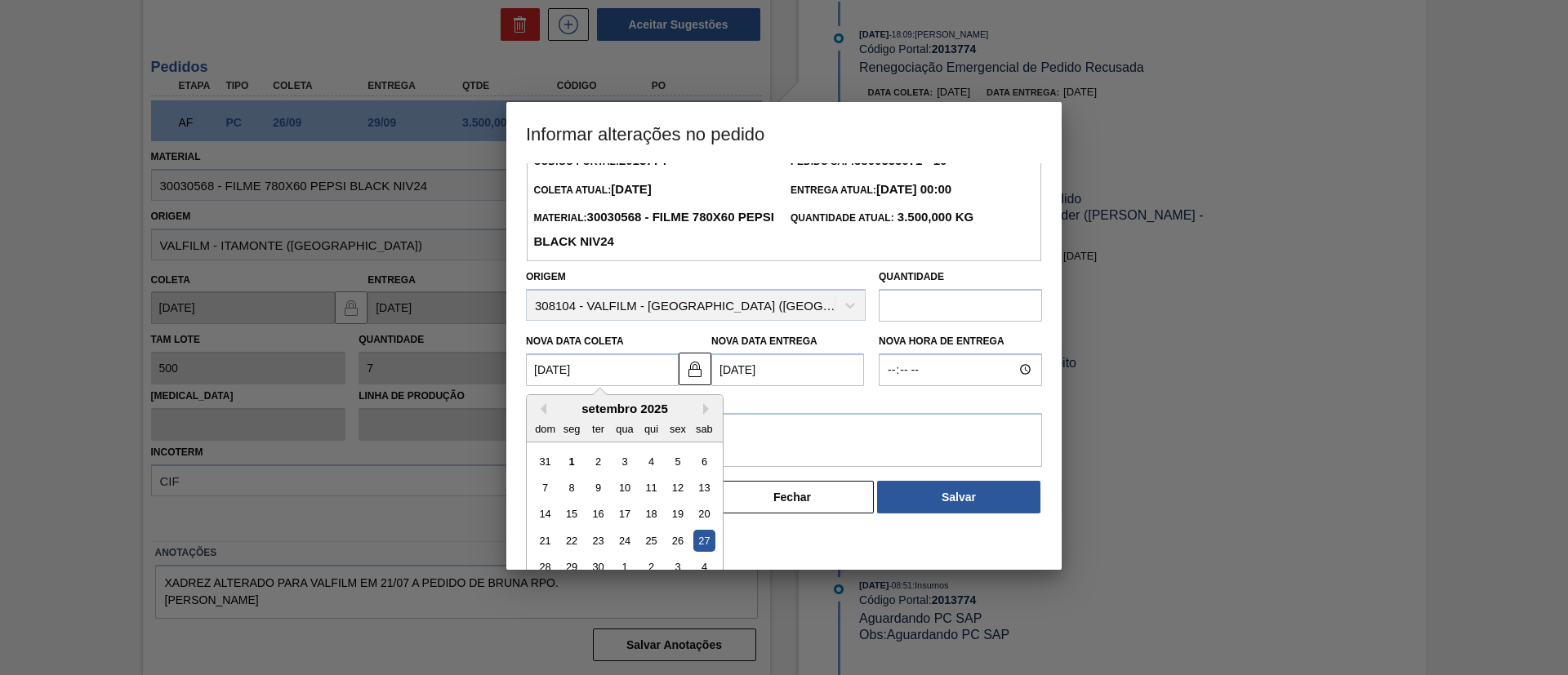
scroll to position [55, 0]
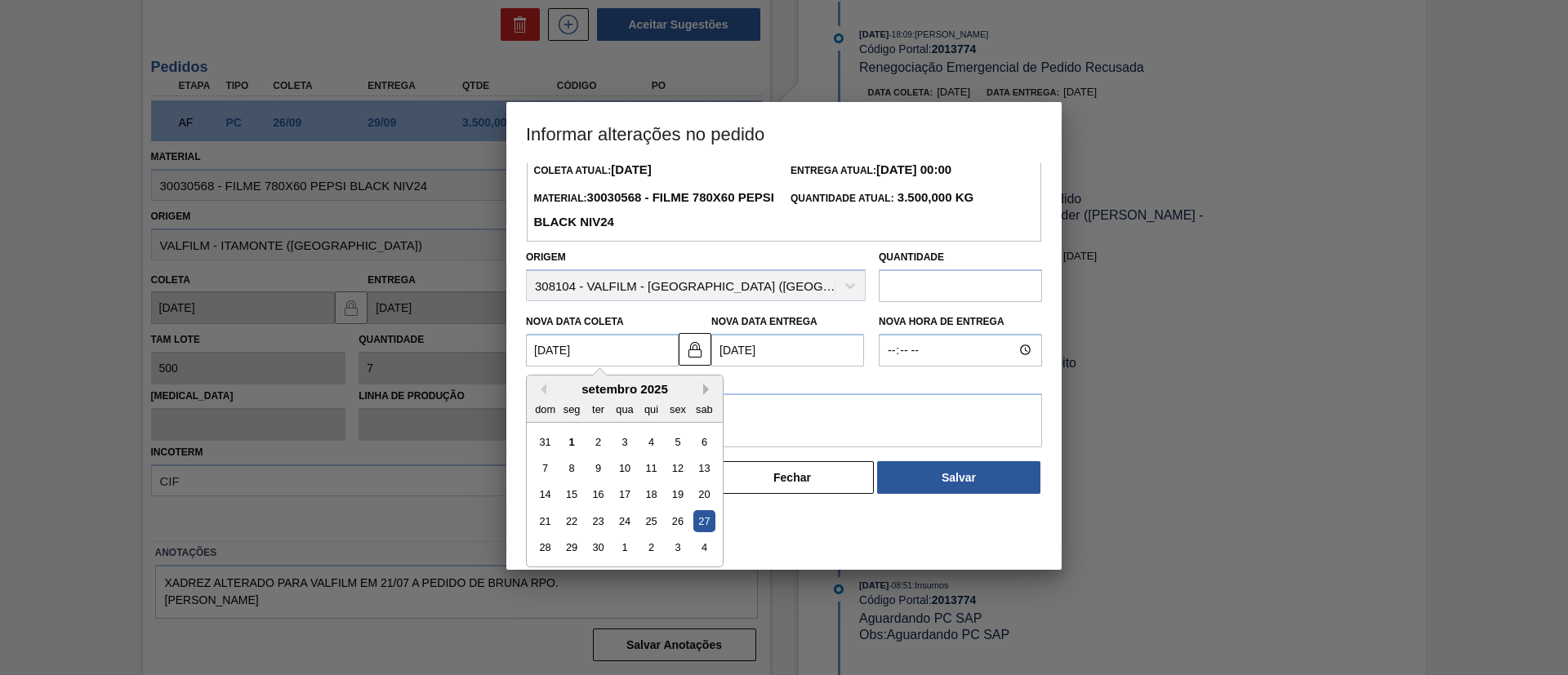
click at [709, 396] on button "Next Month" at bounding box center [709, 389] width 11 height 11
click at [541, 390] on button "Previous Month" at bounding box center [541, 389] width 11 height 11
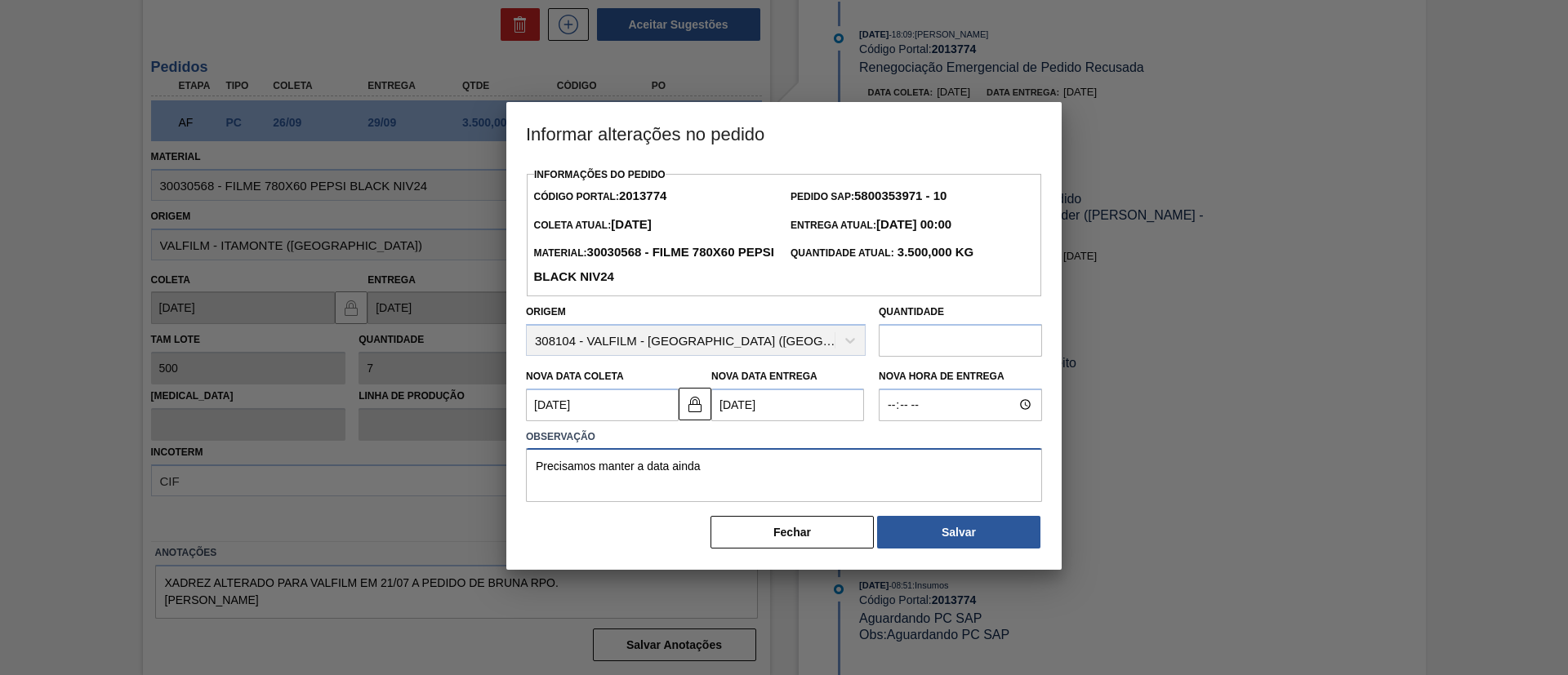
click at [830, 412] on div "Informações do Pedido Código Portal: 2013774 Pedido SAP: 5800353971 - 10 Coleta…" at bounding box center [784, 357] width 516 height 387
type textarea "Precisamos manter a data ainda para o começo da semana"
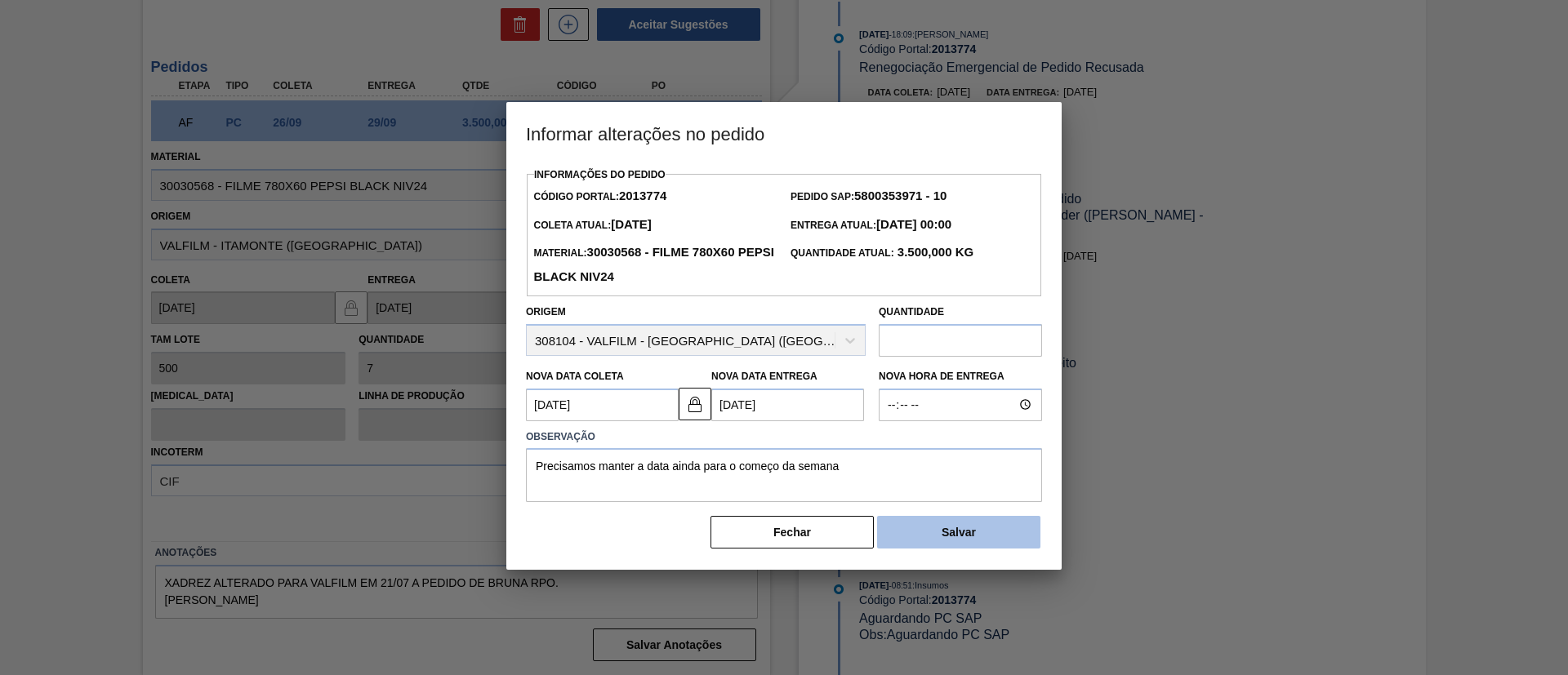
click at [960, 523] on button "Salvar" at bounding box center [959, 532] width 163 height 32
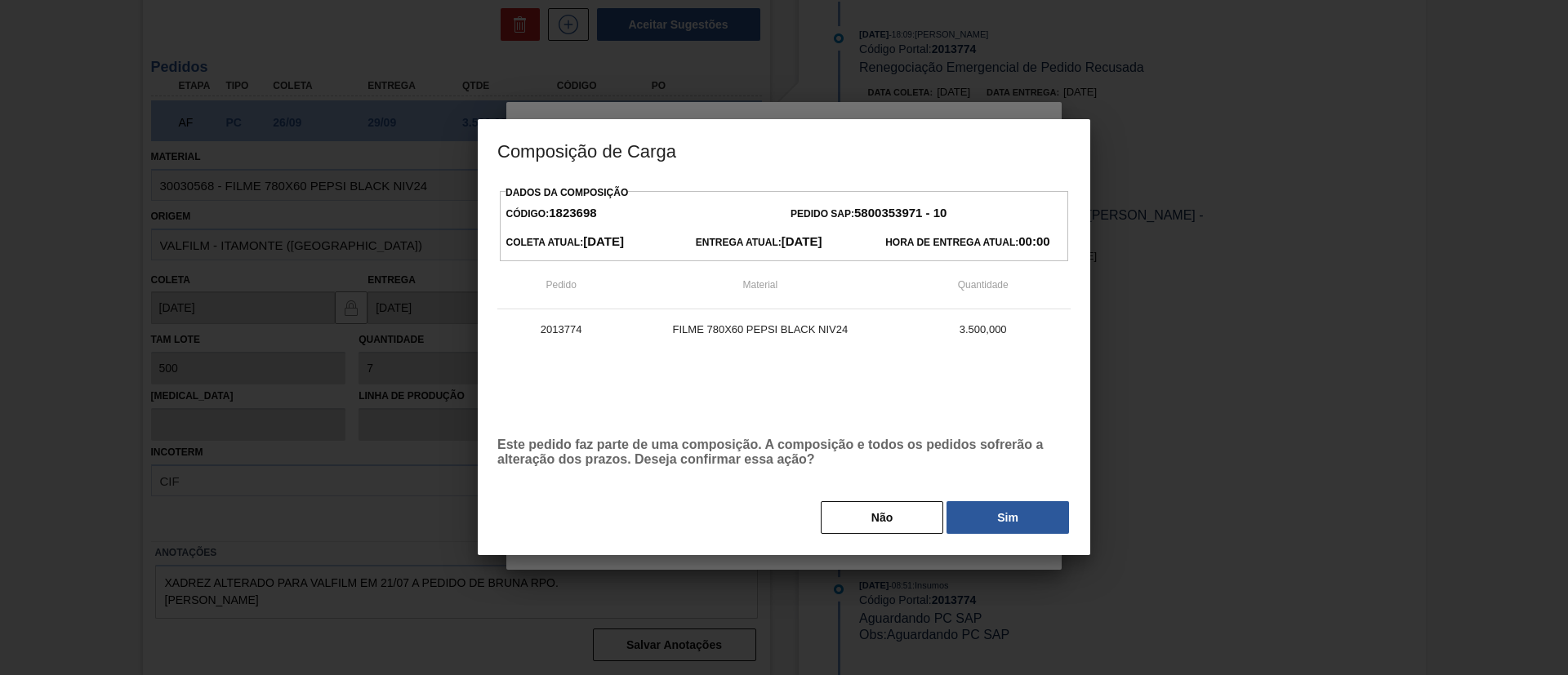
click at [1010, 498] on div "Dados da Composição Código: 1823698 Pedido SAP: 5800353971 - 10 Coleta Atual: 2…" at bounding box center [784, 358] width 573 height 355
click at [1019, 509] on button "Sim" at bounding box center [1008, 517] width 123 height 32
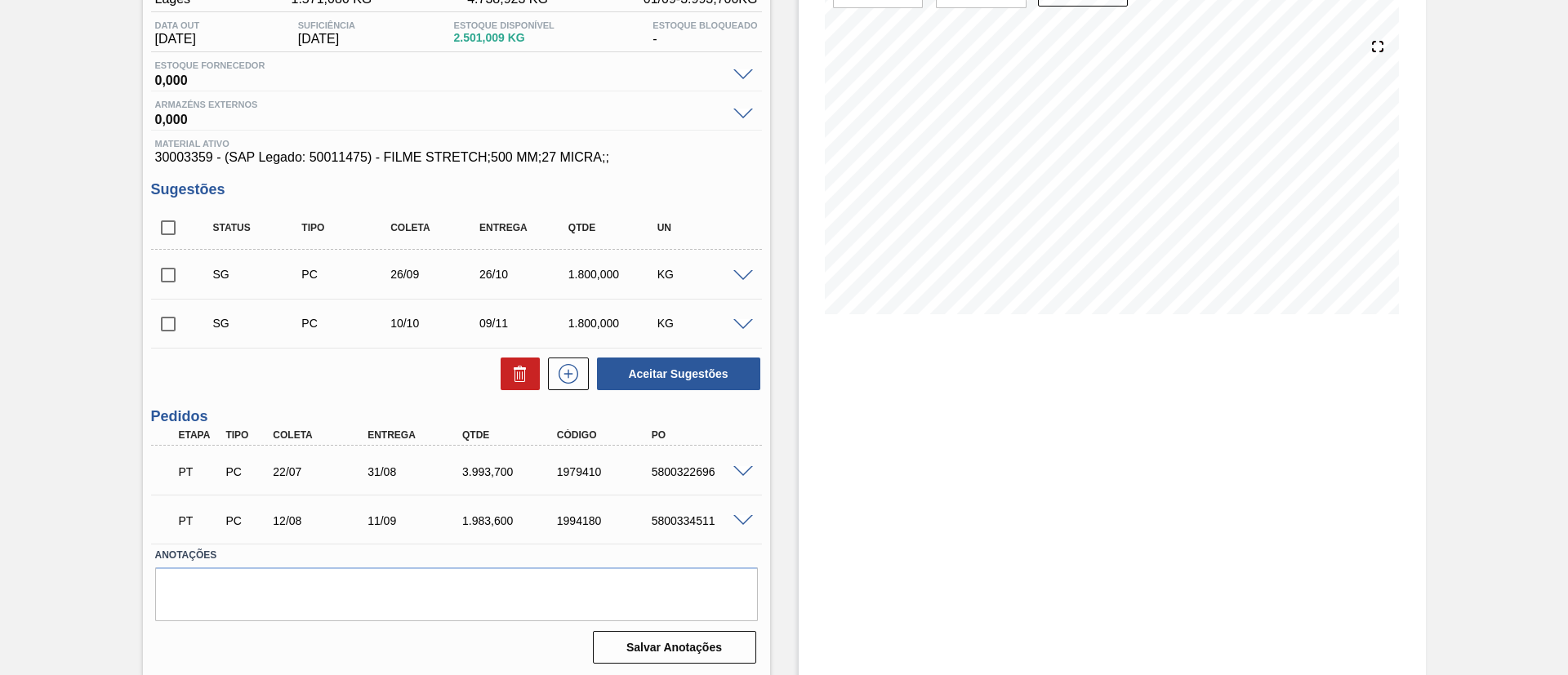
scroll to position [166, 0]
click at [734, 462] on div at bounding box center [745, 468] width 33 height 12
click at [739, 467] on span at bounding box center [743, 469] width 20 height 12
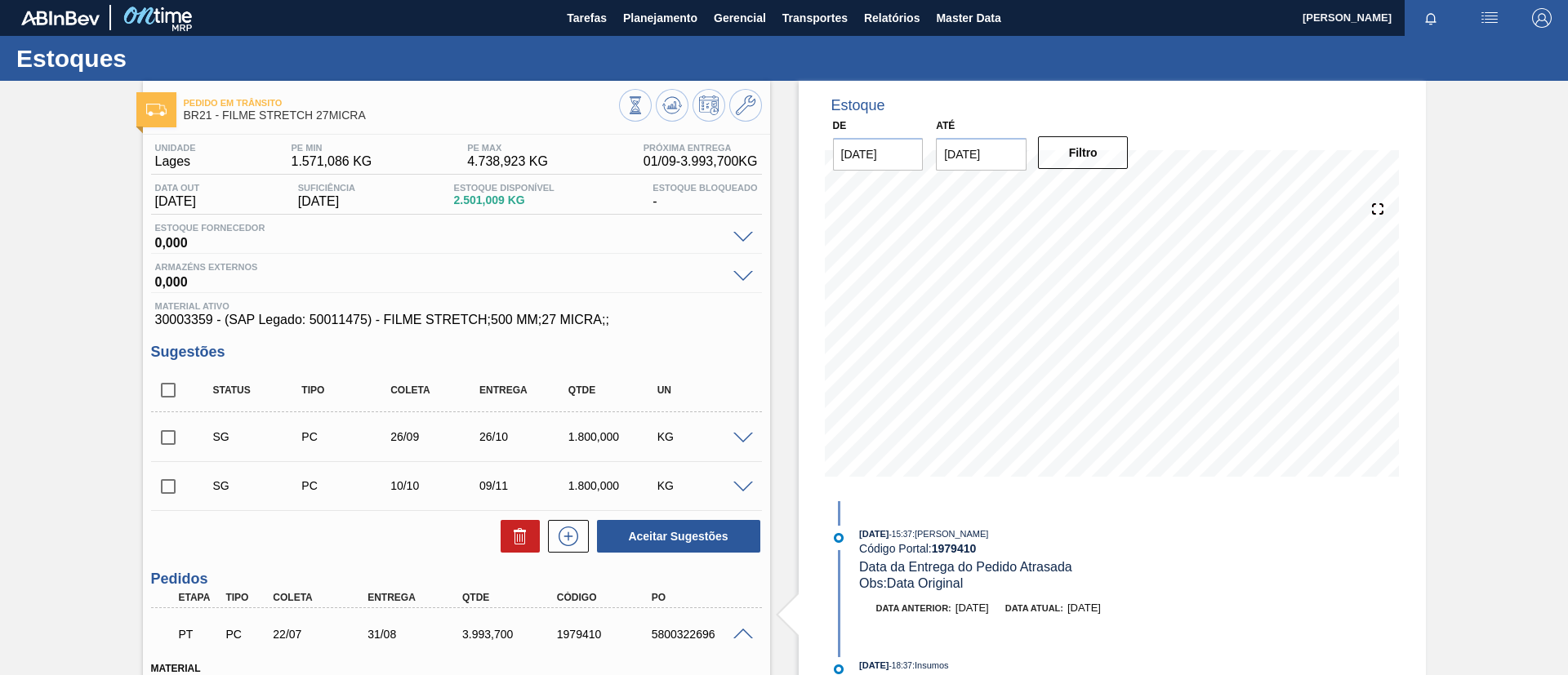
scroll to position [0, 0]
drag, startPoint x: 399, startPoint y: 116, endPoint x: 223, endPoint y: 115, distance: 176.0
click at [223, 115] on span "BR21 - FILME STRETCH 27MICRA" at bounding box center [401, 116] width 436 height 12
copy span "FILME STRETCH 27MICRA"
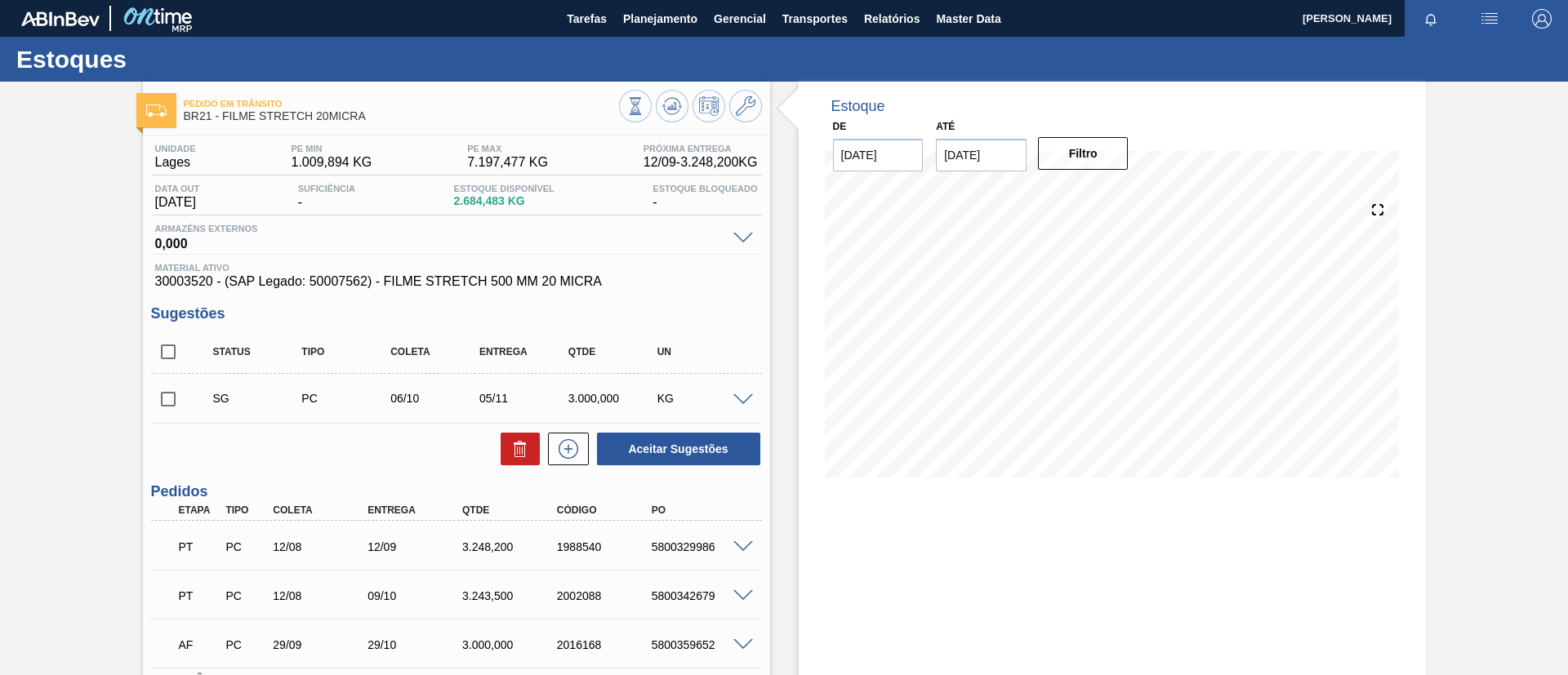
scroll to position [123, 0]
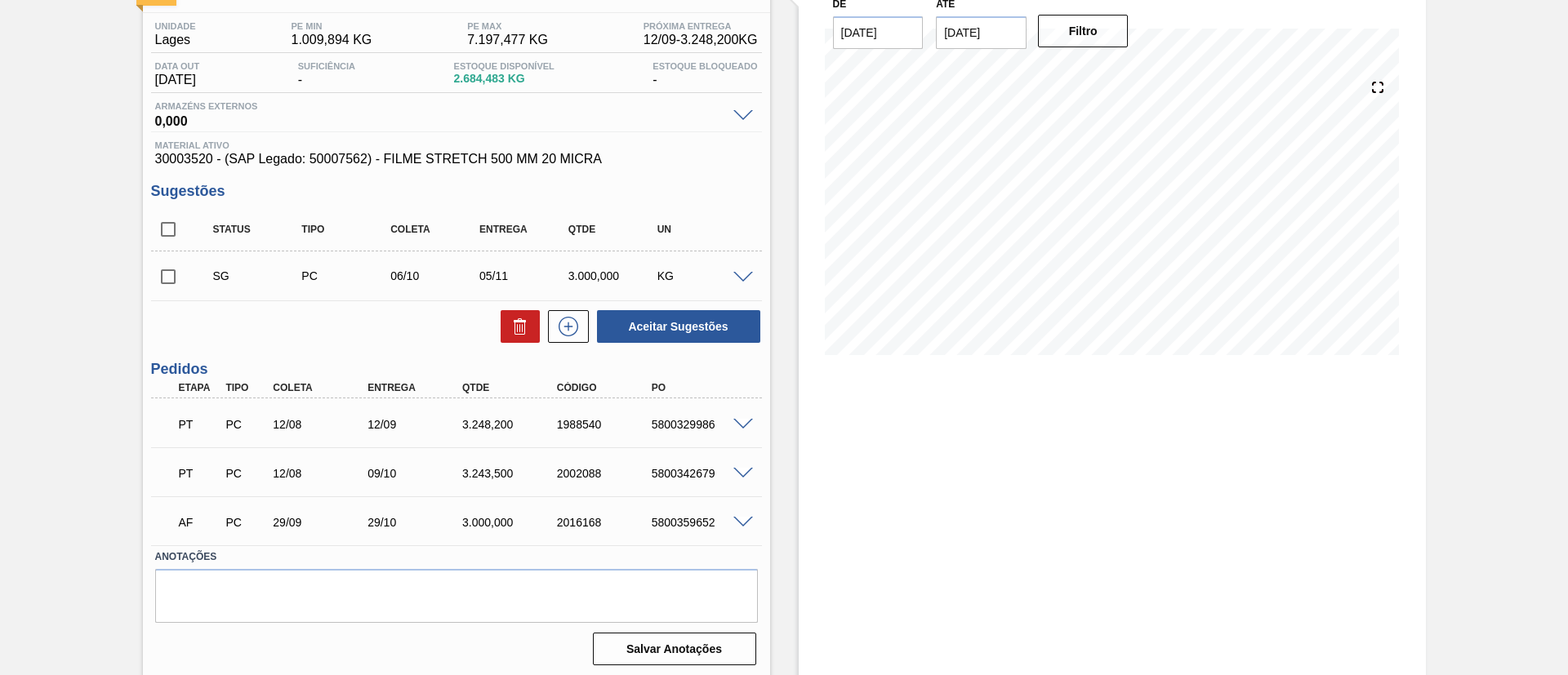
click at [734, 416] on div "PT PC 12/08 12/09 3.248,200 1988540 5800329986" at bounding box center [451, 422] width 568 height 32
click at [740, 422] on span at bounding box center [743, 424] width 20 height 12
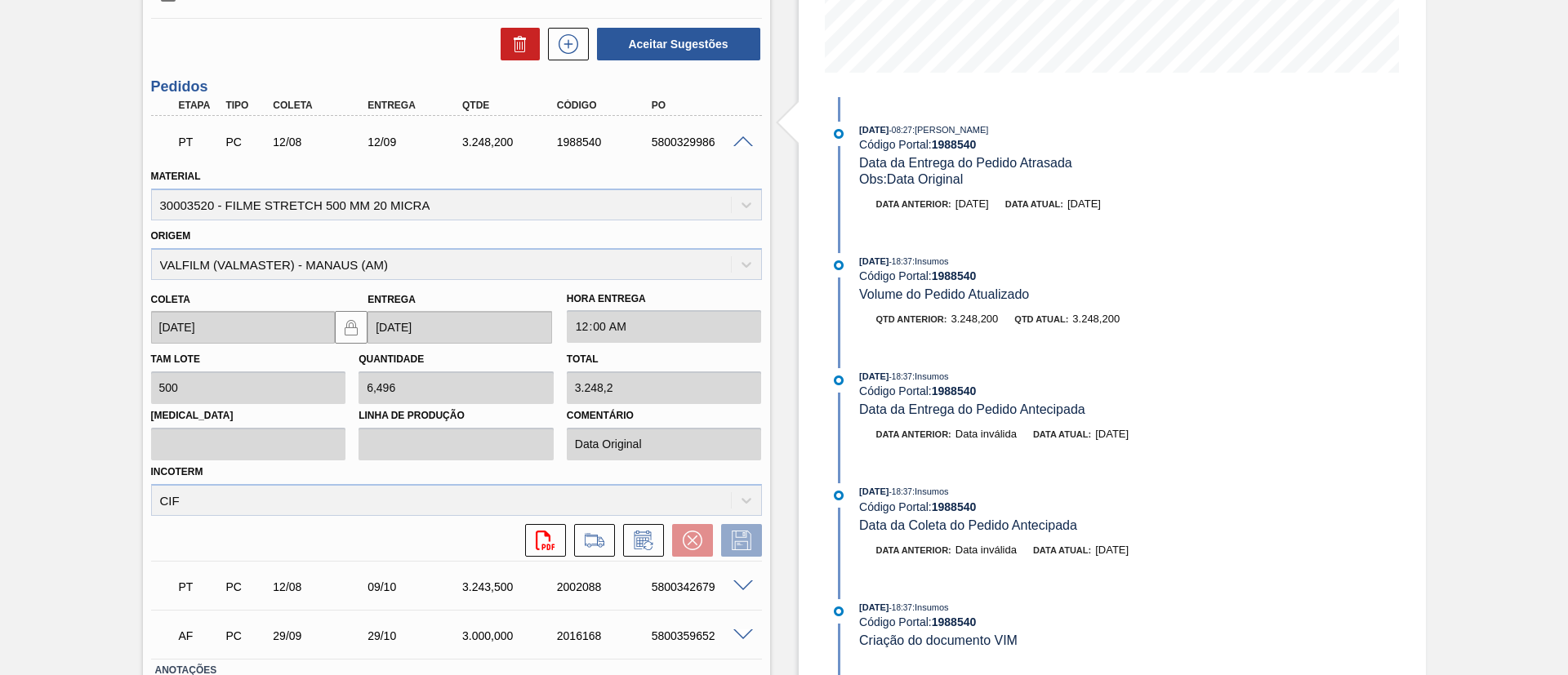
scroll to position [368, 0]
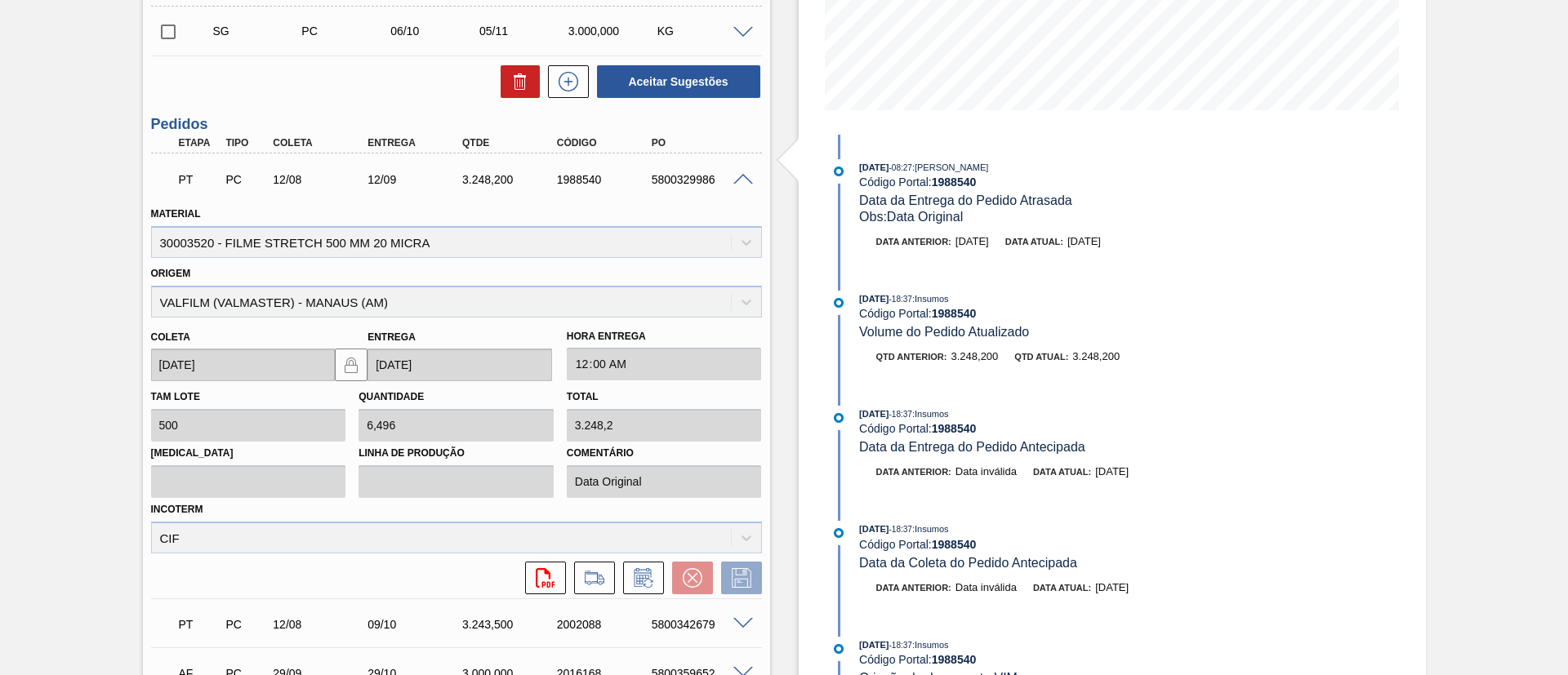
click at [734, 178] on span at bounding box center [743, 179] width 20 height 12
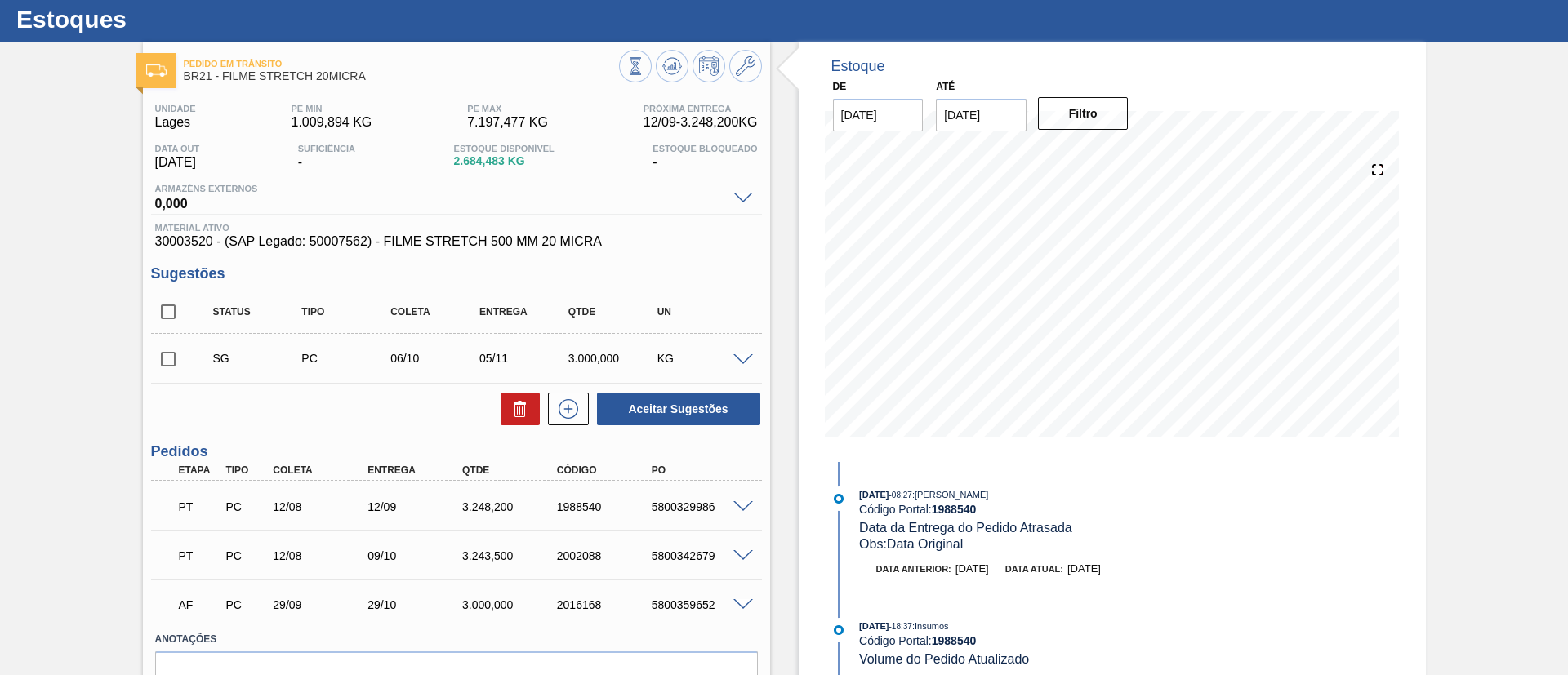
scroll to position [4, 0]
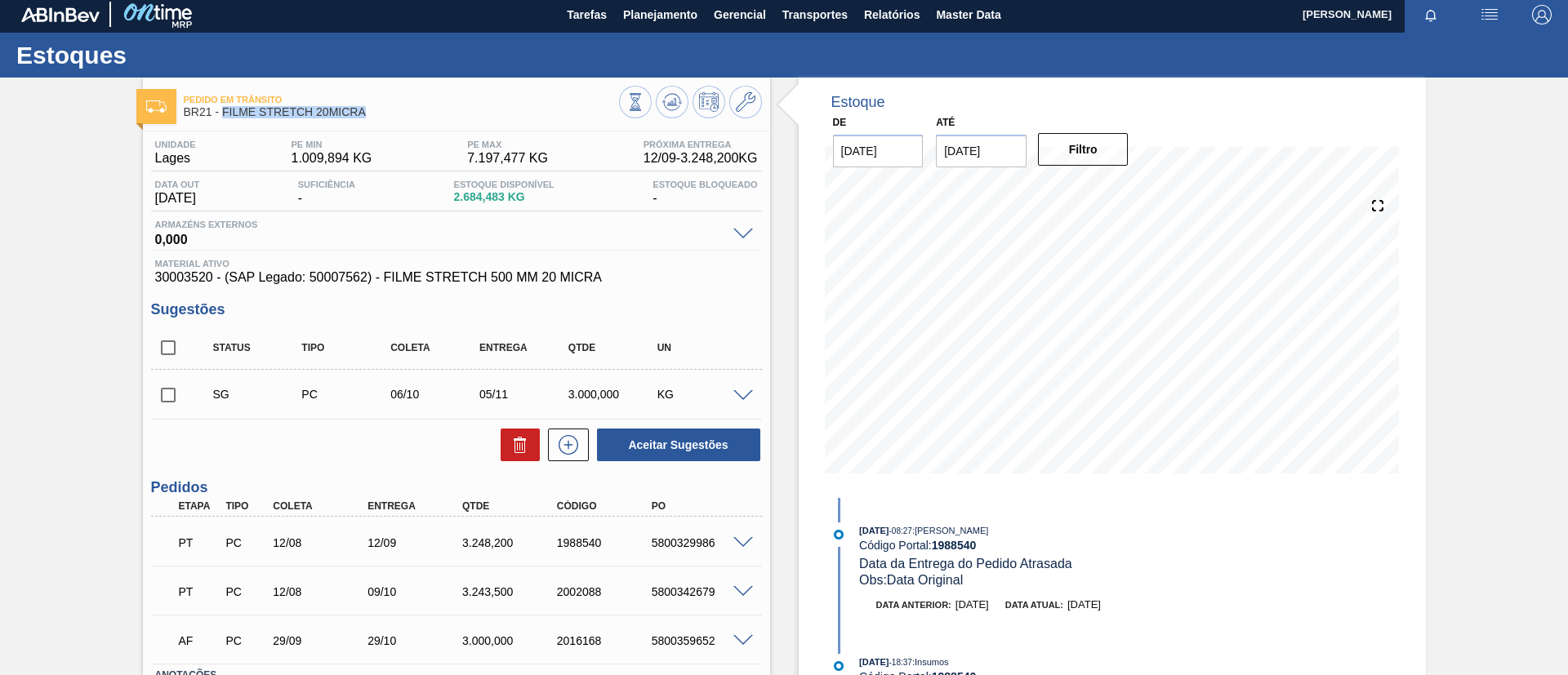
drag, startPoint x: 374, startPoint y: 112, endPoint x: 224, endPoint y: 116, distance: 150.1
click at [224, 116] on span "BR21 - FILME STRETCH 20MICRA" at bounding box center [401, 111] width 436 height 12
copy span "FILME STRETCH 20MICRA"
drag, startPoint x: 542, startPoint y: 552, endPoint x: 600, endPoint y: 552, distance: 58.0
click at [600, 552] on div "PT PC 12/08 12/09 3.248,200 1988540 5800329986" at bounding box center [451, 540] width 568 height 32
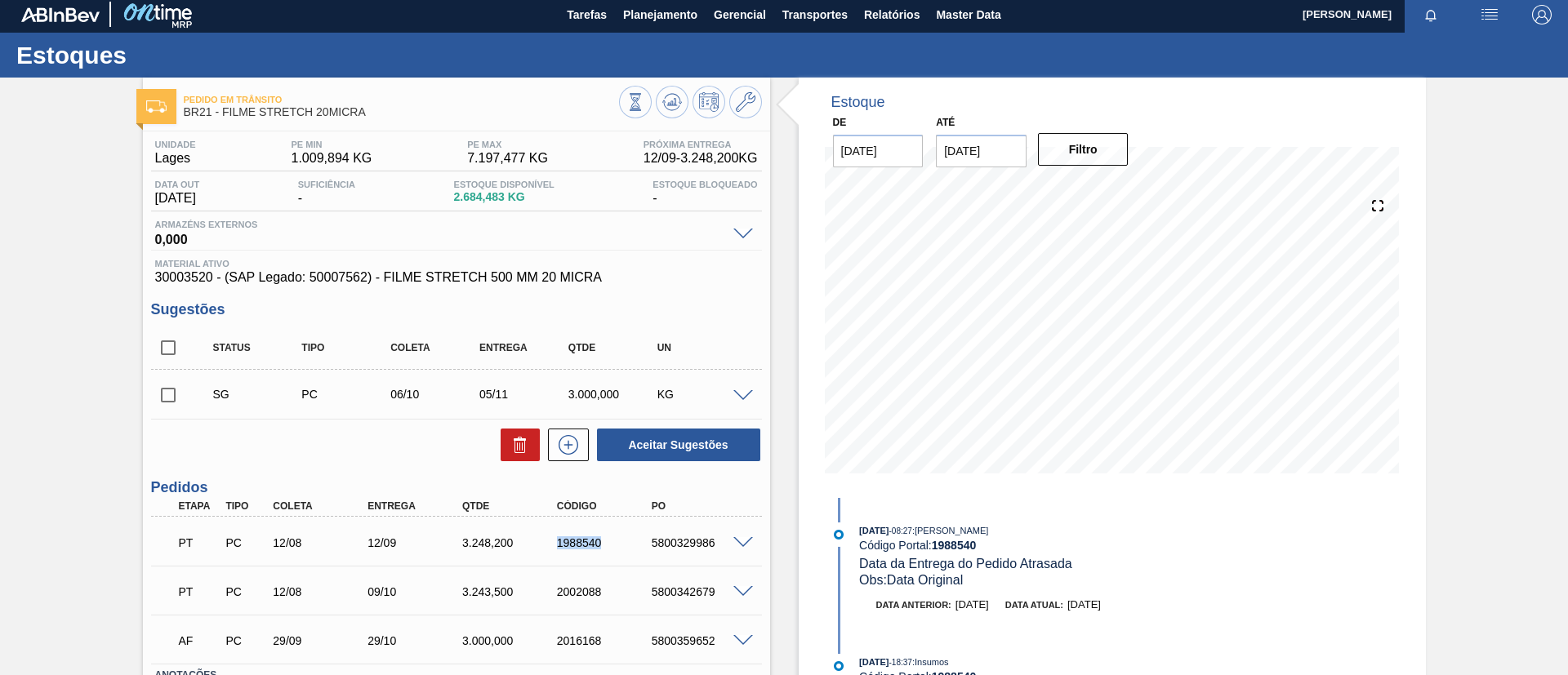
copy div "1988540"
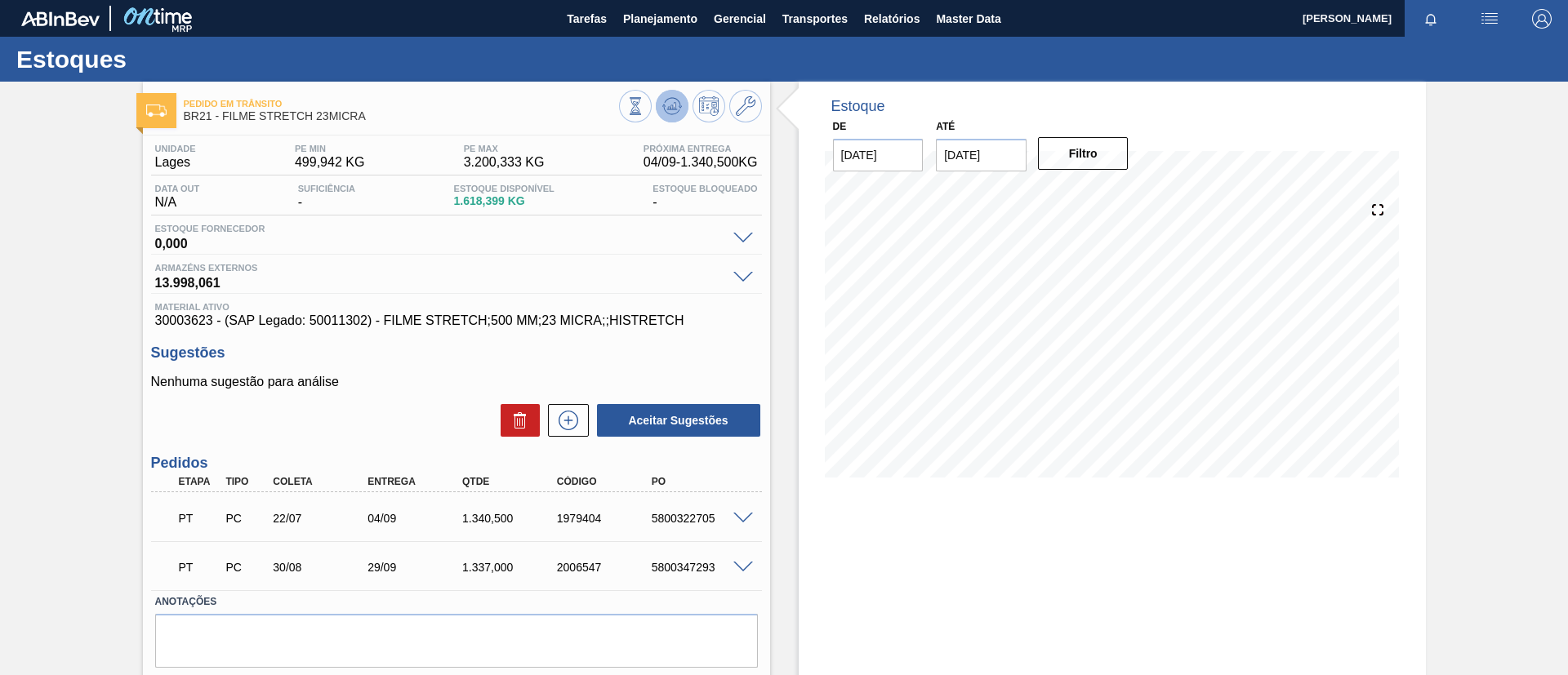
click at [668, 100] on icon at bounding box center [672, 106] width 20 height 19
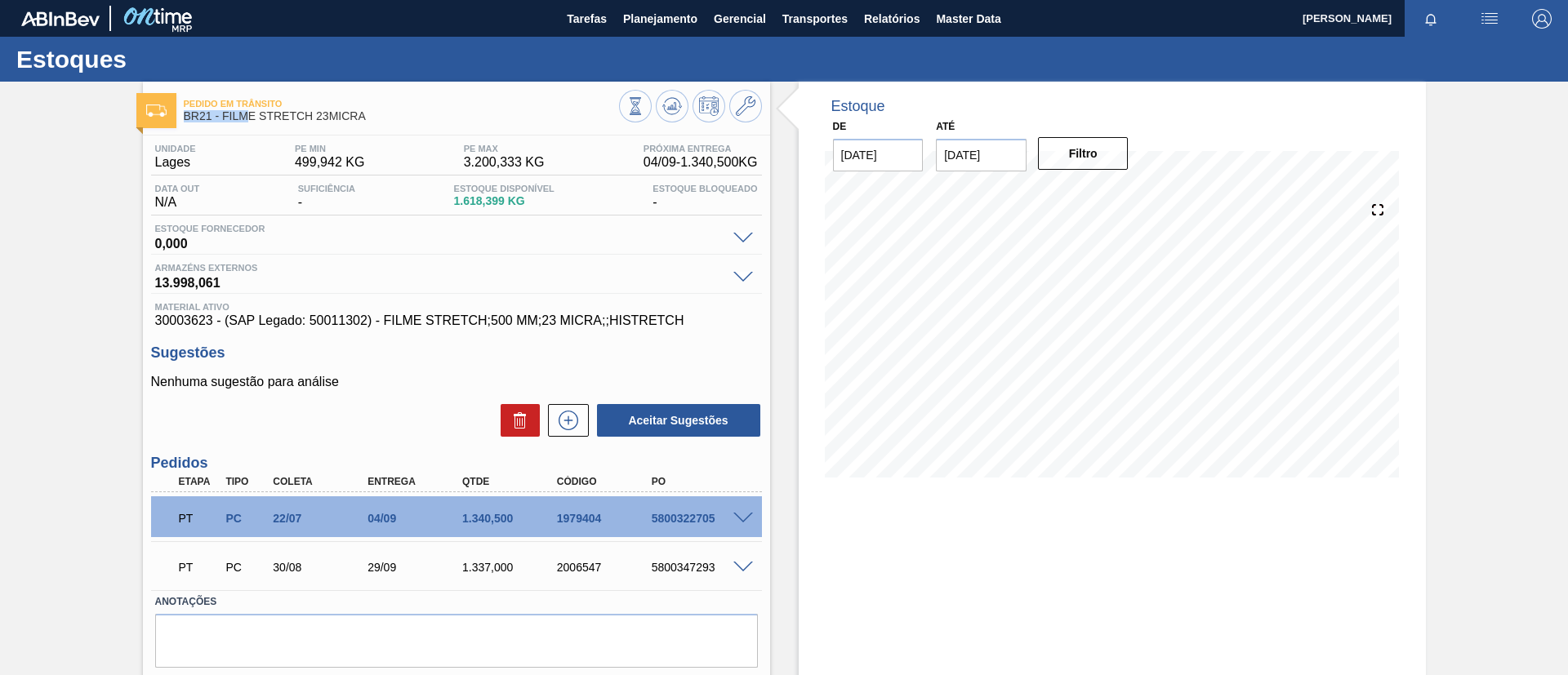
drag, startPoint x: 377, startPoint y: 108, endPoint x: 253, endPoint y: 114, distance: 124.1
click at [253, 114] on div "Pedido em Trânsito BR21 - FILME STRETCH 23MICRA" at bounding box center [401, 110] width 436 height 37
click at [356, 105] on span "Pedido em Trânsito" at bounding box center [401, 103] width 436 height 10
drag, startPoint x: 383, startPoint y: 116, endPoint x: 222, endPoint y: 119, distance: 161.0
click at [222, 119] on span "BR21 - FILME STRETCH 23MICRA" at bounding box center [401, 116] width 436 height 12
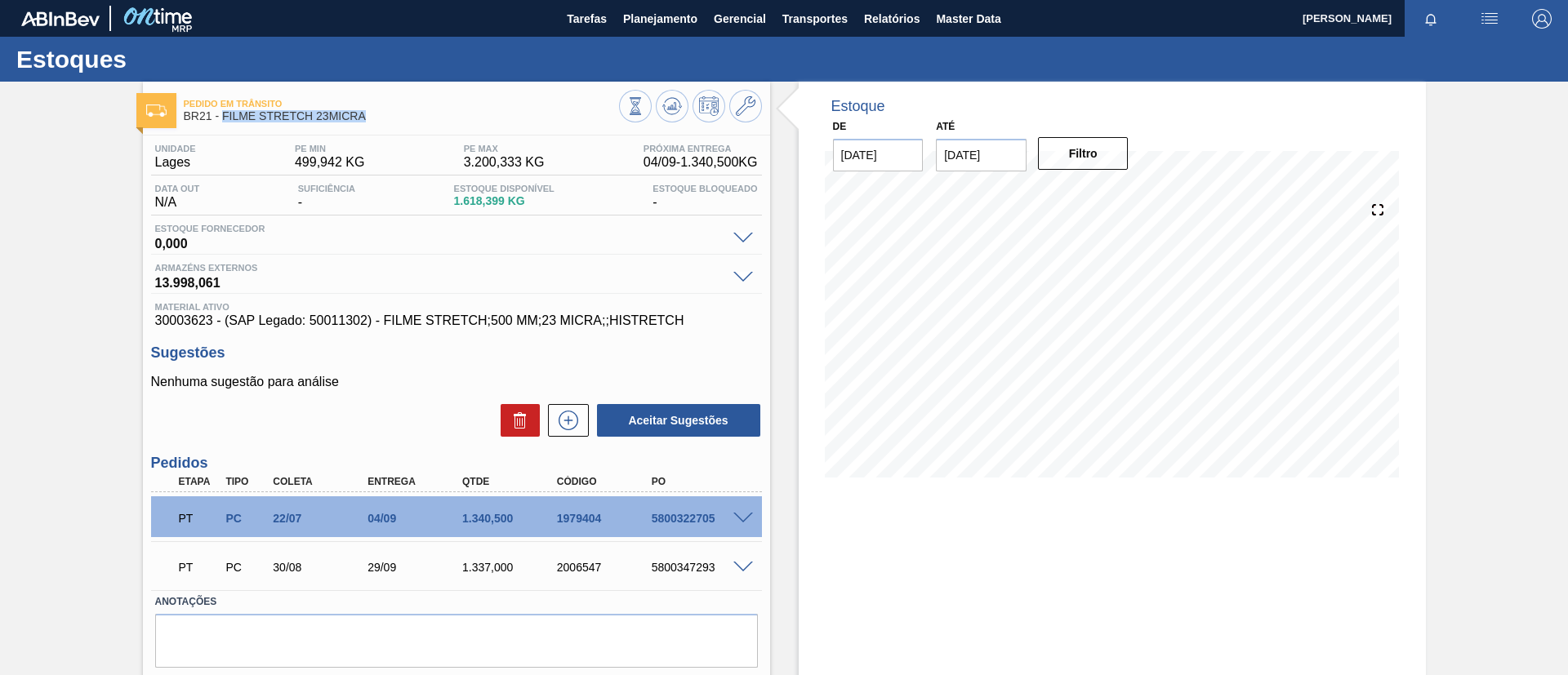
copy span "FILME STRETCH 23MICRA"
drag, startPoint x: 0, startPoint y: 281, endPoint x: 20, endPoint y: 251, distance: 36.1
click at [0, 283] on div "Pedido em Trânsito BR21 - FILME STRETCH 23MICRA Unidade Lages PE MIN 499,942 KG…" at bounding box center [784, 403] width 1568 height 643
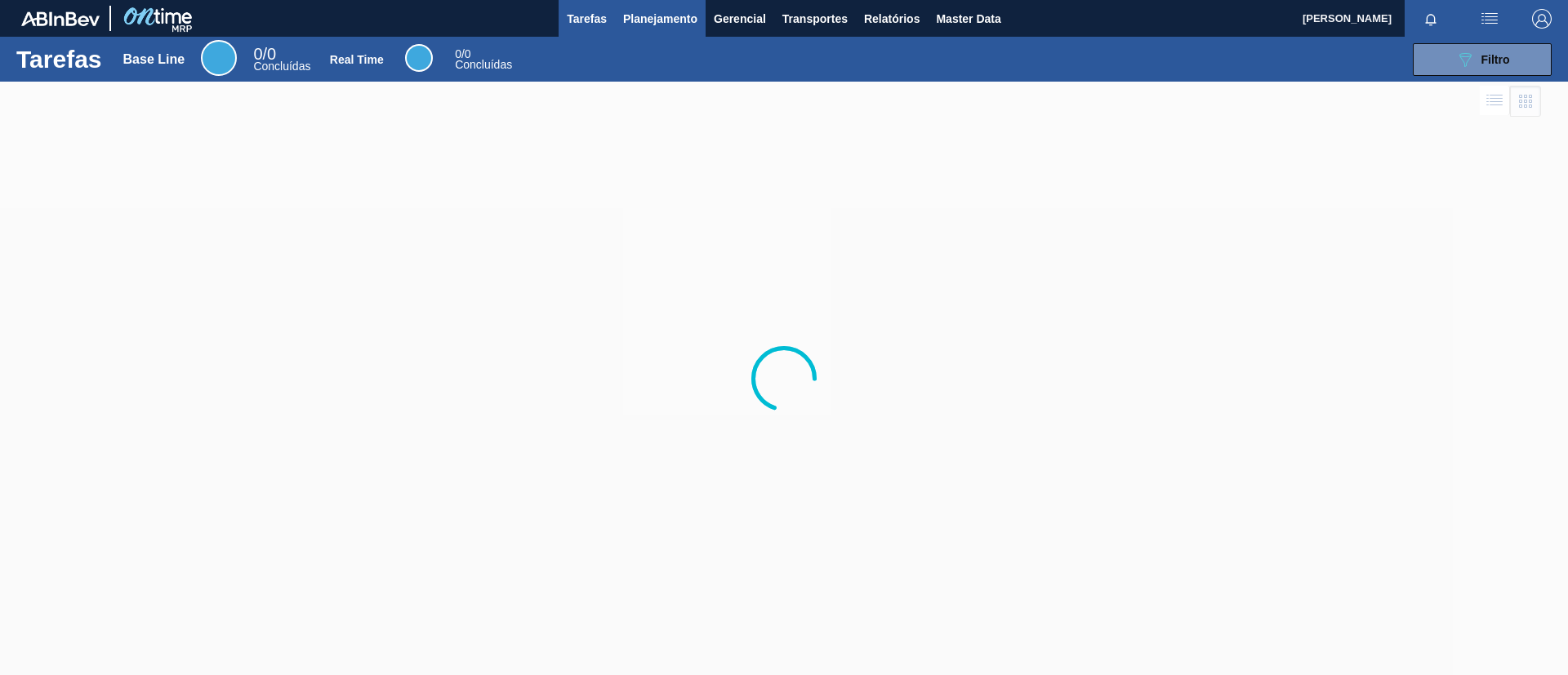
click at [662, 19] on span "Planejamento" at bounding box center [660, 19] width 74 height 19
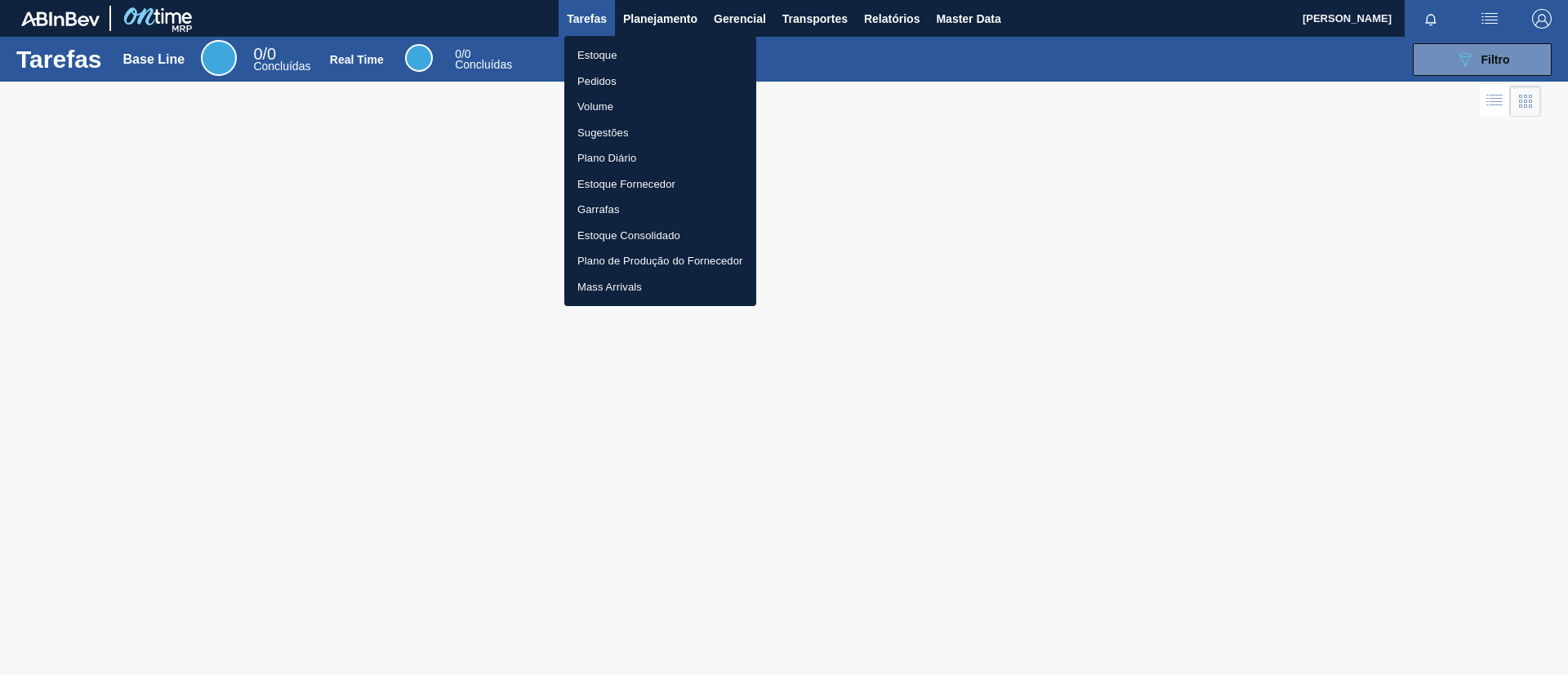
click at [680, 55] on li "Estoque" at bounding box center [660, 56] width 192 height 26
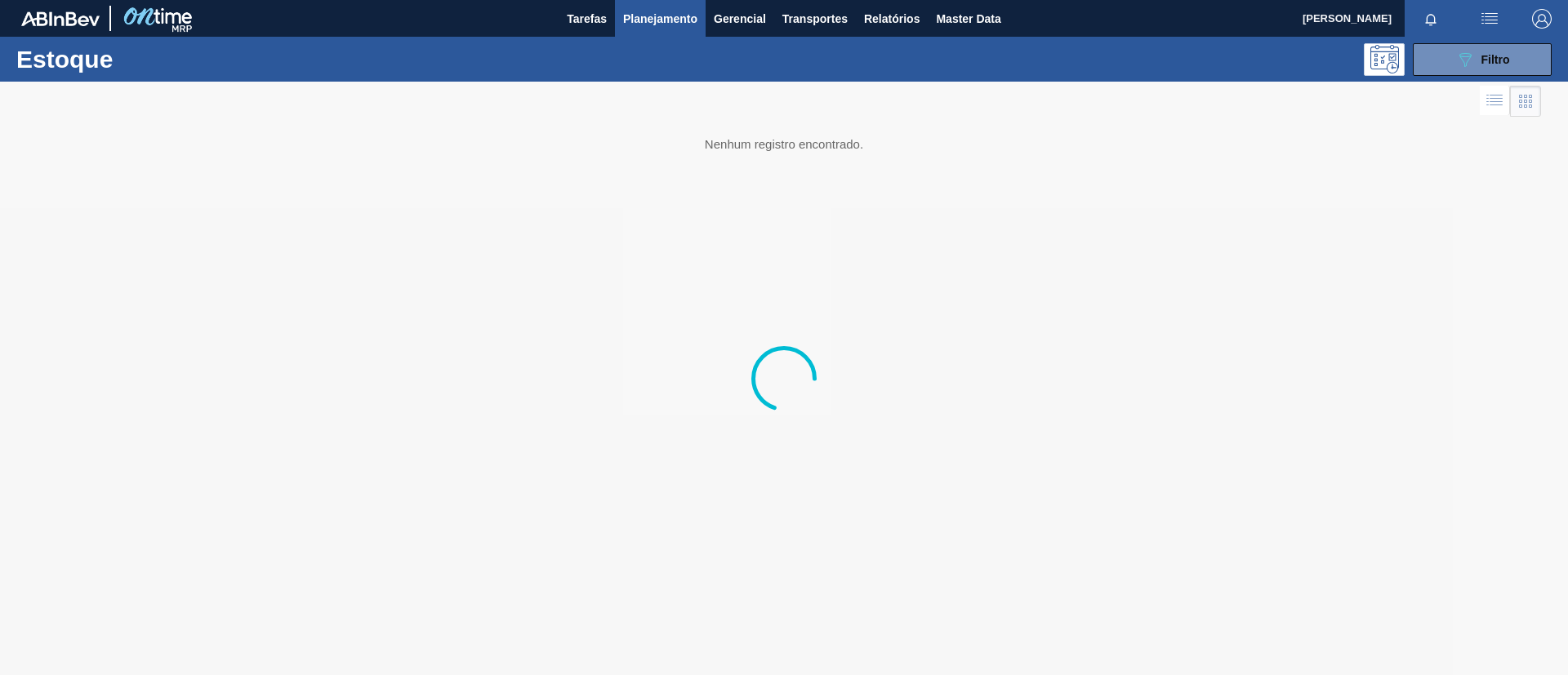
click at [1491, 66] on div "089F7B8B-B2A5-4AFE-B5C0-19BA573D28AC Filtro" at bounding box center [1483, 59] width 55 height 19
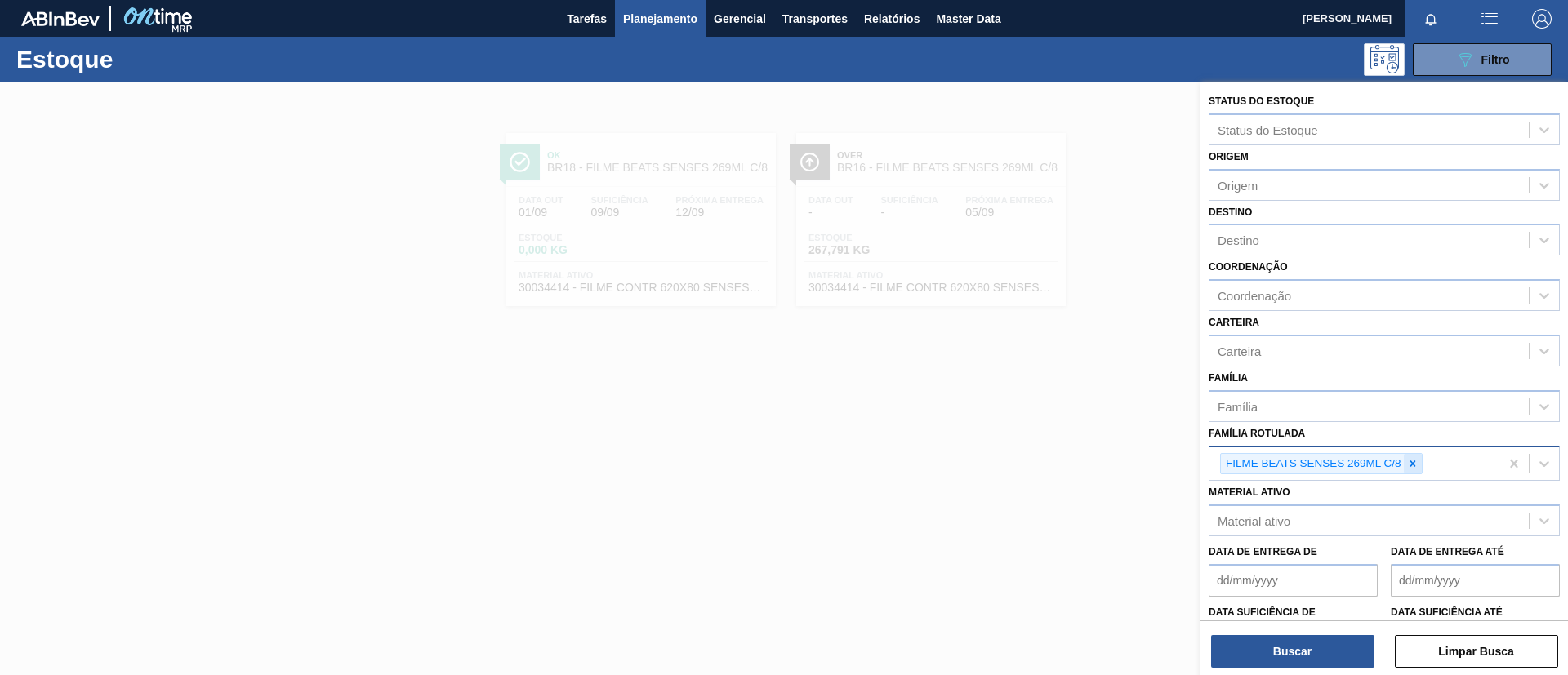
click at [1416, 463] on icon at bounding box center [1413, 463] width 11 height 11
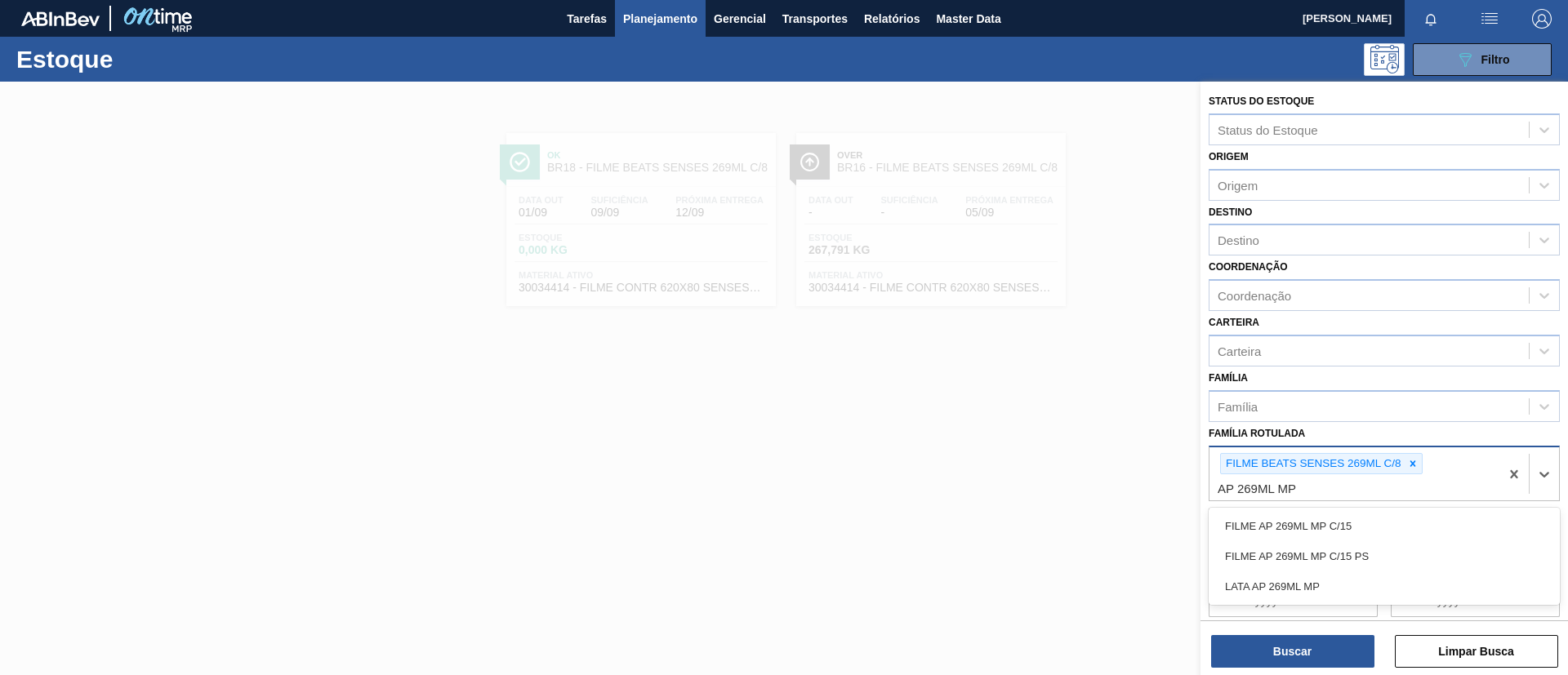
type Rotulada "AP 269ML MP"
click at [1385, 505] on div "Material ativo Material ativo" at bounding box center [1384, 529] width 351 height 56
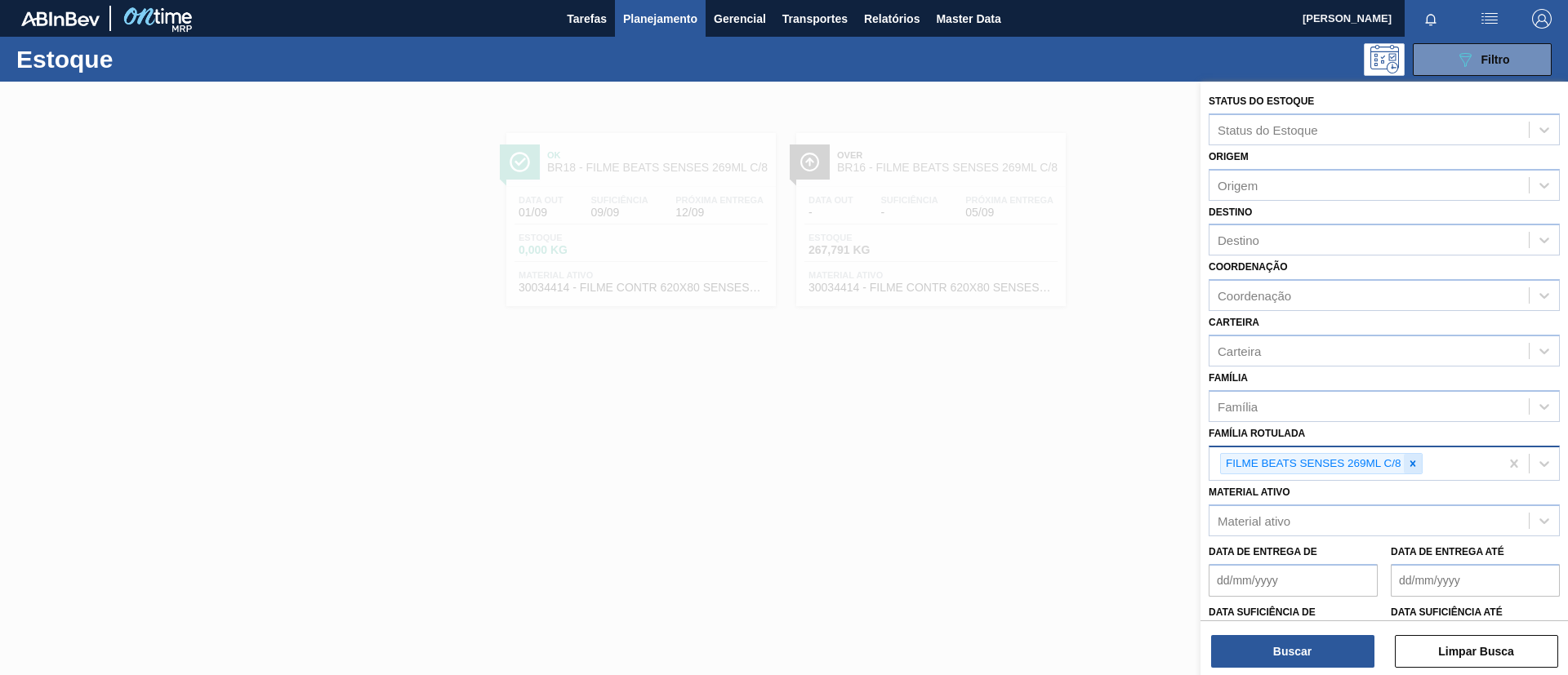
click at [1407, 467] on icon at bounding box center [1413, 463] width 11 height 11
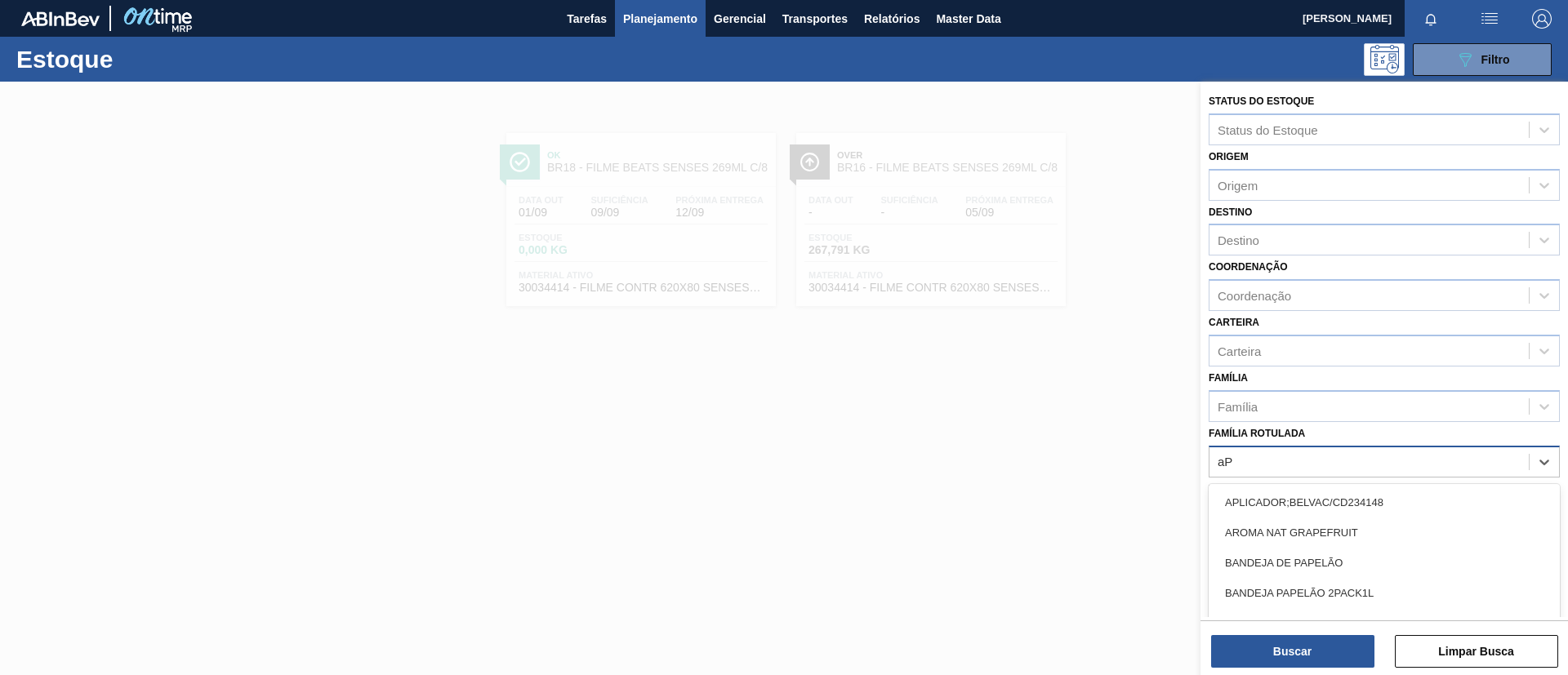
type Rotulada "a"
type Rotulada "AP 269ML MP"
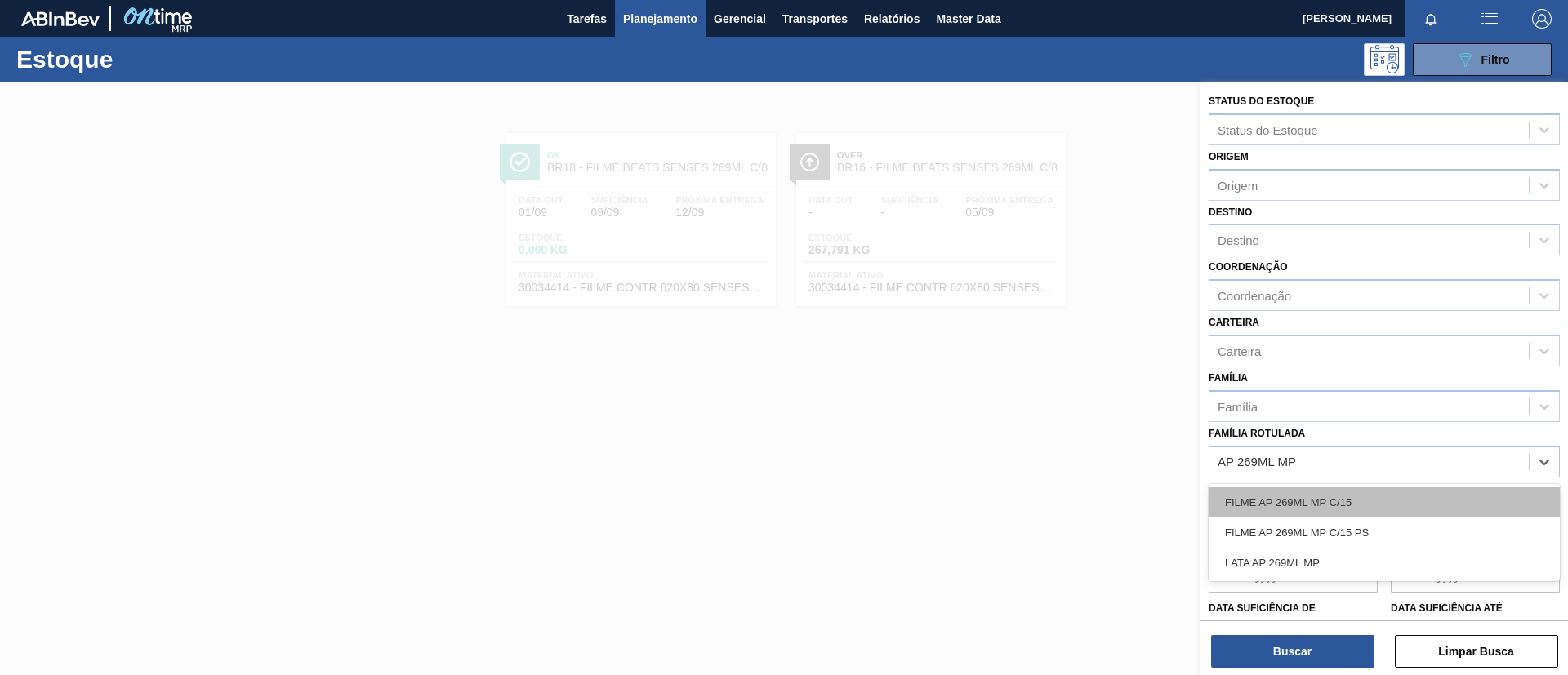
click at [1392, 499] on div "FILME AP 269ML MP C/15" at bounding box center [1384, 502] width 351 height 31
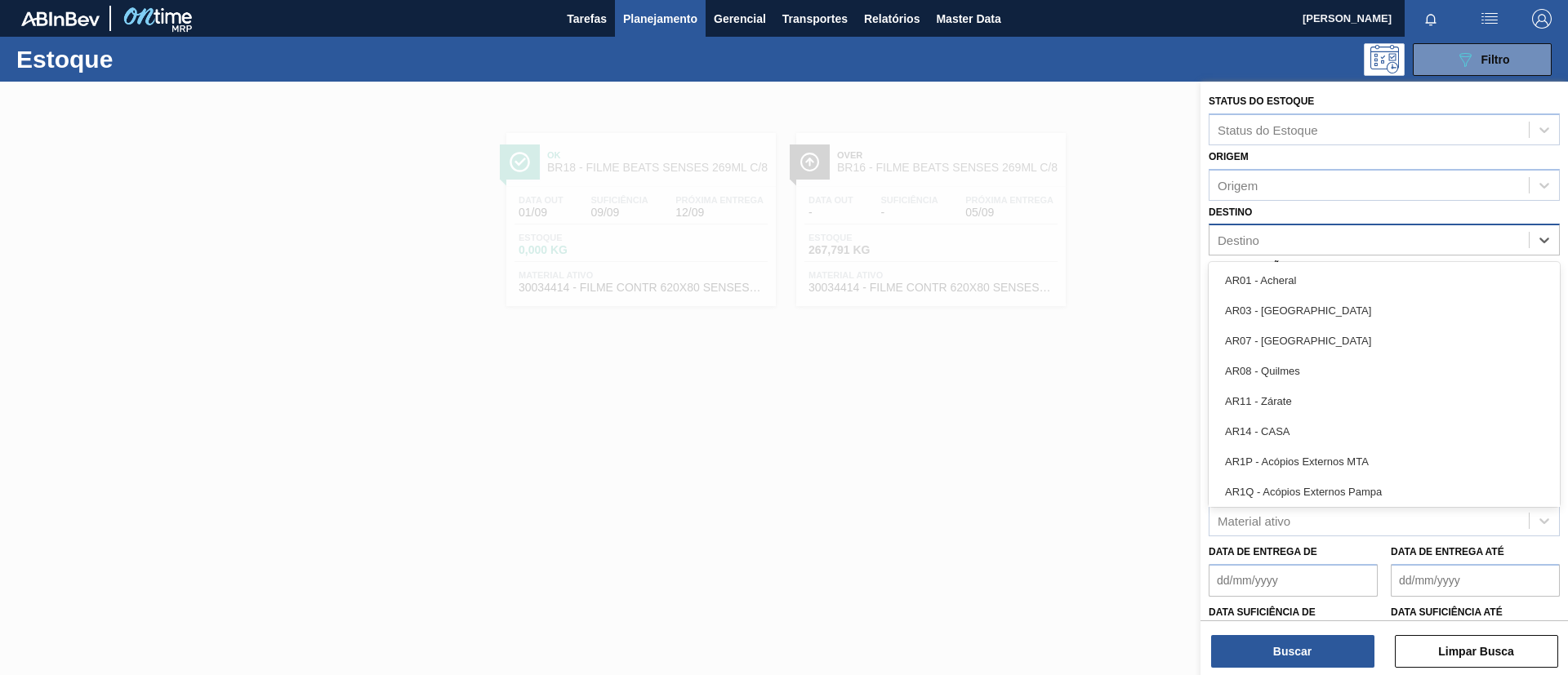
click at [1268, 243] on div "Destino" at bounding box center [1369, 240] width 320 height 24
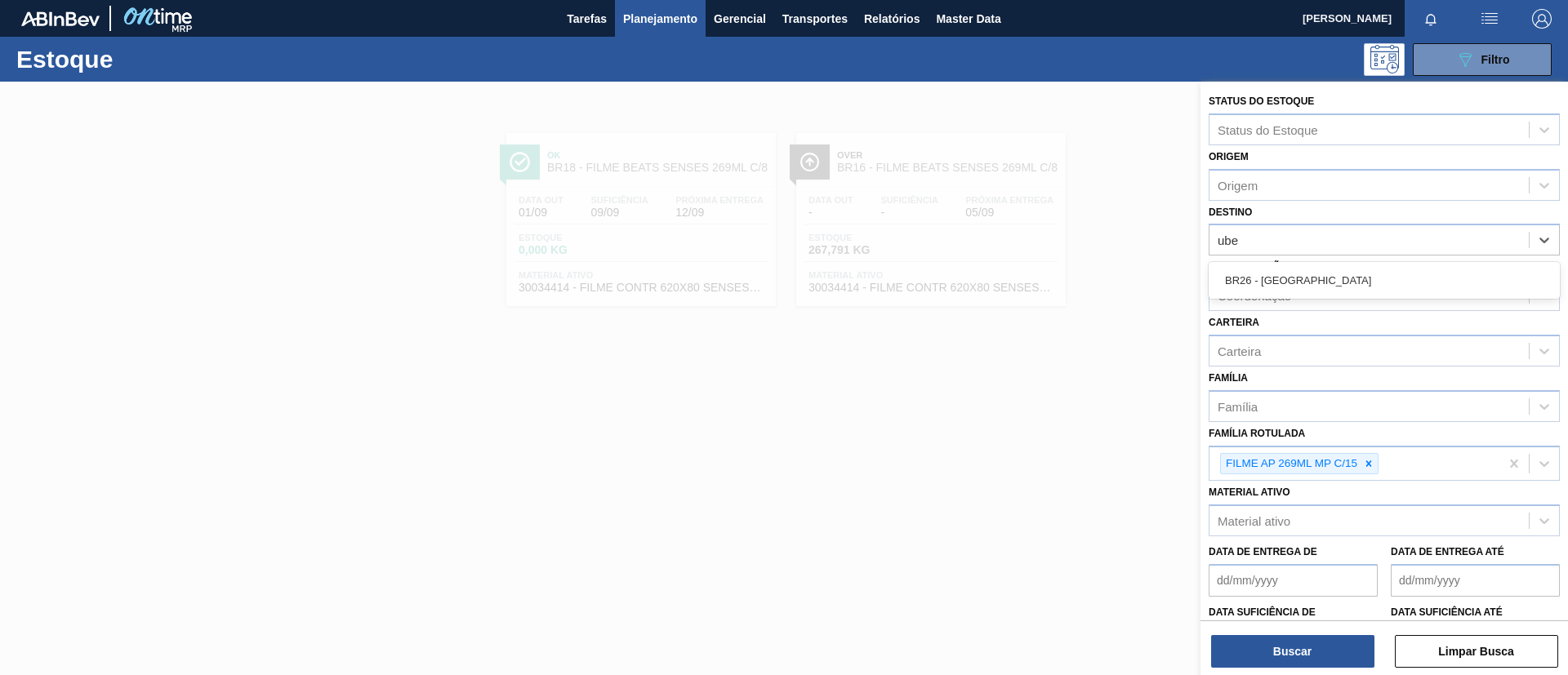
type input "uber"
click at [1302, 278] on div "BR26 - [GEOGRAPHIC_DATA]" at bounding box center [1384, 280] width 351 height 31
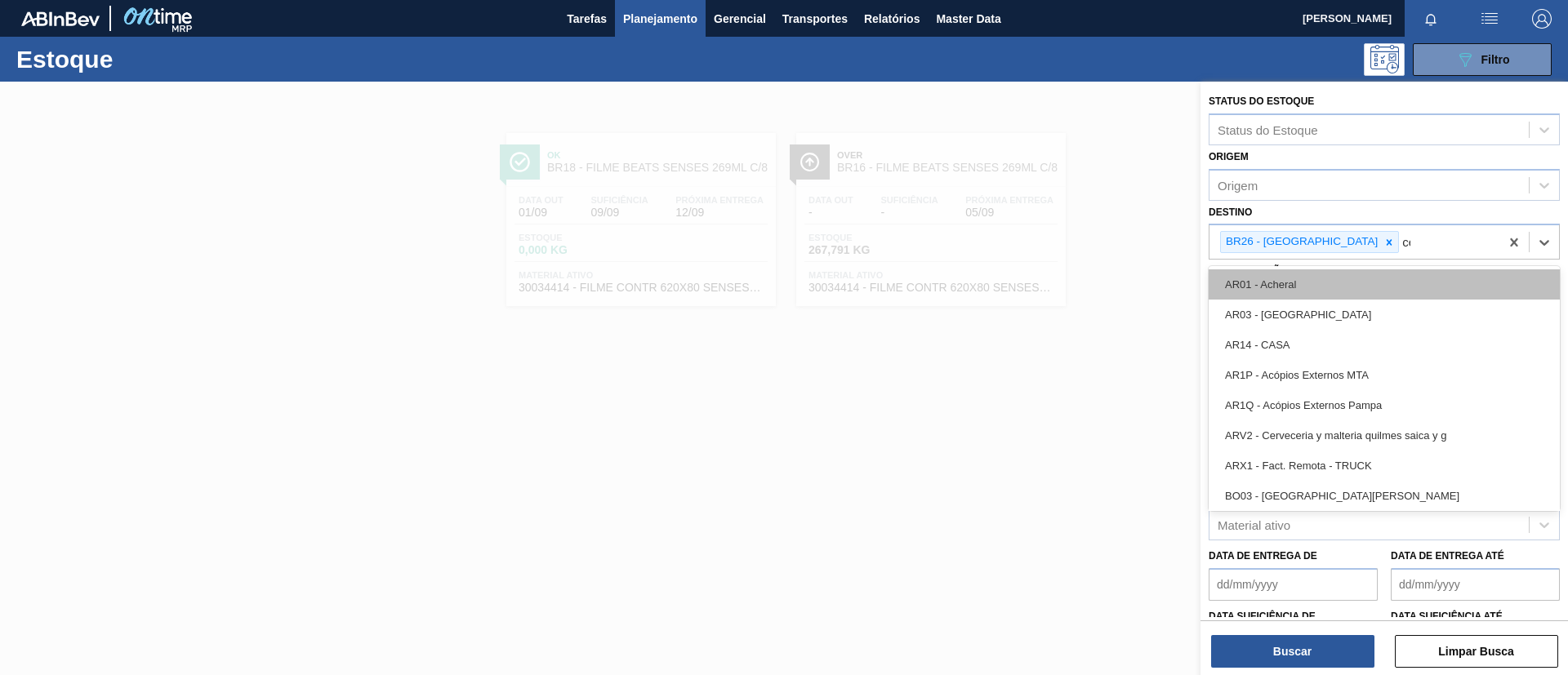
type input "cebr"
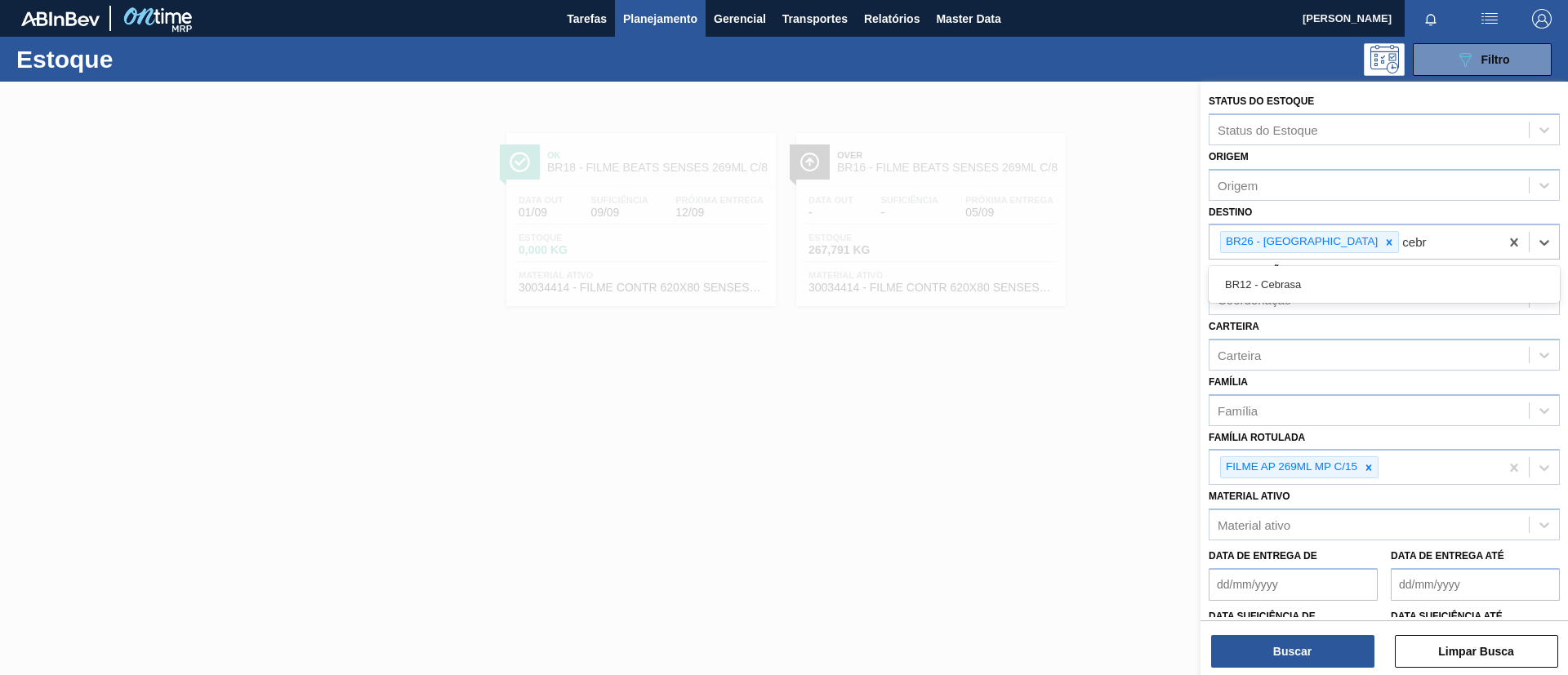
click at [1331, 292] on div "BR12 - Cebrasa" at bounding box center [1384, 284] width 351 height 31
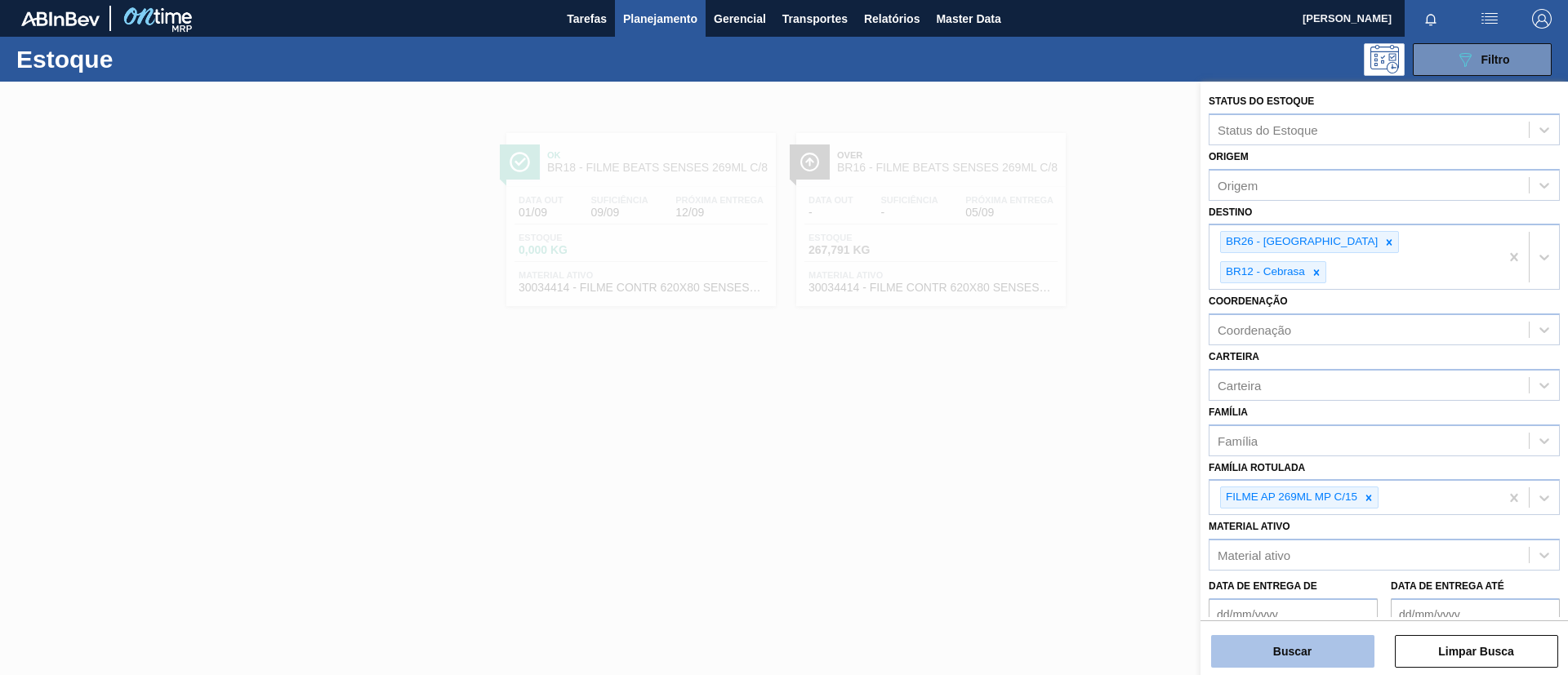
click at [1356, 642] on button "Buscar" at bounding box center [1293, 651] width 163 height 32
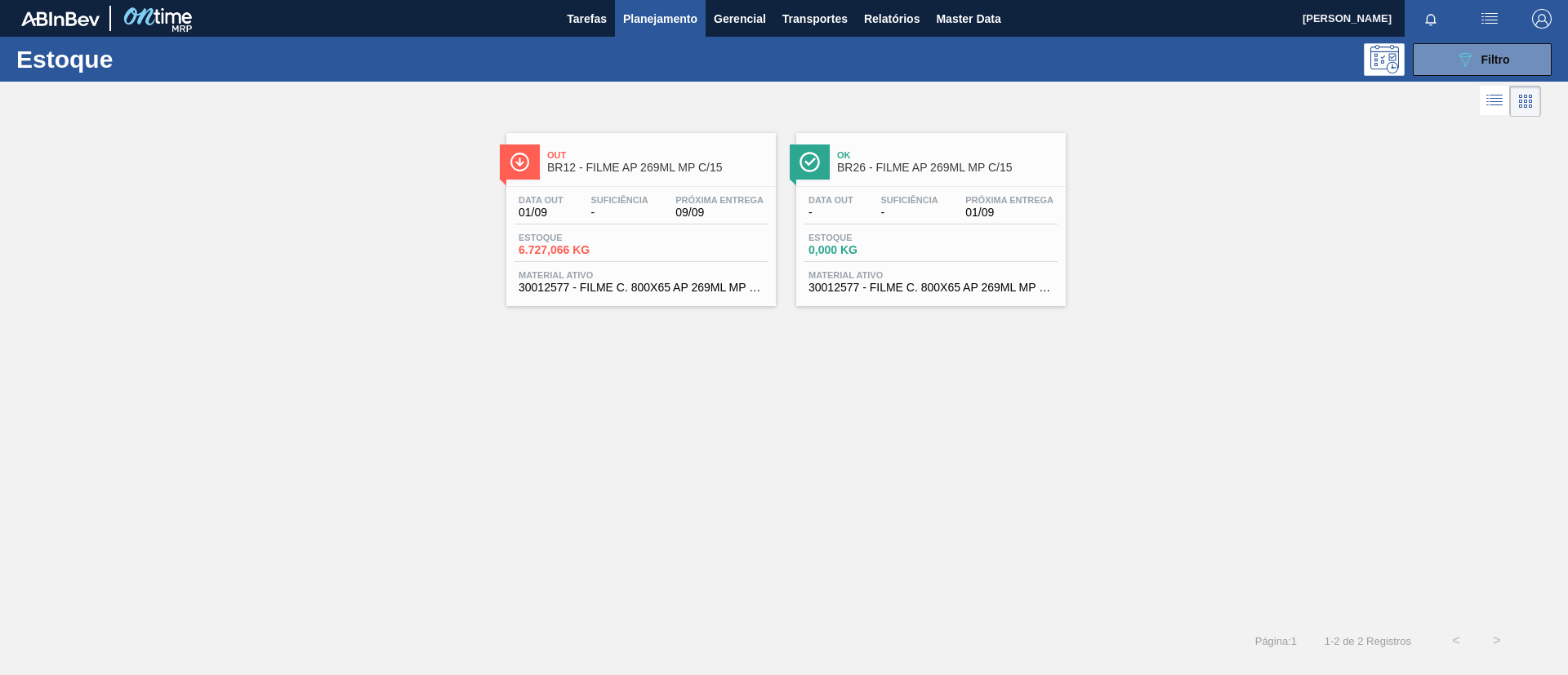
click at [922, 154] on span "Ok" at bounding box center [947, 155] width 220 height 10
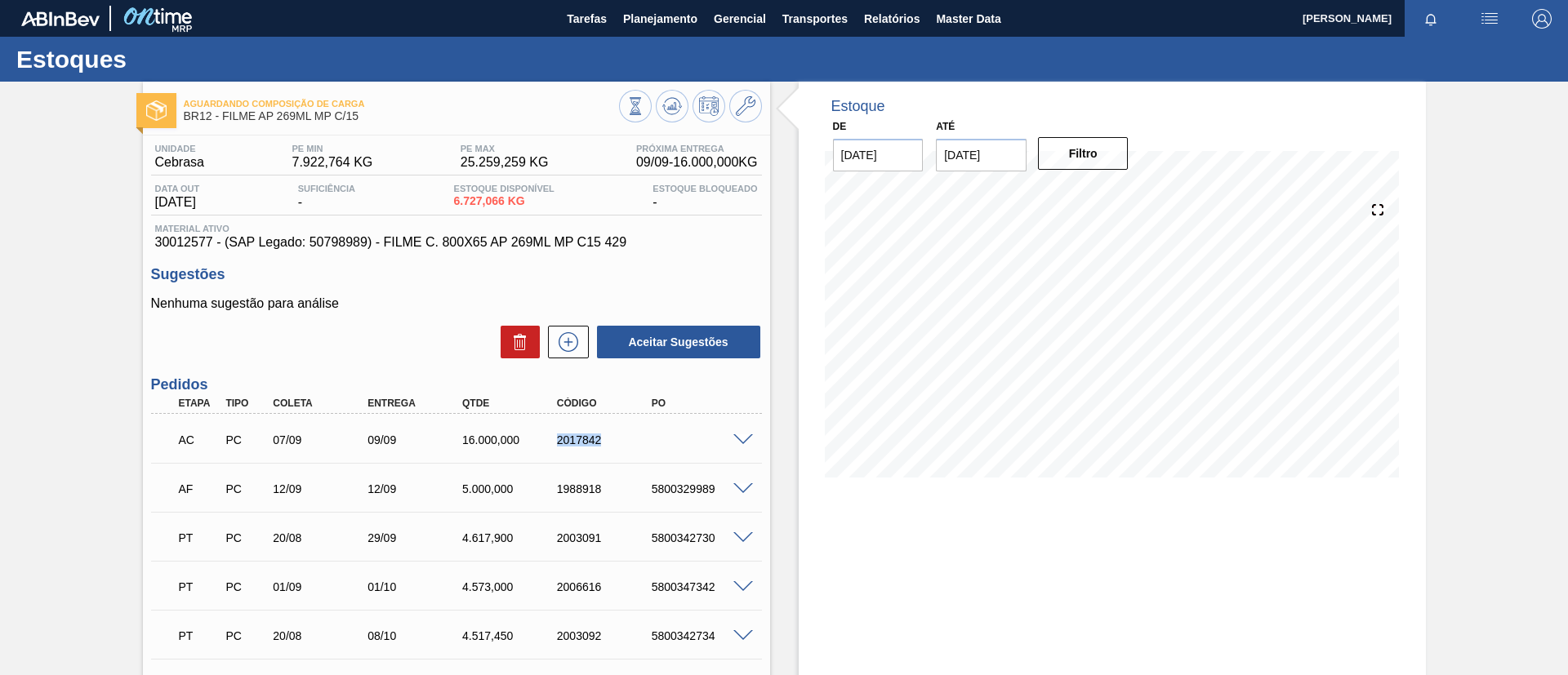
drag, startPoint x: 550, startPoint y: 443, endPoint x: 643, endPoint y: 447, distance: 93.1
click at [613, 448] on div "AC PC 07/09 09/09 16.000,000 2017842" at bounding box center [451, 438] width 568 height 32
click at [741, 442] on span at bounding box center [743, 440] width 20 height 12
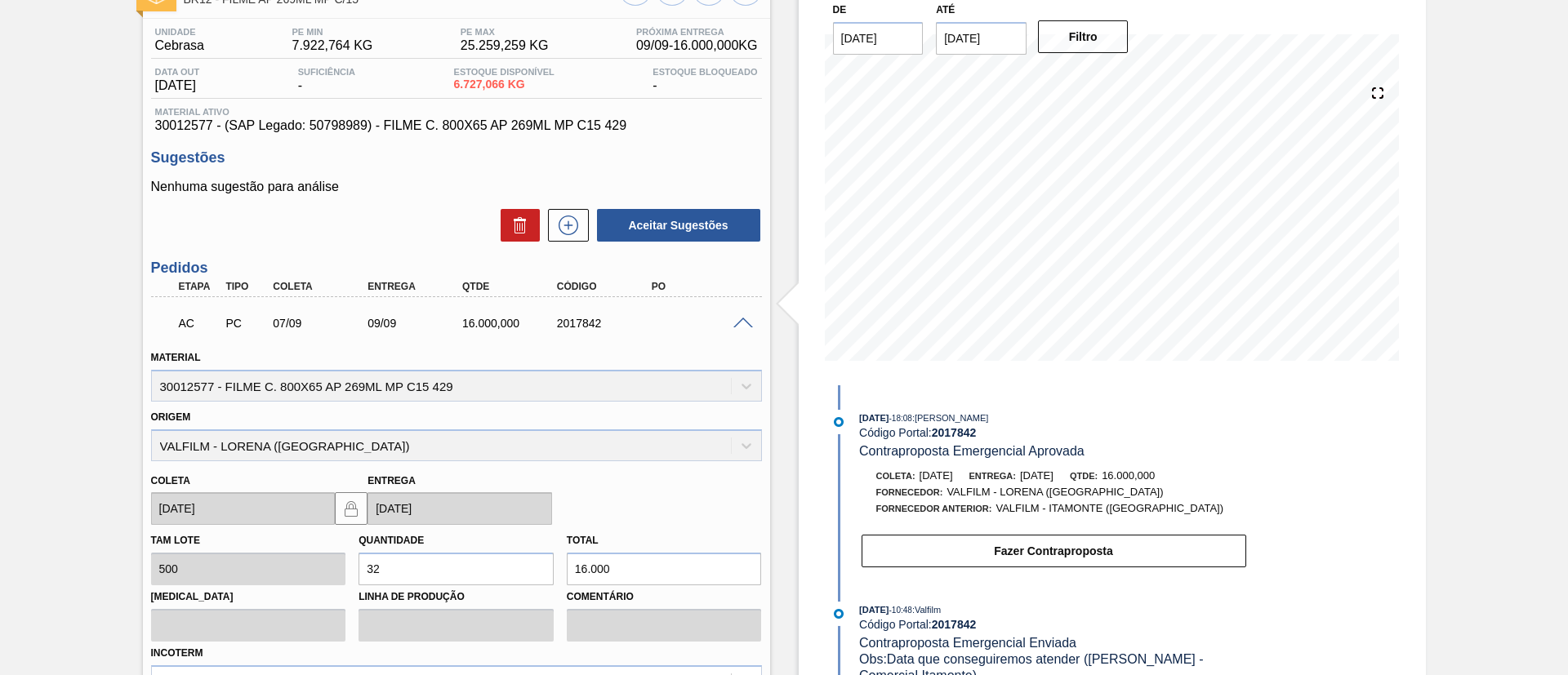
scroll to position [245, 0]
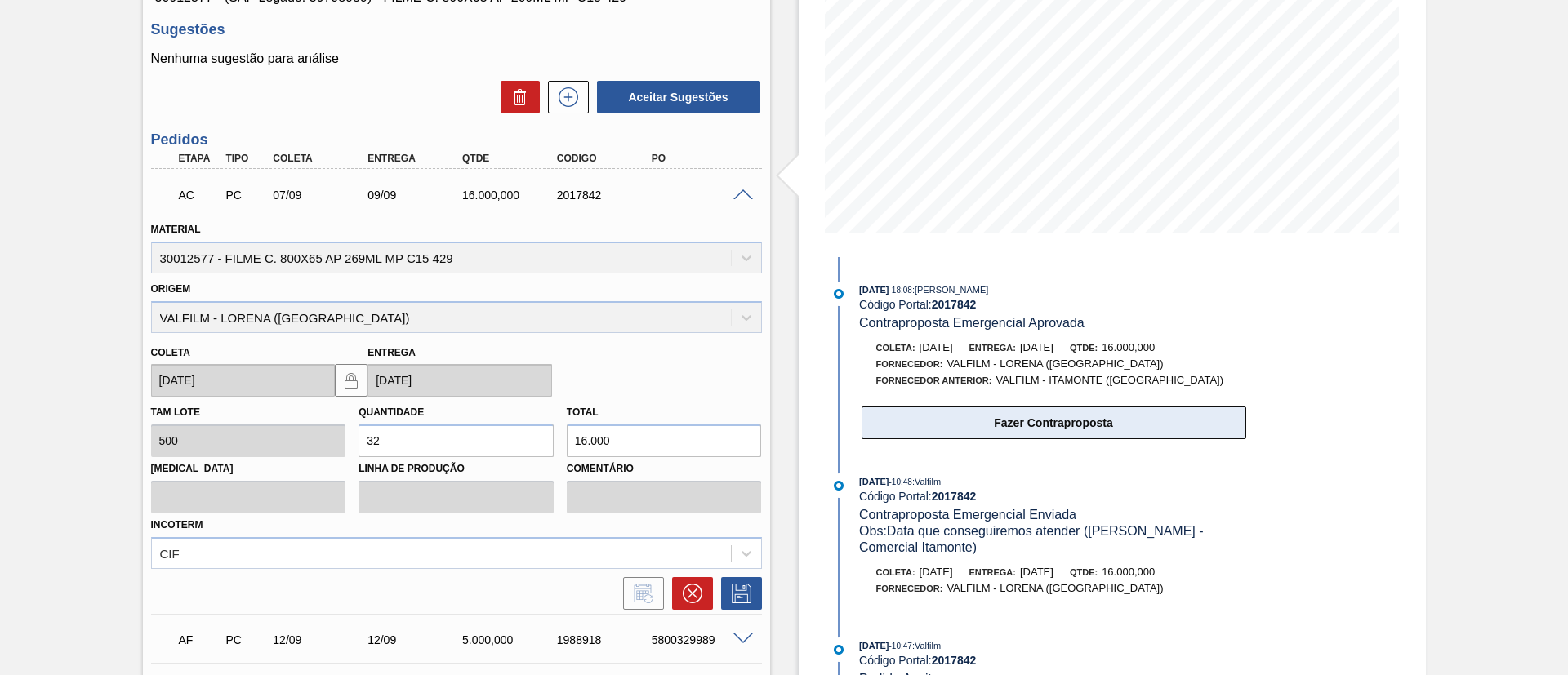
click at [1040, 430] on button "Fazer Contraproposta" at bounding box center [1054, 422] width 385 height 32
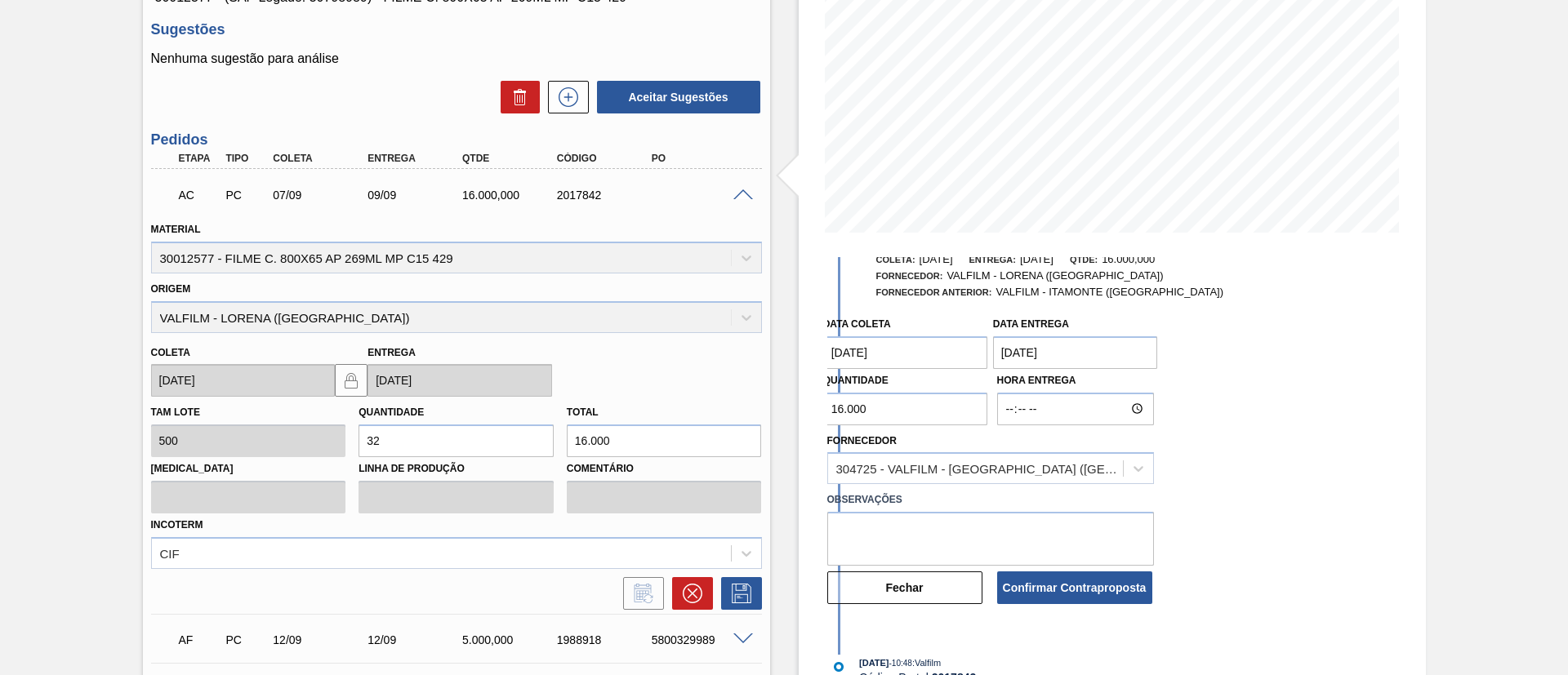
scroll to position [123, 0]
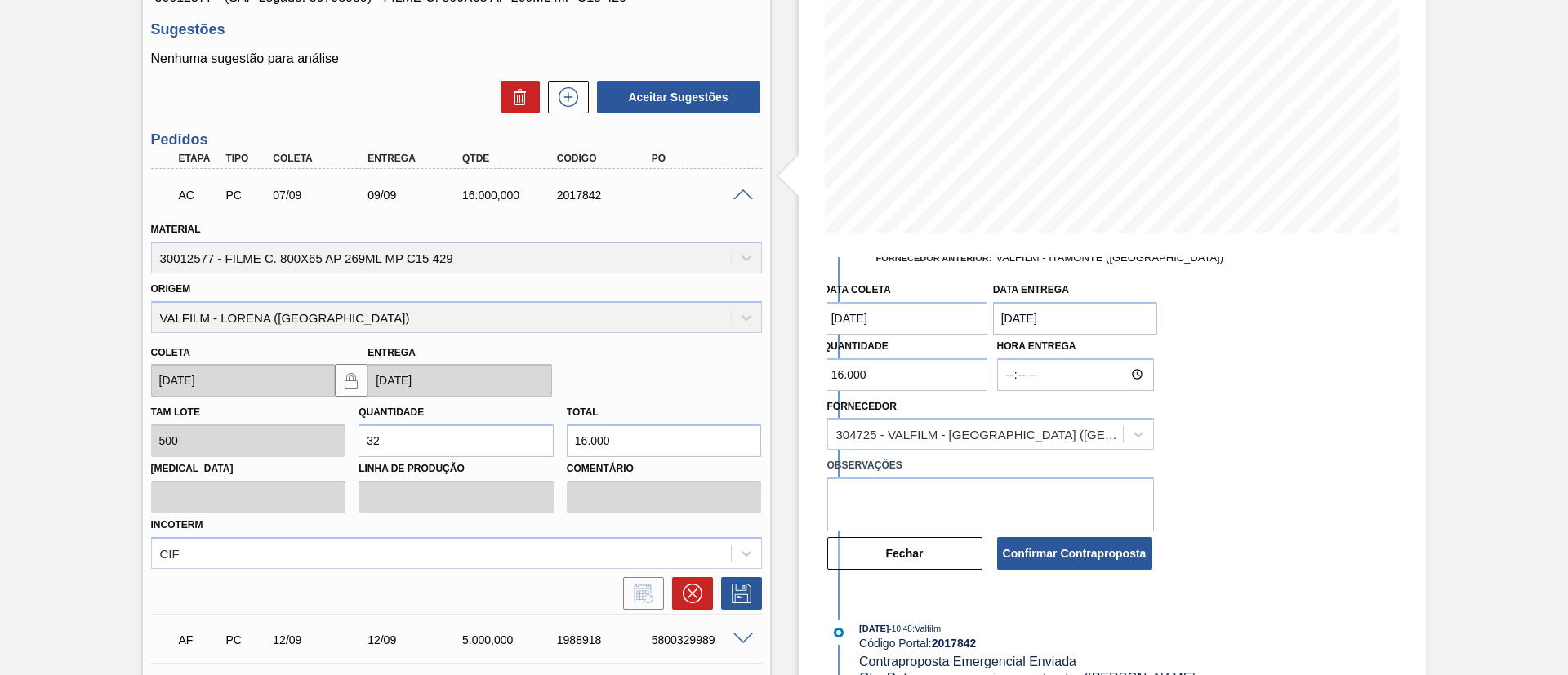
click at [838, 371] on input "16.000" at bounding box center [906, 374] width 165 height 32
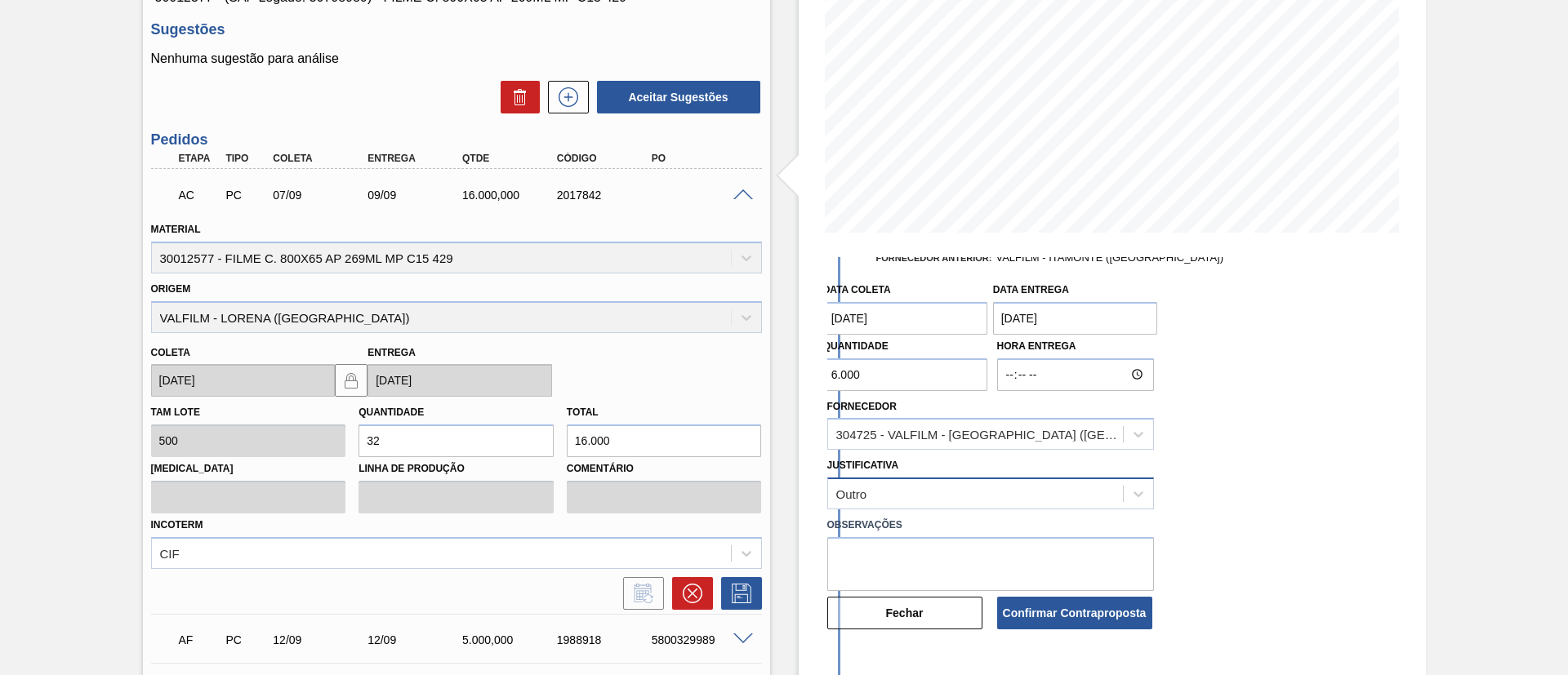
type input "6.000"
click at [987, 481] on div "Outro" at bounding box center [991, 493] width 327 height 32
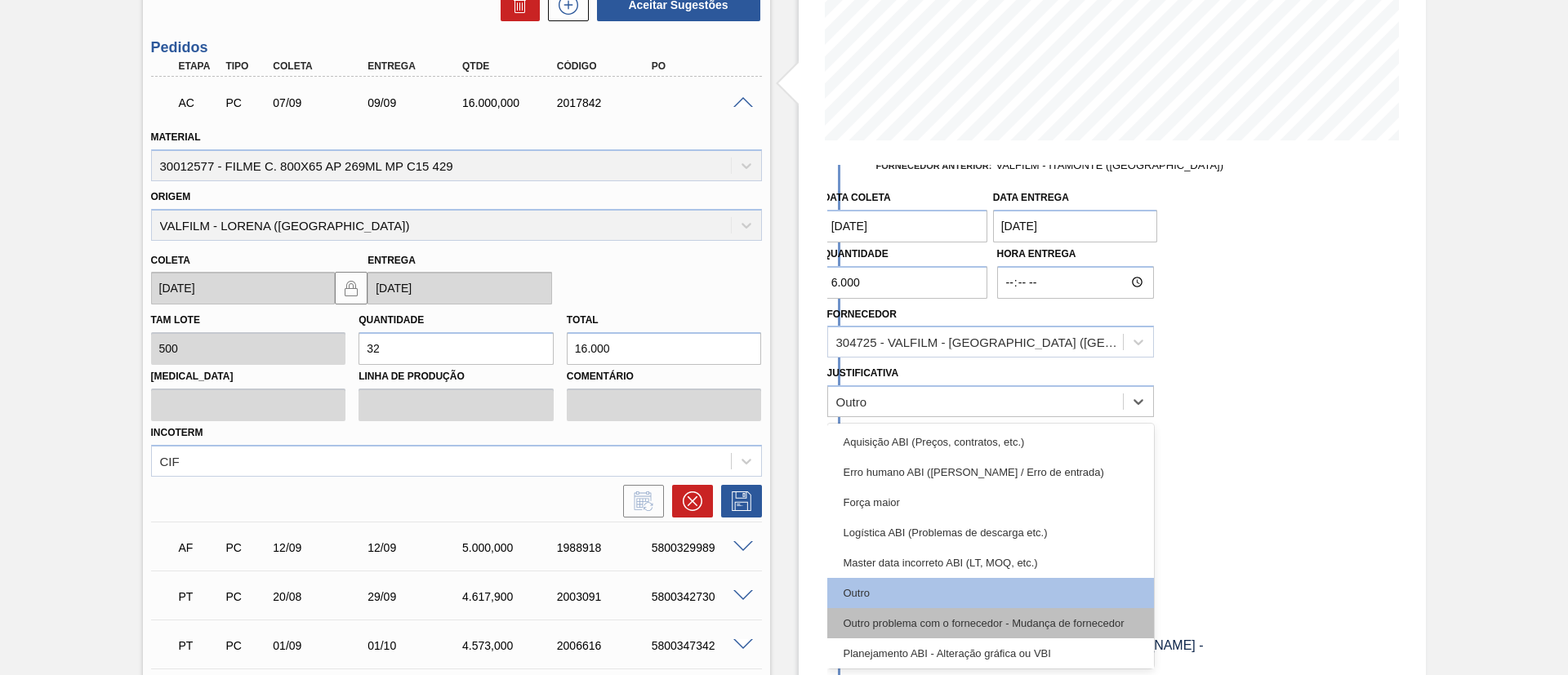
click at [1027, 613] on div "Outro problema com o fornecedor - Mudança de fornecedor" at bounding box center [991, 623] width 327 height 31
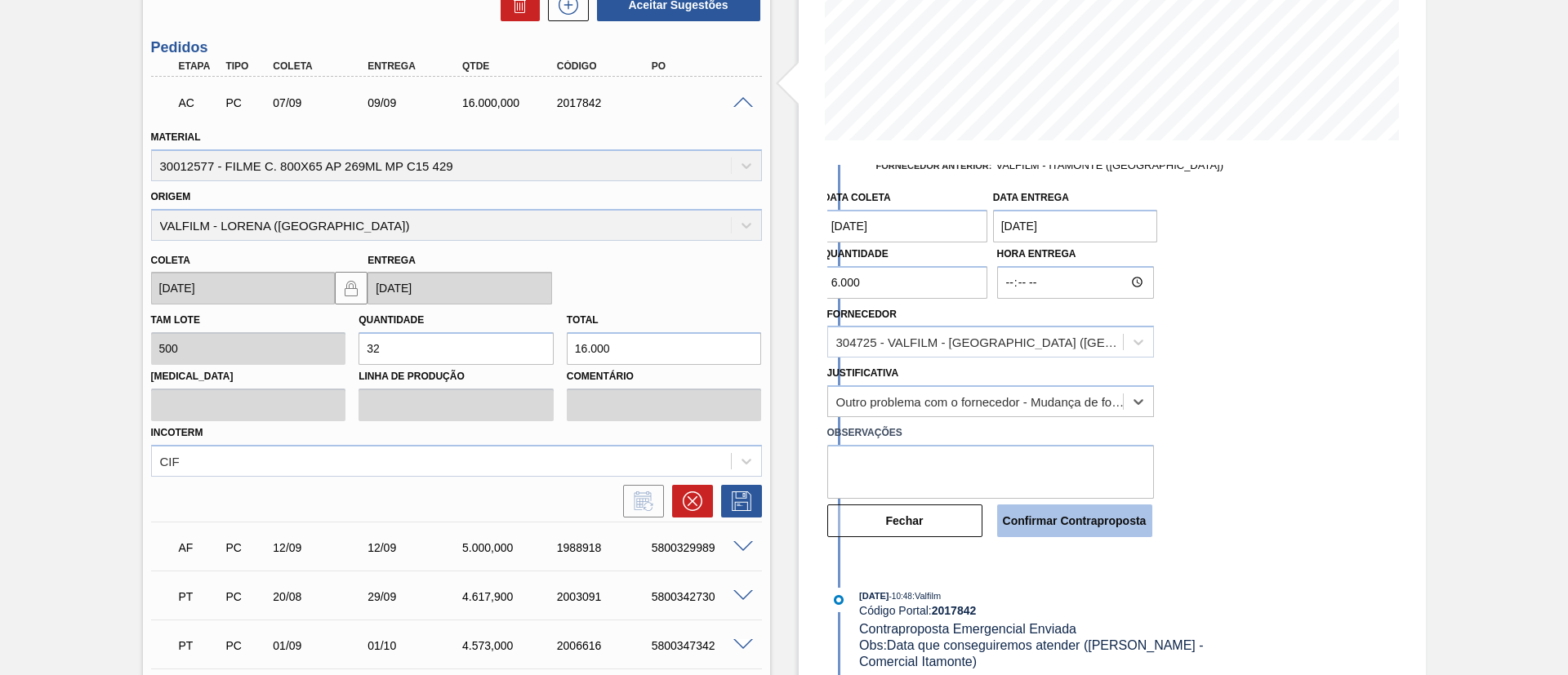
click at [1028, 531] on button "Confirmar Contraproposta" at bounding box center [1075, 520] width 155 height 32
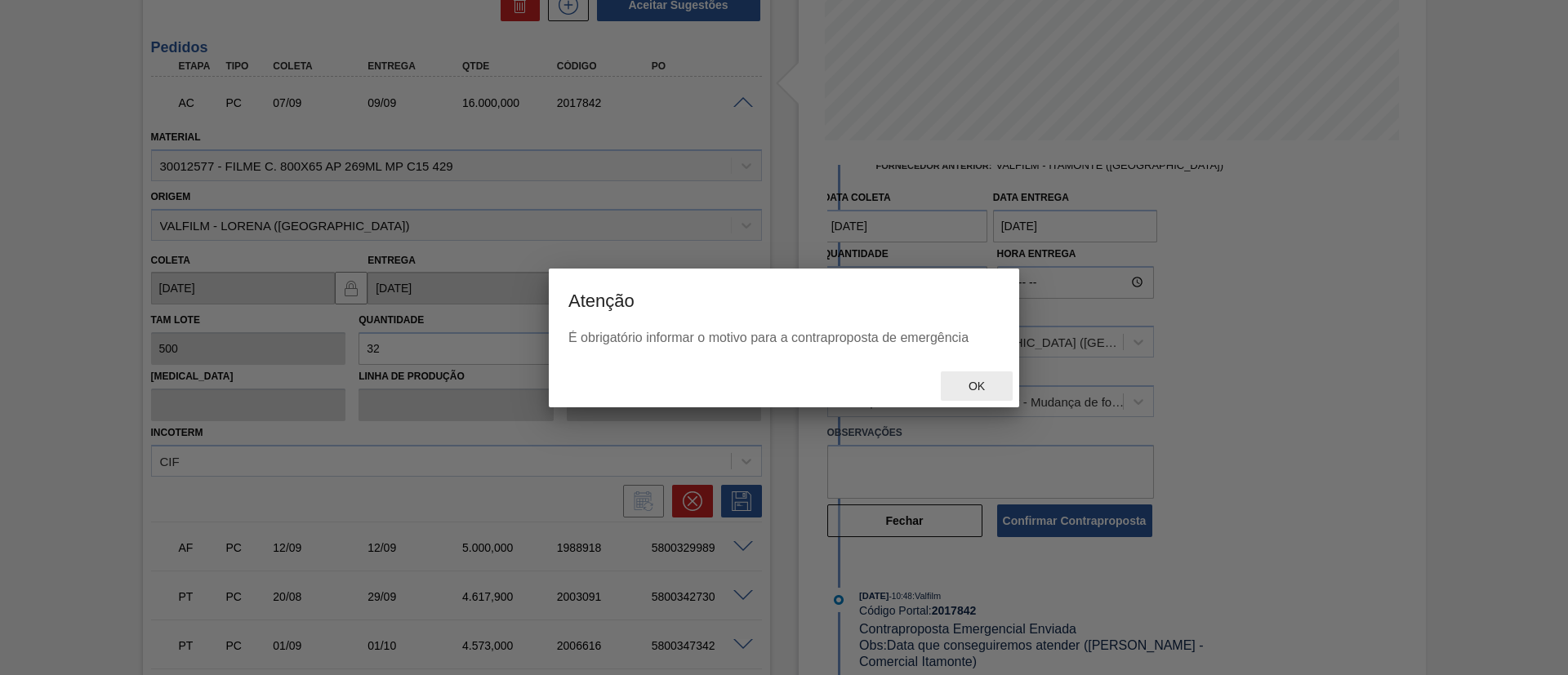
click at [972, 391] on span "Ok" at bounding box center [977, 386] width 43 height 13
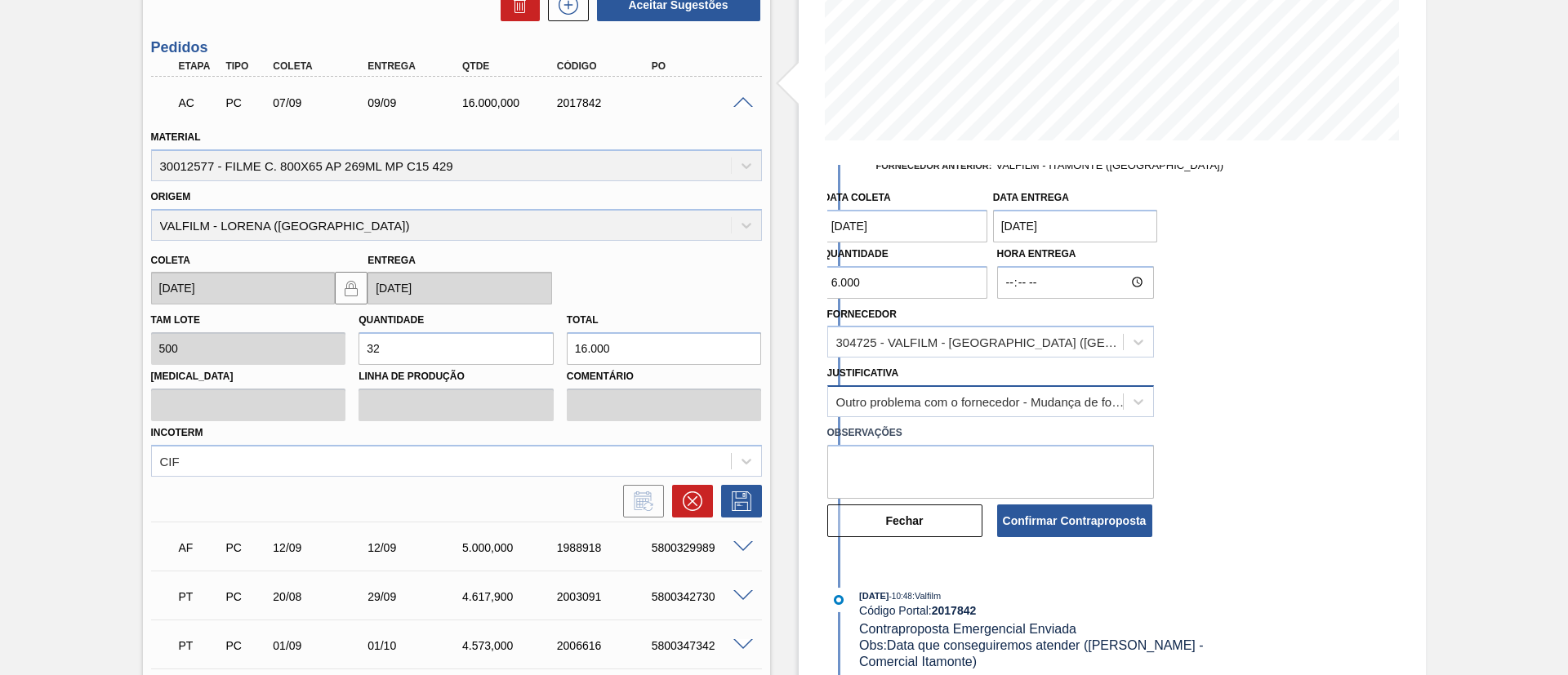
click at [947, 413] on div "Outro problema com o fornecedor - Mudança de fornecedor" at bounding box center [975, 402] width 294 height 24
click at [1213, 448] on div "Data coleta 07/09/2025 Data entrega 09/09/2025 Quantidade 6.000 Hora Entrega Fo…" at bounding box center [1038, 360] width 421 height 357
click at [1104, 503] on div "Confirmar Contraproposta" at bounding box center [1076, 521] width 170 height 36
click at [1110, 513] on button "Confirmar Contraproposta" at bounding box center [1075, 520] width 155 height 32
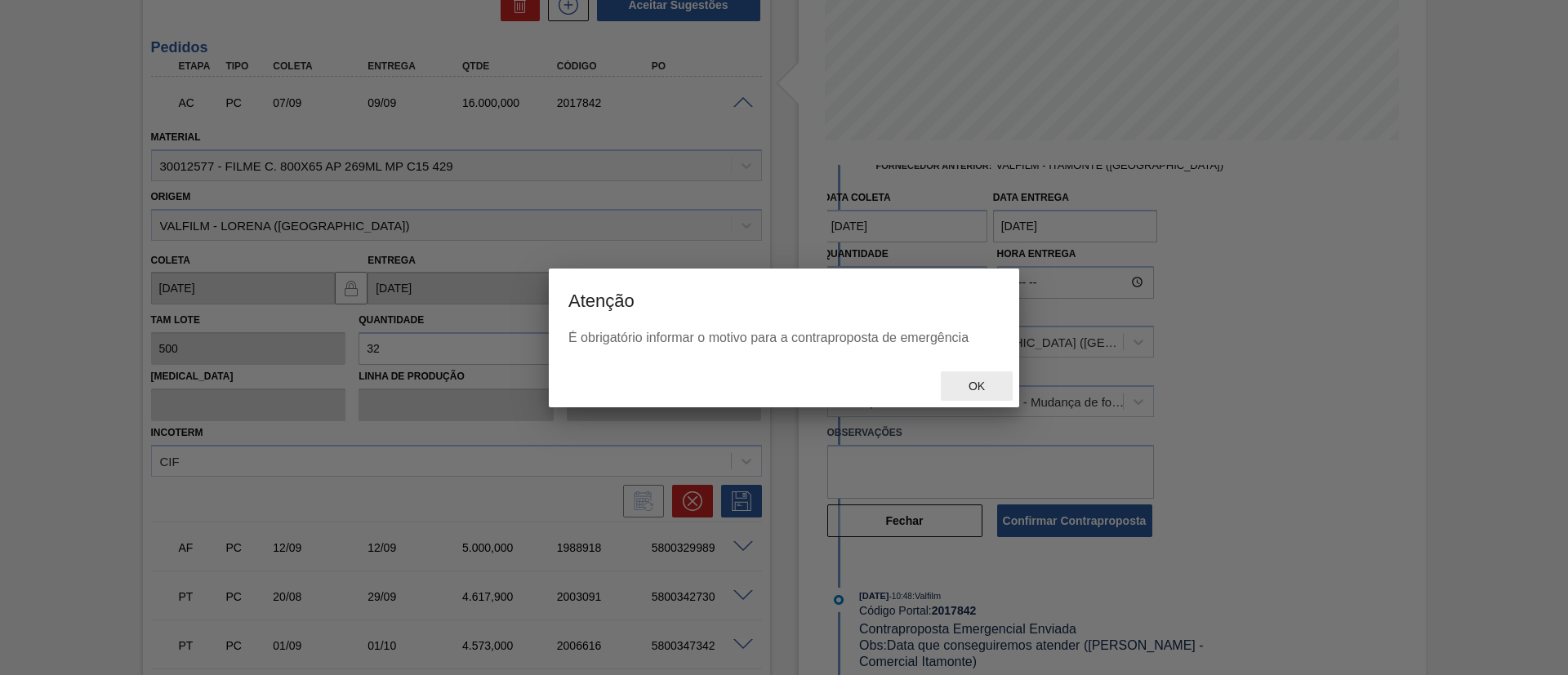
click at [973, 392] on span "Ok" at bounding box center [977, 386] width 43 height 13
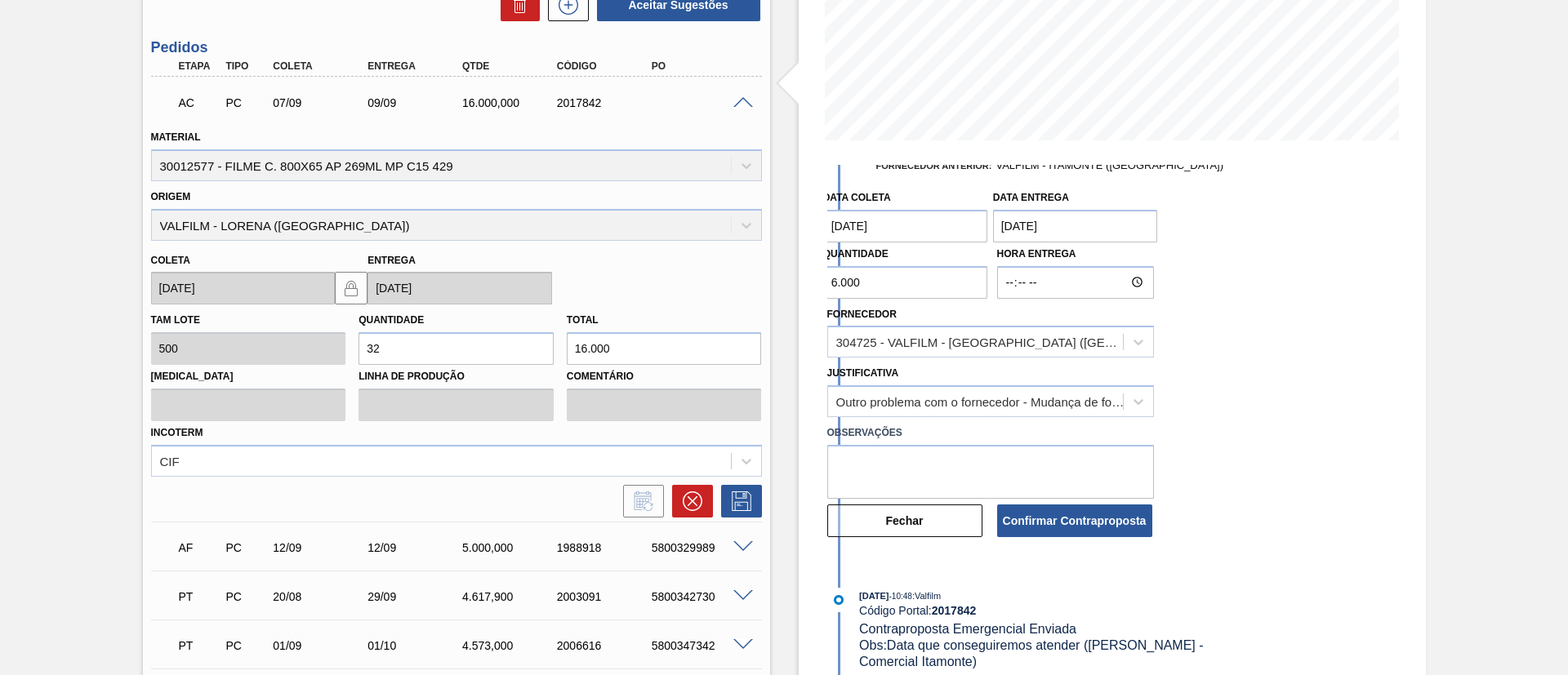
click at [964, 0] on body "Tarefas Planejamento Gerencial Transportes Relatórios Master Data TOMAS SIMOES …" at bounding box center [784, 0] width 1568 height 0
click at [964, 471] on textarea at bounding box center [991, 472] width 327 height 54
type textarea "Ajuste do pedido"
click at [1048, 535] on button "Confirmar Contraproposta" at bounding box center [1075, 520] width 155 height 32
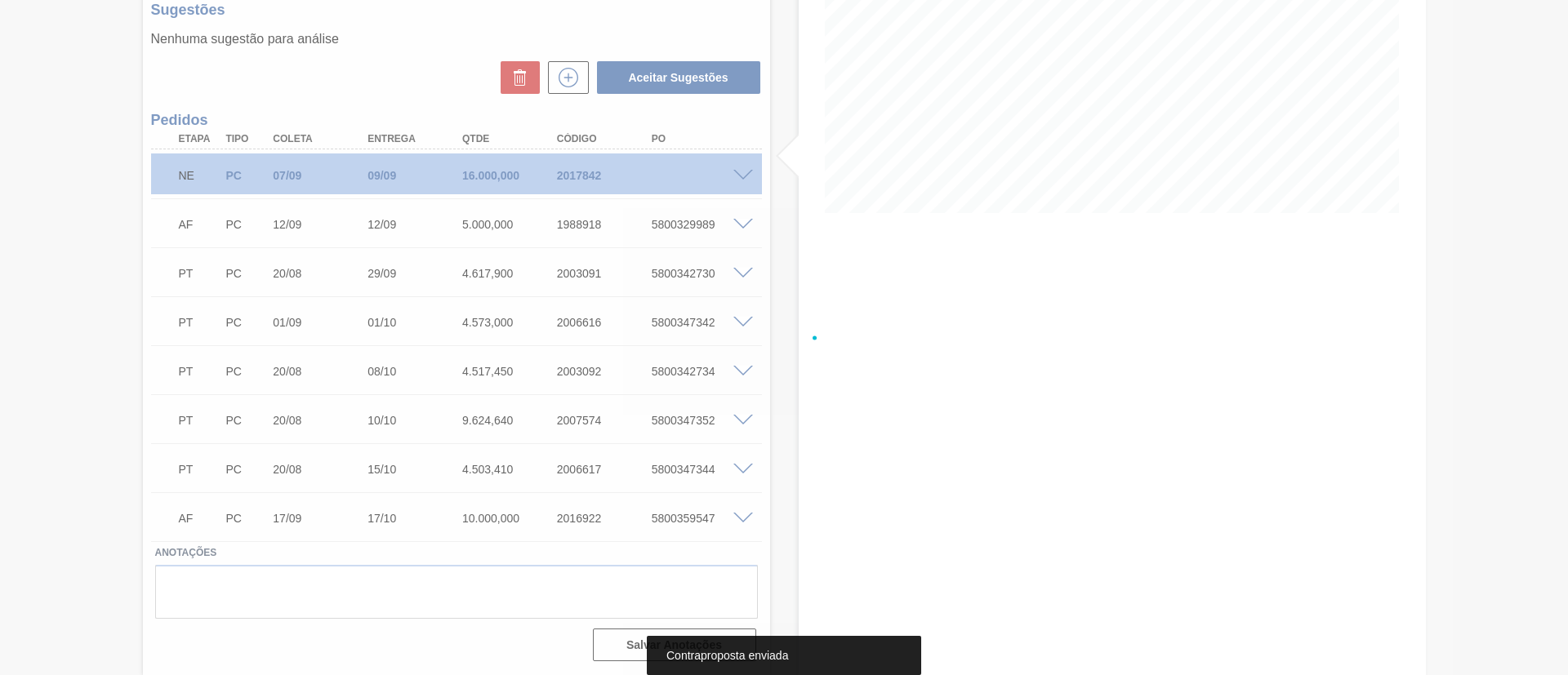
scroll to position [265, 0]
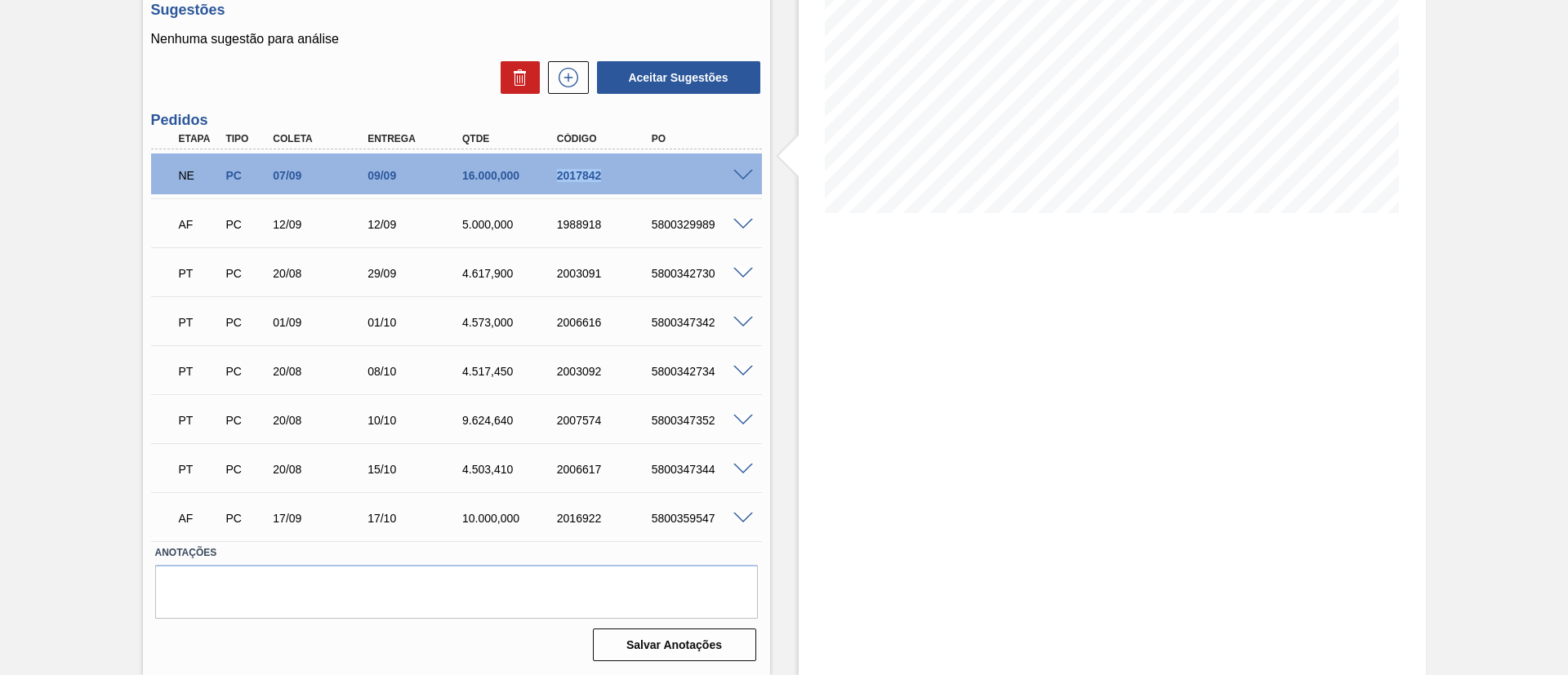
drag, startPoint x: 555, startPoint y: 173, endPoint x: 620, endPoint y: 174, distance: 65.0
click at [620, 174] on div "2017842" at bounding box center [606, 175] width 106 height 13
copy div "2017842"
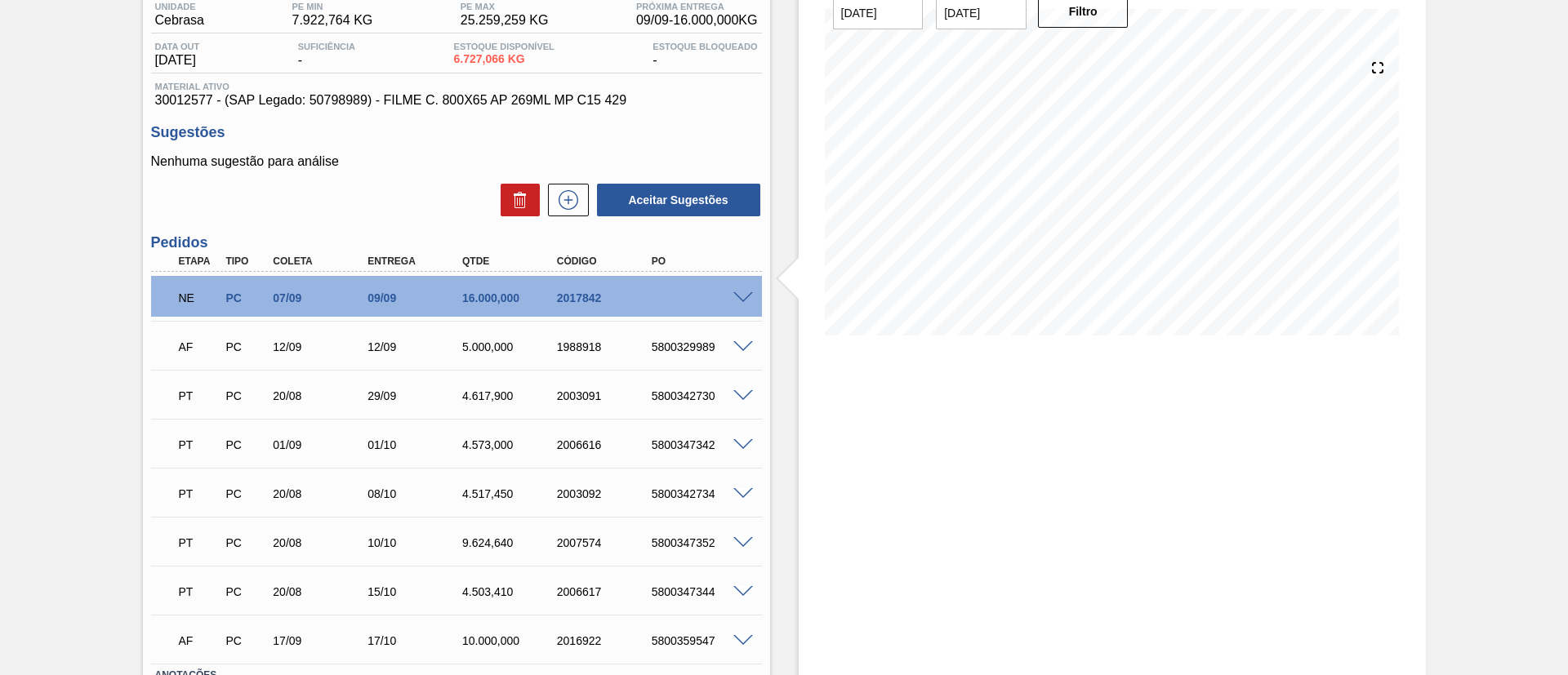
click at [103, 275] on div "Pedido em Negociação Emergencial BR12 - FILME AP 269ML MP C/15 Unidade Cebrasa …" at bounding box center [784, 369] width 1568 height 858
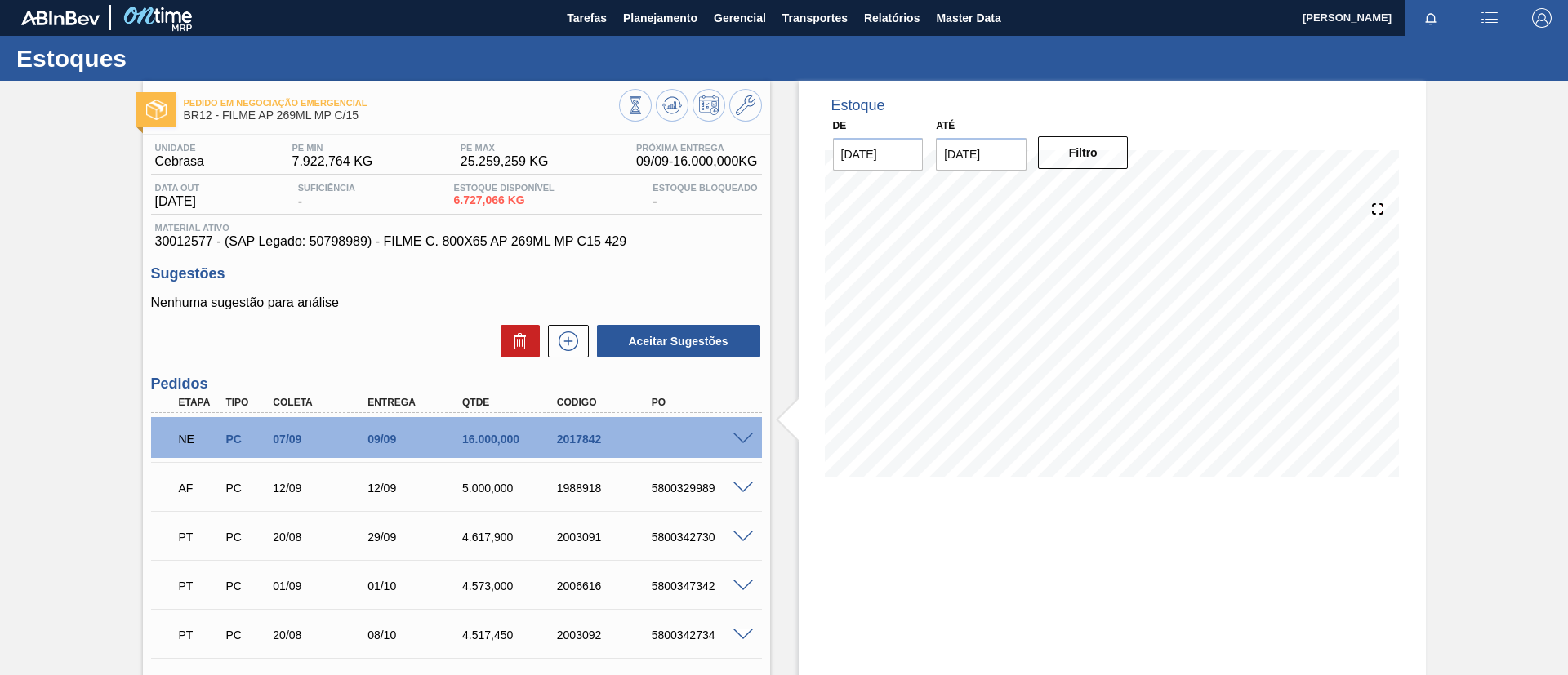
scroll to position [0, 0]
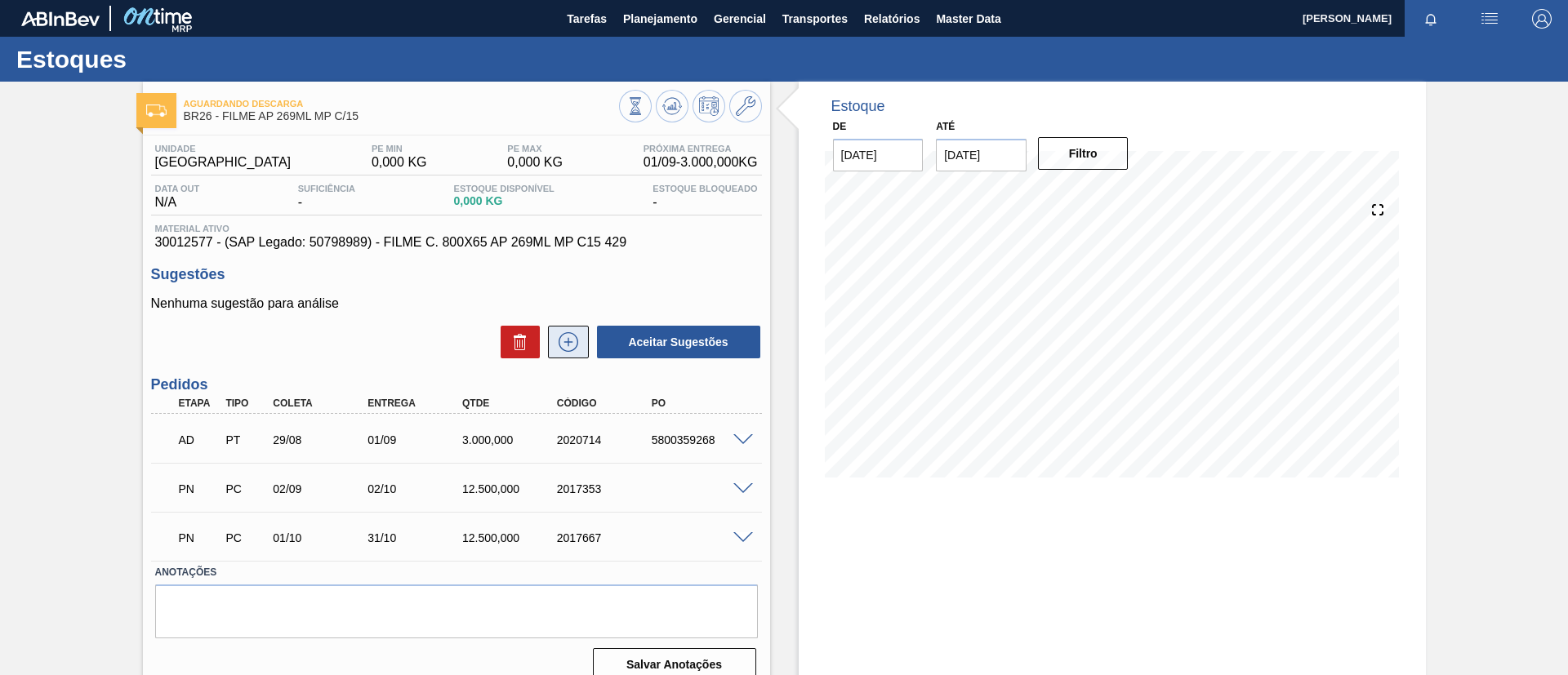
click at [567, 347] on icon at bounding box center [568, 342] width 26 height 19
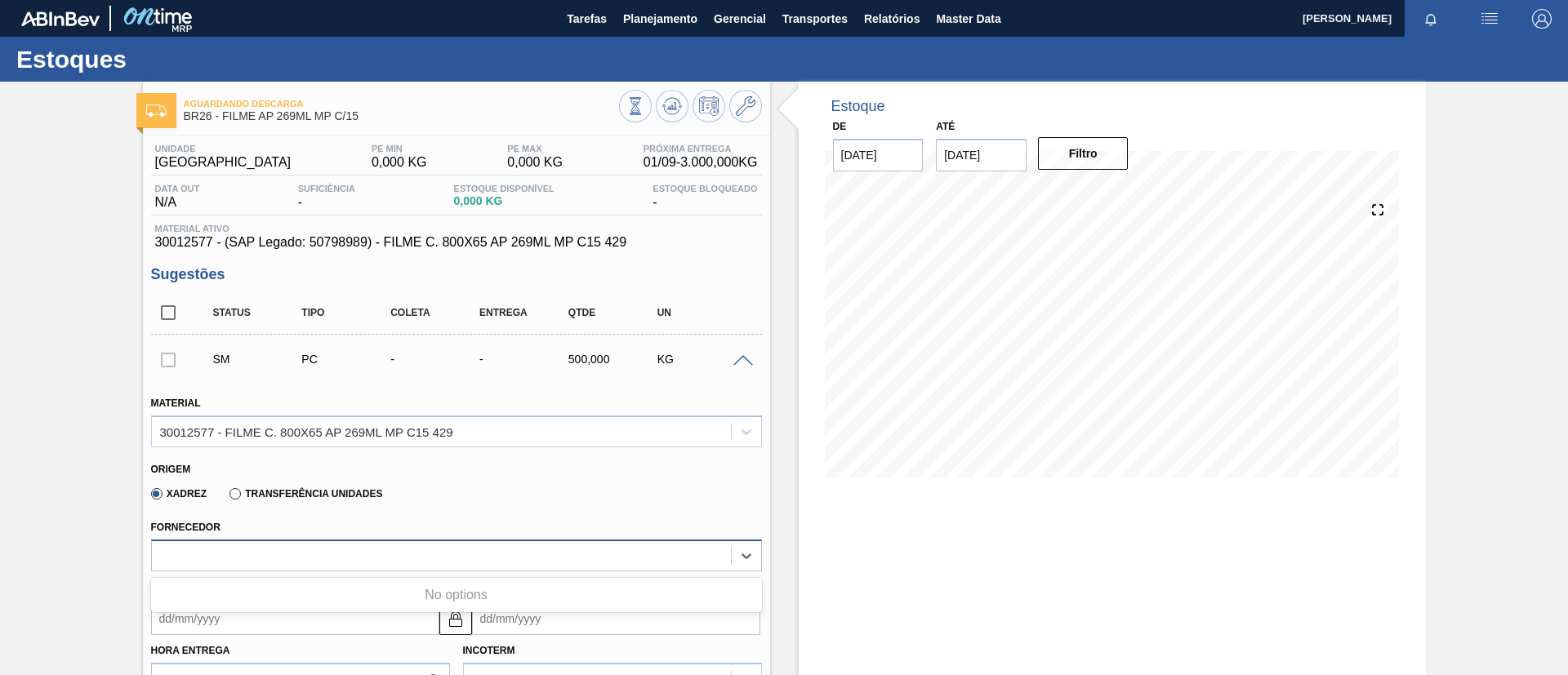
click at [256, 544] on div at bounding box center [441, 556] width 579 height 24
click at [748, 97] on icon at bounding box center [745, 106] width 20 height 19
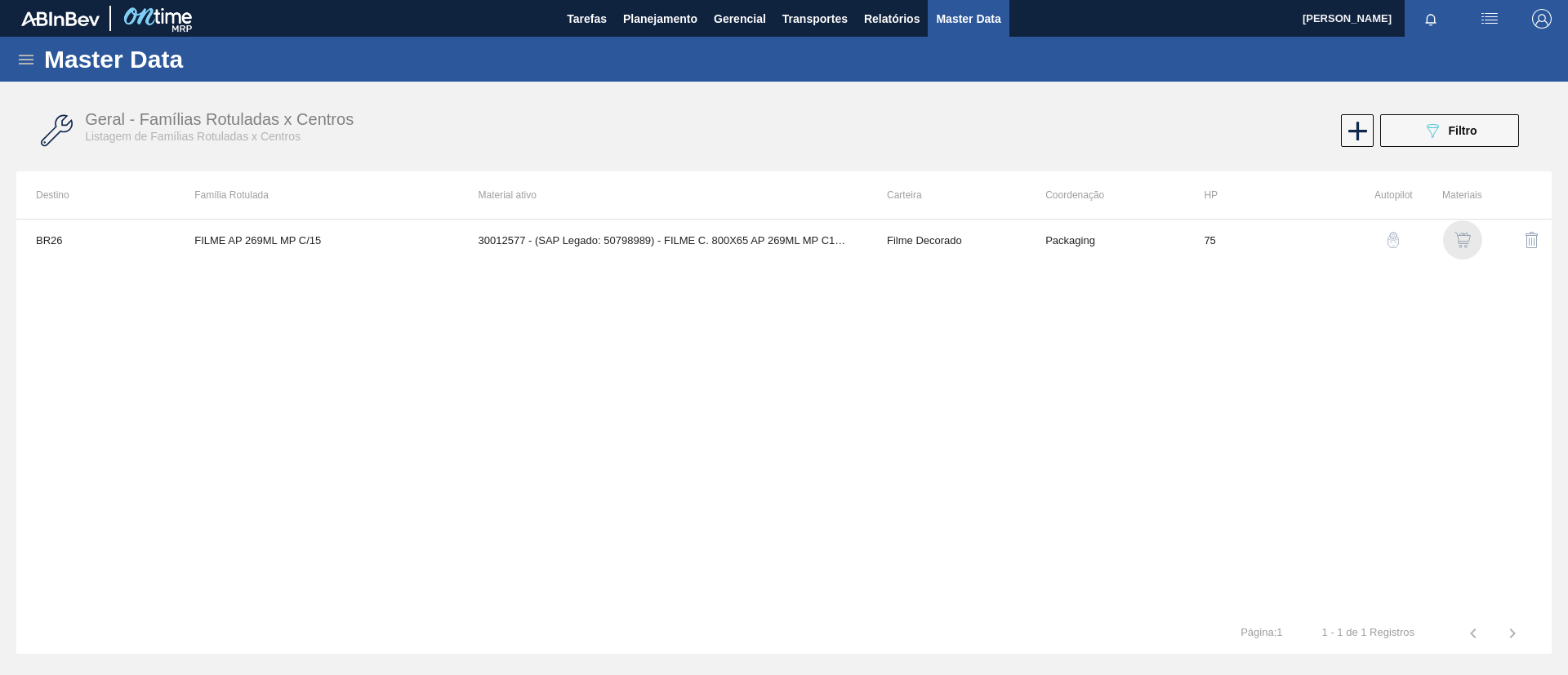
click at [1462, 244] on img "button" at bounding box center [1463, 240] width 17 height 17
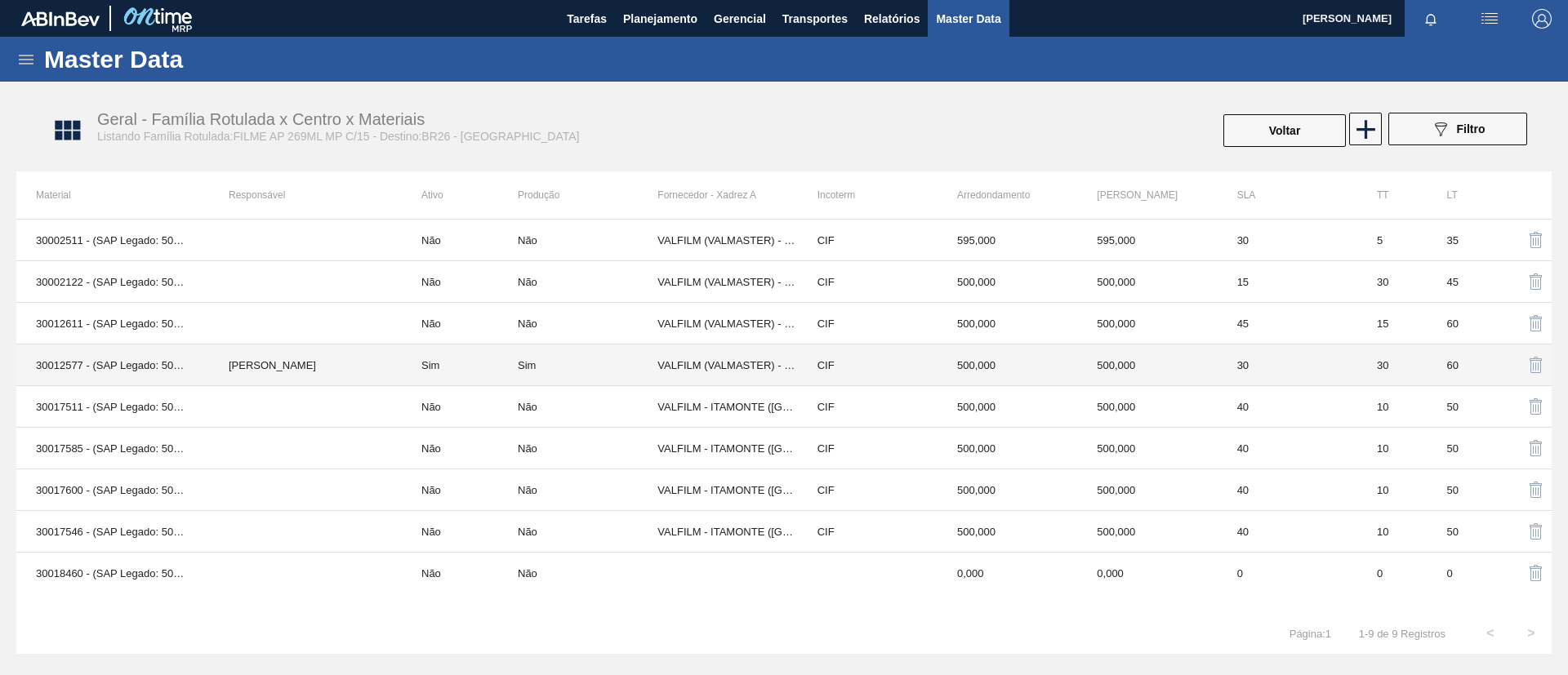
click at [338, 352] on td "[PERSON_NAME]" at bounding box center [306, 365] width 193 height 42
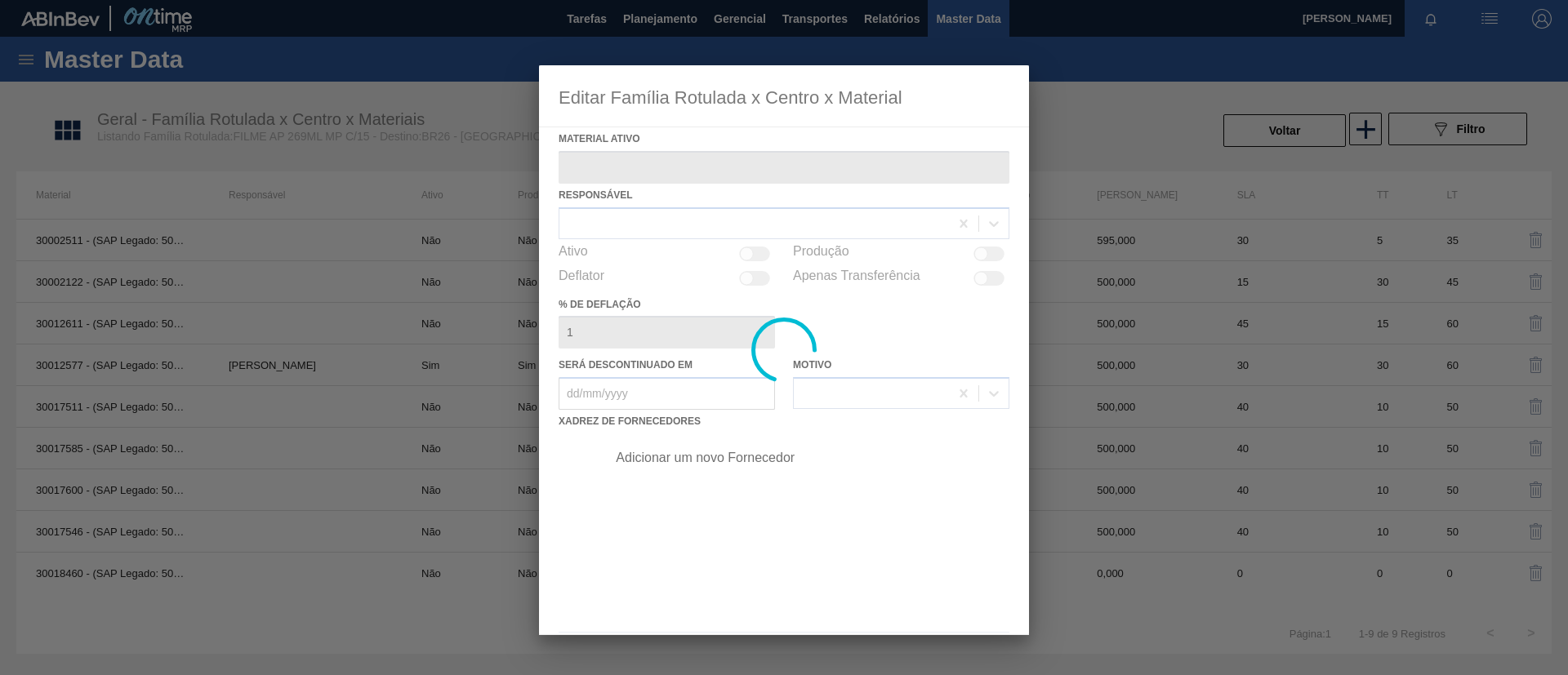
type ativo "30012577 - (SAP Legado: 50798989) - FILME C. 800X65 AP 269ML MP C15 429"
checkbox input "true"
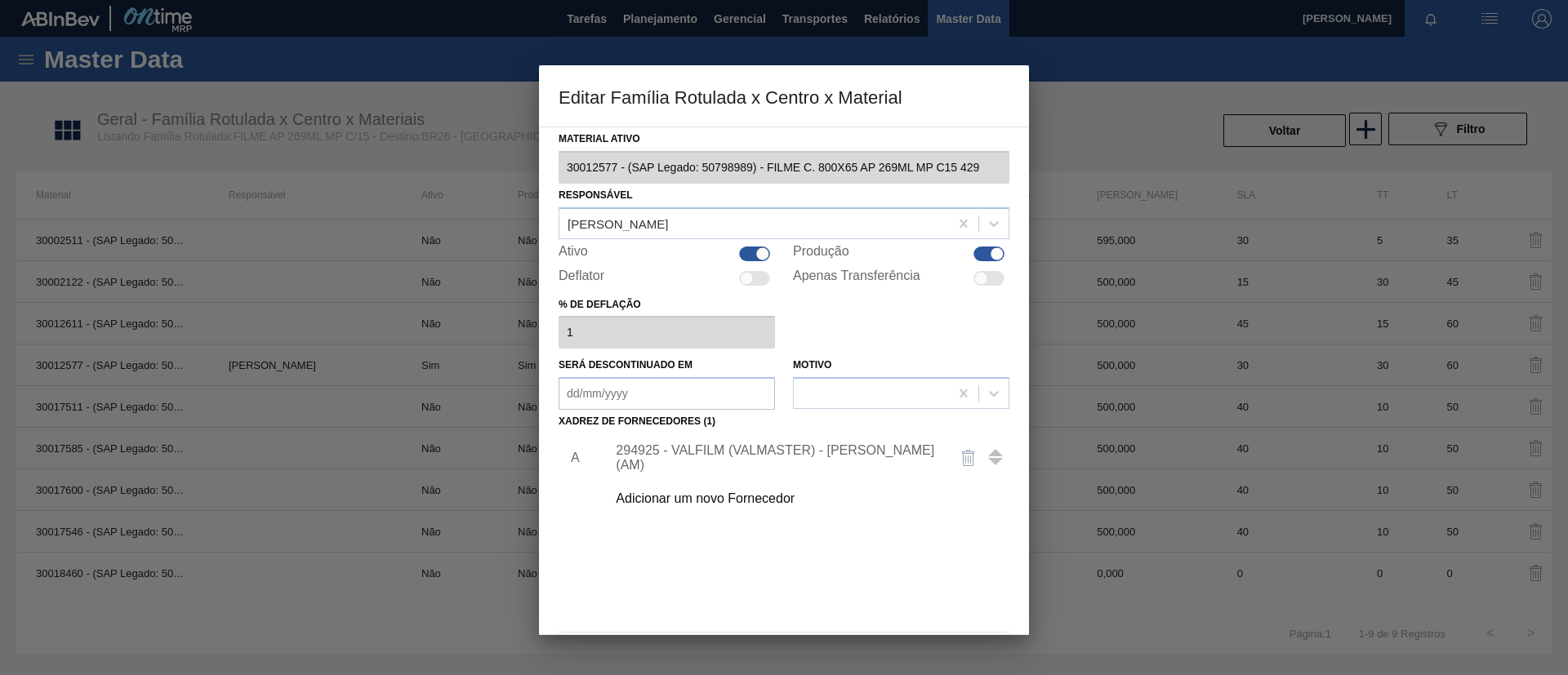
click at [749, 489] on div "Adicionar um novo Fornecedor" at bounding box center [804, 499] width 412 height 41
click at [777, 510] on div "Adicionar um novo Fornecedor" at bounding box center [804, 499] width 412 height 41
click at [768, 503] on div "Adicionar um novo Fornecedor" at bounding box center [776, 499] width 320 height 15
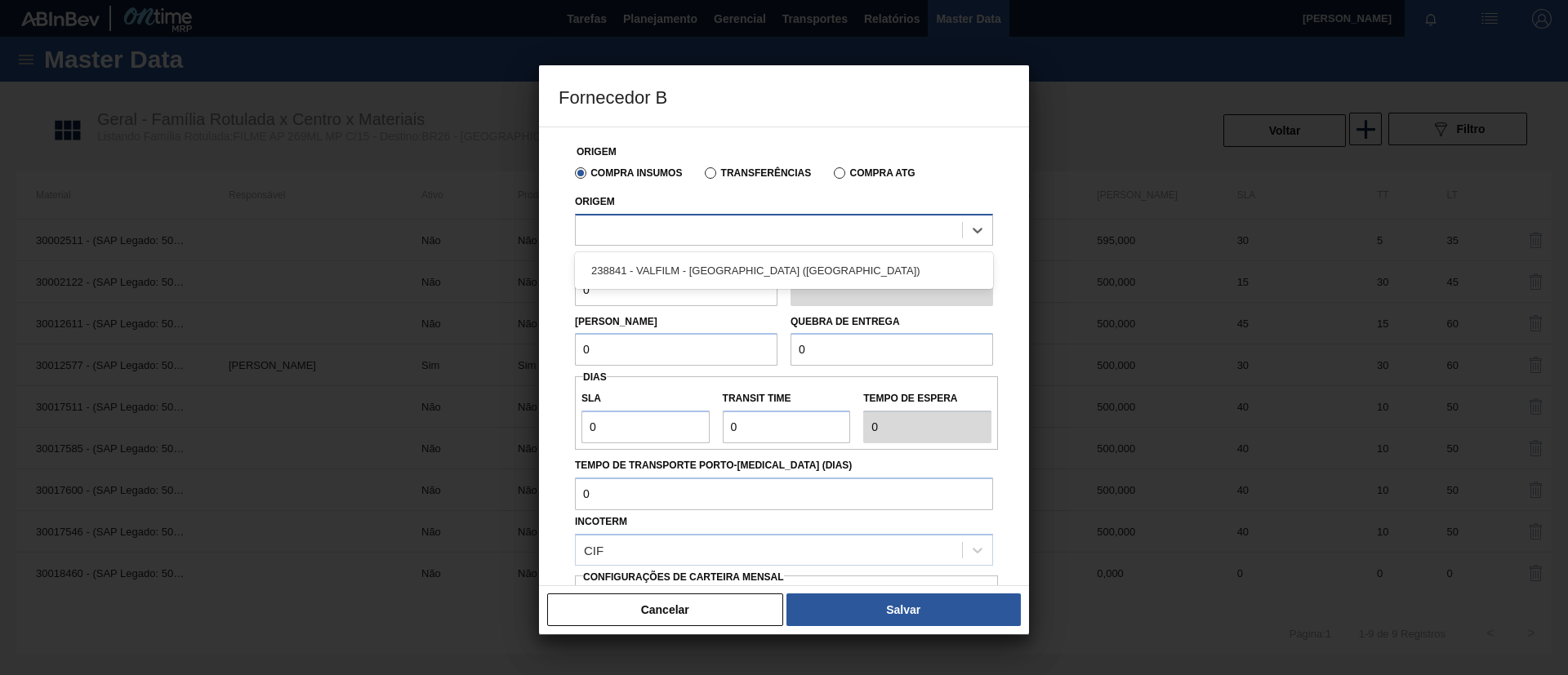
click at [699, 244] on div at bounding box center [784, 229] width 418 height 32
drag, startPoint x: 705, startPoint y: 264, endPoint x: 692, endPoint y: 279, distance: 19.8
click at [705, 265] on div "238841 - VALFILM - [GEOGRAPHIC_DATA] ([GEOGRAPHIC_DATA])" at bounding box center [784, 270] width 418 height 31
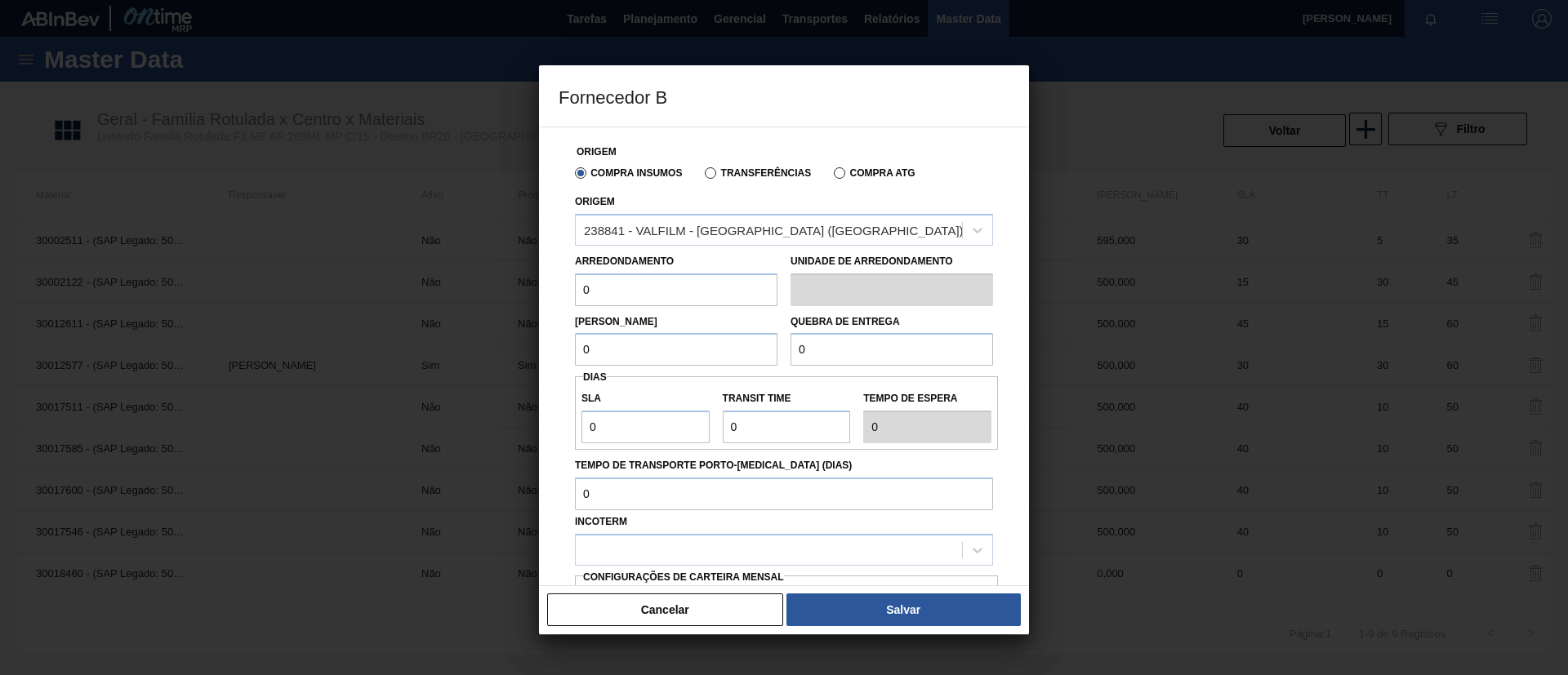
drag, startPoint x: 556, startPoint y: 275, endPoint x: 518, endPoint y: 275, distance: 38.0
click at [518, 275] on div "Fornecedor B Origem Compra Insumos Transferências Compra ATG Origem 238841 - VA…" at bounding box center [784, 337] width 1568 height 675
drag, startPoint x: 598, startPoint y: 279, endPoint x: 537, endPoint y: 292, distance: 62.4
click at [537, 292] on div "Fornecedor B Origem Compra Insumos Transferências Compra ATG Origem 238841 - VA…" at bounding box center [784, 337] width 1568 height 675
drag, startPoint x: 668, startPoint y: 292, endPoint x: 493, endPoint y: 302, distance: 175.3
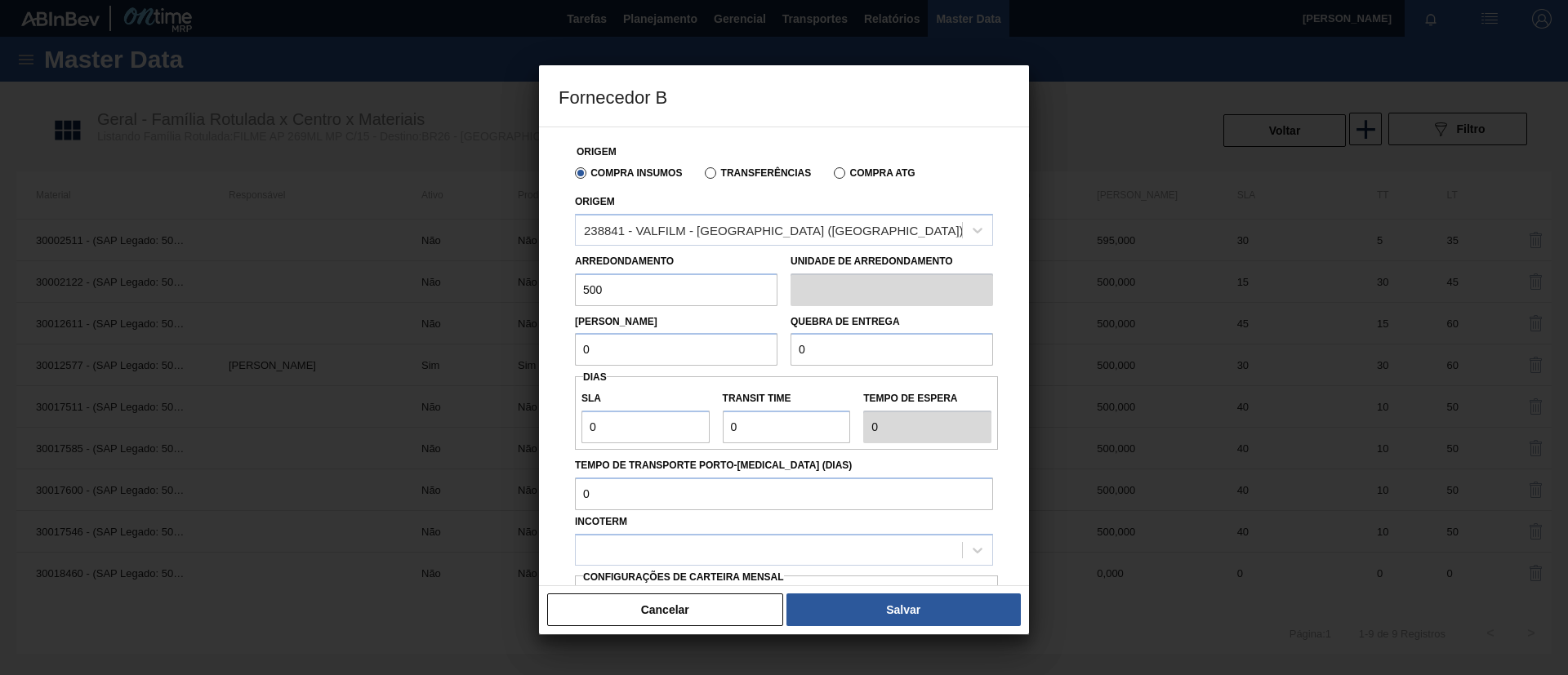
click at [493, 302] on div "Fornecedor B Origem Compra Insumos Transferências Compra ATG Origem 238841 - VA…" at bounding box center [784, 337] width 1568 height 675
type input "500"
drag, startPoint x: 616, startPoint y: 342, endPoint x: 523, endPoint y: 348, distance: 93.2
click at [523, 348] on div "Fornecedor B Origem Compra Insumos Transferências Compra ATG Origem 238841 - VA…" at bounding box center [784, 337] width 1568 height 675
paste input "50"
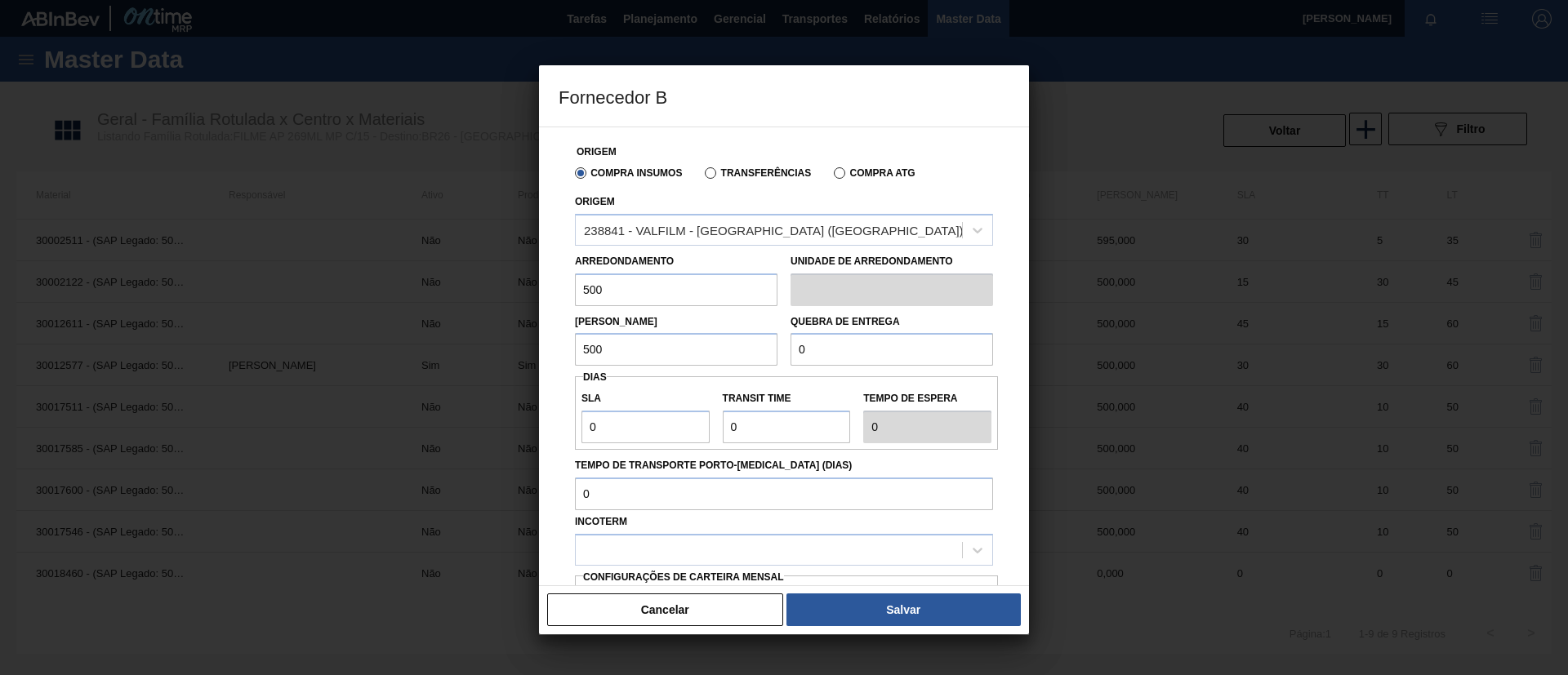
type input "500"
drag, startPoint x: 846, startPoint y: 344, endPoint x: 678, endPoint y: 345, distance: 168.0
click at [678, 345] on div "Lote Mínimo 500 Quebra de entrega 0" at bounding box center [784, 336] width 431 height 60
paste input ".500"
type input "12.500"
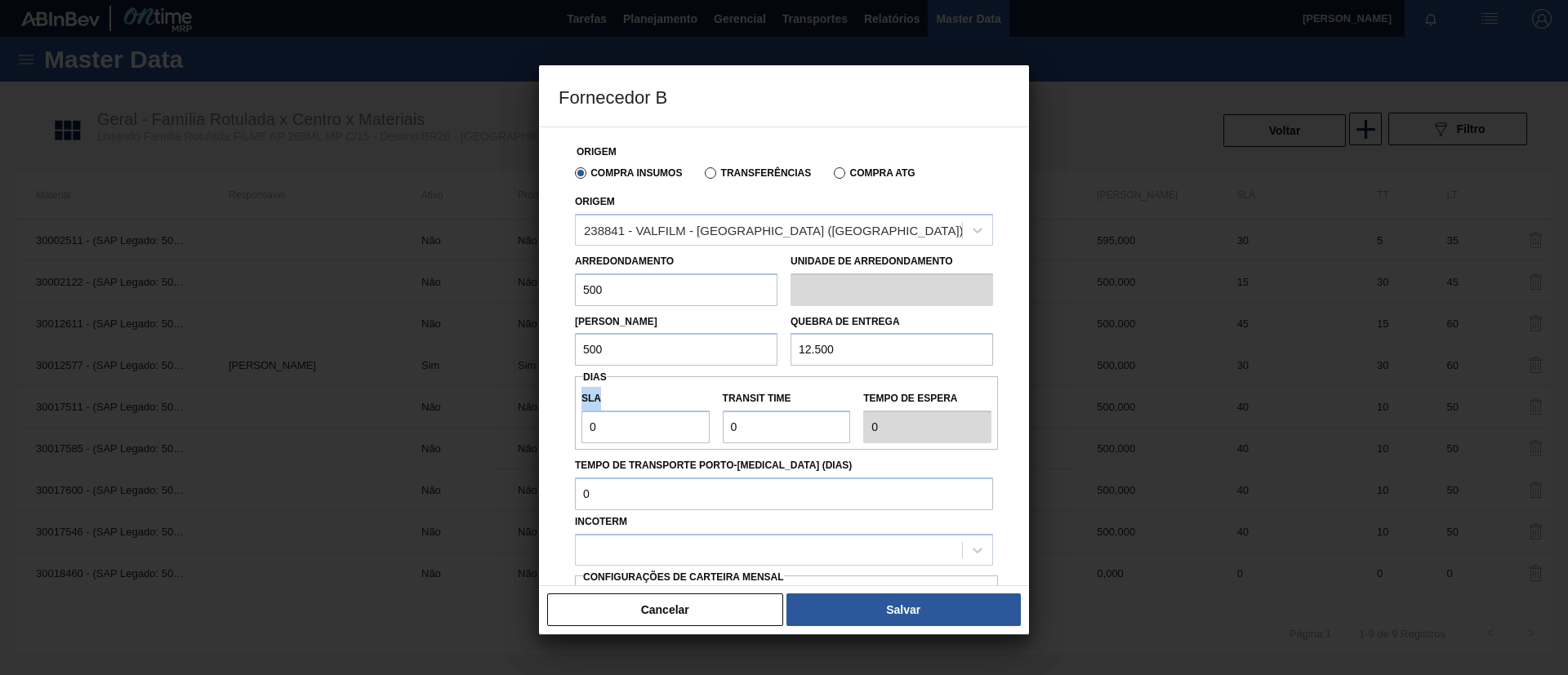
drag, startPoint x: 666, startPoint y: 443, endPoint x: 565, endPoint y: 435, distance: 101.3
click at [564, 436] on div "Origem Compra Insumos Transferências Compra ATG Origem 238841 - VALFILM - [GEOG…" at bounding box center [783, 422] width 451 height 591
click at [603, 422] on input "0" at bounding box center [646, 426] width 128 height 32
click at [616, 478] on div "Tempo de Transporte Porto-[MEDICAL_DATA] (dias)" at bounding box center [784, 482] width 418 height 57
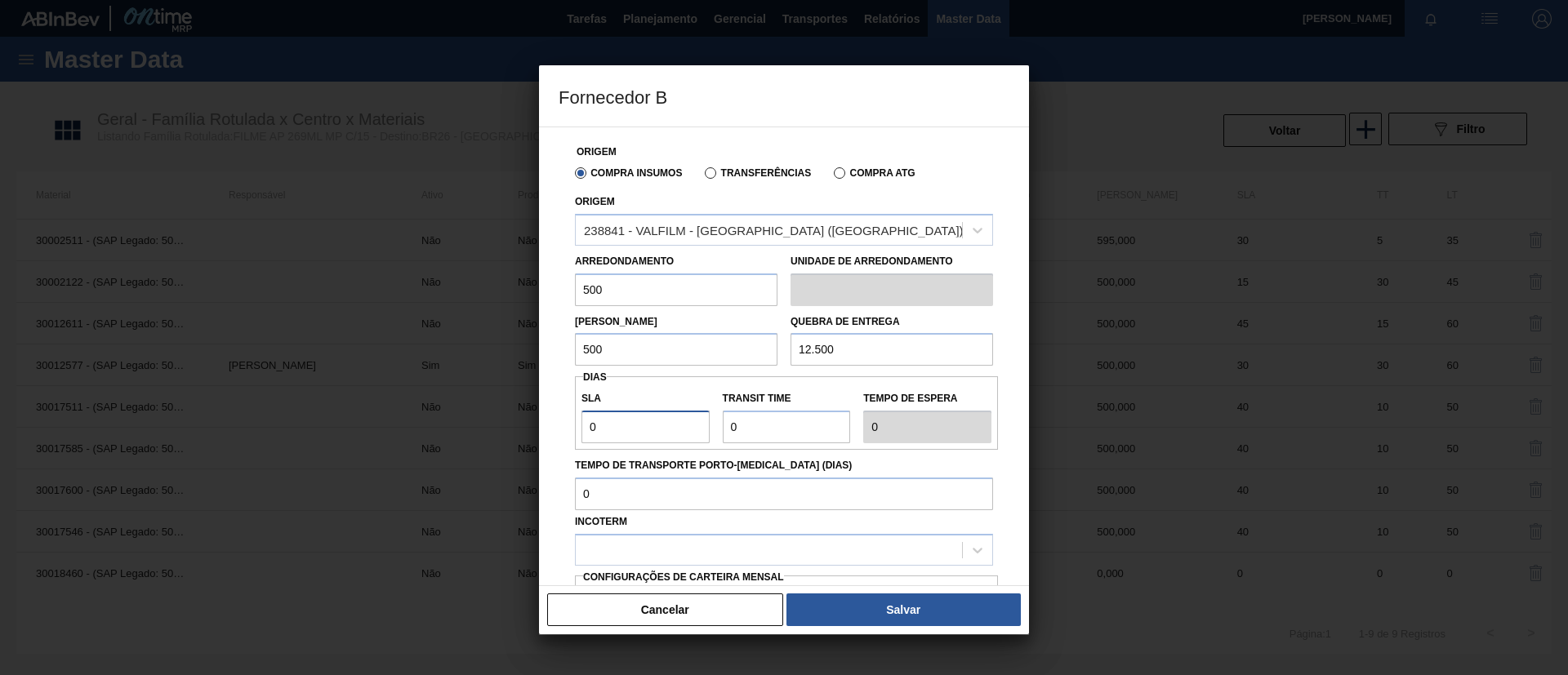
click at [620, 438] on input "0" at bounding box center [646, 426] width 128 height 32
type input "NaN"
type input "3"
type input "30"
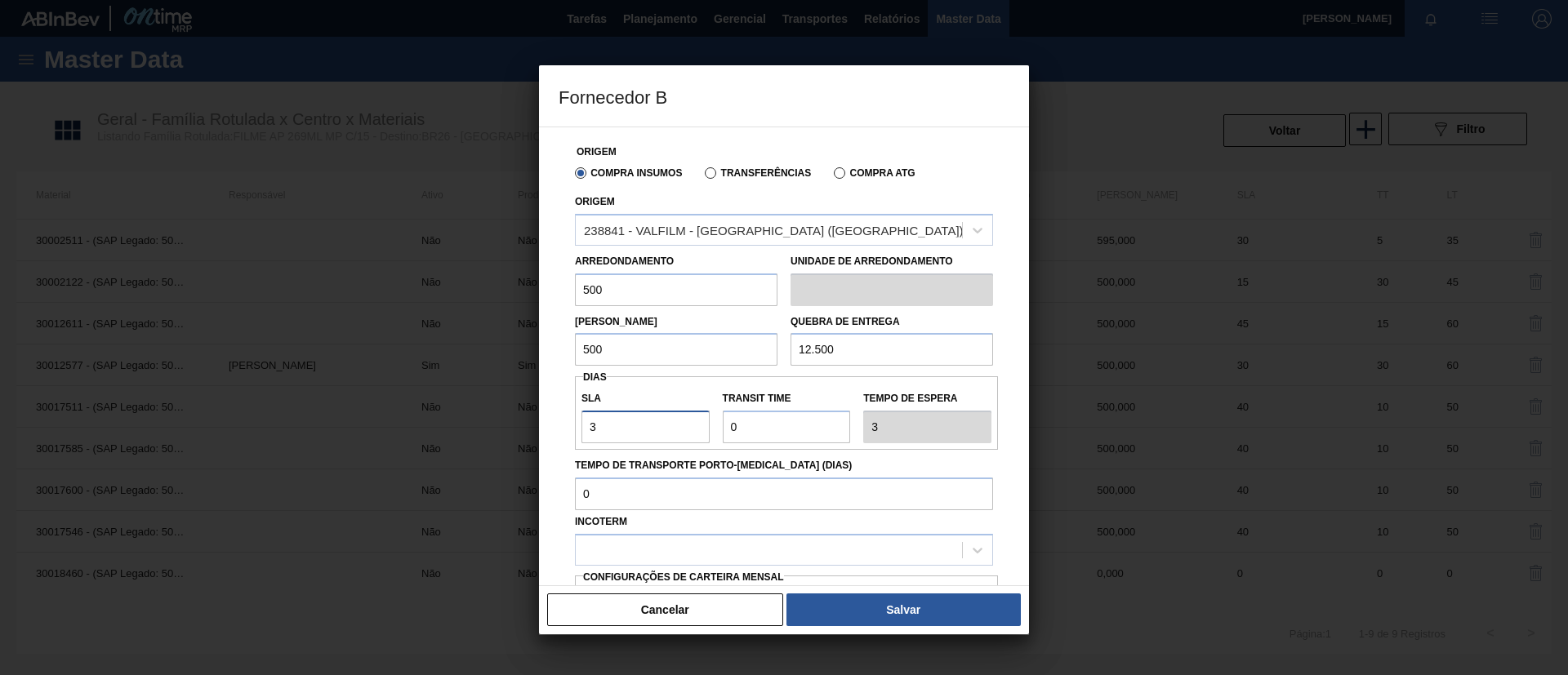
type input "30"
type input "2"
type input "32"
type input "2"
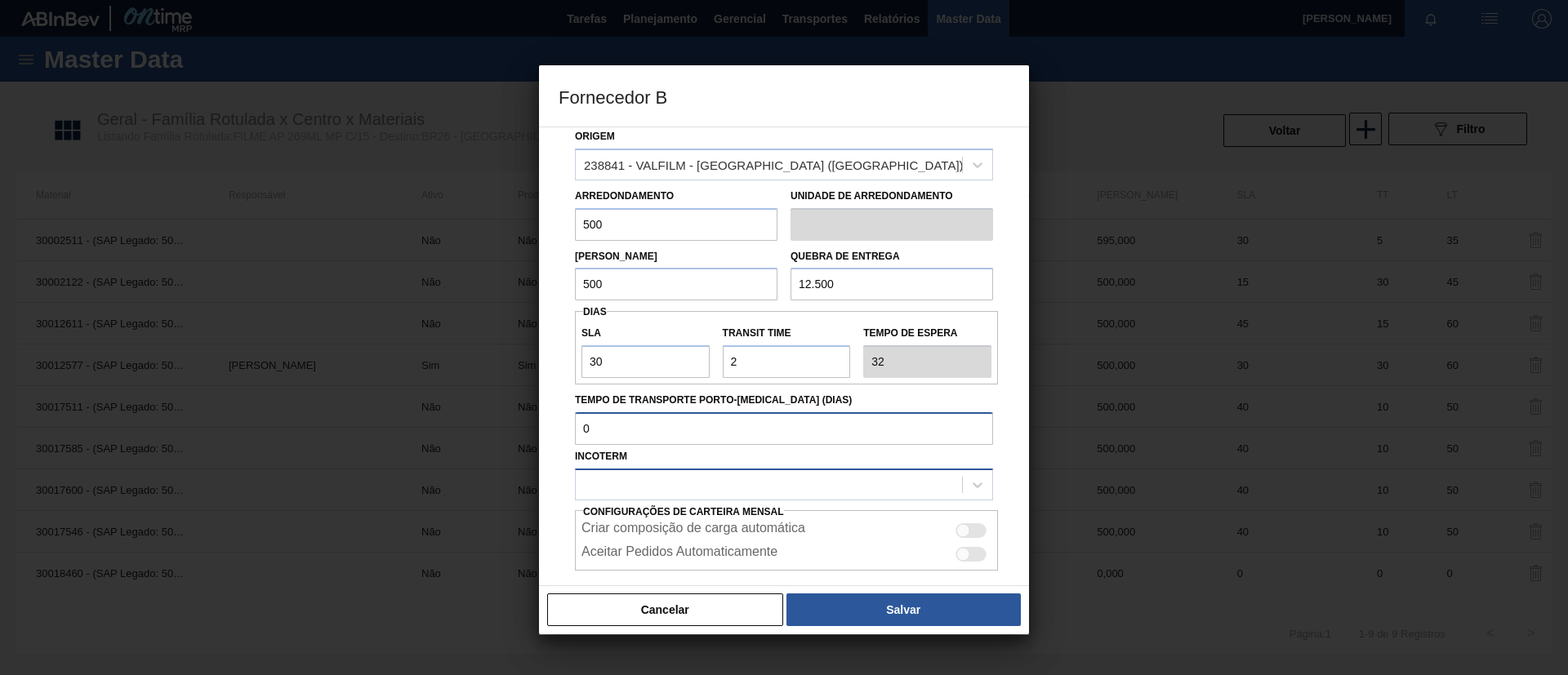
scroll to position [152, 0]
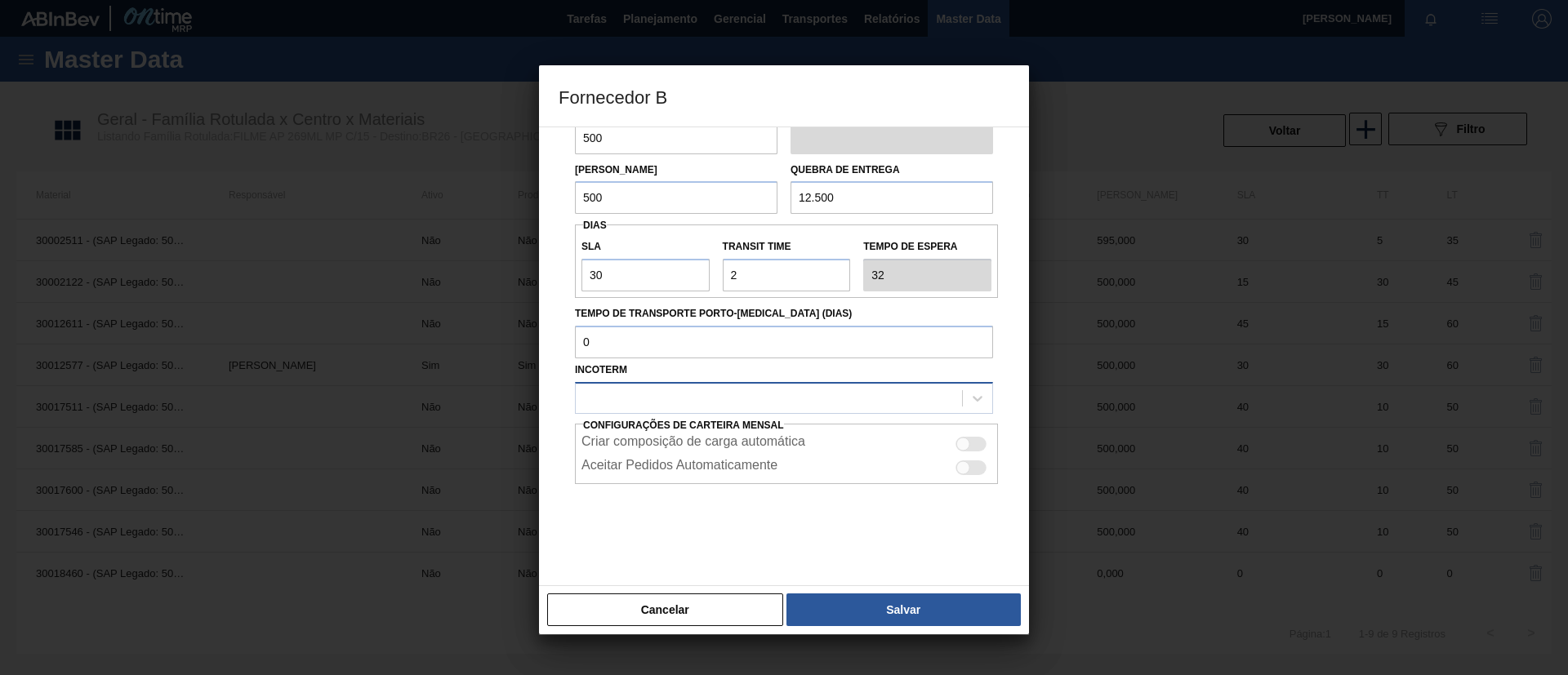
click at [698, 403] on div at bounding box center [769, 398] width 386 height 24
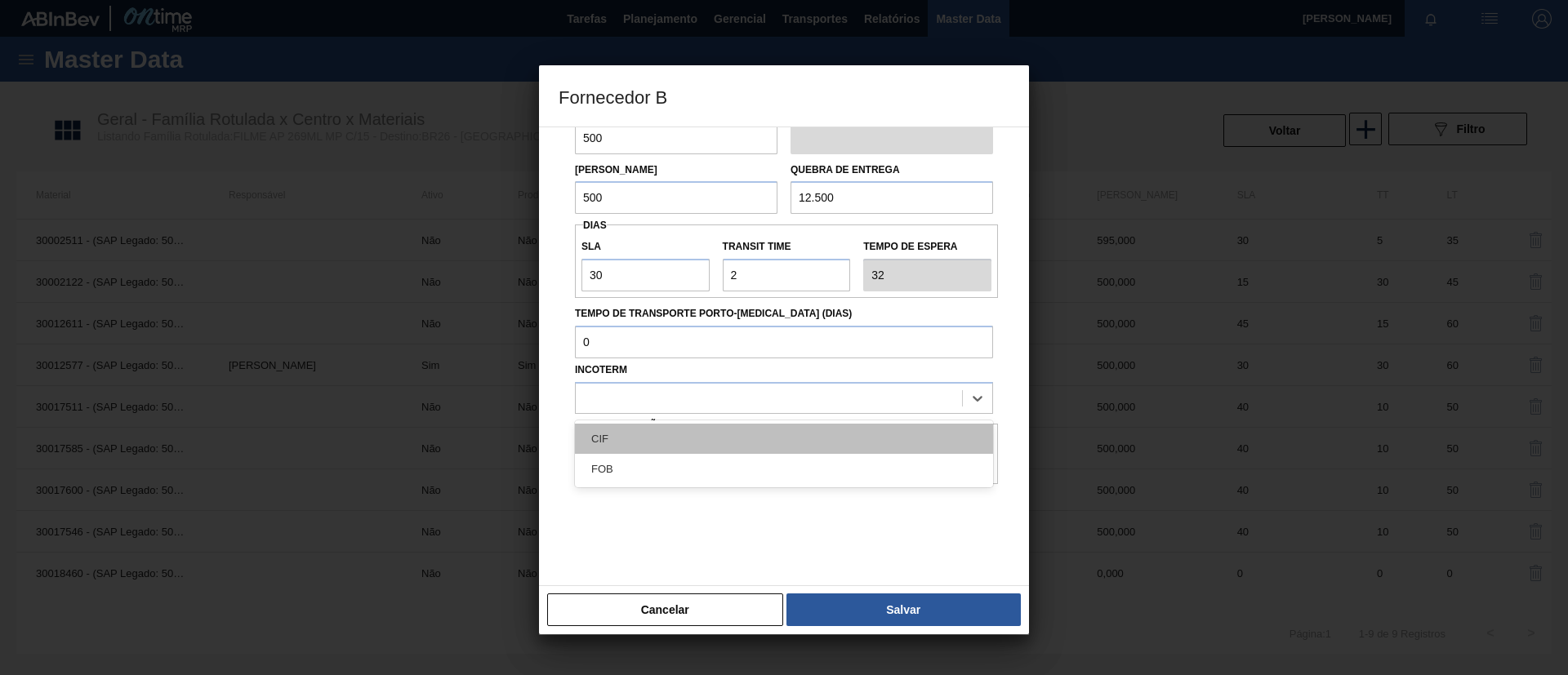
click at [647, 437] on div "CIF" at bounding box center [784, 438] width 418 height 31
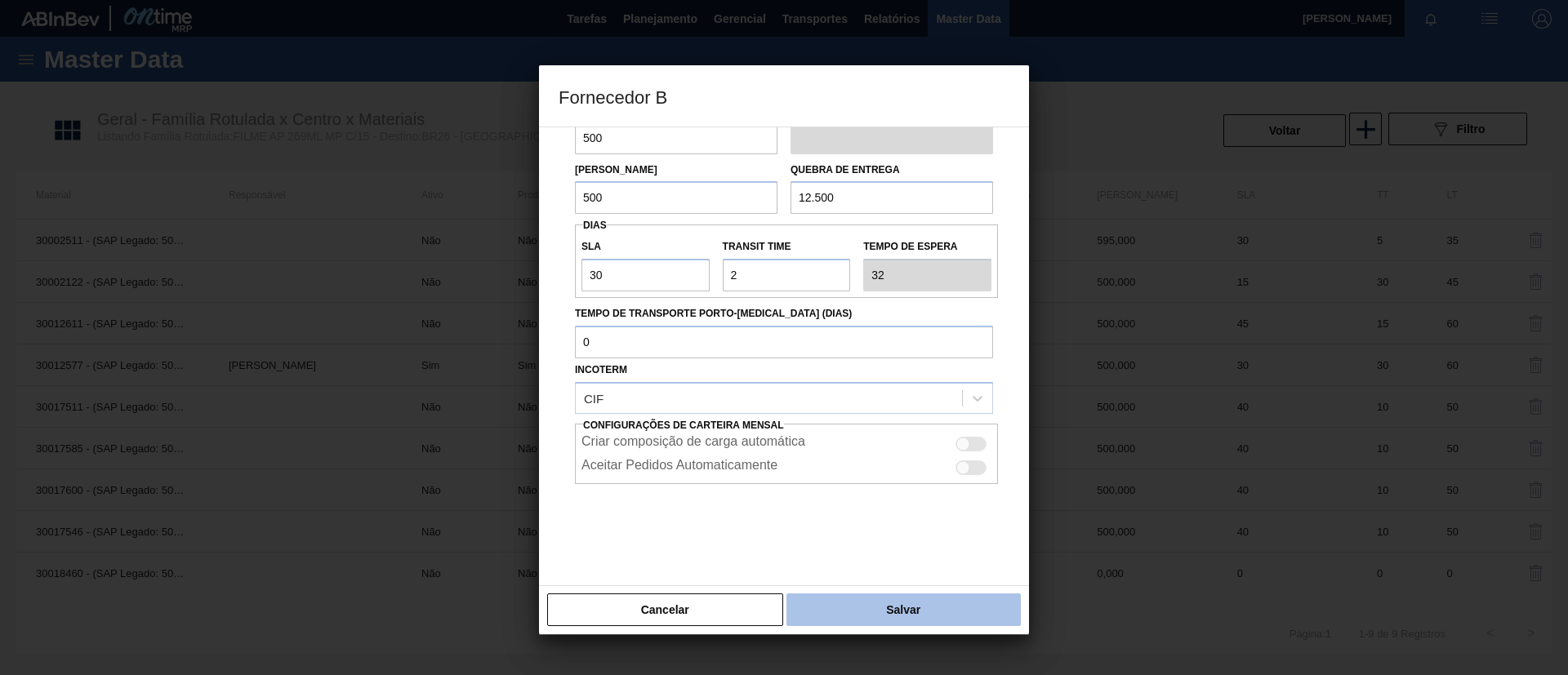
click at [856, 600] on button "Salvar" at bounding box center [904, 609] width 234 height 32
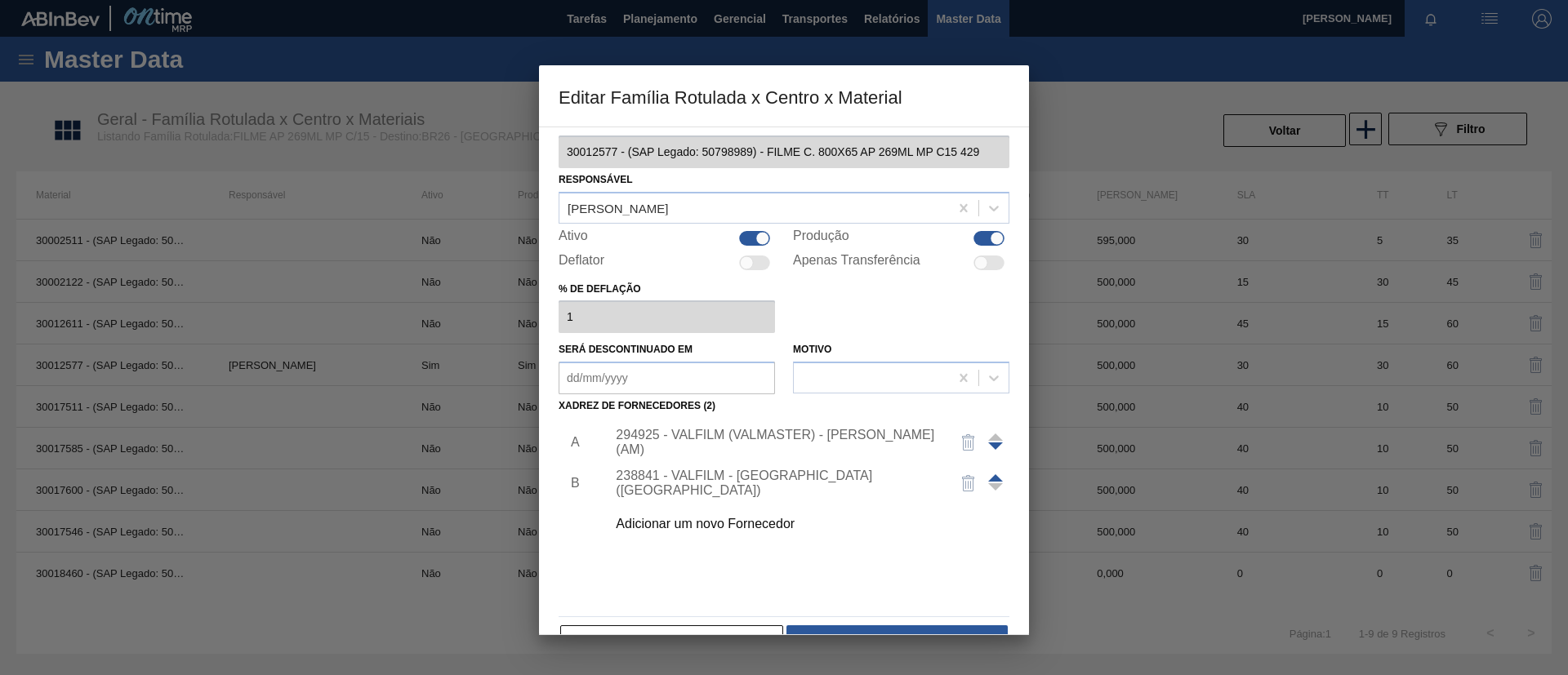
scroll to position [60, 0]
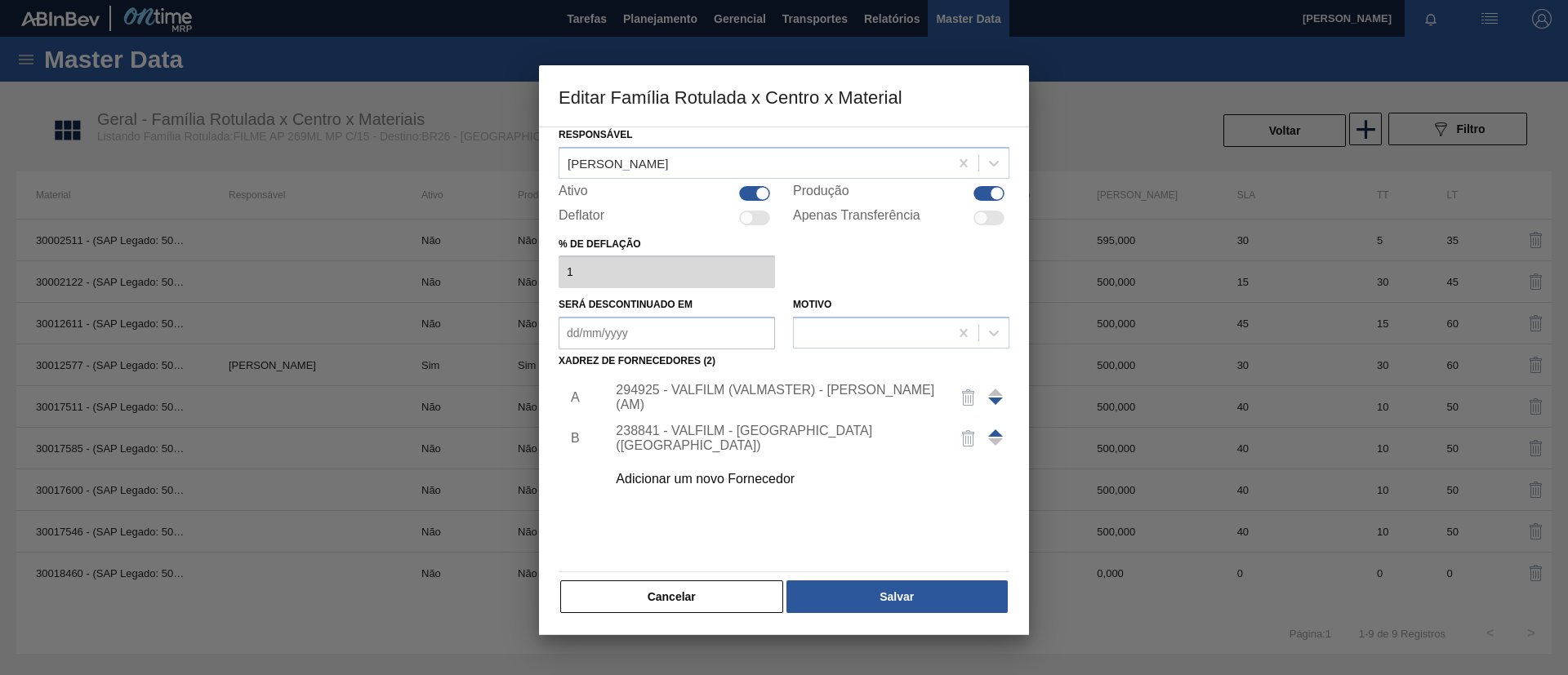
click at [908, 577] on div "Material ativo 30012577 - (SAP Legado: 50798989) - FILME C. 800X65 AP 269ML MP …" at bounding box center [783, 341] width 451 height 548
click at [915, 590] on button "Salvar" at bounding box center [897, 596] width 221 height 32
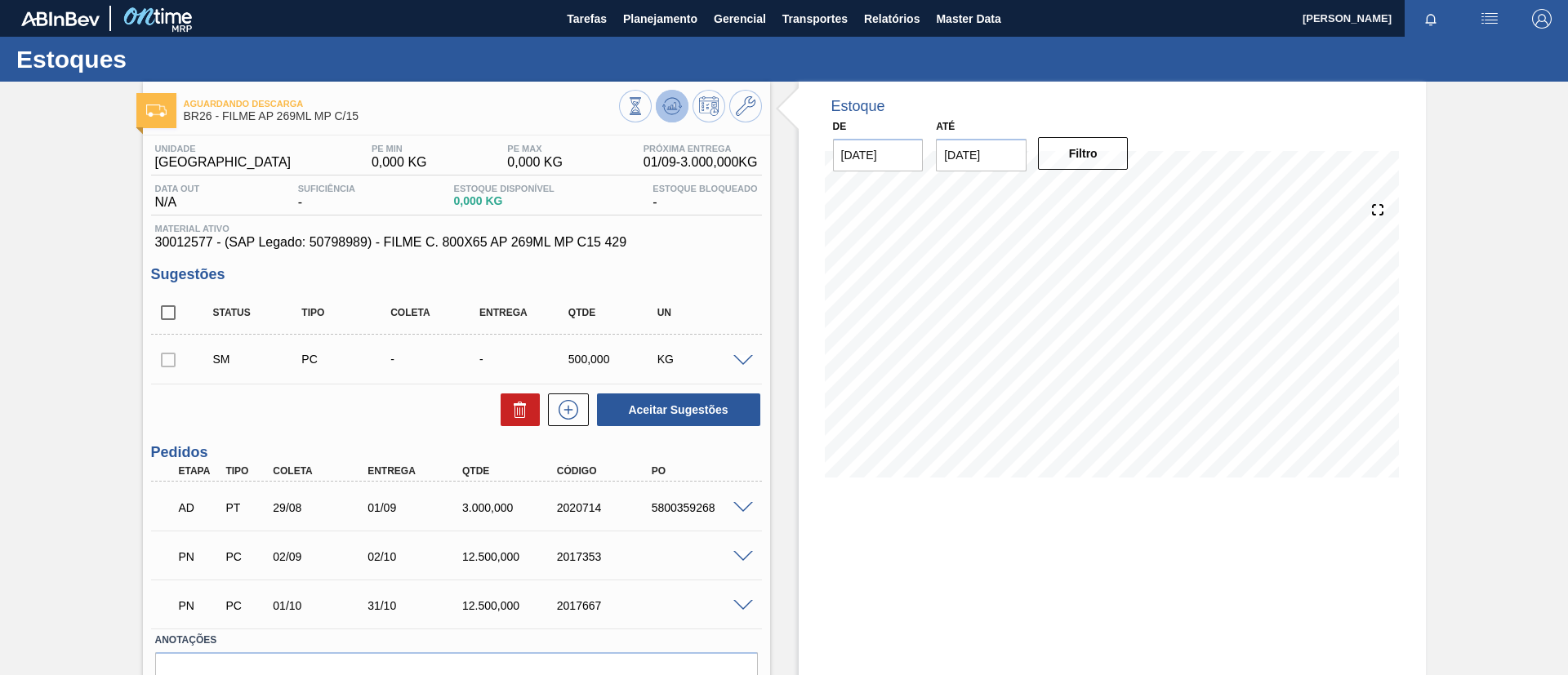
click at [678, 102] on icon at bounding box center [673, 103] width 17 height 9
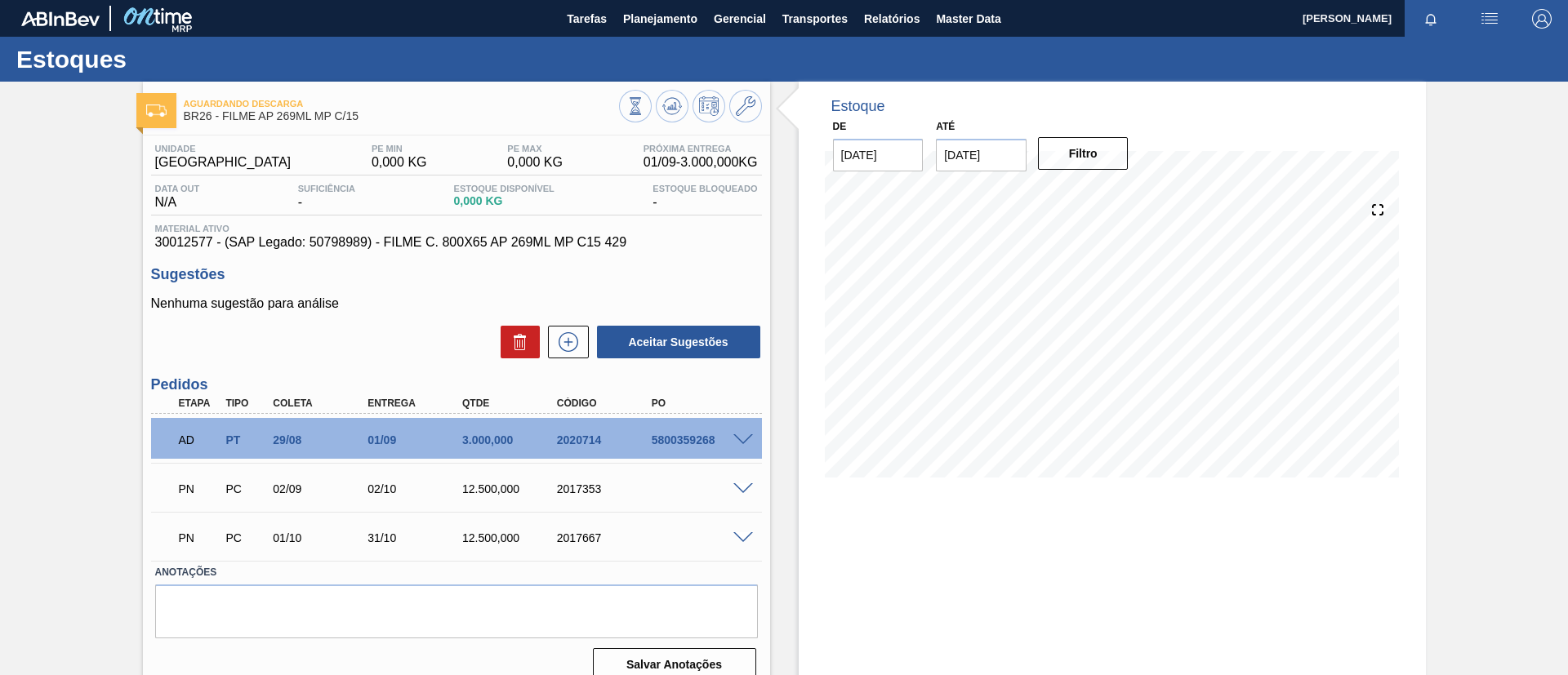
click at [568, 341] on icon at bounding box center [568, 342] width 26 height 19
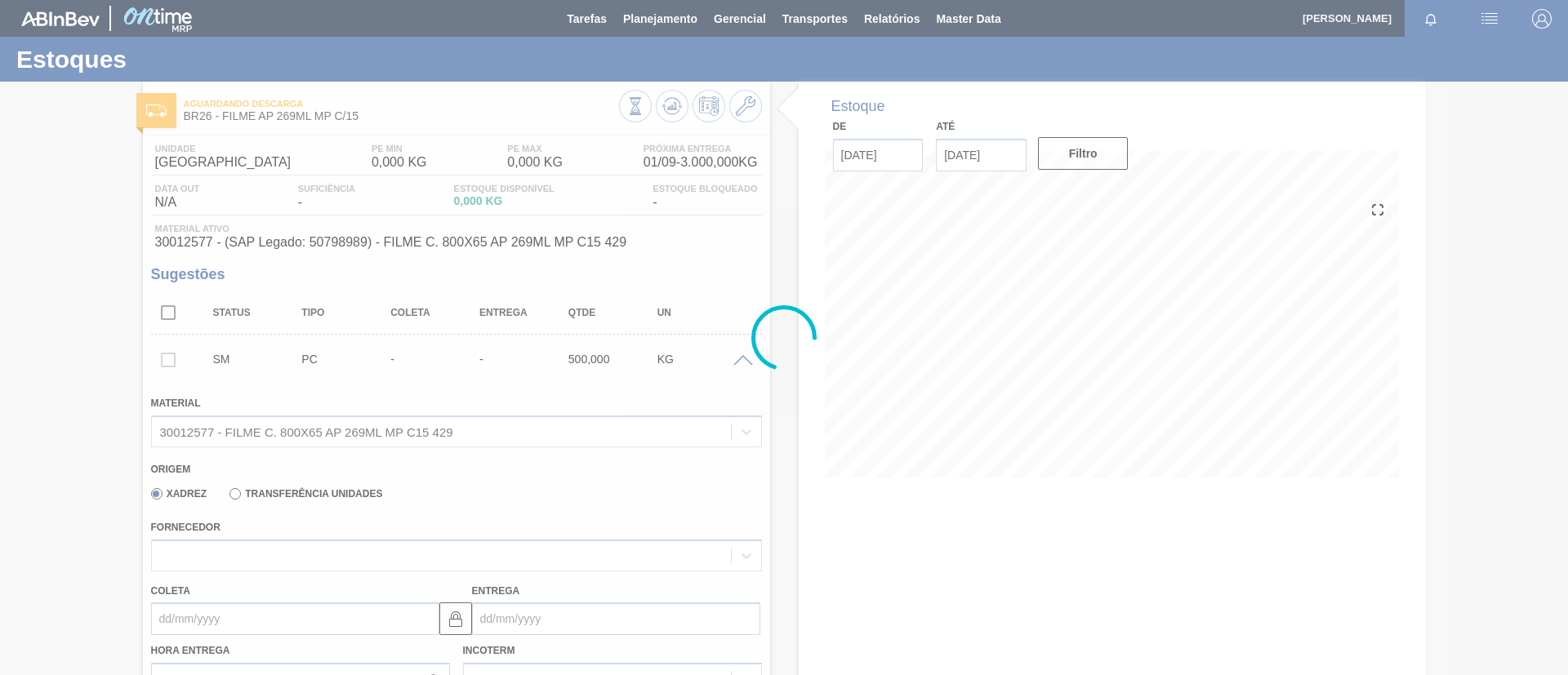
click at [315, 559] on div at bounding box center [784, 337] width 1568 height 675
click at [403, 564] on div at bounding box center [441, 556] width 579 height 24
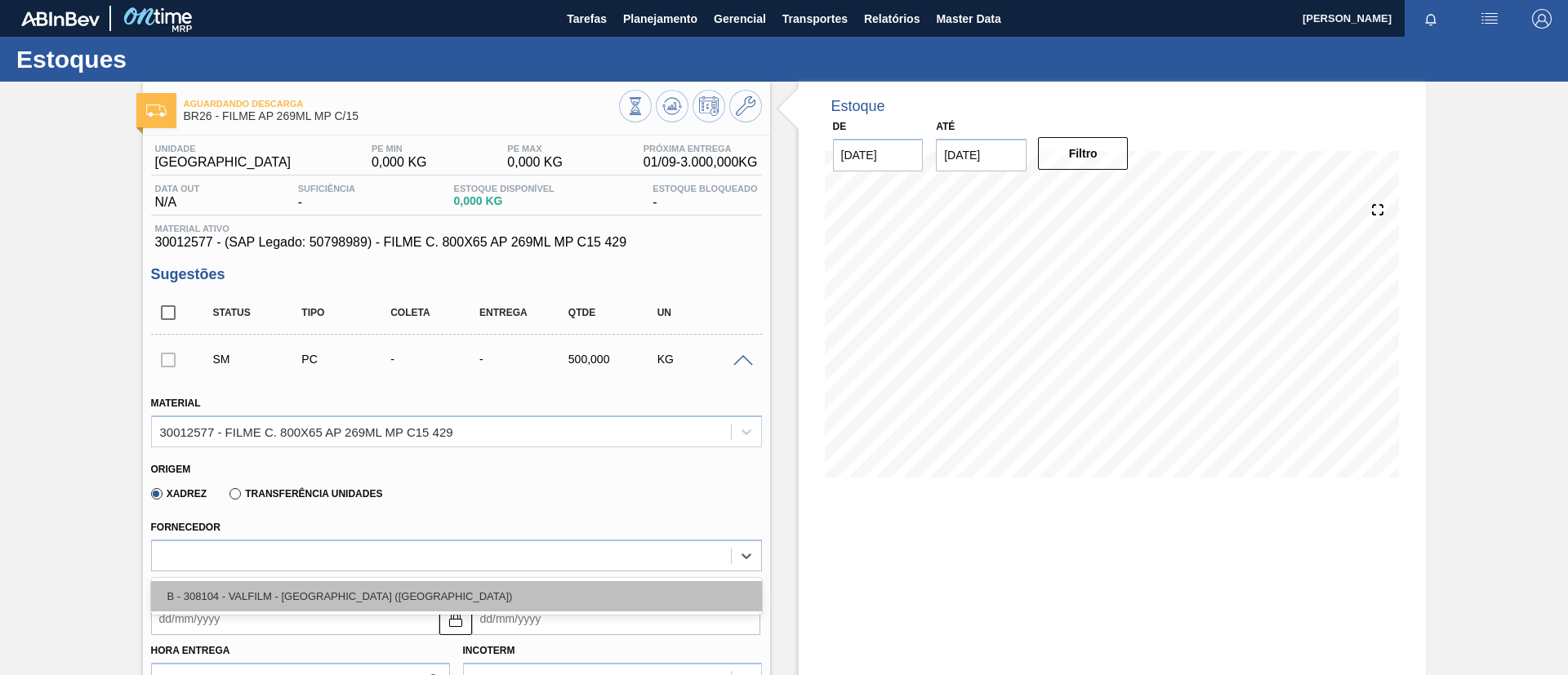
click at [393, 599] on div "B - 308104 - VALFILM - [GEOGRAPHIC_DATA] ([GEOGRAPHIC_DATA])" at bounding box center [457, 596] width 611 height 31
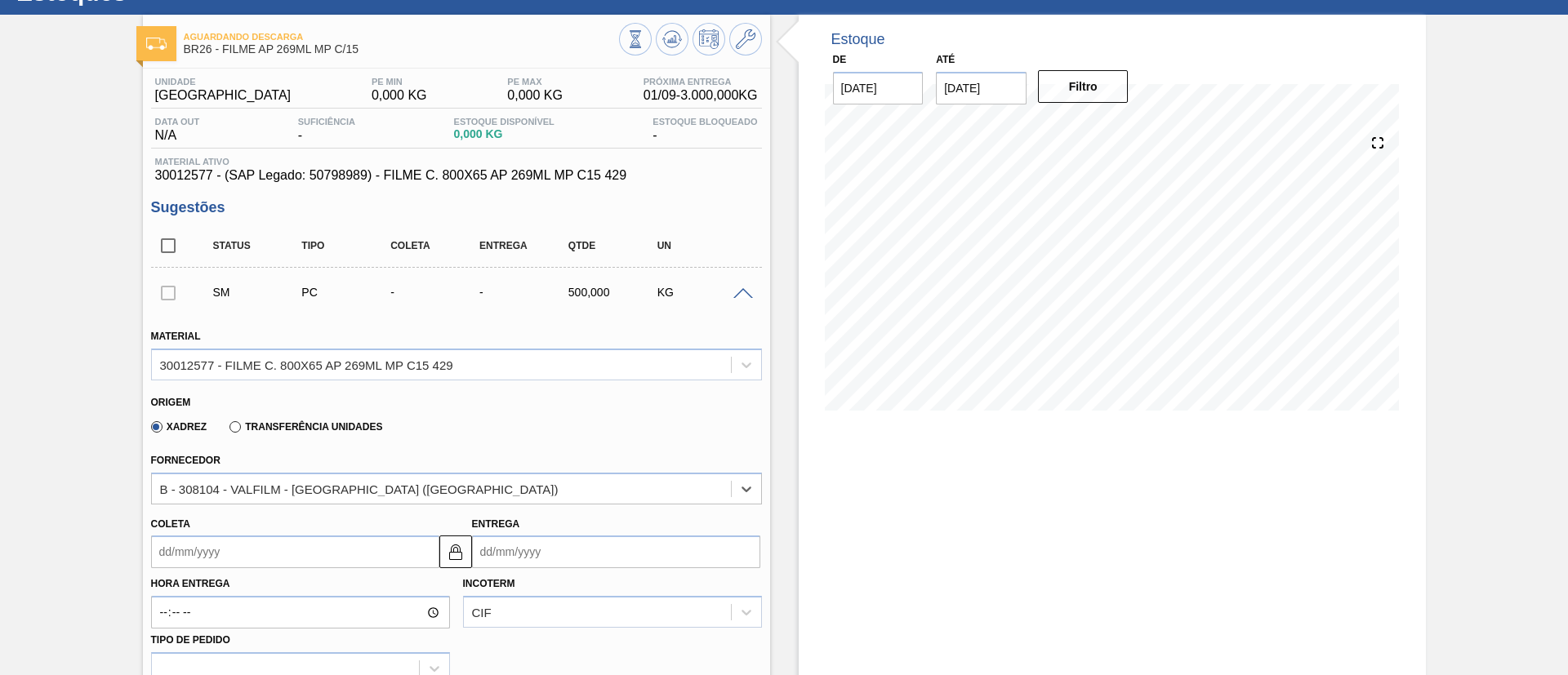
scroll to position [123, 0]
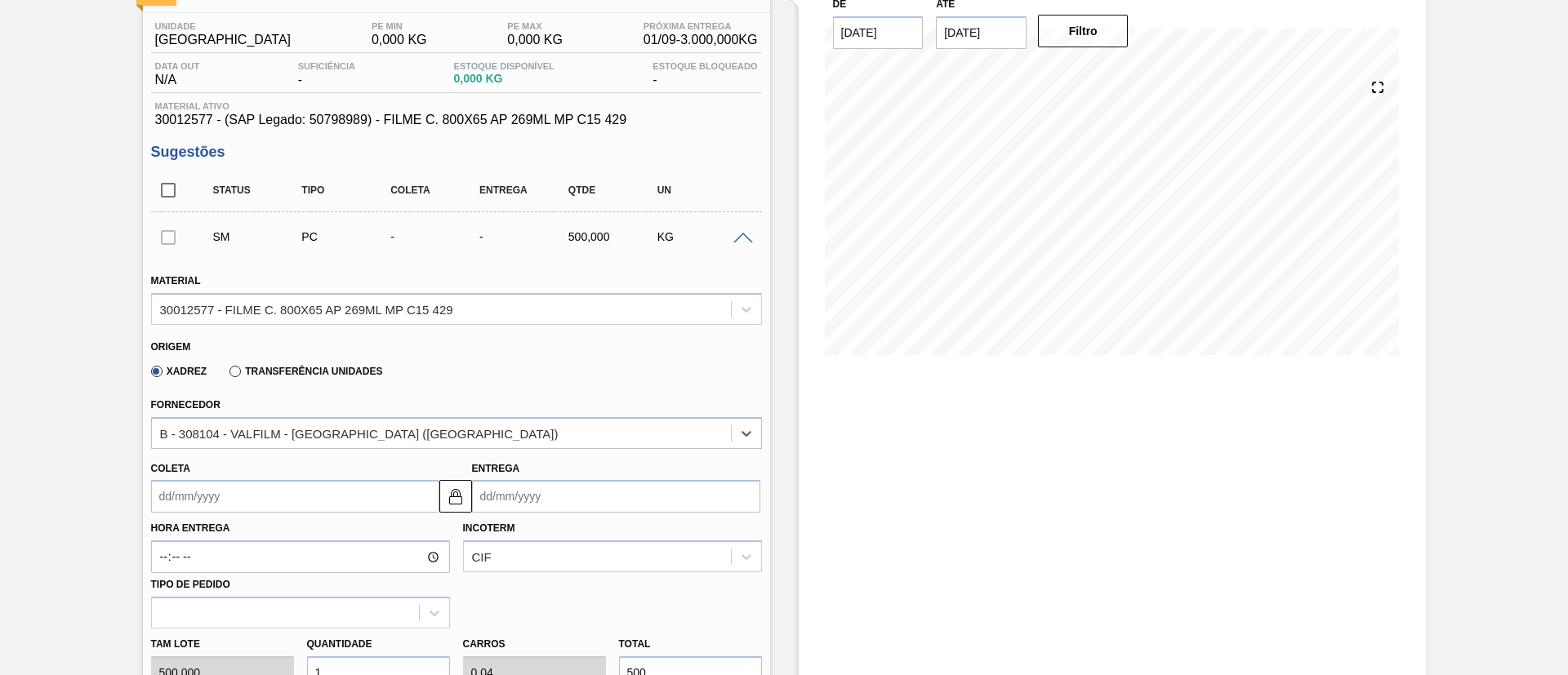
click at [201, 490] on input "Coleta" at bounding box center [295, 496] width 288 height 32
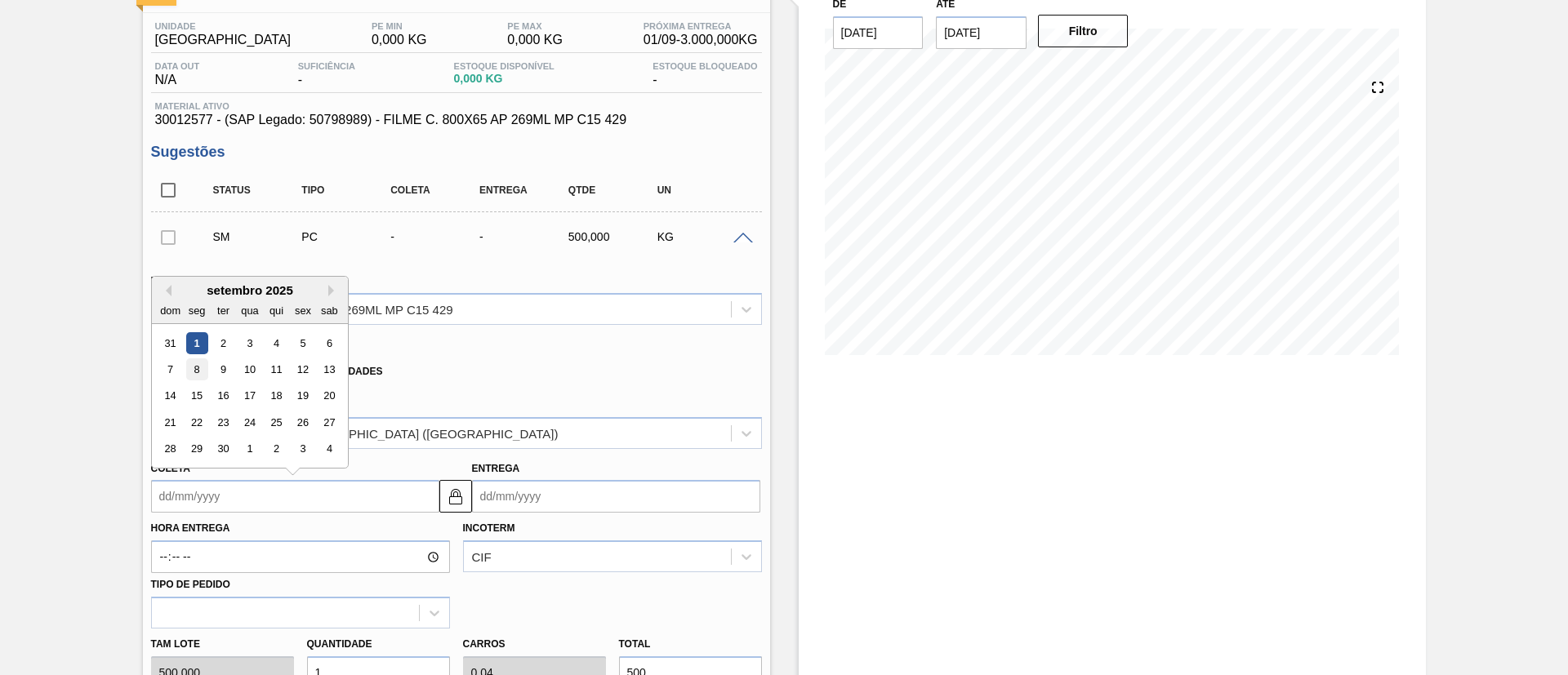
click at [205, 372] on div "8" at bounding box center [197, 370] width 22 height 22
type input "[DATE]"
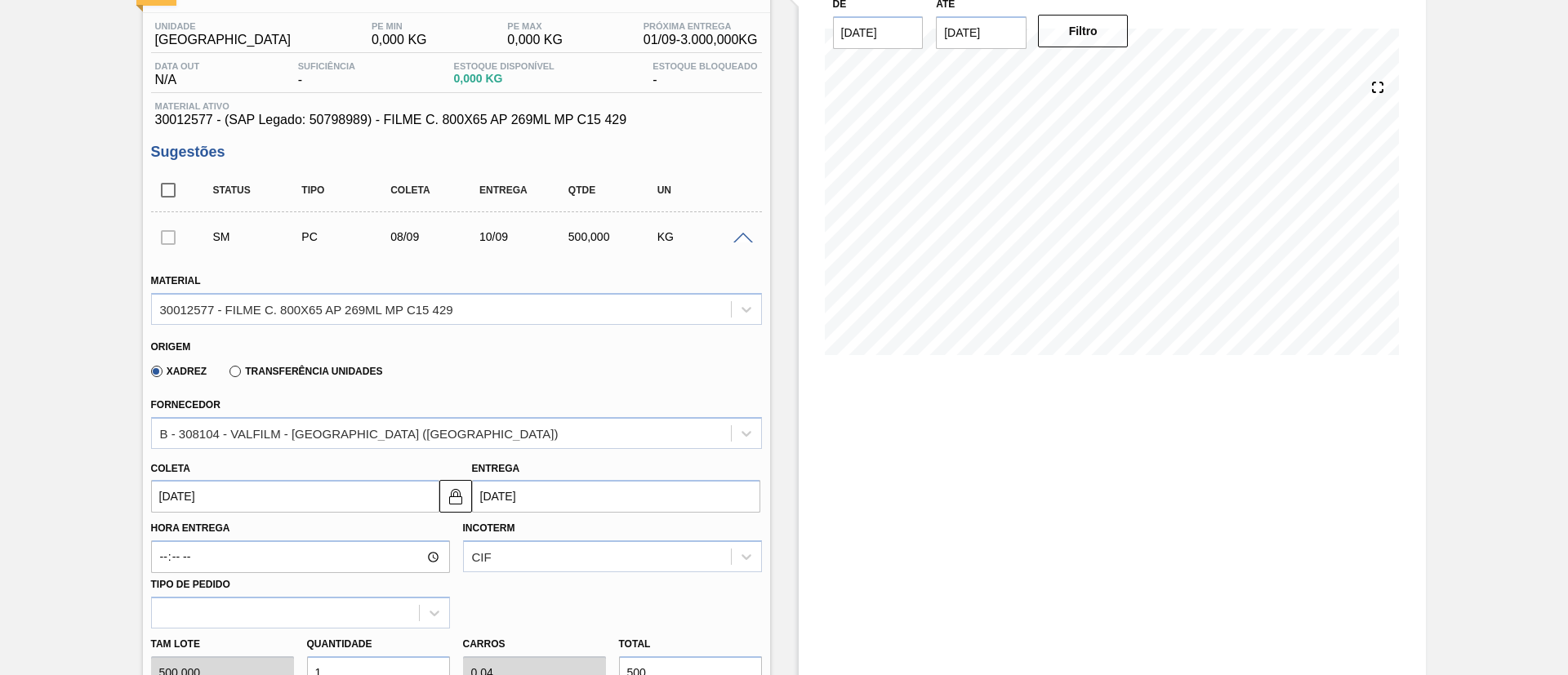
click at [214, 485] on input "[DATE]" at bounding box center [295, 496] width 288 height 32
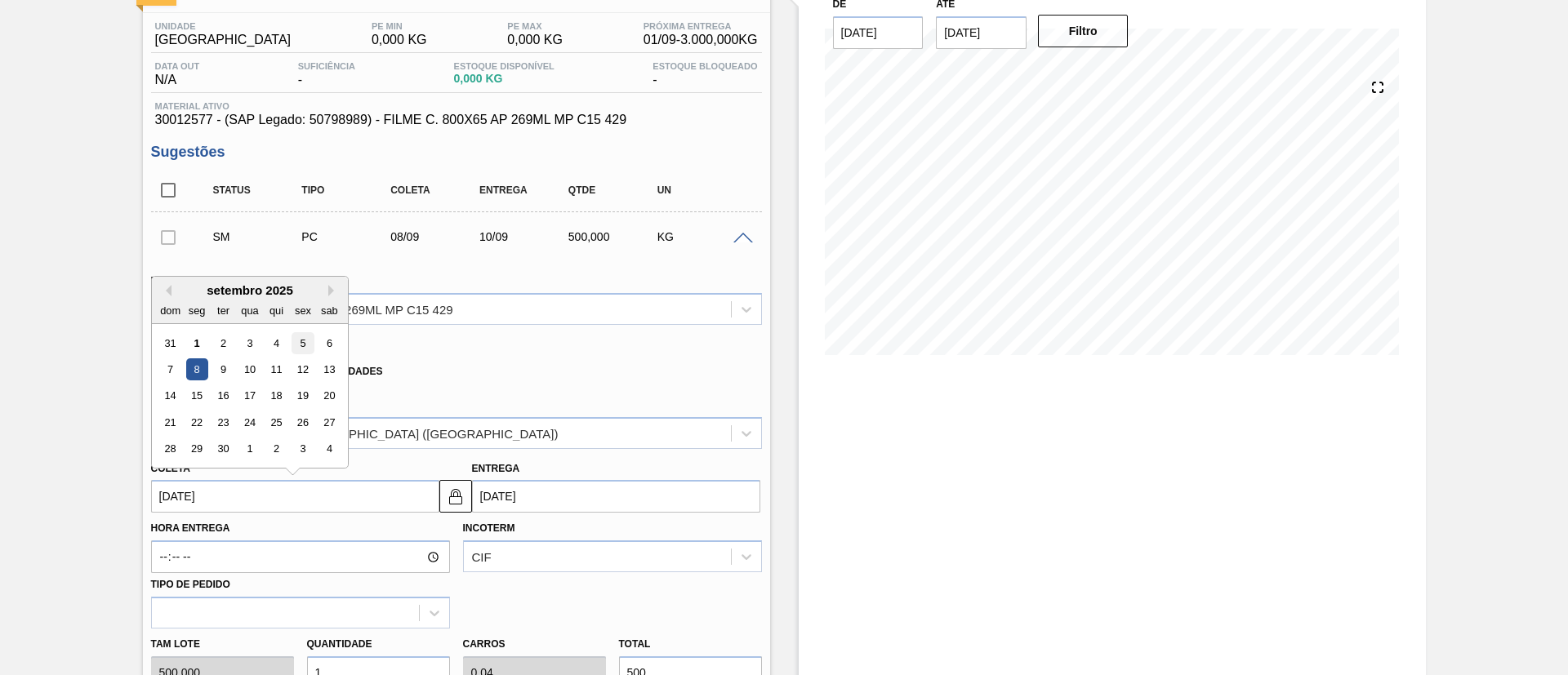
click at [306, 346] on div "5" at bounding box center [303, 344] width 22 height 22
type input "[DATE]"
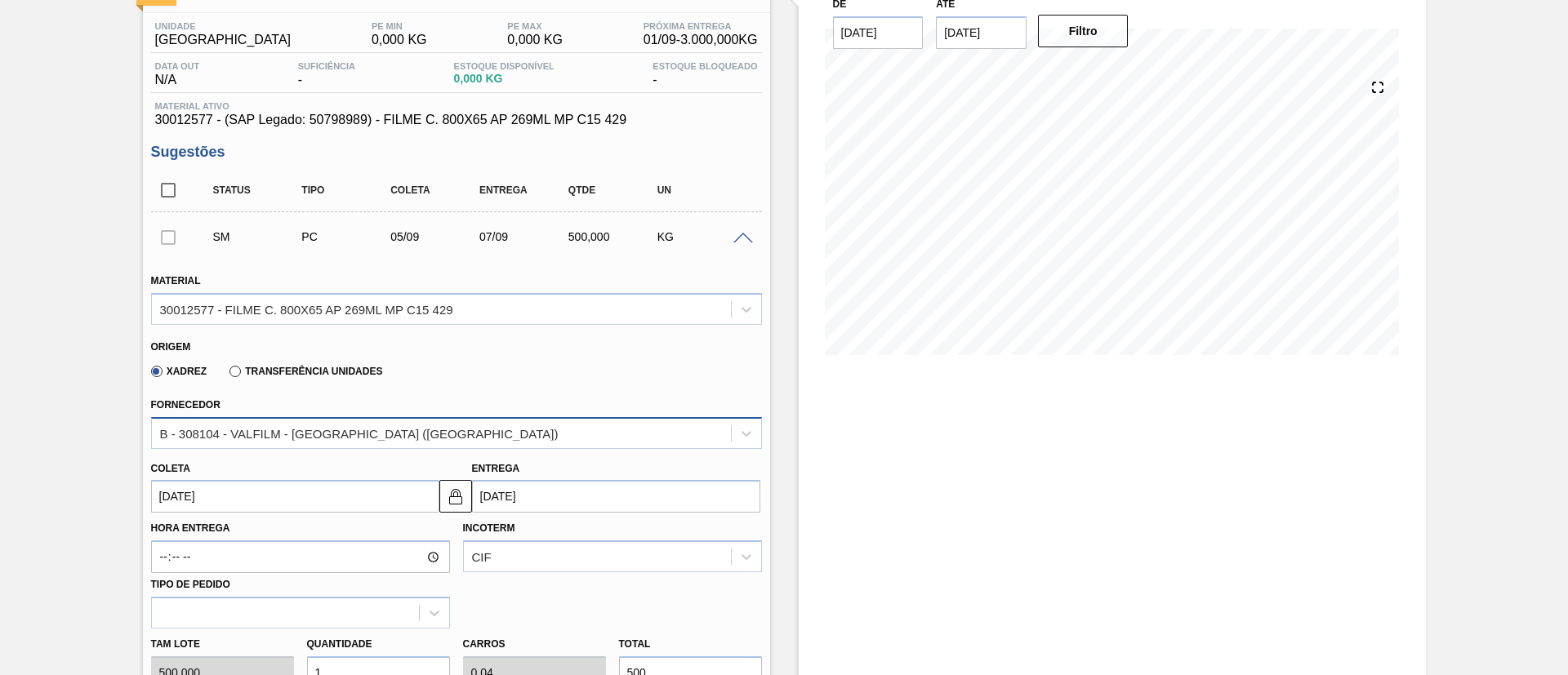
click at [321, 443] on div "B - 308104 - VALFILM - [GEOGRAPHIC_DATA] ([GEOGRAPHIC_DATA])" at bounding box center [441, 434] width 579 height 24
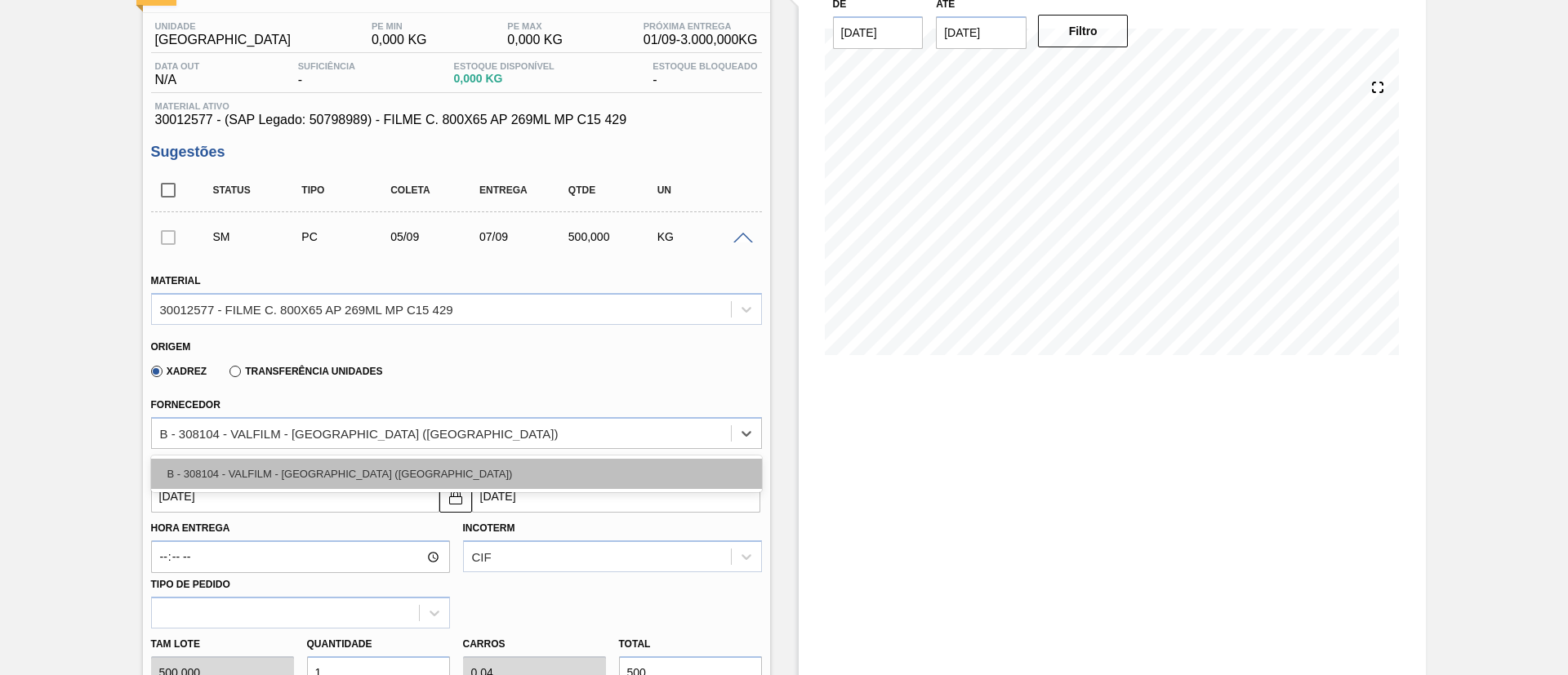
click at [321, 487] on div "B - 308104 - VALFILM - [GEOGRAPHIC_DATA] ([GEOGRAPHIC_DATA])" at bounding box center [457, 474] width 611 height 31
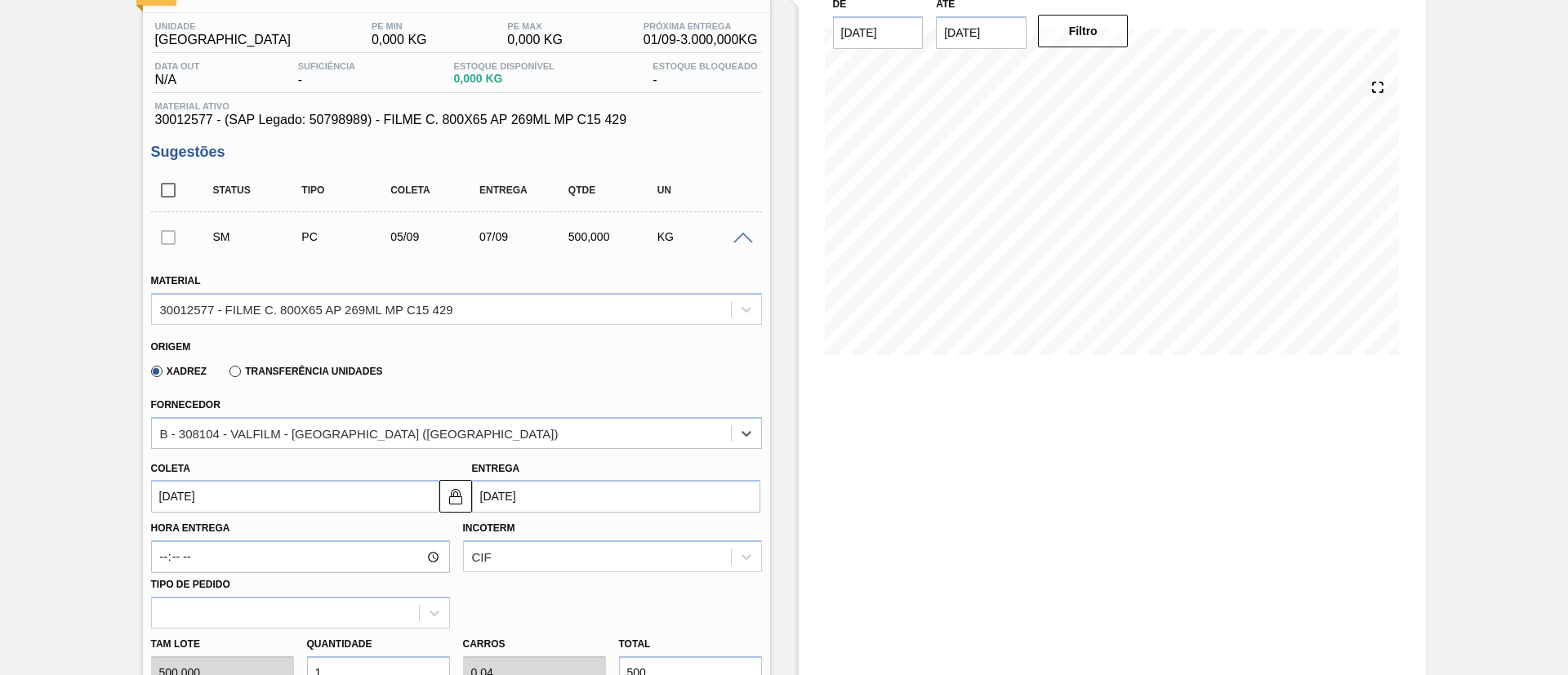
click at [323, 495] on input "[DATE]" at bounding box center [295, 496] width 288 height 32
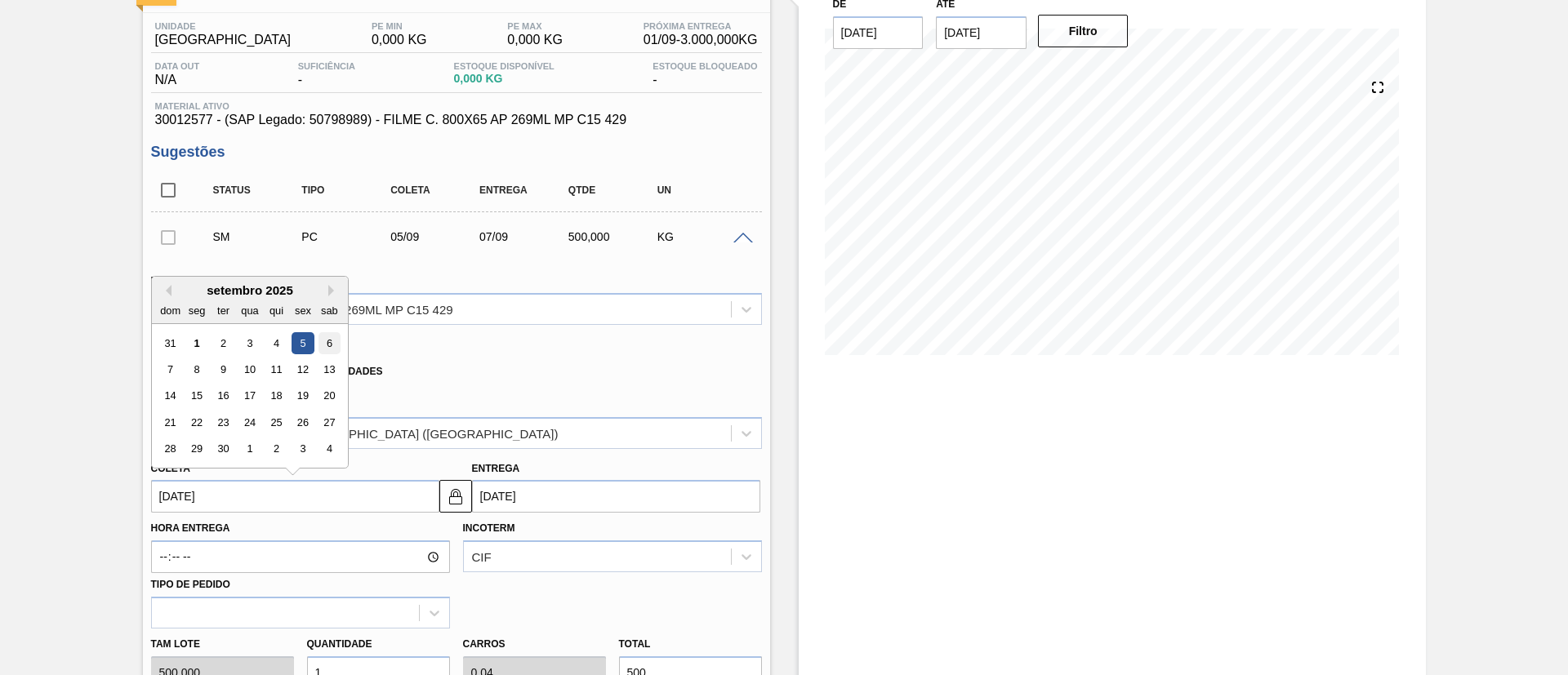
click at [329, 346] on div "6" at bounding box center [329, 344] width 22 height 22
type input "[DATE]"
click at [335, 495] on input "[DATE]" at bounding box center [295, 496] width 288 height 32
click at [159, 362] on div "7" at bounding box center [170, 370] width 22 height 22
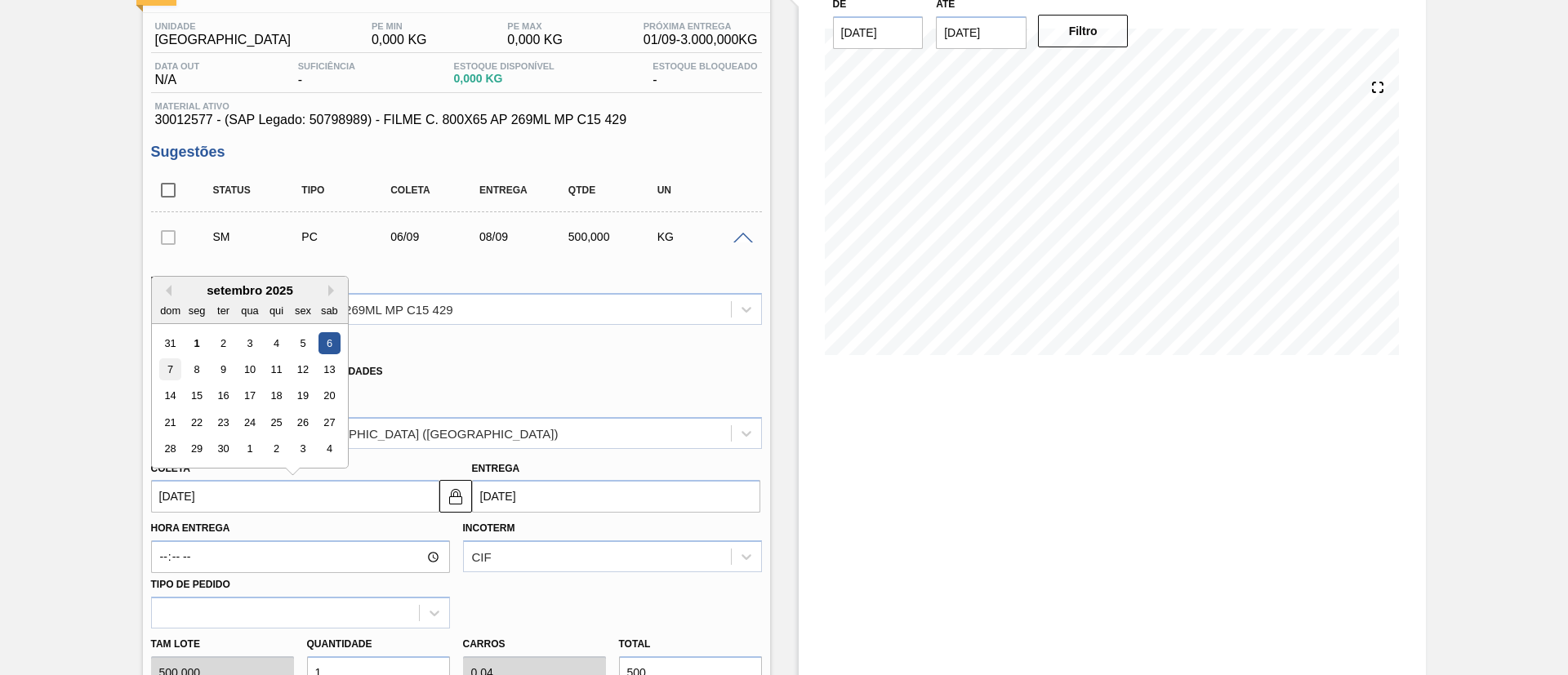
type input "[DATE]"
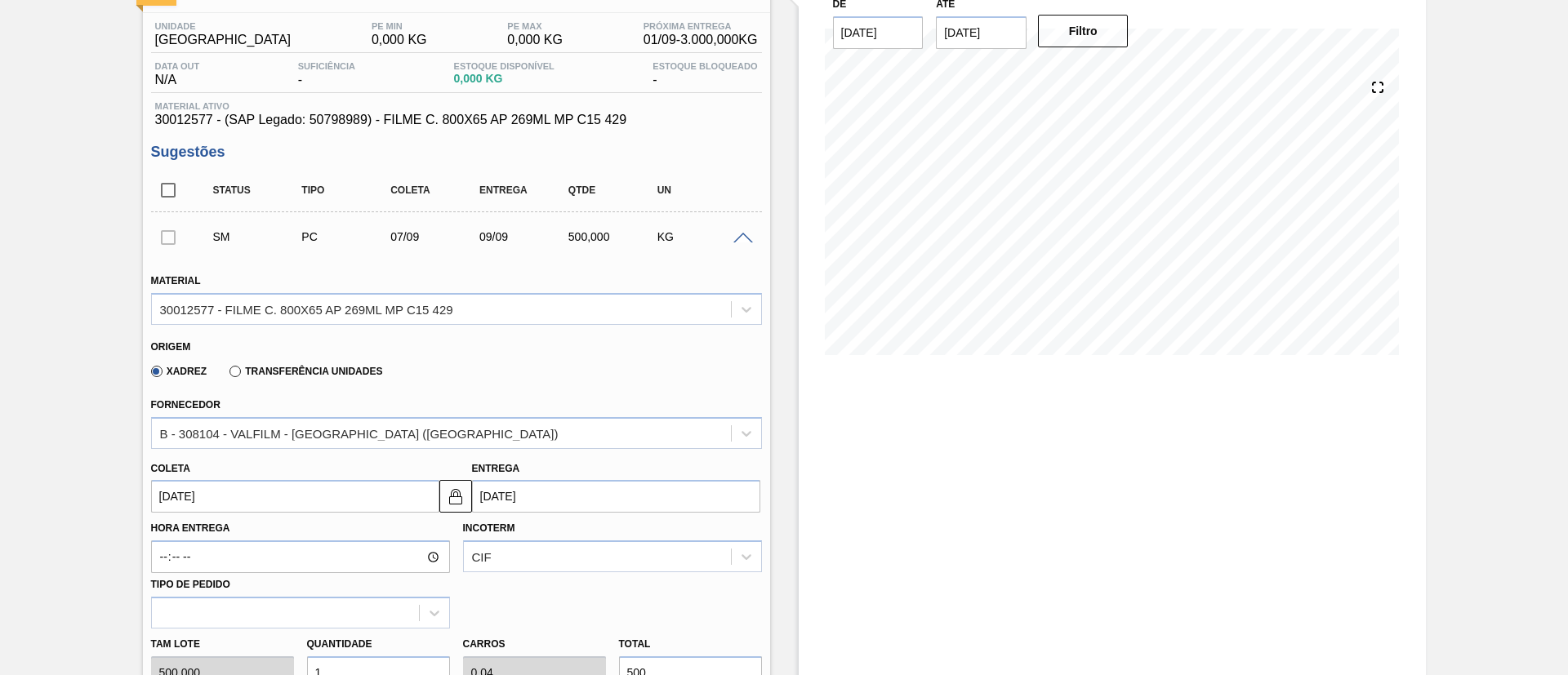
scroll to position [245, 0]
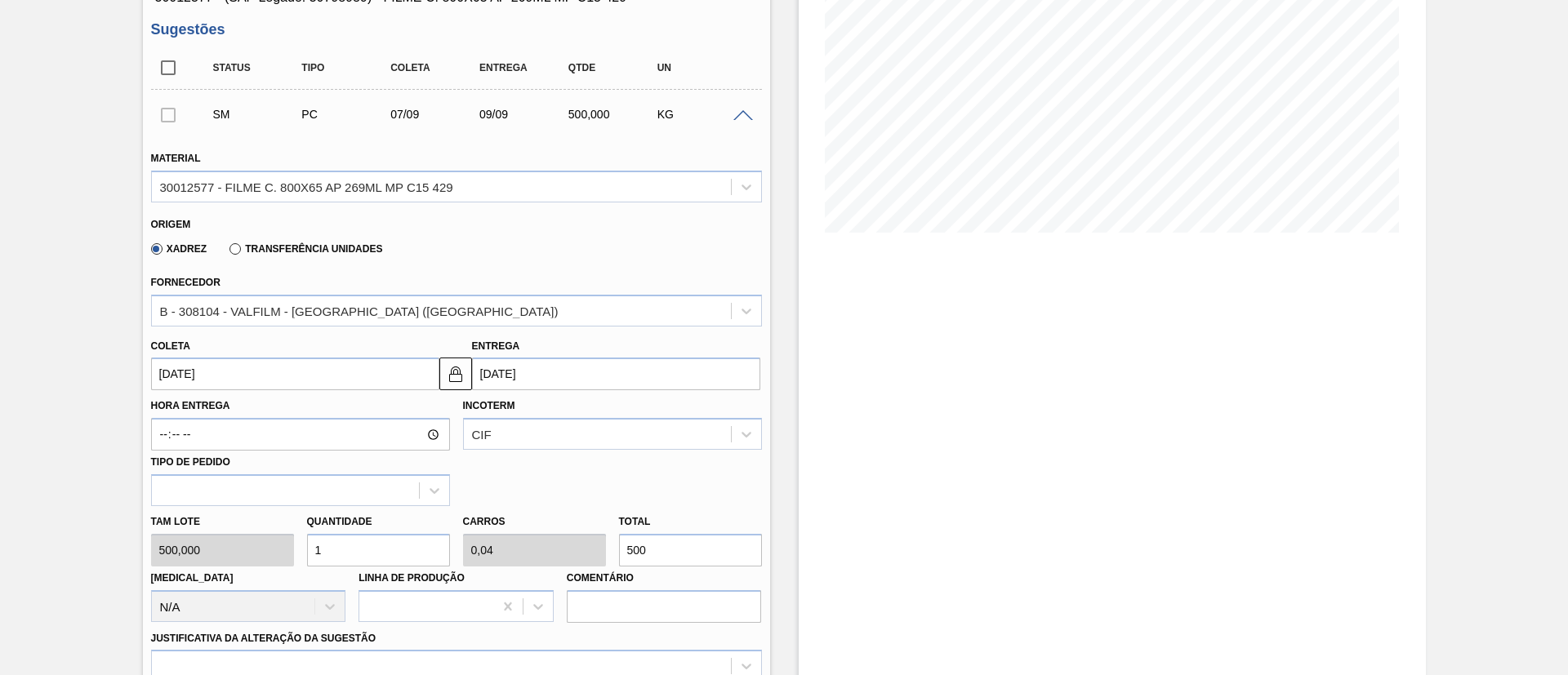
drag, startPoint x: 647, startPoint y: 541, endPoint x: 606, endPoint y: 539, distance: 41.0
click at [606, 539] on div "Tam lote 500,000 Quantidade 1 Carros 0,04 Total 500 [MEDICAL_DATA] N/A Linha de…" at bounding box center [457, 565] width 624 height 117
type input "0,002"
type input "0"
type input "1"
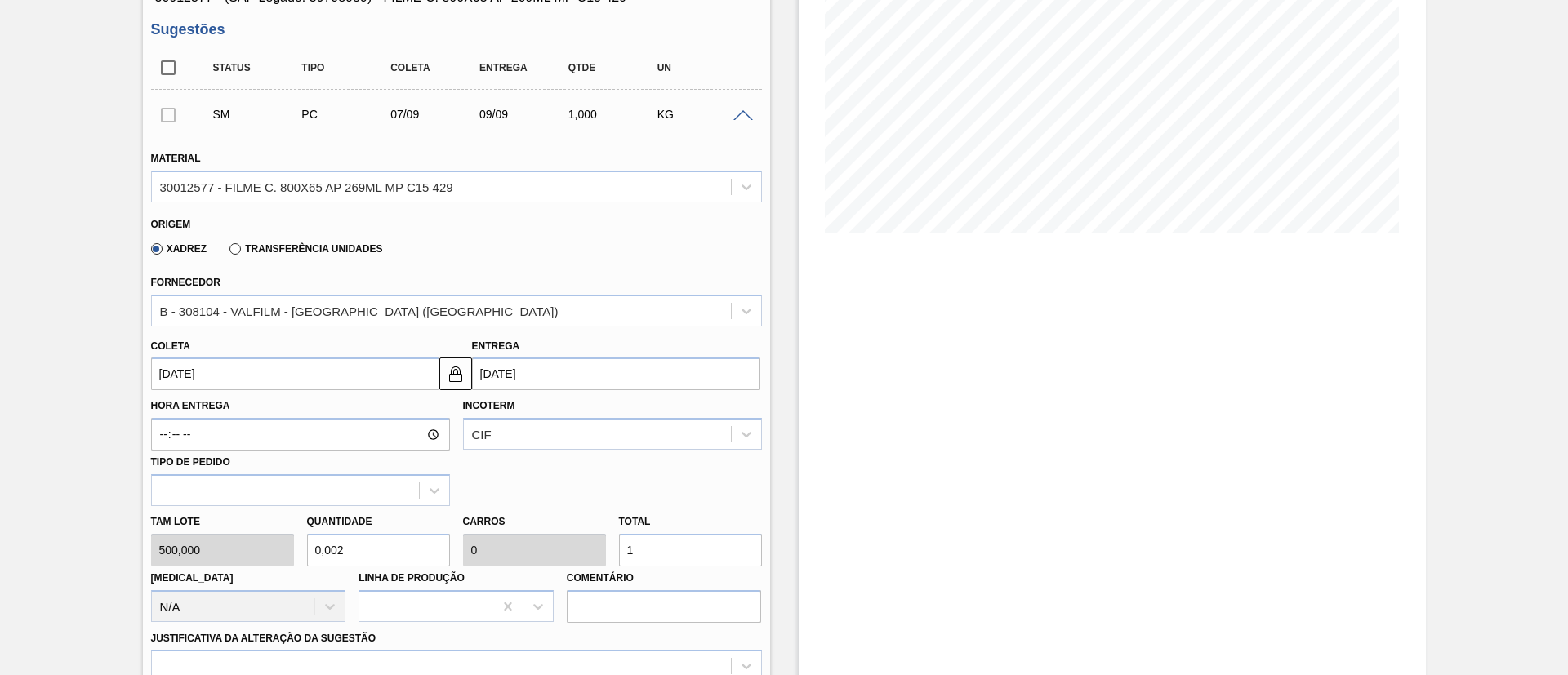
type input "0,02"
type input "0,001"
type input "10"
type input "0,2"
type input "0,008"
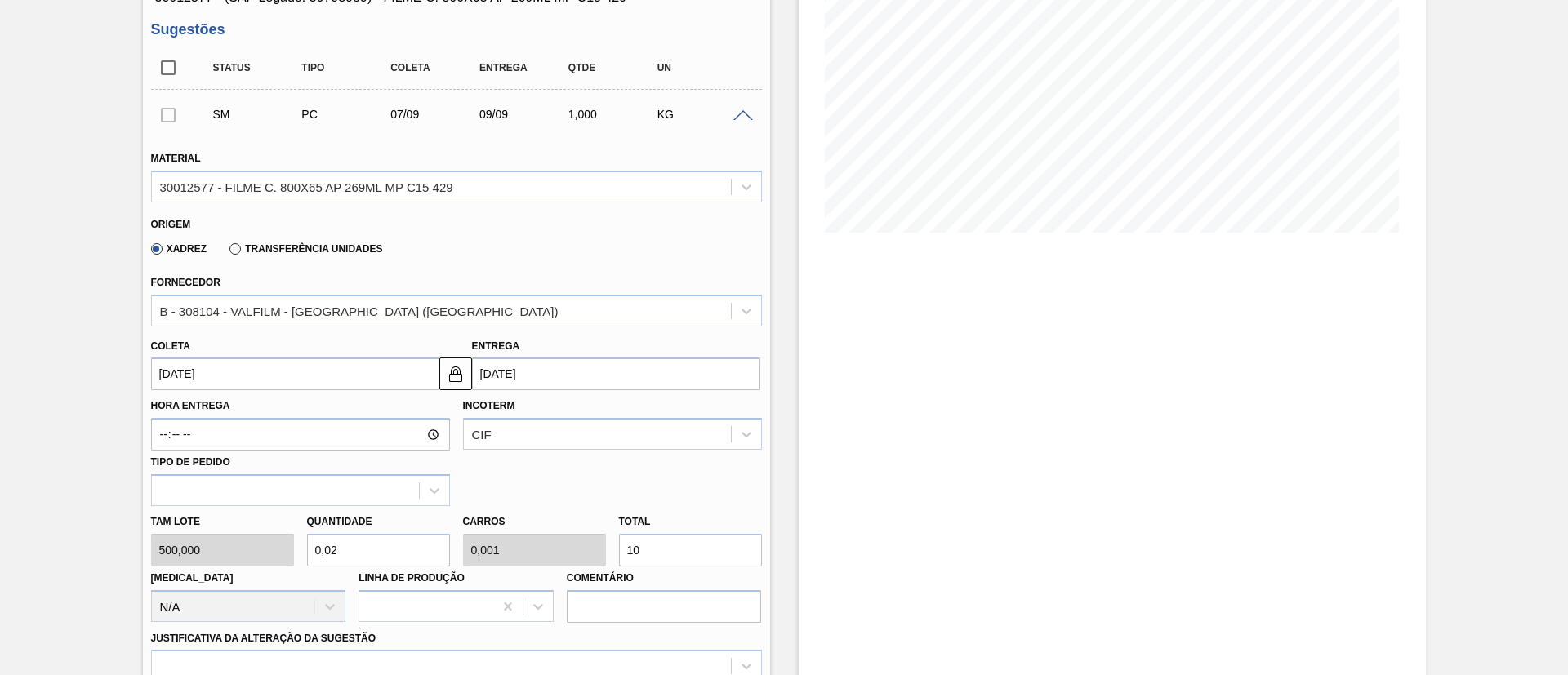
type input "100"
type input "2"
type input "0,08"
type input "1.000"
type input "20"
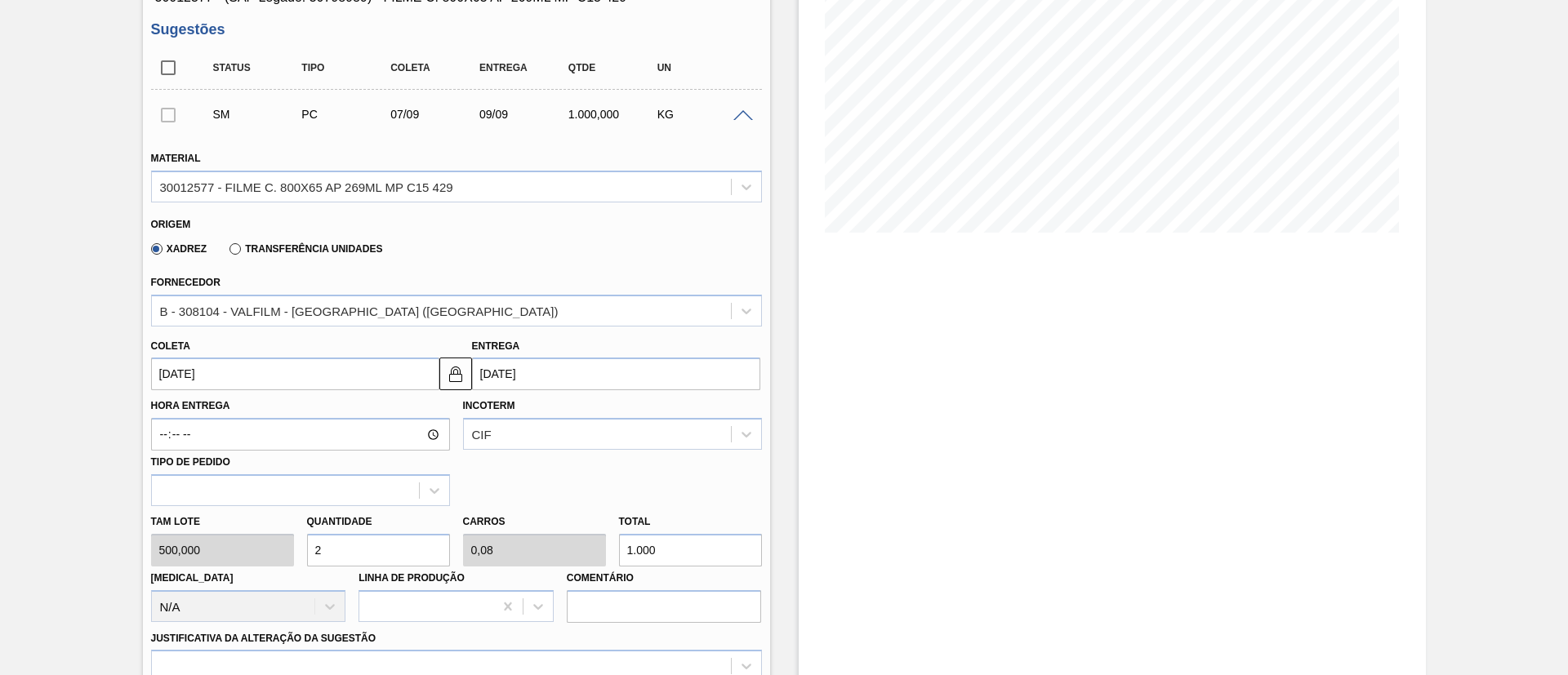
type input "0,8"
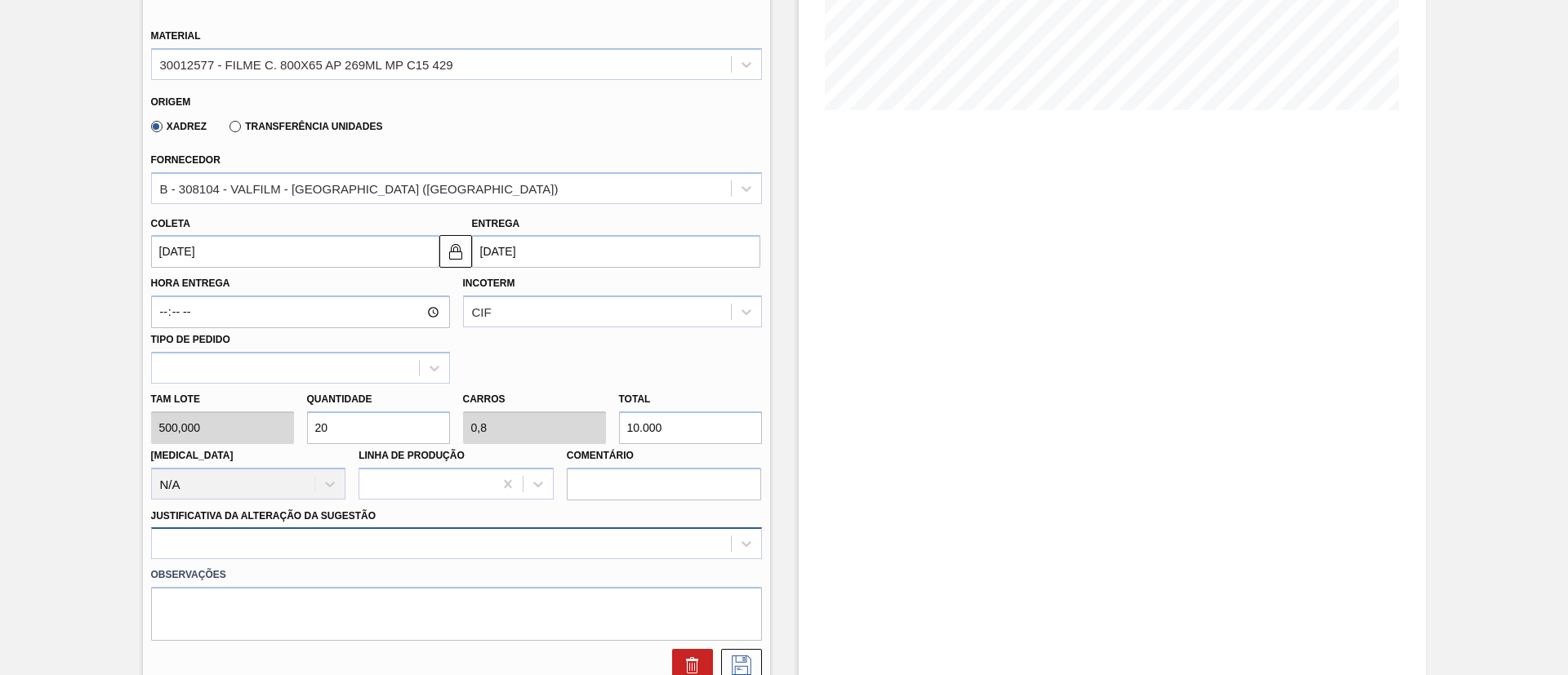
type input "10.000"
click at [306, 544] on div at bounding box center [457, 543] width 611 height 32
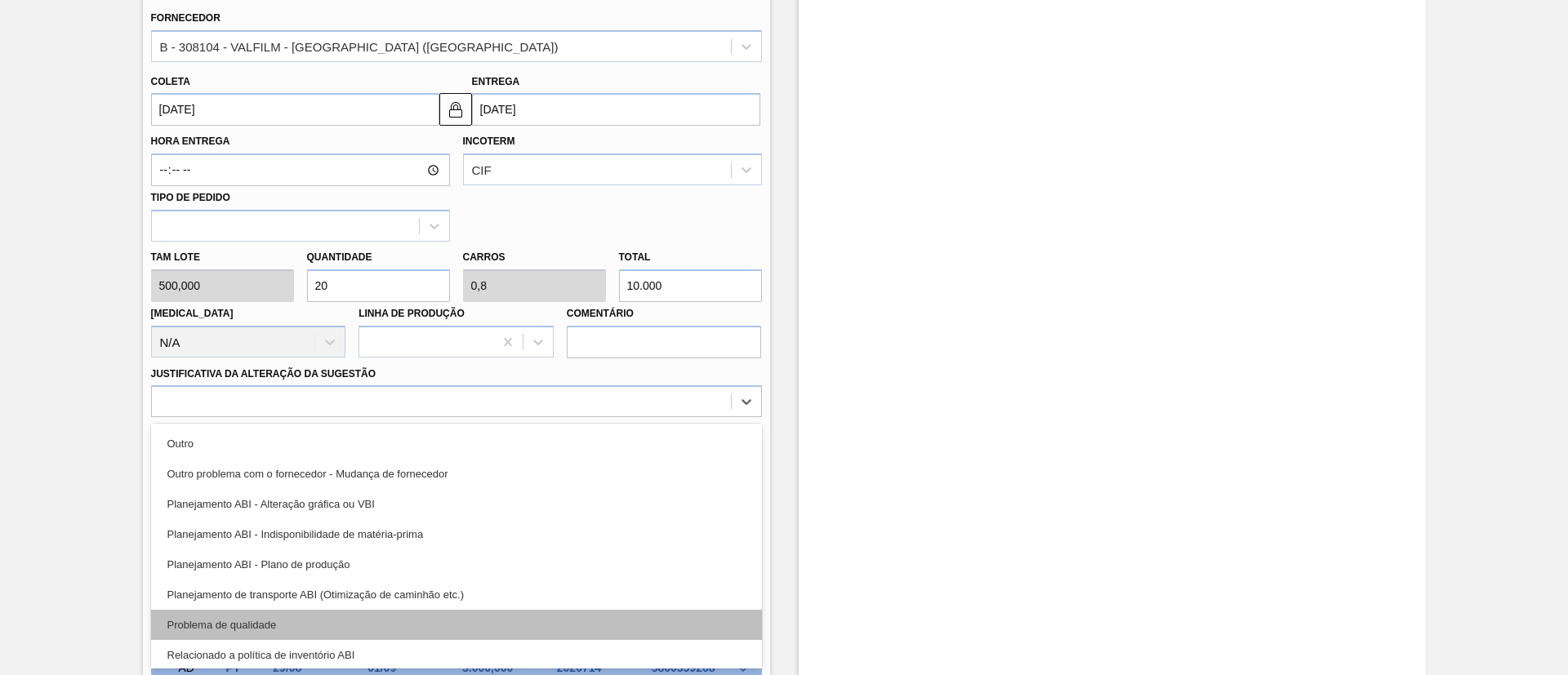
scroll to position [183, 0]
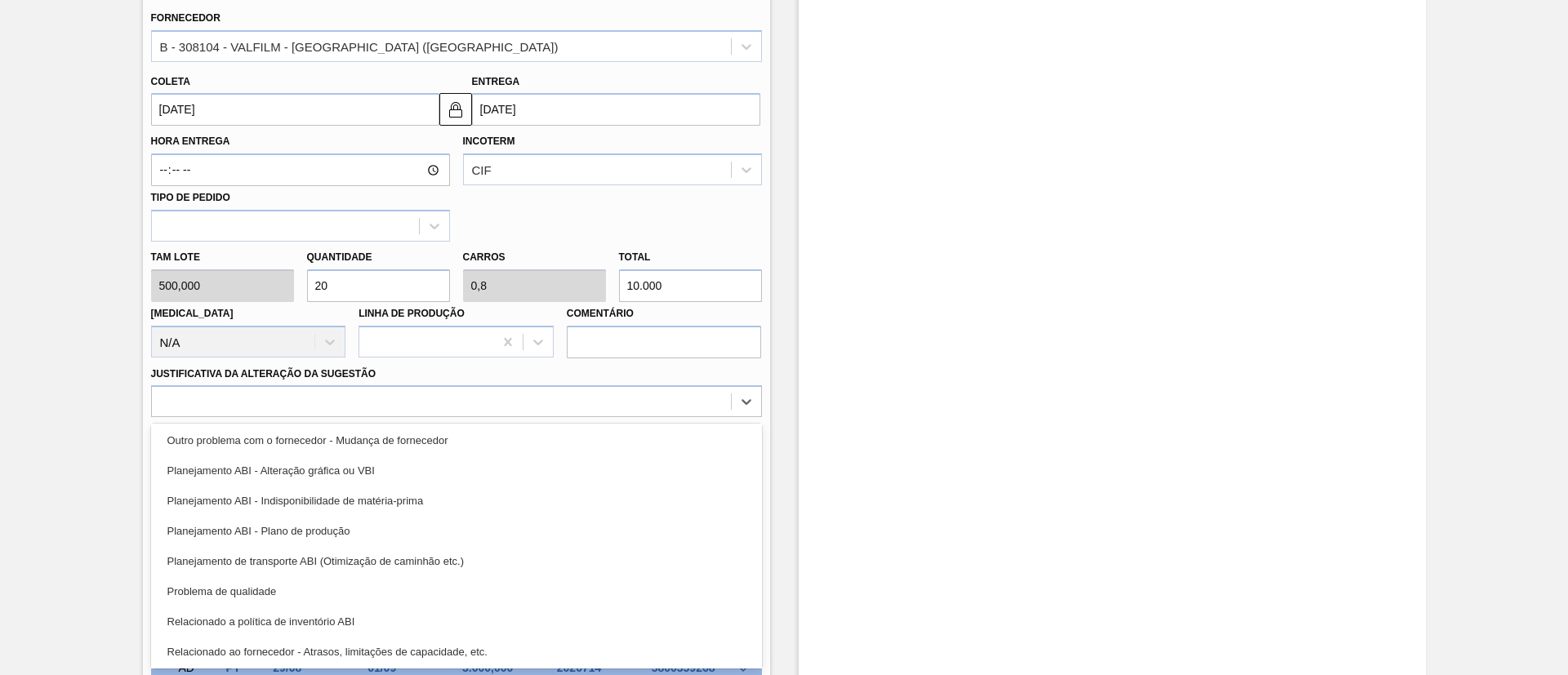
drag, startPoint x: 410, startPoint y: 616, endPoint x: 405, endPoint y: 560, distance: 56.2
click at [410, 617] on div "Relacionado a política de inventório ABI" at bounding box center [457, 621] width 611 height 31
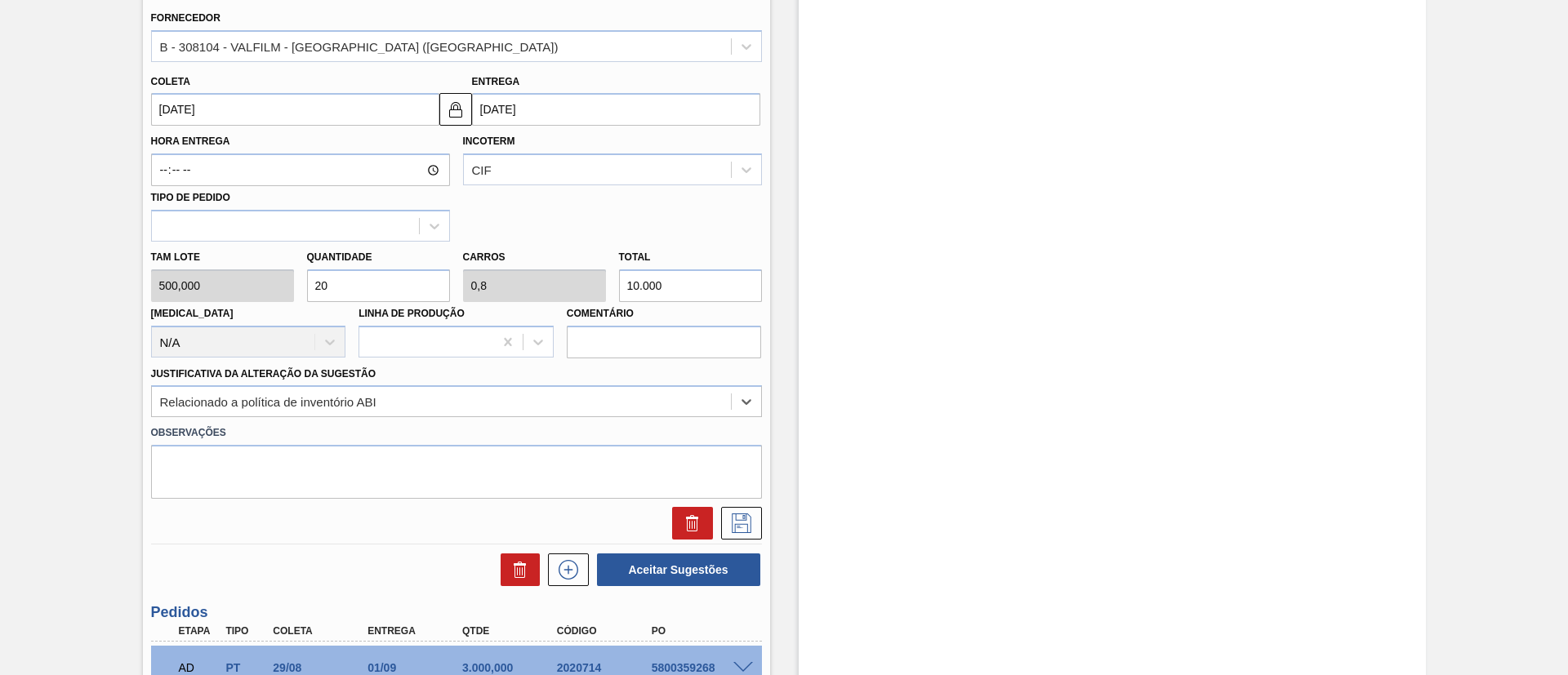
click at [400, 509] on div at bounding box center [457, 523] width 624 height 32
click at [404, 487] on textarea at bounding box center [457, 472] width 611 height 54
type textarea "Sem política de estoque"
click at [735, 512] on button at bounding box center [741, 523] width 41 height 32
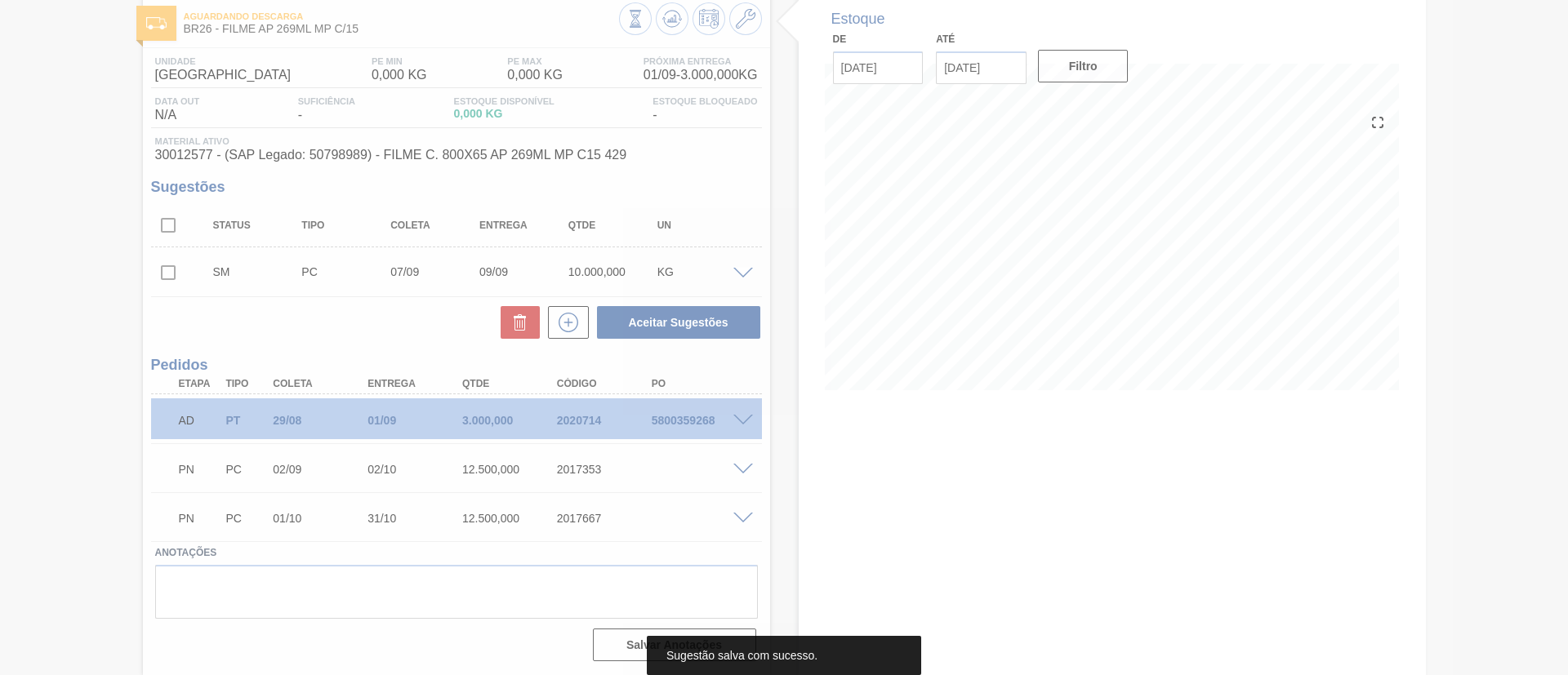
scroll to position [87, 0]
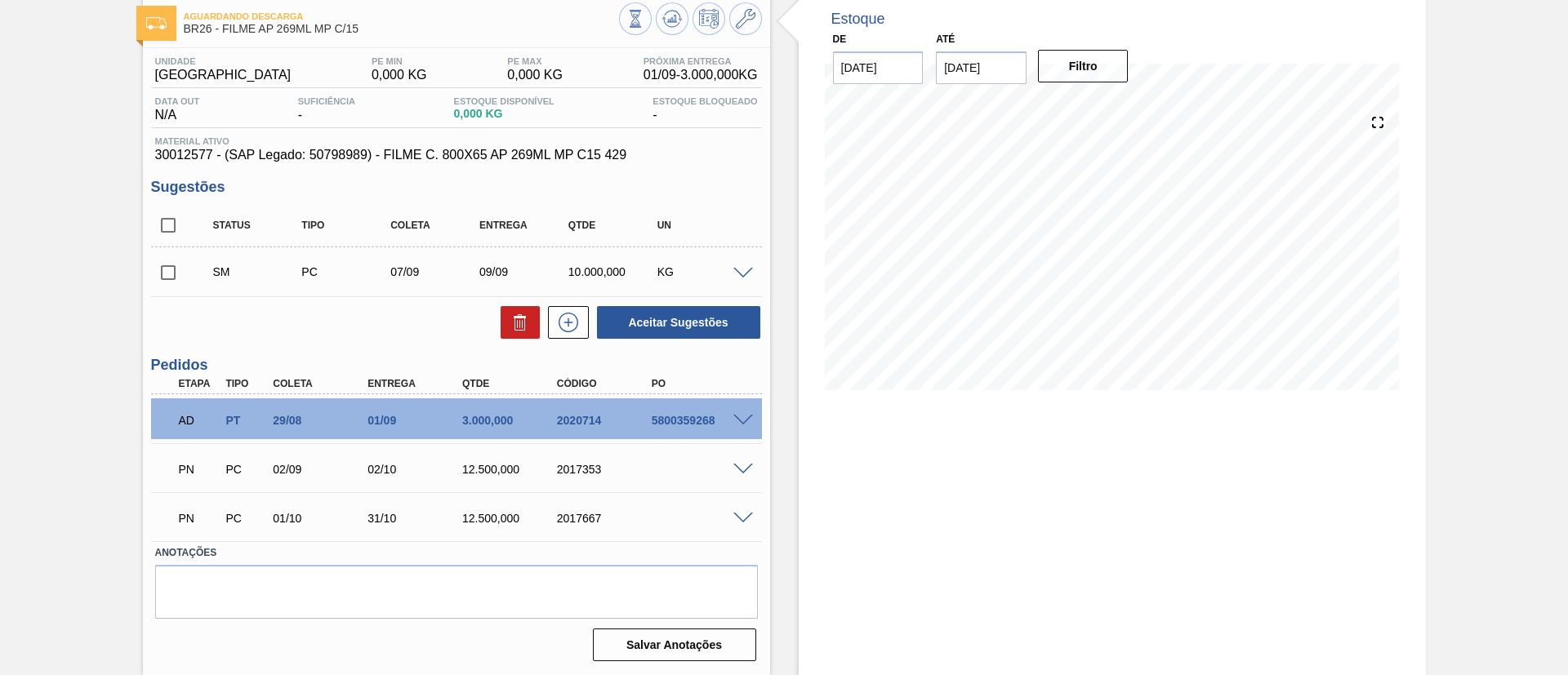
click at [173, 268] on input "checkbox" at bounding box center [168, 272] width 34 height 34
click at [687, 321] on button "Aceitar Sugestões" at bounding box center [679, 322] width 163 height 32
checkbox input "false"
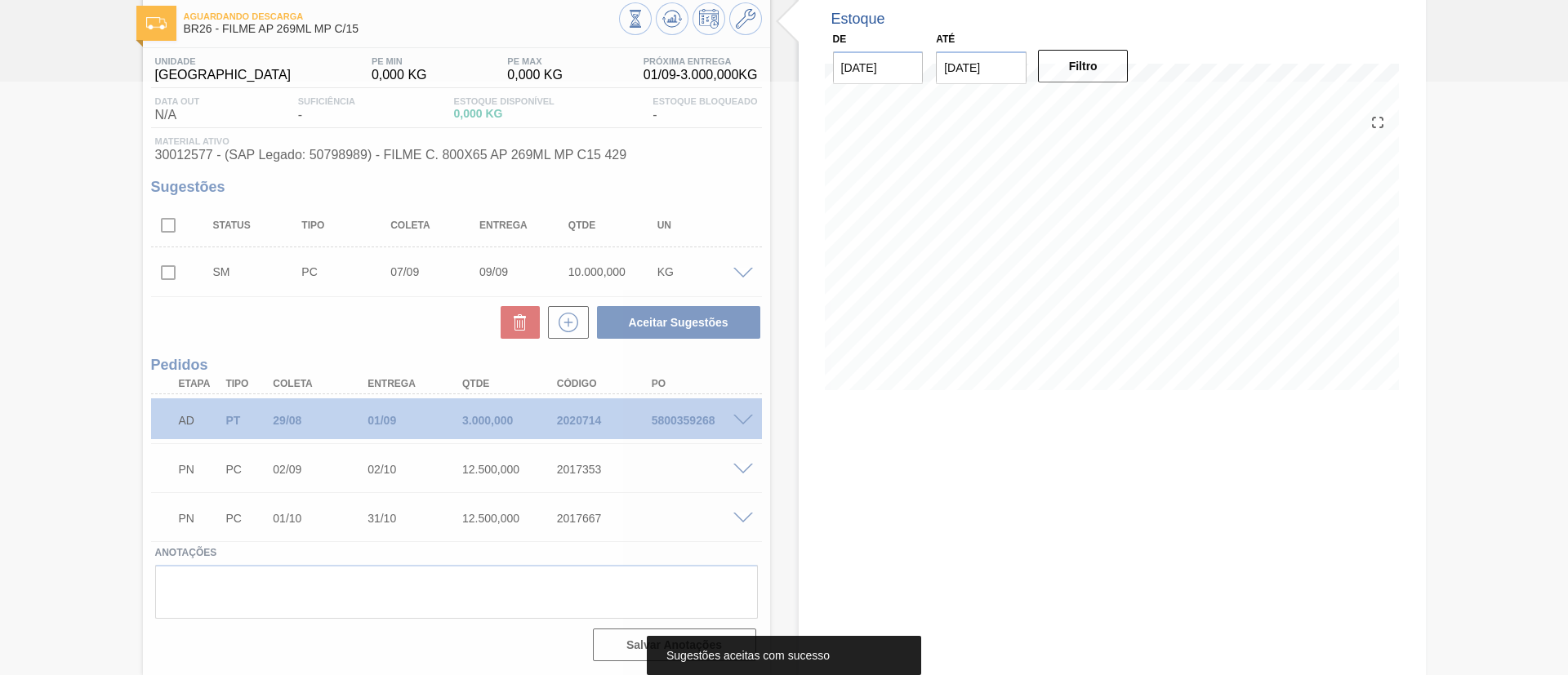
scroll to position [69, 0]
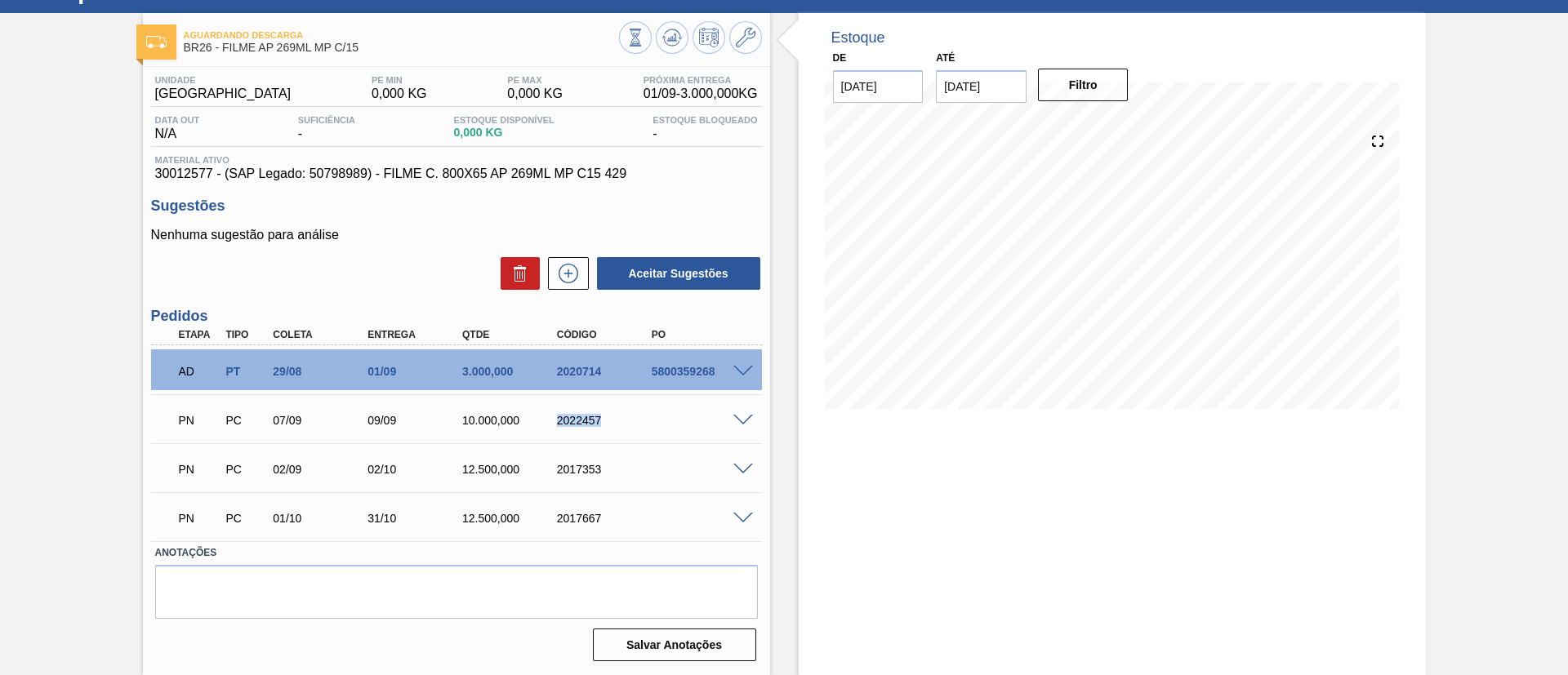
drag, startPoint x: 548, startPoint y: 421, endPoint x: 621, endPoint y: 432, distance: 73.8
click at [621, 432] on div "PN PC 07/09 09/09 10.000,000 2022457" at bounding box center [451, 419] width 568 height 32
copy div "2022457"
drag, startPoint x: 4, startPoint y: 370, endPoint x: 73, endPoint y: 346, distance: 73.1
click at [4, 370] on div "Aguardando Descarga BR26 - FILME AP 269ML MP C/15 Unidade Uberlândia PE MIN 0,0…" at bounding box center [784, 344] width 1568 height 662
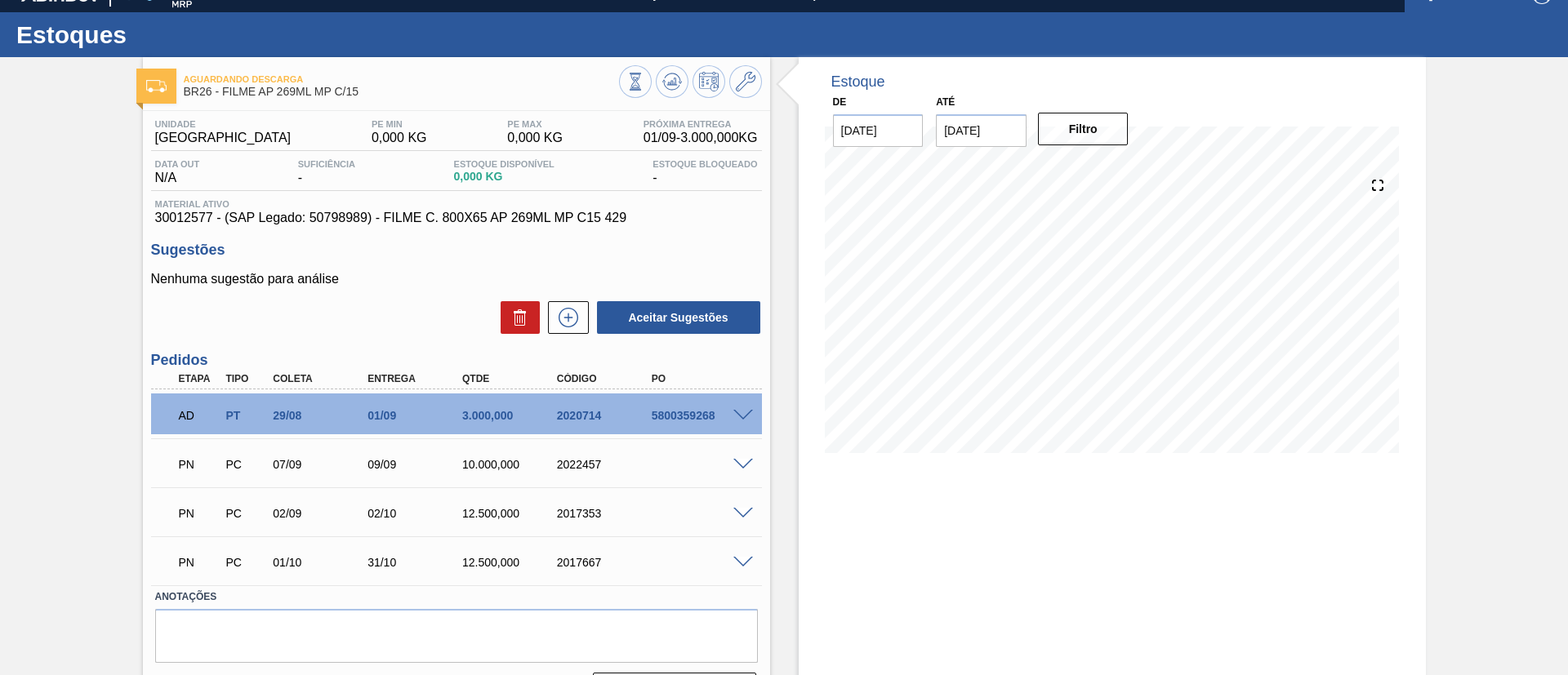
scroll to position [0, 0]
